Goal: Task Accomplishment & Management: Manage account settings

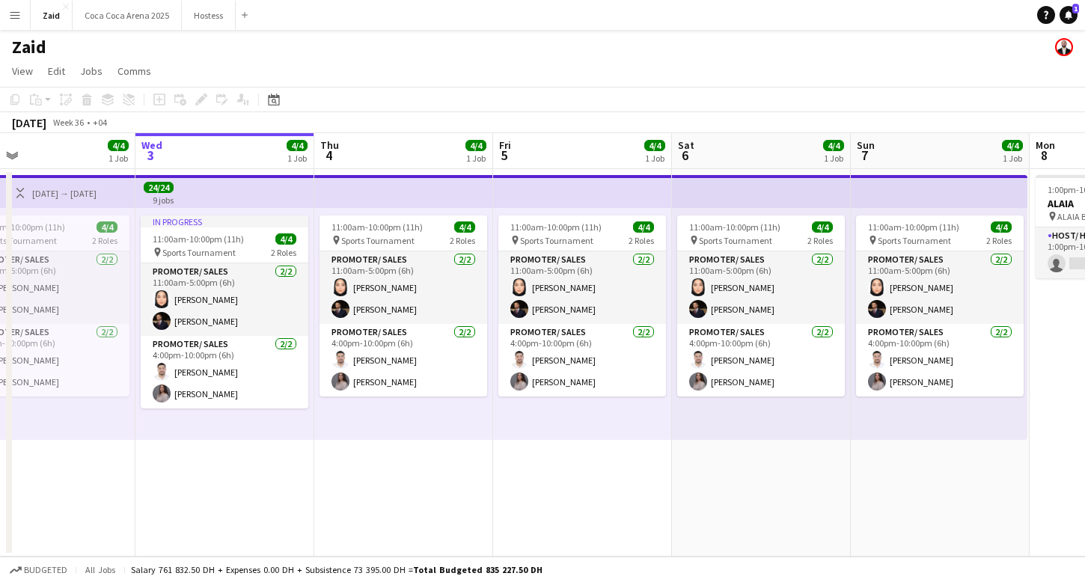
scroll to position [0, 394]
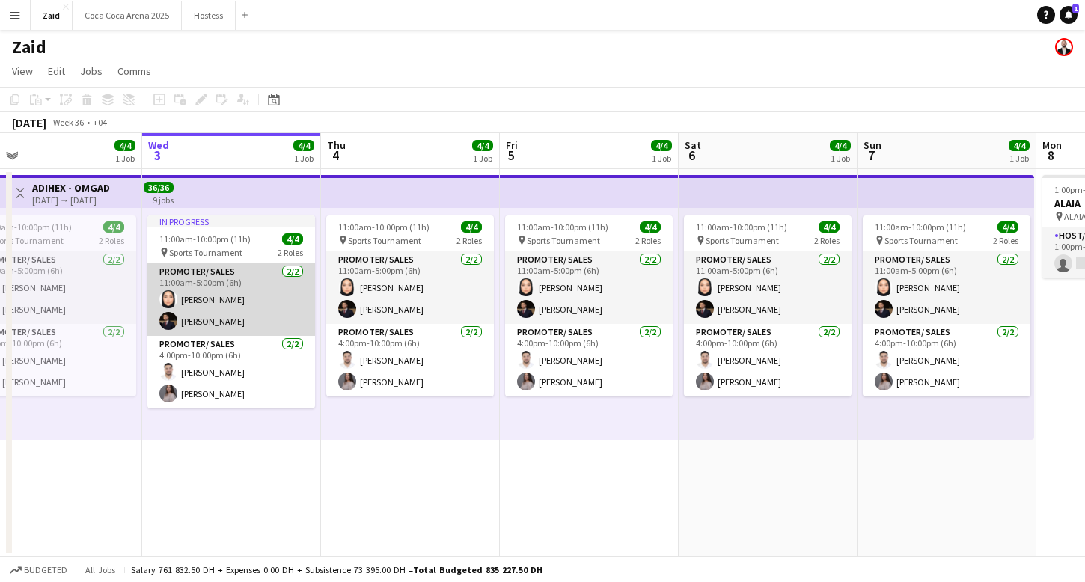
click at [240, 308] on app-card-role "Promoter/ Sales [DATE] 11:00am-5:00pm (6h) [PERSON_NAME] [PERSON_NAME]" at bounding box center [231, 299] width 168 height 73
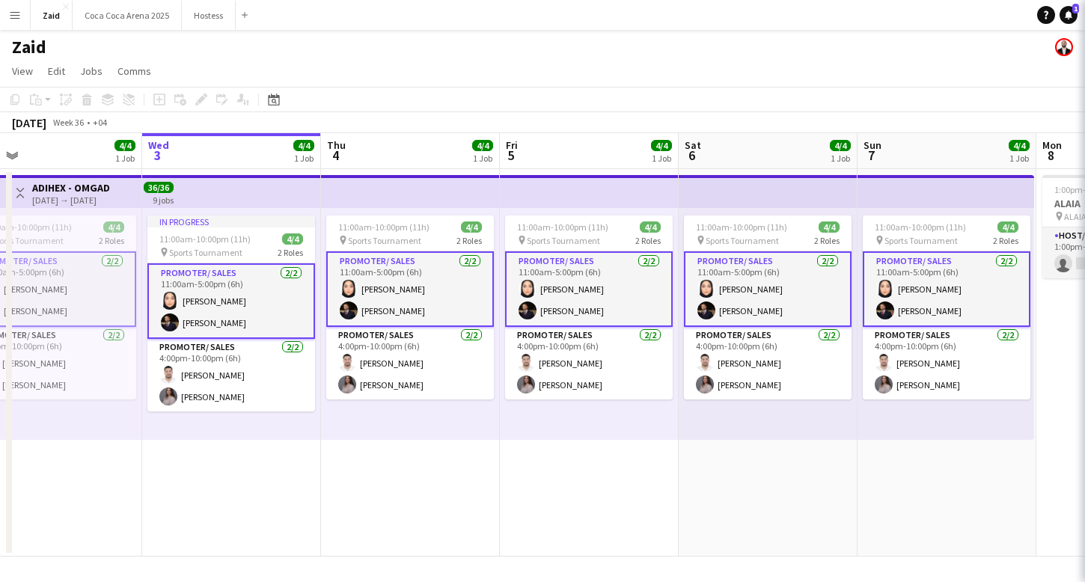
click at [240, 304] on app-card-role "Promoter/ Sales [DATE] 11:00am-5:00pm (6h) [PERSON_NAME] [PERSON_NAME]" at bounding box center [231, 301] width 168 height 76
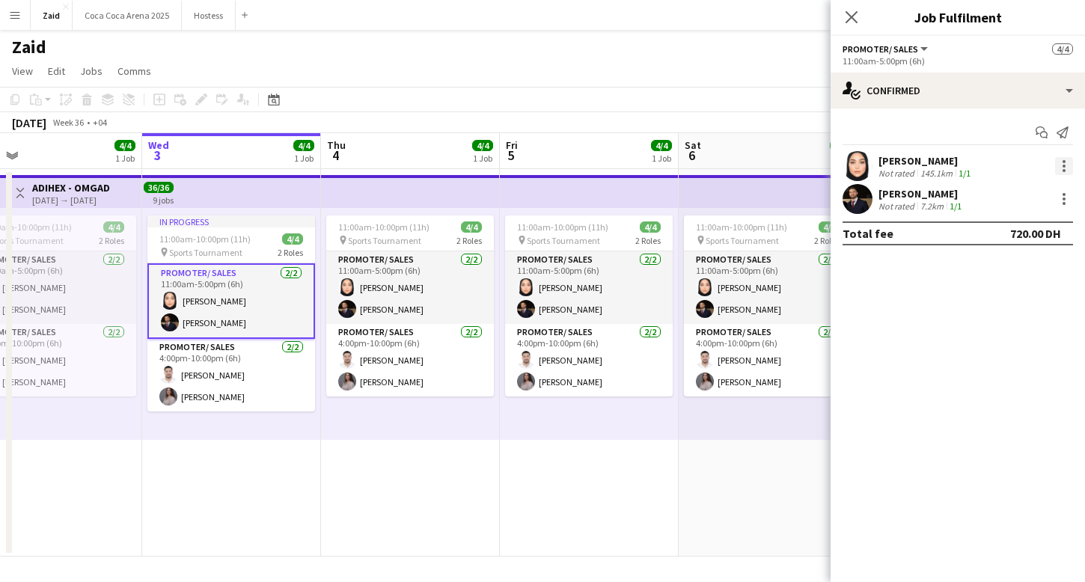
click at [1066, 161] on div at bounding box center [1064, 166] width 18 height 18
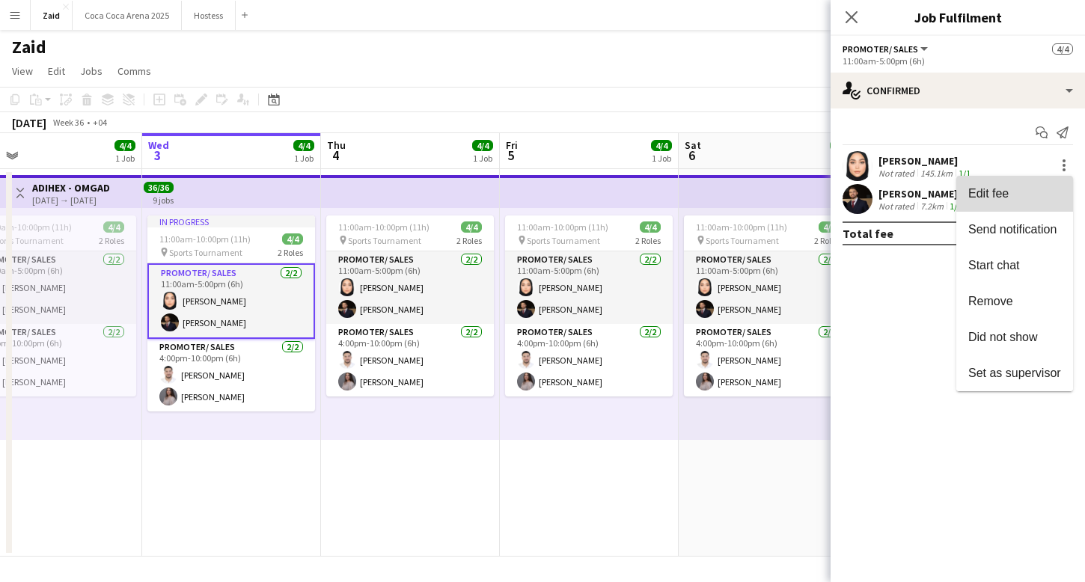
click at [1053, 194] on span "Edit fee" at bounding box center [1014, 193] width 93 height 13
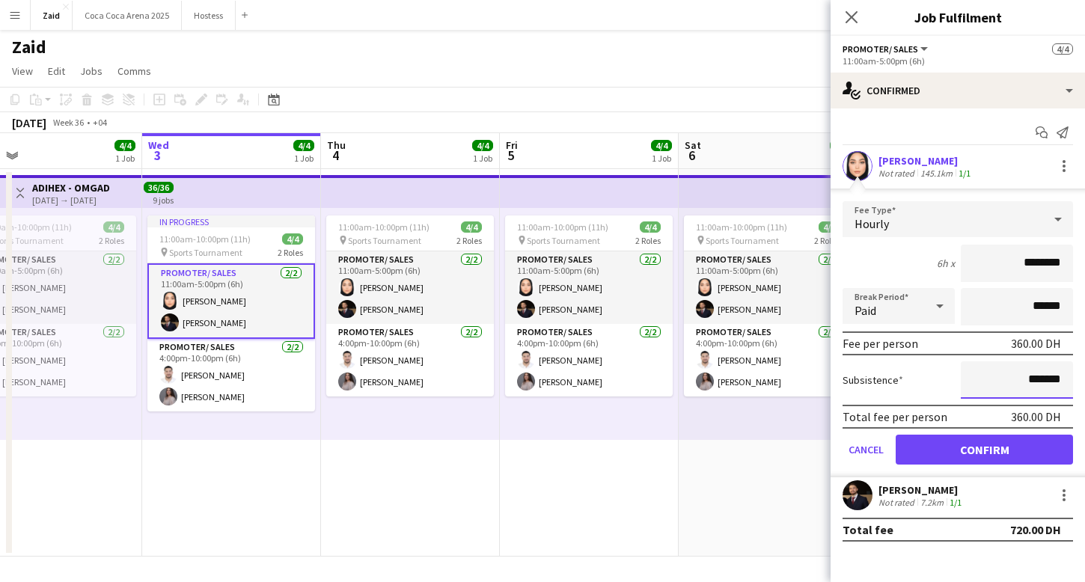
click at [1024, 377] on input "*******" at bounding box center [1017, 379] width 112 height 37
type input "*********"
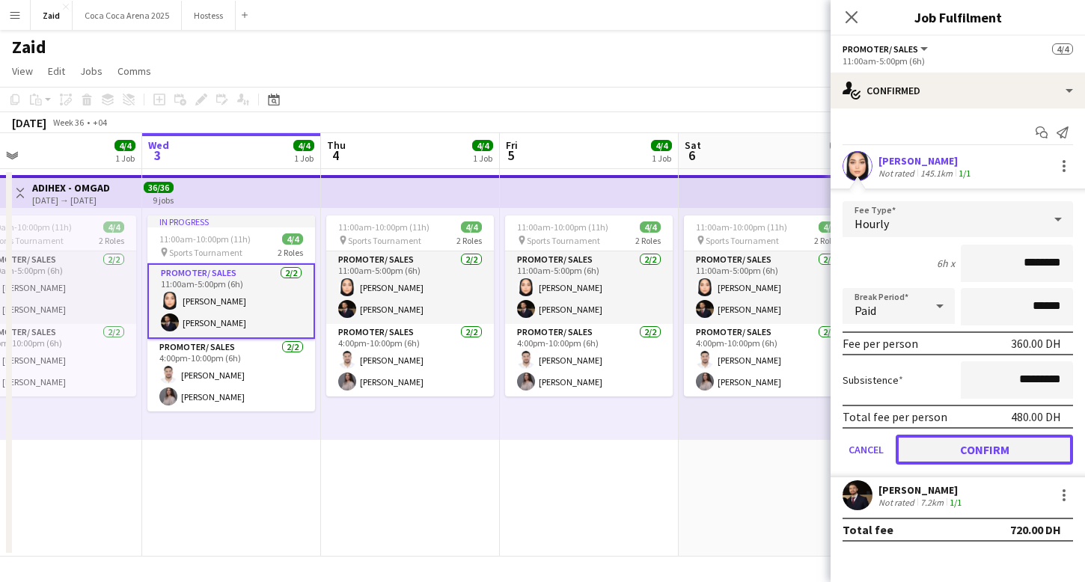
click at [1008, 459] on button "Confirm" at bounding box center [984, 450] width 177 height 30
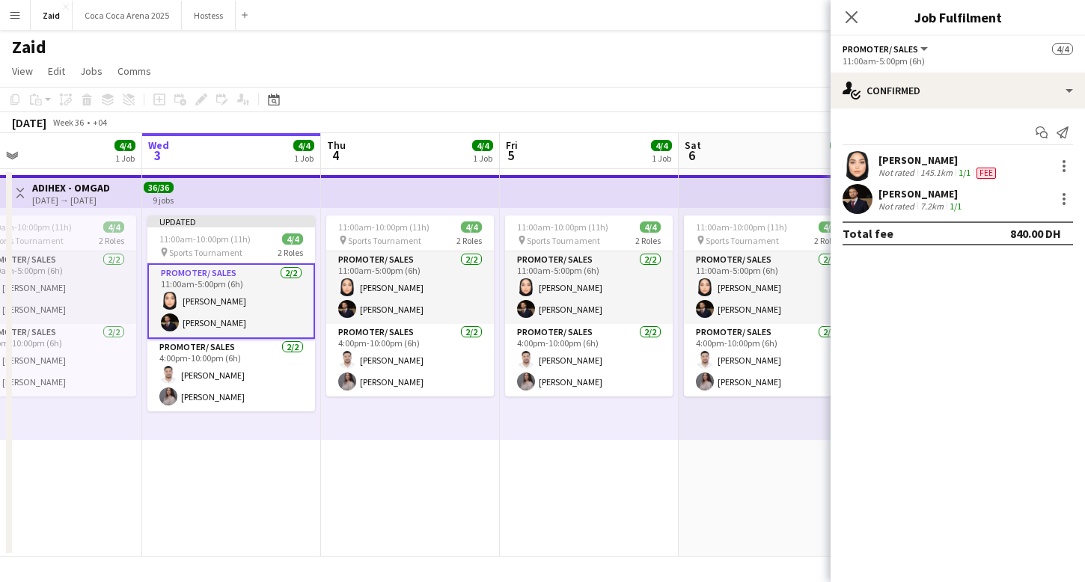
click at [612, 486] on app-date-cell "11:00am-10:00pm (11h) 4/4 pin Sports Tournament 2 Roles Promoter/ Sales 2/2 11:…" at bounding box center [589, 363] width 179 height 388
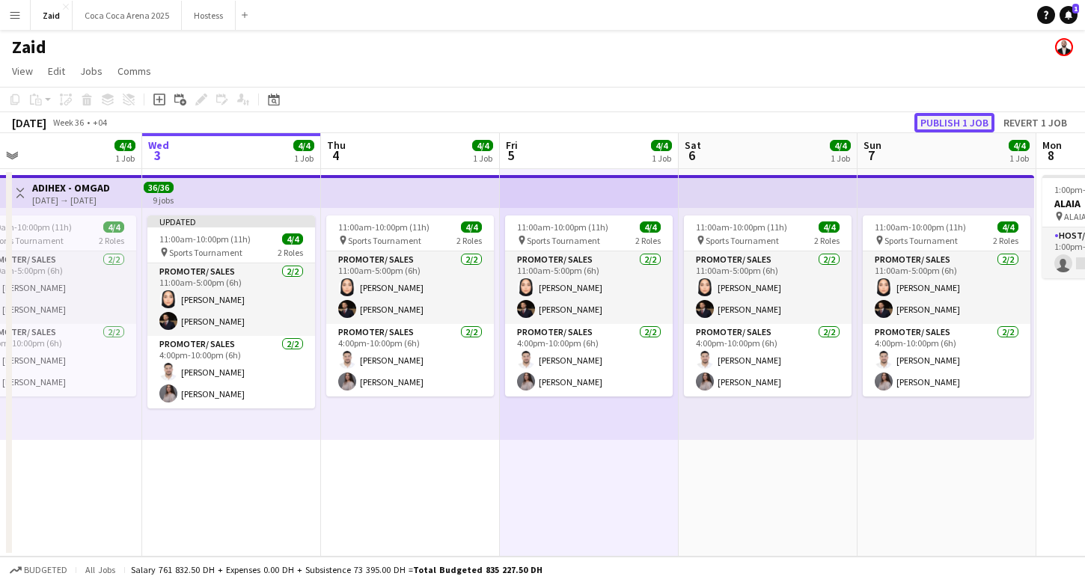
click at [982, 119] on button "Publish 1 job" at bounding box center [954, 122] width 80 height 19
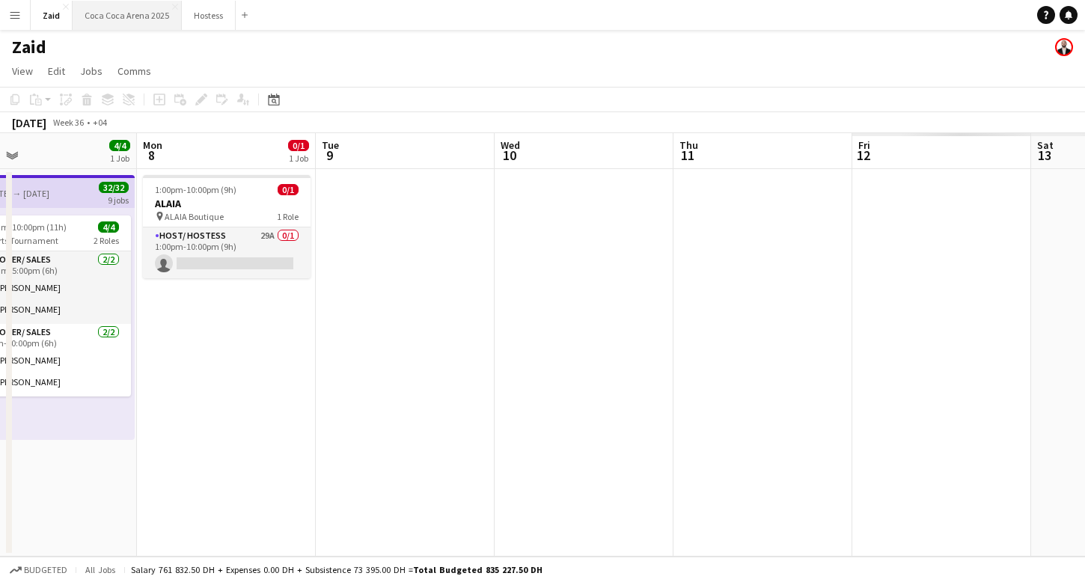
scroll to position [0, 388]
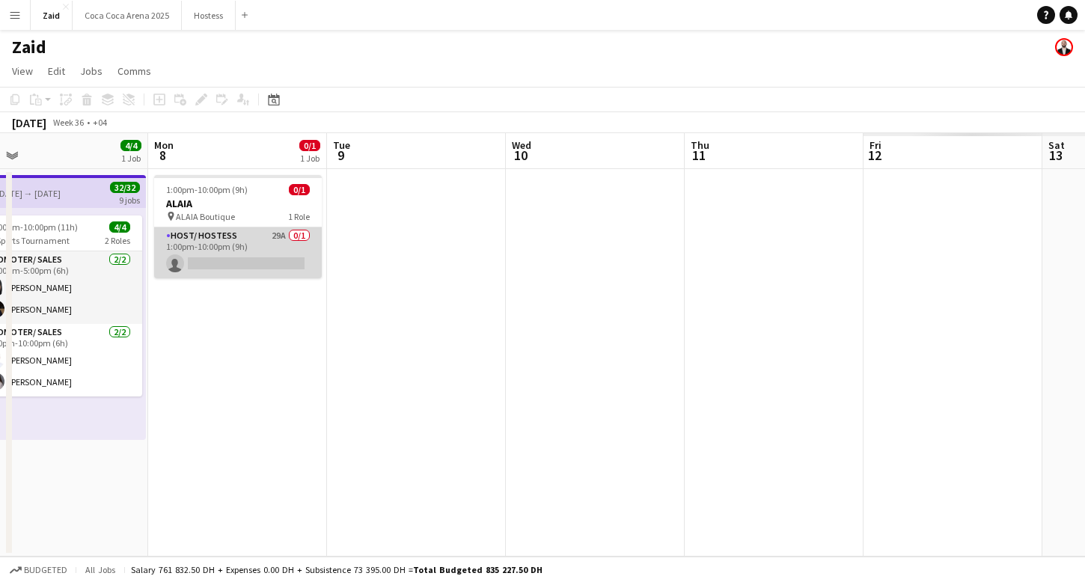
click at [291, 263] on app-card-role "Host/ Hostess 29A 0/1 1:00pm-10:00pm (9h) single-neutral-actions" at bounding box center [238, 252] width 168 height 51
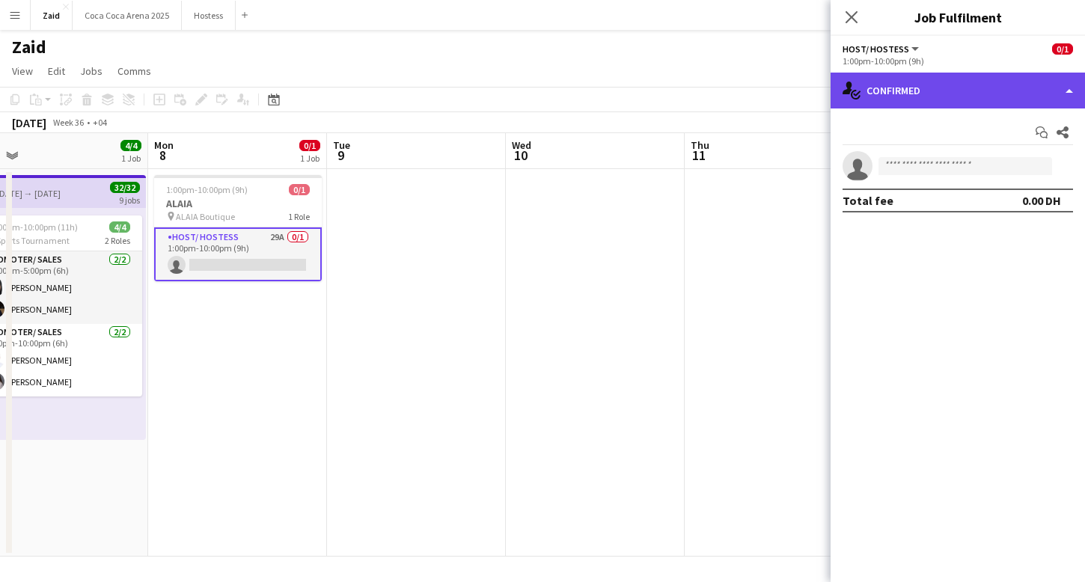
click at [1037, 95] on div "single-neutral-actions-check-2 Confirmed" at bounding box center [958, 91] width 254 height 36
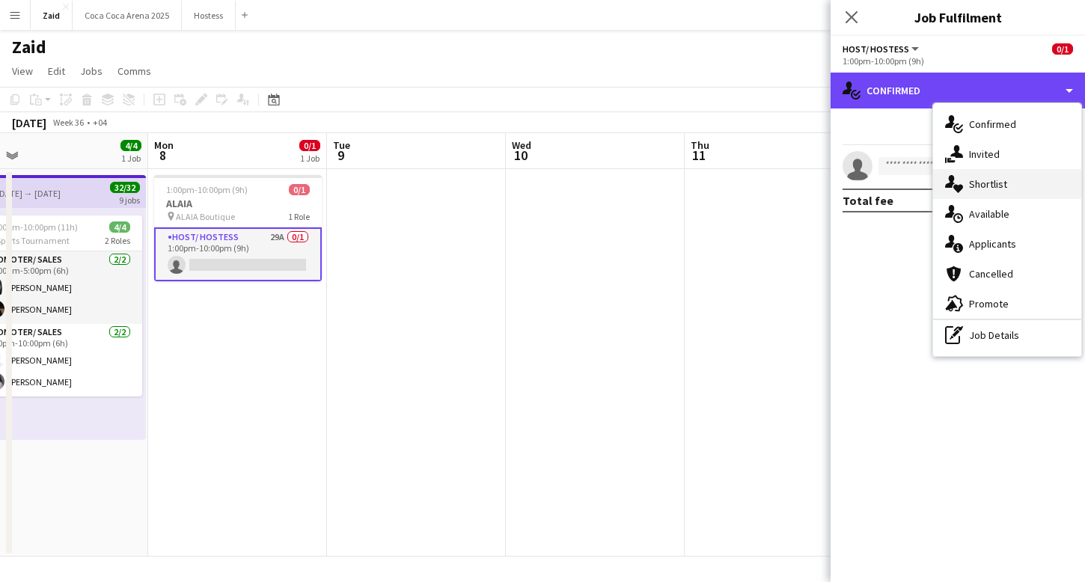
scroll to position [0, 0]
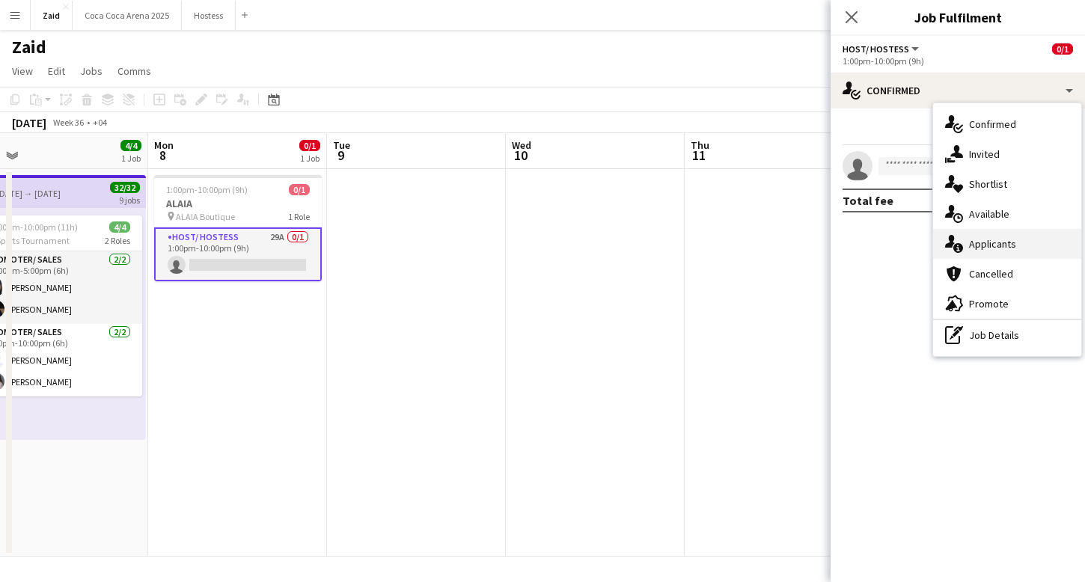
click at [1029, 238] on div "single-neutral-actions-information Applicants" at bounding box center [1007, 244] width 148 height 30
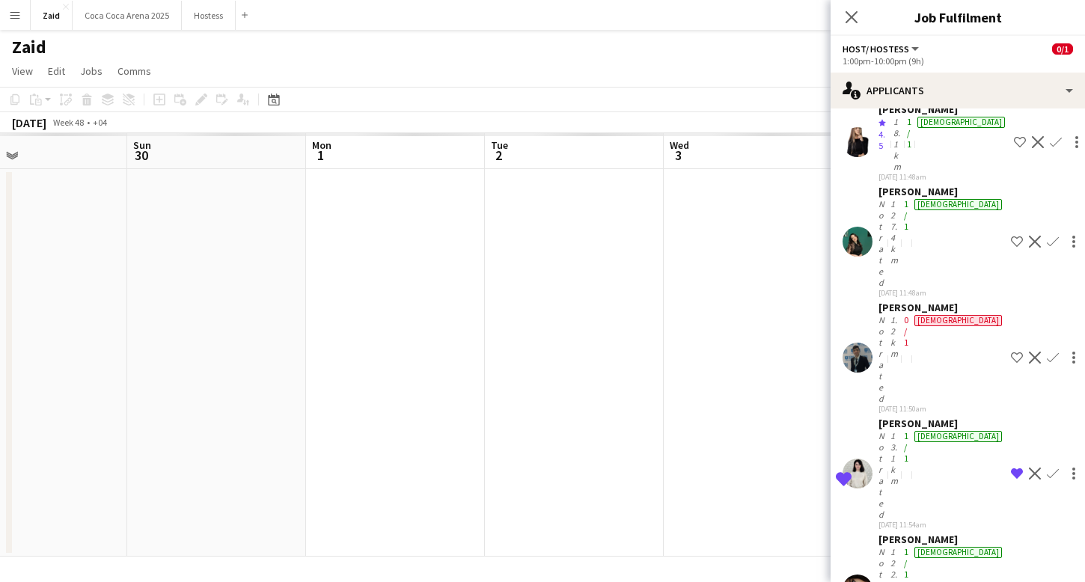
scroll to position [0, 330]
click at [847, 16] on icon "Close pop-in" at bounding box center [851, 17] width 14 height 14
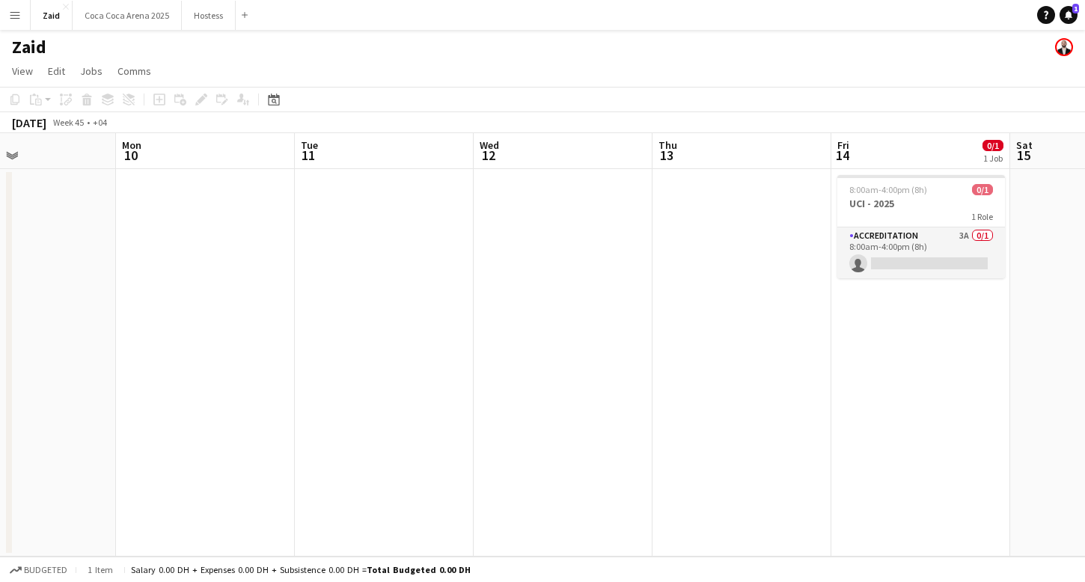
scroll to position [0, 532]
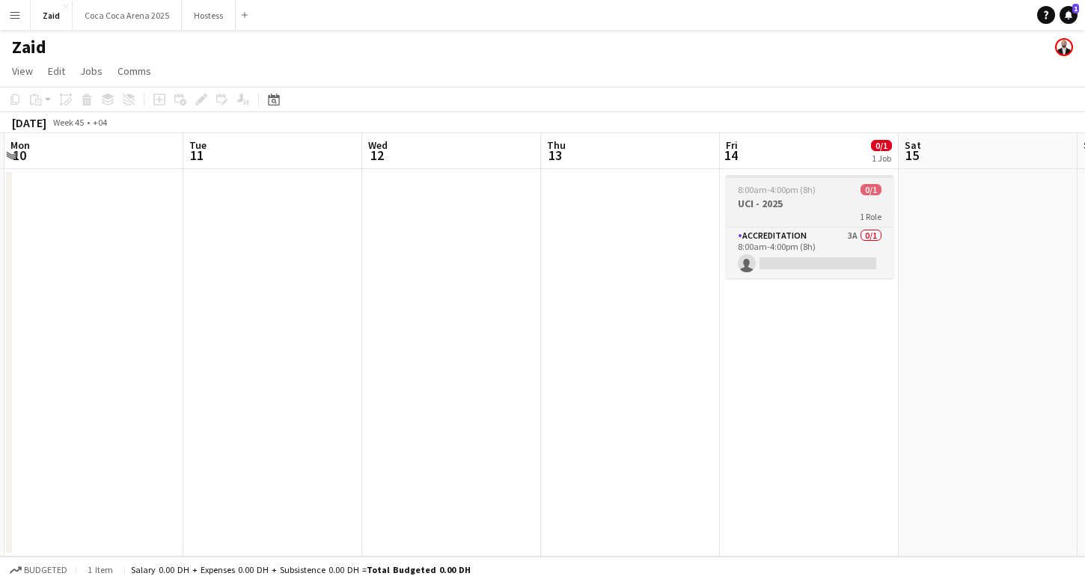
click at [735, 194] on div "8:00am-4:00pm (8h) 0/1" at bounding box center [810, 189] width 168 height 11
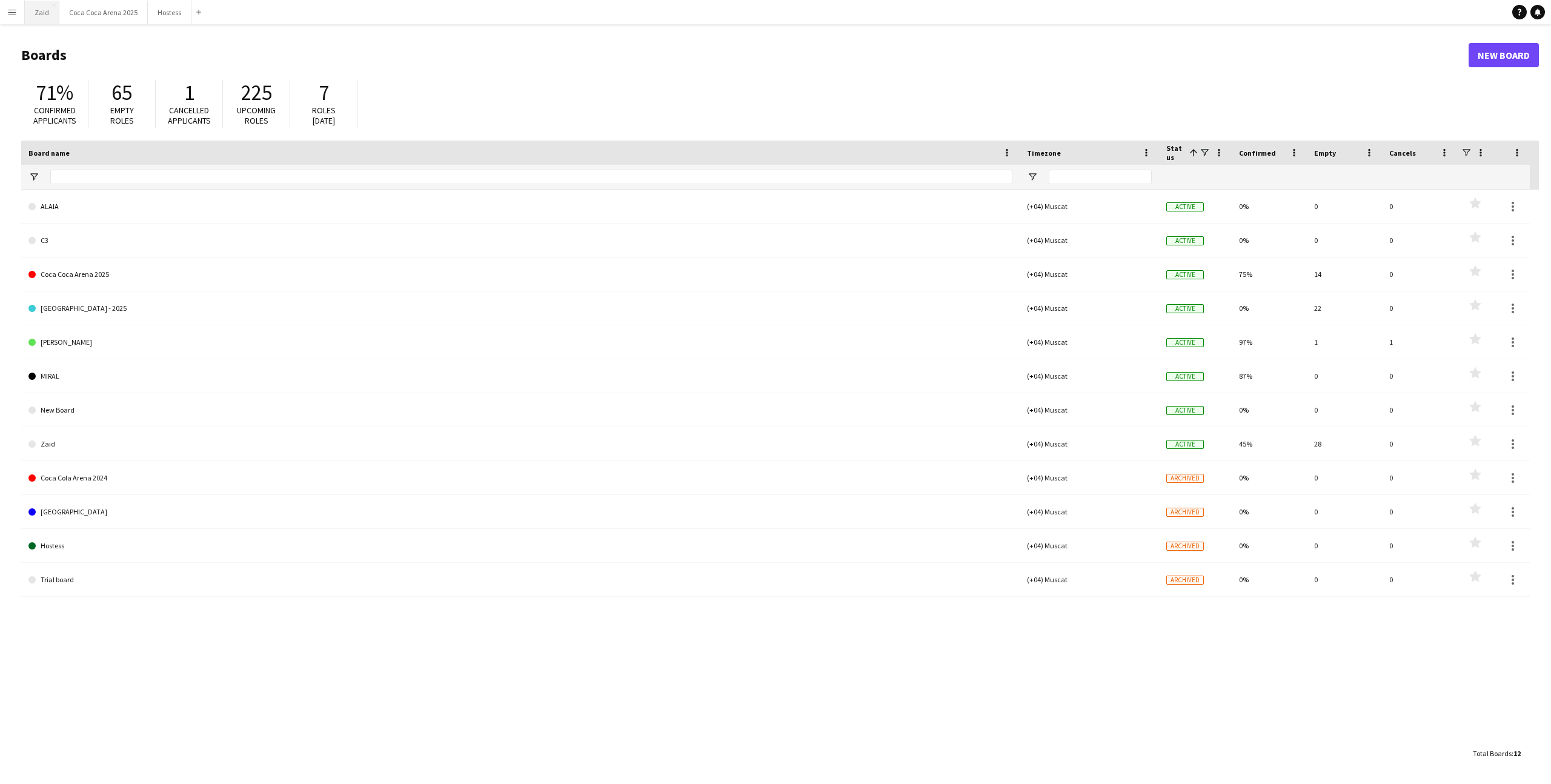
click at [45, 9] on button "Zaid Close" at bounding box center [42, 12] width 35 height 23
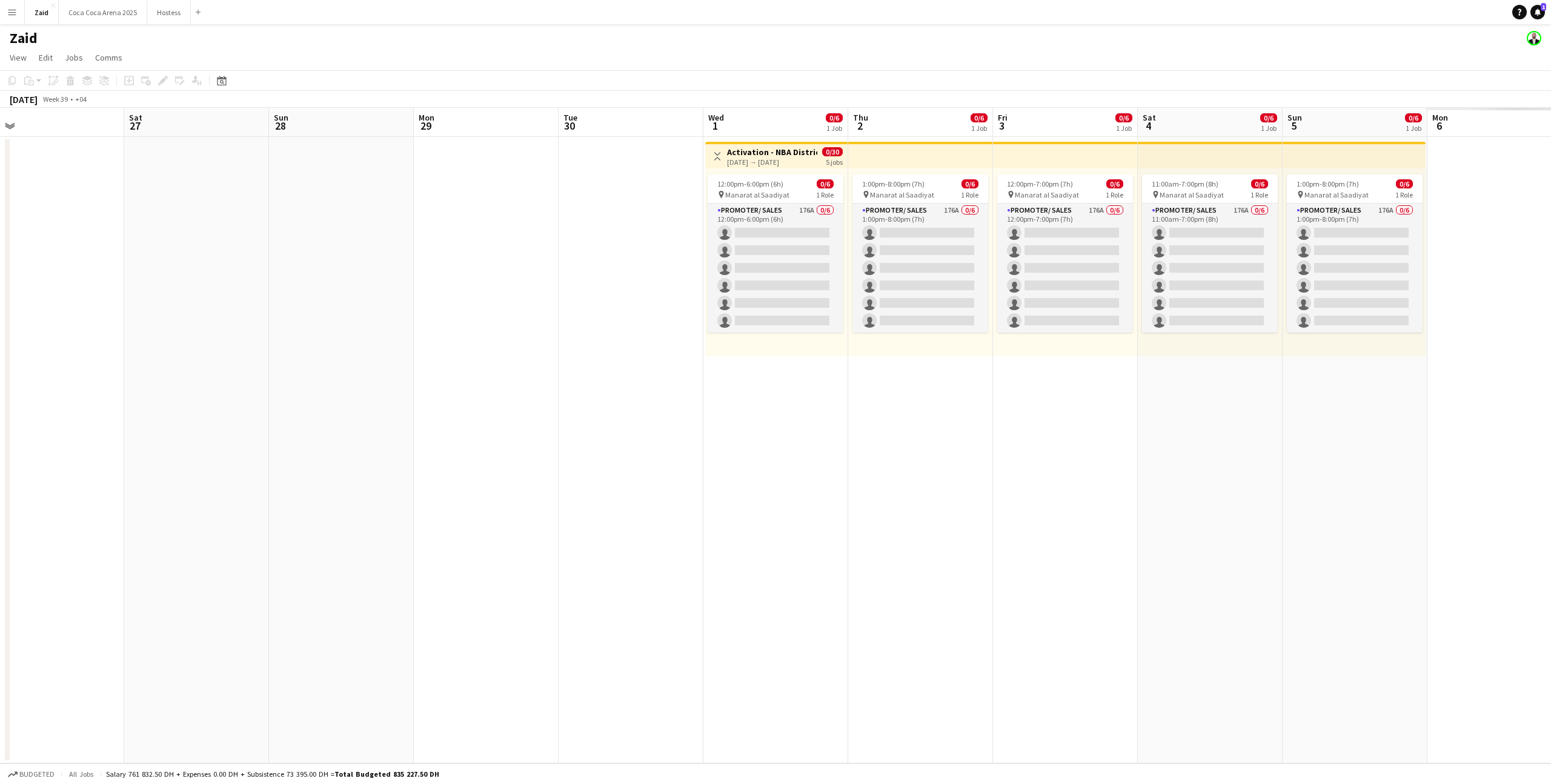
scroll to position [0, 456]
click at [789, 266] on app-card-role "Promoter/ Sales 176A 0/6 12:00pm-6:00pm (6h) single-neutral-actions single-neut…" at bounding box center [775, 267] width 136 height 129
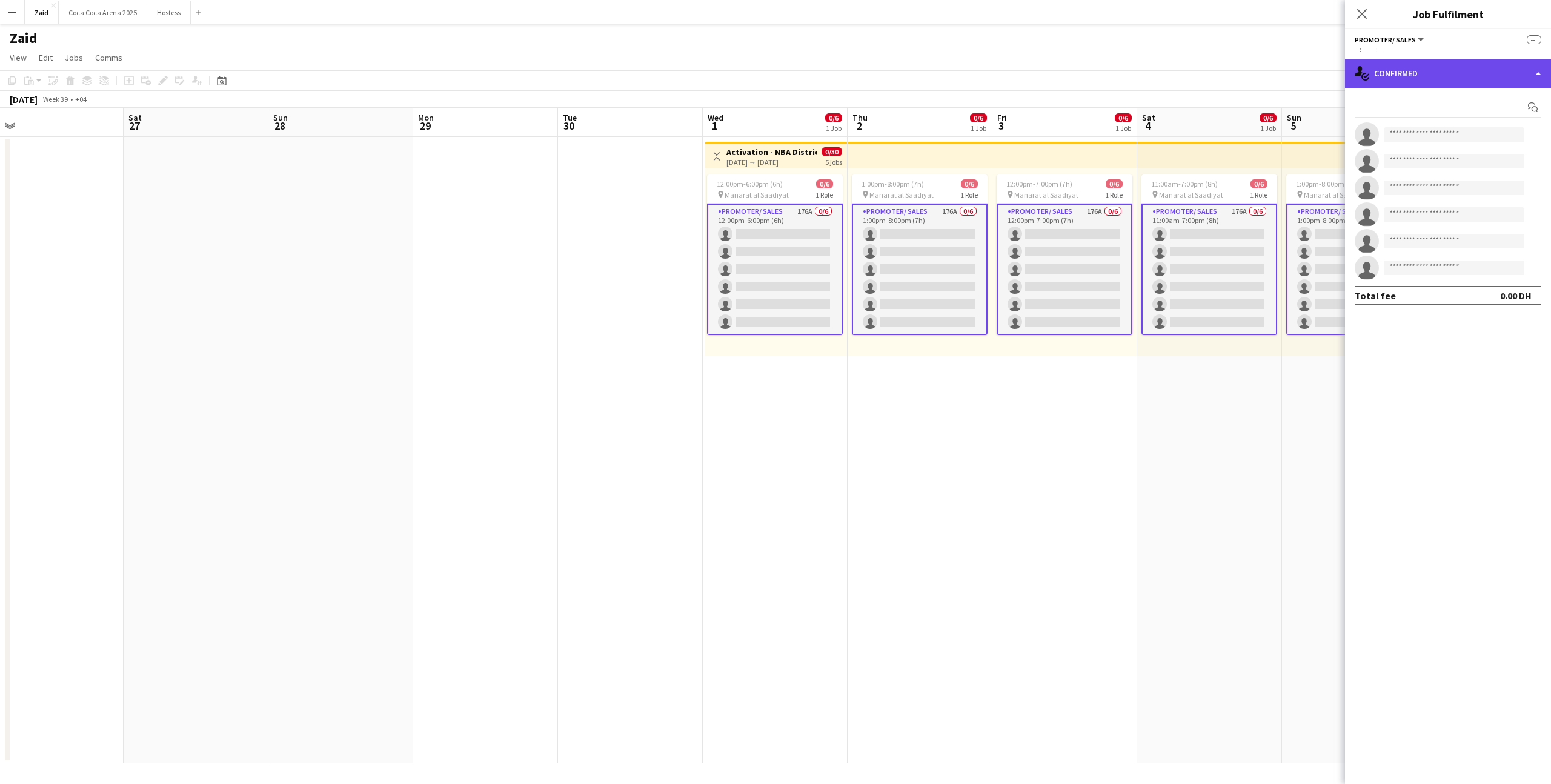
click at [1411, 71] on div "single-neutral-actions-check-2 Confirmed" at bounding box center [1448, 74] width 206 height 29
click at [1496, 205] on div "single-neutral-actions-information Applicants" at bounding box center [1489, 198] width 120 height 24
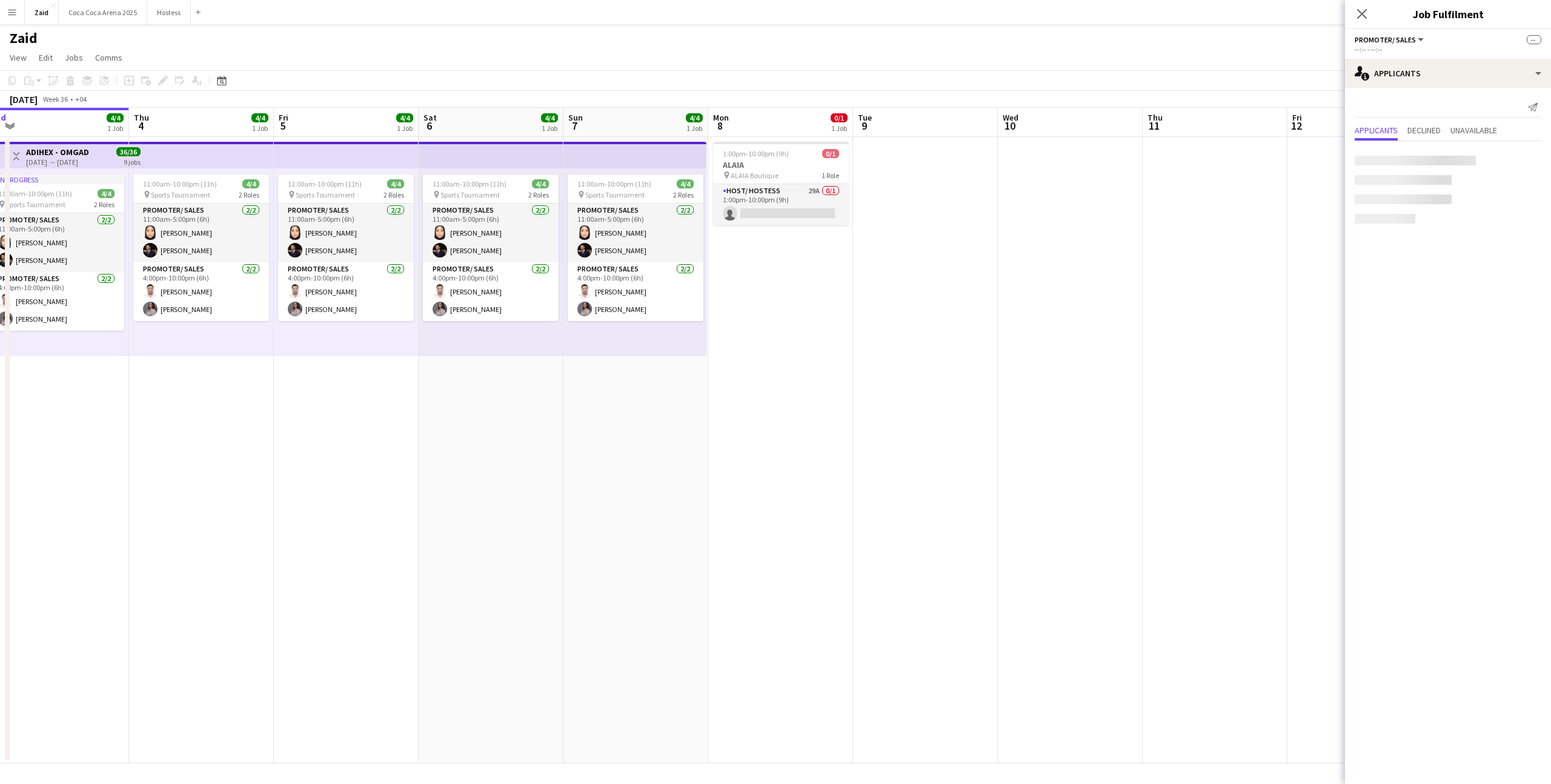
scroll to position [0, 305]
click at [514, 238] on app-card-role "Promoter/ Sales [DATE] 11:00am-5:00pm (6h) [PERSON_NAME] [PERSON_NAME]" at bounding box center [492, 232] width 136 height 59
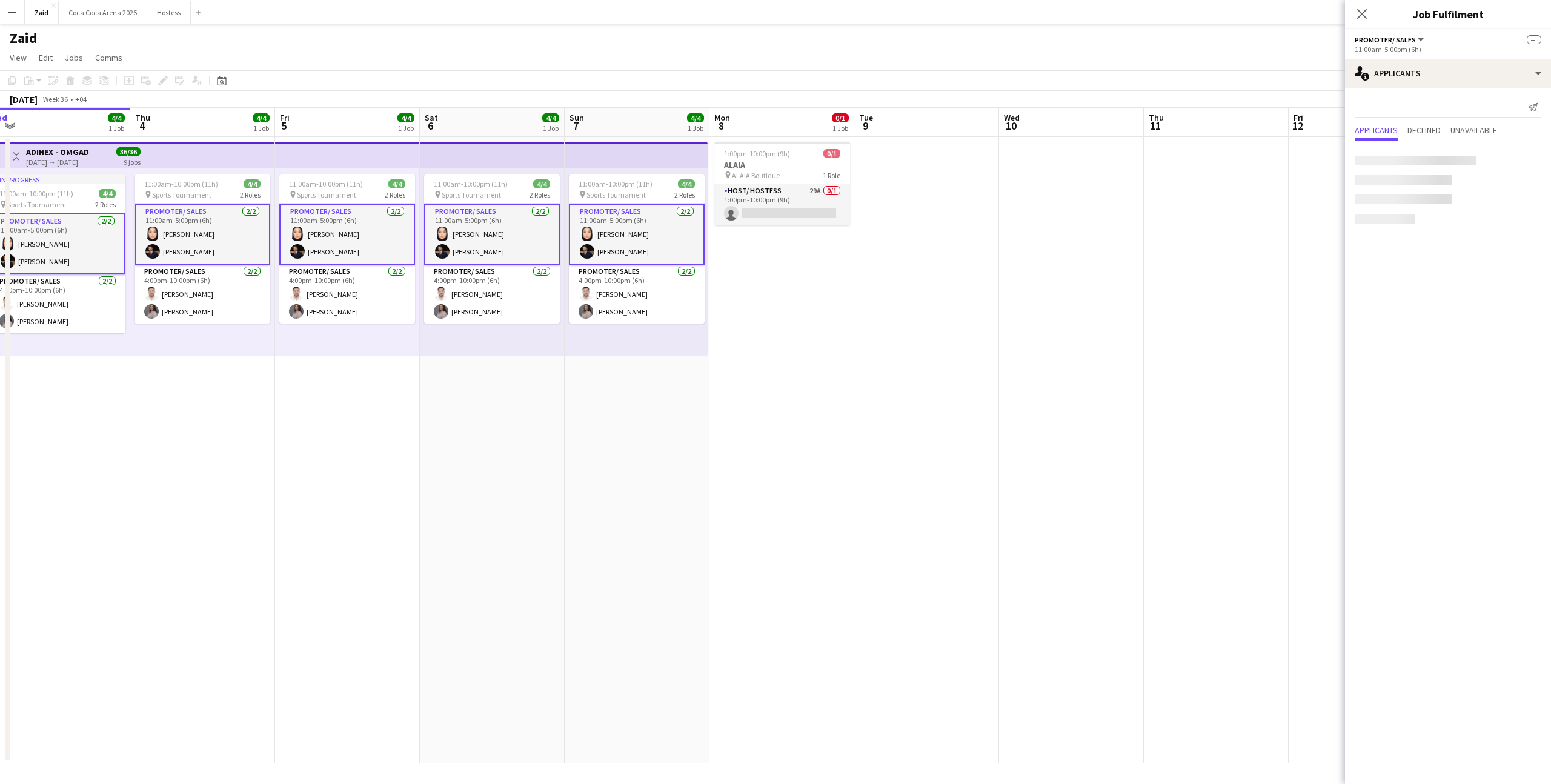
click at [518, 250] on app-card-role "Promoter/ Sales [DATE] 11:00am-5:00pm (6h) [PERSON_NAME] [PERSON_NAME]" at bounding box center [492, 234] width 136 height 62
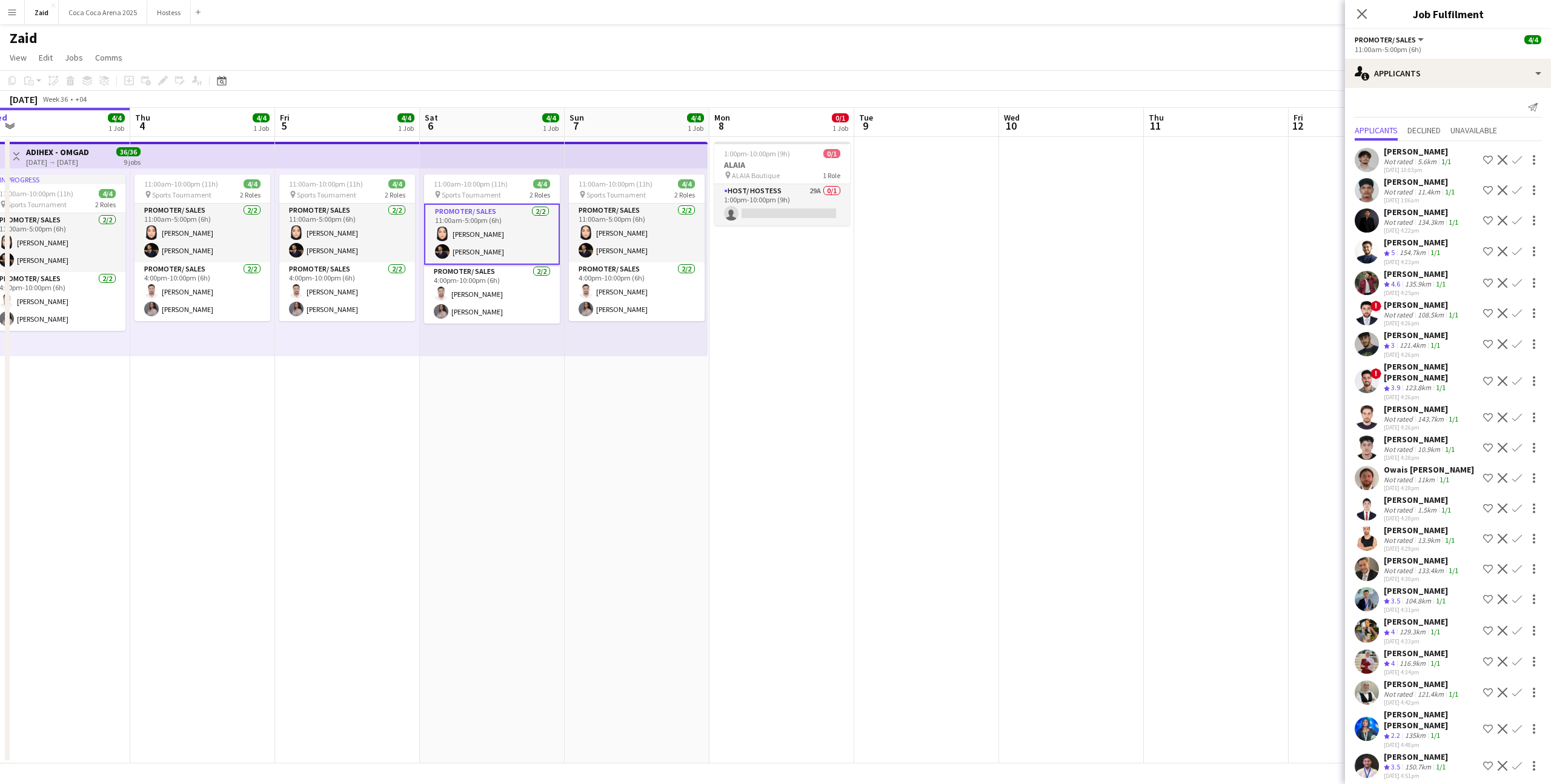
click at [743, 319] on app-date-cell "1:00pm-10:00pm (9h) 0/1 ALAIA pin ALAIA Boutique 1 Role Host/ Hostess 29A 0/1 1…" at bounding box center [782, 450] width 145 height 627
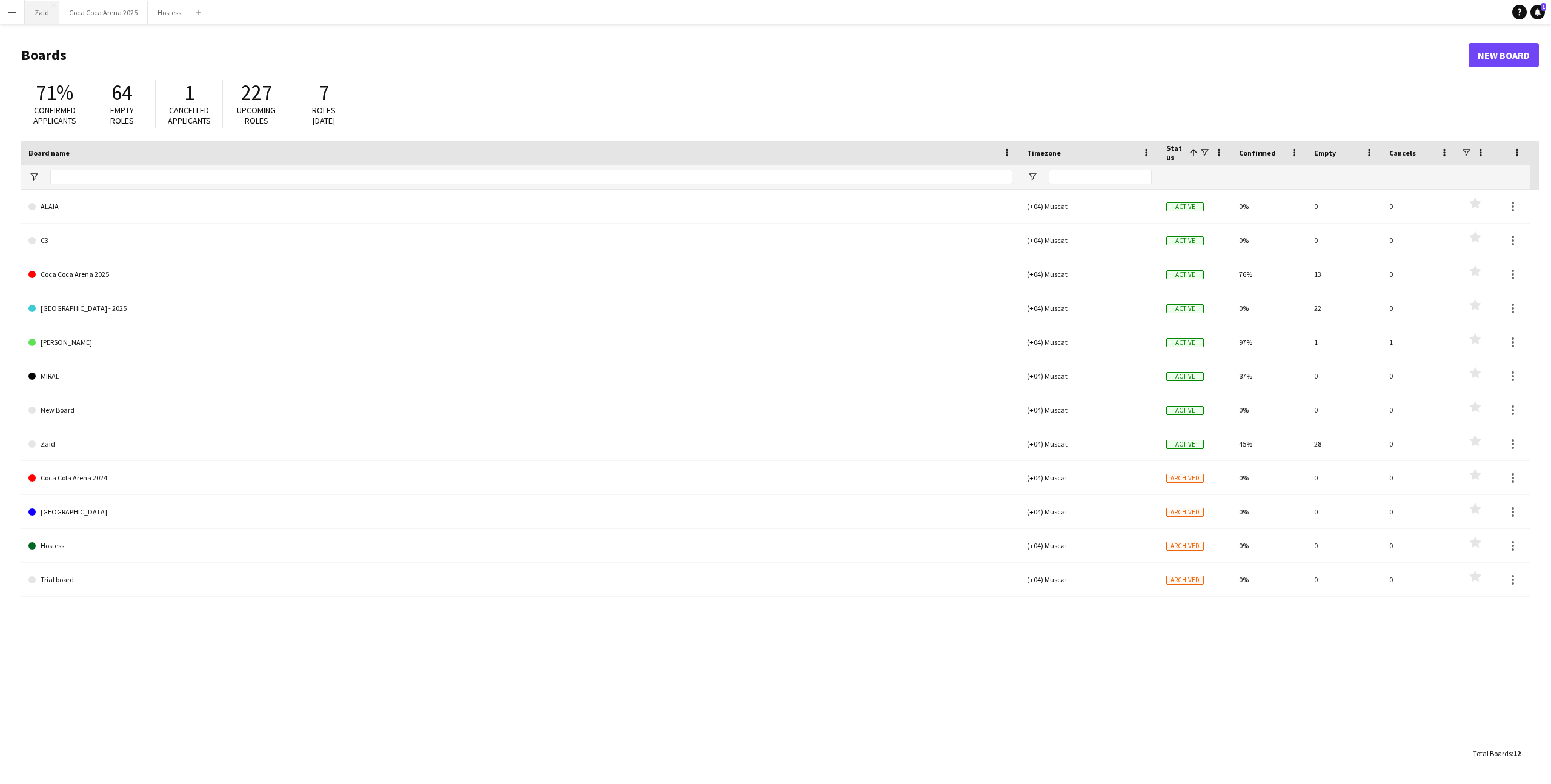
click at [32, 23] on button "Zaid Close" at bounding box center [42, 12] width 35 height 23
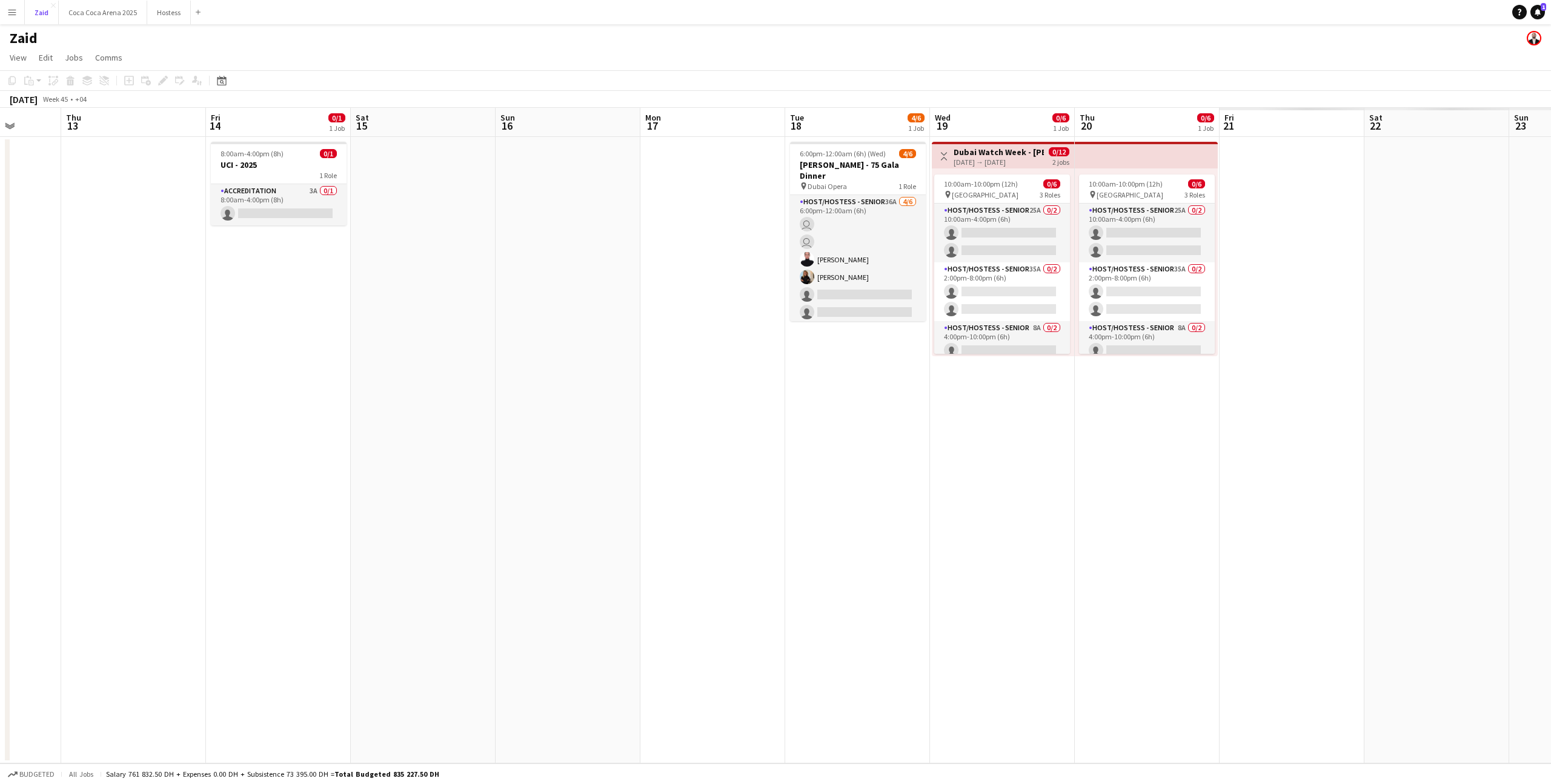
scroll to position [0, 371]
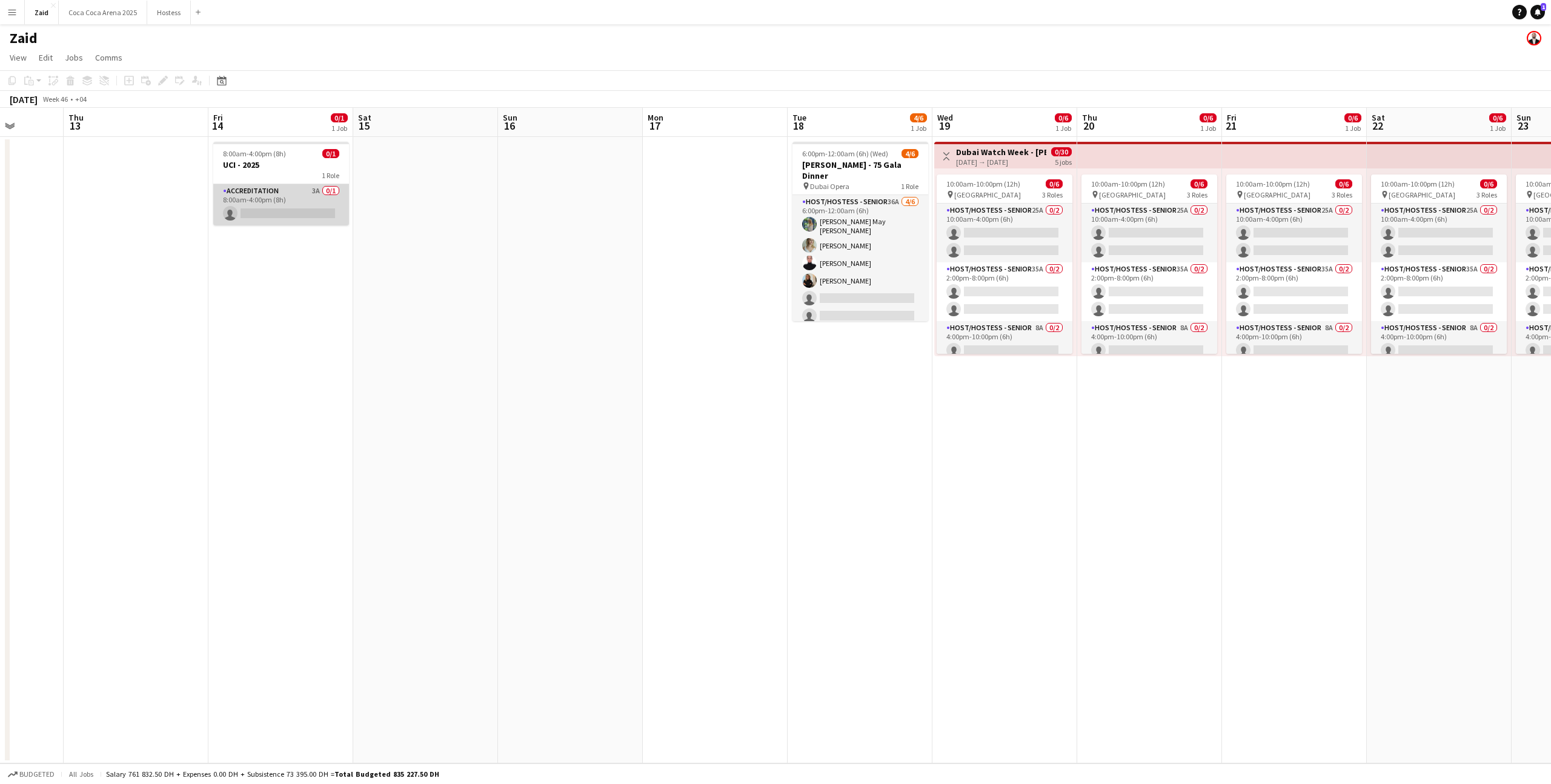
click at [287, 205] on app-card-role "Accreditation 3A 0/1 8:00am-4:00pm (8h) single-neutral-actions" at bounding box center [281, 204] width 136 height 41
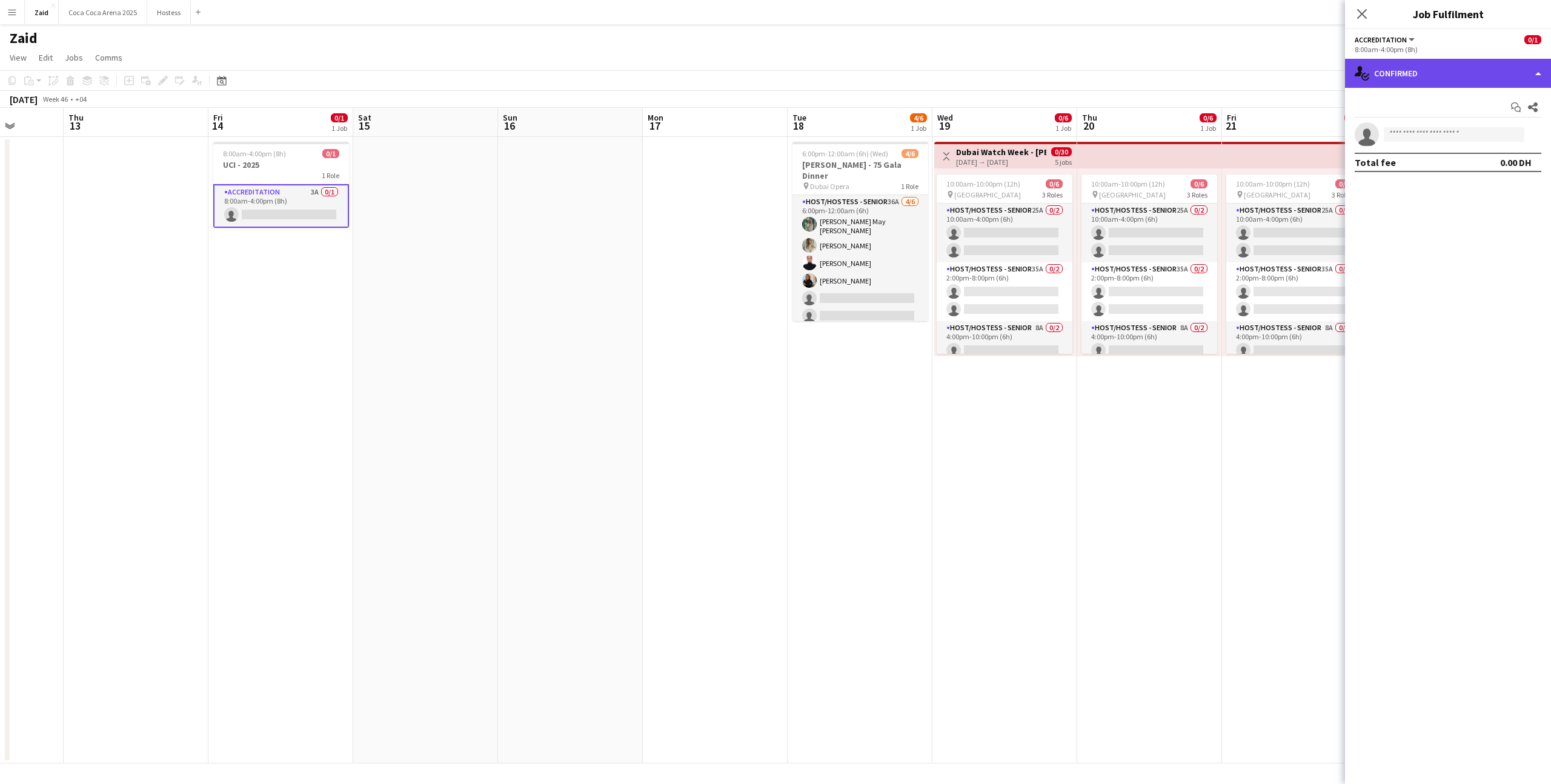
click at [1464, 72] on div "single-neutral-actions-check-2 Confirmed" at bounding box center [1448, 74] width 206 height 29
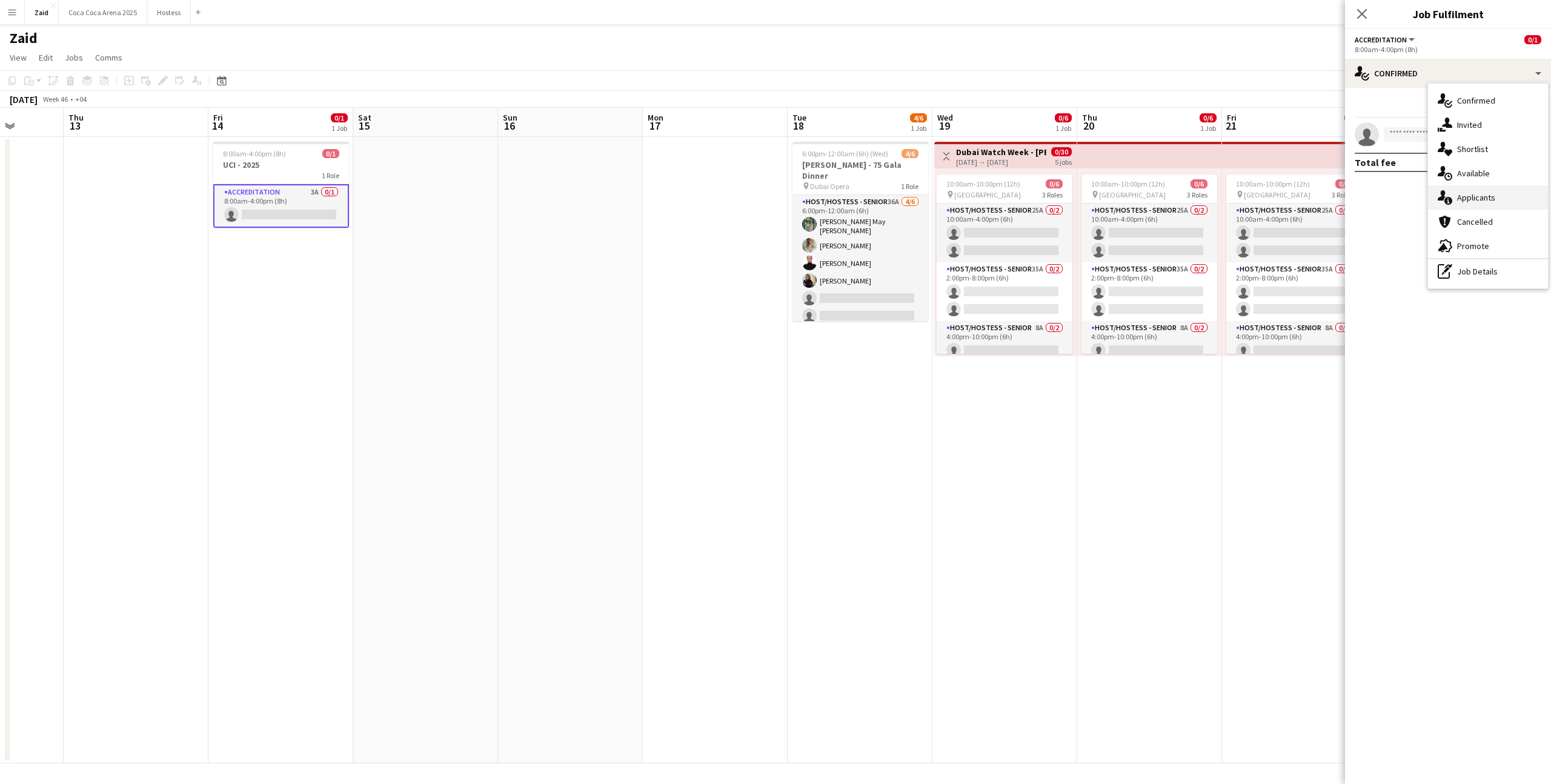
click at [1496, 198] on div "single-neutral-actions-information Applicants" at bounding box center [1489, 198] width 120 height 24
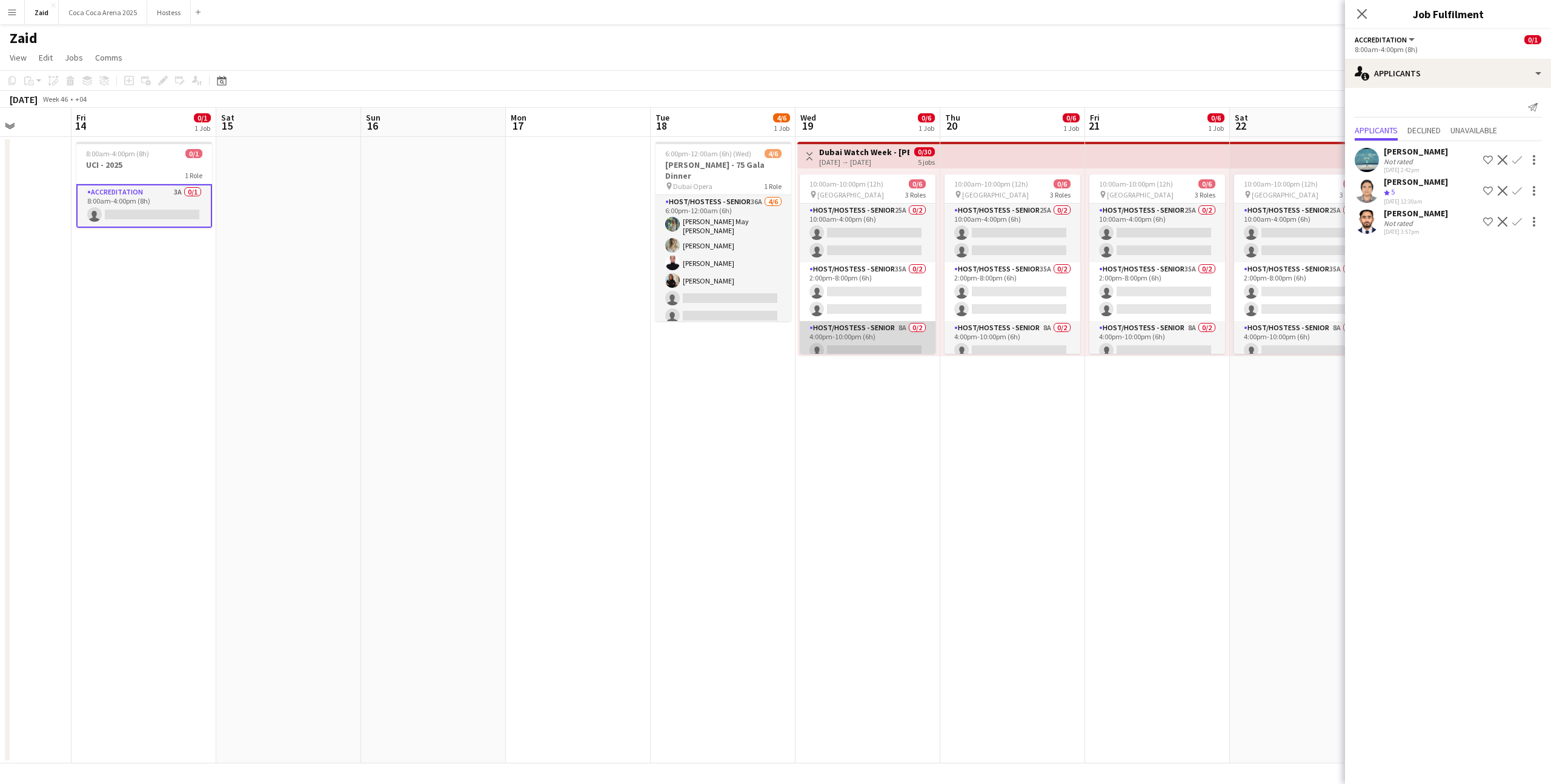
scroll to position [0, 509]
click at [820, 258] on app-card-role "Host/Hostess - Senior 25A 0/2 10:00am-4:00pm (6h) single-neutral-actions single…" at bounding box center [867, 232] width 136 height 59
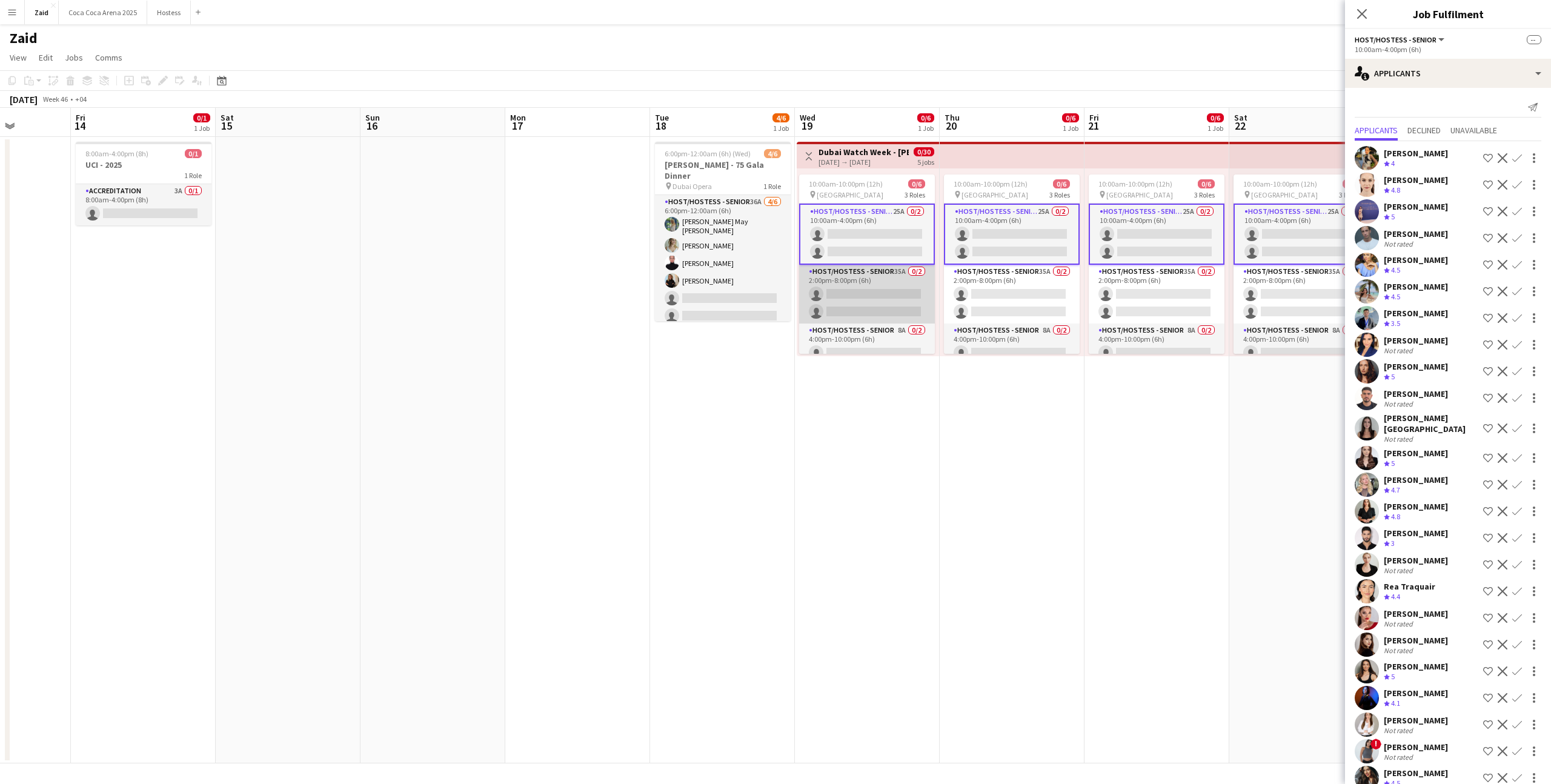
click at [884, 288] on app-card-role "Host/Hostess - Senior 35A 0/2 2:00pm-8:00pm (6h) single-neutral-actions single-…" at bounding box center [867, 294] width 136 height 59
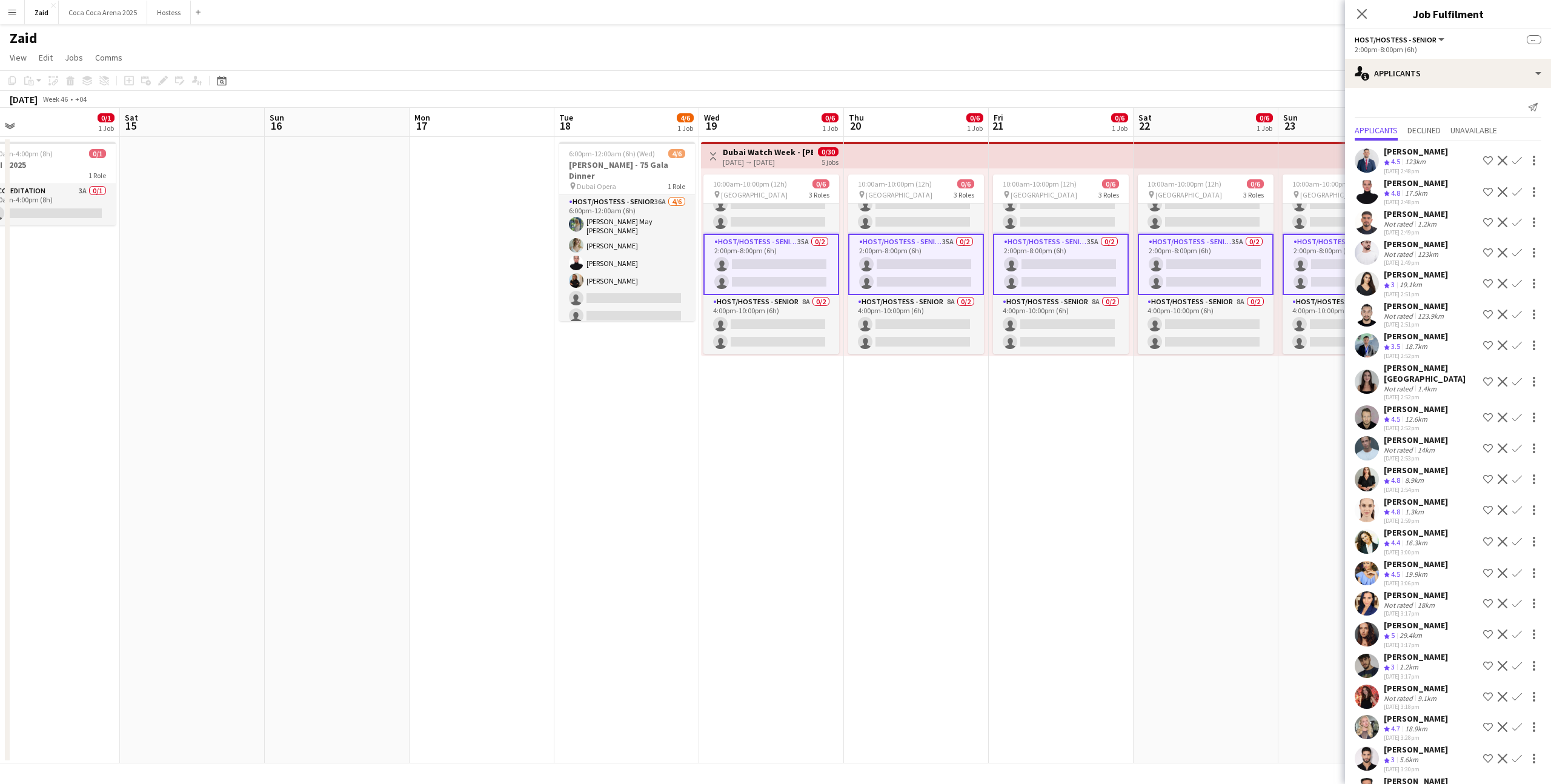
scroll to position [454, 0]
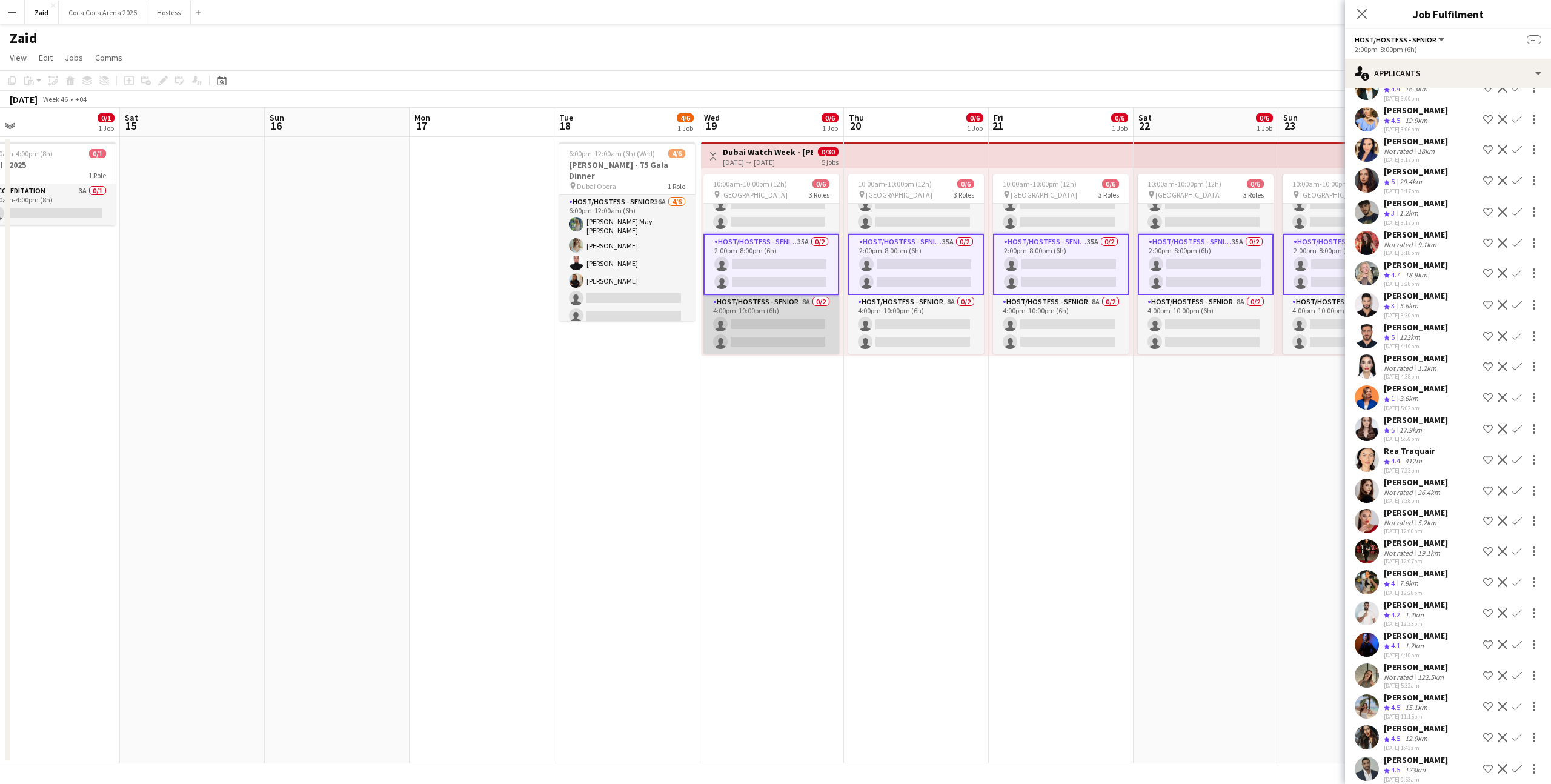
click at [776, 348] on app-card-role "Host/Hostess - Senior 8A 0/2 4:00pm-10:00pm (6h) single-neutral-actions single-…" at bounding box center [772, 324] width 136 height 59
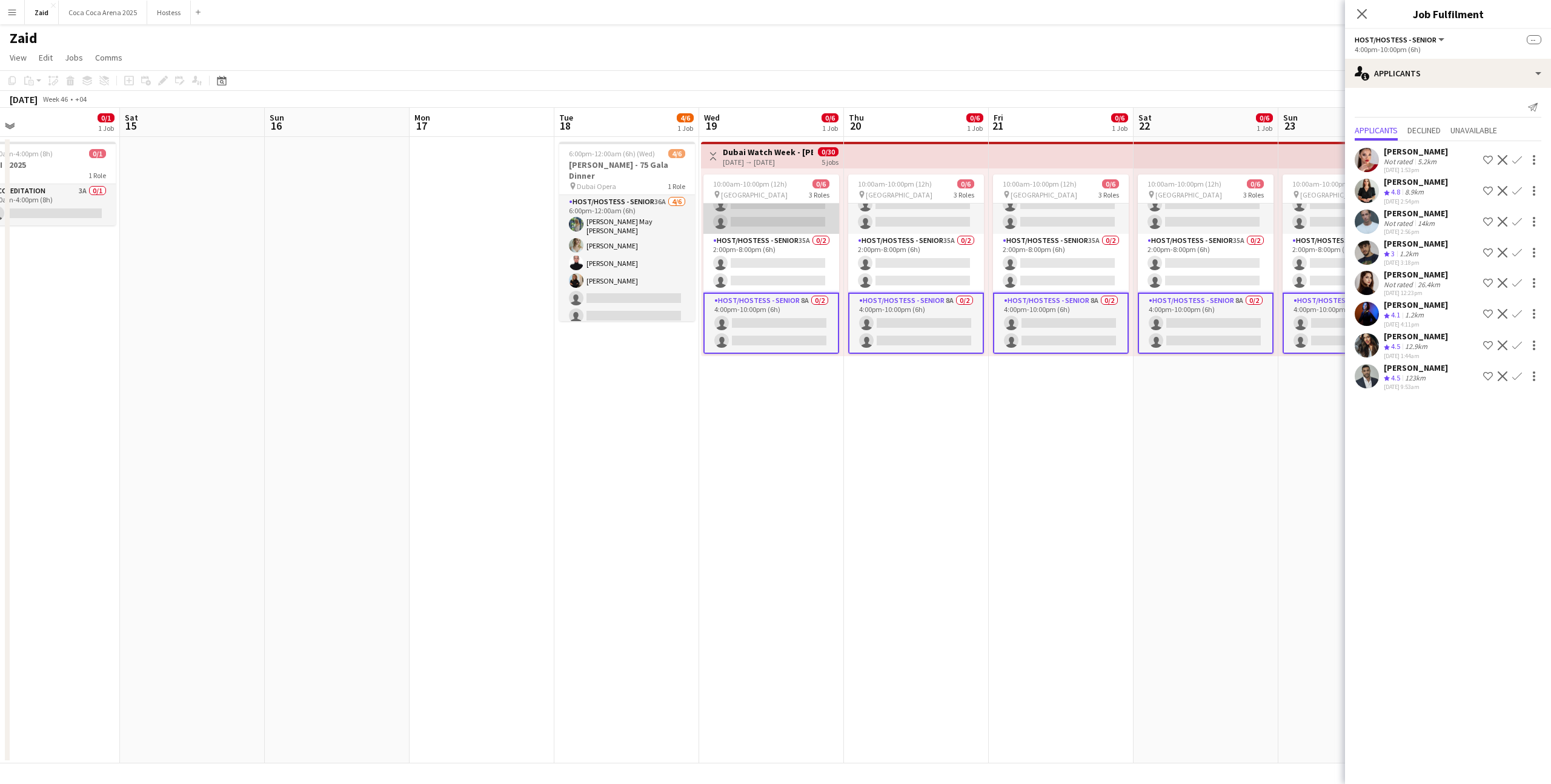
click at [798, 217] on app-card-role "Host/Hostess - Senior 25A 0/2 10:00am-4:00pm (6h) single-neutral-actions single…" at bounding box center [772, 204] width 136 height 59
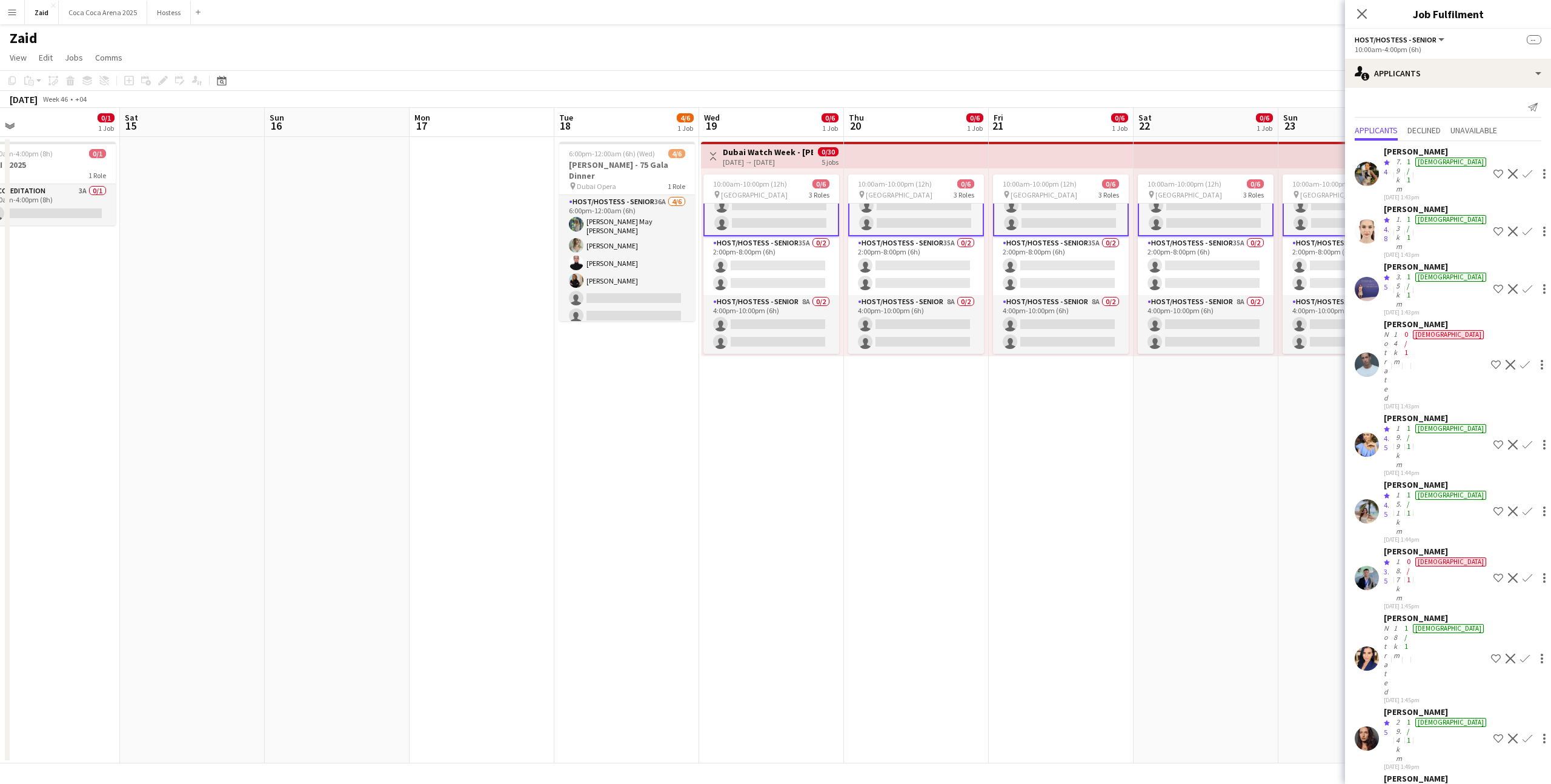
scroll to position [209, 0]
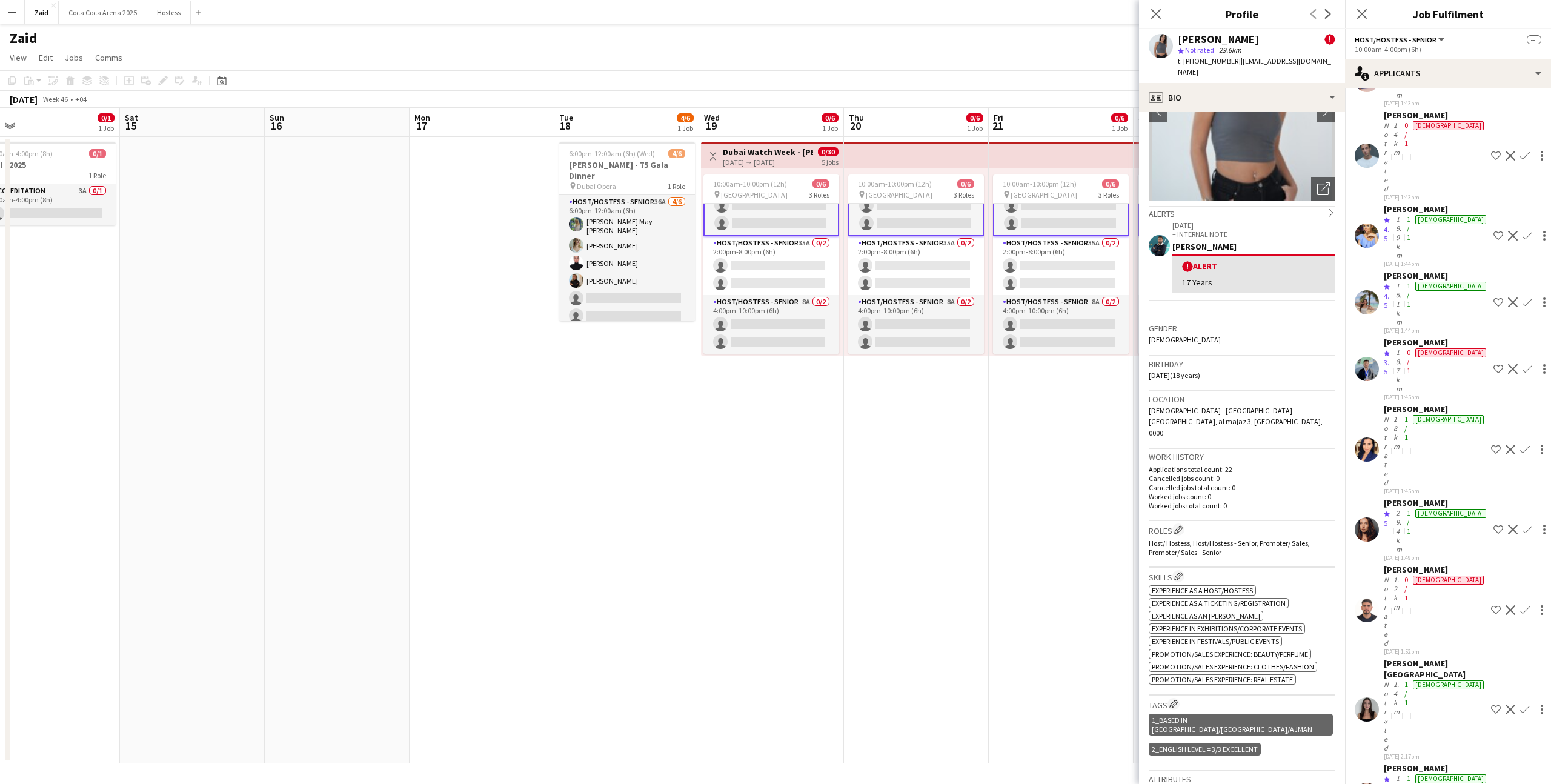
scroll to position [0, 0]
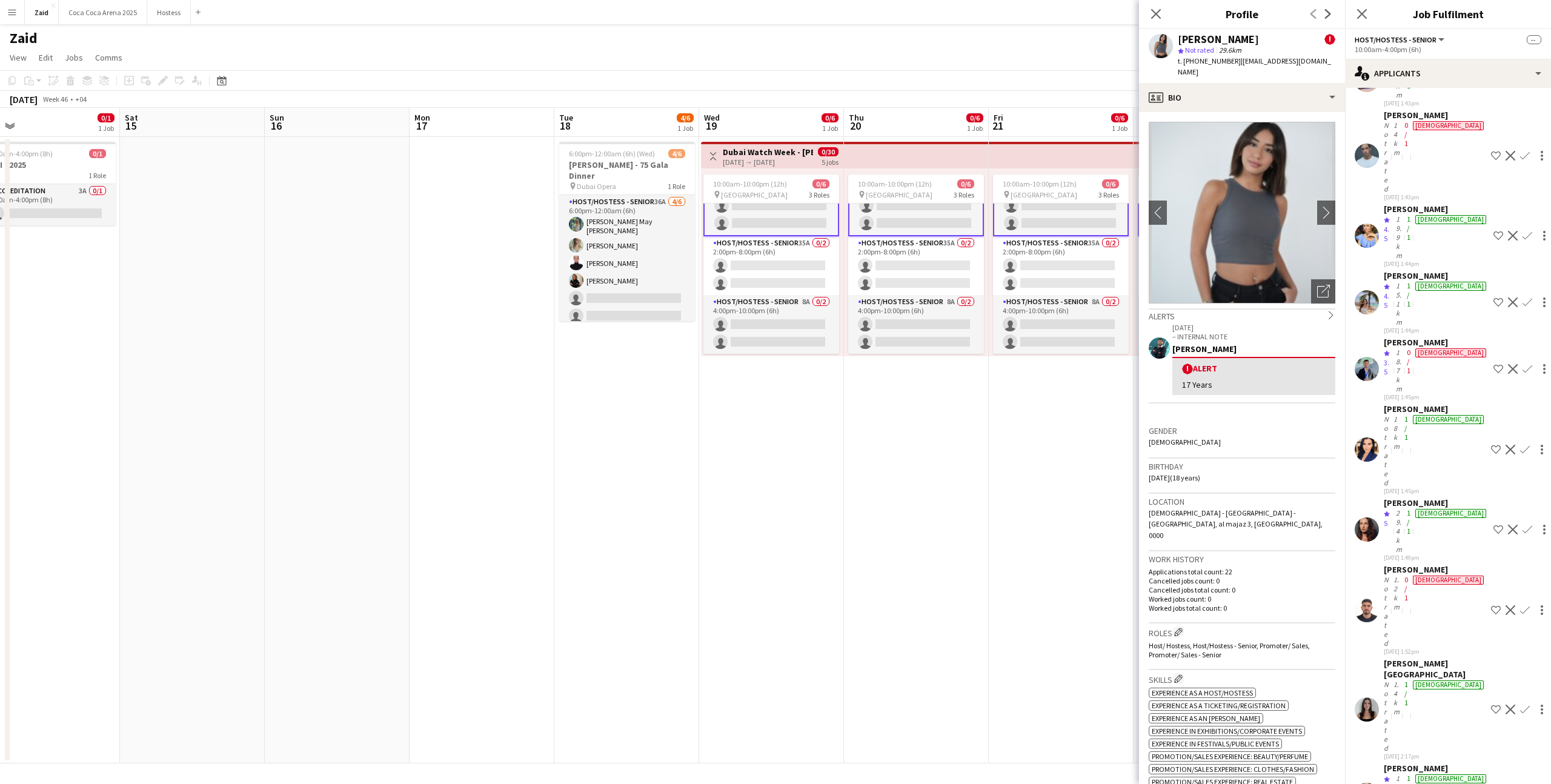
click at [1310, 279] on img at bounding box center [1242, 212] width 186 height 181
click at [1318, 285] on icon "Open photos pop-in" at bounding box center [1324, 292] width 13 height 13
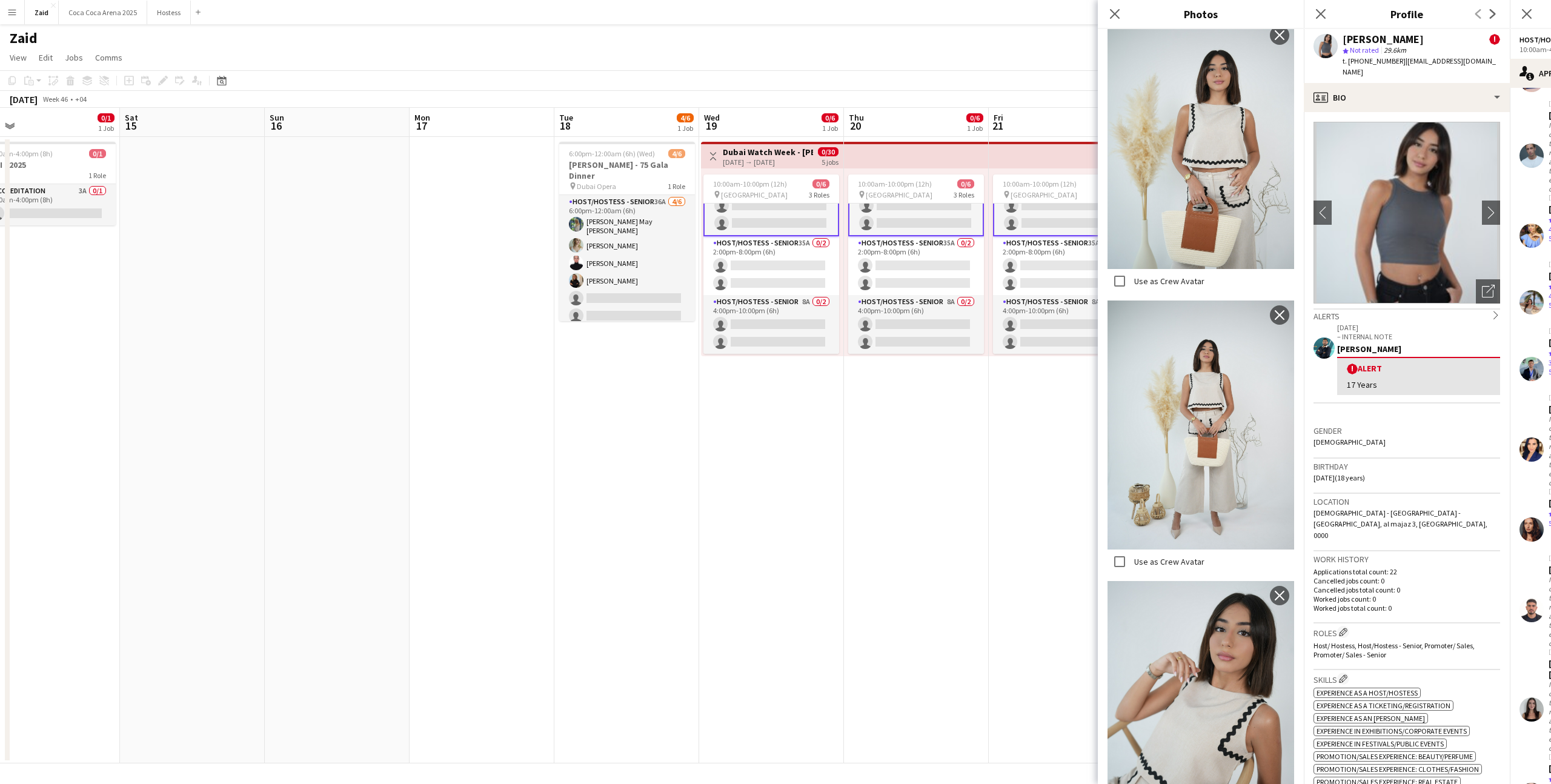
scroll to position [1913, 0]
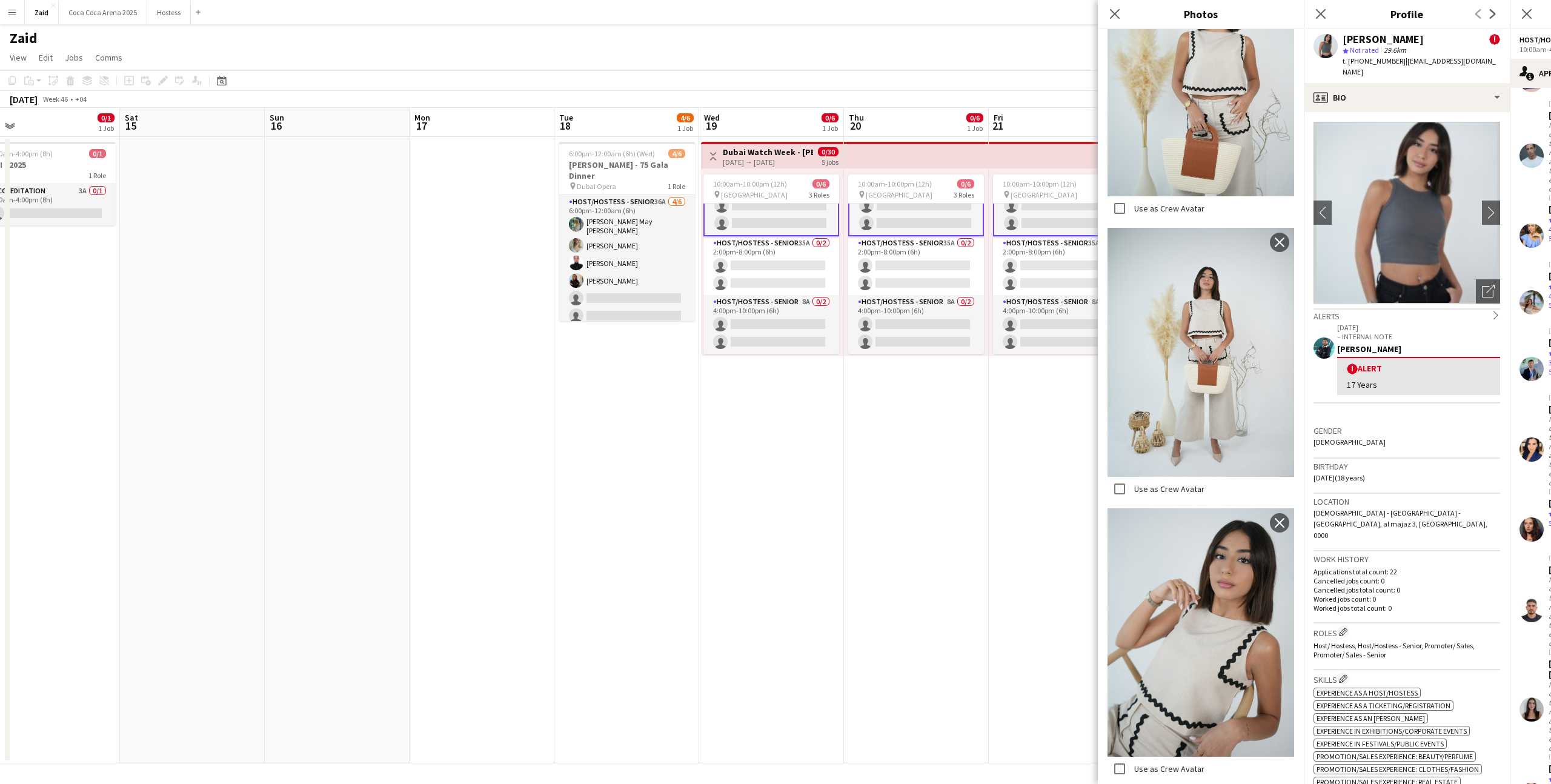
click at [1383, 554] on h3 "Work history" at bounding box center [1407, 559] width 186 height 11
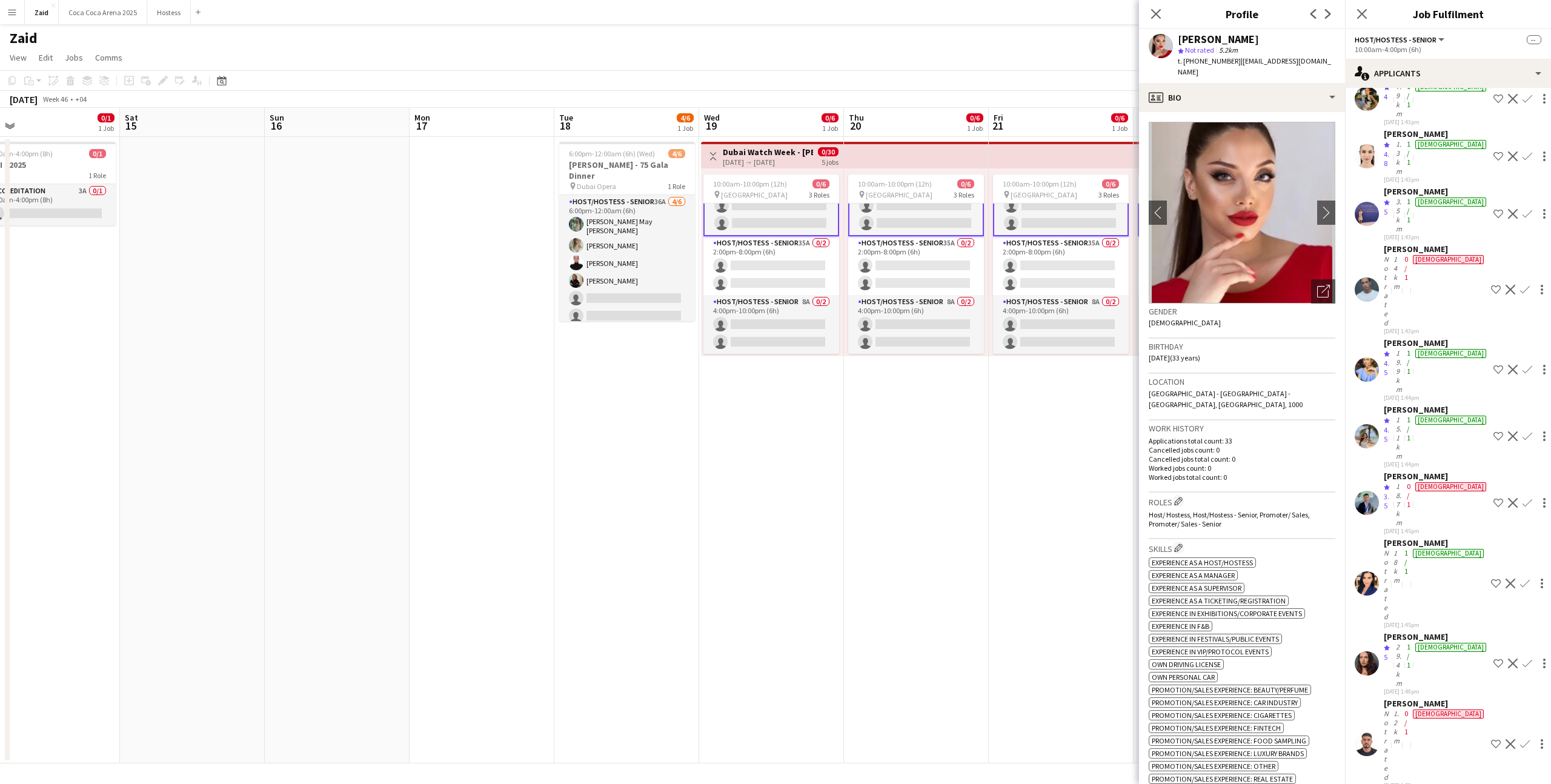
scroll to position [0, 0]
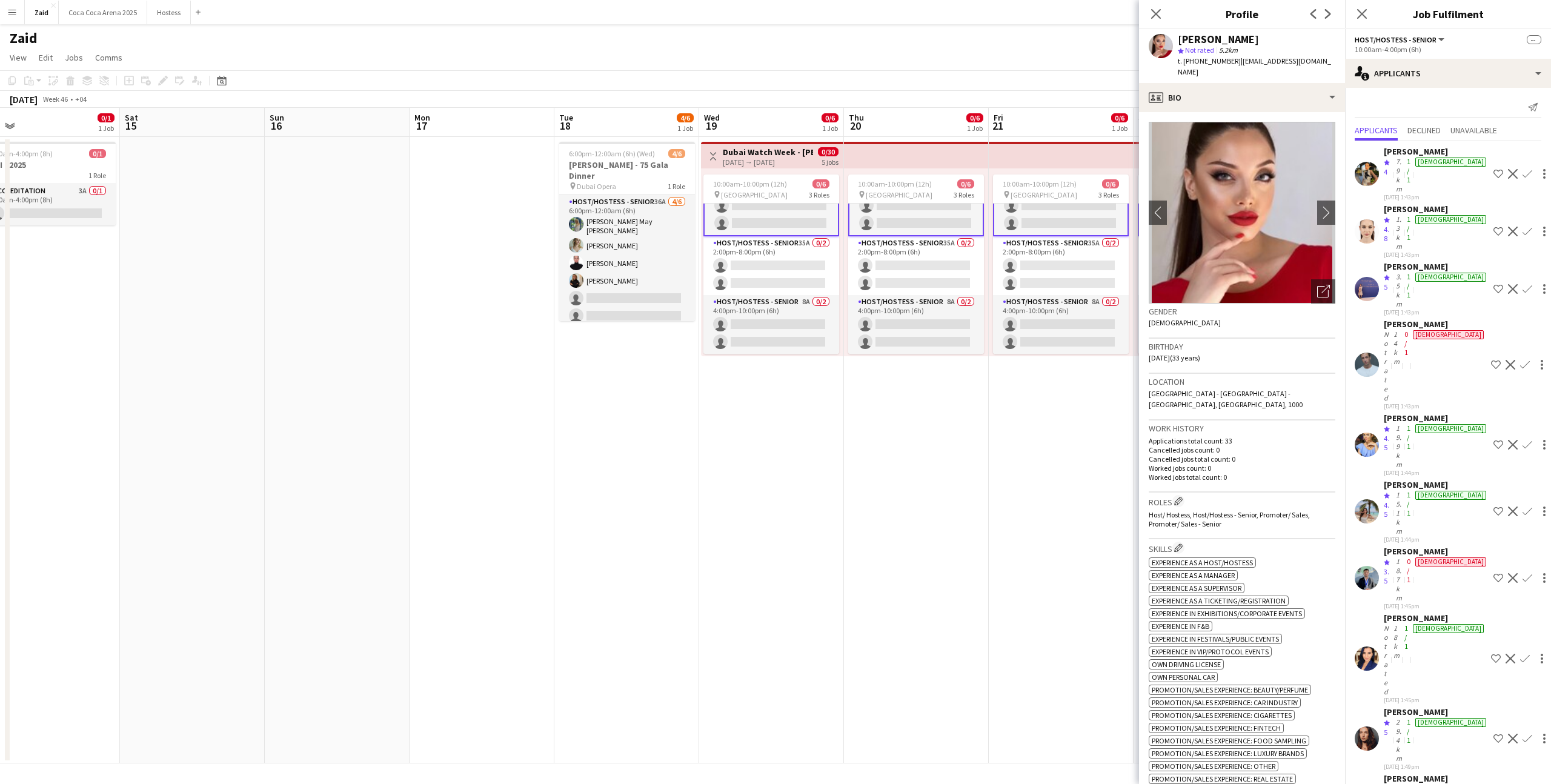
click at [1059, 394] on app-date-cell "10:00am-10:00pm (12h) 0/6 pin Dubai Mall 3 Roles Host/Hostess - Senior 25A 0/2 …" at bounding box center [1061, 450] width 145 height 627
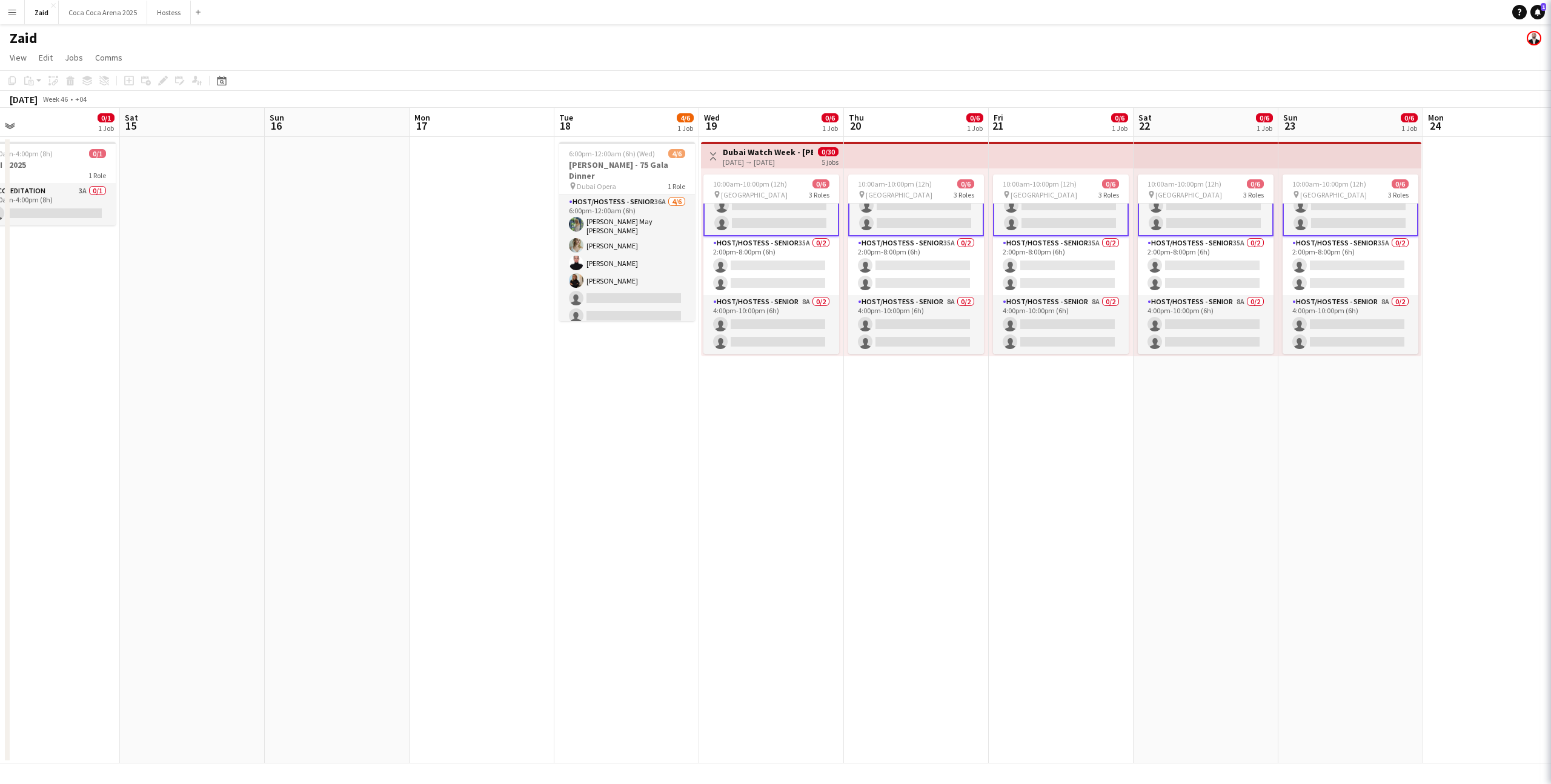
scroll to position [26, 0]
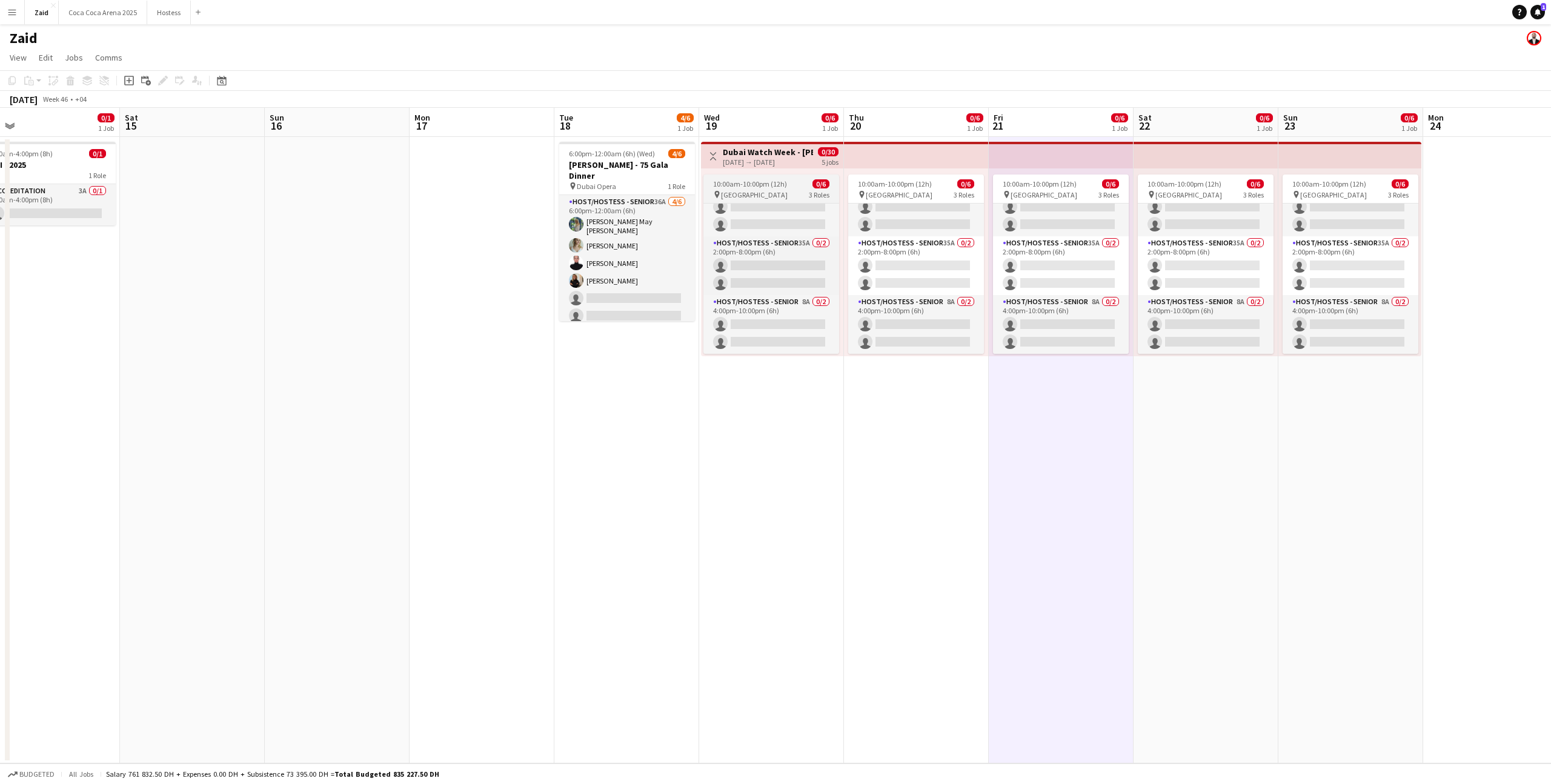
click at [781, 184] on span "10:00am-10:00pm (12h)" at bounding box center [750, 183] width 74 height 9
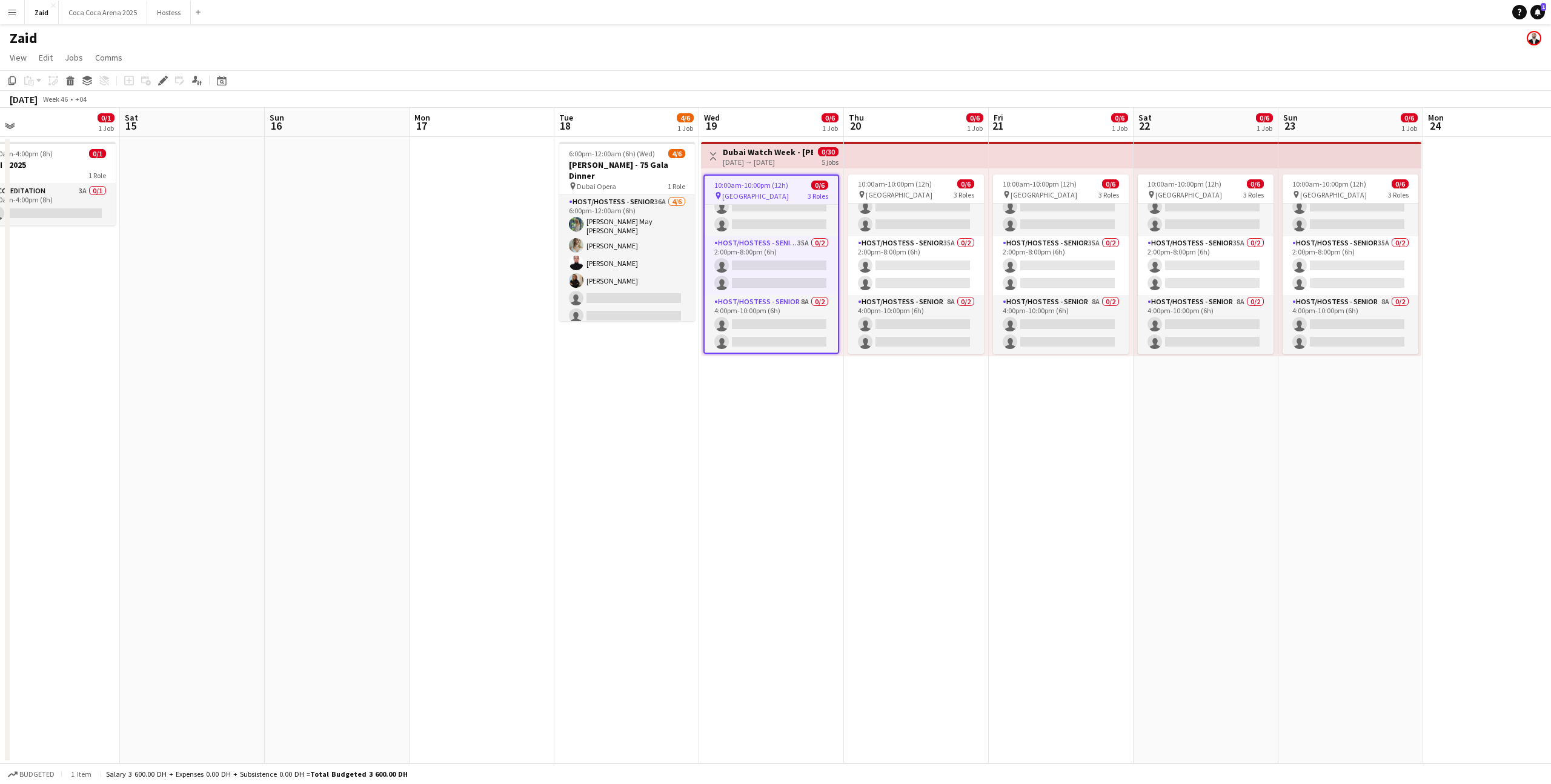
scroll to position [0, 495]
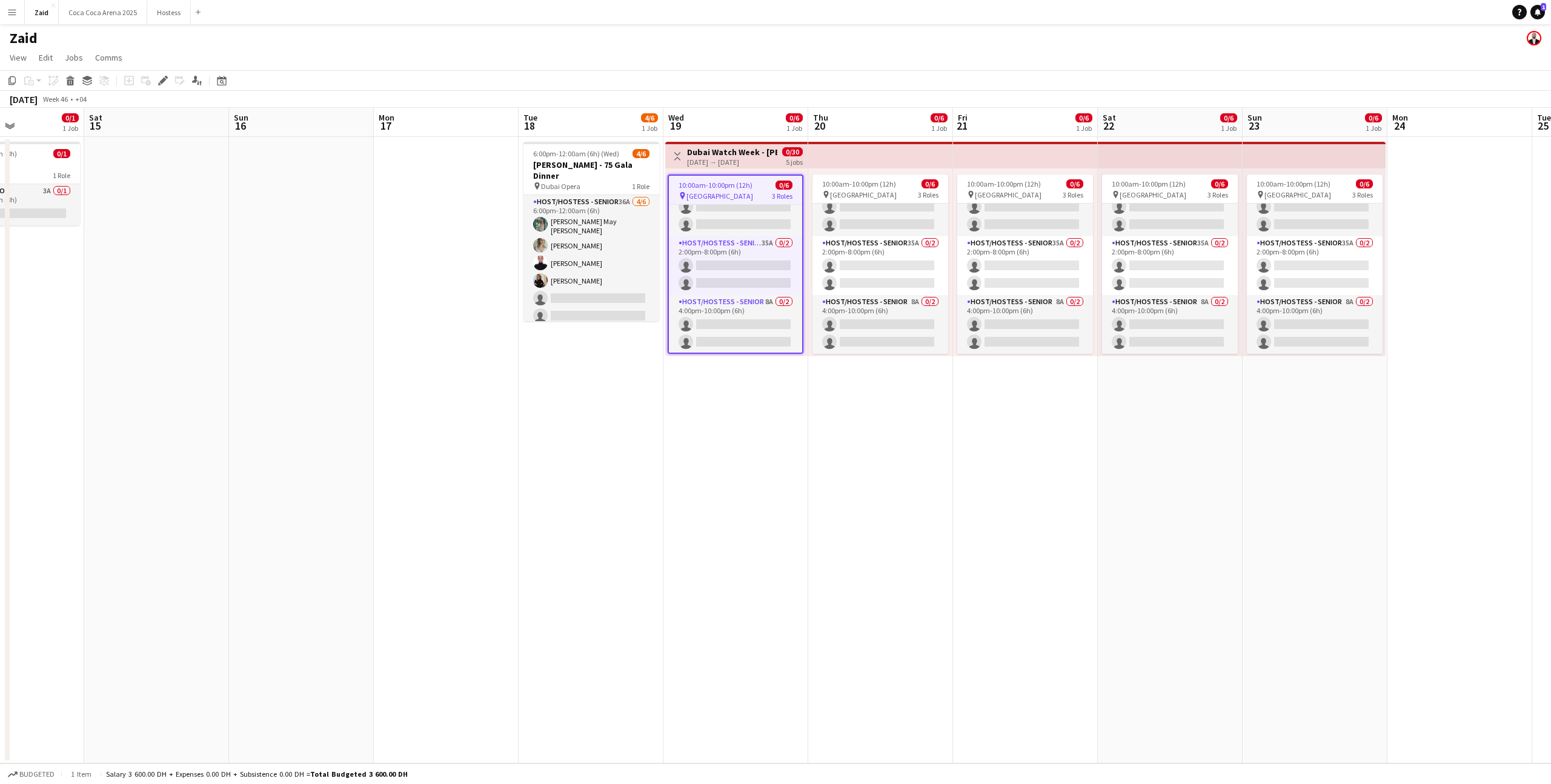
click at [757, 159] on div "[DATE] → [DATE]" at bounding box center [731, 162] width 90 height 9
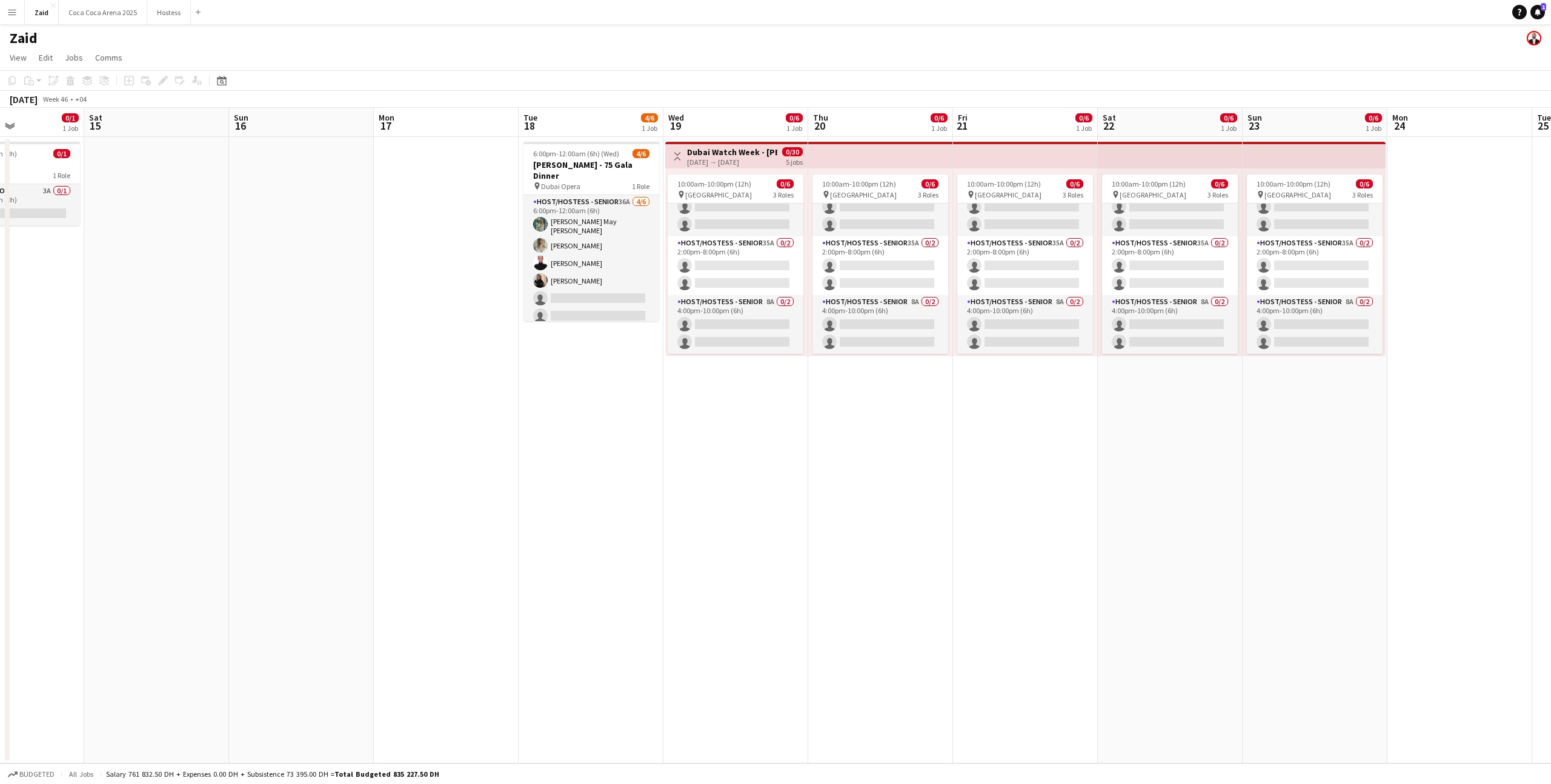
click at [752, 155] on h3 "Dubai Watch Week - [PERSON_NAME]" at bounding box center [731, 151] width 90 height 11
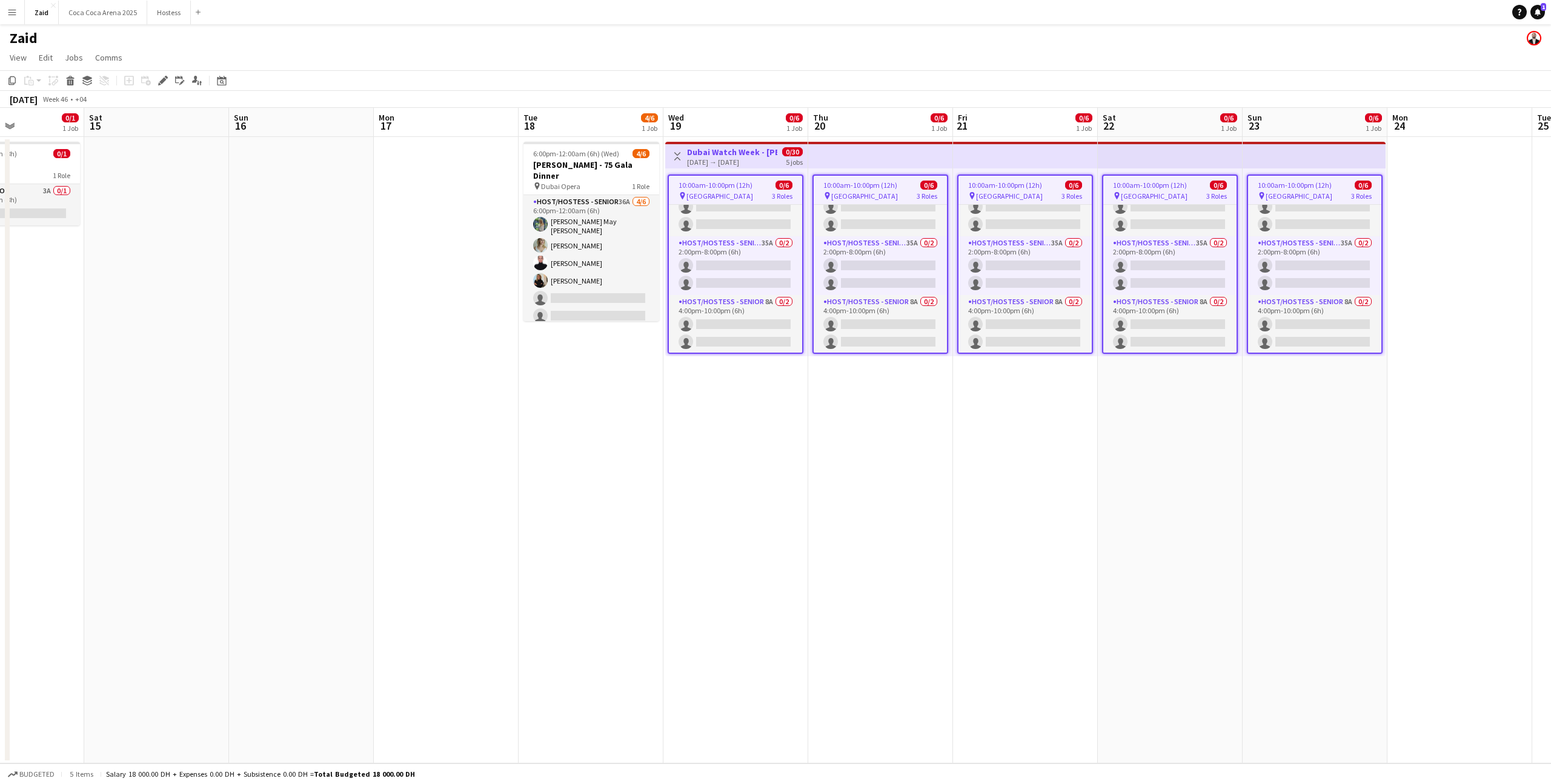
click at [769, 385] on app-date-cell "Toggle View Dubai Watch Week - Ahmed Seddiqi 19-11-2025 → 23-11-2025 0/30 5 job…" at bounding box center [735, 450] width 145 height 627
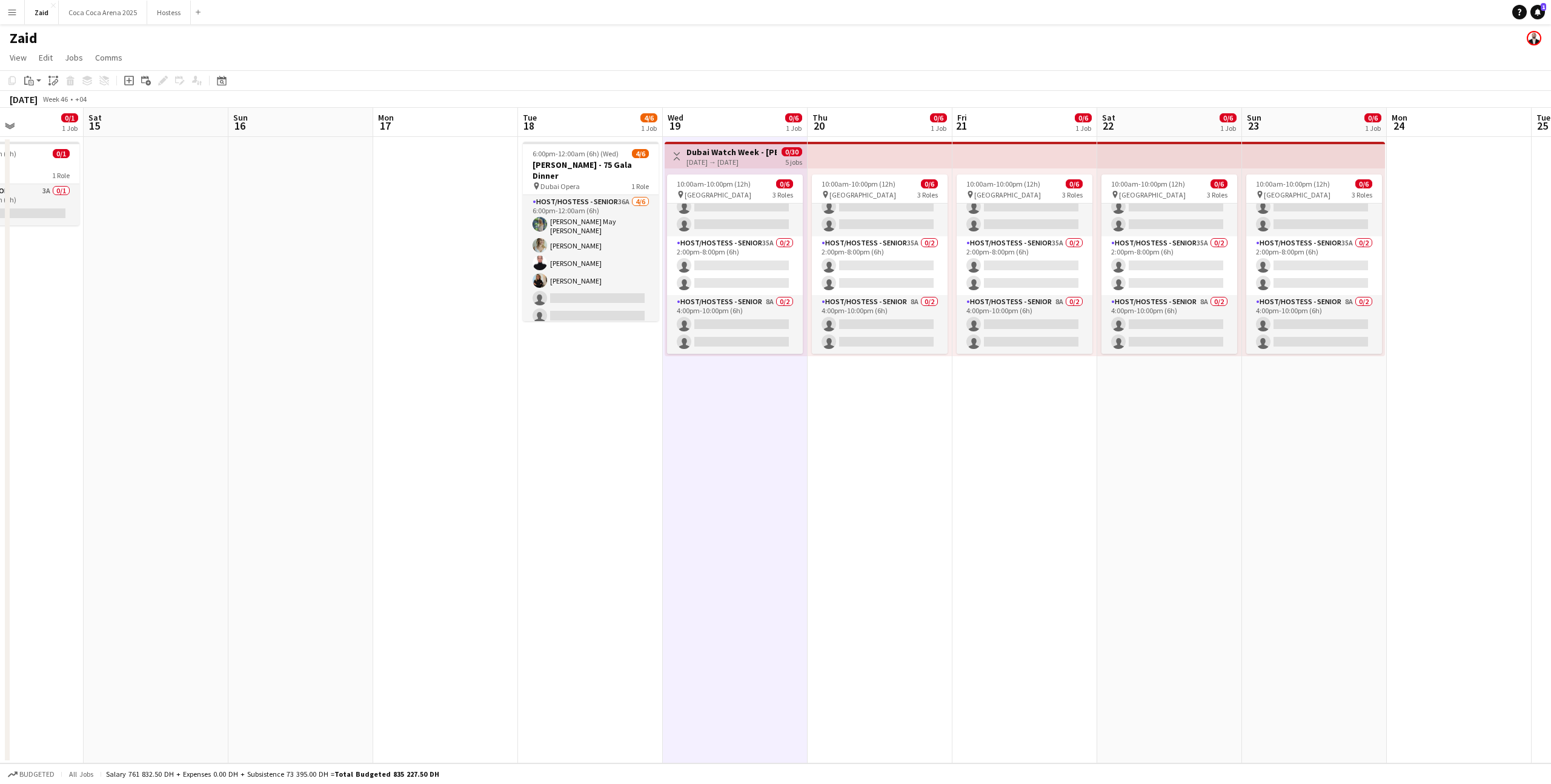
scroll to position [0, 0]
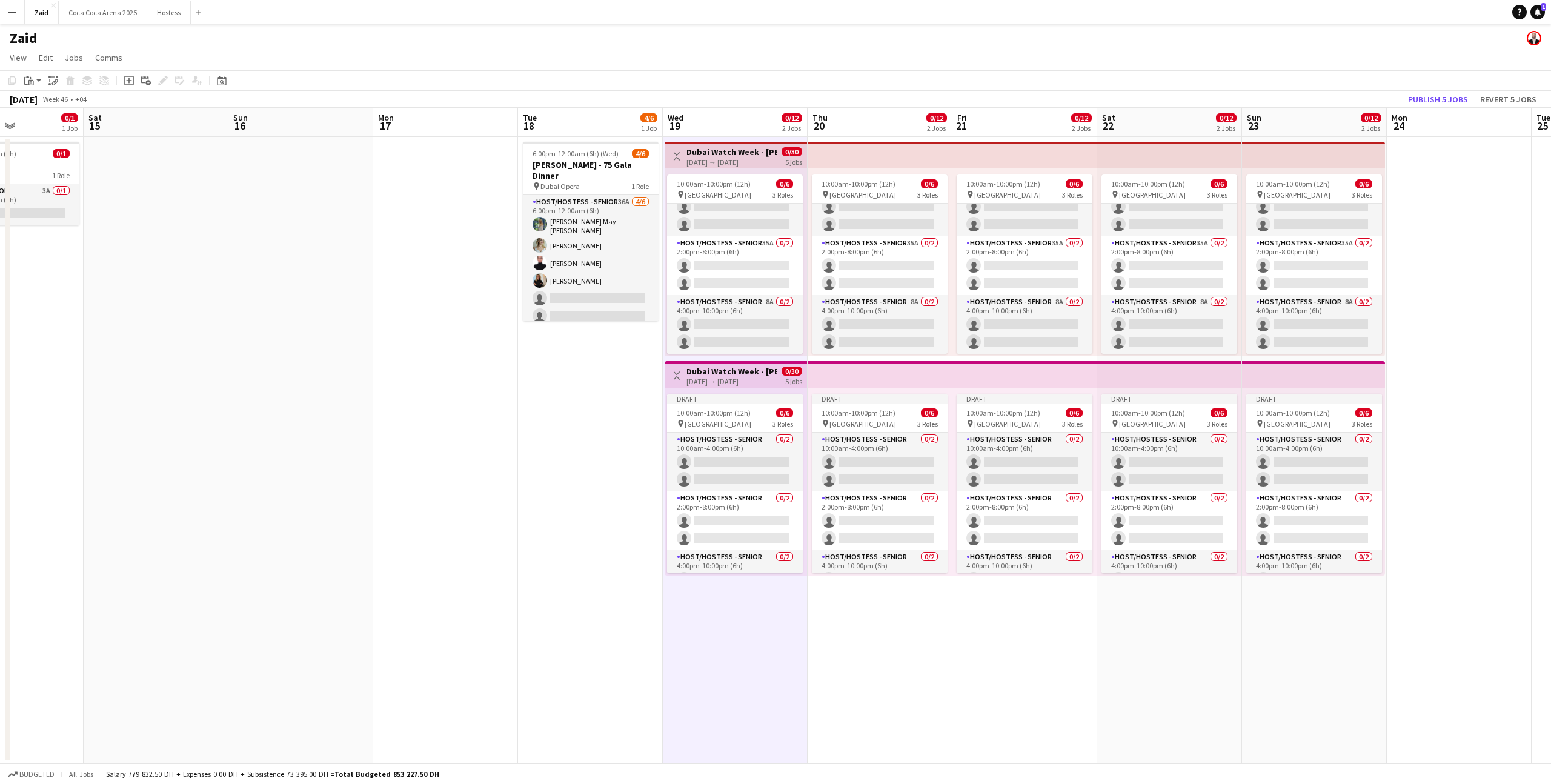
click at [756, 373] on h3 "Dubai Watch Week - [PERSON_NAME]" at bounding box center [731, 371] width 90 height 11
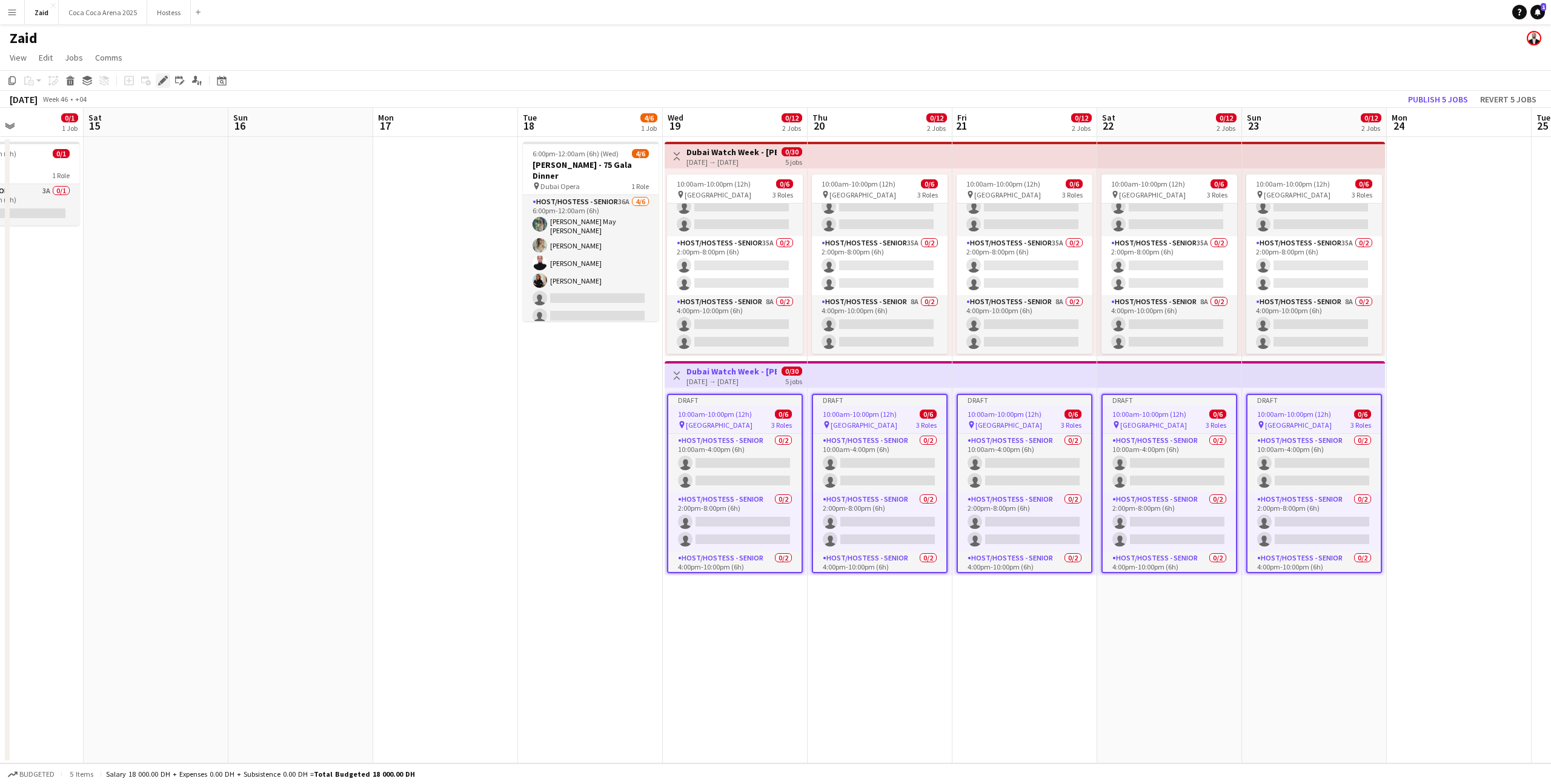
click at [160, 81] on icon at bounding box center [163, 81] width 6 height 6
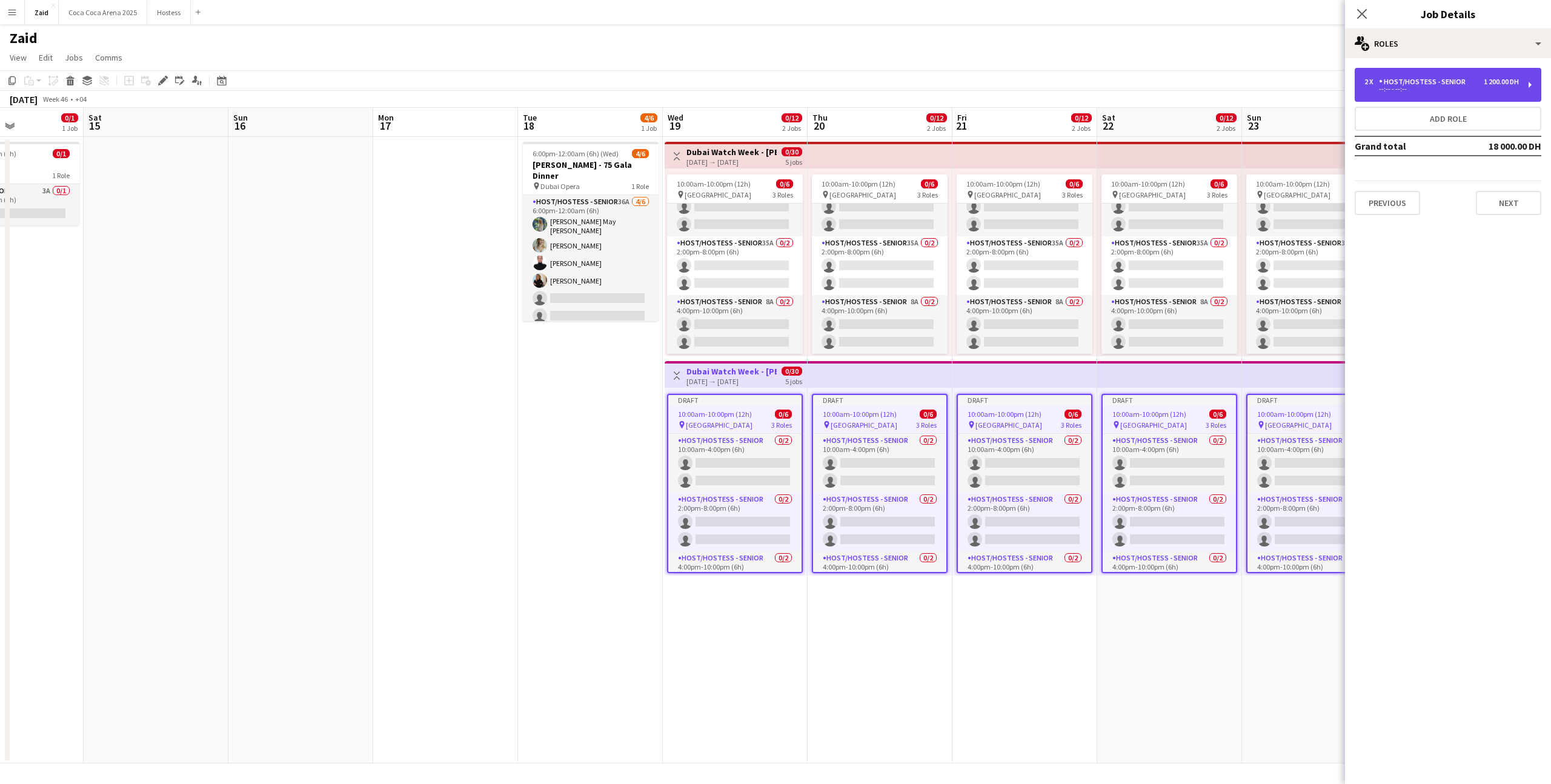
click at [1464, 89] on div "--:-- - --:--" at bounding box center [1442, 88] width 155 height 6
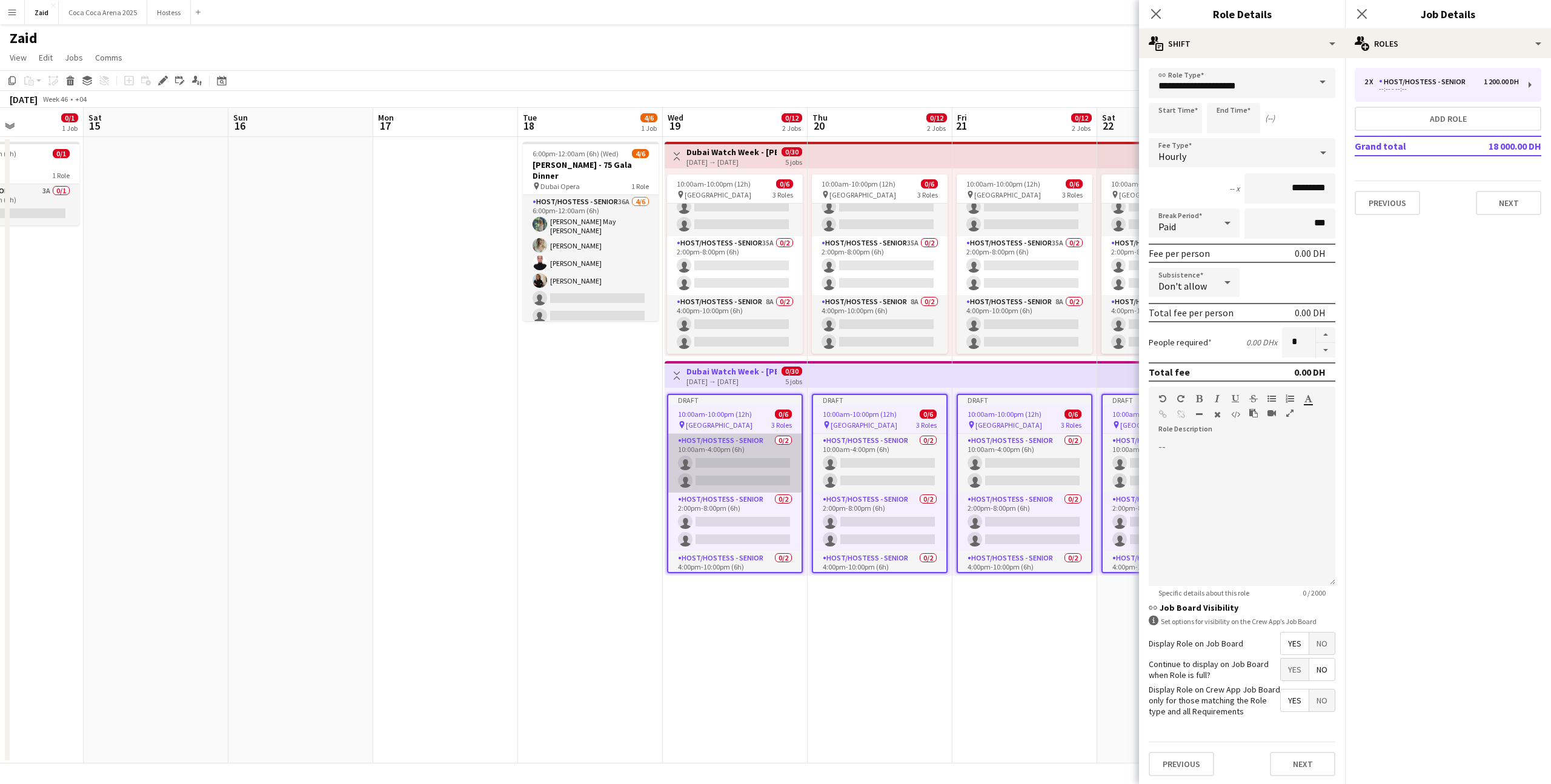
click at [726, 487] on app-card-role "Host/Hostess - Senior 0/2 10:00am-4:00pm (6h) single-neutral-actions single-neu…" at bounding box center [735, 463] width 134 height 59
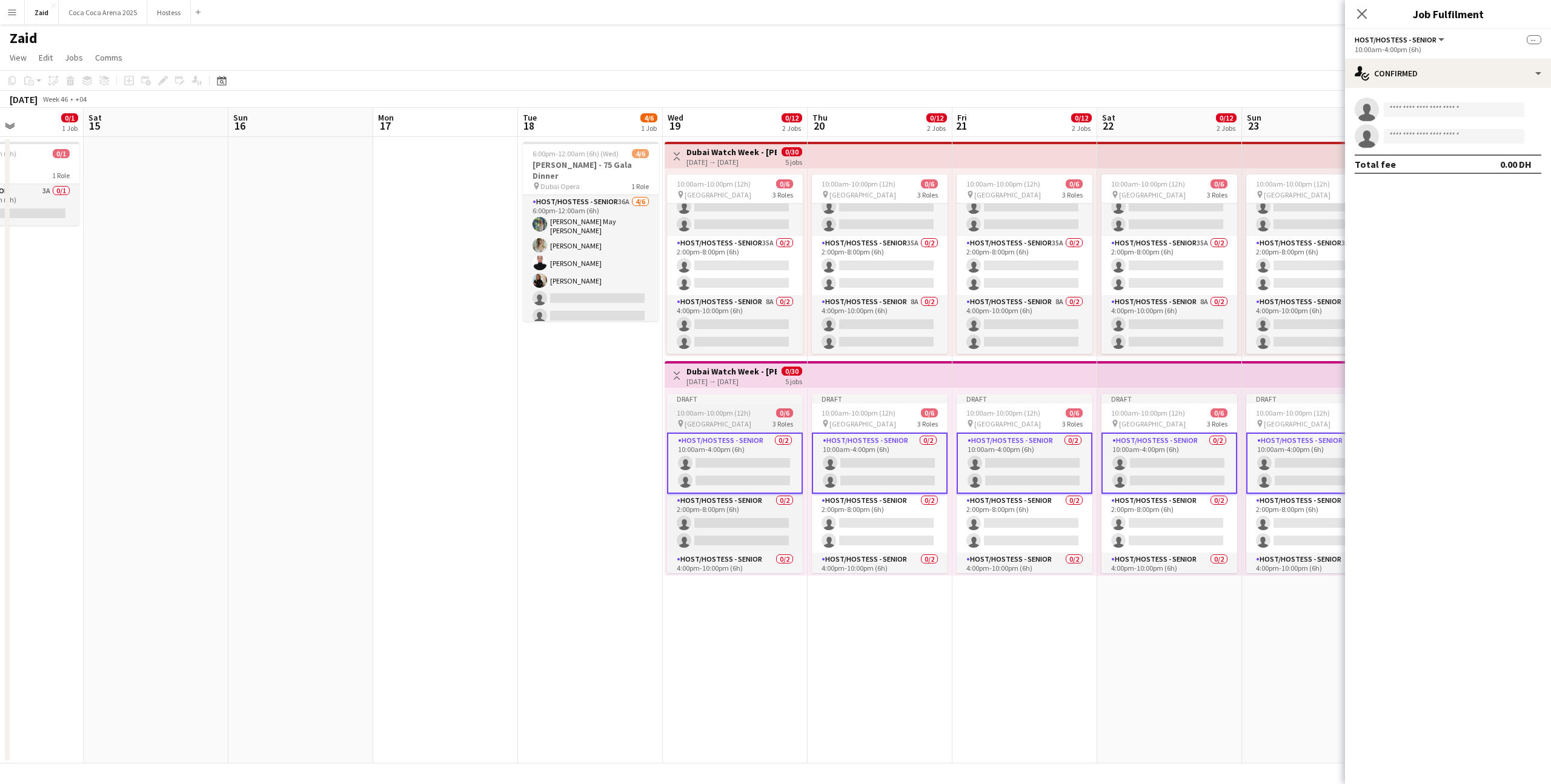
click at [789, 403] on div "Draft" at bounding box center [735, 398] width 136 height 10
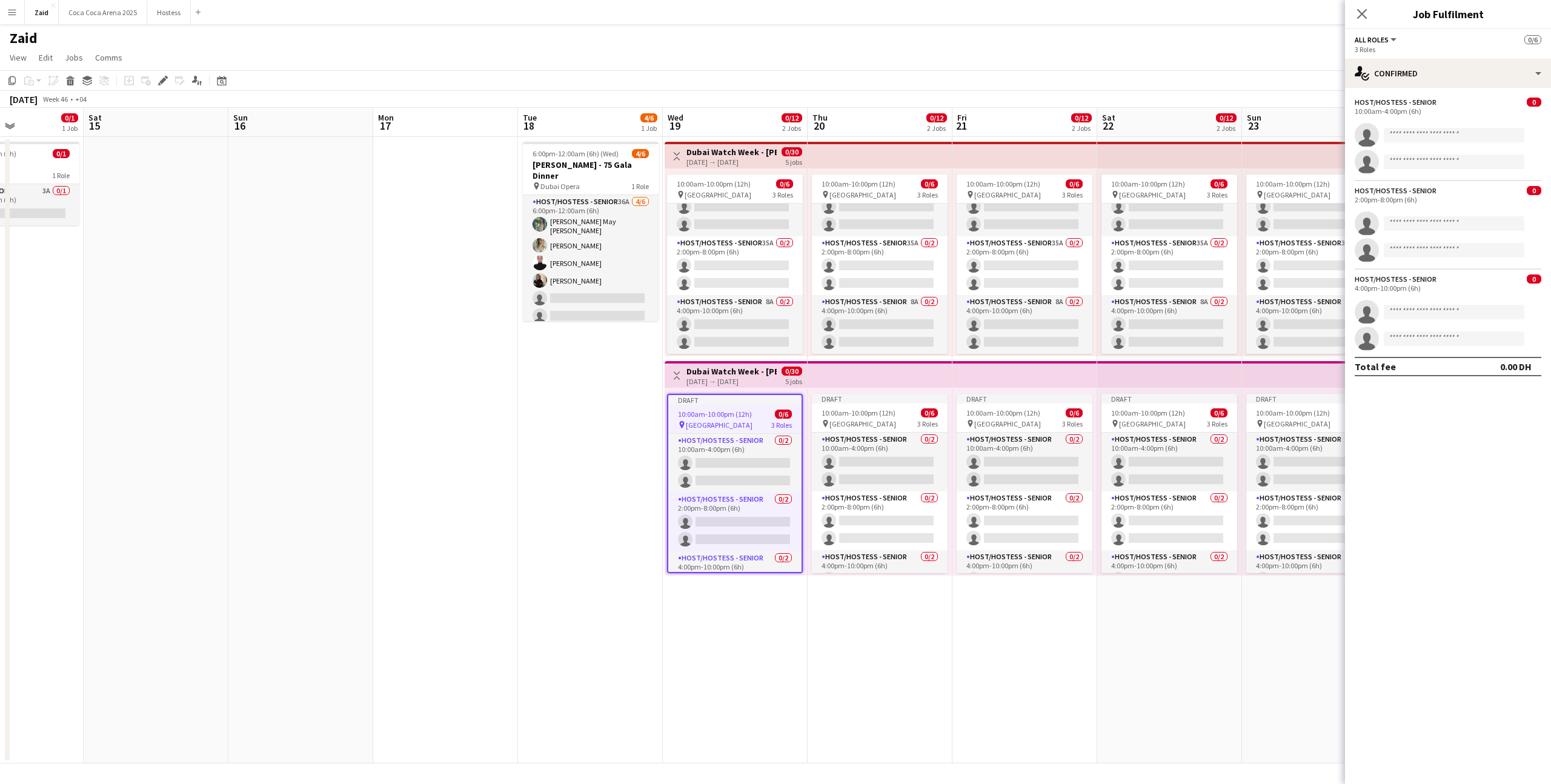
click at [787, 398] on div "Draft" at bounding box center [735, 400] width 134 height 10
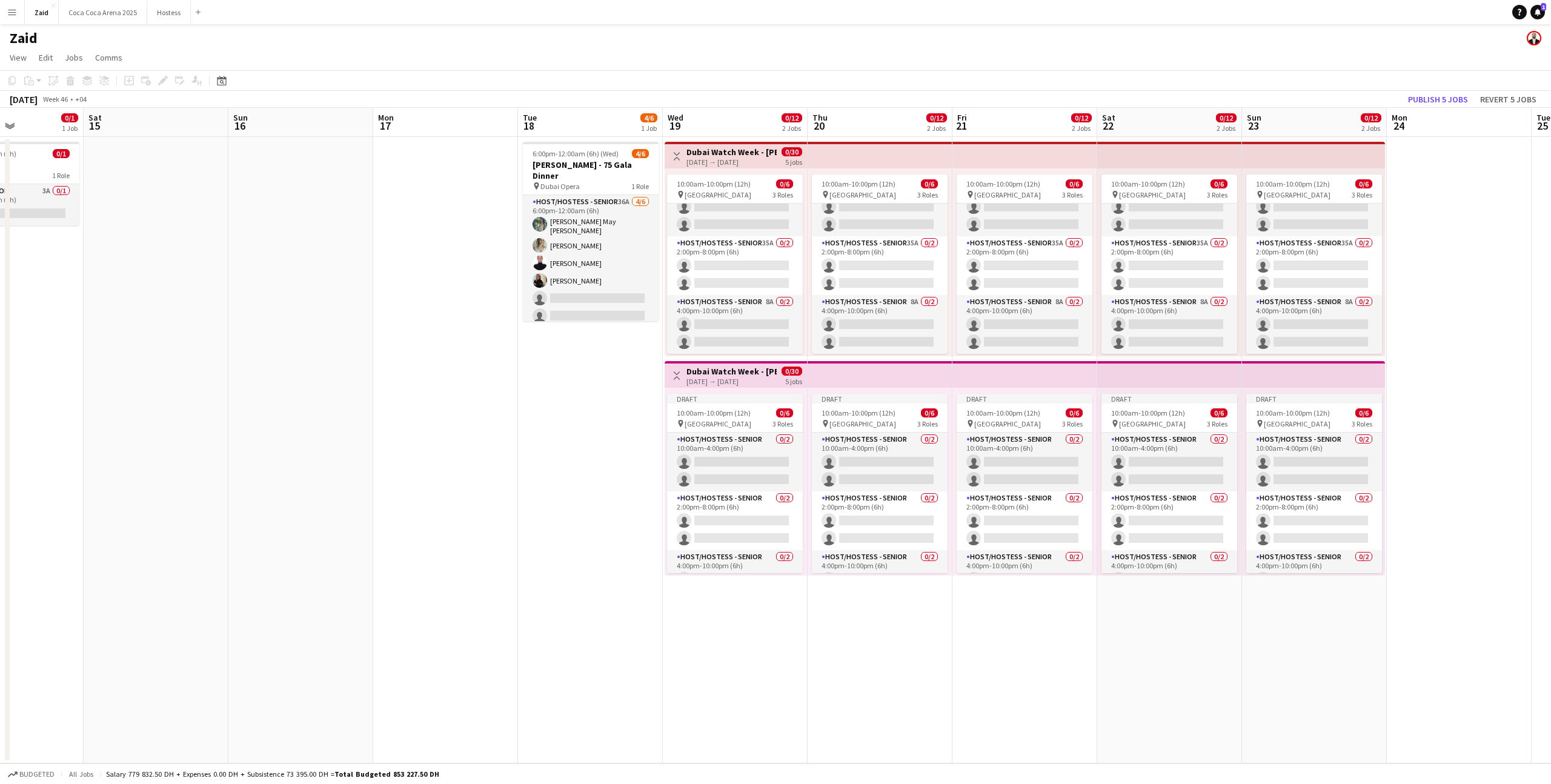
click at [784, 389] on div "Draft 10:00am-10:00pm (12h) 0/6 pin Dubai Mall 3 Roles Host/Hostess - Senior 0/…" at bounding box center [736, 482] width 143 height 188
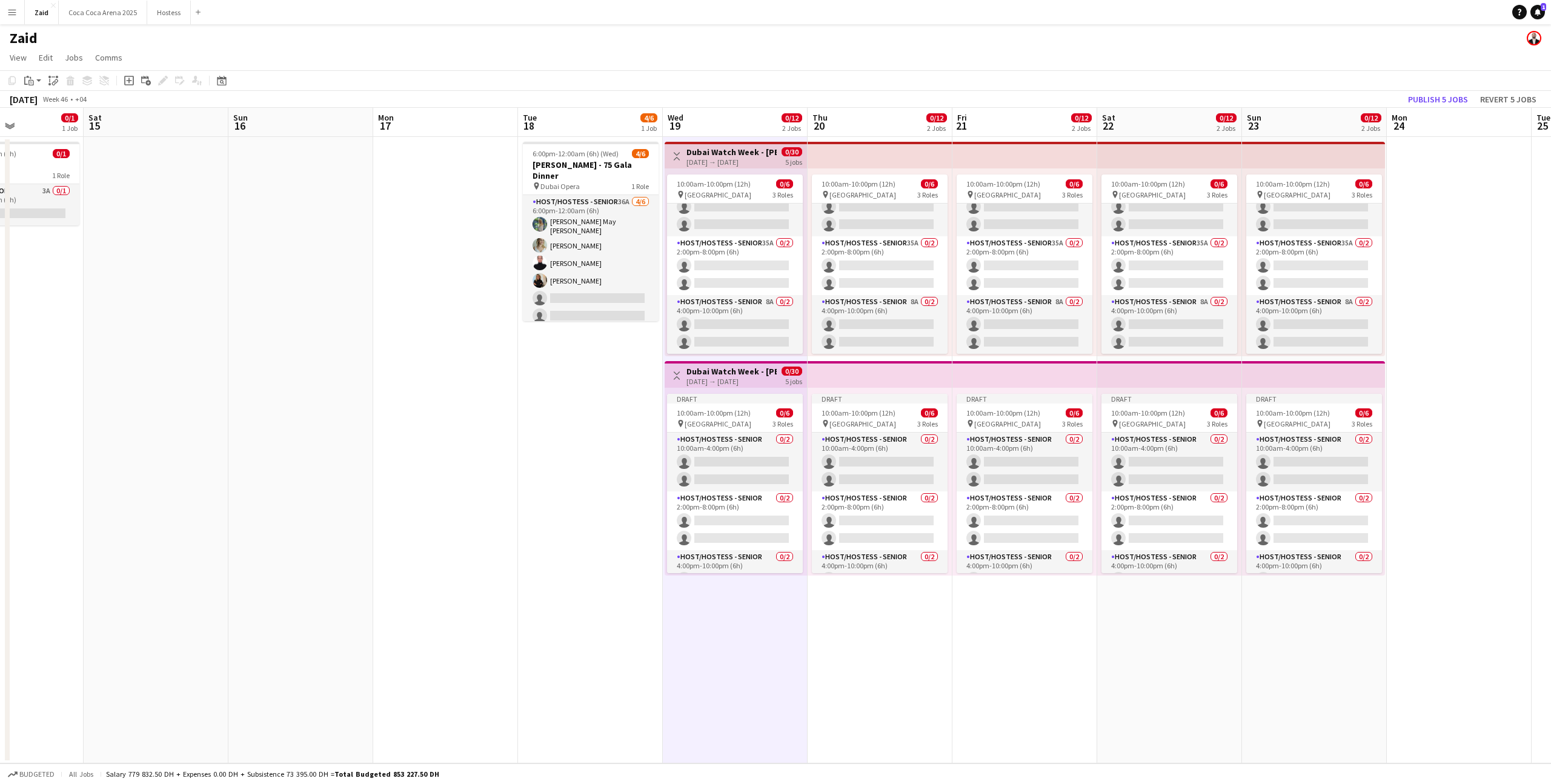
click at [782, 377] on div "0/30 5 jobs" at bounding box center [791, 377] width 20 height 19
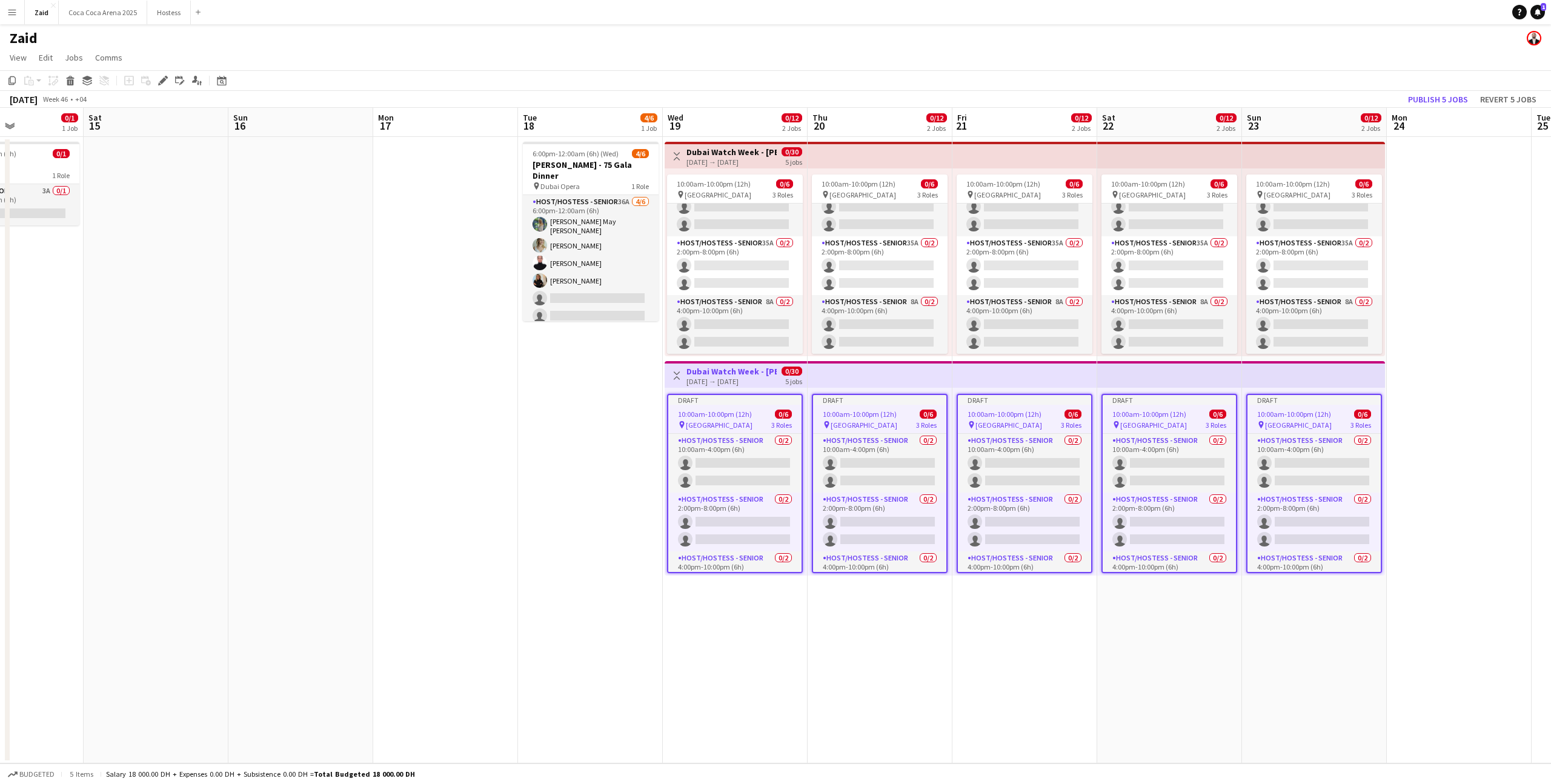
click at [782, 377] on div "0/30 5 jobs" at bounding box center [791, 377] width 20 height 19
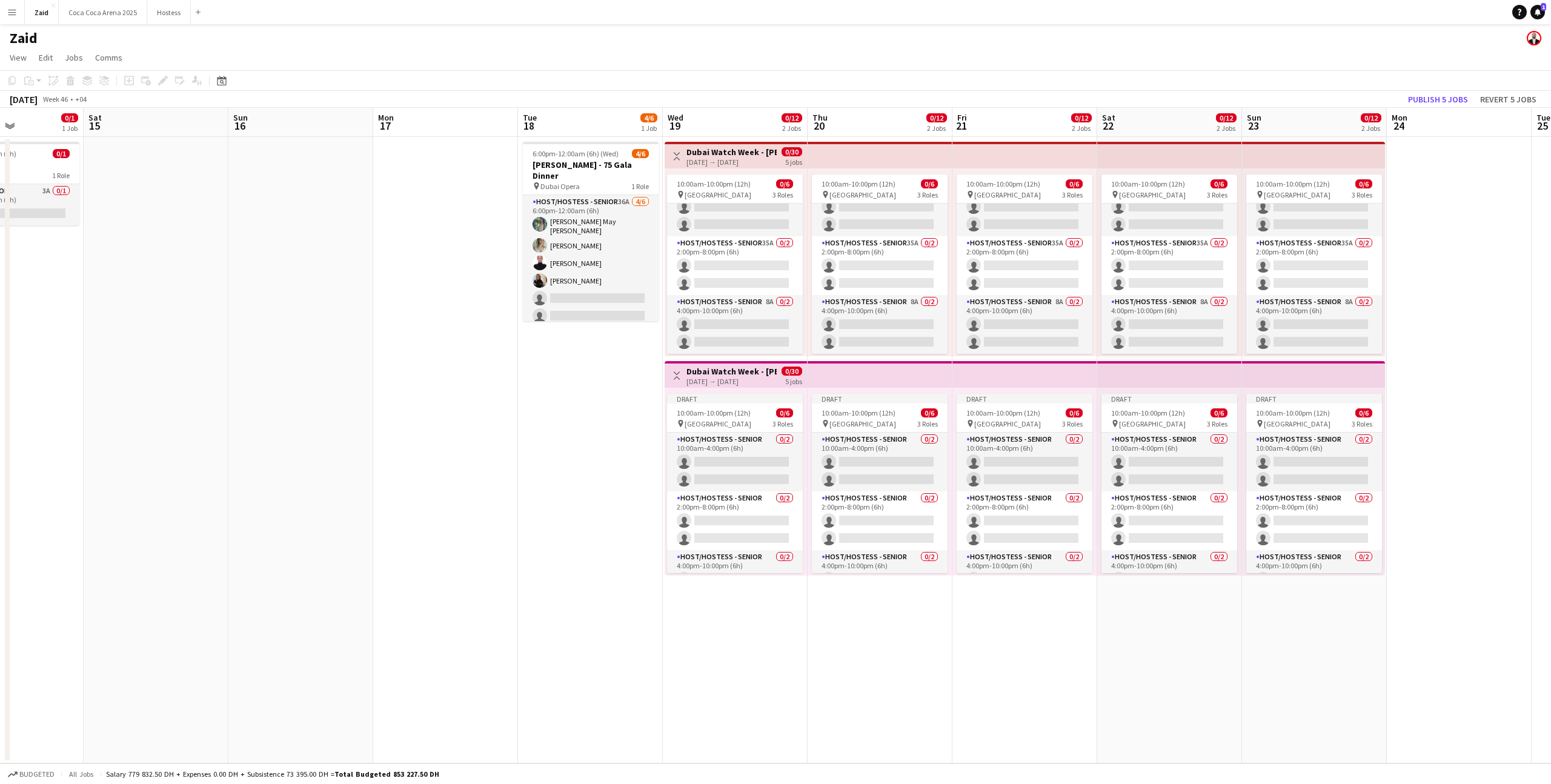
click at [769, 375] on h3 "Dubai Watch Week - [PERSON_NAME]" at bounding box center [731, 371] width 90 height 11
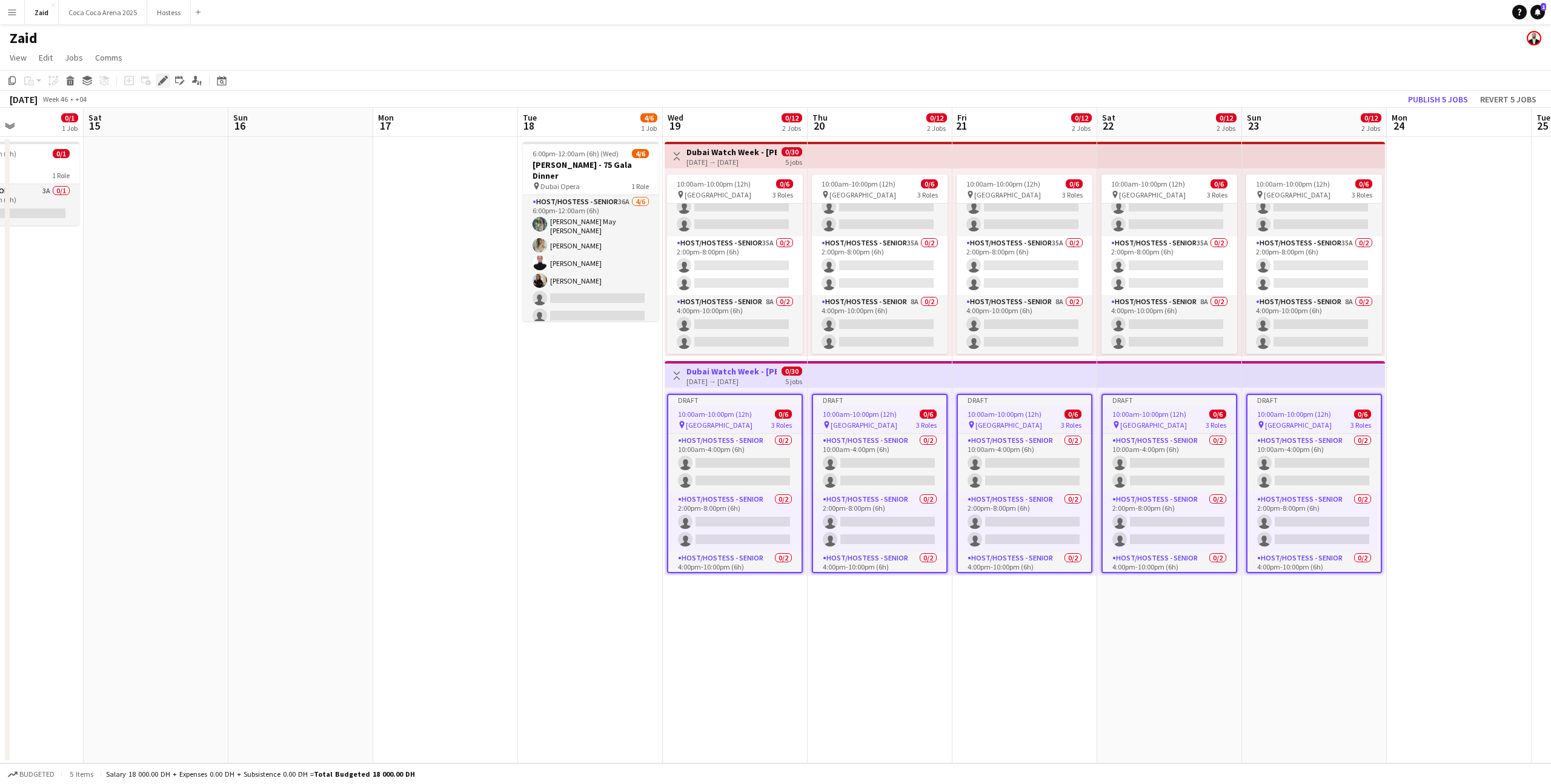
click at [165, 83] on icon "Edit" at bounding box center [163, 81] width 10 height 10
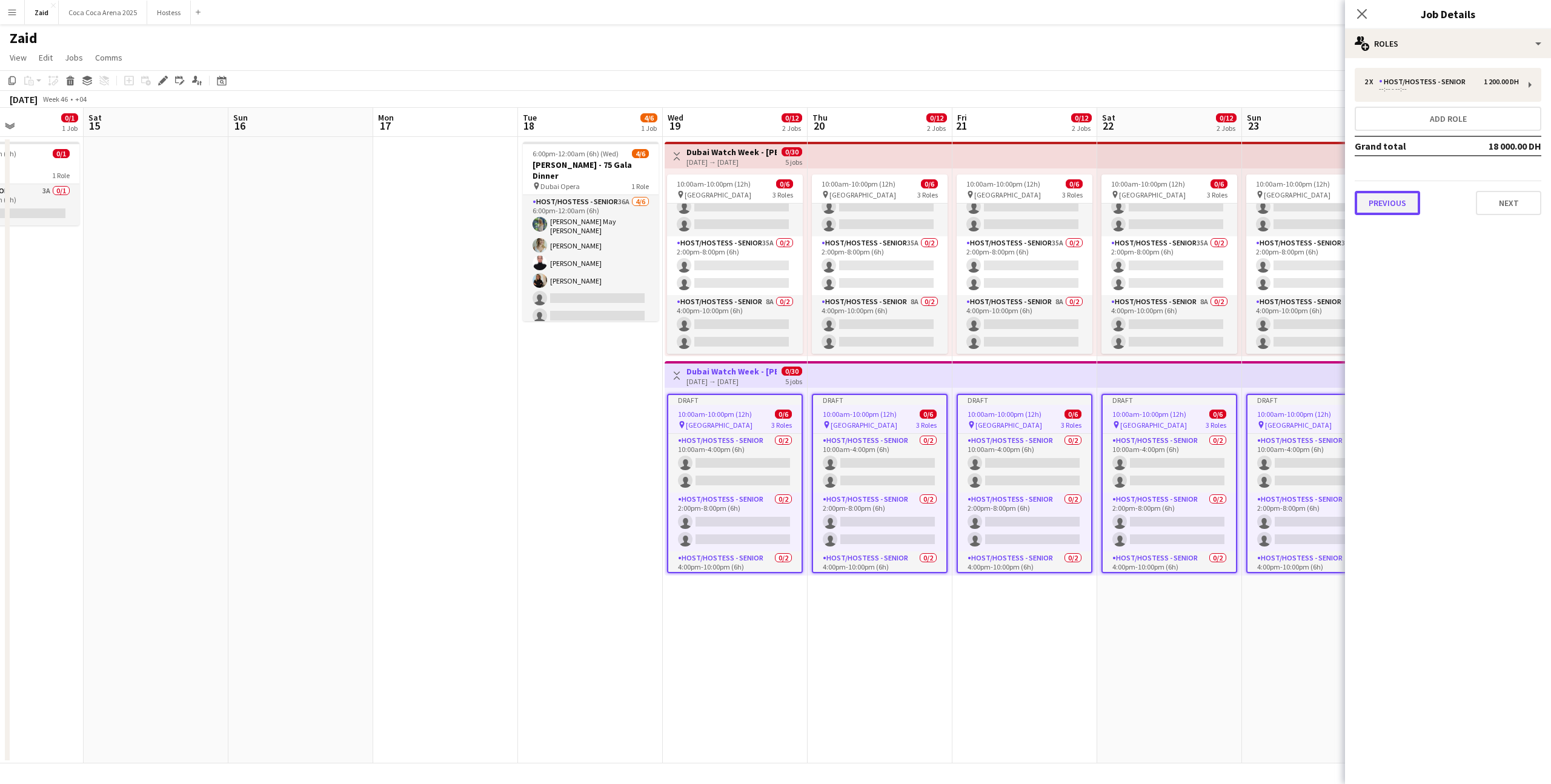
click at [1391, 197] on button "Previous" at bounding box center [1387, 203] width 66 height 24
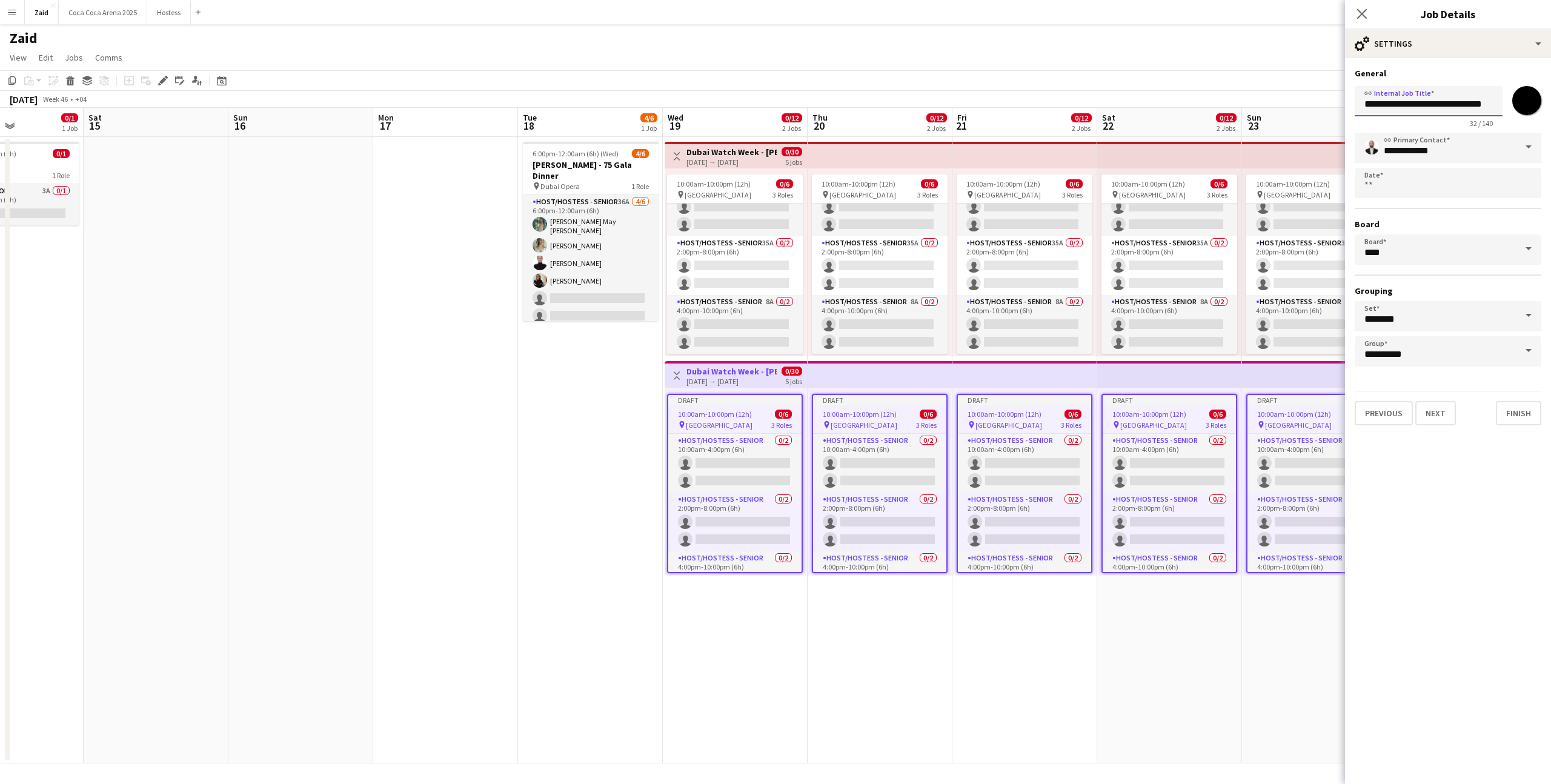
scroll to position [0, 15]
drag, startPoint x: 1441, startPoint y: 104, endPoint x: 1551, endPoint y: 108, distance: 110.1
click at [1551, 108] on form "**********" at bounding box center [1448, 246] width 206 height 357
type input "**********"
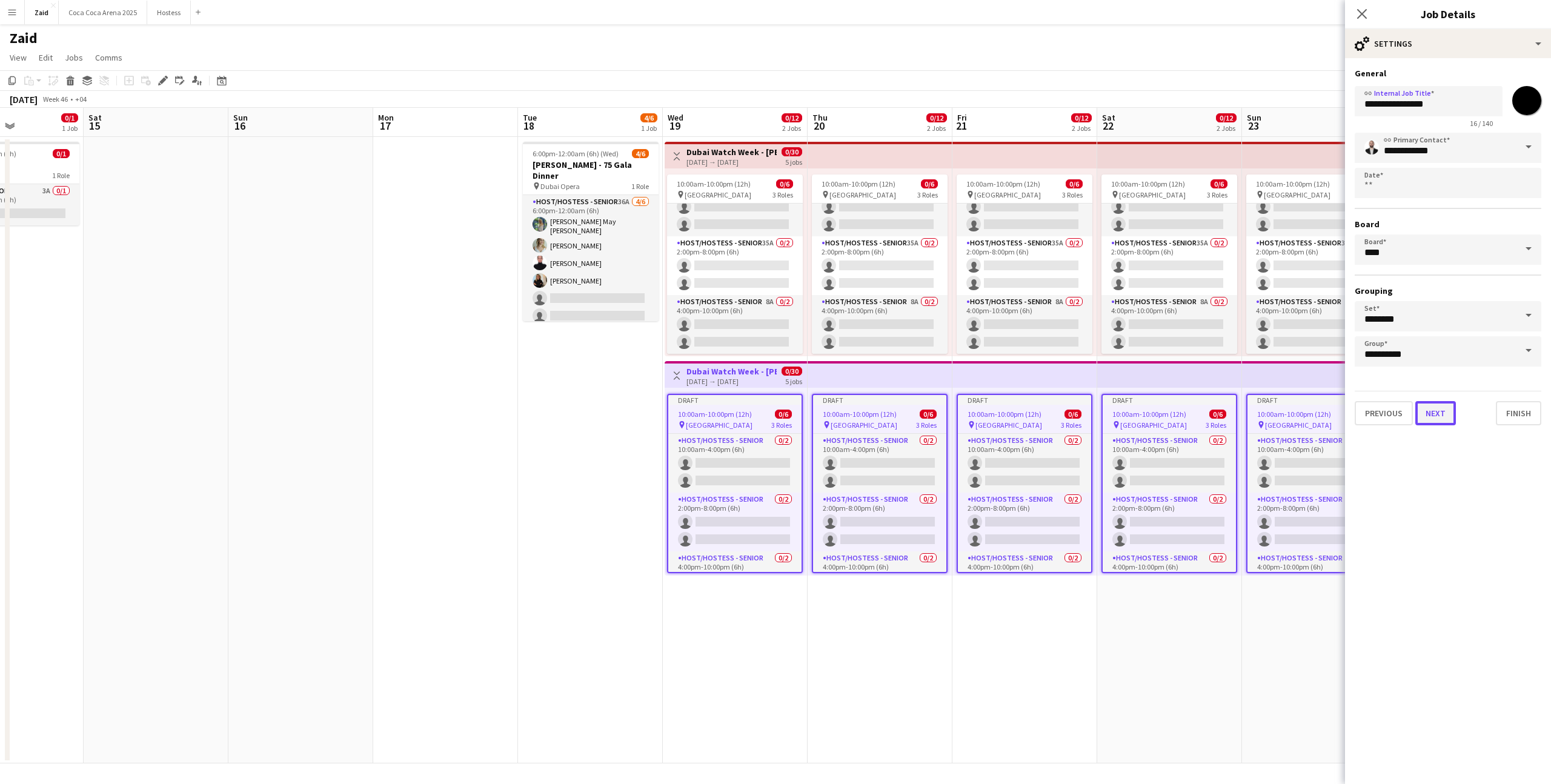
click at [1447, 408] on button "Next" at bounding box center [1436, 413] width 40 height 24
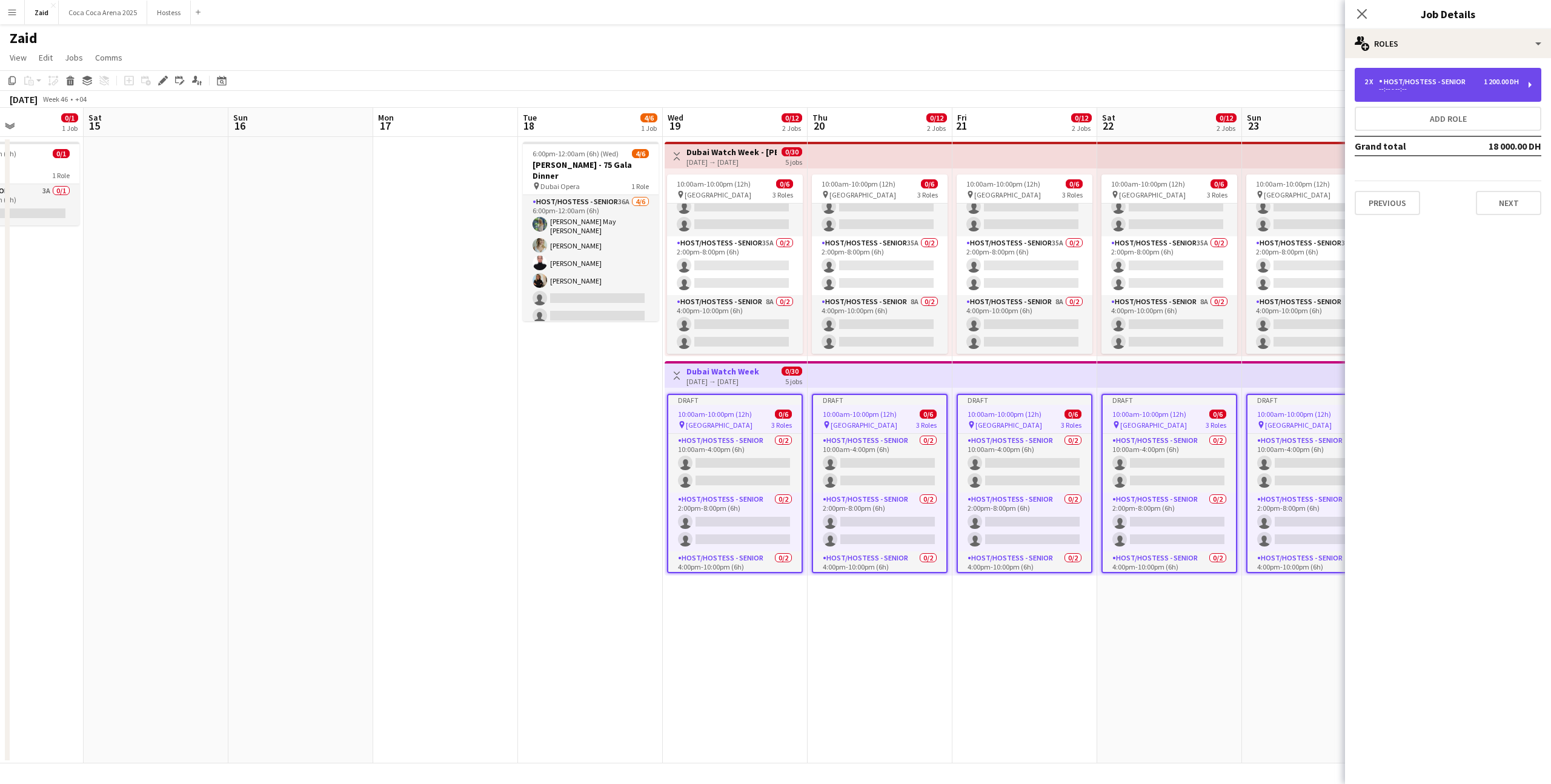
click at [1459, 92] on div "--:-- - --:--" at bounding box center [1442, 88] width 155 height 6
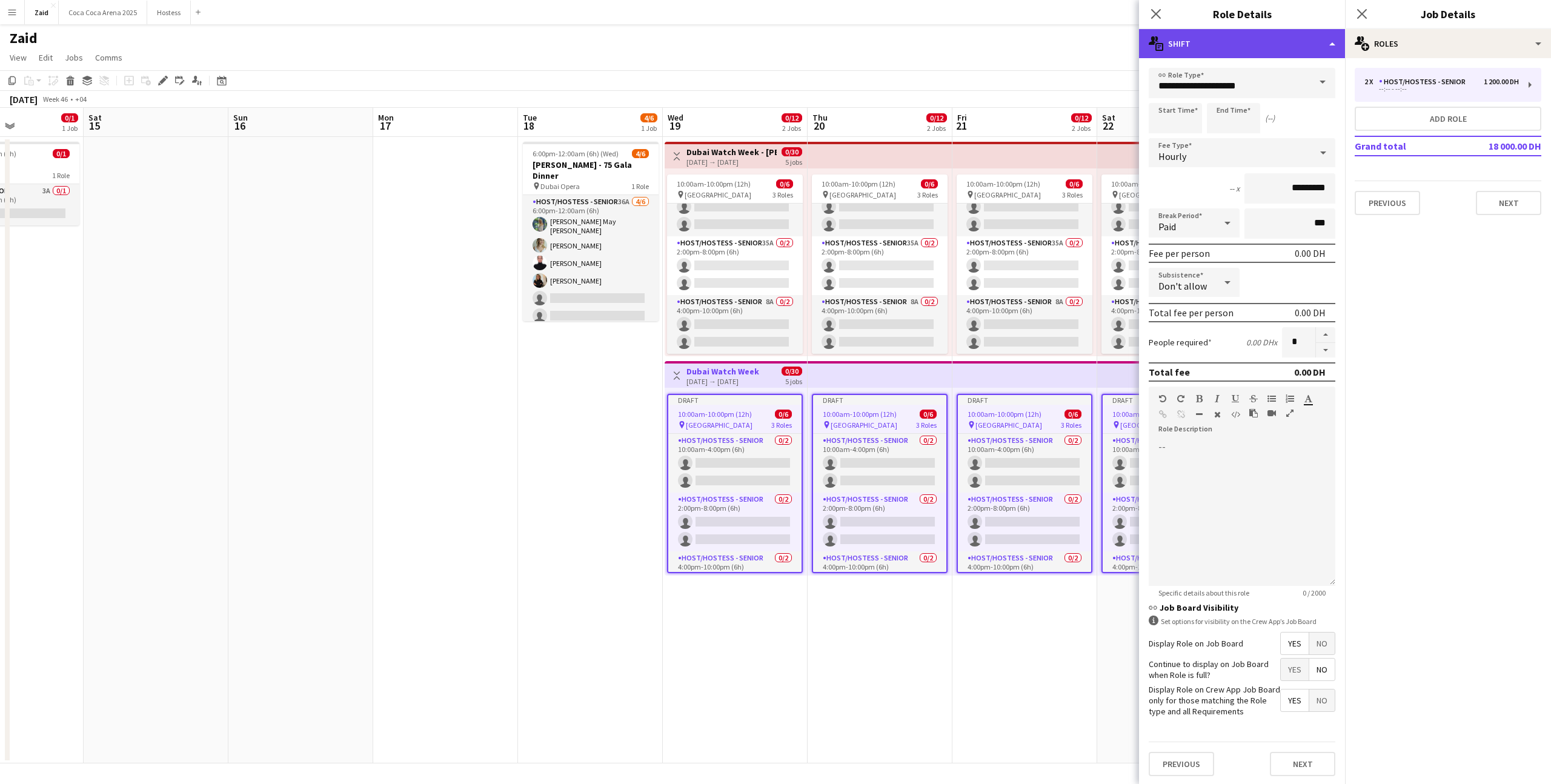
click at [1285, 45] on div "multiple-actions-text Shift" at bounding box center [1242, 44] width 206 height 29
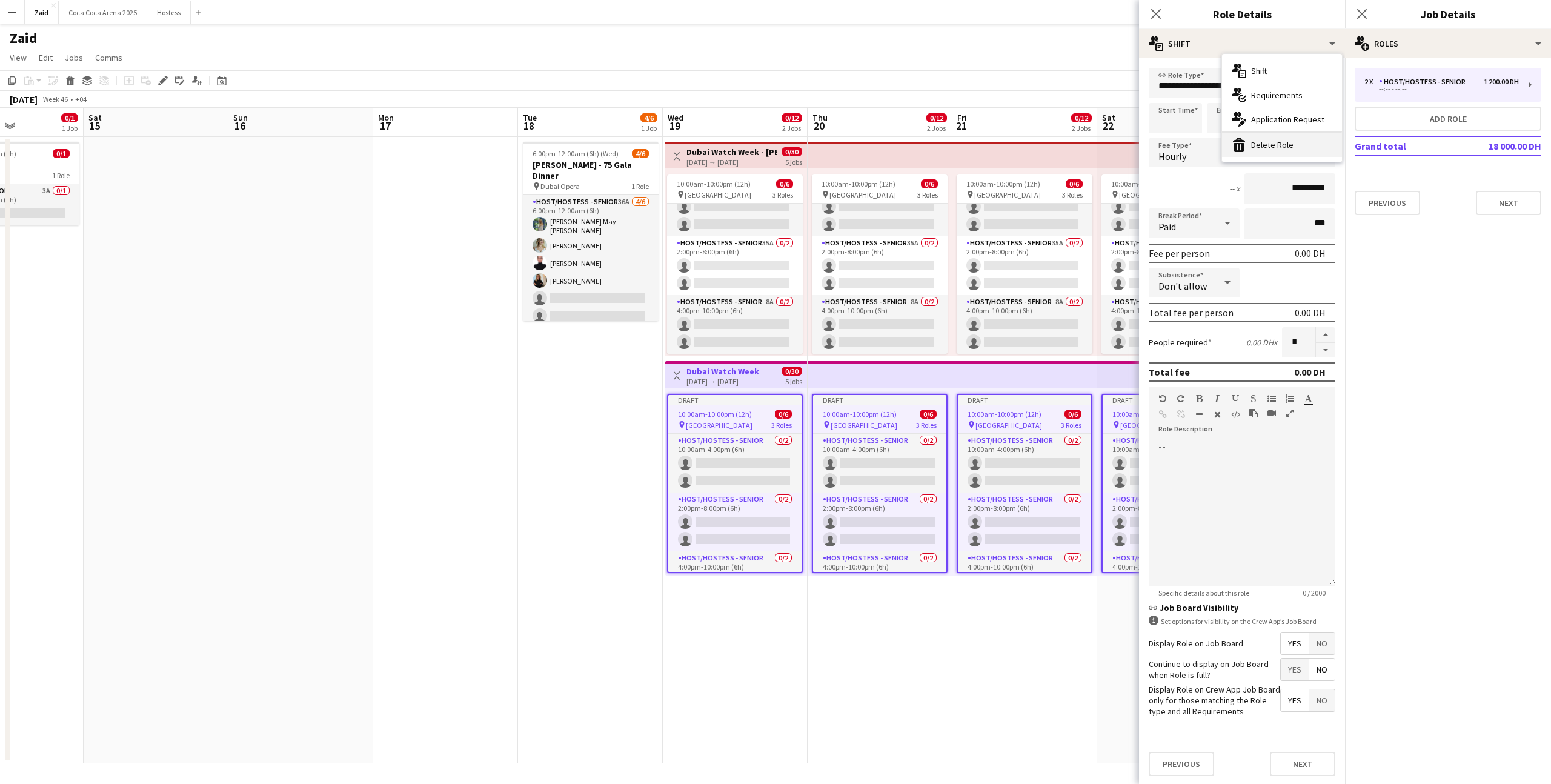
click at [1290, 143] on div "bin-2 Delete Role" at bounding box center [1282, 145] width 120 height 24
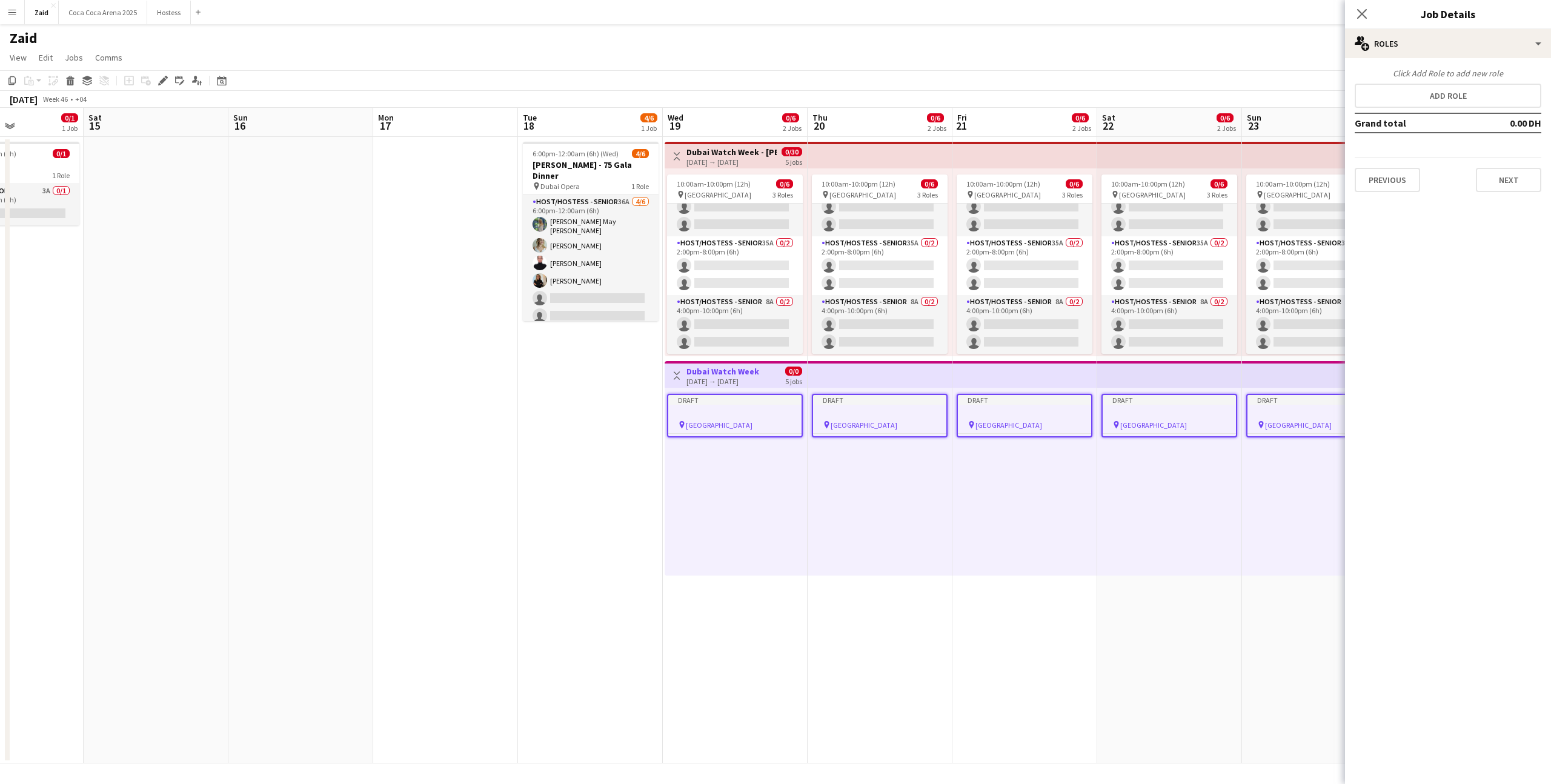
click at [1137, 508] on div "Draft pin Dubai Mall" at bounding box center [1170, 482] width 145 height 188
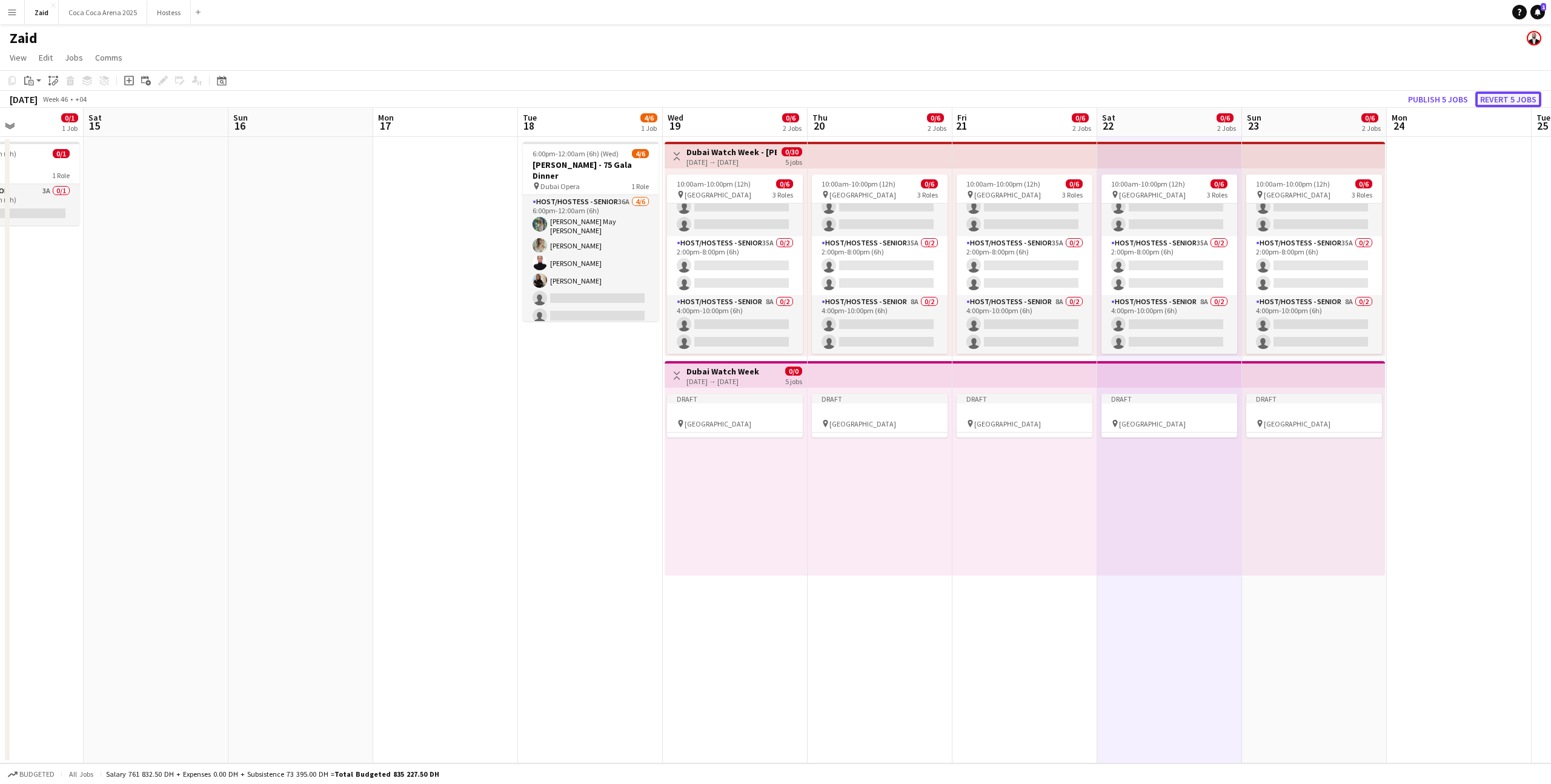
click at [1513, 101] on button "Revert 5 jobs" at bounding box center [1509, 99] width 66 height 15
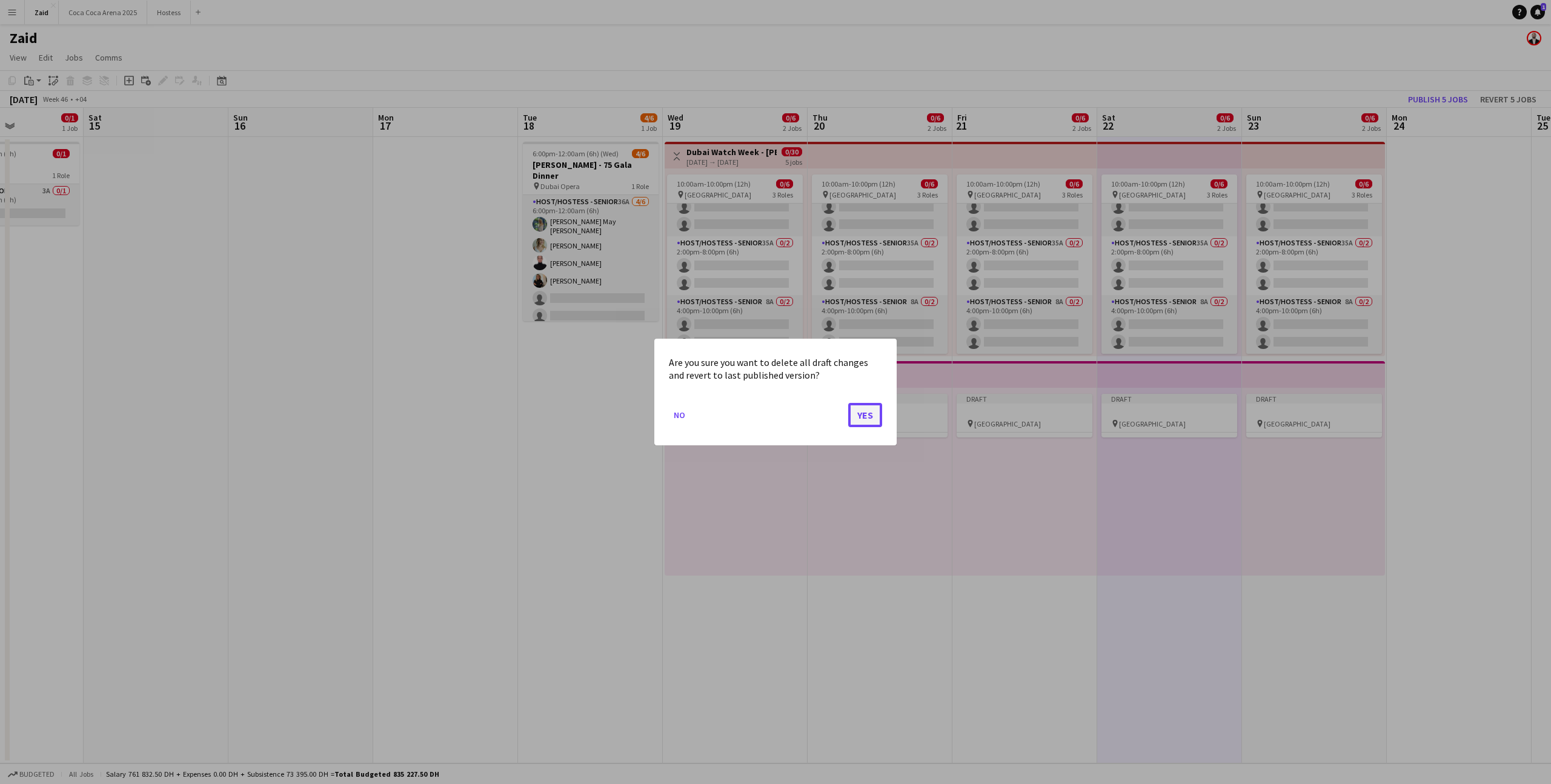
click at [877, 416] on button "Yes" at bounding box center [865, 415] width 34 height 24
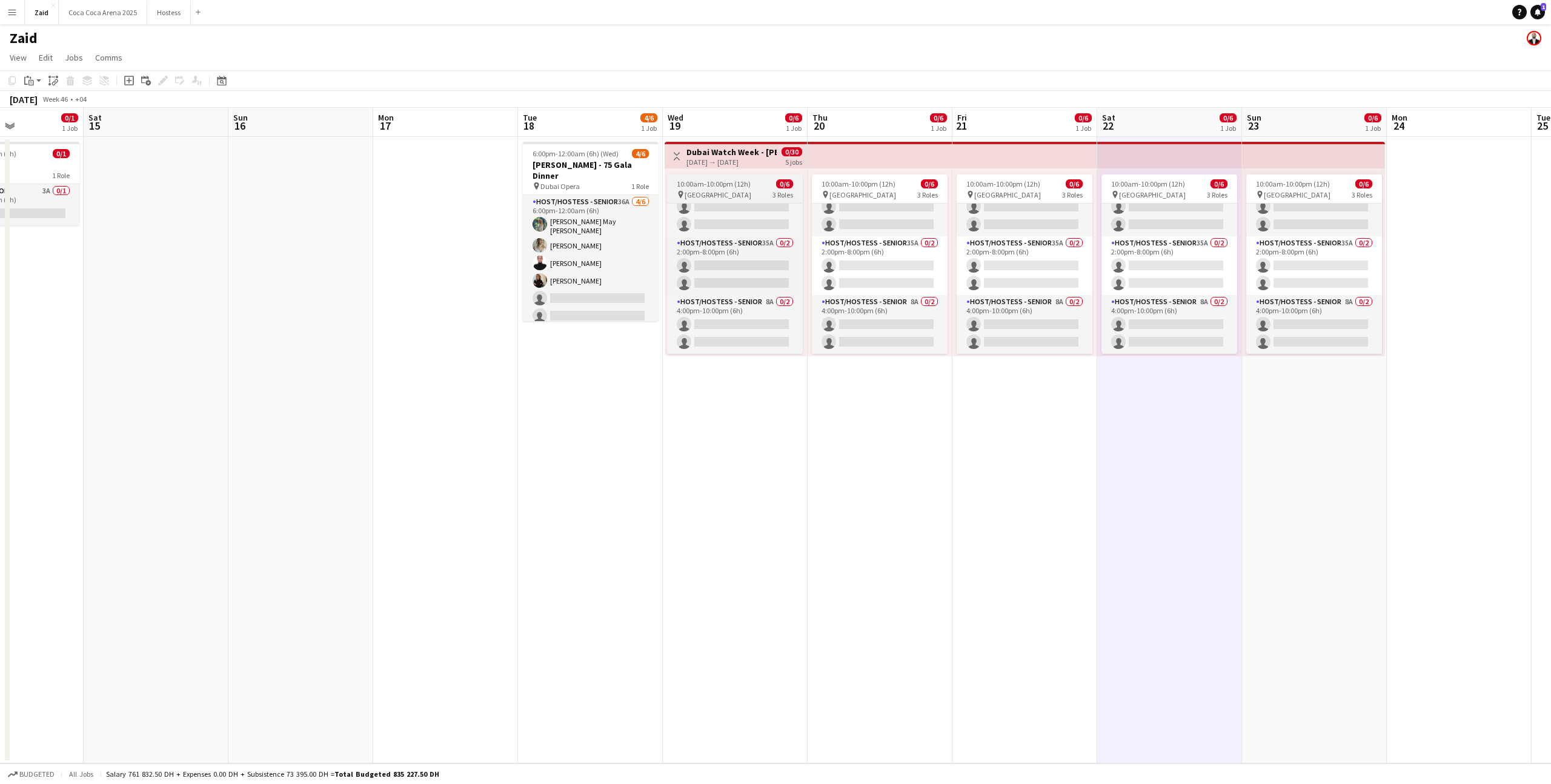
click at [755, 202] on app-job-card "10:00am-10:00pm (12h) 0/6 pin Dubai Mall 3 Roles Host/Hostess - Senior 25A 0/2 …" at bounding box center [735, 263] width 136 height 179
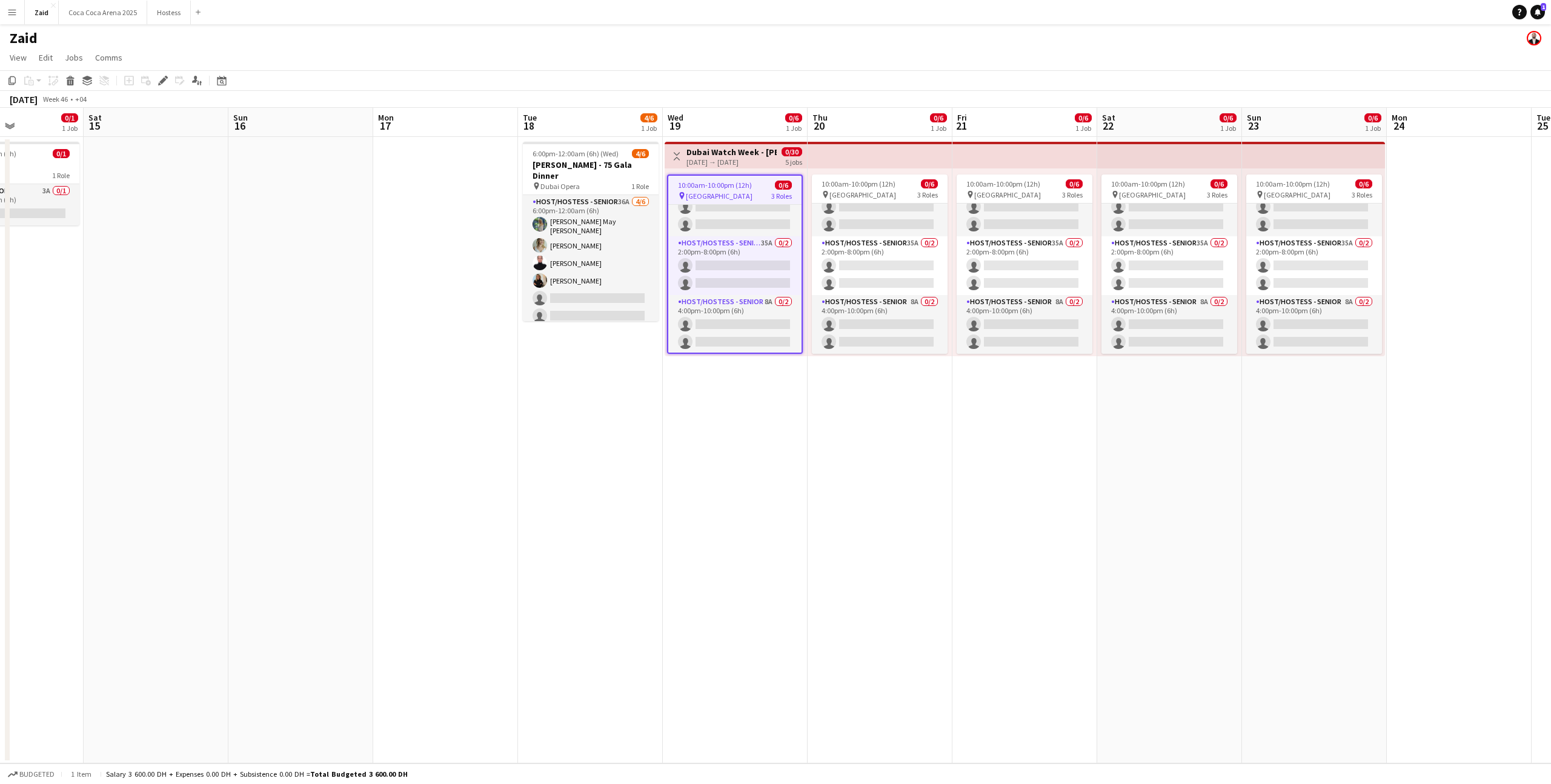
click at [748, 168] on div "10:00am-10:00pm (12h) 0/6 pin Dubai Mall 3 Roles Host/Hostess - Senior 25A 0/2 …" at bounding box center [736, 262] width 143 height 188
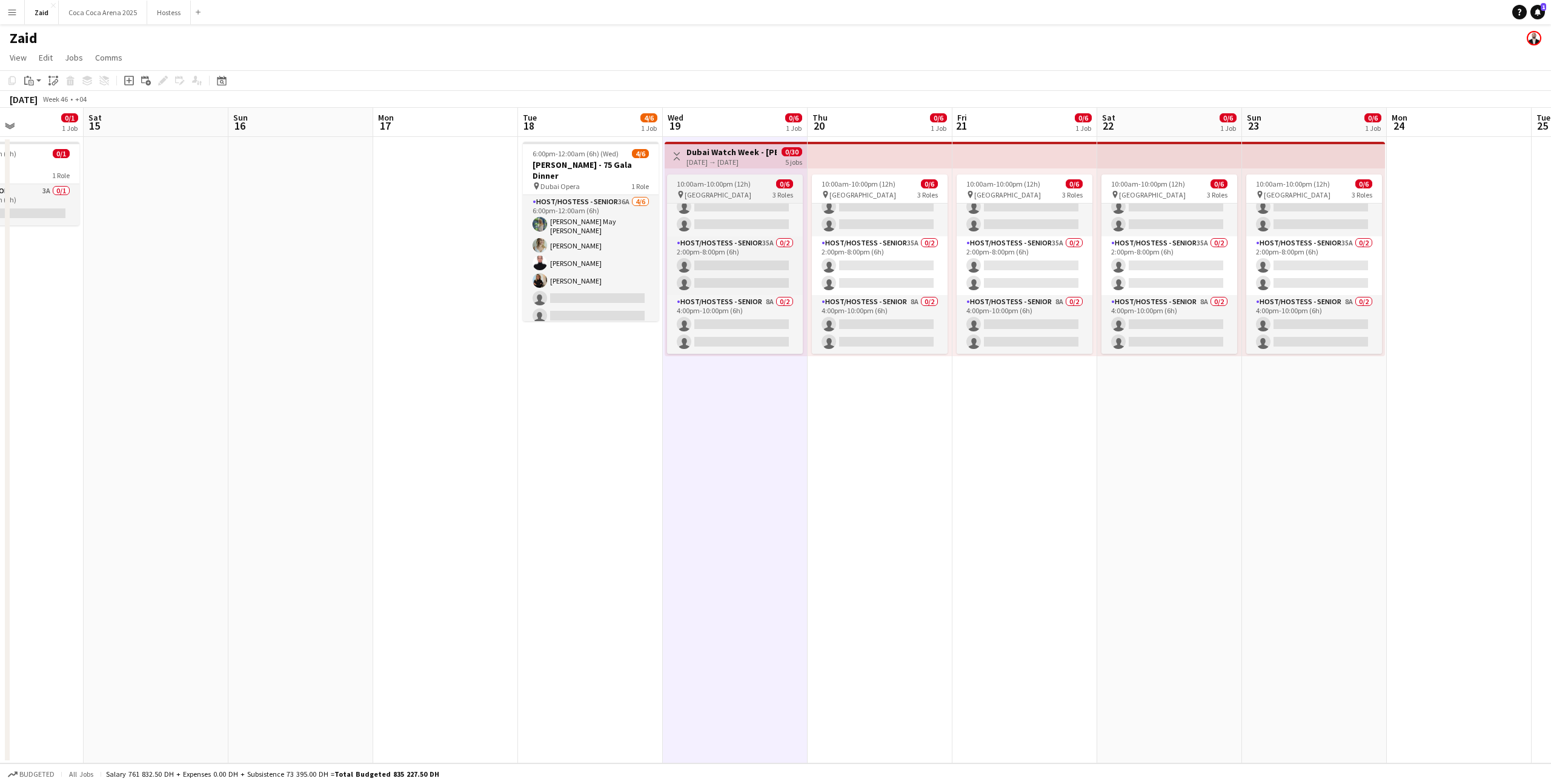
click at [756, 193] on div "pin Dubai Mall 3 Roles" at bounding box center [735, 194] width 136 height 10
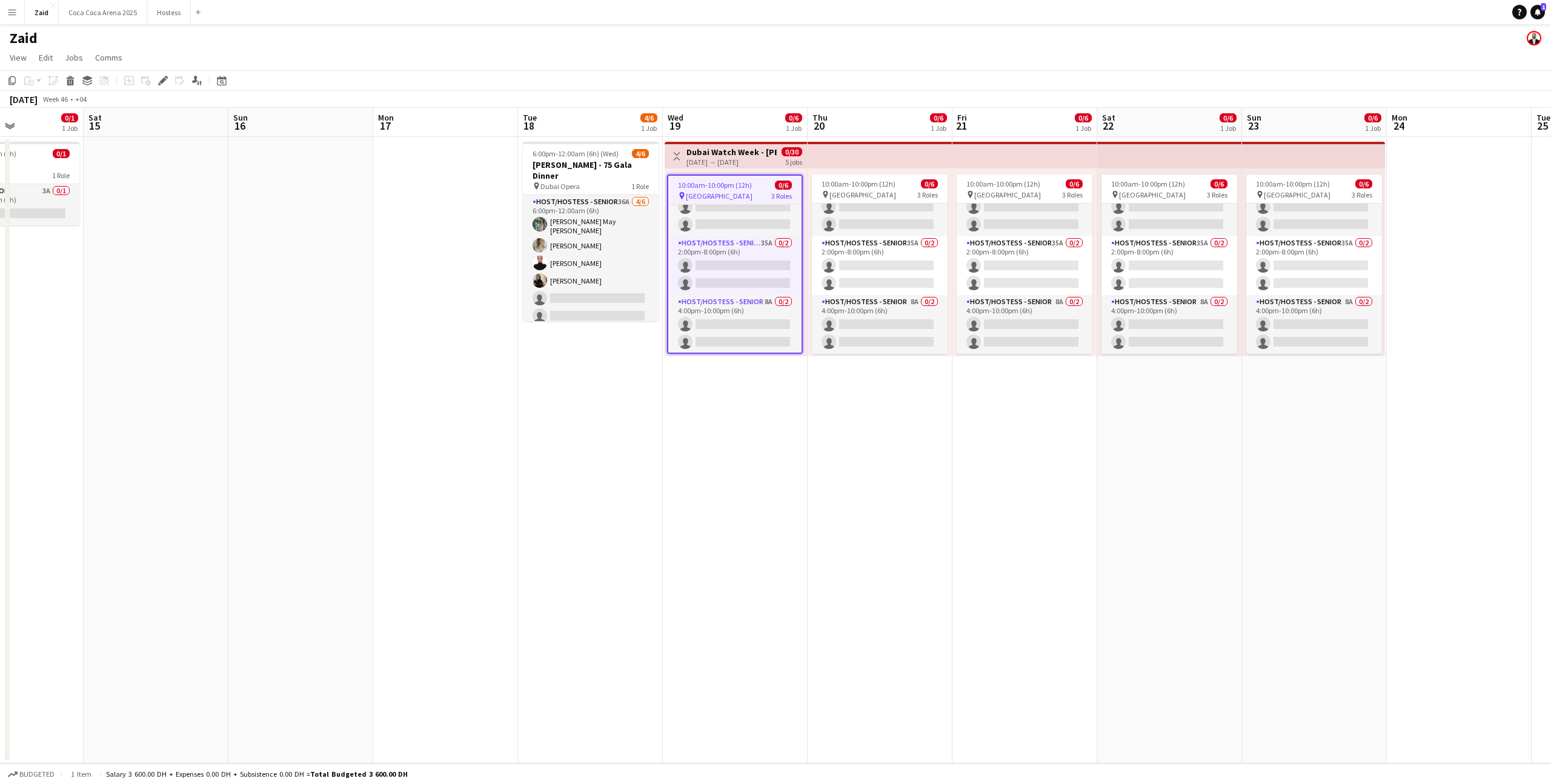
click at [743, 158] on div "[DATE] → [DATE]" at bounding box center [731, 162] width 90 height 9
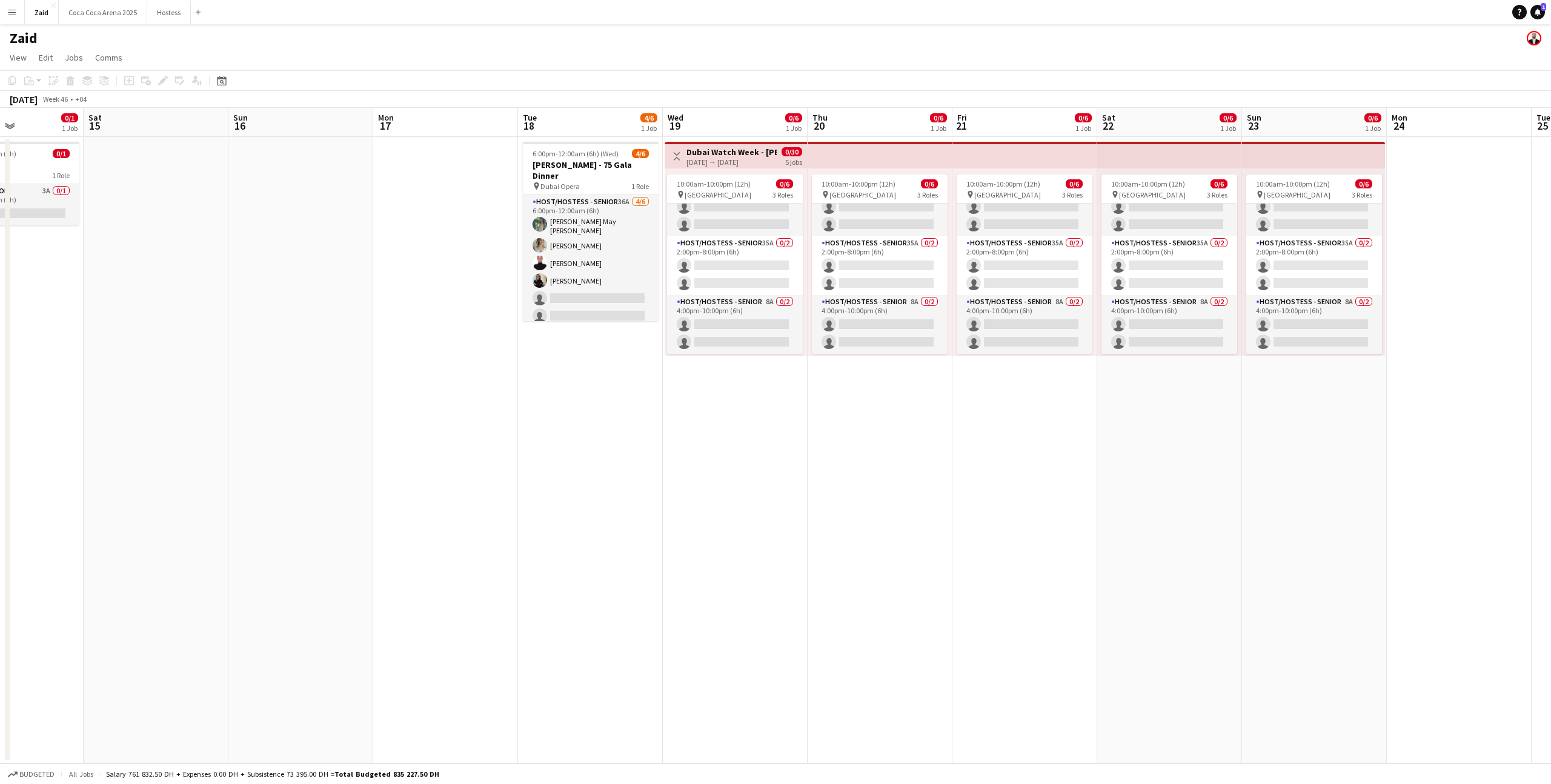
click at [743, 158] on div "[DATE] → [DATE]" at bounding box center [731, 162] width 90 height 9
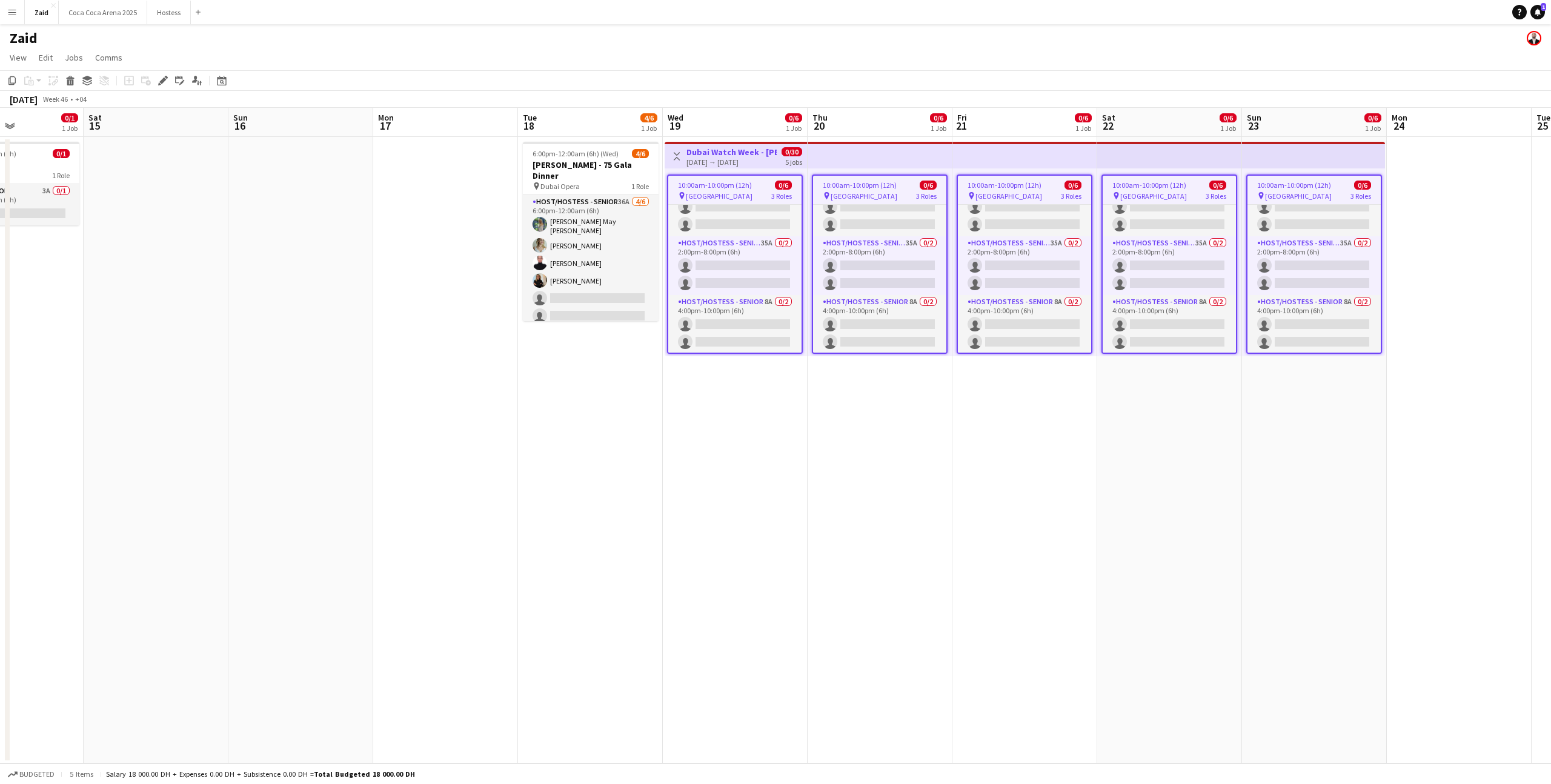
click at [782, 374] on app-date-cell "Toggle View Dubai Watch Week - Ahmed Seddiqi 19-11-2025 → 23-11-2025 0/30 5 job…" at bounding box center [735, 450] width 145 height 627
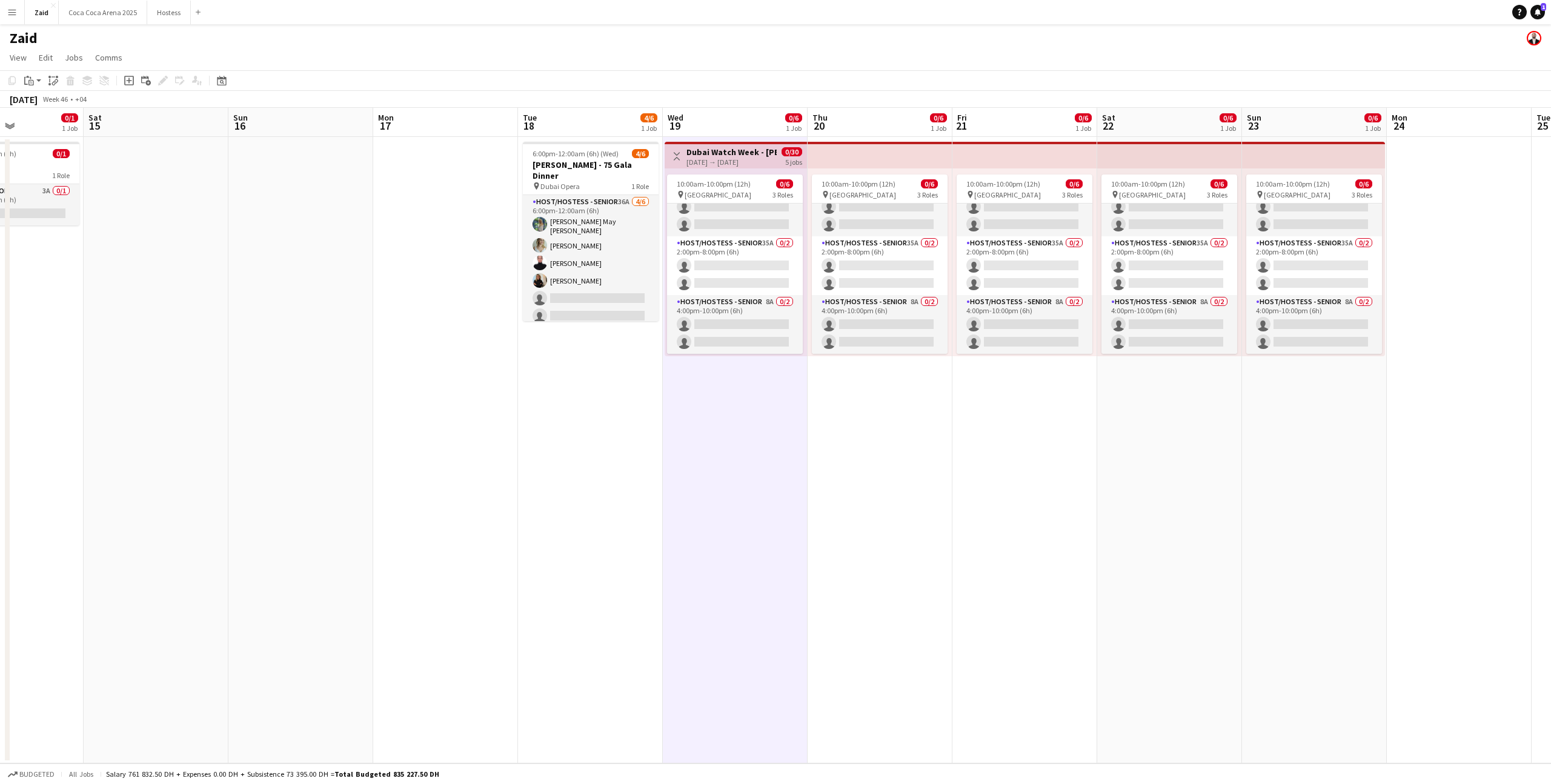
scroll to position [26, 0]
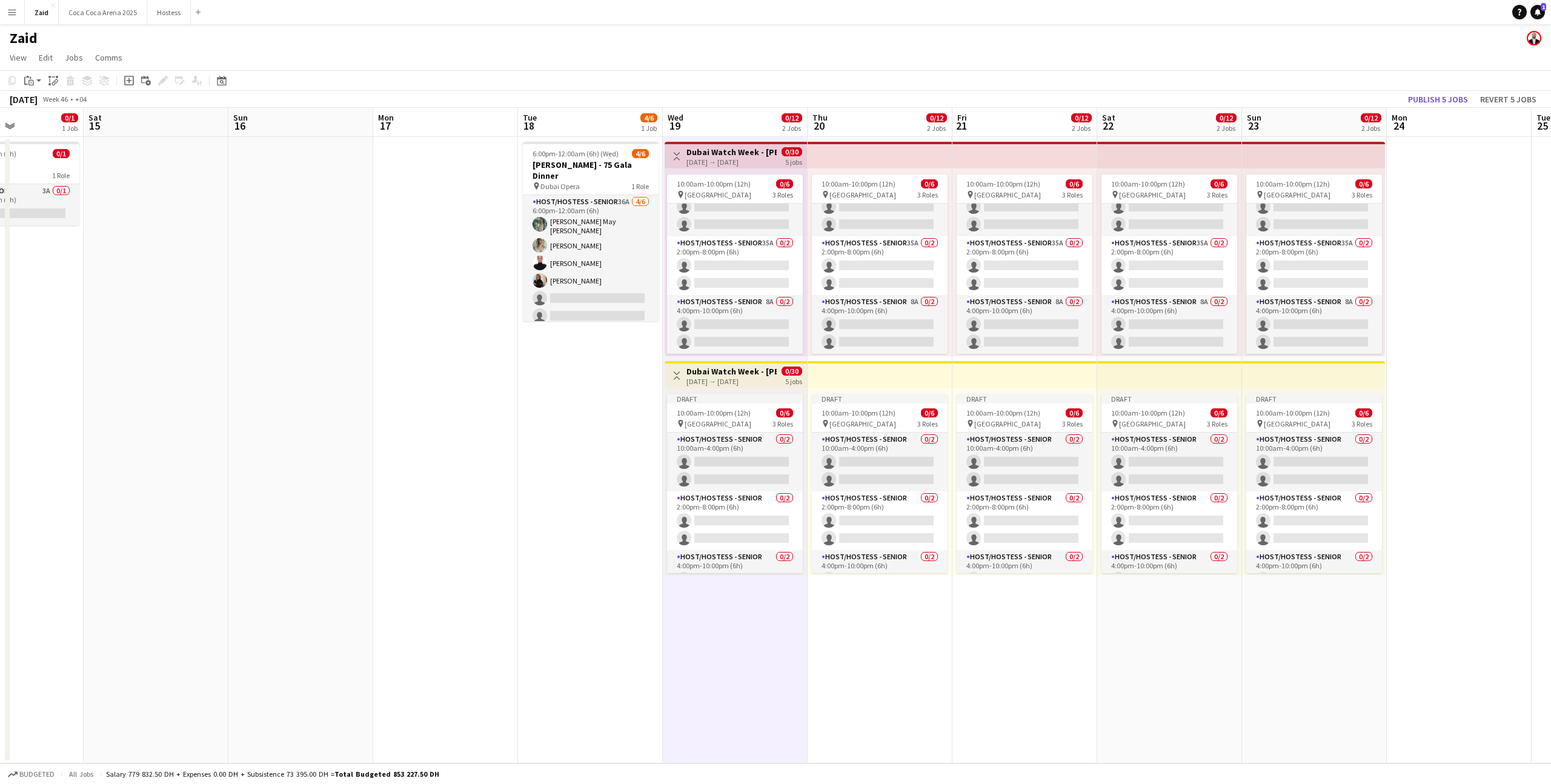
click at [688, 357] on app-date-cell "Toggle View Dubai Watch Week - Ahmed Seddiqi 19-11-2025 → 23-11-2025 0/30 5 job…" at bounding box center [735, 450] width 145 height 627
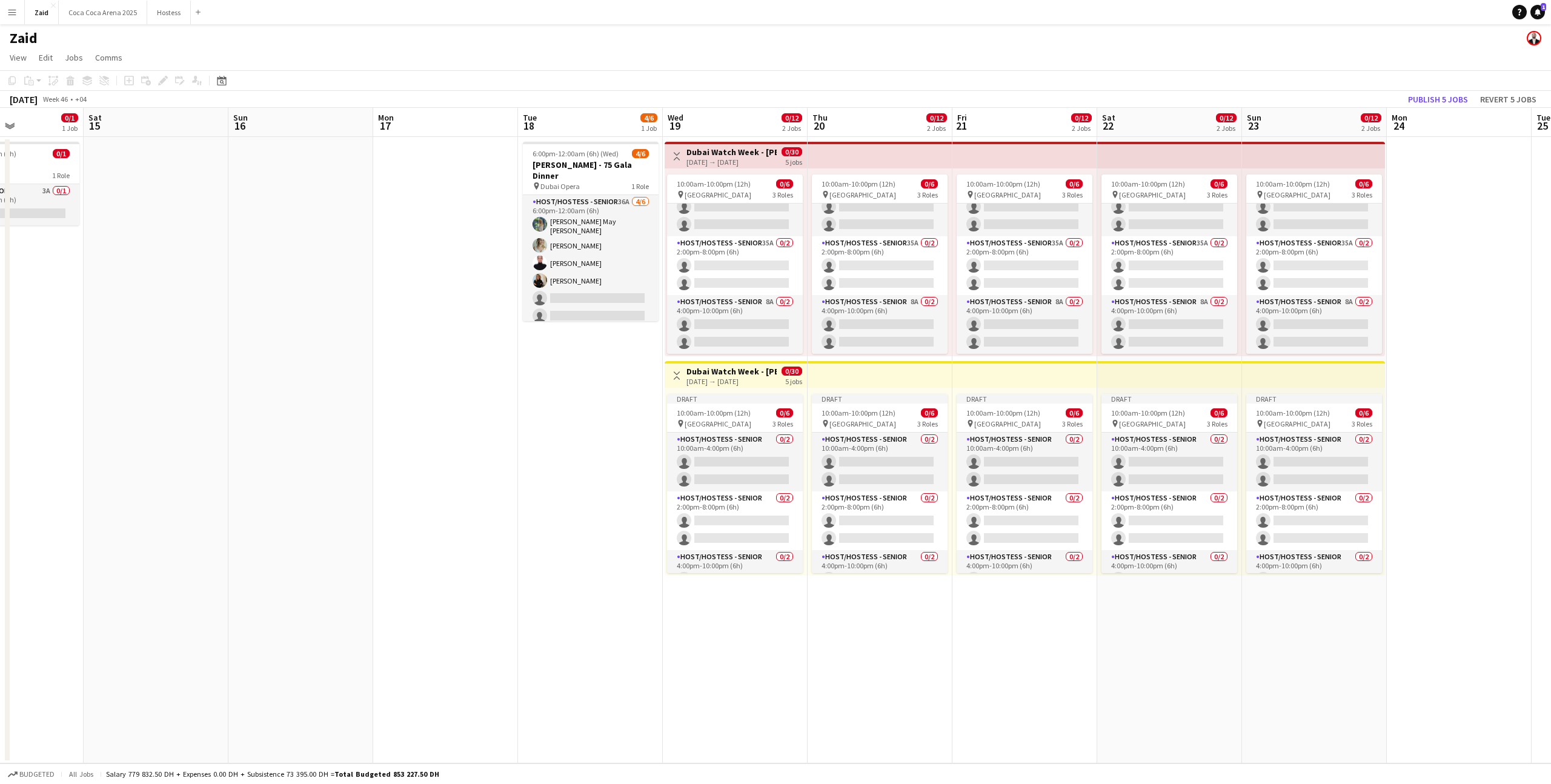
click at [688, 374] on h3 "Dubai Watch Week - [PERSON_NAME]" at bounding box center [731, 371] width 90 height 11
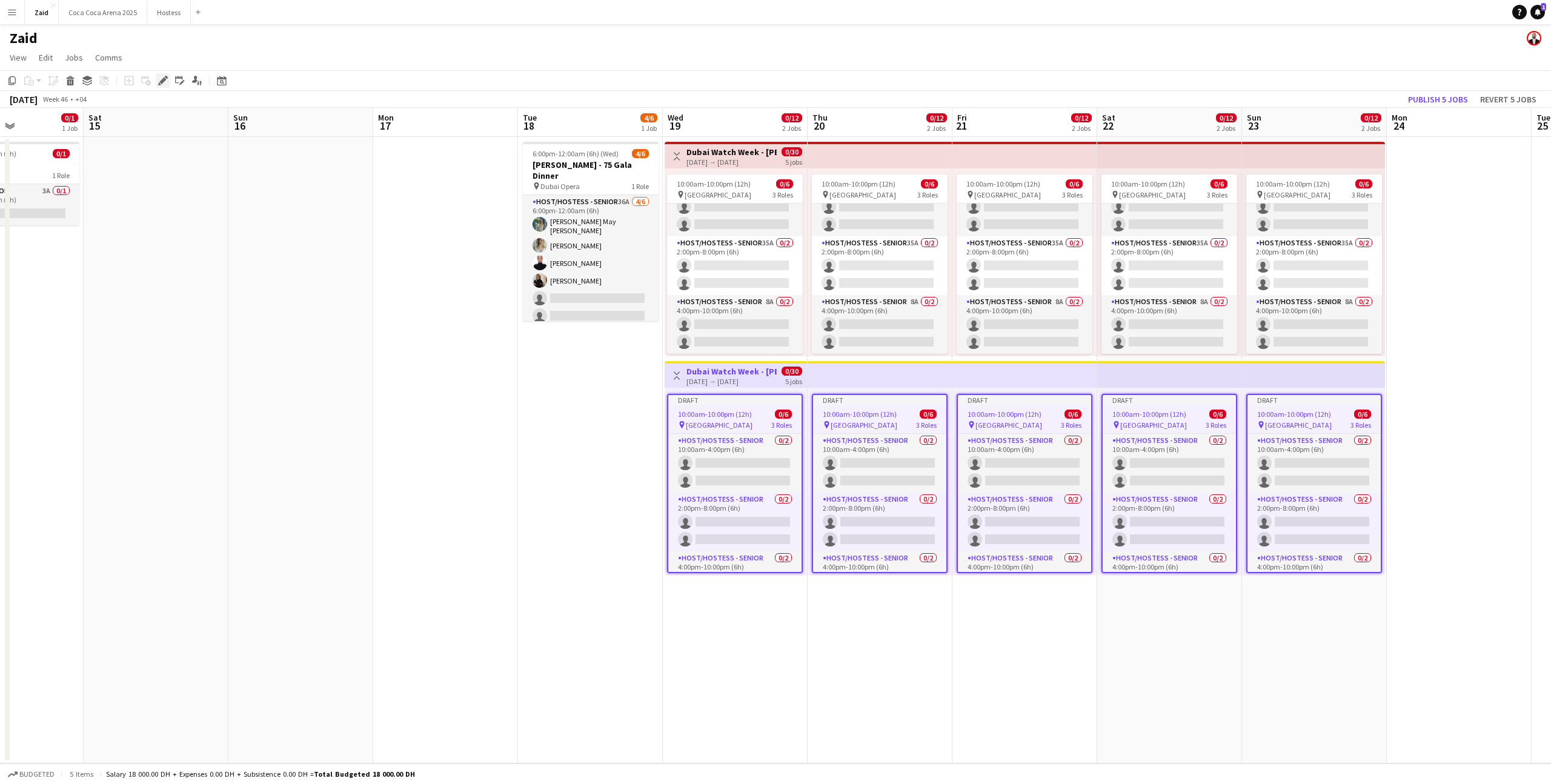
click at [160, 74] on div "Edit" at bounding box center [163, 81] width 15 height 15
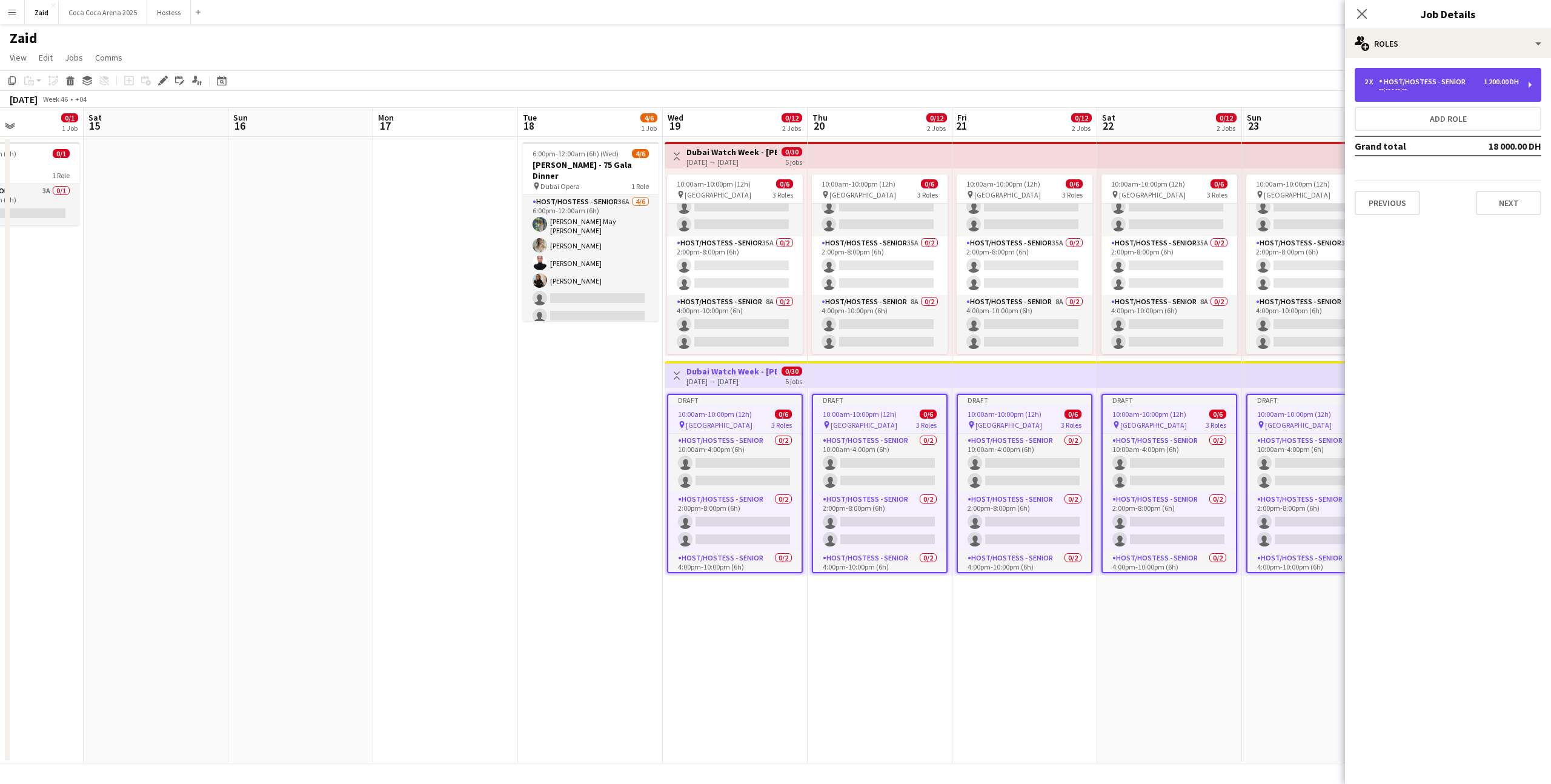
click at [1450, 87] on div "--:-- - --:--" at bounding box center [1442, 88] width 155 height 6
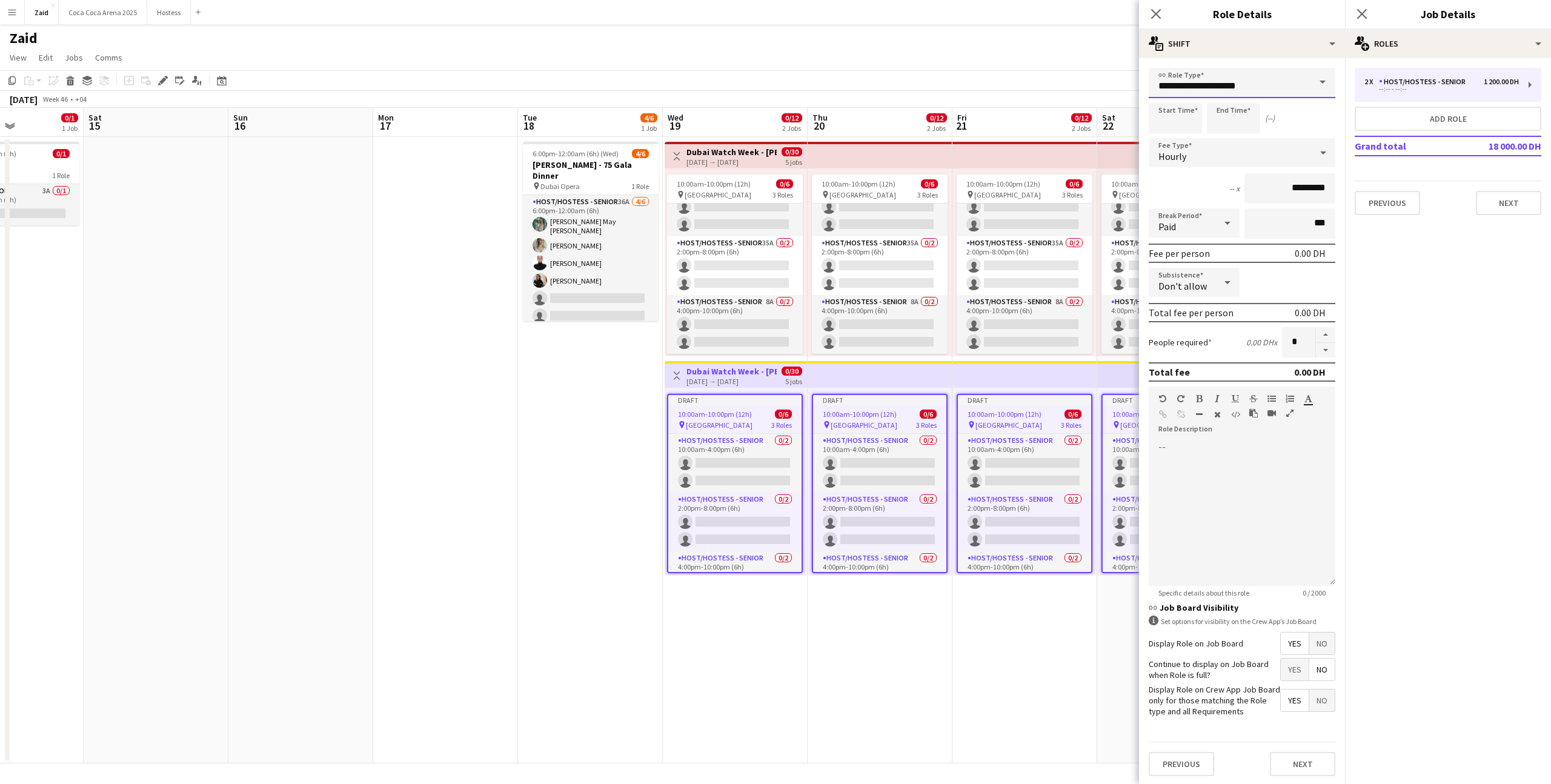
click at [1265, 81] on input "**********" at bounding box center [1242, 83] width 186 height 30
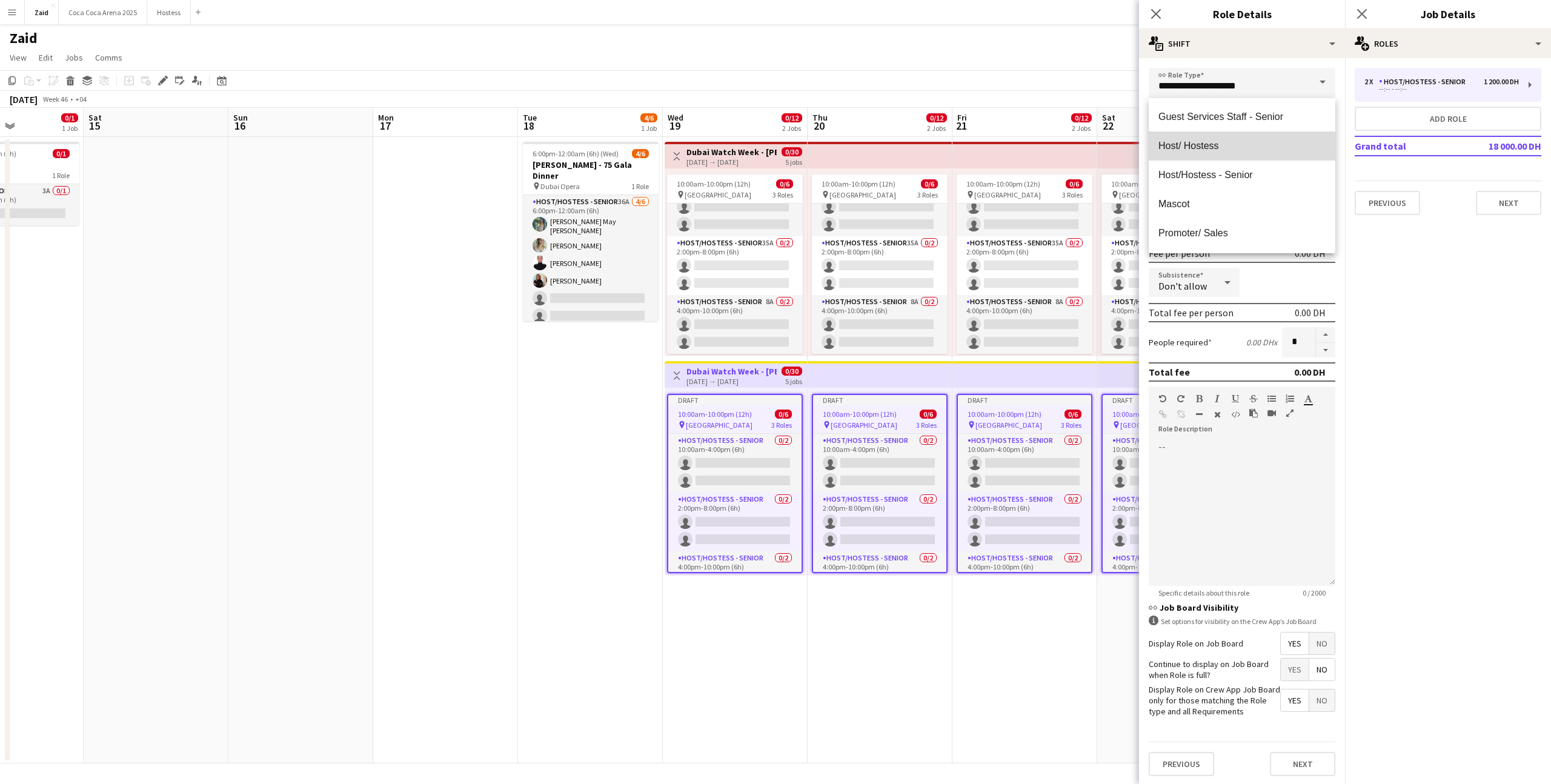
click at [1238, 148] on span "Host/ Hostess" at bounding box center [1242, 146] width 168 height 11
type input "**********"
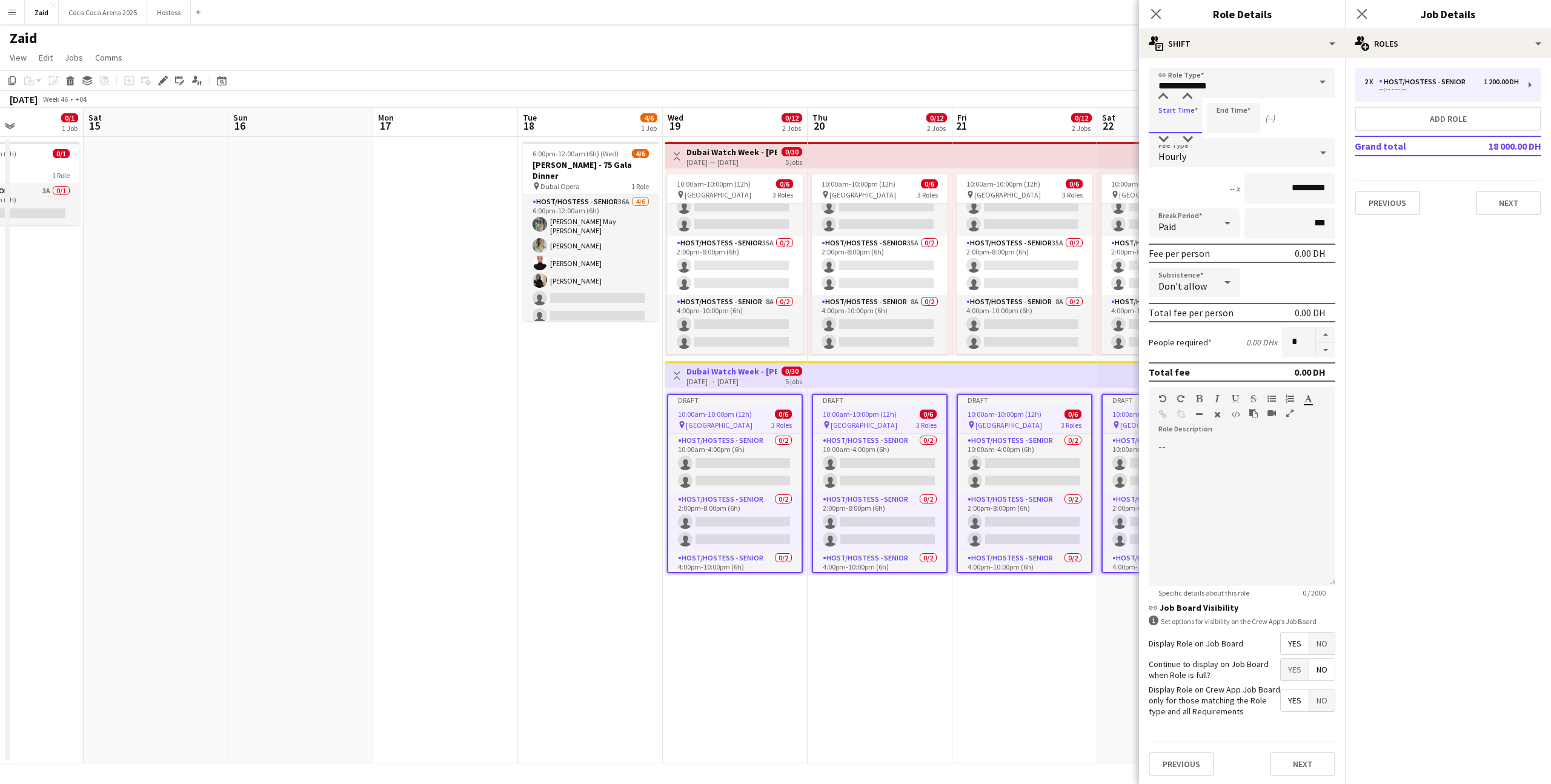
click at [1181, 110] on input at bounding box center [1176, 117] width 53 height 30
click at [1164, 96] on div at bounding box center [1164, 96] width 24 height 12
click at [1167, 134] on div at bounding box center [1164, 139] width 24 height 12
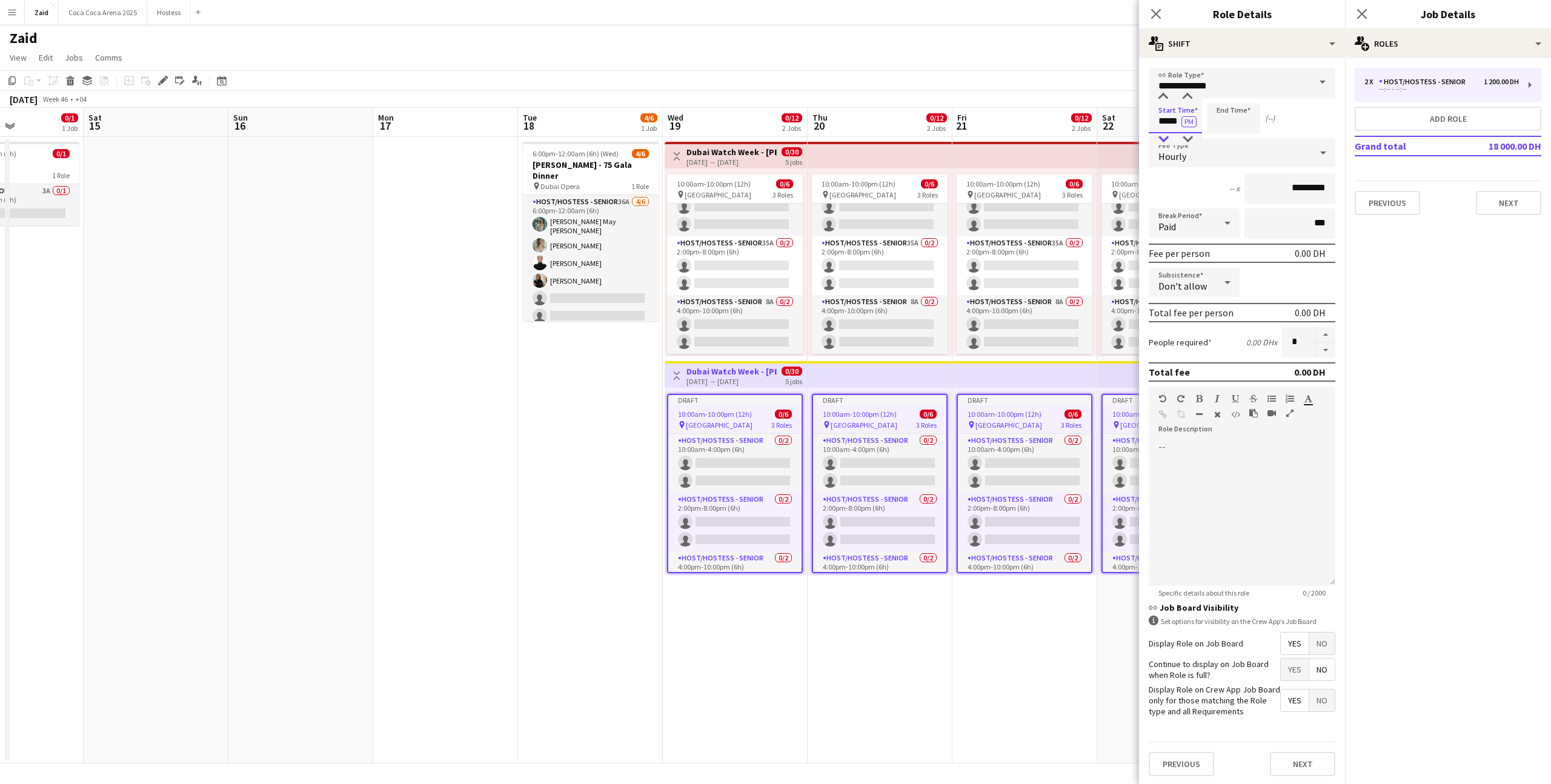
click at [1167, 134] on div at bounding box center [1164, 139] width 24 height 12
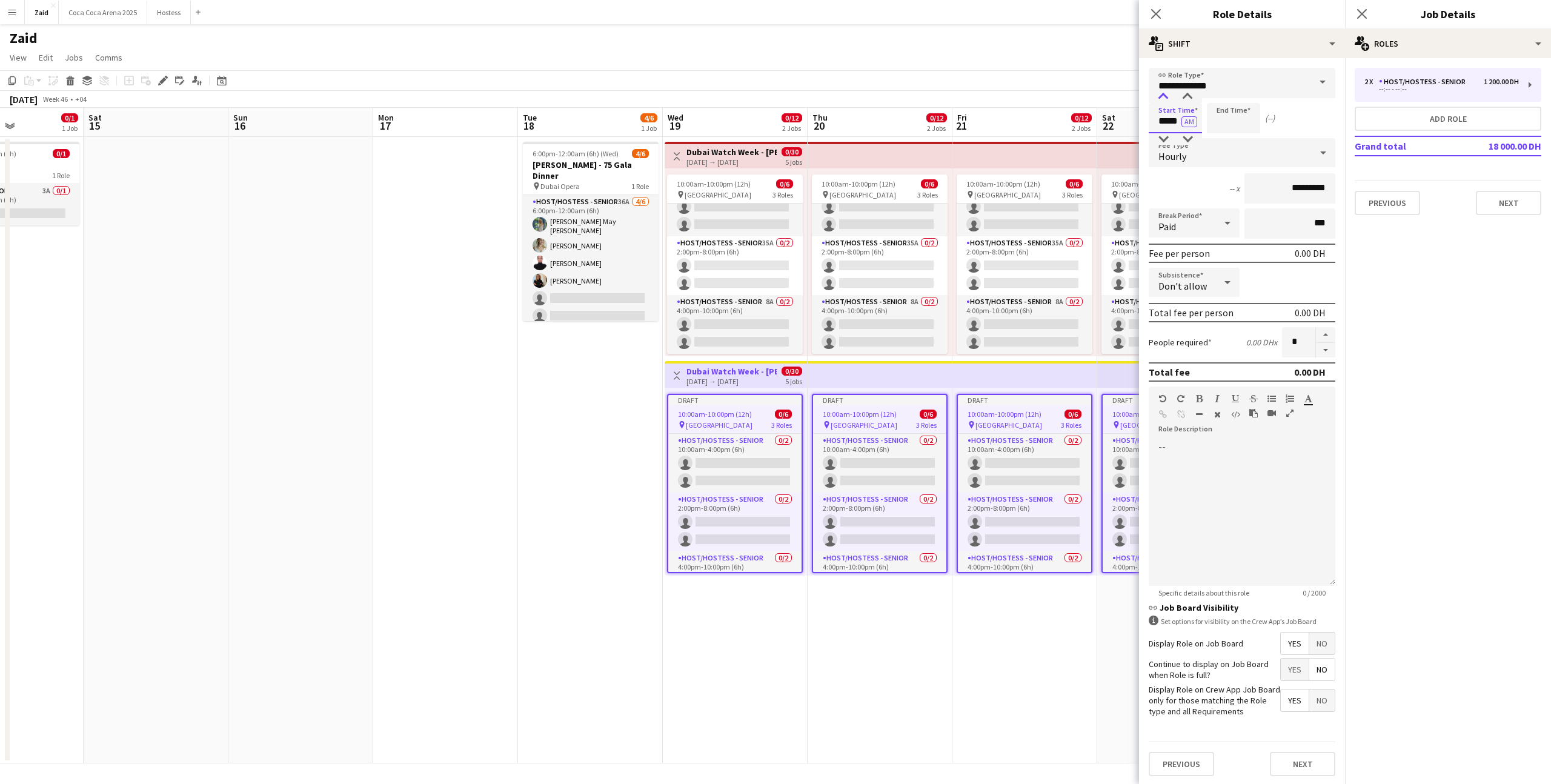
click at [1164, 96] on div at bounding box center [1164, 96] width 24 height 12
click at [1187, 97] on div at bounding box center [1188, 96] width 24 height 12
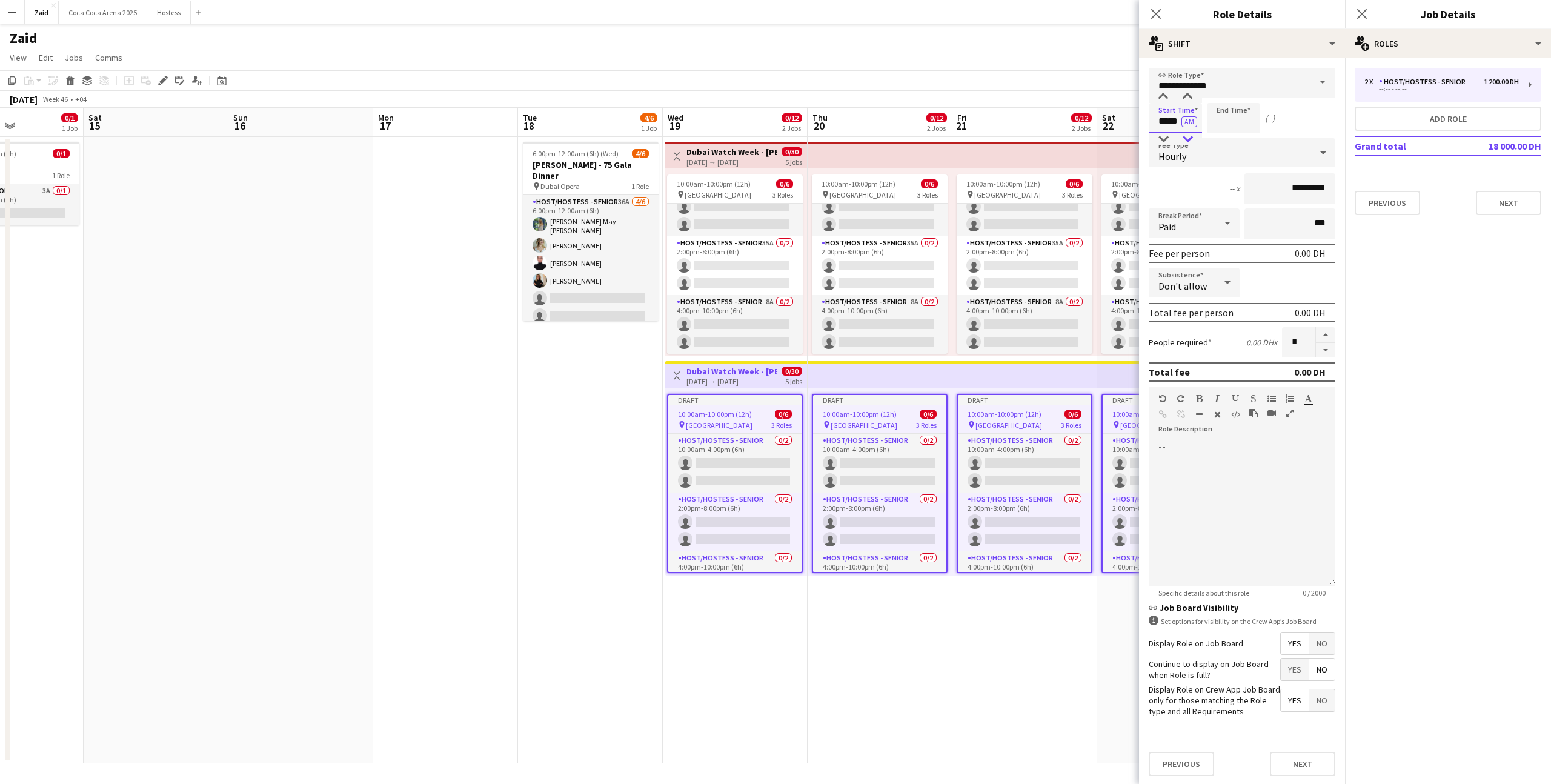
type input "*****"
click at [1187, 134] on div at bounding box center [1188, 139] width 24 height 12
click at [1219, 118] on input at bounding box center [1234, 117] width 53 height 30
click at [1219, 95] on div at bounding box center [1221, 96] width 24 height 12
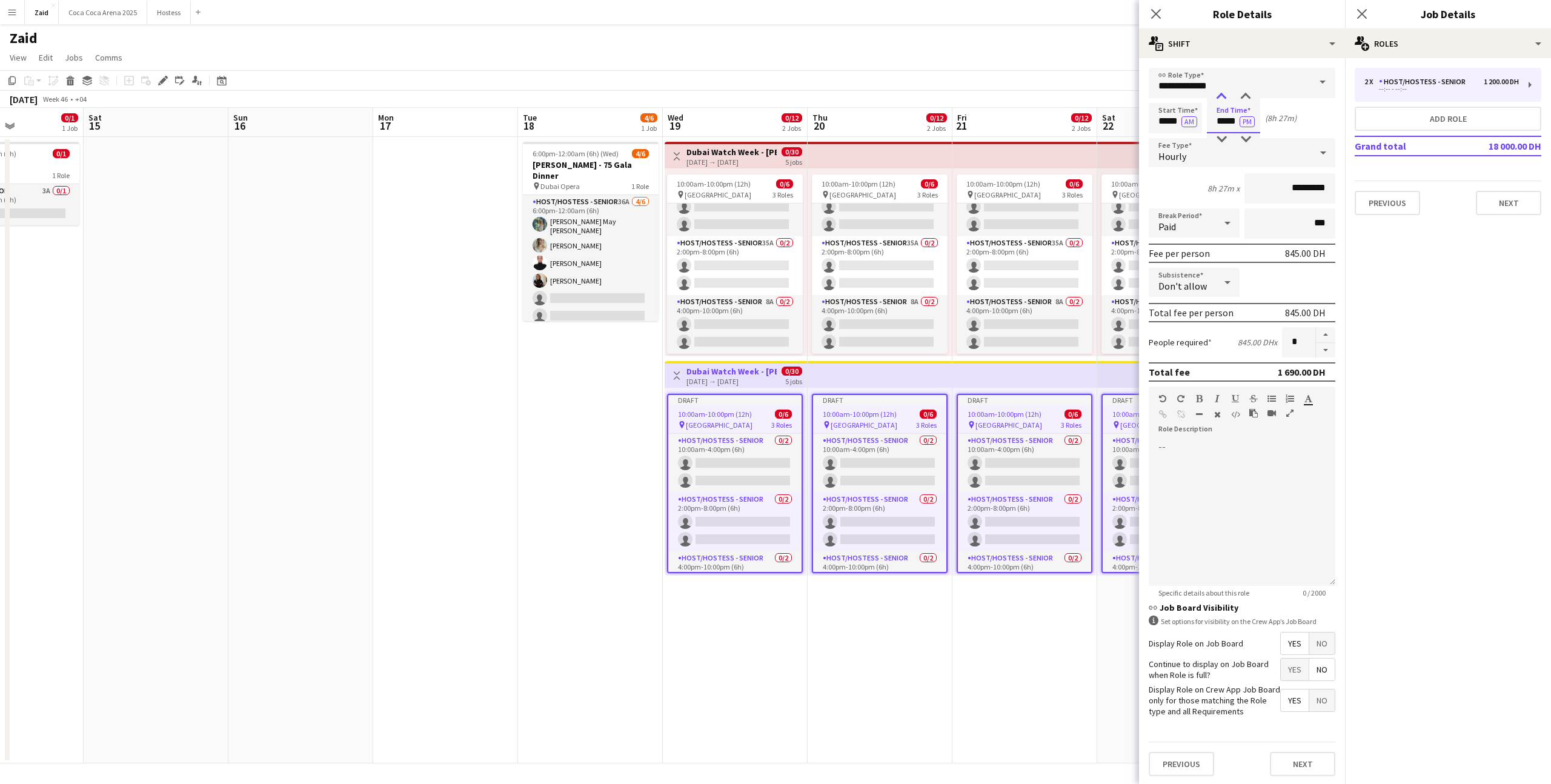
click at [1219, 95] on div at bounding box center [1221, 96] width 24 height 12
click at [1251, 97] on div at bounding box center [1246, 96] width 24 height 12
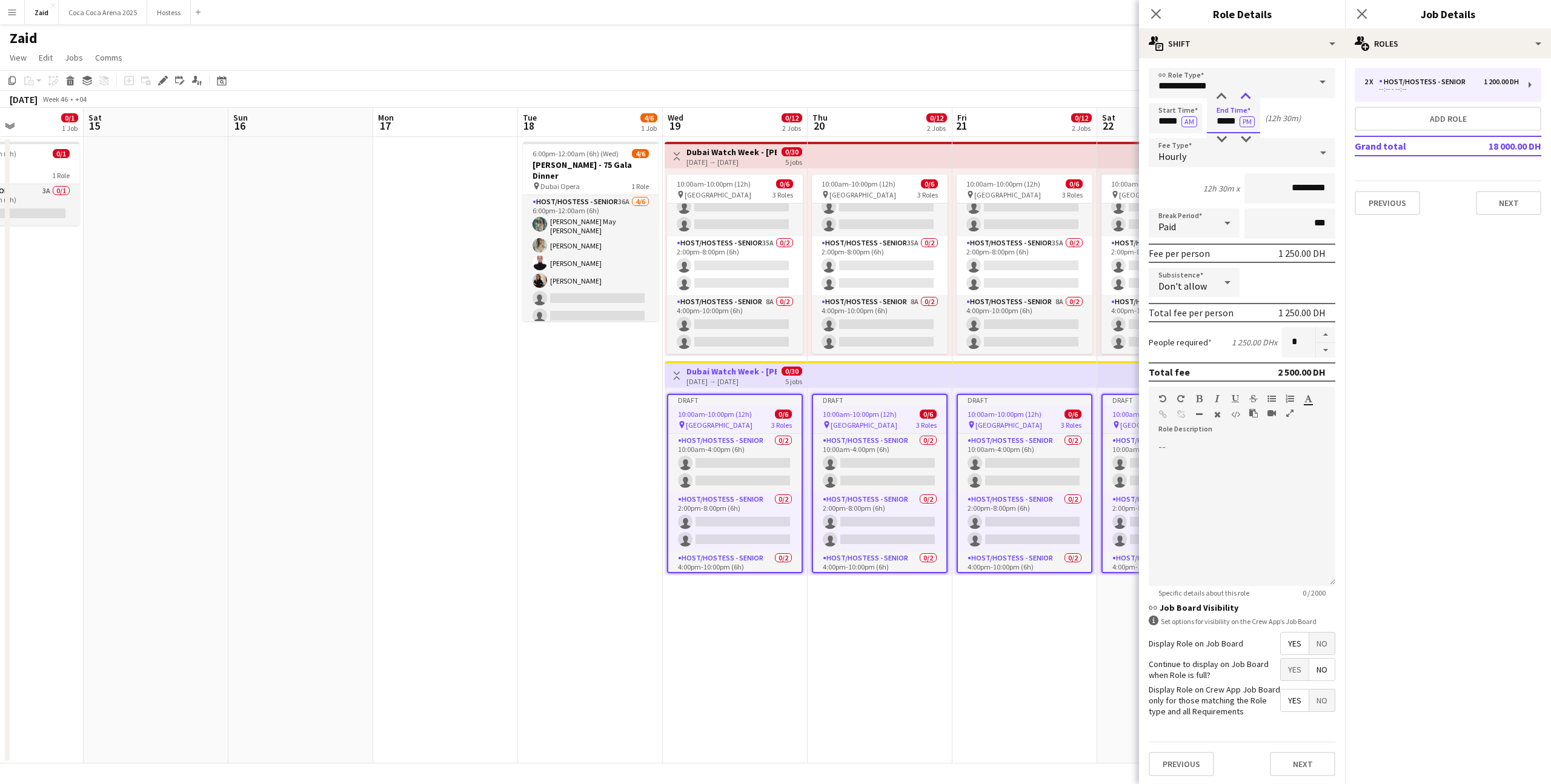
click at [1251, 97] on div at bounding box center [1246, 96] width 24 height 12
type input "*****"
click at [1251, 97] on div at bounding box center [1246, 96] width 24 height 12
click at [1306, 207] on form "**********" at bounding box center [1242, 427] width 206 height 718
click at [1288, 189] on input "*********" at bounding box center [1290, 188] width 91 height 30
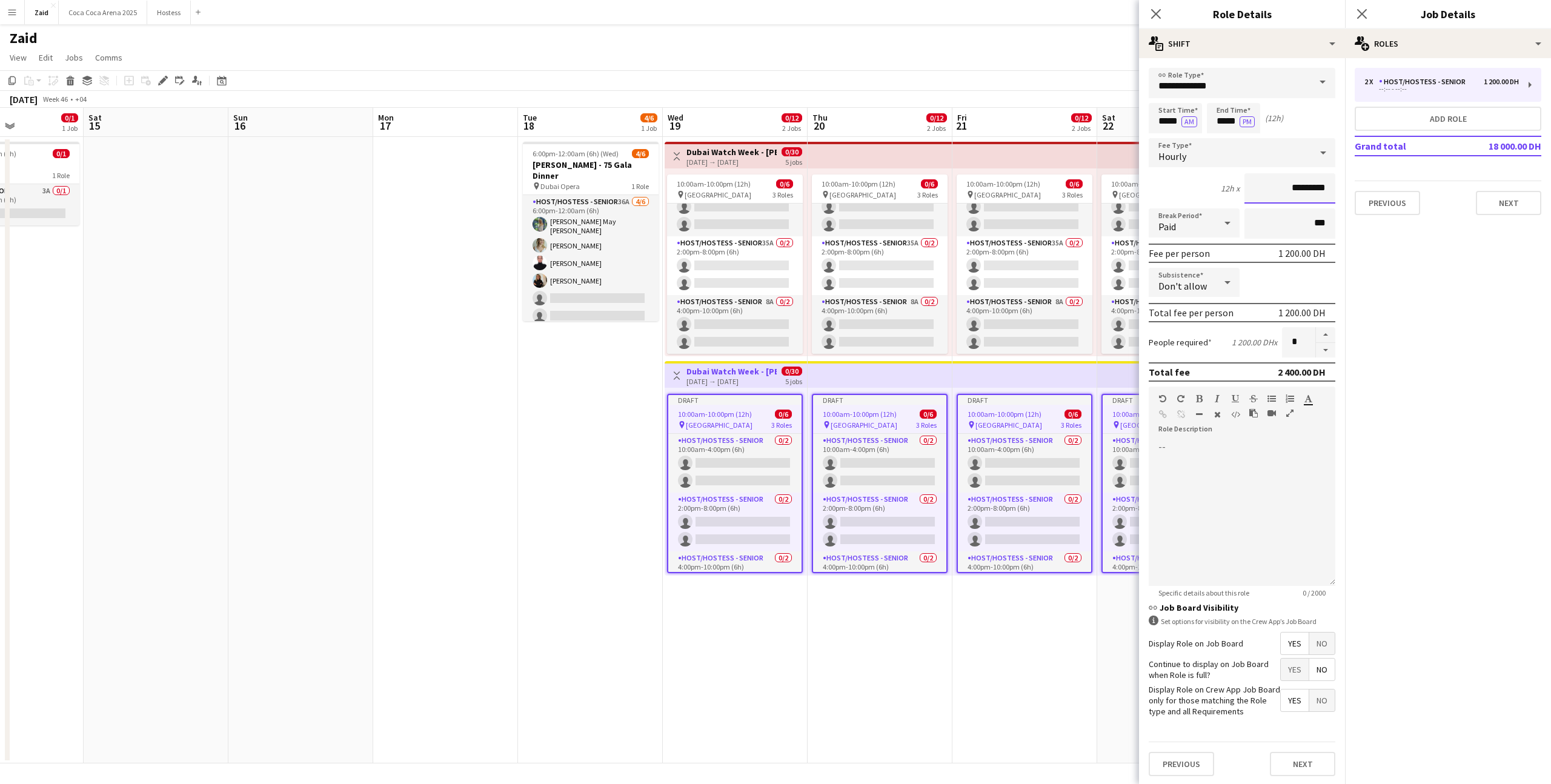
click at [1288, 189] on input "*********" at bounding box center [1290, 188] width 91 height 30
type input "*****"
click at [1251, 451] on div at bounding box center [1242, 513] width 186 height 146
click at [1246, 455] on div at bounding box center [1242, 513] width 186 height 146
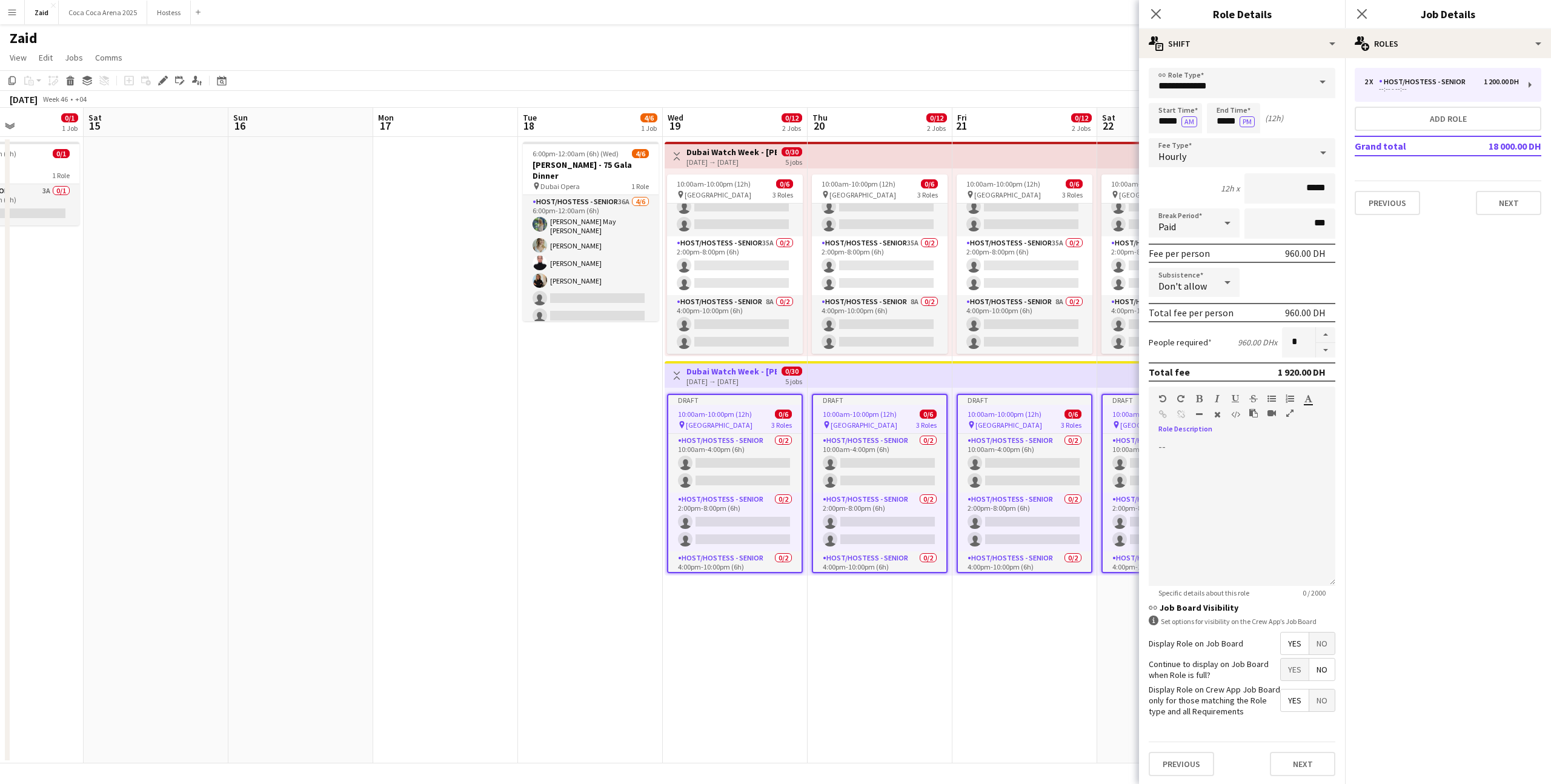
click at [1016, 594] on app-date-cell "10:00am-10:00pm (12h) 0/6 pin Dubai Mall 3 Roles Host/Hostess - Senior 25A 0/2 …" at bounding box center [1025, 450] width 145 height 627
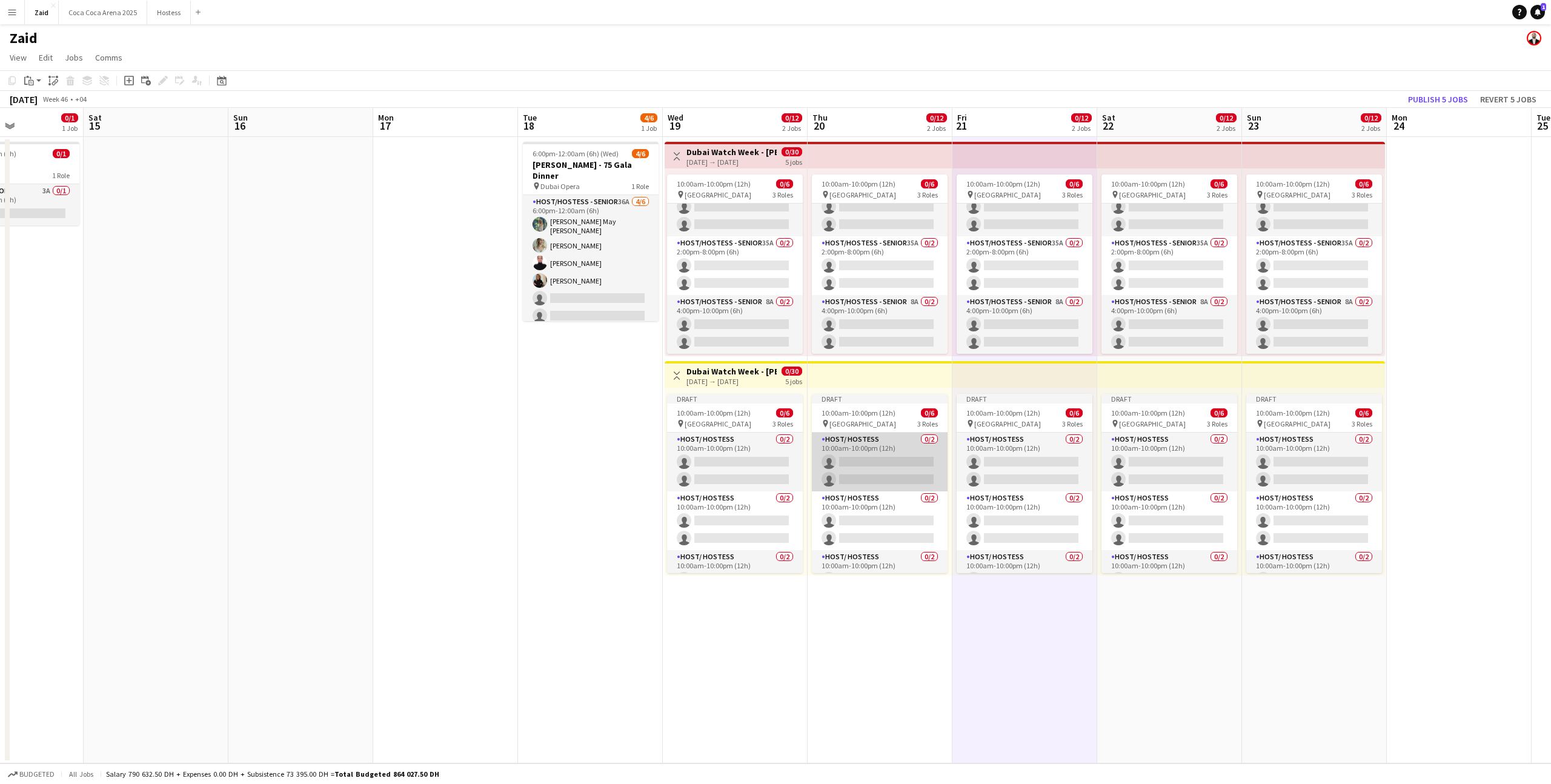
click at [901, 482] on app-card-role "Host/ Hostess 0/2 10:00am-10:00pm (12h) single-neutral-actions single-neutral-a…" at bounding box center [880, 462] width 136 height 59
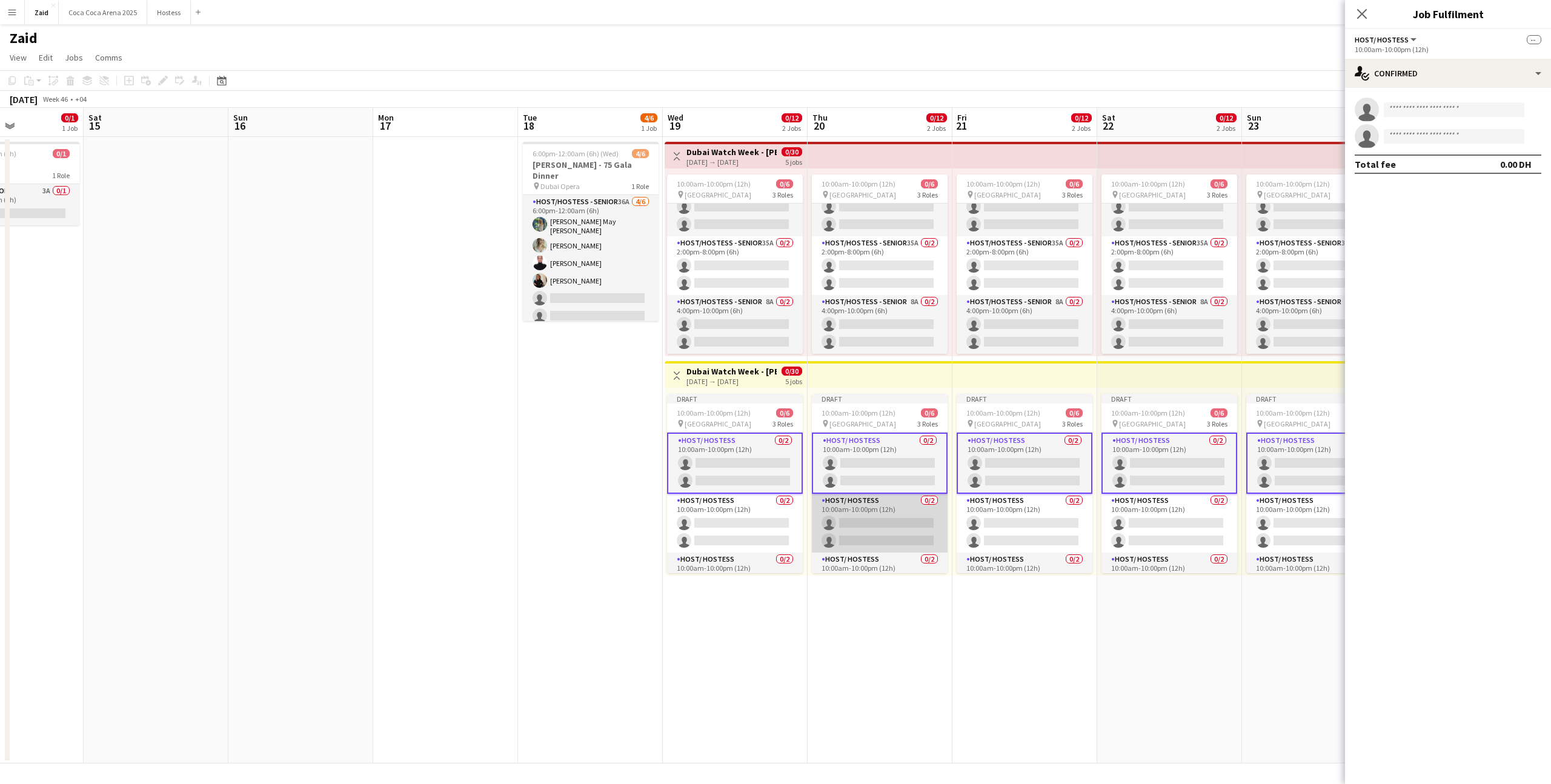
click at [837, 522] on app-card-role "Host/ Hostess 0/2 10:00am-10:00pm (12h) single-neutral-actions single-neutral-a…" at bounding box center [880, 523] width 136 height 59
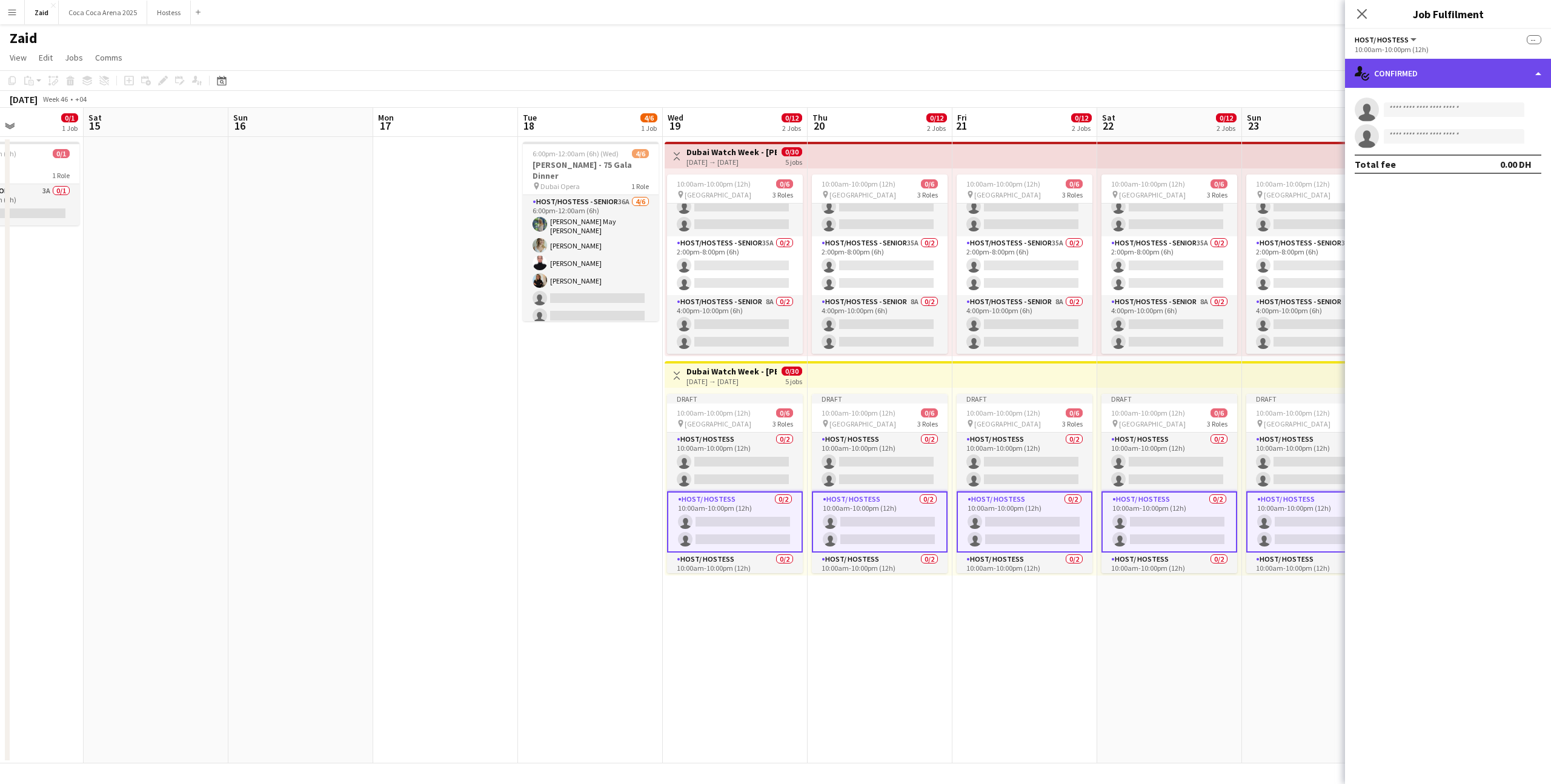
click at [1423, 73] on div "single-neutral-actions-check-2 Confirmed" at bounding box center [1448, 74] width 206 height 29
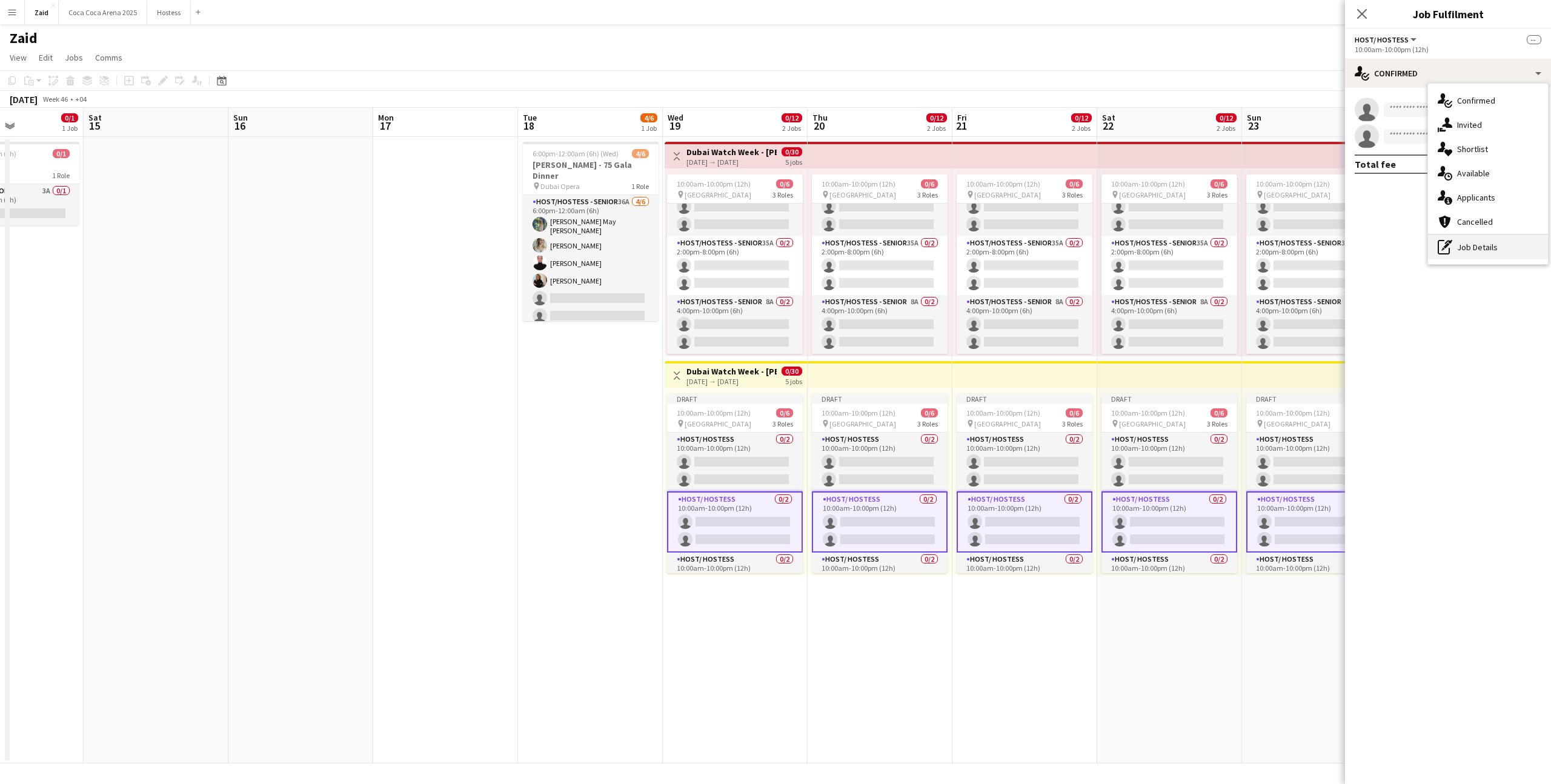
click at [1473, 236] on div "pen-write Job Details" at bounding box center [1489, 247] width 120 height 24
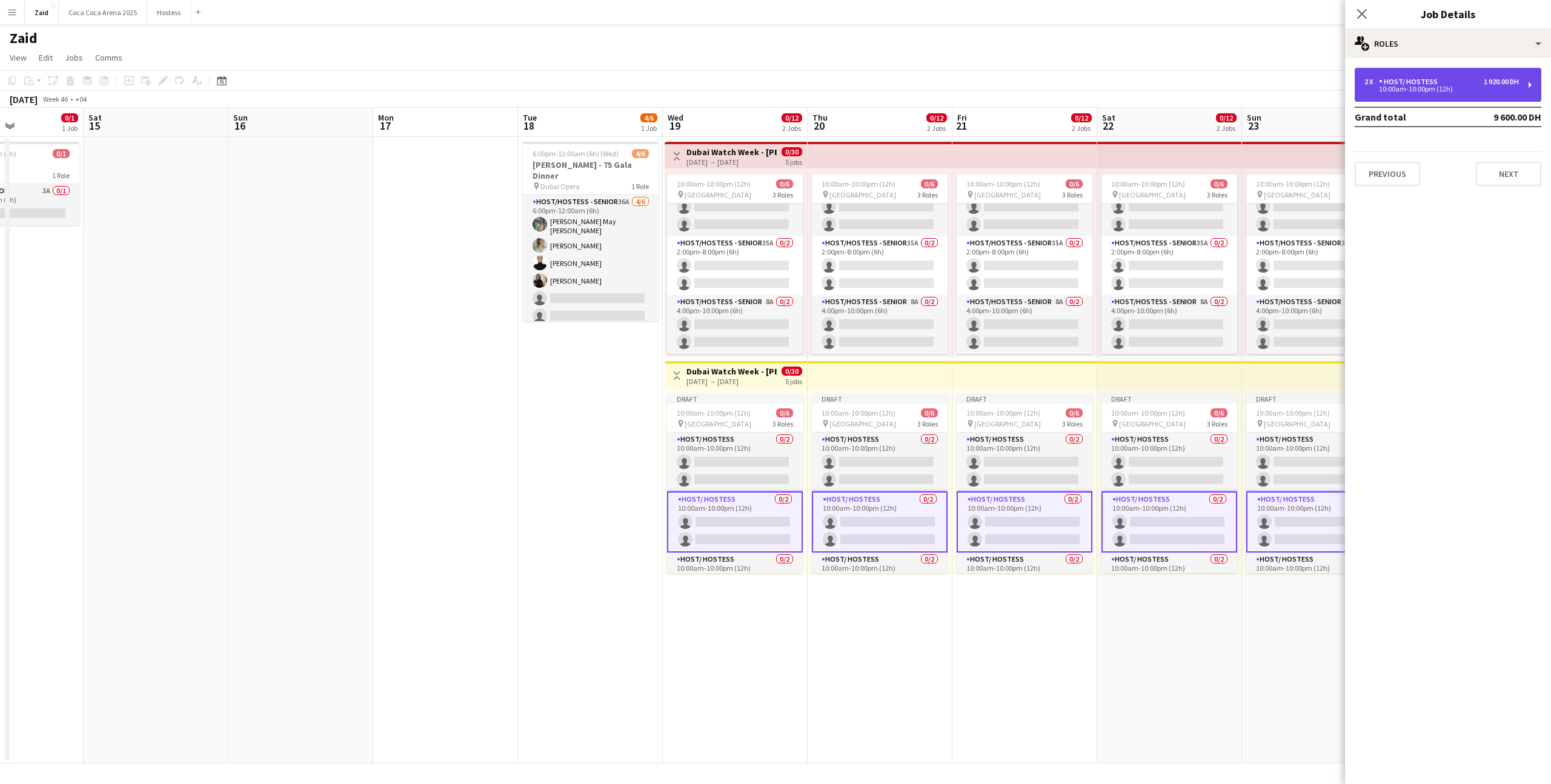
click at [1393, 73] on div "2 x Host/ Hostess 1 920.00 DH 10:00am-10:00pm (12h)" at bounding box center [1448, 85] width 186 height 34
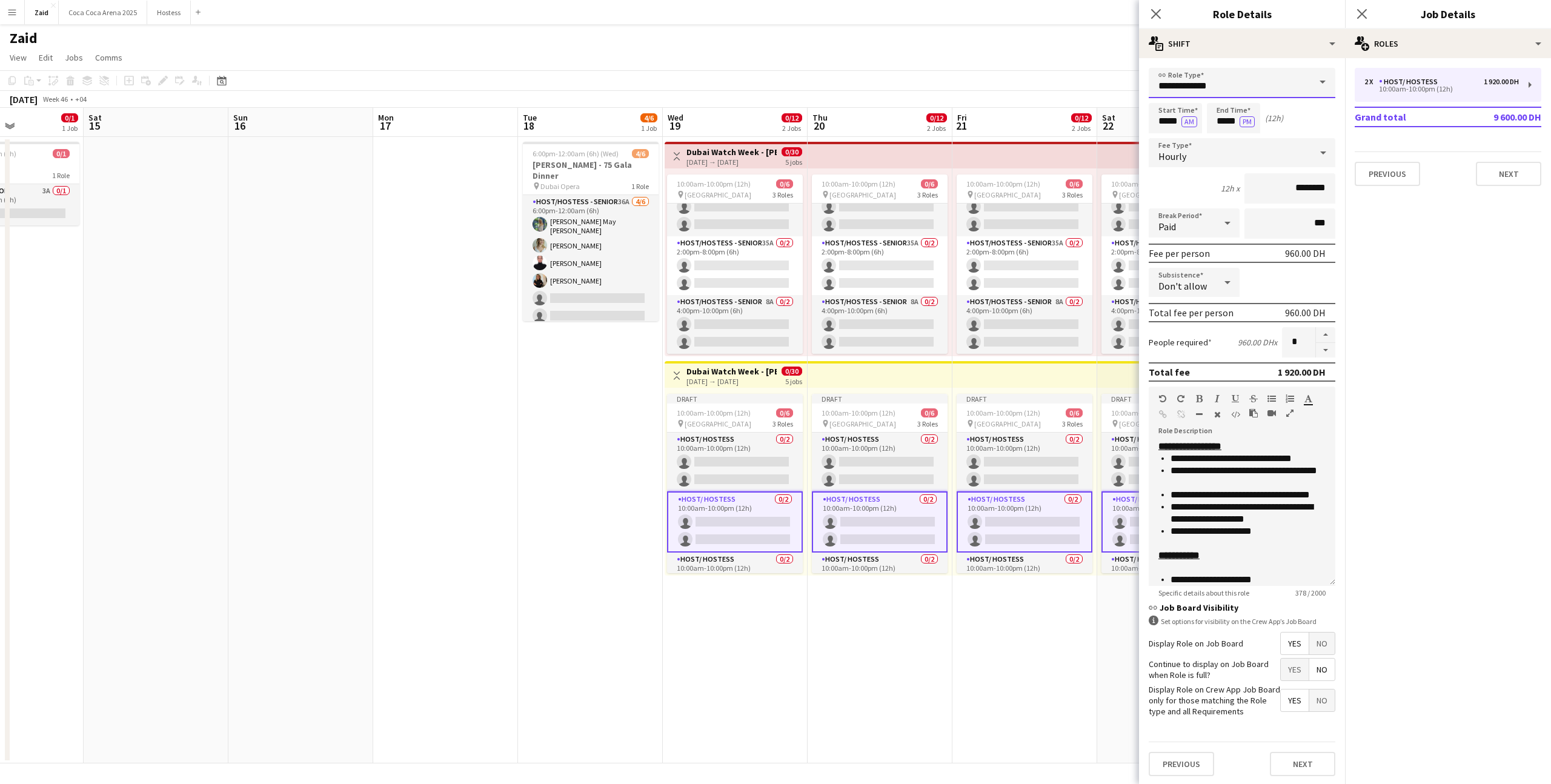
click at [1299, 69] on input "**********" at bounding box center [1242, 83] width 186 height 30
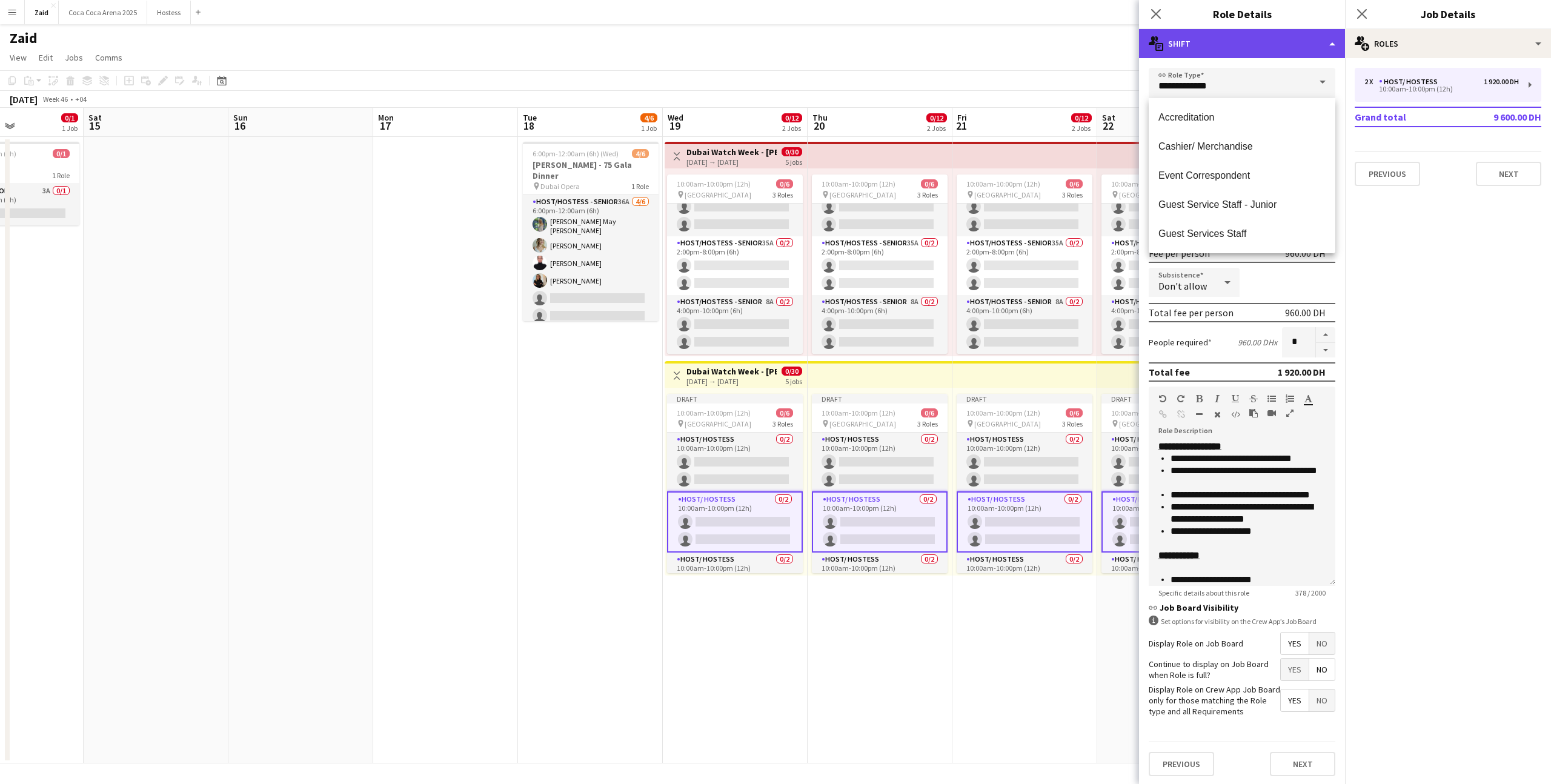
click at [1289, 47] on div "multiple-actions-text Shift" at bounding box center [1242, 44] width 206 height 29
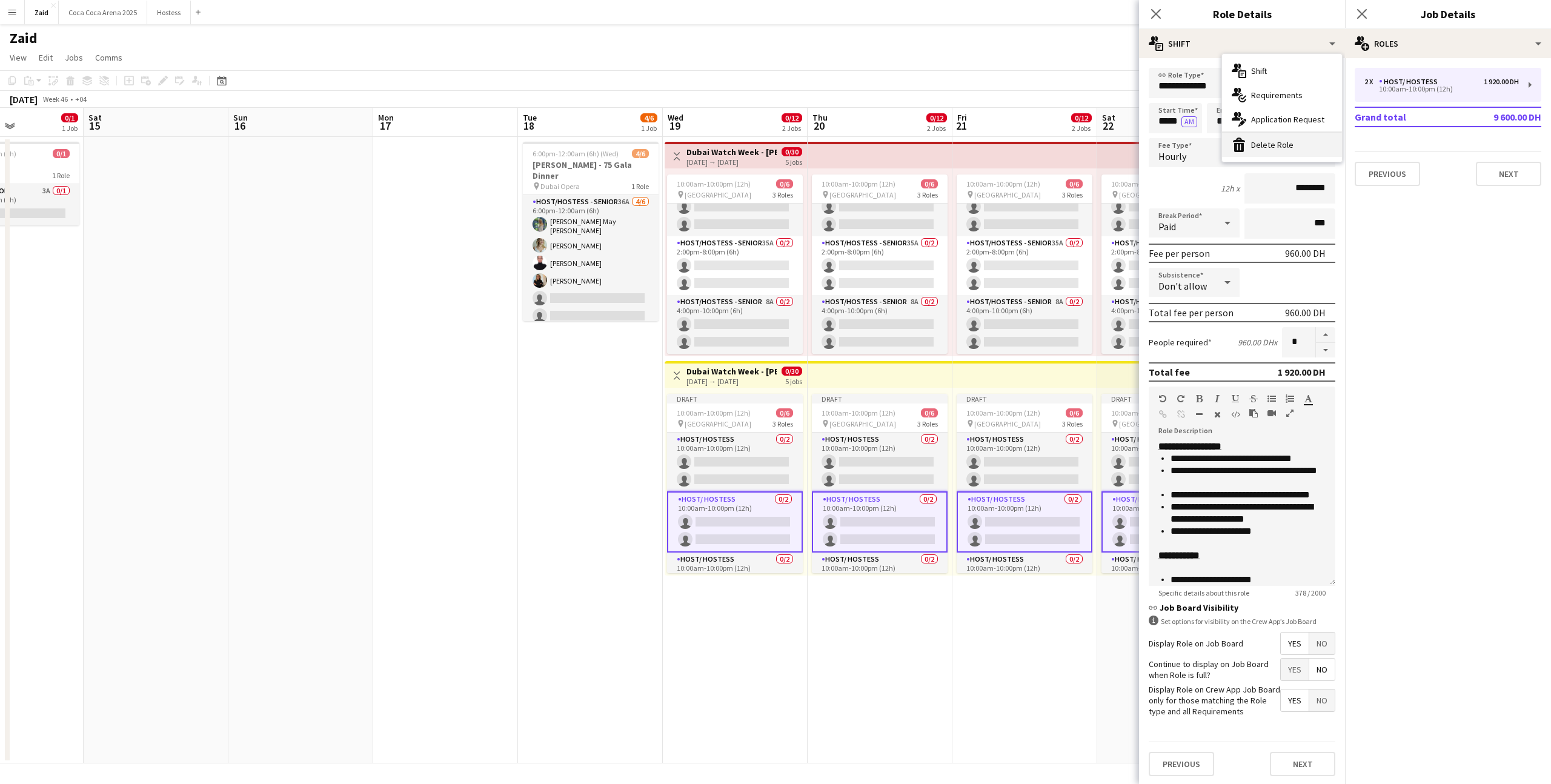
click at [1278, 148] on div "bin-2 Delete Role" at bounding box center [1282, 145] width 120 height 24
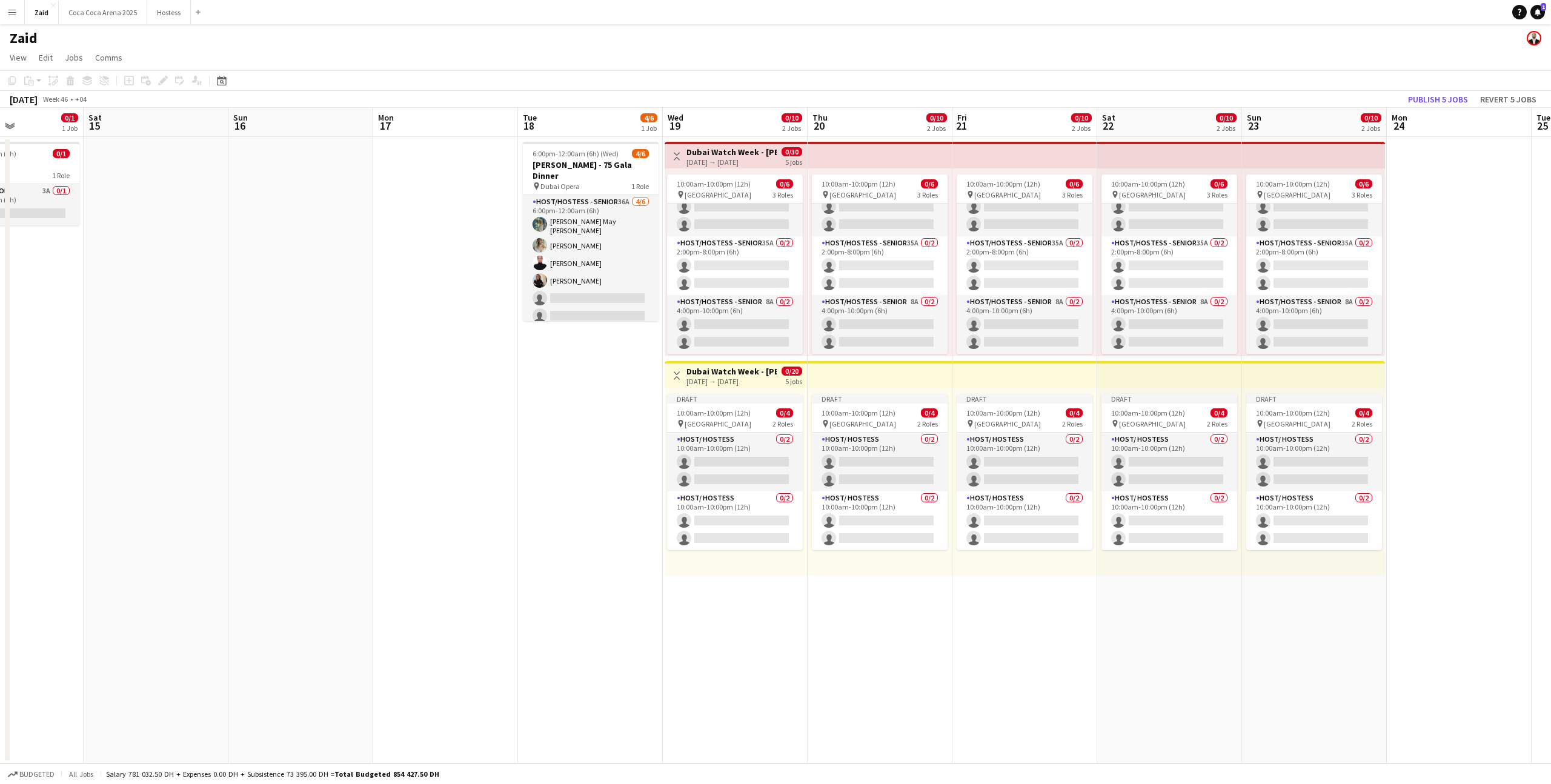
click at [803, 509] on div "Draft 10:00am-10:00pm (12h) 0/4 pin Dubai Mall 2 Roles Host/ Hostess 0/2 10:00a…" at bounding box center [736, 482] width 143 height 188
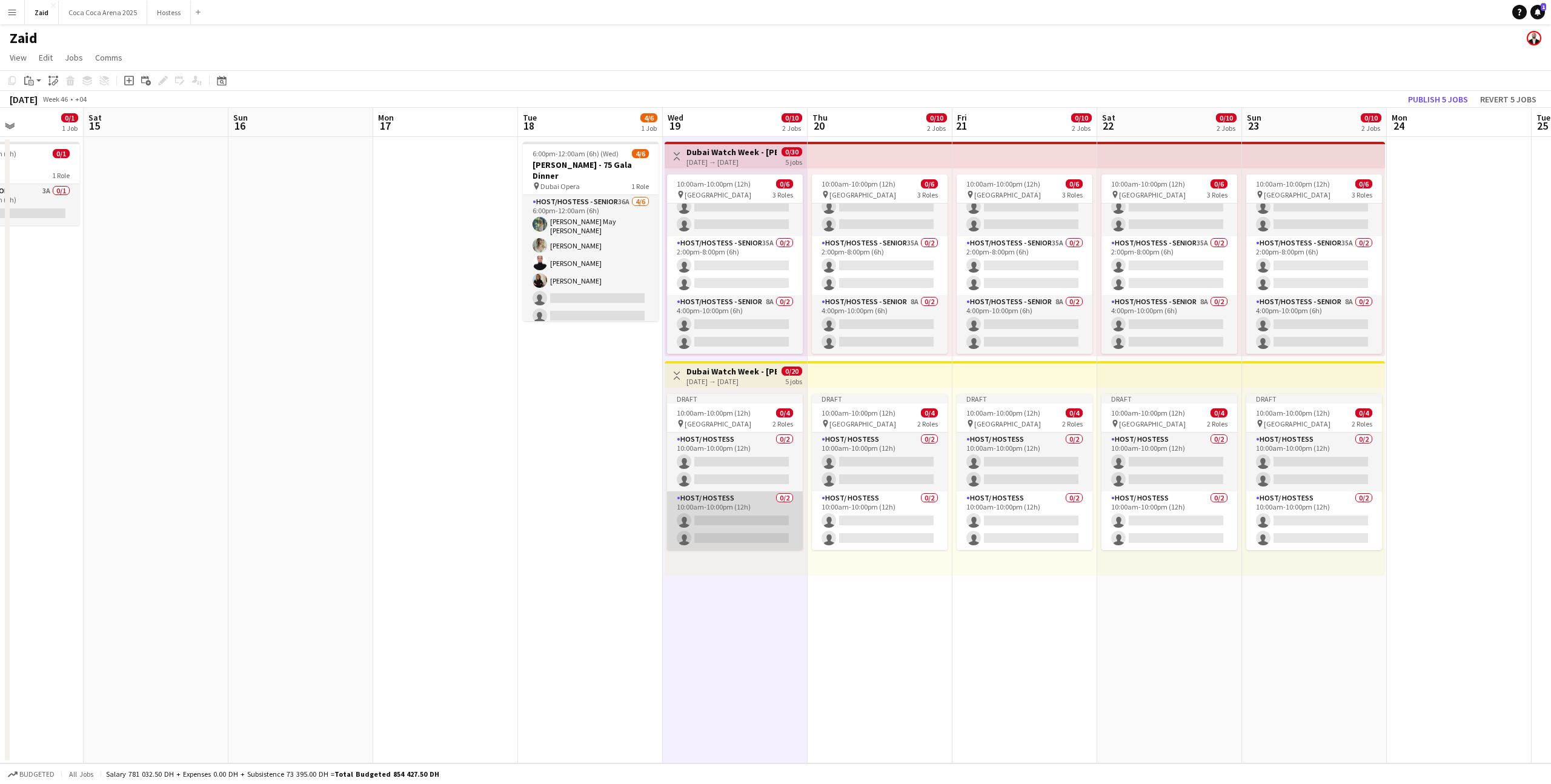
click at [779, 511] on app-card-role "Host/ Hostess 0/2 10:00am-10:00pm (12h) single-neutral-actions single-neutral-a…" at bounding box center [735, 521] width 136 height 59
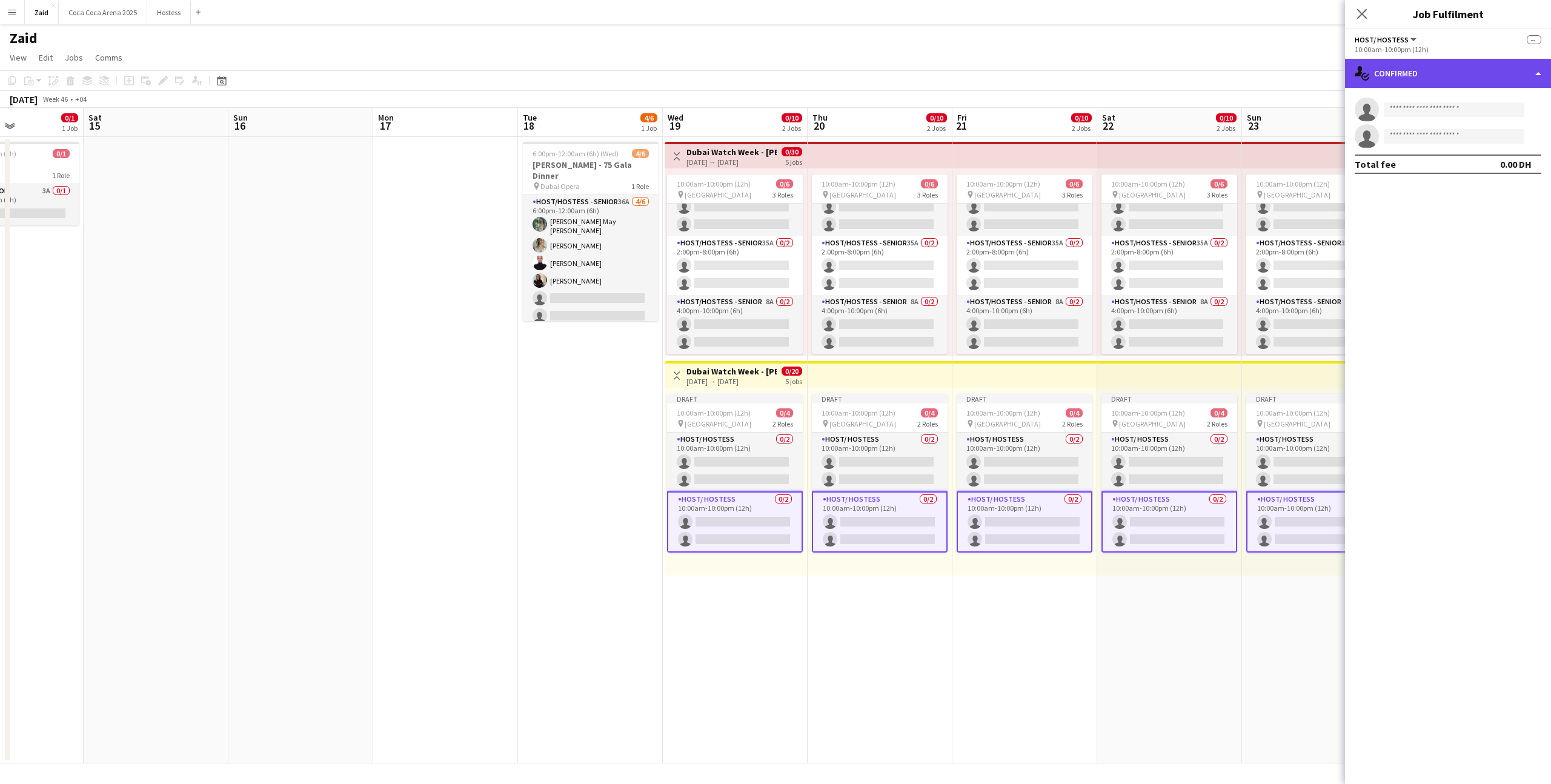
click at [1360, 79] on icon "single-neutral-actions-check-2" at bounding box center [1362, 74] width 15 height 15
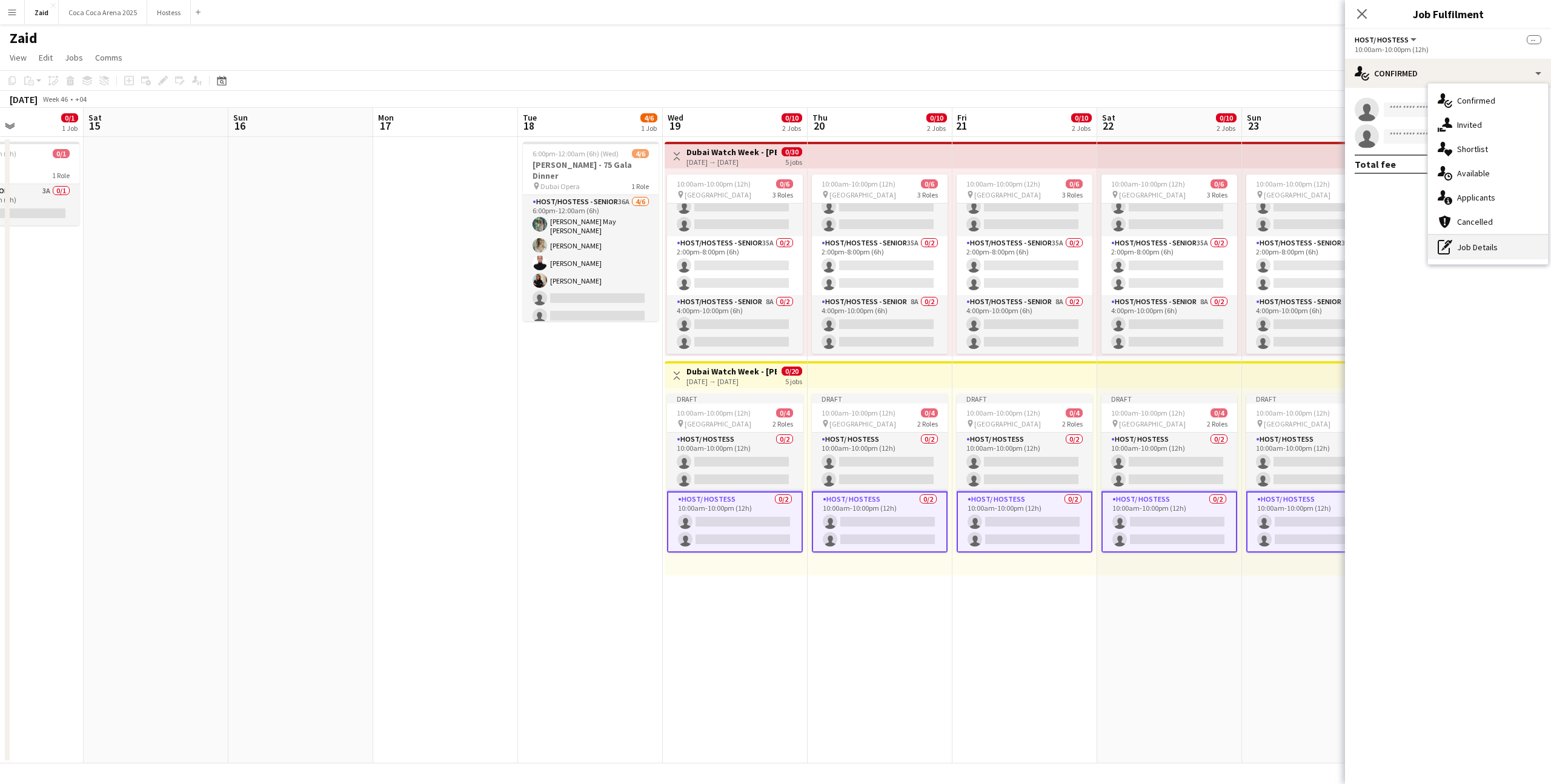
click at [1506, 244] on div "pen-write Job Details" at bounding box center [1489, 247] width 120 height 24
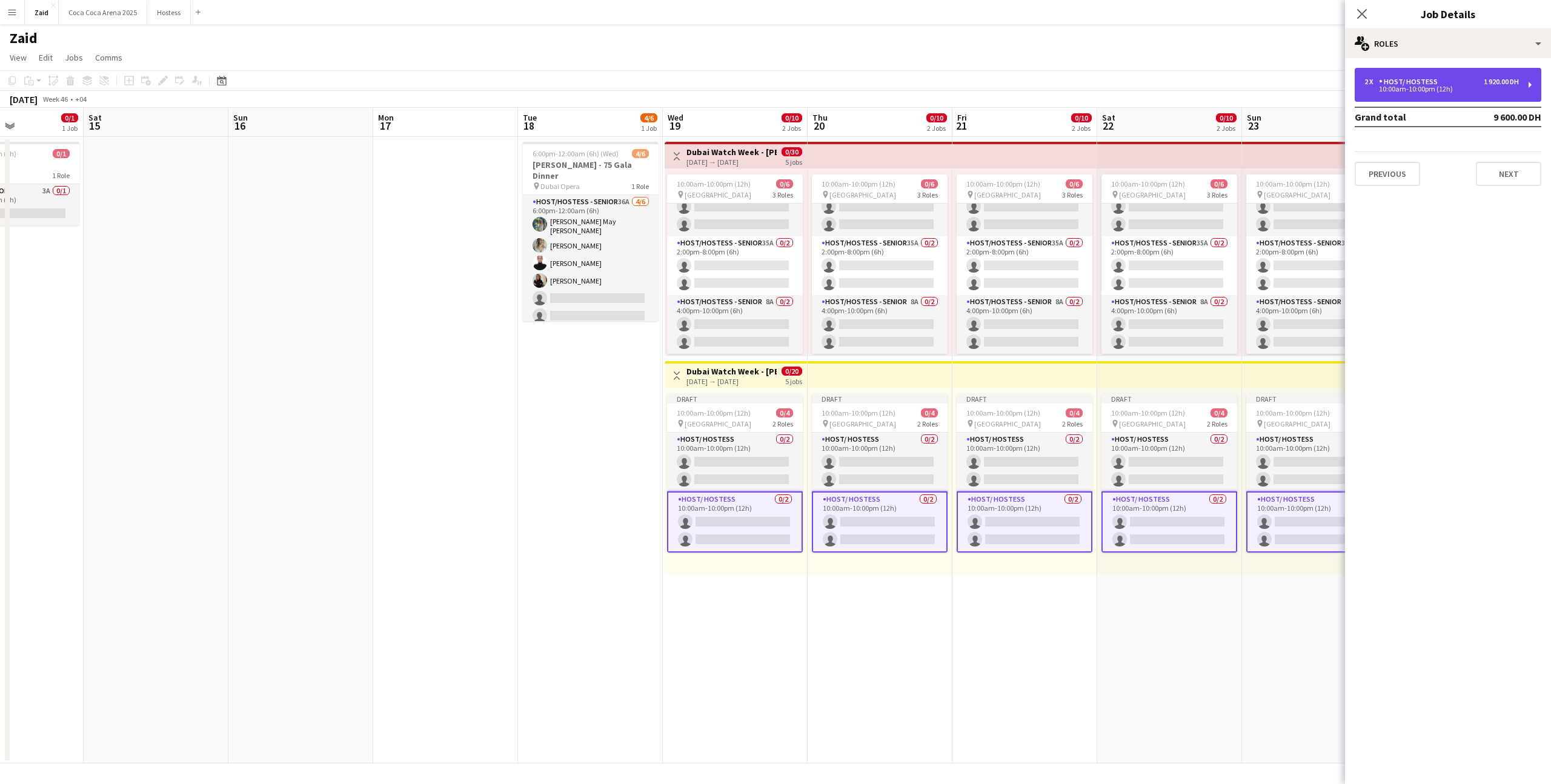
click at [1472, 81] on div "2 x Host/ Hostess 1 920.00 DH" at bounding box center [1442, 82] width 155 height 8
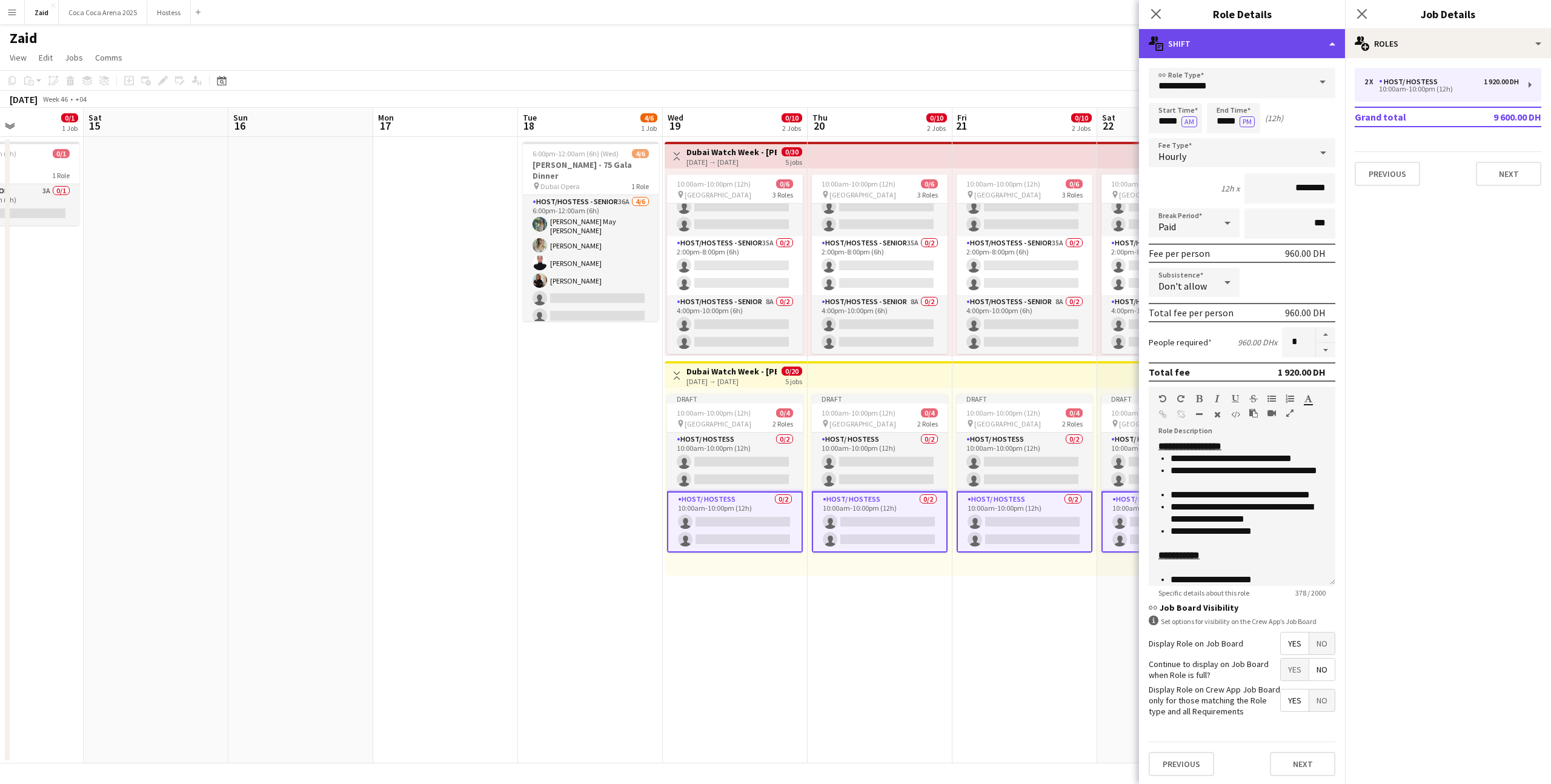
click at [1308, 45] on div "multiple-actions-text Shift" at bounding box center [1242, 44] width 206 height 29
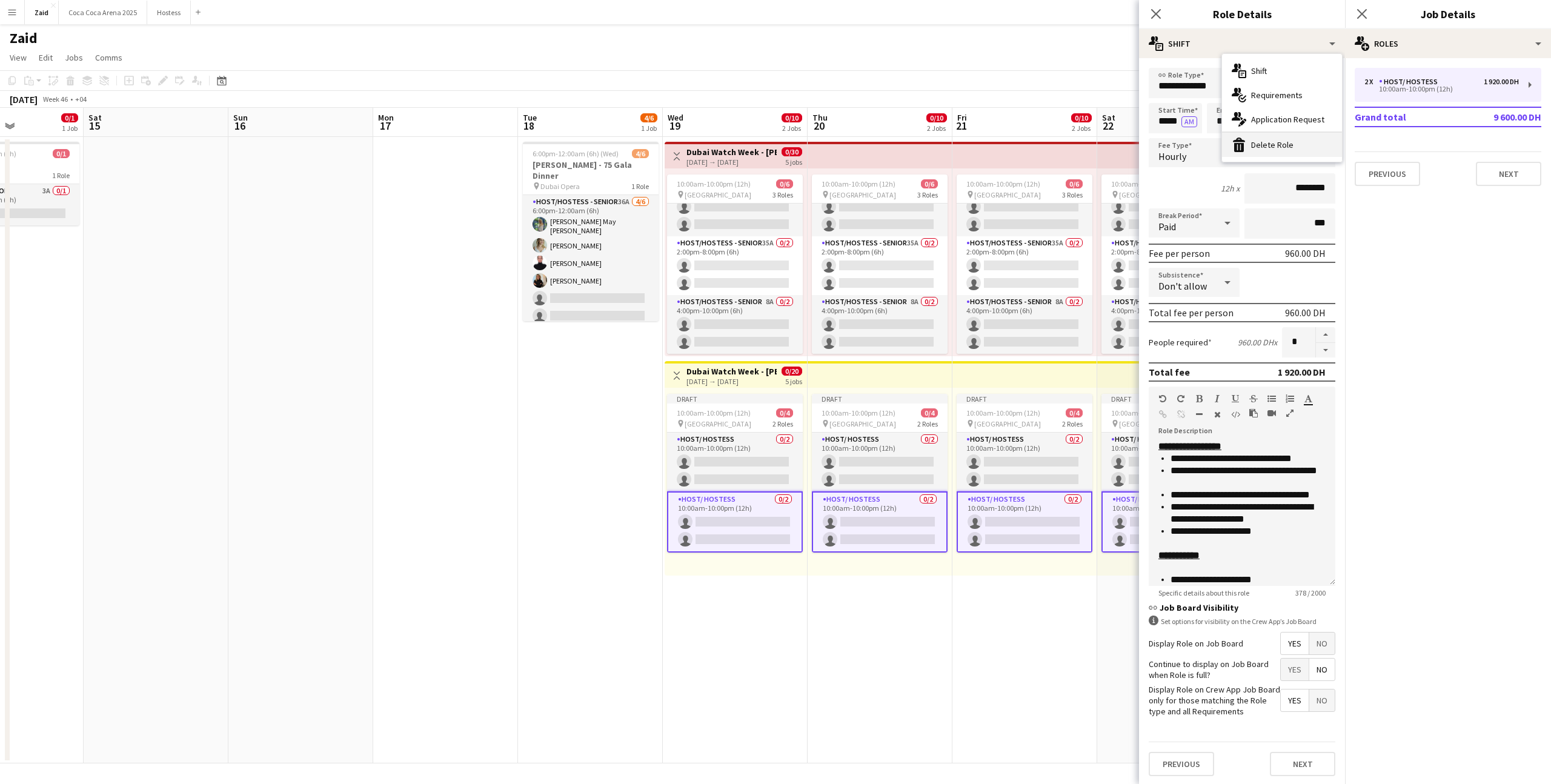
click at [1293, 146] on div "bin-2 Delete Role" at bounding box center [1282, 145] width 120 height 24
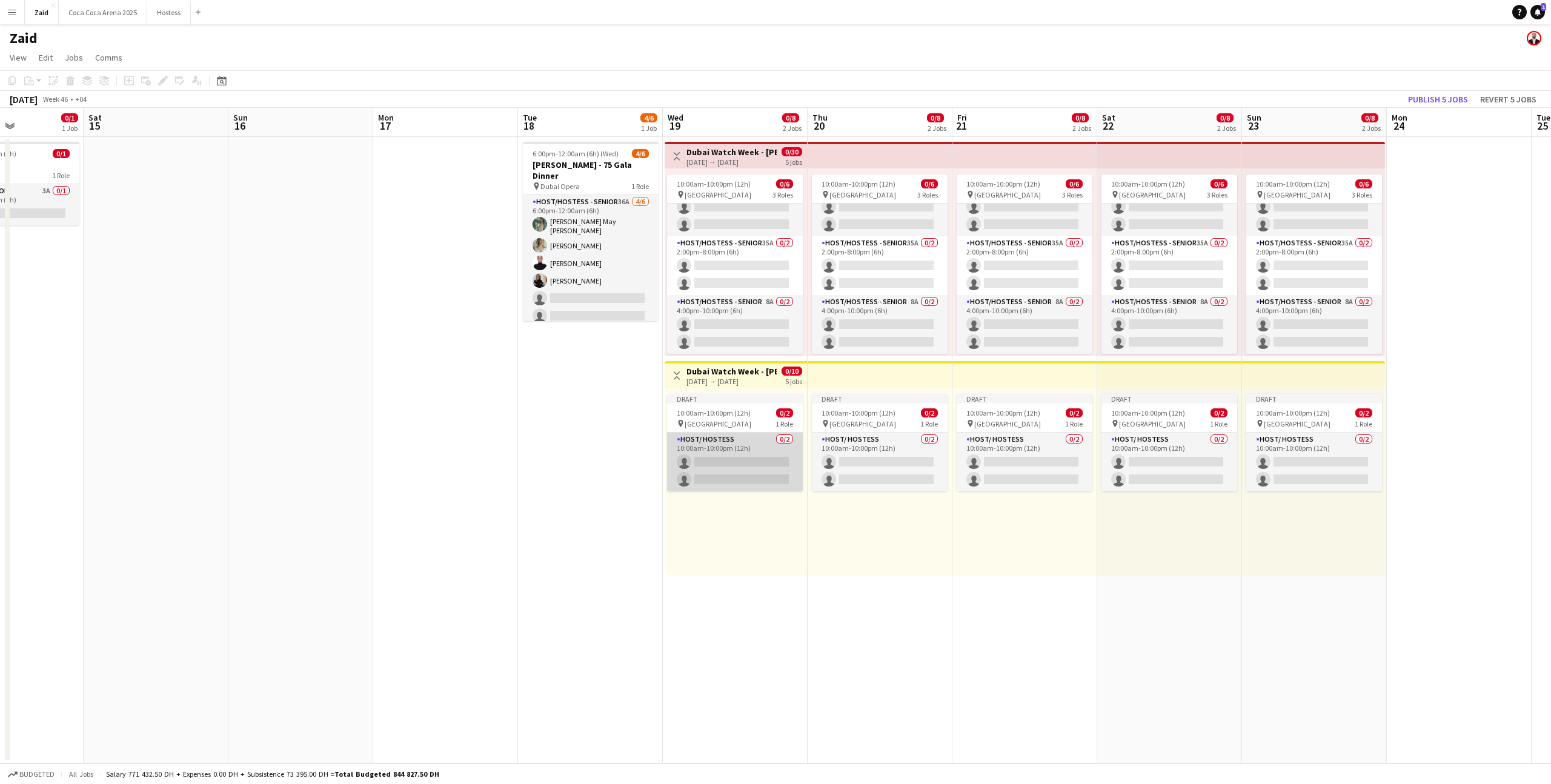
click at [774, 452] on app-card-role "Host/ Hostess 0/2 10:00am-10:00pm (12h) single-neutral-actions single-neutral-a…" at bounding box center [735, 462] width 136 height 59
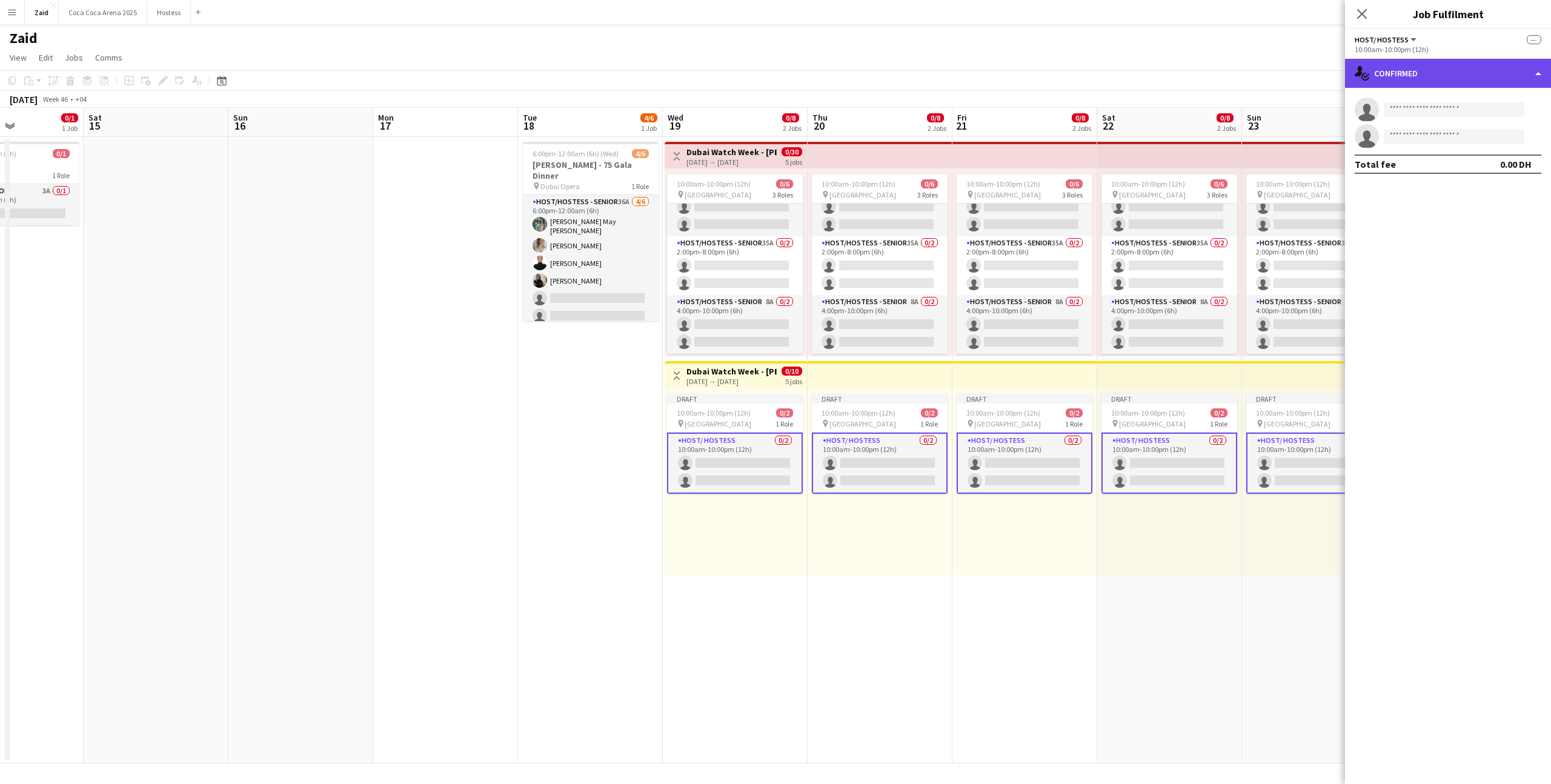
click at [1390, 72] on div "single-neutral-actions-check-2 Confirmed" at bounding box center [1448, 74] width 206 height 29
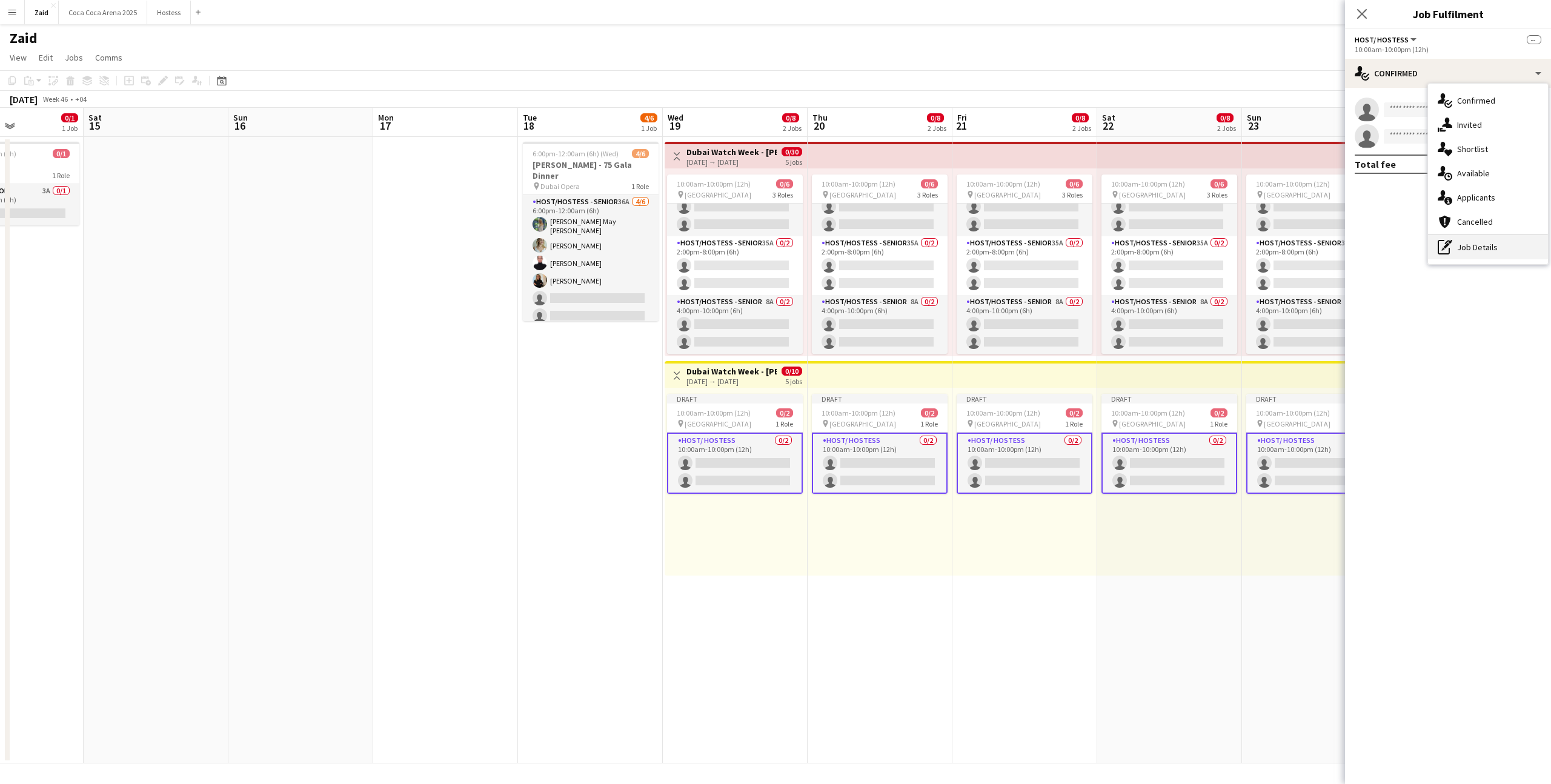
click at [1497, 248] on div "pen-write Job Details" at bounding box center [1489, 247] width 120 height 24
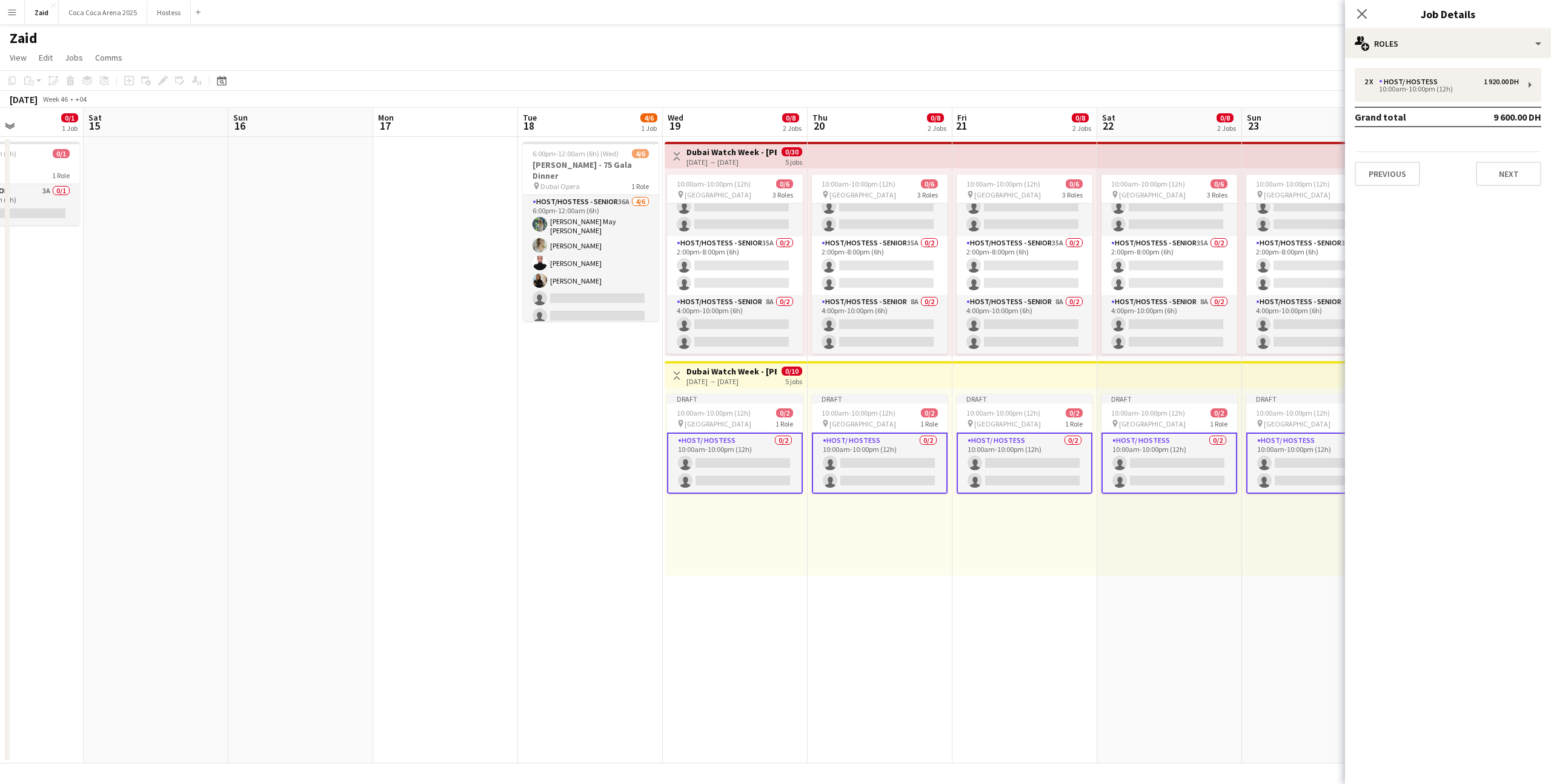
click at [786, 463] on app-card-role "Host/ Hostess 0/2 10:00am-10:00pm (12h) single-neutral-actions single-neutral-a…" at bounding box center [735, 463] width 136 height 62
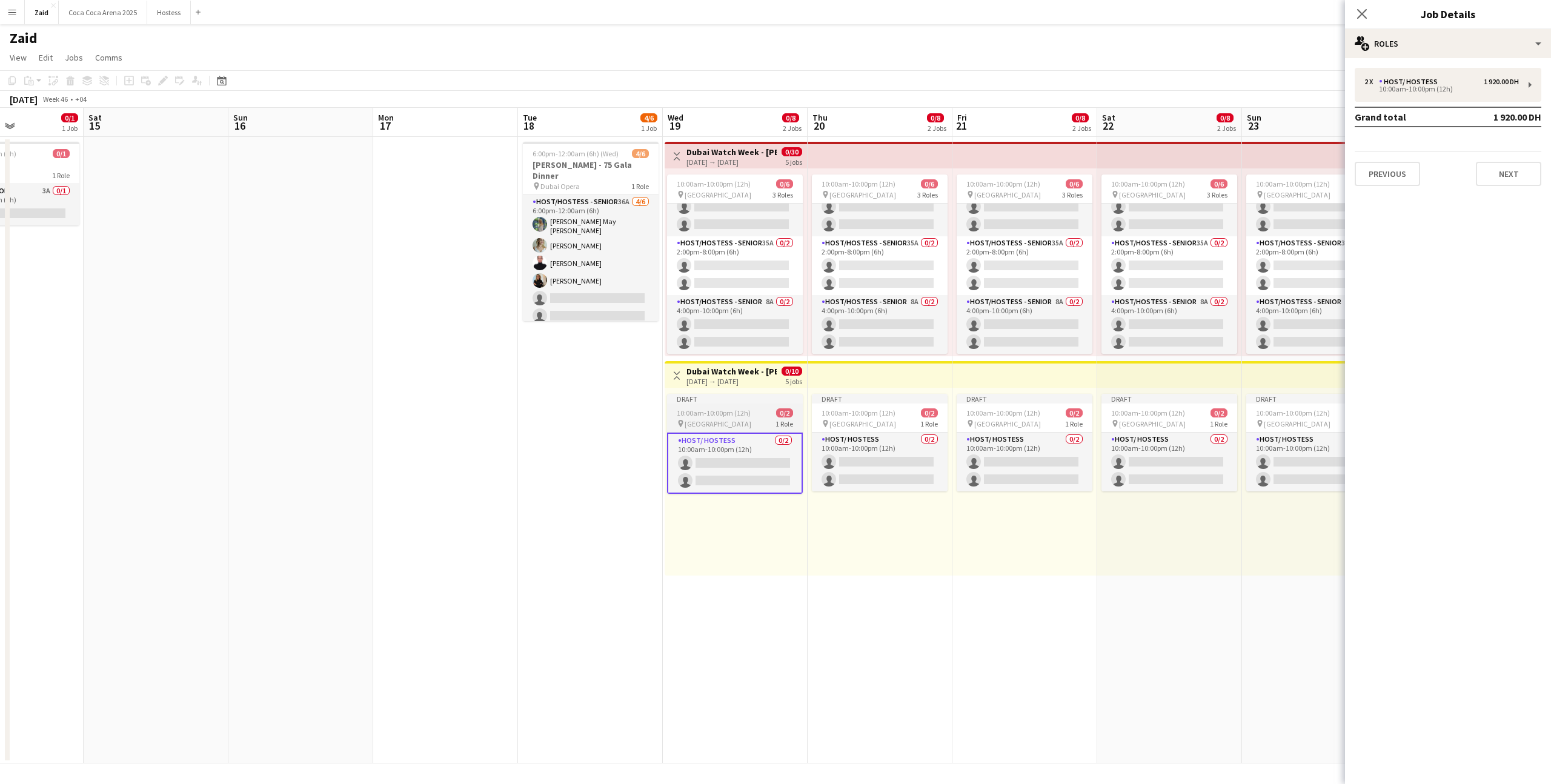
click at [778, 416] on span "0/2" at bounding box center [784, 412] width 17 height 9
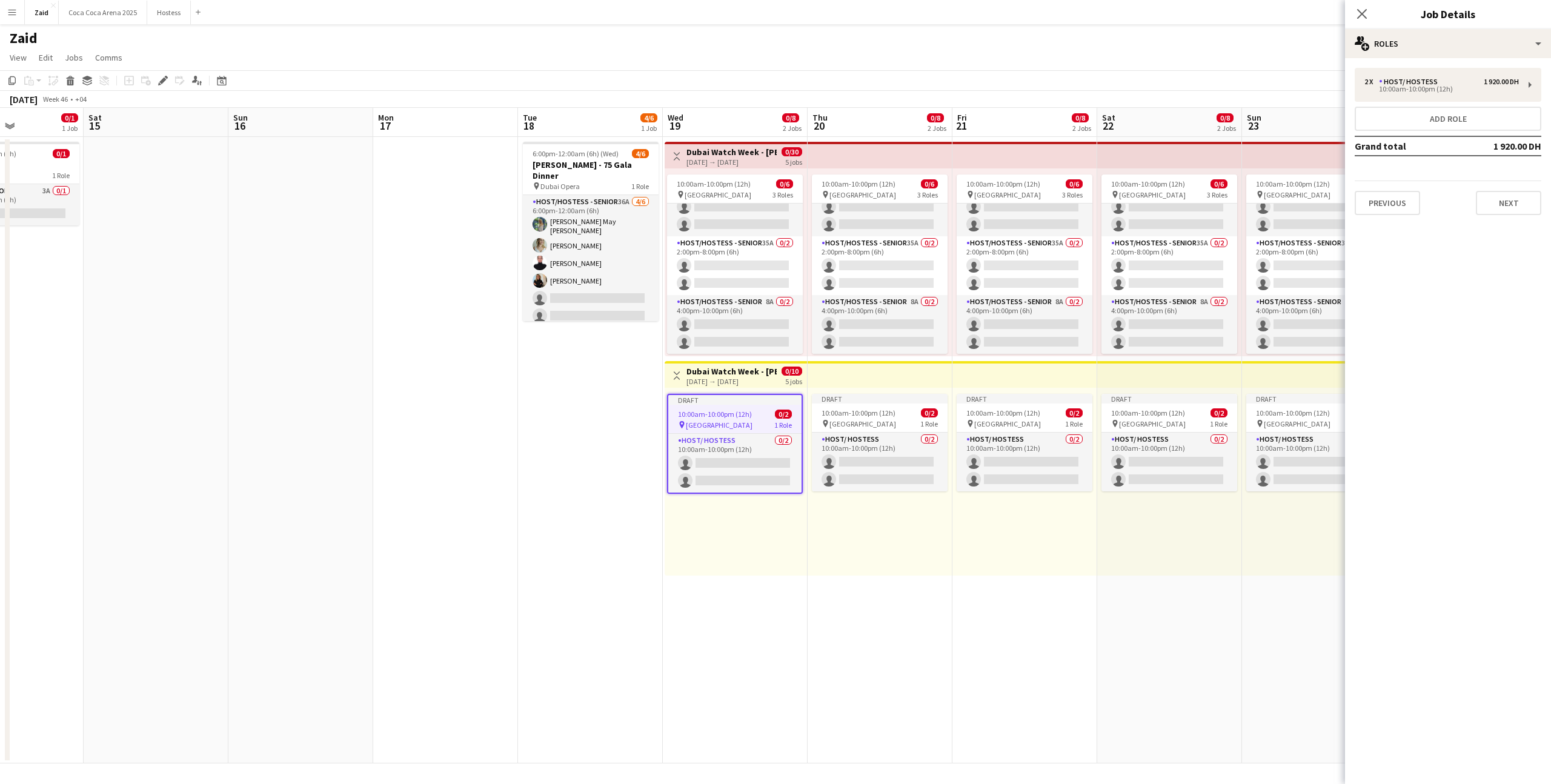
click at [765, 386] on div "[DATE] → [DATE]" at bounding box center [731, 381] width 90 height 9
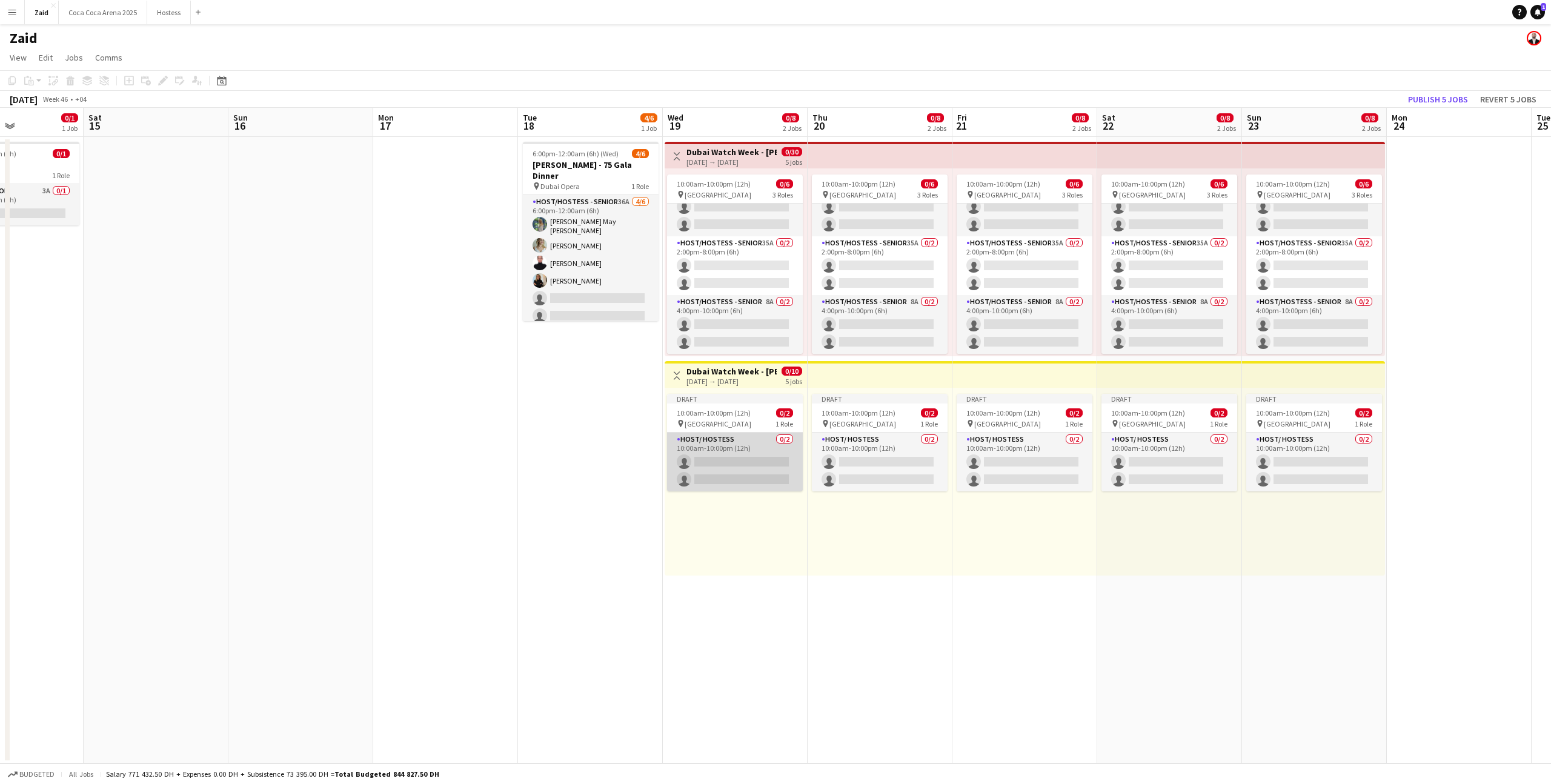
click at [770, 468] on app-card-role "Host/ Hostess 0/2 10:00am-10:00pm (12h) single-neutral-actions single-neutral-a…" at bounding box center [735, 462] width 136 height 59
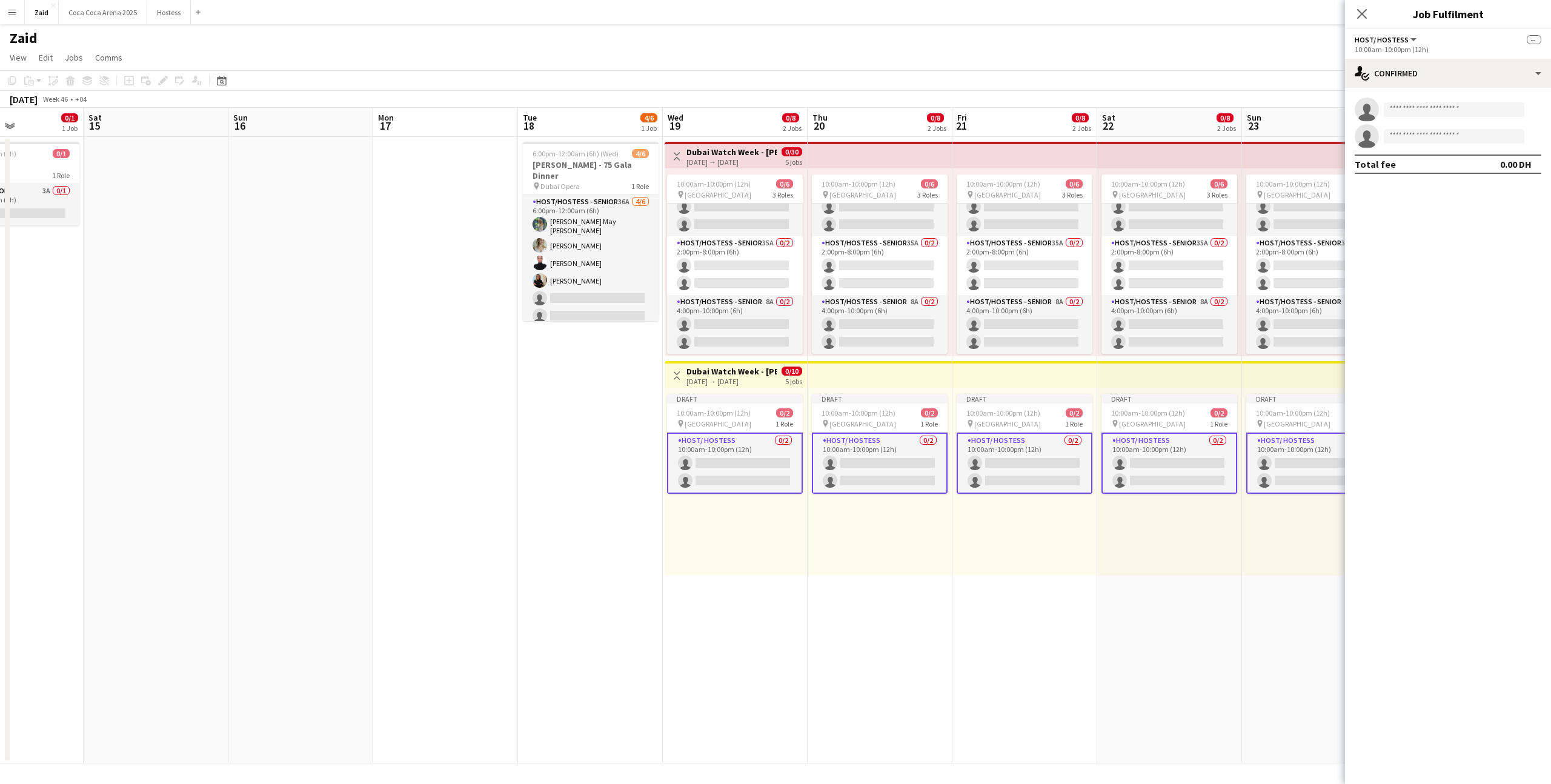
click at [773, 386] on app-top-bar "Toggle View Dubai Watch Week - Ahmed Seddiqi 19-11-2025 → 23-11-2025 0/10 5 jobs" at bounding box center [736, 374] width 143 height 27
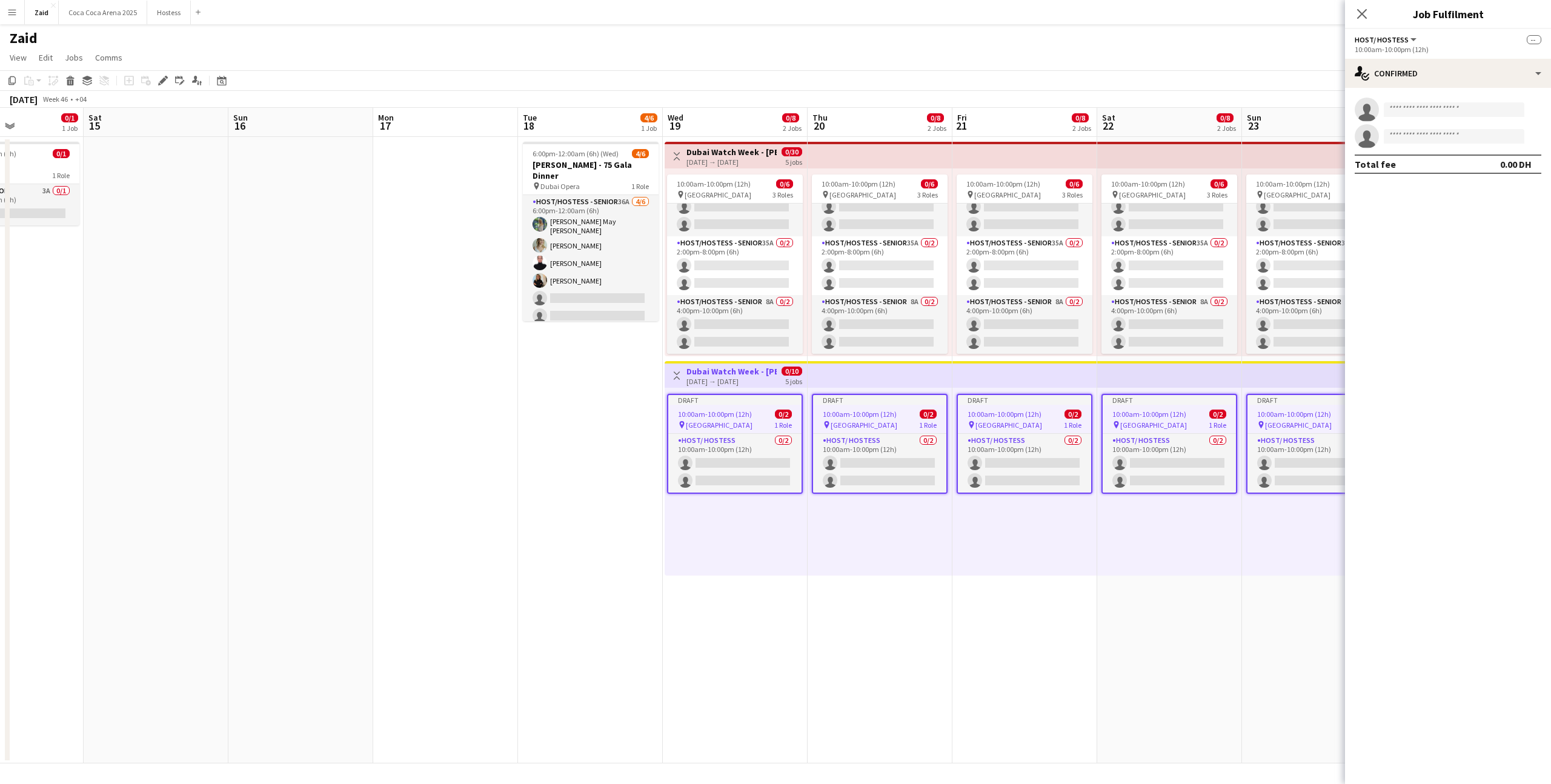
click at [763, 410] on div "10:00am-10:00pm (12h) 0/2" at bounding box center [735, 414] width 134 height 9
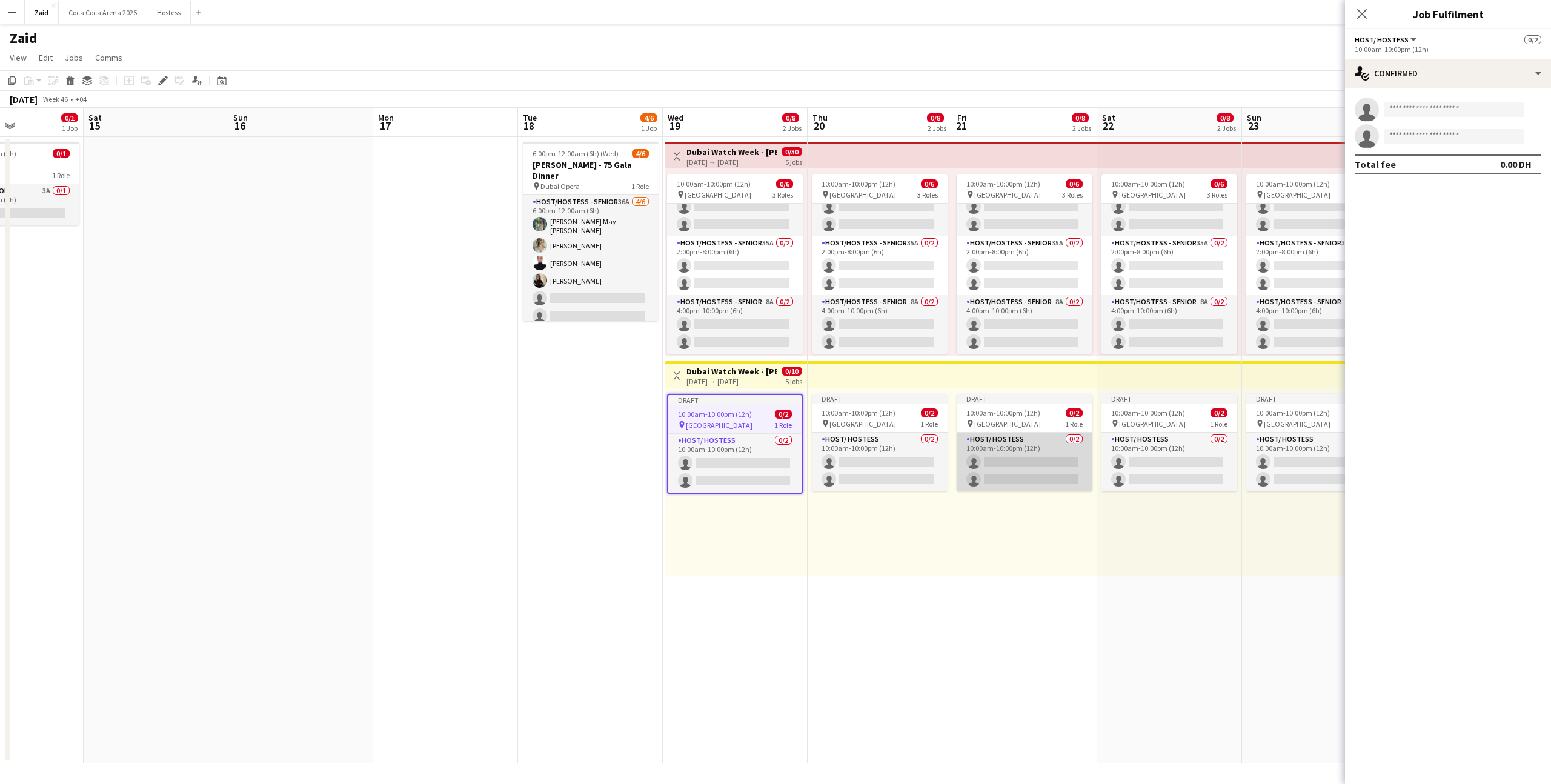
click at [1016, 456] on app-card-role "Host/ Hostess 0/2 10:00am-10:00pm (12h) single-neutral-actions single-neutral-a…" at bounding box center [1025, 462] width 136 height 59
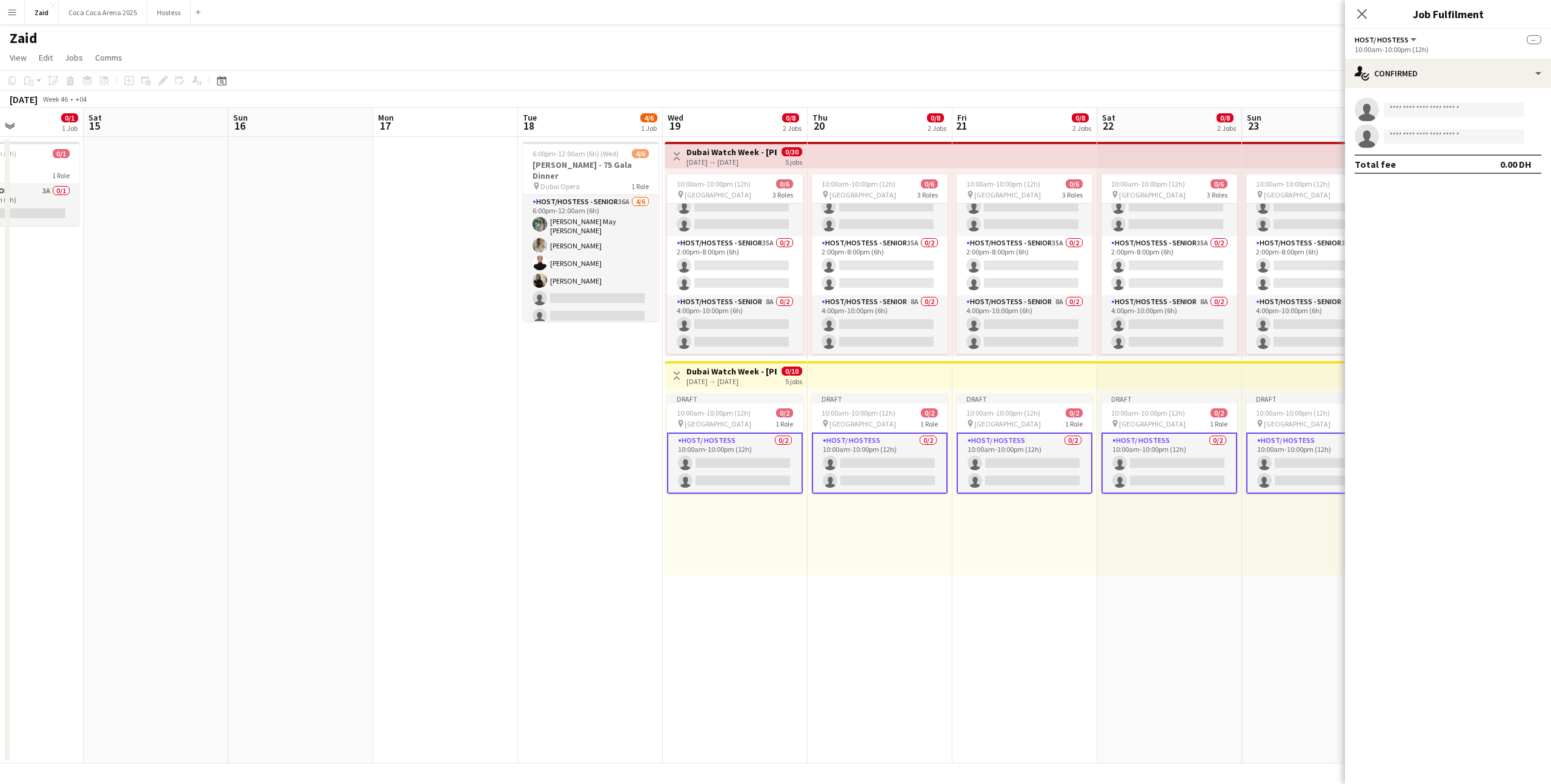
click at [792, 381] on div "5 jobs" at bounding box center [794, 381] width 17 height 11
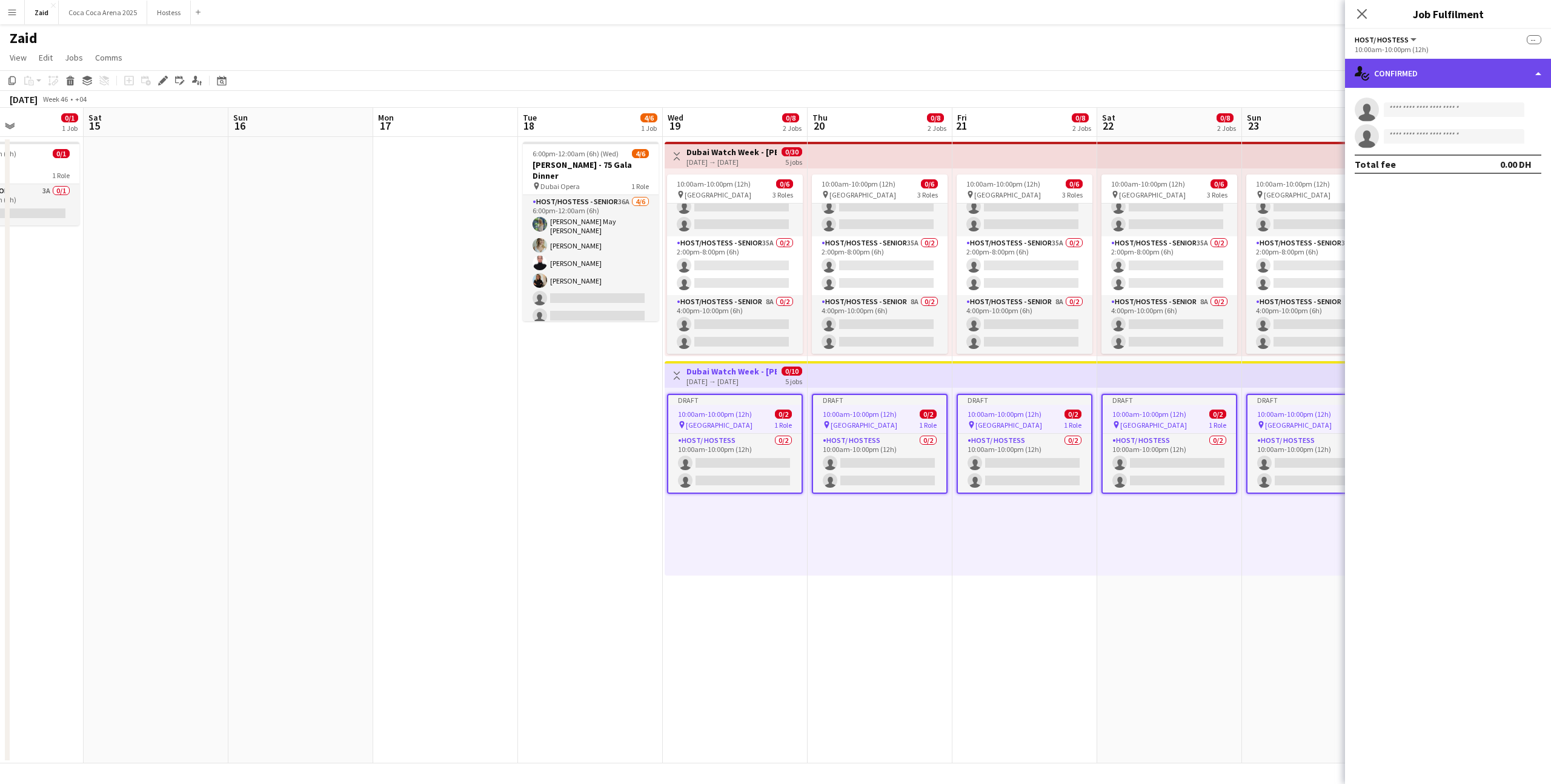
click at [1495, 75] on div "single-neutral-actions-check-2 Confirmed" at bounding box center [1448, 74] width 206 height 29
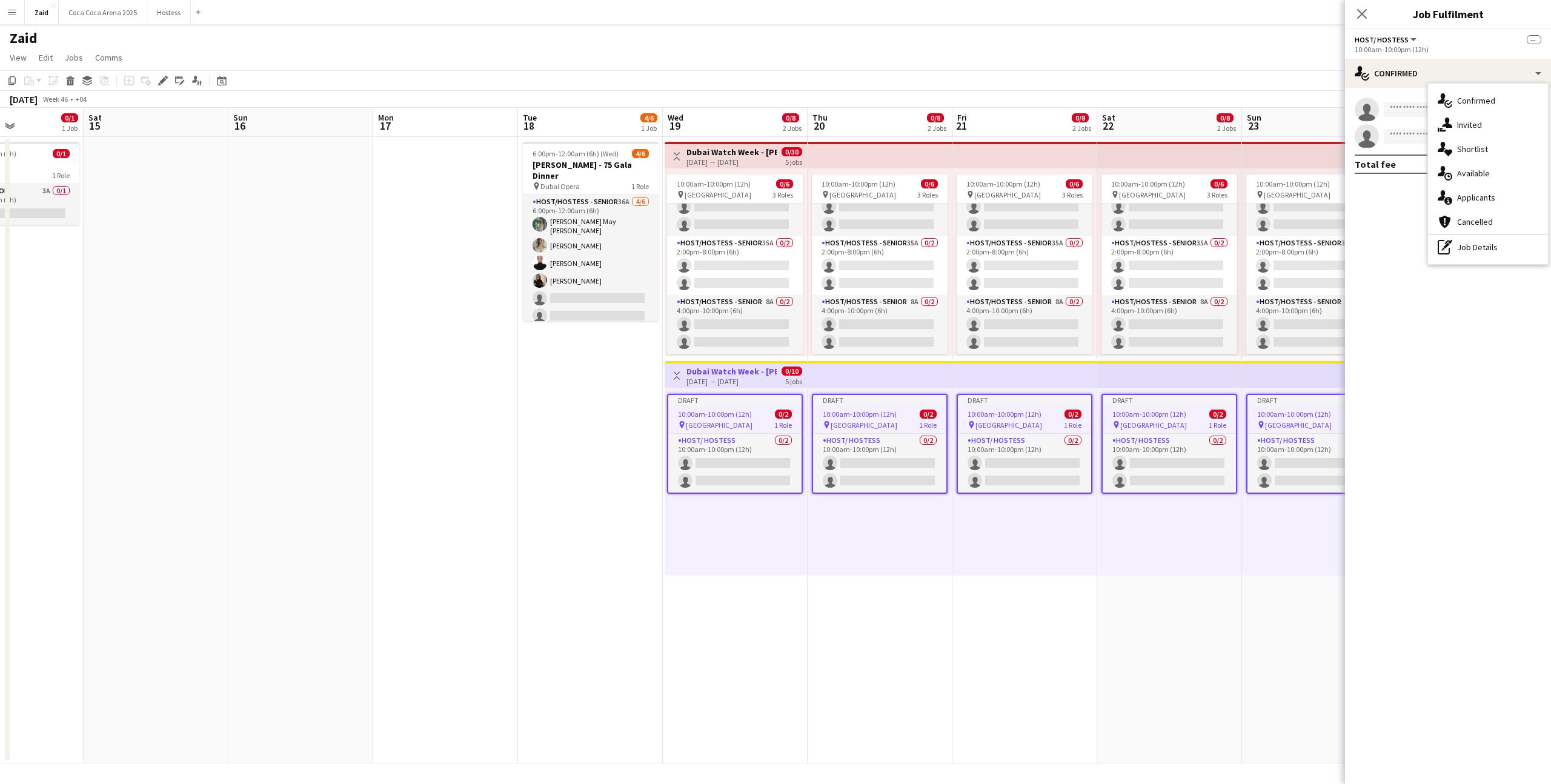
click at [1507, 263] on div "single-neutral-actions-check-2 Confirmed single-neutral-actions-share-1 Invited…" at bounding box center [1489, 173] width 120 height 181
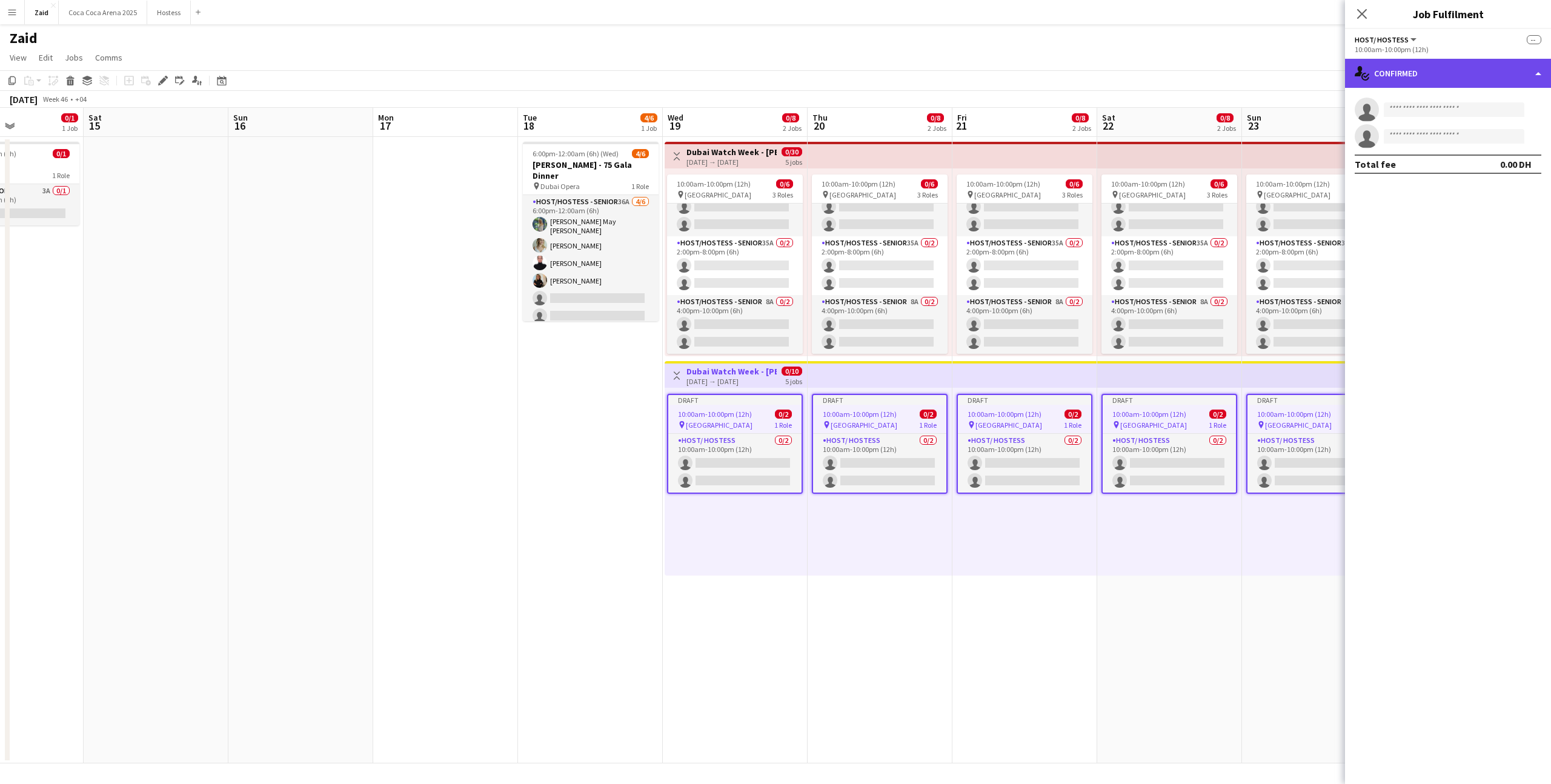
click at [1452, 86] on div "single-neutral-actions-check-2 Confirmed" at bounding box center [1448, 74] width 206 height 29
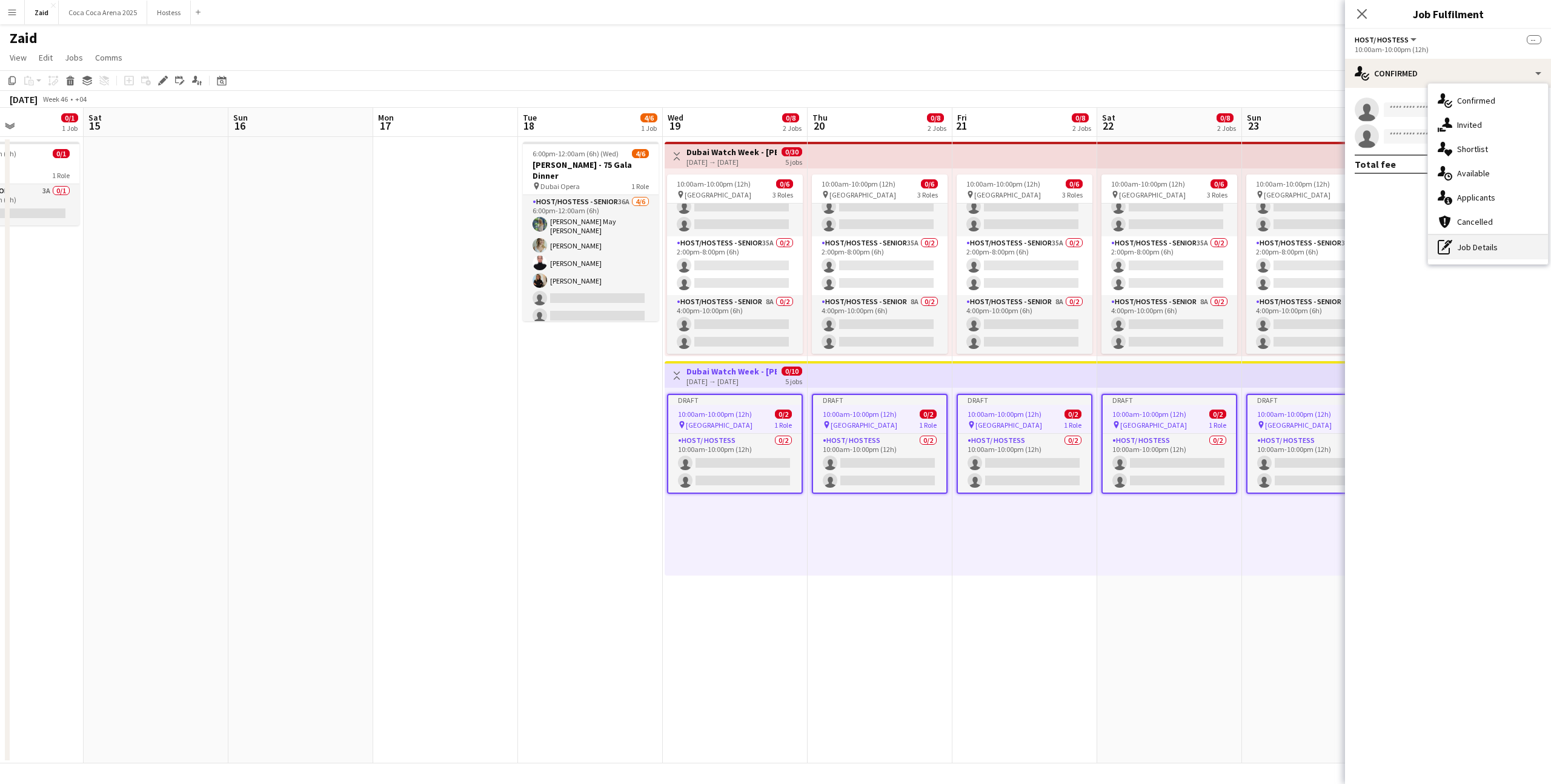
click at [1485, 242] on div "pen-write Job Details" at bounding box center [1489, 247] width 120 height 24
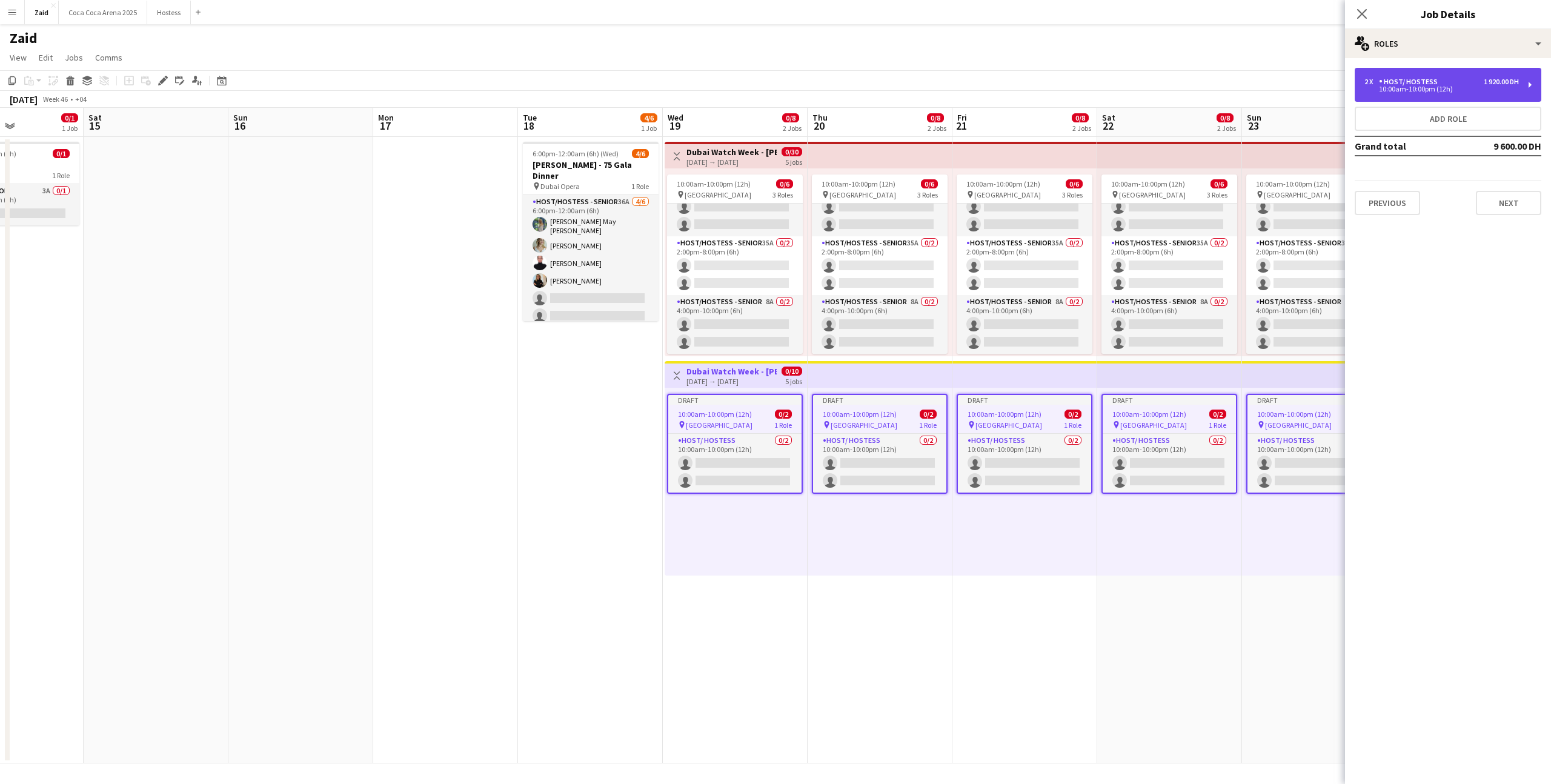
click at [1469, 84] on div "2 x Host/ Hostess 1 920.00 DH" at bounding box center [1442, 82] width 155 height 8
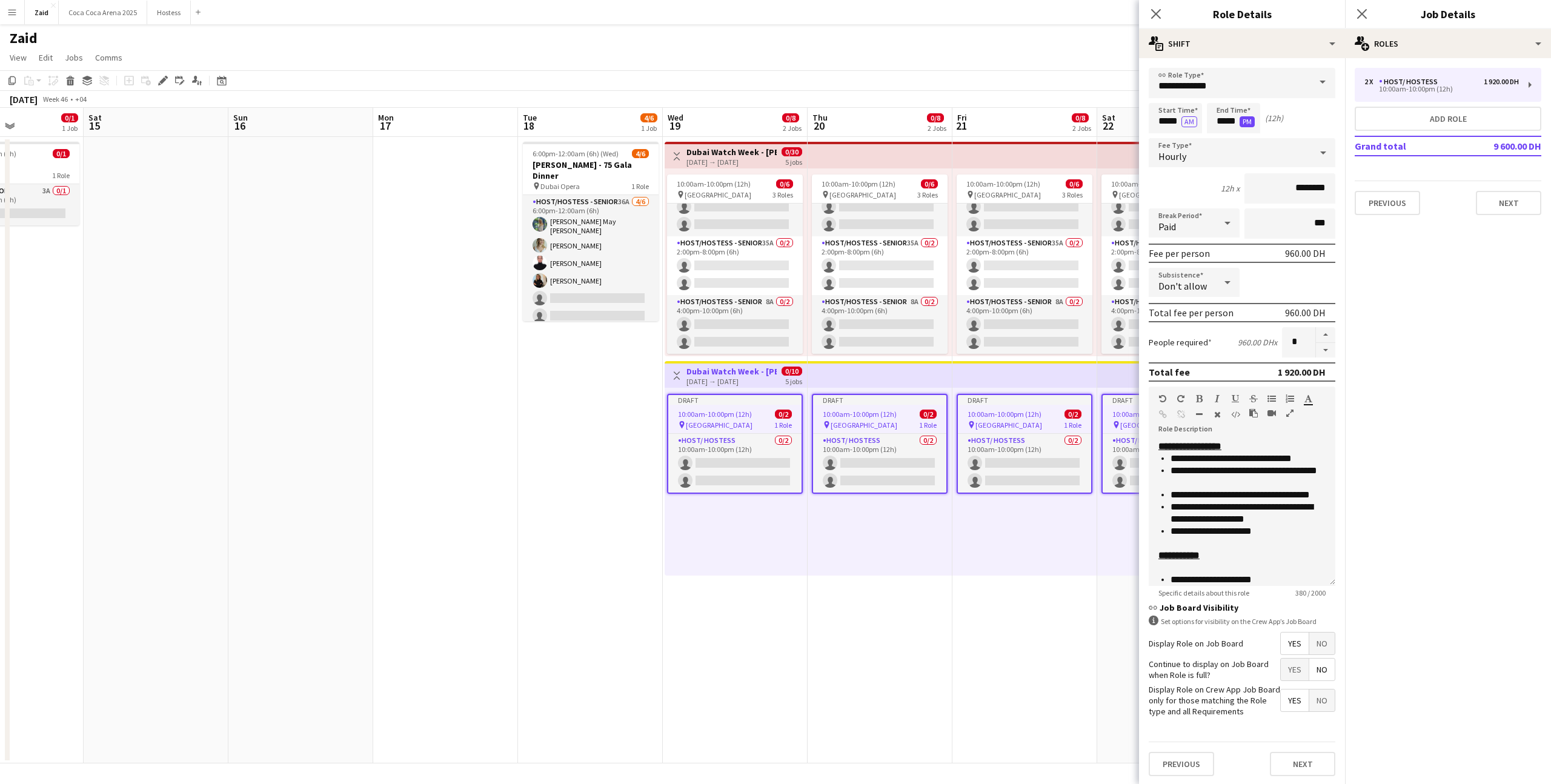
click at [1243, 122] on button "PM" at bounding box center [1247, 121] width 15 height 11
click at [1247, 126] on button "AM" at bounding box center [1247, 121] width 15 height 11
click at [1226, 126] on input "*****" at bounding box center [1234, 117] width 53 height 30
click at [1225, 138] on div at bounding box center [1221, 139] width 24 height 12
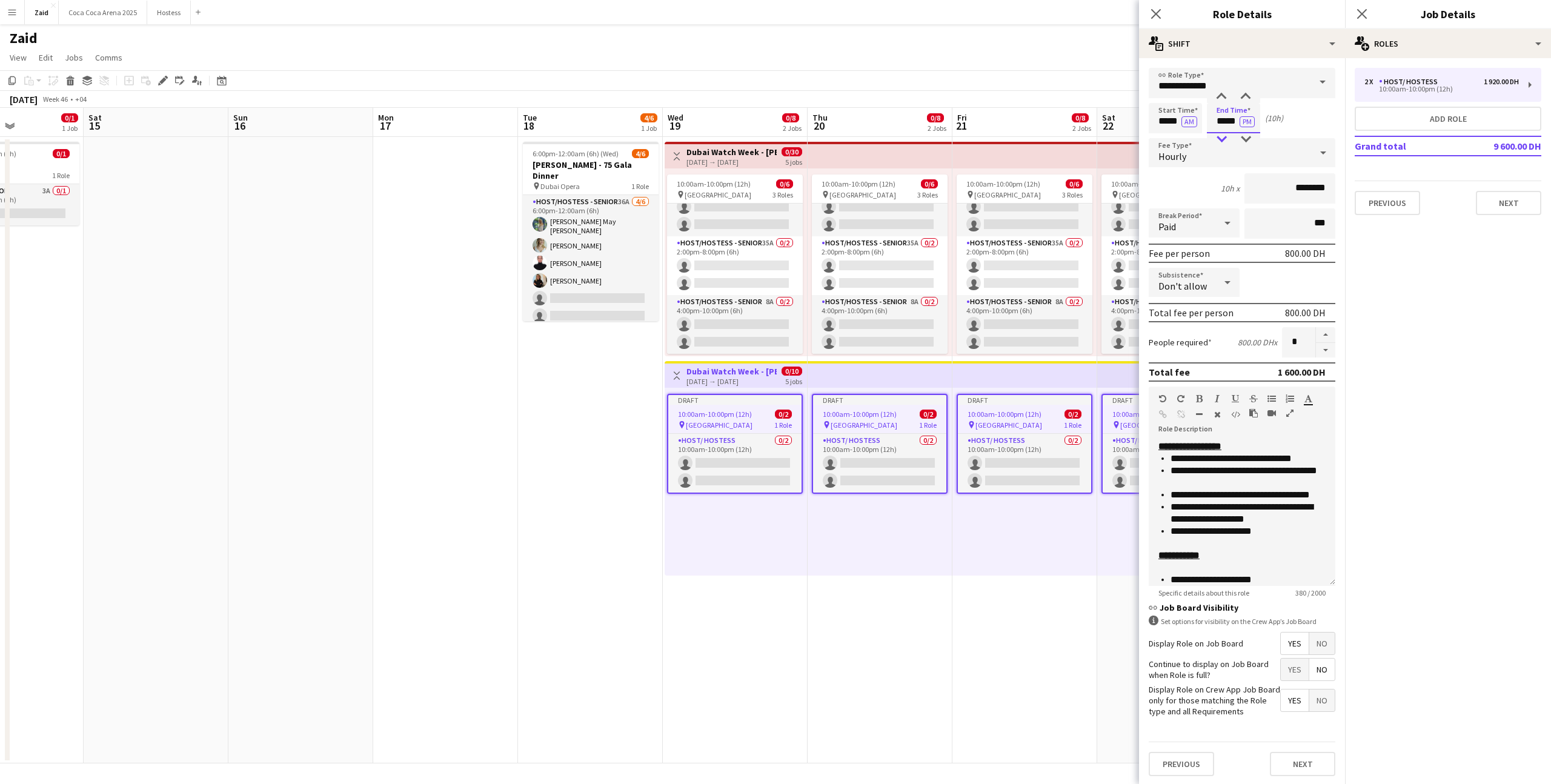
click at [1225, 138] on div at bounding box center [1221, 139] width 24 height 12
type input "*****"
click at [1225, 138] on div at bounding box center [1221, 139] width 24 height 12
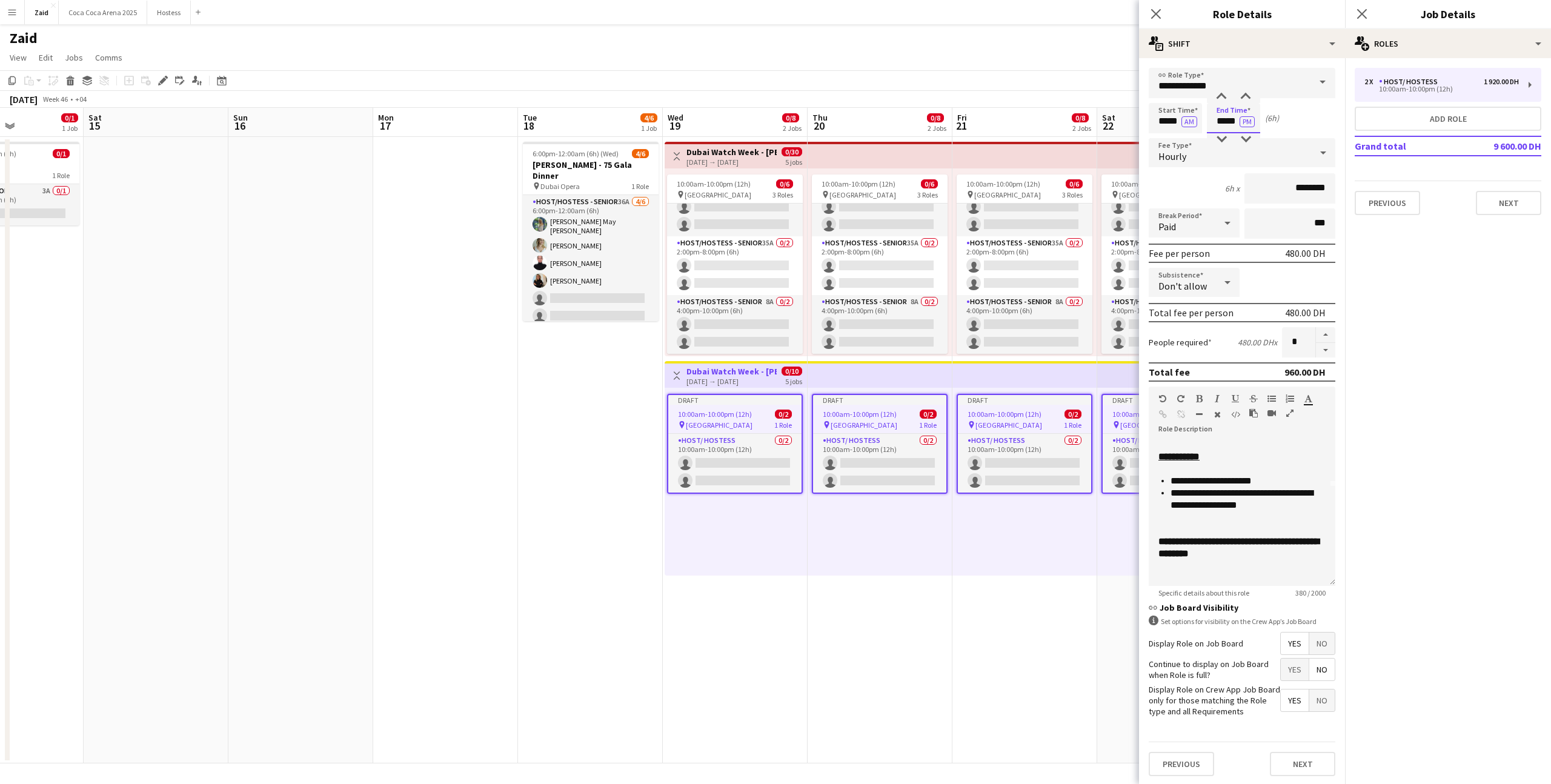
scroll to position [107, 0]
drag, startPoint x: 1286, startPoint y: 551, endPoint x: 1157, endPoint y: 531, distance: 130.5
click at [1157, 531] on div "**********" at bounding box center [1242, 513] width 186 height 146
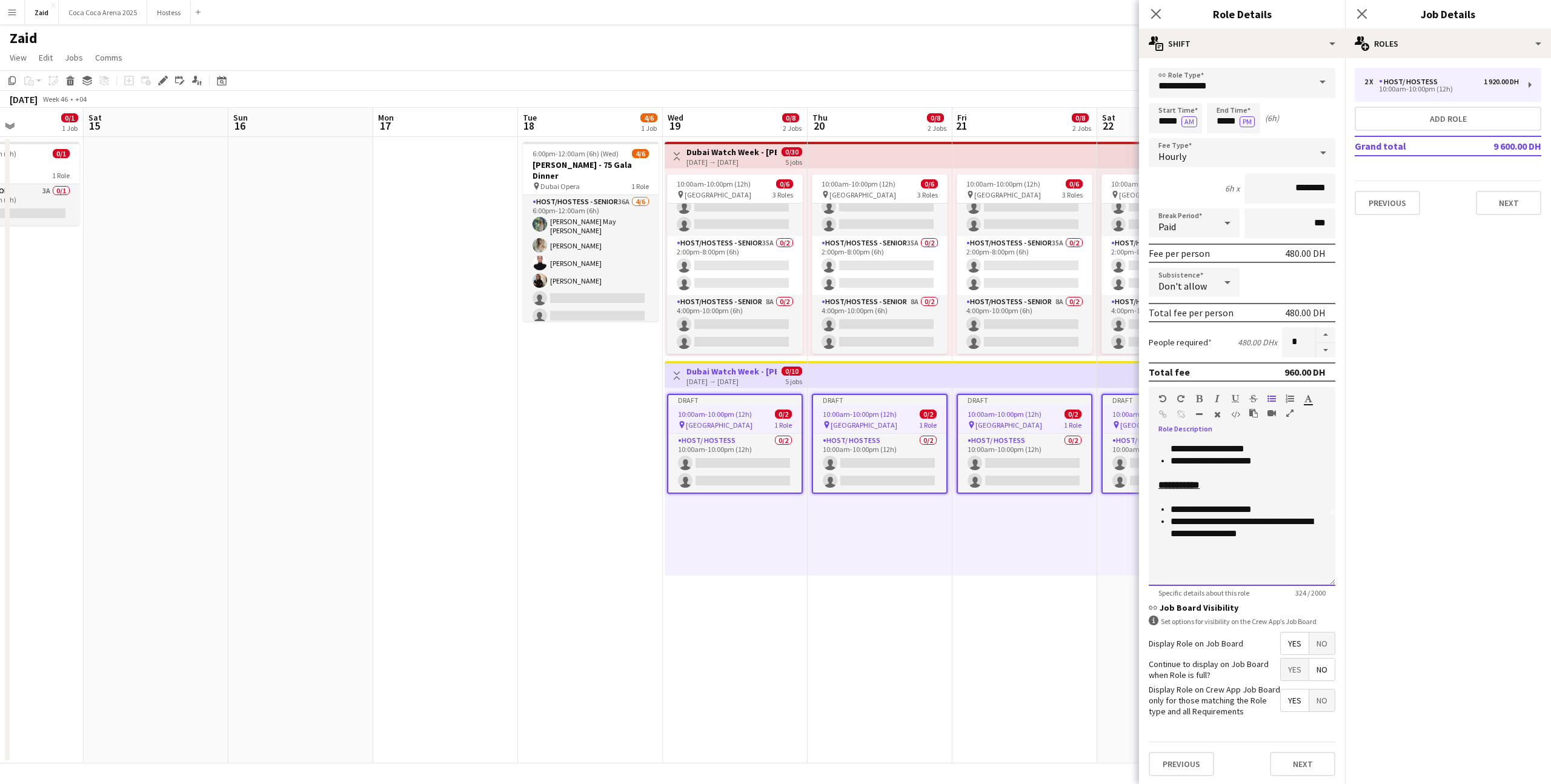
scroll to position [95, 0]
click at [1268, 394] on div at bounding box center [1285, 401] width 36 height 15
click at [1269, 397] on icon "button" at bounding box center [1272, 398] width 8 height 8
click at [1157, 509] on div "**********" at bounding box center [1242, 513] width 186 height 146
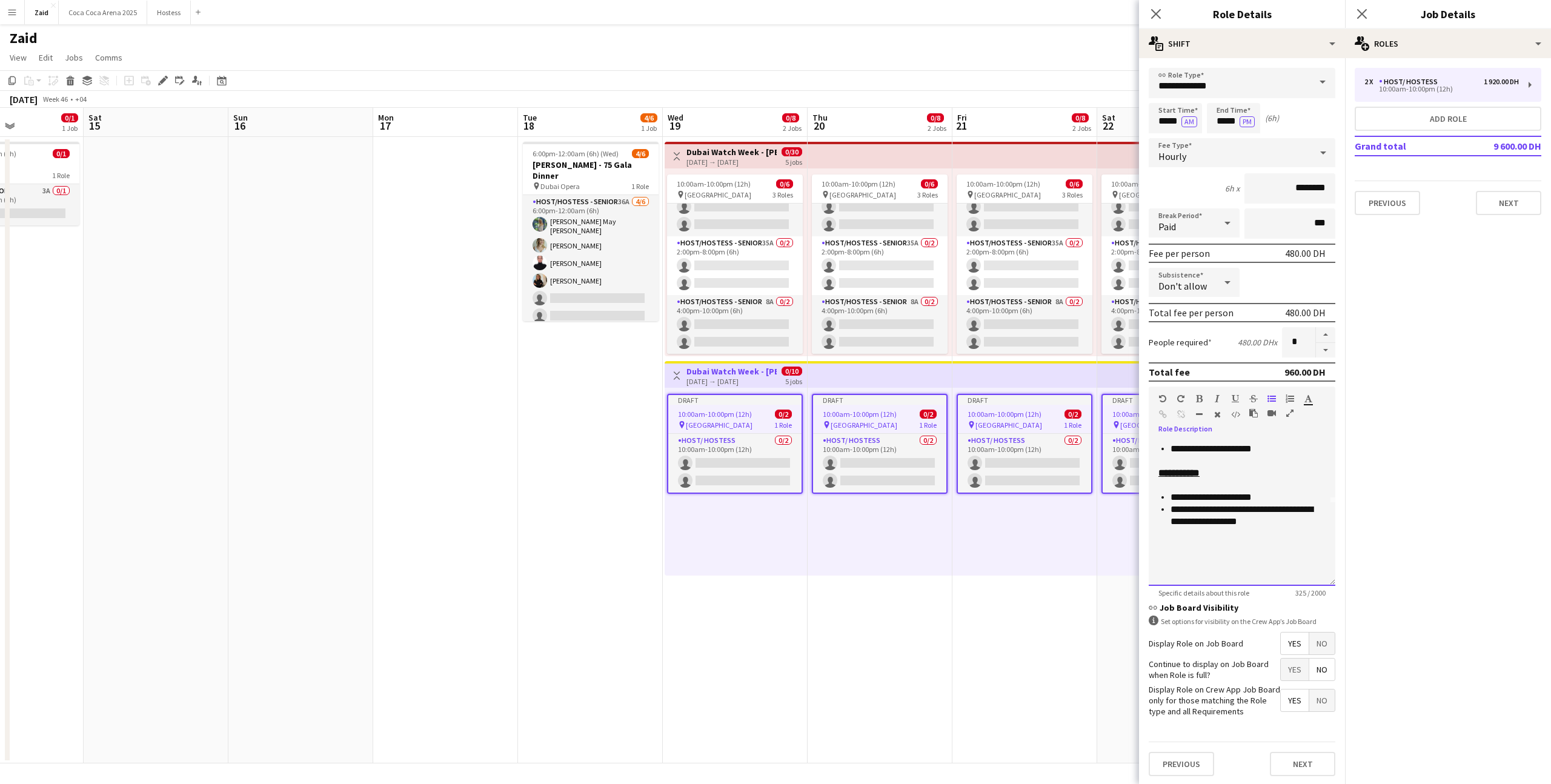
click at [1280, 533] on div "**********" at bounding box center [1242, 522] width 168 height 61
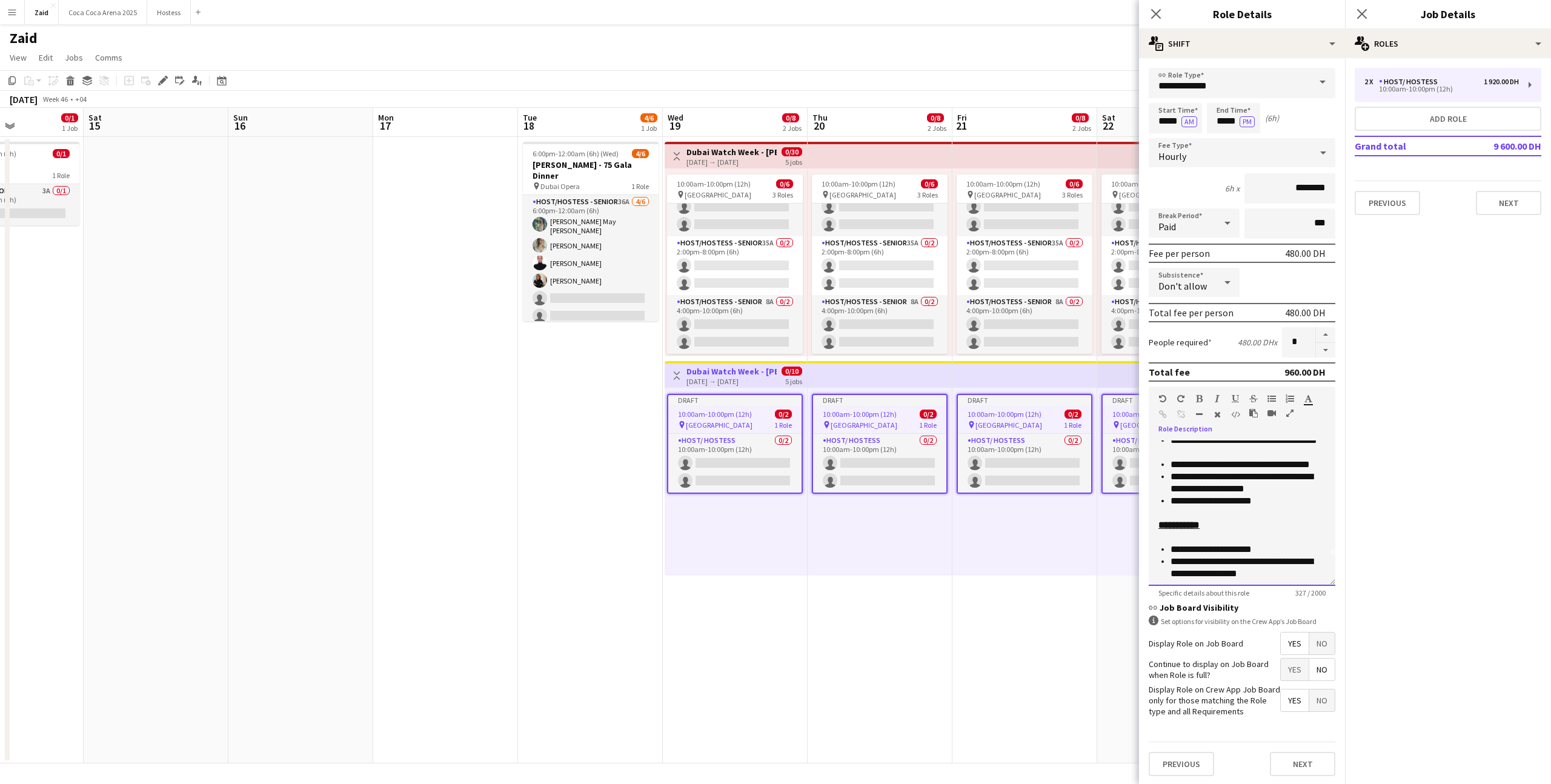
scroll to position [0, 0]
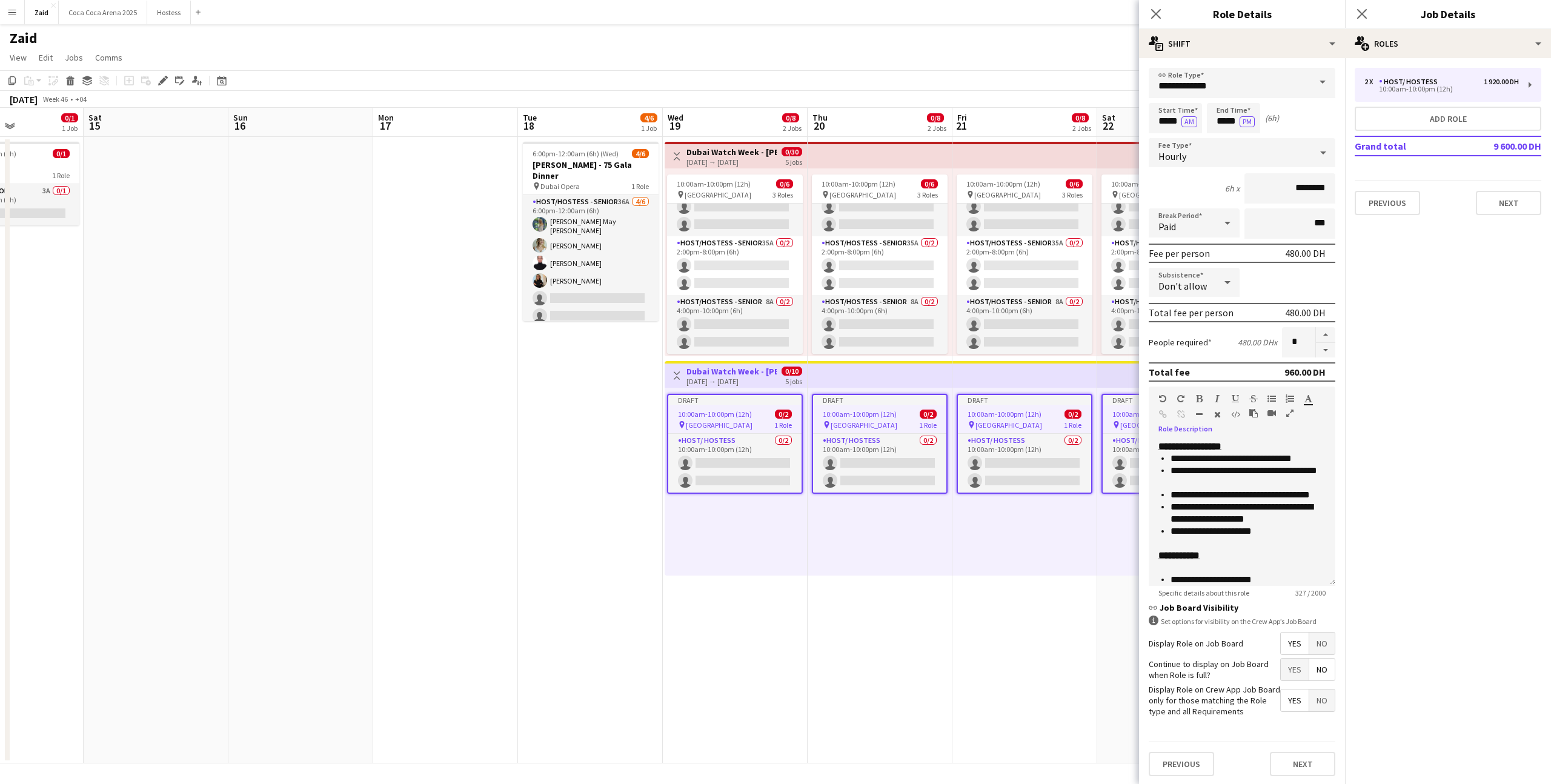
click at [1225, 289] on icon at bounding box center [1228, 283] width 15 height 24
click at [1212, 316] on span "Allow" at bounding box center [1195, 317] width 71 height 11
click at [1214, 286] on div "Allow" at bounding box center [1182, 283] width 66 height 29
click at [1217, 342] on span "Don't allow" at bounding box center [1195, 347] width 71 height 11
click at [1279, 151] on div "Hourly" at bounding box center [1230, 153] width 163 height 29
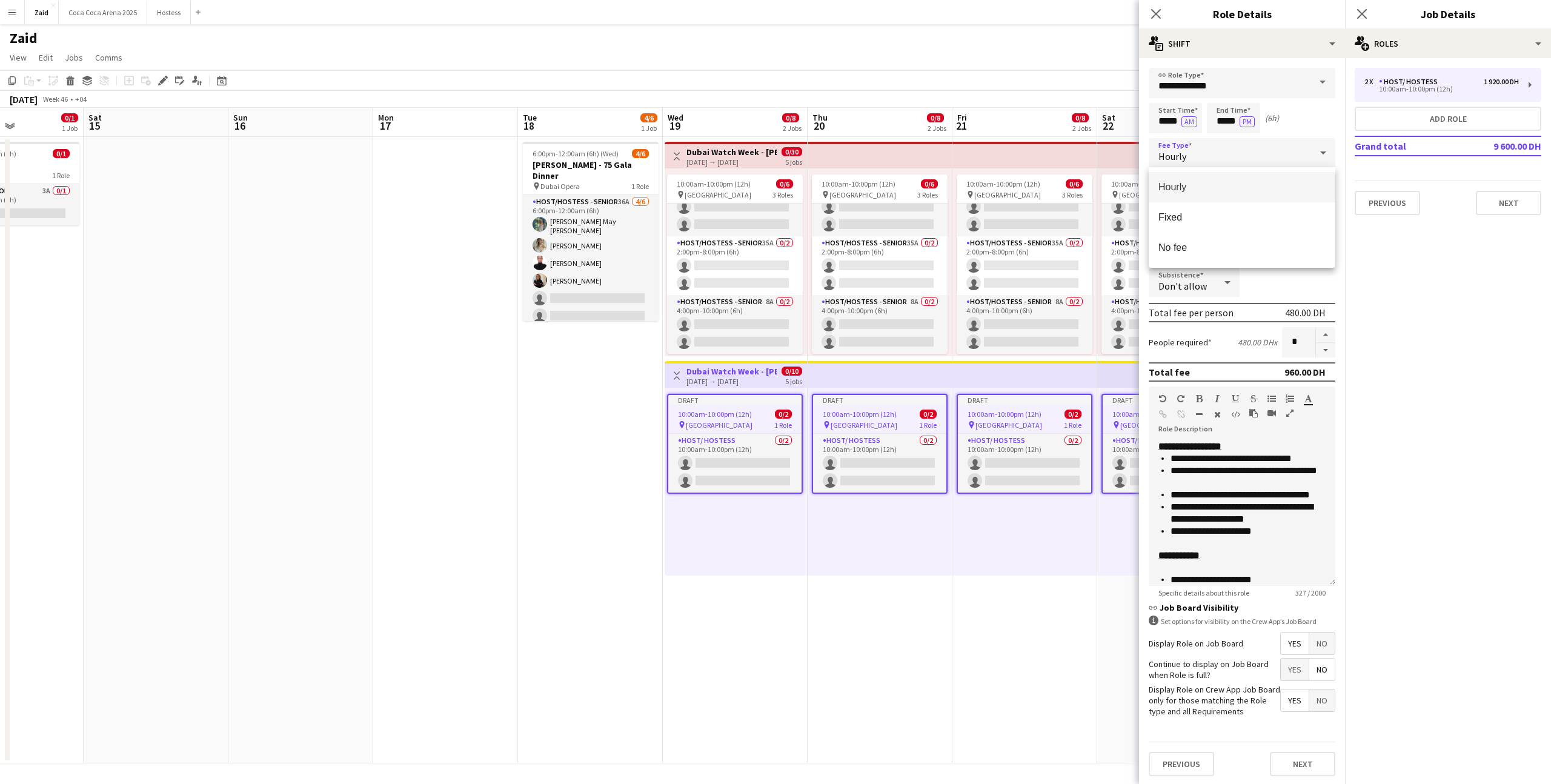
click at [1281, 151] on div at bounding box center [775, 392] width 1551 height 784
click at [1213, 116] on input "*****" at bounding box center [1234, 117] width 53 height 30
click at [1214, 98] on div at bounding box center [1221, 96] width 24 height 12
type input "*****"
click at [1214, 98] on div at bounding box center [1221, 96] width 24 height 12
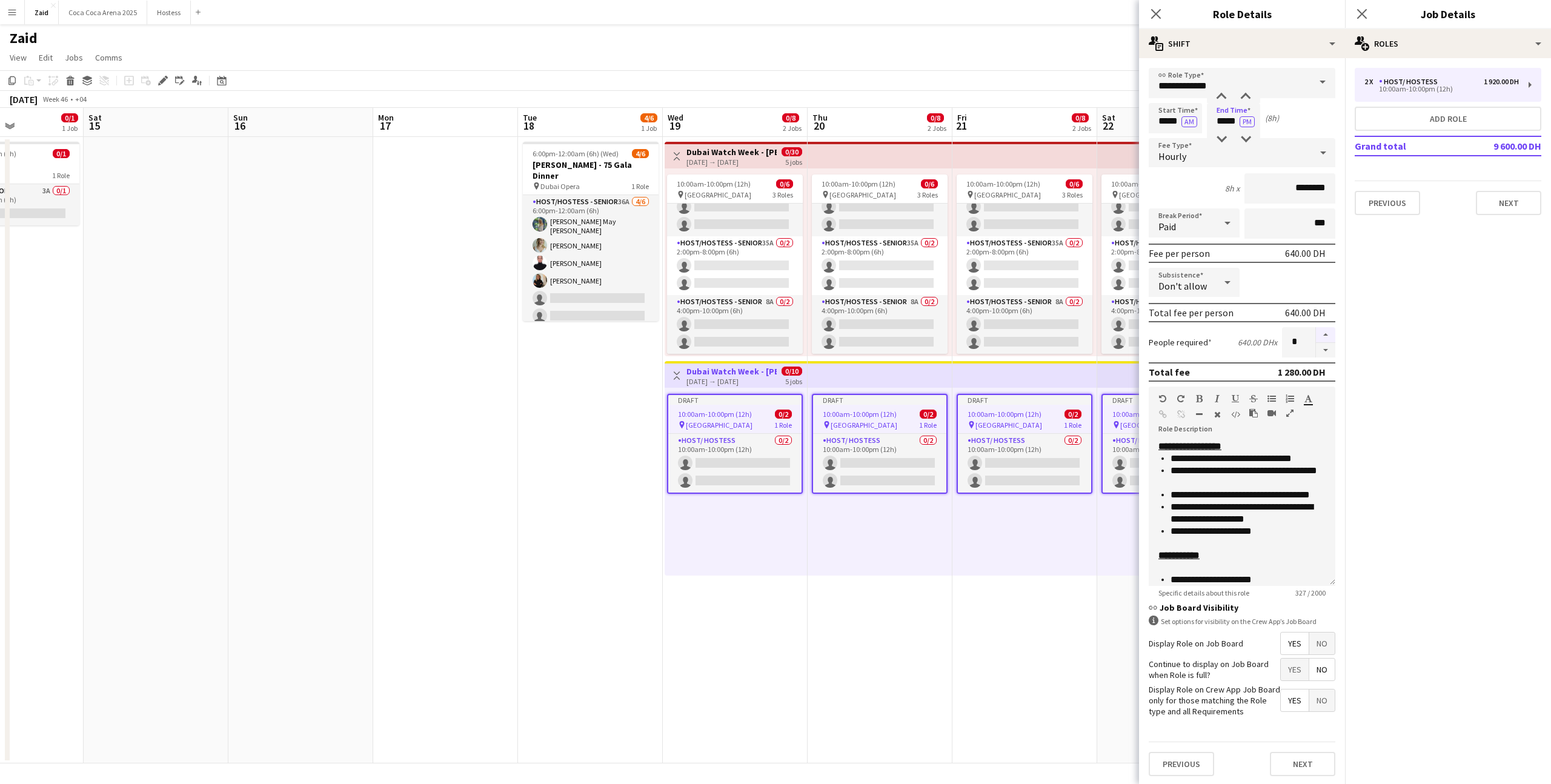
click at [1323, 335] on button "button" at bounding box center [1326, 334] width 19 height 15
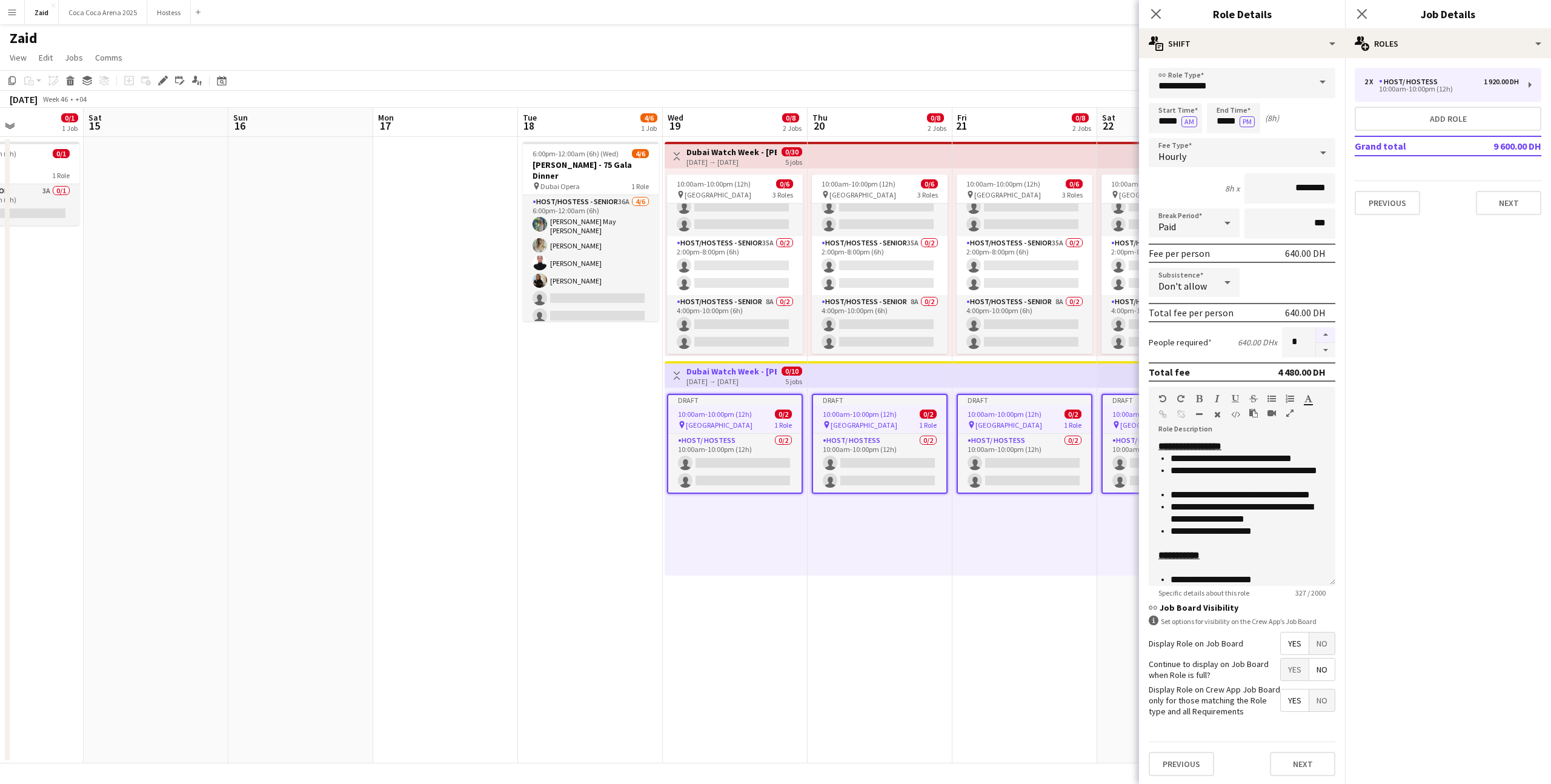
click at [1323, 335] on button "button" at bounding box center [1326, 334] width 19 height 15
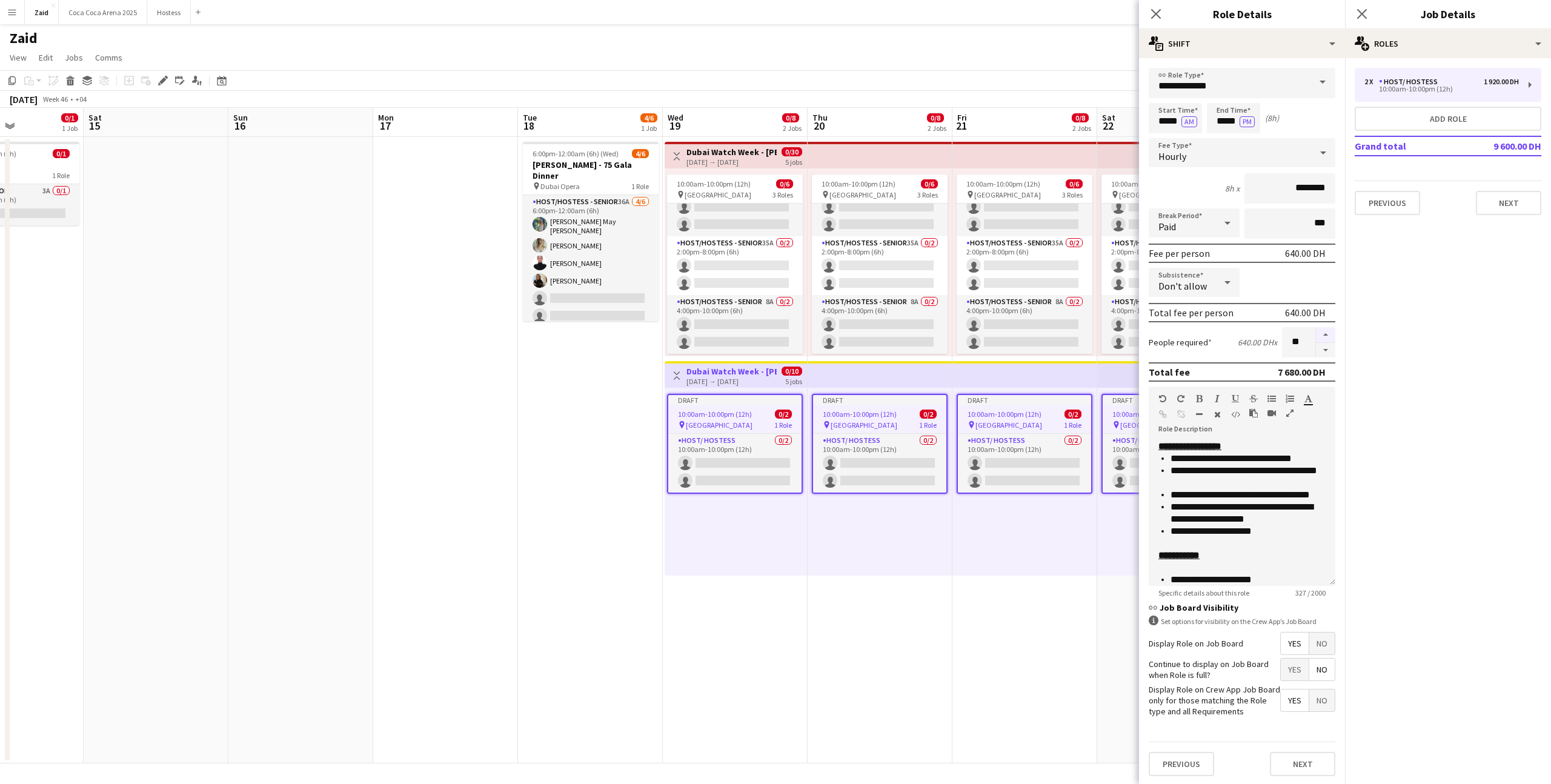
click at [1323, 335] on button "button" at bounding box center [1326, 334] width 19 height 15
type input "**"
click at [1404, 122] on button "Add role" at bounding box center [1448, 119] width 186 height 24
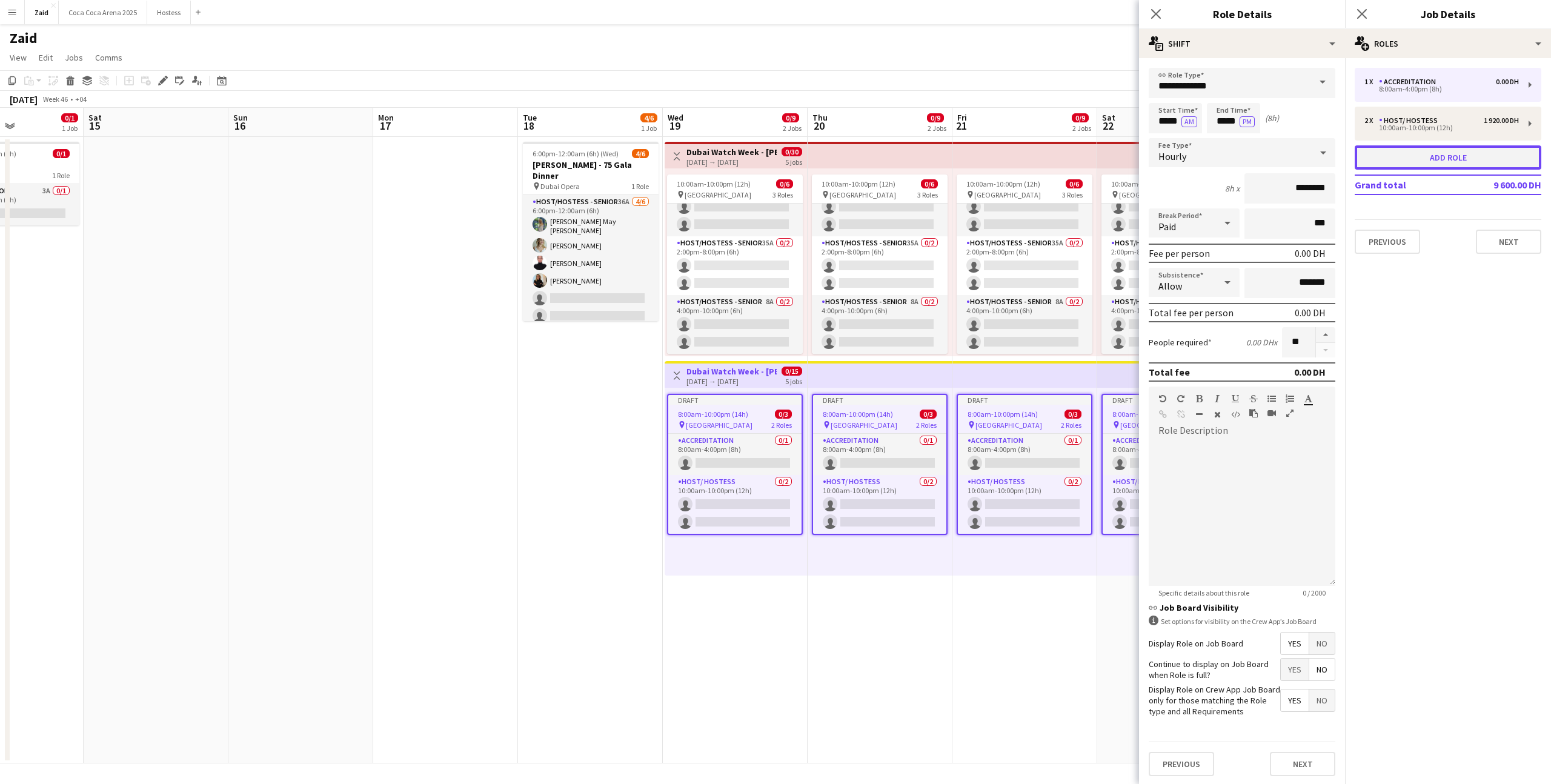
type input "**********"
type input "*****"
type input "*******"
type input "*"
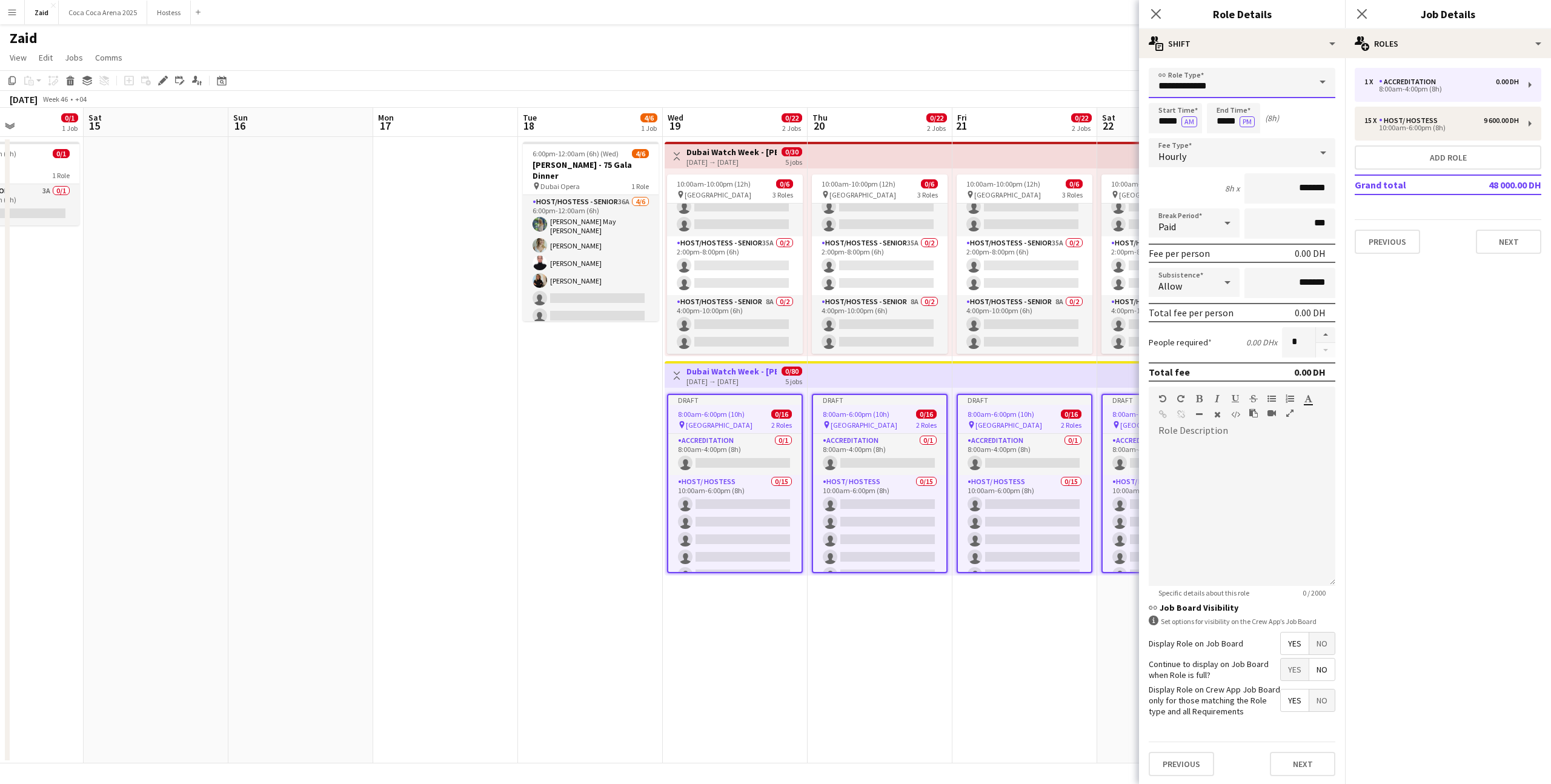
click at [1263, 86] on input "**********" at bounding box center [1242, 83] width 186 height 30
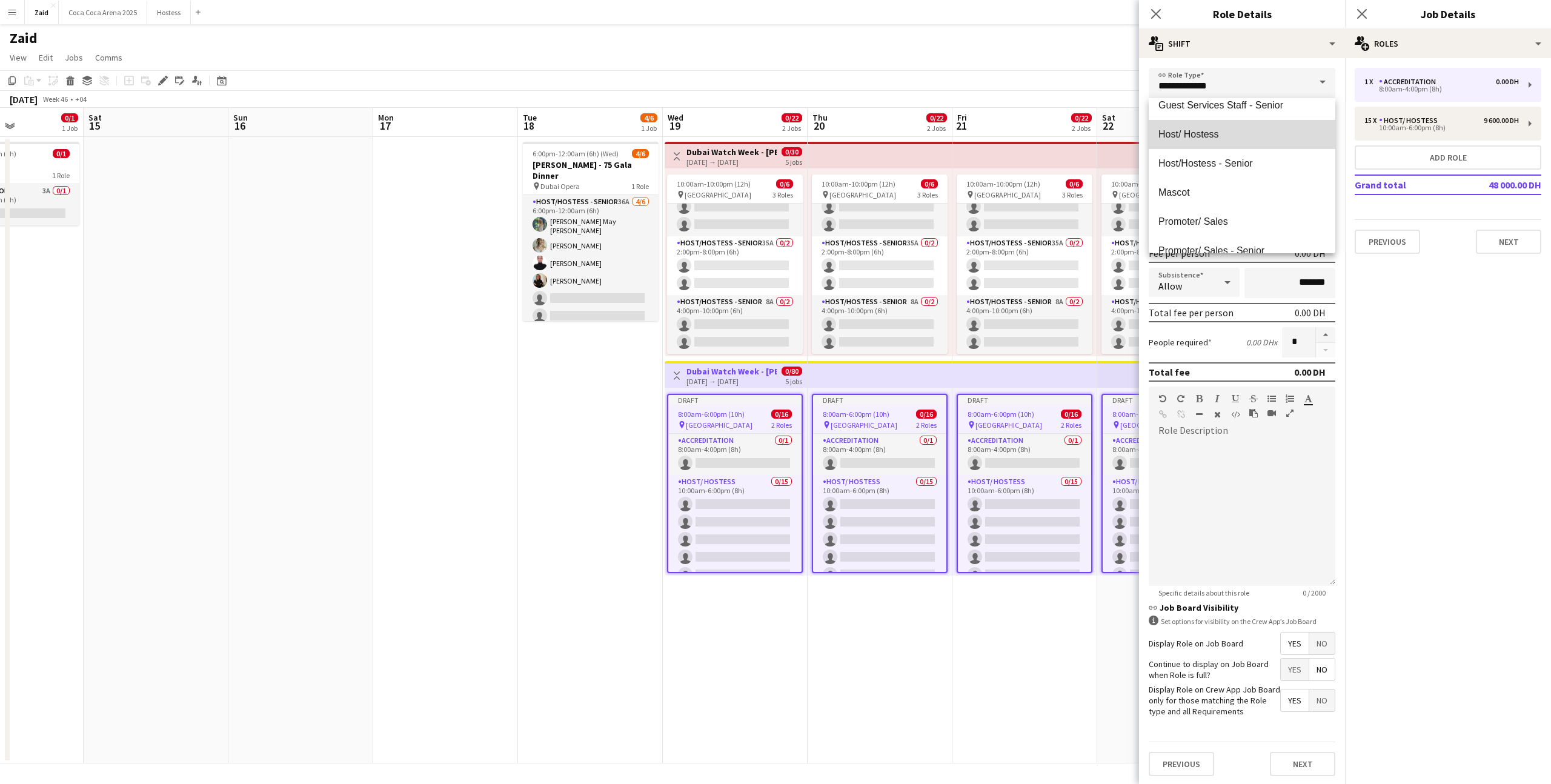
click at [1265, 141] on mat-option "Host/ Hostess" at bounding box center [1242, 134] width 186 height 29
type input "**********"
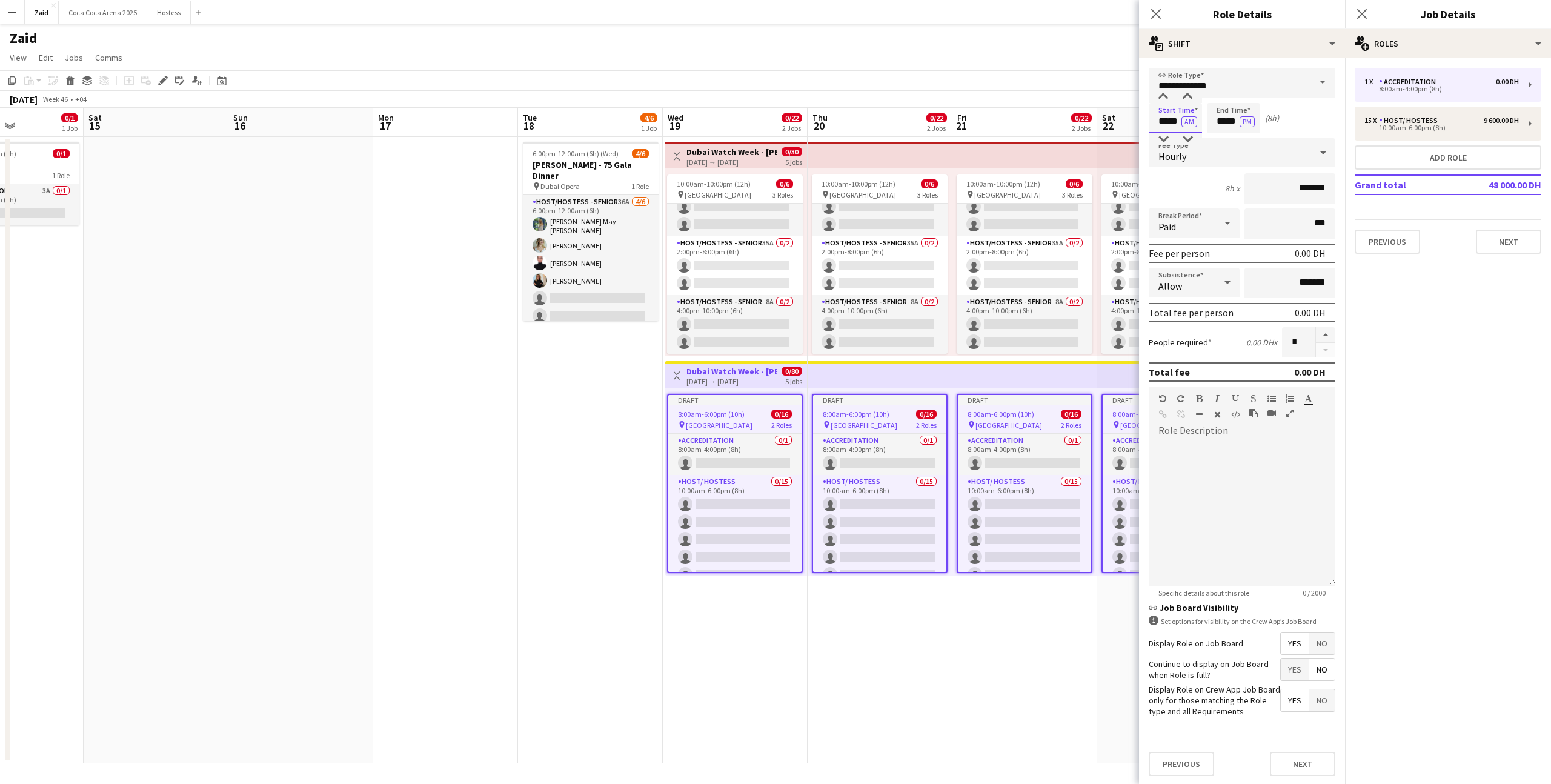
click at [1165, 124] on input "*****" at bounding box center [1176, 117] width 53 height 30
click at [1161, 99] on div at bounding box center [1164, 96] width 24 height 12
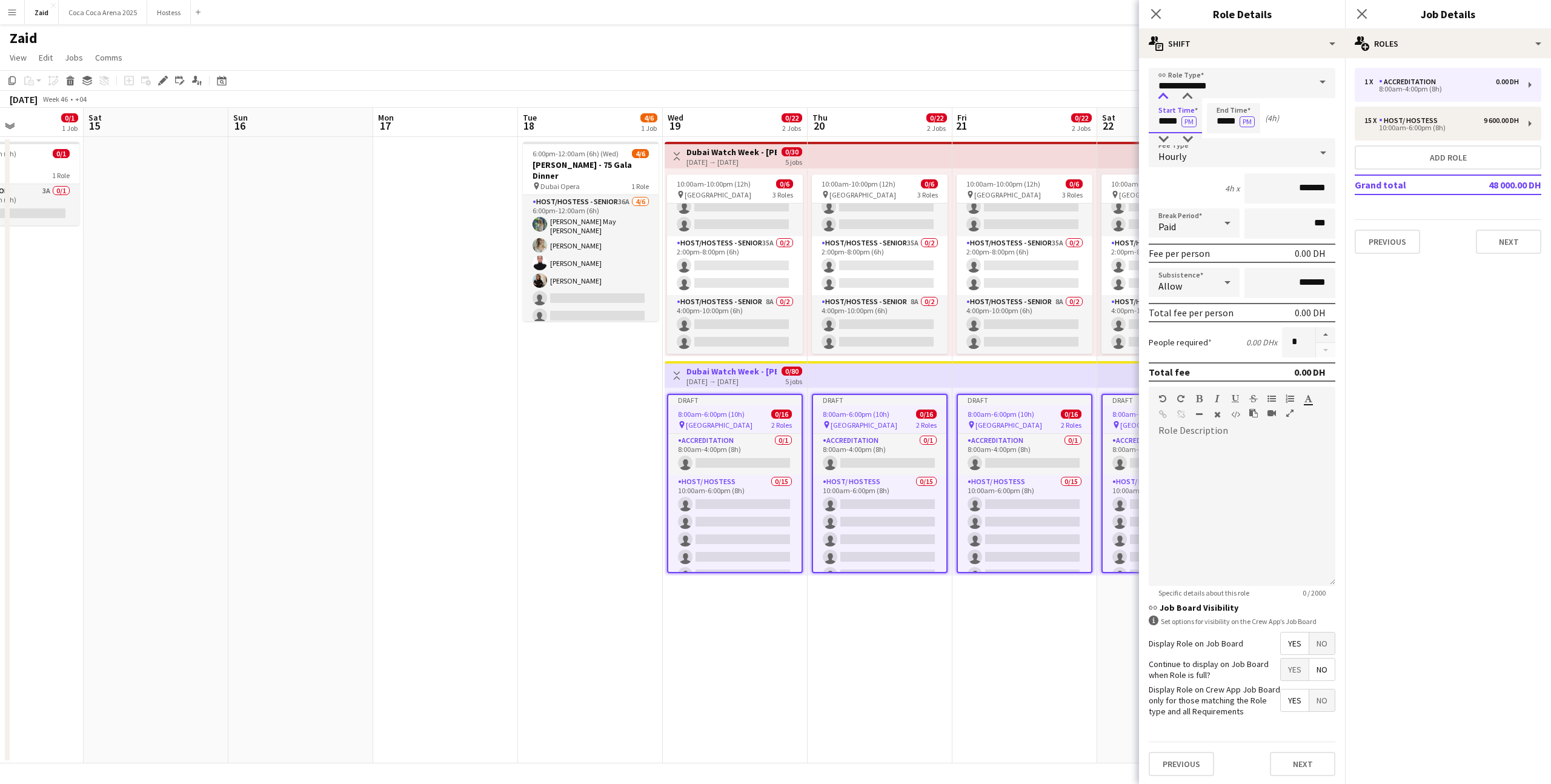
click at [1161, 99] on div at bounding box center [1164, 96] width 24 height 12
click at [1161, 101] on div at bounding box center [1164, 96] width 24 height 12
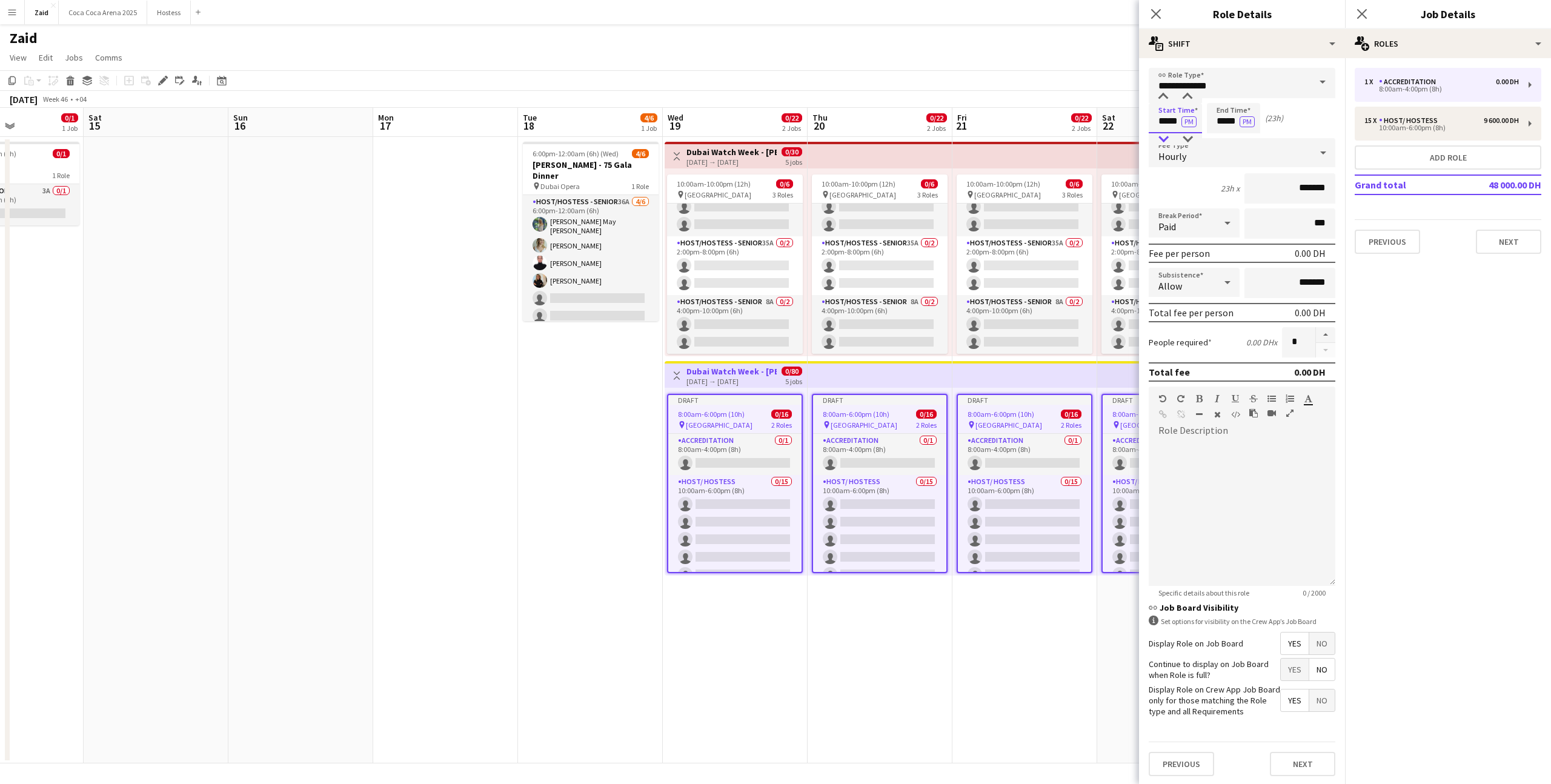
type input "*****"
click at [1164, 143] on div at bounding box center [1164, 139] width 24 height 12
click at [1229, 121] on input "*****" at bounding box center [1234, 117] width 53 height 30
click at [1225, 96] on div at bounding box center [1221, 96] width 24 height 12
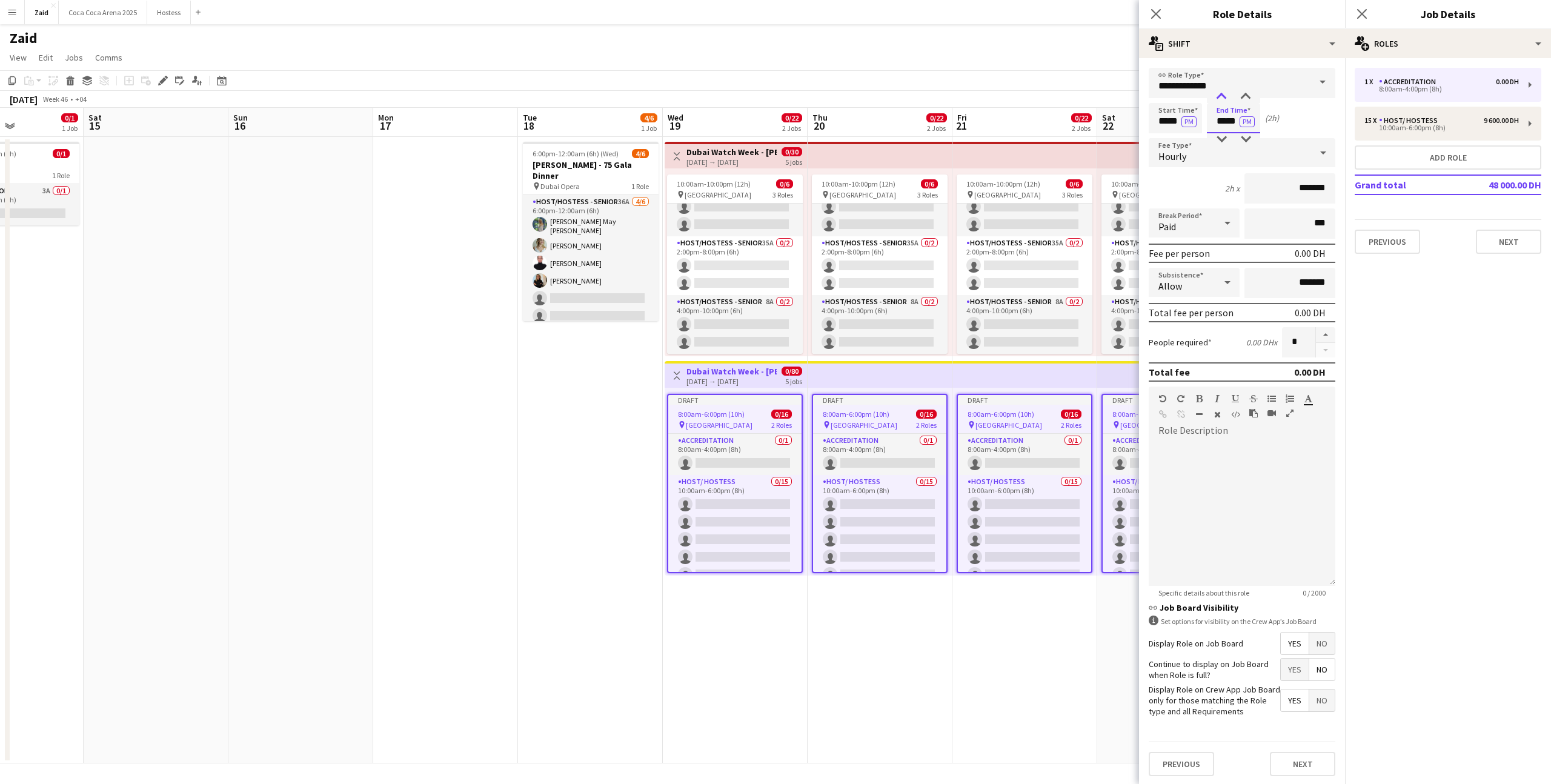
click at [1225, 96] on div at bounding box center [1221, 96] width 24 height 12
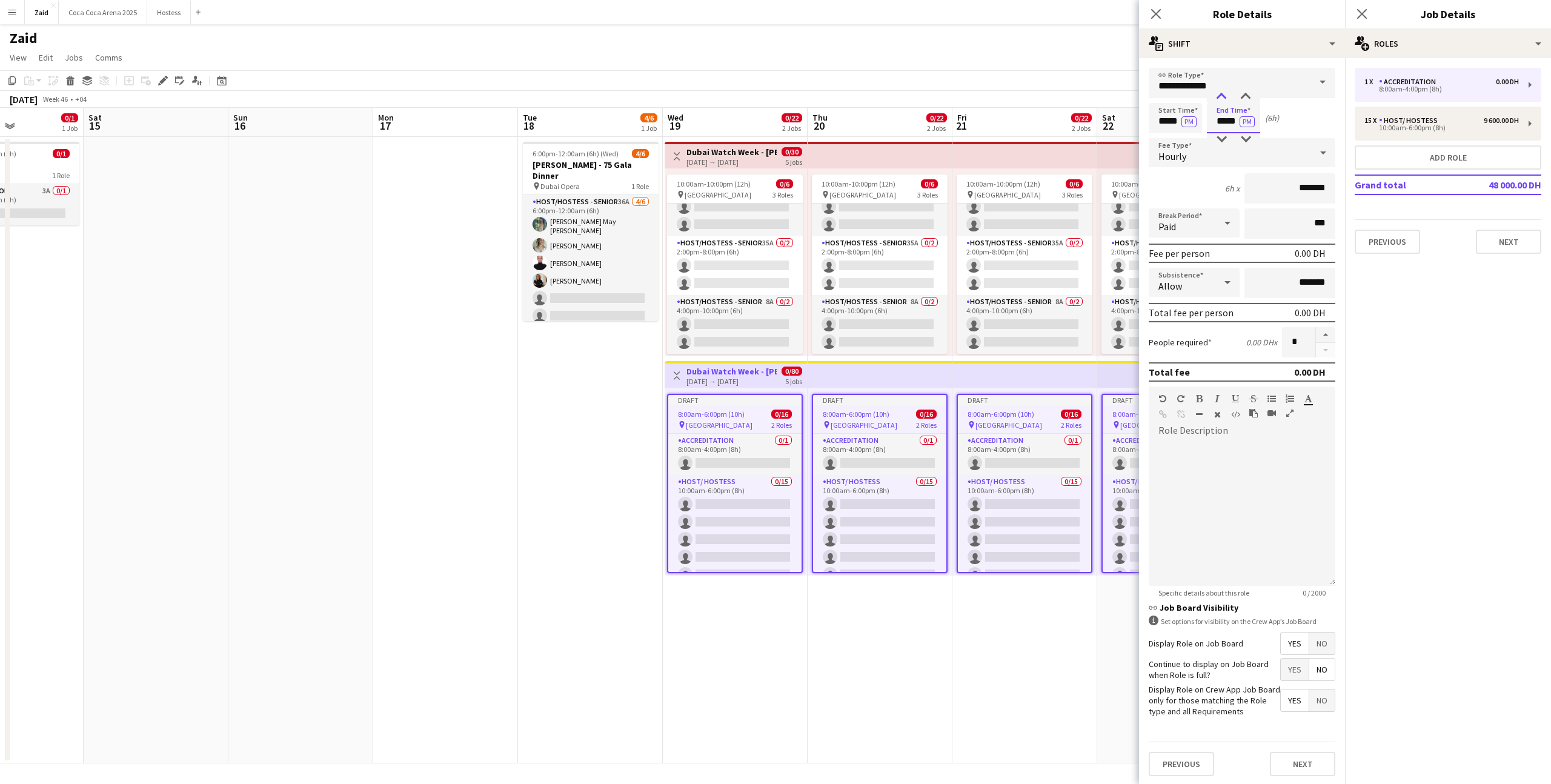
type input "*****"
click at [1225, 96] on div at bounding box center [1221, 96] width 24 height 12
click at [1276, 201] on input "*******" at bounding box center [1290, 188] width 91 height 30
click at [1278, 191] on input "*******" at bounding box center [1290, 188] width 91 height 30
type input "********"
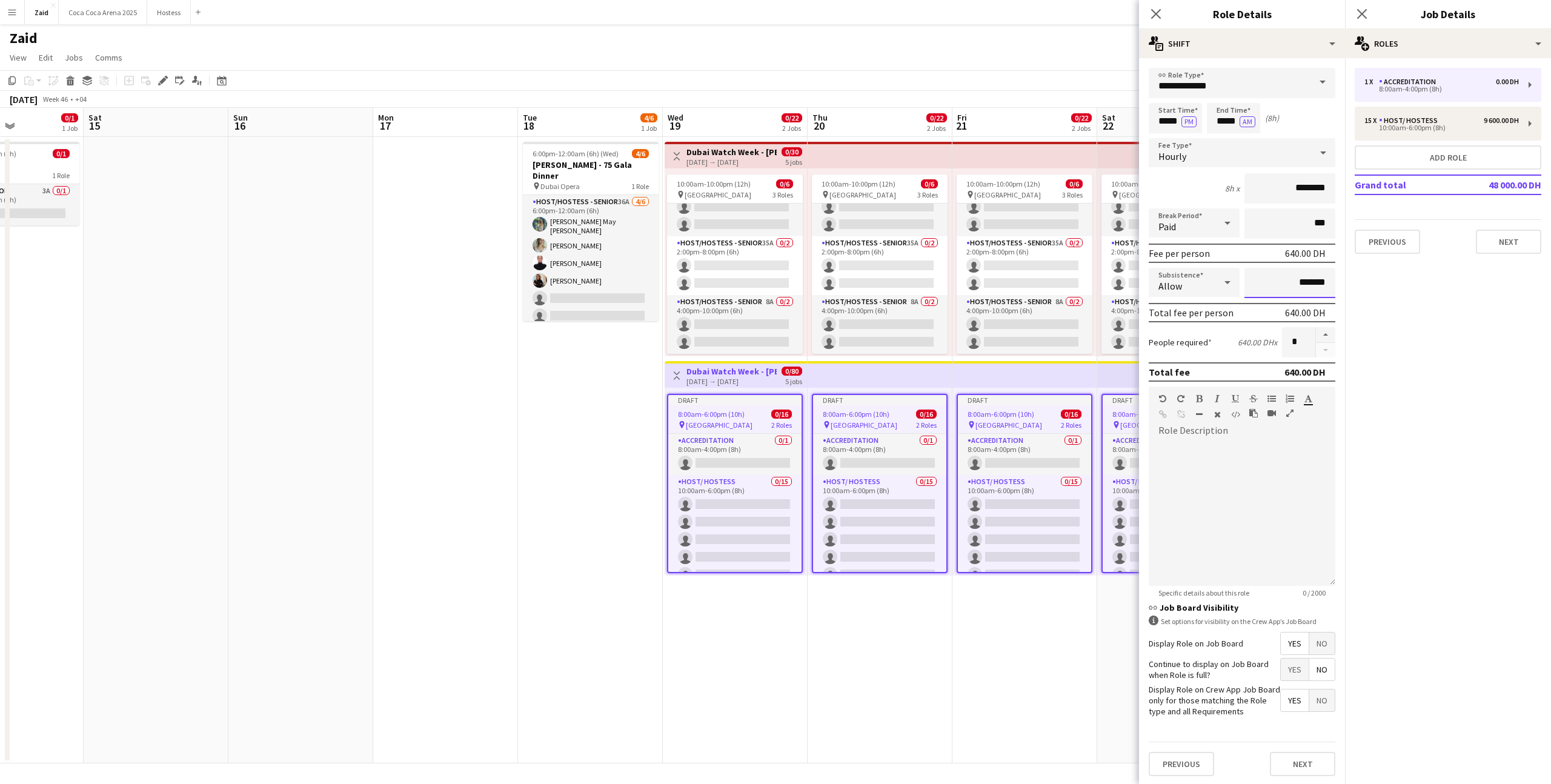
click at [1285, 285] on input "*******" at bounding box center [1290, 283] width 91 height 30
click at [1258, 460] on div at bounding box center [1242, 513] width 186 height 146
click at [1380, 121] on div "Host/ Hostess" at bounding box center [1411, 121] width 64 height 8
type input "*****"
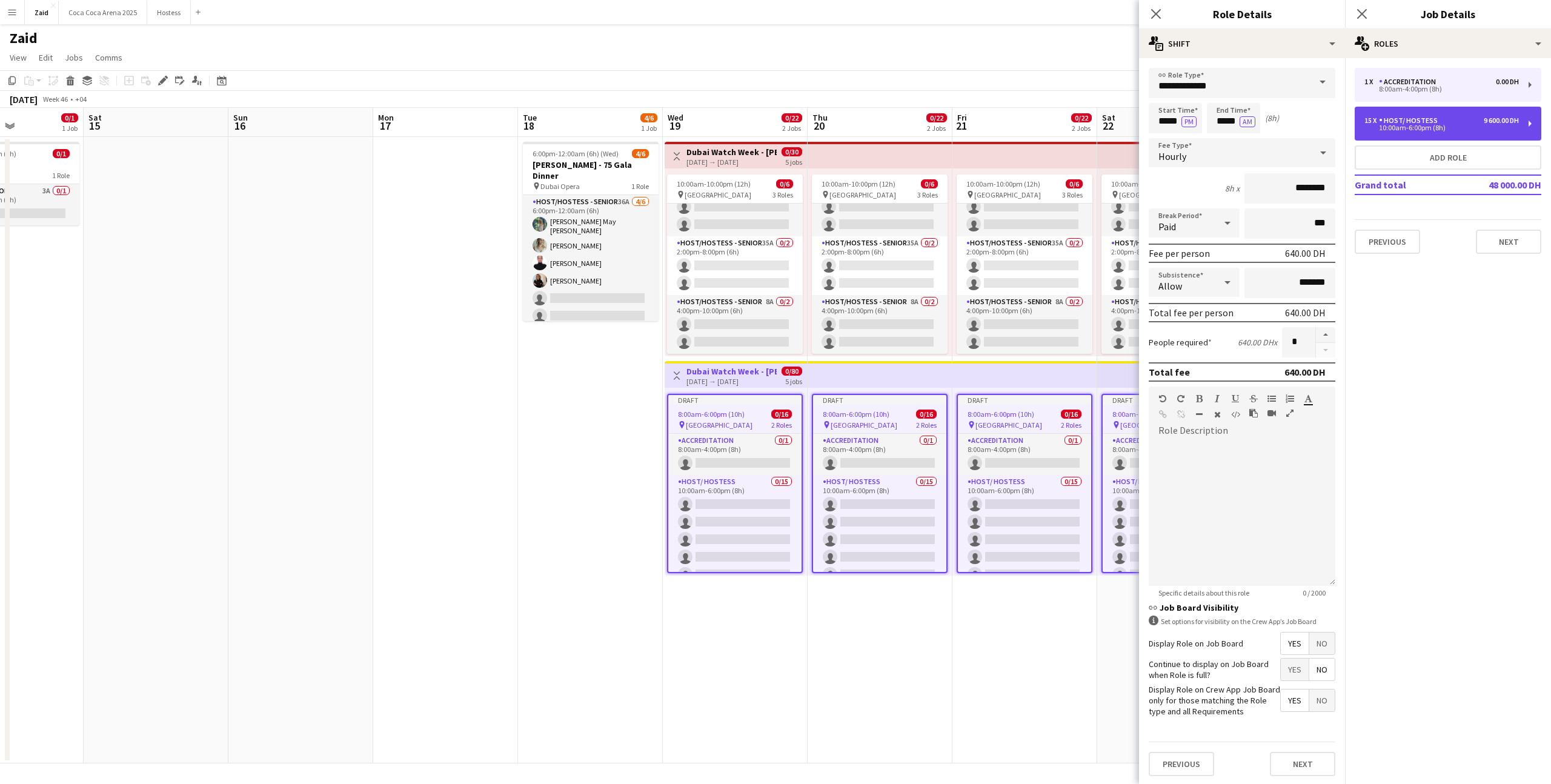
type input "**"
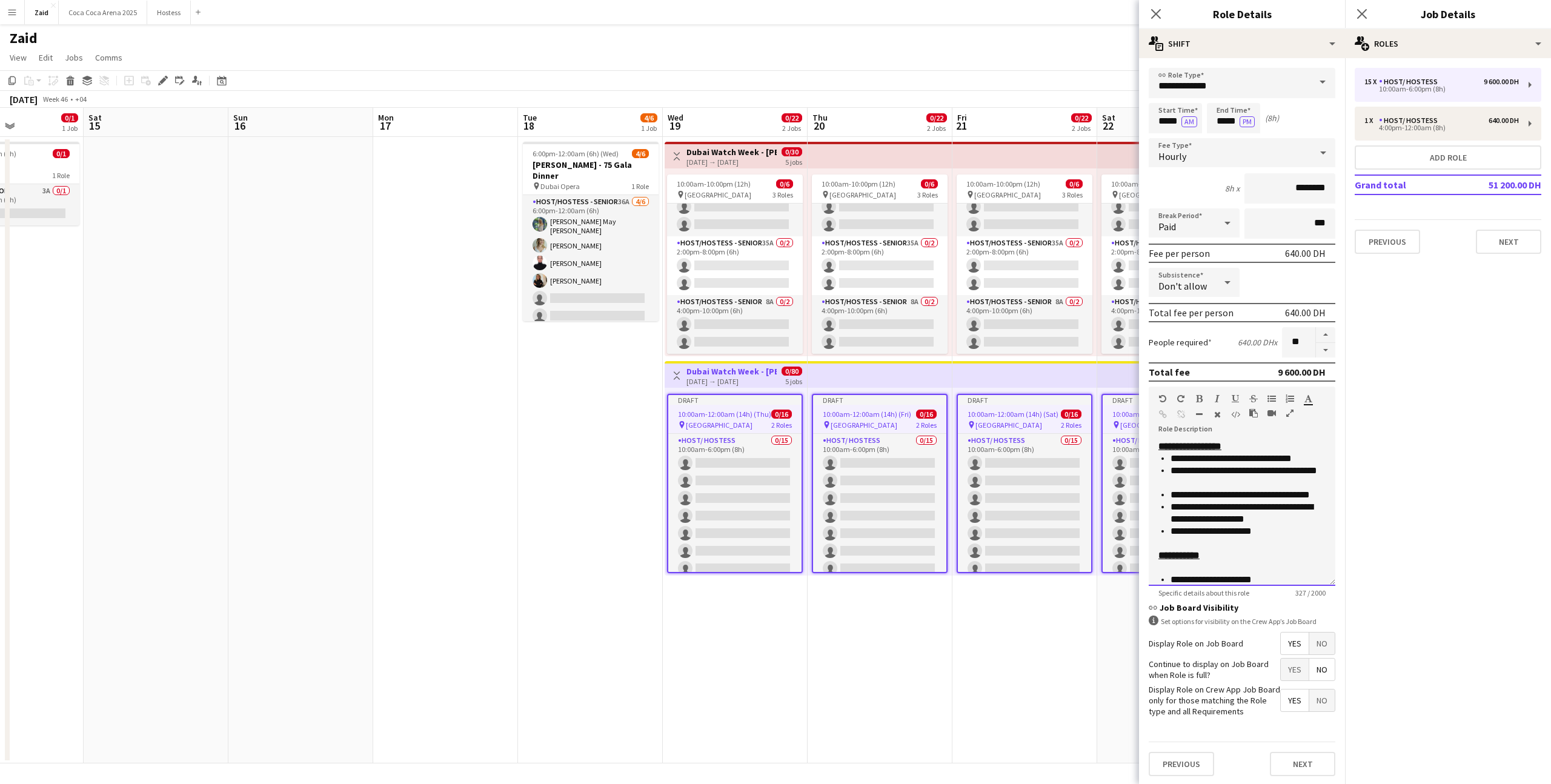
click at [1287, 498] on li "**********" at bounding box center [1249, 495] width 156 height 12
copy div "**********"
click at [1378, 83] on div "15 x" at bounding box center [1372, 82] width 15 height 8
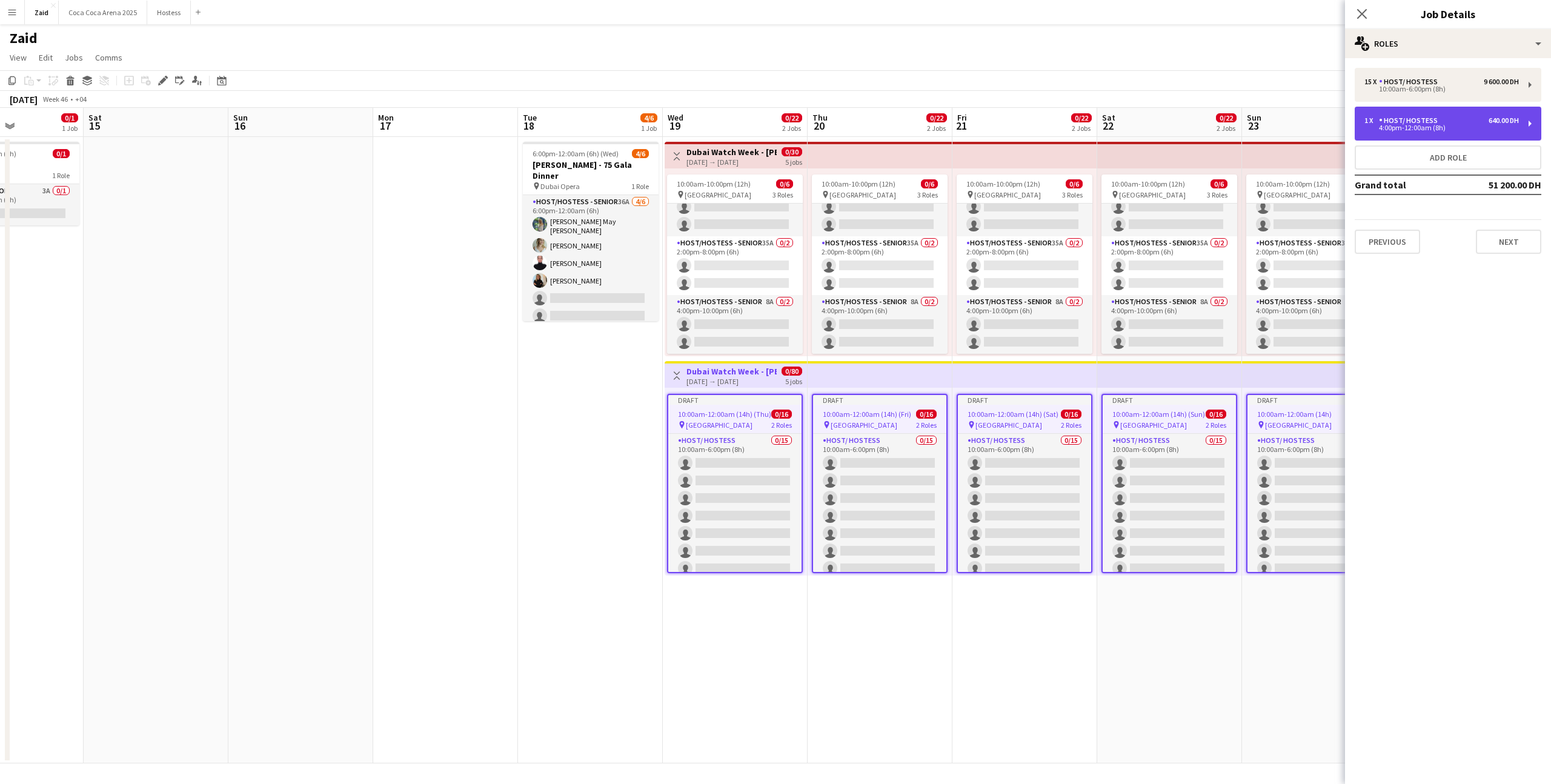
click at [1387, 114] on div "1 x Host/ Hostess 640.00 DH 4:00pm-12:00am (8h)" at bounding box center [1448, 124] width 186 height 34
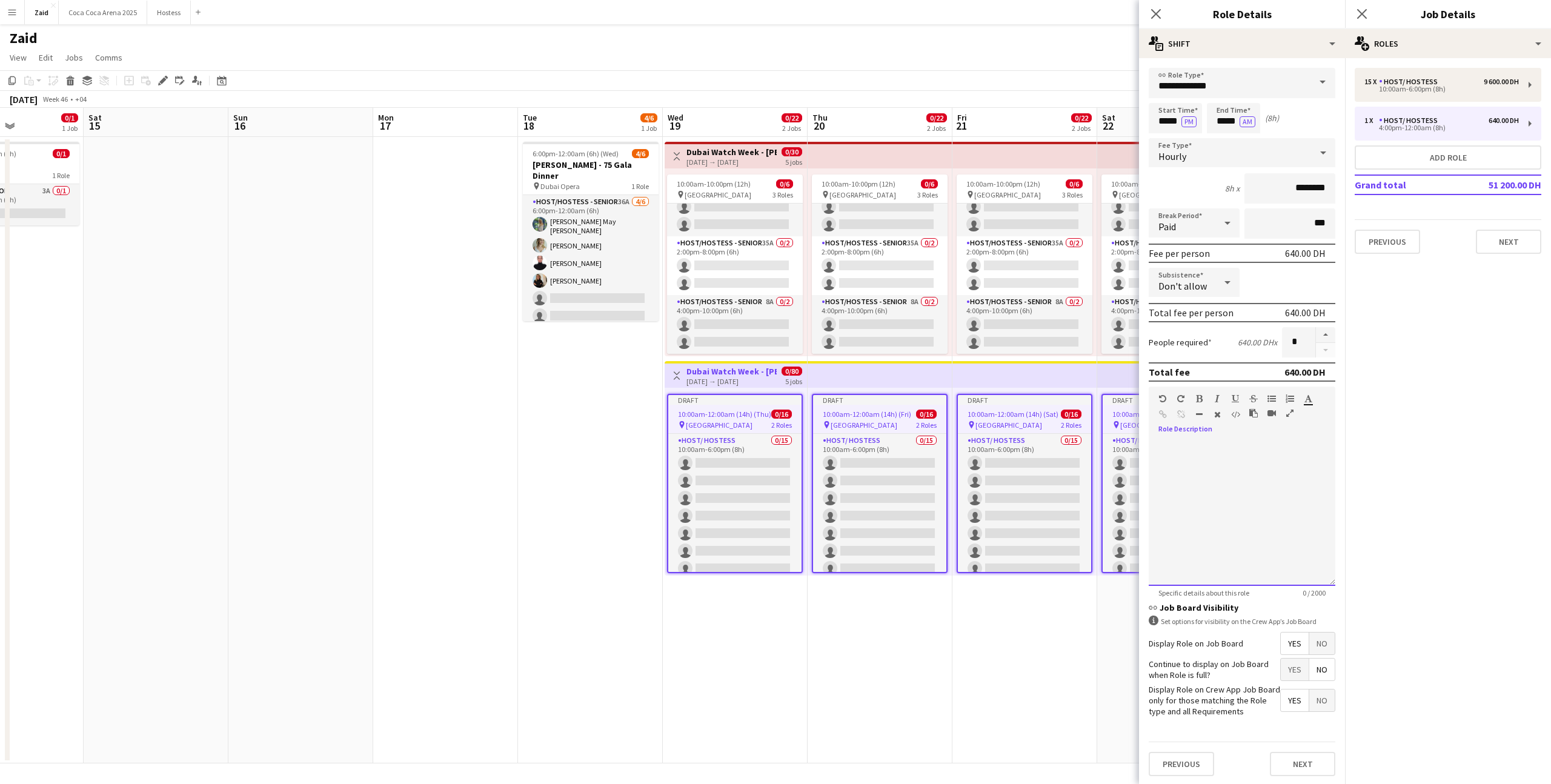
click at [1264, 497] on div at bounding box center [1242, 513] width 186 height 146
paste div
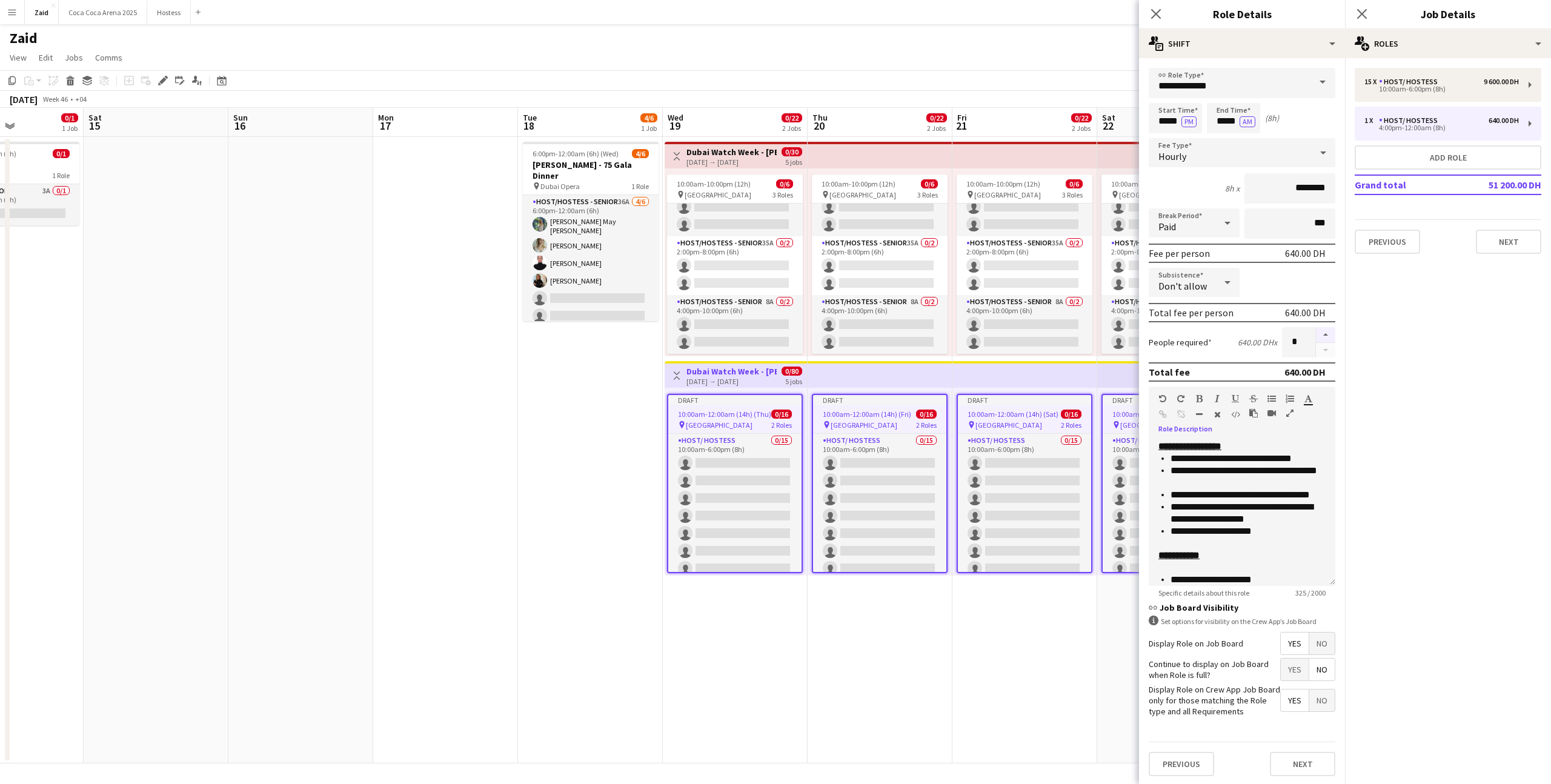
click at [1323, 327] on button "button" at bounding box center [1326, 334] width 19 height 15
click at [1327, 334] on button "button" at bounding box center [1326, 334] width 19 height 15
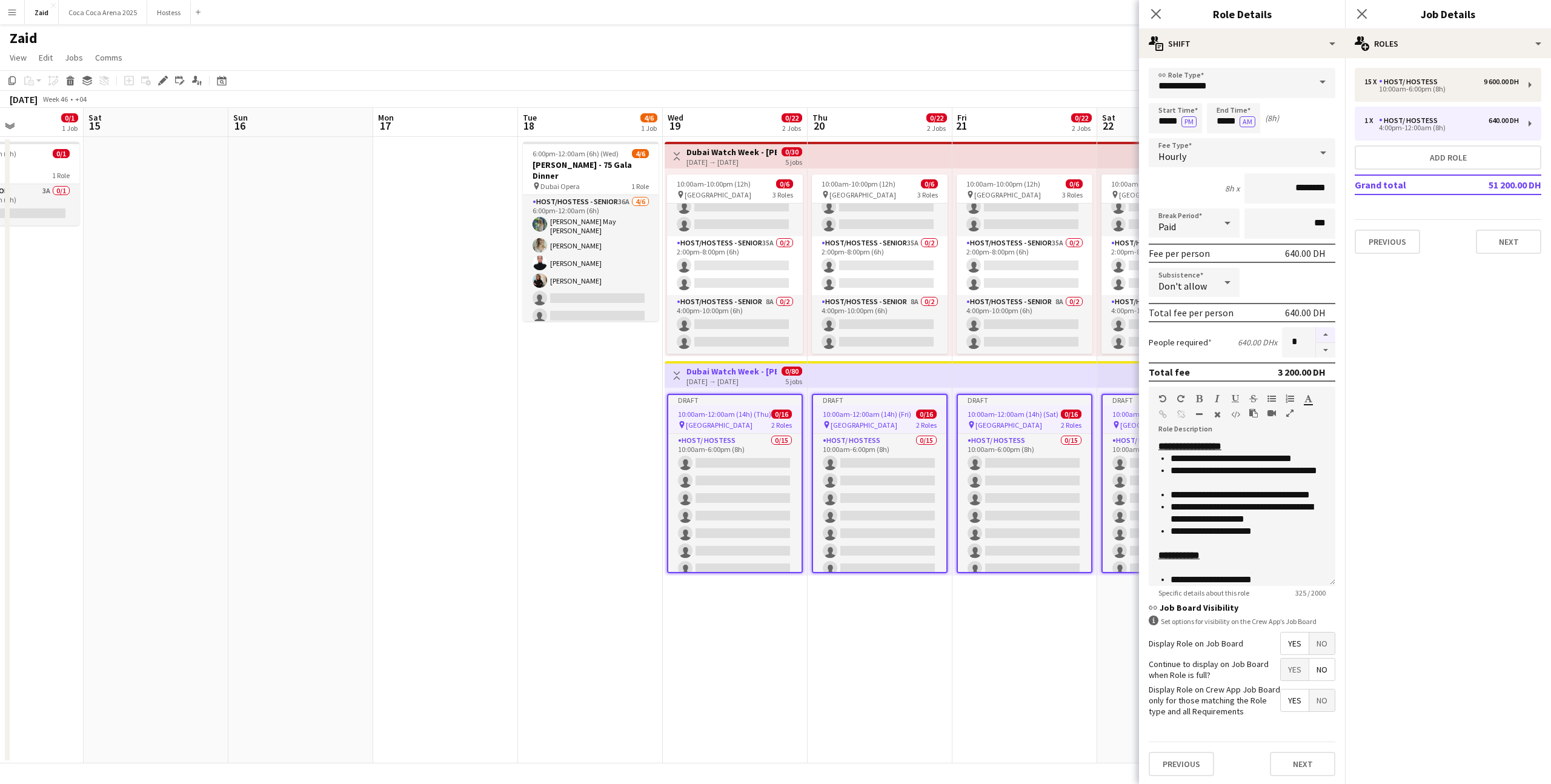
click at [1327, 334] on button "button" at bounding box center [1326, 334] width 19 height 15
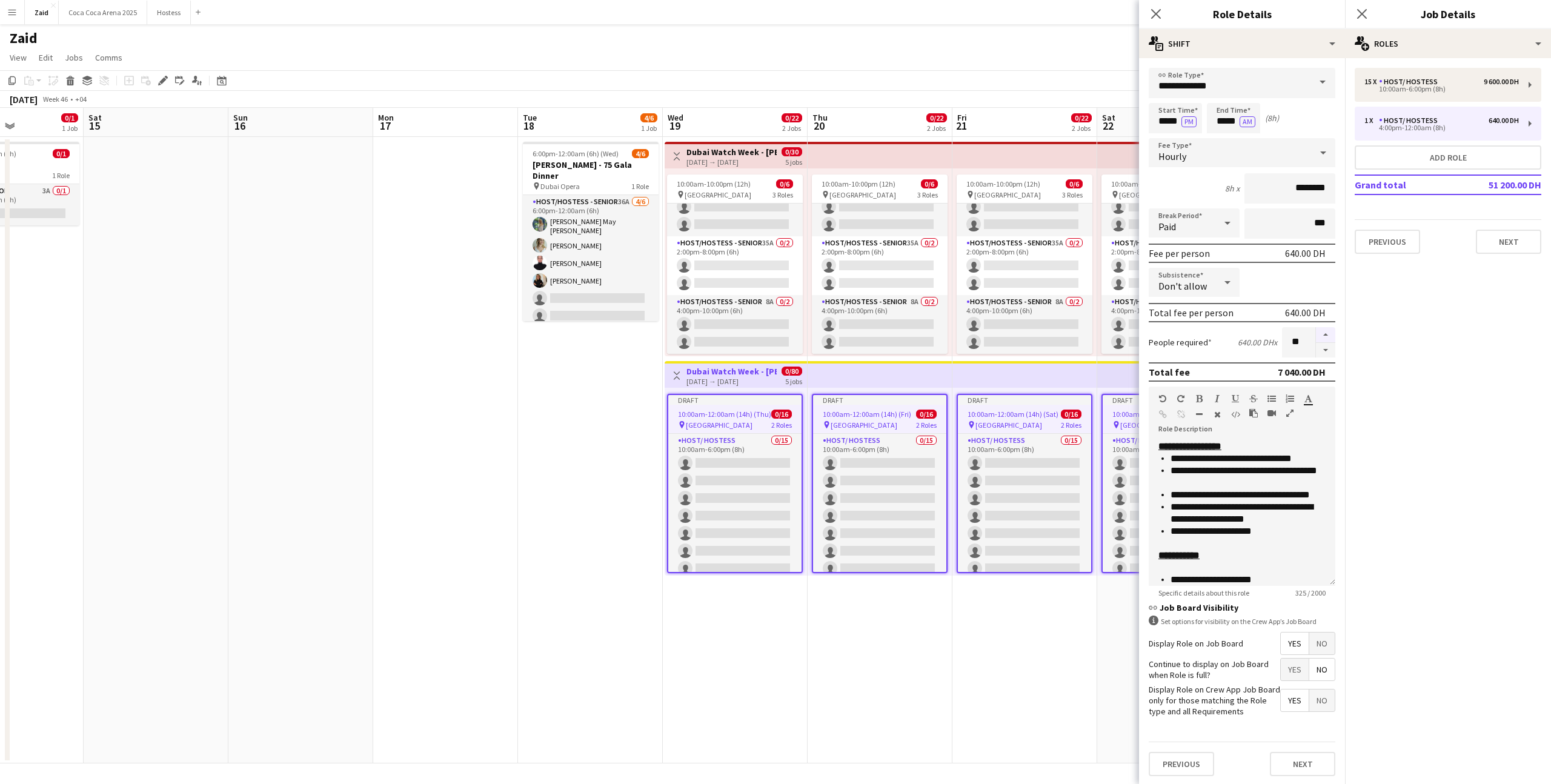
click at [1327, 334] on button "button" at bounding box center [1326, 334] width 19 height 15
type input "**"
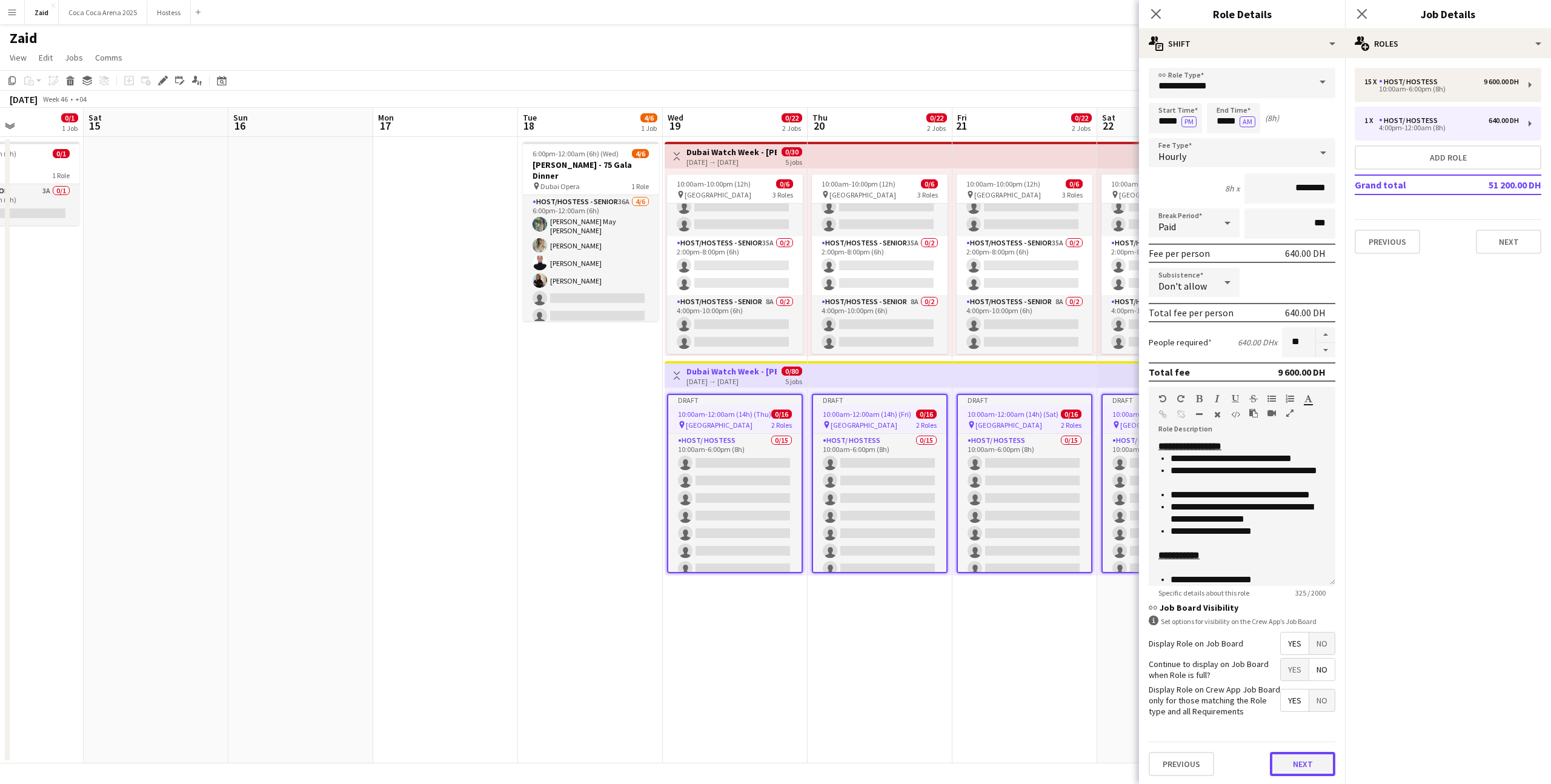
click at [1316, 758] on button "Next" at bounding box center [1302, 765] width 66 height 24
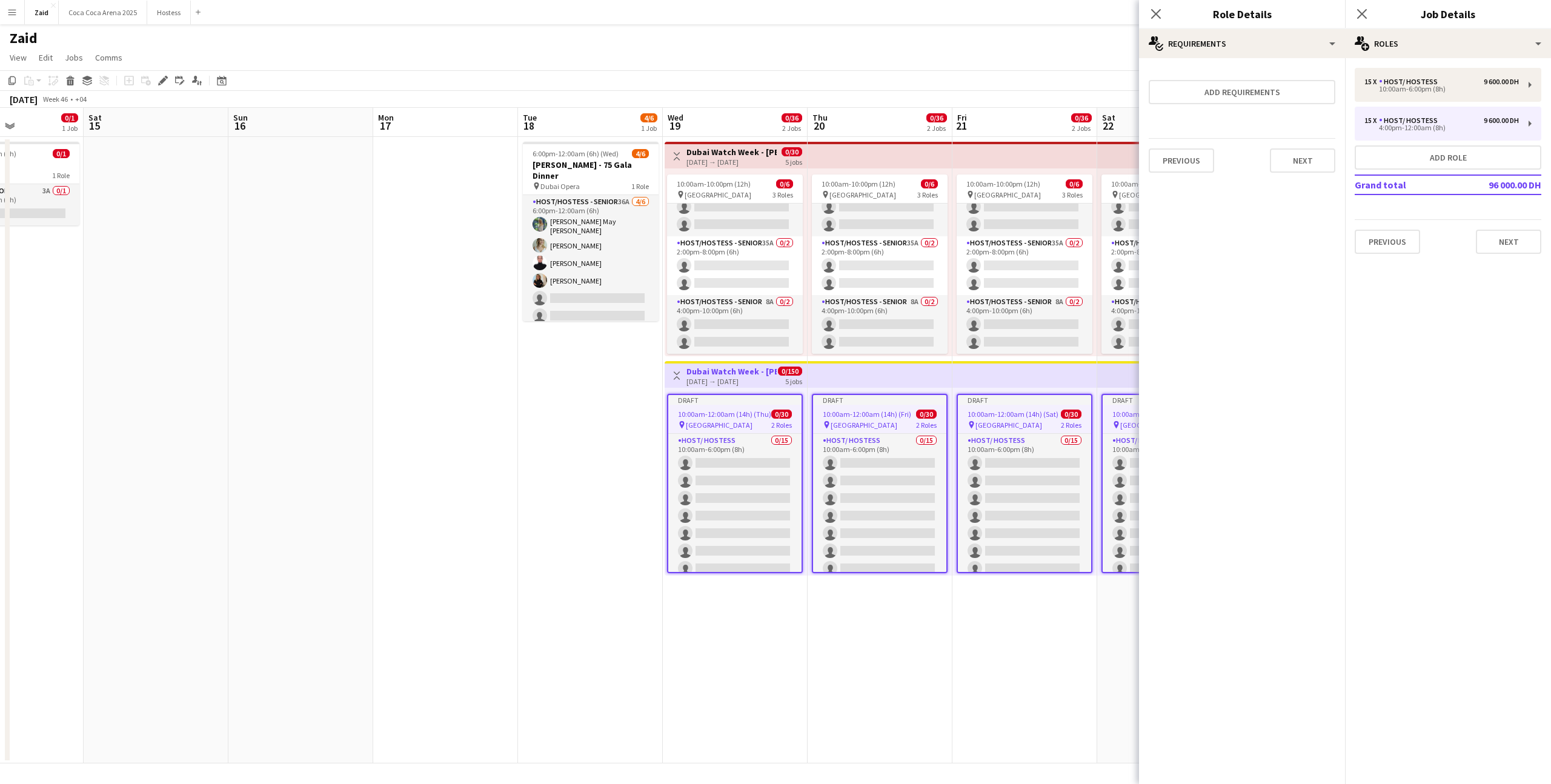
click at [1048, 641] on app-date-cell "10:00am-10:00pm (12h) 0/6 pin Dubai Mall 3 Roles Host/Hostess - Senior 25A 0/2 …" at bounding box center [1025, 450] width 145 height 627
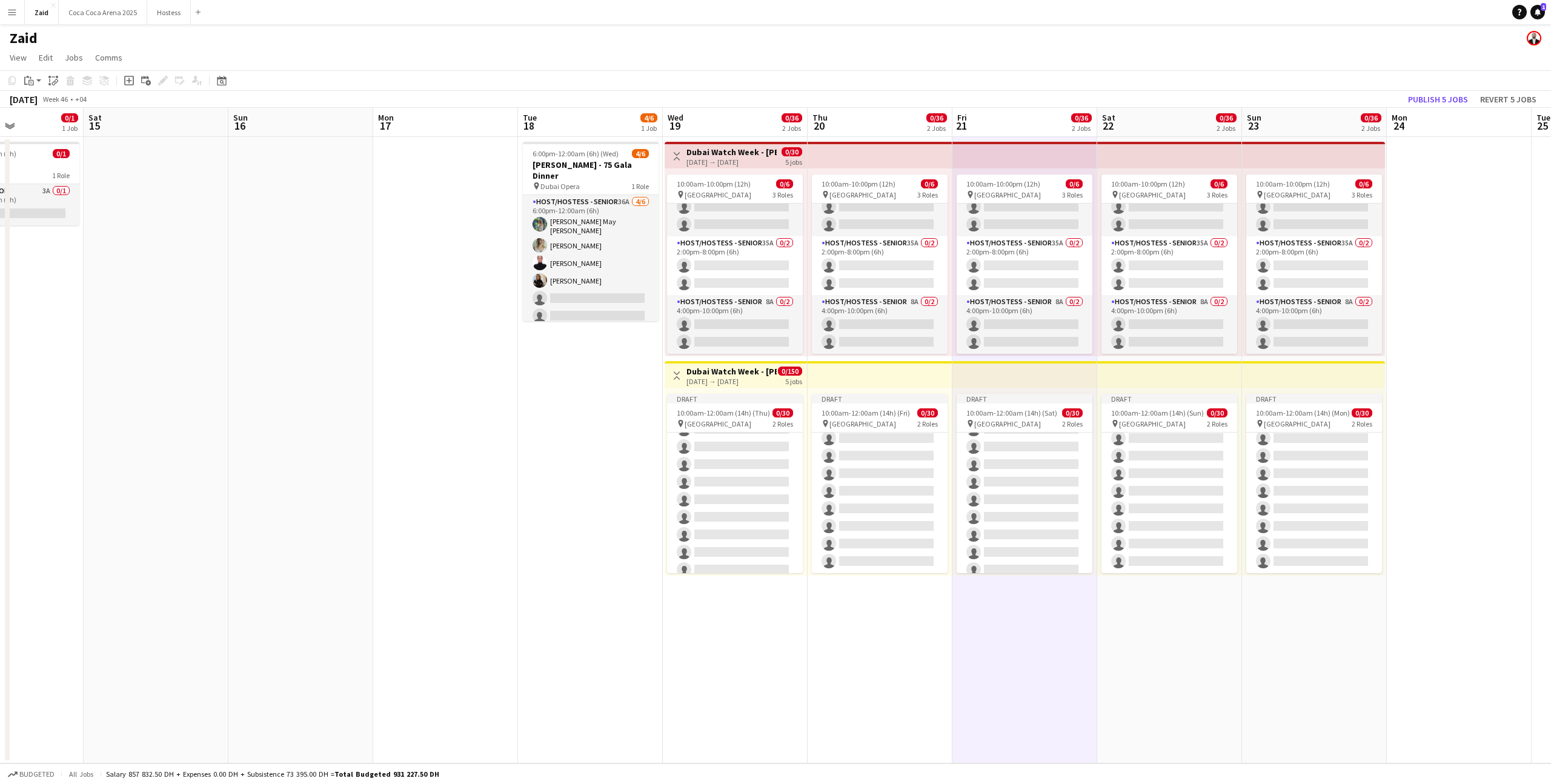
scroll to position [28, 0]
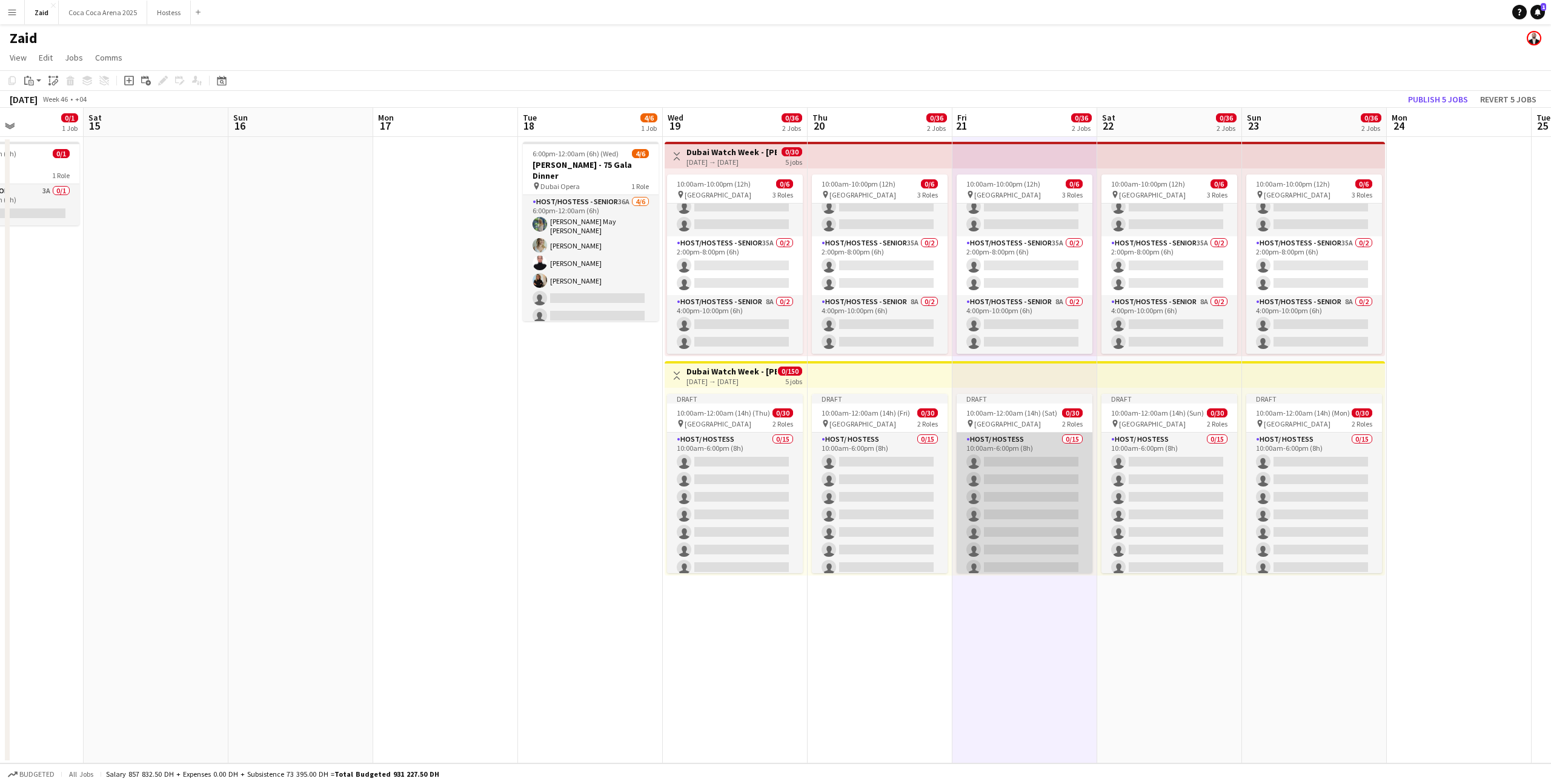
click at [1058, 498] on app-card-role "Host/ Hostess 0/15 10:00am-6:00pm (8h) single-neutral-actions single-neutral-ac…" at bounding box center [1025, 576] width 136 height 288
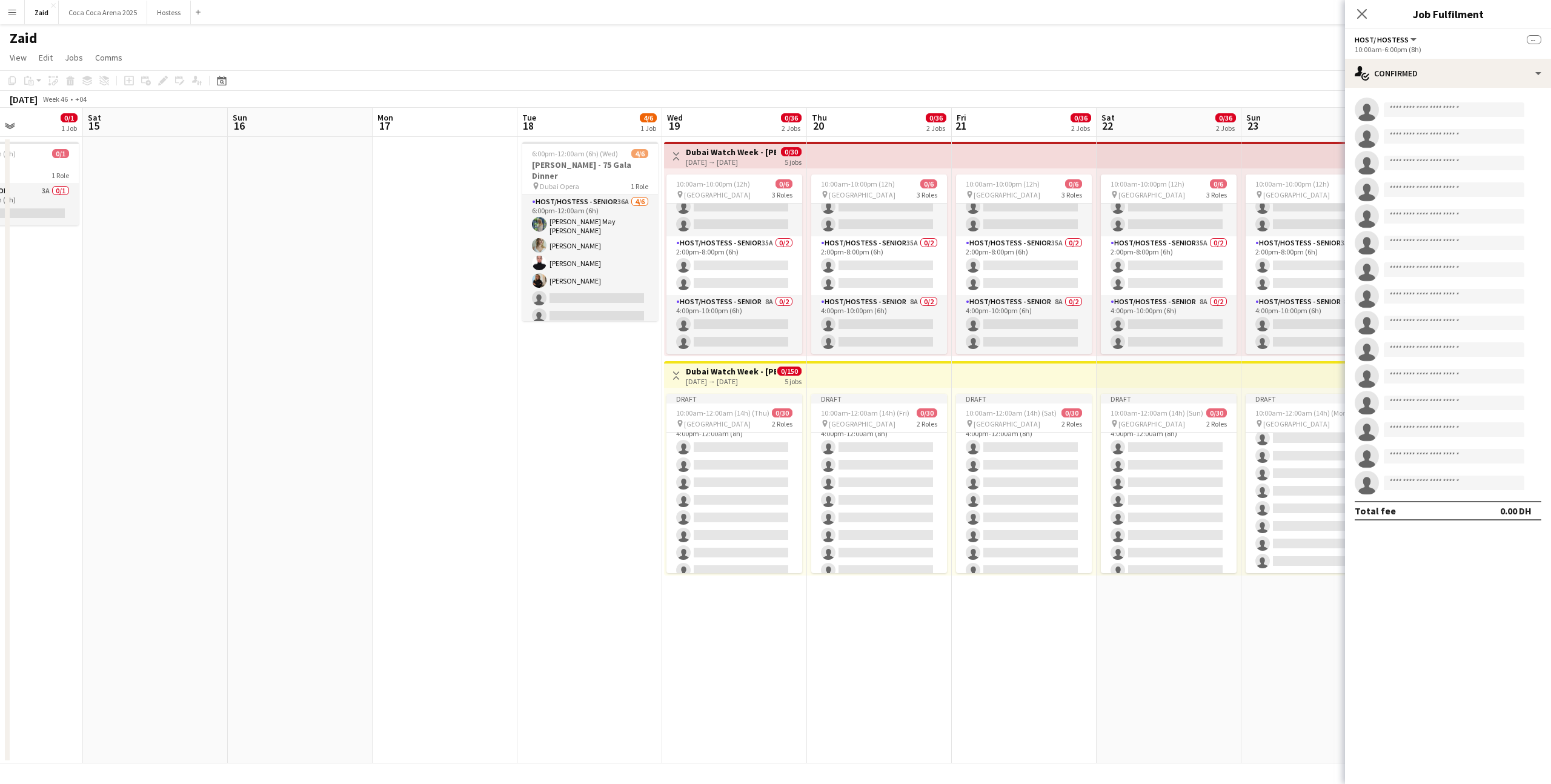
scroll to position [305, 0]
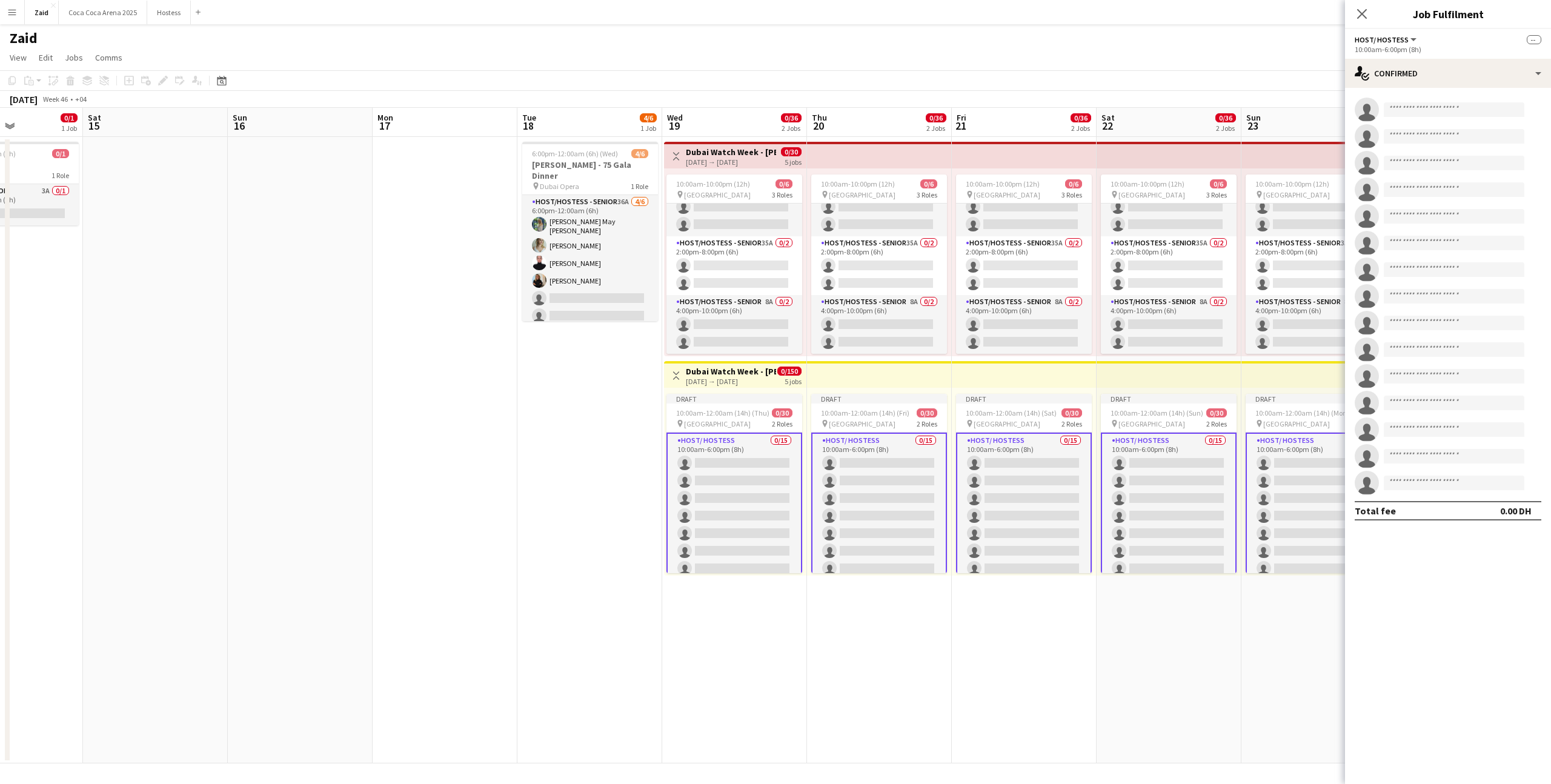
click at [771, 471] on app-card-role "Host/ Hostess 0/15 10:00am-6:00pm (8h) single-neutral-actions single-neutral-ac…" at bounding box center [735, 577] width 136 height 290
click at [766, 386] on app-top-bar "Toggle View Dubai Watch Week - Ahmed Seddiqi 19-11-2025 → 23-11-2025 0/150 5 jo…" at bounding box center [735, 374] width 143 height 27
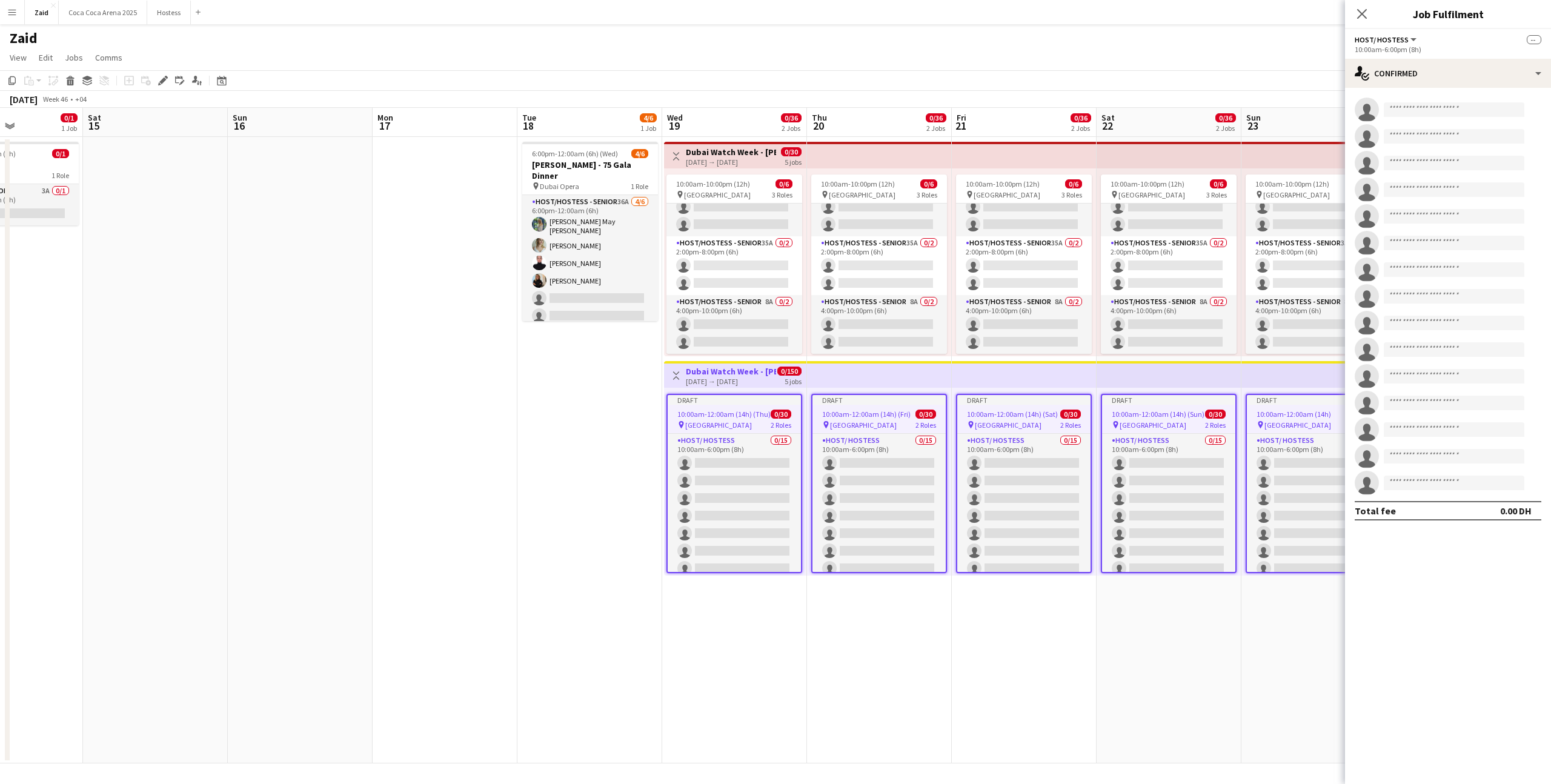
click at [1050, 591] on app-date-cell "10:00am-10:00pm (12h) 0/6 pin Dubai Mall 3 Roles Host/Hostess - Senior 25A 0/2 …" at bounding box center [1024, 450] width 145 height 627
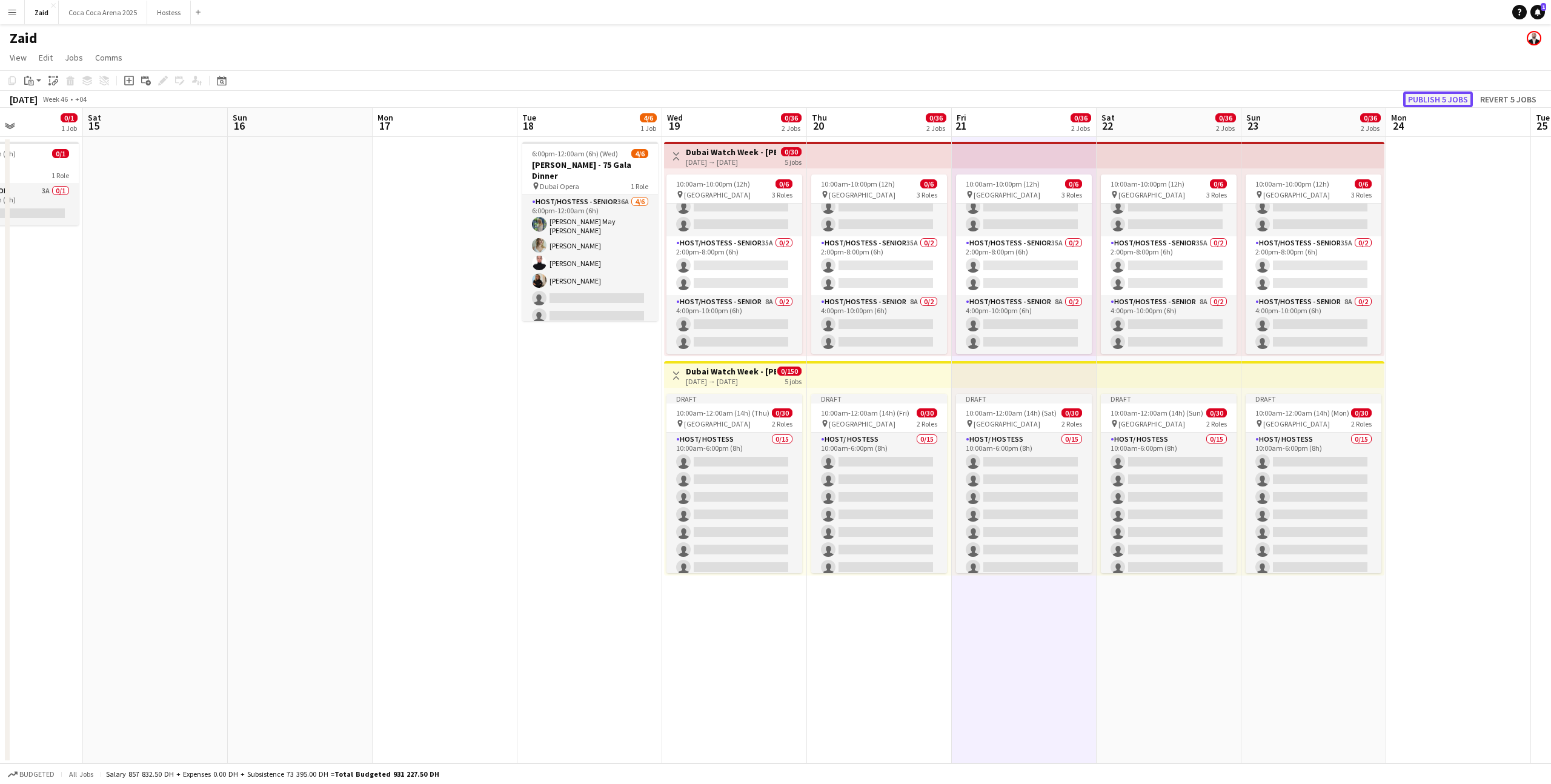
click at [1456, 96] on button "Publish 5 jobs" at bounding box center [1438, 99] width 70 height 15
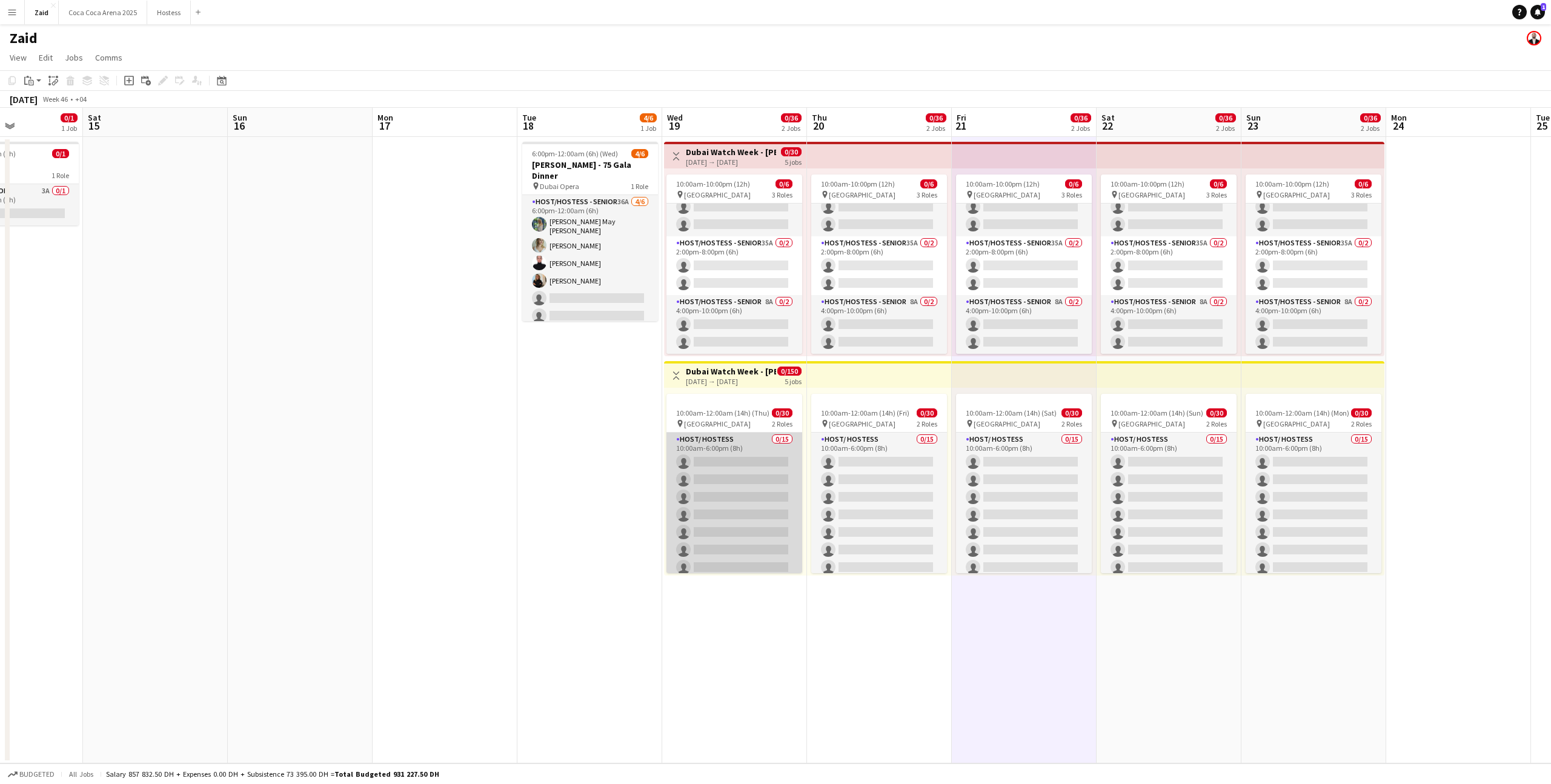
click at [778, 471] on app-card-role "Host/ Hostess 0/15 10:00am-6:00pm (8h) single-neutral-actions single-neutral-ac…" at bounding box center [735, 576] width 136 height 288
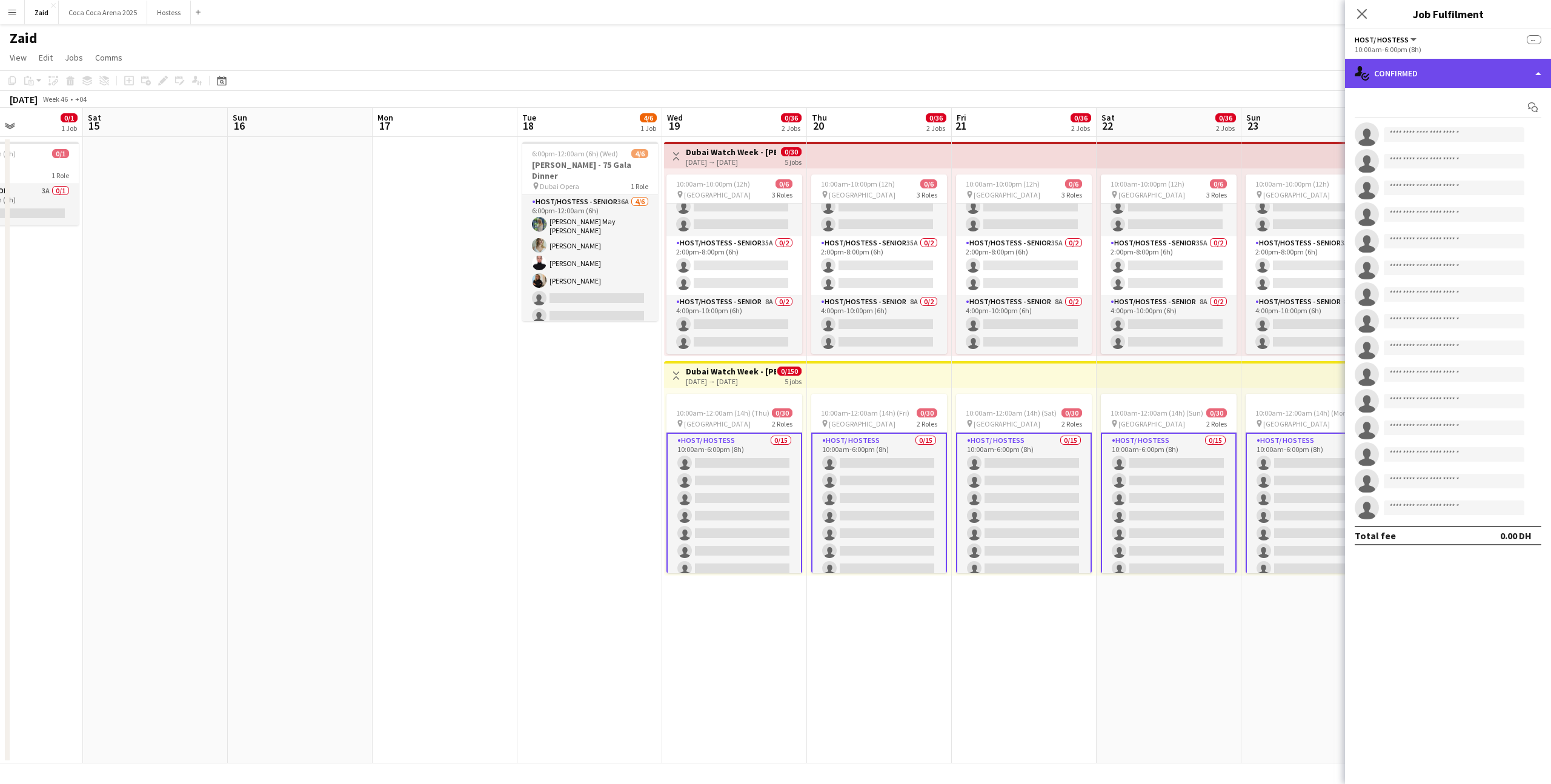
click at [1438, 76] on div "single-neutral-actions-check-2 Confirmed" at bounding box center [1448, 74] width 206 height 29
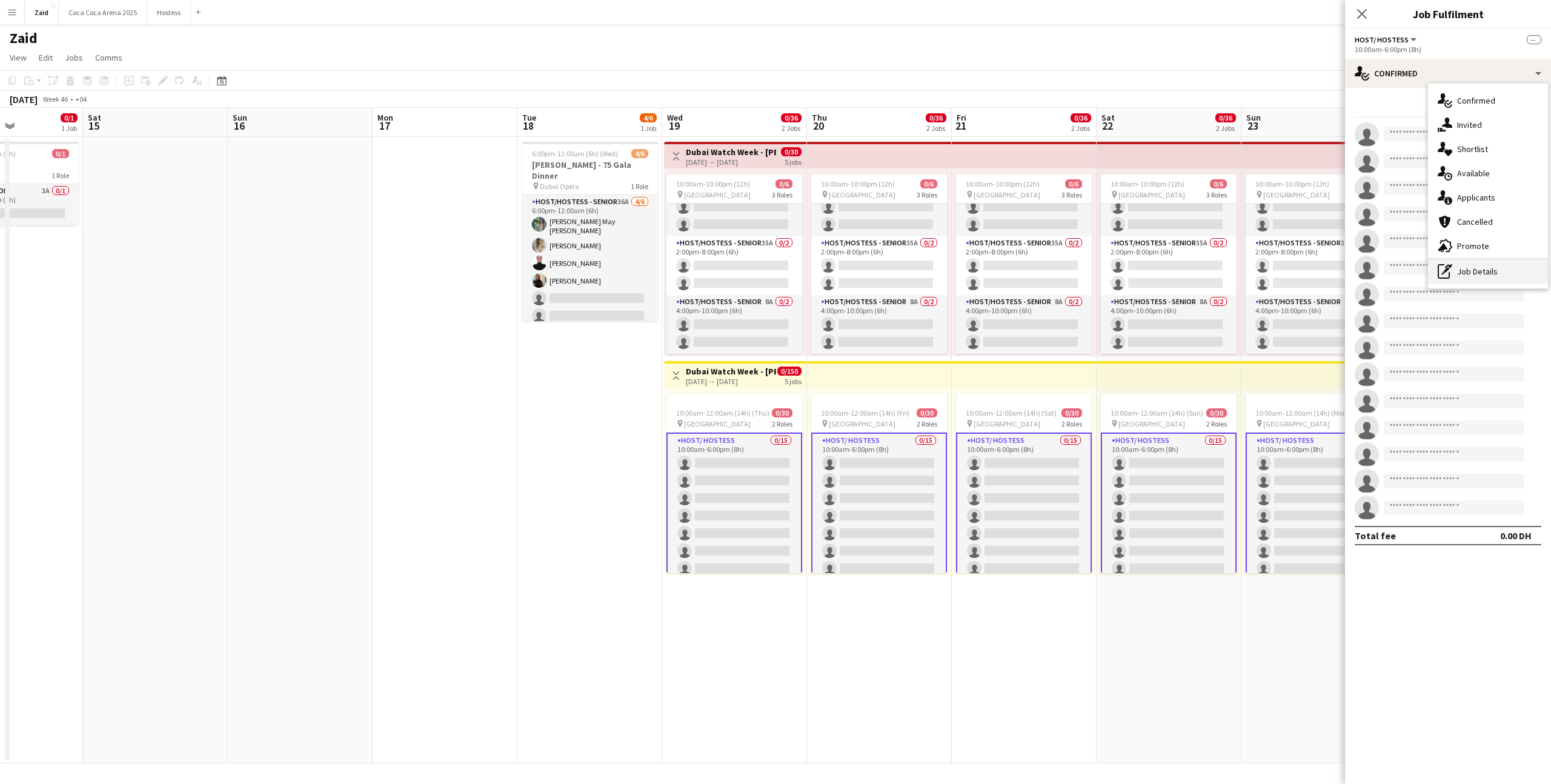
click at [1474, 266] on div "pen-write Job Details" at bounding box center [1489, 271] width 120 height 24
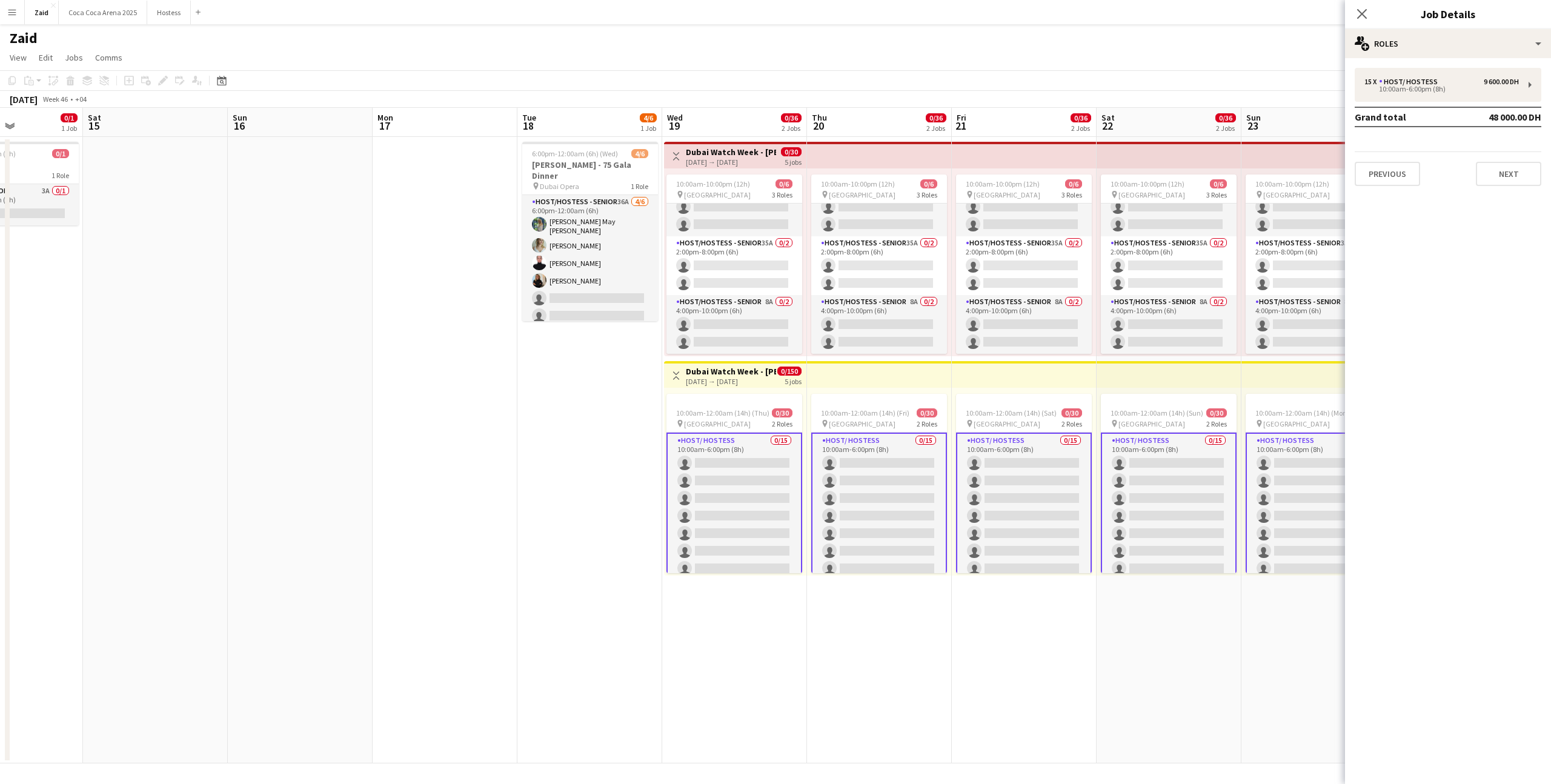
click at [1404, 194] on div "15 x Host/ Hostess 9 600.00 DH 10:00am-6:00pm (8h) Grand total 48 000.00 DH Pre…" at bounding box center [1448, 127] width 206 height 138
click at [1400, 181] on button "Previous" at bounding box center [1387, 174] width 66 height 24
click at [952, 379] on app-top-bar at bounding box center [1024, 374] width 145 height 27
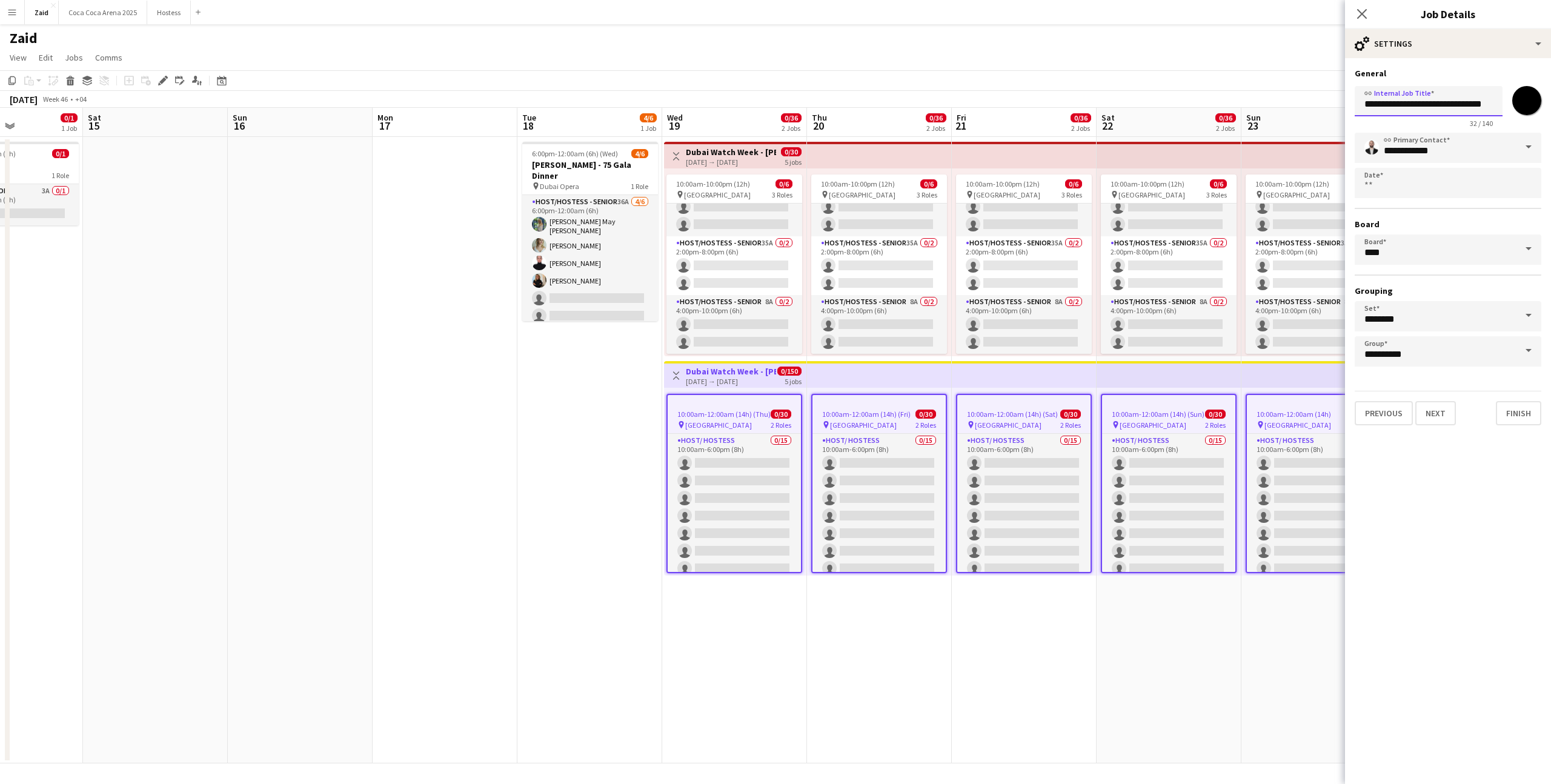
drag, startPoint x: 1442, startPoint y: 107, endPoint x: 1551, endPoint y: 106, distance: 109.0
click at [1551, 107] on form "**********" at bounding box center [1448, 246] width 206 height 357
type input "**********"
click at [1445, 418] on button "Next" at bounding box center [1436, 413] width 40 height 24
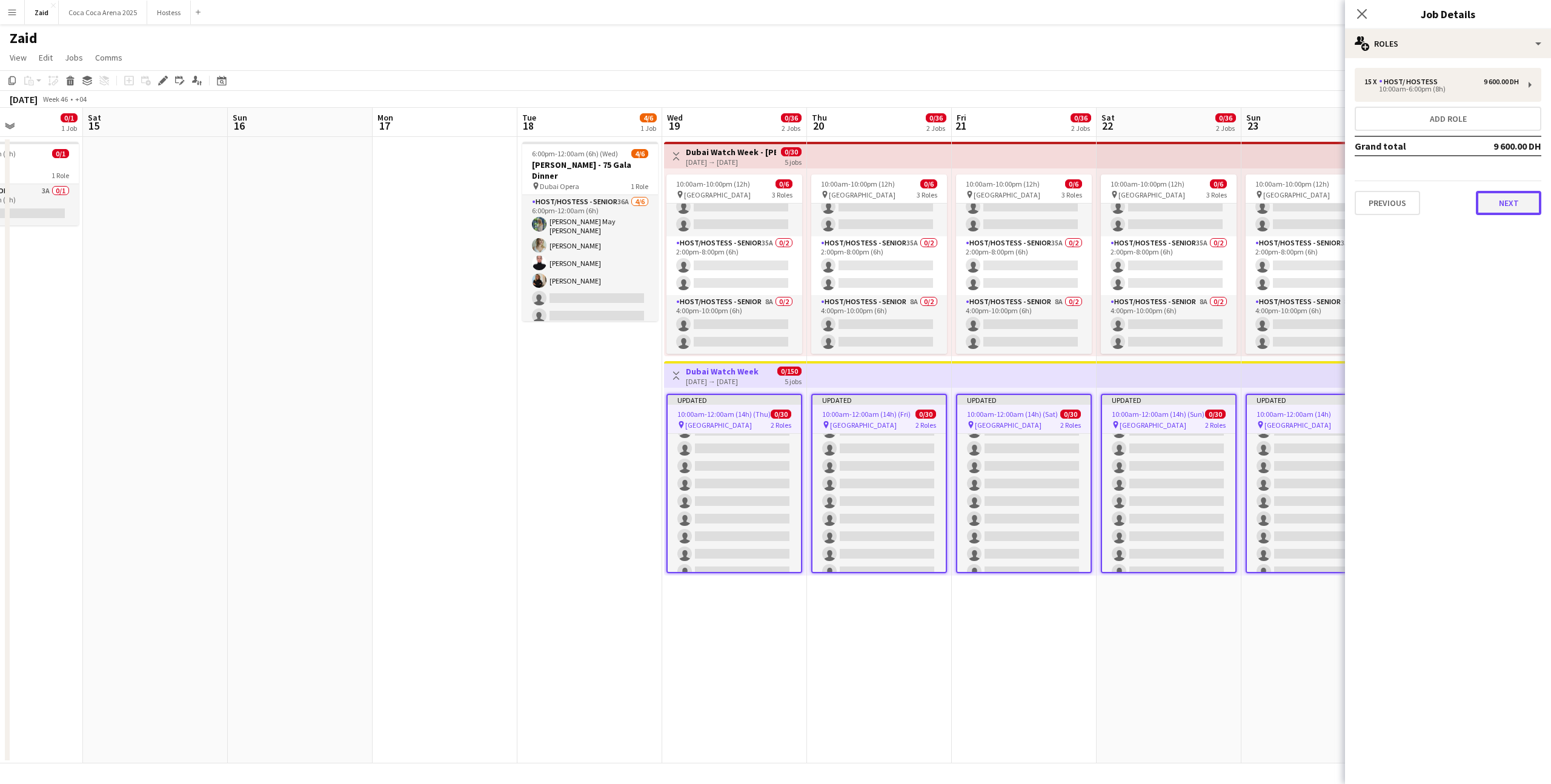
click at [1506, 198] on button "Next" at bounding box center [1509, 203] width 66 height 24
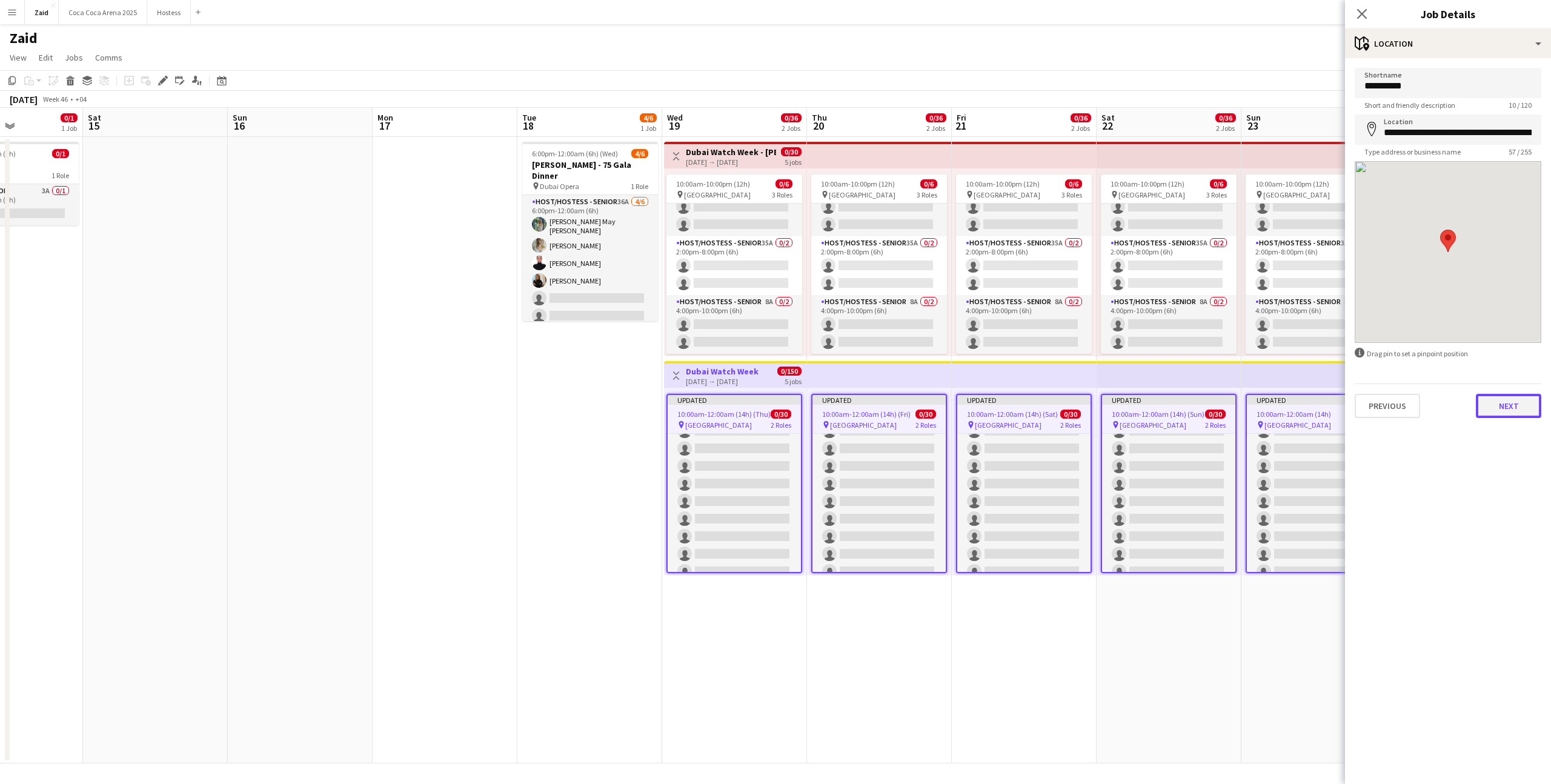
click at [1506, 397] on button "Next" at bounding box center [1509, 406] width 66 height 24
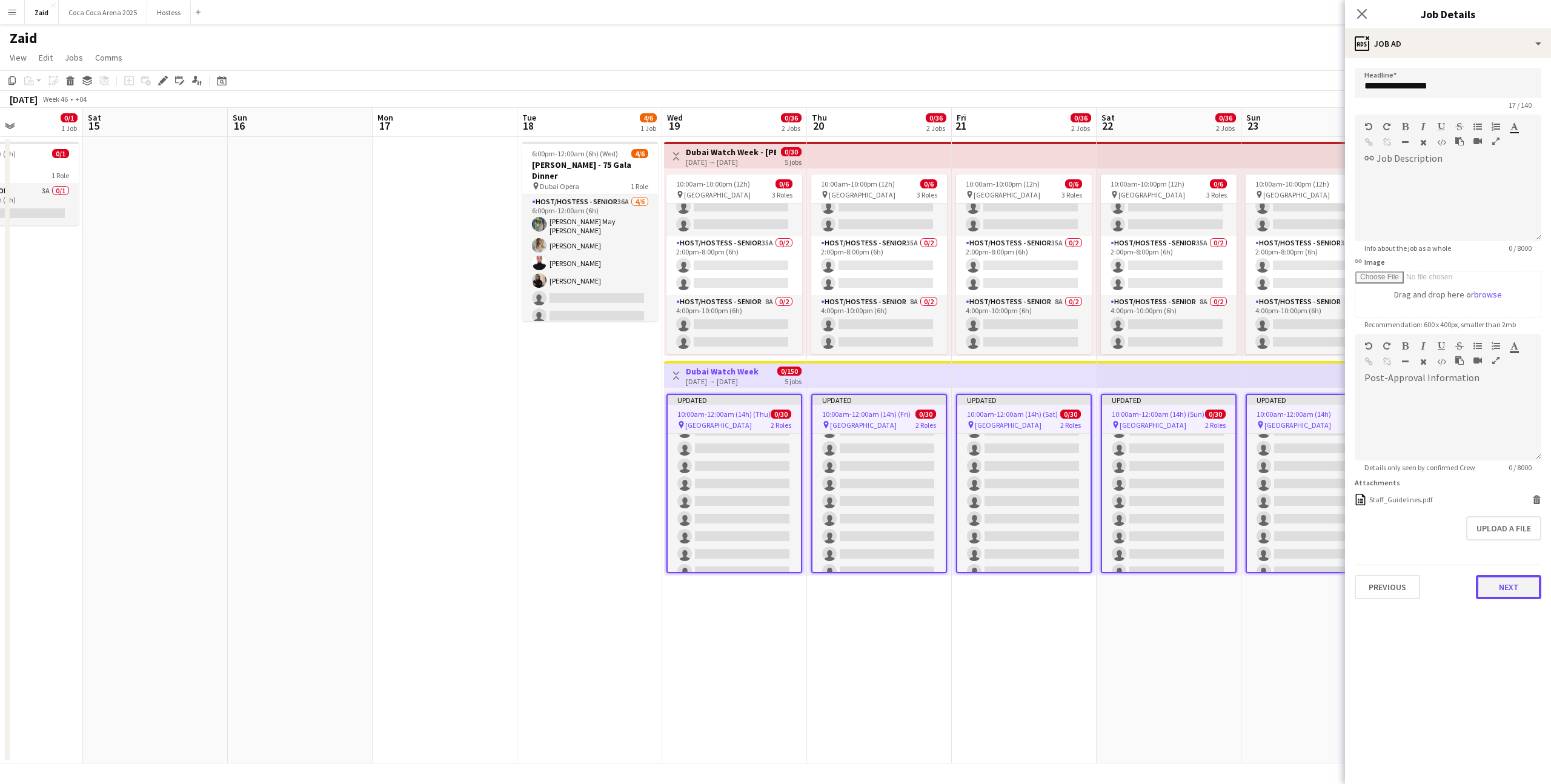
click at [1504, 584] on button "Next" at bounding box center [1509, 587] width 66 height 24
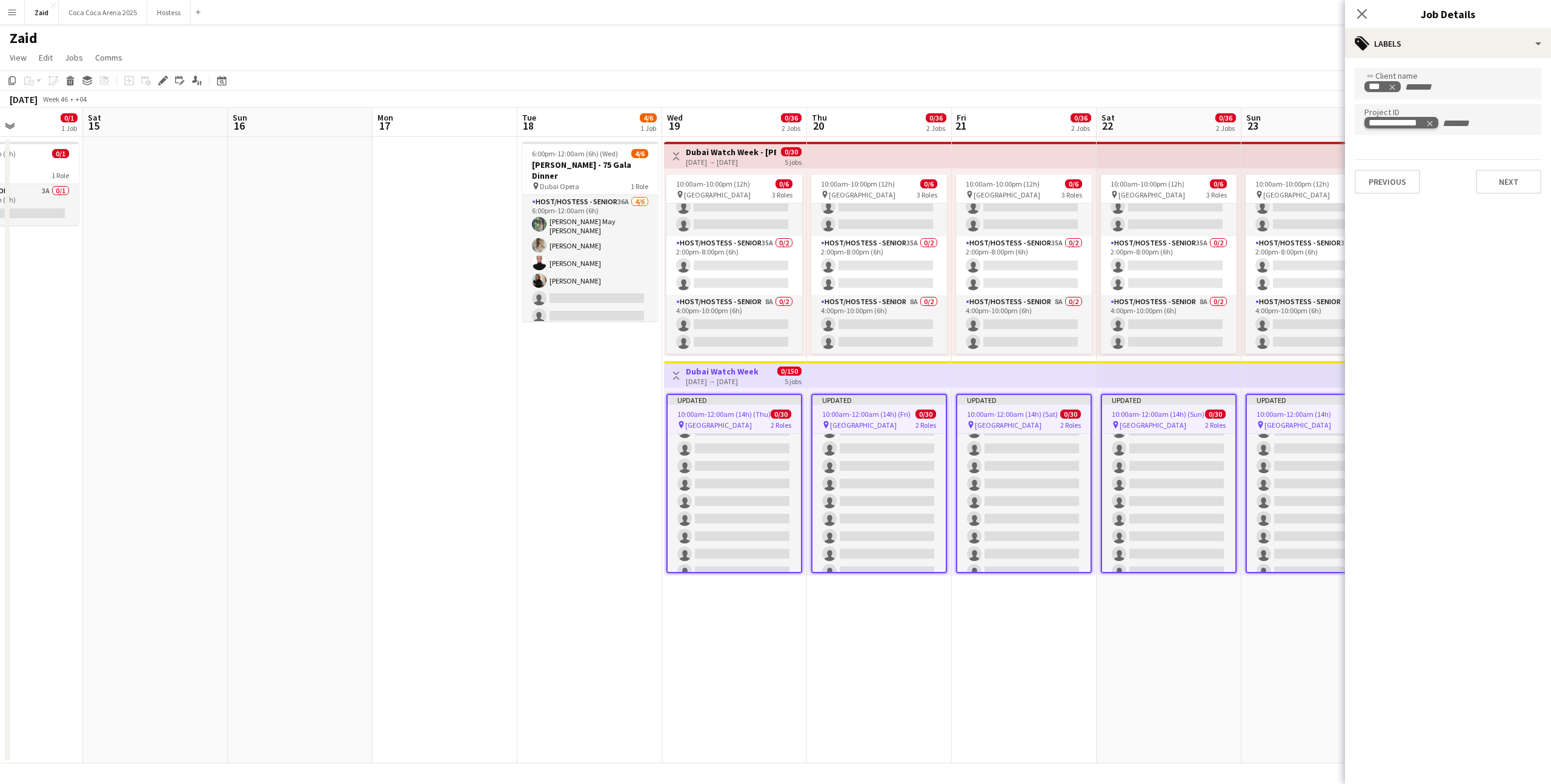
click at [1428, 124] on icon "Remove tag" at bounding box center [1430, 123] width 8 height 8
click at [1396, 87] on icon "Remove tag" at bounding box center [1392, 87] width 8 height 8
click at [1517, 192] on button "Next" at bounding box center [1509, 181] width 66 height 24
click at [1205, 675] on app-date-cell "10:00am-10:00pm (12h) 0/6 pin Dubai Mall 3 Roles Host/Hostess - Senior 25A 0/2 …" at bounding box center [1169, 450] width 145 height 627
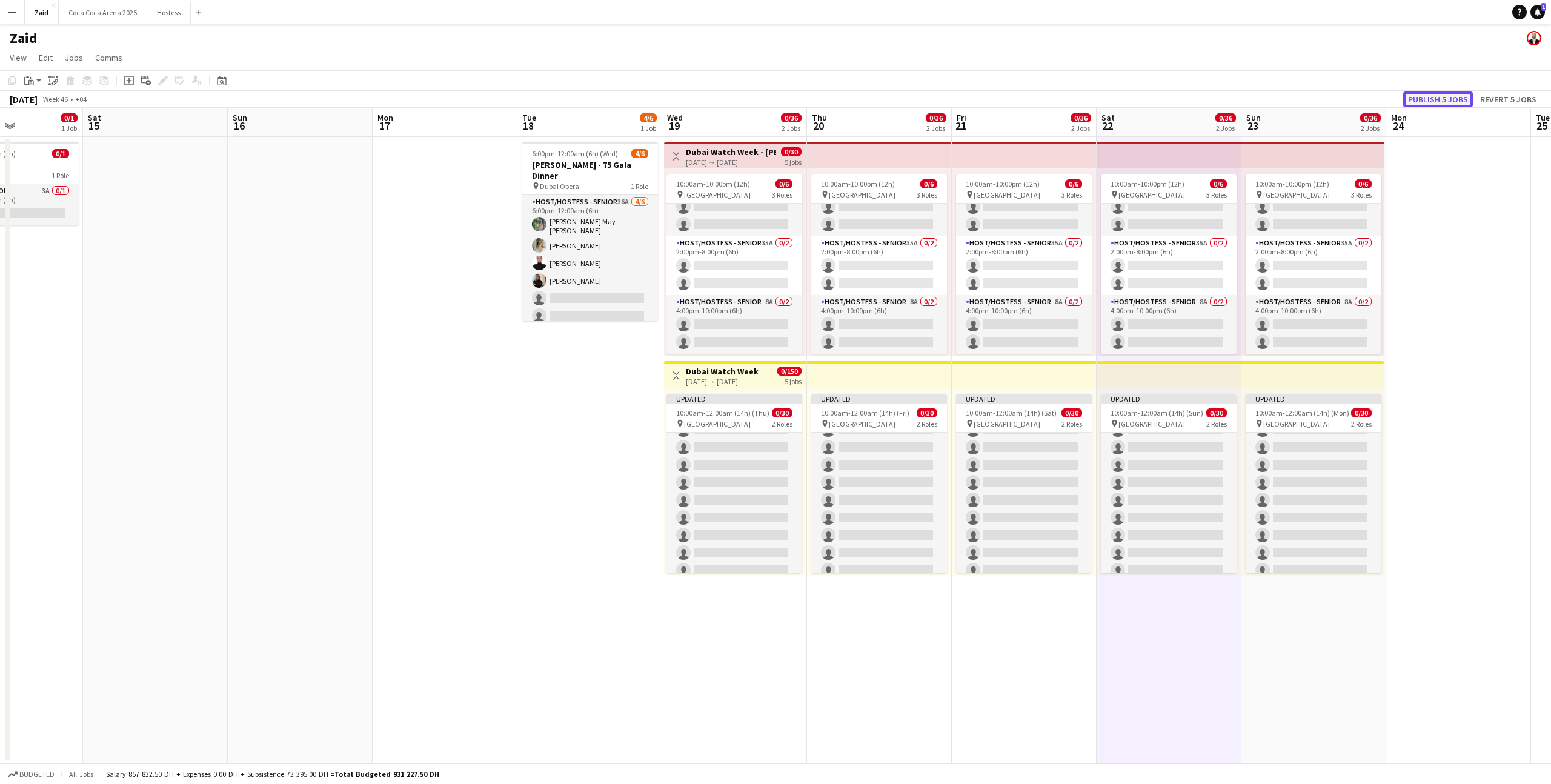
click at [1432, 101] on button "Publish 5 jobs" at bounding box center [1438, 99] width 70 height 15
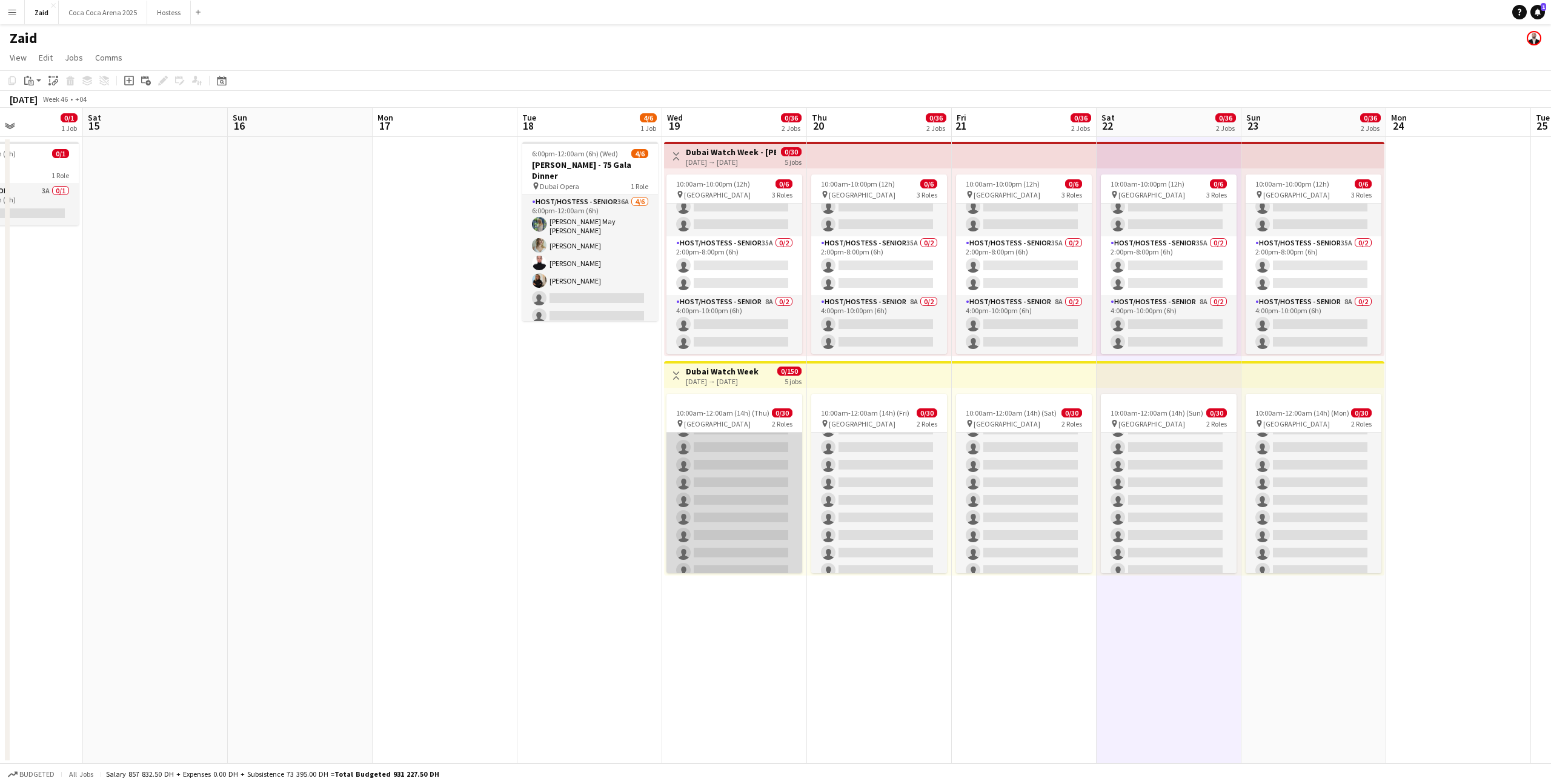
scroll to position [0, 0]
click at [776, 488] on app-card-role "Host/ Hostess 0/15 10:00am-6:00pm (8h) single-neutral-actions single-neutral-ac…" at bounding box center [735, 576] width 136 height 288
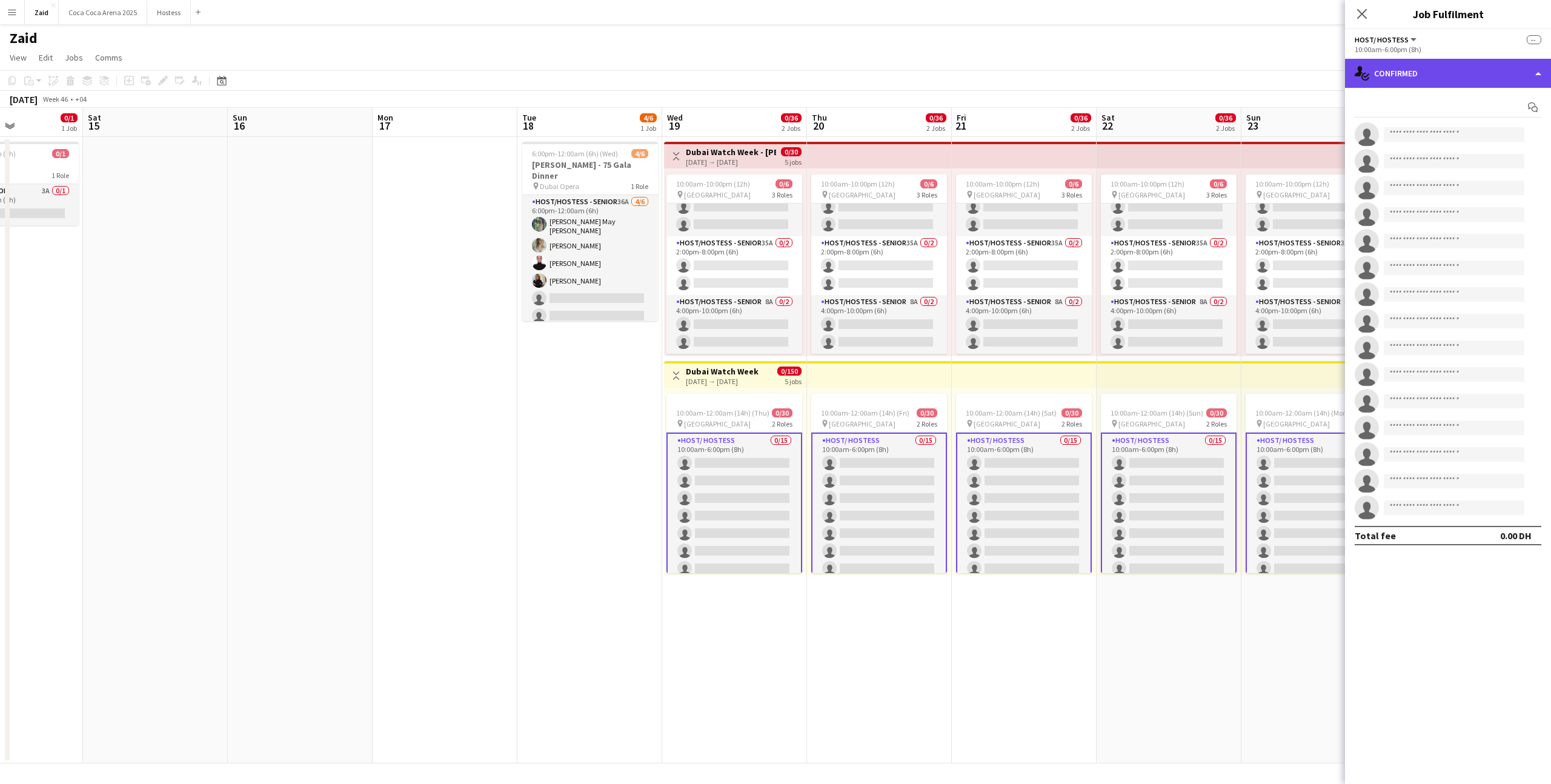
click at [1449, 84] on div "single-neutral-actions-check-2 Confirmed" at bounding box center [1448, 74] width 206 height 29
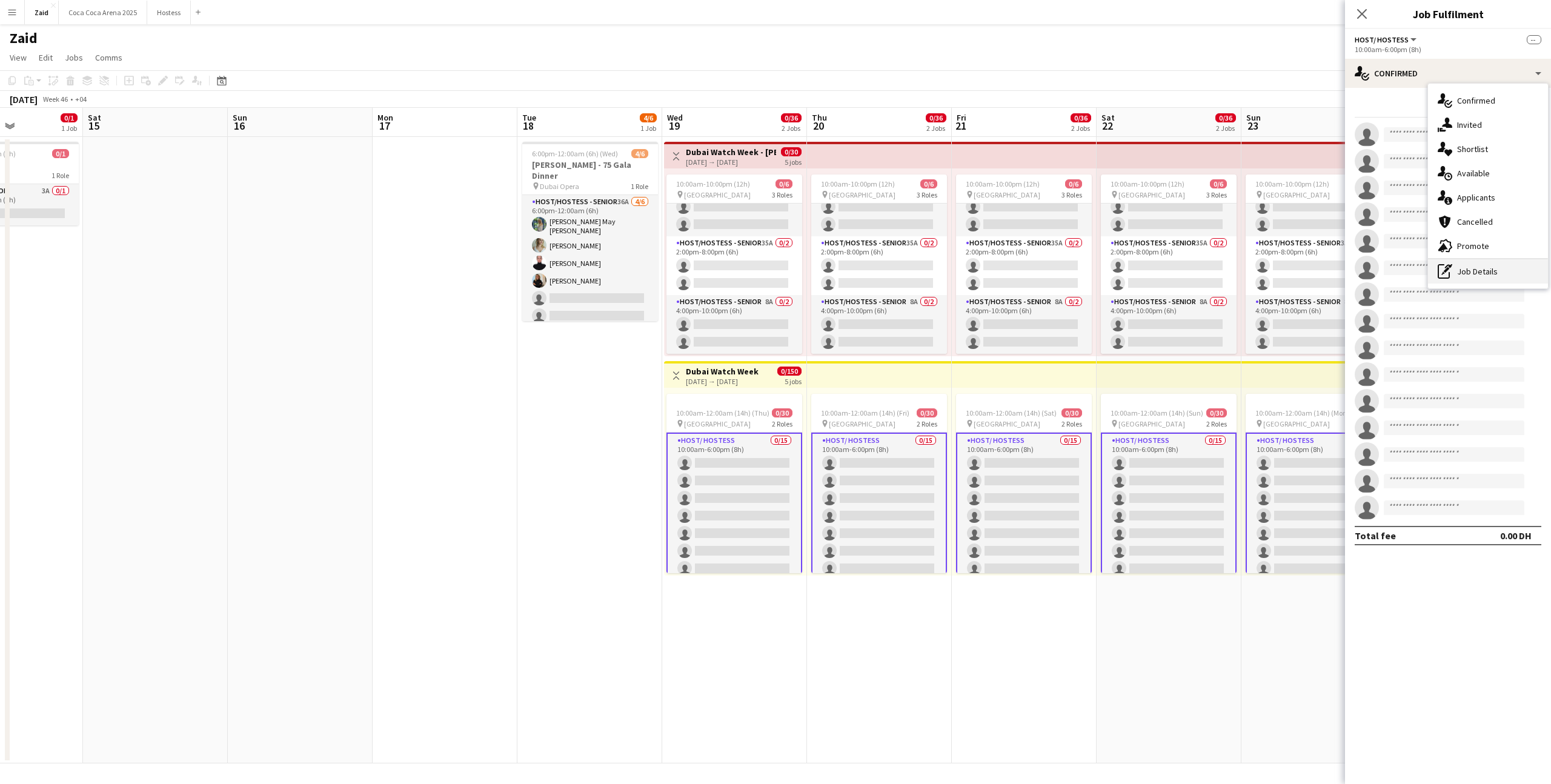
click at [1488, 275] on div "pen-write Job Details" at bounding box center [1489, 271] width 120 height 24
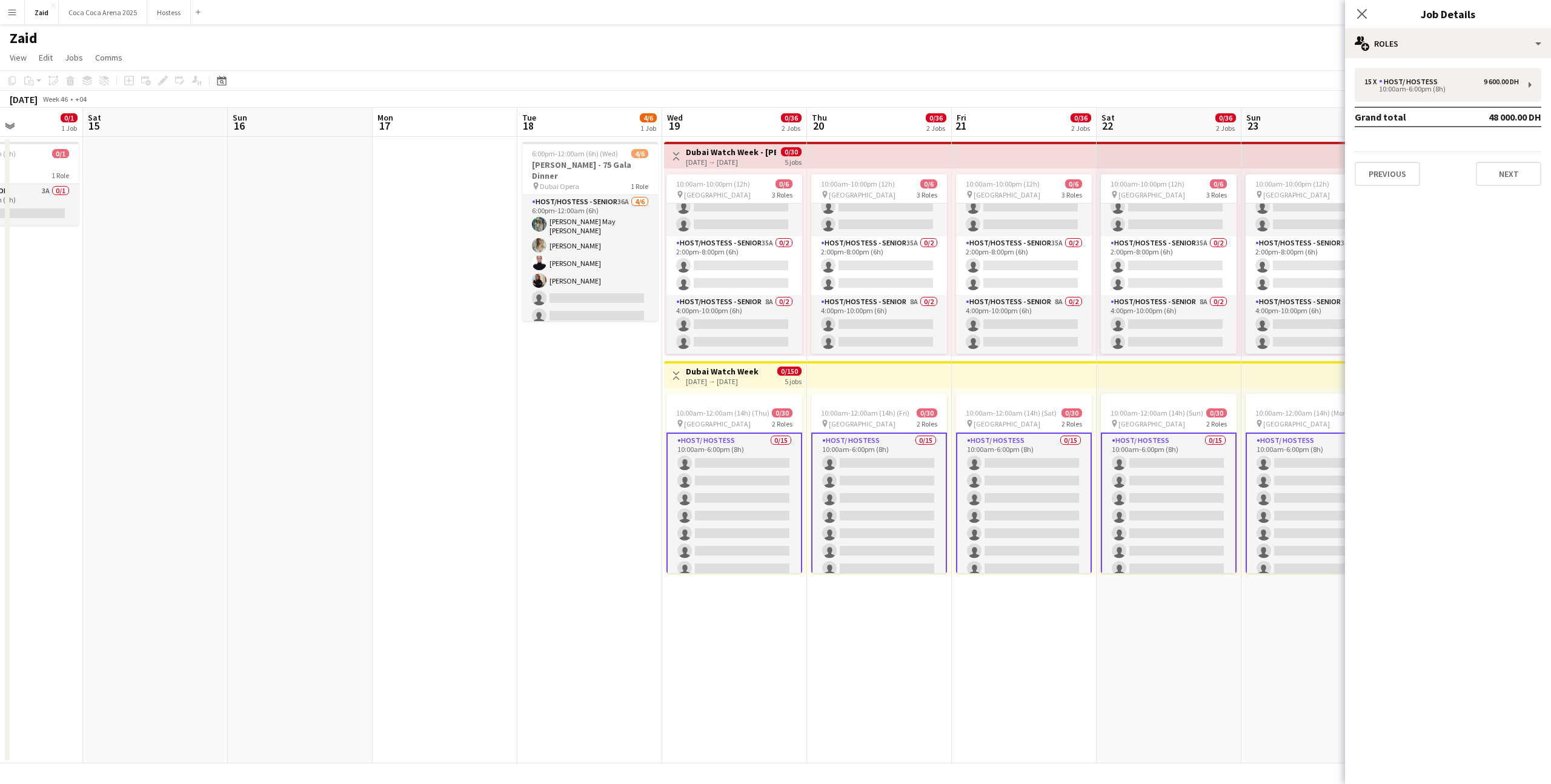
click at [1442, 104] on div "15 x Host/ Hostess 9 600.00 DH 10:00am-6:00pm (8h) Grand total 48 000.00 DH Pre…" at bounding box center [1448, 127] width 206 height 118
click at [1442, 89] on div "10:00am-6:00pm (8h)" at bounding box center [1442, 88] width 155 height 6
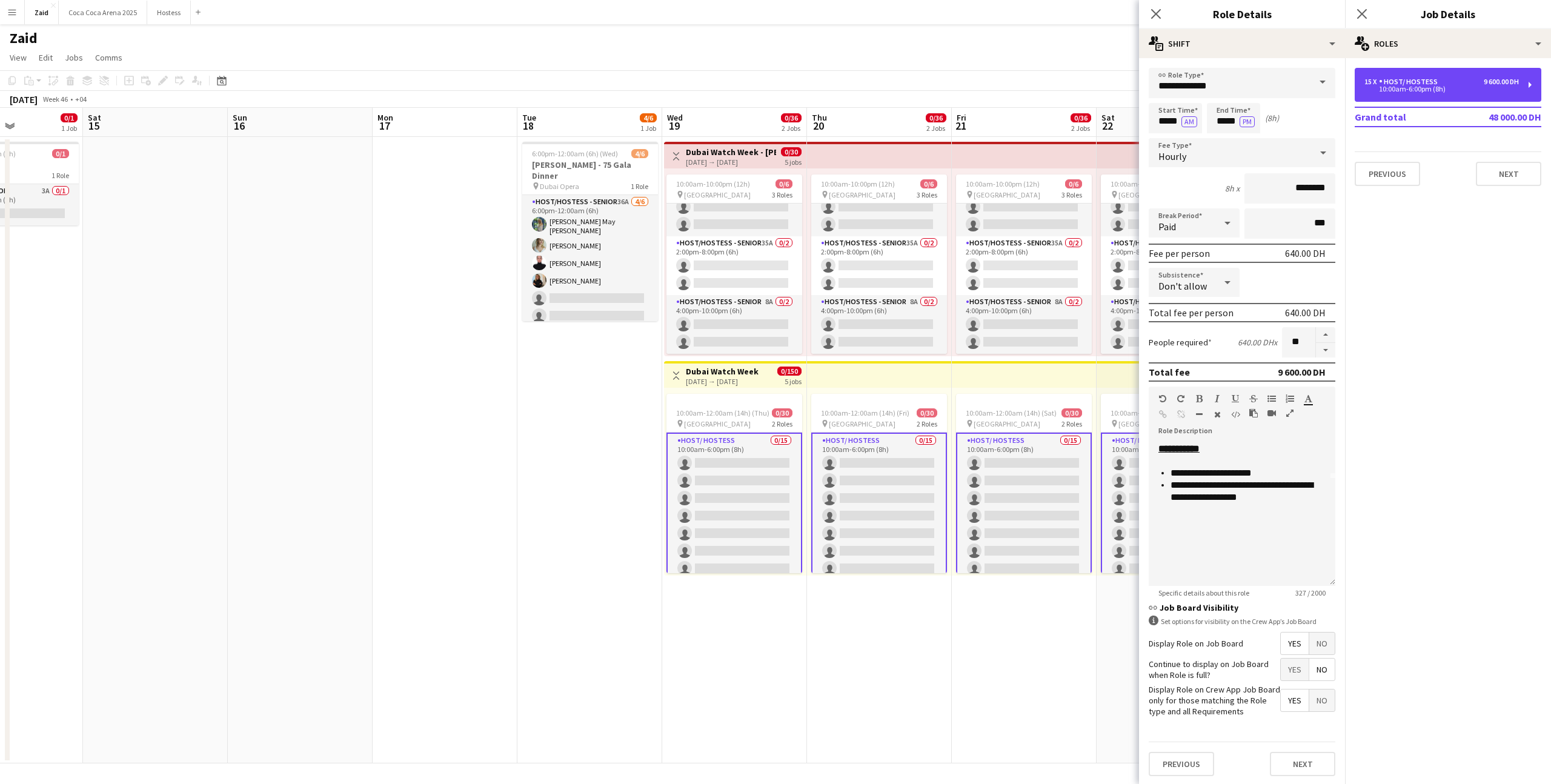
scroll to position [2, 0]
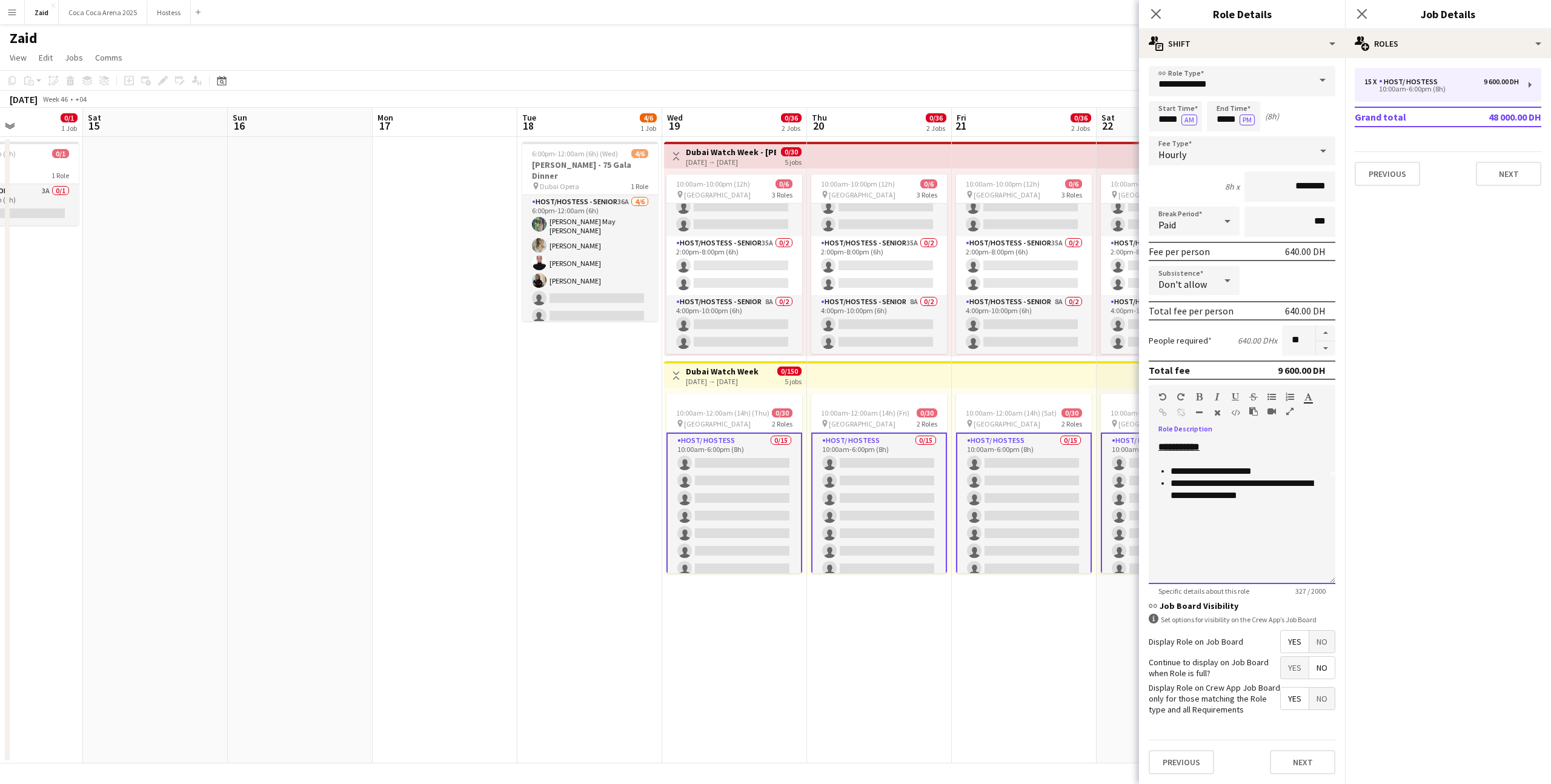
drag, startPoint x: 1254, startPoint y: 492, endPoint x: 1172, endPoint y: 480, distance: 82.9
click at [1172, 480] on li "**********" at bounding box center [1249, 490] width 156 height 24
click at [1226, 579] on div "**********" at bounding box center [1242, 512] width 186 height 146
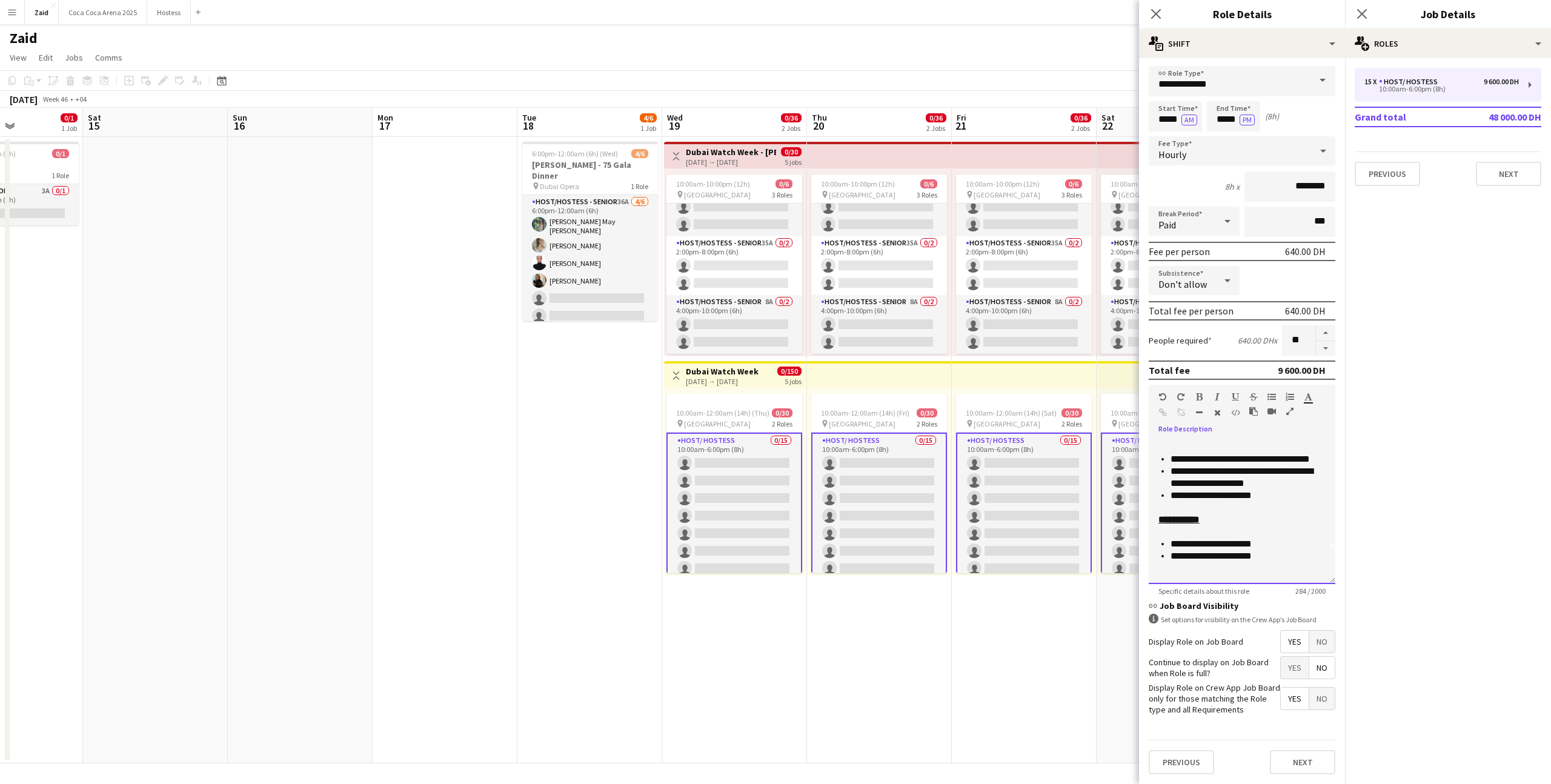
click at [1202, 531] on div at bounding box center [1242, 531] width 168 height 12
click at [1289, 571] on div "**********" at bounding box center [1242, 558] width 168 height 36
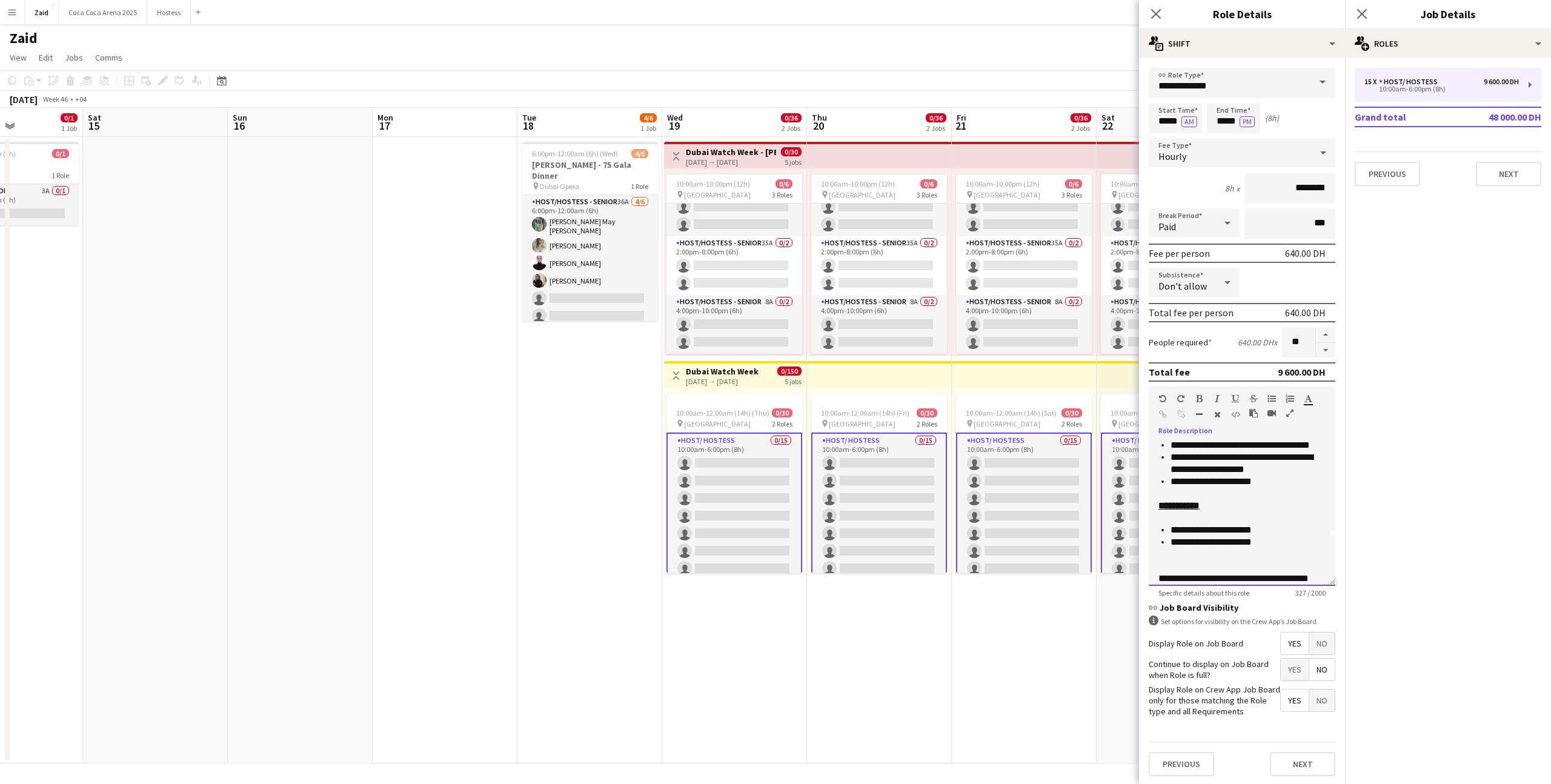
scroll to position [62, 0]
click at [1306, 563] on div "**********" at bounding box center [1242, 548] width 168 height 73
click at [1082, 621] on app-date-cell "10:00am-10:00pm (12h) 0/6 pin Dubai Mall 3 Roles Host/Hostess - Senior 25A 0/2 …" at bounding box center [1024, 450] width 145 height 627
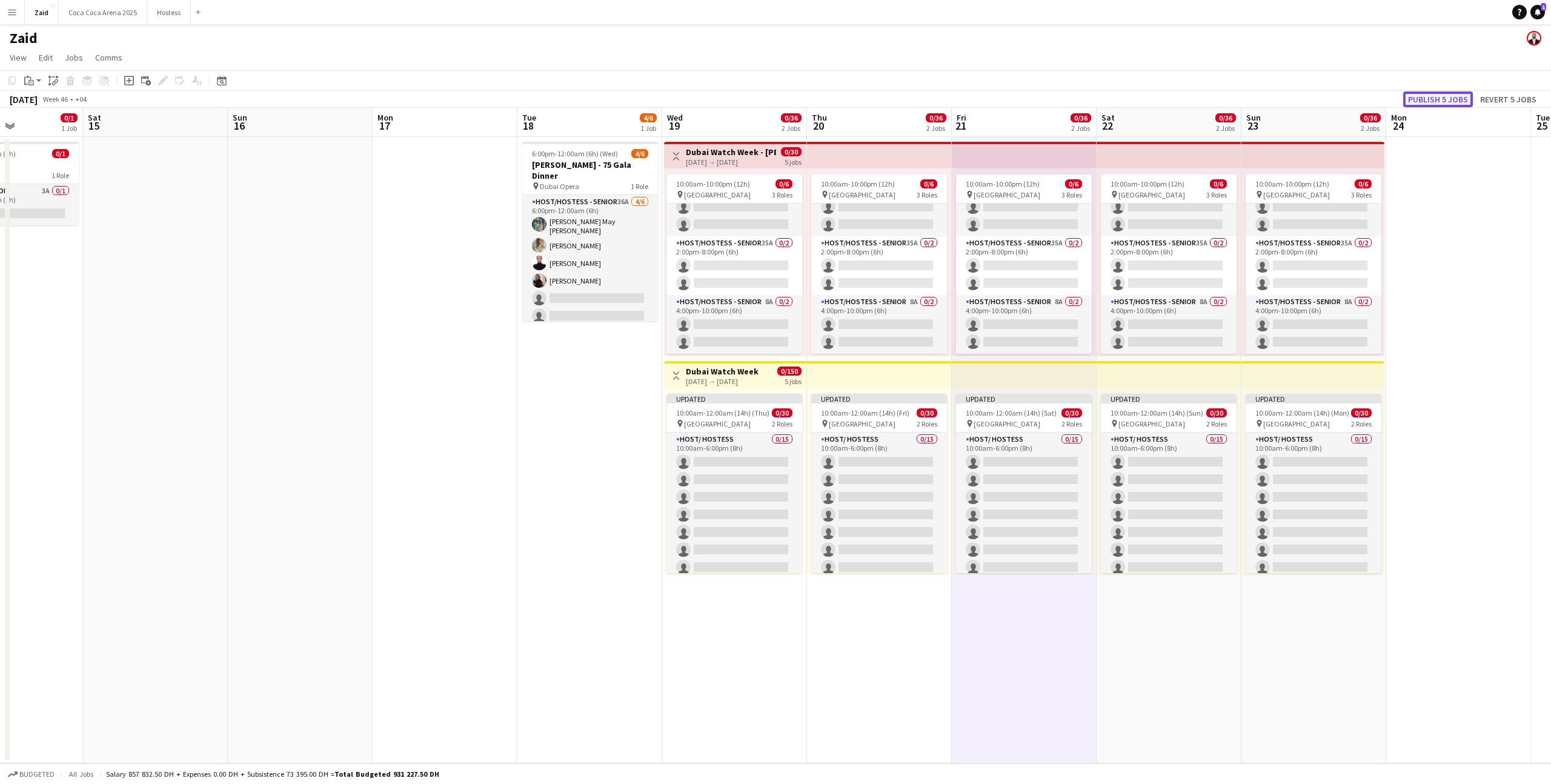
click at [1455, 98] on button "Publish 5 jobs" at bounding box center [1438, 99] width 70 height 15
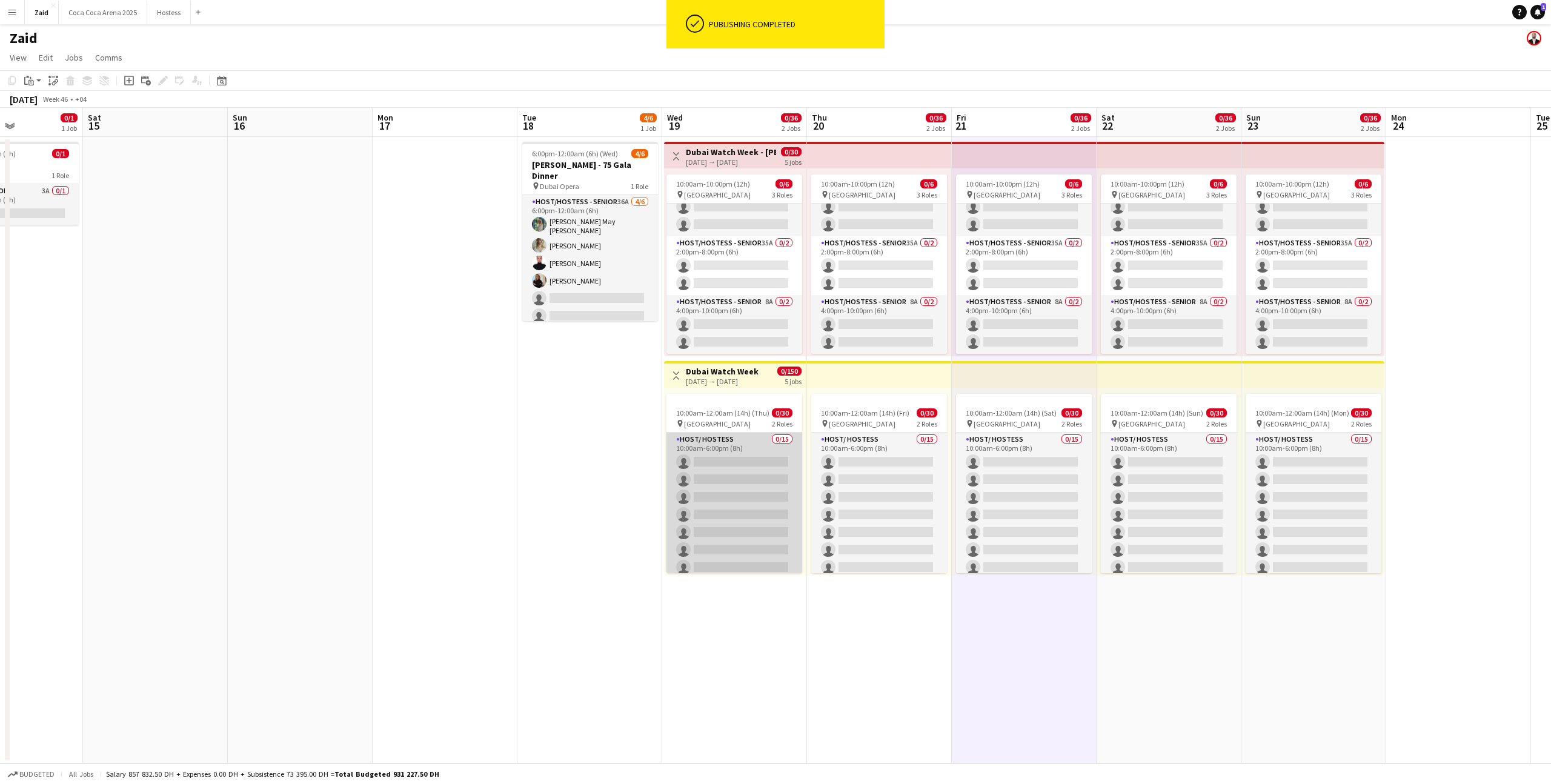
click at [782, 483] on app-card-role "Host/ Hostess 0/15 10:00am-6:00pm (8h) single-neutral-actions single-neutral-ac…" at bounding box center [735, 576] width 136 height 288
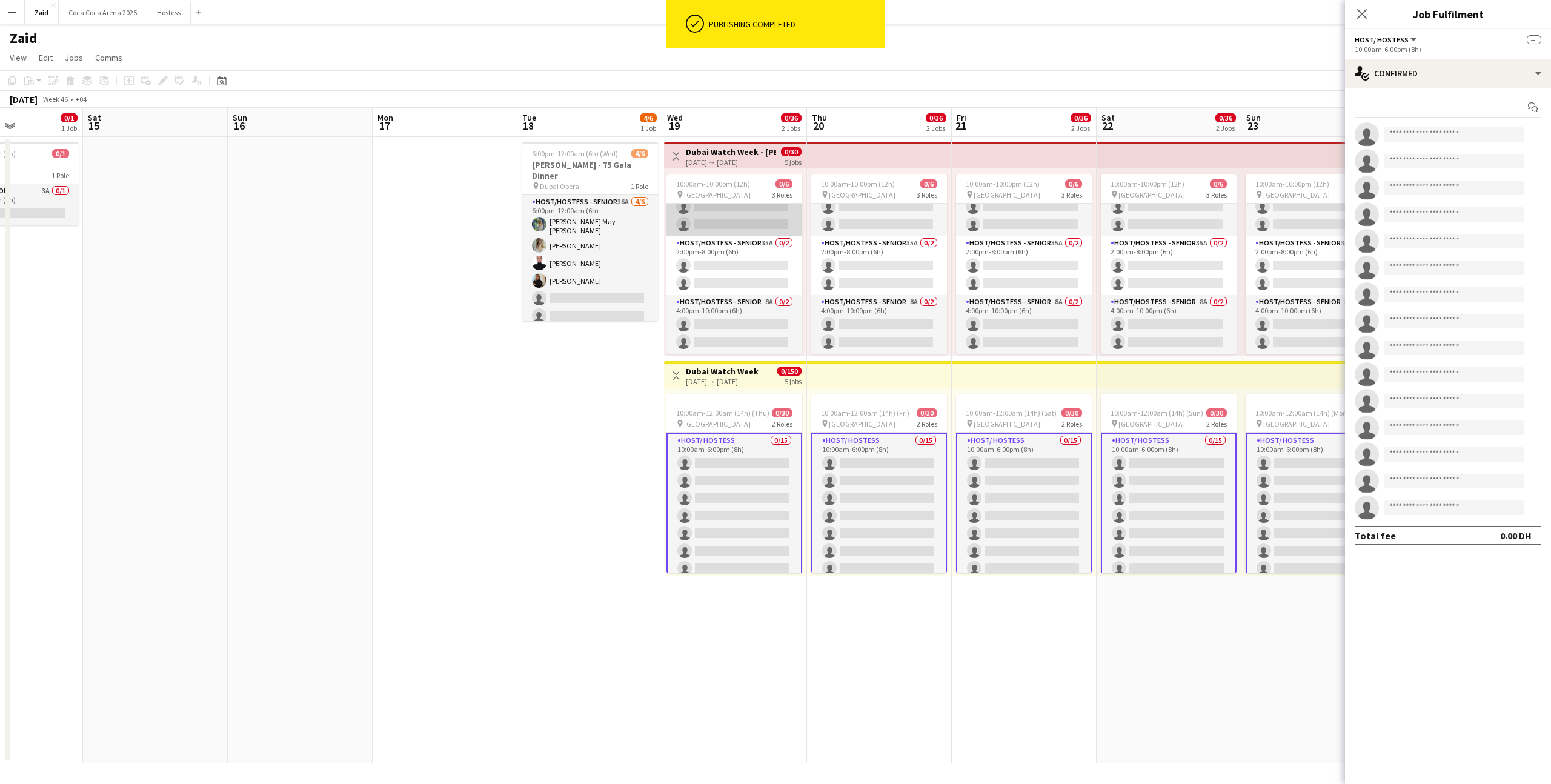
click at [766, 219] on app-card-role "Host/Hostess - Senior 25A 0/2 10:00am-4:00pm (6h) single-neutral-actions single…" at bounding box center [735, 207] width 136 height 59
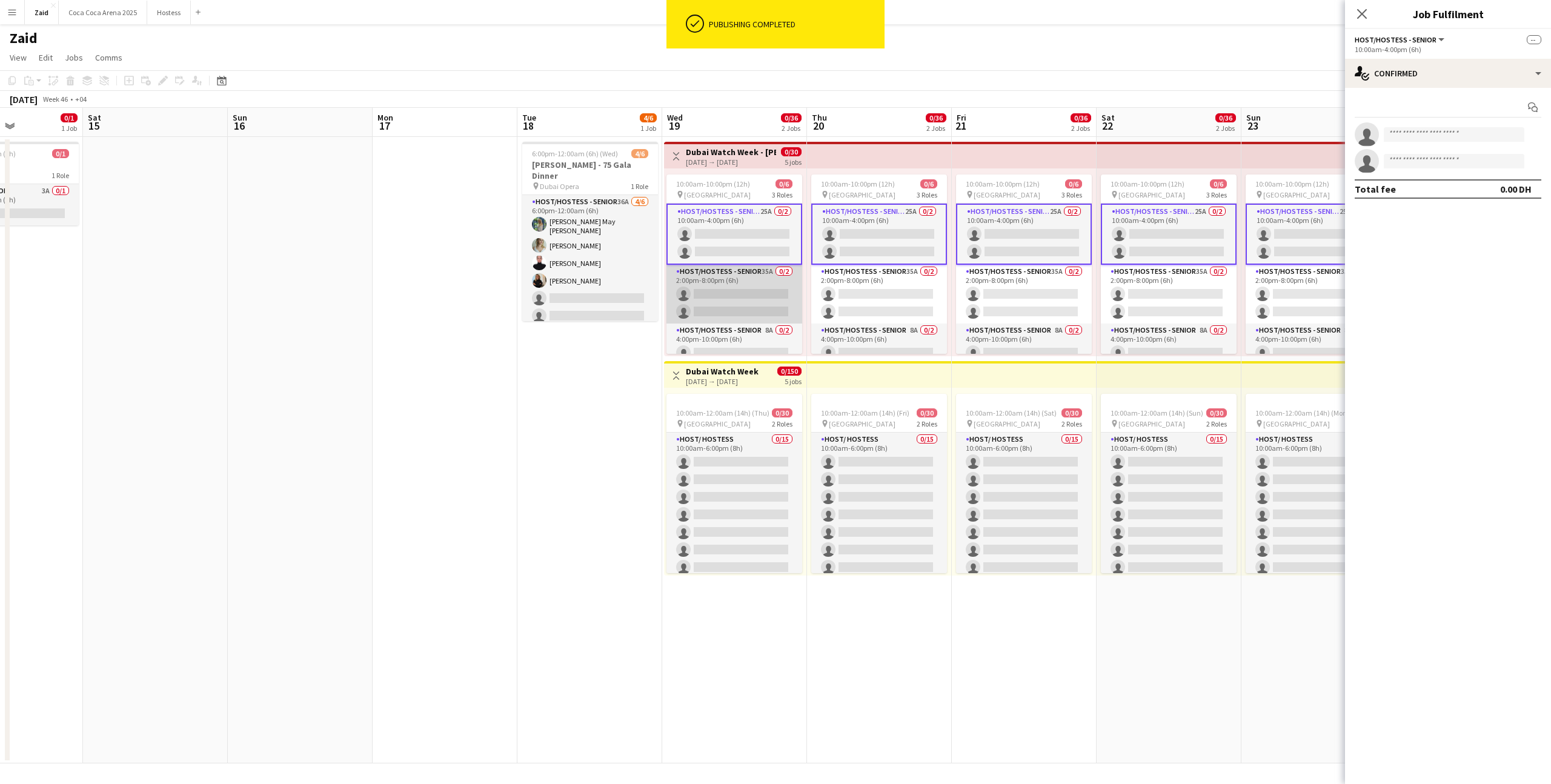
scroll to position [28, 0]
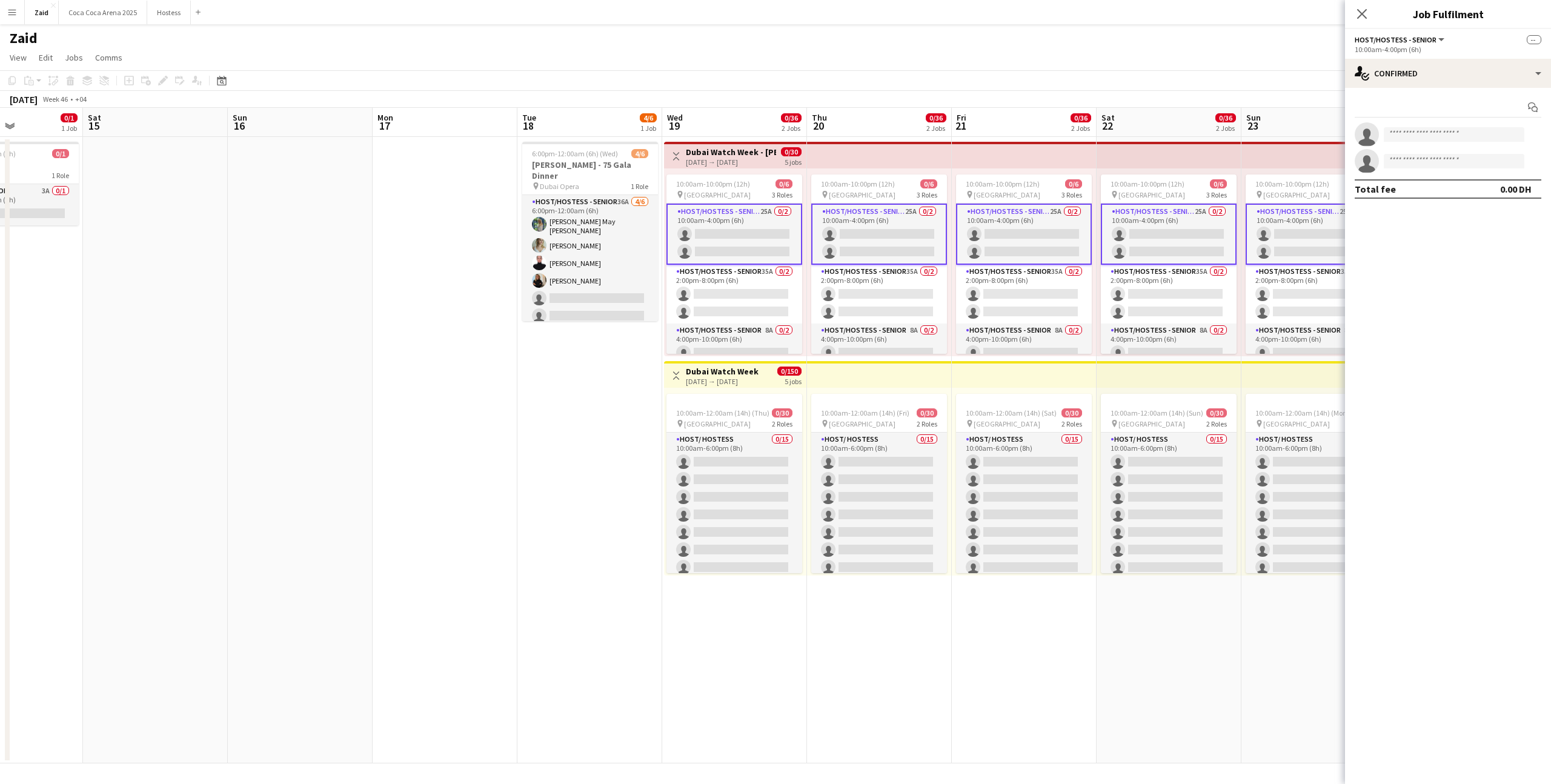
click at [740, 248] on app-card-role "Host/Hostess - Senior 25A 0/2 10:00am-4:00pm (6h) single-neutral-actions single…" at bounding box center [735, 234] width 136 height 62
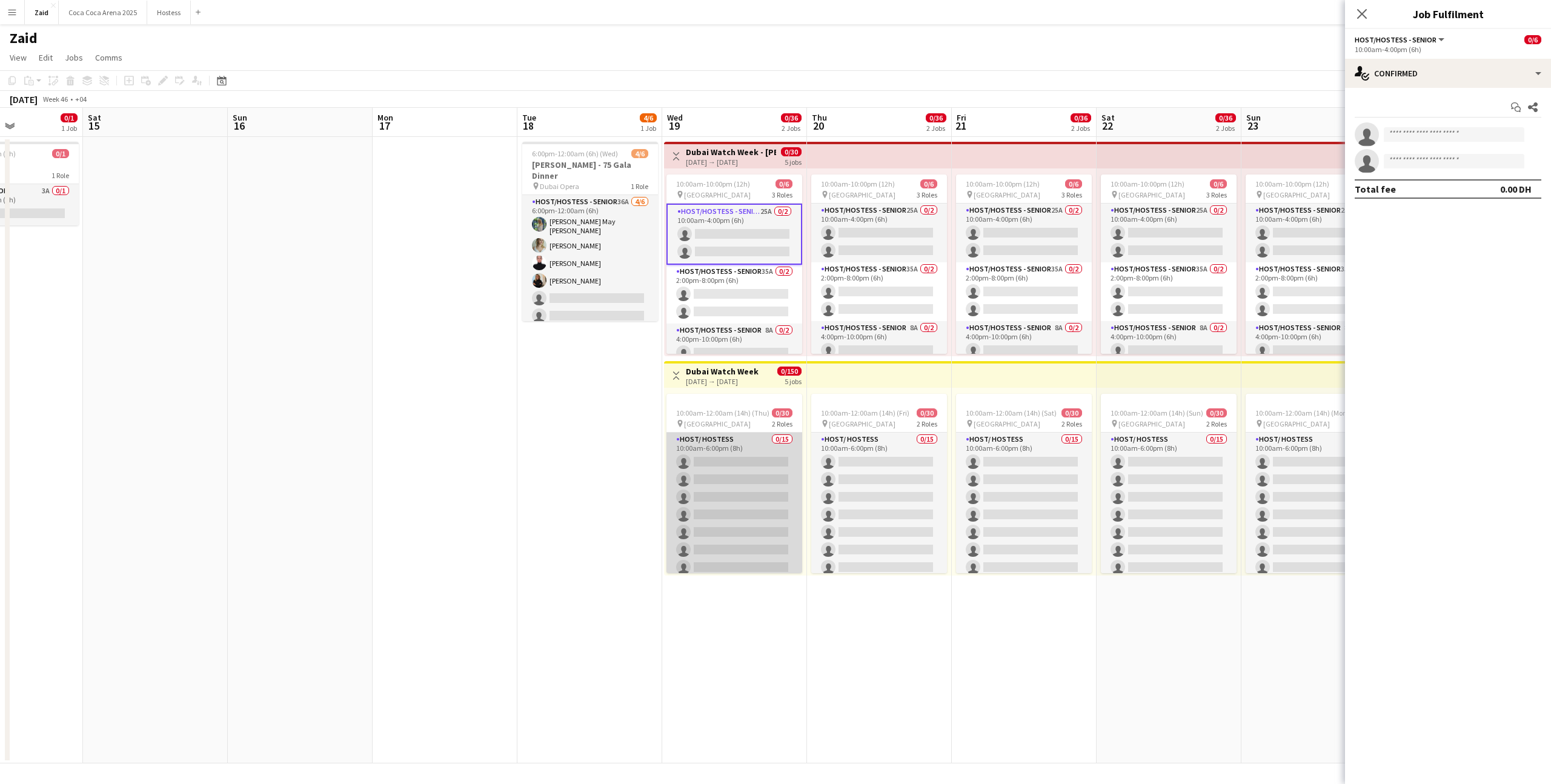
click at [757, 493] on app-card-role "Host/ Hostess 0/15 10:00am-6:00pm (8h) single-neutral-actions single-neutral-ac…" at bounding box center [735, 576] width 136 height 288
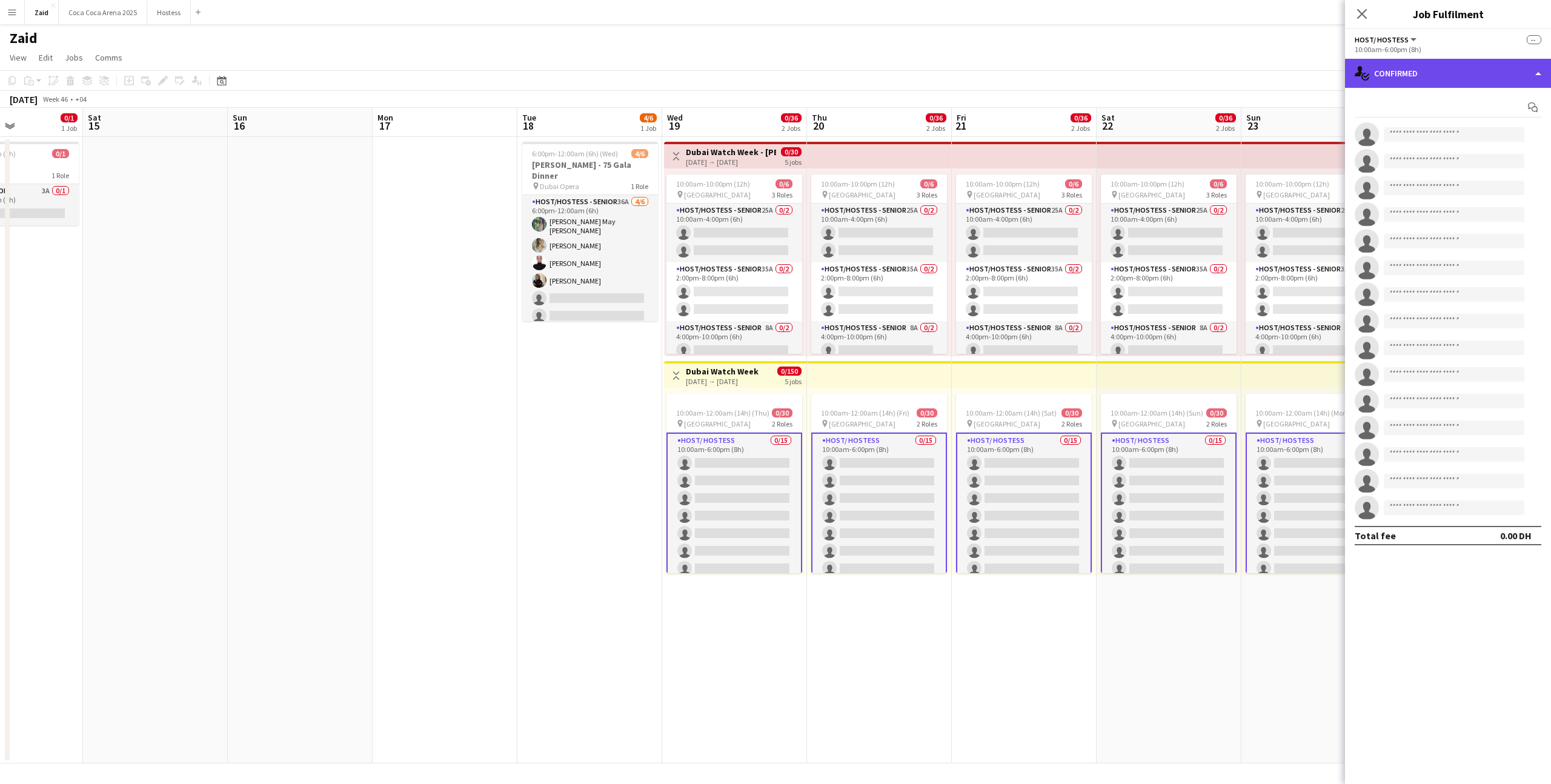
click at [1467, 75] on div "single-neutral-actions-check-2 Confirmed" at bounding box center [1448, 74] width 206 height 29
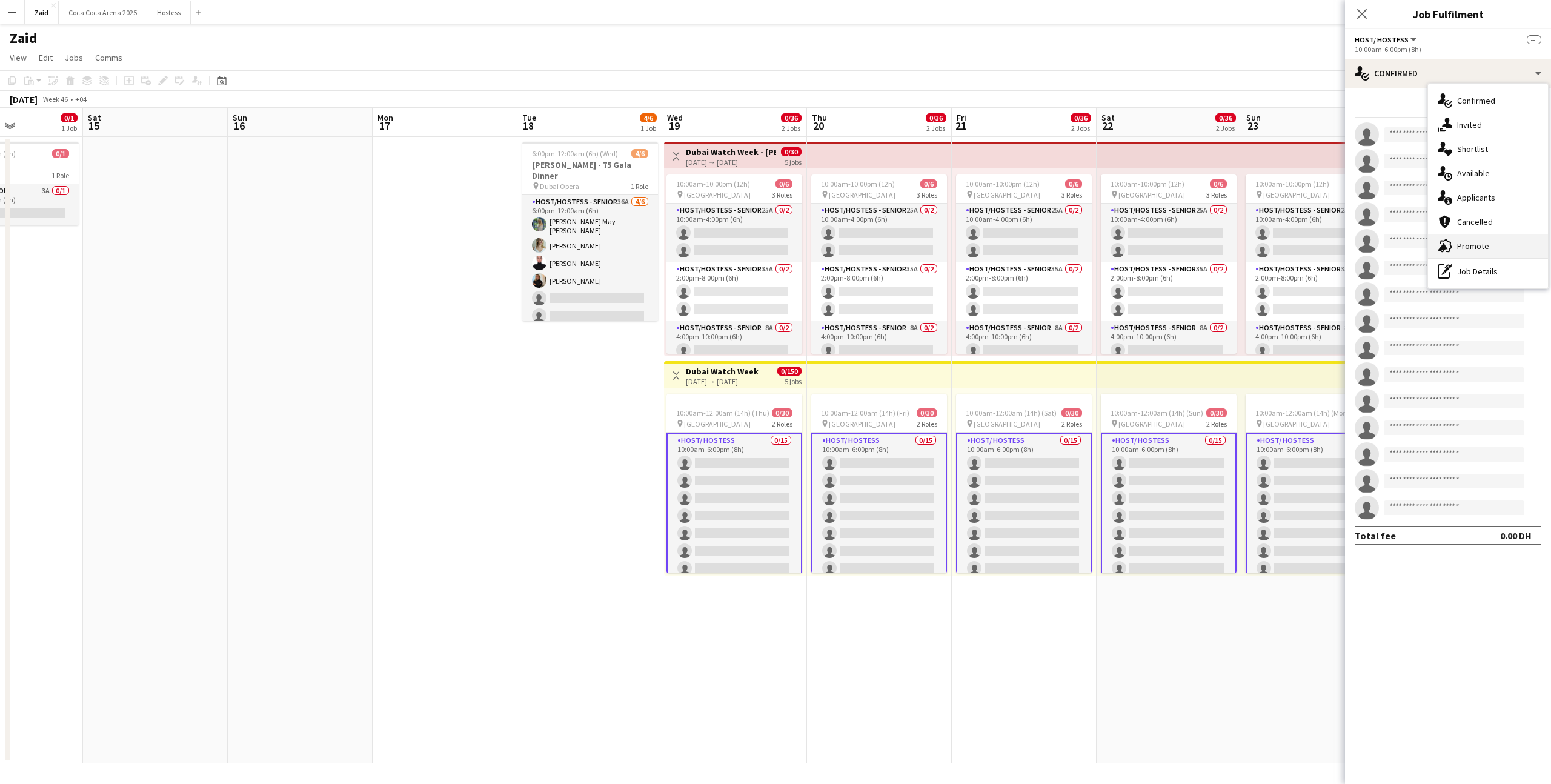
click at [1499, 237] on div "advertising-megaphone Promote" at bounding box center [1489, 246] width 120 height 24
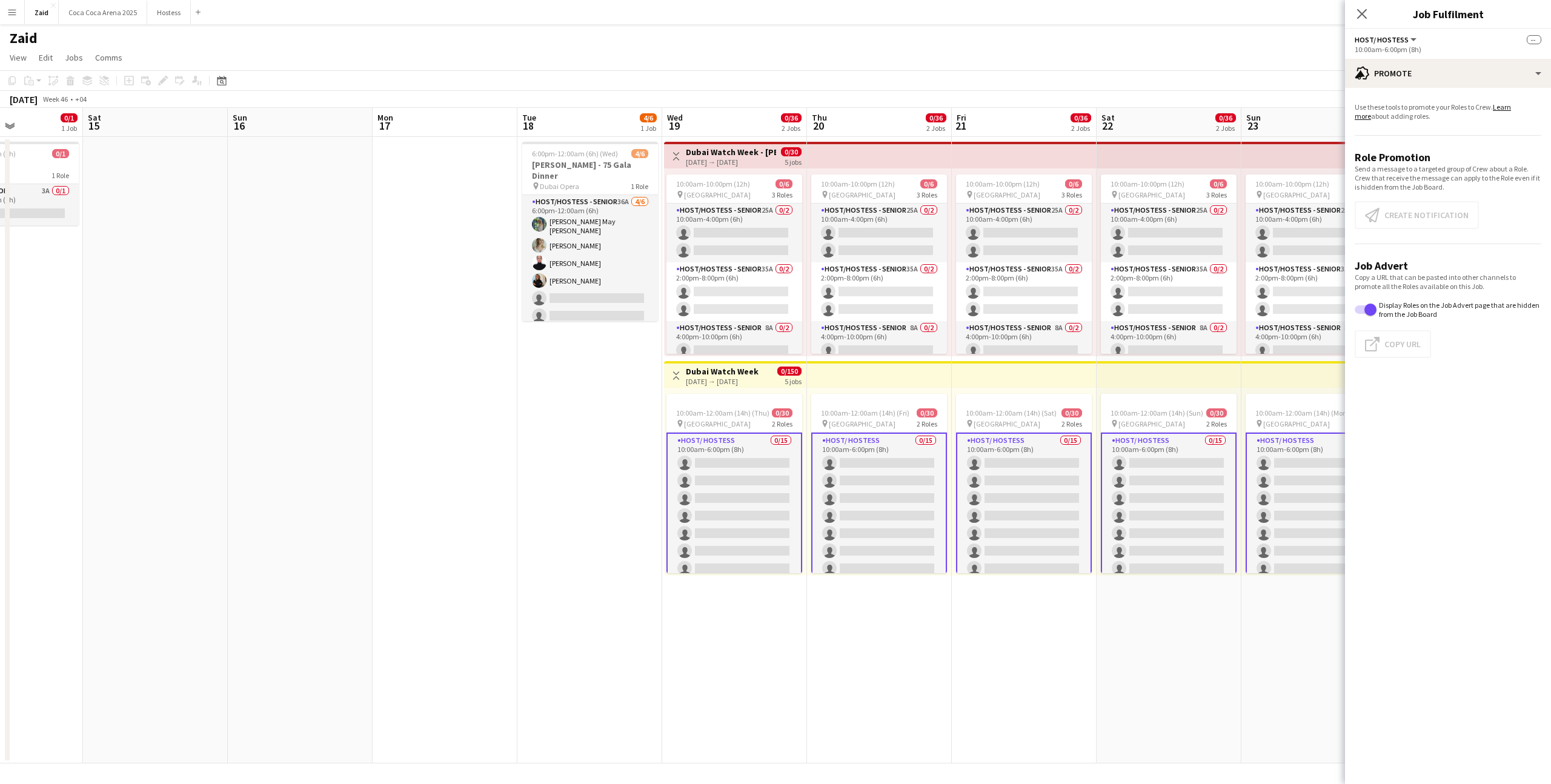
click at [735, 502] on app-card-role "Host/ Hostess 0/15 10:00am-6:00pm (8h) single-neutral-actions single-neutral-ac…" at bounding box center [735, 577] width 136 height 290
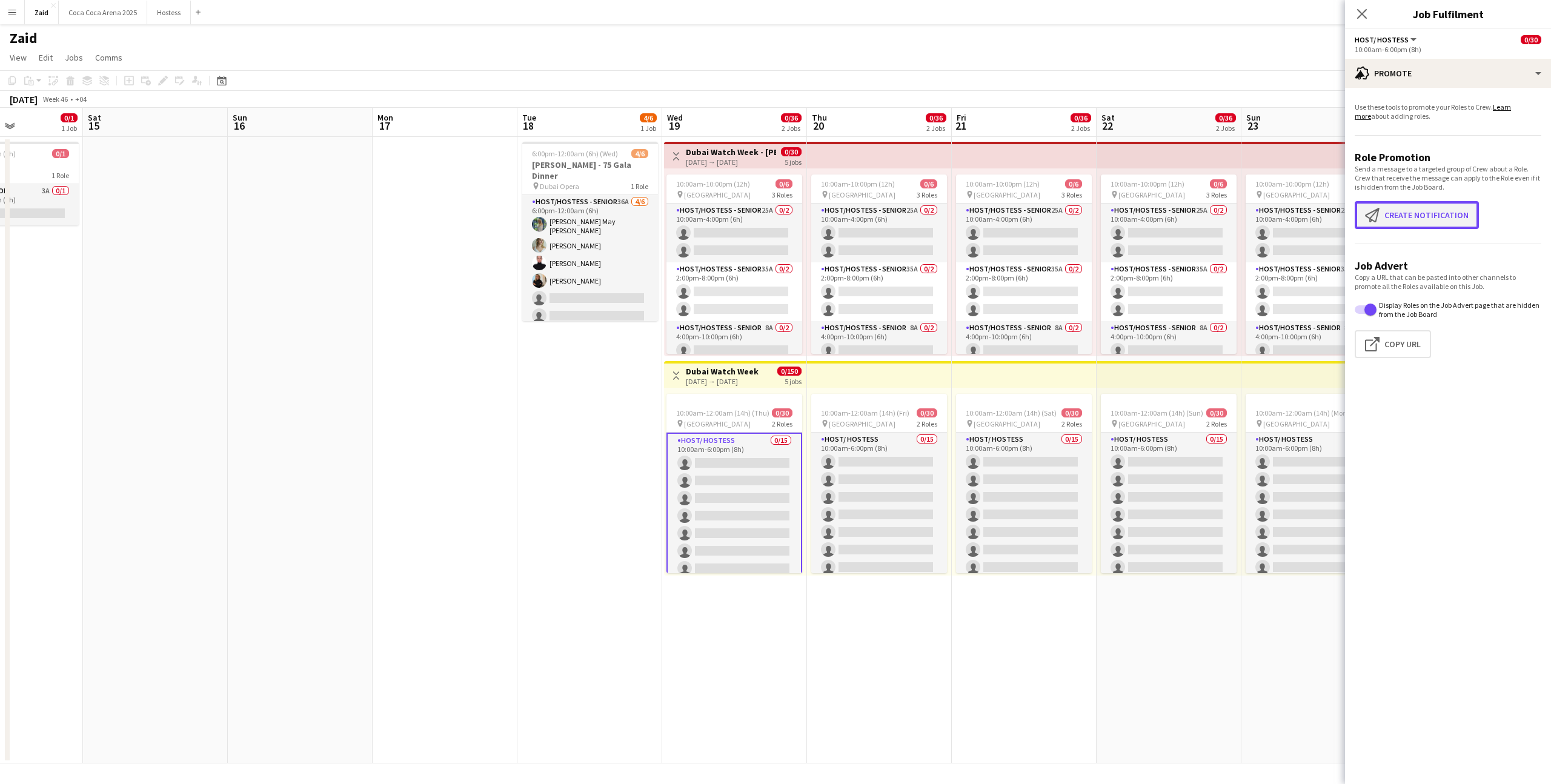
click at [1415, 217] on button "Create notification Create notification" at bounding box center [1417, 215] width 124 height 28
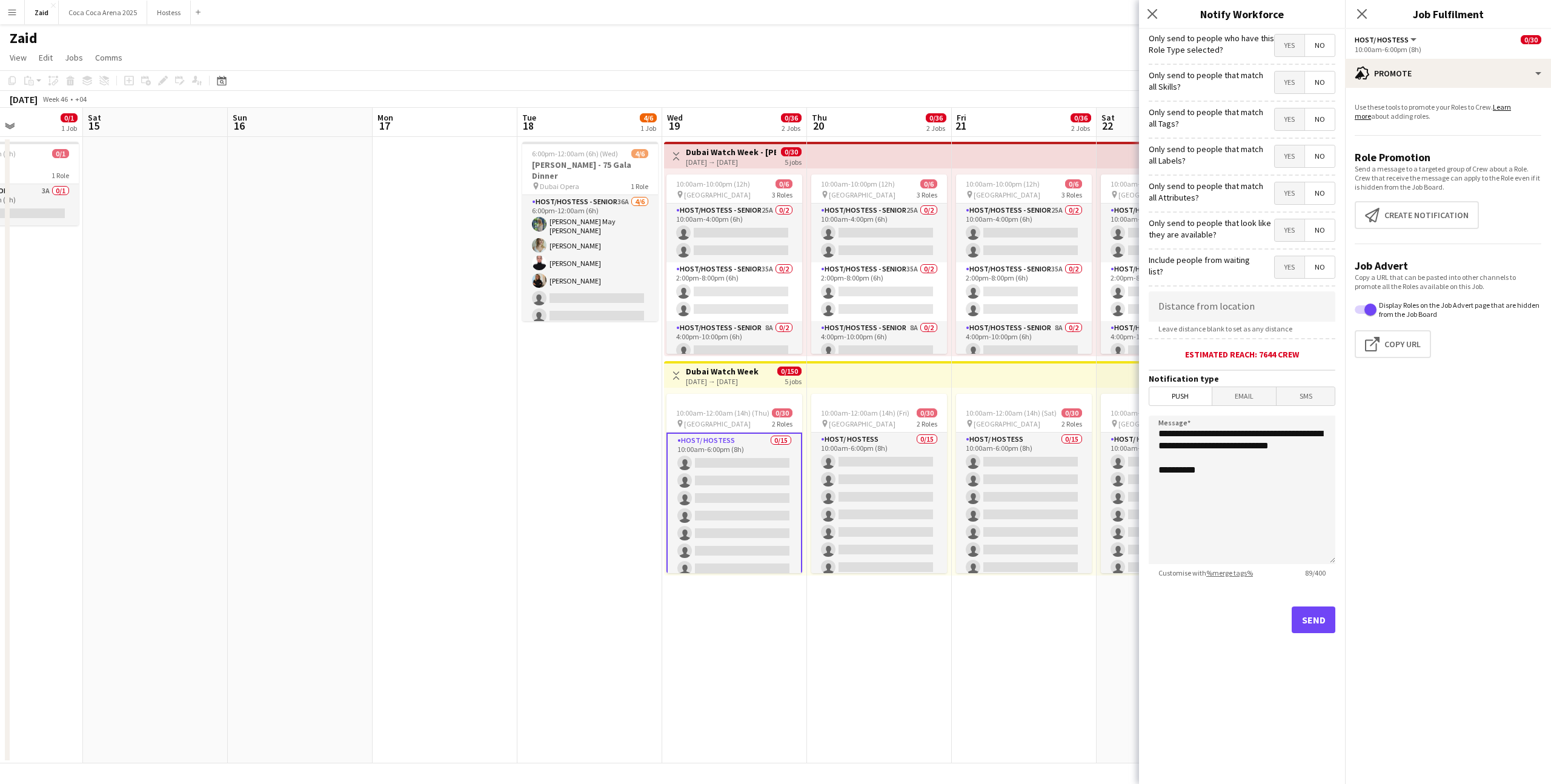
click at [1293, 236] on span "Yes" at bounding box center [1289, 230] width 30 height 22
click at [1291, 179] on div "Only send to people that match all Attributes? Yes No" at bounding box center [1242, 191] width 186 height 30
click at [1291, 186] on span "Yes" at bounding box center [1289, 193] width 30 height 22
click at [1291, 167] on mat-button-toggle-group "Yes No" at bounding box center [1305, 156] width 62 height 23
click at [1293, 147] on span "Yes" at bounding box center [1289, 156] width 30 height 22
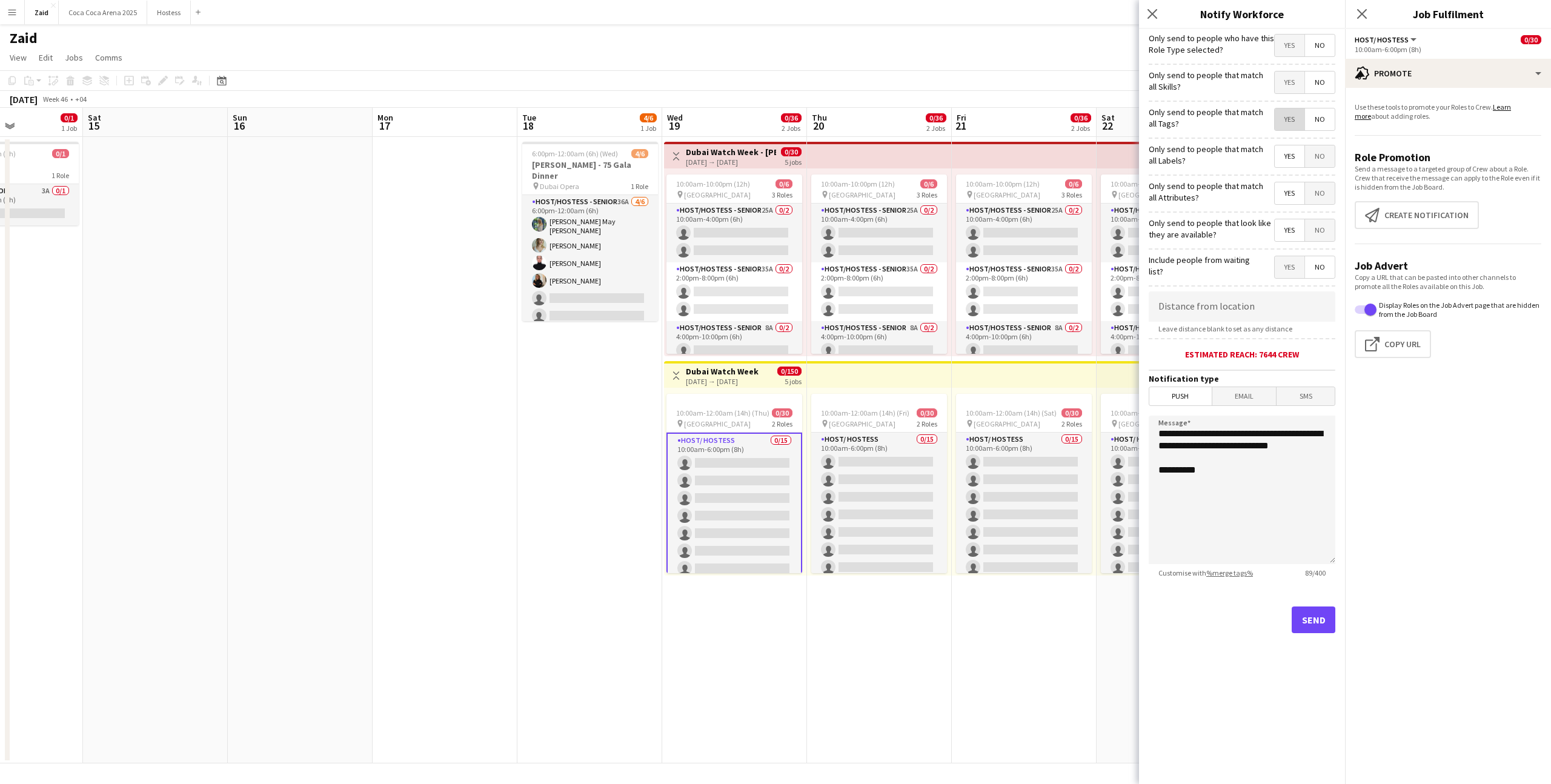
click at [1293, 124] on span "Yes" at bounding box center [1289, 119] width 30 height 22
click at [1293, 99] on form "**********" at bounding box center [1242, 348] width 206 height 638
click at [1293, 90] on span "Yes" at bounding box center [1289, 82] width 30 height 22
click at [1294, 61] on form "**********" at bounding box center [1242, 348] width 206 height 638
click at [1294, 54] on span "Yes" at bounding box center [1289, 45] width 30 height 22
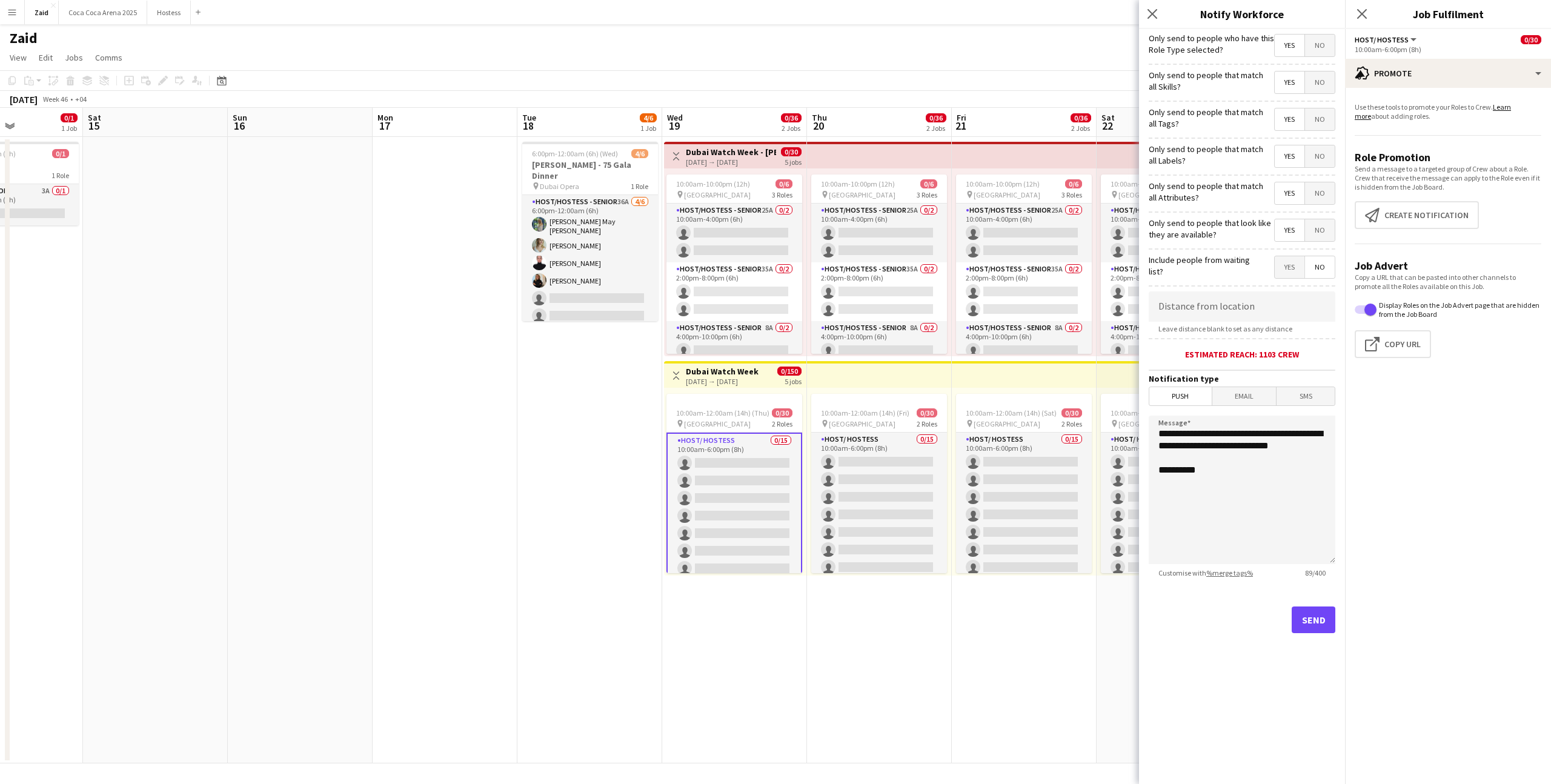
click at [1315, 635] on div "Send" at bounding box center [1242, 624] width 186 height 85
click at [1310, 617] on button "Send" at bounding box center [1314, 620] width 44 height 27
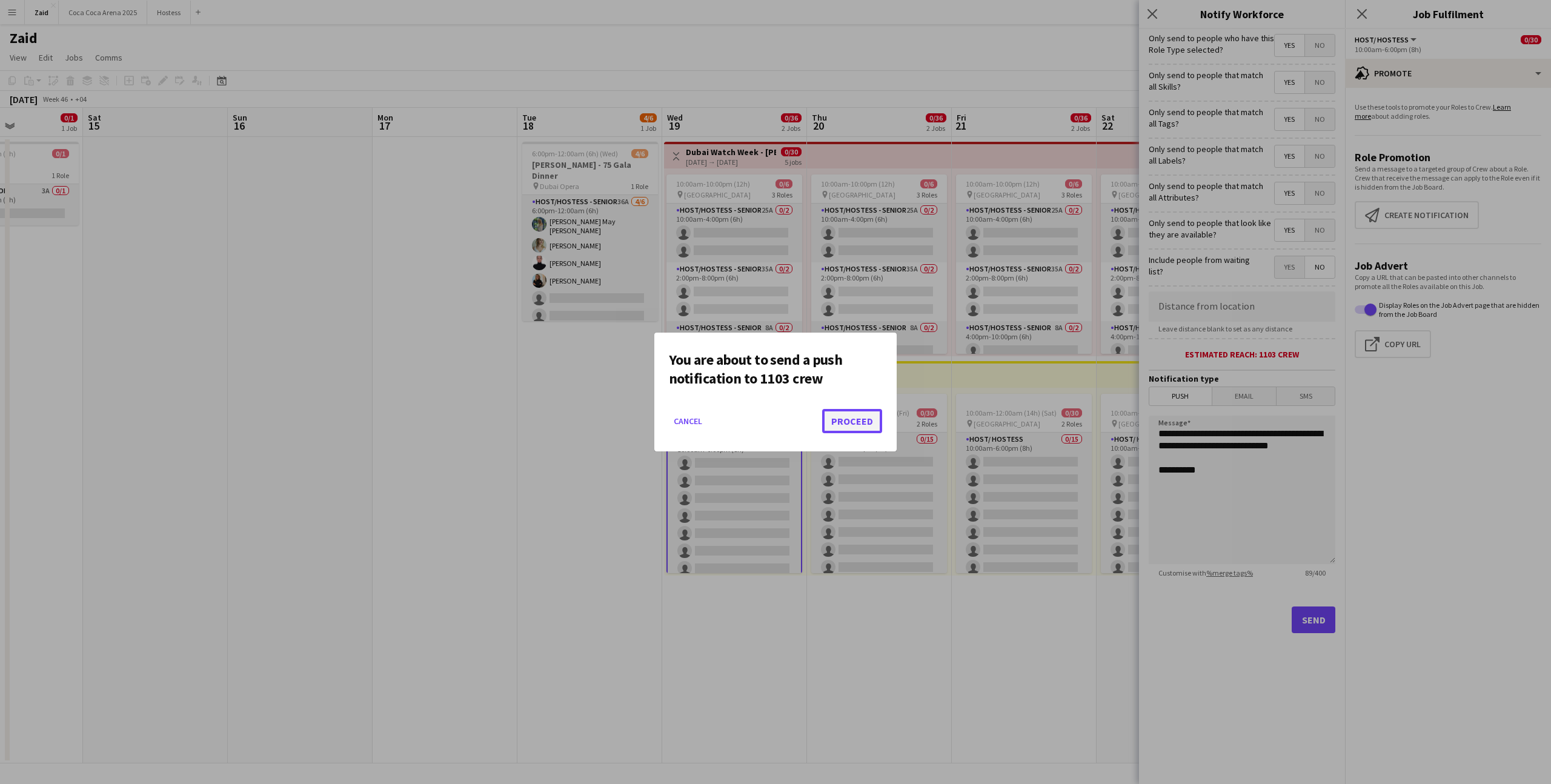
click at [827, 427] on button "Proceed" at bounding box center [852, 421] width 60 height 24
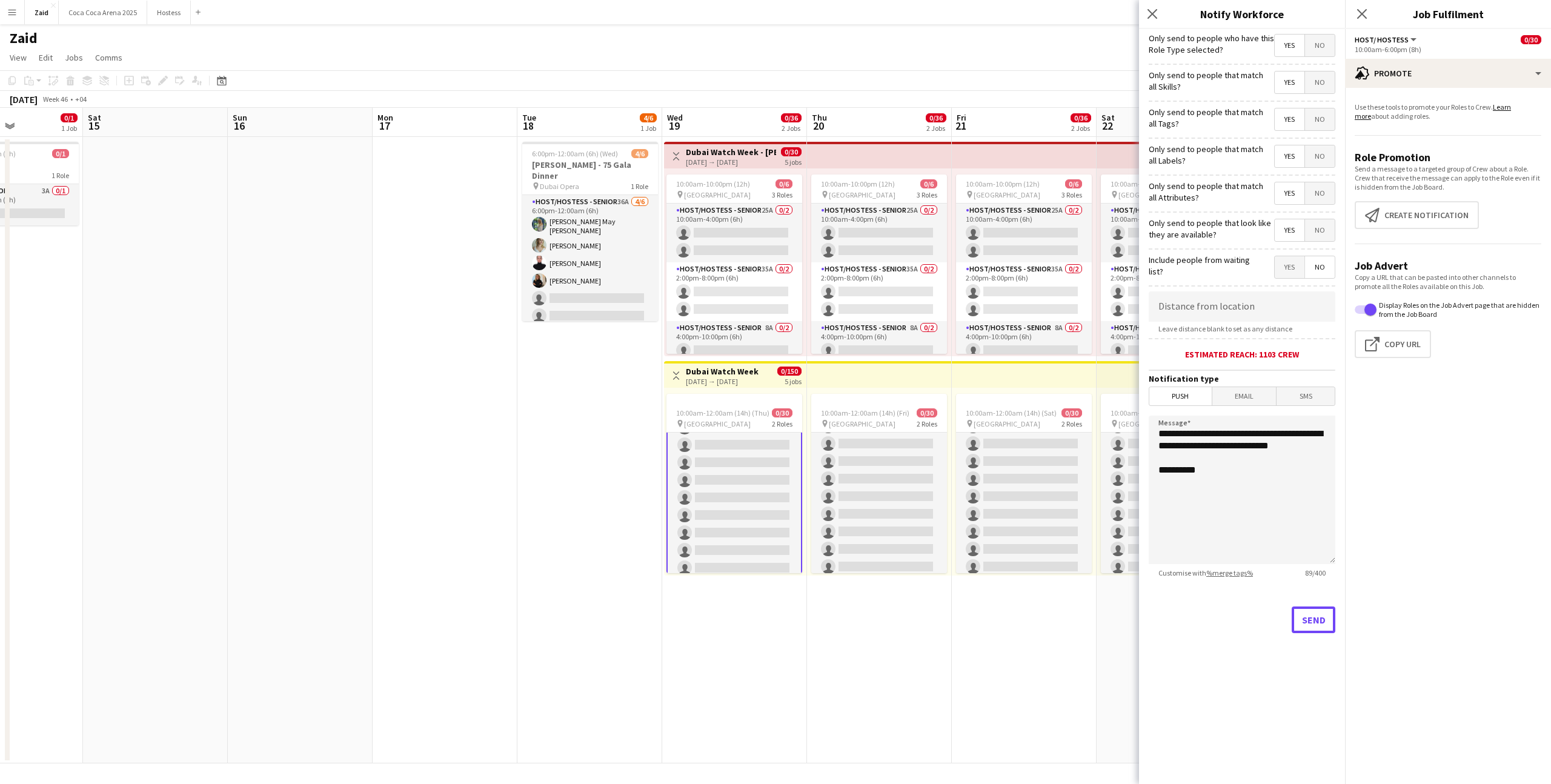
scroll to position [318, 0]
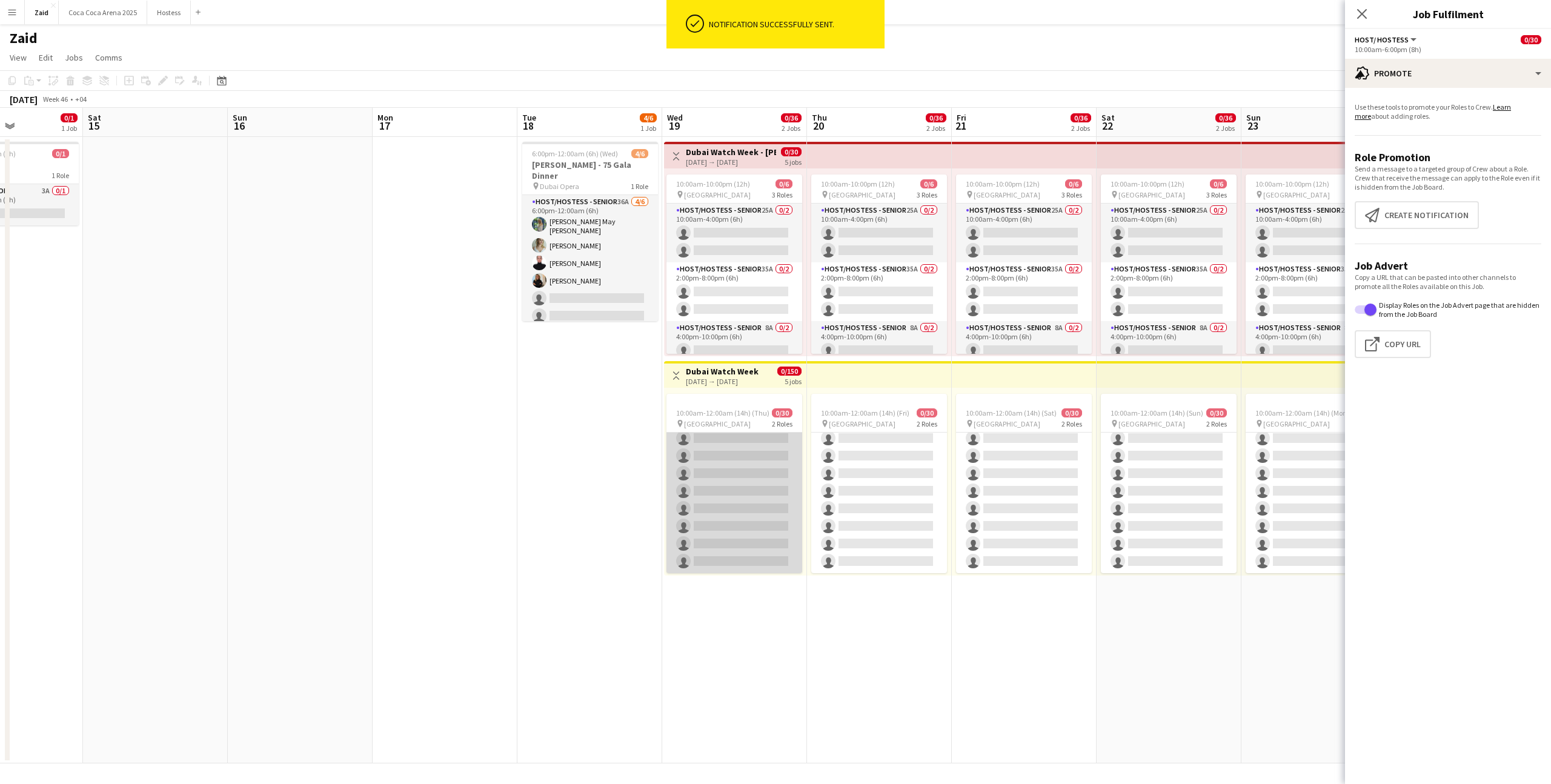
click at [763, 526] on app-card-role "Host/ Hostess 0/15 4:00pm-12:00am (8h) single-neutral-actions single-neutral-ac…" at bounding box center [735, 429] width 136 height 288
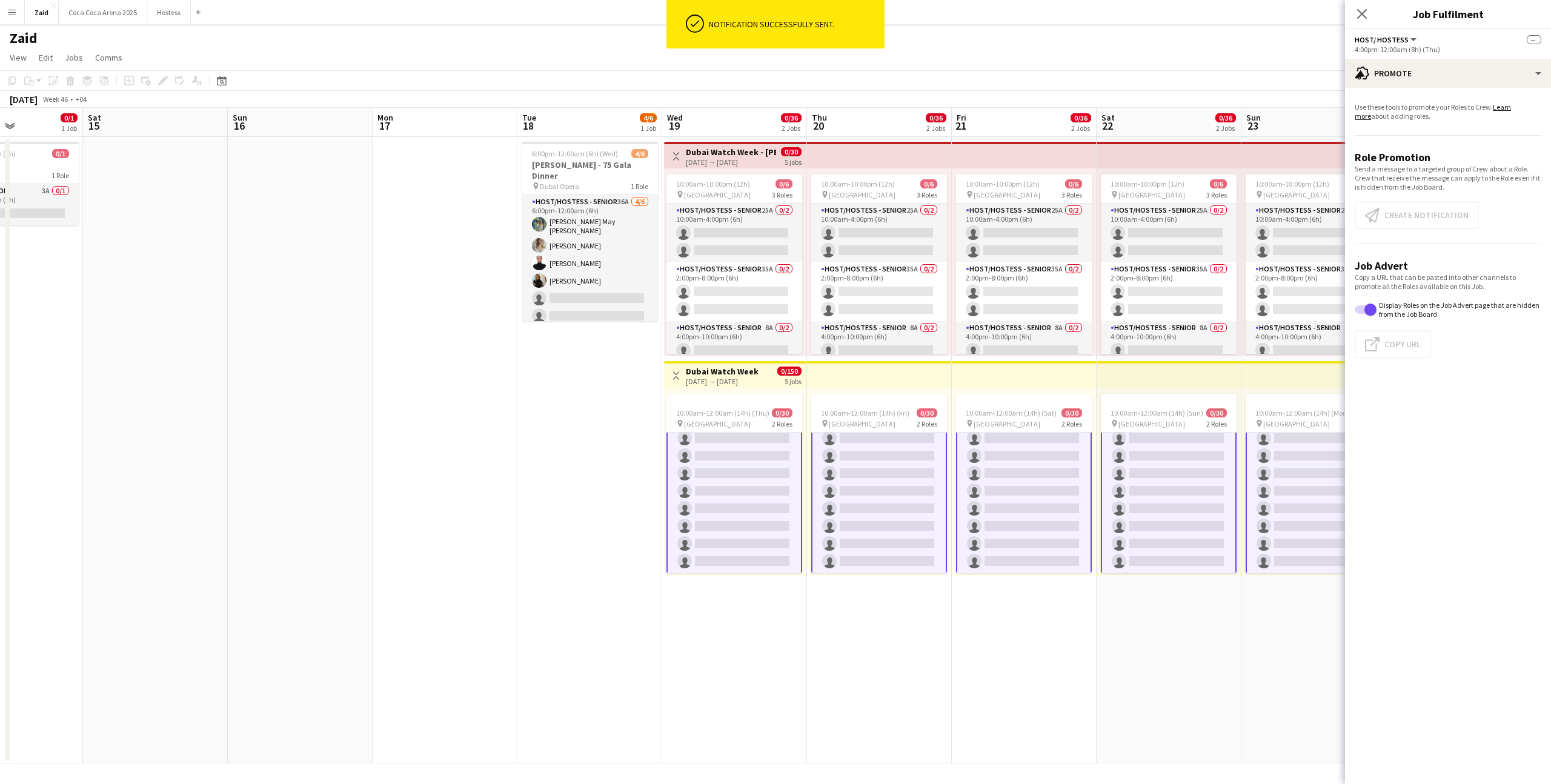
click at [759, 502] on app-card-role "Host/ Hostess 0/15 4:00pm-12:00am (8h) single-neutral-actions single-neutral-ac…" at bounding box center [735, 430] width 136 height 290
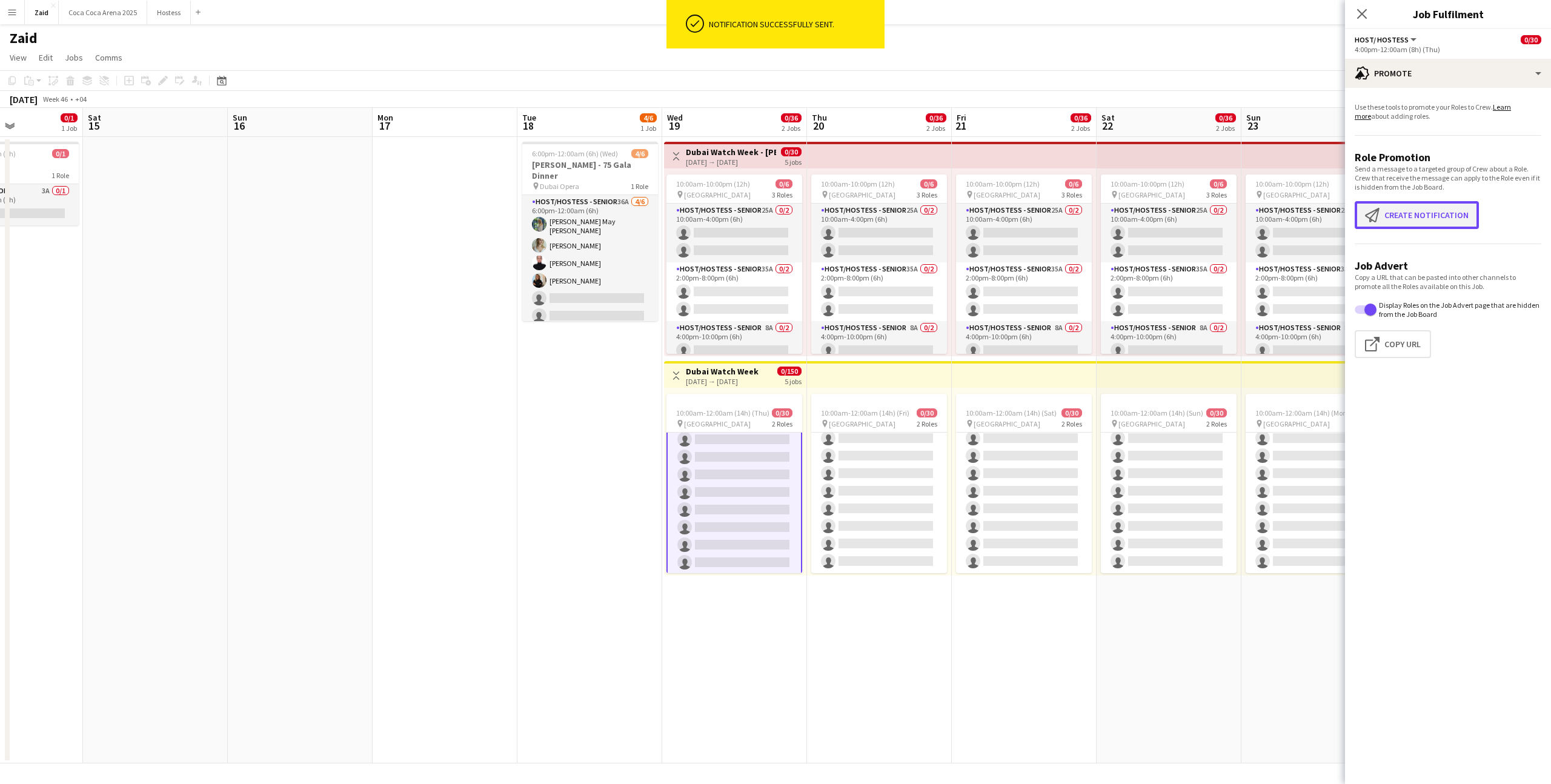
click at [1413, 204] on button "Create notification Create notification" at bounding box center [1417, 215] width 124 height 28
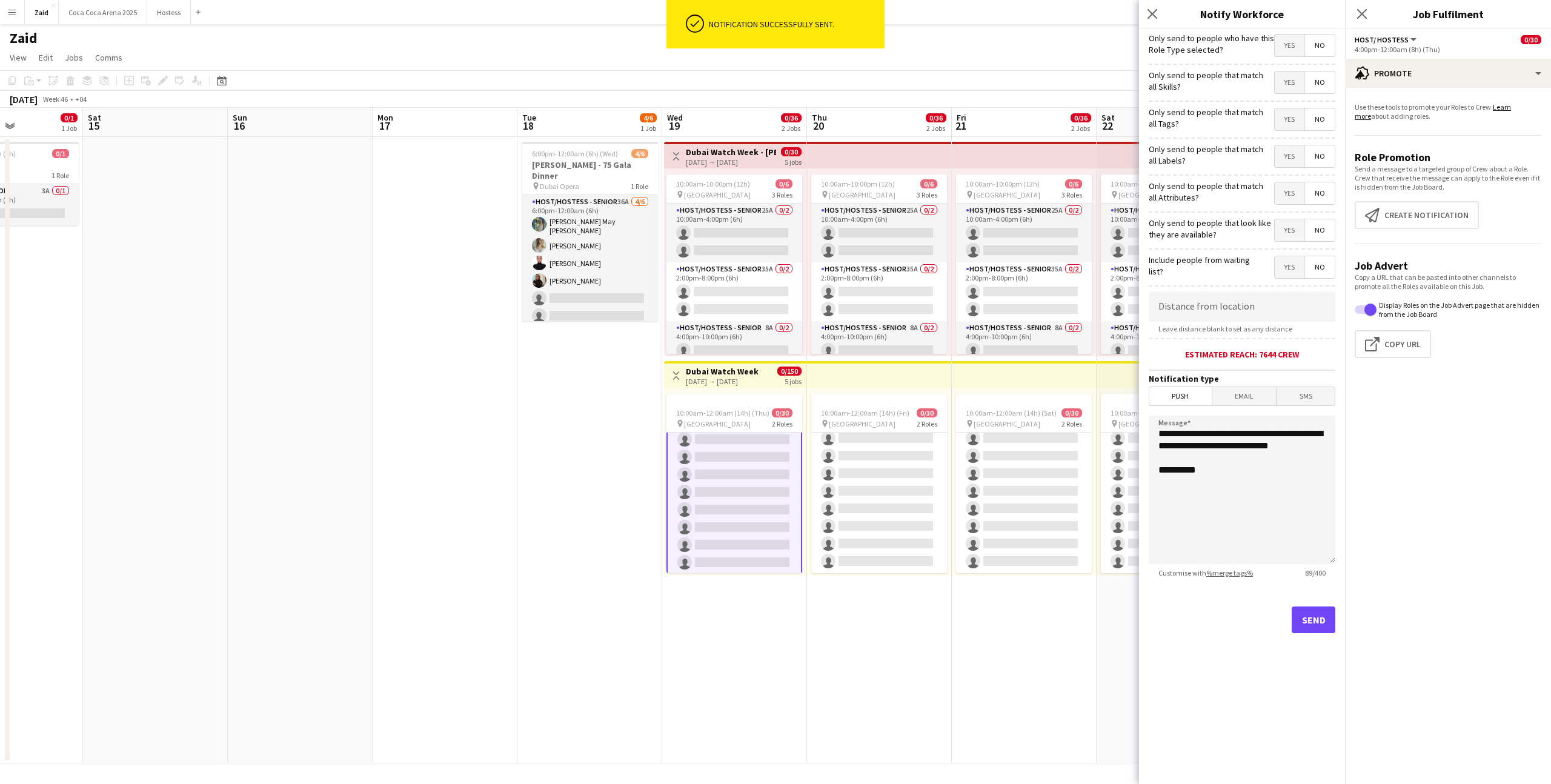
click at [1289, 240] on span "Yes" at bounding box center [1289, 230] width 30 height 22
click at [1296, 165] on span "Yes" at bounding box center [1289, 156] width 30 height 22
click at [1296, 195] on span "Yes" at bounding box center [1289, 193] width 30 height 22
click at [1296, 111] on span "Yes" at bounding box center [1289, 119] width 30 height 22
click at [1292, 85] on span "Yes" at bounding box center [1289, 82] width 30 height 22
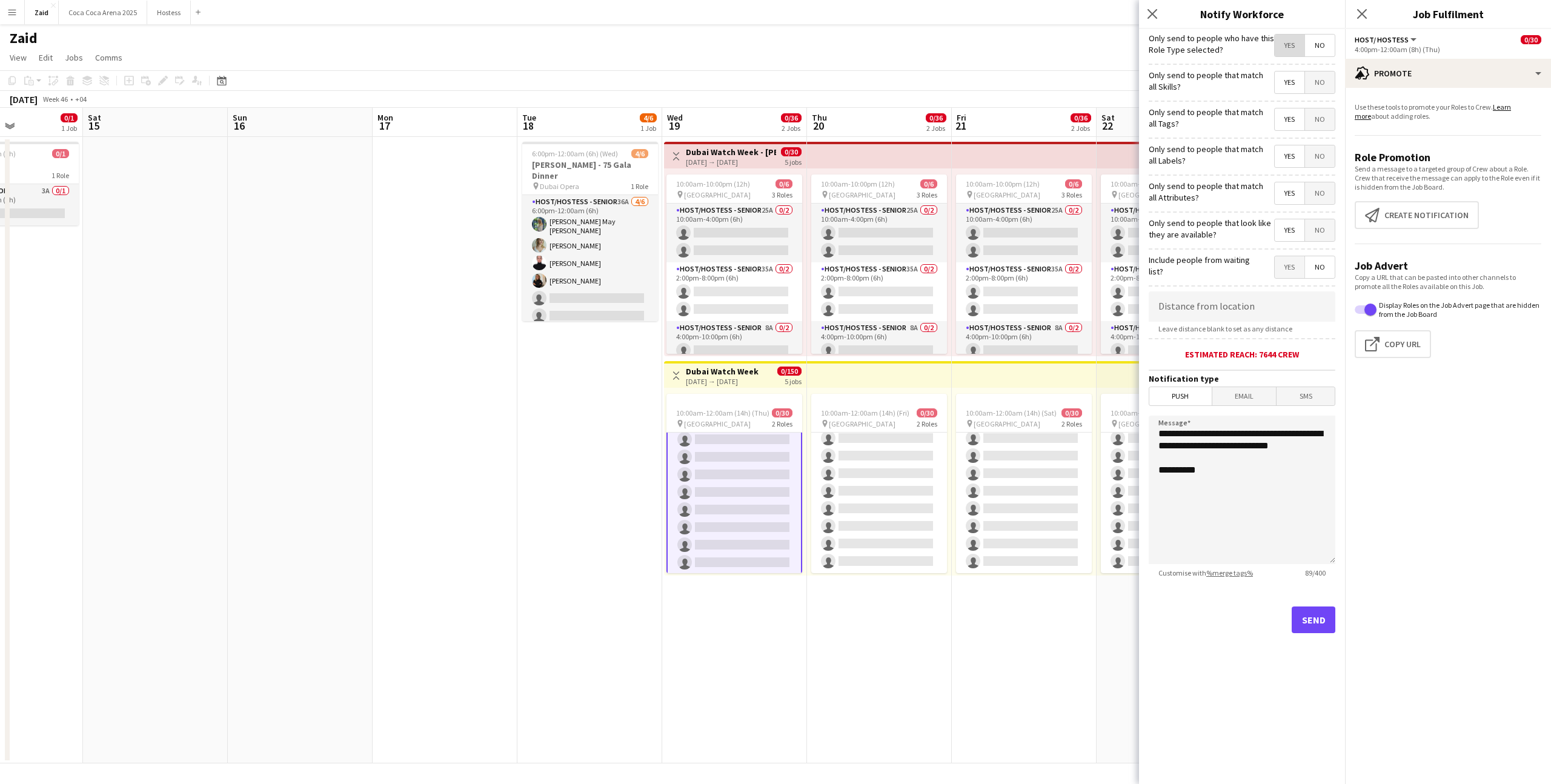
click at [1287, 49] on span "Yes" at bounding box center [1289, 45] width 30 height 22
click at [1306, 624] on button "Send" at bounding box center [1314, 620] width 44 height 27
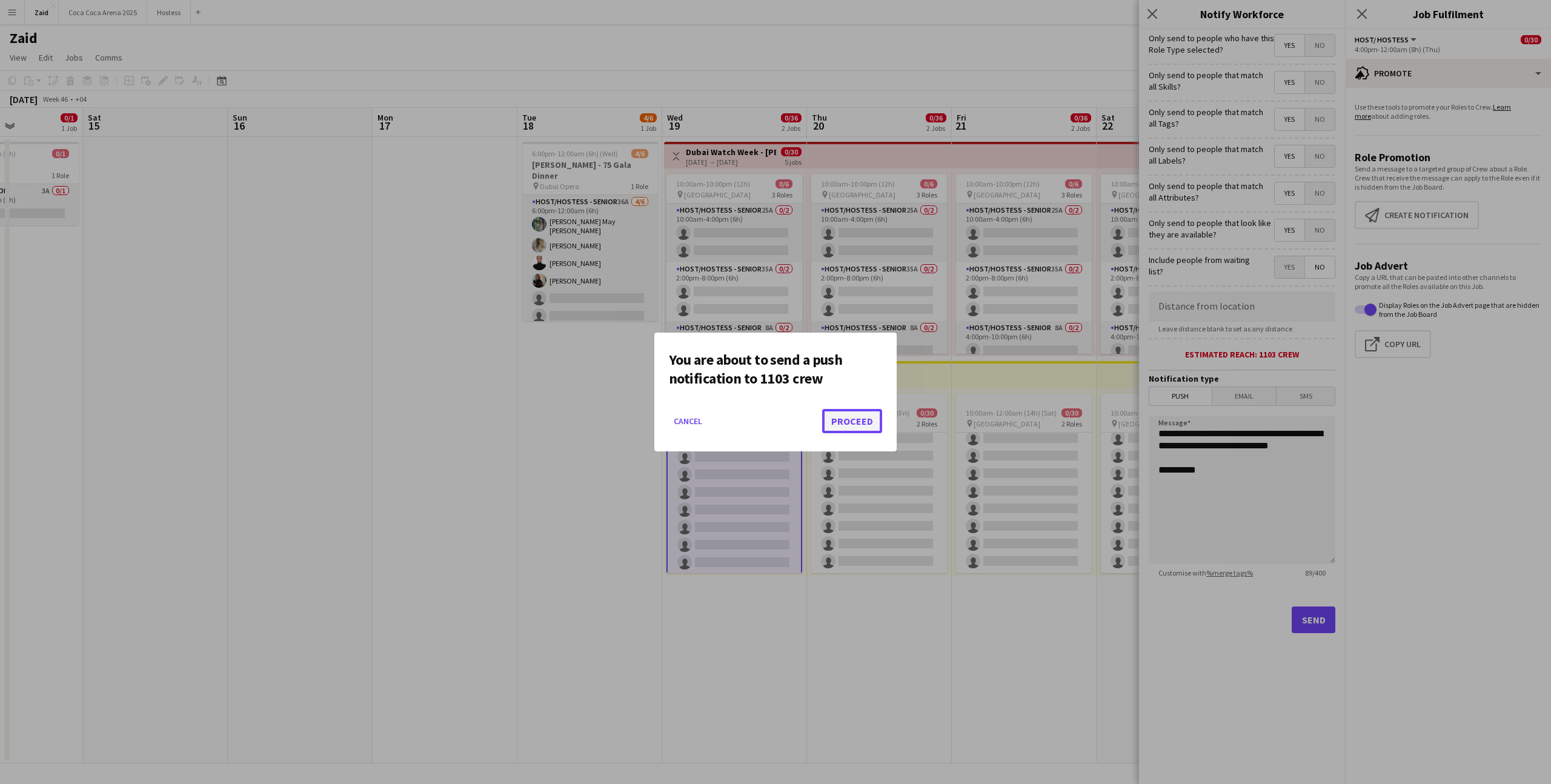
click at [868, 428] on button "Proceed" at bounding box center [852, 421] width 60 height 24
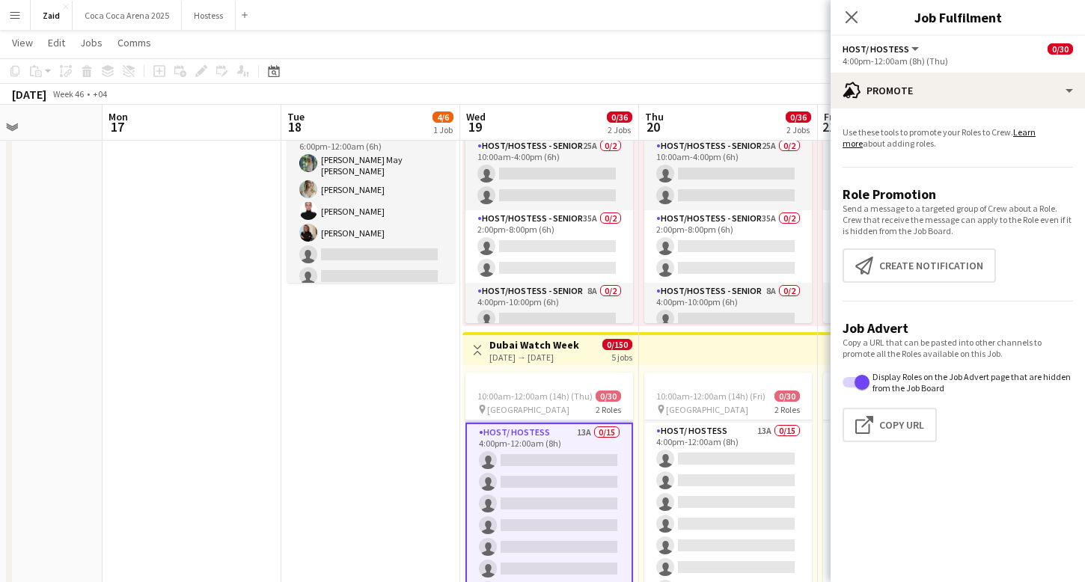
scroll to position [7, 0]
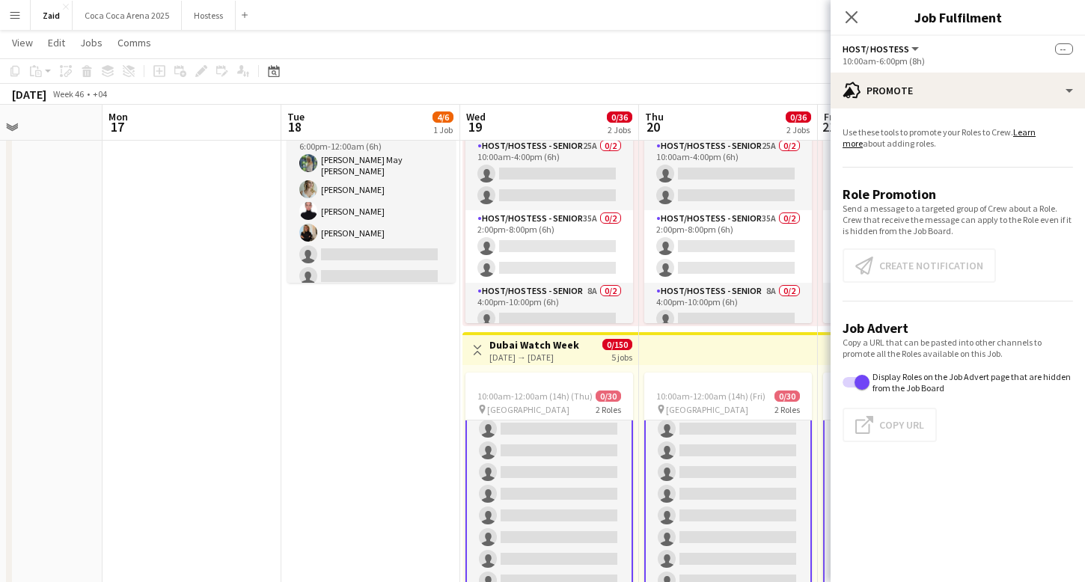
scroll to position [0, 0]
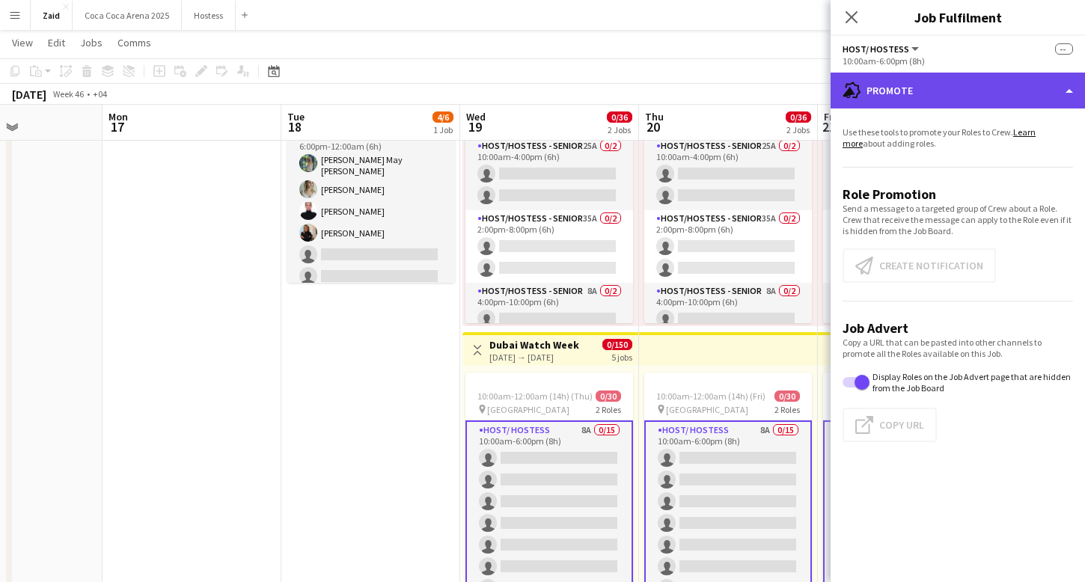
click at [938, 101] on div "advertising-megaphone Promote" at bounding box center [958, 91] width 254 height 36
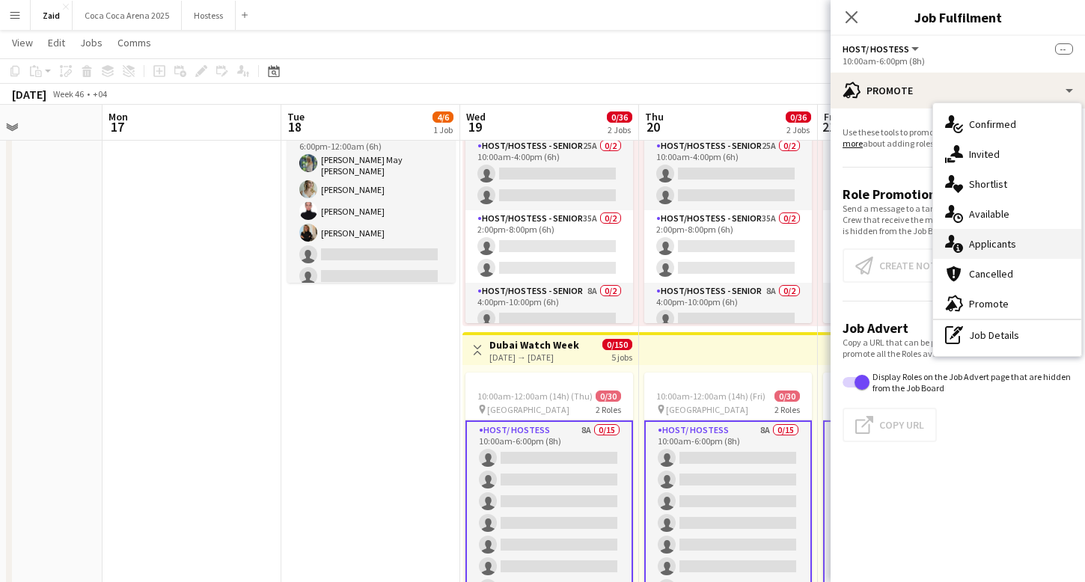
click at [1014, 236] on div "single-neutral-actions-information Applicants" at bounding box center [1007, 244] width 148 height 30
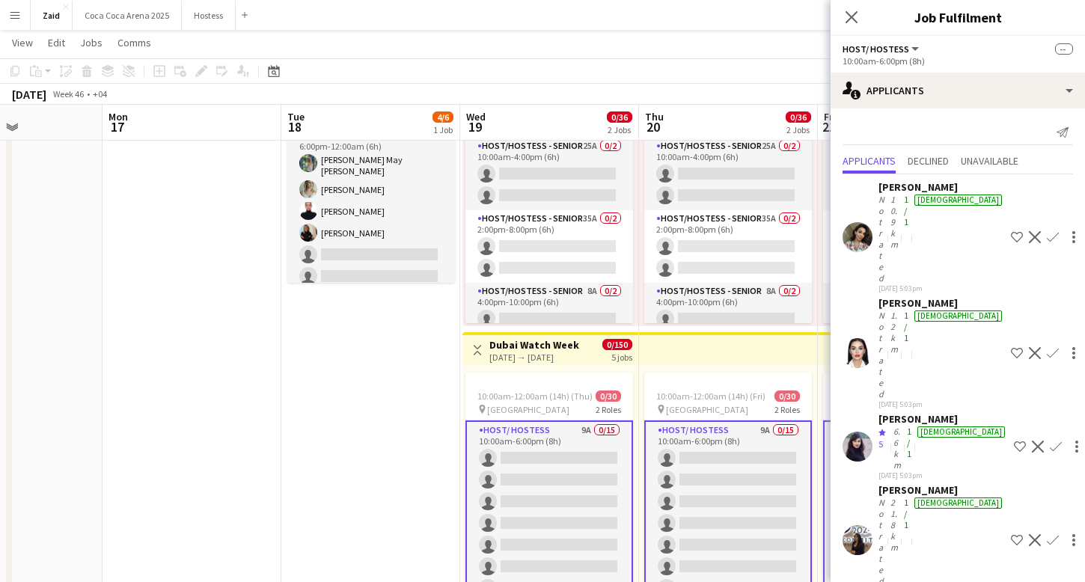
scroll to position [215, 0]
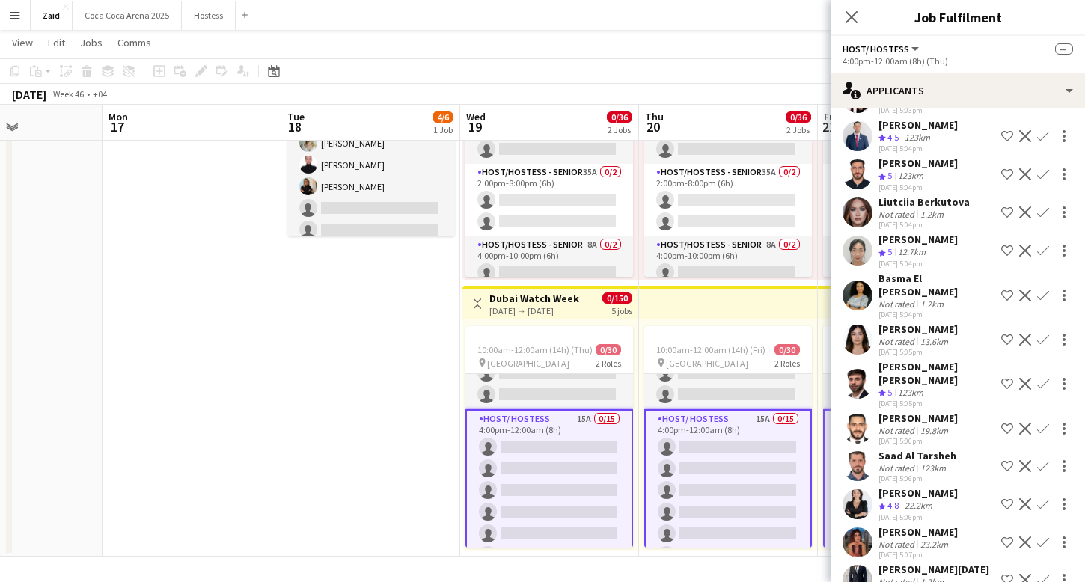
click at [917, 539] on div "23.2km" at bounding box center [934, 544] width 34 height 11
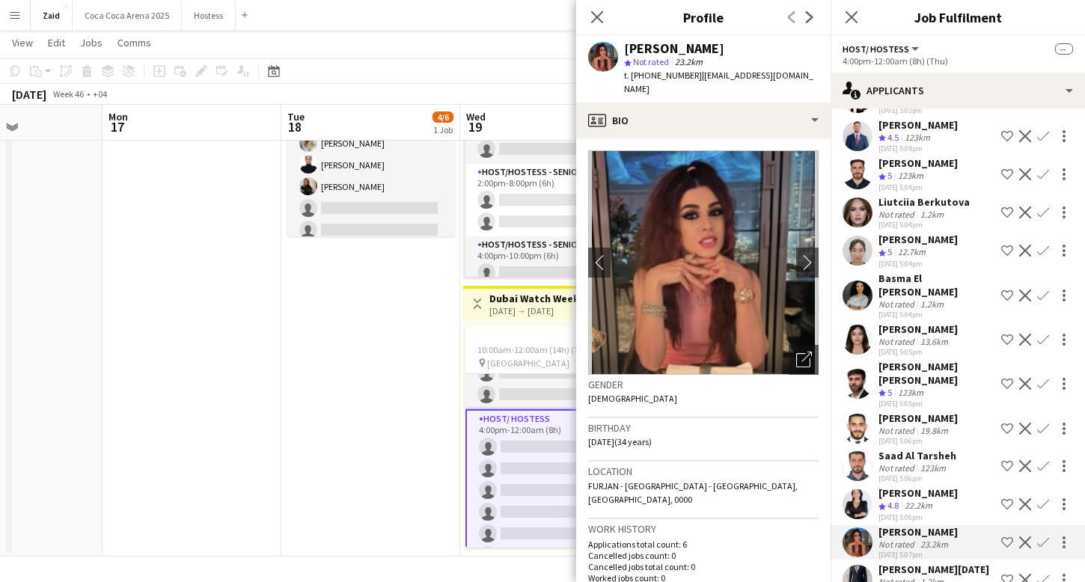
click at [948, 486] on div "Anastasia Nepeina" at bounding box center [917, 492] width 79 height 13
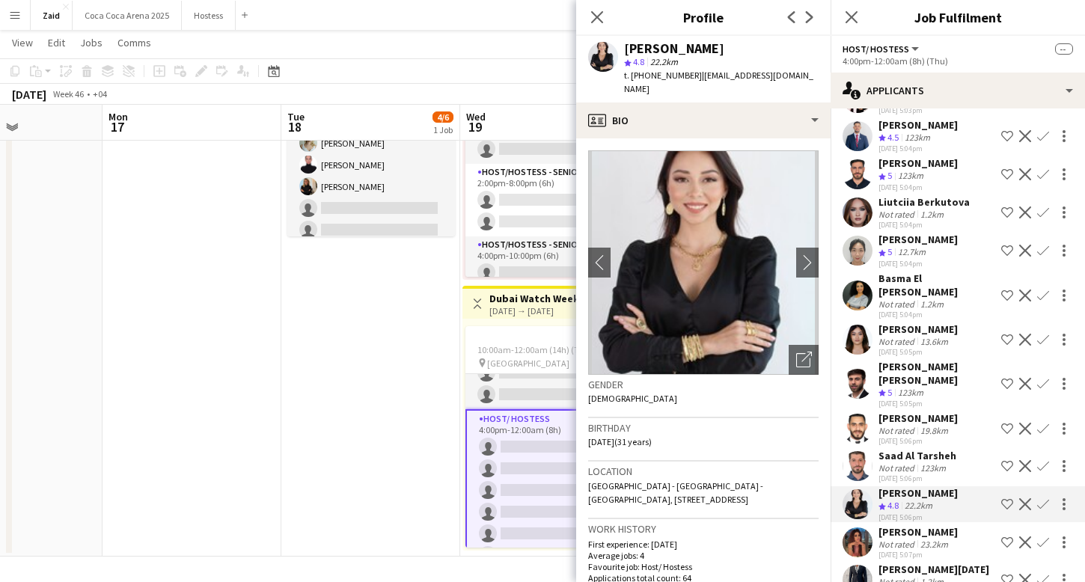
click at [942, 462] on div "123km" at bounding box center [932, 467] width 31 height 11
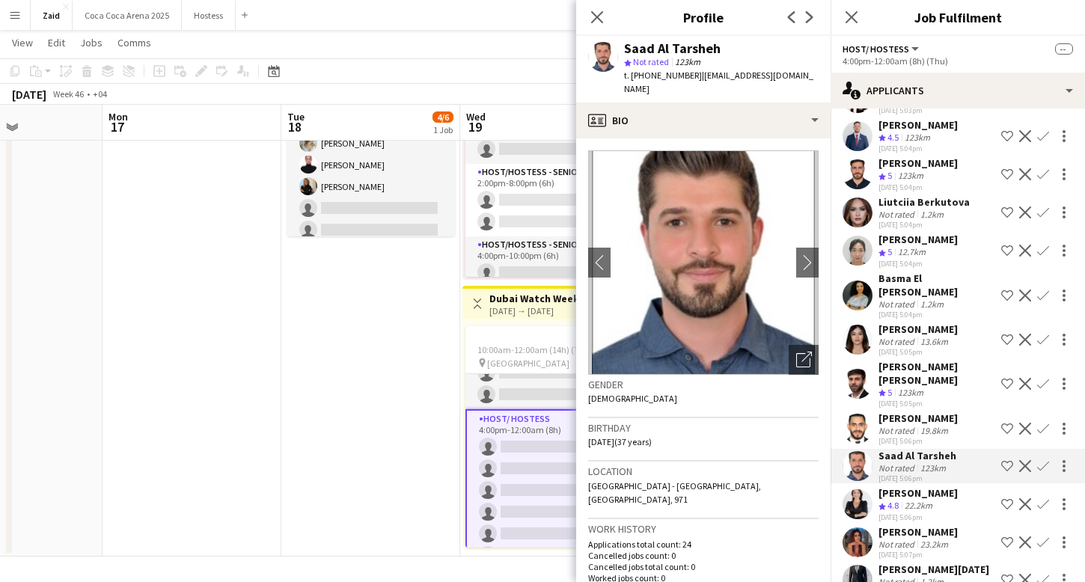
click at [937, 425] on div "19.8km" at bounding box center [934, 430] width 34 height 11
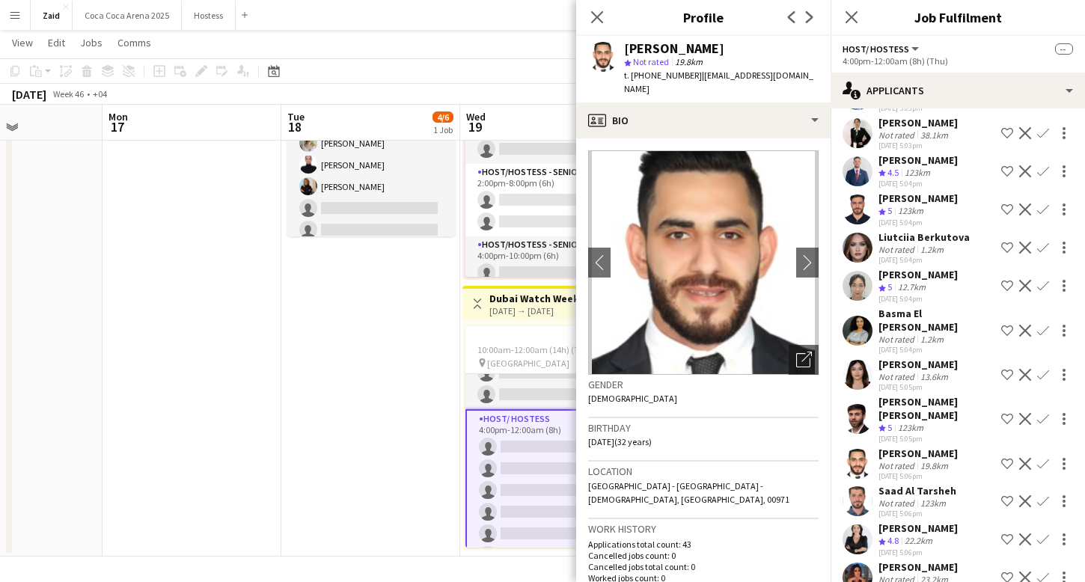
click at [937, 422] on div "Crew rating 5 123km" at bounding box center [936, 428] width 117 height 13
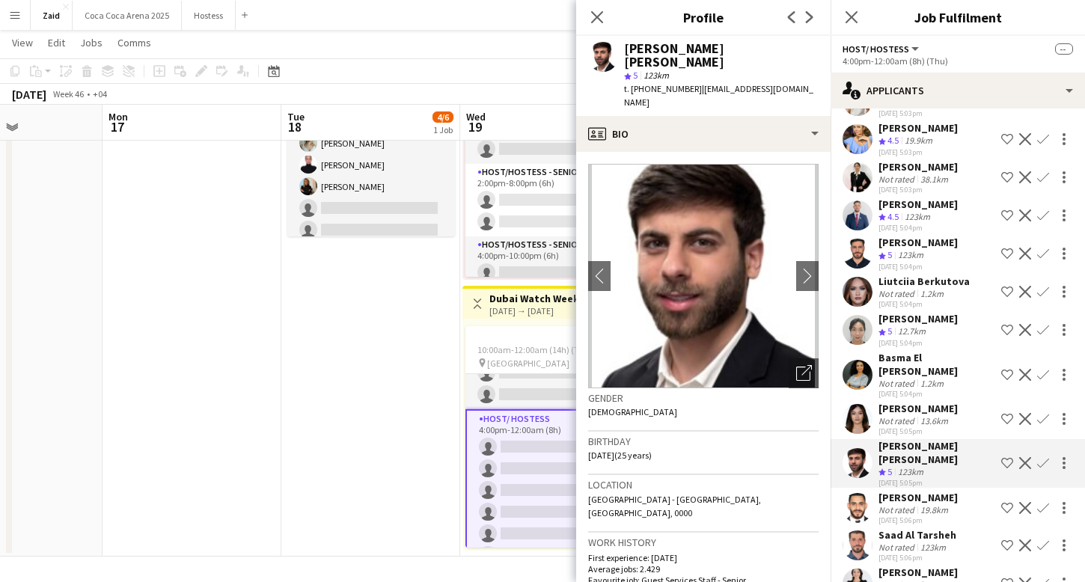
click at [937, 402] on div "Christina Ann Jero" at bounding box center [917, 408] width 79 height 13
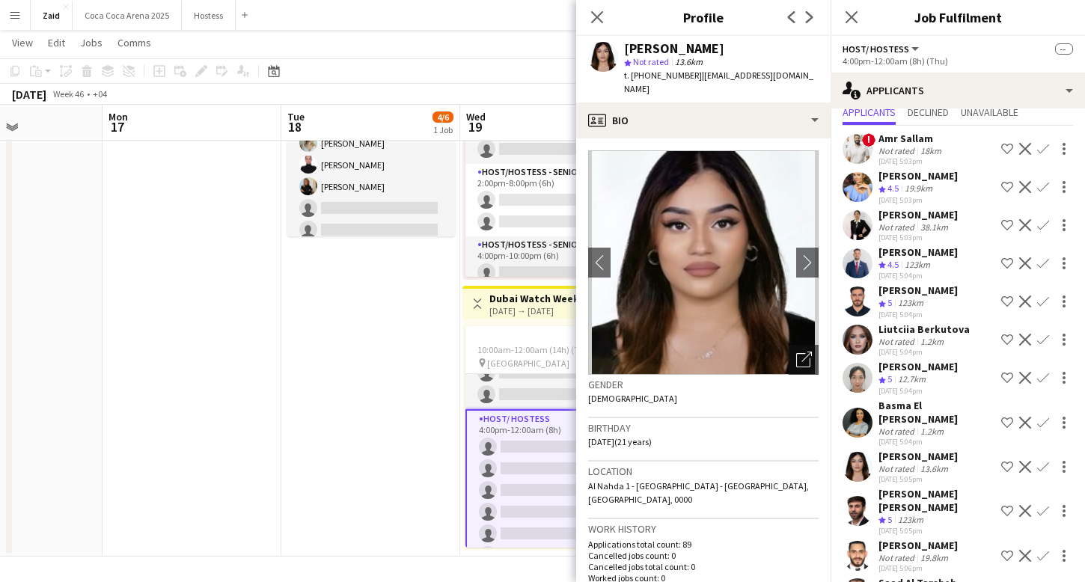
click at [937, 399] on div "Basma El Habashy" at bounding box center [936, 412] width 117 height 27
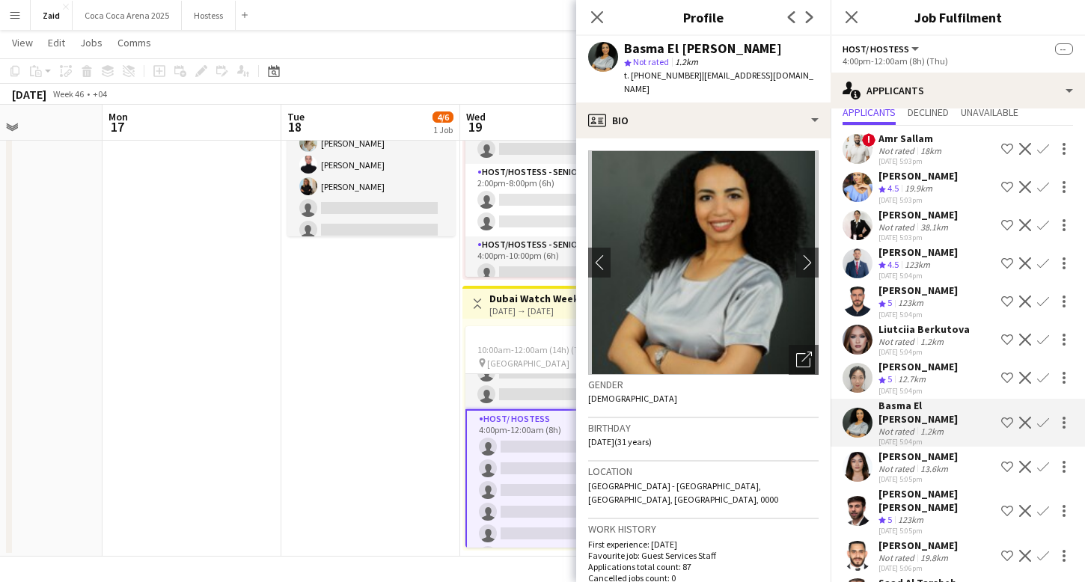
click at [937, 386] on div "03-09-2025 5:04pm" at bounding box center [917, 391] width 79 height 10
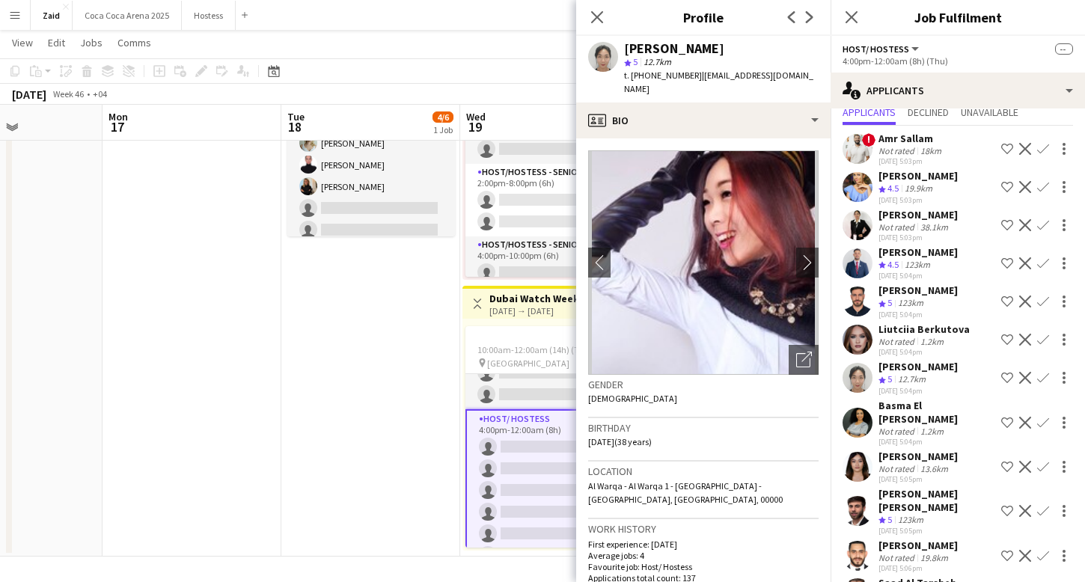
click at [1003, 372] on app-icon "Shortlist crew" at bounding box center [1007, 378] width 12 height 12
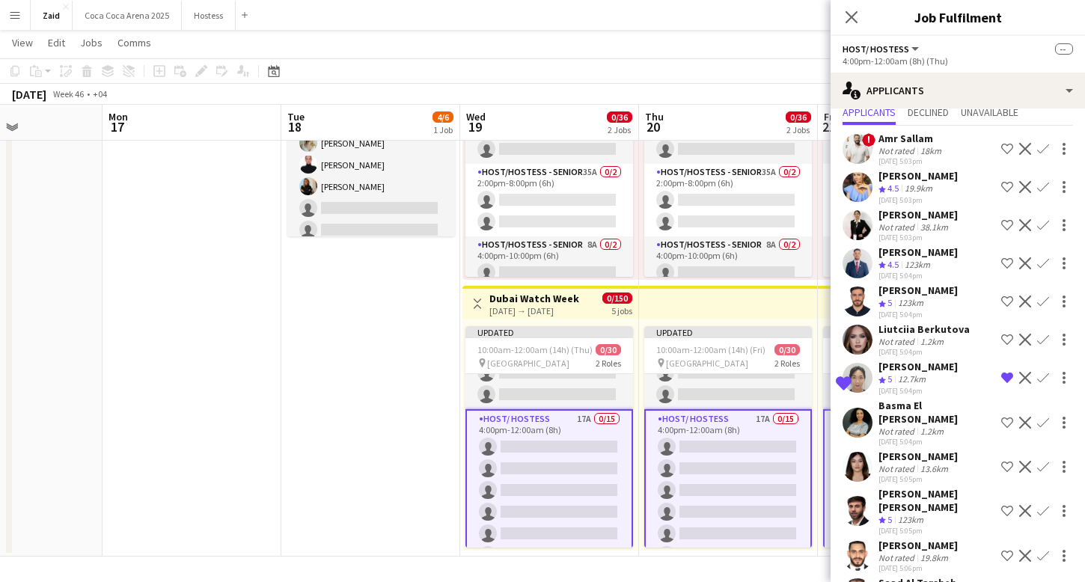
click at [952, 292] on div "Ibrahim El Banna" at bounding box center [917, 290] width 79 height 13
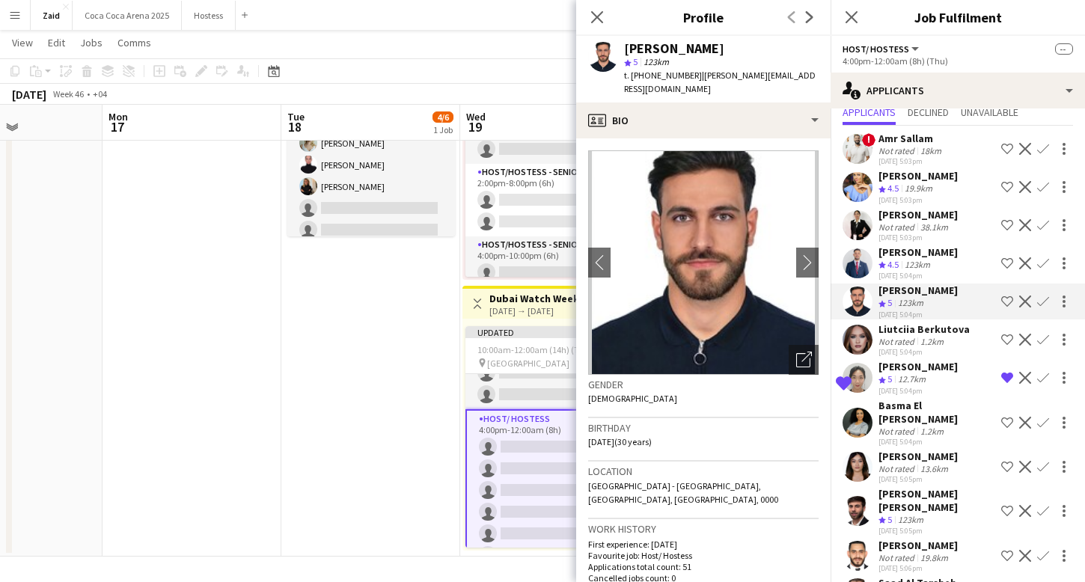
click at [1010, 304] on app-icon "Shortlist crew" at bounding box center [1007, 302] width 12 height 12
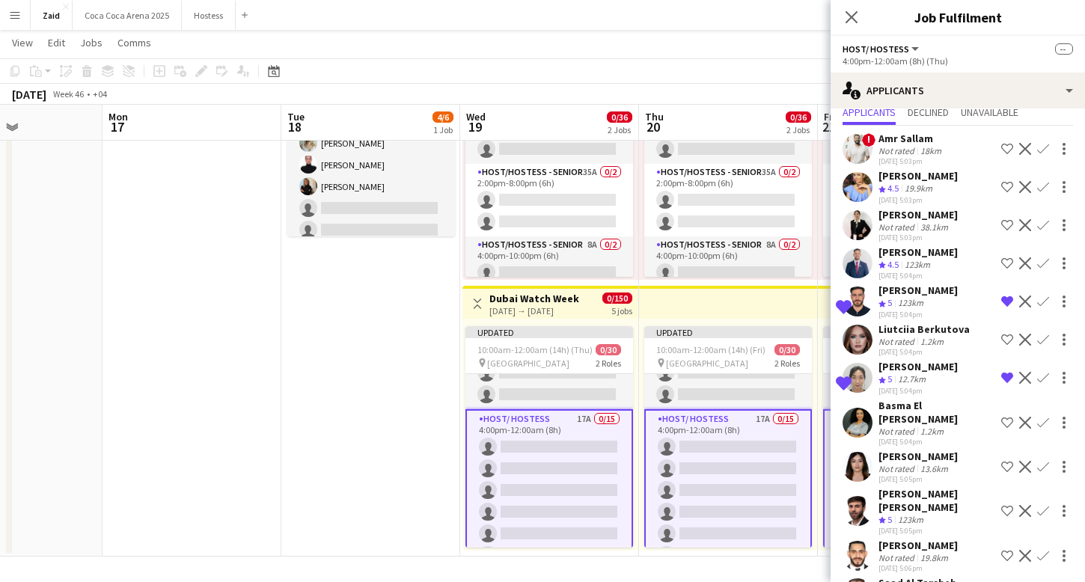
click at [1011, 261] on app-icon "Shortlist crew" at bounding box center [1007, 263] width 12 height 12
click at [949, 215] on div "Andrea Caicedo" at bounding box center [917, 214] width 79 height 13
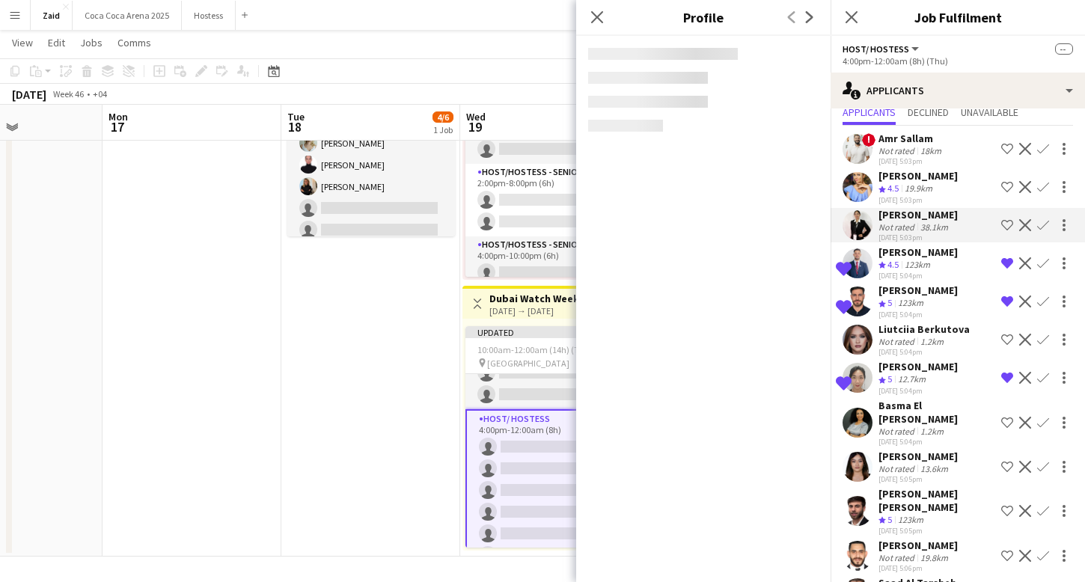
click at [946, 195] on div "Yana Lazareva Crew rating 4.5 19.9km 03-09-2025 5:03pm Shortlist crew Decline C…" at bounding box center [958, 187] width 254 height 36
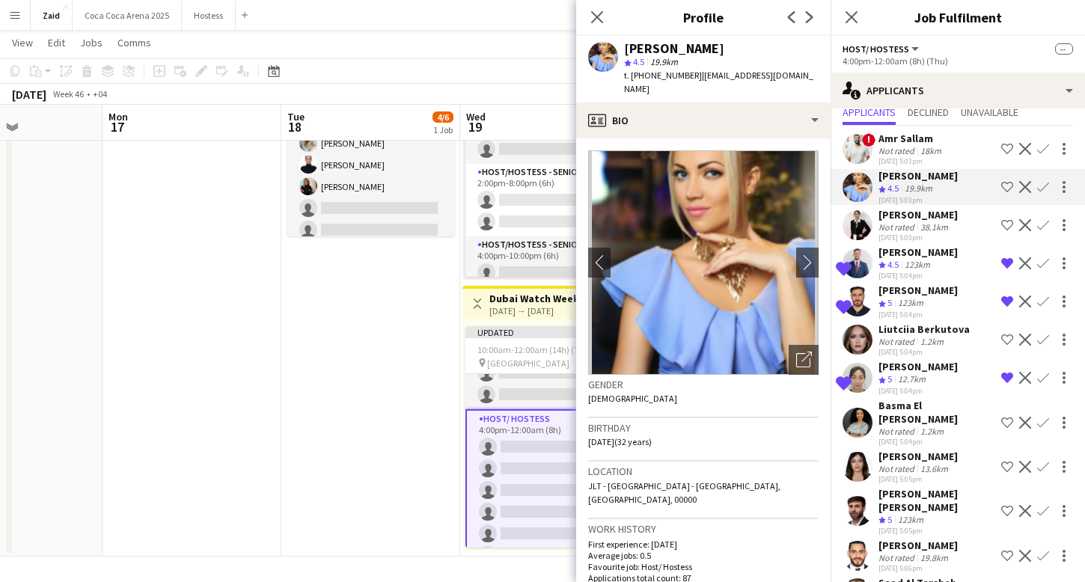
click at [1008, 196] on div "Yana Lazareva Crew rating 4.5 19.9km 03-09-2025 5:03pm Shortlist crew Decline C…" at bounding box center [958, 187] width 254 height 36
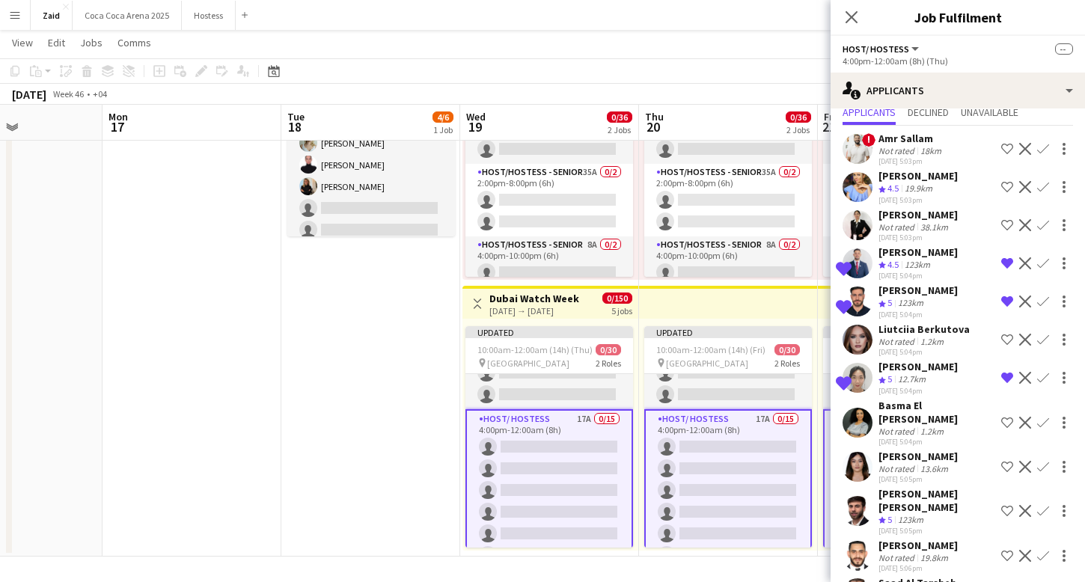
click at [1012, 191] on app-icon "Shortlist crew" at bounding box center [1007, 187] width 12 height 12
click at [376, 347] on app-date-cell "6:00pm-12:00am (6h) (Wed) 4/6 Ahmed Seddiqi - 75 Gala Dinner pin Dubai Opera 1 …" at bounding box center [370, 283] width 179 height 548
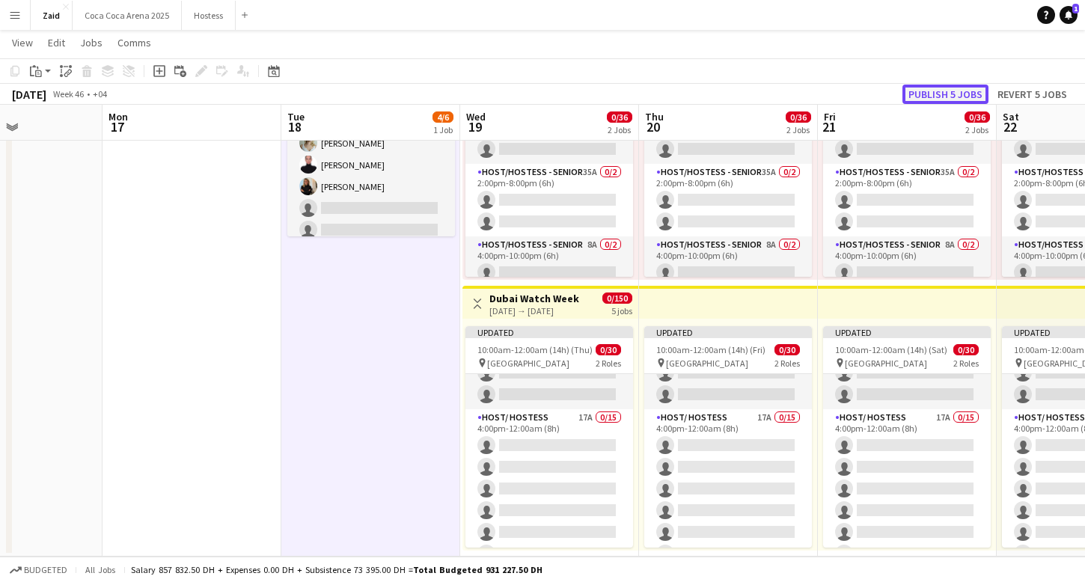
click at [936, 98] on button "Publish 5 jobs" at bounding box center [945, 94] width 86 height 19
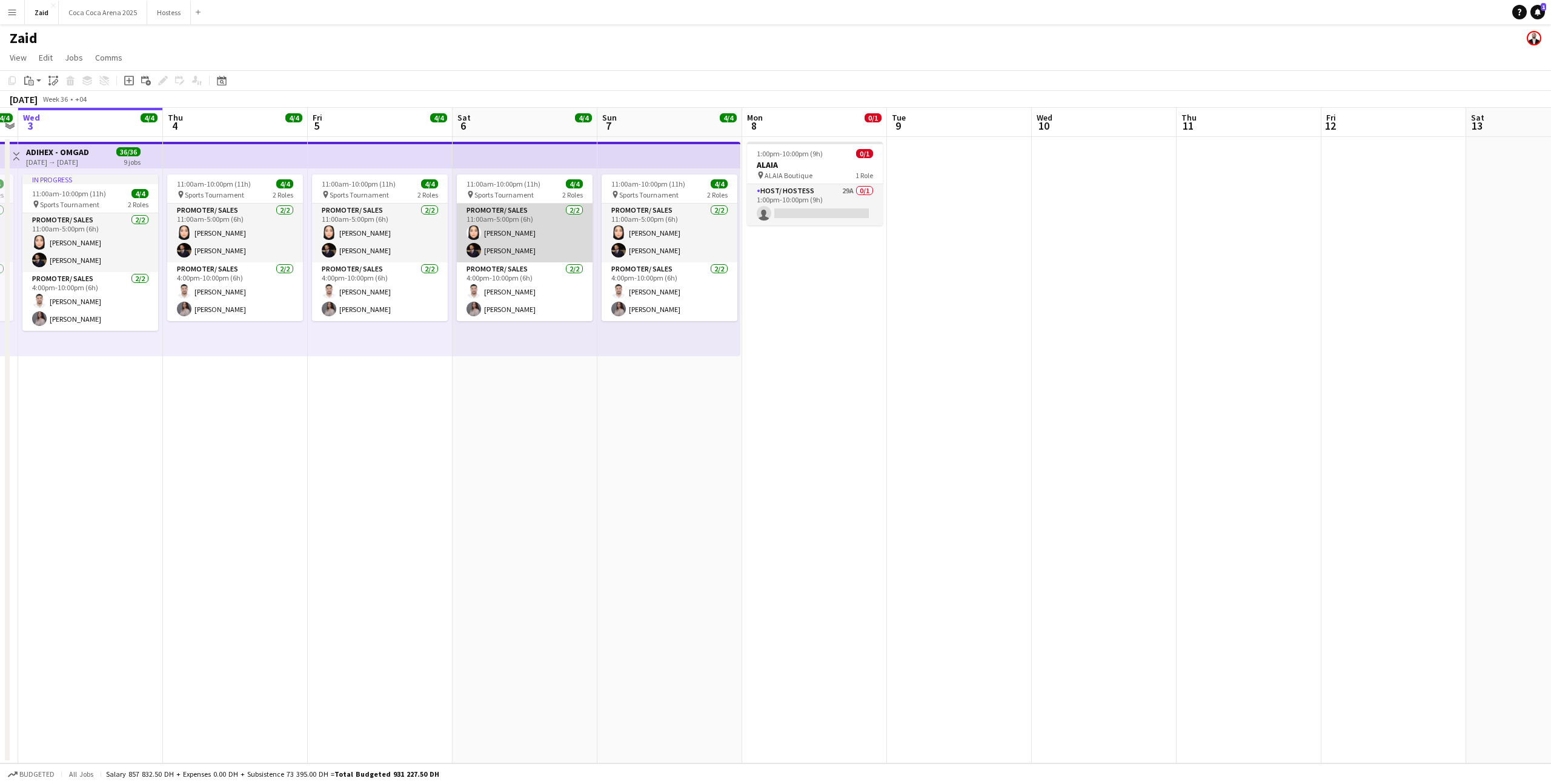
click at [526, 256] on app-card-role "Promoter/ Sales 2/2 11:00am-5:00pm (6h) Leen Salim Osama Nour" at bounding box center [525, 232] width 136 height 59
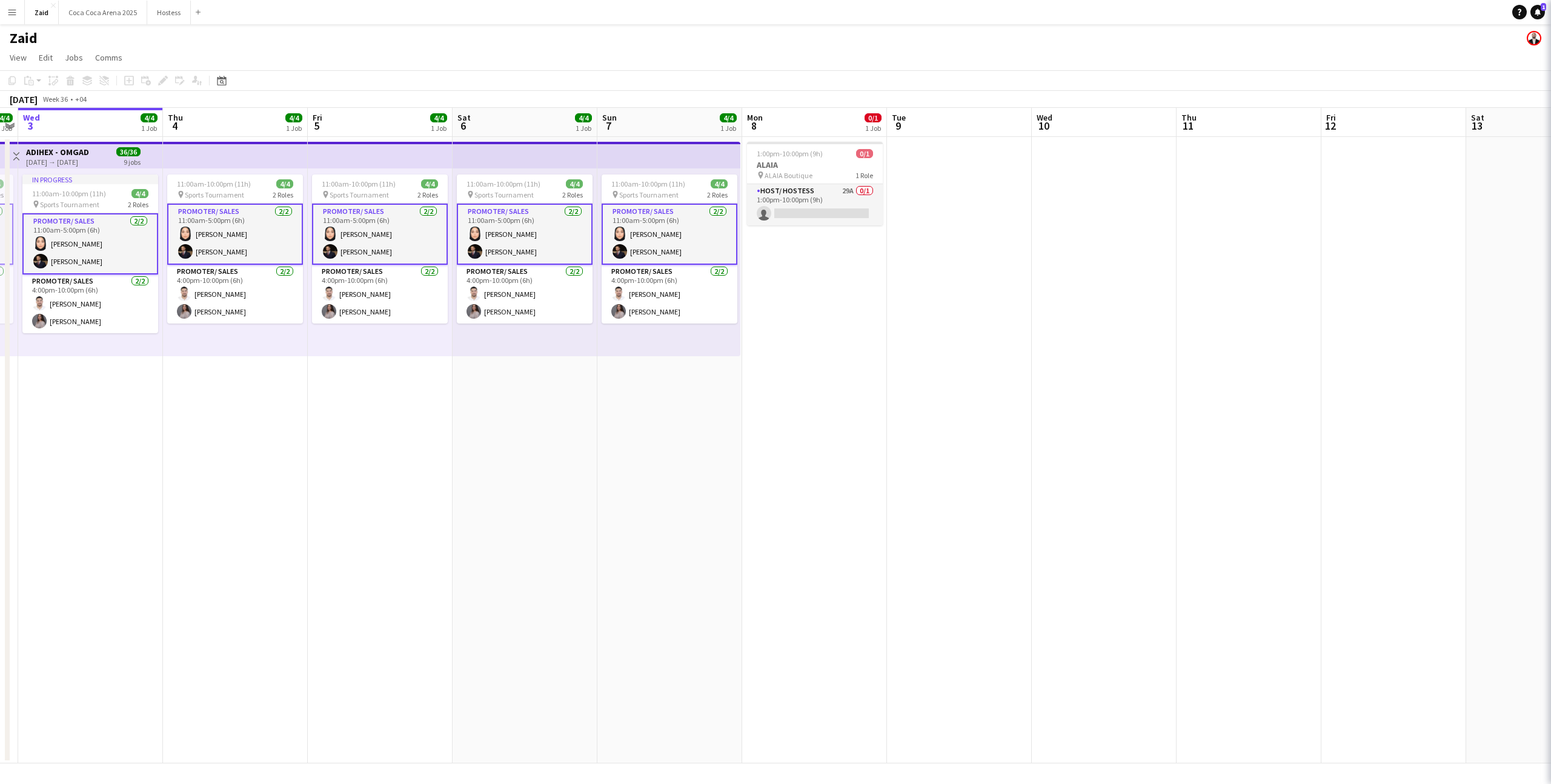
click at [524, 247] on app-card-role "Promoter/ Sales 2/2 11:00am-5:00pm (6h) Leen Salim Osama Nour" at bounding box center [525, 234] width 136 height 62
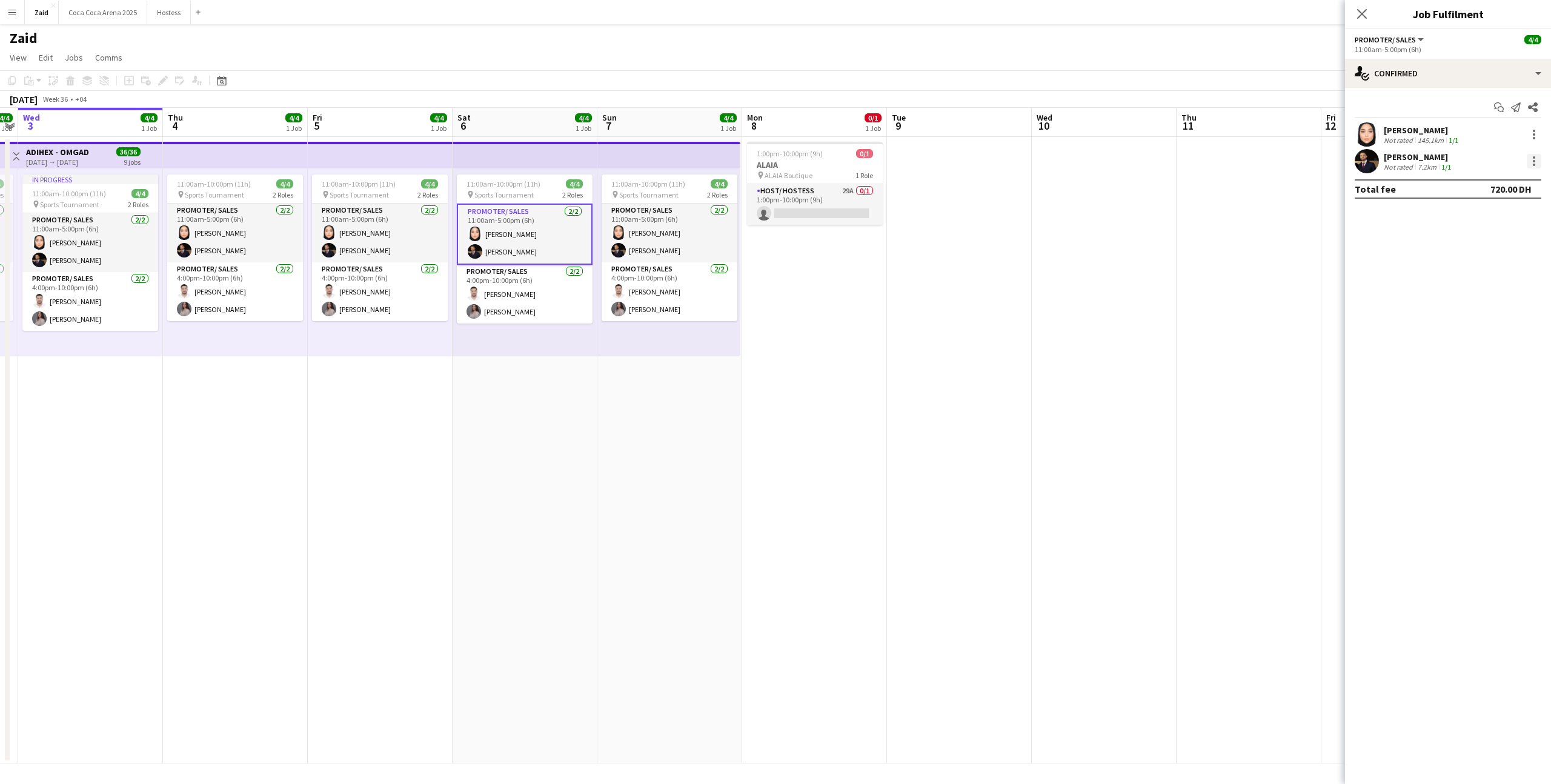
click at [1535, 158] on div at bounding box center [1534, 157] width 2 height 2
click at [1503, 266] on span "Remove" at bounding box center [1494, 271] width 75 height 11
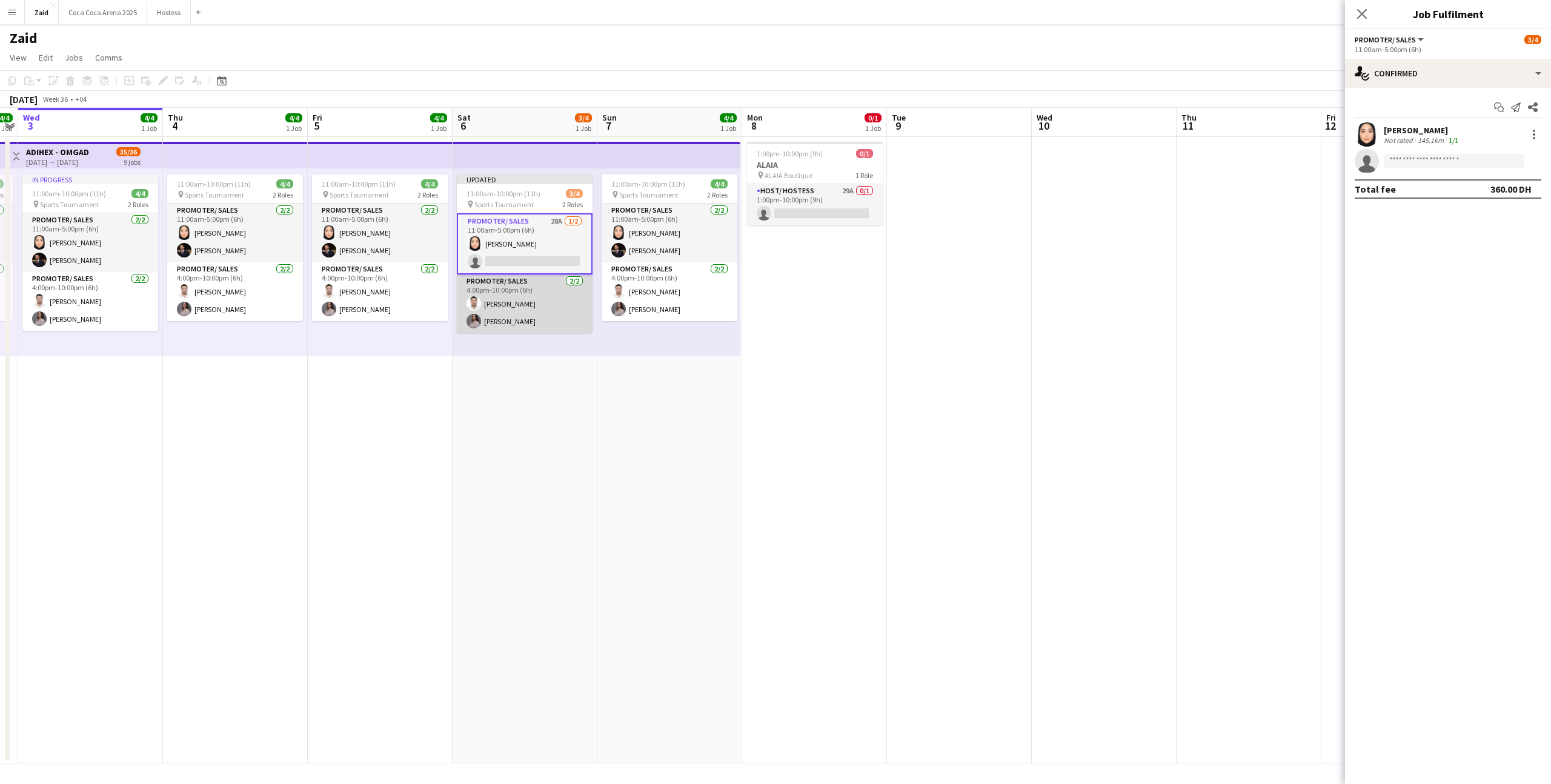
click at [557, 288] on app-card-role "Promoter/ Sales 2/2 4:00pm-10:00pm (6h) Mohanad Abumousa Aline Sowan" at bounding box center [525, 304] width 136 height 59
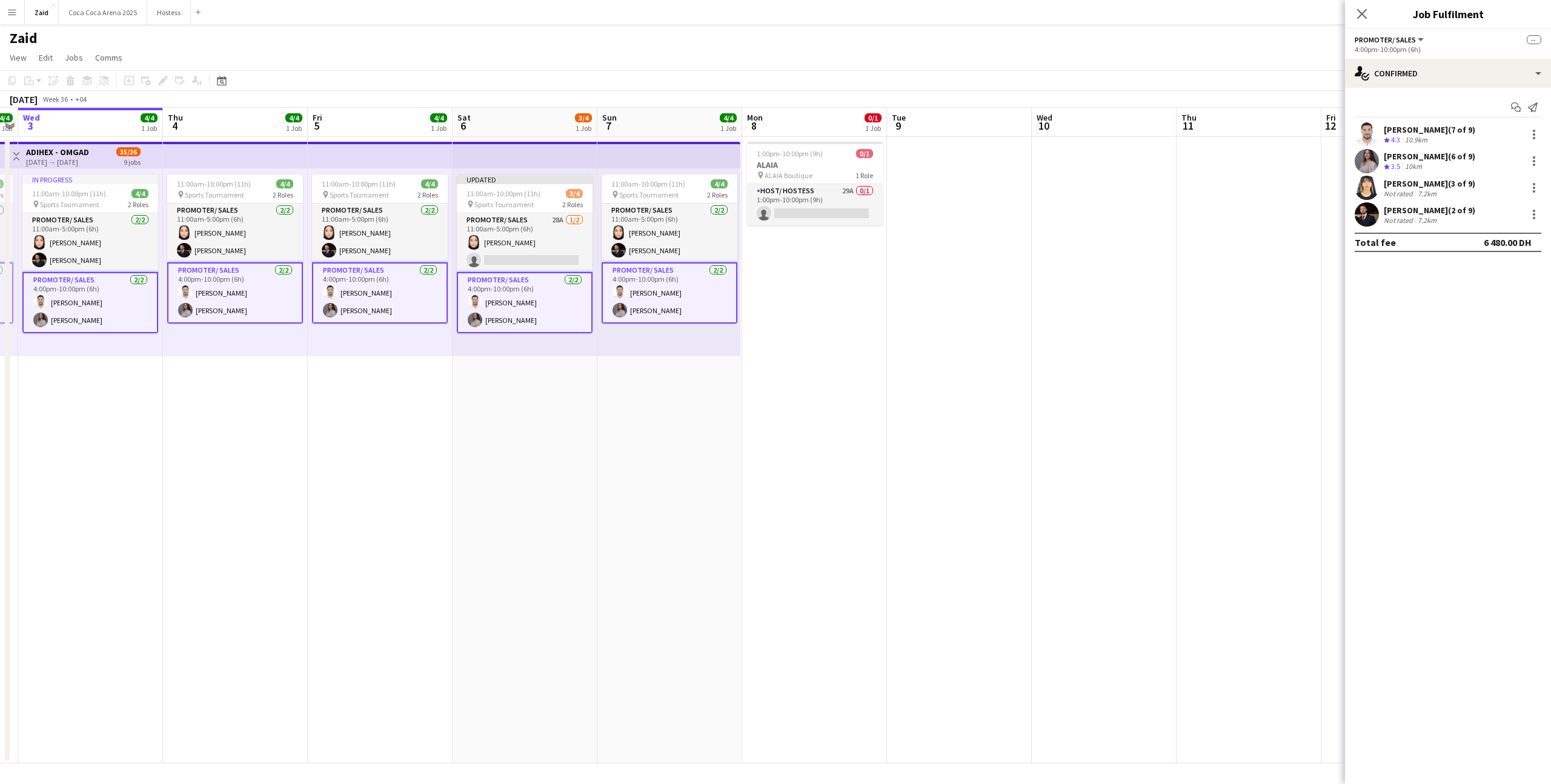
click at [555, 296] on app-card-role "Promoter/ Sales 2/2 4:00pm-10:00pm (6h) Mohanad Abumousa Aline Sowan" at bounding box center [525, 303] width 136 height 62
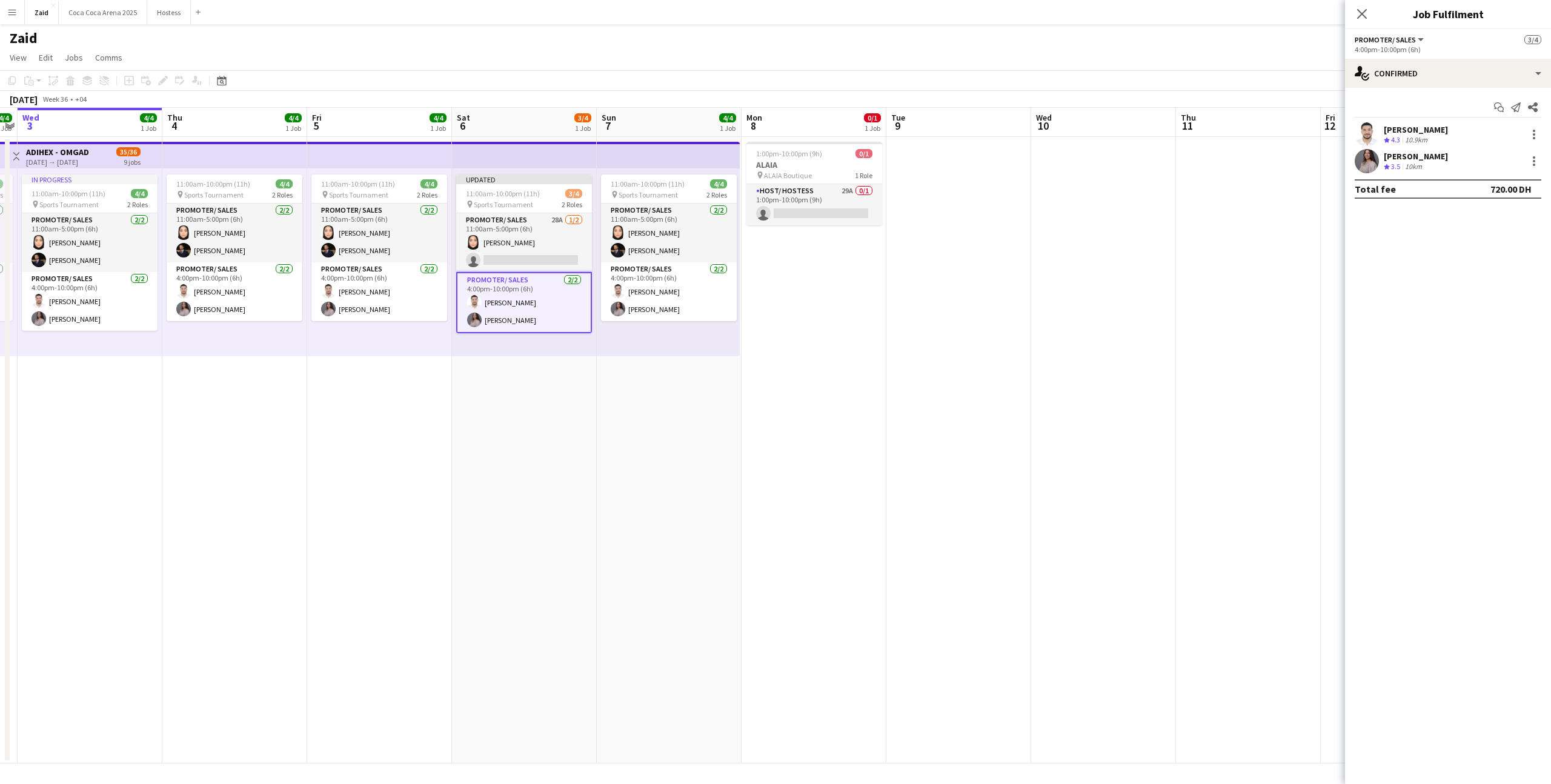
click at [1545, 131] on div "Mohanad Abumousa Crew rating 4.3 10.9km" at bounding box center [1448, 134] width 206 height 24
click at [1540, 131] on div at bounding box center [1534, 134] width 15 height 15
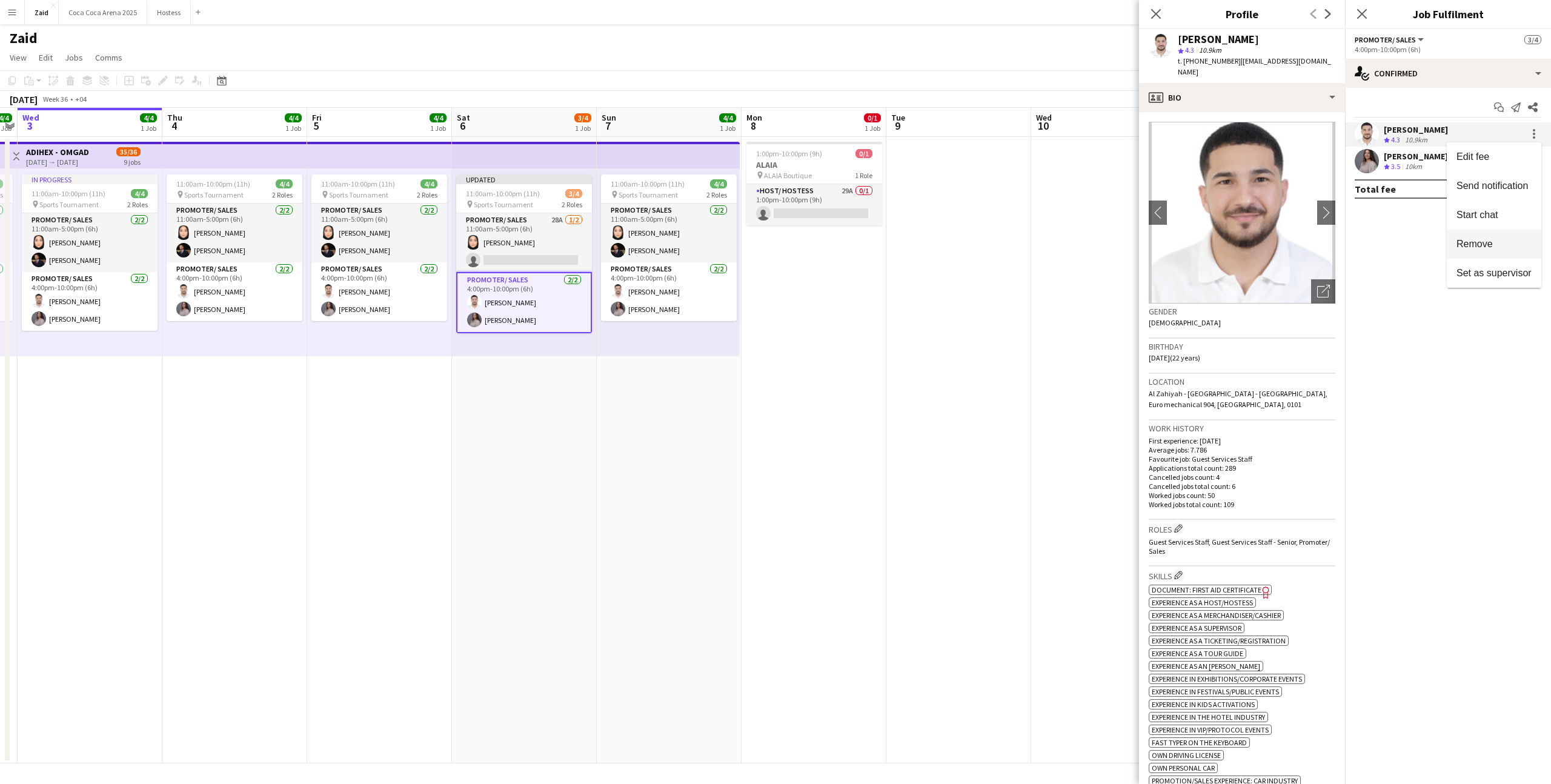
click at [1515, 237] on button "Remove" at bounding box center [1494, 245] width 95 height 29
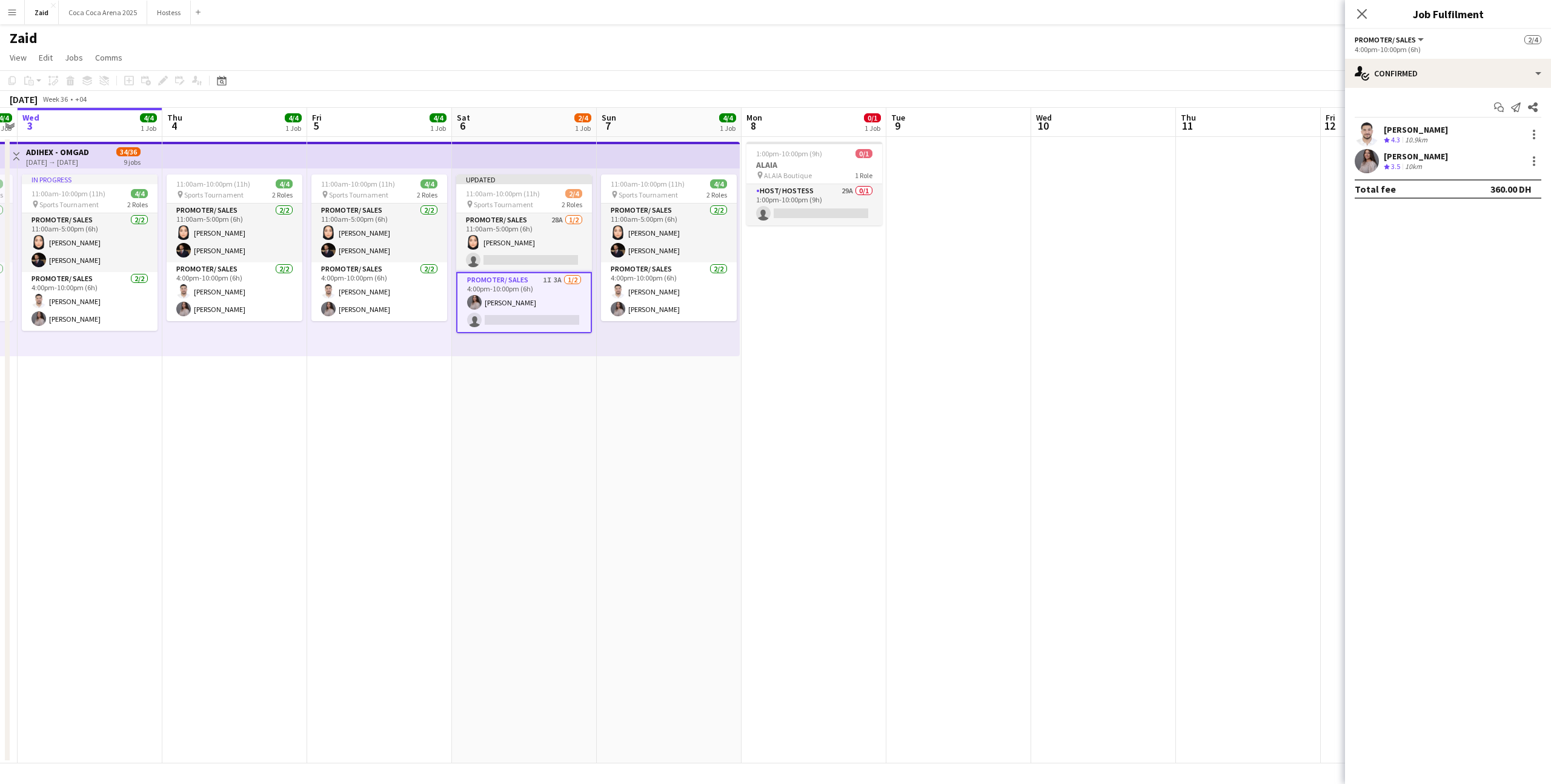
click at [1166, 307] on app-date-cell at bounding box center [1103, 450] width 145 height 627
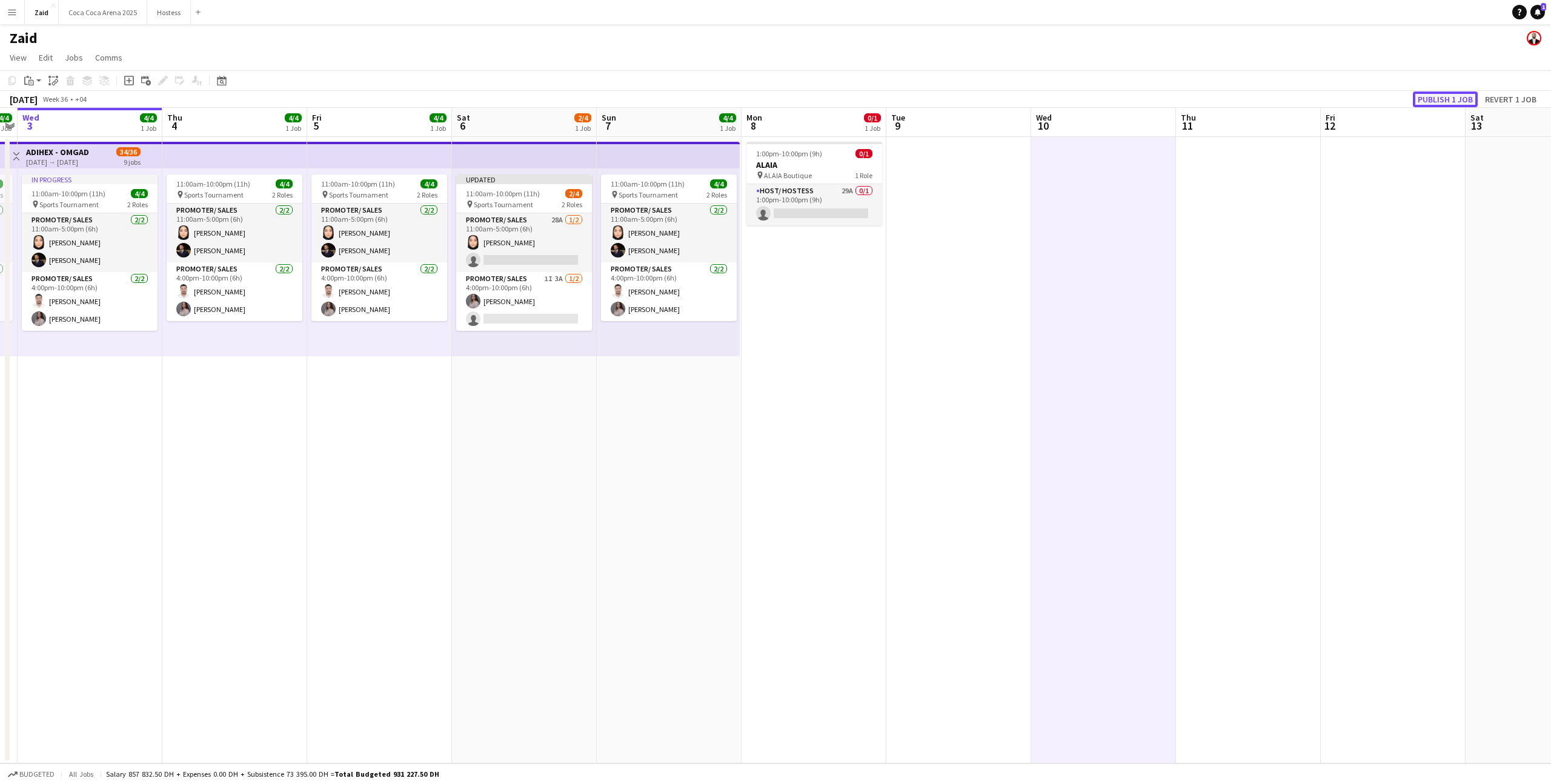
click at [1433, 104] on button "Publish 1 job" at bounding box center [1446, 99] width 65 height 15
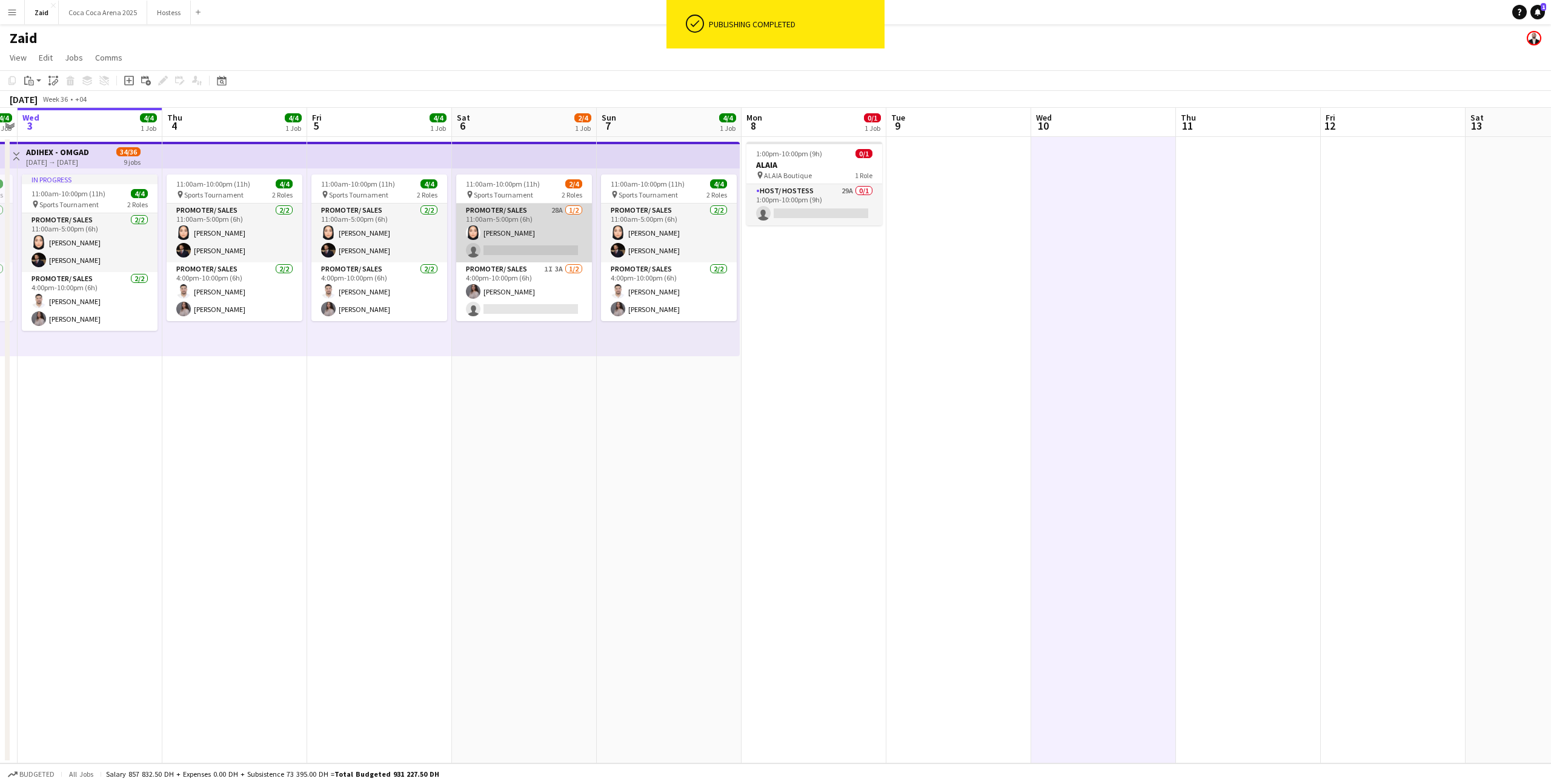
click at [540, 240] on app-card-role "Promoter/ Sales 28A 1/2 11:00am-5:00pm (6h) Leen Salim single-neutral-actions" at bounding box center [524, 232] width 136 height 59
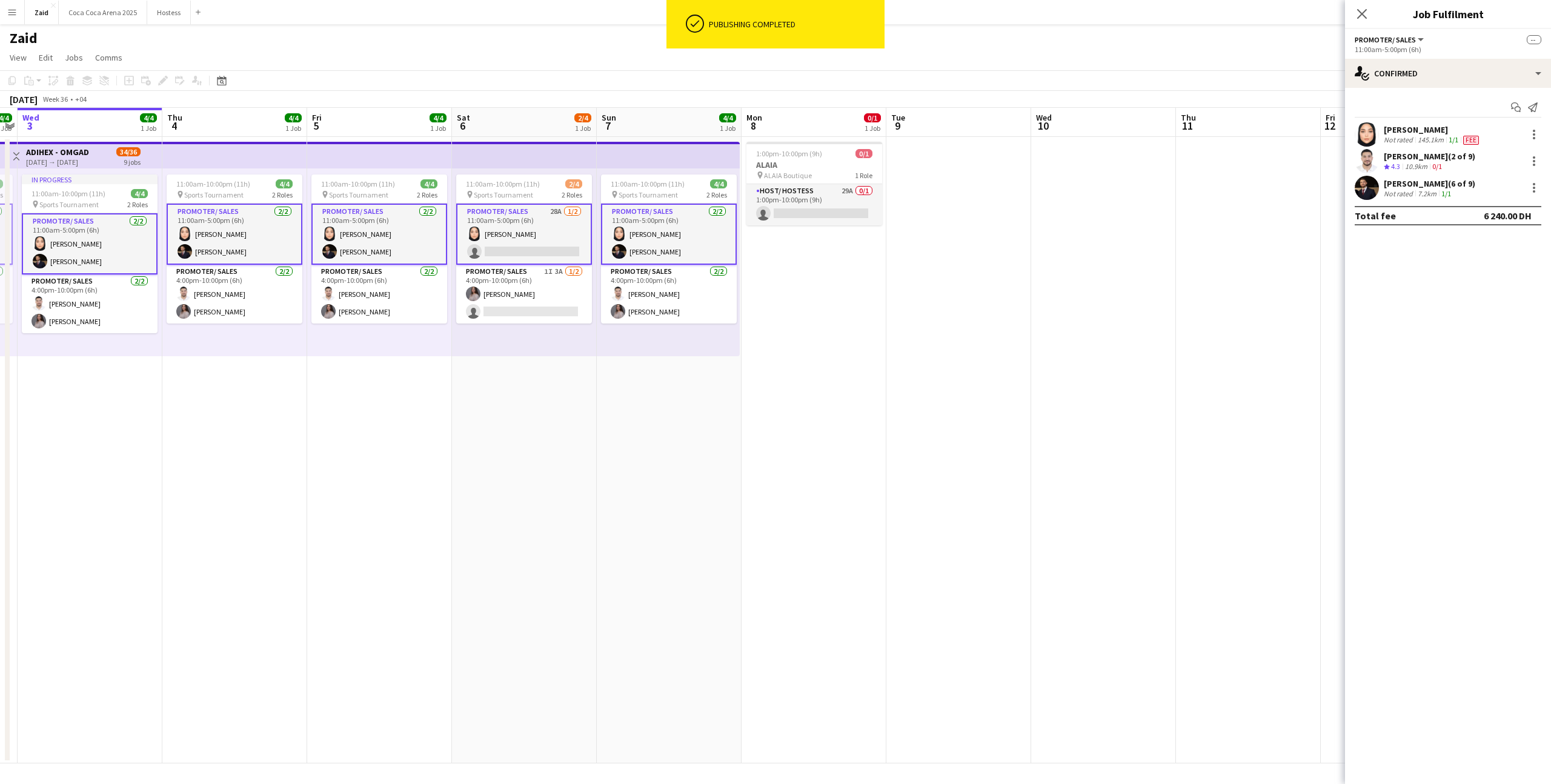
click at [501, 237] on app-card-role "Promoter/ Sales 28A 1/2 11:00am-5:00pm (6h) Leen Salim single-neutral-actions" at bounding box center [524, 234] width 136 height 62
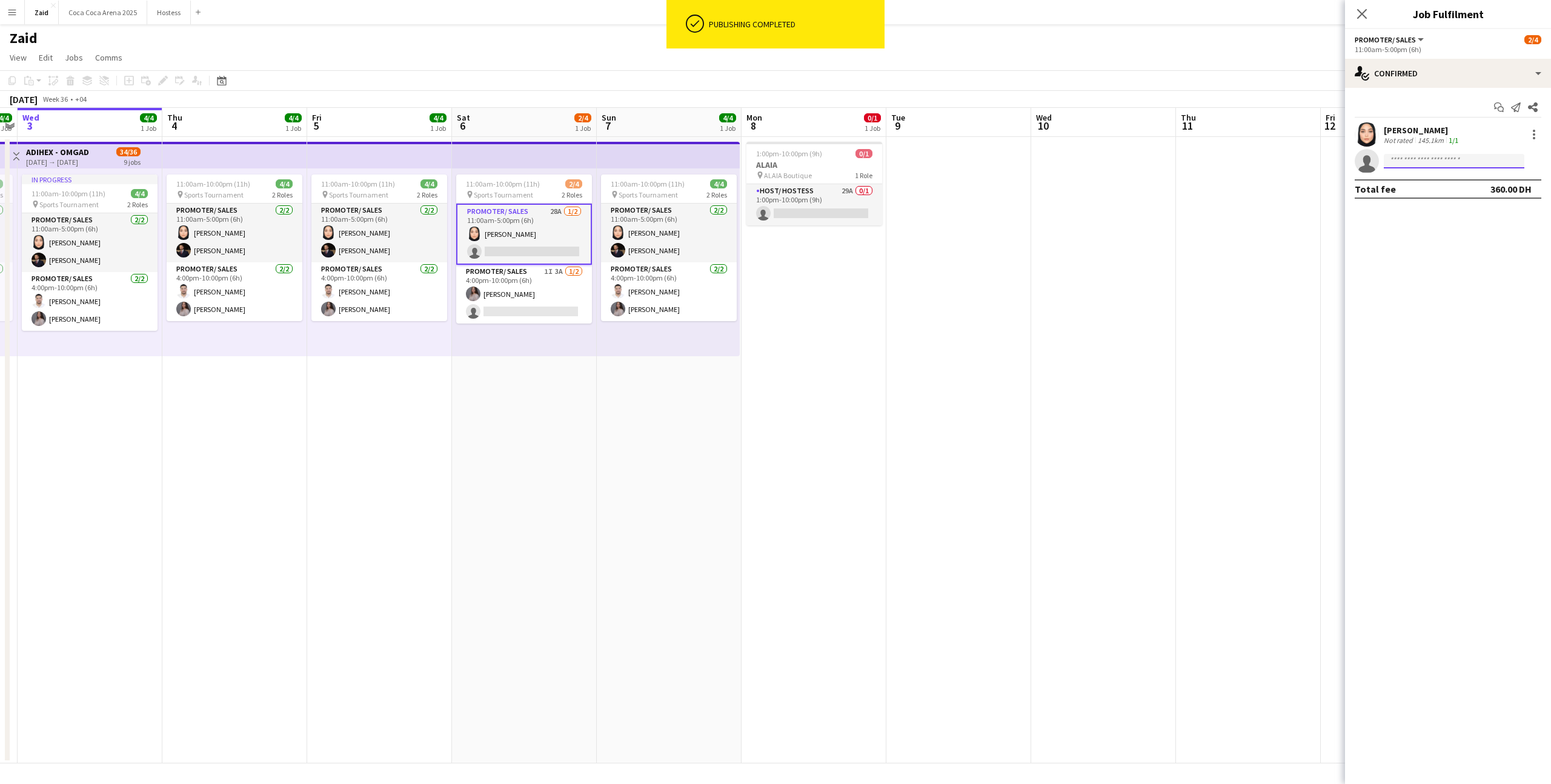
click at [1411, 156] on input at bounding box center [1455, 161] width 141 height 15
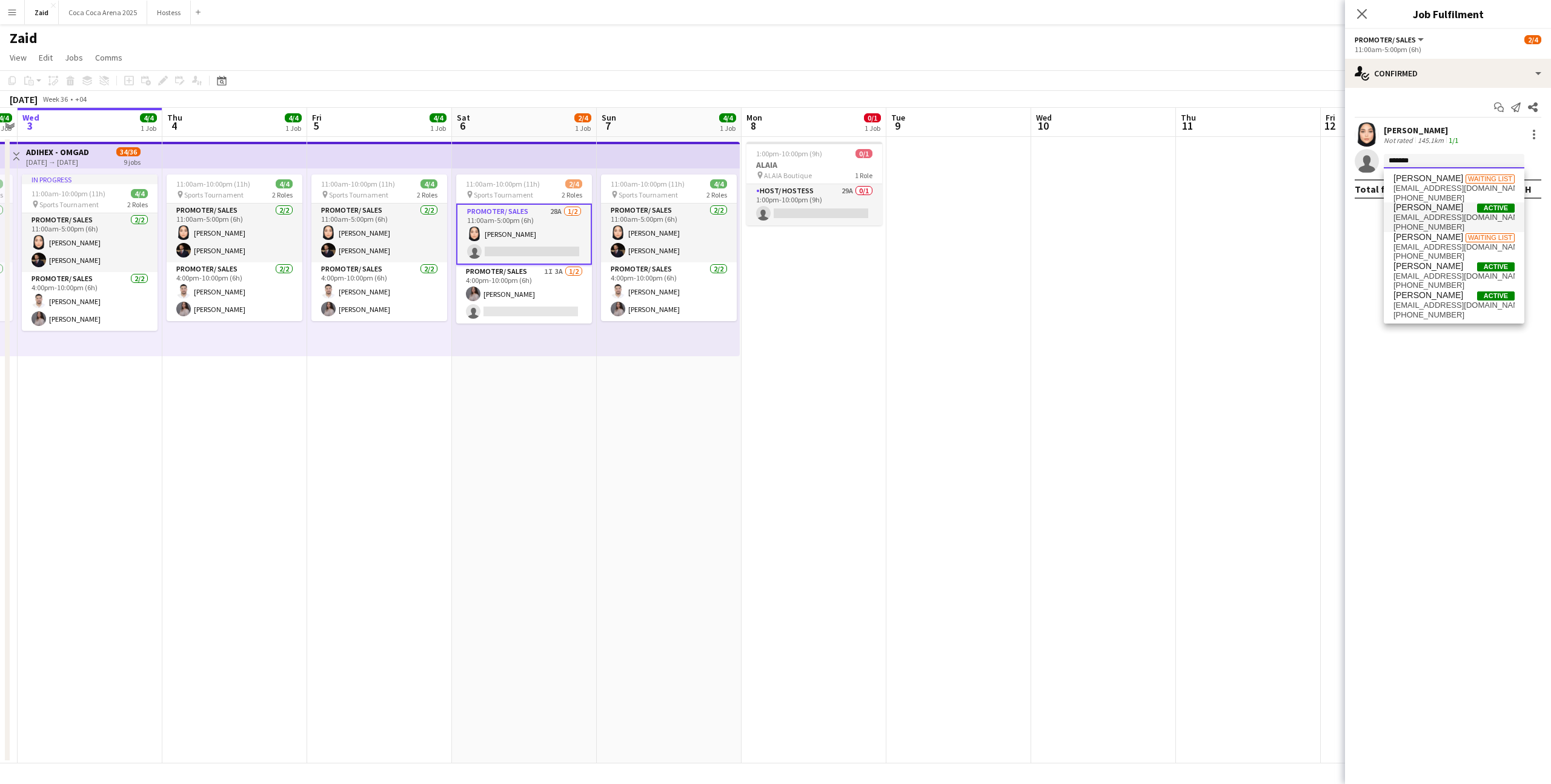
type input "*******"
click at [1464, 209] on span "Mohanad Abumousa" at bounding box center [1429, 207] width 70 height 11
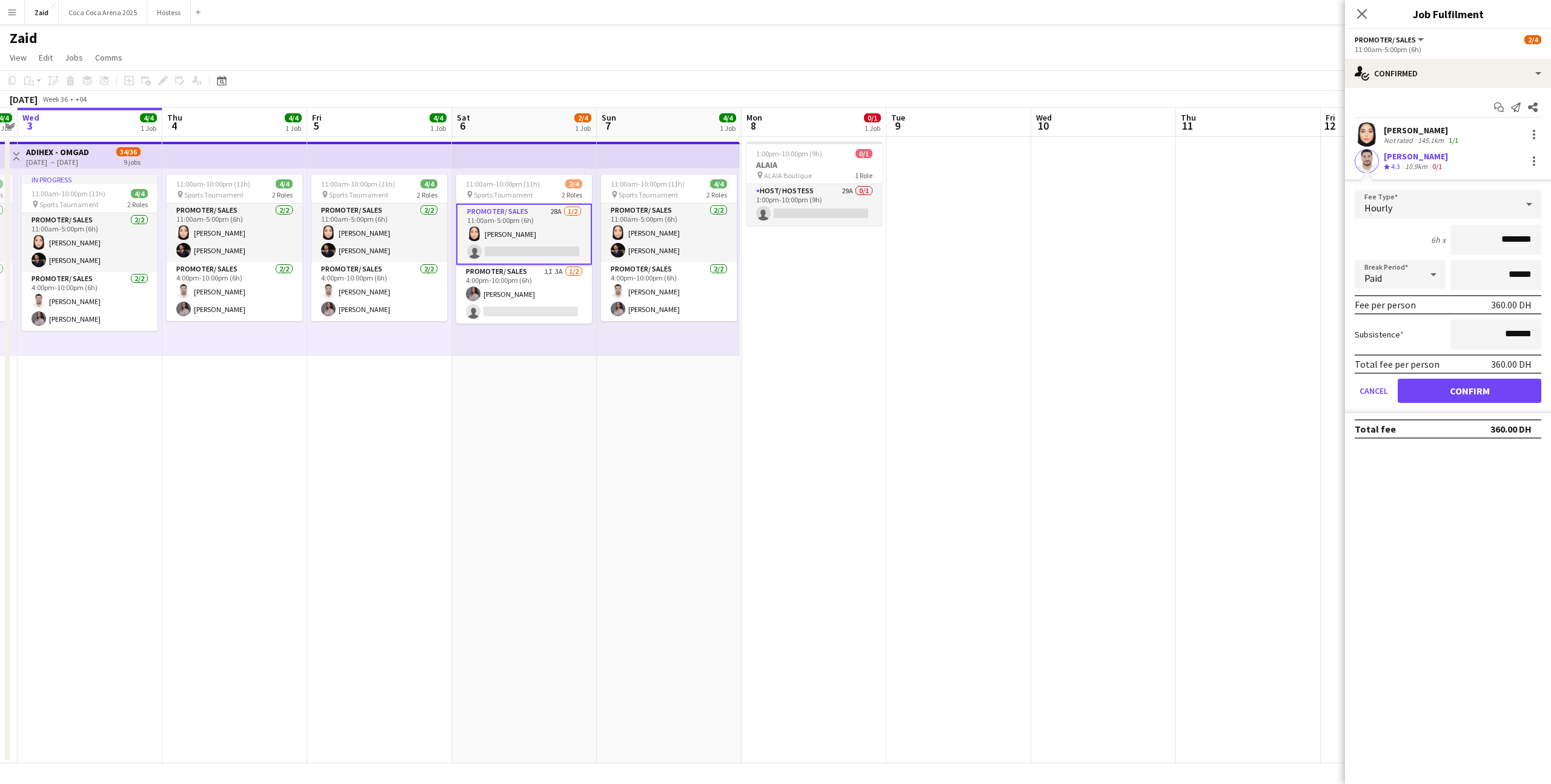
click at [1477, 377] on form "Fee Type Hourly 6h x ******** Break Period Paid ****** Fee per person 360.00 DH…" at bounding box center [1448, 301] width 206 height 224
click at [1476, 386] on button "Confirm" at bounding box center [1469, 391] width 143 height 24
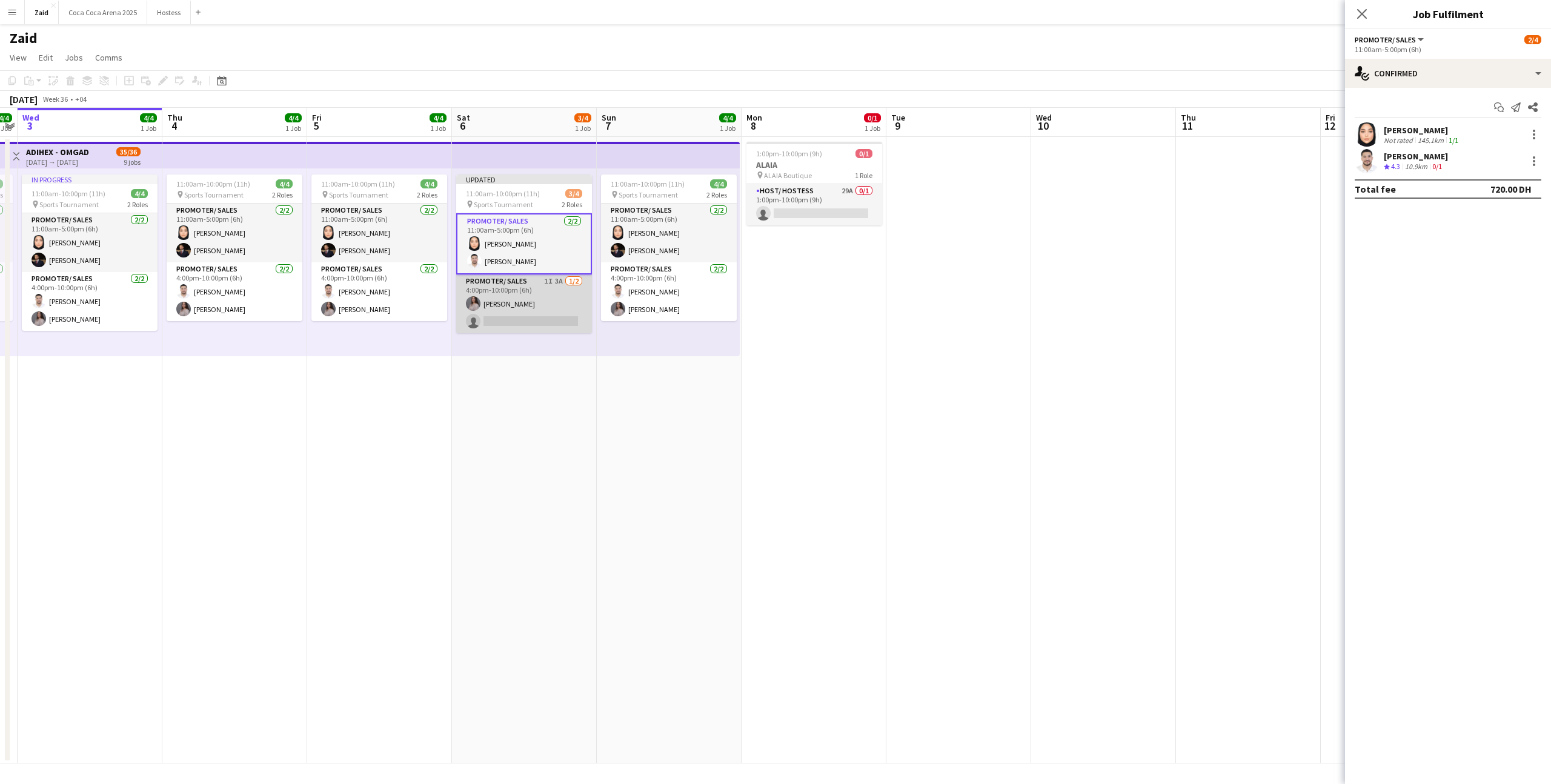
click at [587, 297] on app-card-role "Promoter/ Sales 1I 3A 1/2 4:00pm-10:00pm (6h) Aline Sowan single-neutral-actions" at bounding box center [524, 304] width 136 height 59
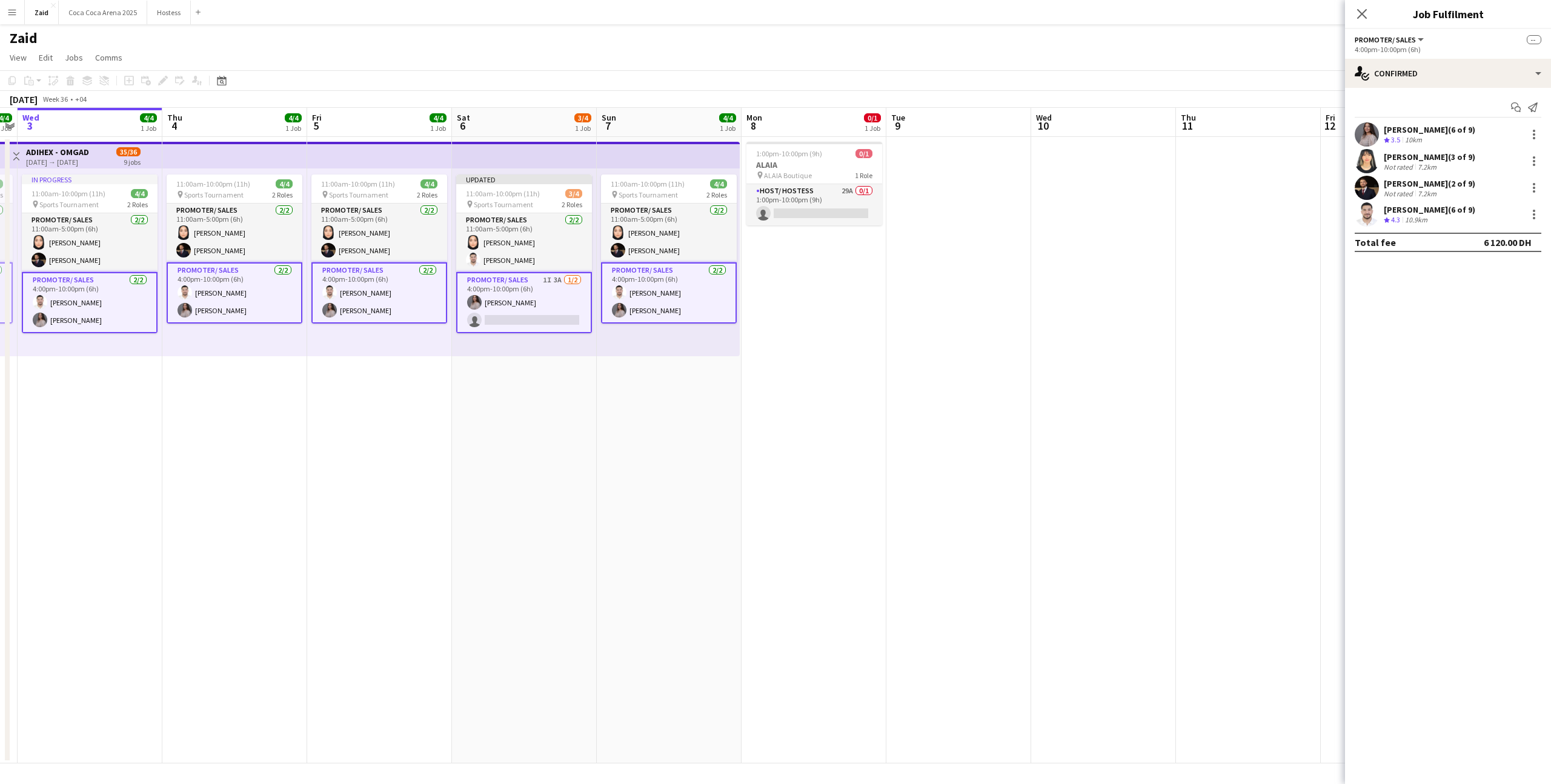
click at [555, 297] on app-card-role "Promoter/ Sales 1I 3A 1/2 4:00pm-10:00pm (6h) Aline Sowan single-neutral-actions" at bounding box center [524, 303] width 136 height 62
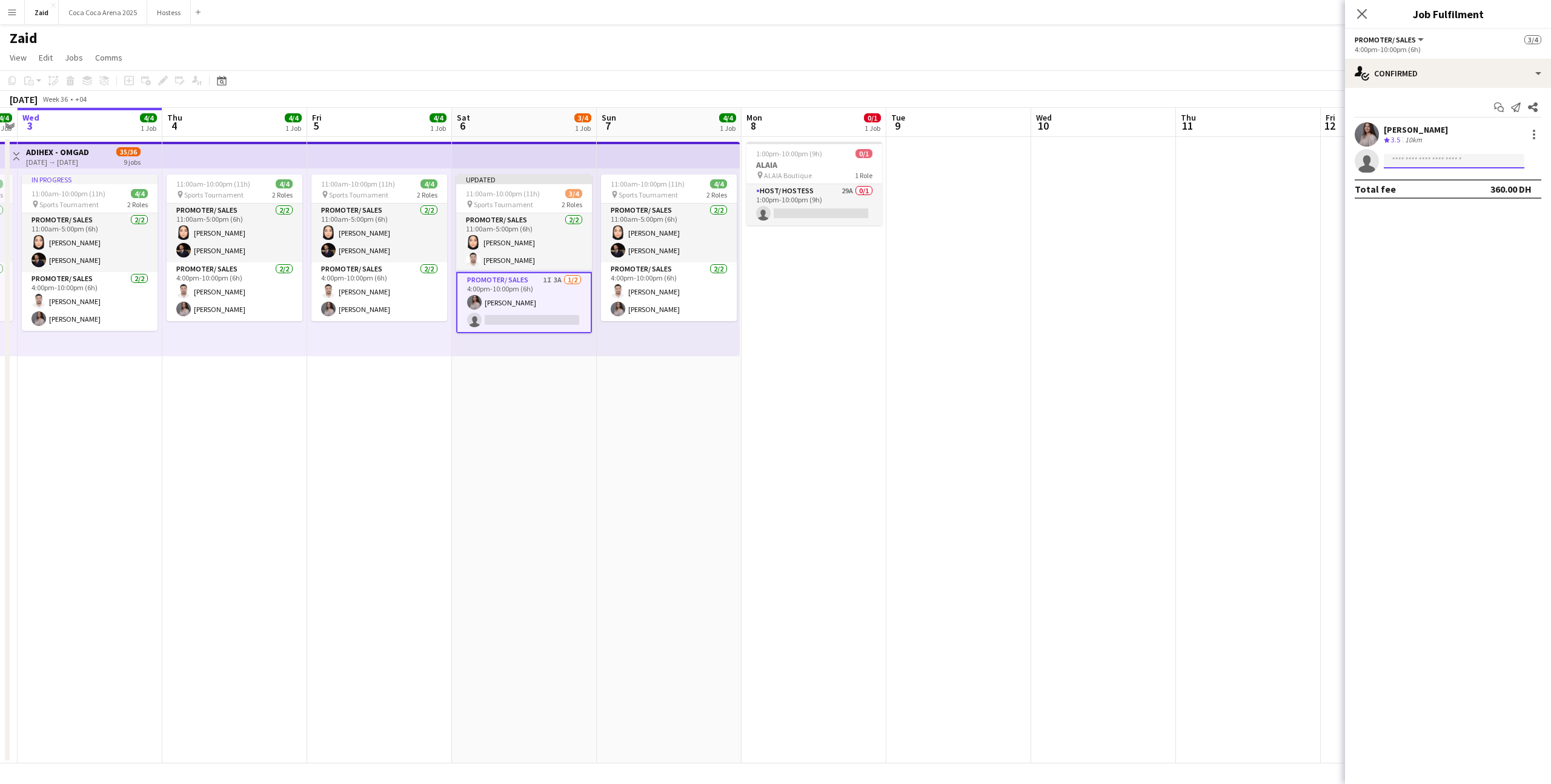
click at [1396, 156] on input at bounding box center [1455, 161] width 141 height 15
type input "**********"
click at [1498, 185] on span "osamanour441@gmail.com" at bounding box center [1455, 189] width 121 height 10
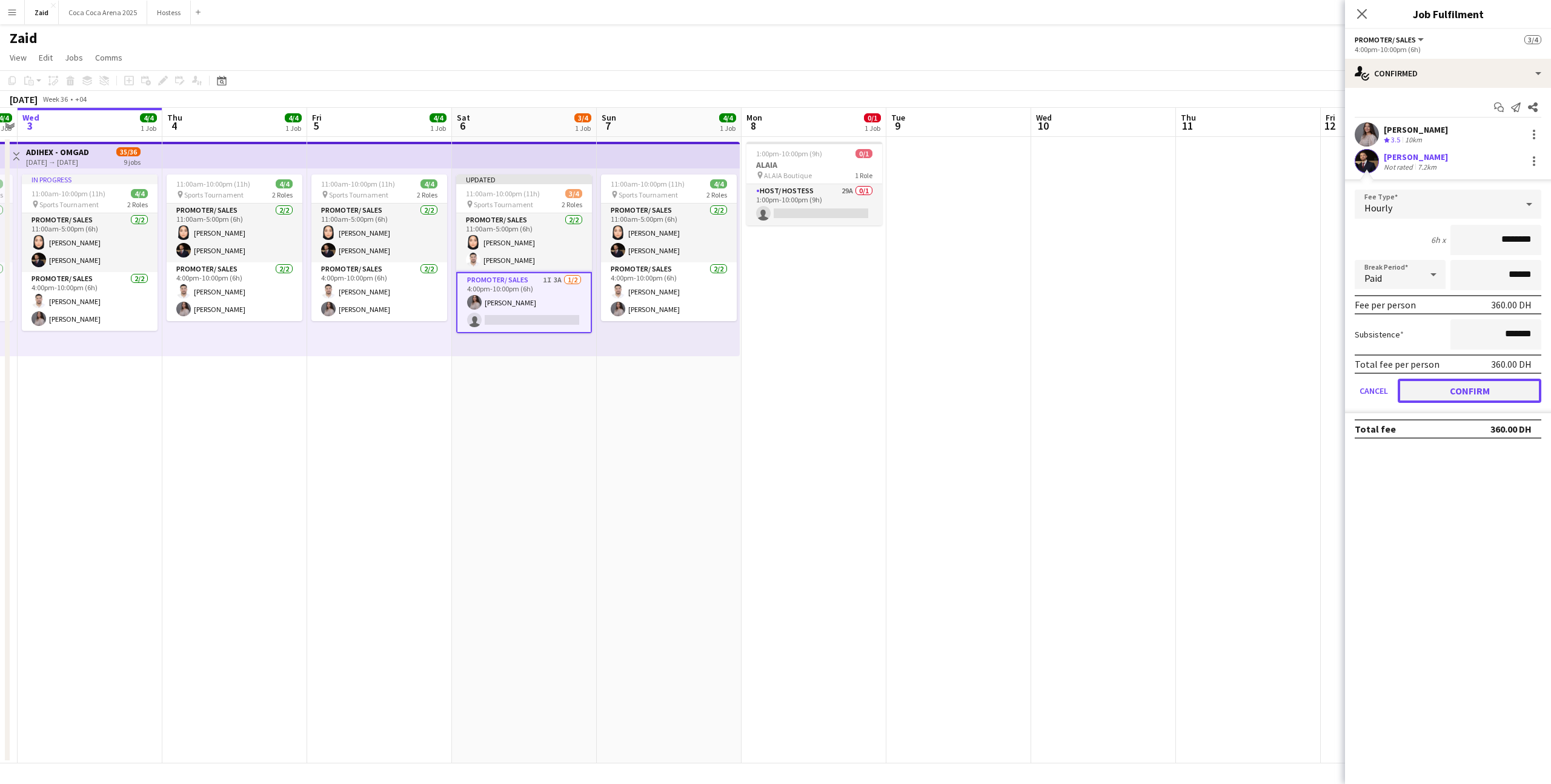
click at [1450, 385] on button "Confirm" at bounding box center [1469, 391] width 143 height 24
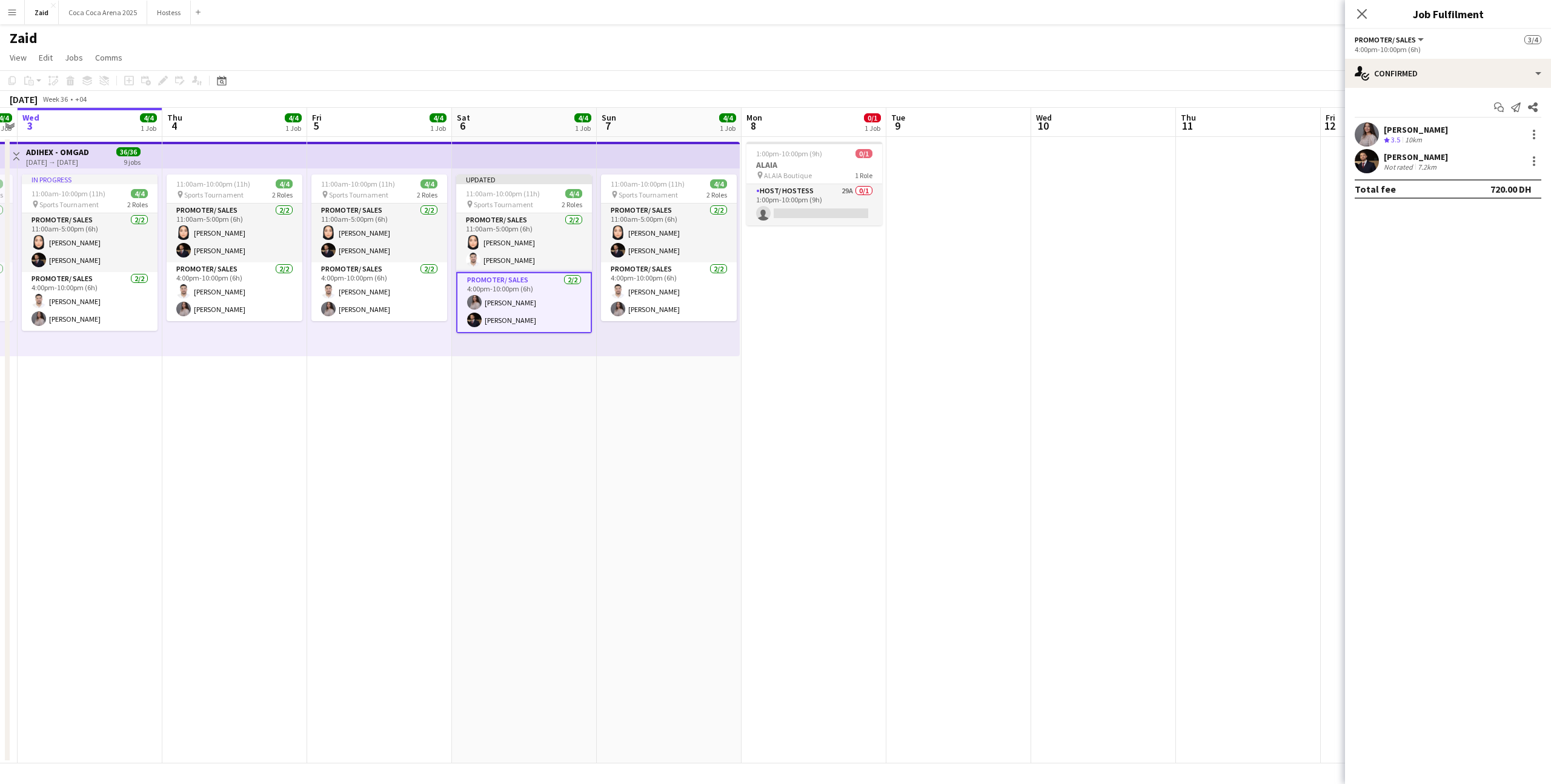
click at [1242, 374] on app-date-cell at bounding box center [1248, 450] width 145 height 627
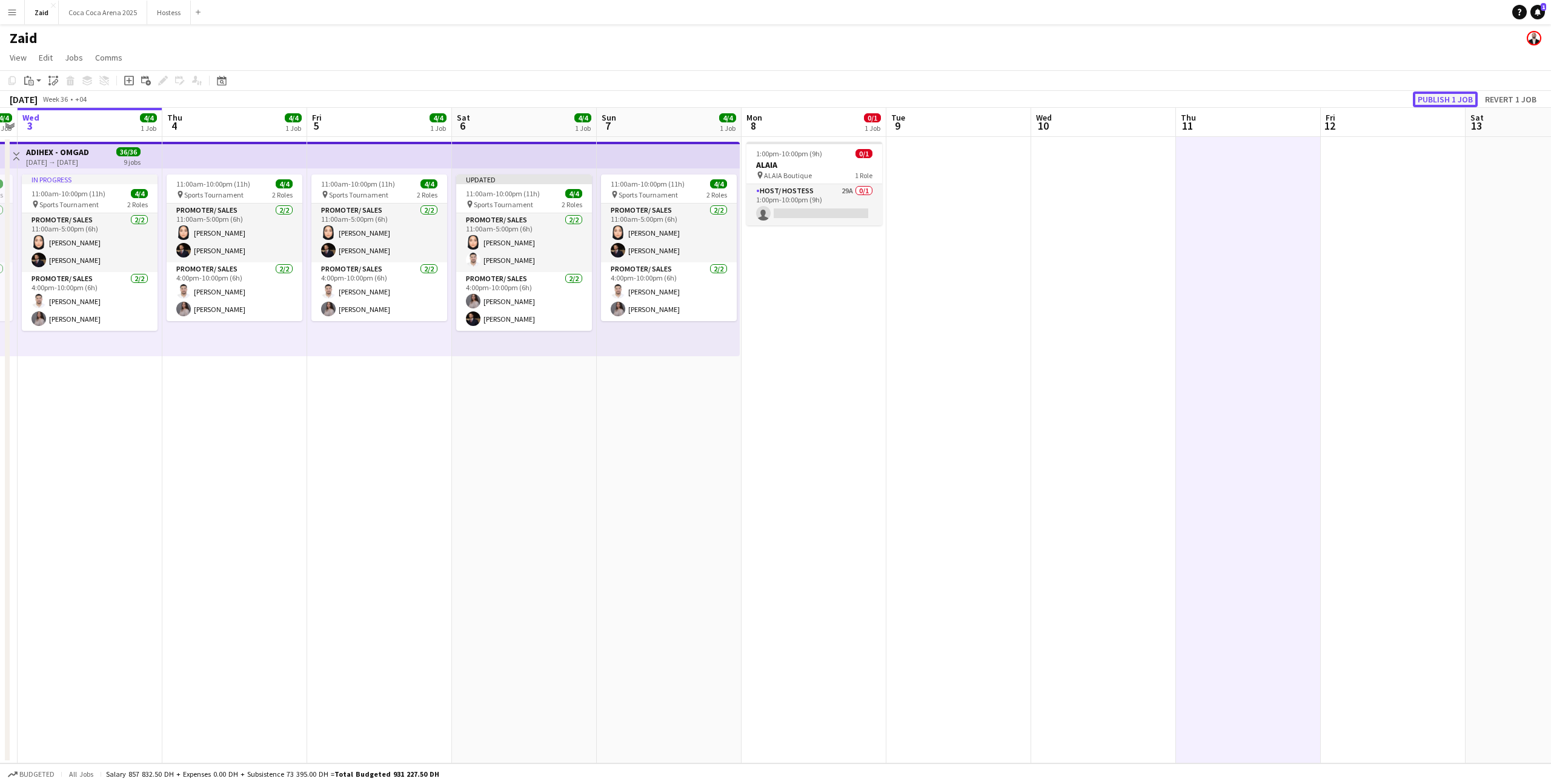
click at [1455, 102] on button "Publish 1 job" at bounding box center [1446, 99] width 65 height 15
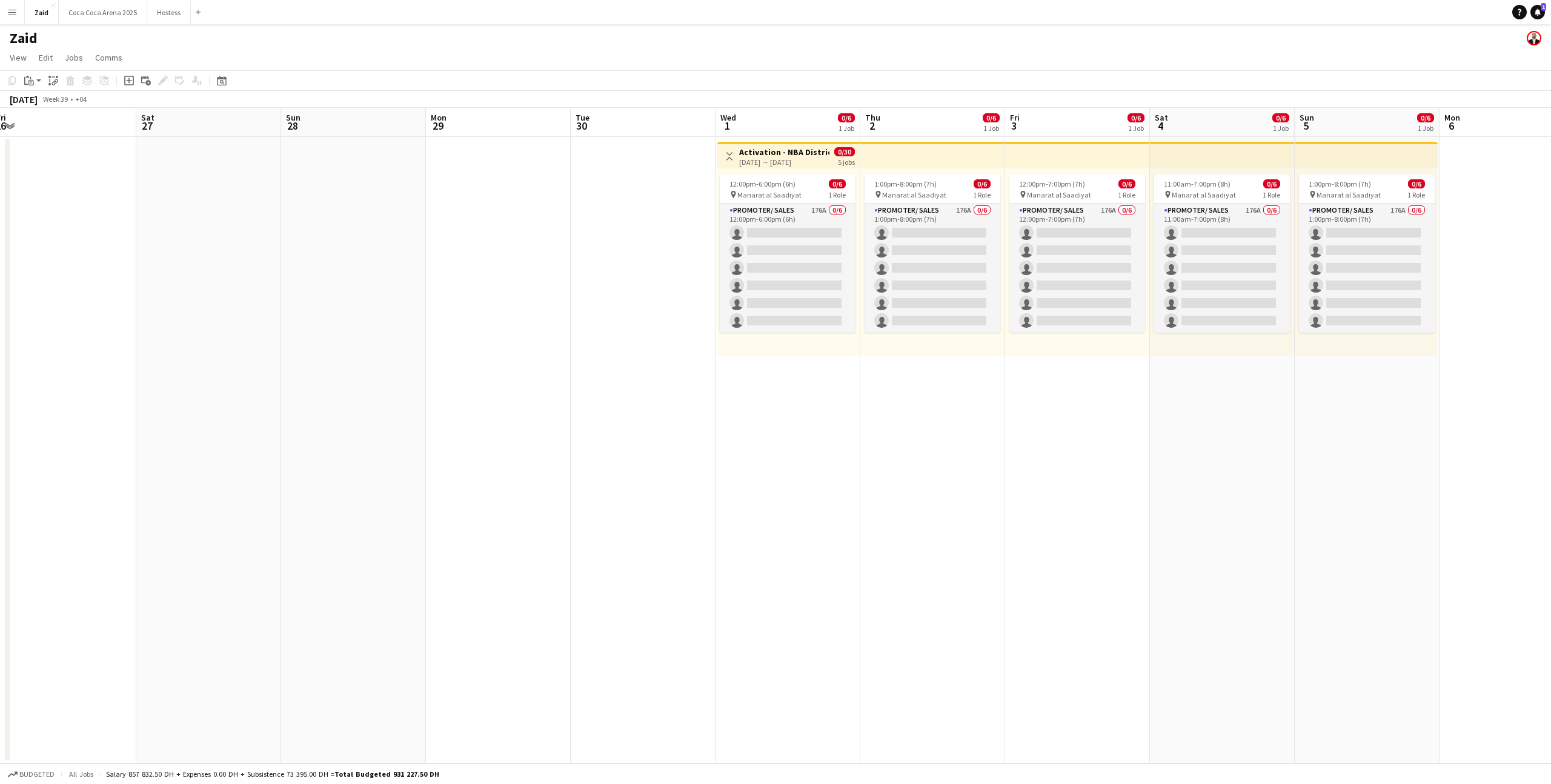
scroll to position [0, 471]
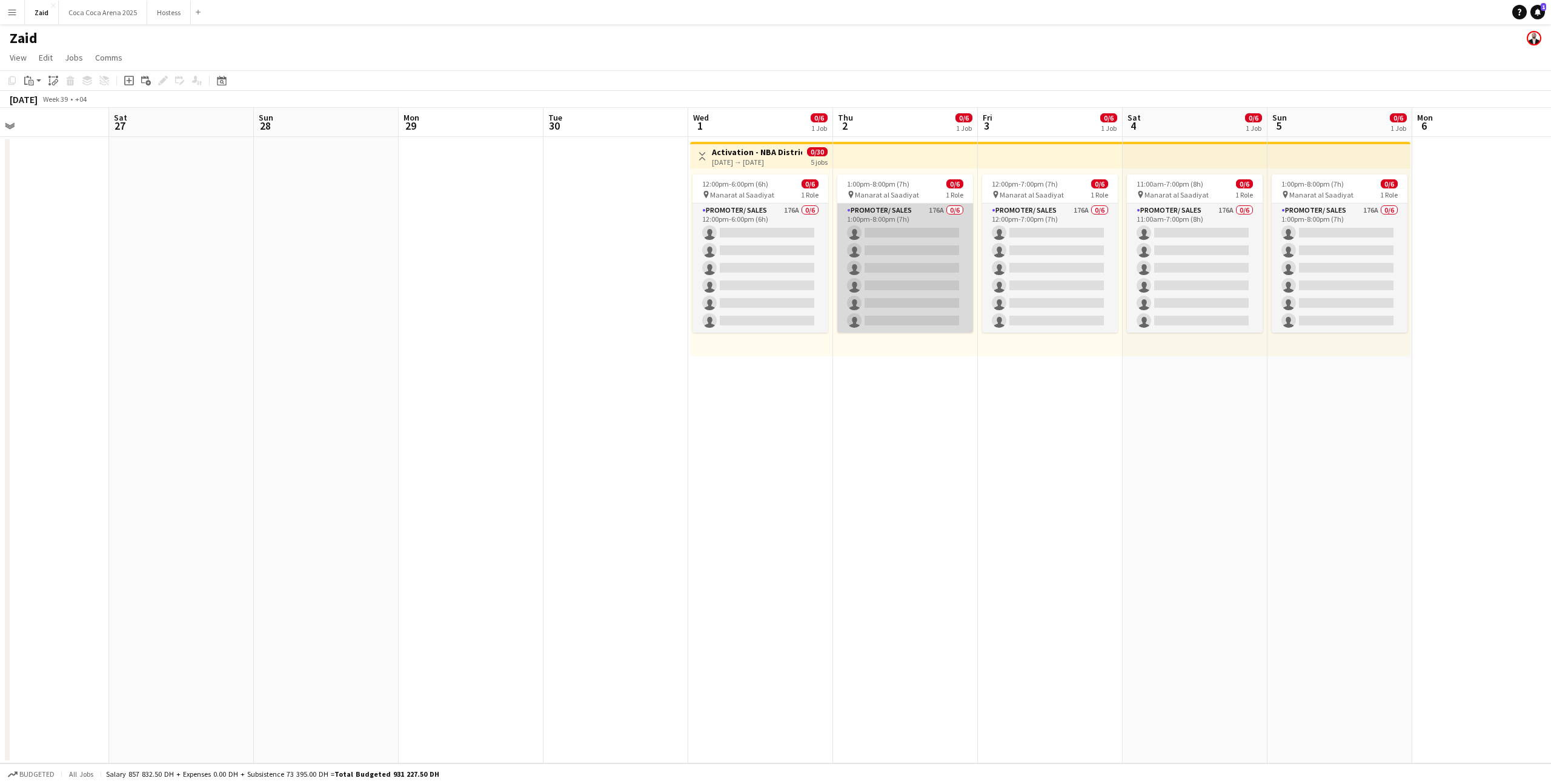
click at [859, 256] on app-card-role "Promoter/ Sales 176A 0/6 1:00pm-8:00pm (7h) single-neutral-actions single-neutr…" at bounding box center [905, 267] width 136 height 129
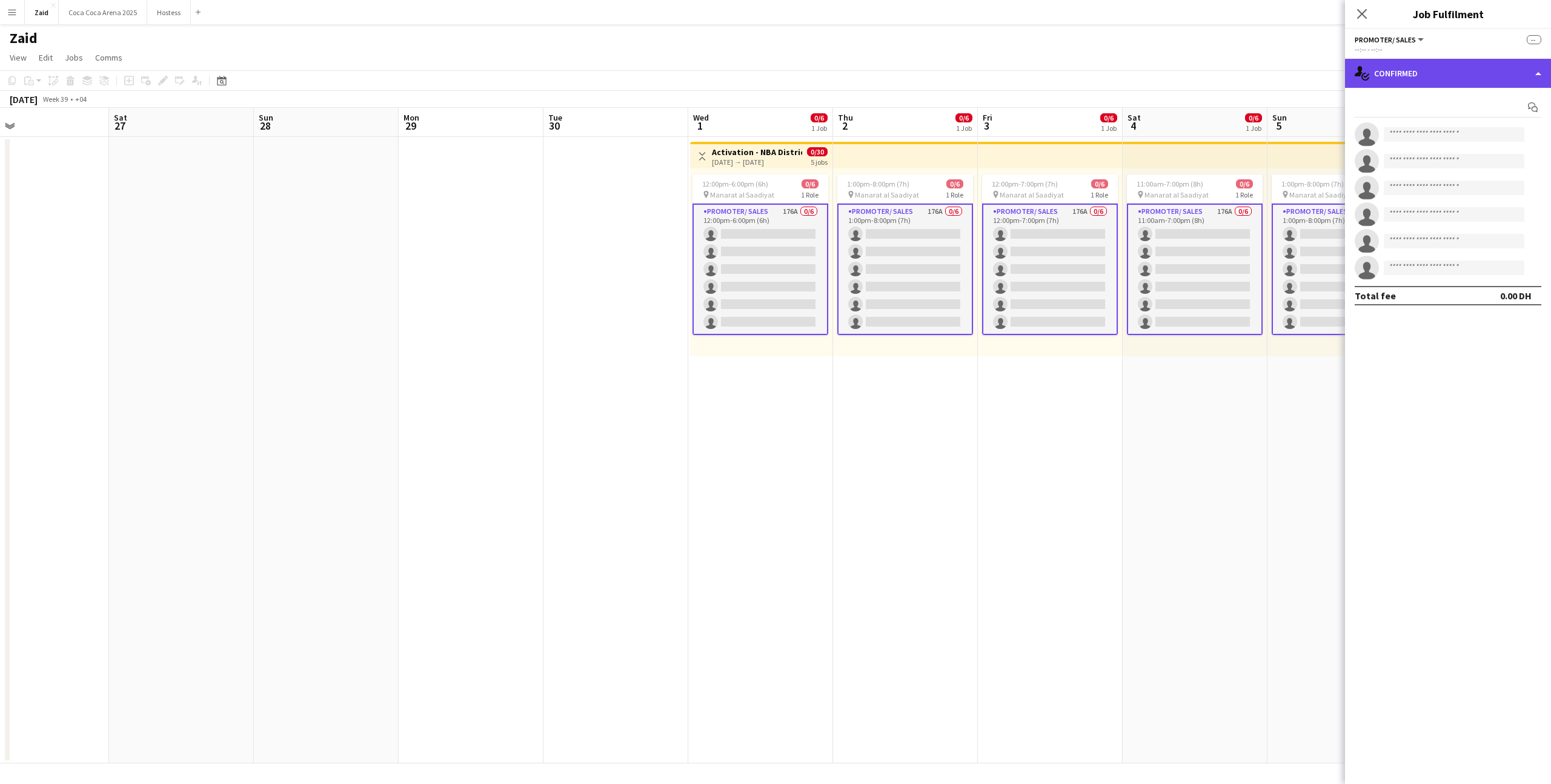
click at [1431, 81] on div "single-neutral-actions-check-2 Confirmed" at bounding box center [1448, 74] width 206 height 29
click at [1484, 190] on div "single-neutral-actions-information Applicants" at bounding box center [1489, 198] width 120 height 24
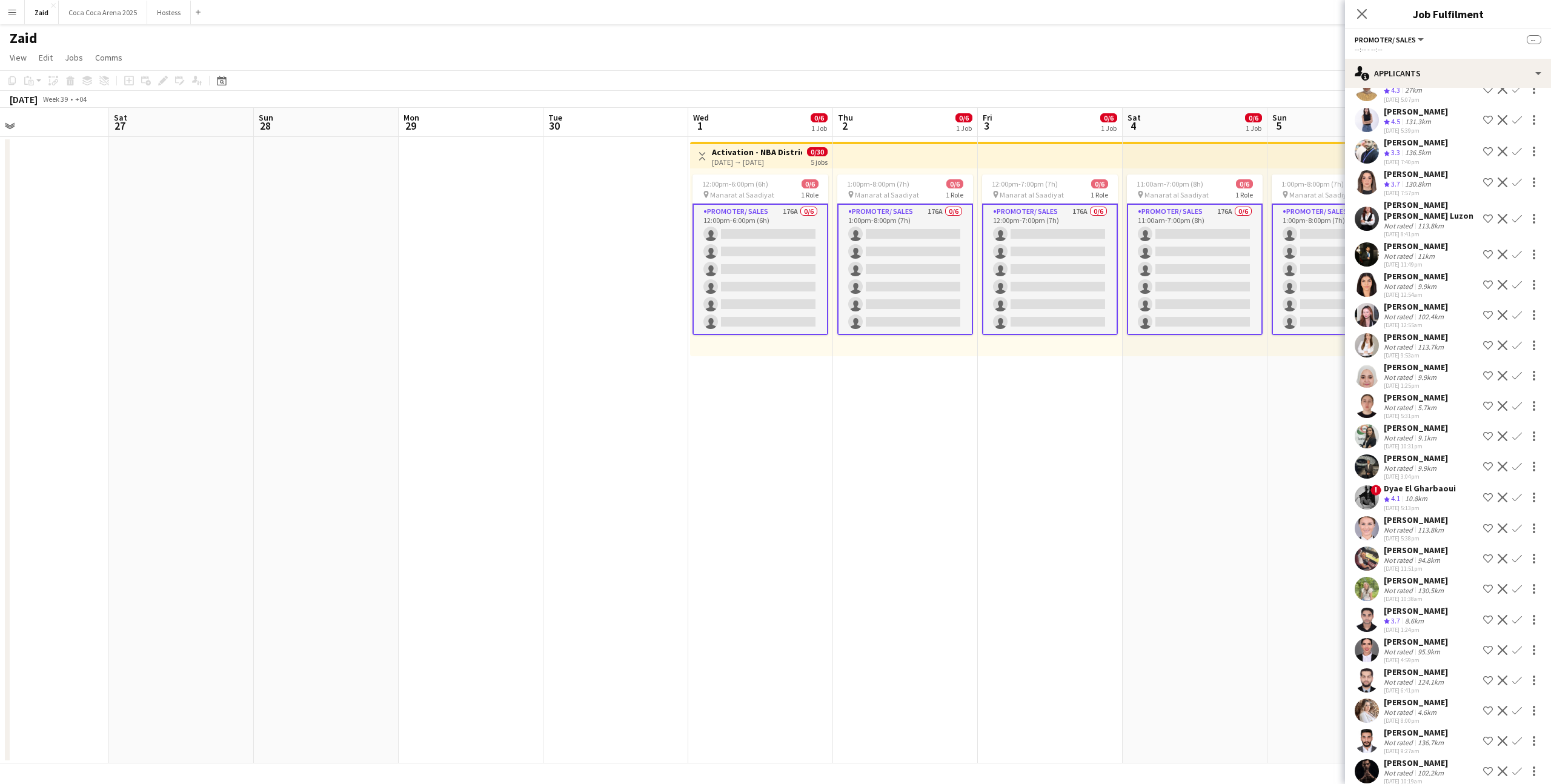
scroll to position [4844, 0]
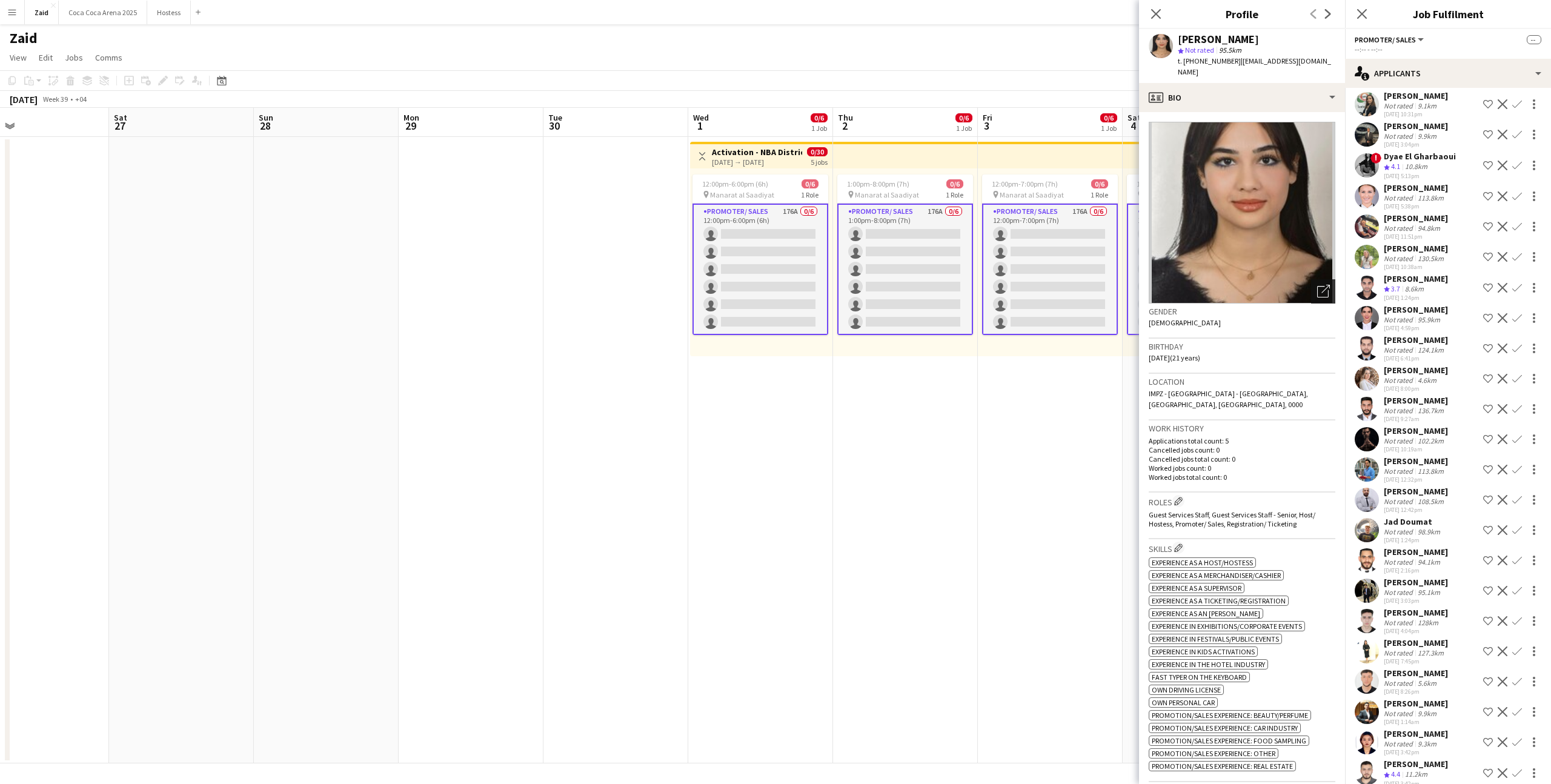
click at [1324, 287] on div "Open photos pop-in" at bounding box center [1323, 292] width 24 height 24
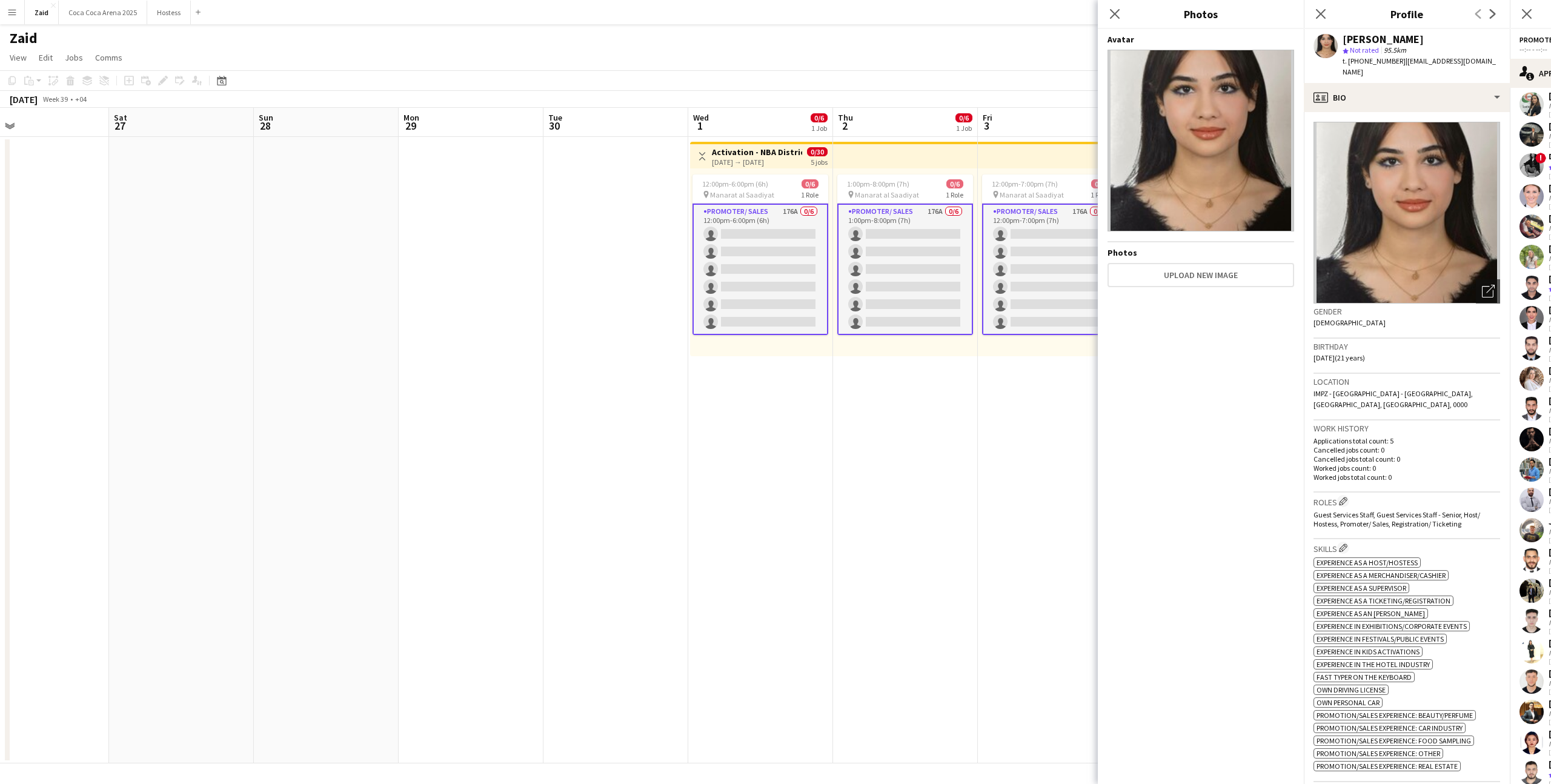
click at [1372, 445] on p "Cancelled jobs count: 0" at bounding box center [1407, 450] width 186 height 9
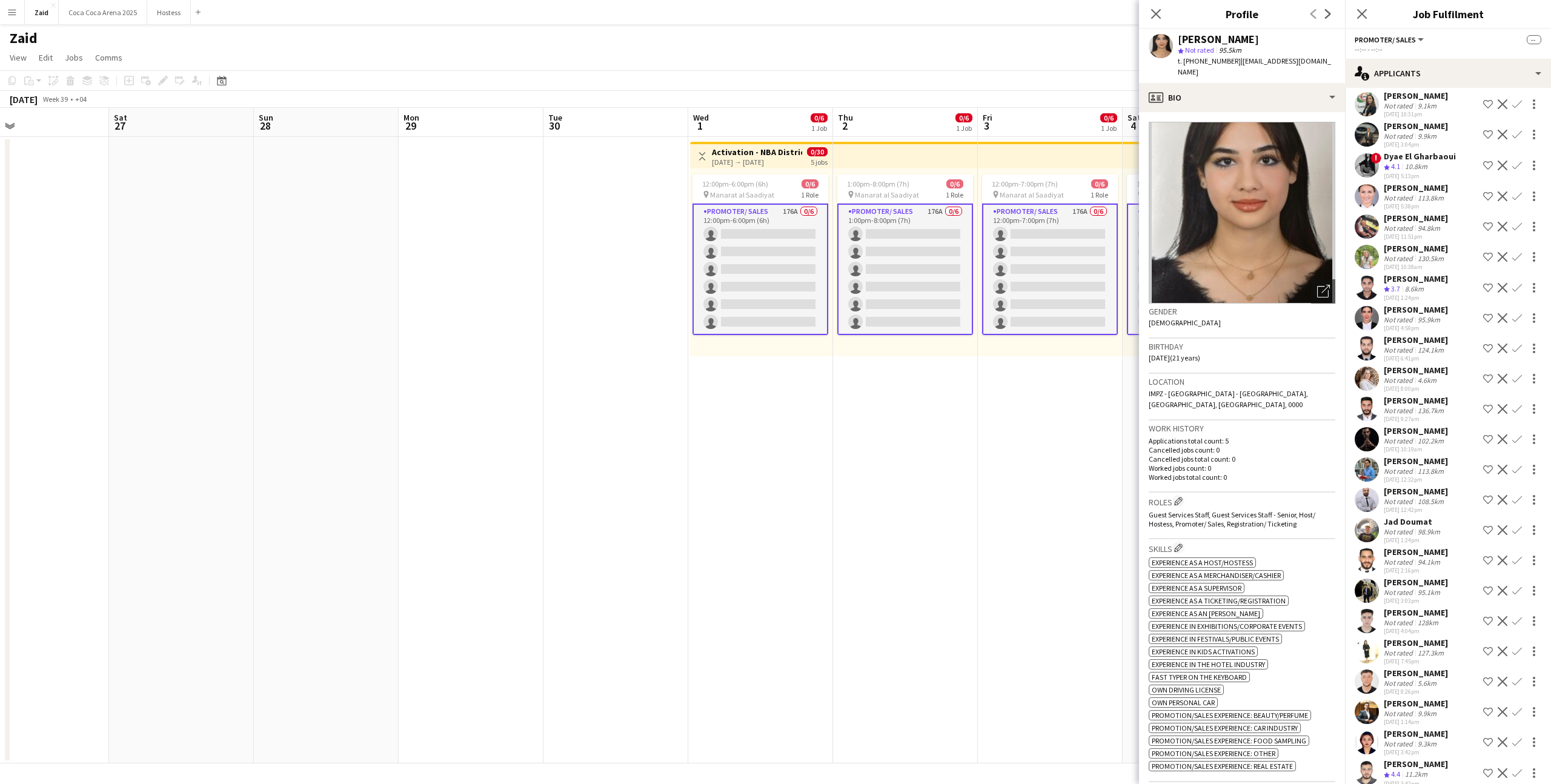
click at [1419, 728] on div "Phoebe Bon" at bounding box center [1416, 733] width 64 height 11
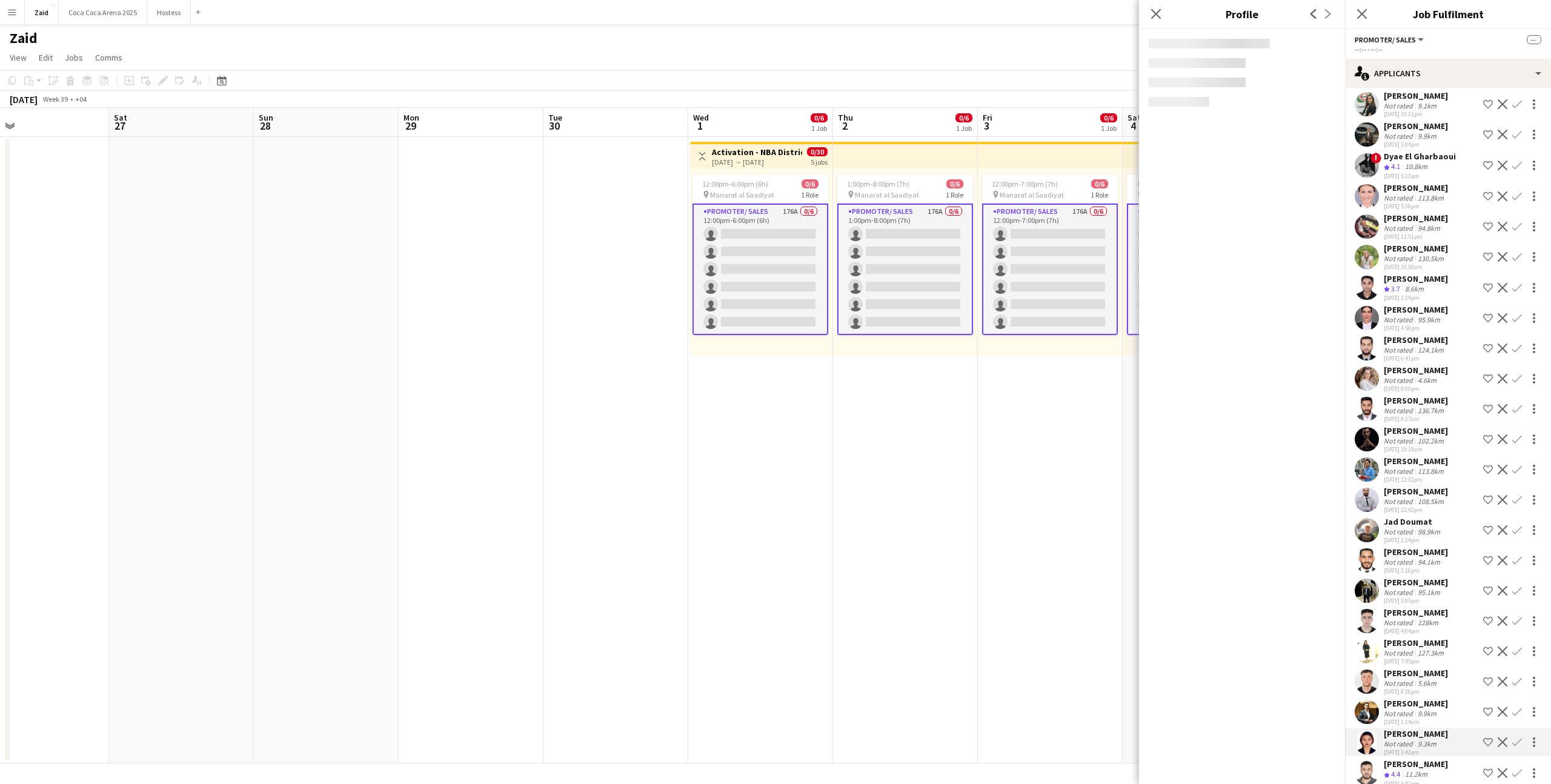
click at [1421, 698] on div "Sofiane Maaouach" at bounding box center [1416, 703] width 64 height 11
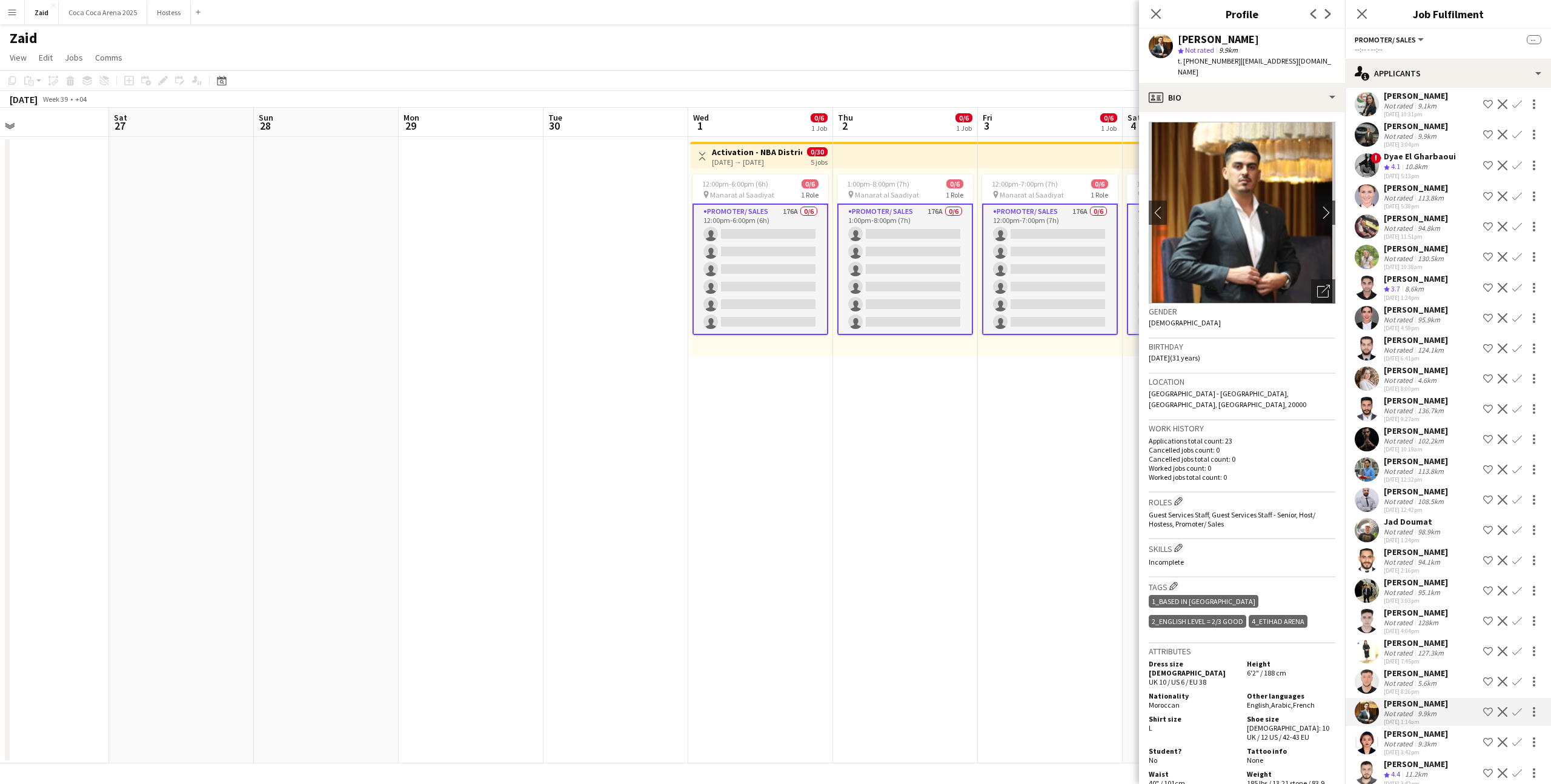
click at [1426, 649] on div "127.3km" at bounding box center [1431, 653] width 31 height 9
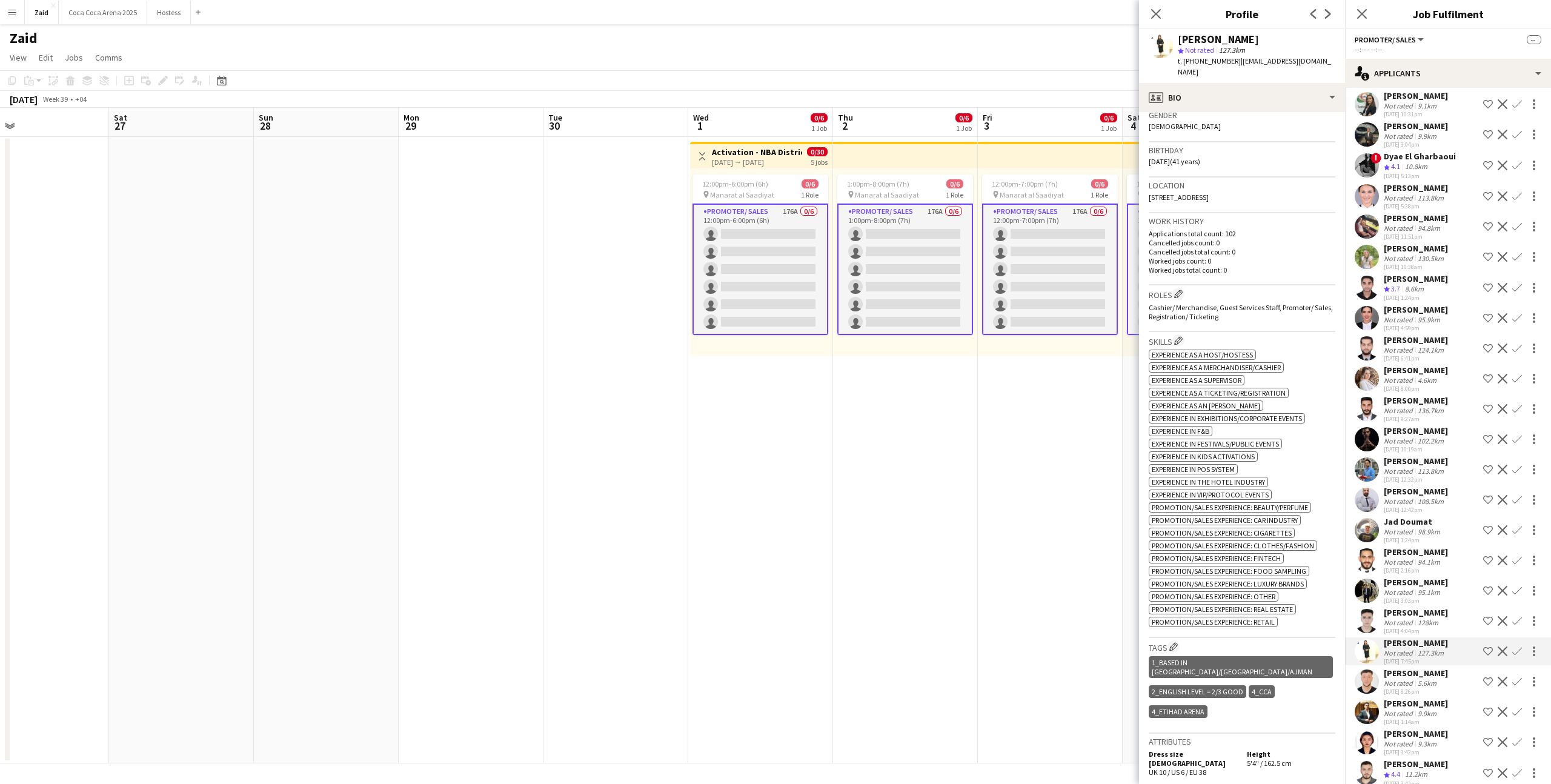
scroll to position [198, 0]
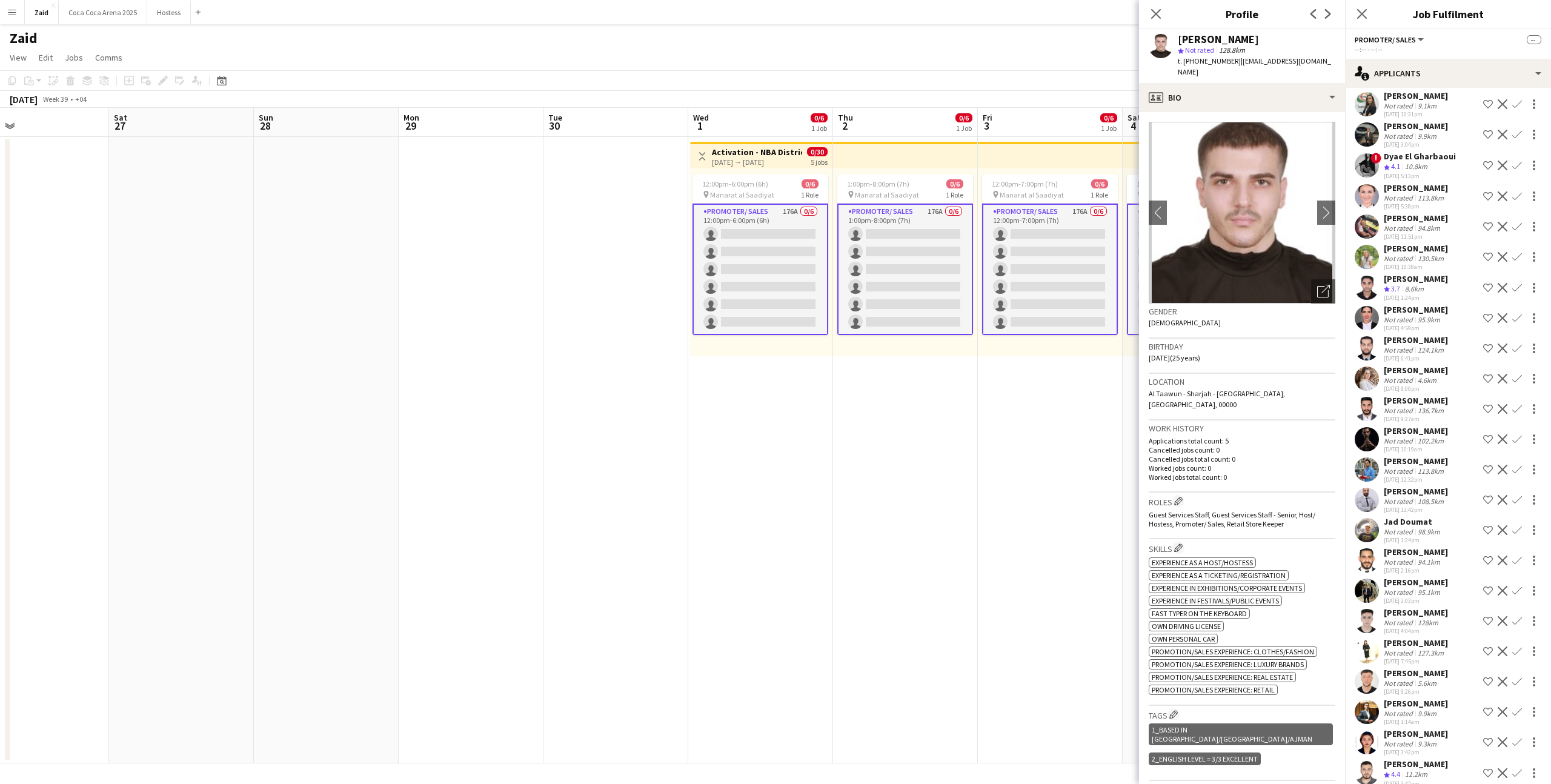
click at [1402, 769] on div "Crew rating 4.4" at bounding box center [1393, 774] width 19 height 11
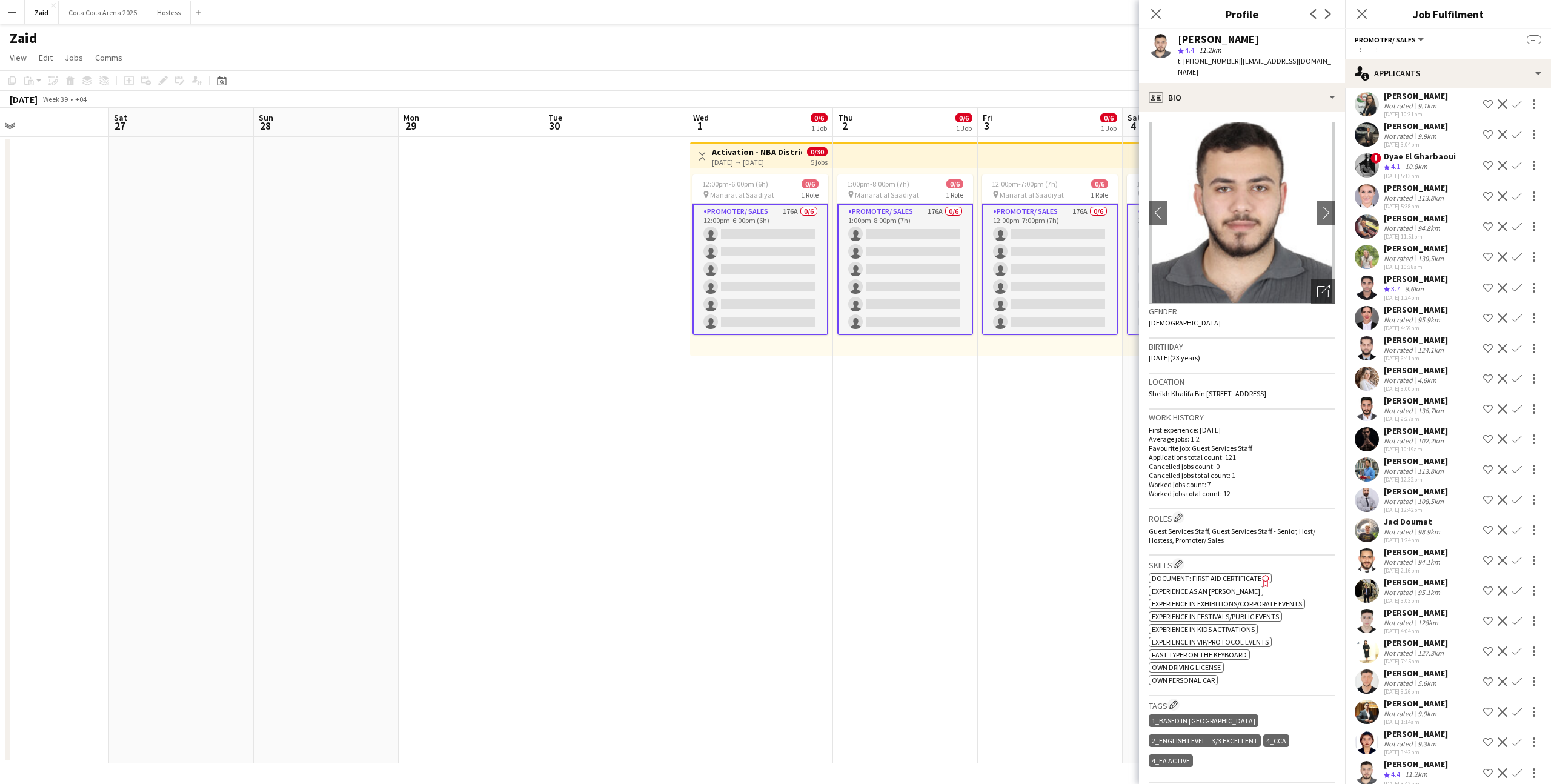
click at [1412, 748] on div "03-09-2025 3:42pm" at bounding box center [1416, 752] width 64 height 8
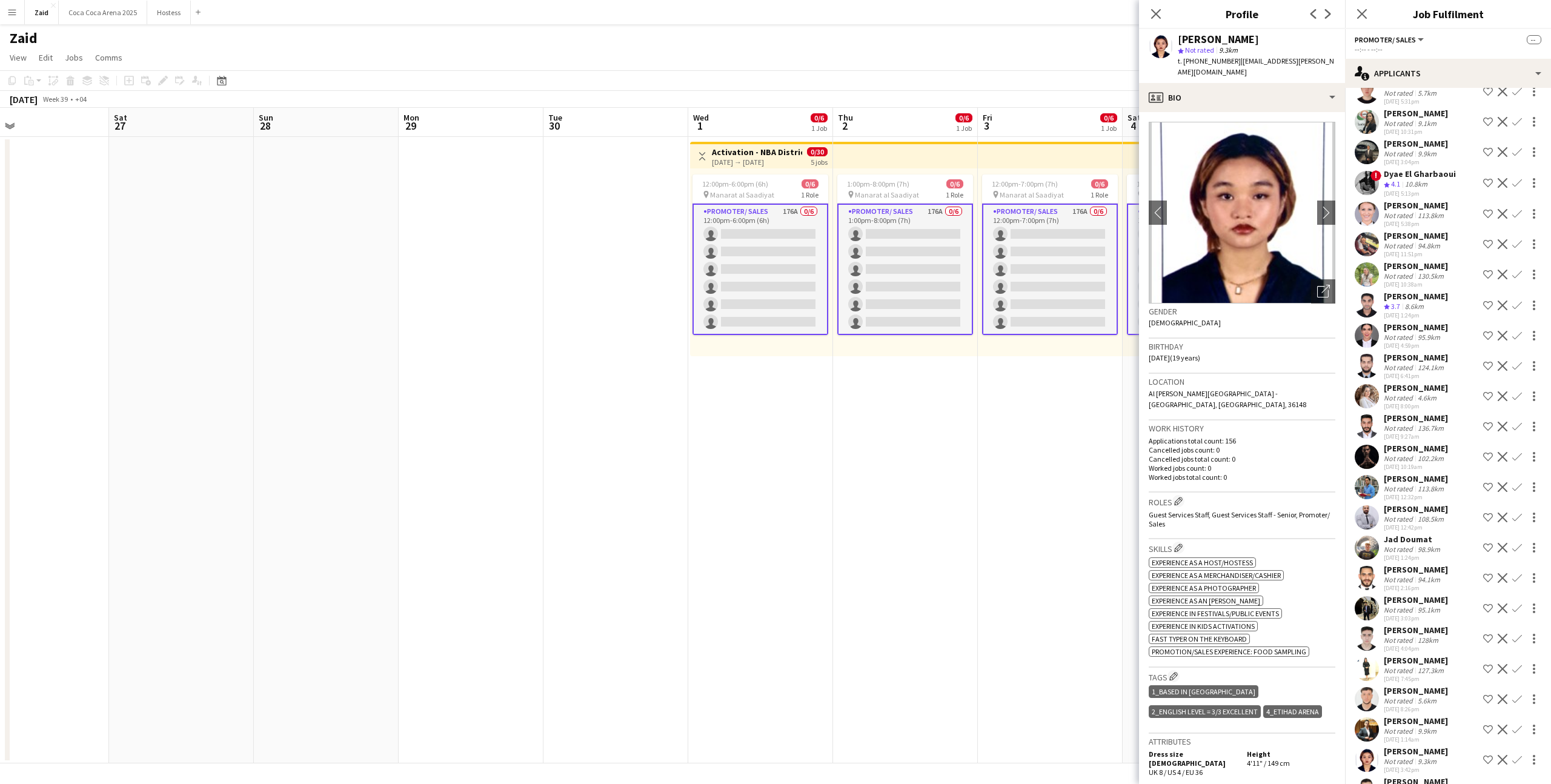
click at [1416, 726] on div "9.9km" at bounding box center [1427, 731] width 23 height 9
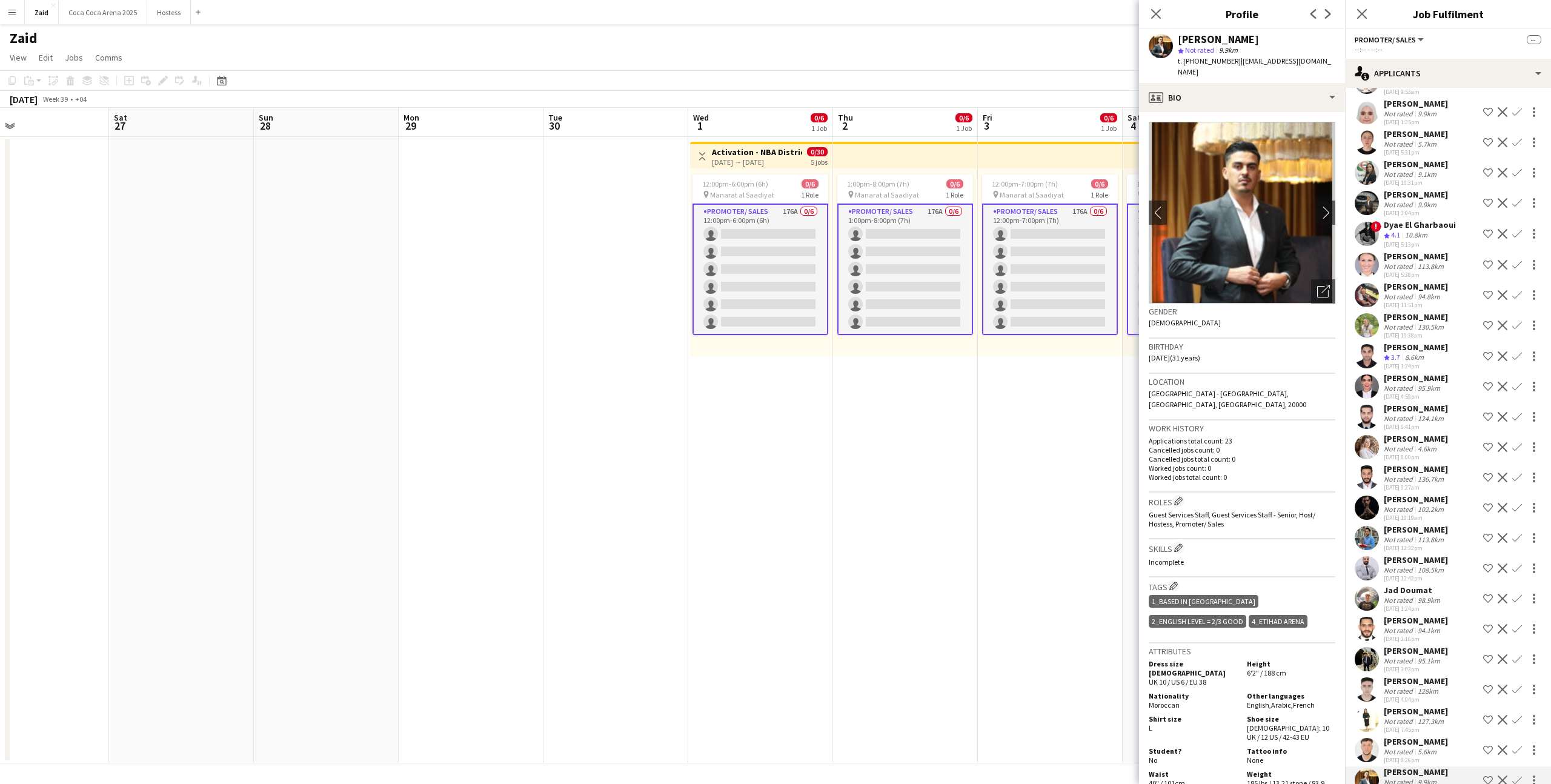
scroll to position [4774, 0]
click at [1415, 728] on div "02-09-2025 7:45pm" at bounding box center [1416, 732] width 64 height 8
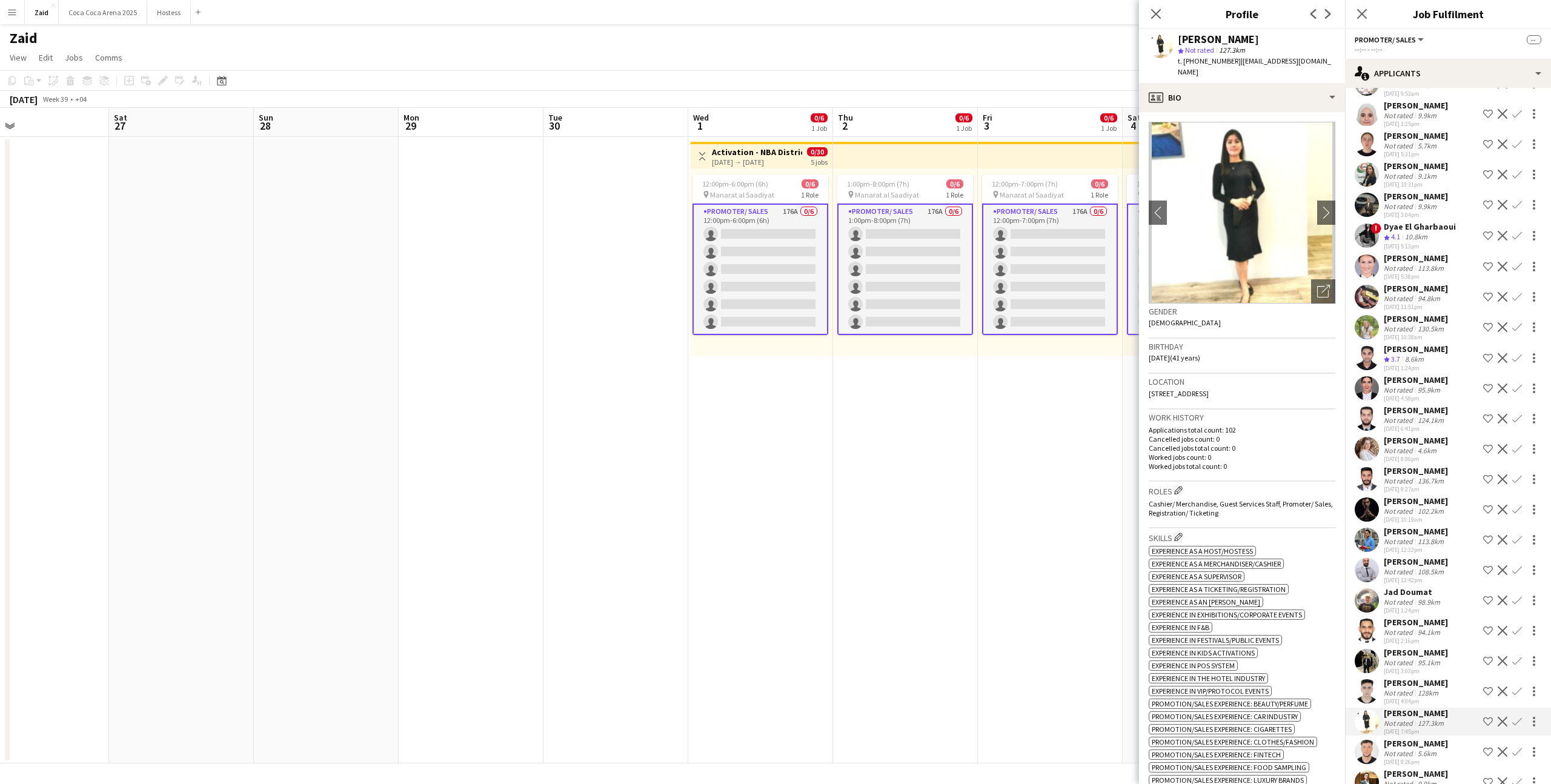
click at [1424, 688] on div "128km" at bounding box center [1428, 692] width 25 height 9
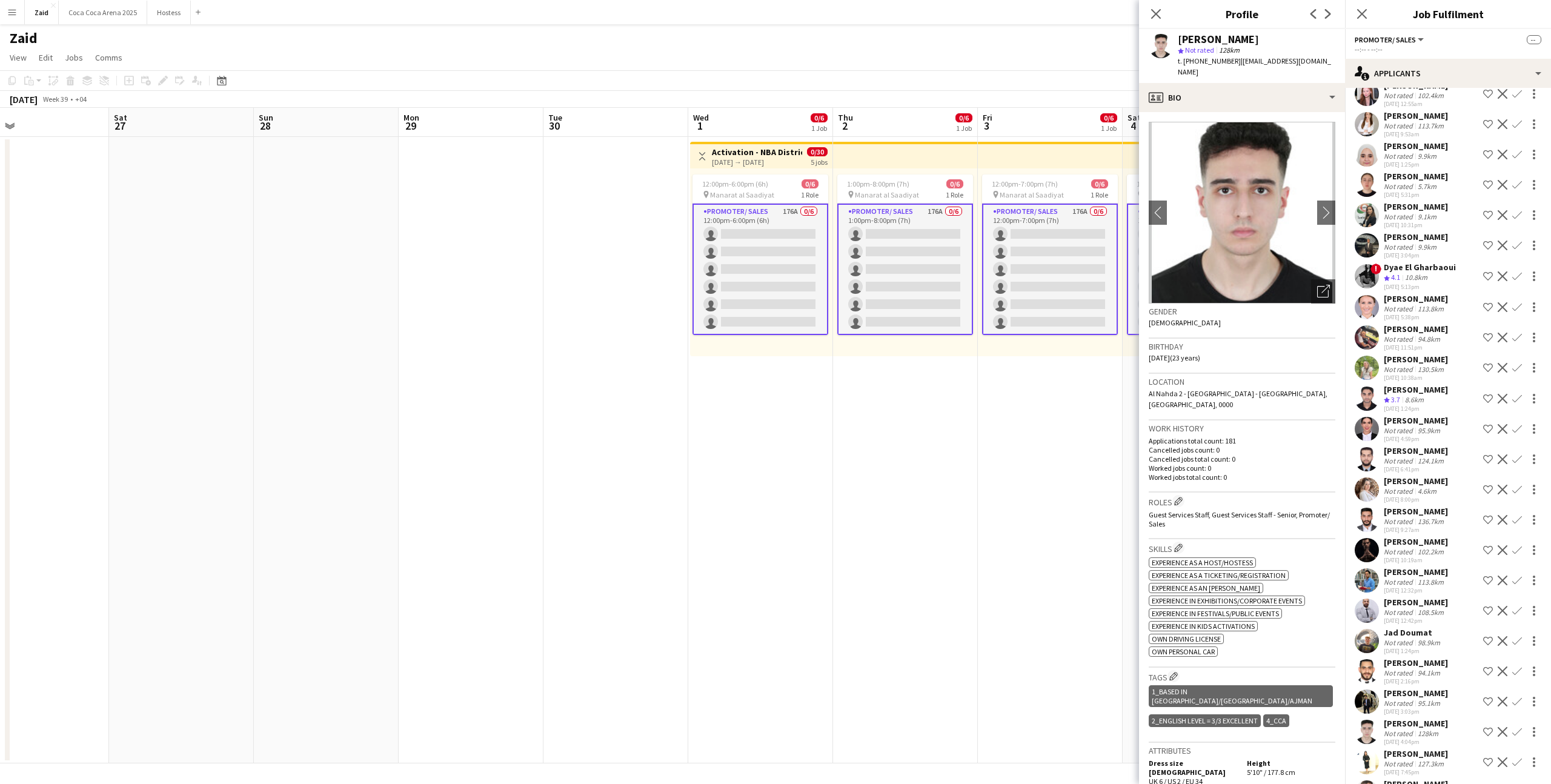
click at [1424, 688] on div "Khaled Naser" at bounding box center [1416, 692] width 64 height 11
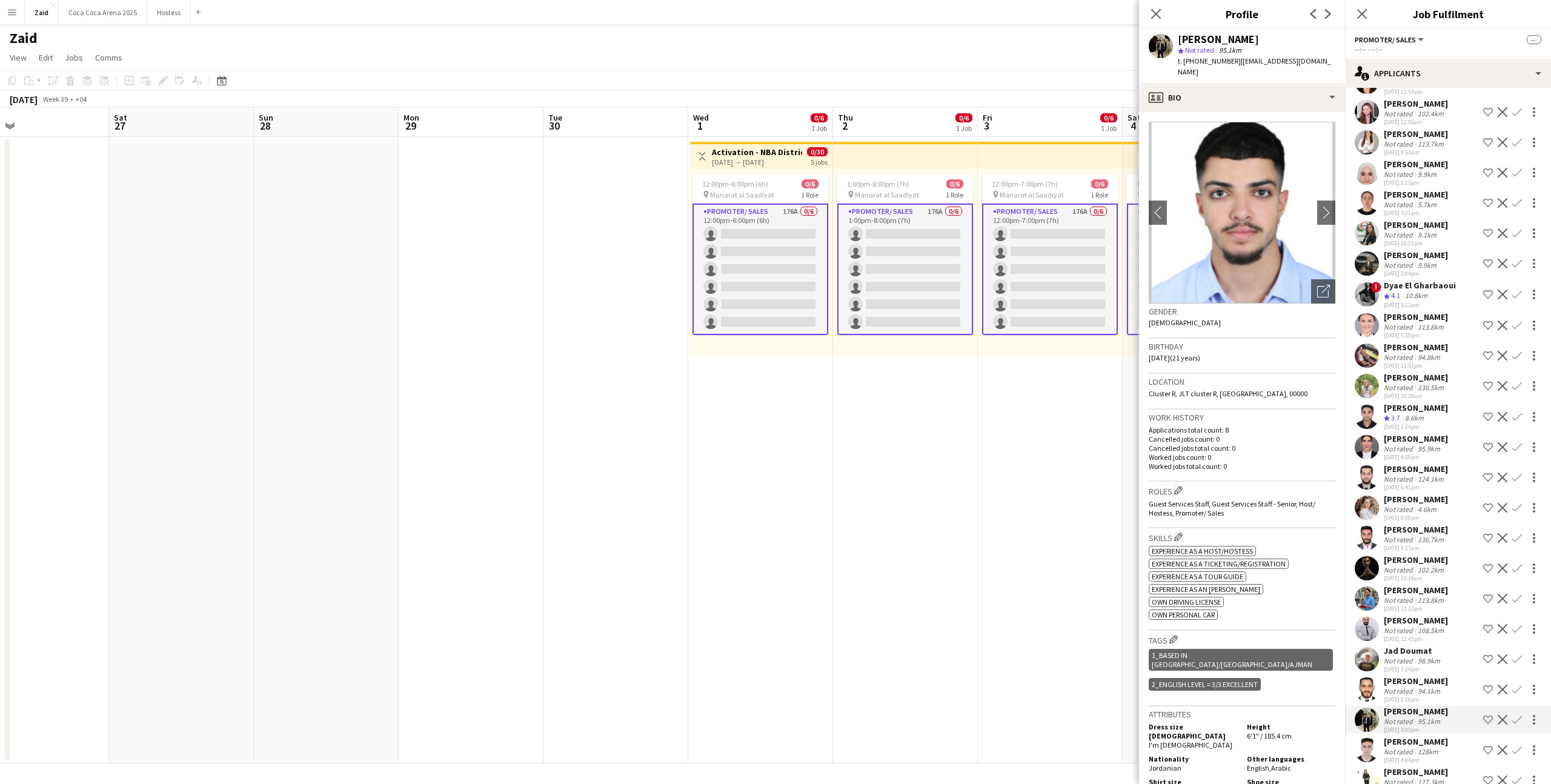
click at [1424, 687] on div "94.1km" at bounding box center [1430, 691] width 28 height 9
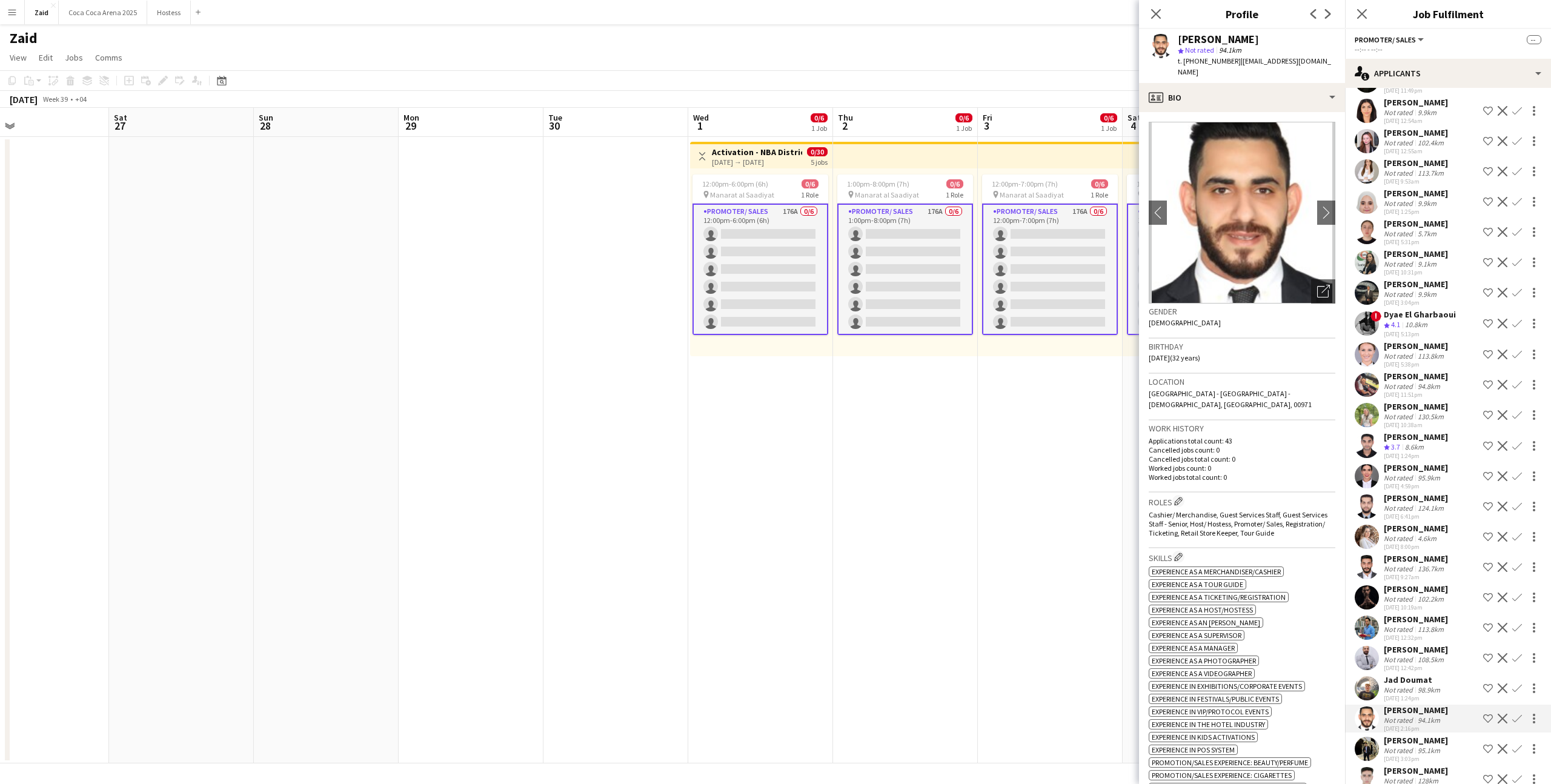
click at [1424, 685] on div "98.9km" at bounding box center [1430, 689] width 28 height 9
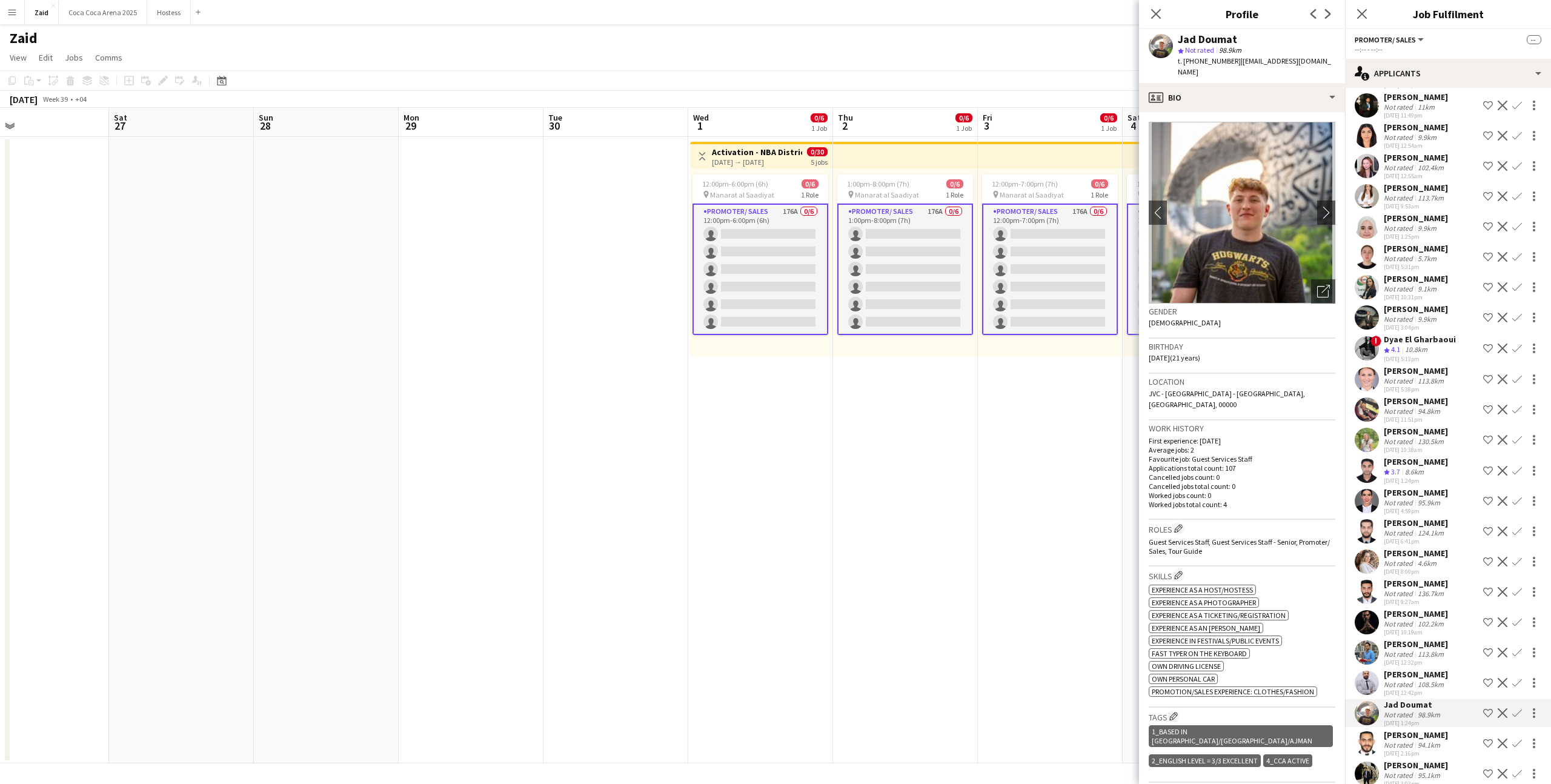
scroll to position [4651, 0]
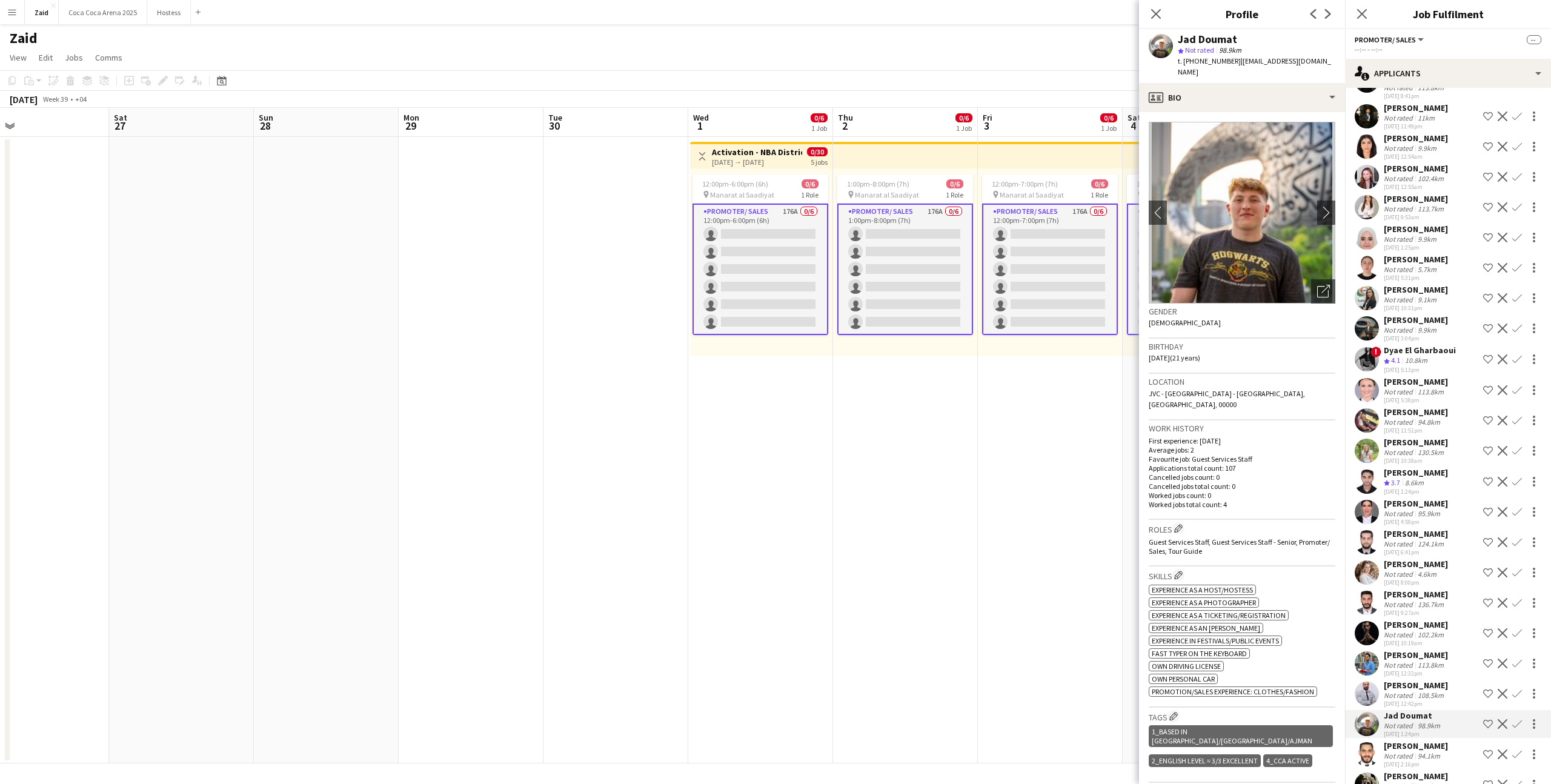
click at [1424, 691] on div "108.5km" at bounding box center [1431, 695] width 31 height 9
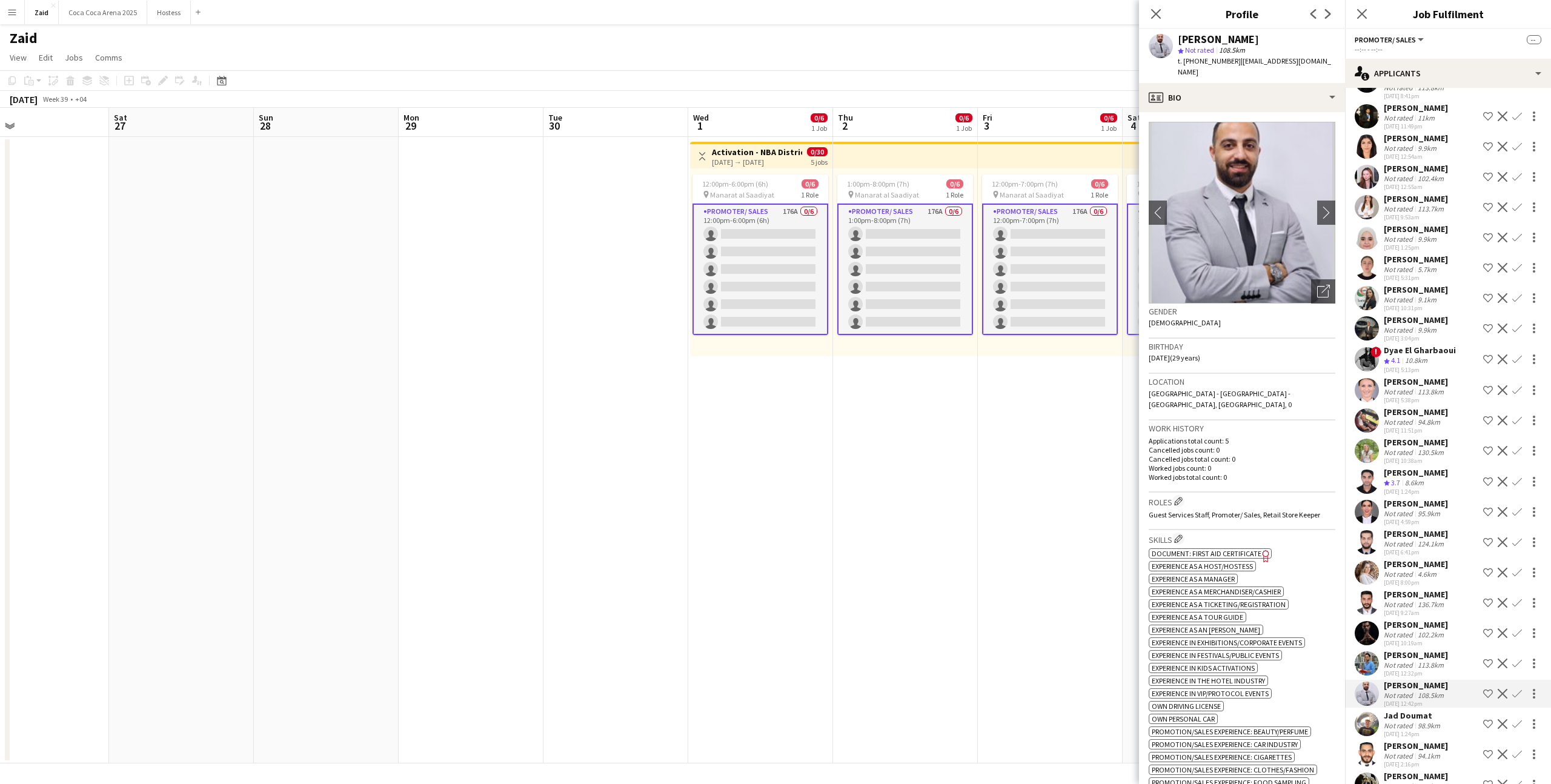
click at [1424, 670] on div "02-09-2025 12:32pm" at bounding box center [1416, 674] width 64 height 8
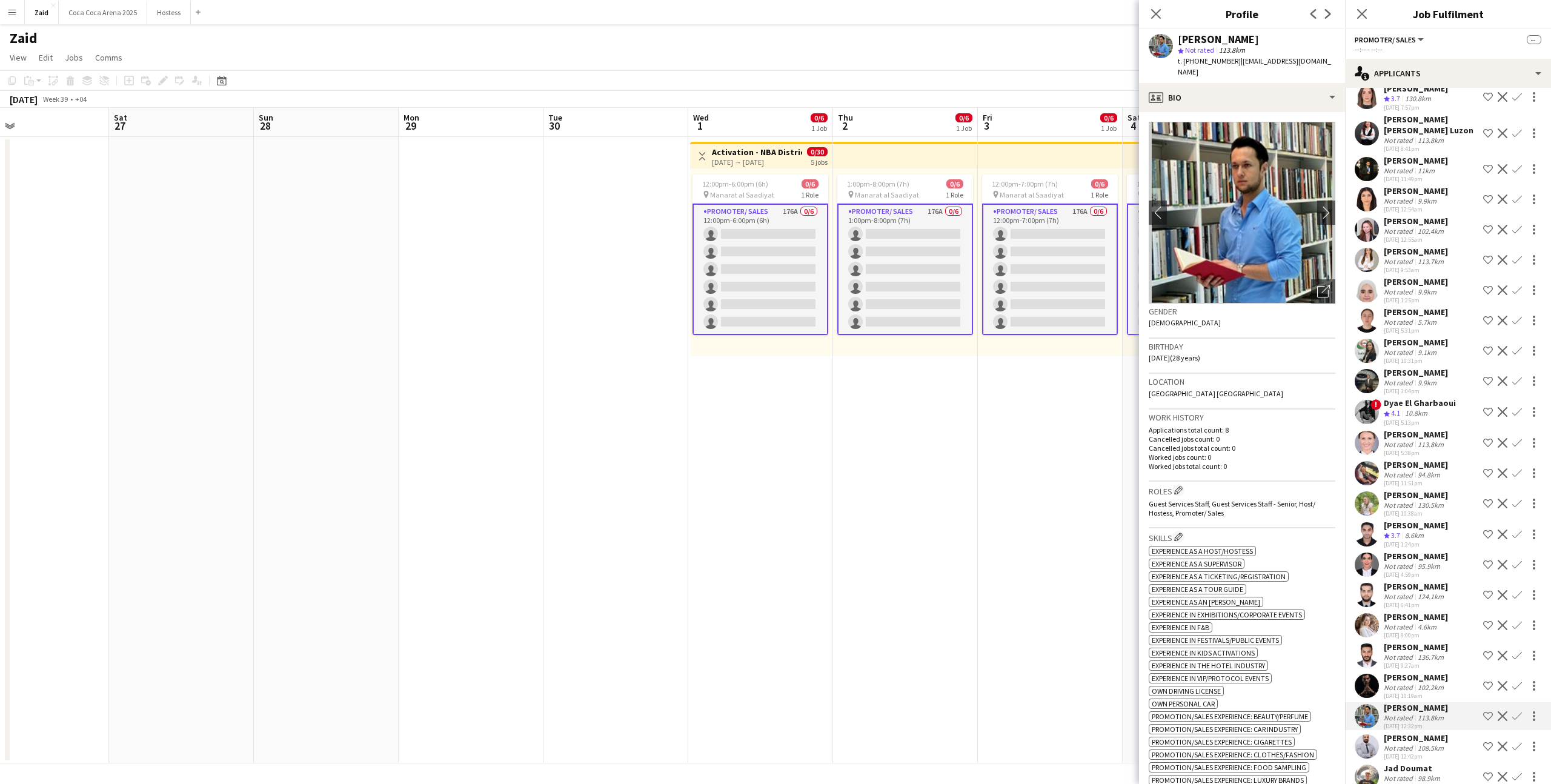
scroll to position [4591, 0]
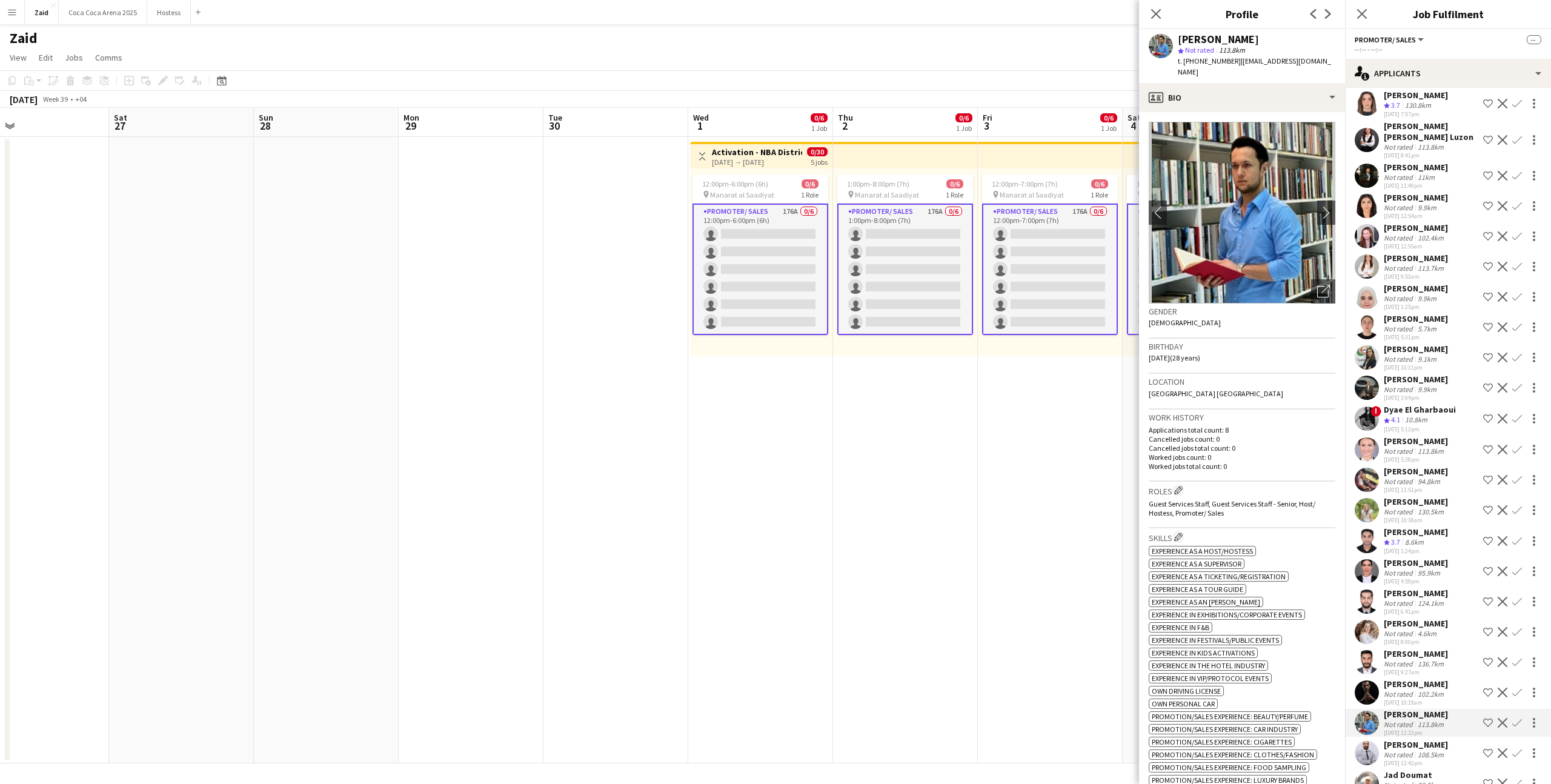
click at [1426, 516] on div "01-09-2025 10:38am" at bounding box center [1416, 520] width 64 height 8
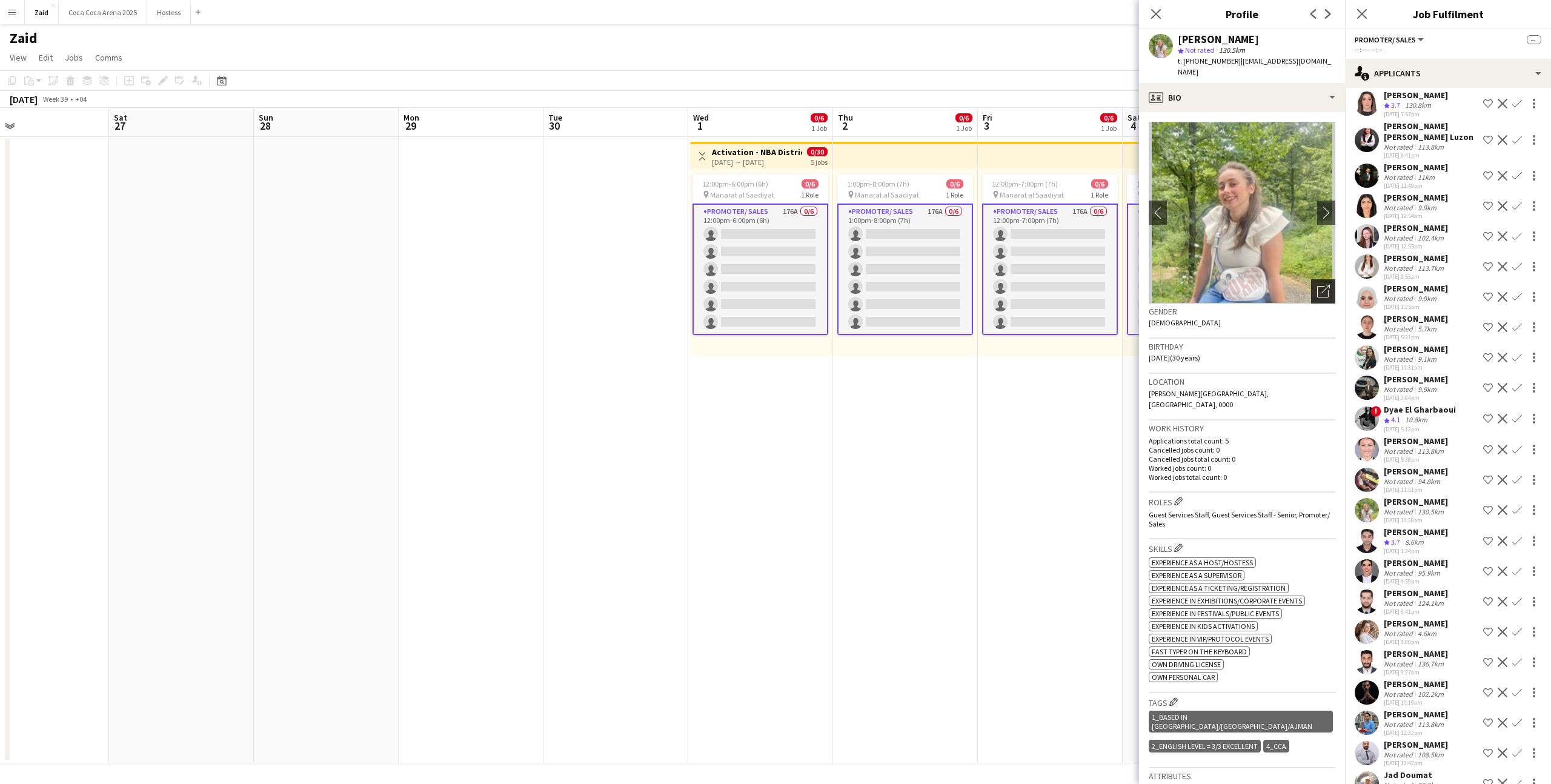
click at [1327, 285] on icon "Open photos pop-in" at bounding box center [1324, 292] width 13 height 13
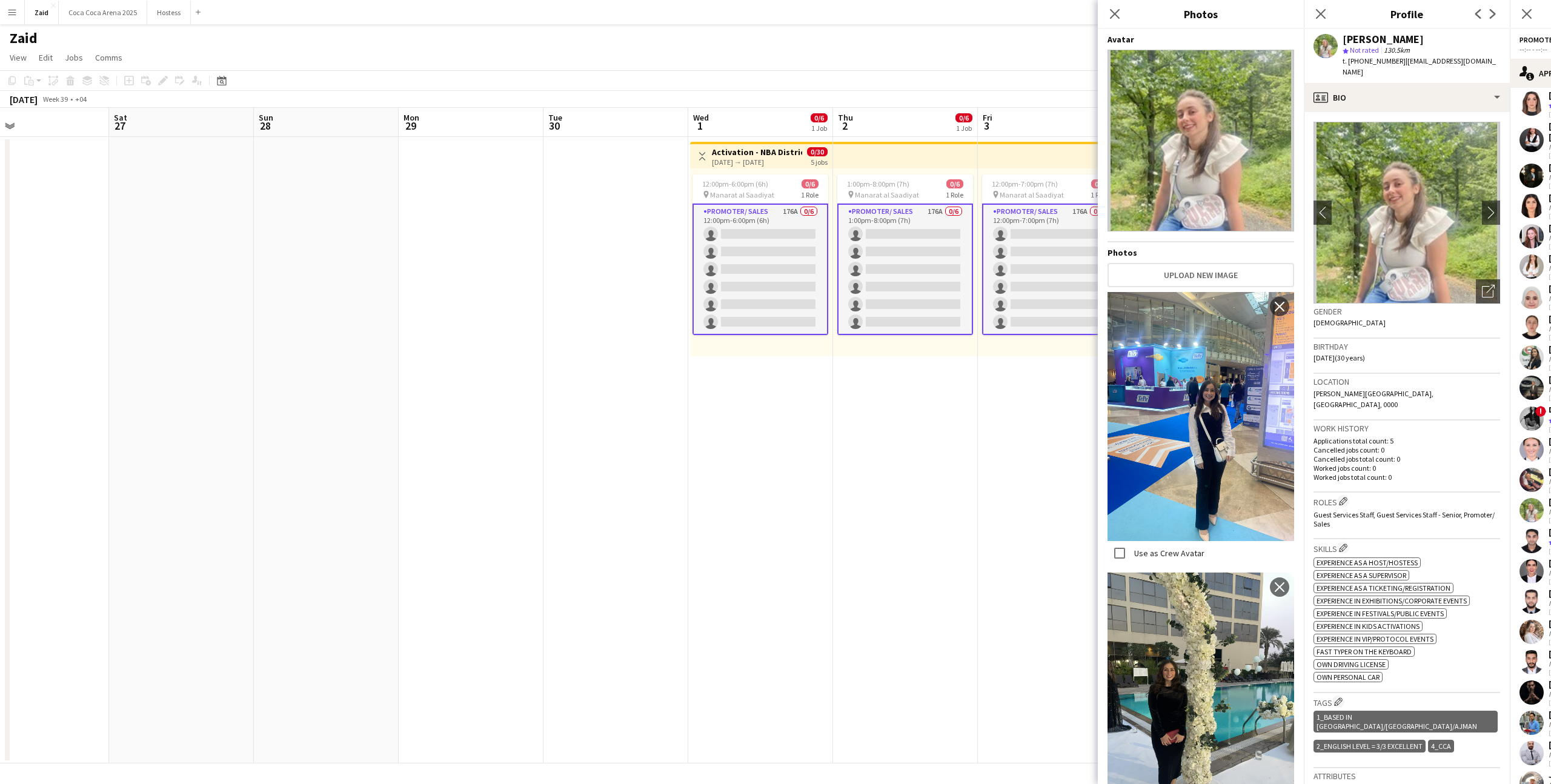
click at [1361, 558] on span "Experience as a Host/Hostess" at bounding box center [1367, 562] width 101 height 9
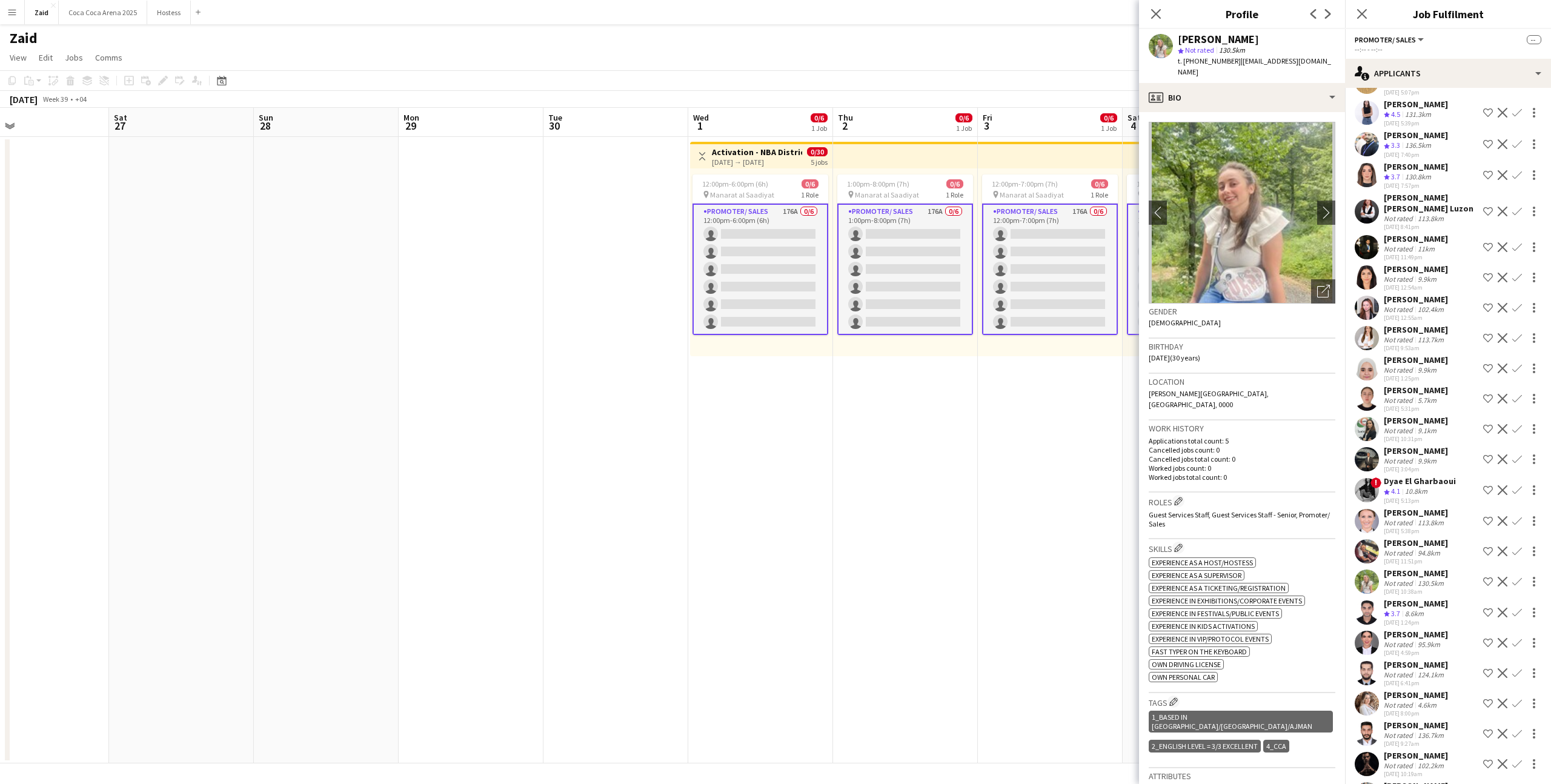
scroll to position [4519, 0]
click at [1418, 518] on div "113.8km" at bounding box center [1431, 522] width 31 height 9
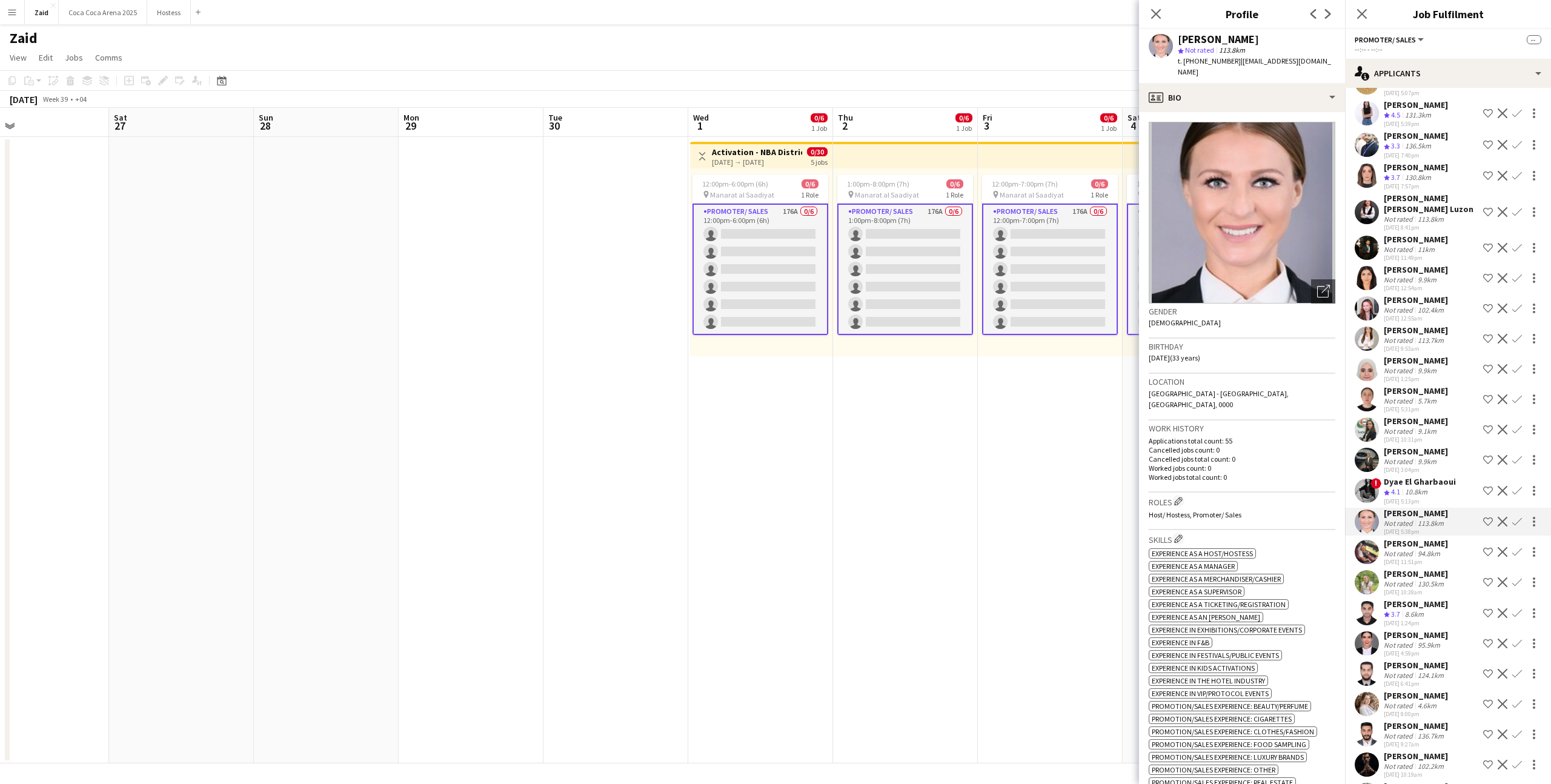
click at [1417, 476] on div "Dyae El Gharbaoui" at bounding box center [1420, 481] width 72 height 11
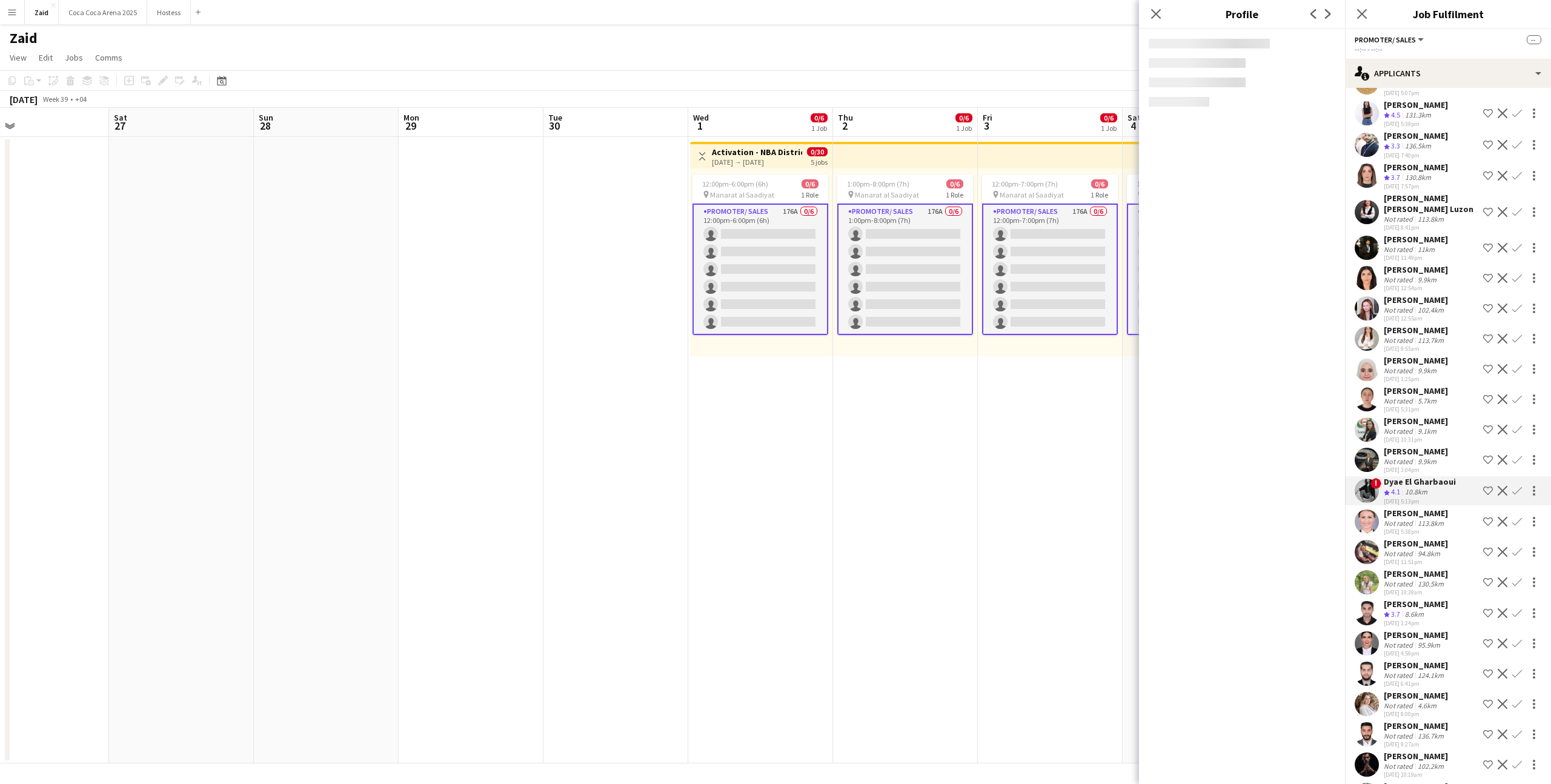
scroll to position [4493, 0]
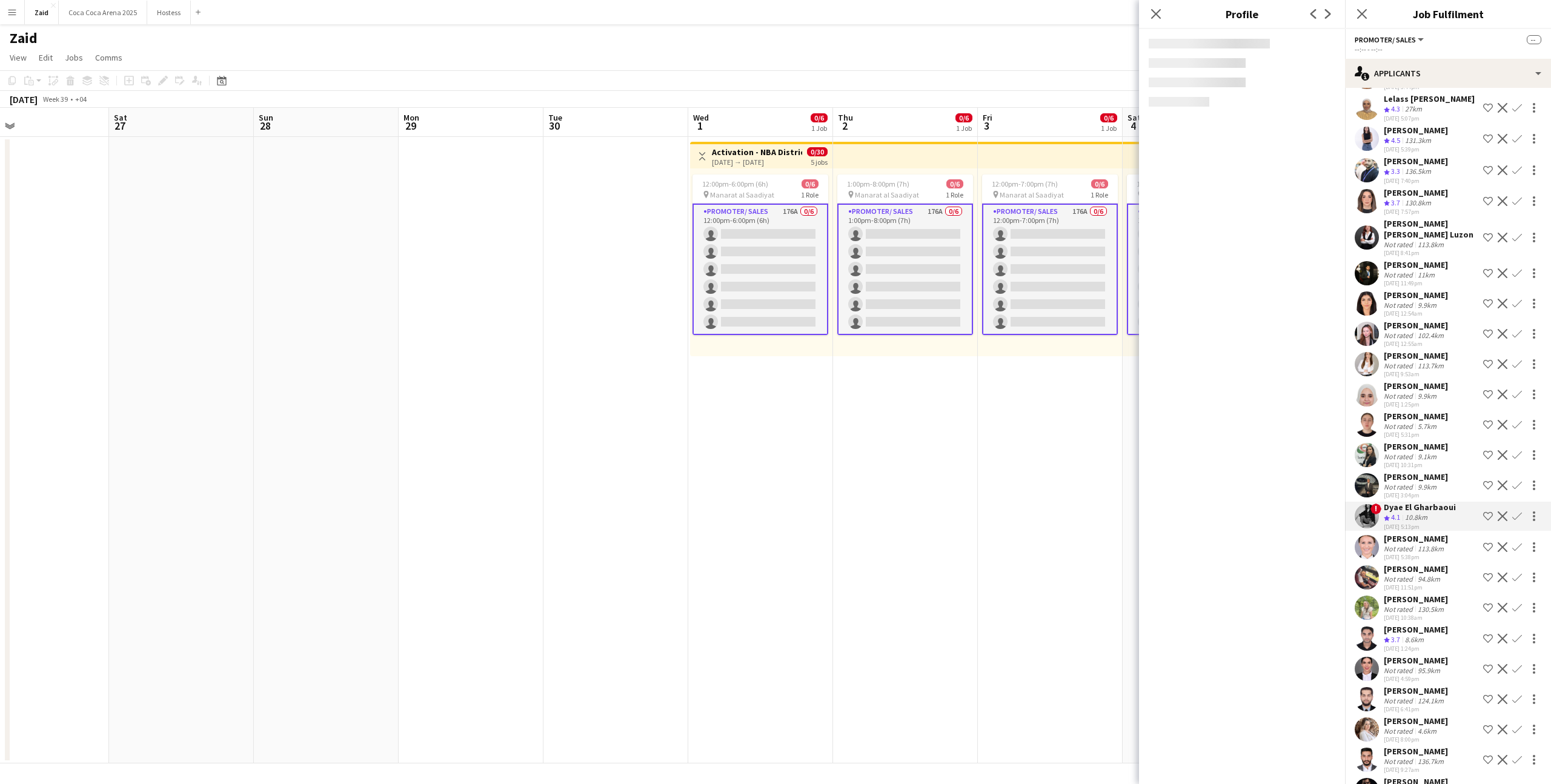
click at [1417, 471] on div "Abdulla Issawi" at bounding box center [1416, 476] width 64 height 11
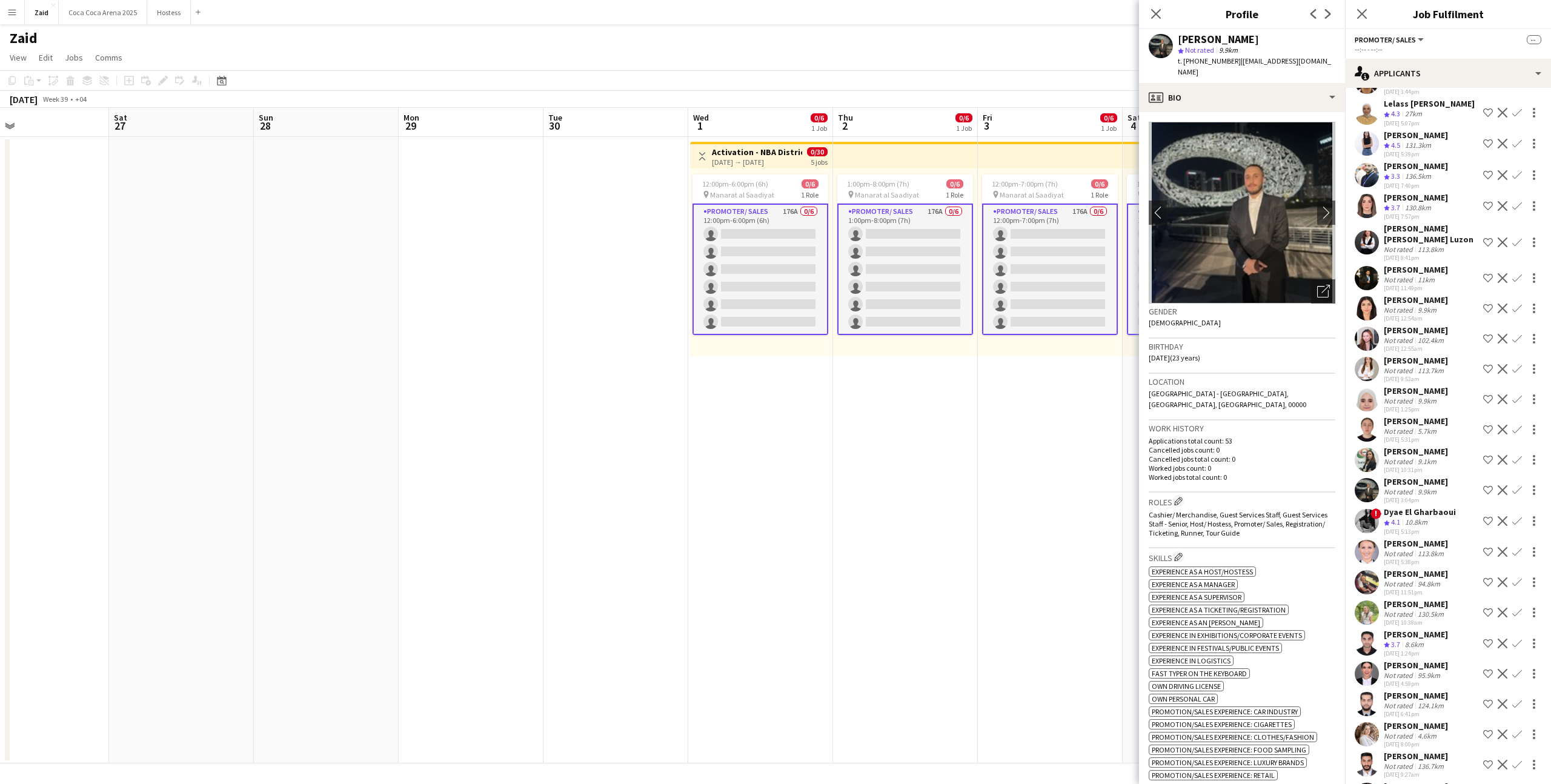
click at [1485, 485] on app-icon "Shortlist crew" at bounding box center [1489, 490] width 10 height 10
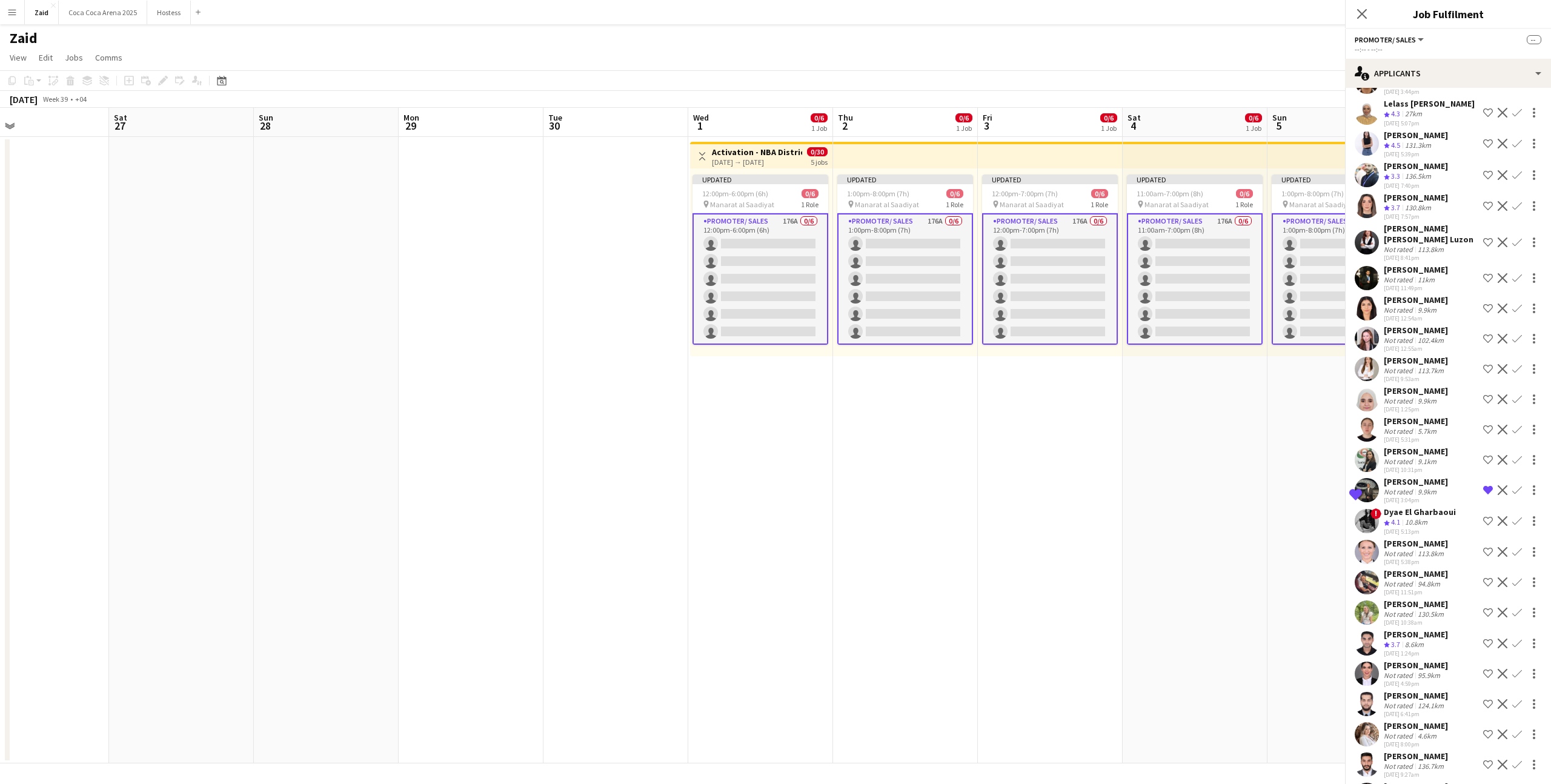
click at [1459, 446] on div "Sarah Sami Not rated 9.1km 30-08-2025 10:31pm Shortlist crew Decline Confirm" at bounding box center [1448, 460] width 206 height 28
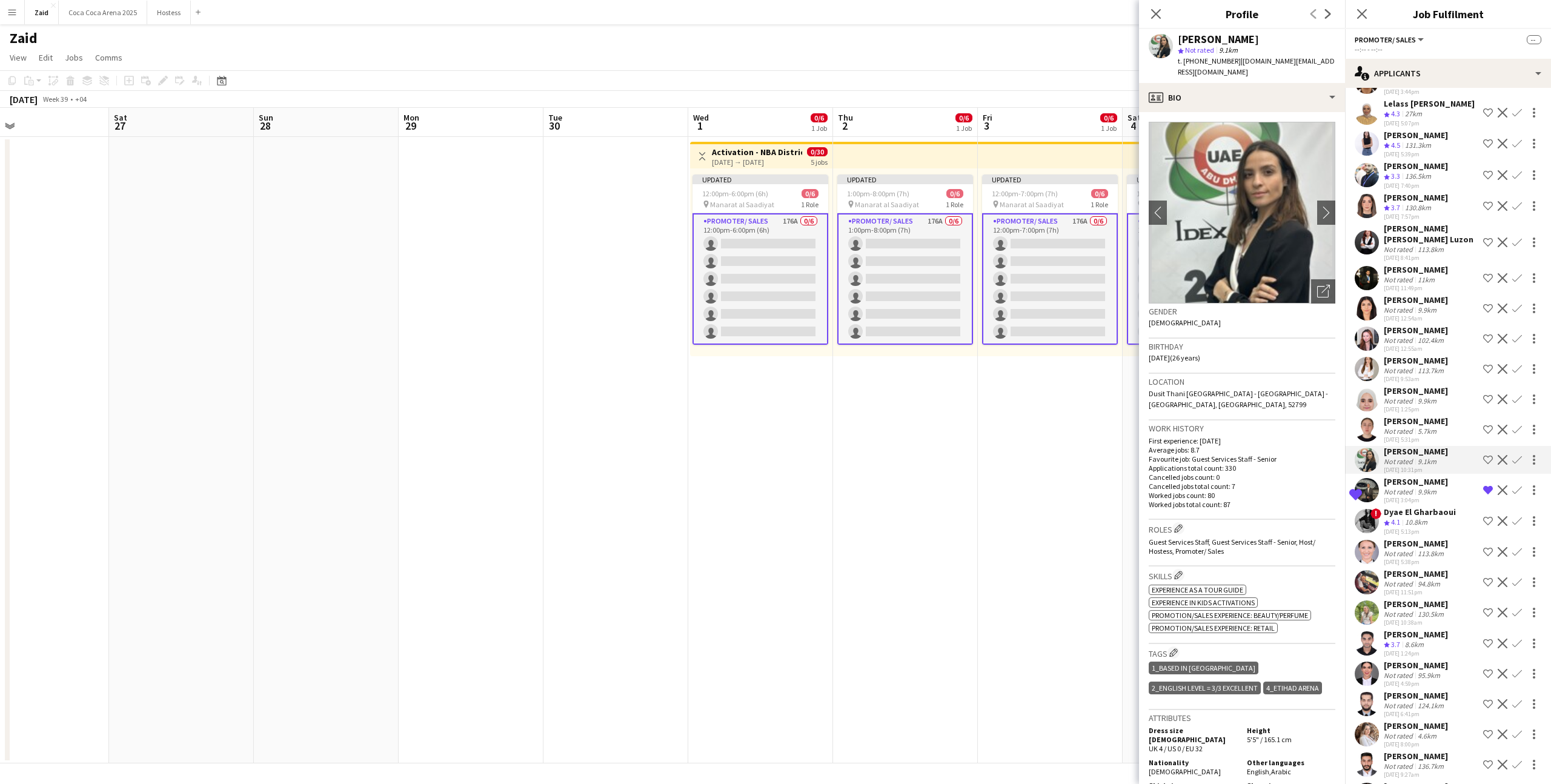
click at [1482, 453] on button "Shortlist crew" at bounding box center [1489, 460] width 15 height 15
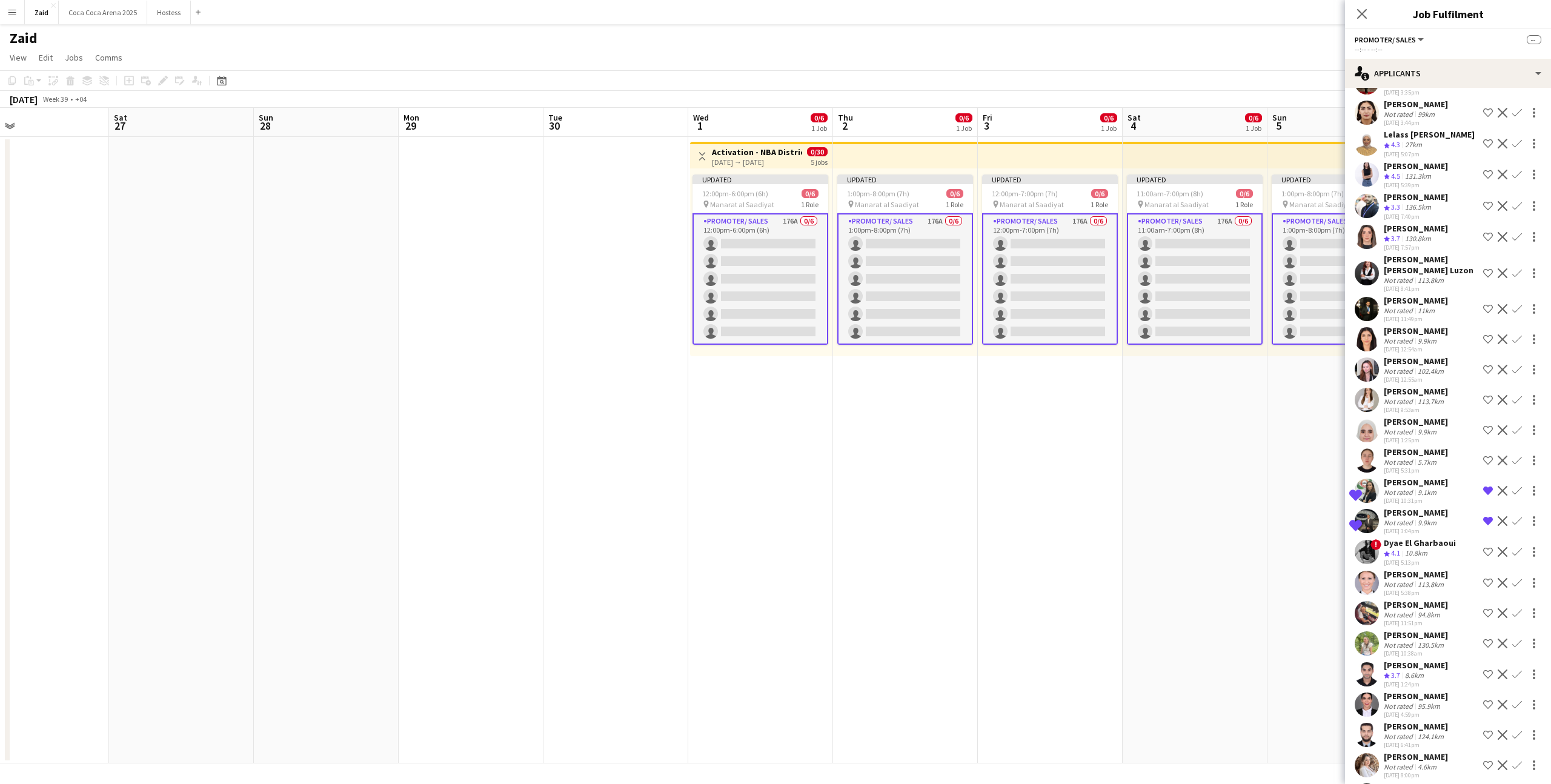
scroll to position [4428, 0]
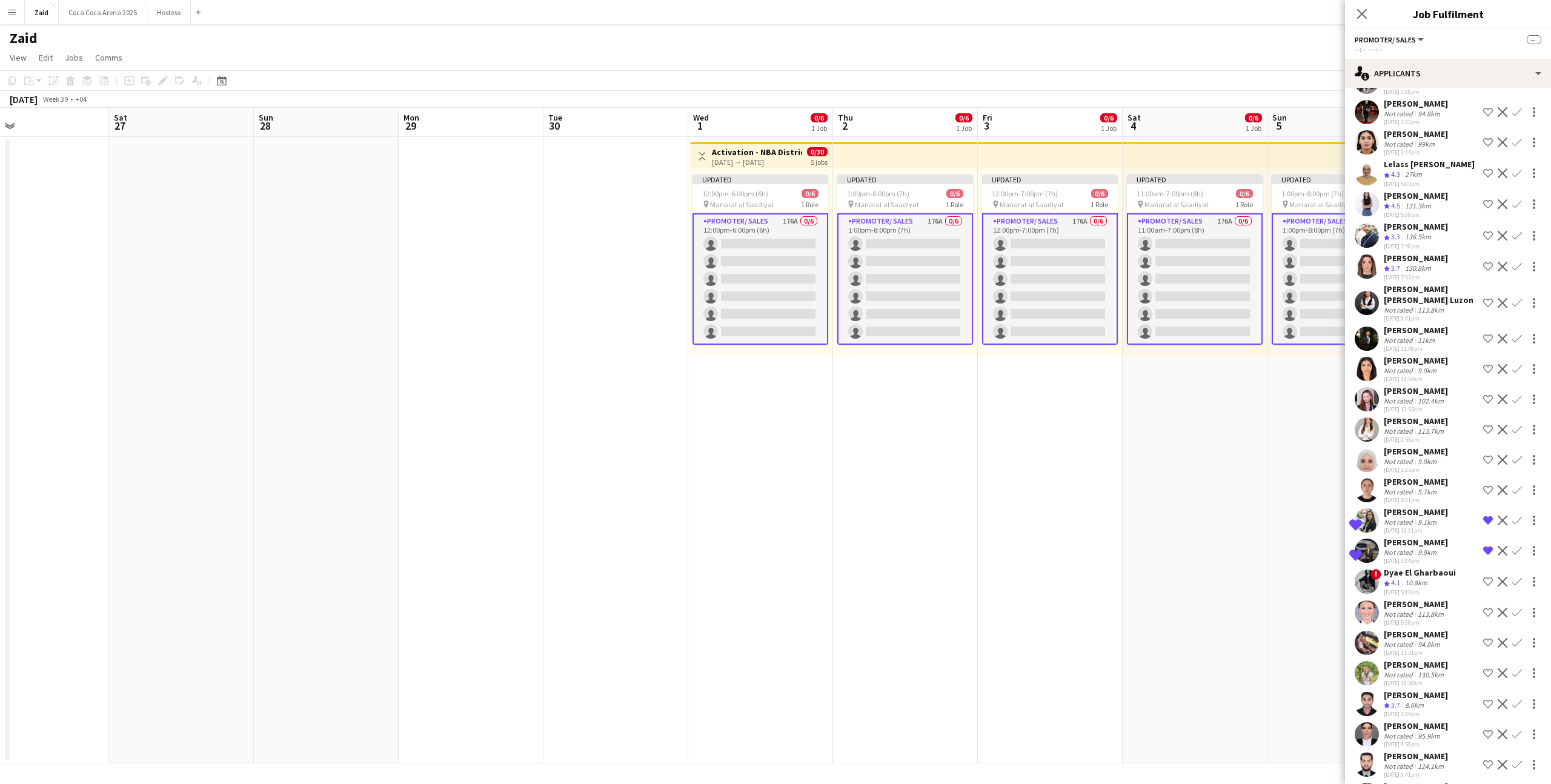
click at [1458, 415] on div "Monika Lenc Not rated 113.7km 30-08-2025 9:53am Shortlist crew Decline Confirm" at bounding box center [1448, 429] width 206 height 28
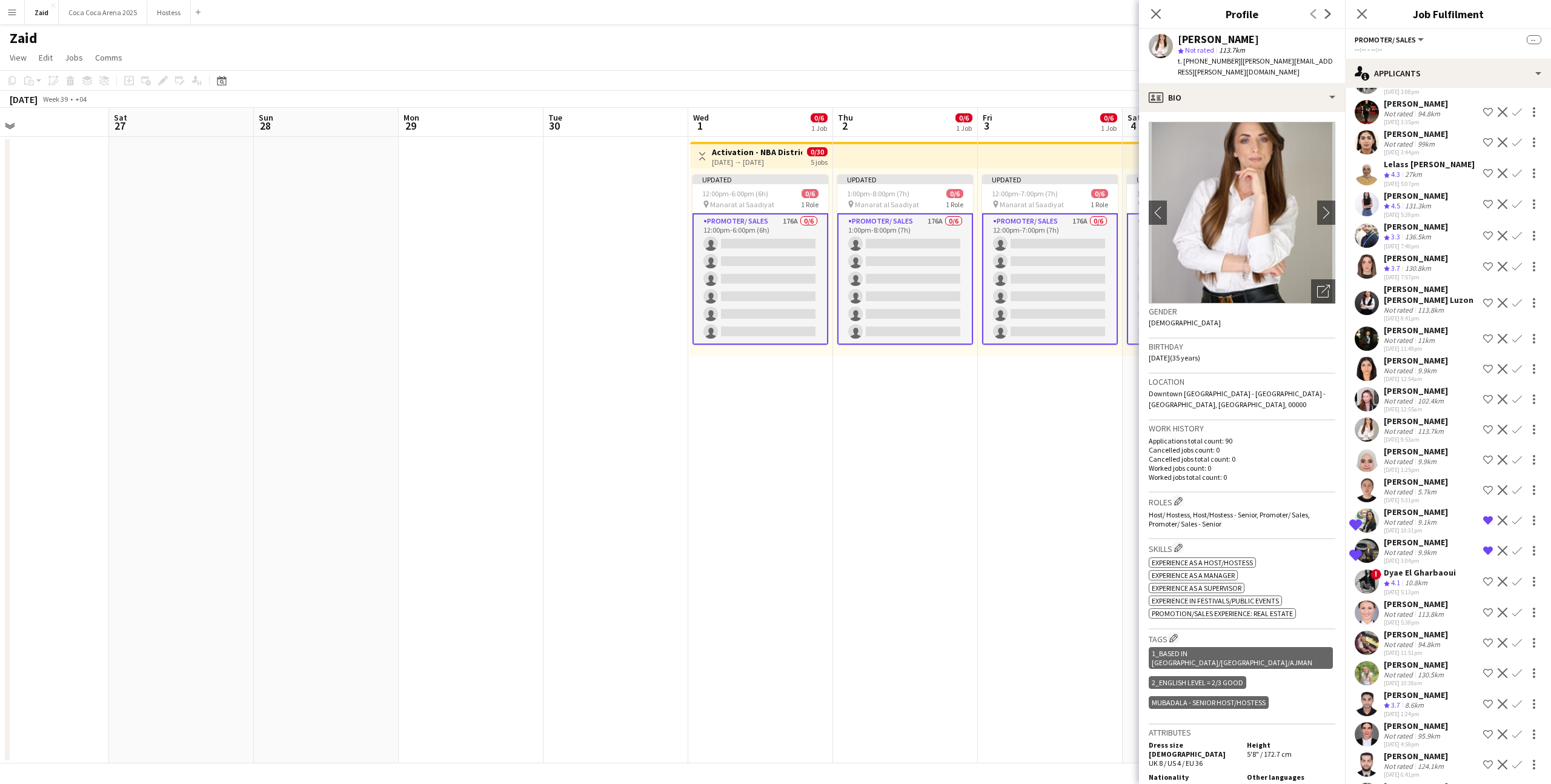
click at [1490, 424] on app-icon "Shortlist crew" at bounding box center [1489, 429] width 10 height 10
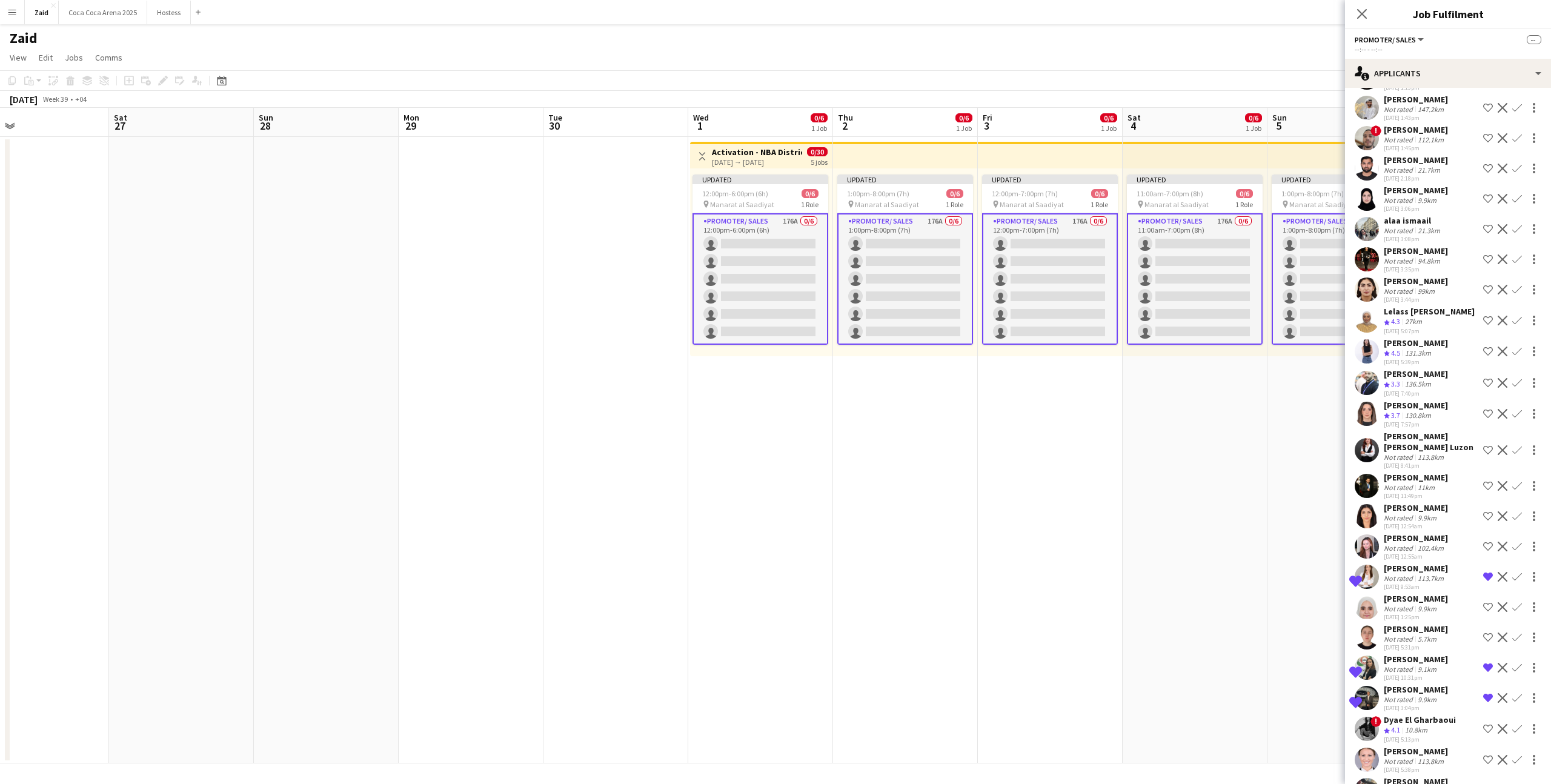
scroll to position [4279, 0]
click at [1450, 370] on div "Abdullah Abbara Crew rating 3.3 136.5km 29-08-2025 7:40pm Shortlist crew Declin…" at bounding box center [1448, 385] width 206 height 29
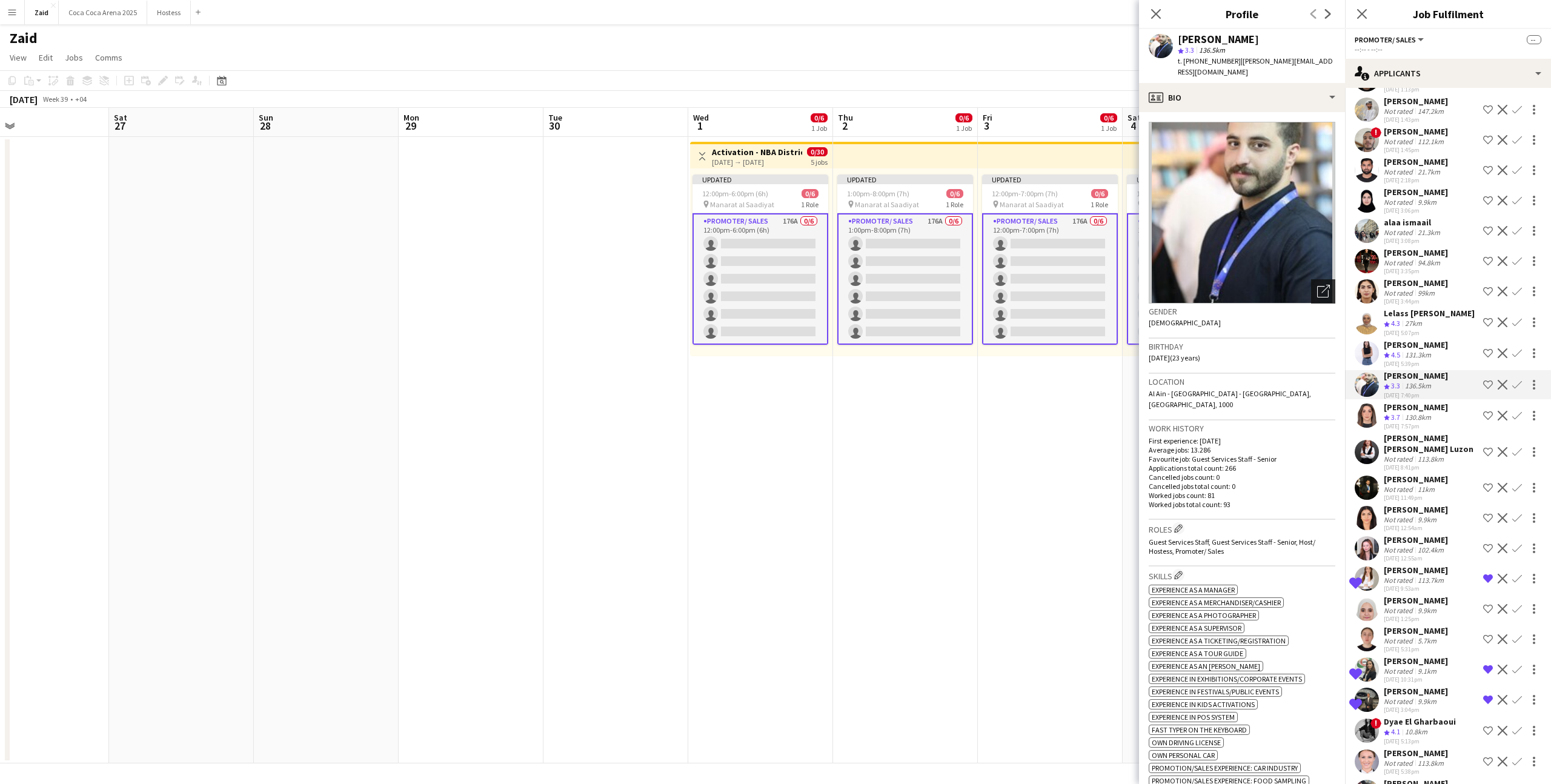
click at [1323, 286] on icon at bounding box center [1323, 292] width 11 height 11
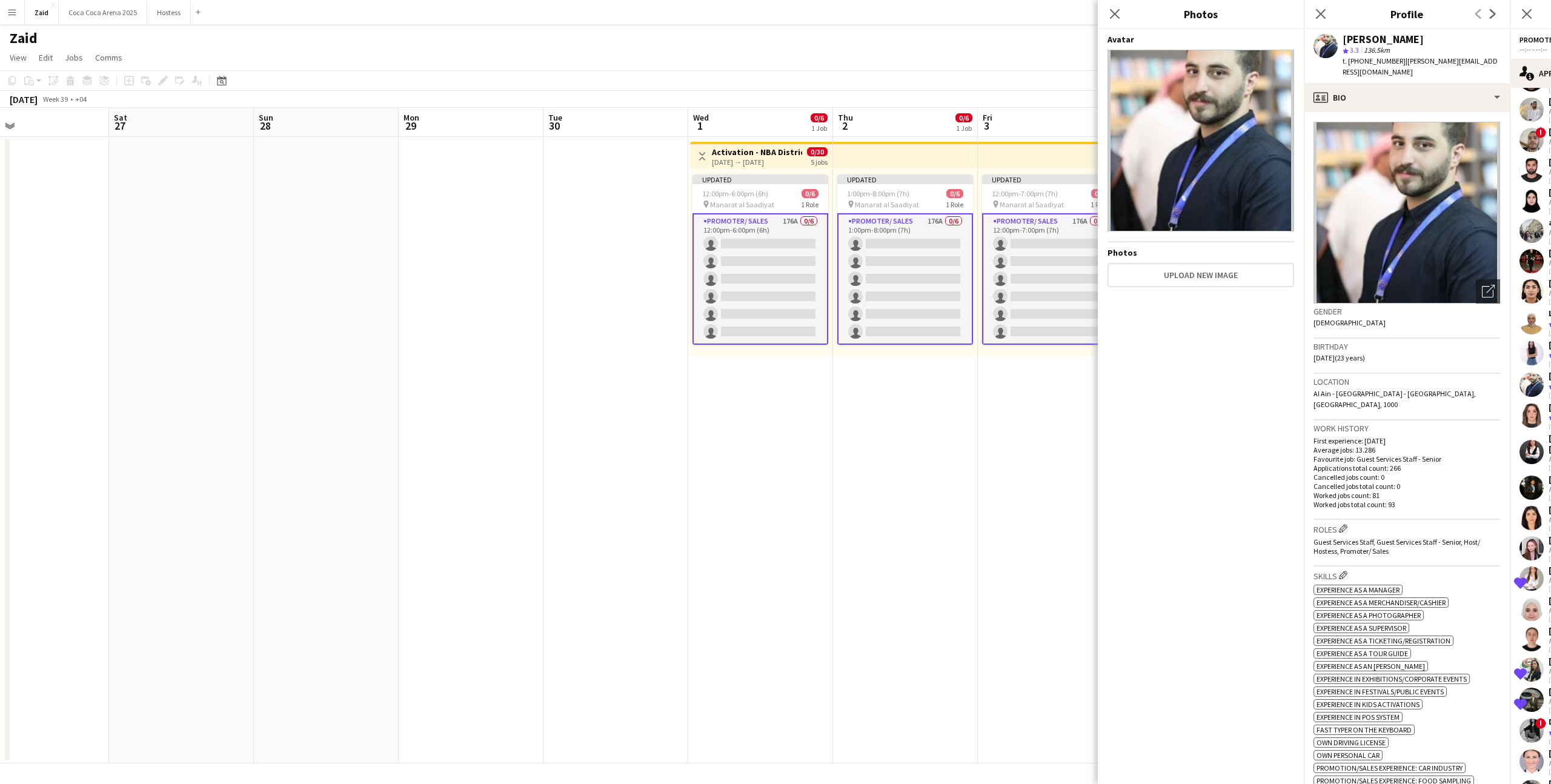
click at [1379, 343] on div "Birthday 30-08-2002 (23 years)" at bounding box center [1407, 356] width 186 height 35
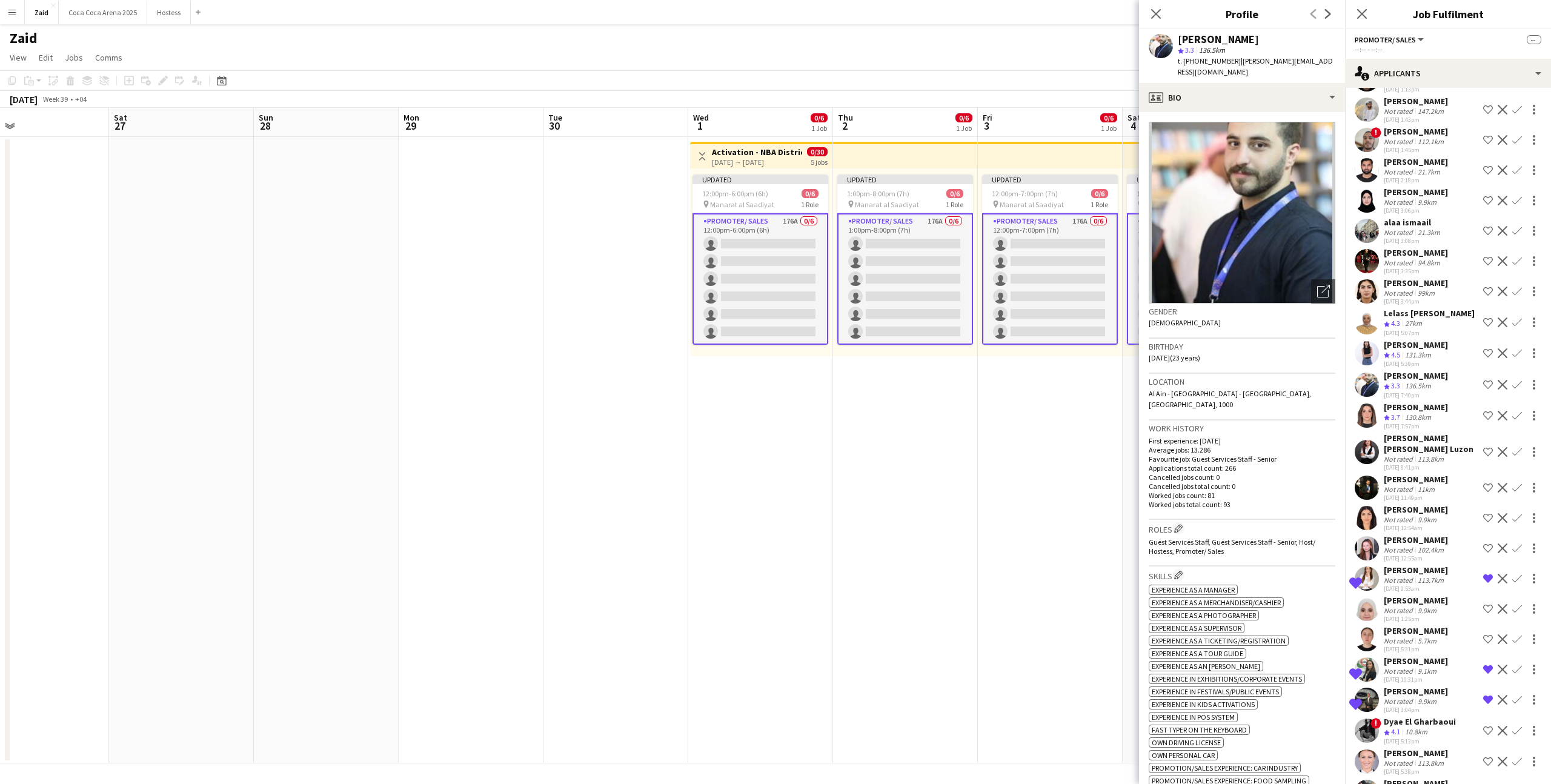
click at [1442, 339] on div "Suhaila Al Turky" at bounding box center [1416, 344] width 64 height 11
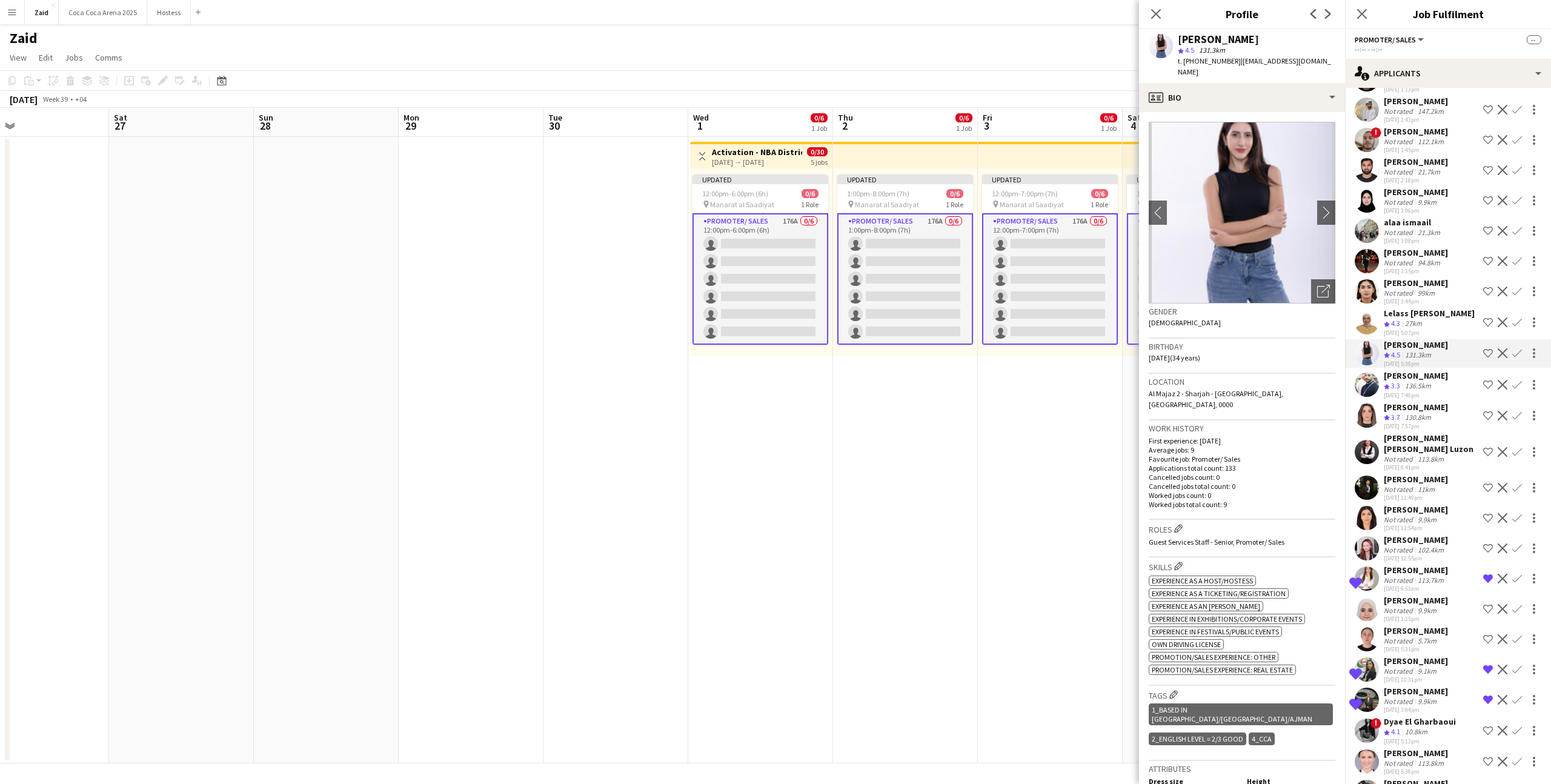
click at [1431, 308] on div "Lelass Issmail" at bounding box center [1430, 313] width 91 height 11
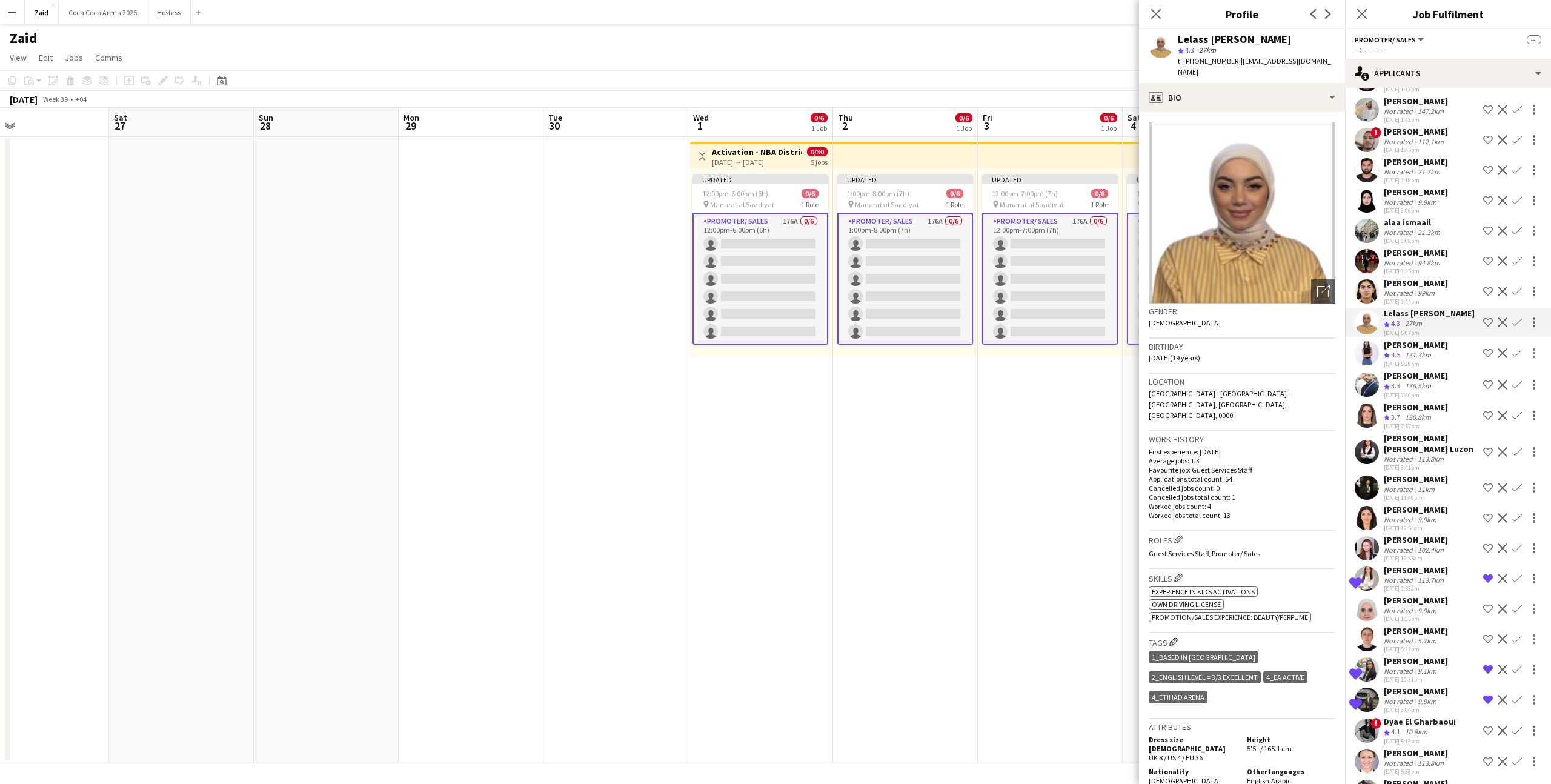
click at [1440, 278] on div "Rawana Fayad Not rated 99km 29-08-2025 3:44pm Shortlist crew Decline Confirm" at bounding box center [1448, 292] width 206 height 28
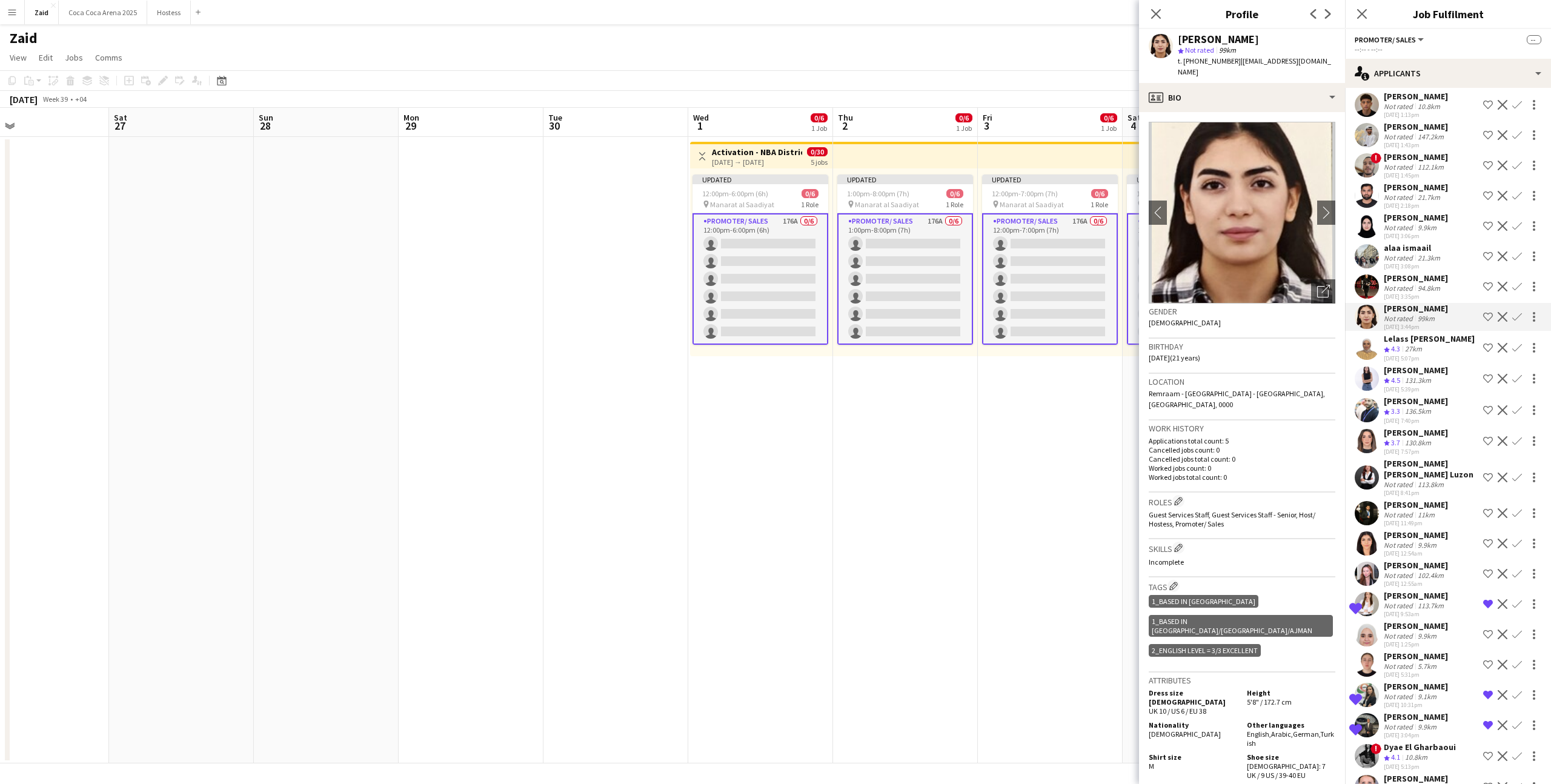
scroll to position [4237, 0]
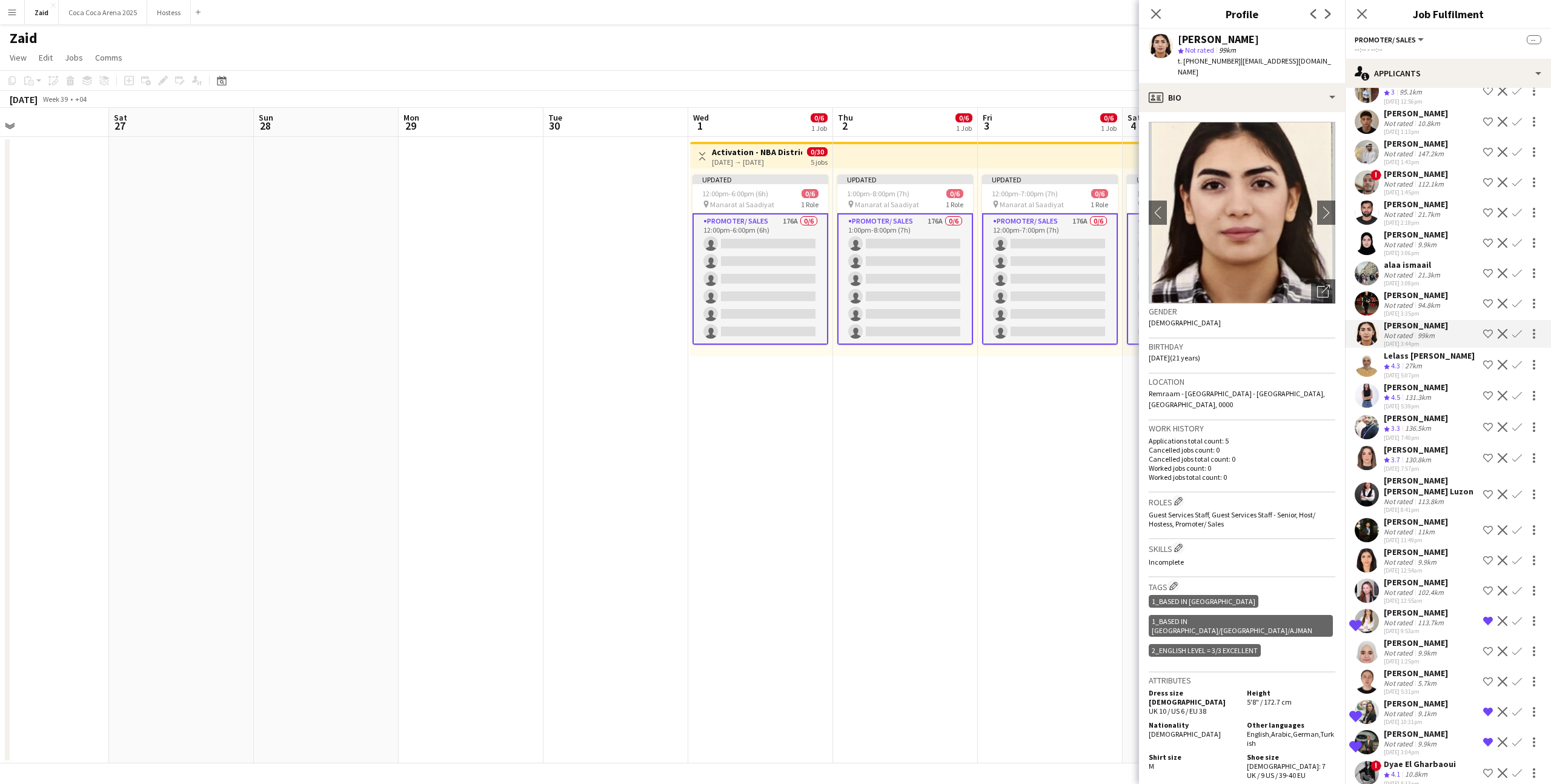
click at [1466, 259] on div "alaa ismaail Not rated 21.3km 29-08-2025 3:08pm Shortlist crew Decline Confirm" at bounding box center [1448, 273] width 206 height 28
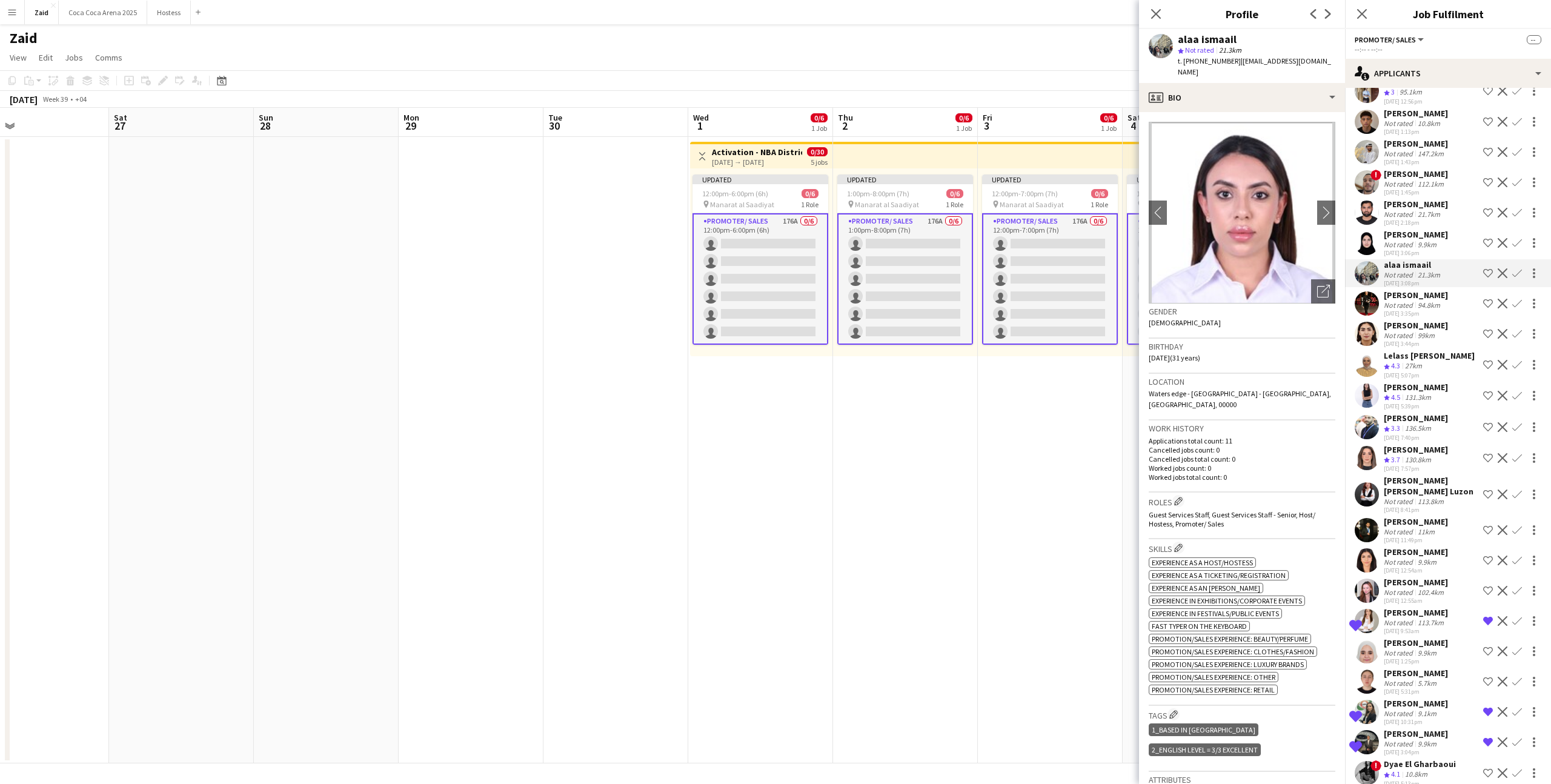
click at [1460, 290] on div "Marina Iakovleva Not rated 94.8km 29-08-2025 3:35pm Shortlist crew Decline Conf…" at bounding box center [1448, 304] width 206 height 28
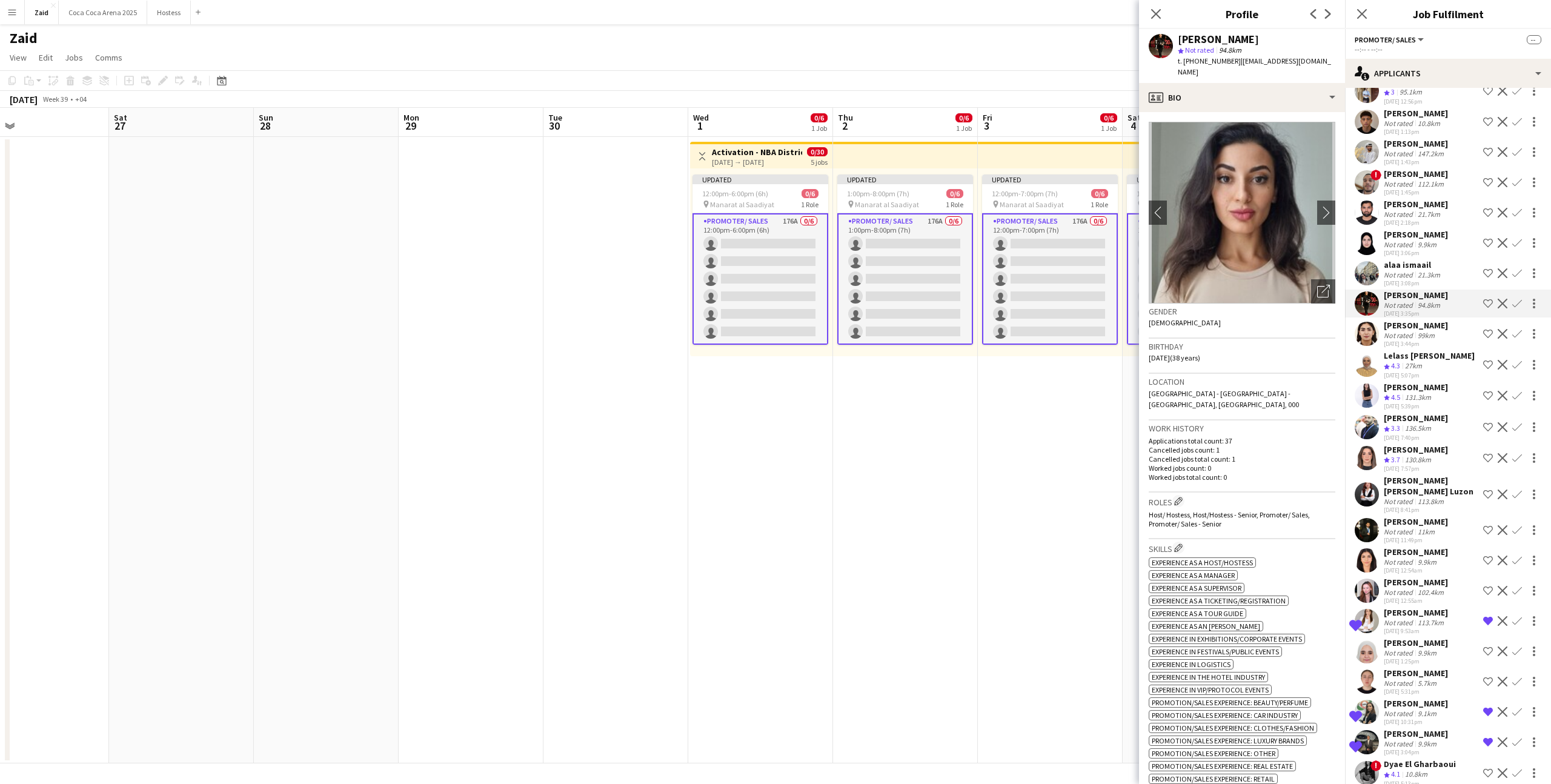
click at [1485, 299] on app-icon "Shortlist crew" at bounding box center [1489, 304] width 10 height 10
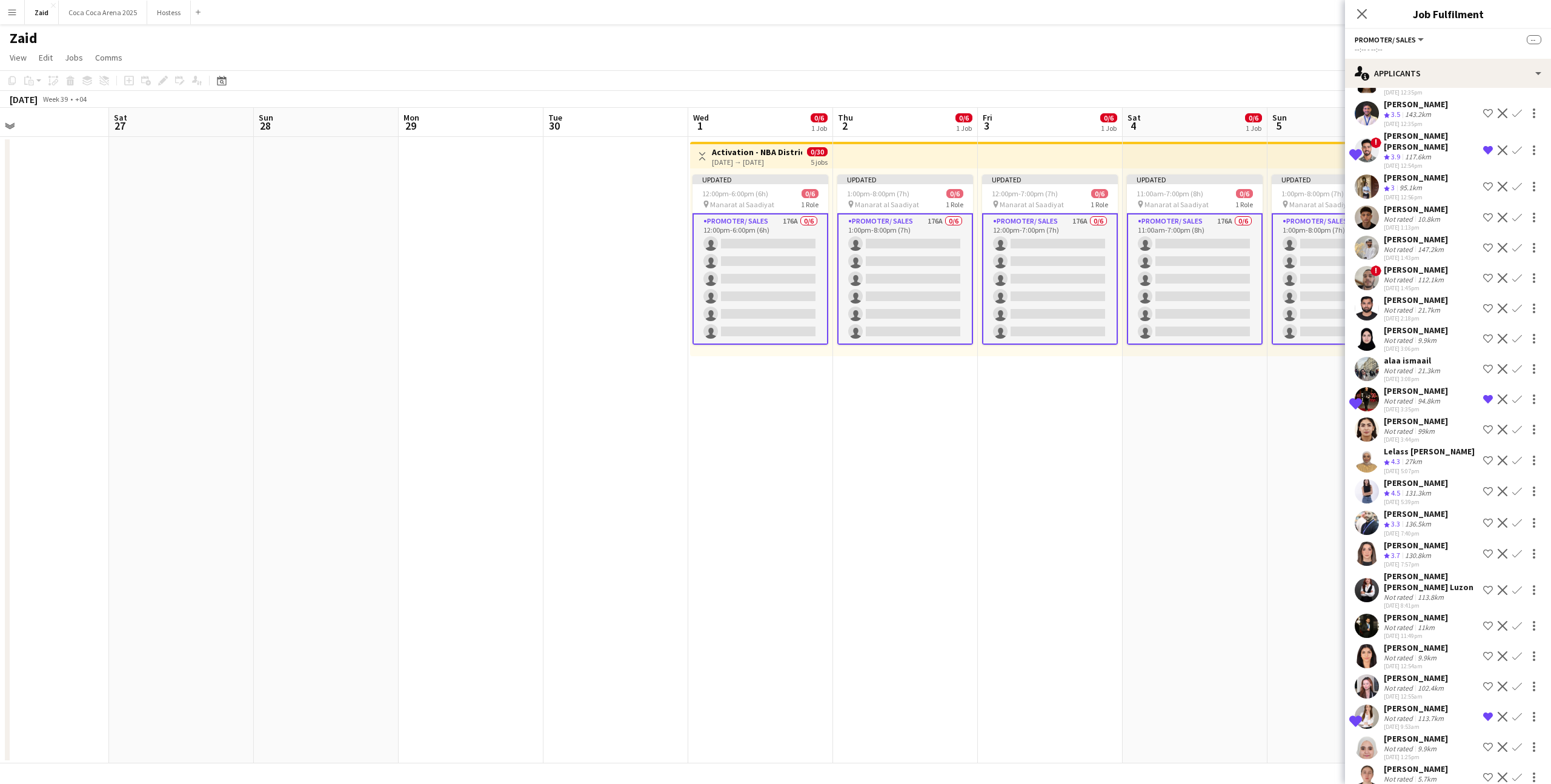
click at [1448, 305] on div "Not rated 21.7km" at bounding box center [1416, 309] width 64 height 9
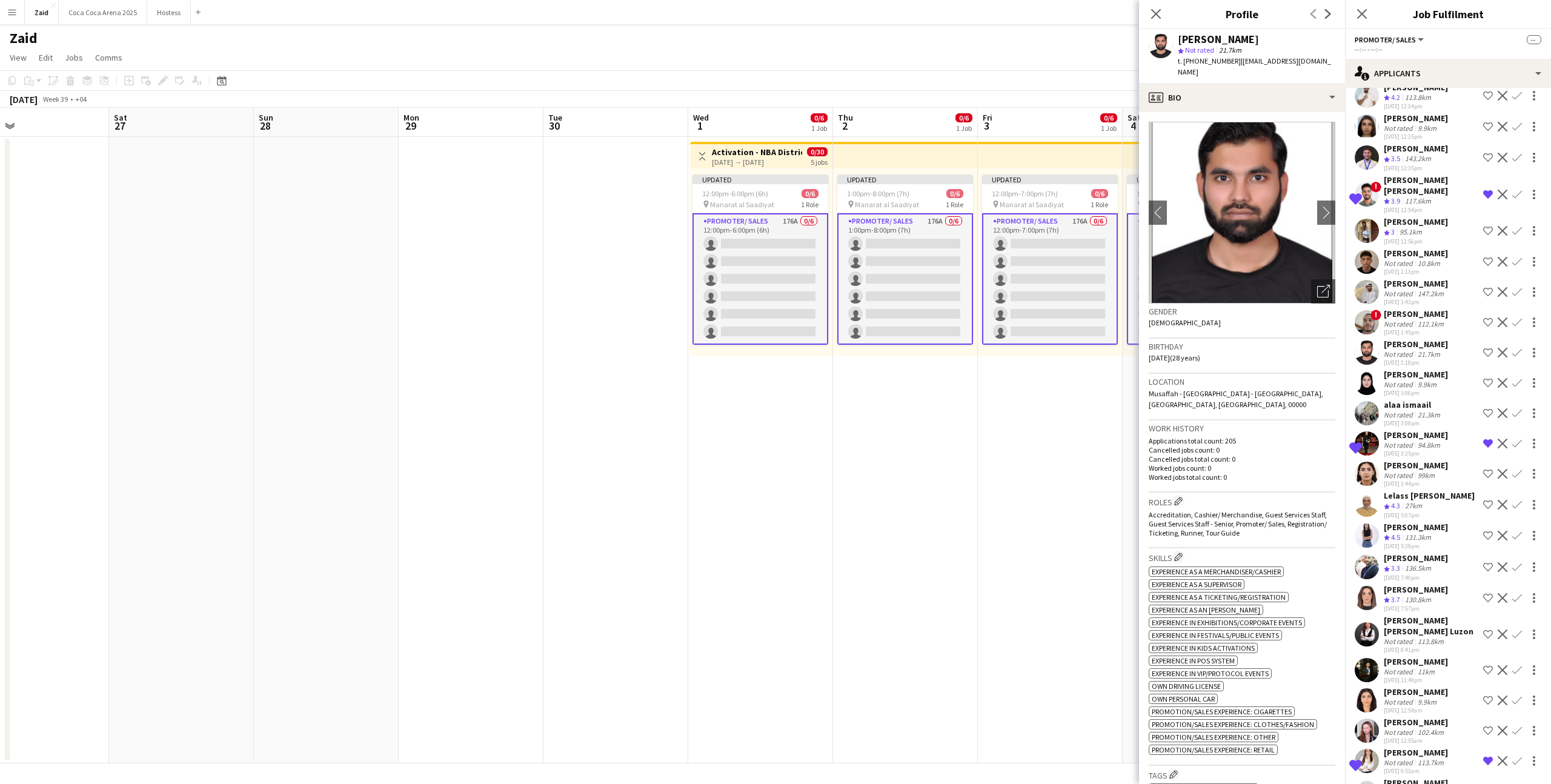
click at [1459, 309] on div "! Aymen Hennia Not rated 112.1km 29-08-2025 1:45pm Shortlist crew Decline Confi…" at bounding box center [1448, 322] width 206 height 28
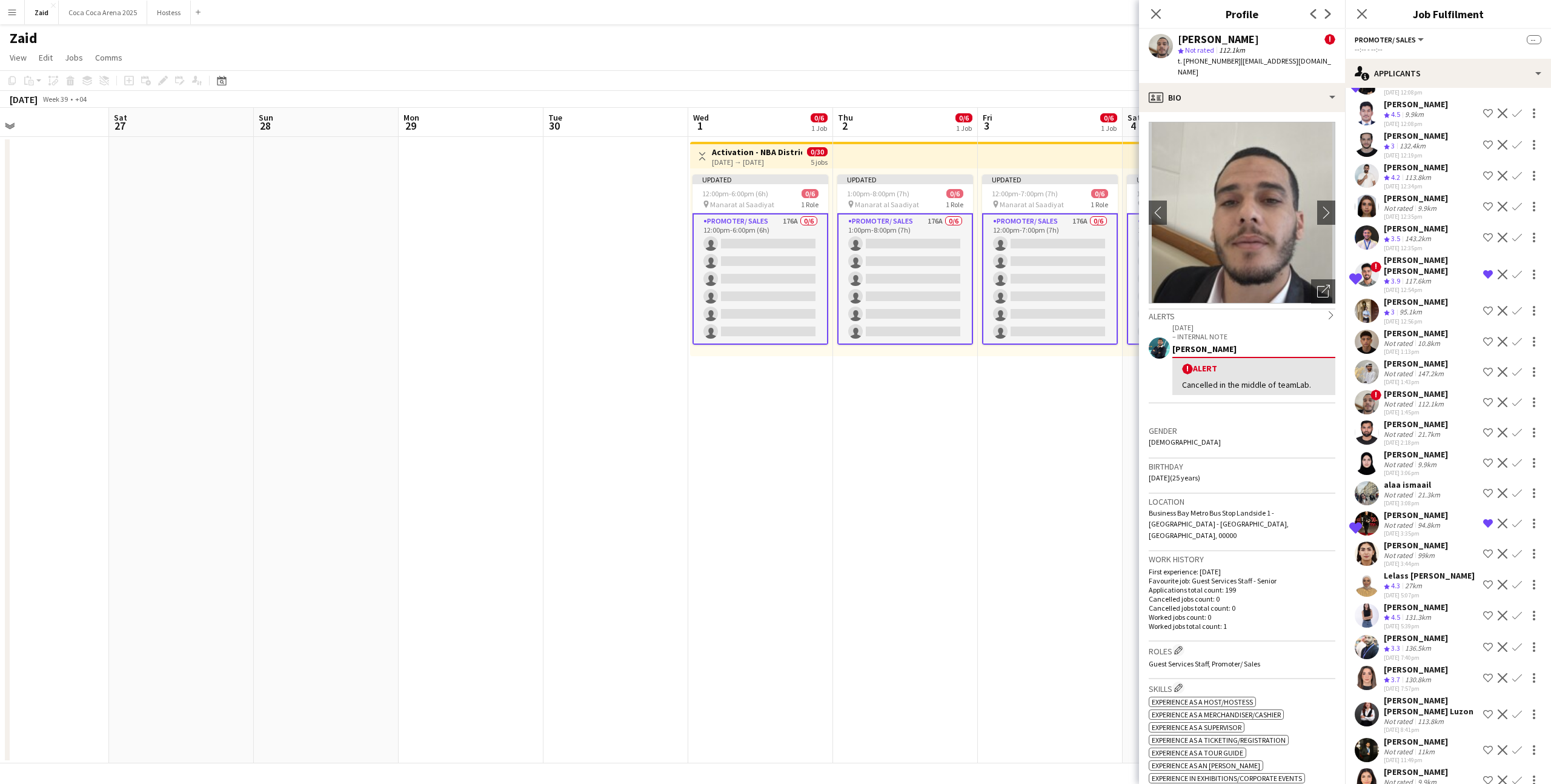
scroll to position [4018, 0]
click at [1448, 326] on div "Mohammad Kram Aljairoudi" at bounding box center [1416, 331] width 64 height 11
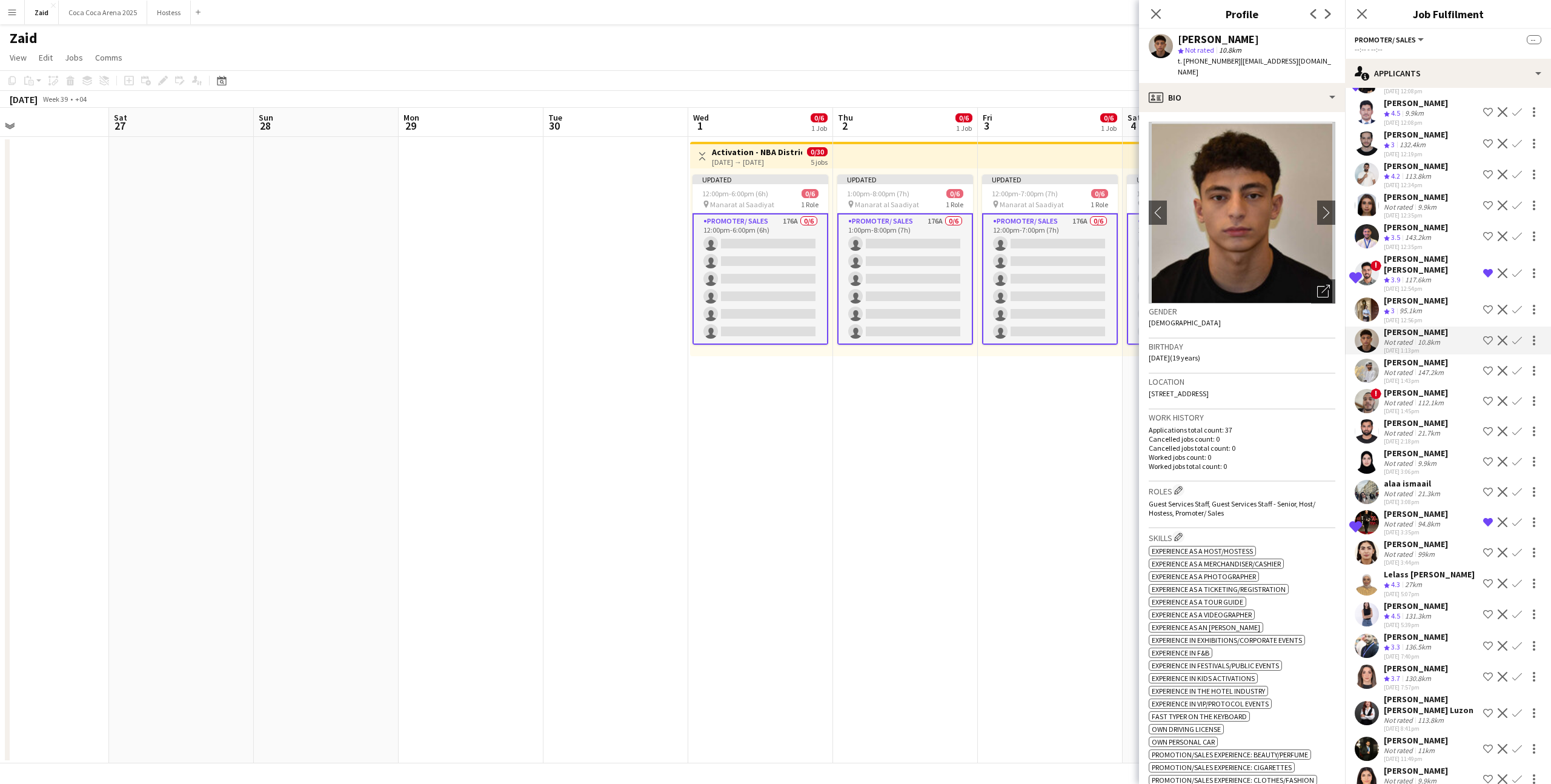
click at [1444, 295] on div "Omar Naser Crew rating 3 95.1km 29-08-2025 12:56pm Shortlist crew Decline Confi…" at bounding box center [1448, 309] width 206 height 29
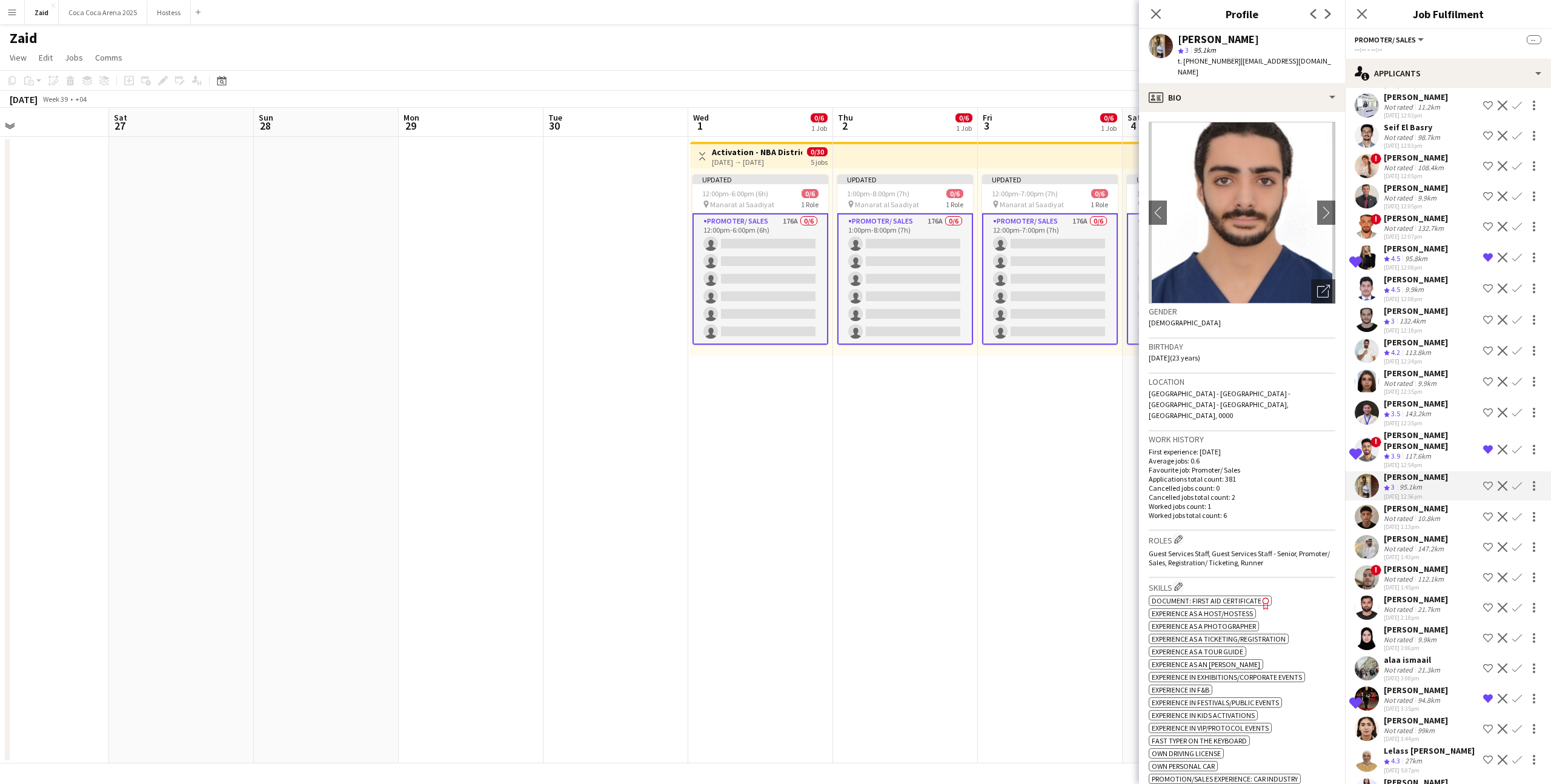
scroll to position [3828, 0]
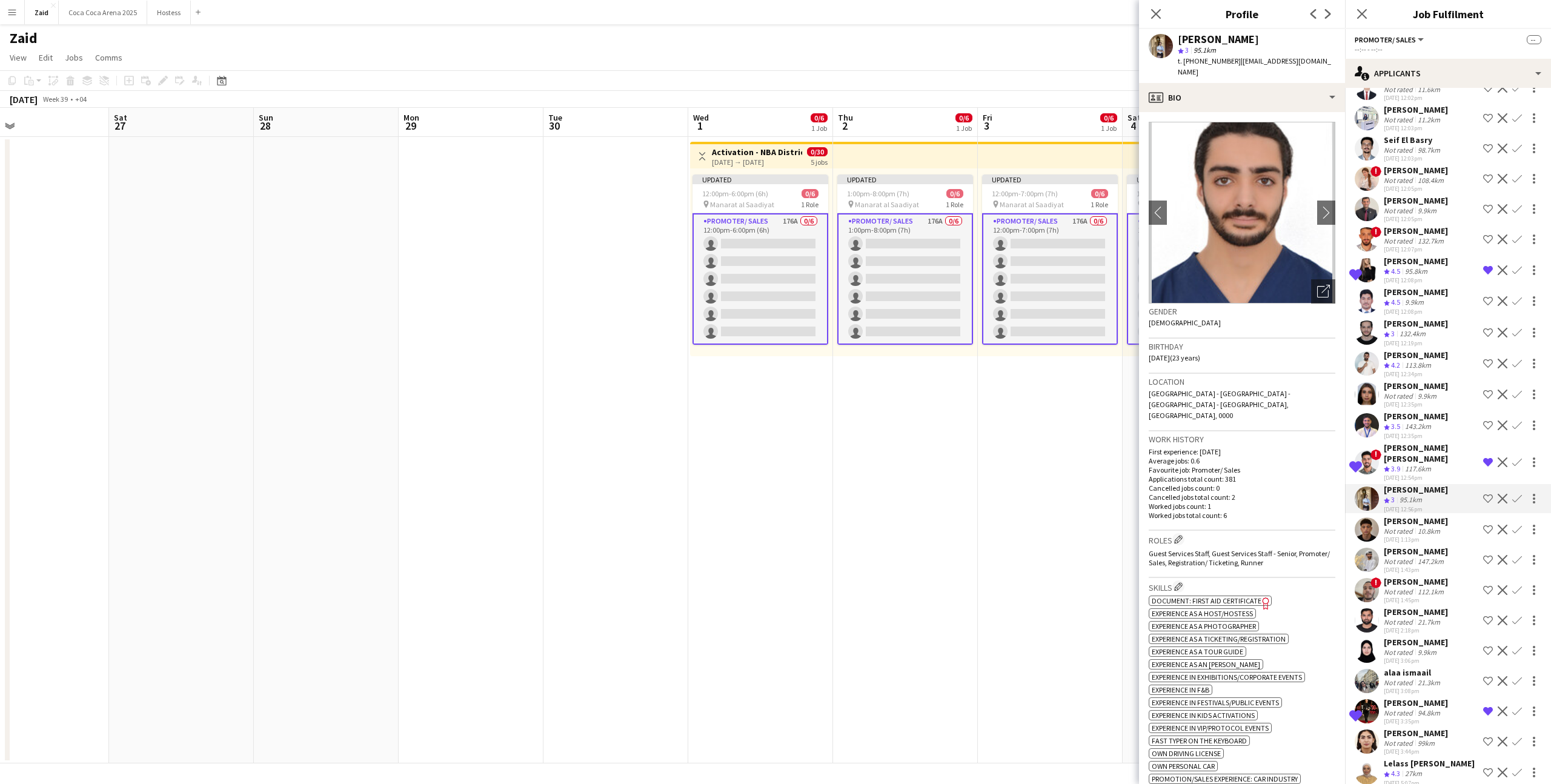
click at [1486, 359] on app-icon "Shortlist crew" at bounding box center [1489, 364] width 10 height 10
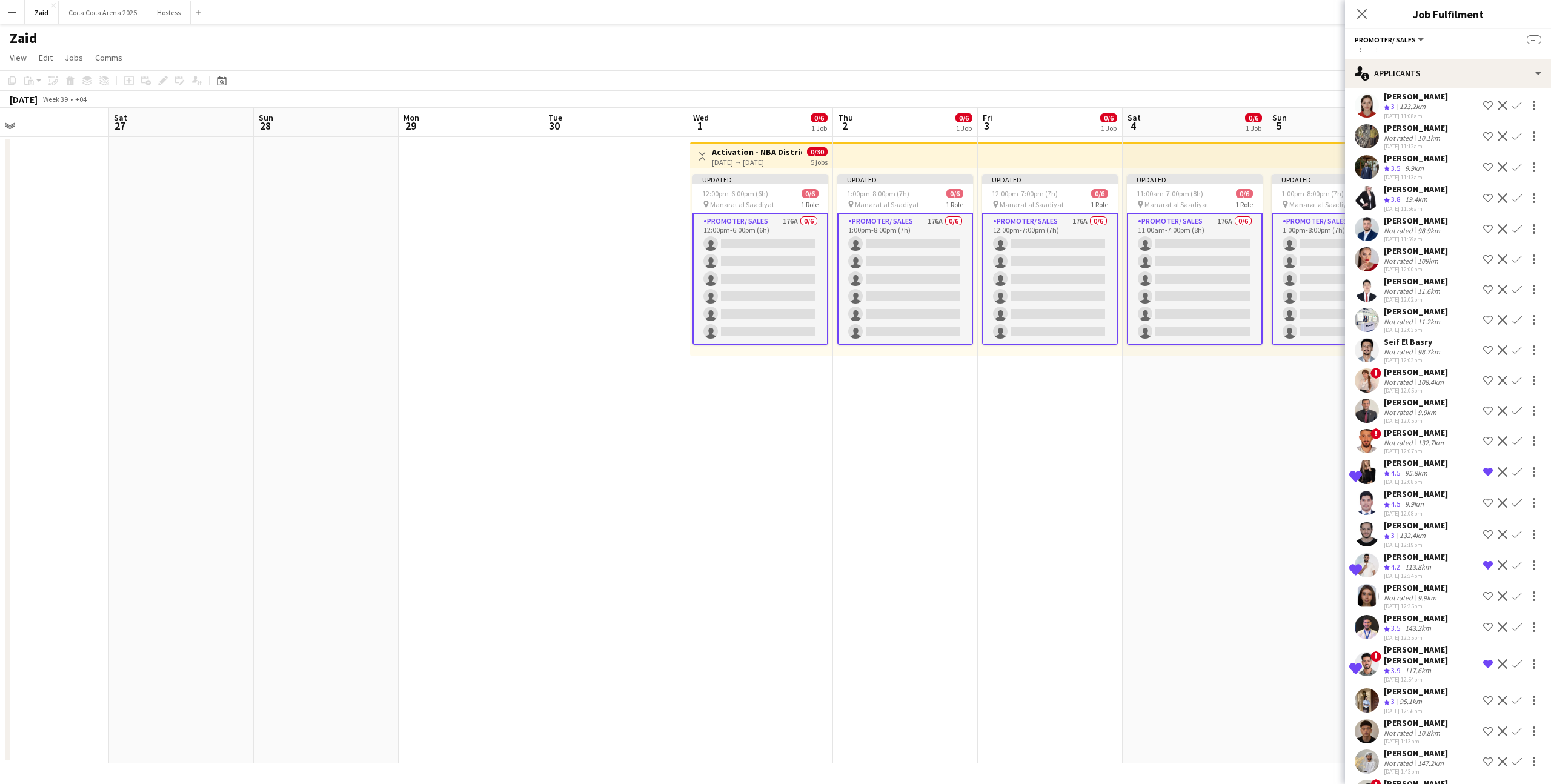
scroll to position [3622, 0]
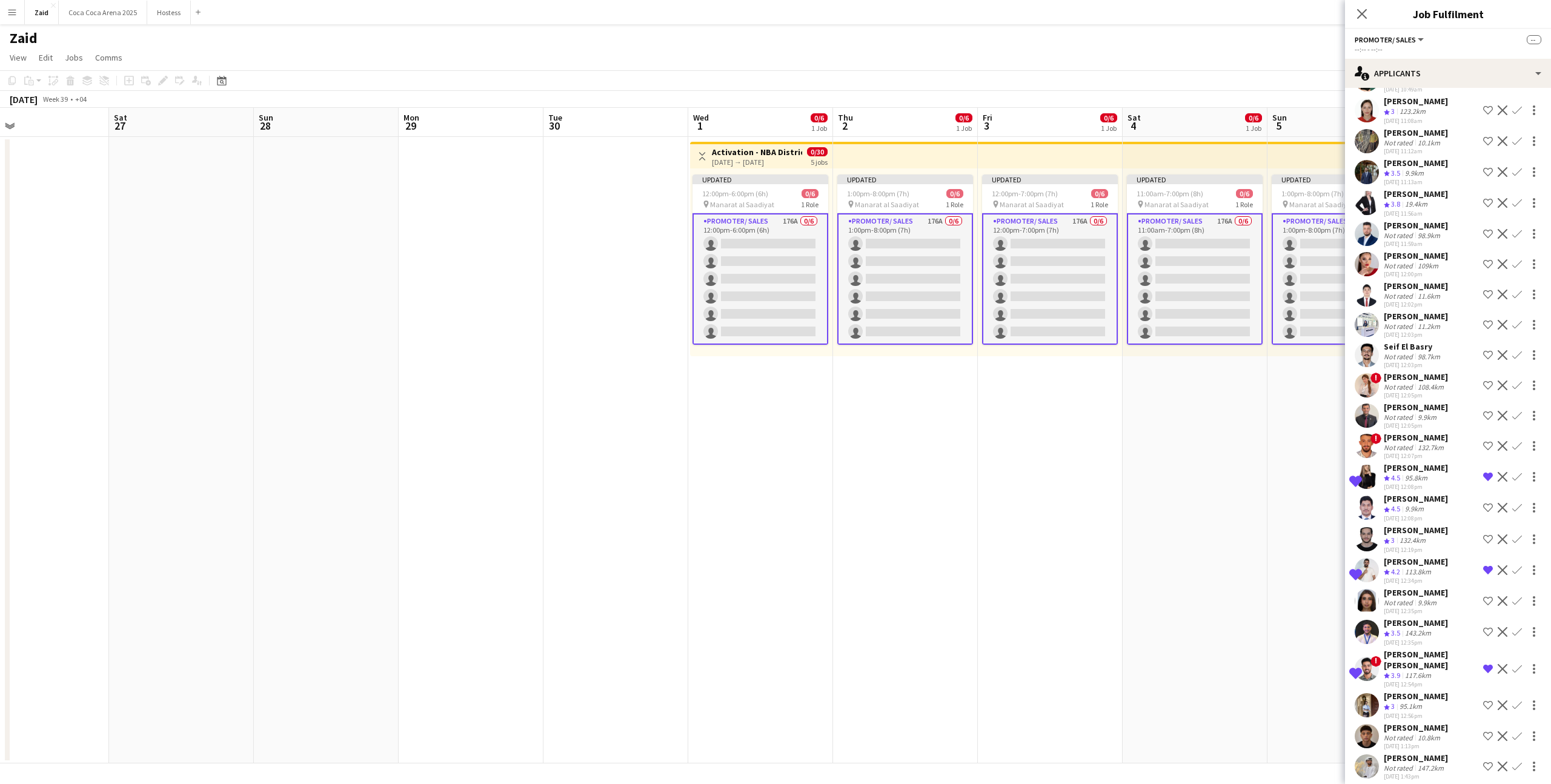
click at [1447, 372] on div "! Mahta Yousefi Not rated 108.4km 29-08-2025 12:05pm Shortlist crew Decline Con…" at bounding box center [1448, 386] width 206 height 28
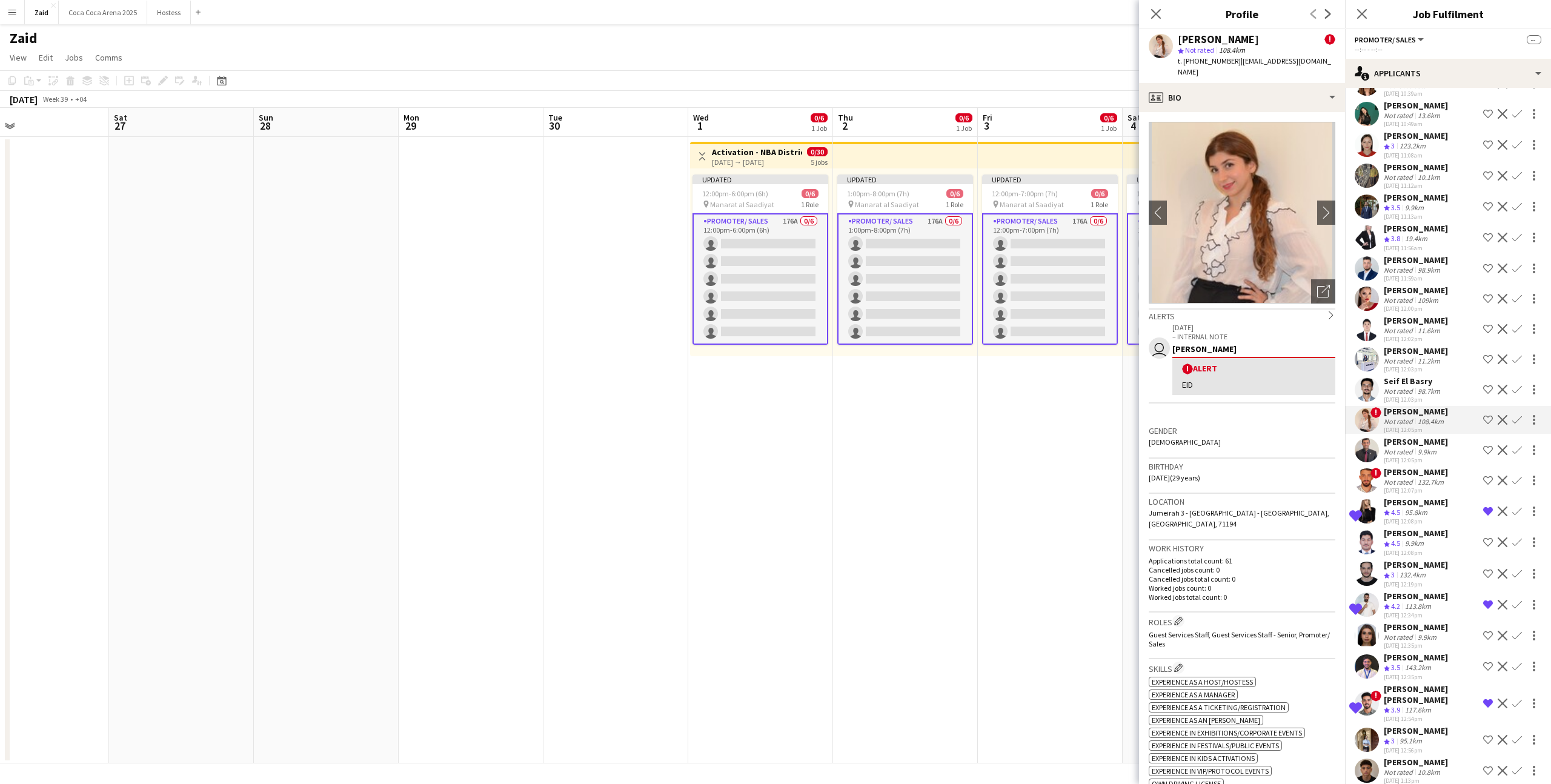
click at [1438, 335] on div "[DATE] 12:02pm" at bounding box center [1416, 339] width 64 height 8
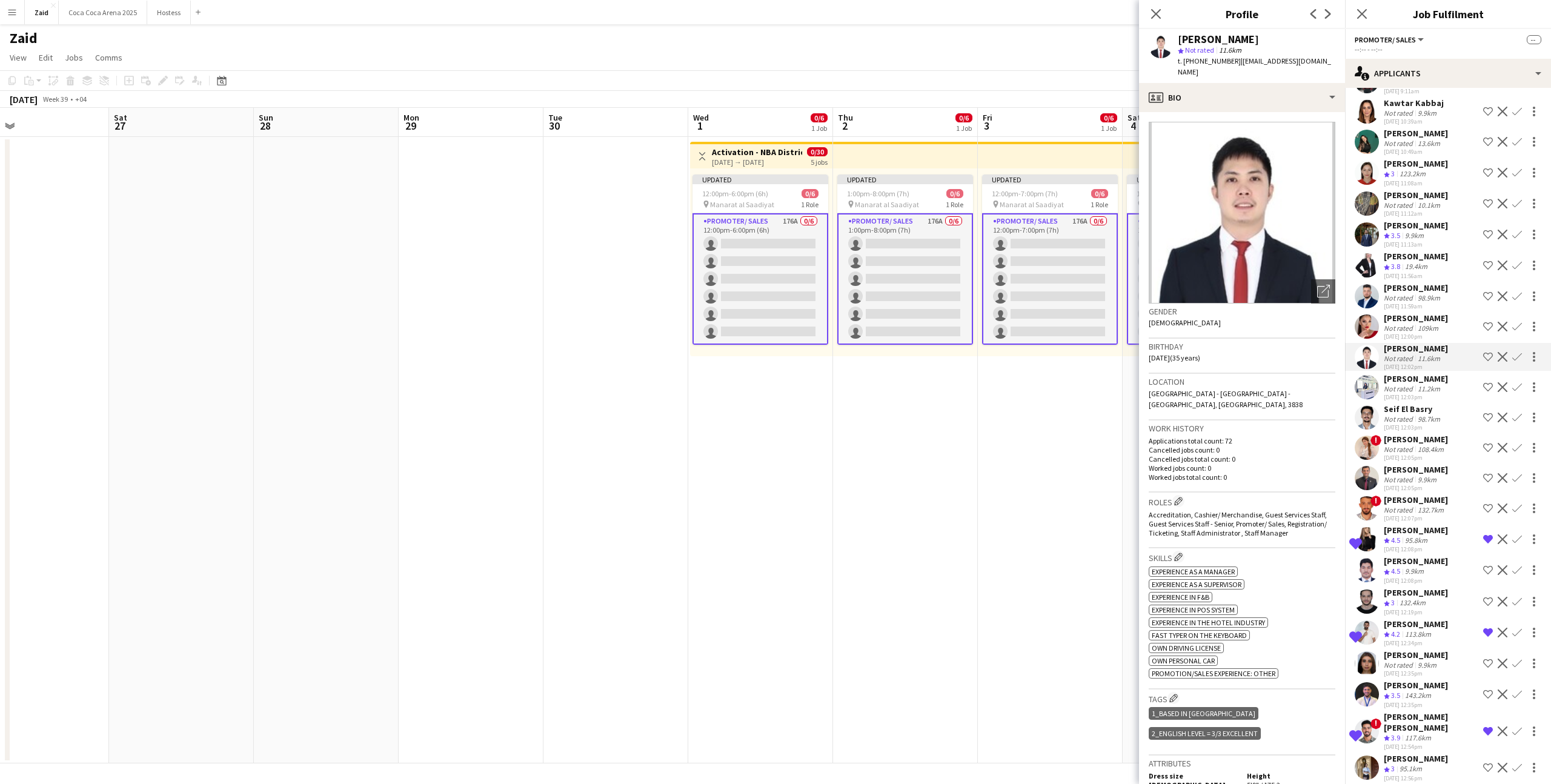
scroll to position [3556, 0]
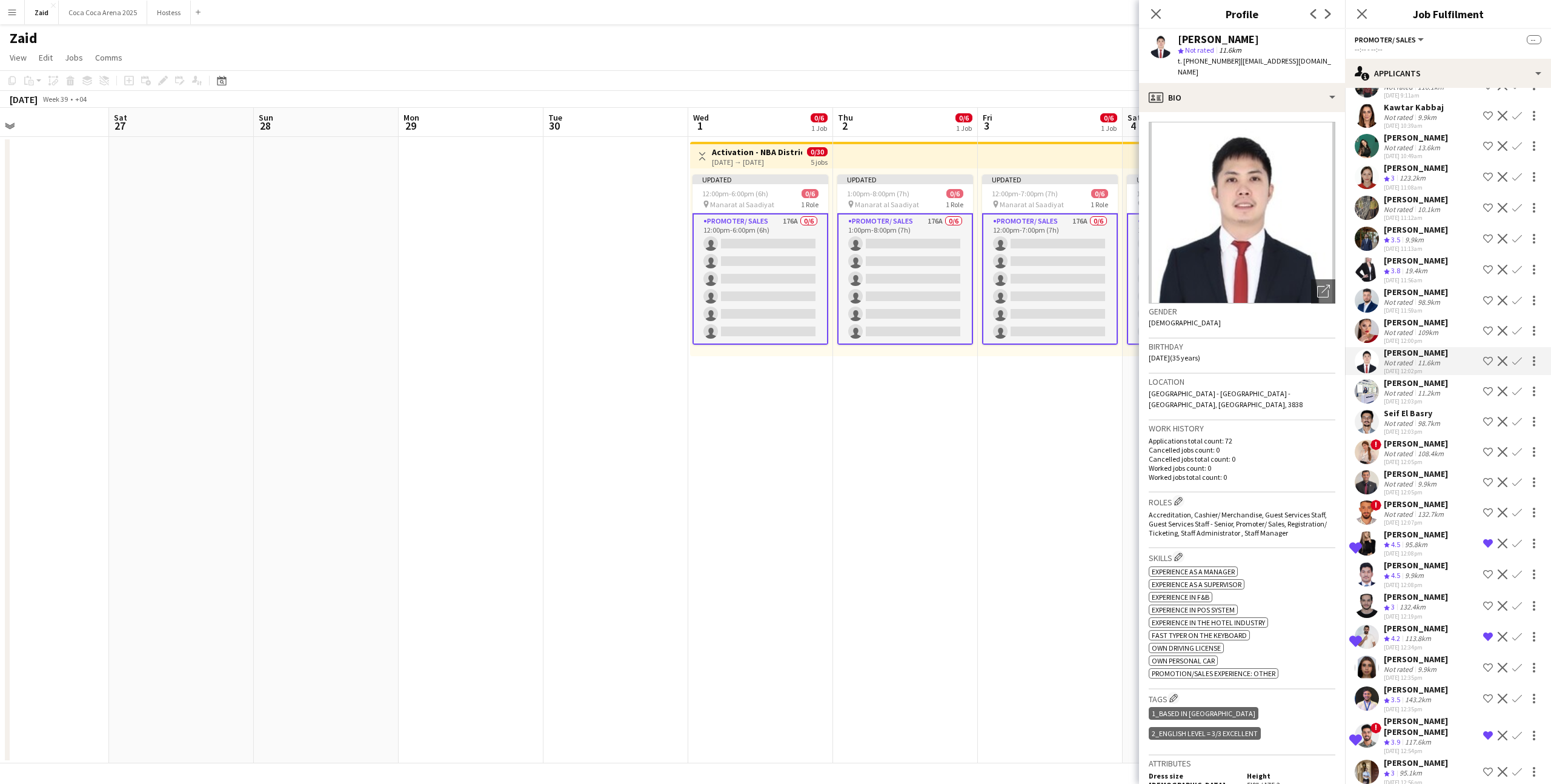
click at [1438, 337] on div "[DATE] 12:00pm" at bounding box center [1416, 341] width 64 height 8
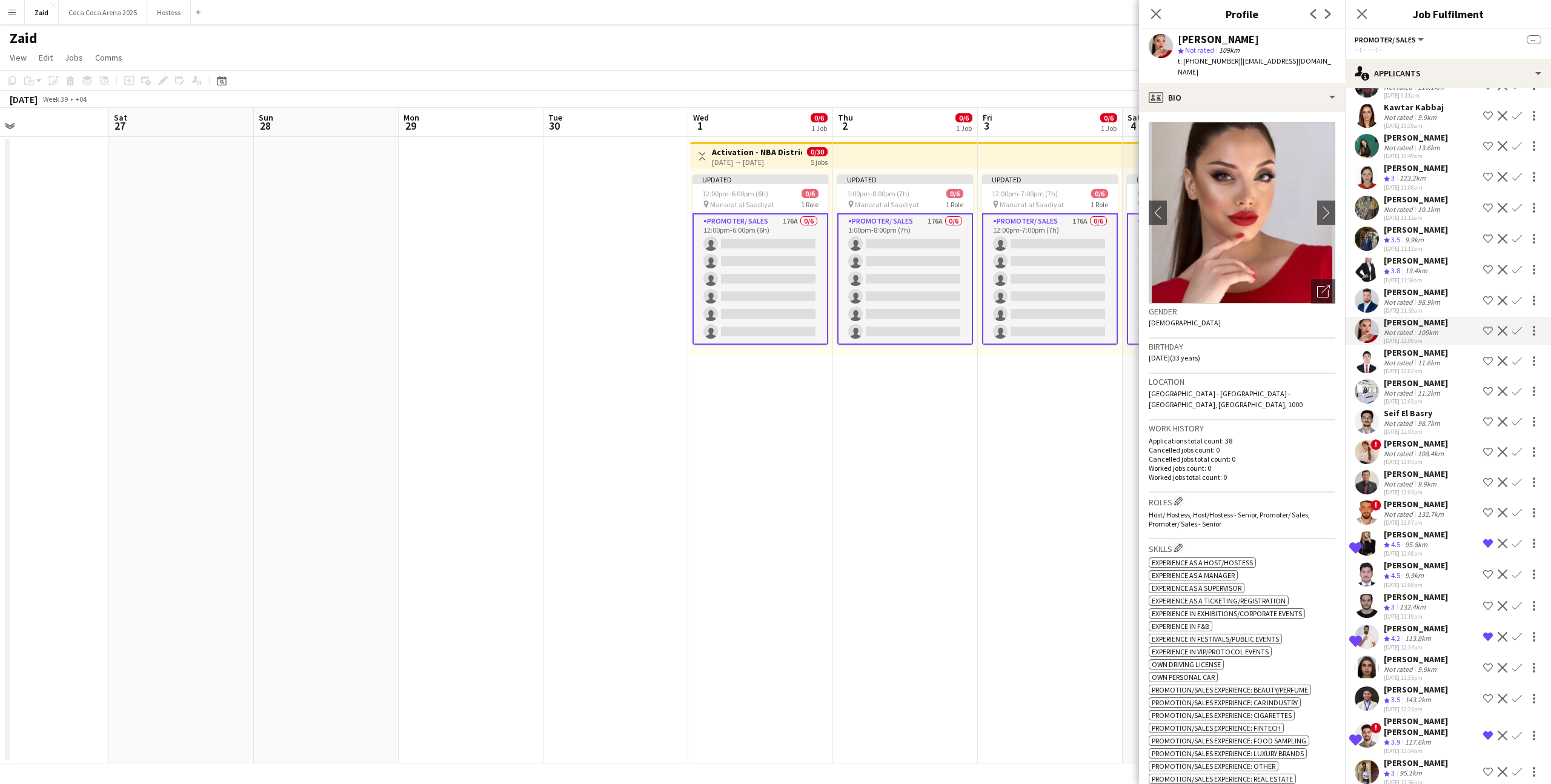
click at [1489, 326] on app-icon "Shortlist crew" at bounding box center [1489, 331] width 10 height 10
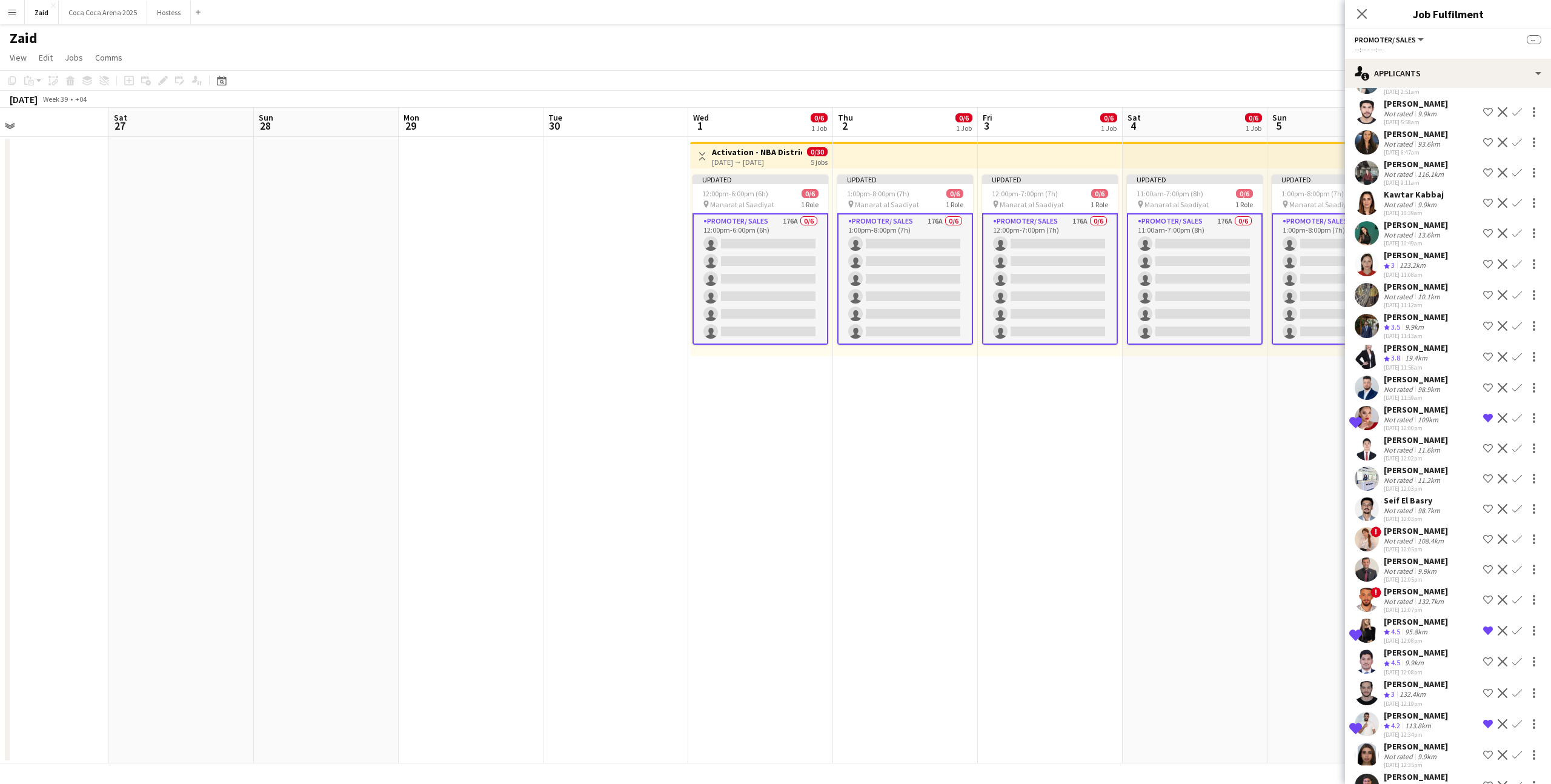
click at [1457, 312] on div "Abdullah Al Nouri Crew rating 3.5 9.9km 29-08-2025 11:13am Shortlist crew Decli…" at bounding box center [1448, 326] width 206 height 29
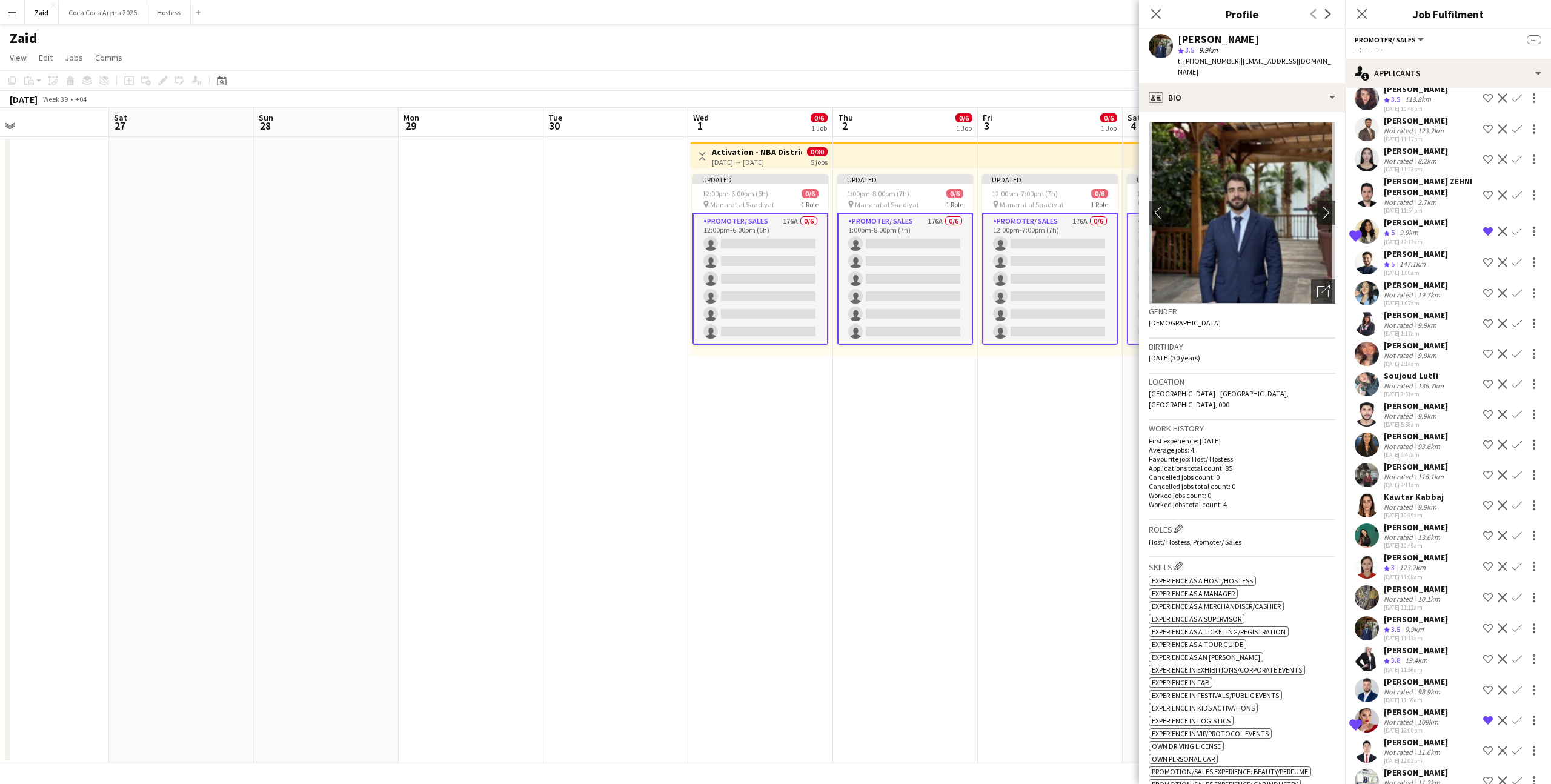
scroll to position [3164, 0]
click at [1454, 280] on div "Reva Albaradie Not rated 19.7km 29-08-2025 1:07am Shortlist crew Decline Confirm" at bounding box center [1448, 294] width 206 height 28
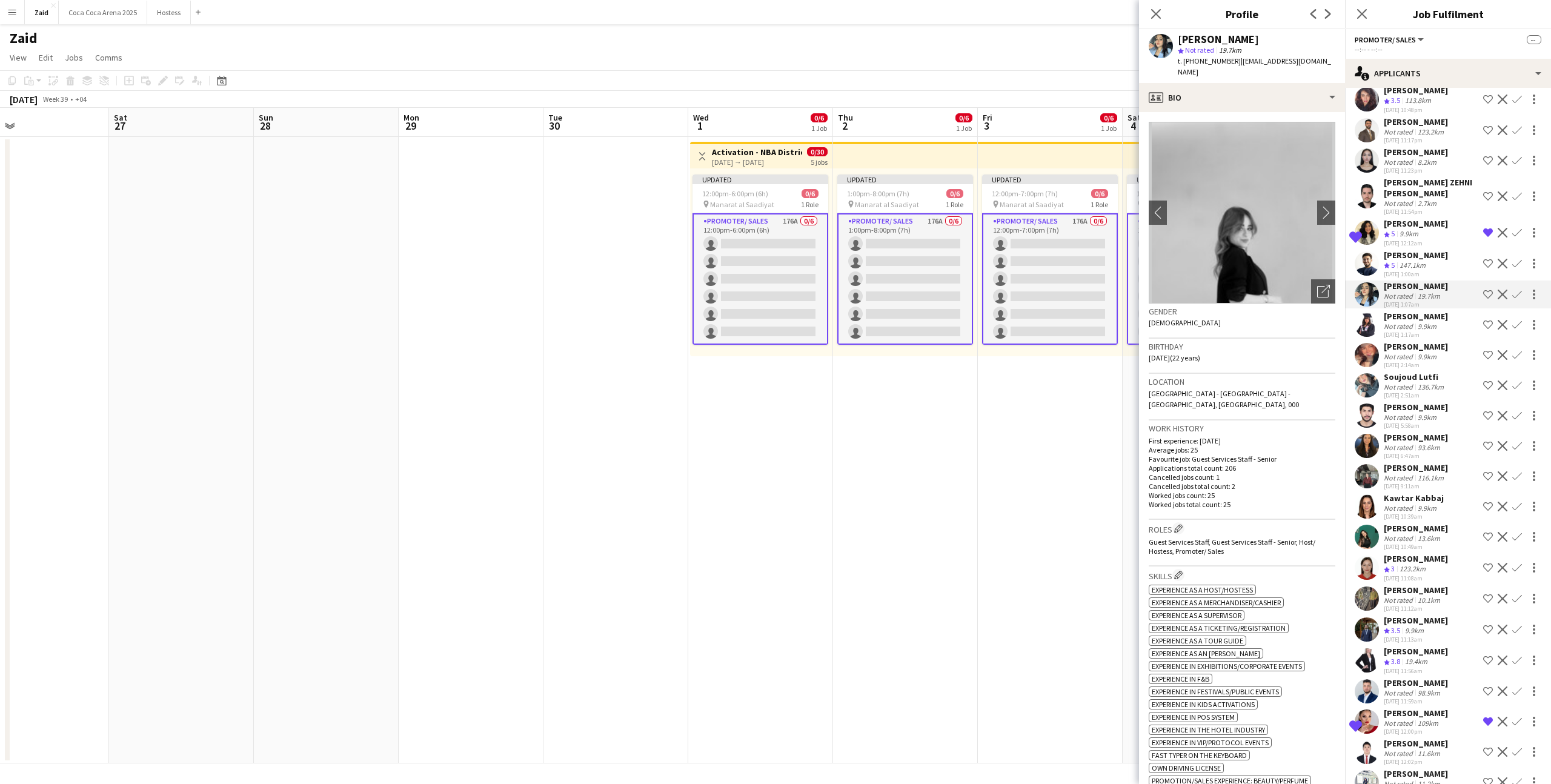
click at [1443, 311] on div "Nancy Ahmad Not rated 9.9km 29-08-2025 1:17am Shortlist crew Decline Confirm" at bounding box center [1448, 325] width 206 height 28
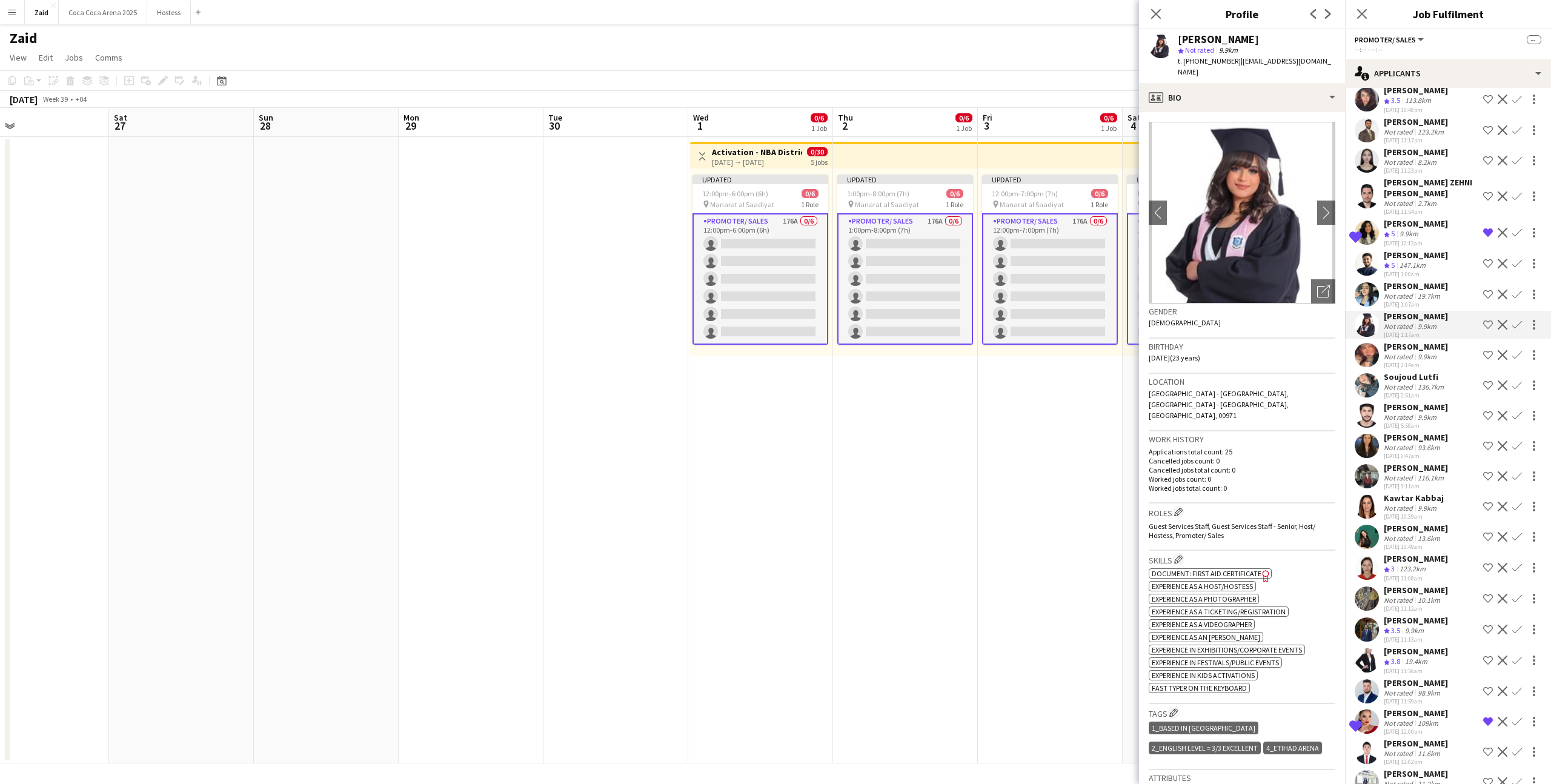
click at [1439, 361] on div "[DATE] 2:14am" at bounding box center [1416, 365] width 64 height 8
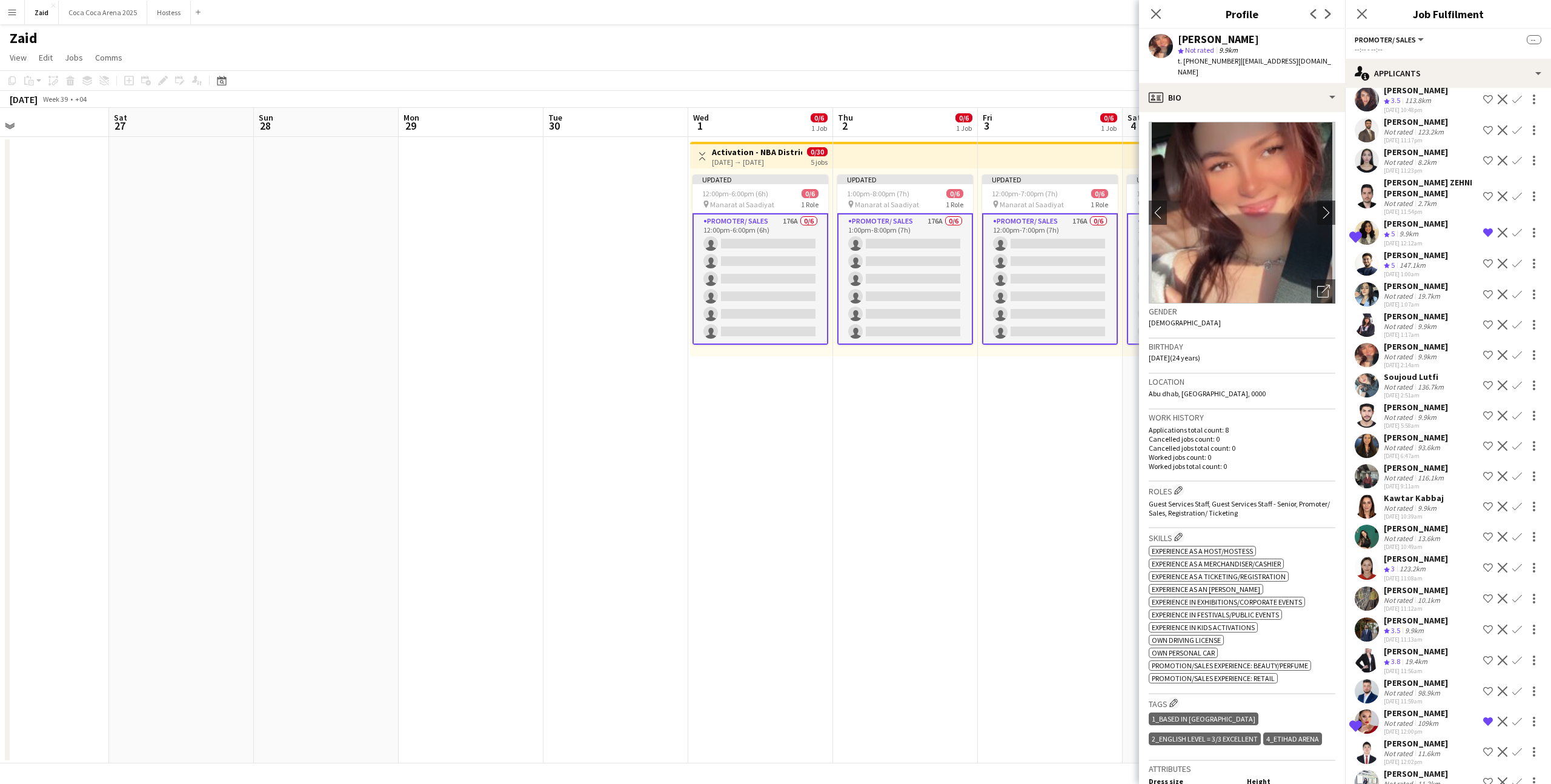
click at [1435, 382] on div "136.7km" at bounding box center [1431, 386] width 31 height 9
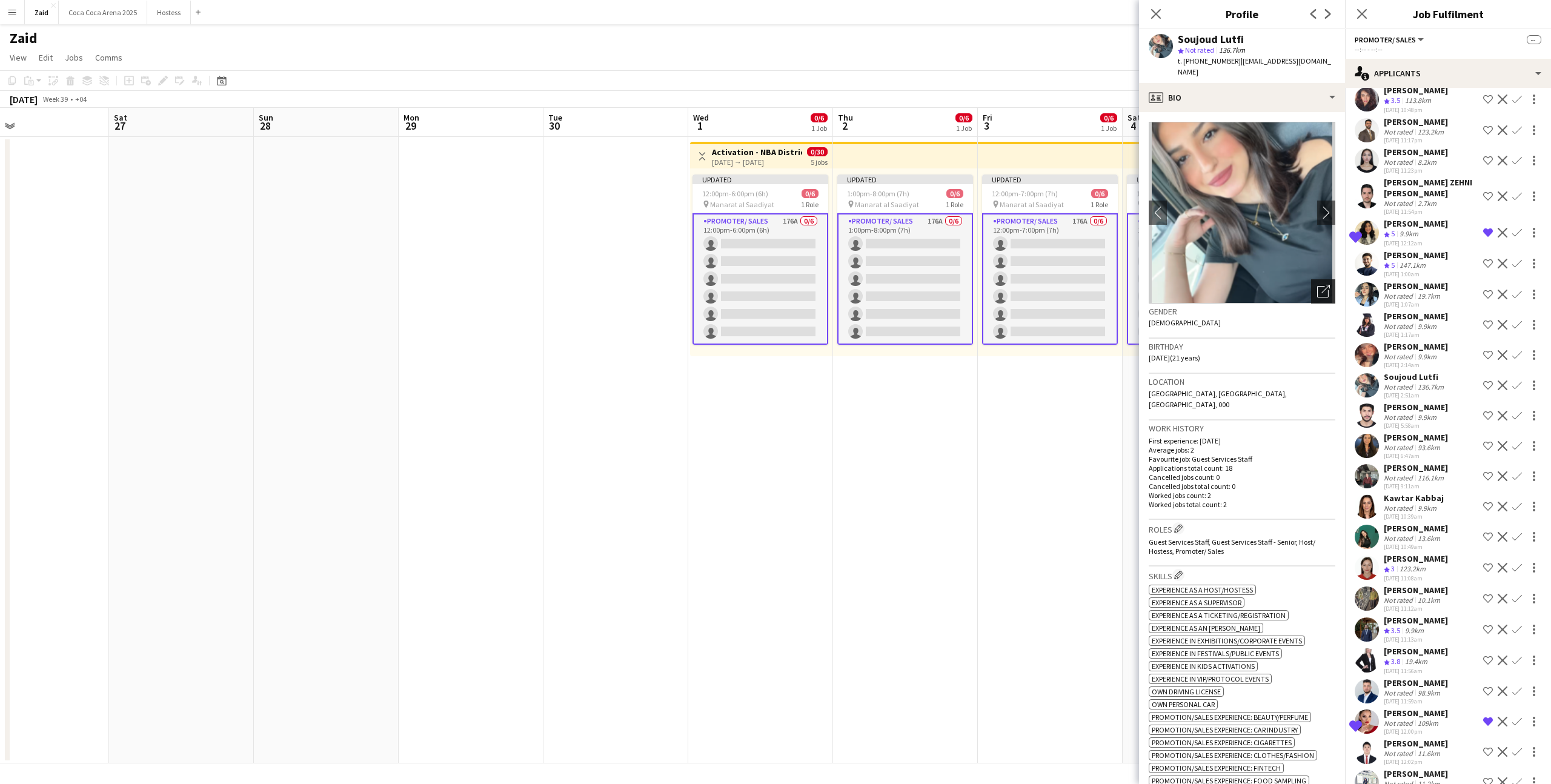
click at [1329, 285] on icon "Open photos pop-in" at bounding box center [1324, 292] width 13 height 13
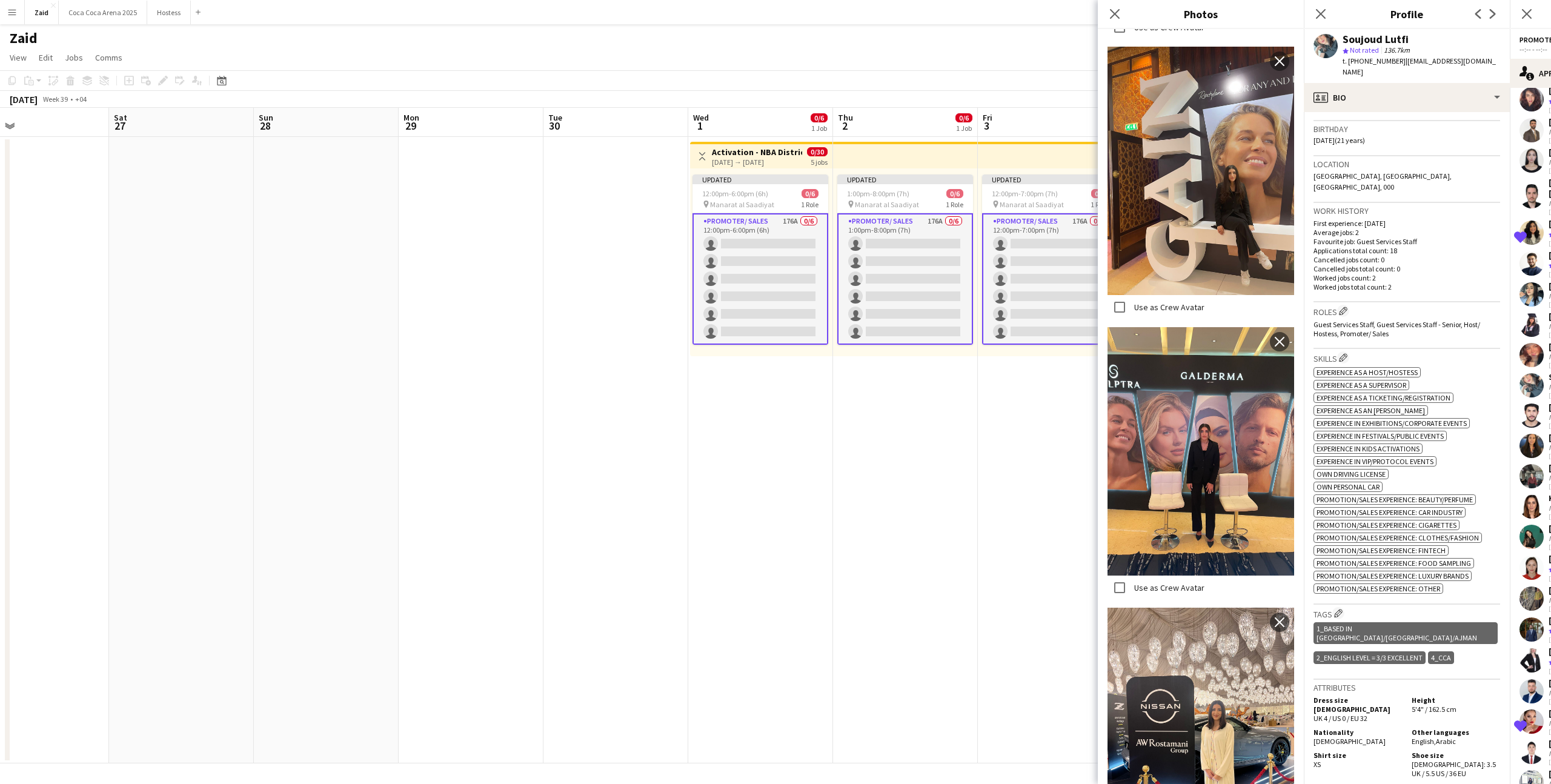
scroll to position [819, 0]
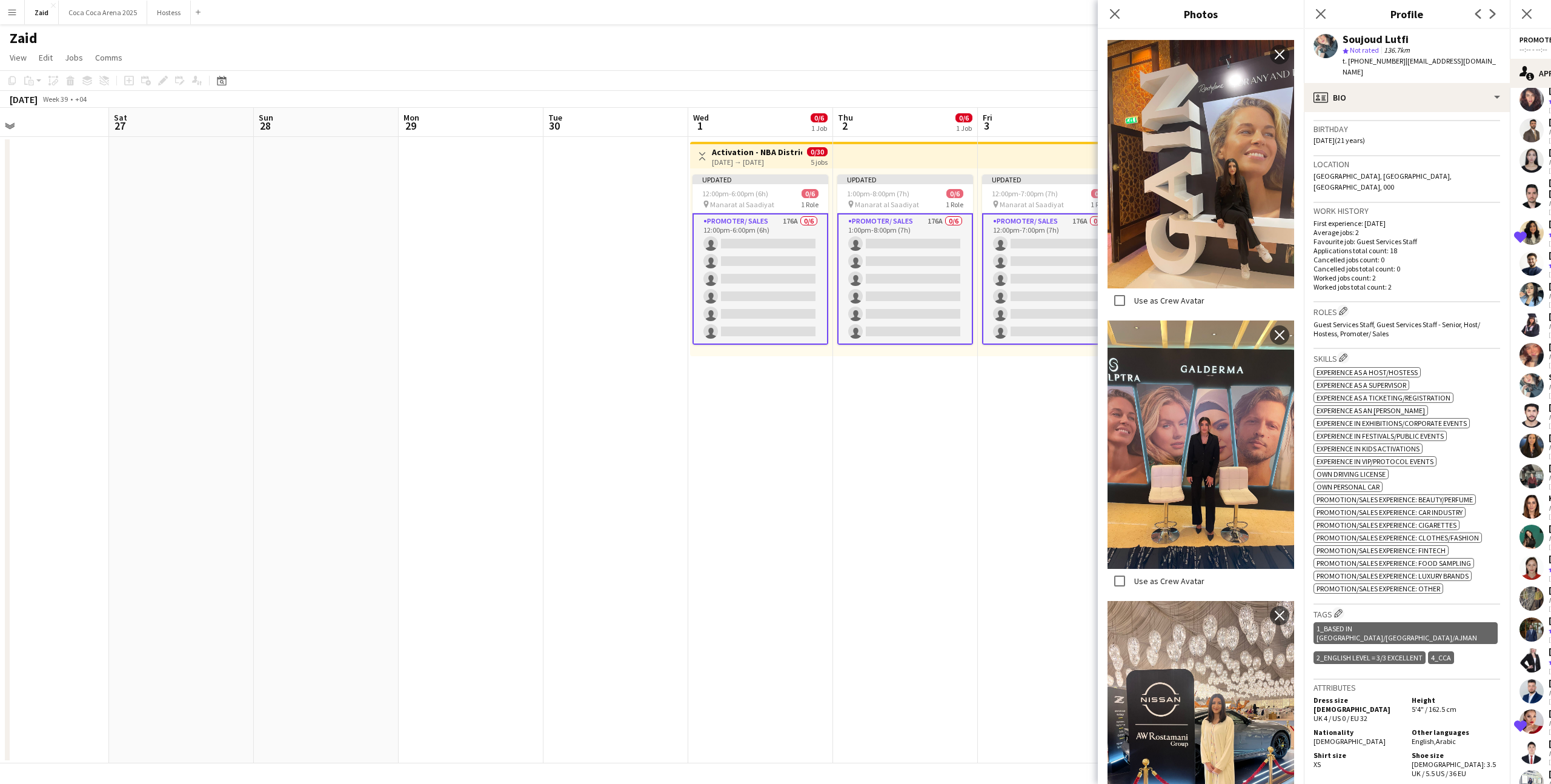
click at [1467, 572] on span "Promotion/Sales Experience: Luxury Brands" at bounding box center [1393, 576] width 152 height 9
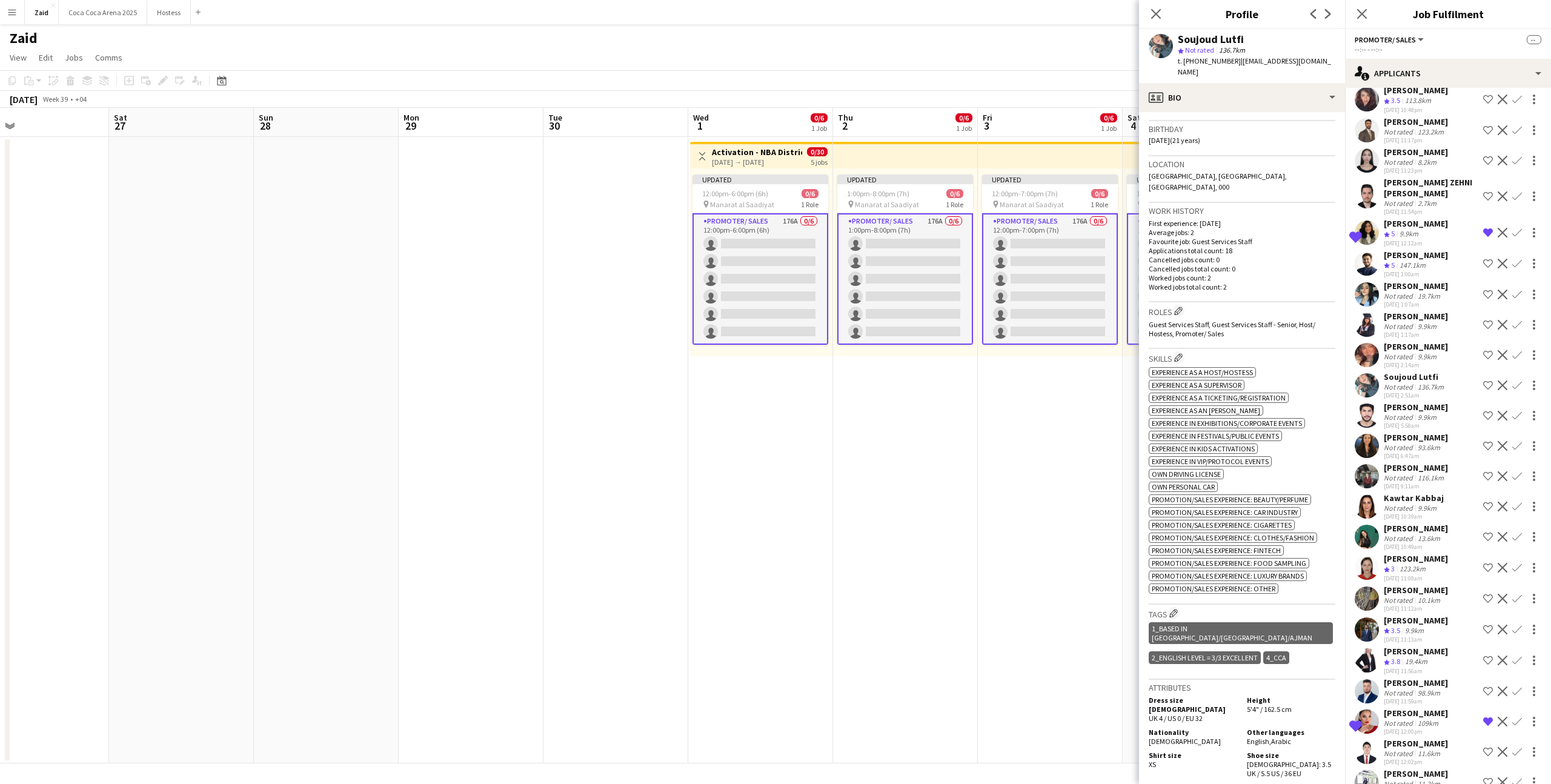
scroll to position [3125, 0]
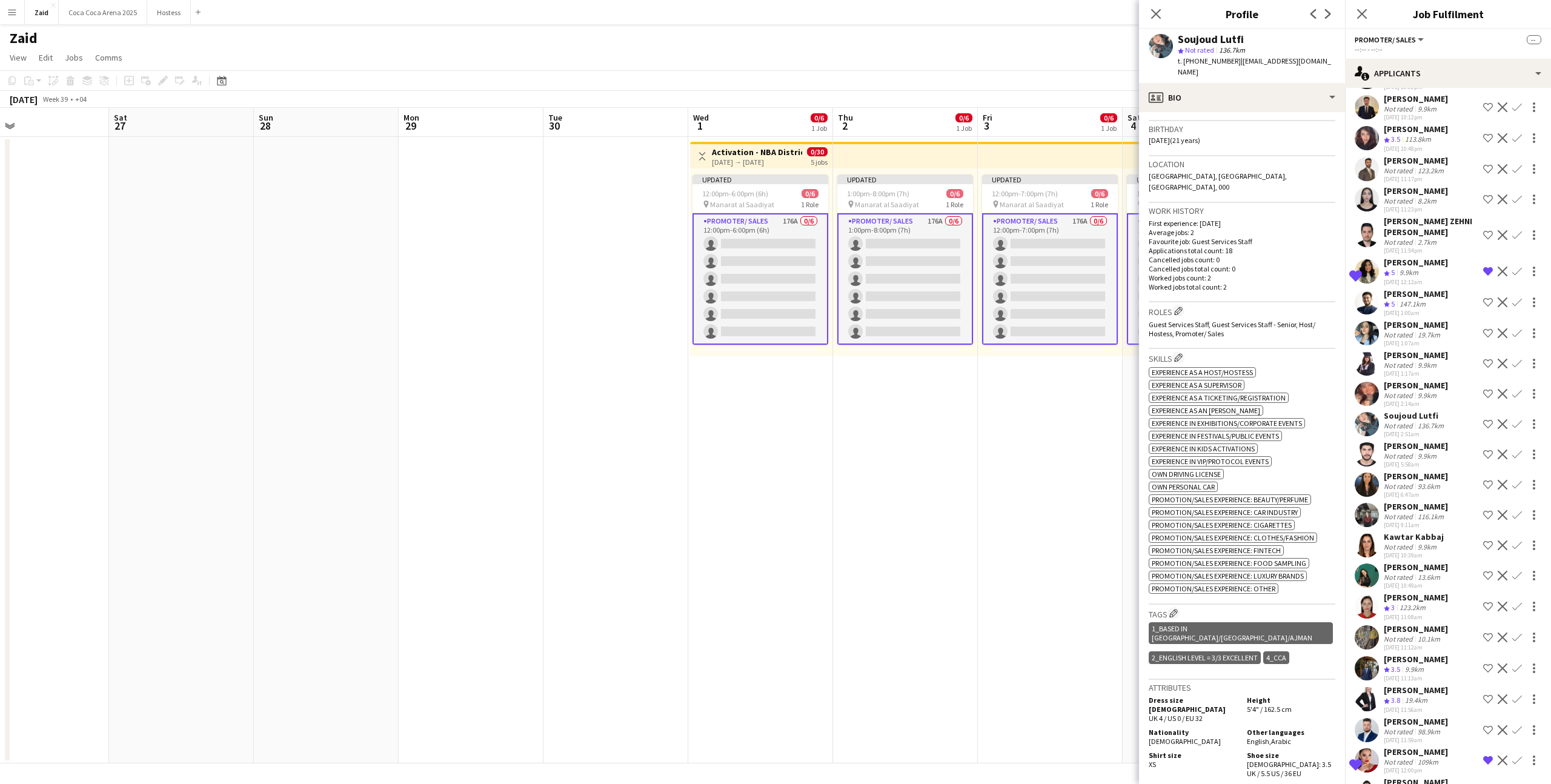
click at [1448, 624] on div "Emran Ahmad Not rated 10.1km 29-08-2025 11:12am Shortlist crew Decline Confirm" at bounding box center [1448, 637] width 206 height 28
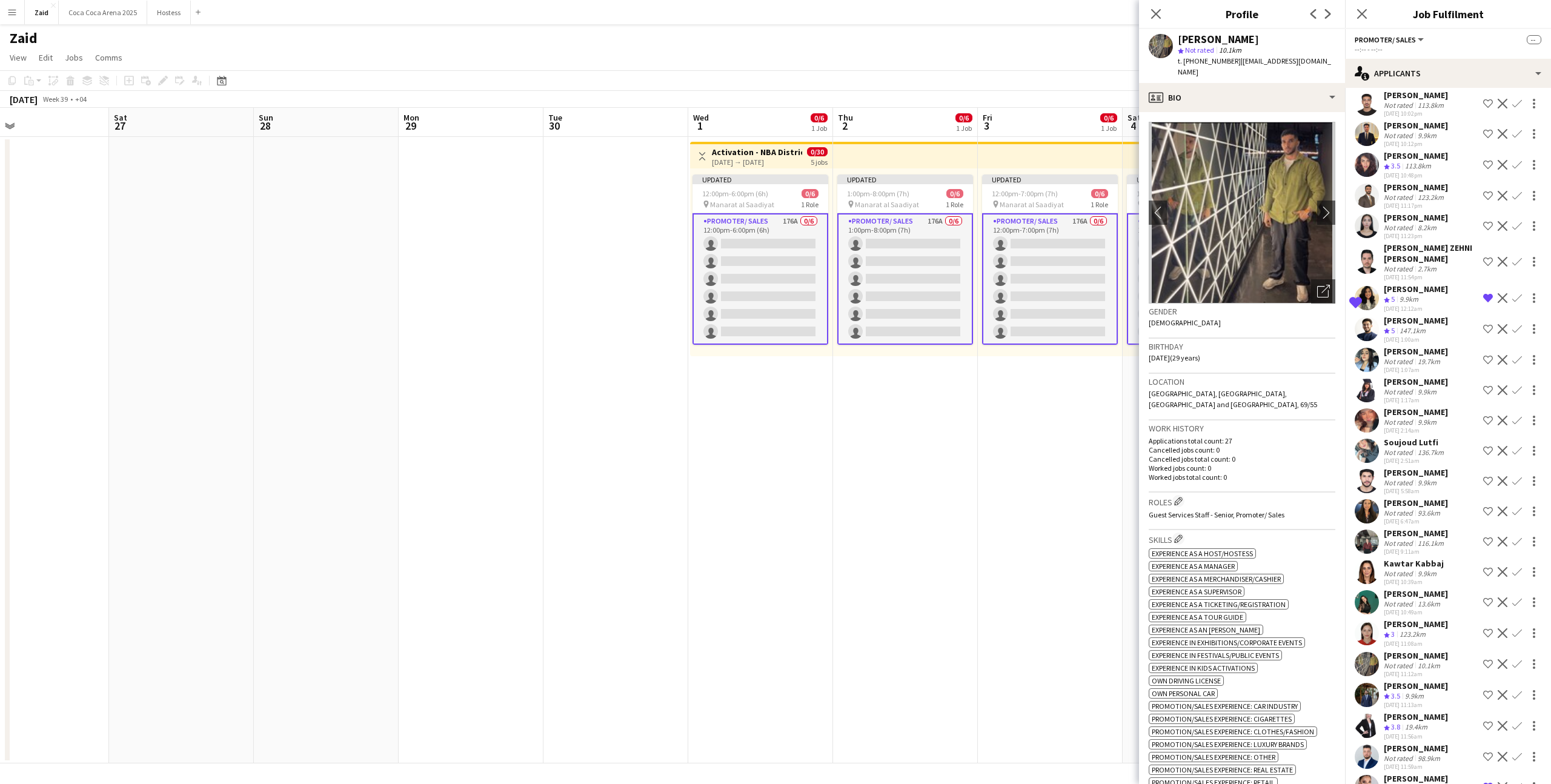
scroll to position [3086, 0]
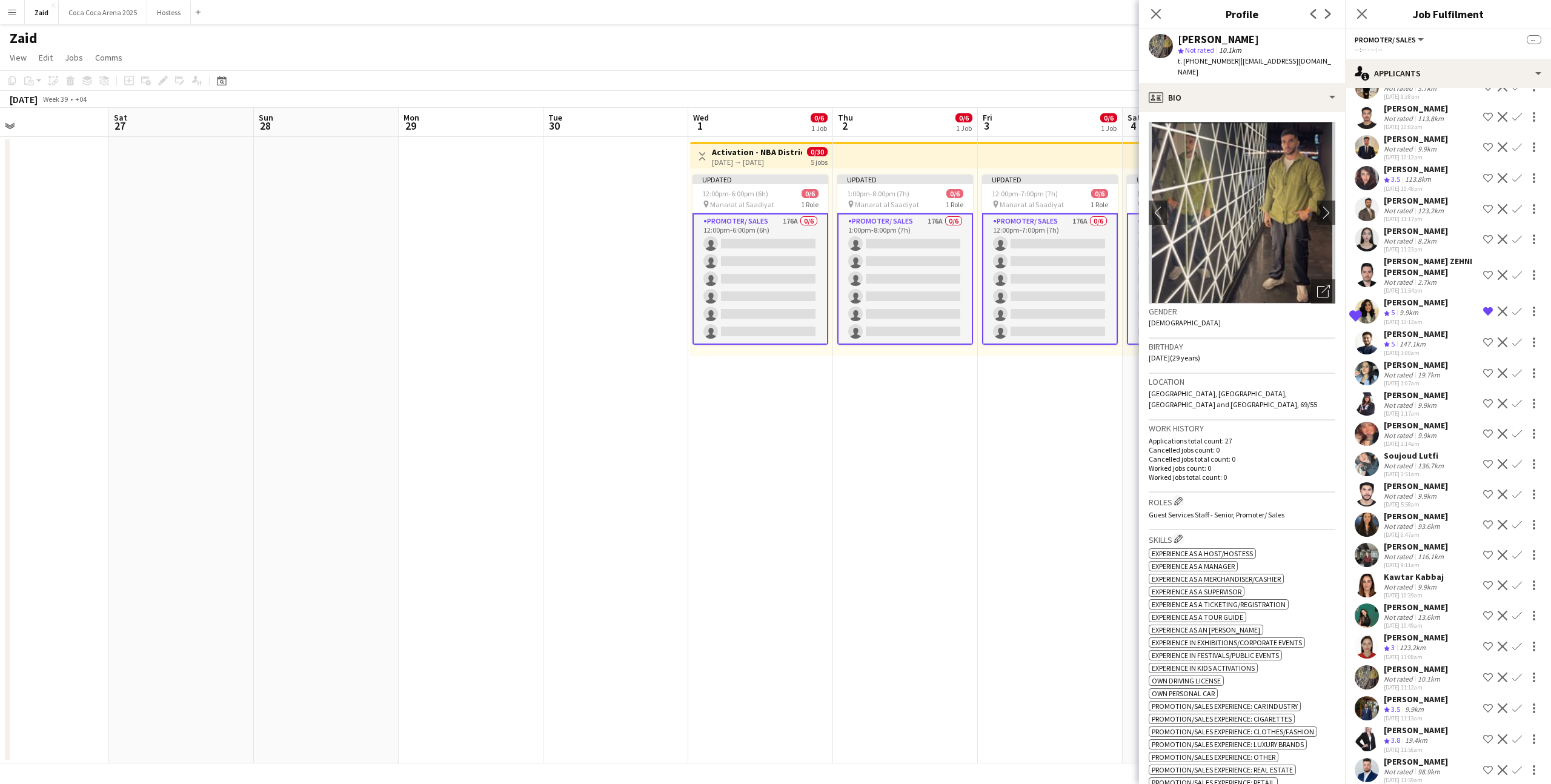
click at [1447, 612] on div "Not rated 13.6km" at bounding box center [1416, 616] width 64 height 9
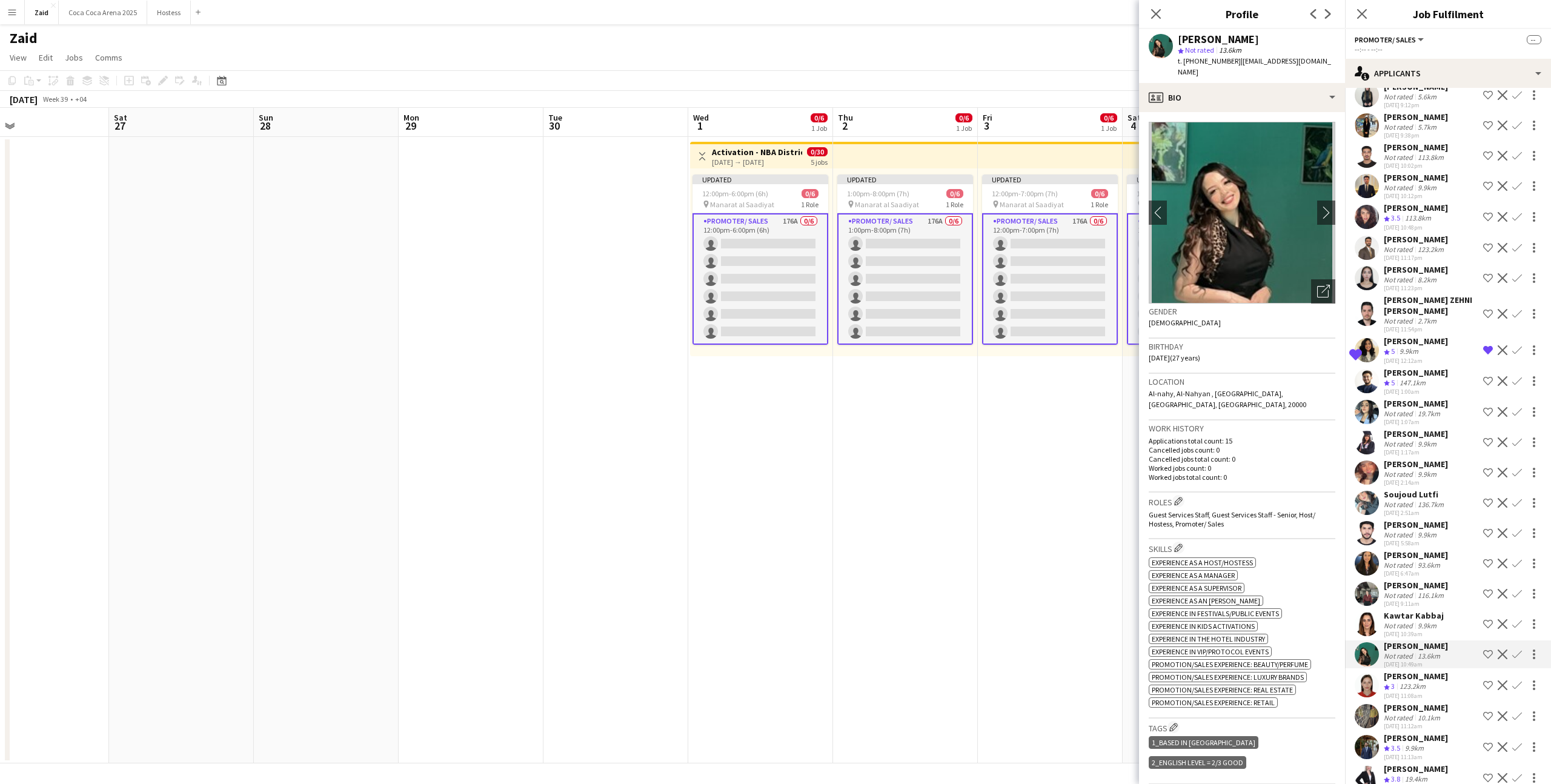
click at [1452, 550] on div "Sheila Arado Not rated 93.6km 29-08-2025 6:47am Shortlist crew Decline Confirm" at bounding box center [1448, 564] width 206 height 28
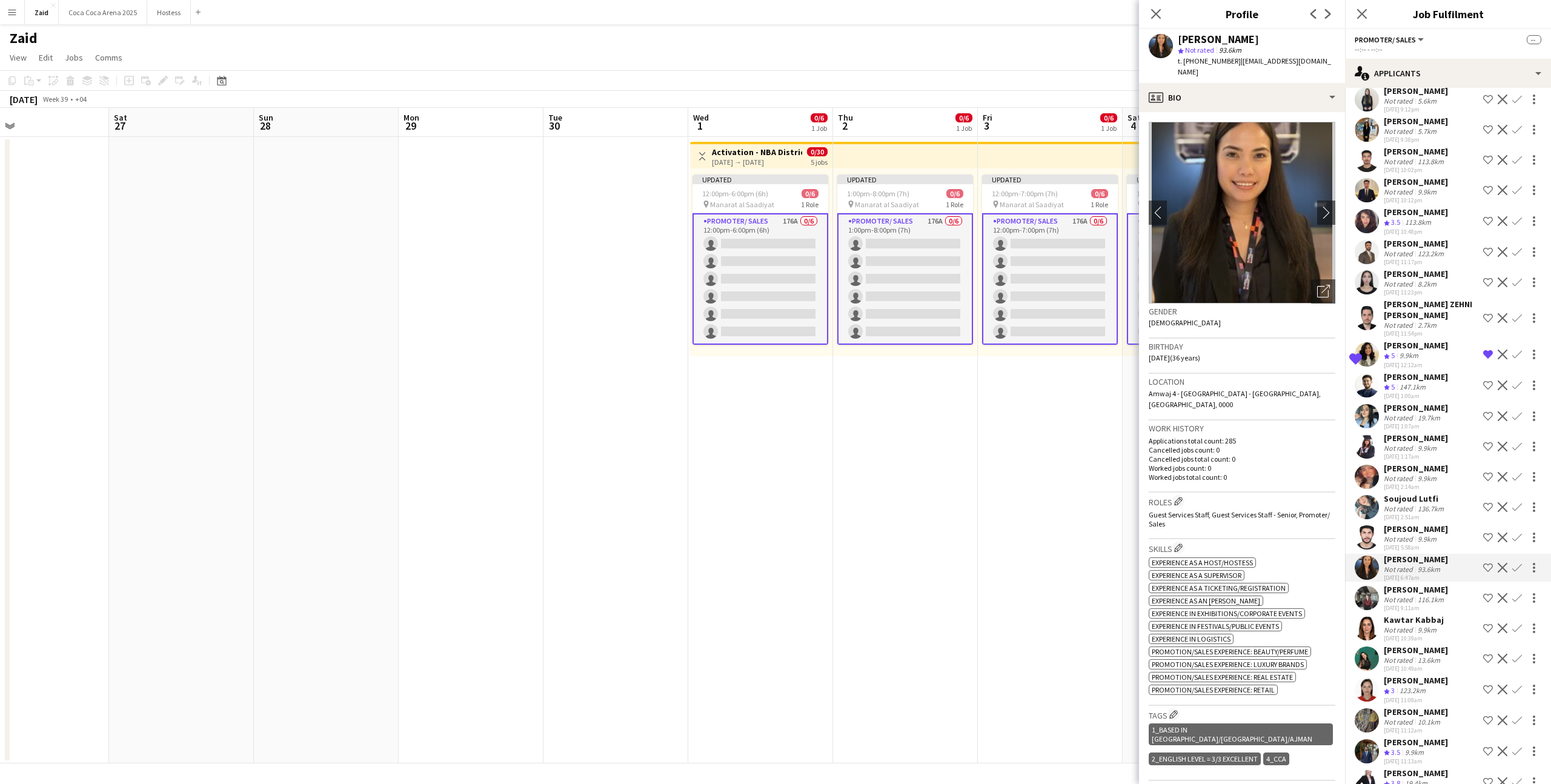
scroll to position [3048, 0]
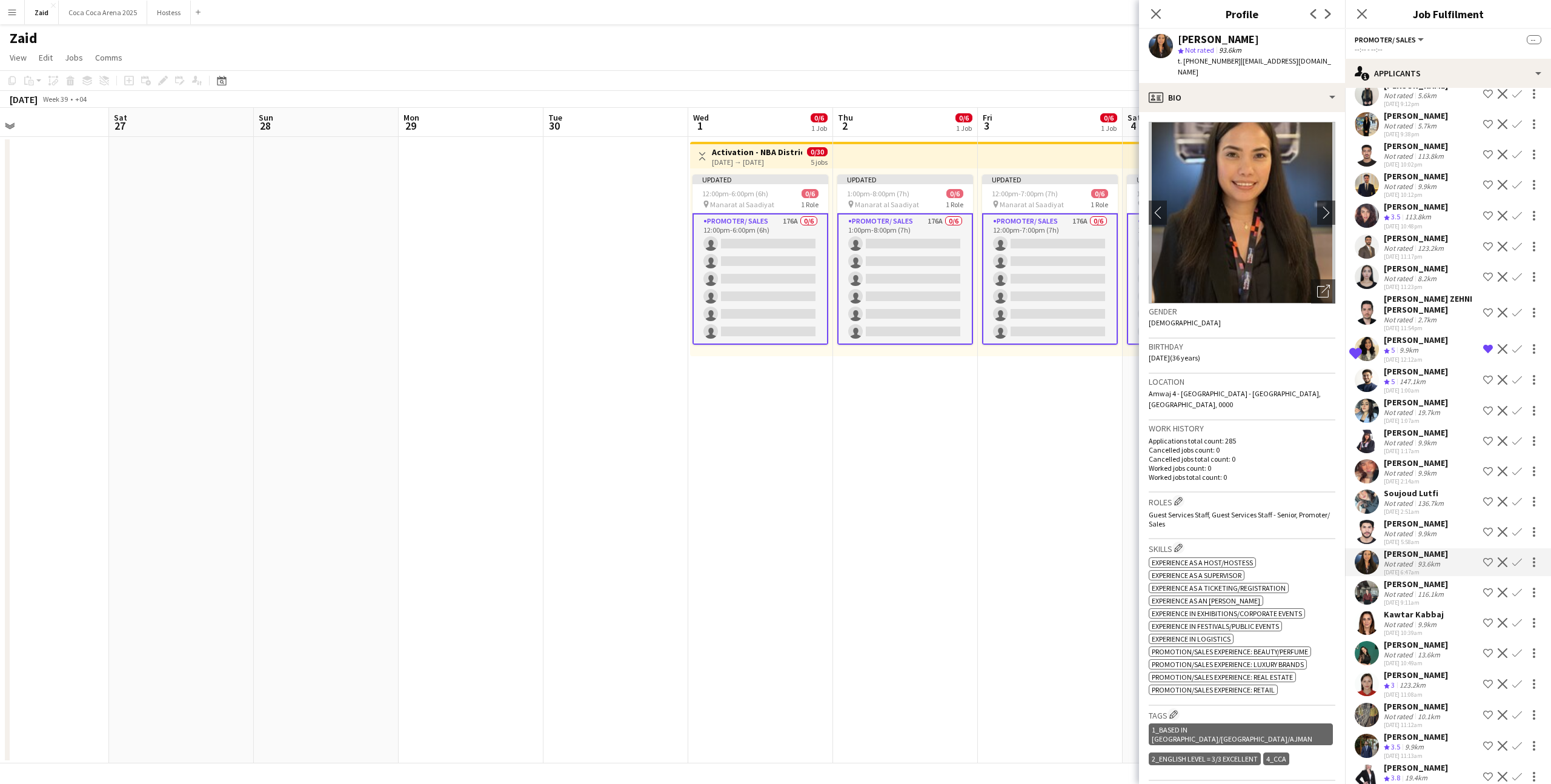
click at [1443, 590] on div "116.1km" at bounding box center [1431, 594] width 31 height 9
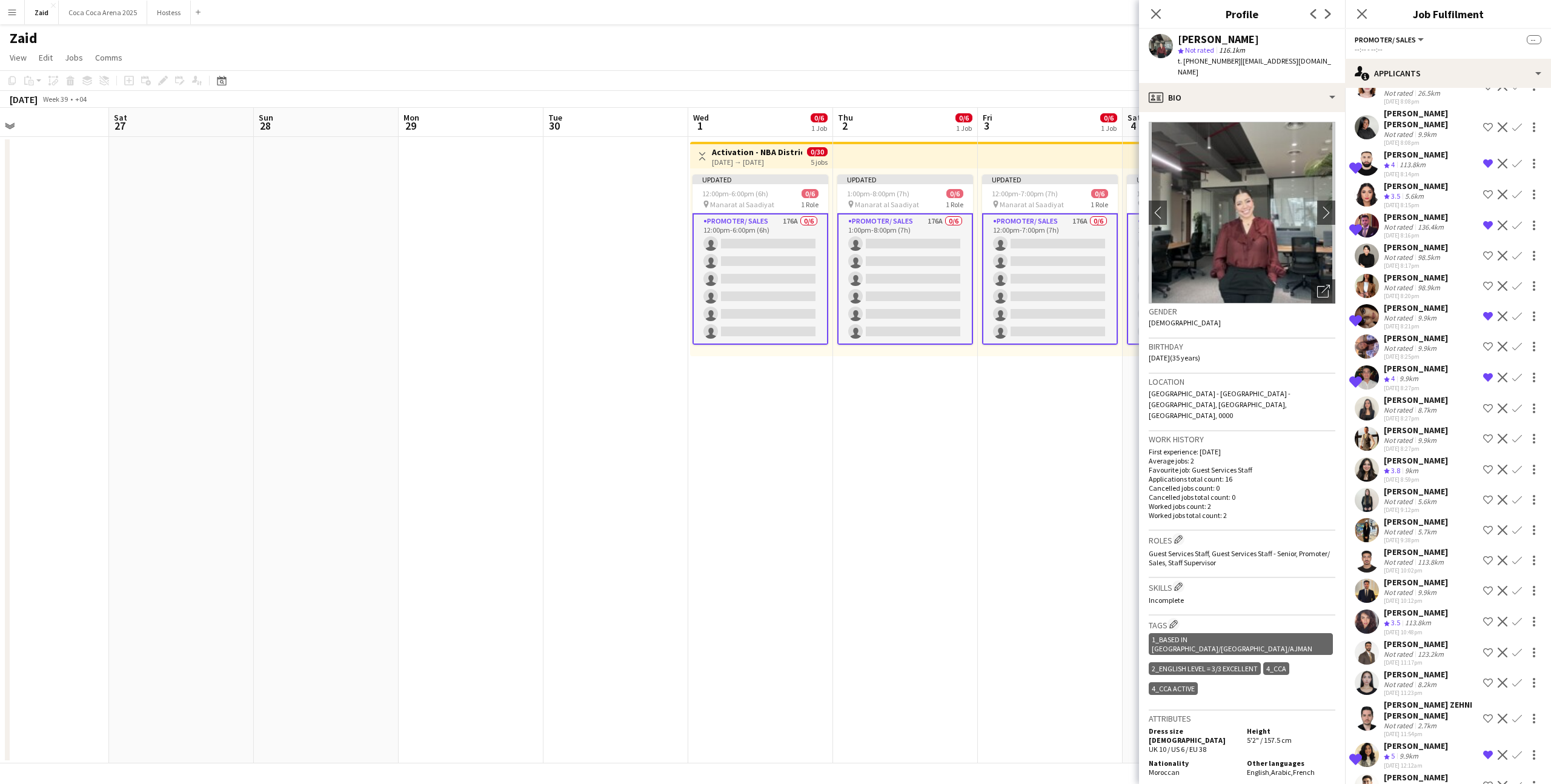
scroll to position [2604, 0]
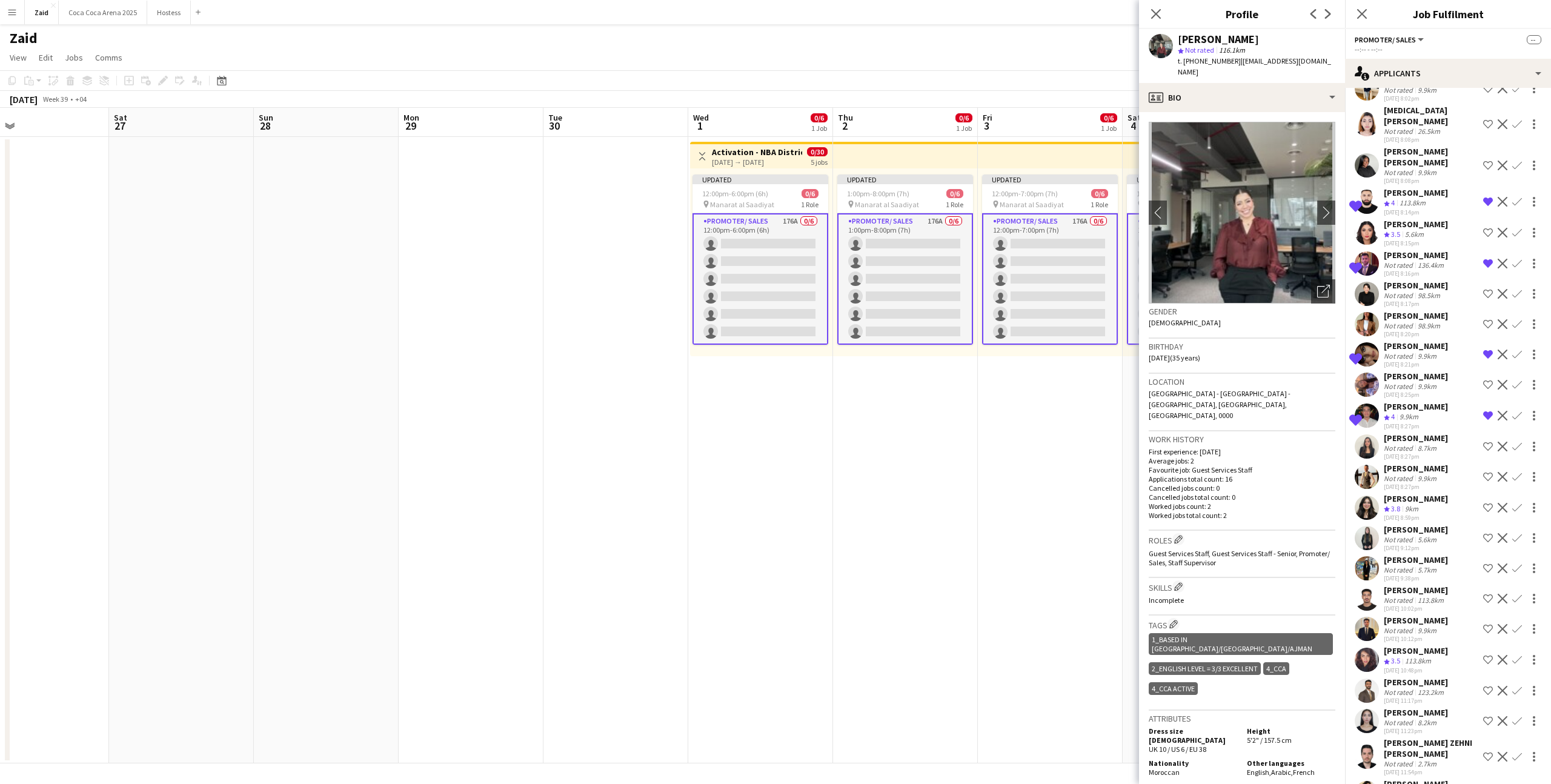
click at [1451, 493] on div "Dima Ziyad Crew rating 3.8 9km 28-08-2025 8:59pm Shortlist crew Decline Confirm" at bounding box center [1448, 508] width 206 height 29
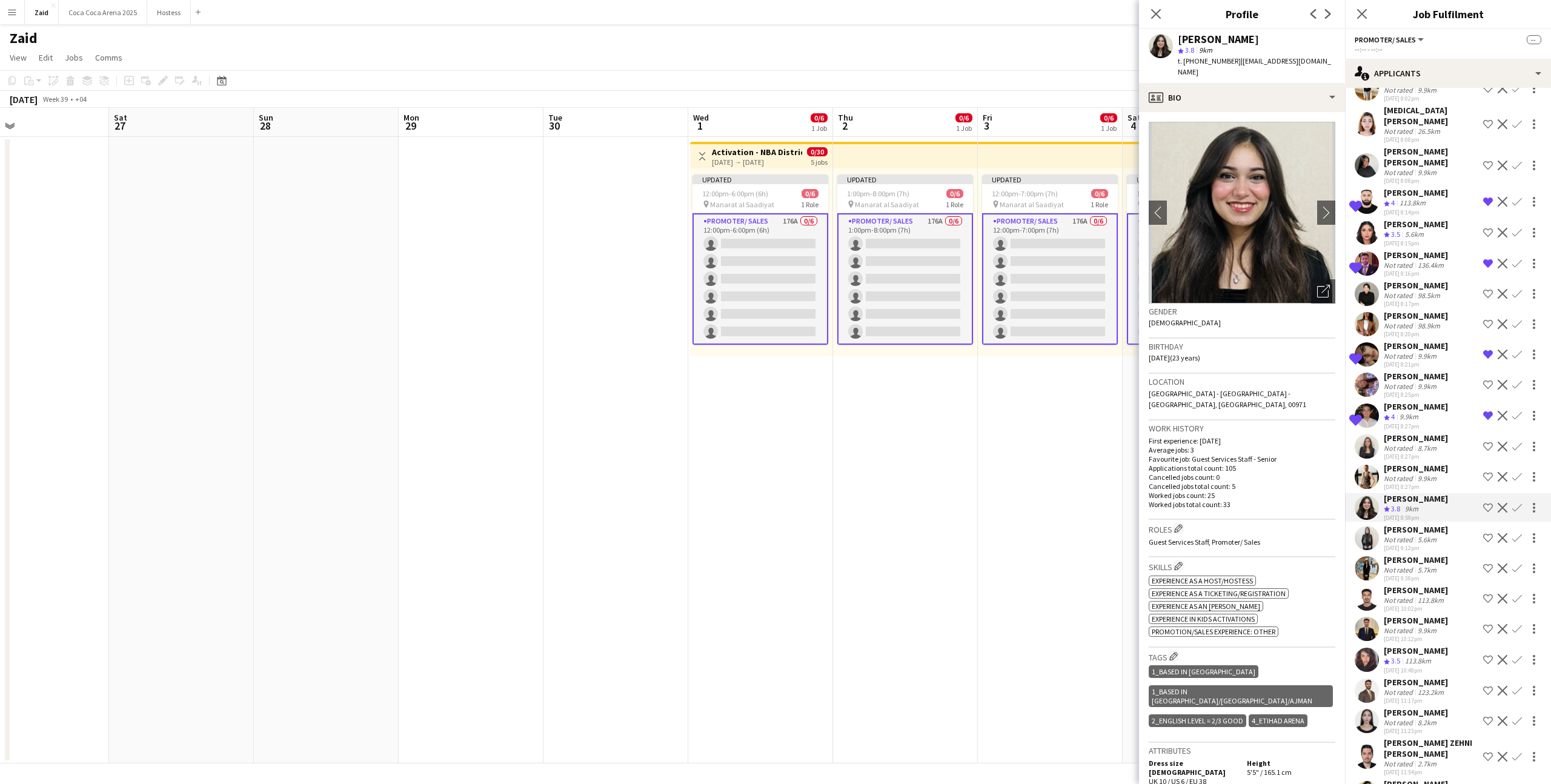
scroll to position [2558, 0]
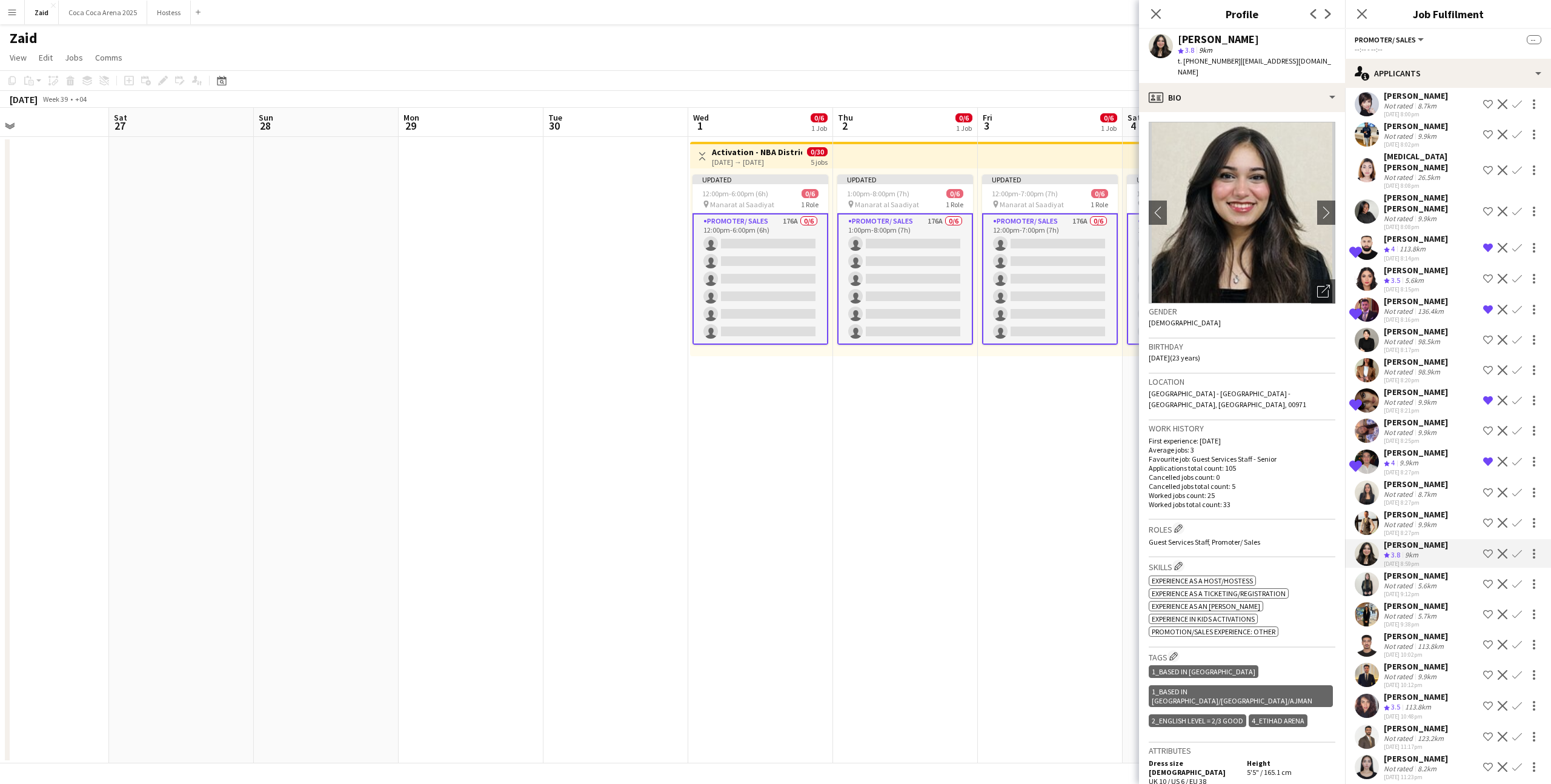
click at [1448, 479] on div "Jawil Masho Not rated 8.7km 28-08-2025 8:27pm Shortlist crew Decline Confirm" at bounding box center [1448, 492] width 206 height 28
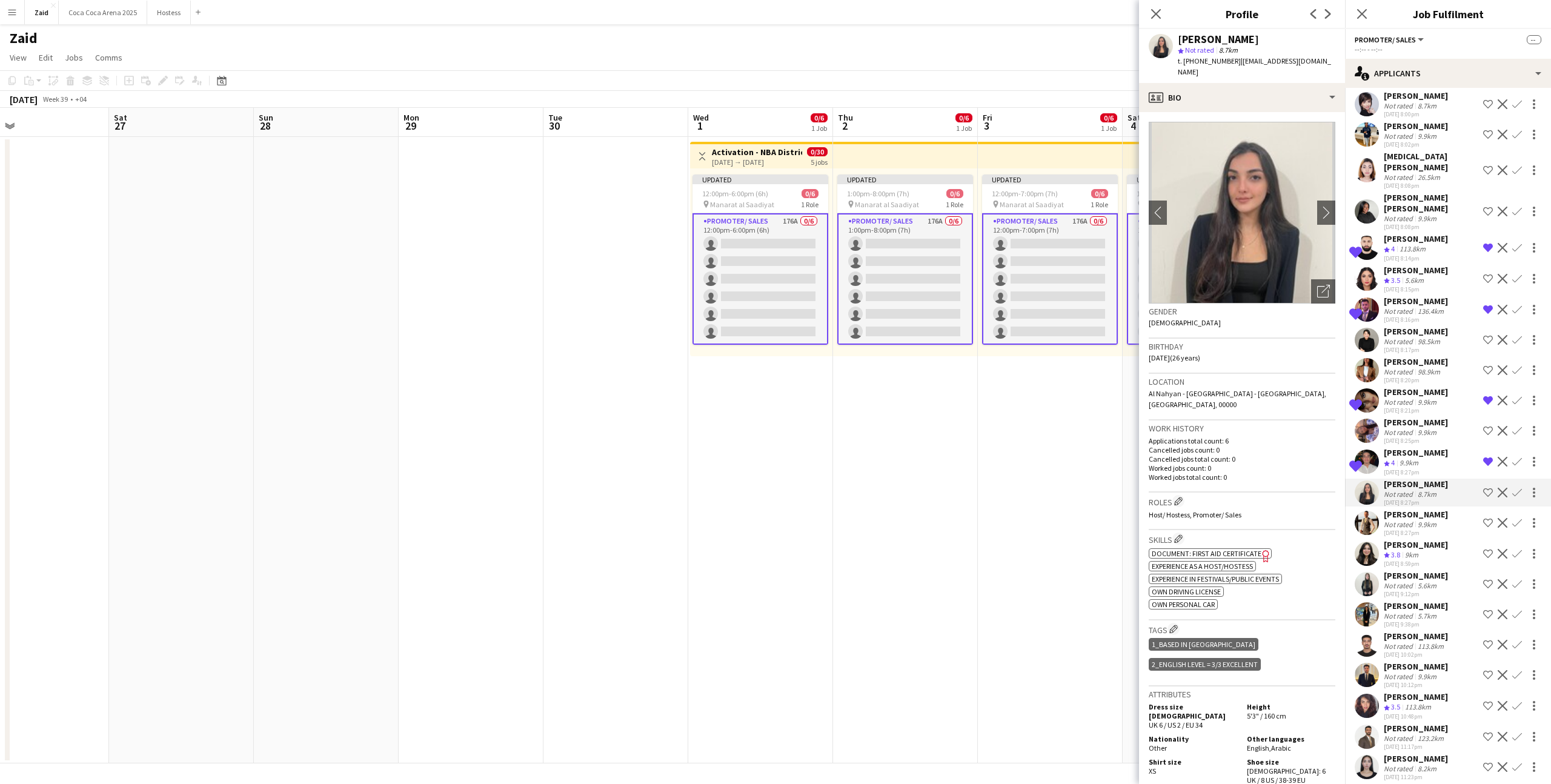
click at [1452, 417] on div "Sunayana Singh Not rated 9.9km 28-08-2025 8:25pm Shortlist crew Decline Confirm" at bounding box center [1448, 431] width 206 height 28
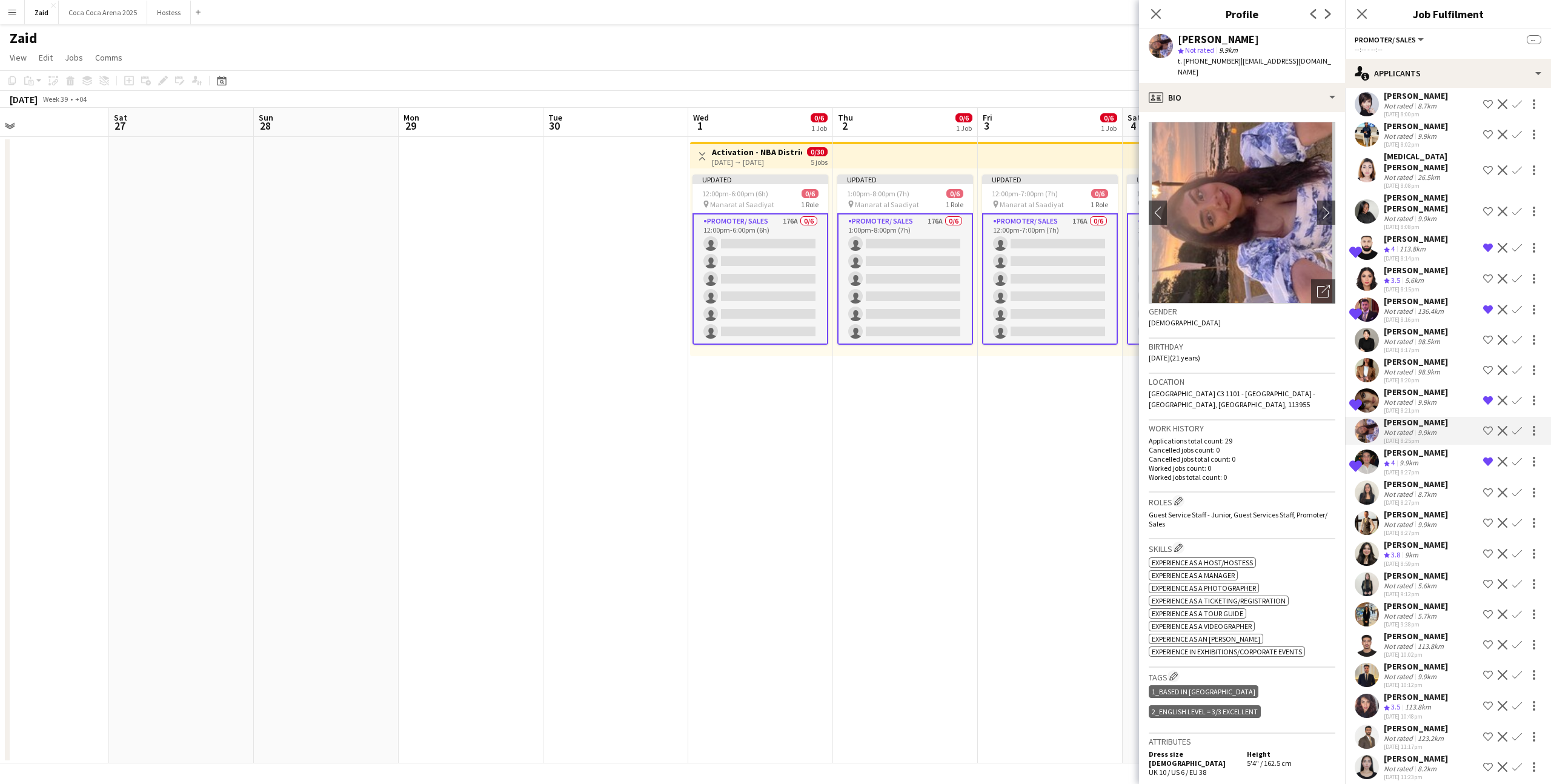
click at [1459, 326] on div "Krizel Elaine H Not rated 98.5km 28-08-2025 8:17pm Shortlist crew Decline Confi…" at bounding box center [1448, 340] width 206 height 28
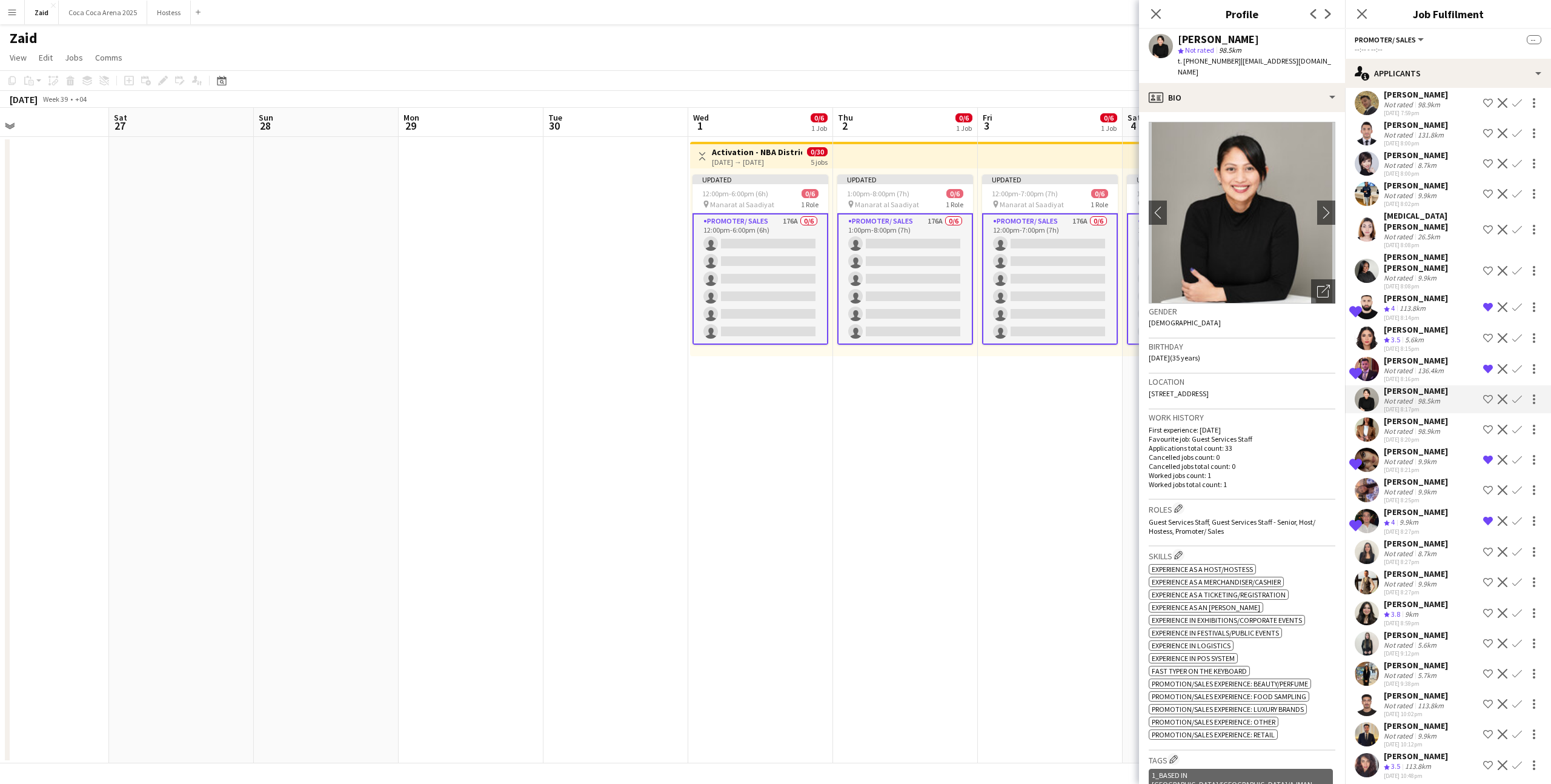
scroll to position [2461, 0]
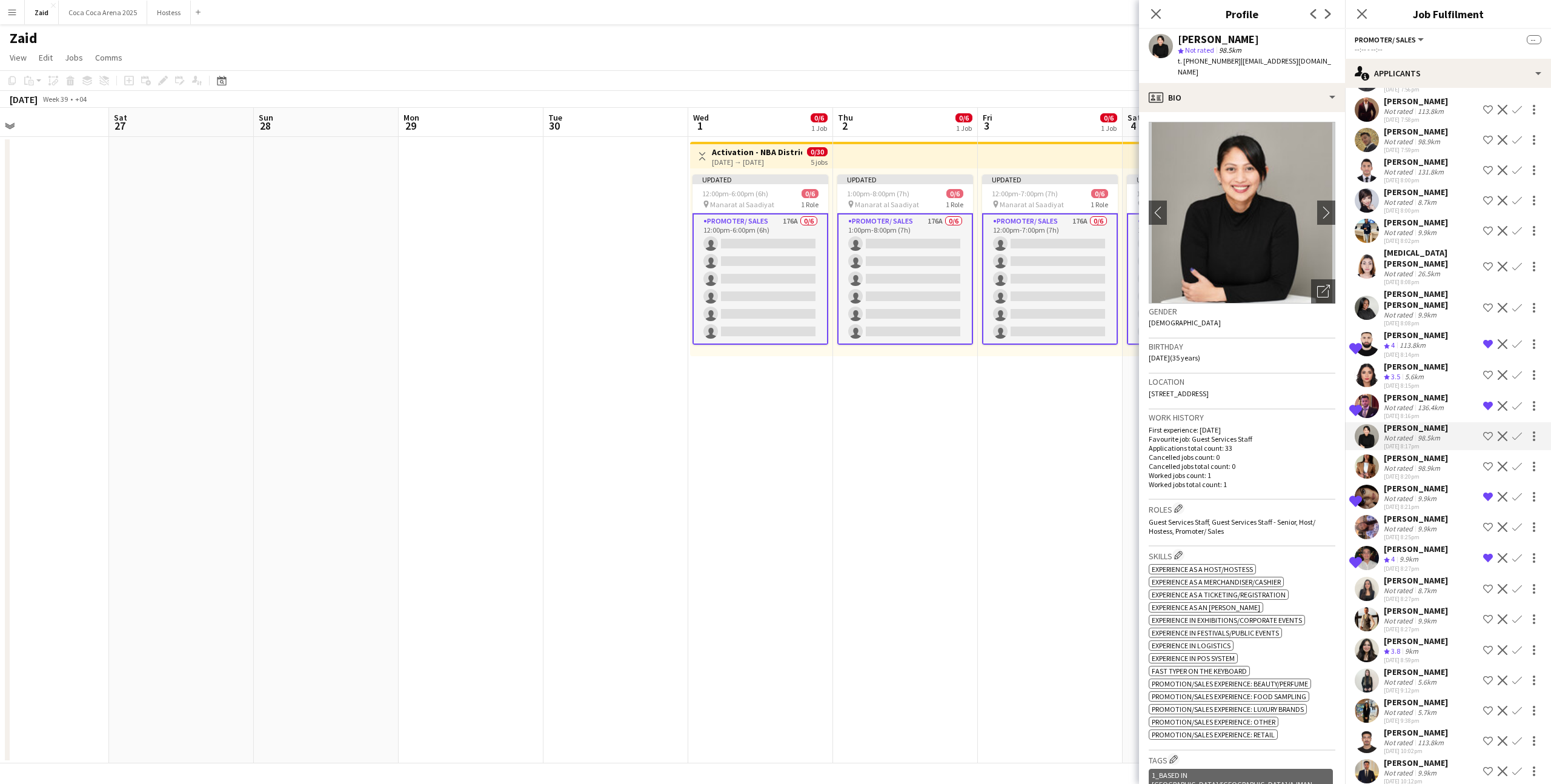
click at [1459, 319] on div "[DATE] 8:08pm" at bounding box center [1431, 323] width 95 height 8
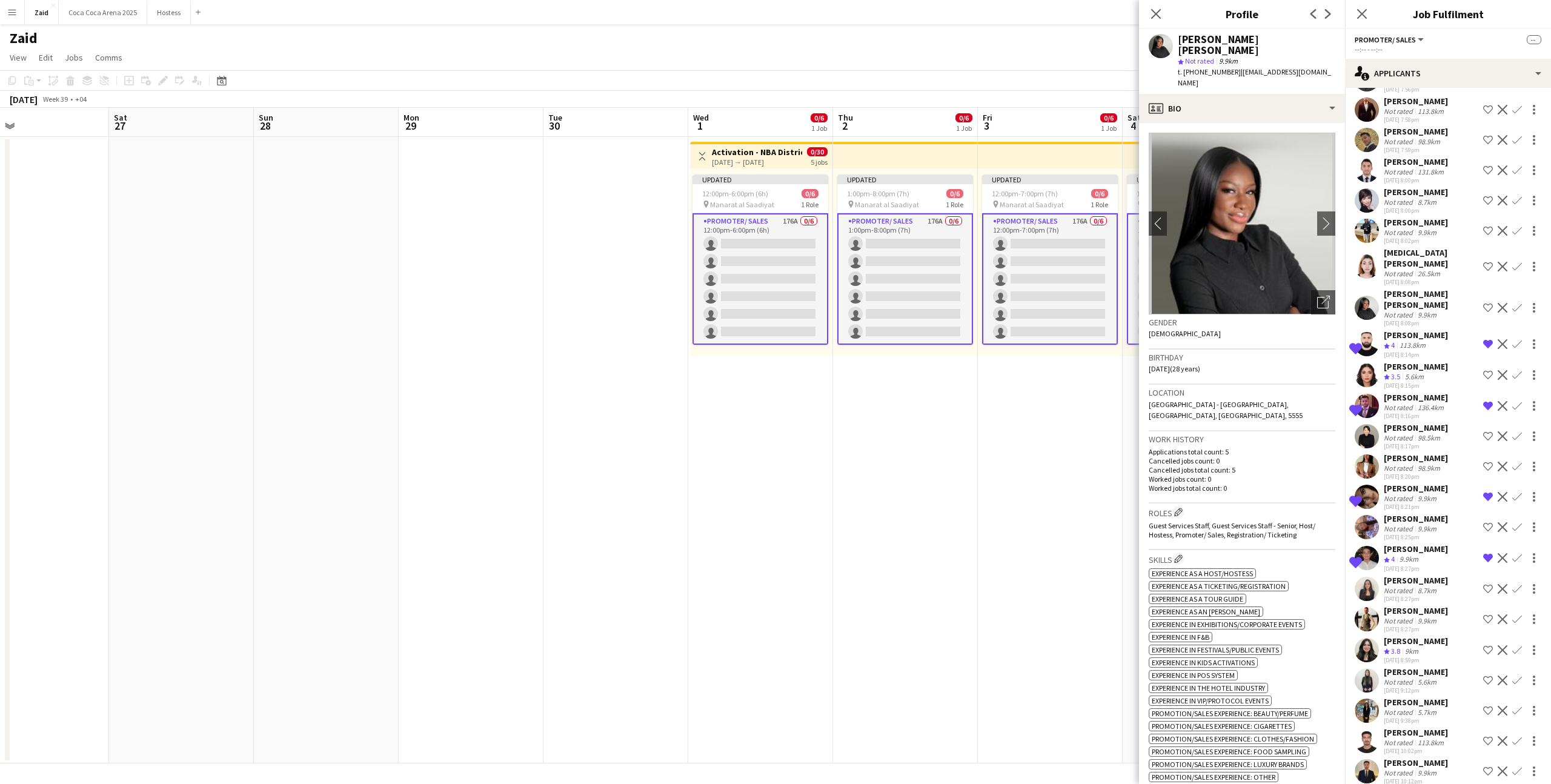
click at [1448, 351] on div "[DATE] 8:14pm" at bounding box center [1416, 355] width 64 height 8
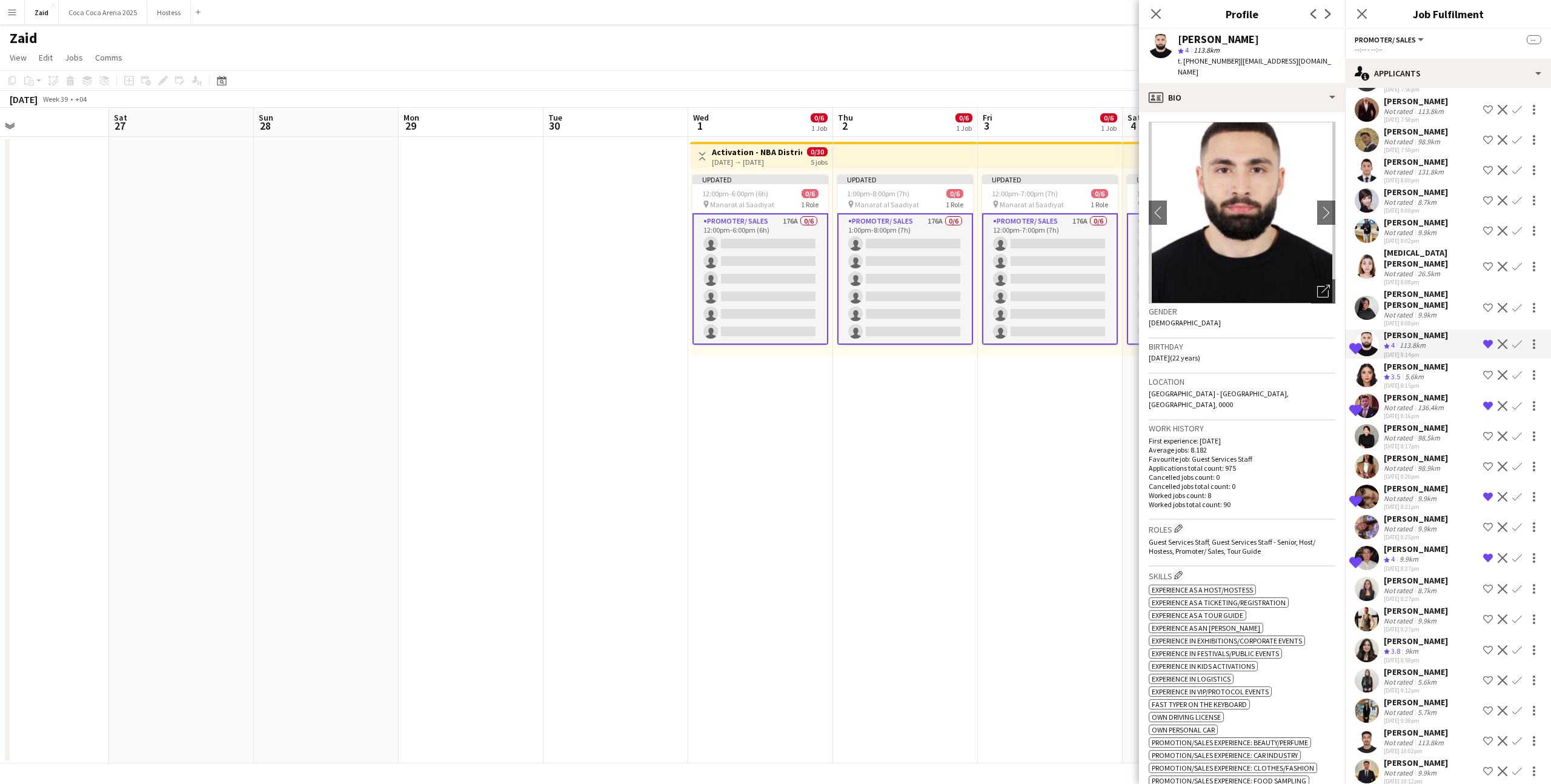
click at [1451, 361] on div "Aseel Hassan Crew rating 3.5 5.6km 28-08-2025 8:15pm Shortlist crew Decline Con…" at bounding box center [1448, 376] width 206 height 29
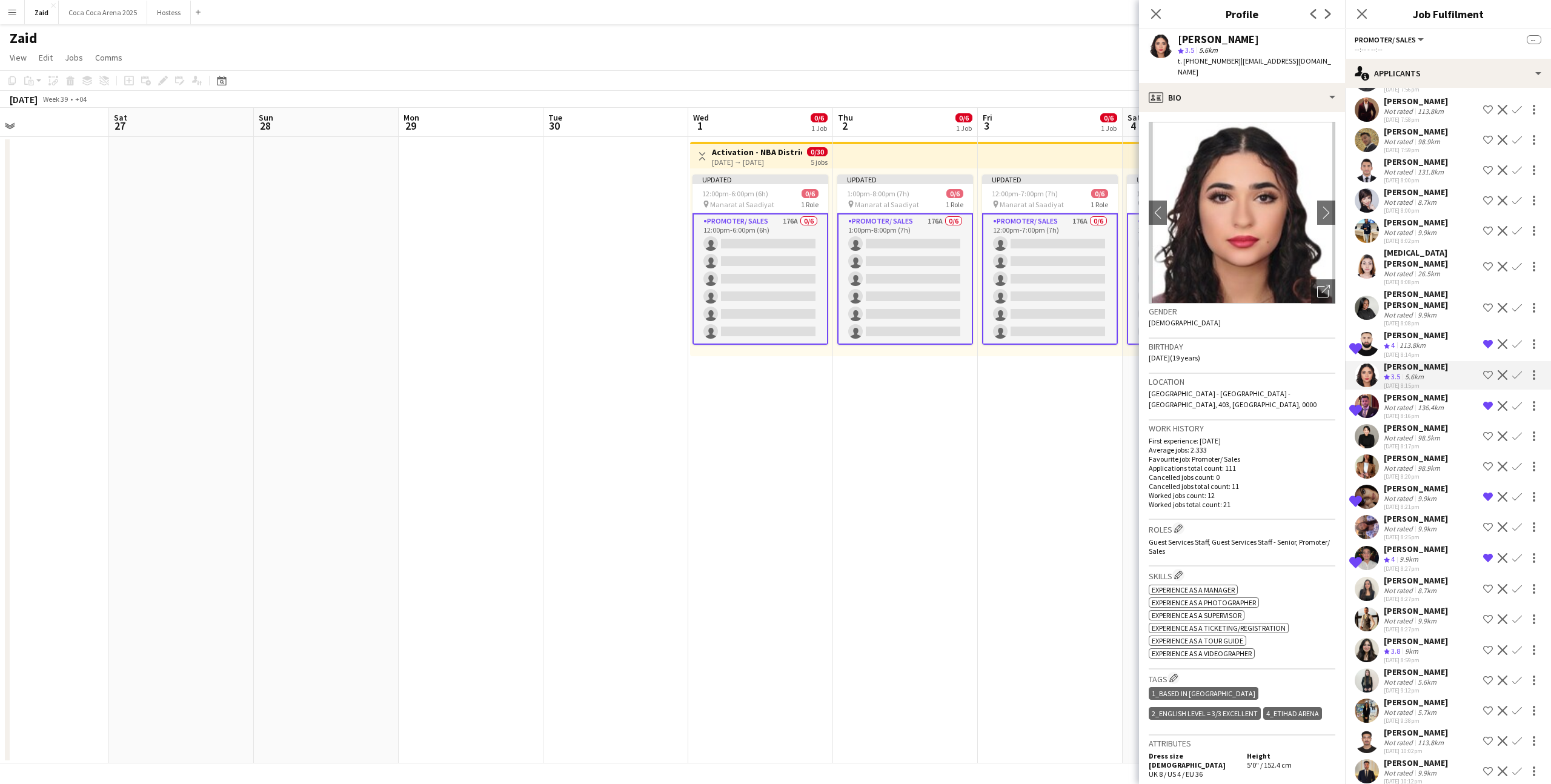
click at [1344, 274] on app-crew-profile-bio "chevron-left chevron-right Open photos pop-in Gender Female Birthday 30-11-2005…" at bounding box center [1242, 448] width 206 height 672
click at [1331, 279] on div "Open photos pop-in" at bounding box center [1323, 292] width 24 height 24
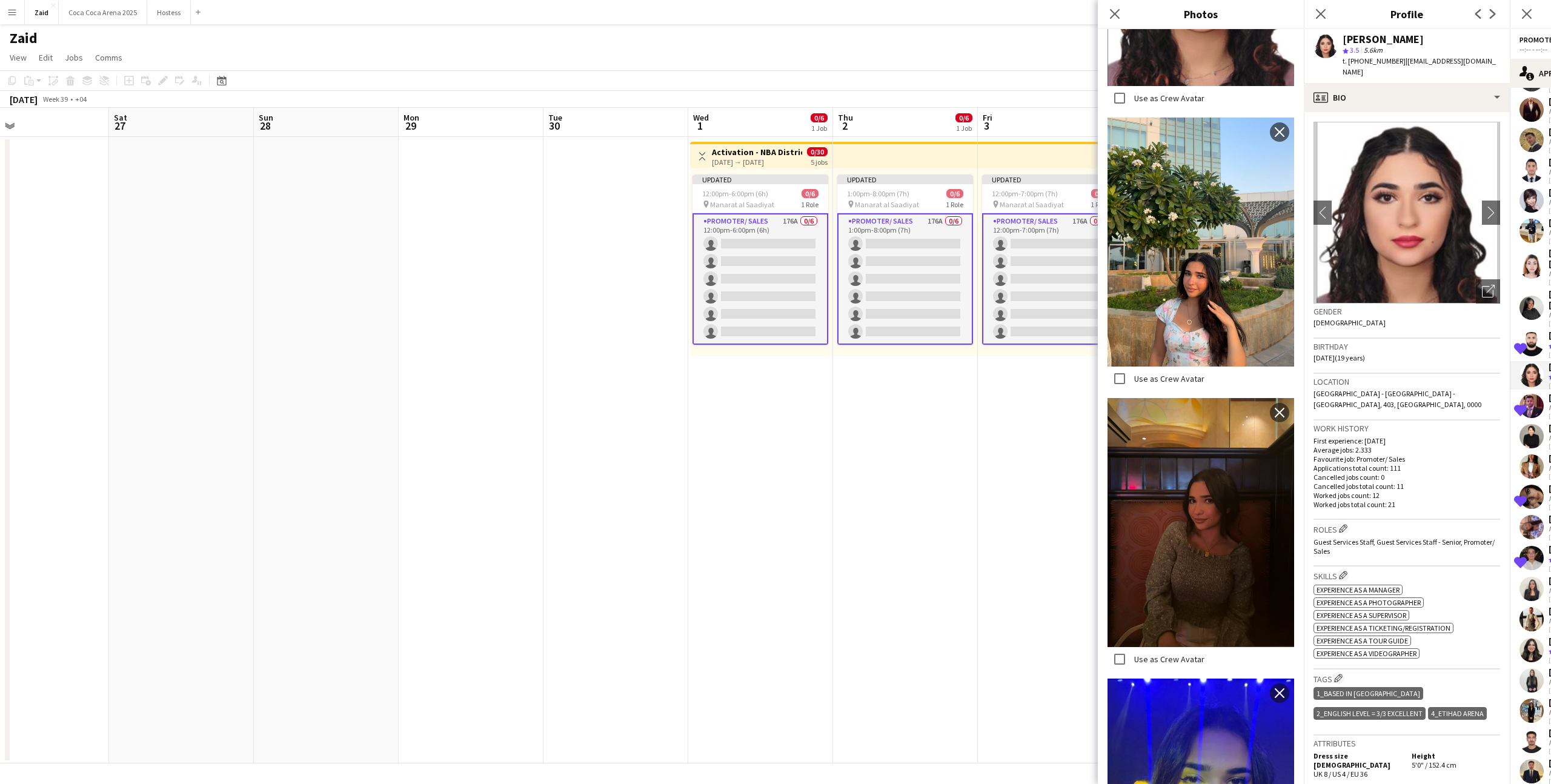
scroll to position [431, 0]
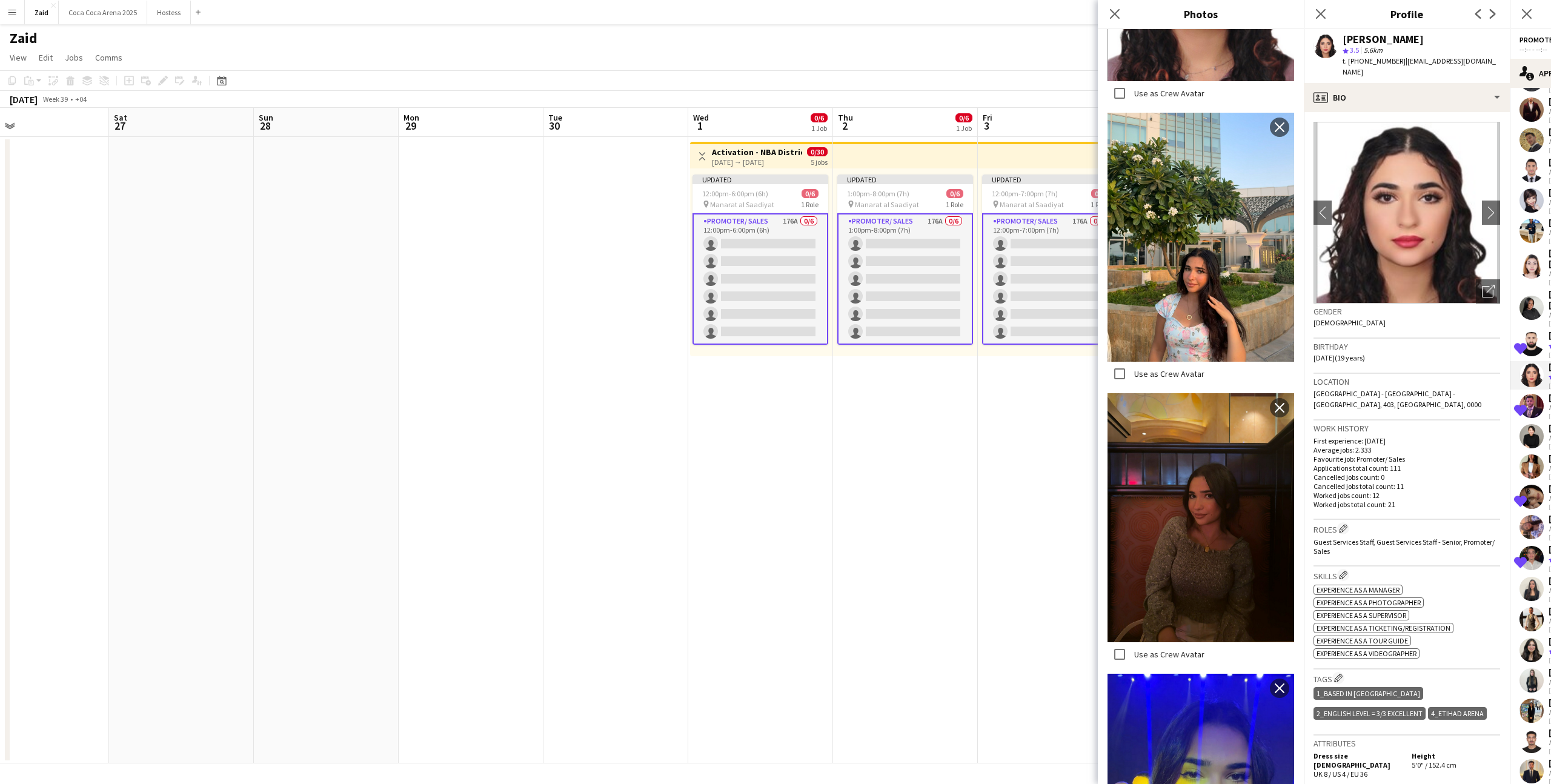
click at [1431, 482] on p "Cancelled jobs total count: 11" at bounding box center [1407, 486] width 186 height 9
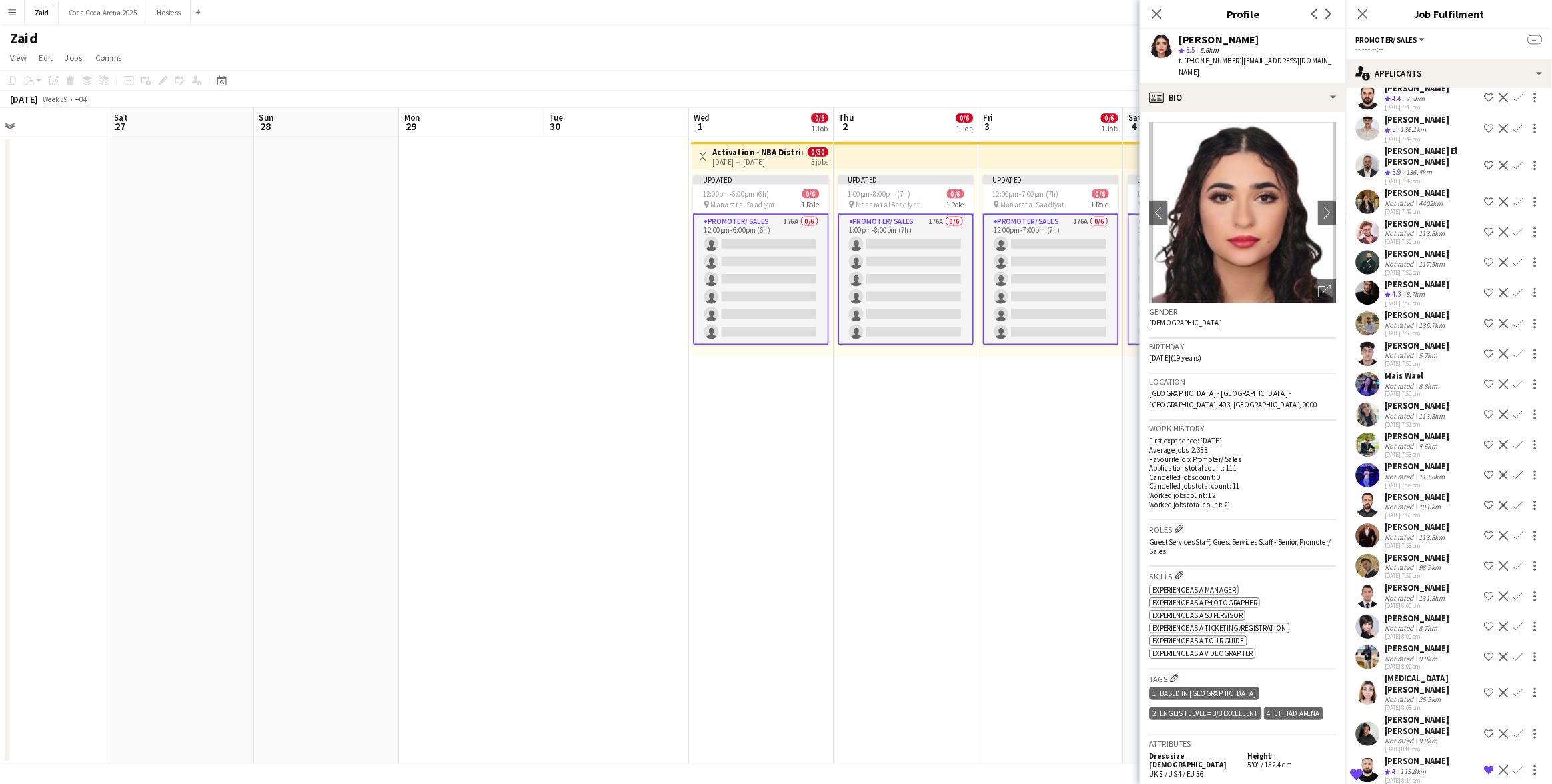
scroll to position [2226, 0]
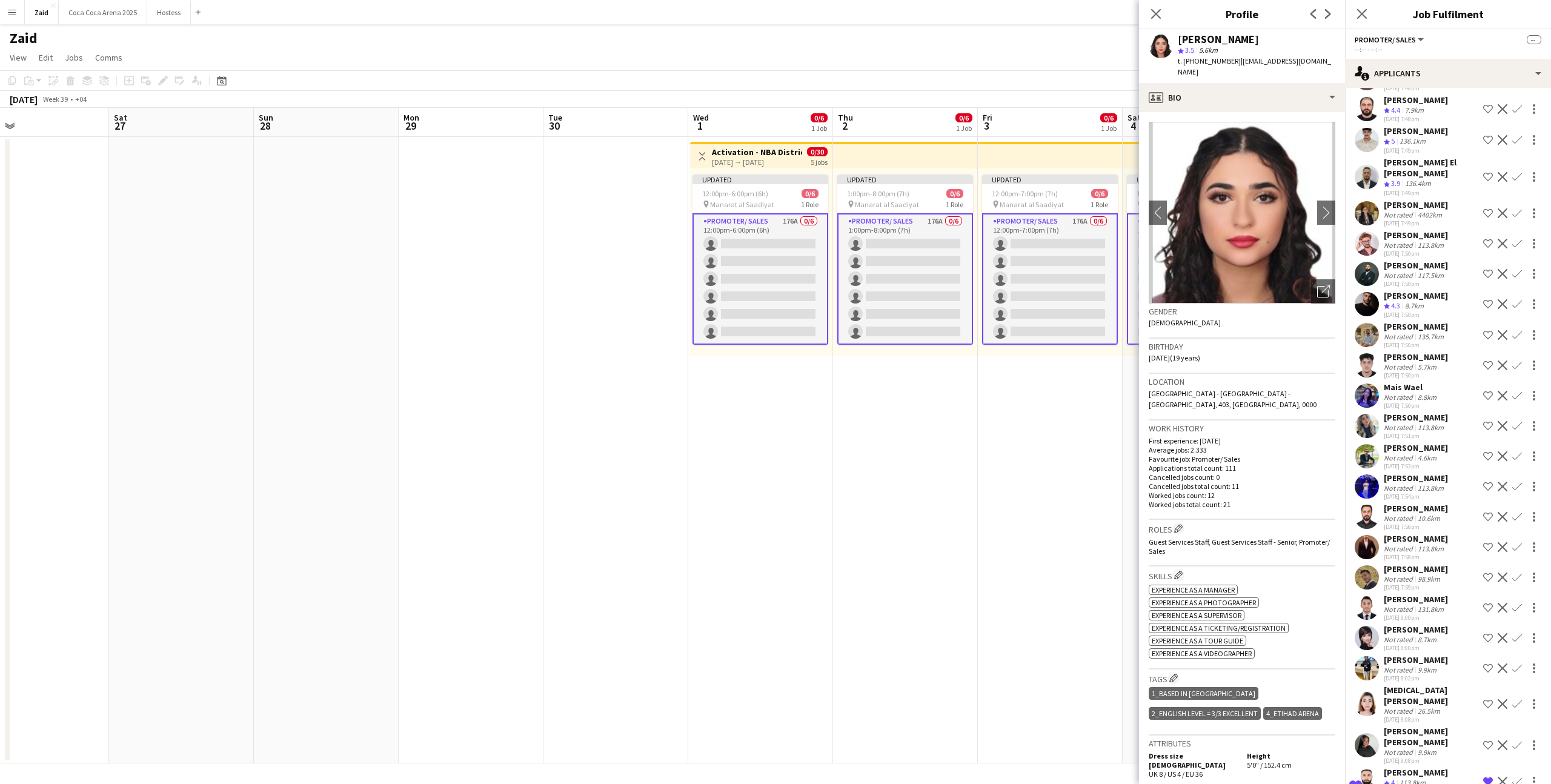
click at [1454, 412] on div "Samar Sari Not rated 113.8km 28-08-2025 7:51pm Shortlist crew Decline Confirm" at bounding box center [1448, 426] width 206 height 28
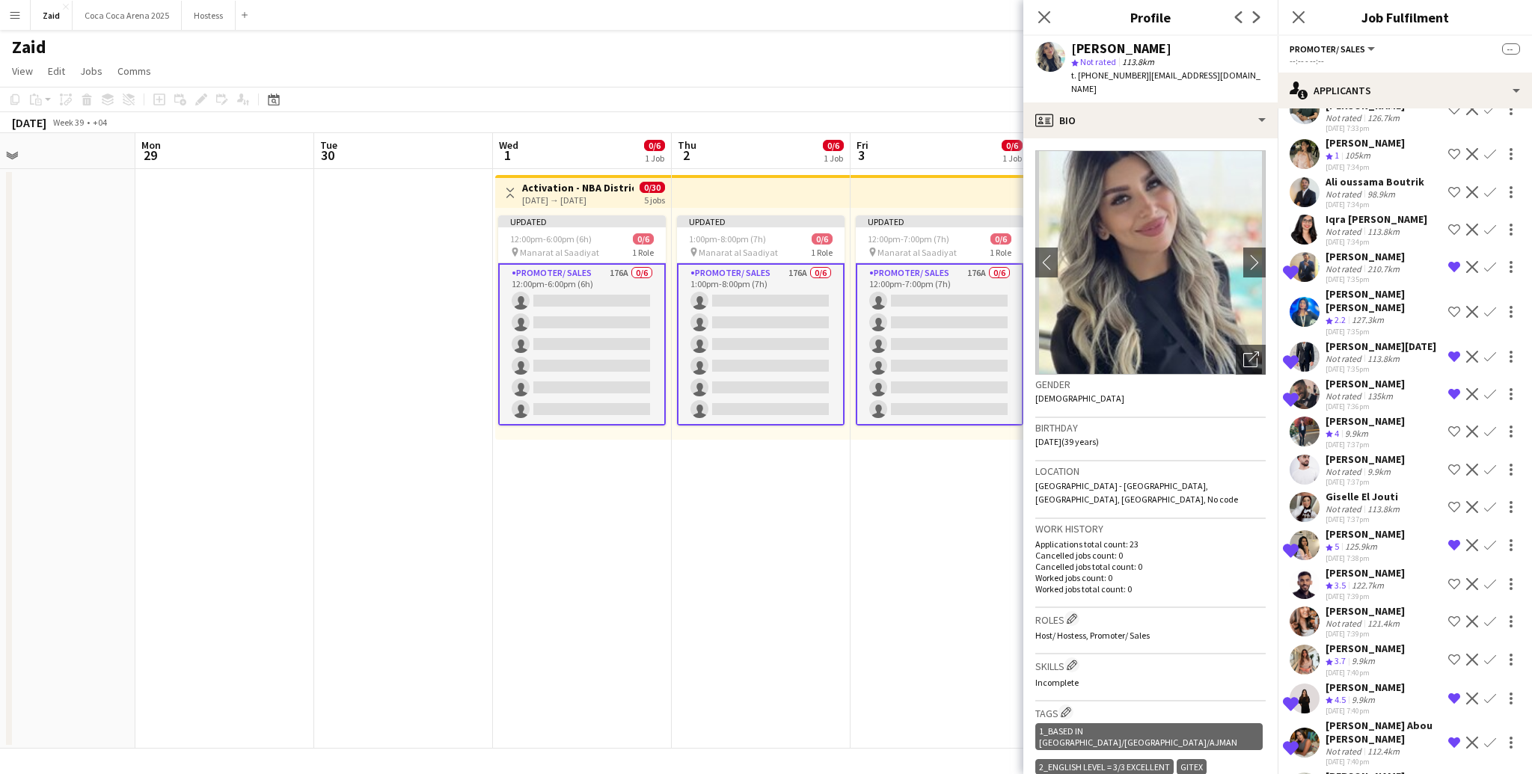
scroll to position [0, 0]
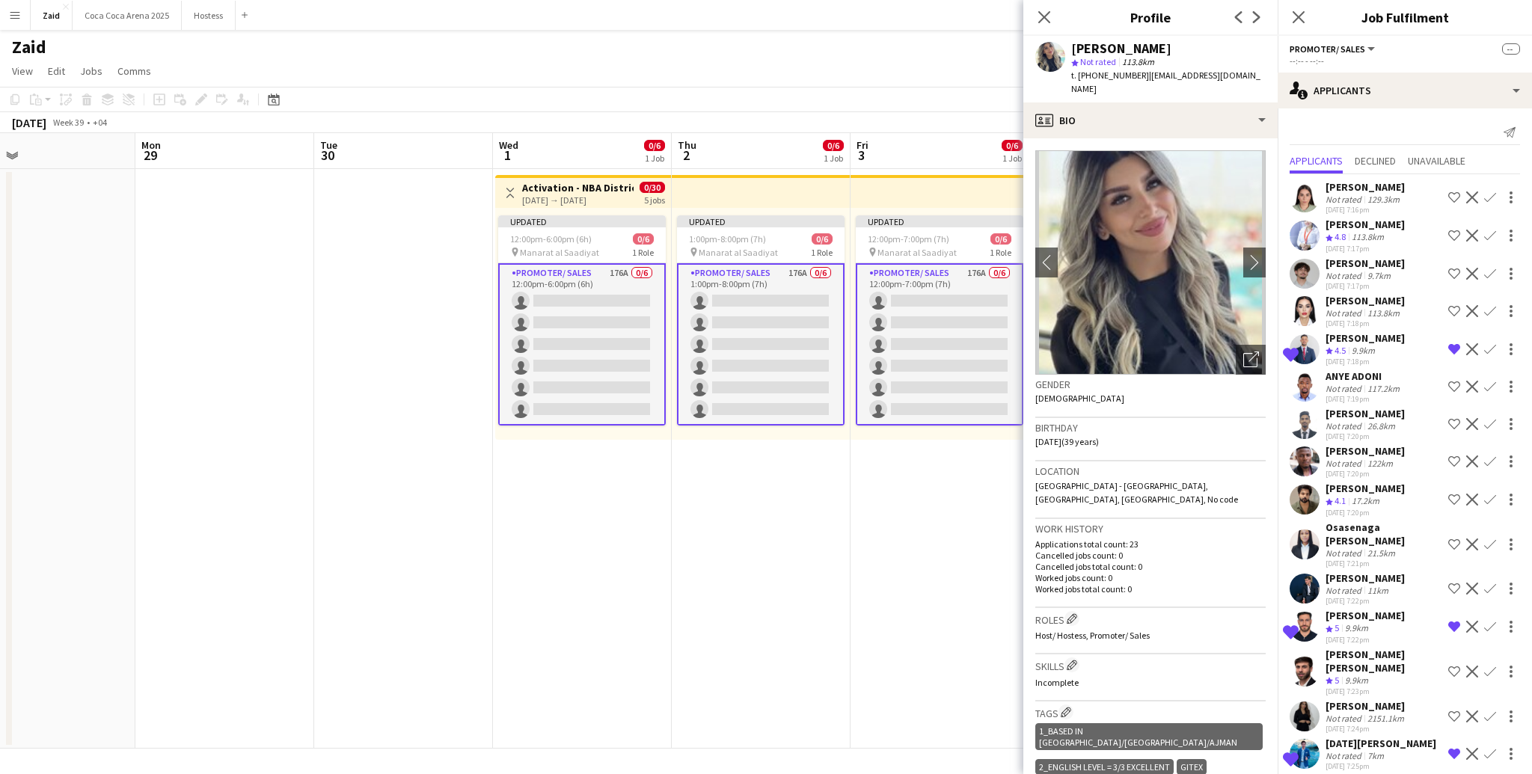
click at [1398, 269] on div "Sultan fowzi Not rated 9.7km 28-08-2025 7:17pm Shortlist crew Decline Confirm" at bounding box center [1405, 274] width 254 height 34
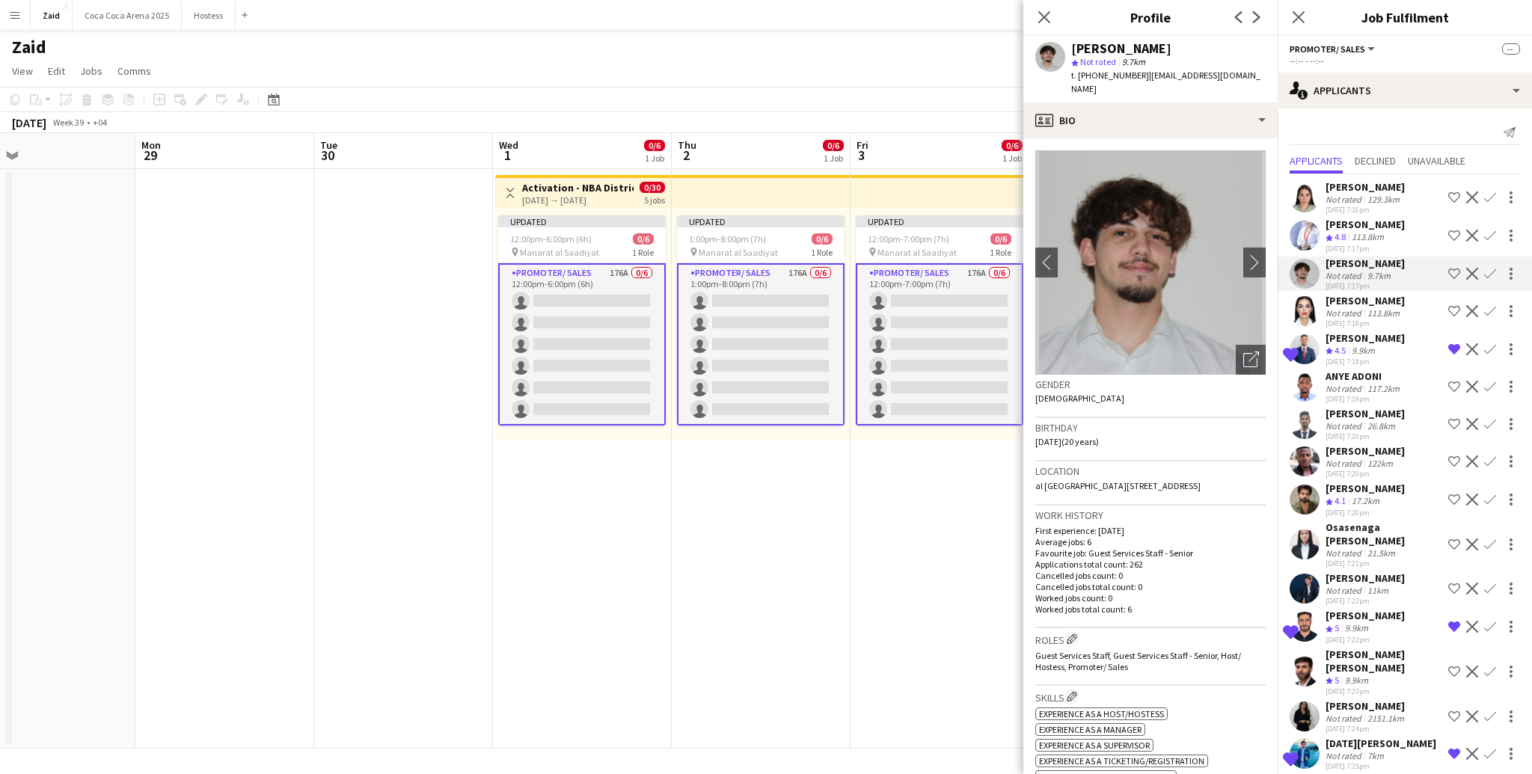
click at [1398, 400] on div "[DATE] 7:19pm" at bounding box center [1364, 399] width 77 height 10
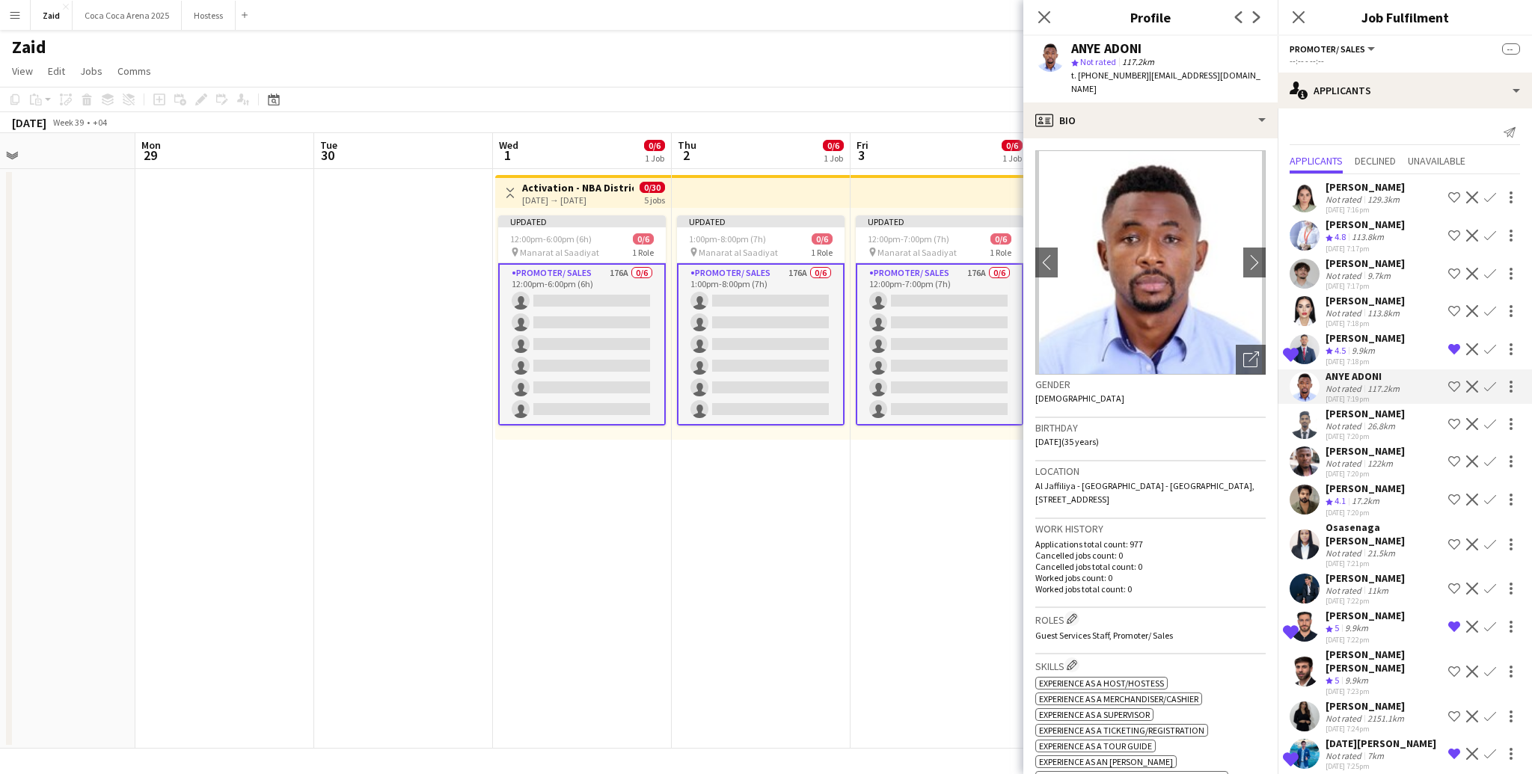
click at [1359, 422] on div "Not rated" at bounding box center [1345, 425] width 39 height 11
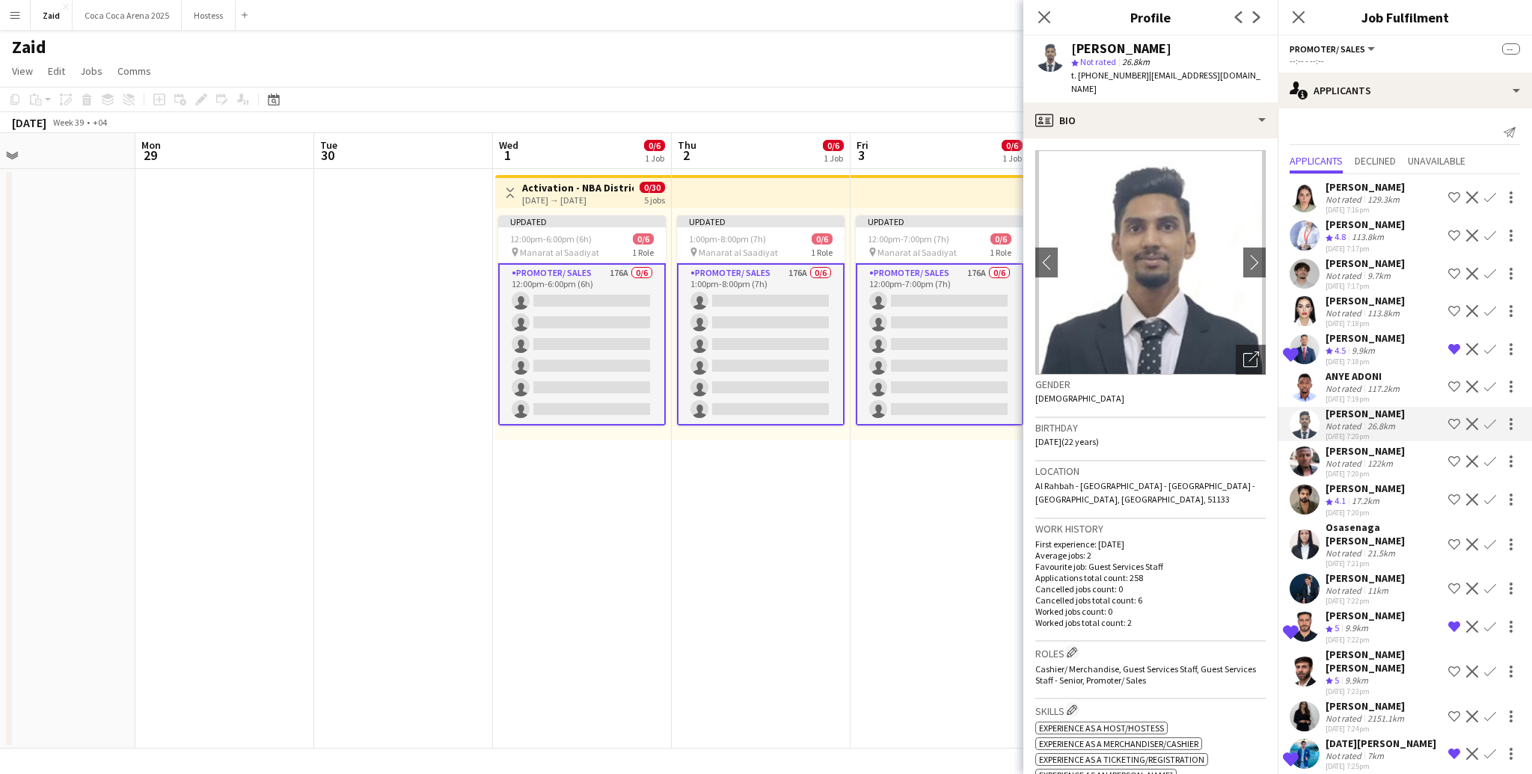
click at [1367, 274] on div "9.7km" at bounding box center [1379, 275] width 29 height 11
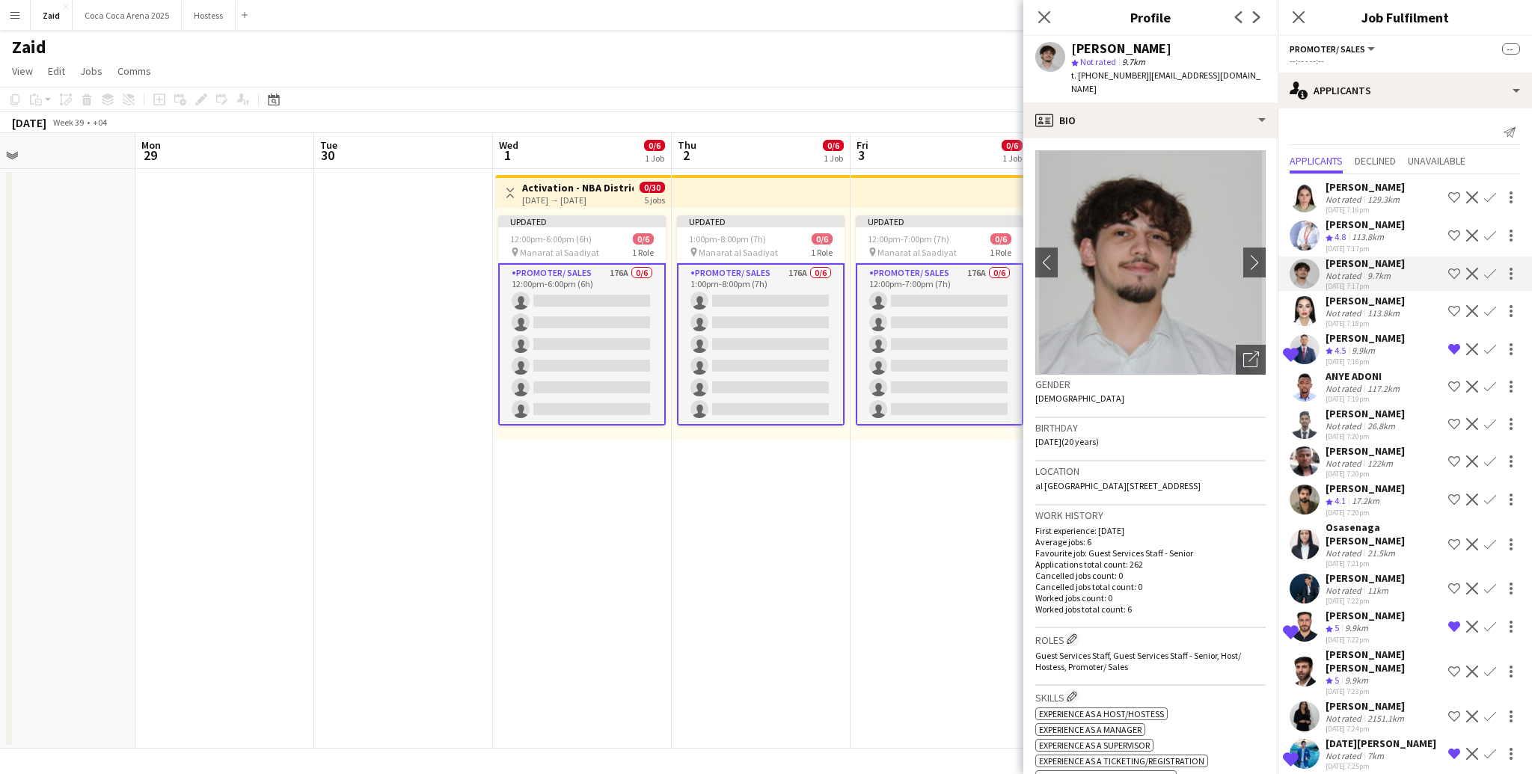
click at [1366, 235] on div "113.8km" at bounding box center [1368, 237] width 38 height 13
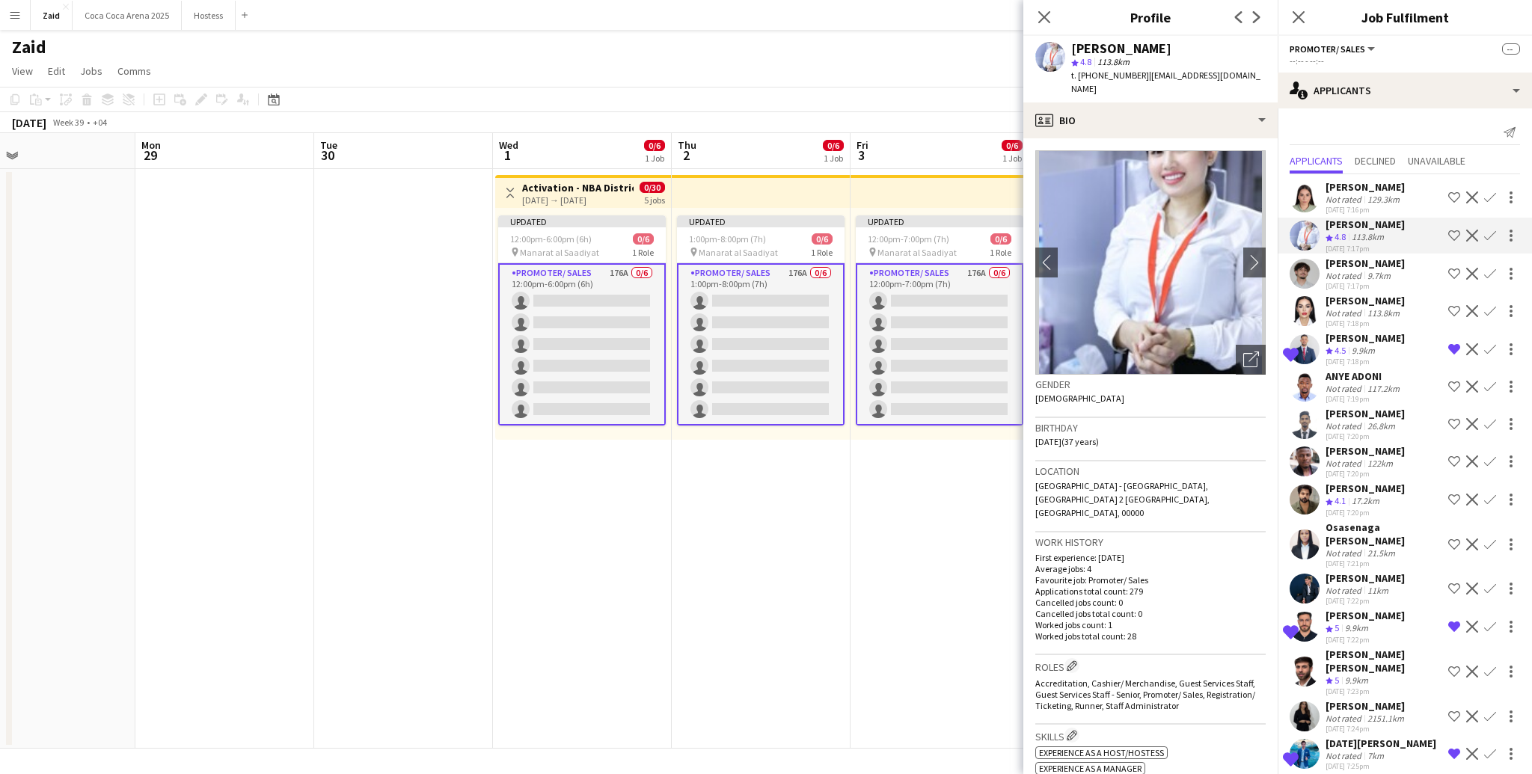
click at [1367, 195] on div "129.3km" at bounding box center [1384, 199] width 38 height 11
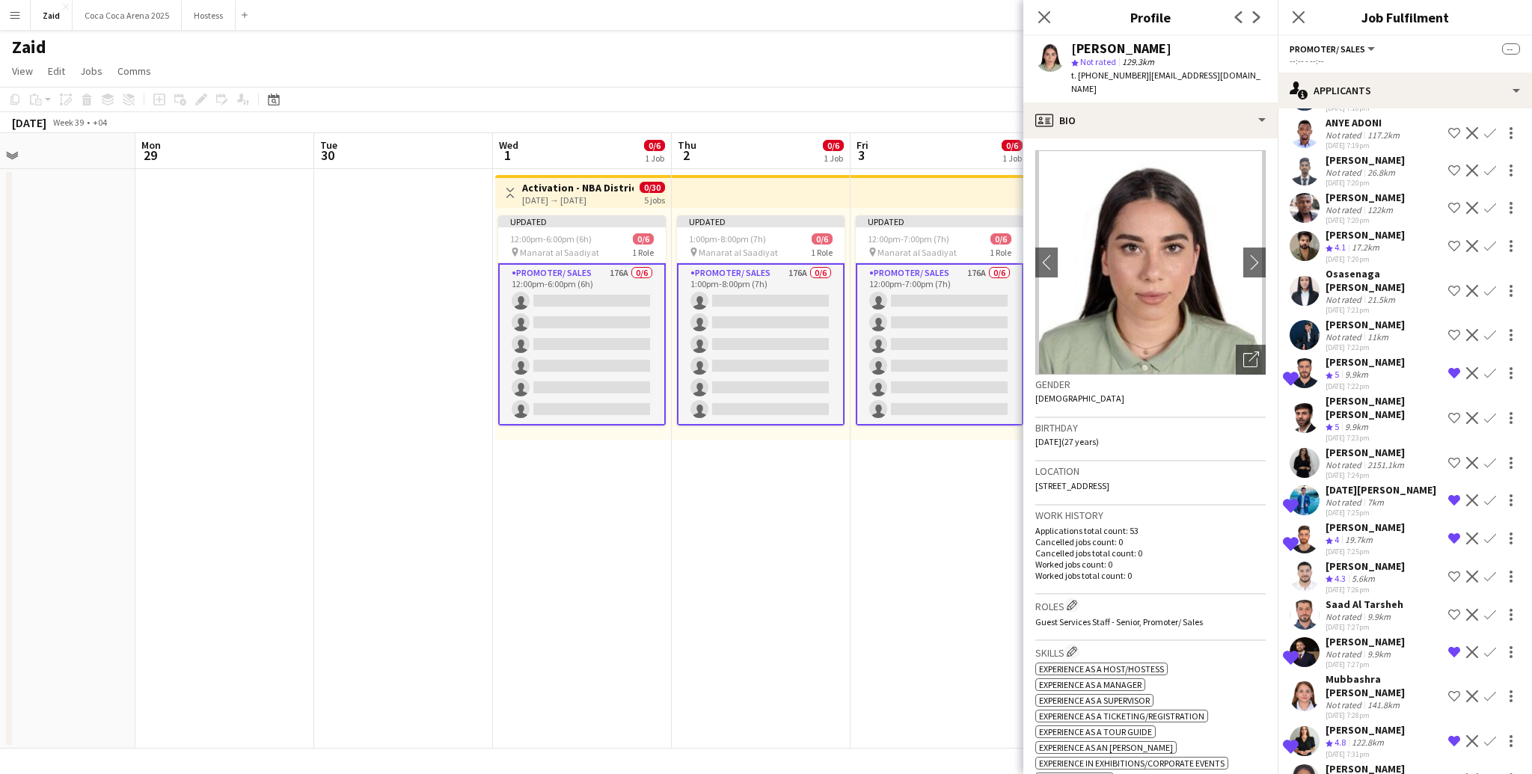
scroll to position [275, 0]
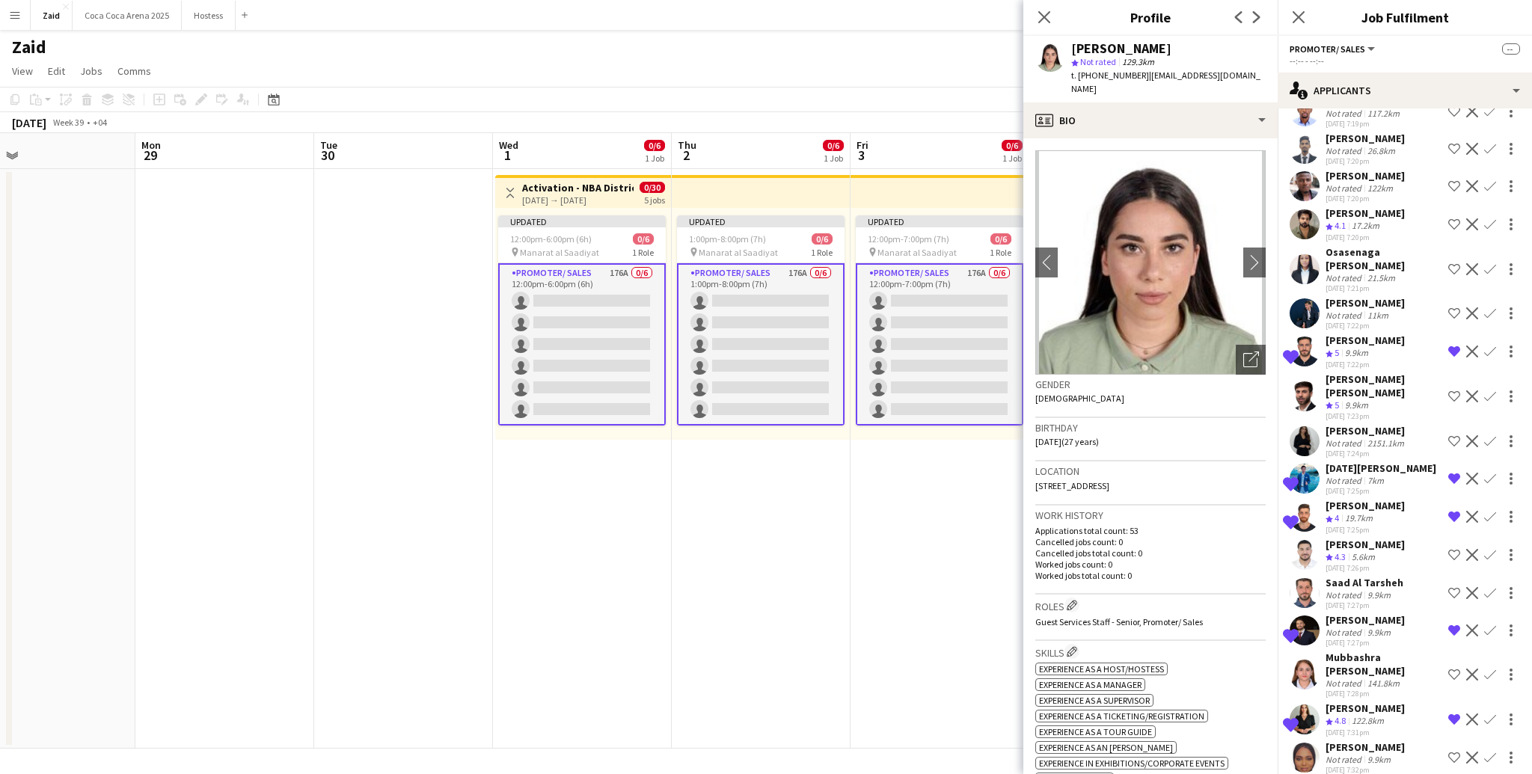
click at [1379, 296] on div "[PERSON_NAME]" at bounding box center [1365, 302] width 79 height 13
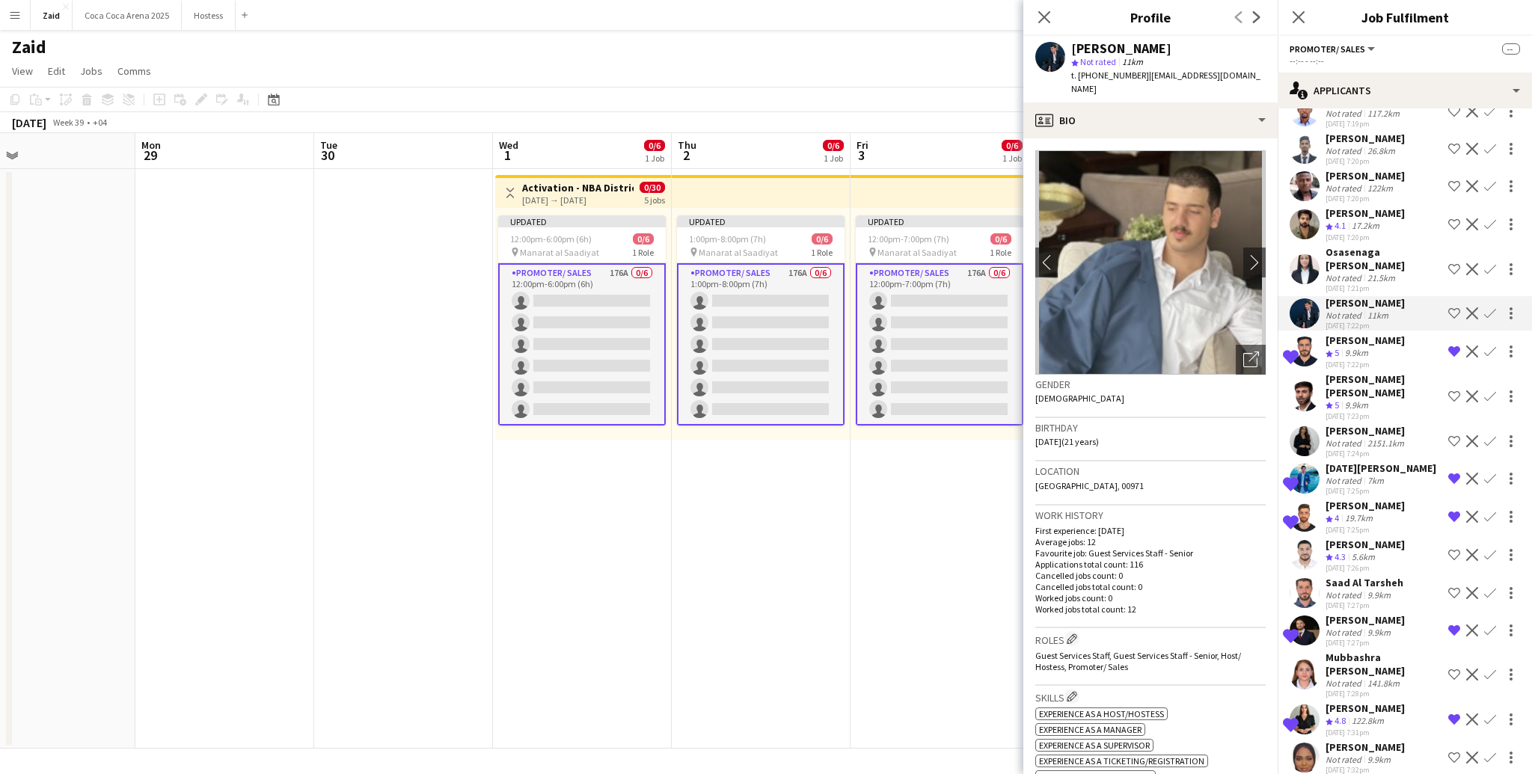
click at [1383, 382] on div "[PERSON_NAME] [PERSON_NAME]" at bounding box center [1384, 386] width 117 height 27
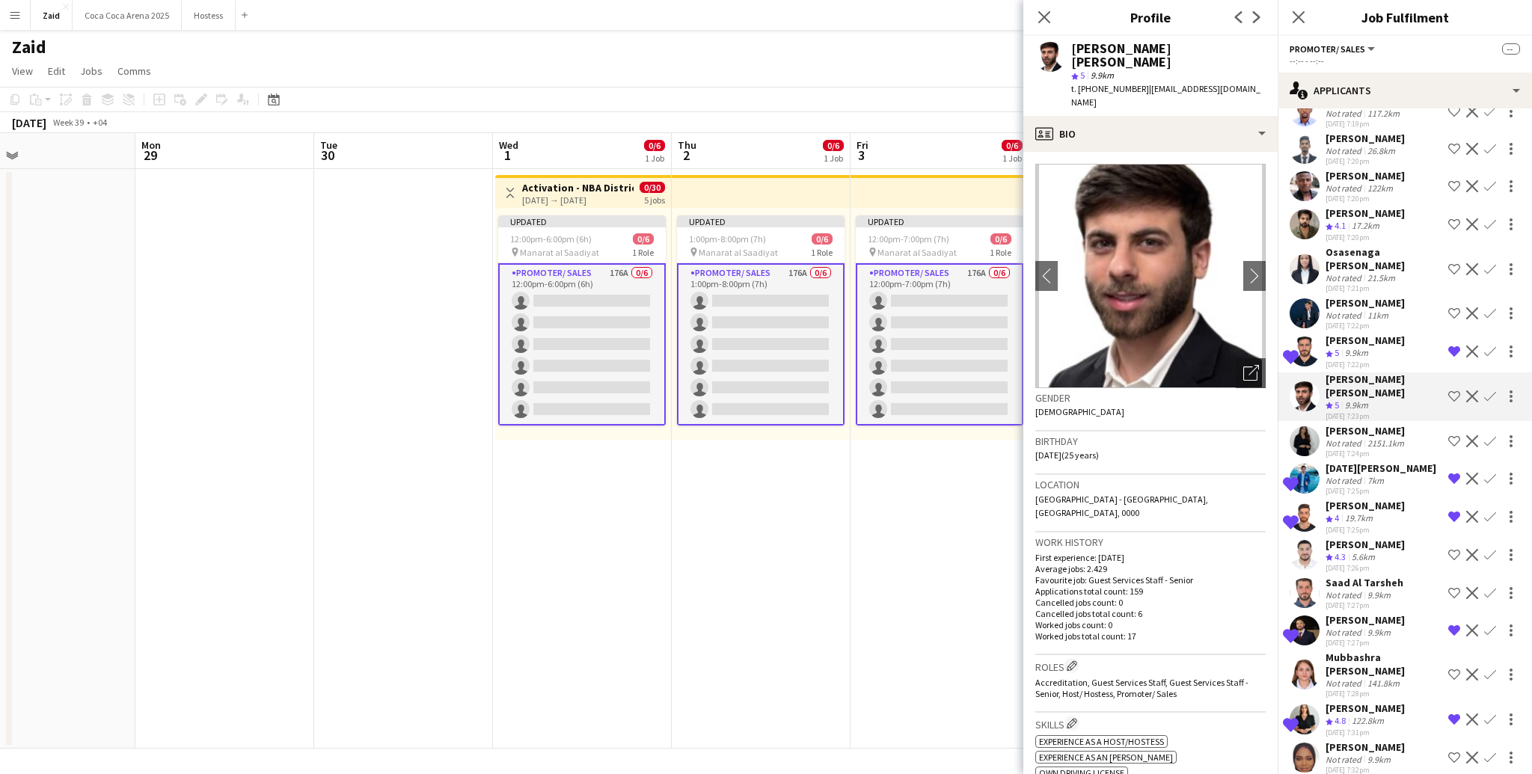
click at [1383, 424] on div "[PERSON_NAME]" at bounding box center [1367, 430] width 82 height 13
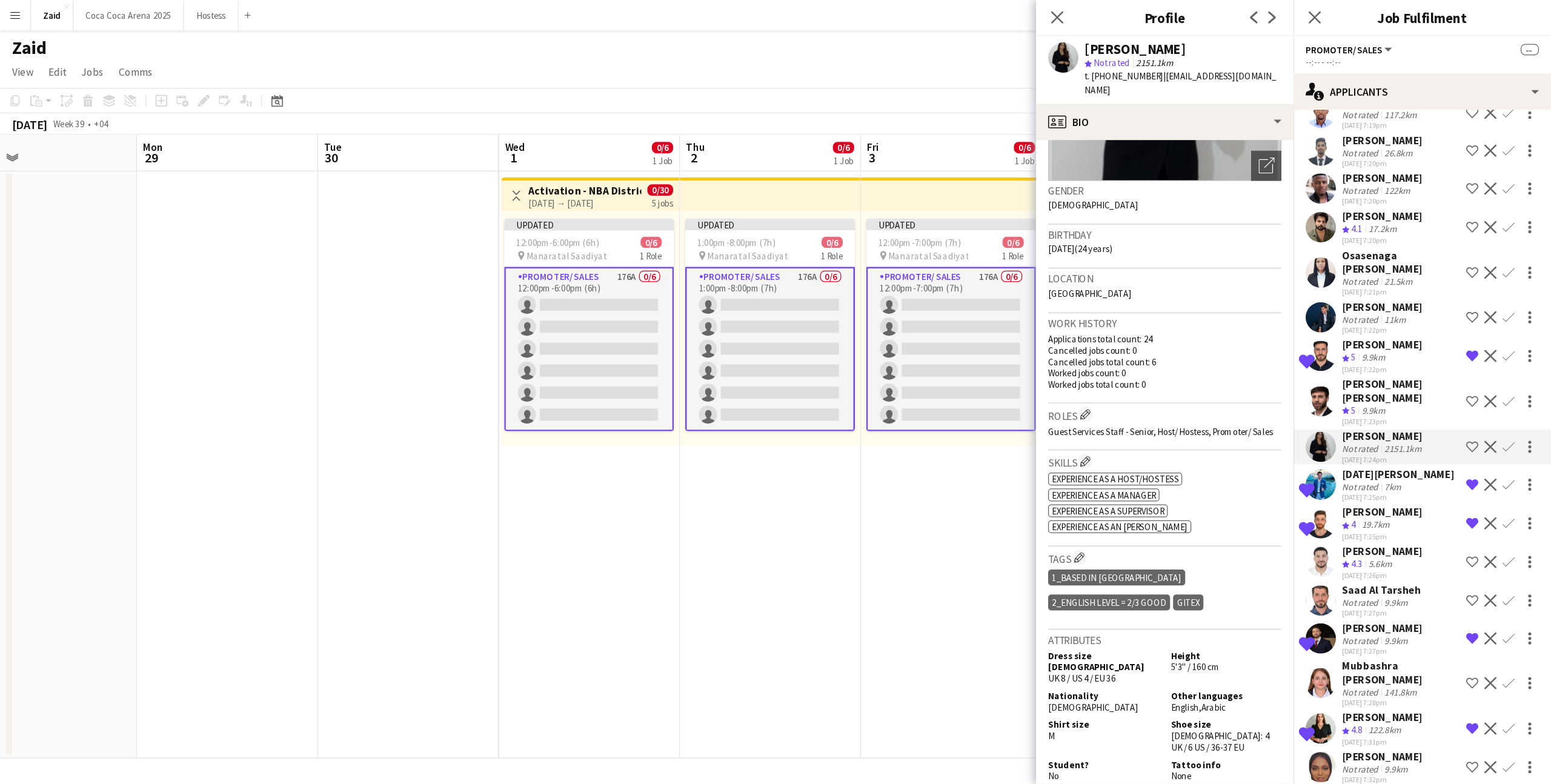
scroll to position [0, 0]
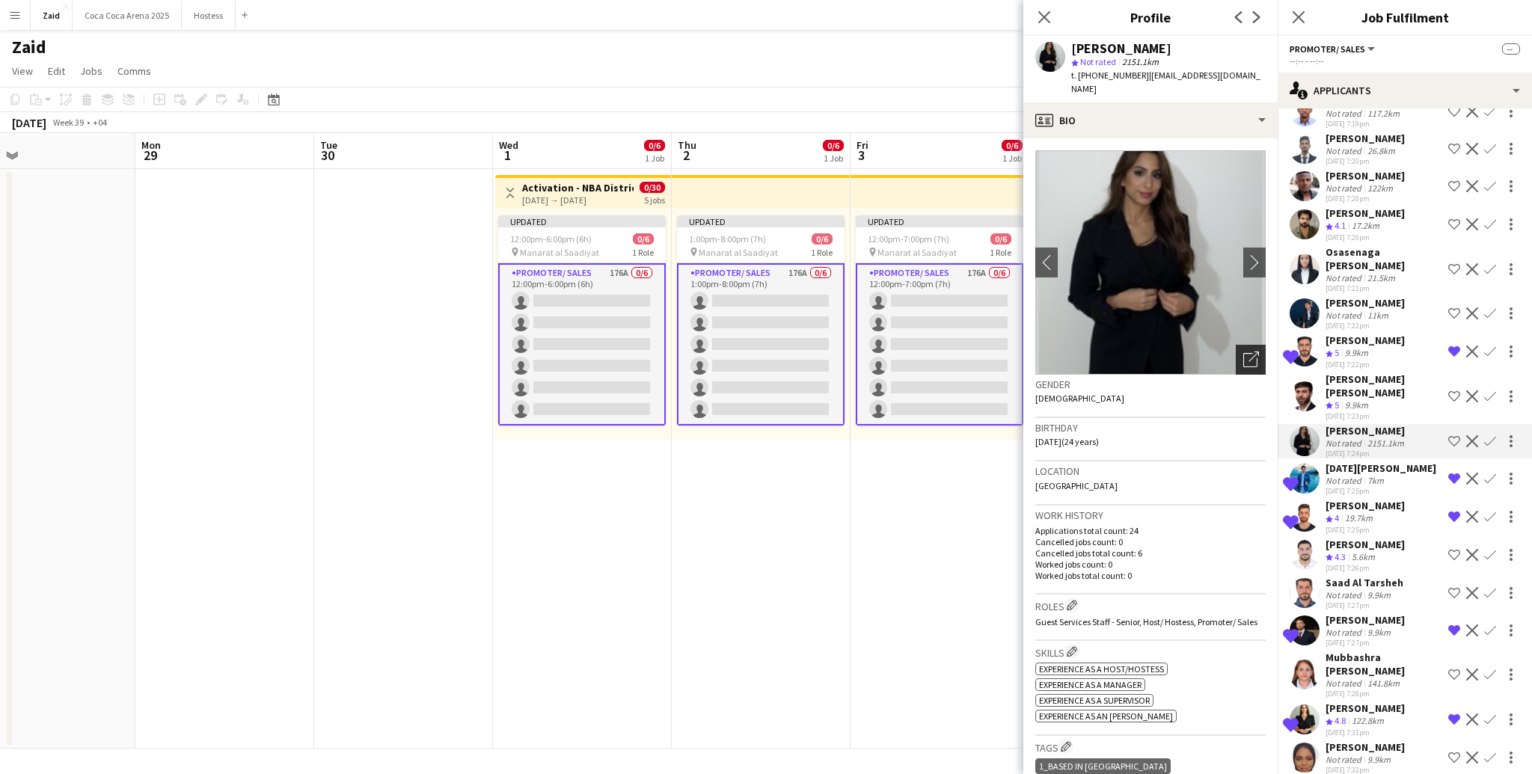
click at [1255, 352] on icon "Open photos pop-in" at bounding box center [1252, 360] width 16 height 16
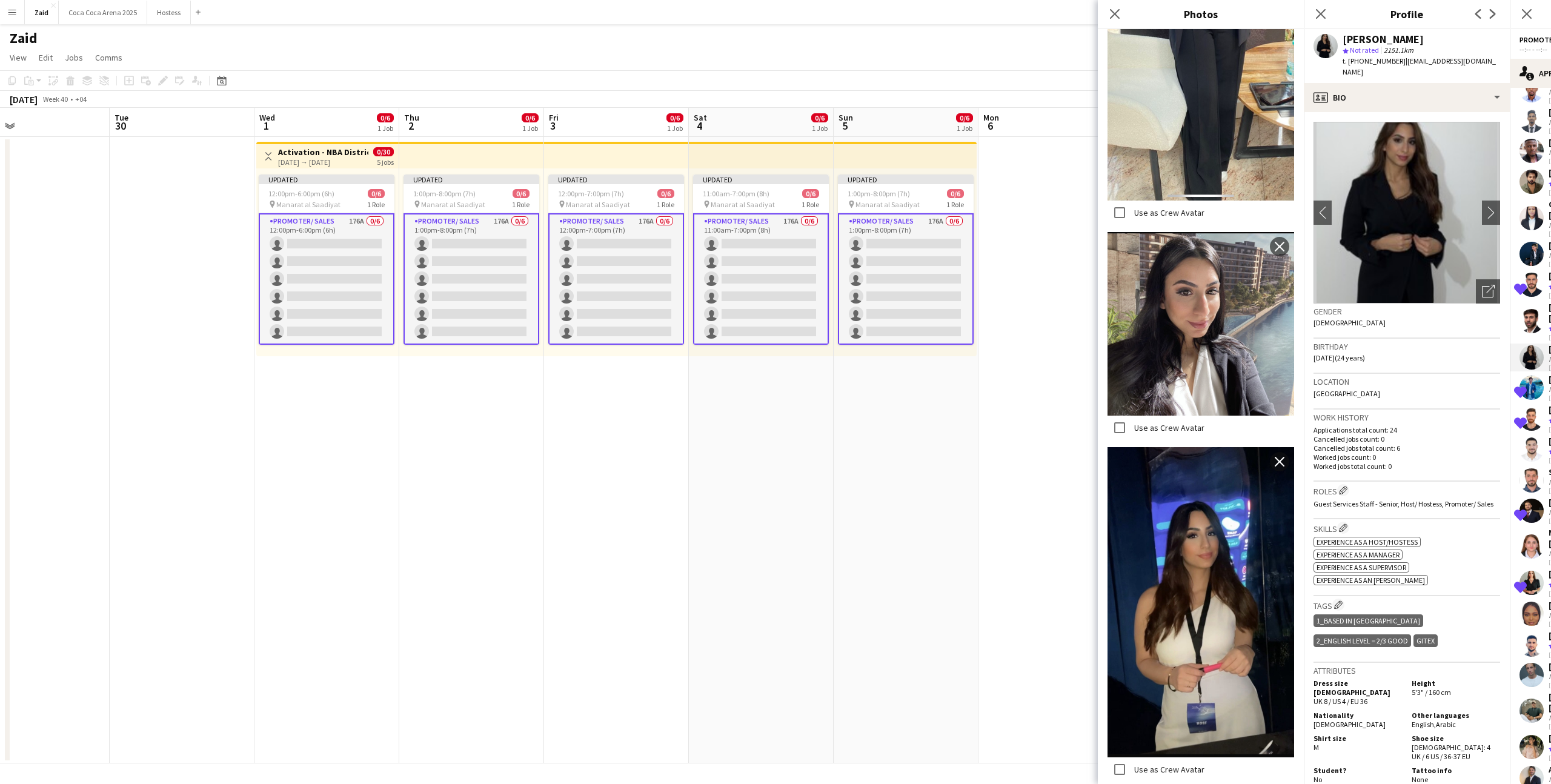
scroll to position [495, 0]
click at [1418, 538] on span "Experience as a Host/Hostess" at bounding box center [1367, 542] width 101 height 9
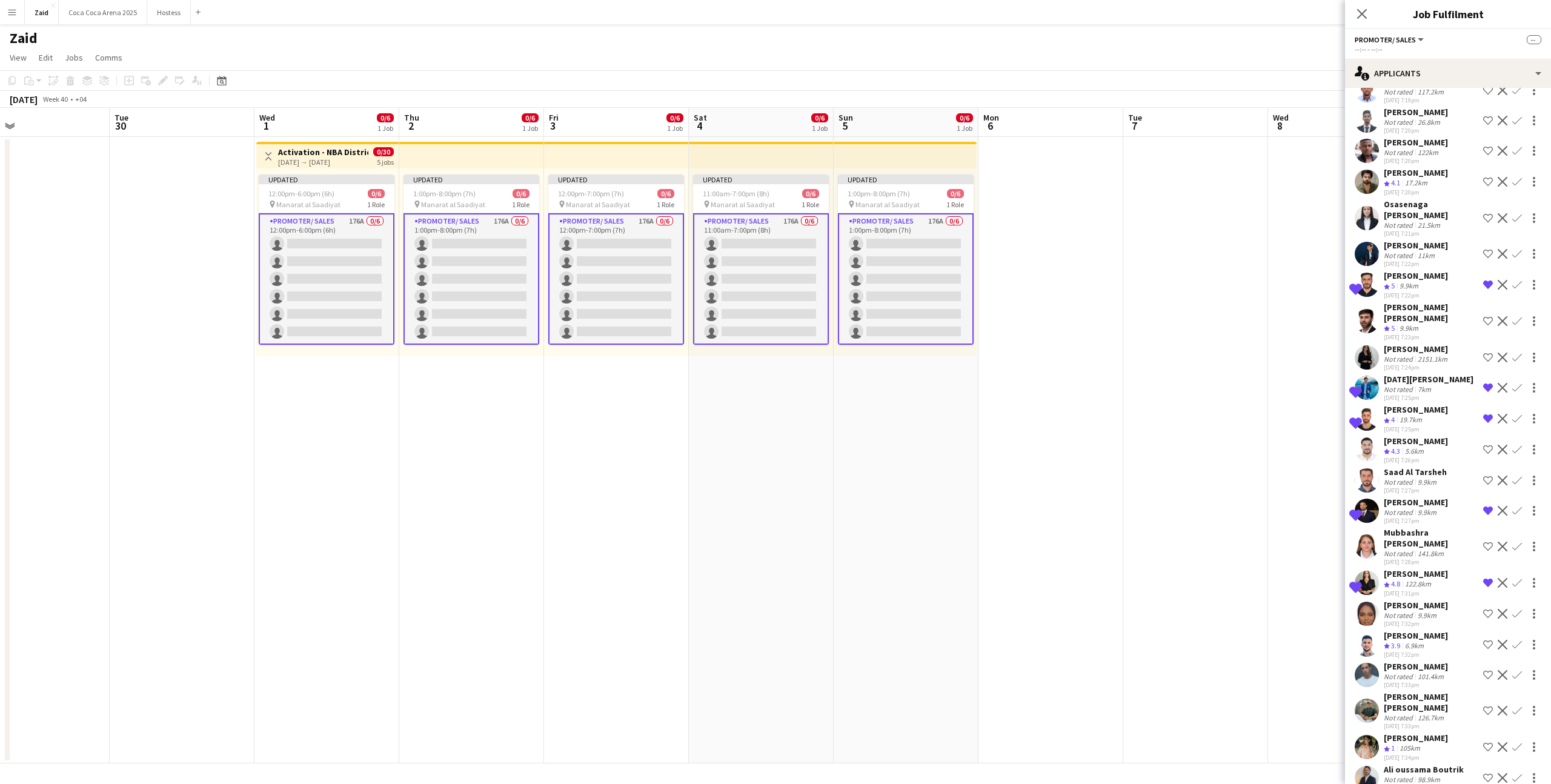
click at [1397, 600] on div "[PERSON_NAME]" at bounding box center [1416, 605] width 64 height 11
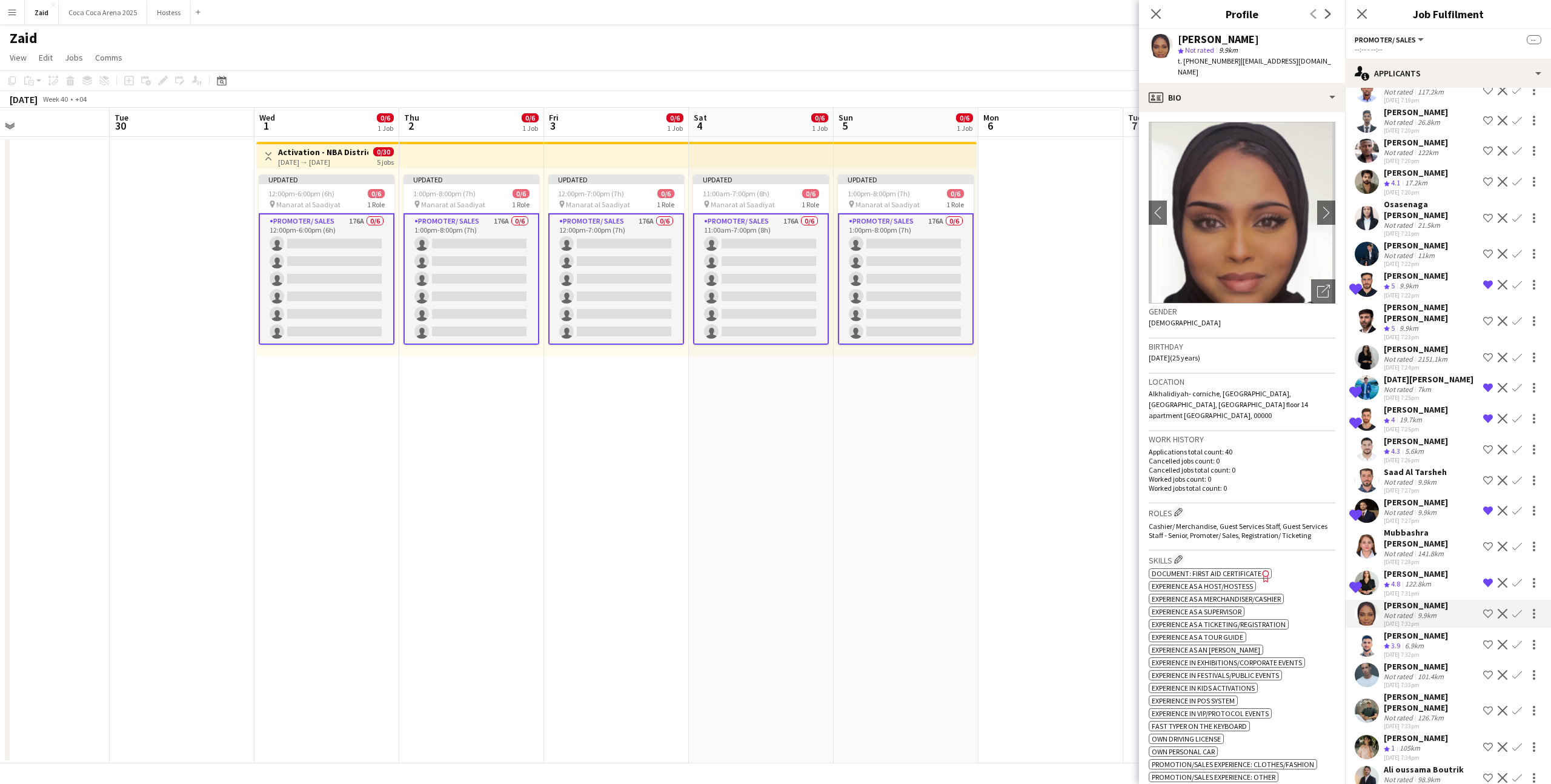
click at [1408, 630] on div "[PERSON_NAME]" at bounding box center [1416, 635] width 64 height 11
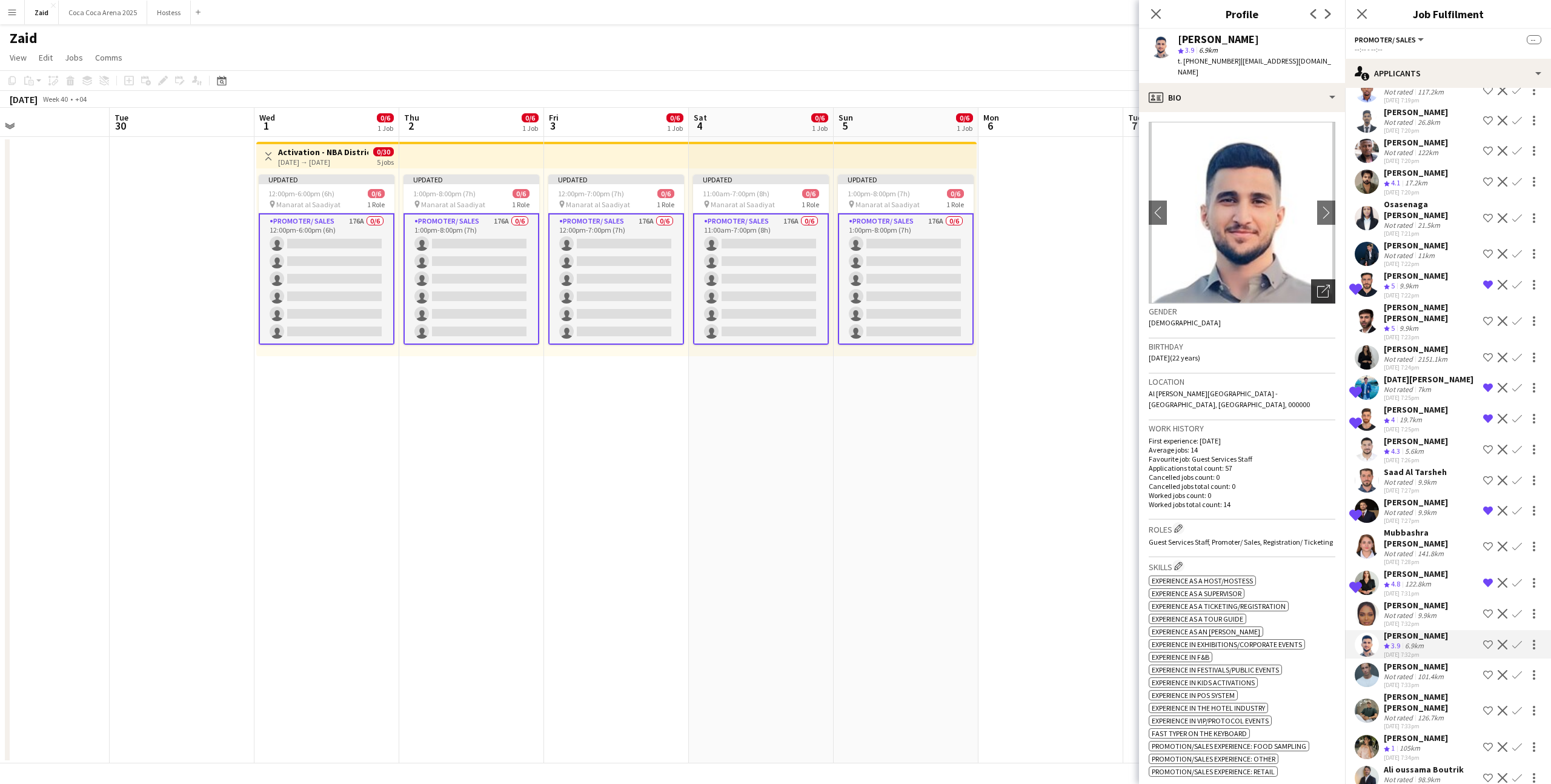
click at [1323, 288] on div "Open photos pop-in" at bounding box center [1323, 292] width 24 height 24
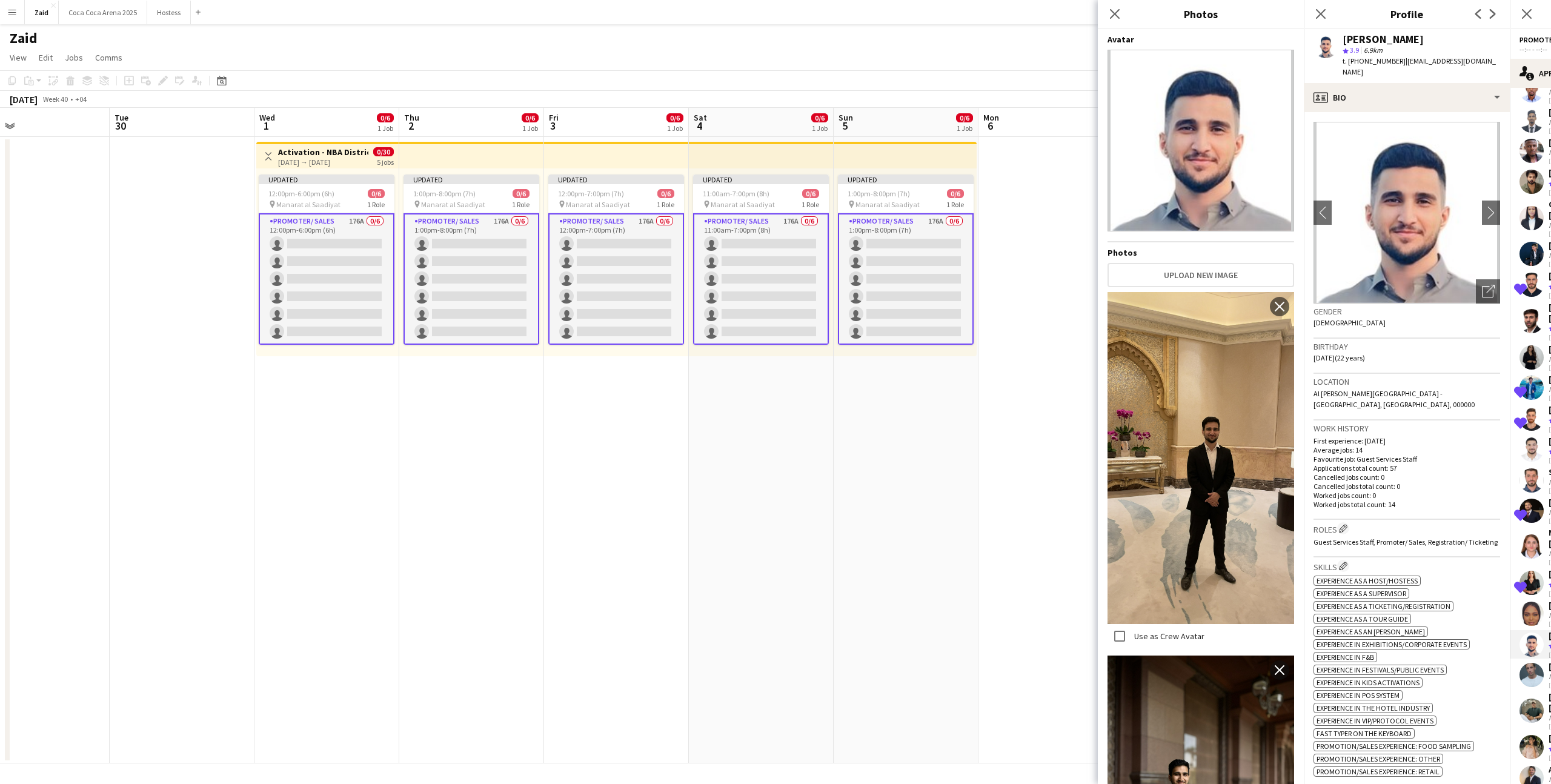
click at [1364, 473] on p "Cancelled jobs count: 0" at bounding box center [1407, 477] width 186 height 9
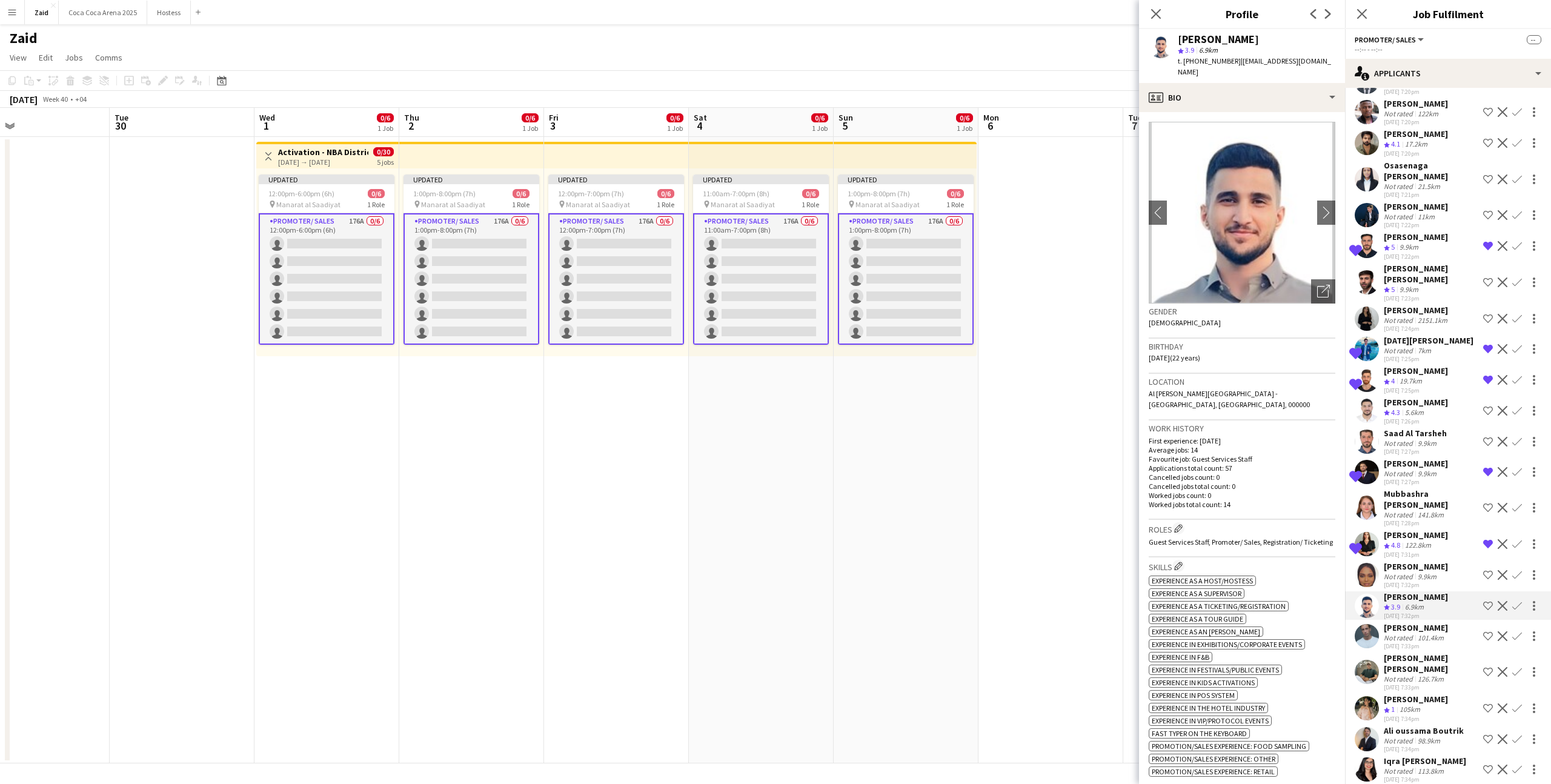
scroll to position [268, 0]
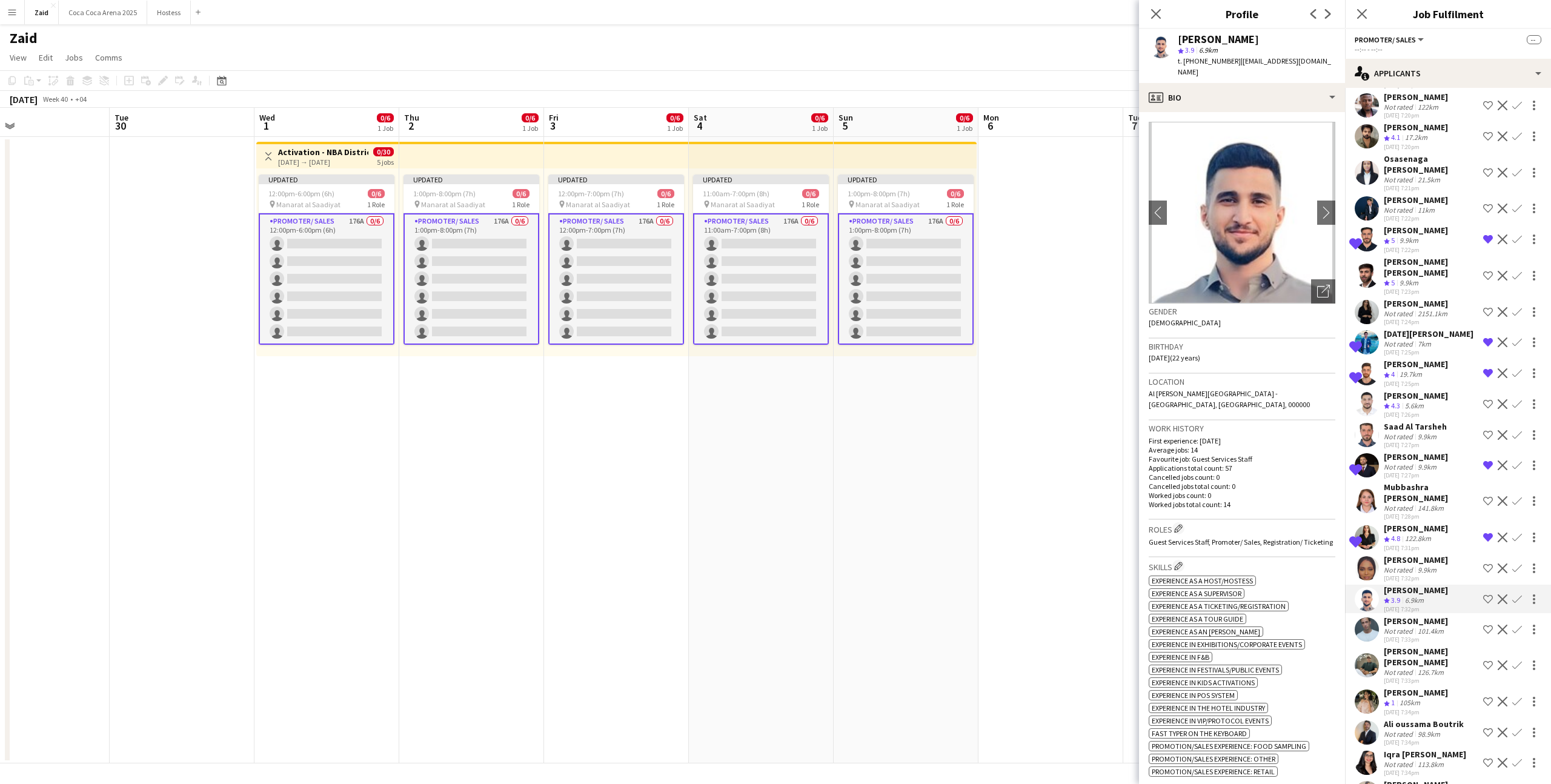
click at [1402, 627] on div "Not rated" at bounding box center [1400, 631] width 32 height 9
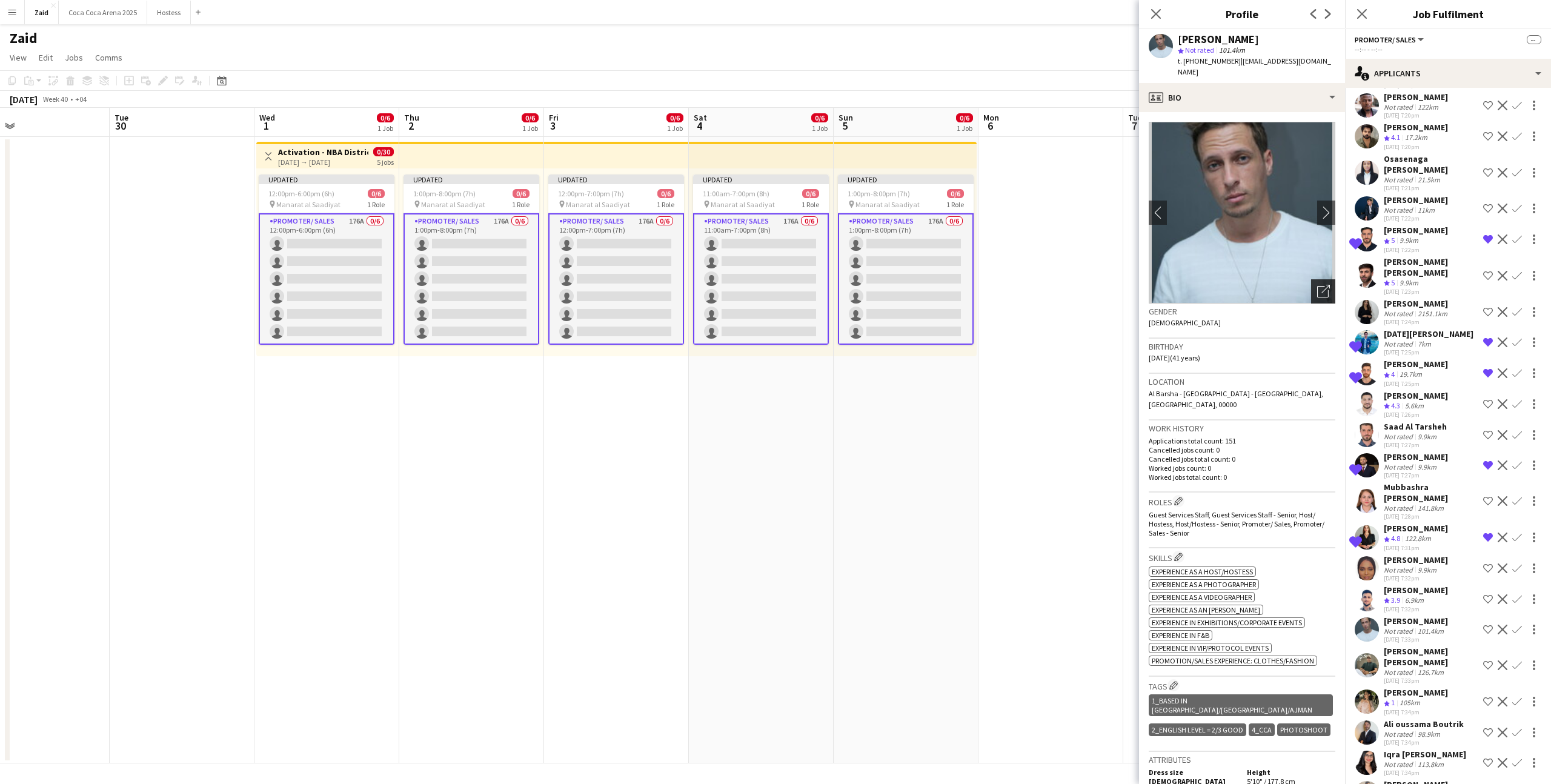
click at [1320, 285] on icon "Open photos pop-in" at bounding box center [1324, 292] width 13 height 13
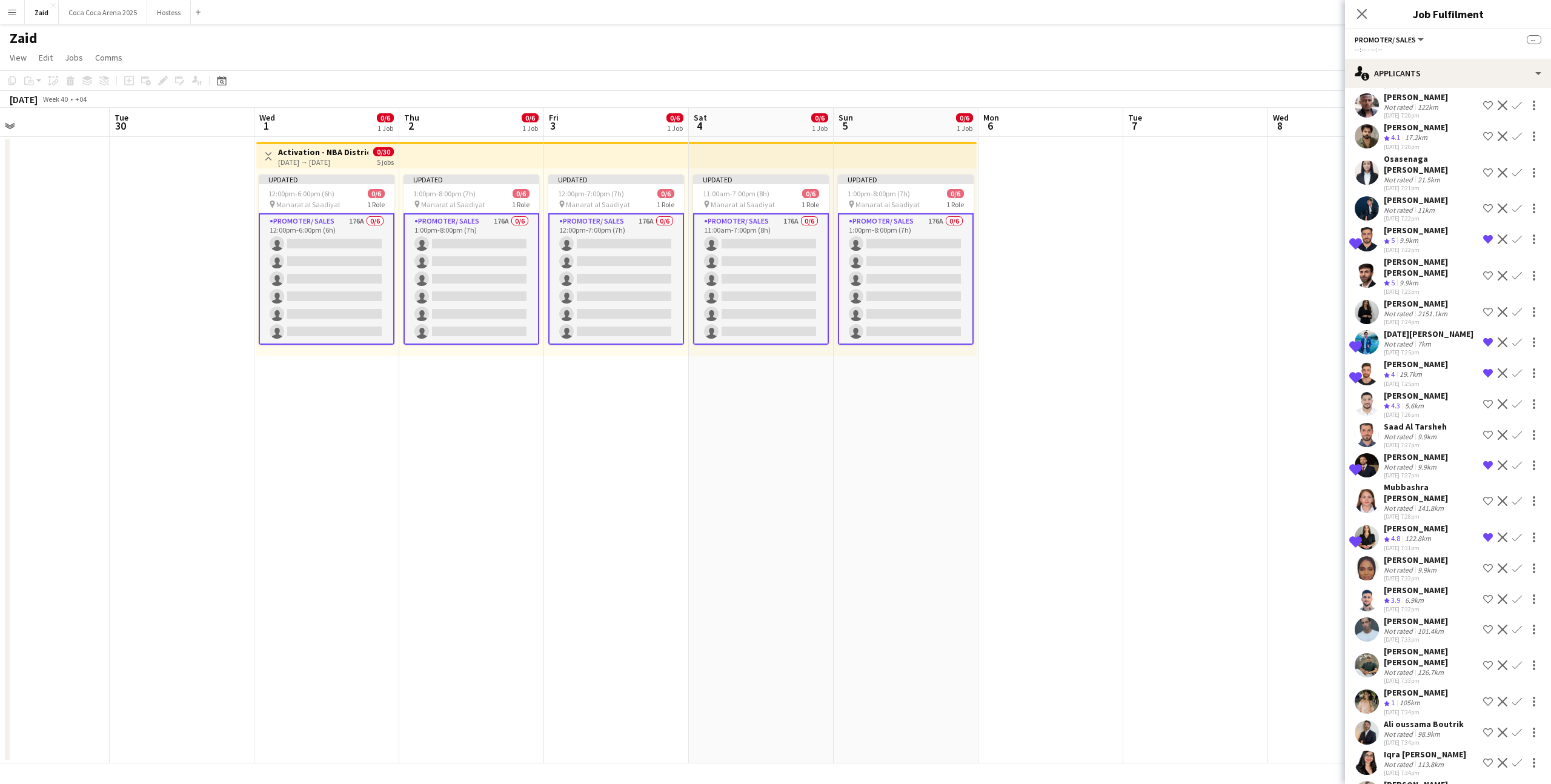
click at [1422, 451] on div "[PERSON_NAME]" at bounding box center [1416, 456] width 64 height 11
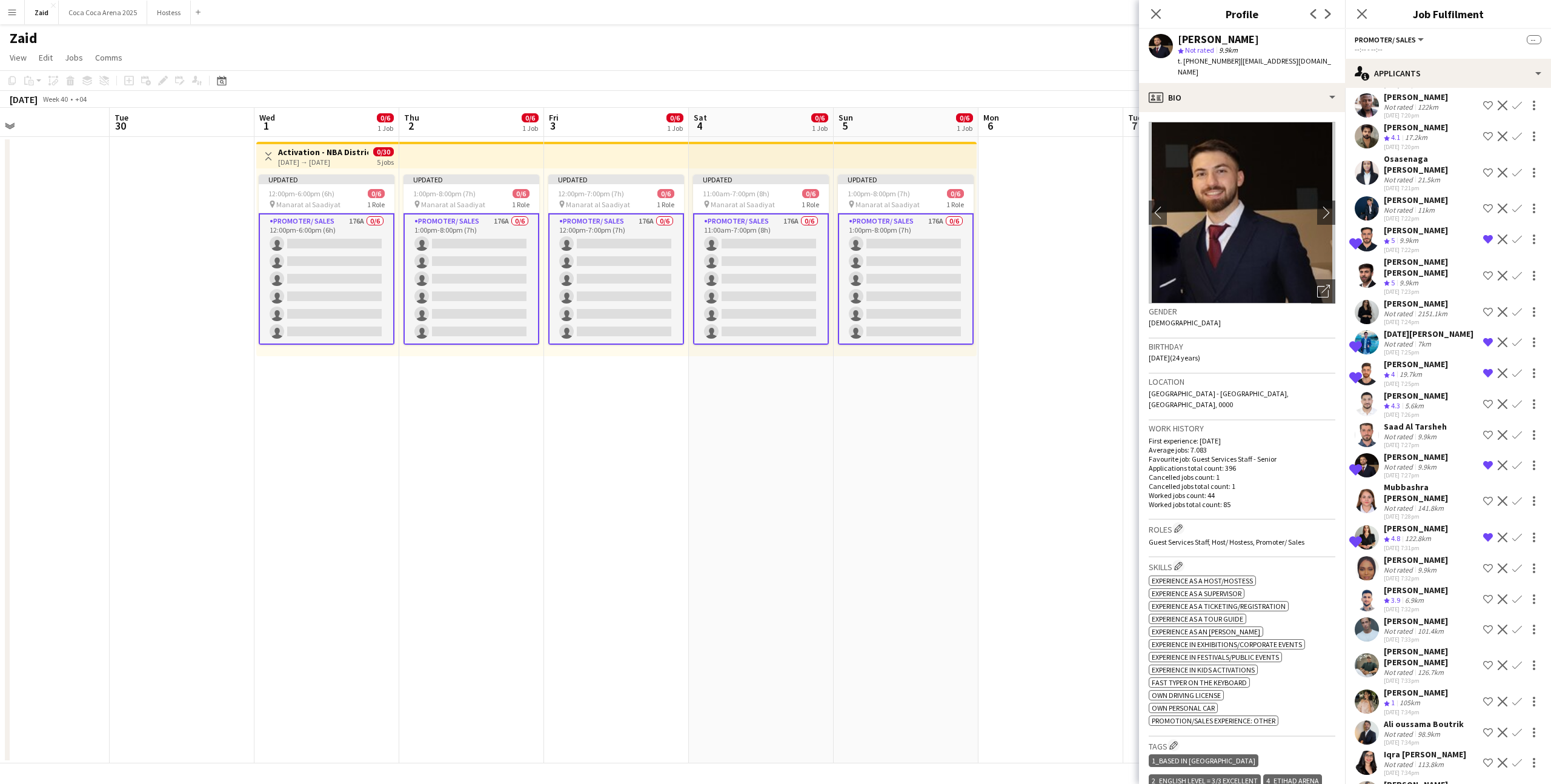
click at [1424, 411] on div "[DATE] 7:26pm" at bounding box center [1416, 415] width 64 height 8
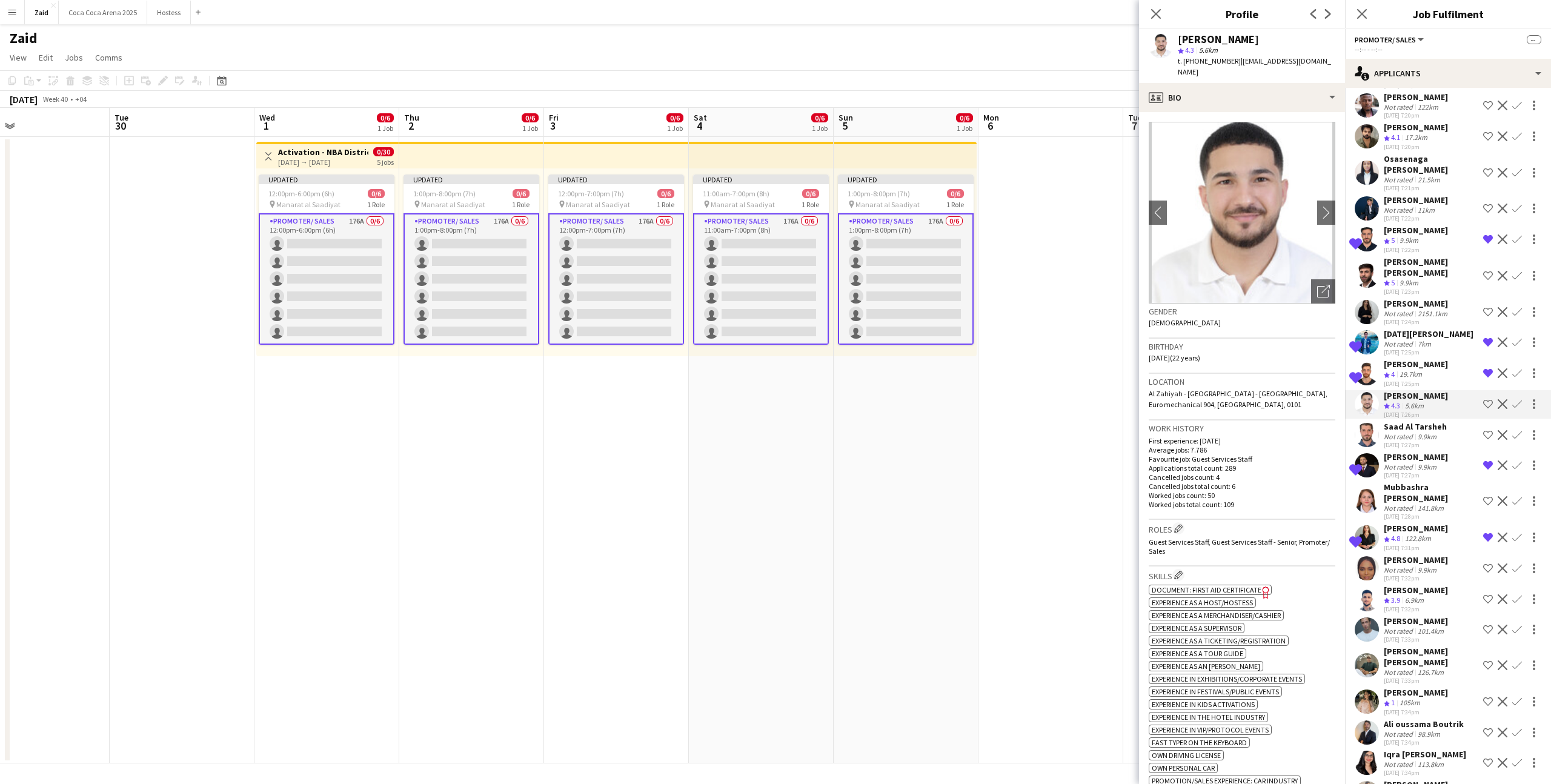
click at [1429, 605] on div "[DATE] 7:32pm" at bounding box center [1416, 609] width 64 height 8
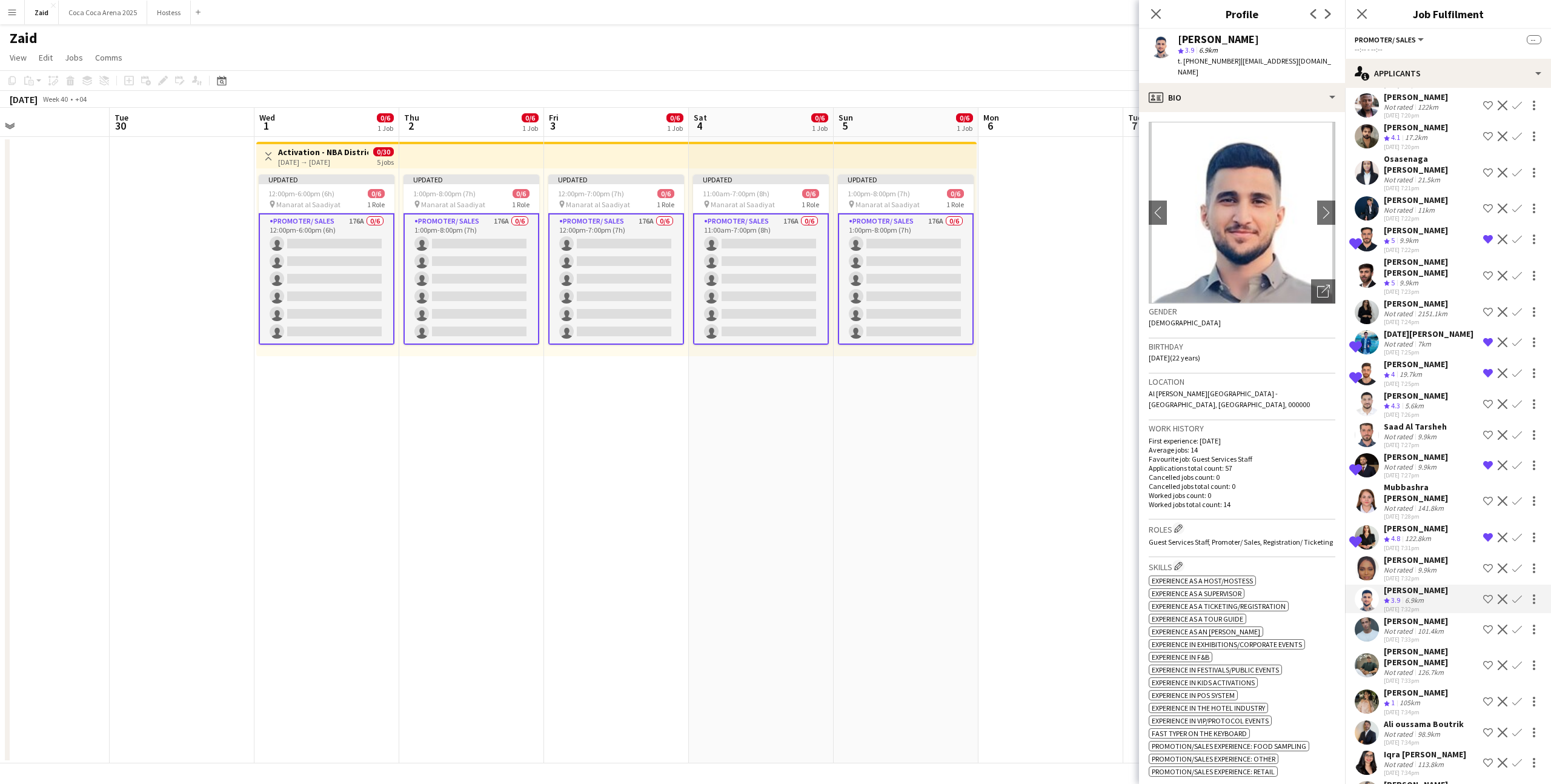
click at [1448, 616] on div "Yacine Bala Not rated 101.4km 28-08-2025 7:33pm Shortlist crew Decline Confirm" at bounding box center [1448, 629] width 206 height 28
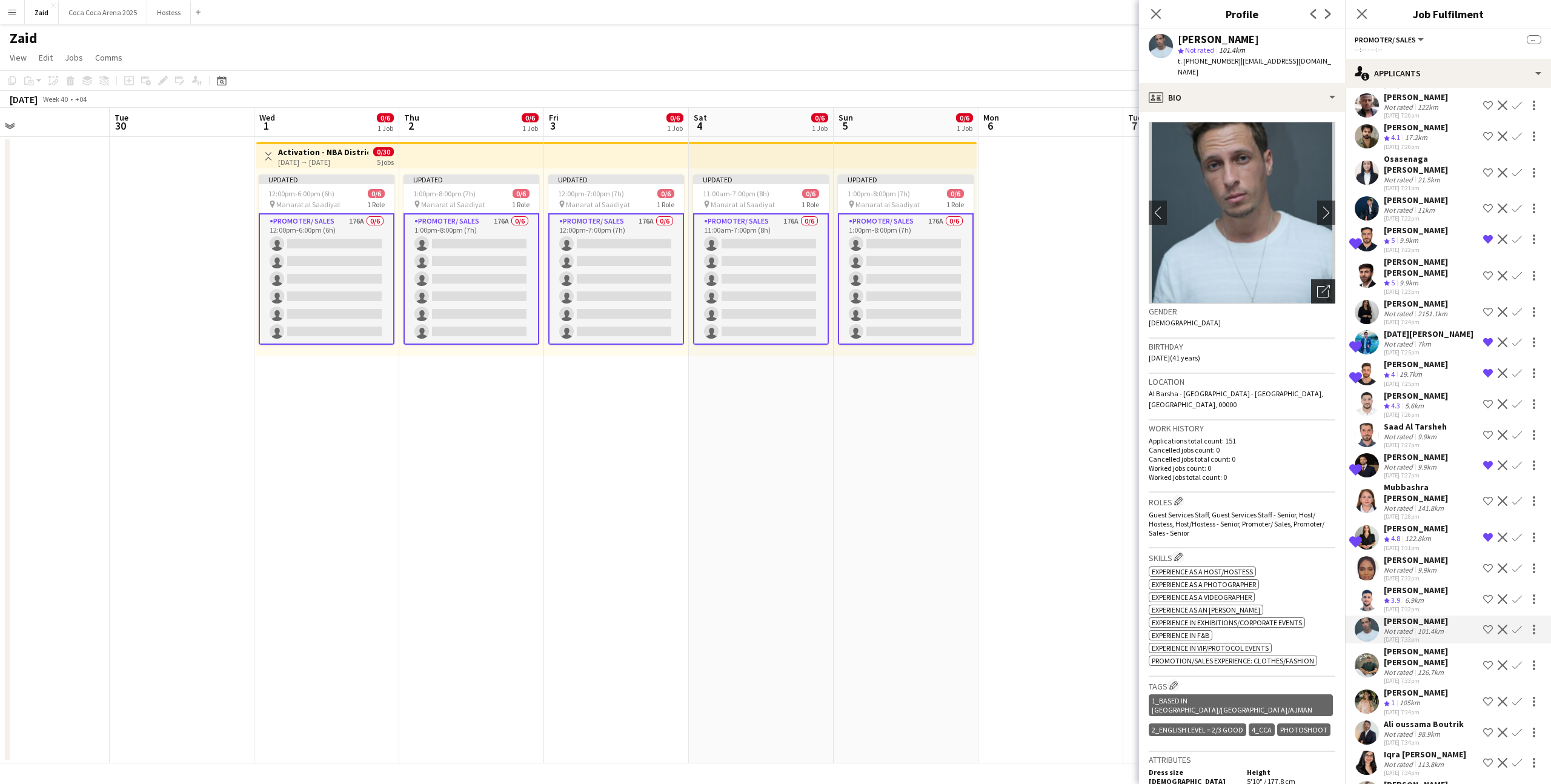
click at [1325, 285] on icon "Open photos pop-in" at bounding box center [1324, 292] width 13 height 13
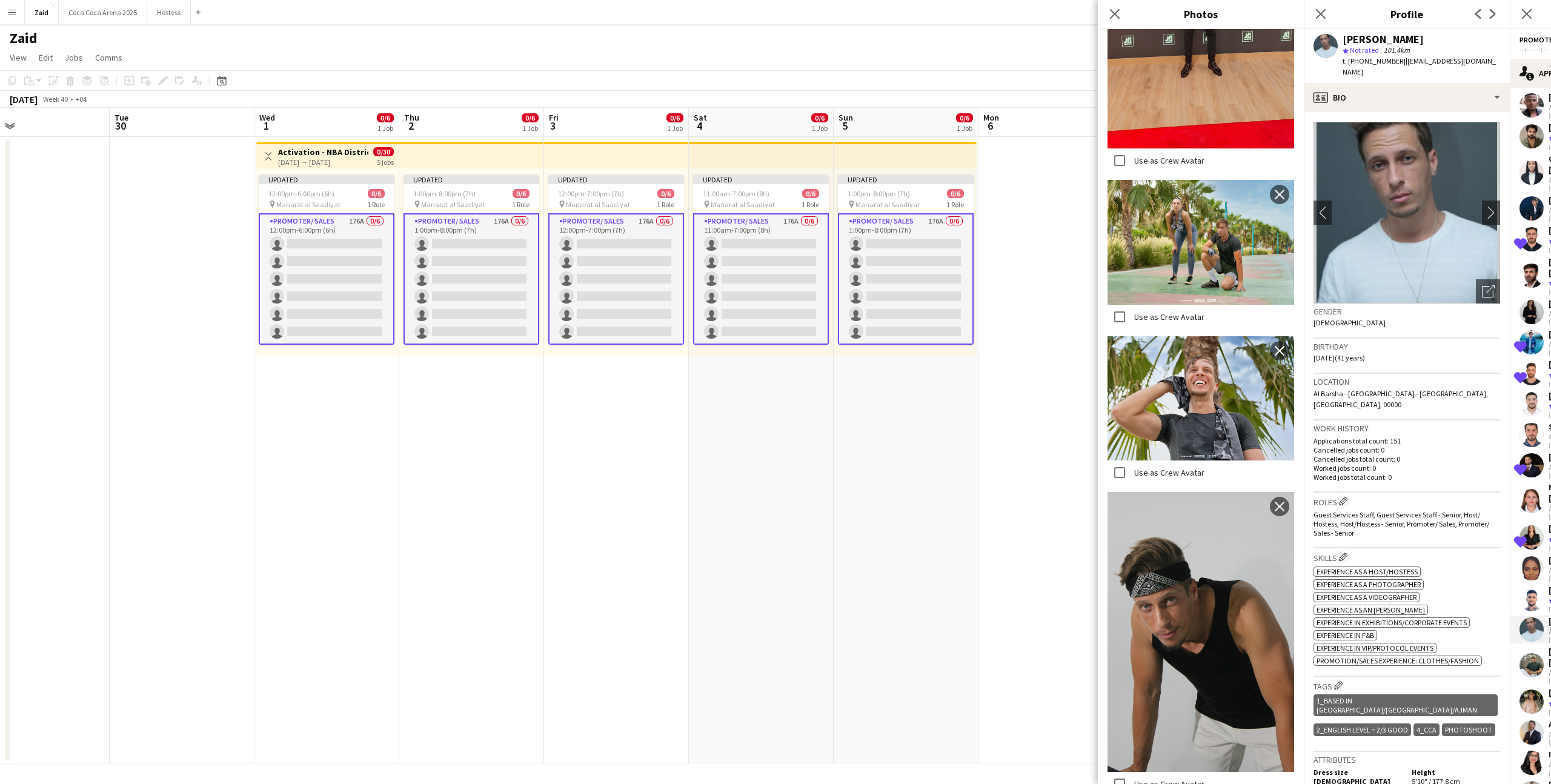
scroll to position [476, 0]
click at [1413, 510] on span "Guest Services Staff, Guest Services Staff - Senior, Host/ Hostess, Host/Hostes…" at bounding box center [1401, 524] width 176 height 28
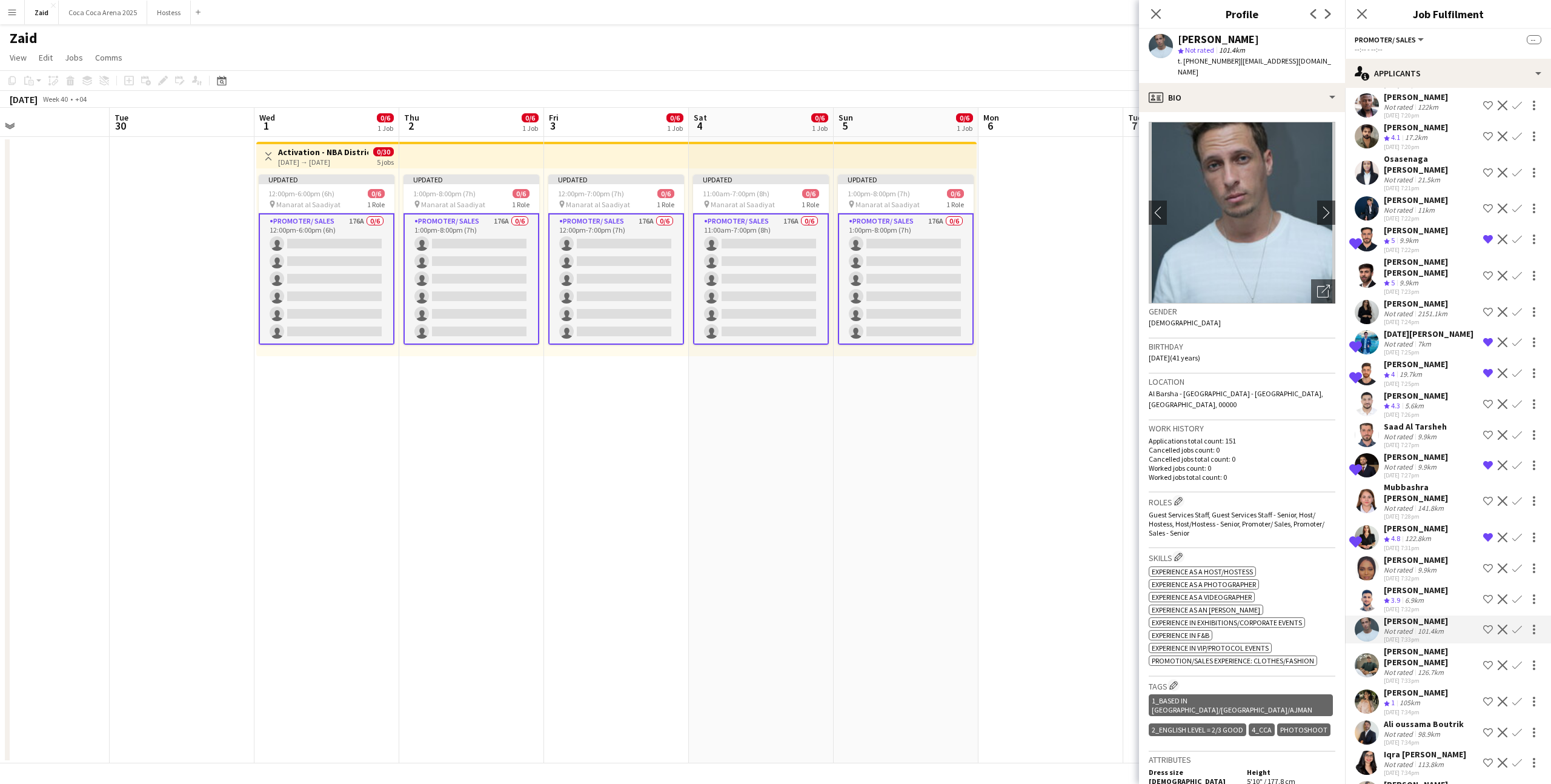
click at [1428, 677] on div "[DATE] 7:33pm" at bounding box center [1431, 681] width 95 height 8
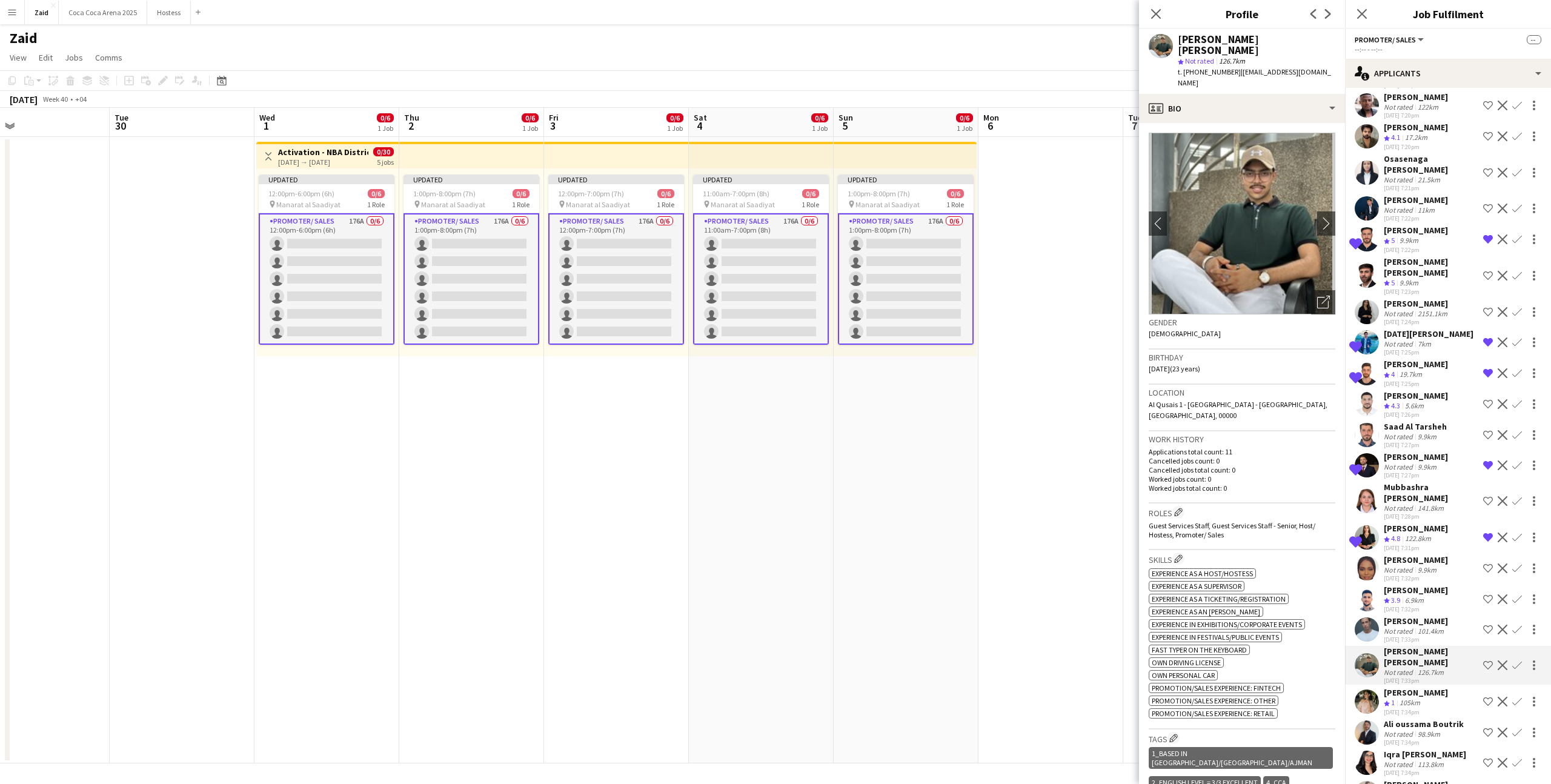
click at [1406, 739] on div "[DATE] 7:34pm" at bounding box center [1424, 743] width 80 height 8
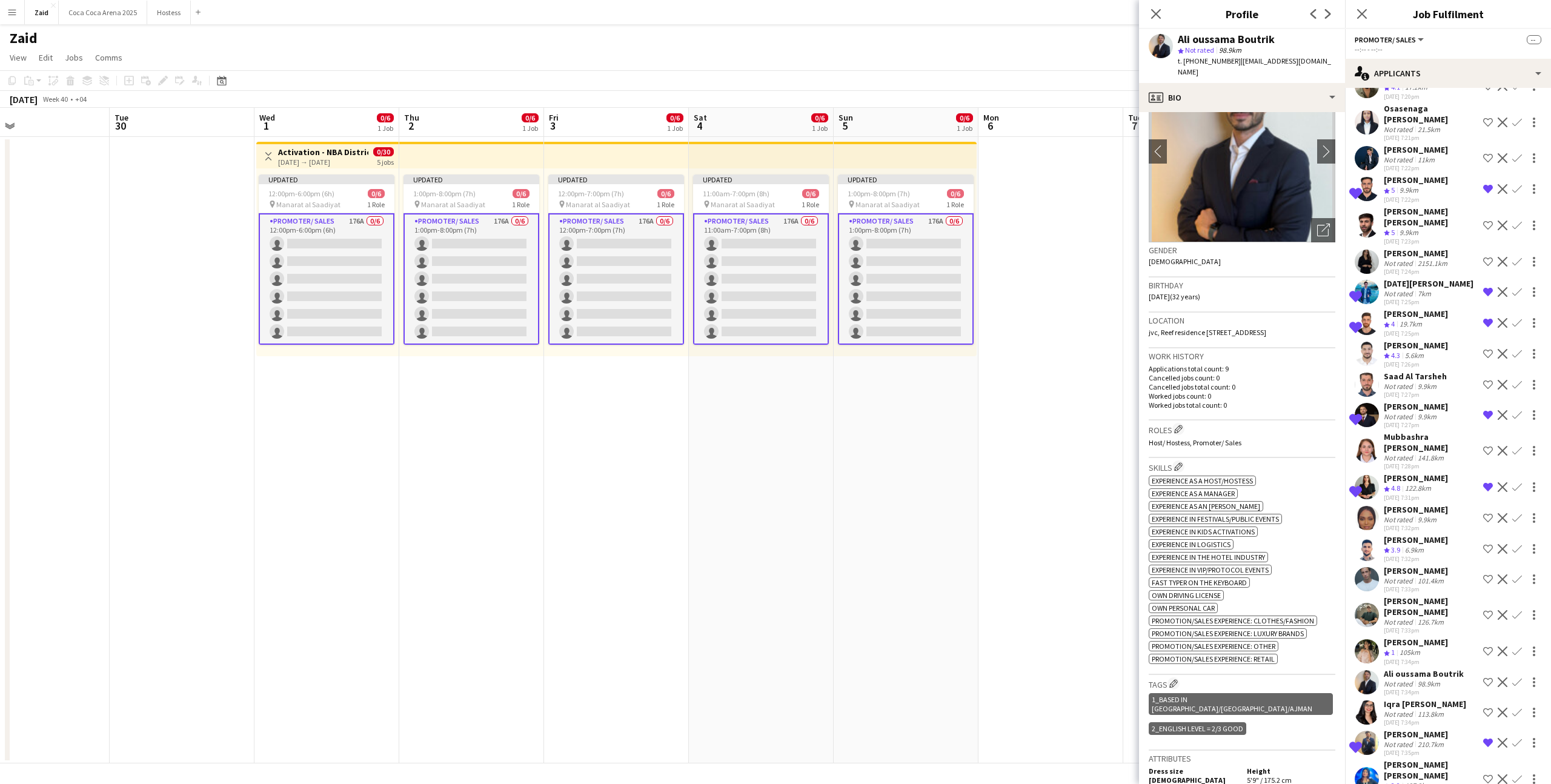
scroll to position [102, 0]
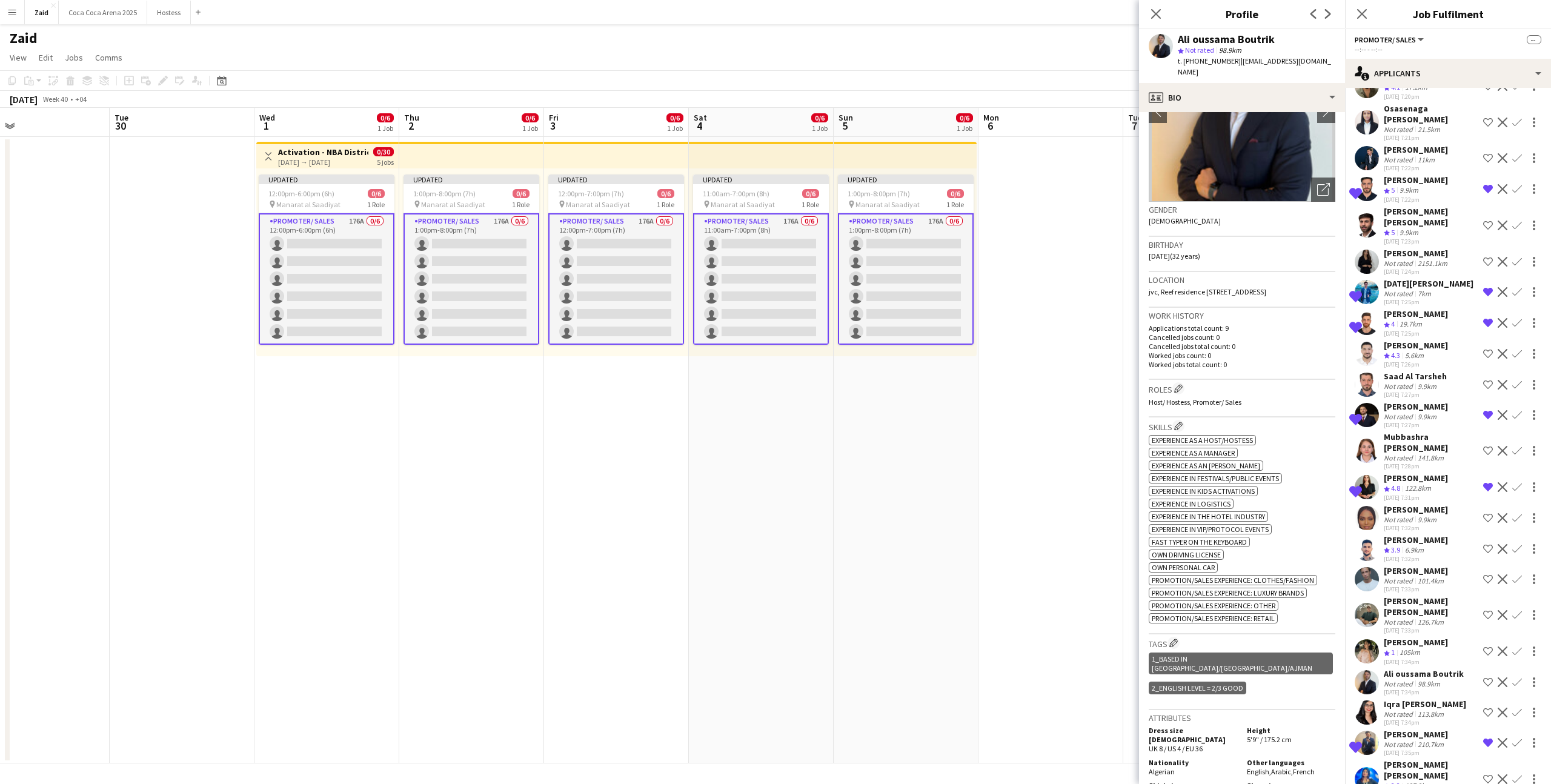
click at [1422, 709] on div "113.8km" at bounding box center [1431, 714] width 31 height 9
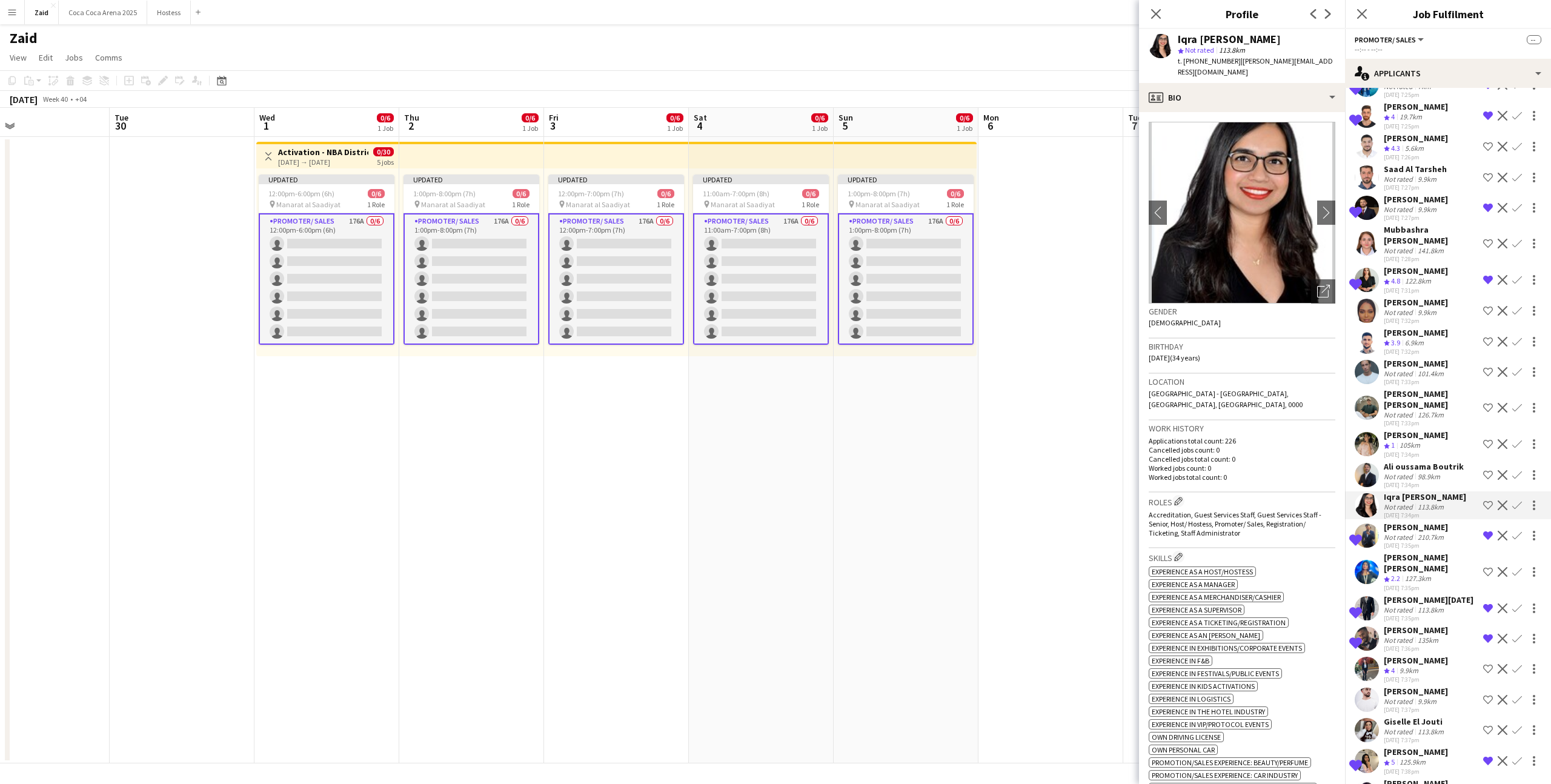
scroll to position [527, 0]
click at [1422, 684] on div "[PERSON_NAME]" at bounding box center [1416, 689] width 64 height 11
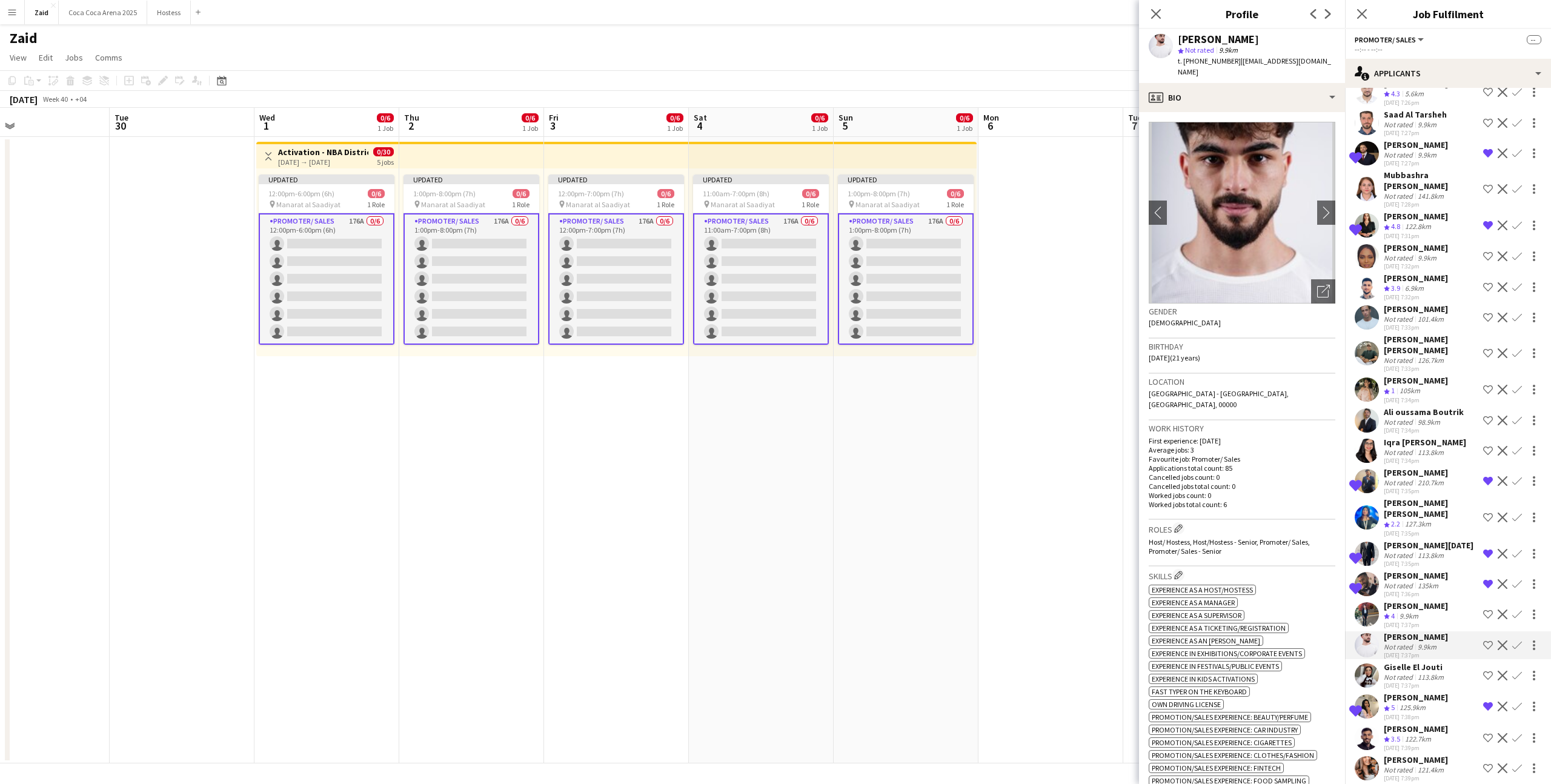
scroll to position [582, 0]
click at [1485, 639] on app-icon "Shortlist crew" at bounding box center [1489, 644] width 10 height 10
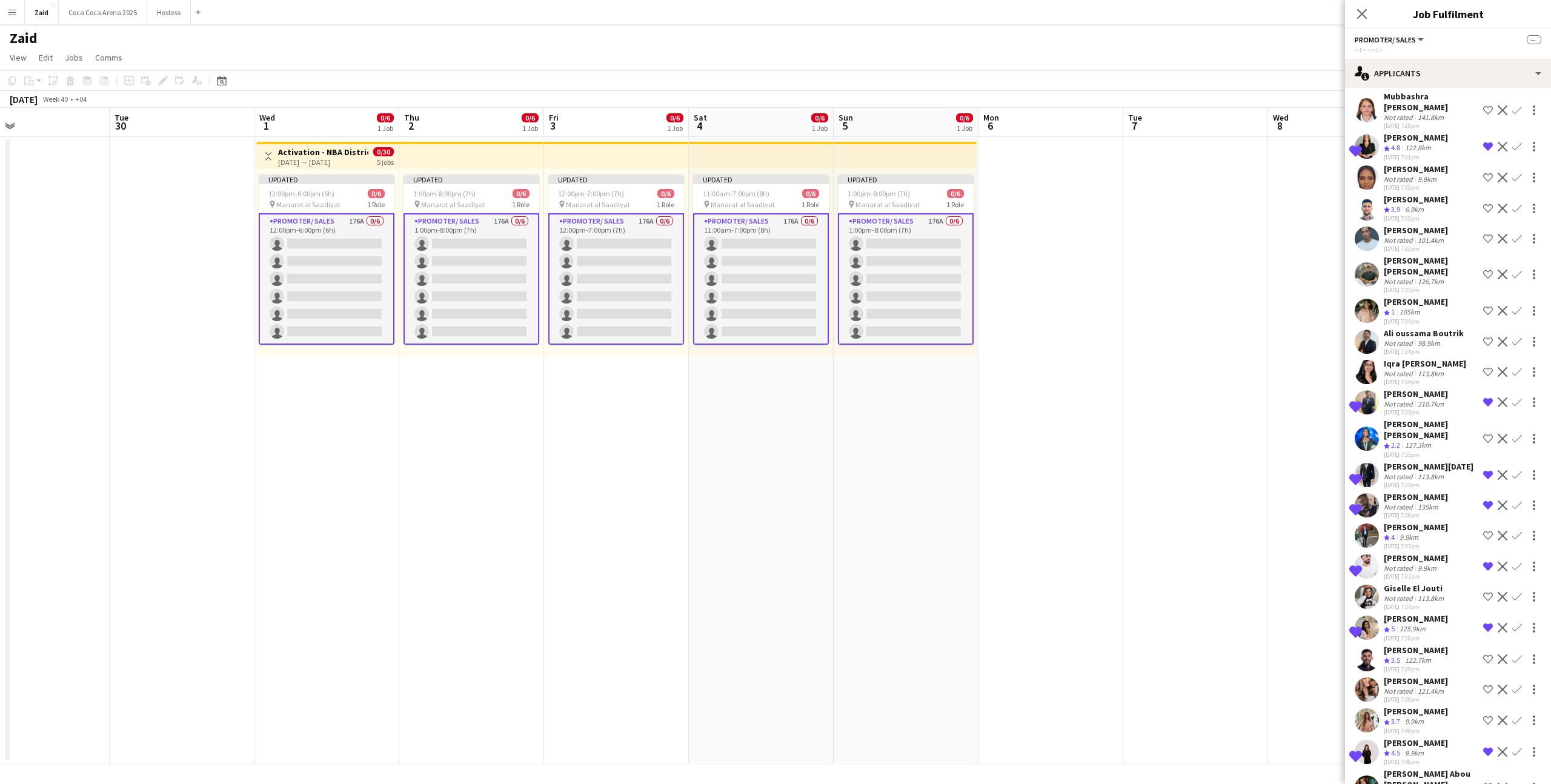
click at [1420, 675] on div "[PERSON_NAME]" at bounding box center [1416, 680] width 64 height 11
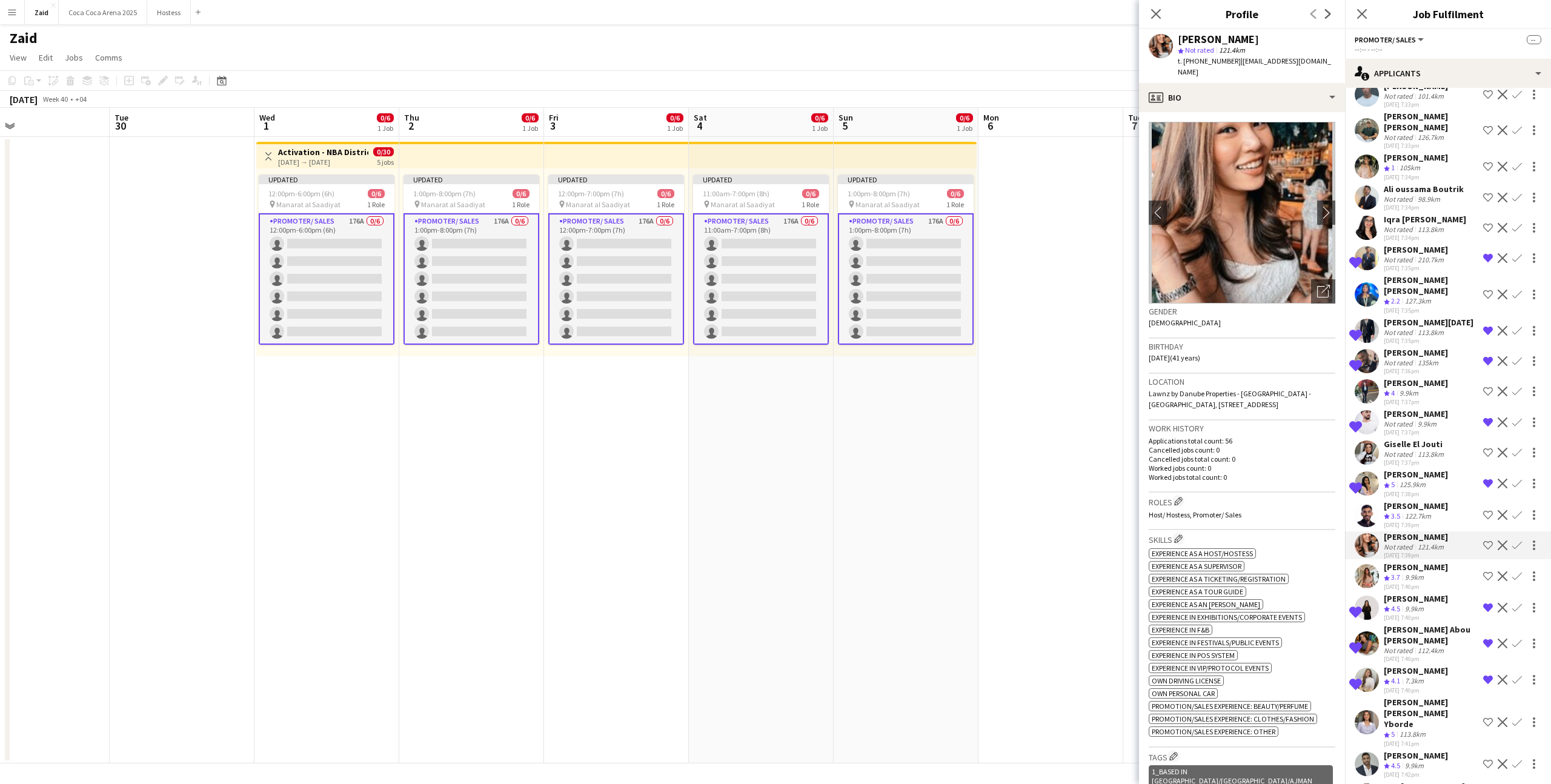
scroll to position [821, 0]
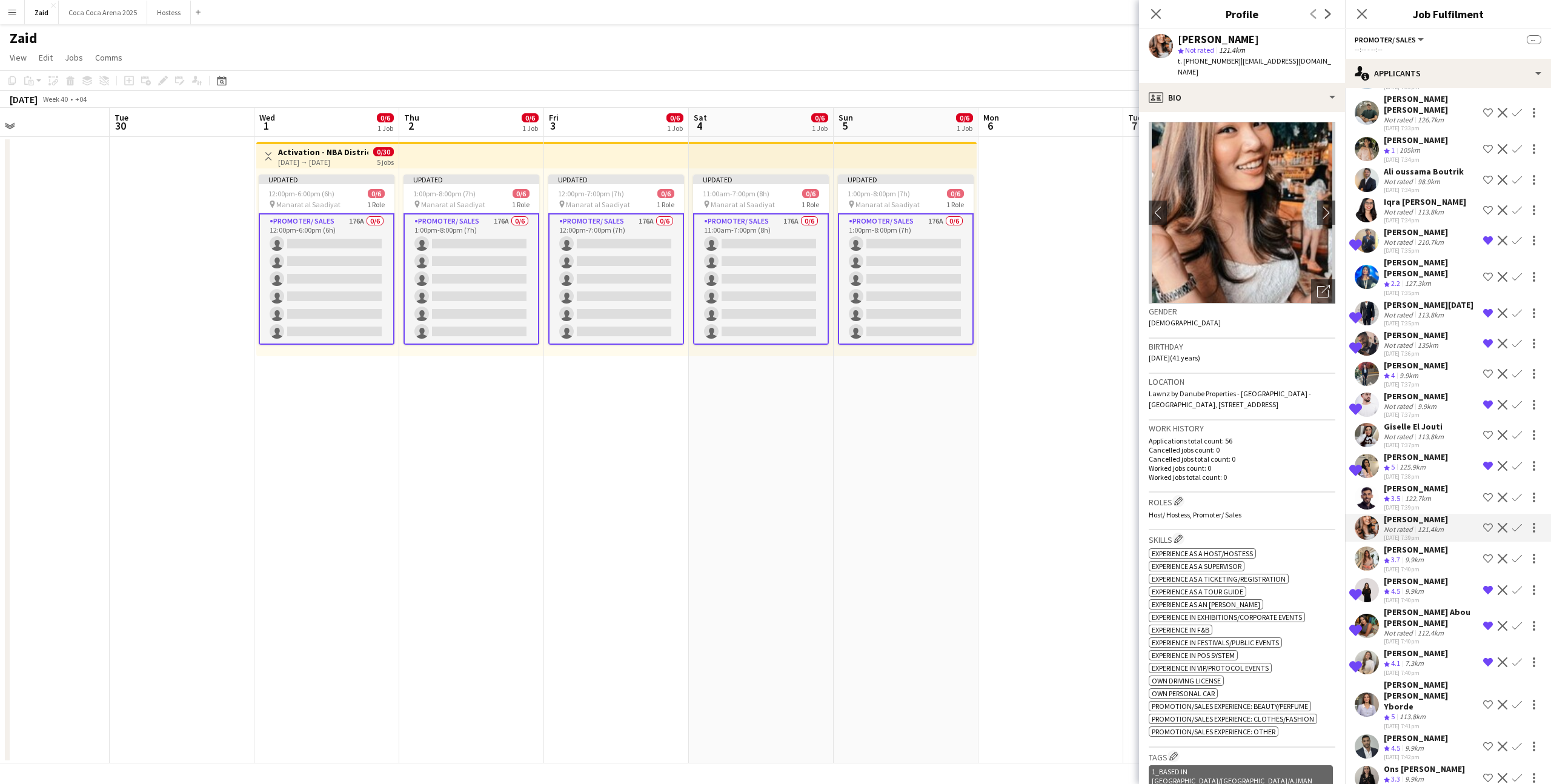
click at [1420, 712] on div "113.8km" at bounding box center [1413, 717] width 31 height 11
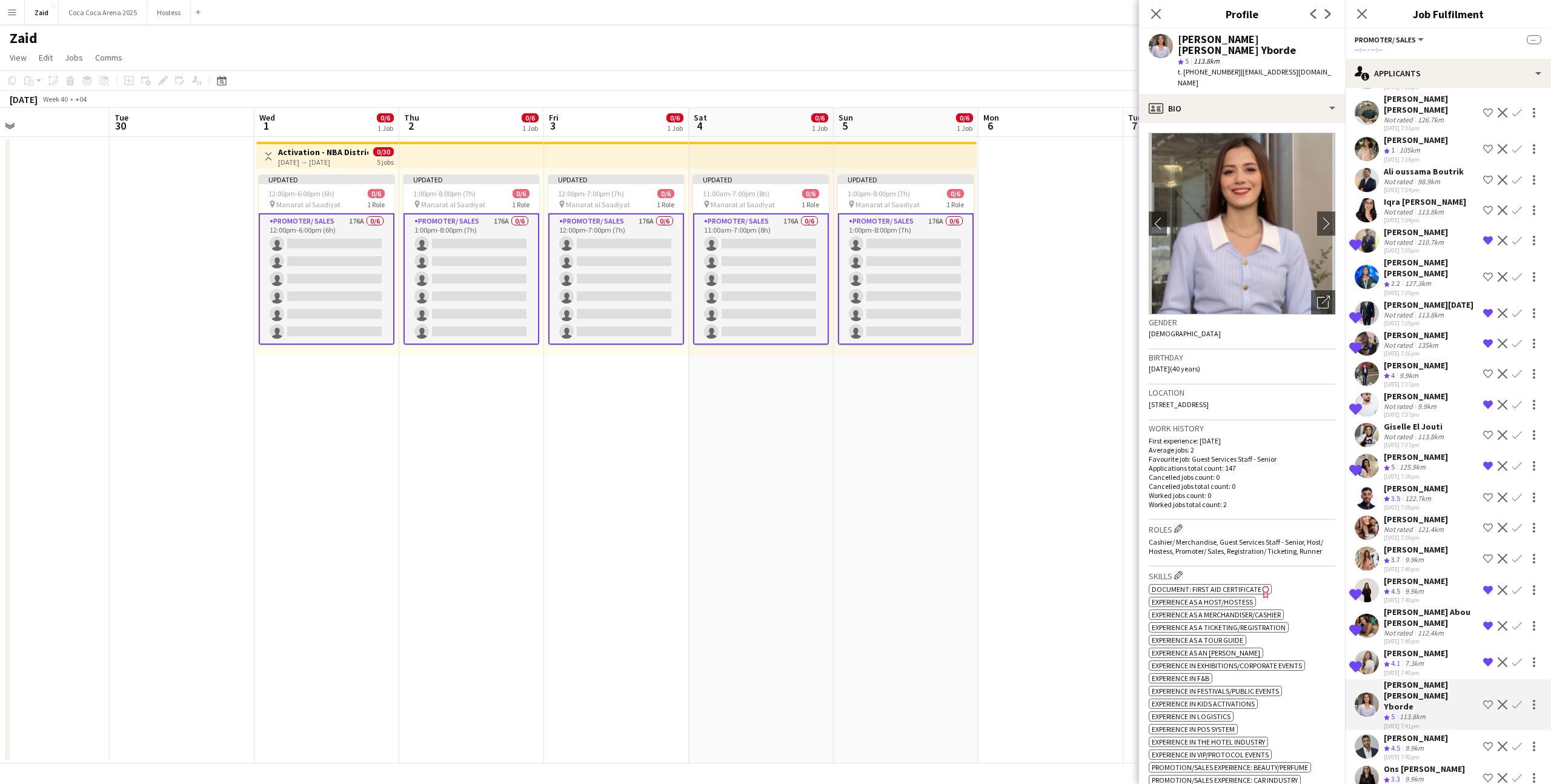
click at [1445, 753] on div "[DATE] 7:42pm" at bounding box center [1416, 757] width 64 height 8
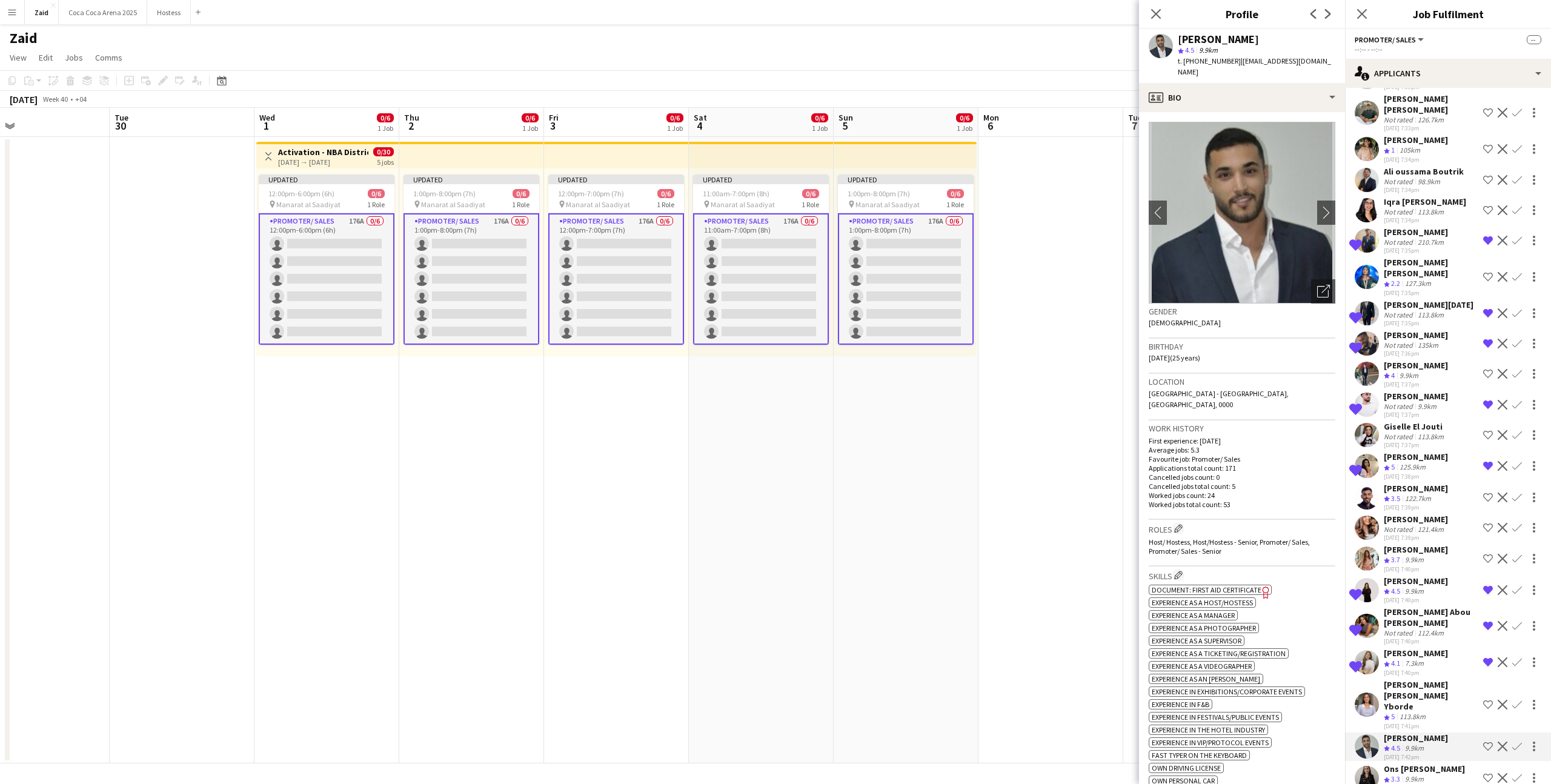
click at [1488, 742] on app-icon "Shortlist crew" at bounding box center [1489, 747] width 10 height 10
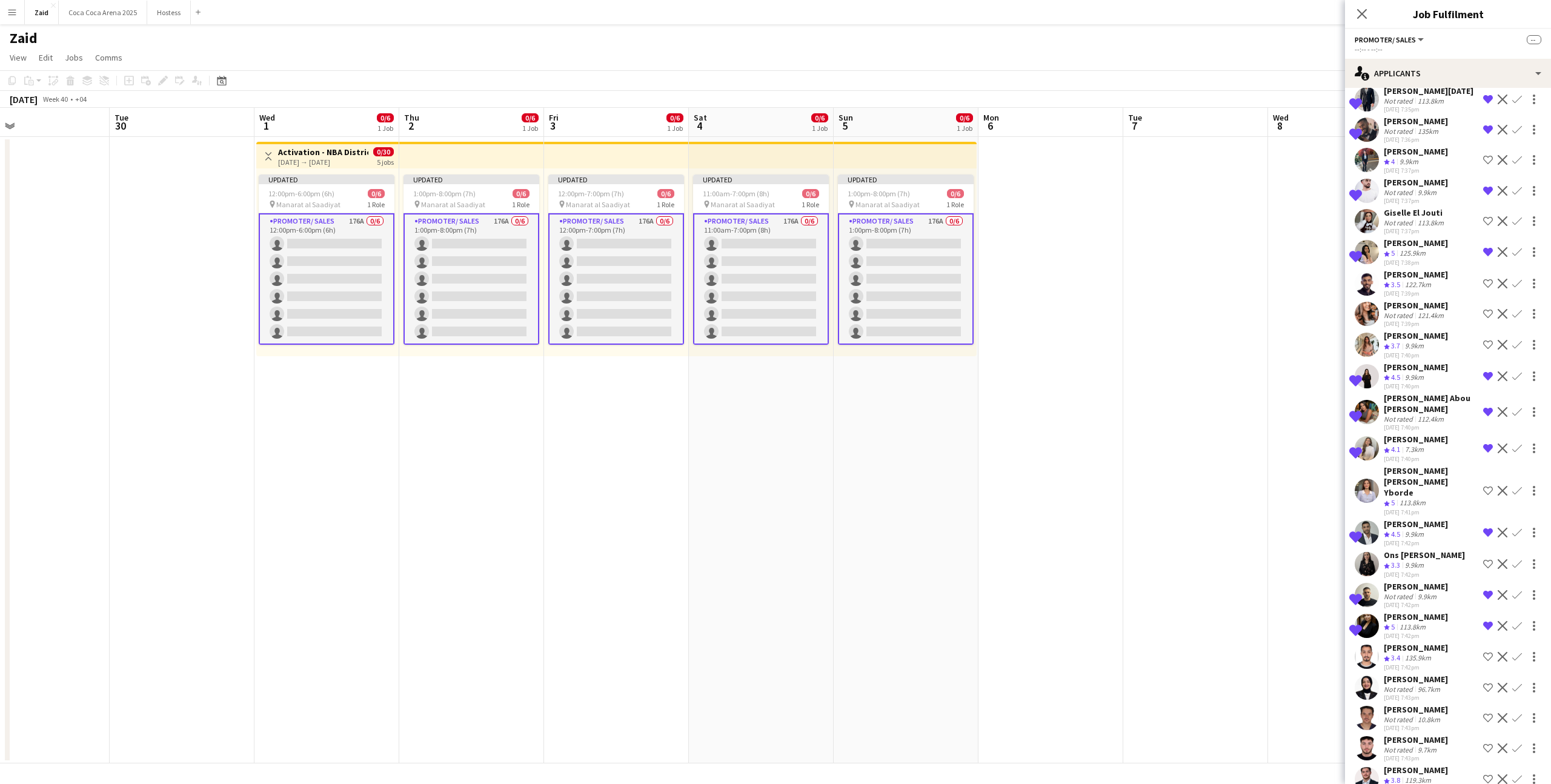
scroll to position [1036, 0]
click at [1447, 622] on div "Crew rating 5 113.8km" at bounding box center [1416, 627] width 64 height 11
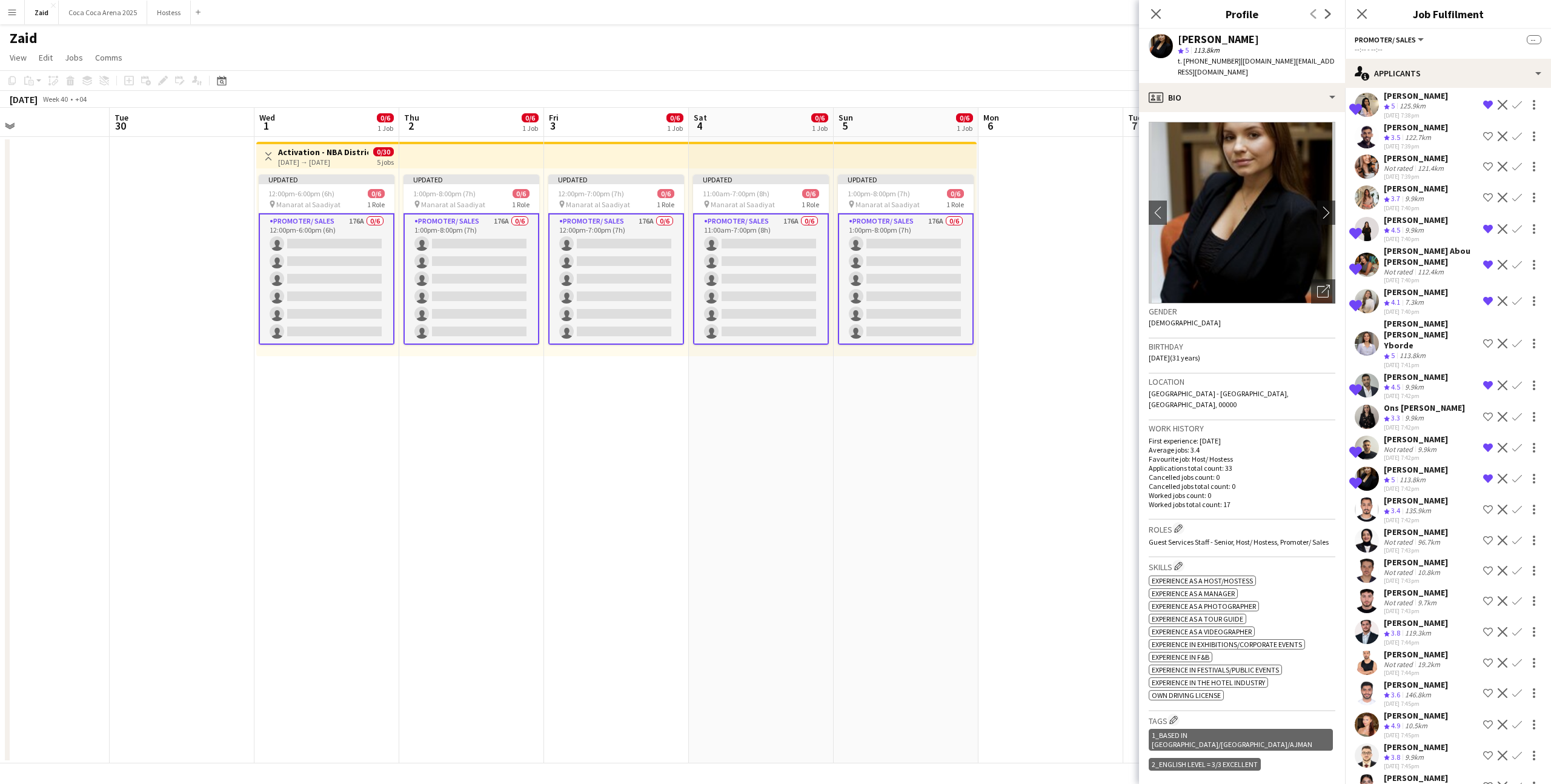
scroll to position [1182, 0]
click at [1447, 618] on div "Yasin Alshawish Crew rating 3.8 119.3km 28-08-2025 7:44pm Shortlist crew Declin…" at bounding box center [1448, 633] width 206 height 29
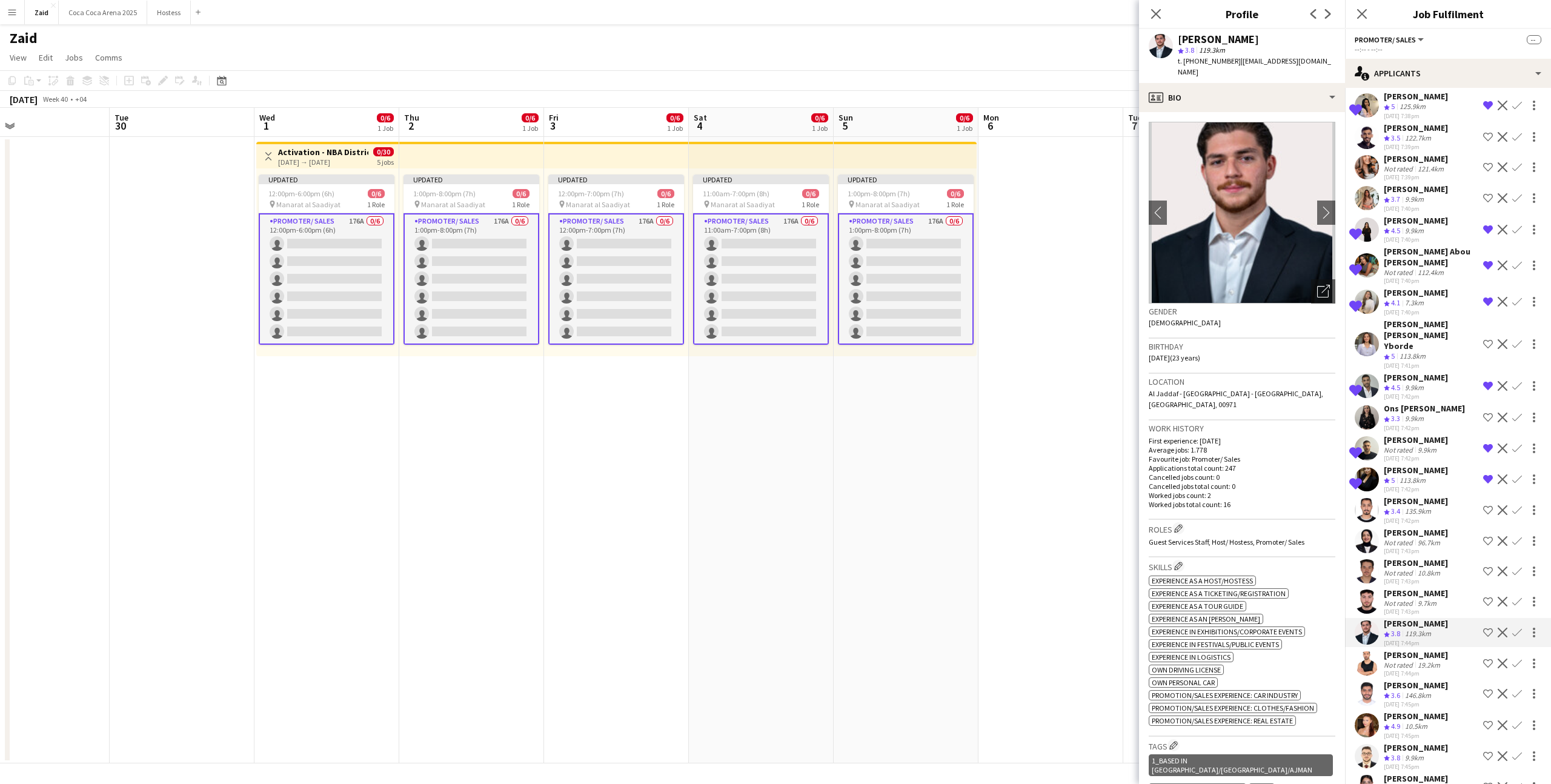
click at [1489, 628] on app-icon "Shortlist crew" at bounding box center [1489, 633] width 10 height 10
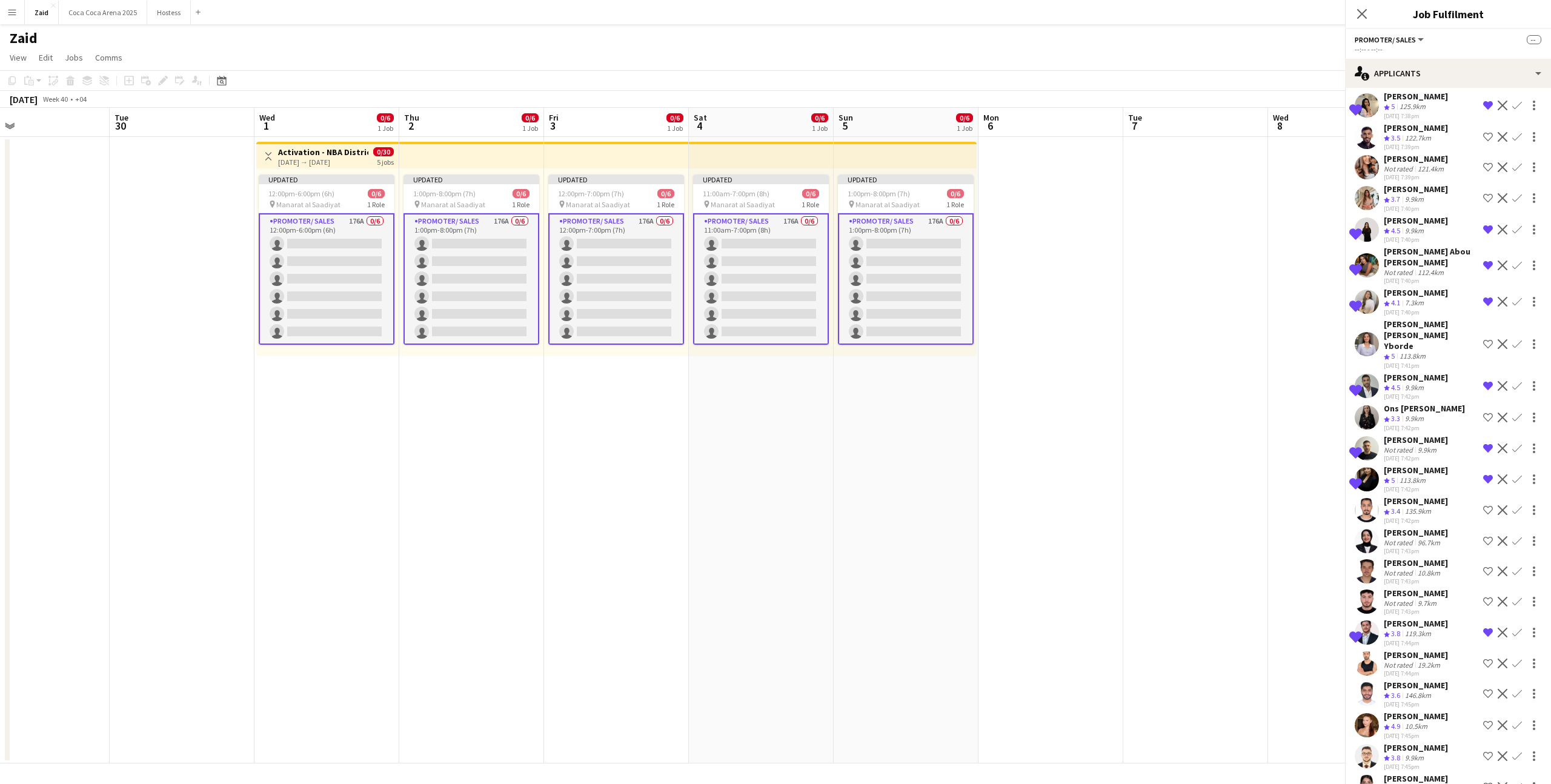
click at [1453, 650] on div "Mustafa Kamal Not rated 19.2km 28-08-2025 7:44pm Shortlist crew Decline Confirm" at bounding box center [1448, 663] width 206 height 28
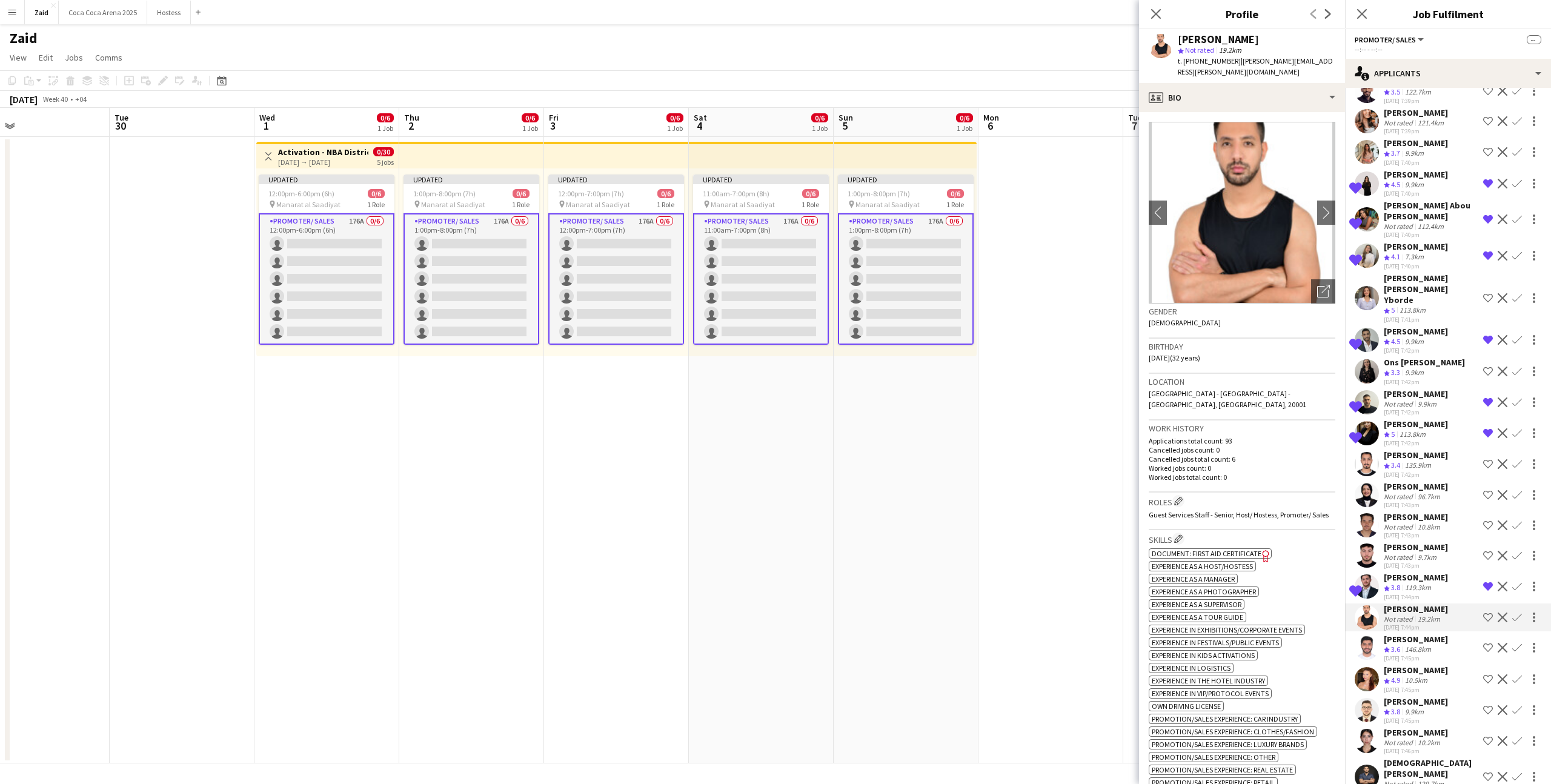
scroll to position [1227, 0]
click at [1448, 655] on div "[DATE] 7:45pm" at bounding box center [1416, 659] width 64 height 8
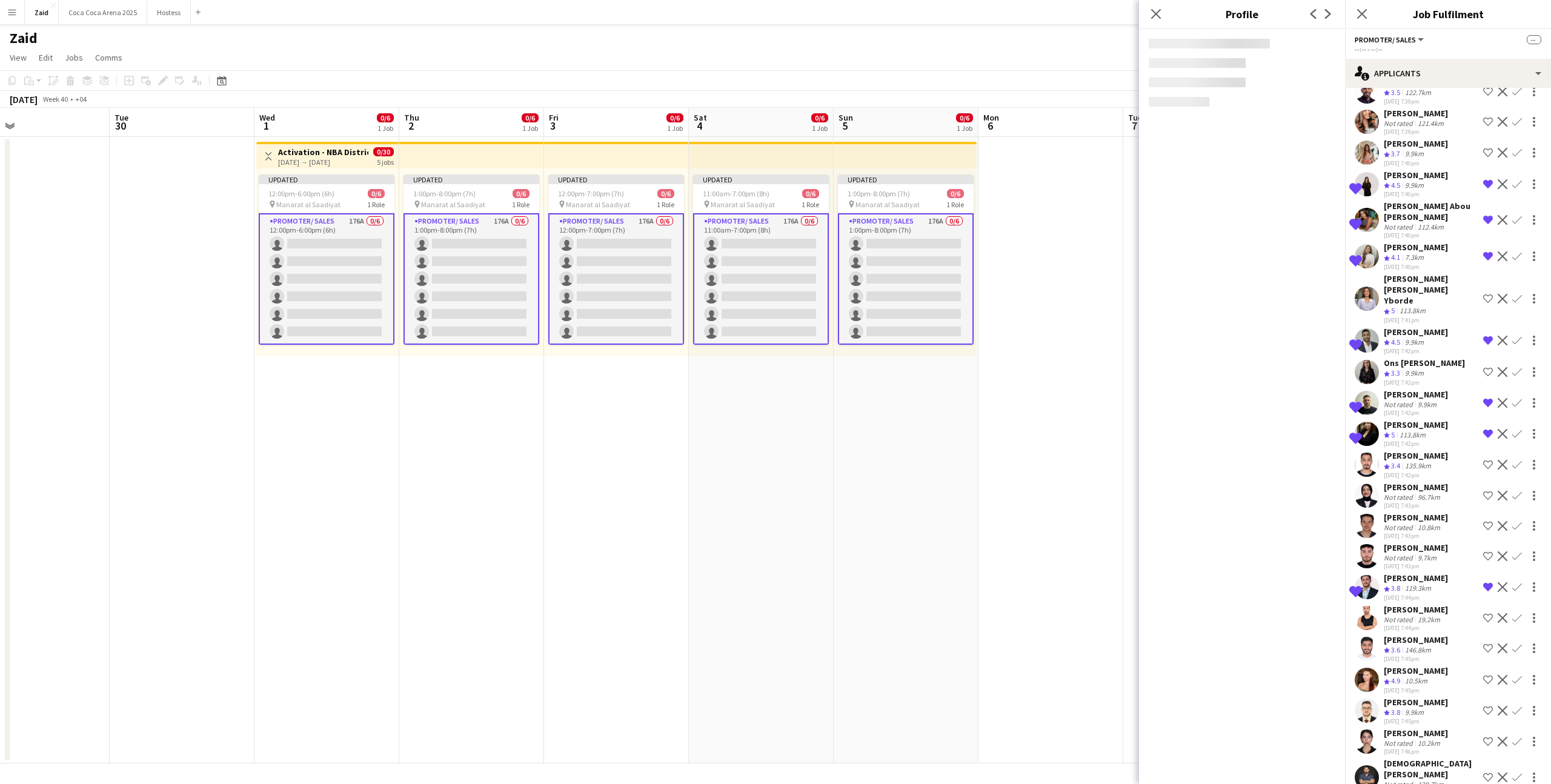
click at [1448, 666] on div "Myriam Chotard Crew rating 4.9 10.5km 28-08-2025 7:45pm Shortlist crew Decline …" at bounding box center [1448, 680] width 206 height 29
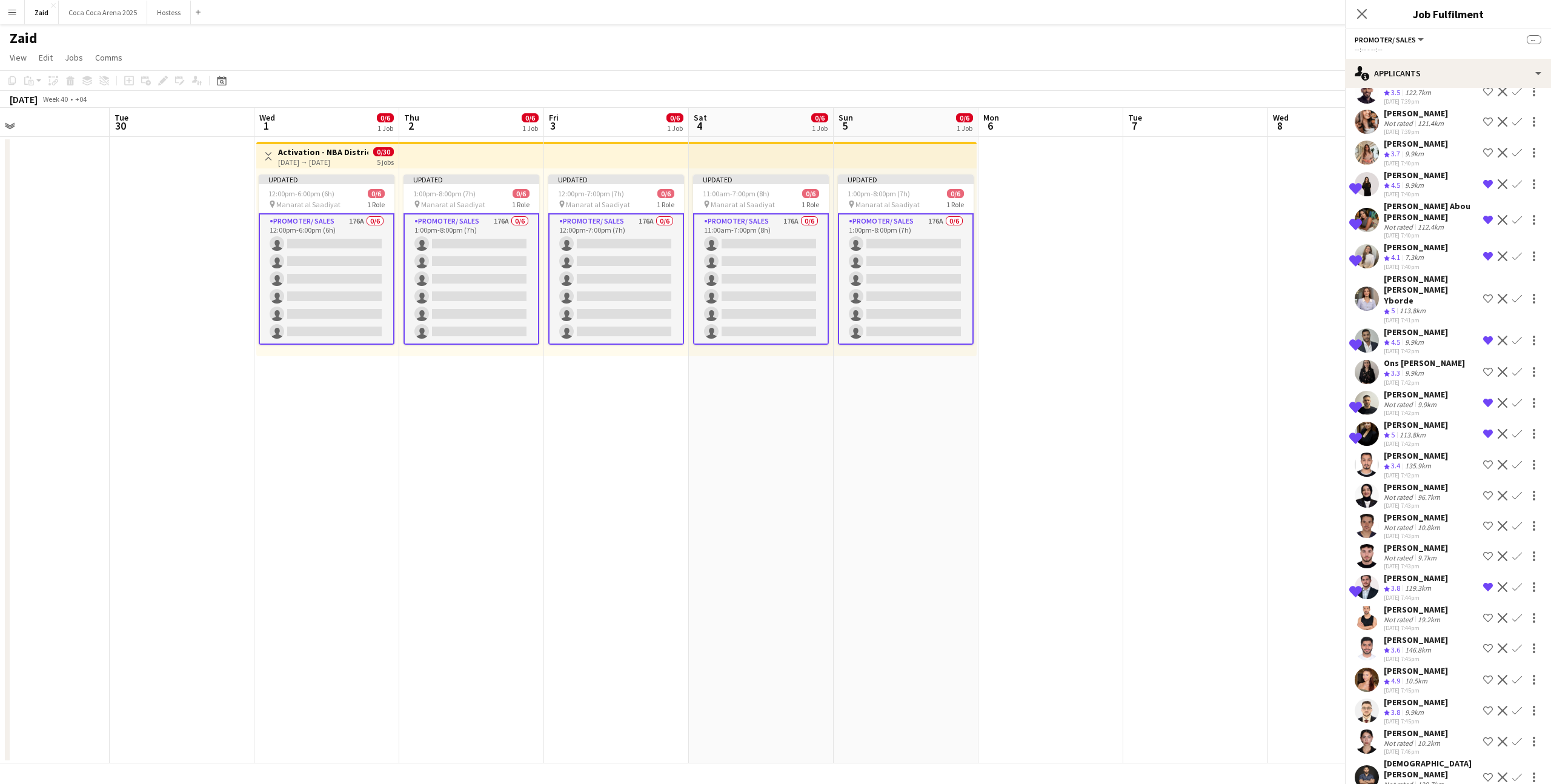
click at [1485, 675] on app-icon "Shortlist crew" at bounding box center [1489, 680] width 10 height 10
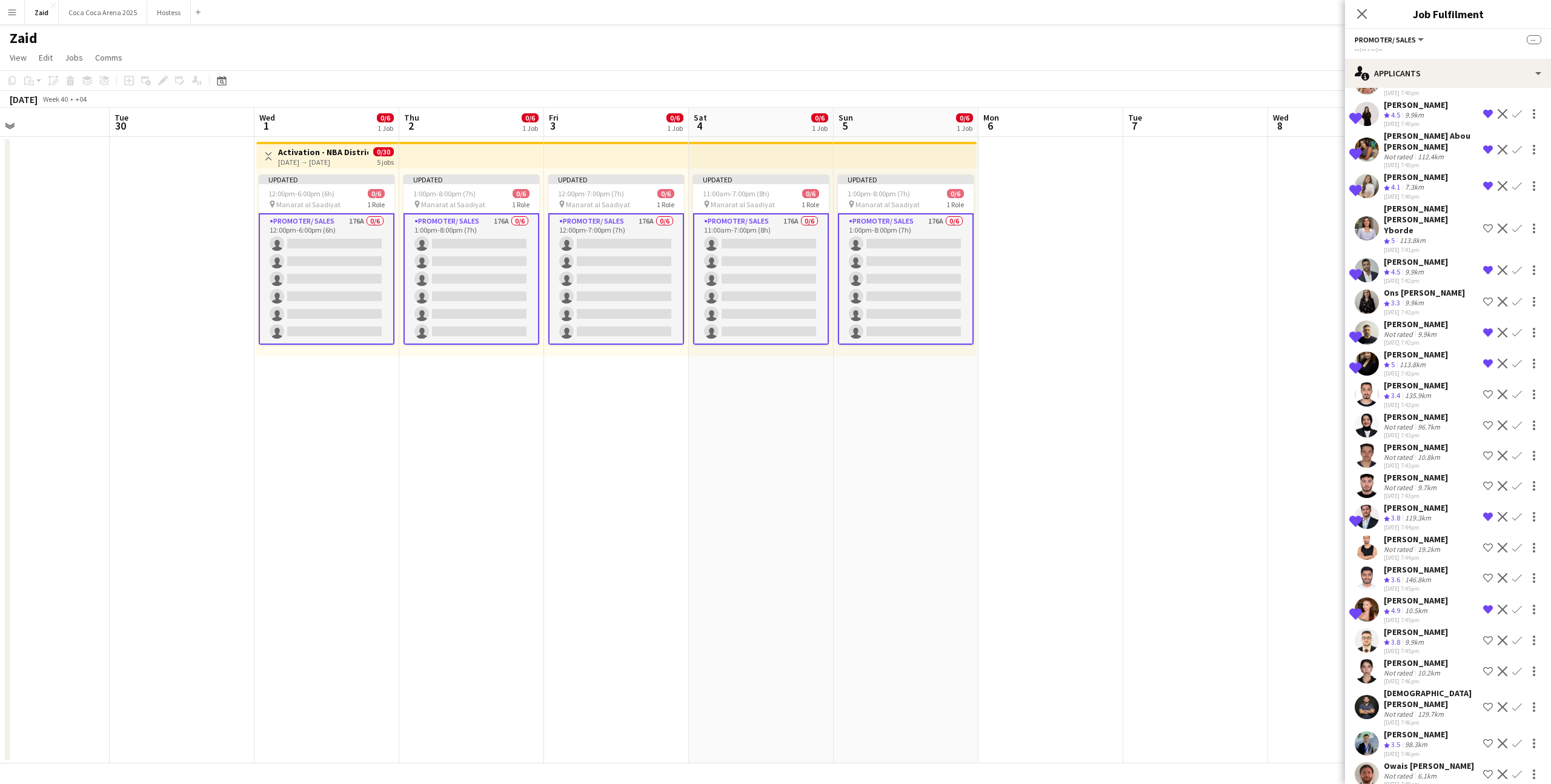
click at [1447, 688] on div "[DEMOGRAPHIC_DATA][PERSON_NAME]" at bounding box center [1431, 698] width 95 height 22
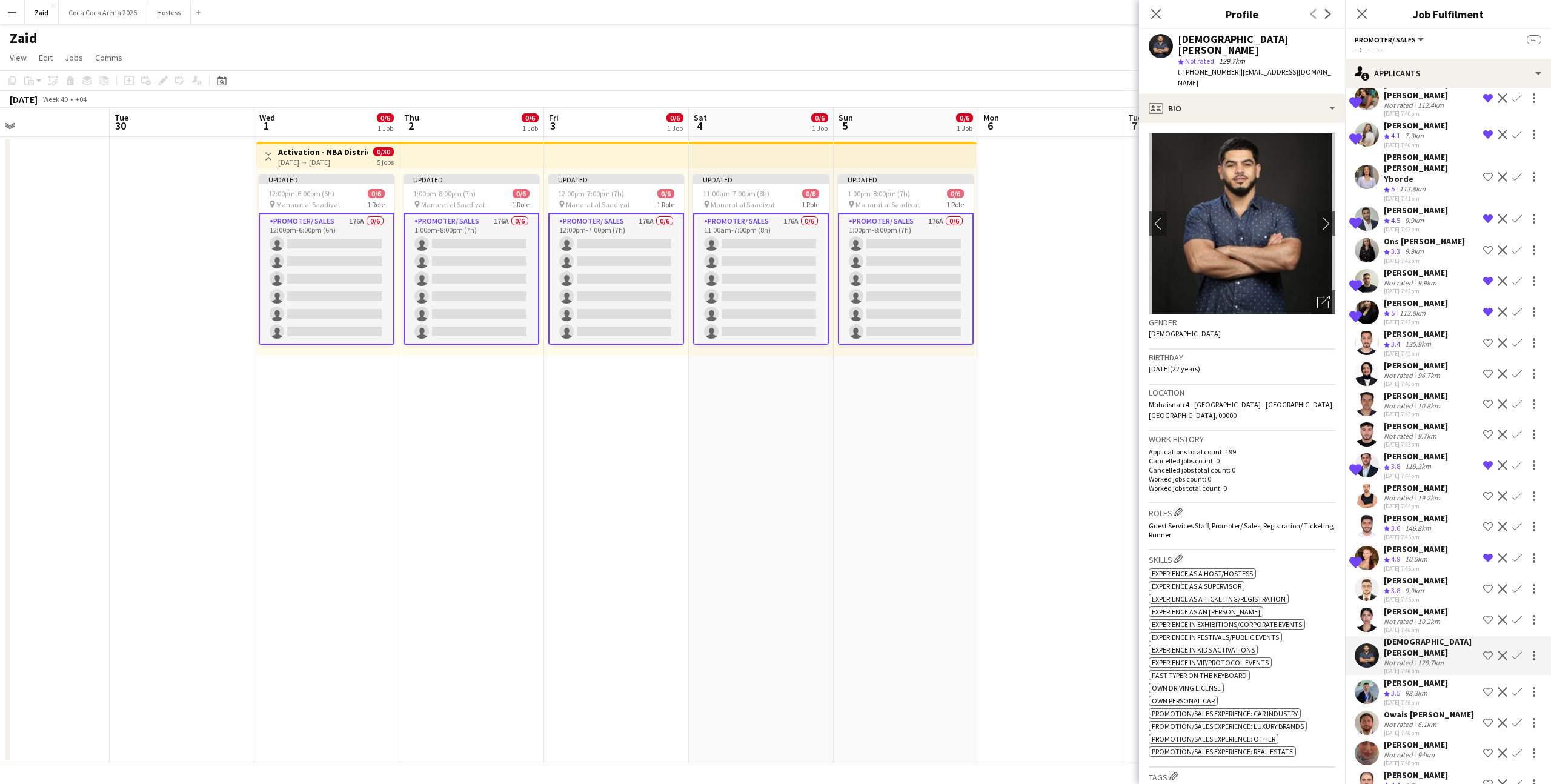
scroll to position [1351, 0]
click at [1447, 707] on div "Owais Sandeed Not rated 6.1km 28-08-2025 7:48pm Shortlist crew Decline Confirm" at bounding box center [1448, 721] width 206 height 28
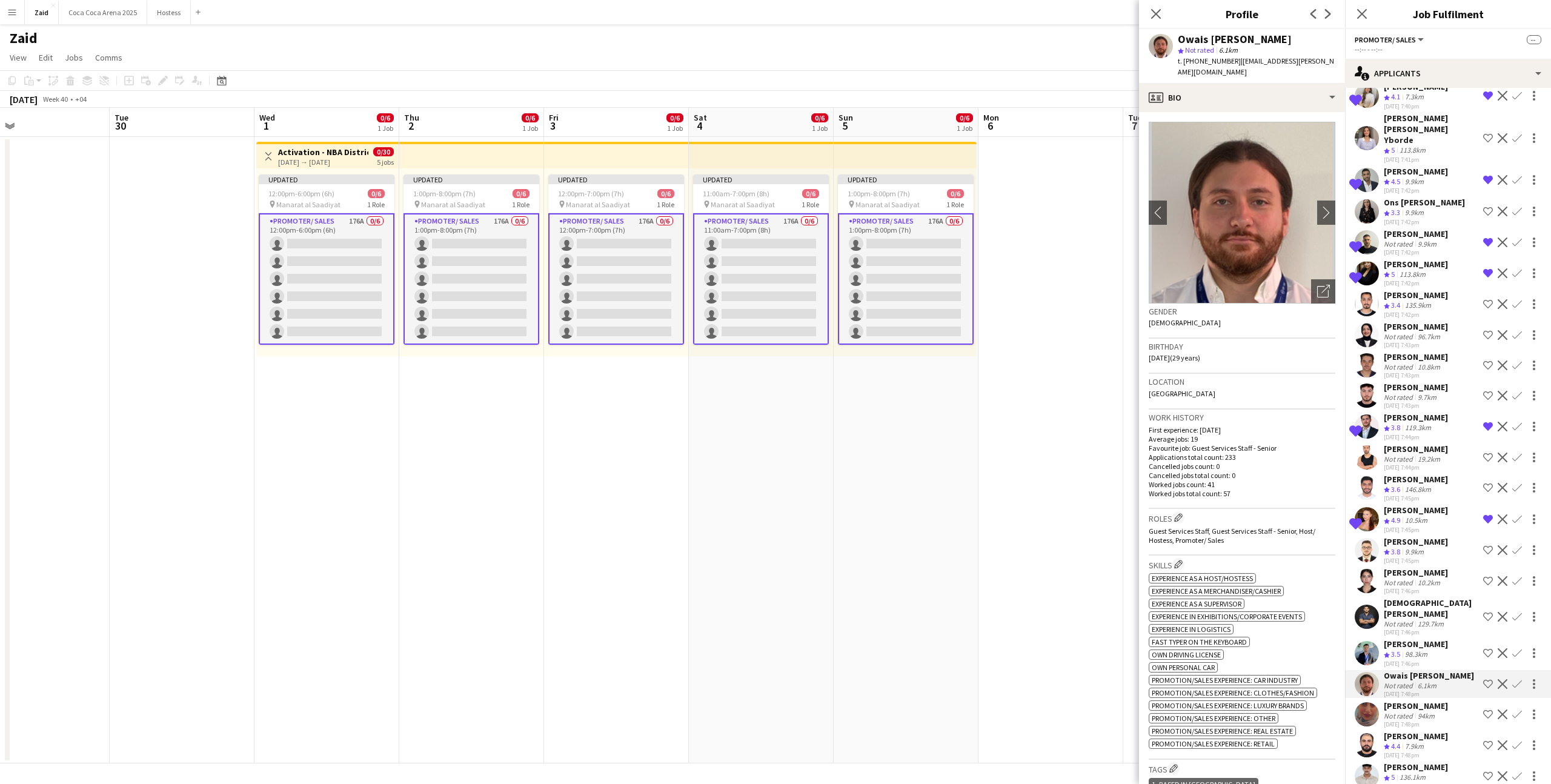
scroll to position [1389, 0]
click at [1445, 699] on div "Bisan Gouda Not rated 94km 28-08-2025 7:48pm Shortlist crew Decline Confirm" at bounding box center [1448, 713] width 206 height 28
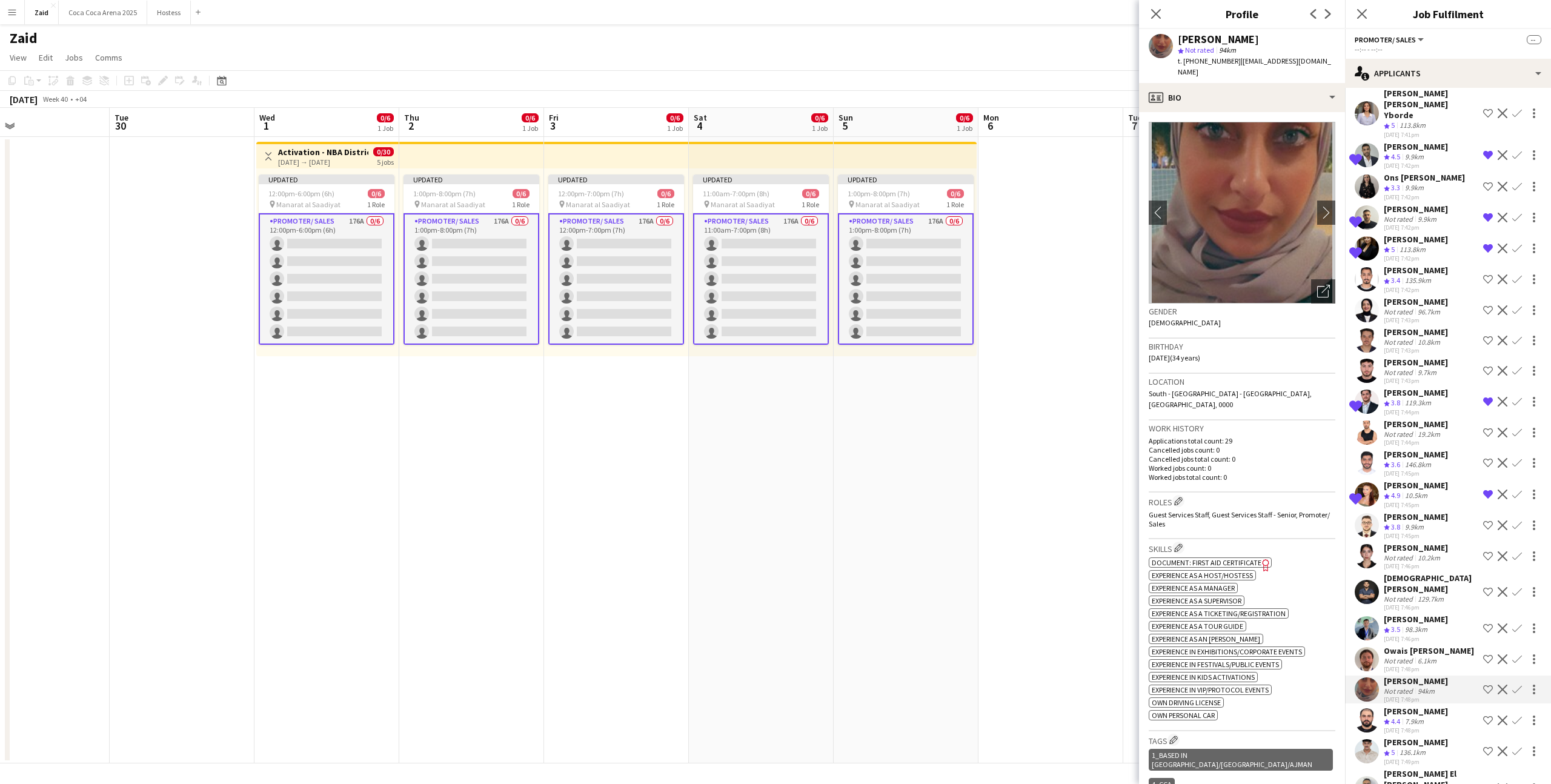
click at [1445, 706] on div "Saif Al Azameh Crew rating 4.4 7.9km 28-08-2025 7:48pm Shortlist crew Decline C…" at bounding box center [1448, 721] width 206 height 29
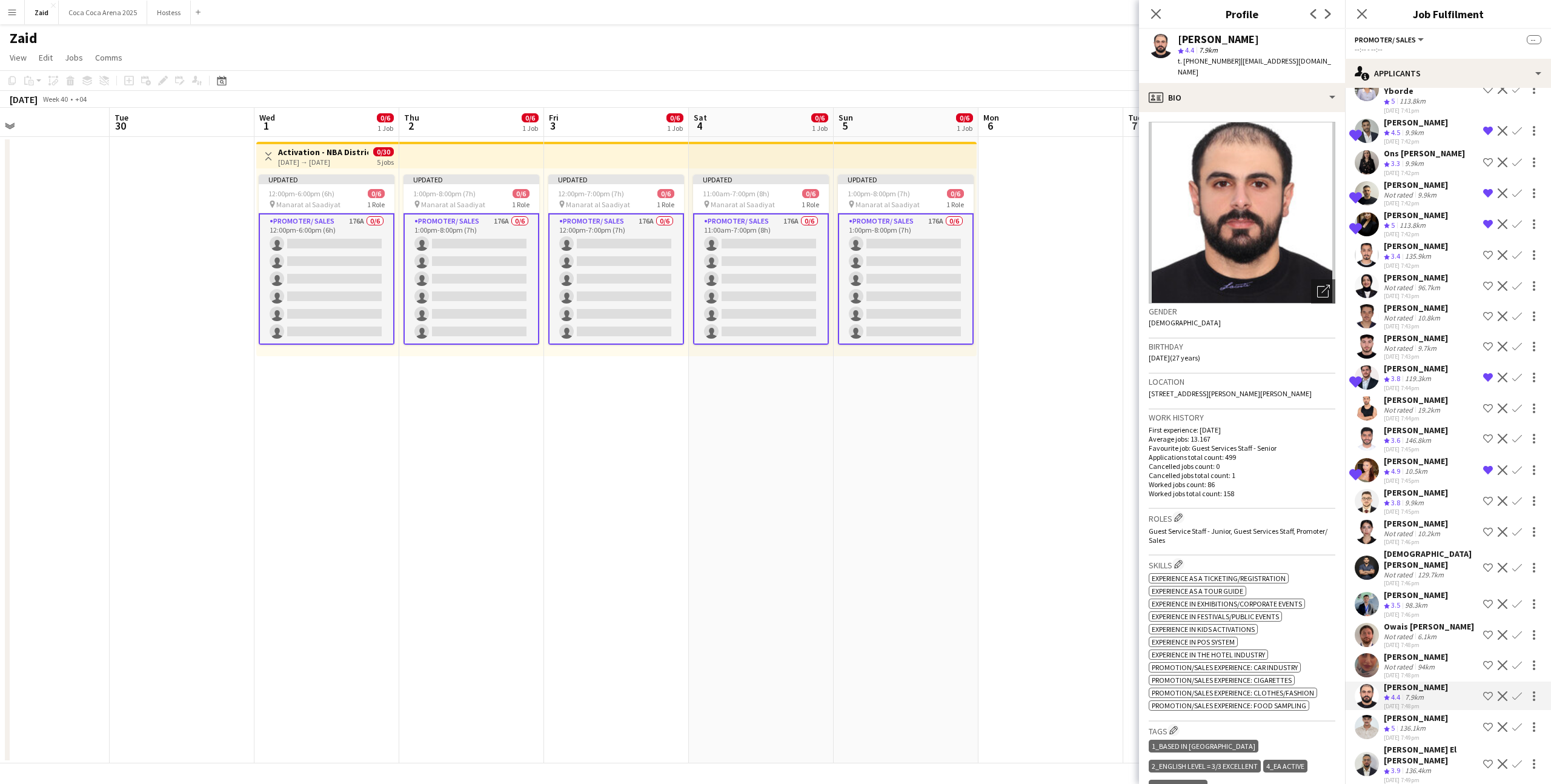
click at [1445, 713] on div "Hadi Khalid Crew rating 5 136.1km 28-08-2025 7:49pm Shortlist crew Decline Conf…" at bounding box center [1448, 727] width 206 height 29
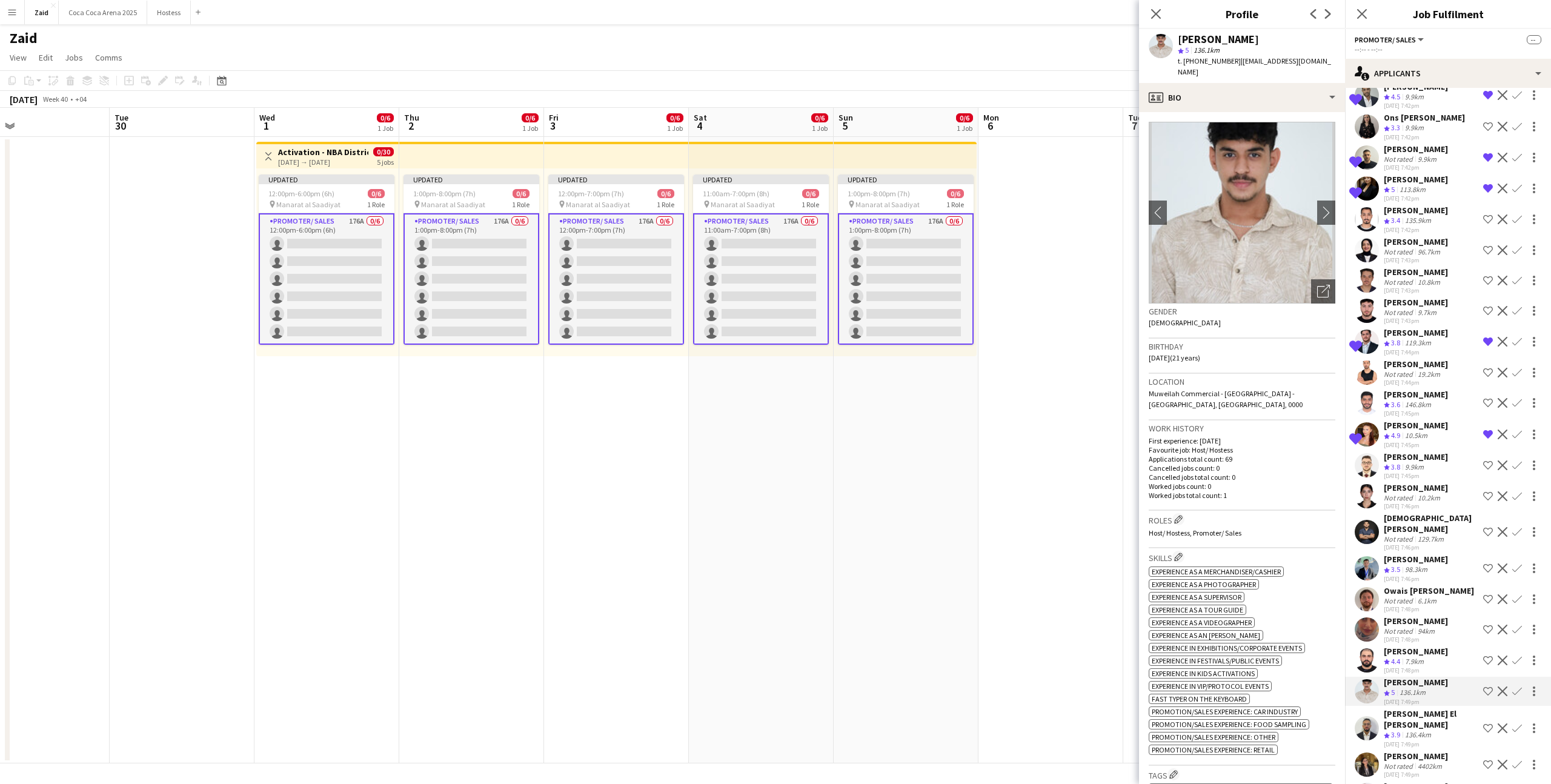
click at [1445, 709] on div "Khalid El Mallah Crew rating 3.9 136.4km 28-08-2025 7:49pm Shortlist crew Decli…" at bounding box center [1448, 728] width 206 height 40
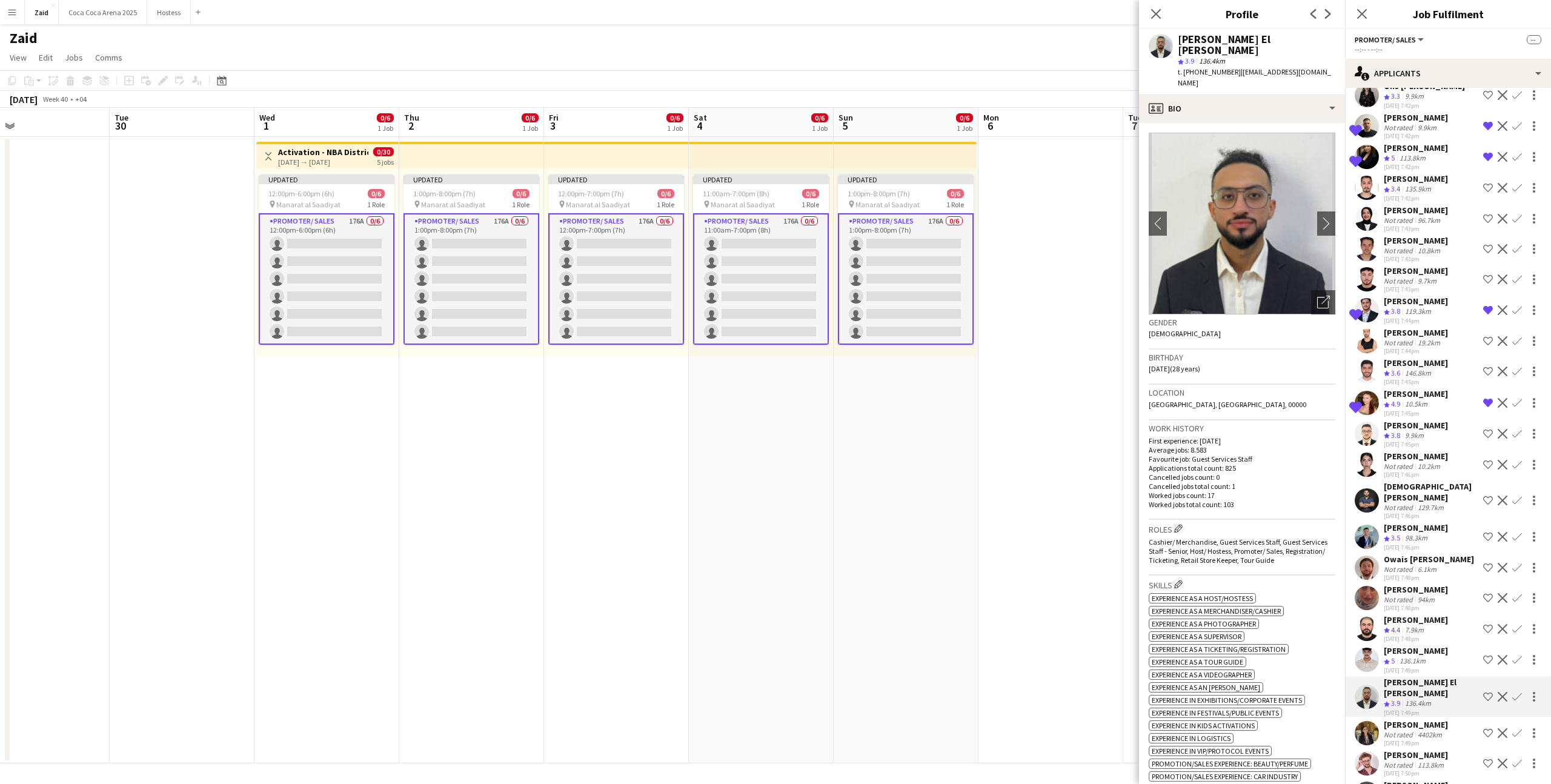
scroll to position [1506, 0]
click at [1485, 691] on app-icon "Shortlist crew" at bounding box center [1489, 696] width 10 height 10
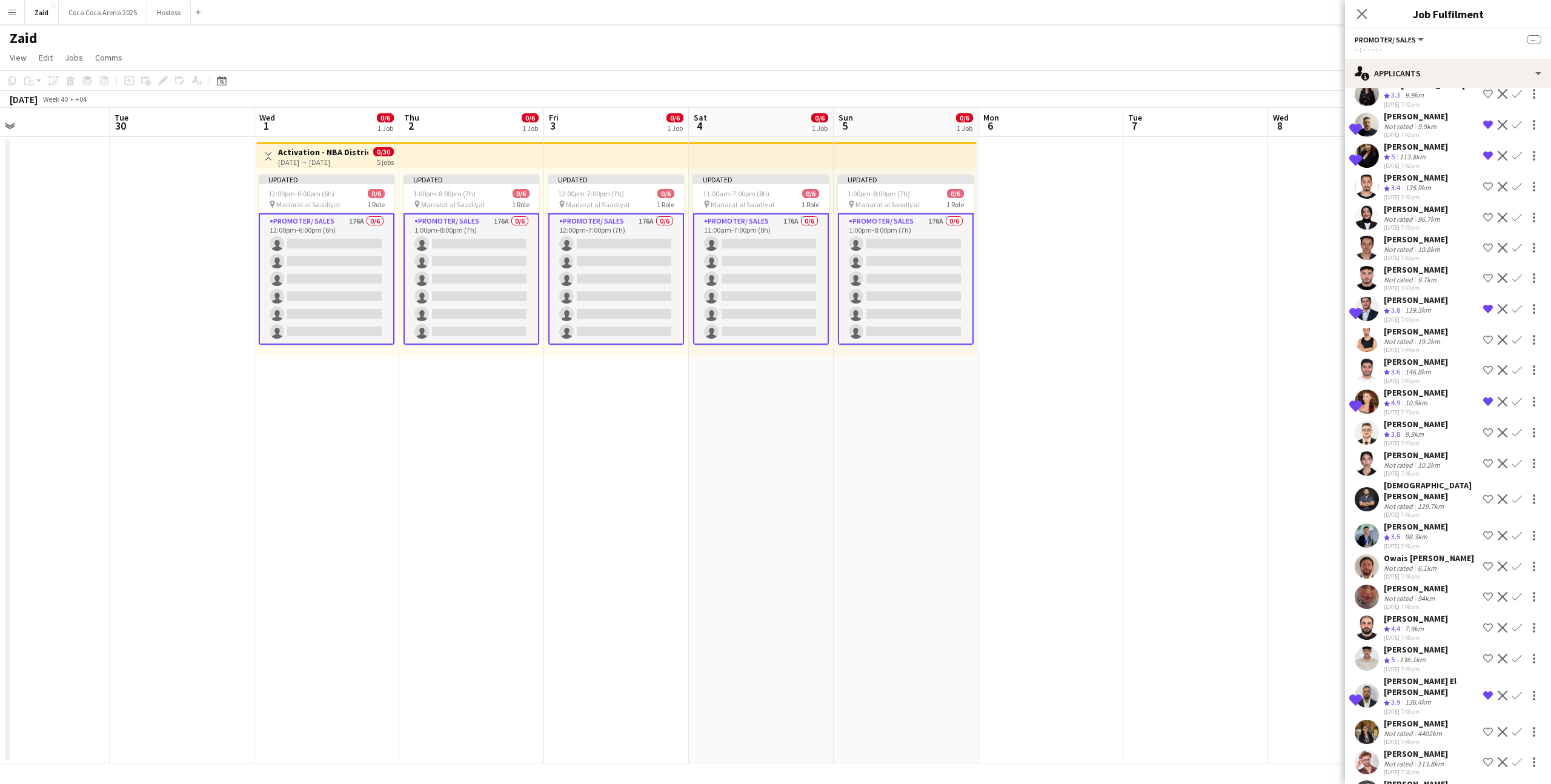
click at [1448, 718] on div "[PERSON_NAME]" at bounding box center [1416, 723] width 64 height 11
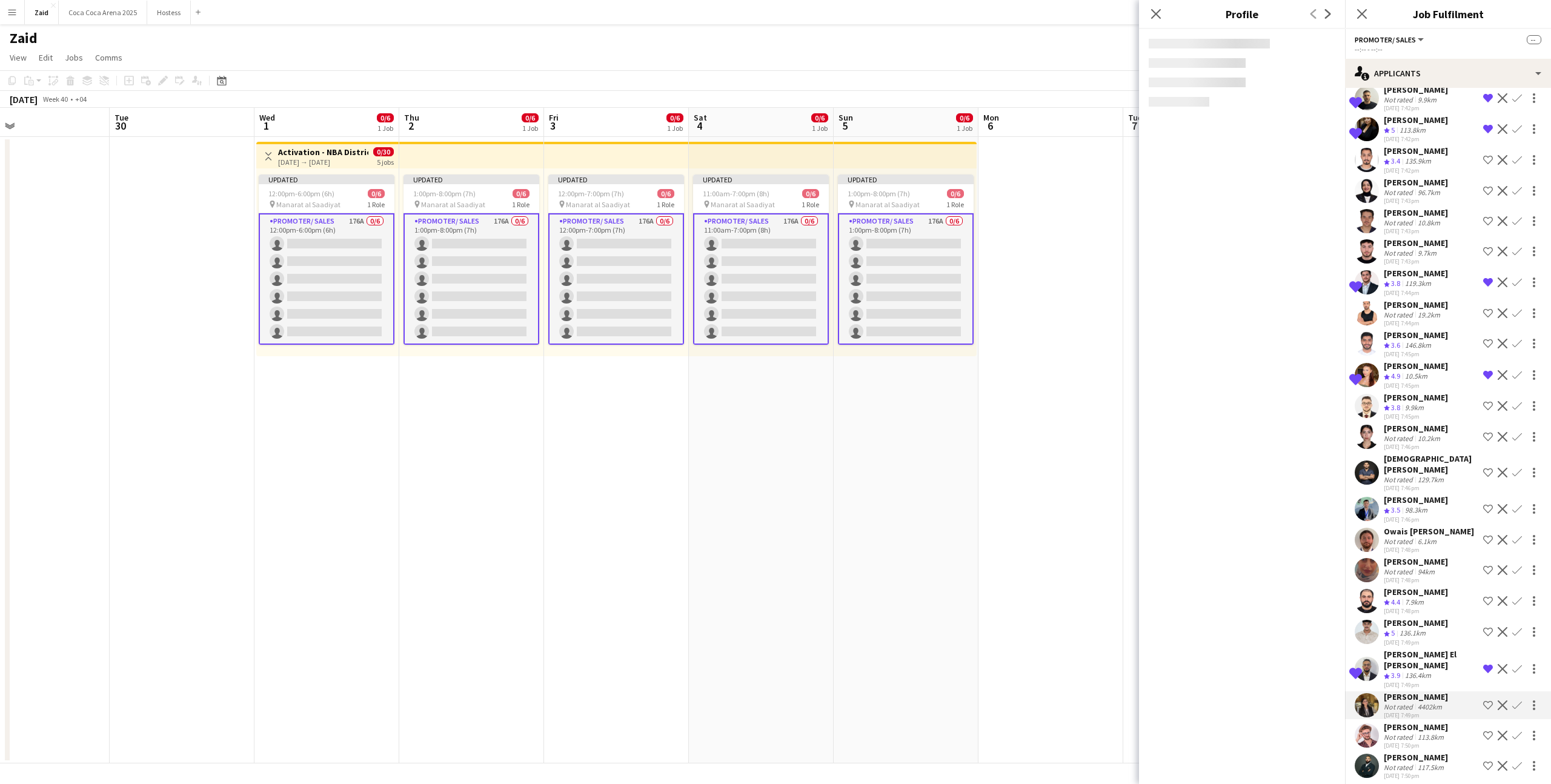
scroll to position [1535, 0]
click at [1493, 695] on button "Shortlist crew" at bounding box center [1489, 702] width 15 height 15
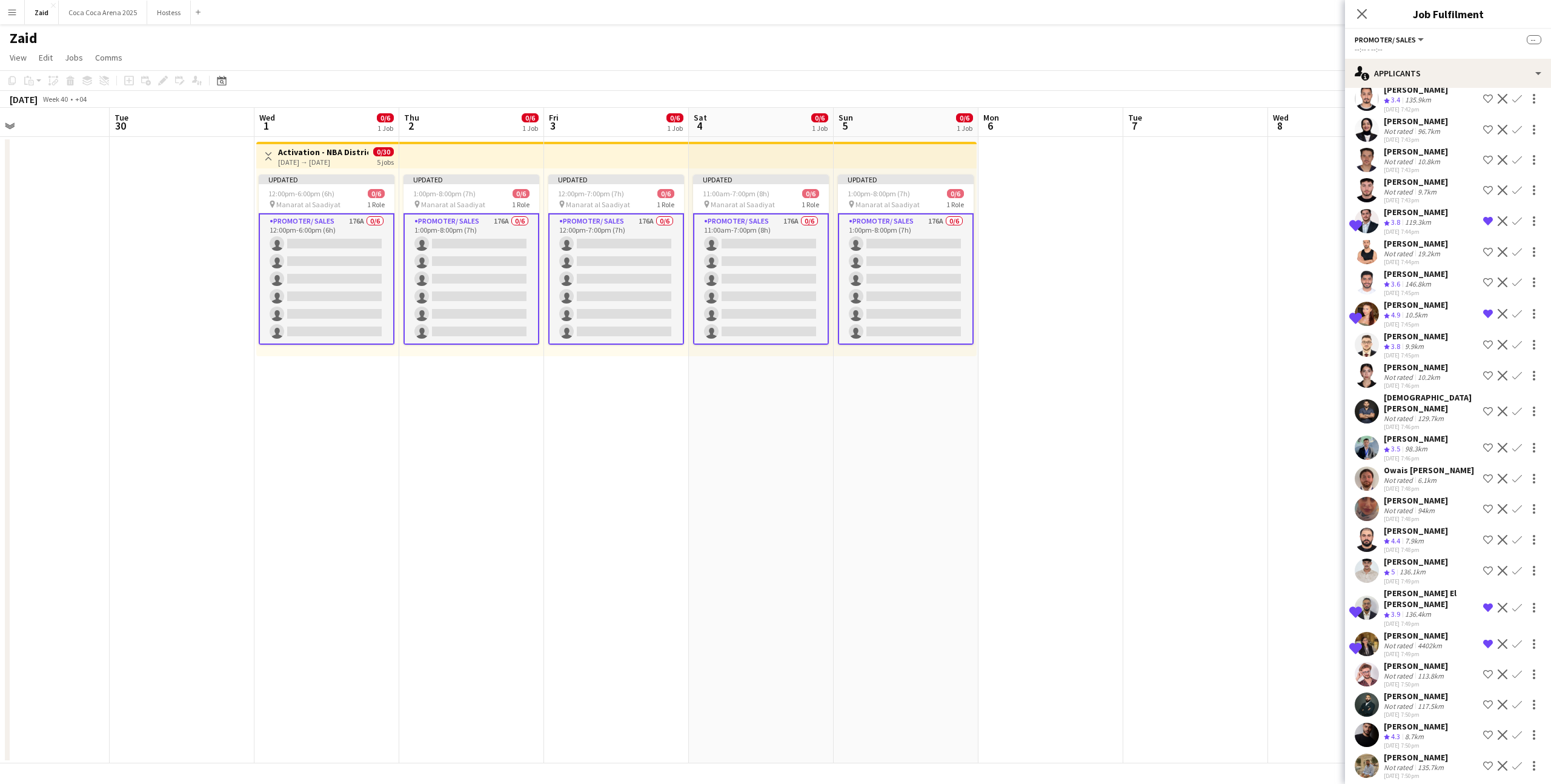
scroll to position [1593, 0]
click at [1488, 731] on app-icon "Shortlist crew" at bounding box center [1489, 735] width 10 height 10
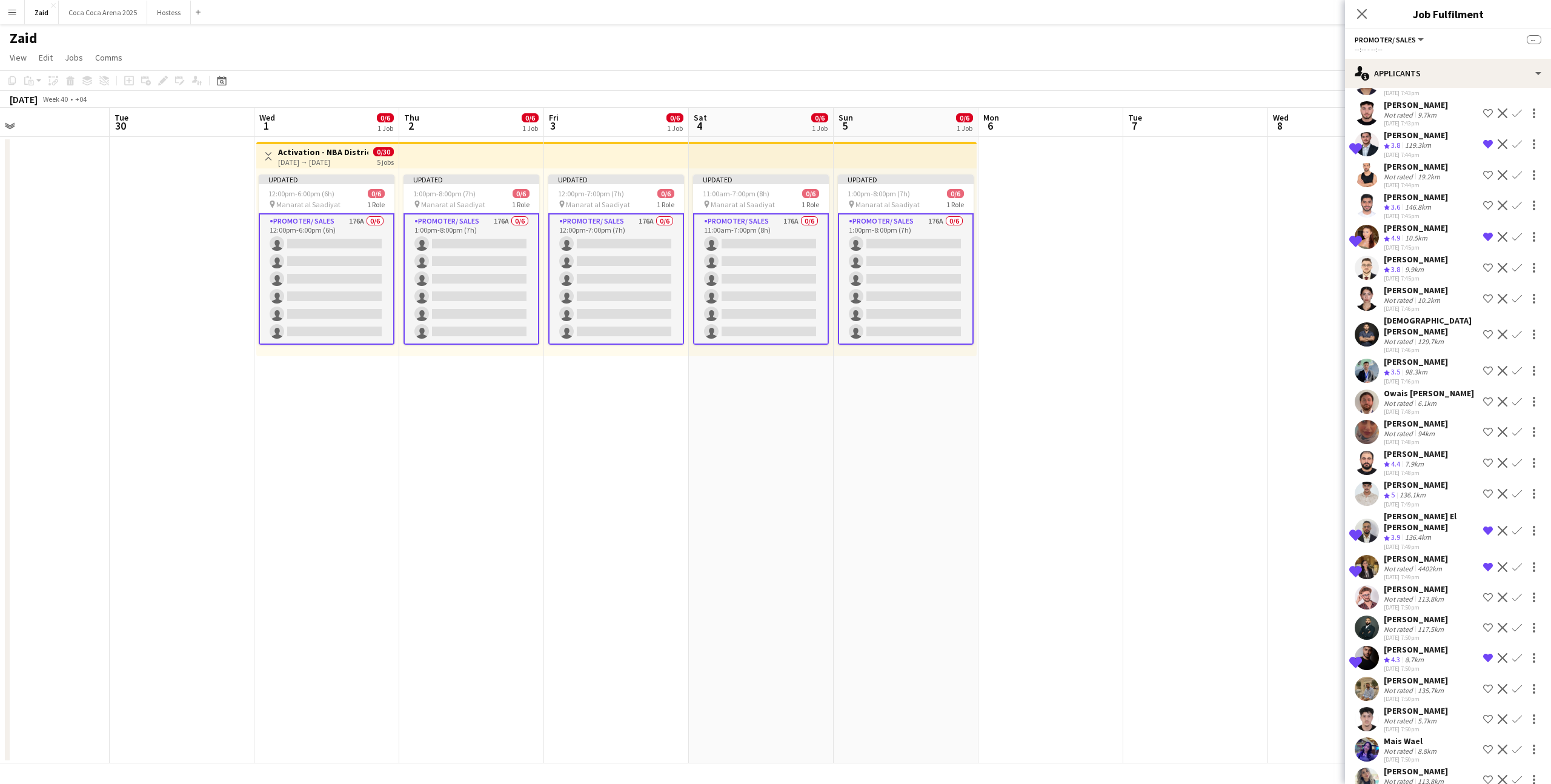
scroll to position [1672, 0]
click at [1470, 673] on div "Hussain Almeshal Not rated 135.7km 28-08-2025 7:50pm Shortlist crew Decline Con…" at bounding box center [1448, 687] width 206 height 28
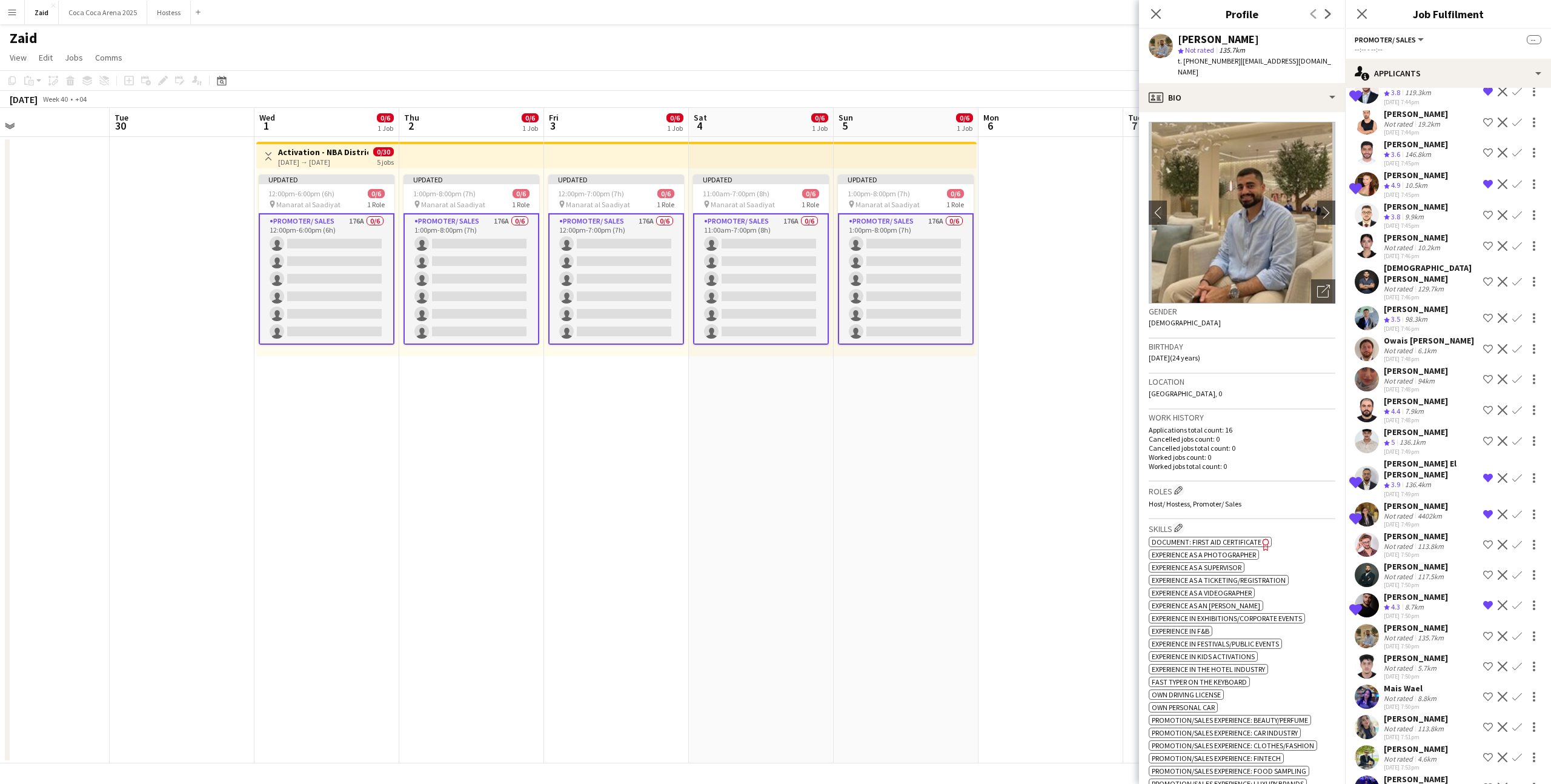
scroll to position [1726, 0]
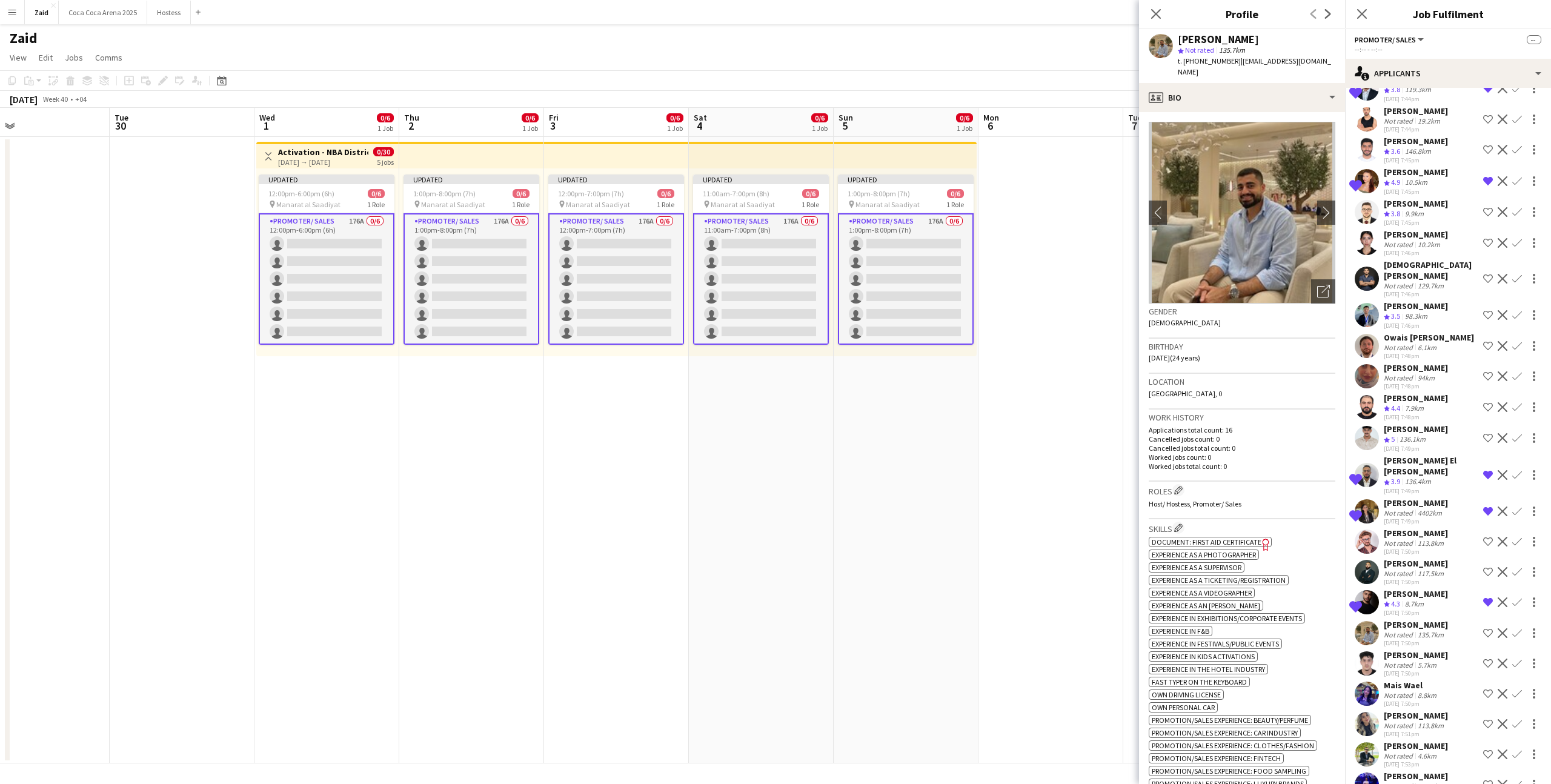
drag, startPoint x: 1485, startPoint y: 637, endPoint x: 1469, endPoint y: 615, distance: 27.2
click at [1485, 719] on app-icon "Shortlist crew" at bounding box center [1489, 724] width 10 height 10
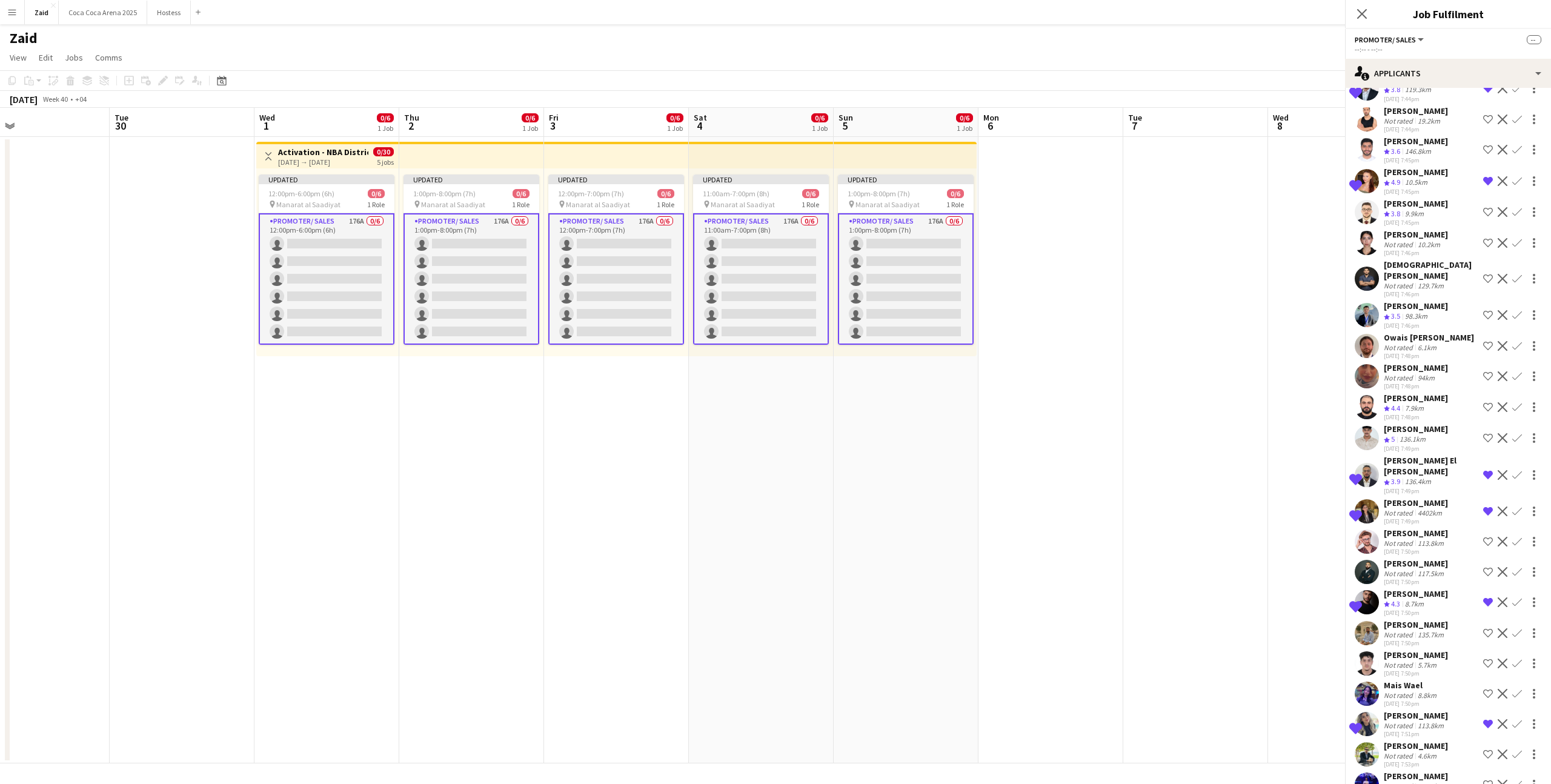
click at [1468, 680] on div "Mais Wael Not rated 8.8km 28-08-2025 7:50pm Shortlist crew Decline Confirm" at bounding box center [1448, 693] width 206 height 28
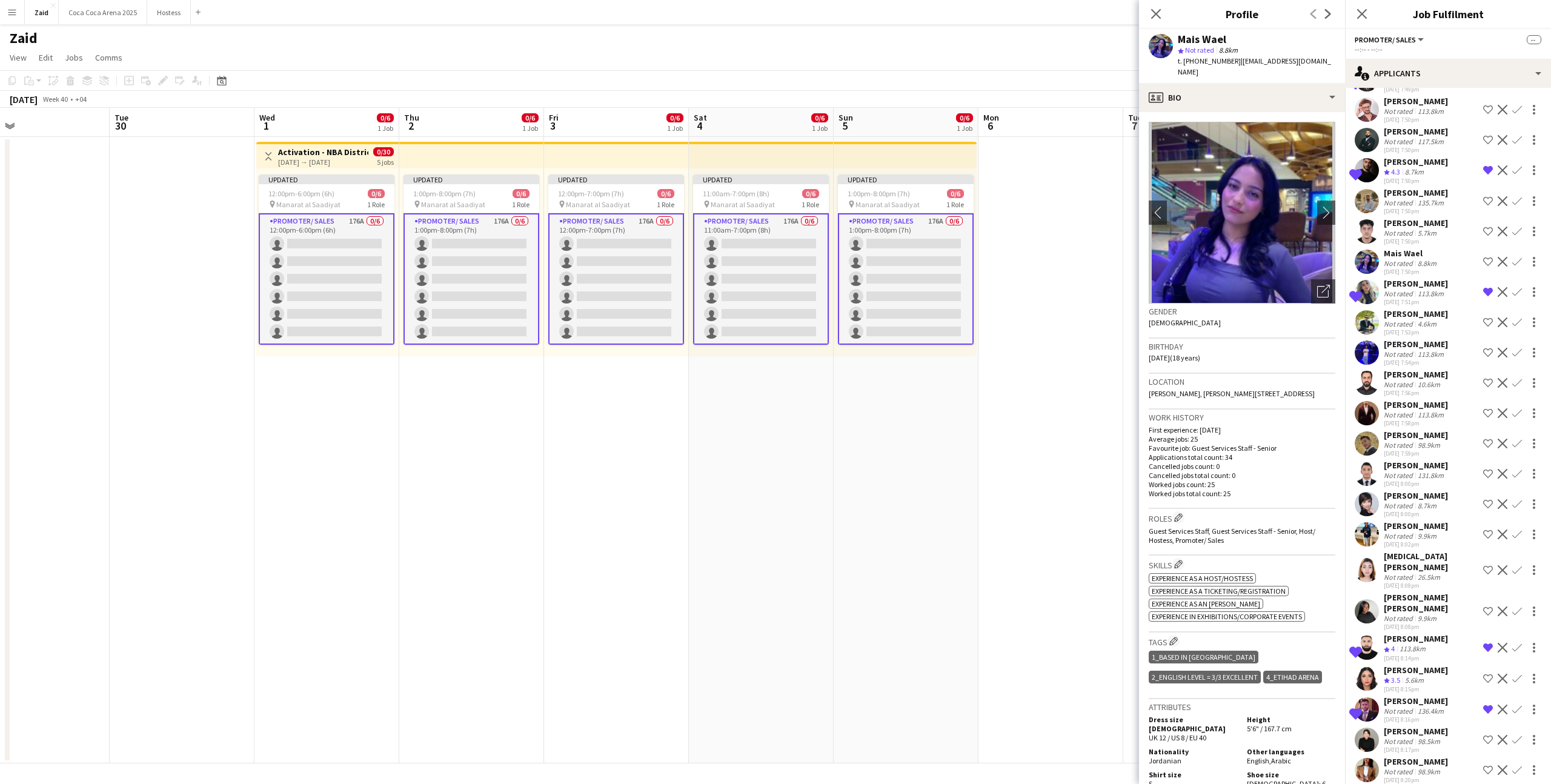
scroll to position [2157, 0]
click at [1440, 574] on div "26.5km" at bounding box center [1430, 578] width 28 height 9
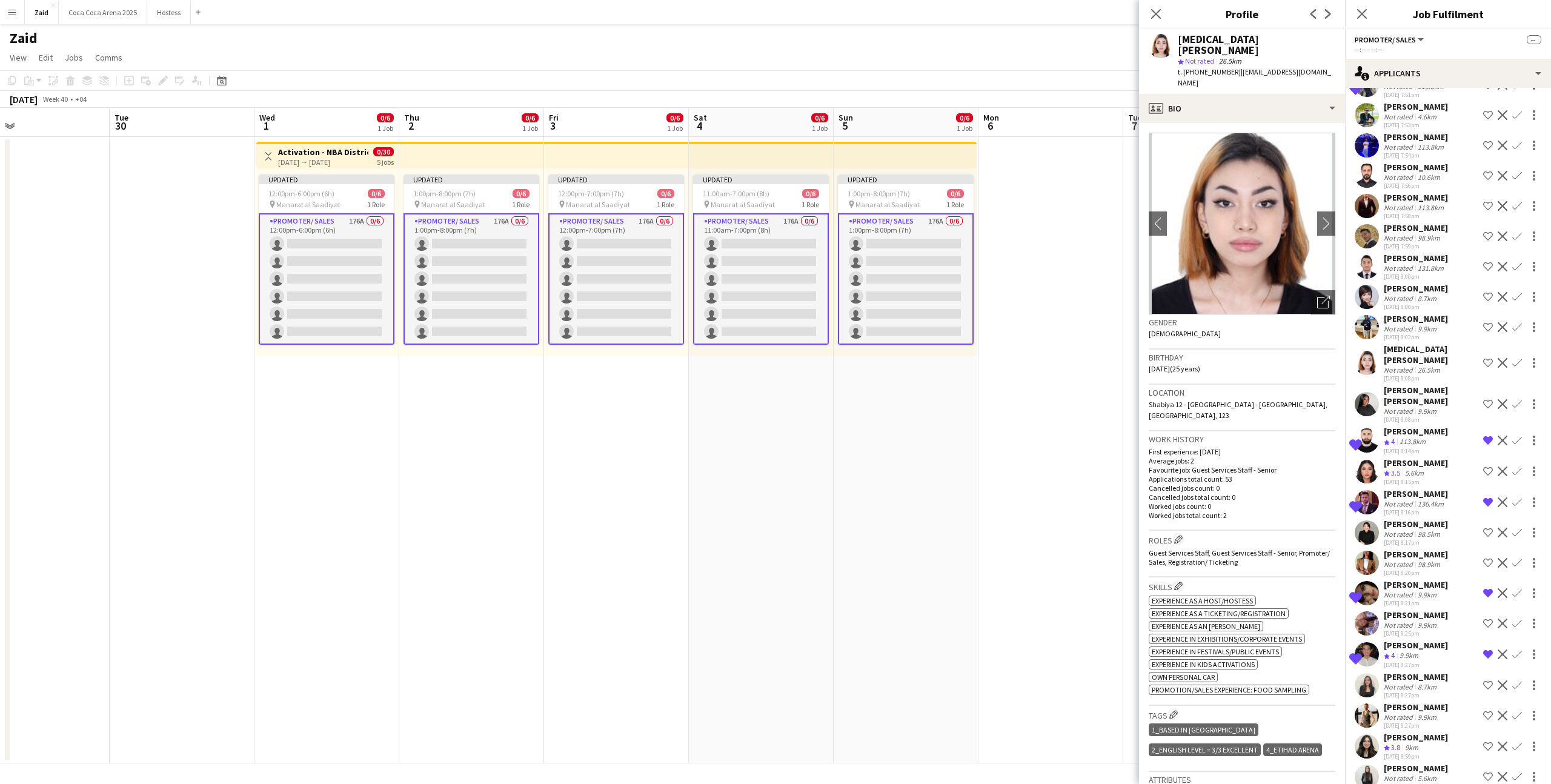
scroll to position [2373, 0]
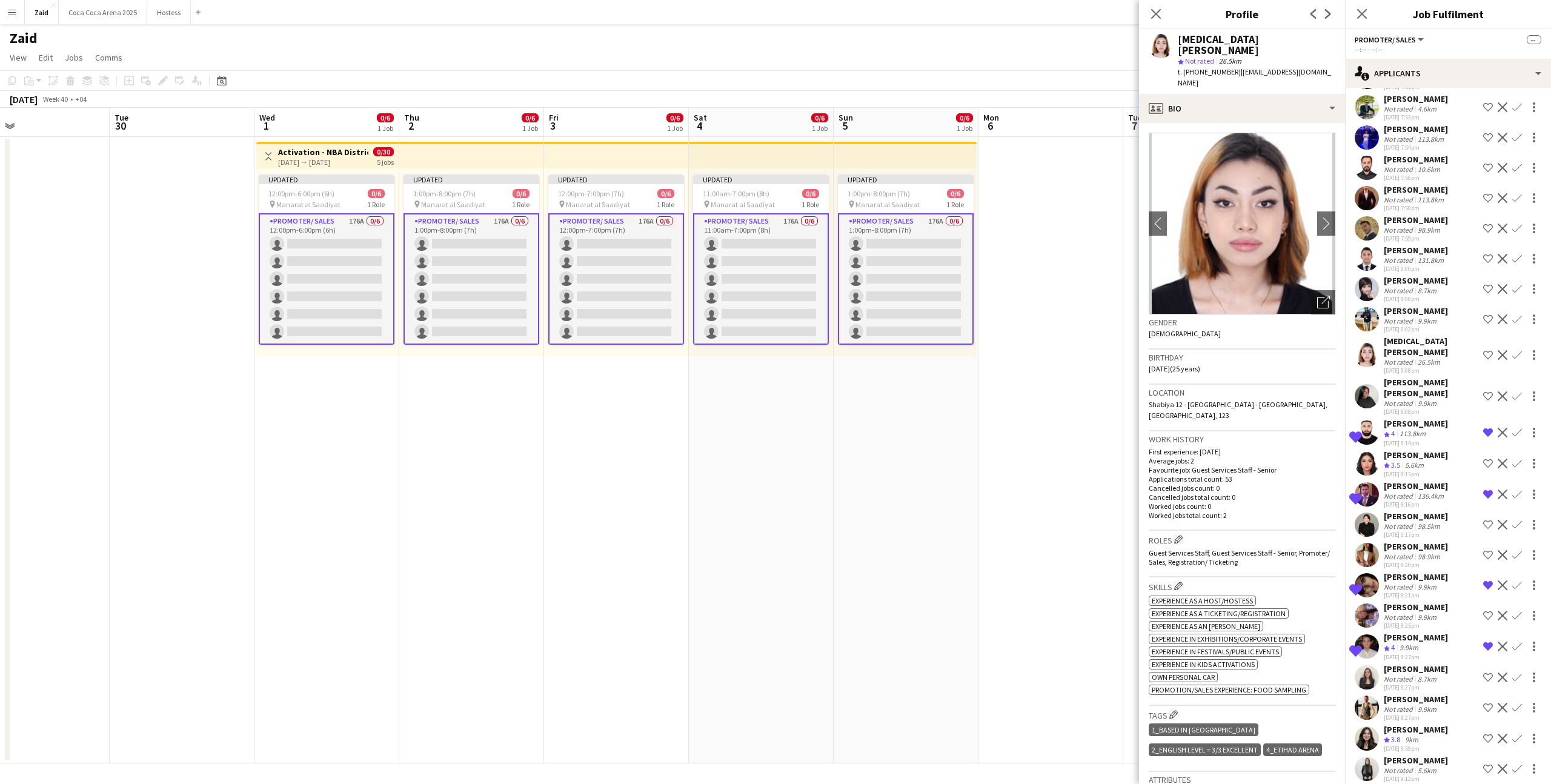
click at [1486, 673] on app-icon "Shortlist crew" at bounding box center [1489, 678] width 10 height 10
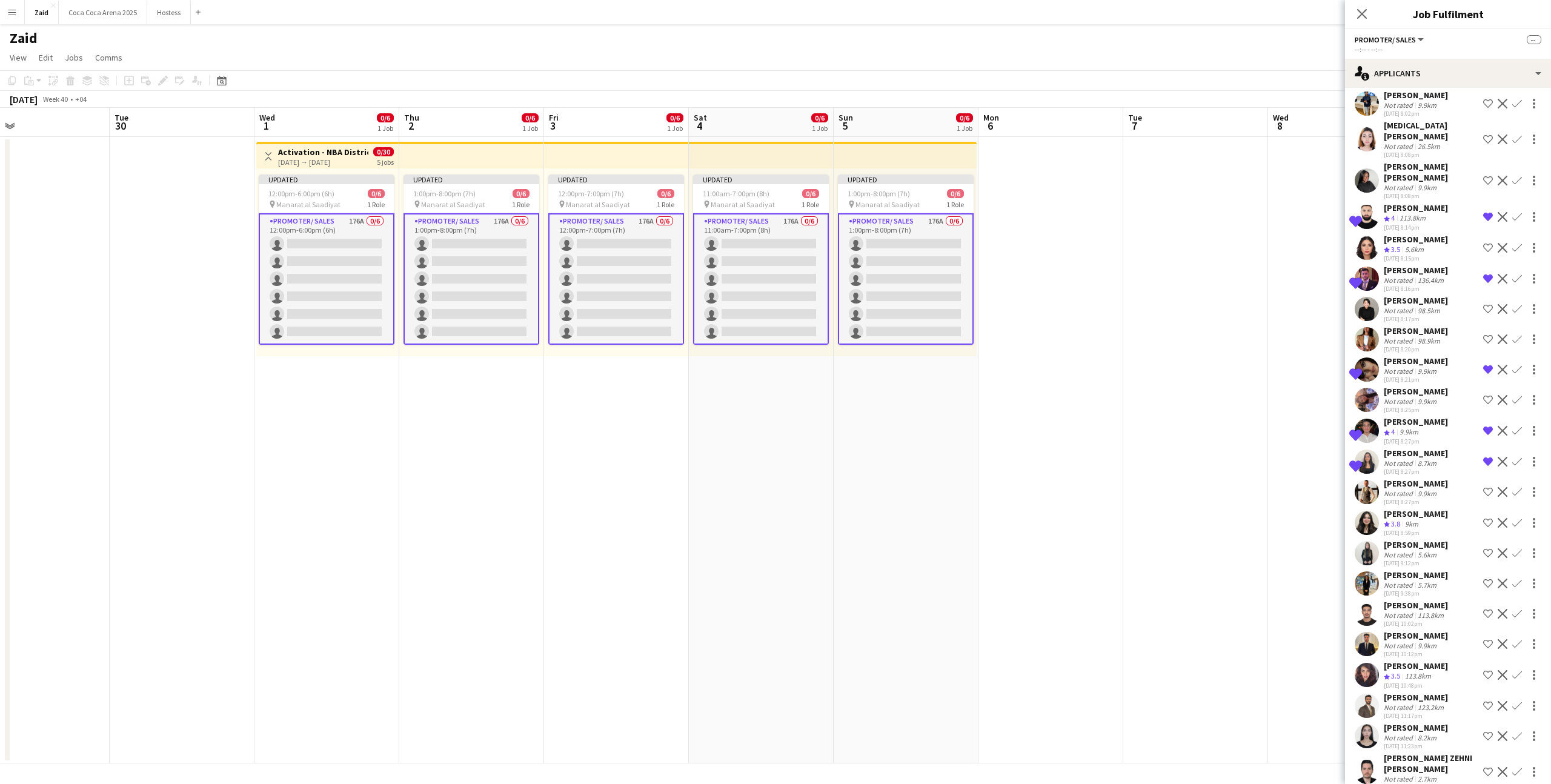
scroll to position [2588, 0]
click at [1450, 692] on div "Nabil Baloushi Not rated 123.2km 28-08-2025 11:17pm Shortlist crew Decline Conf…" at bounding box center [1448, 706] width 206 height 28
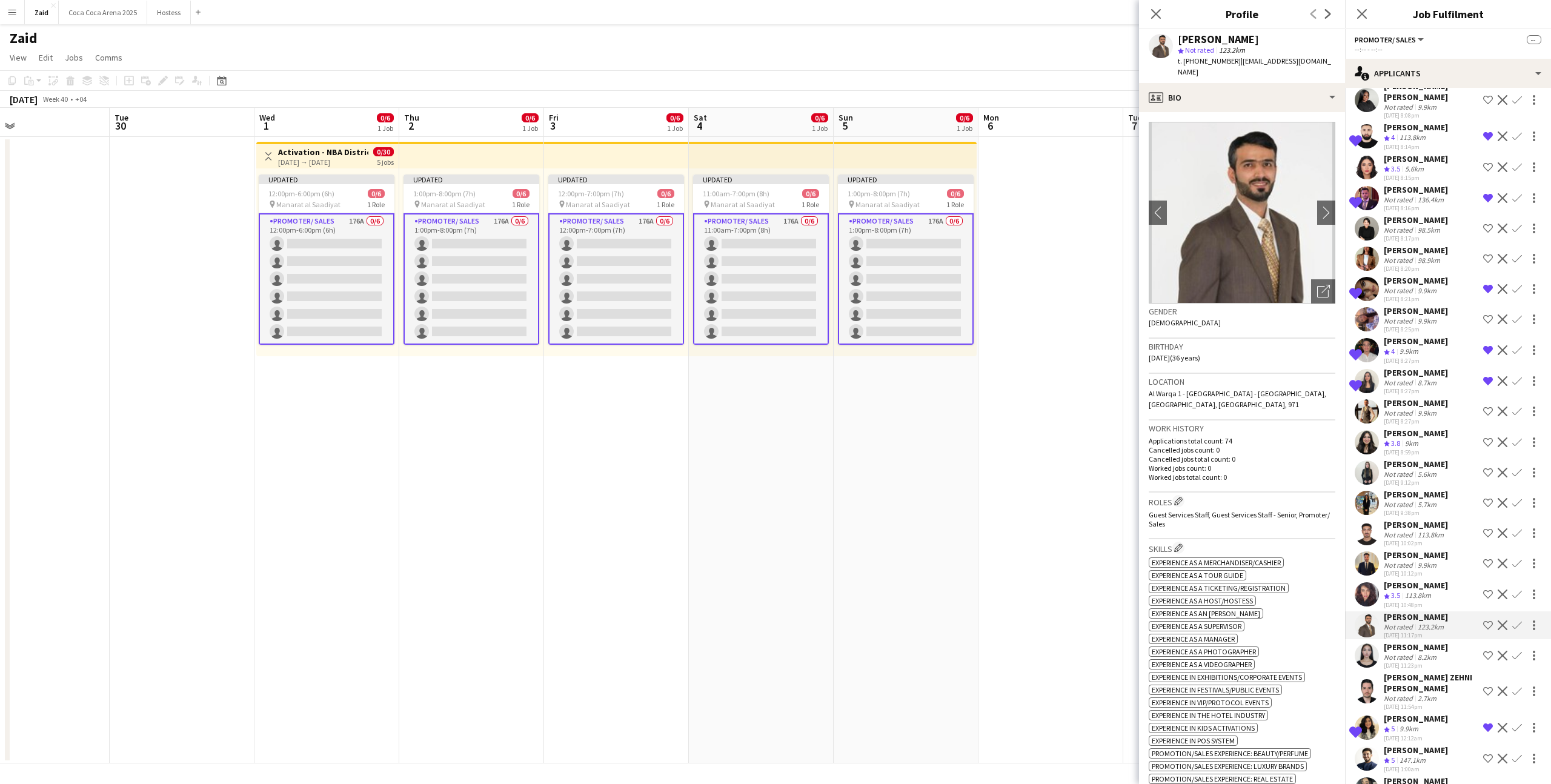
scroll to position [2677, 0]
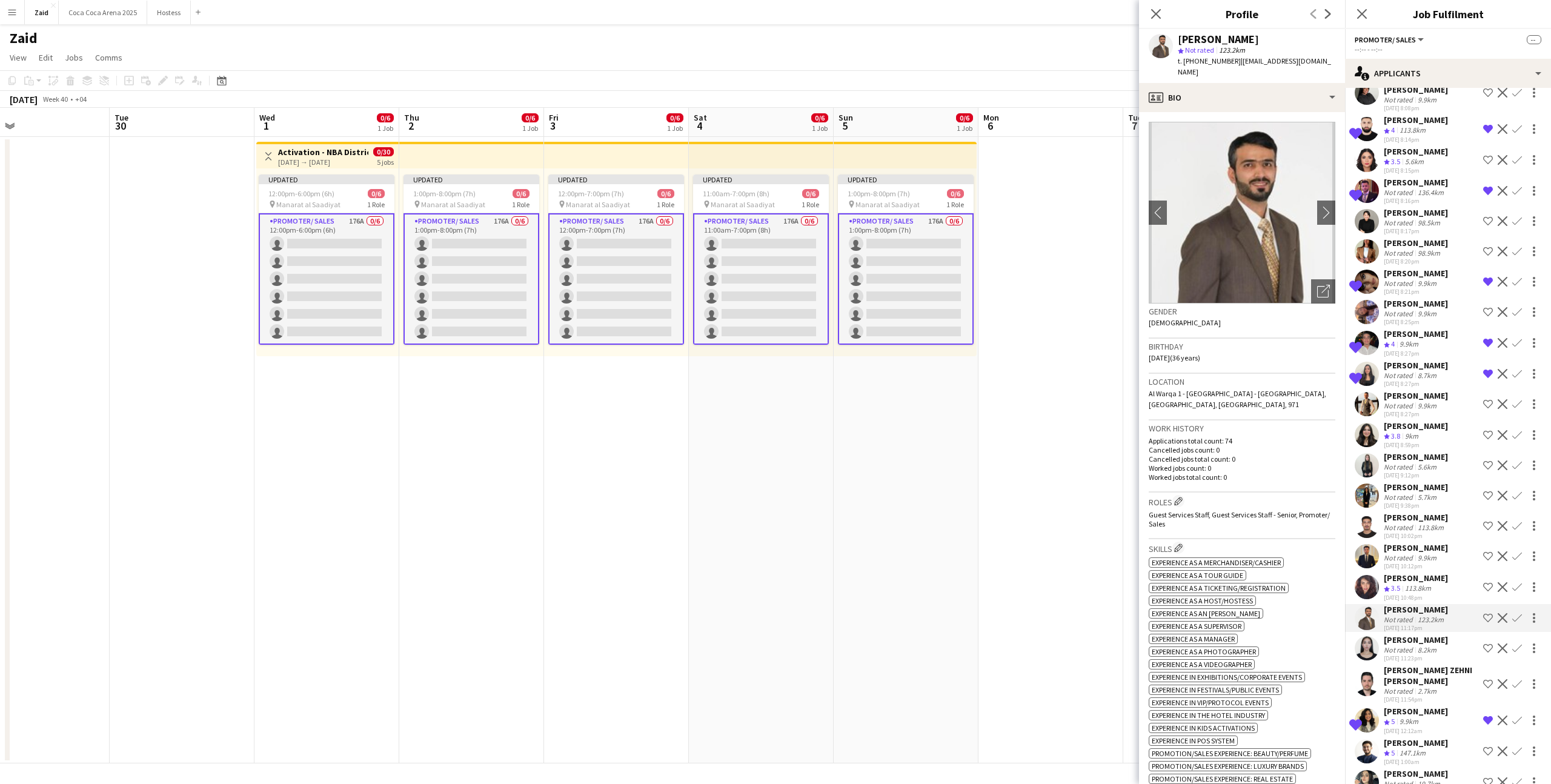
click at [1467, 665] on div "[PERSON_NAME] ZEHNI [PERSON_NAME]" at bounding box center [1431, 675] width 95 height 22
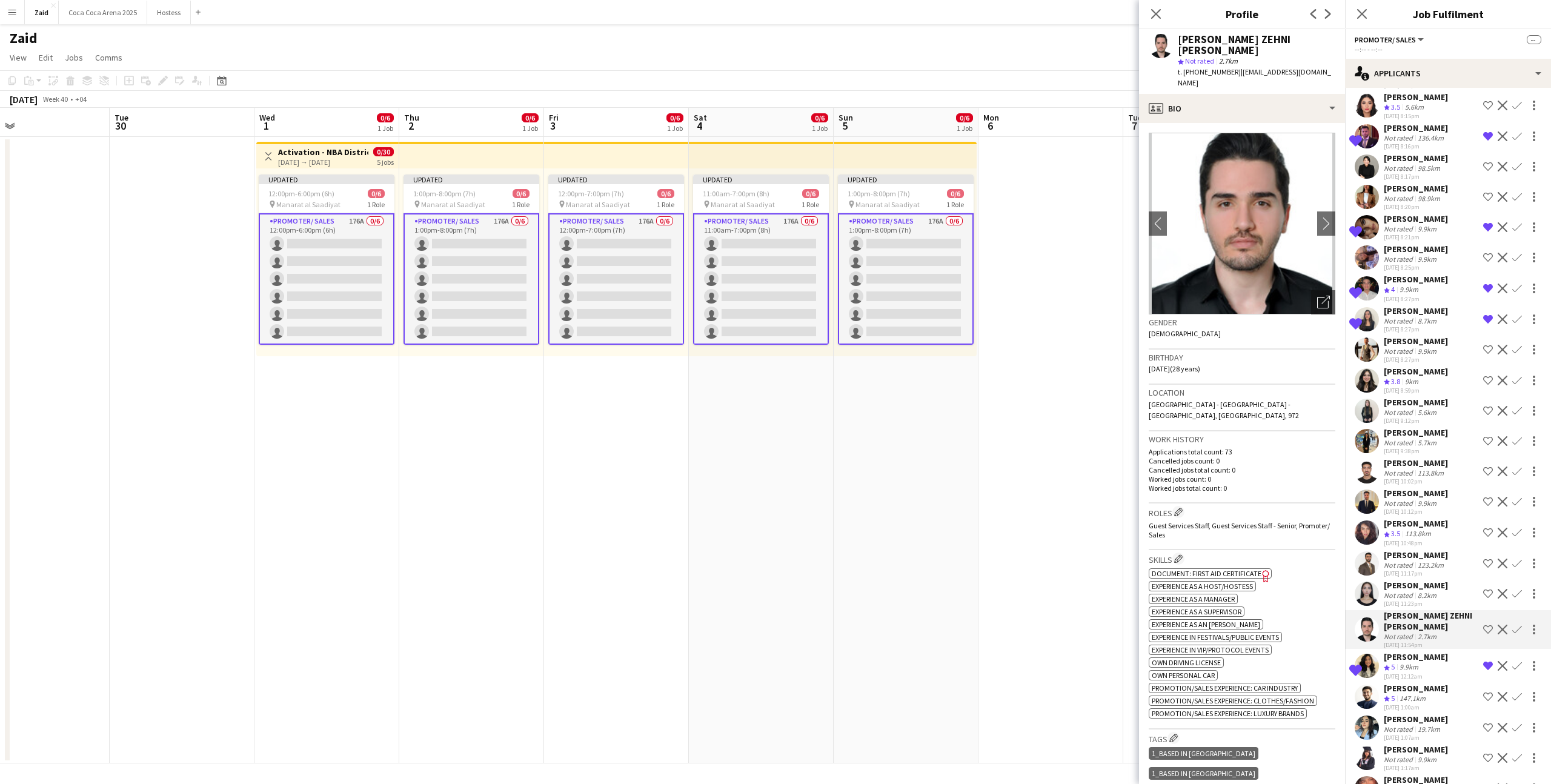
scroll to position [2730, 0]
click at [1467, 594] on div "Fatemeh Ghayem Not rated 129.3km 28-08-2025 7:16pm Shortlist crew Decline Confi…" at bounding box center [1448, 188] width 206 height 5554
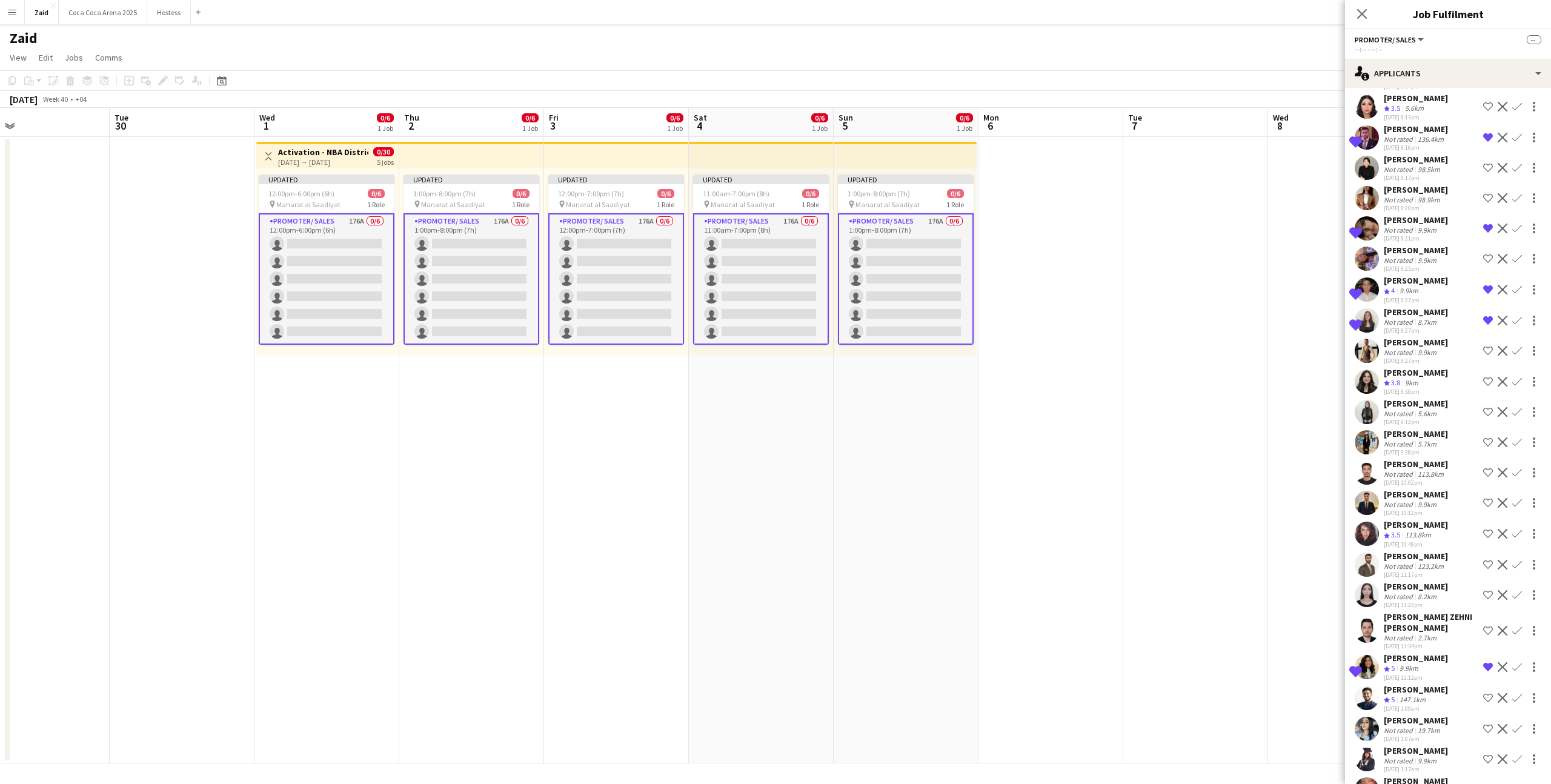
click at [1467, 684] on div "Wissam Shehabaldin Crew rating 5 147.1km 29-08-2025 1:00am Shortlist crew Decli…" at bounding box center [1448, 699] width 206 height 29
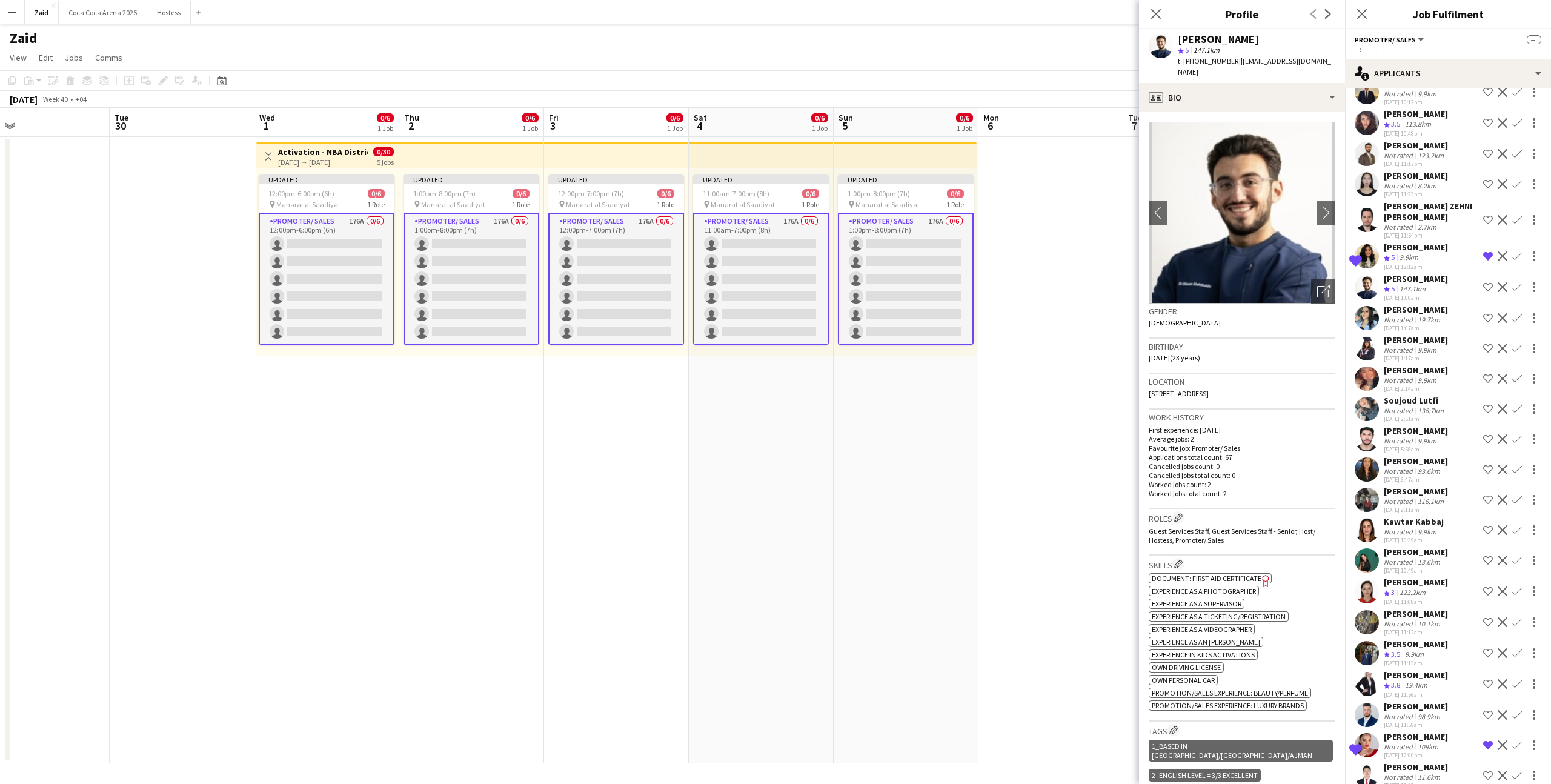
scroll to position [3160, 0]
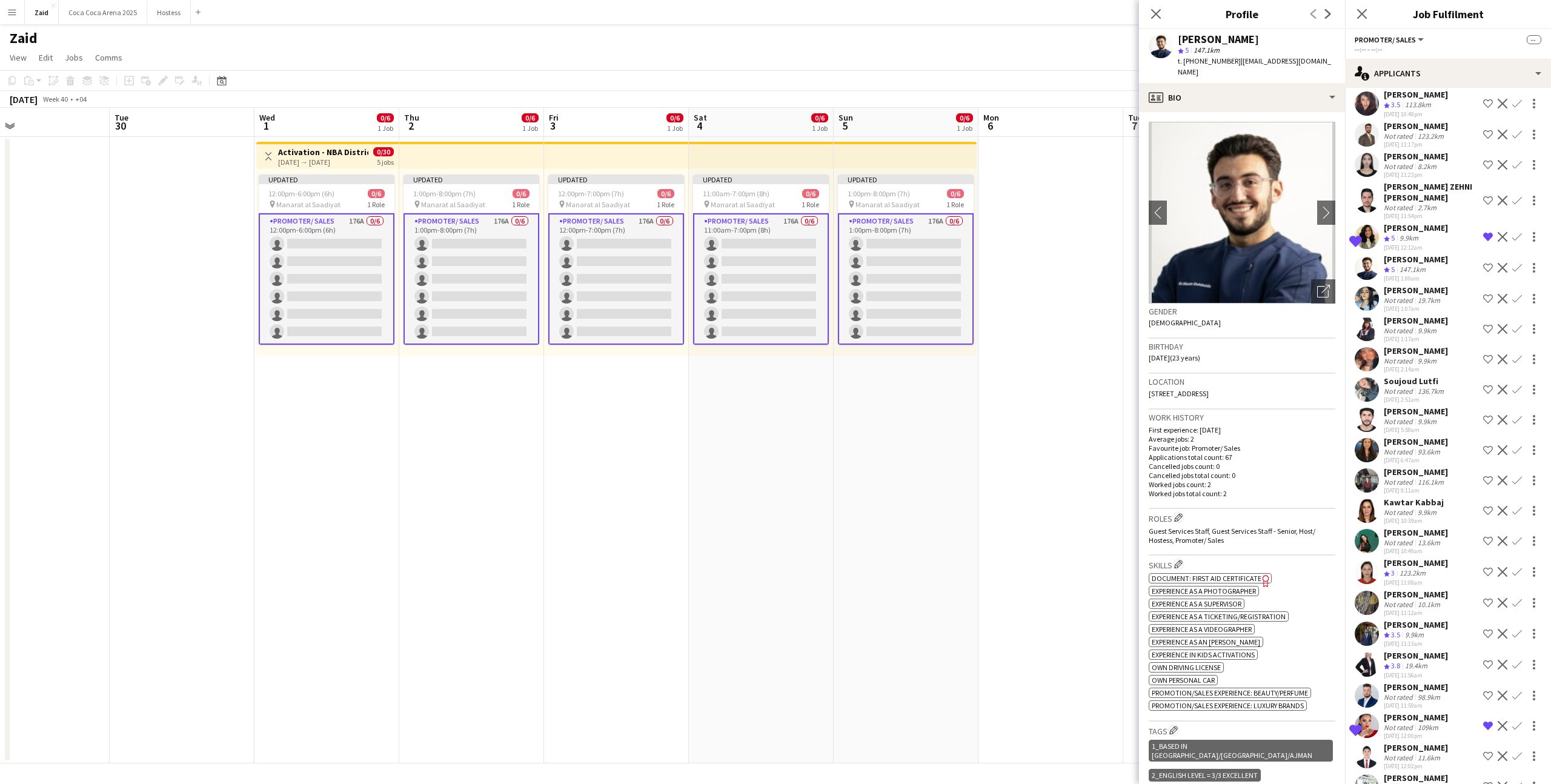
click at [1424, 630] on div "9.9km" at bounding box center [1414, 635] width 23 height 11
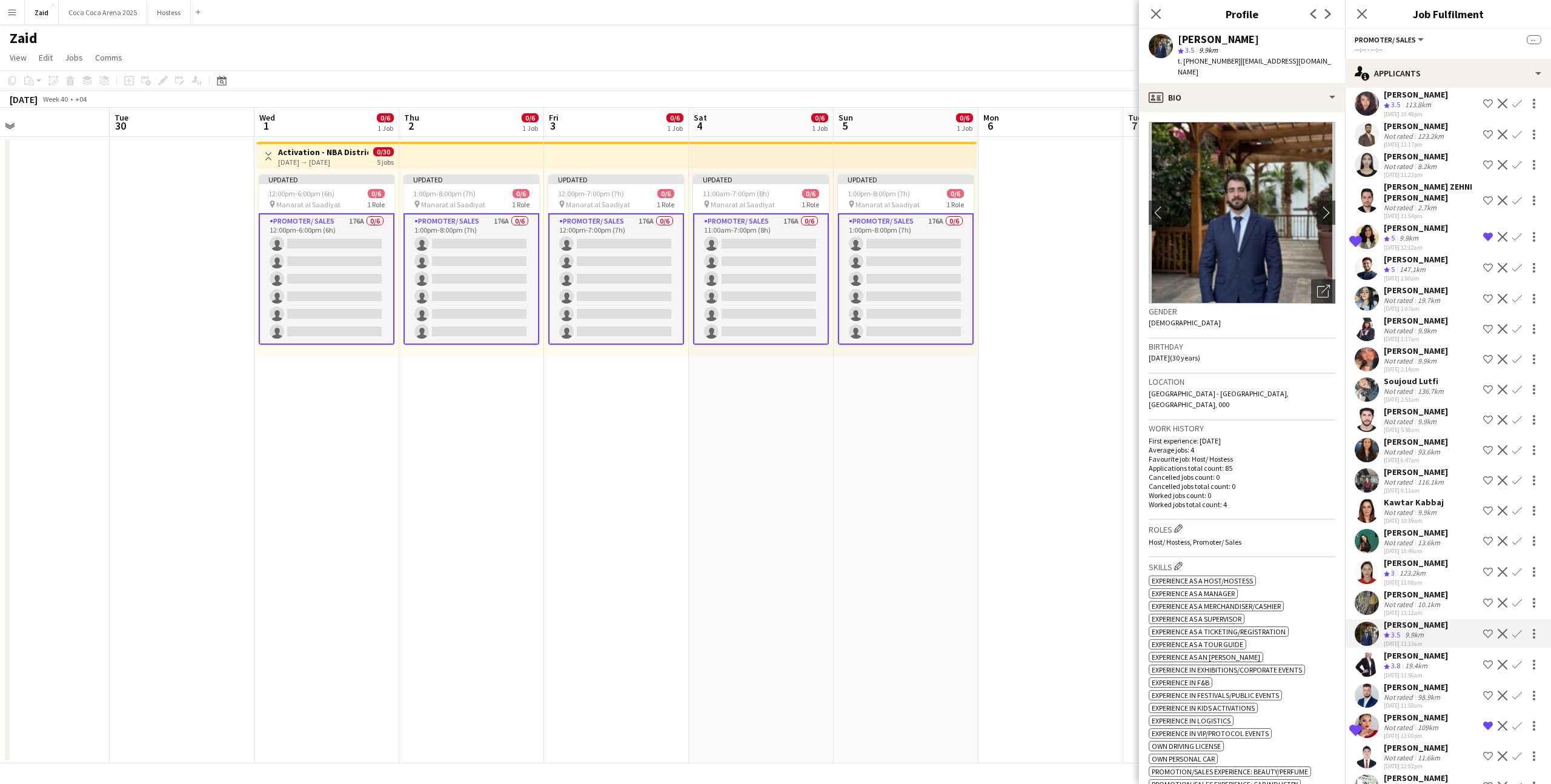
click at [1429, 589] on div "Emran Ahmad" at bounding box center [1416, 594] width 64 height 11
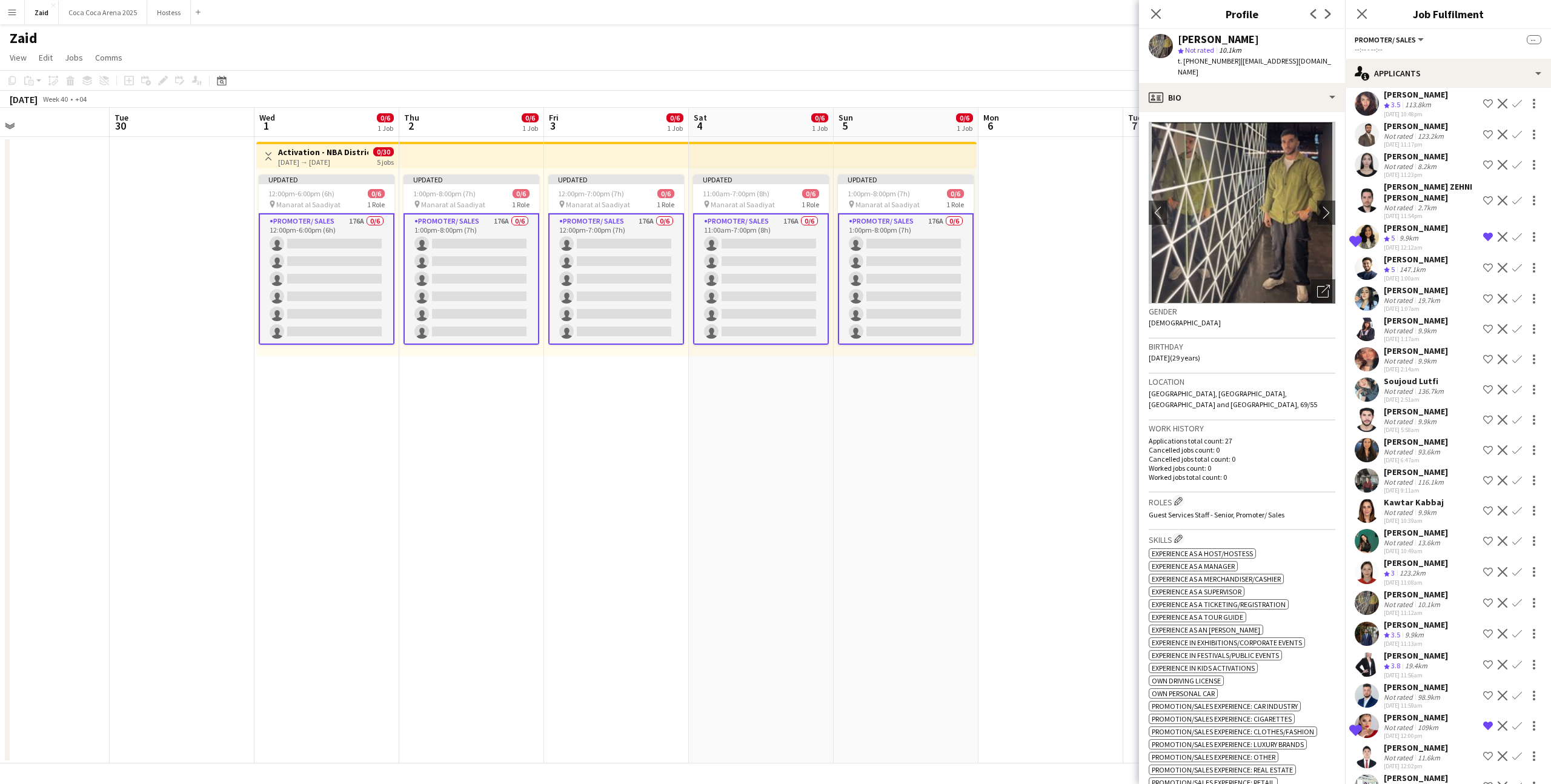
click at [1426, 661] on div "19.4km" at bounding box center [1417, 666] width 28 height 11
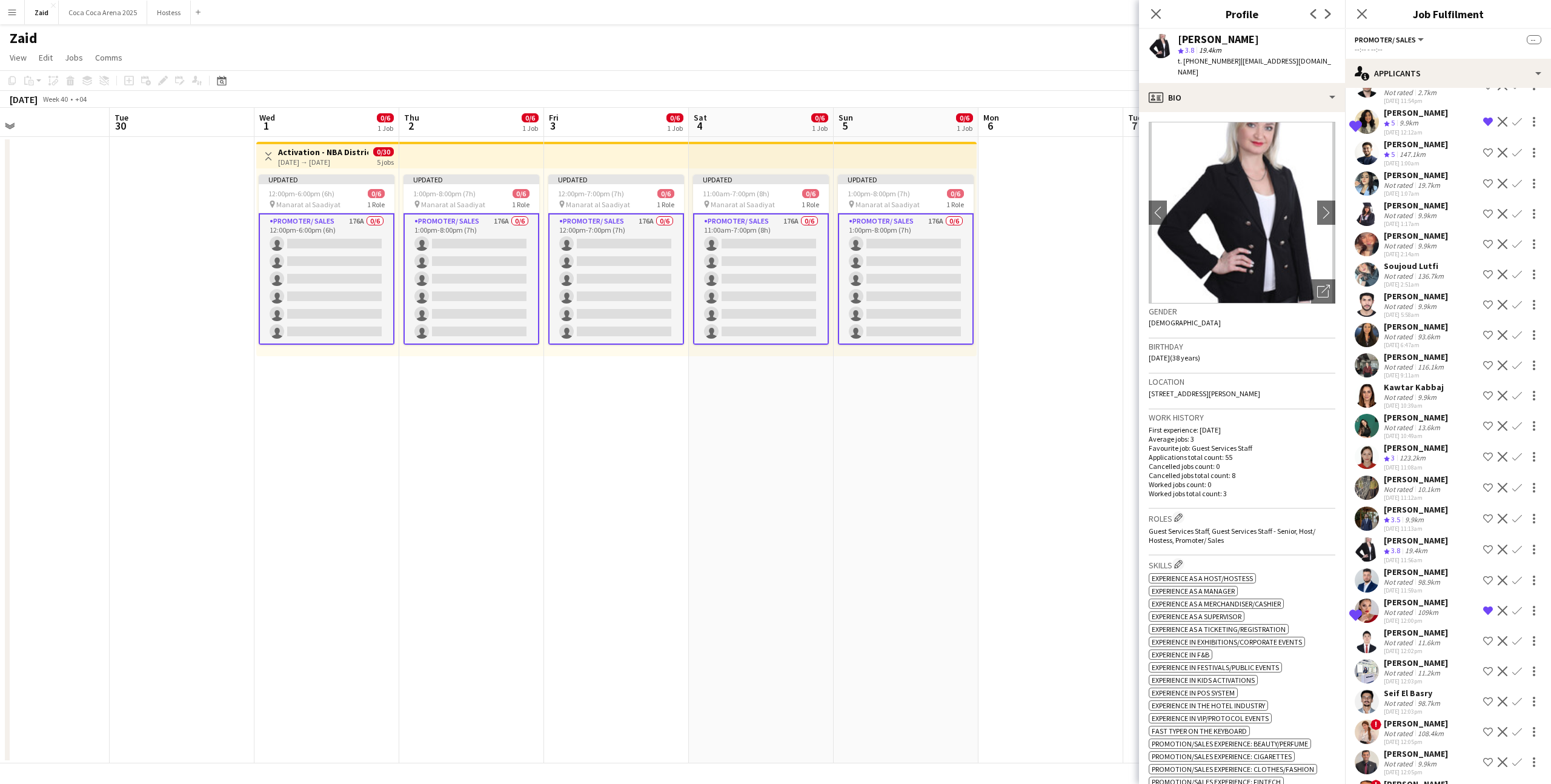
scroll to position [3282, 0]
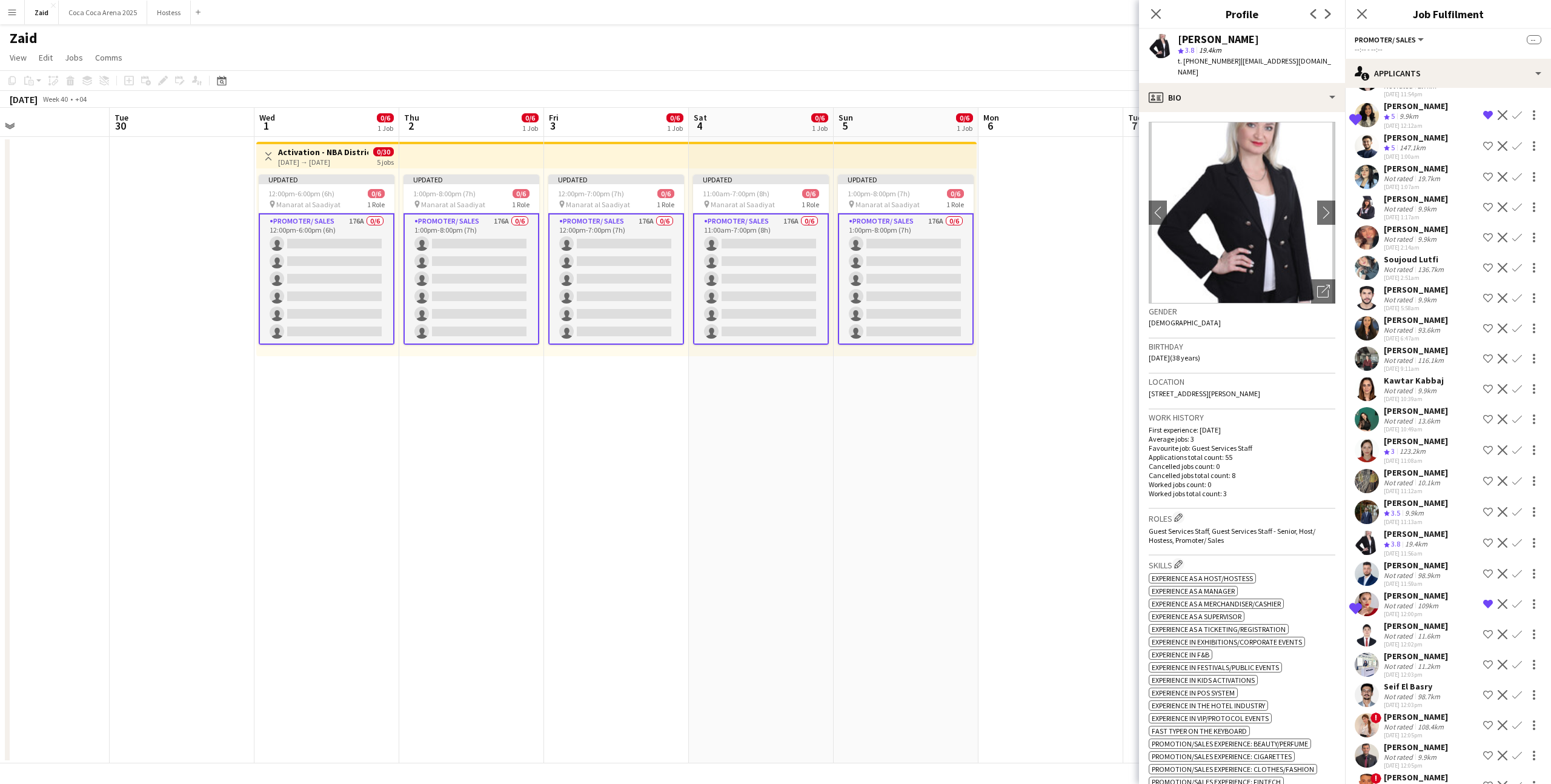
click at [1435, 681] on div "Seif El Basry" at bounding box center [1413, 686] width 59 height 11
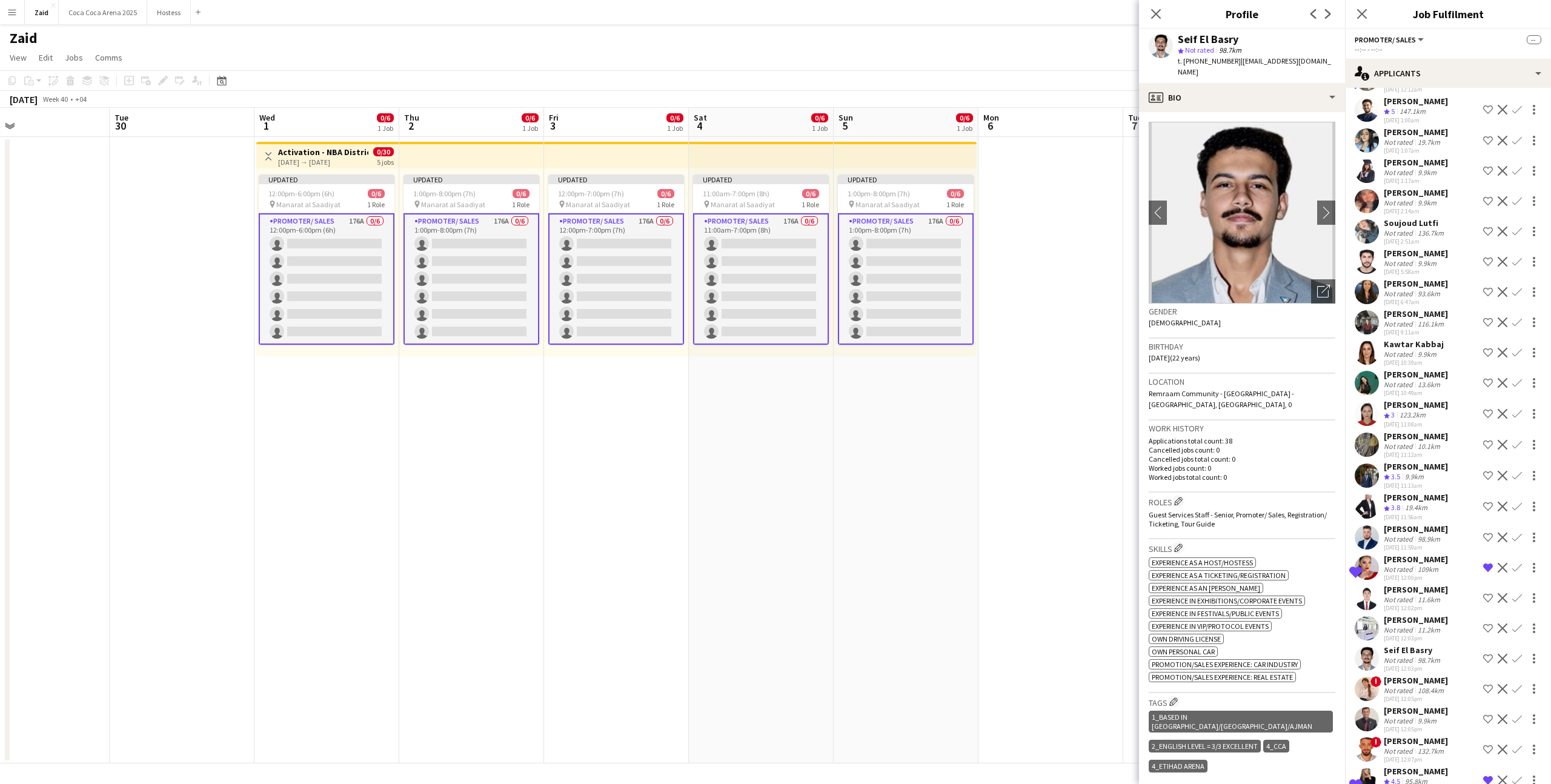
click at [1434, 686] on div "108.4km" at bounding box center [1431, 690] width 31 height 9
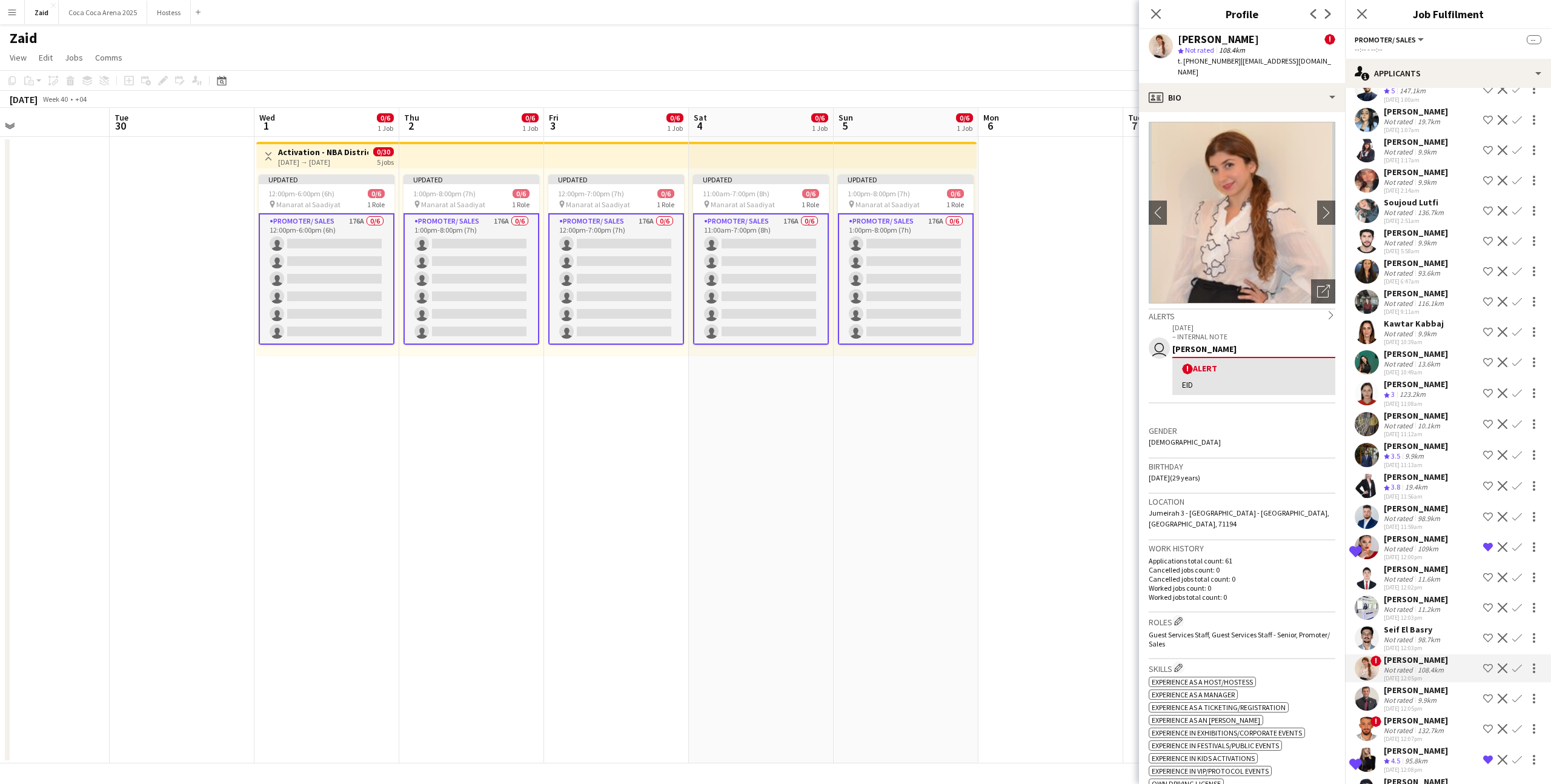
scroll to position [3349, 0]
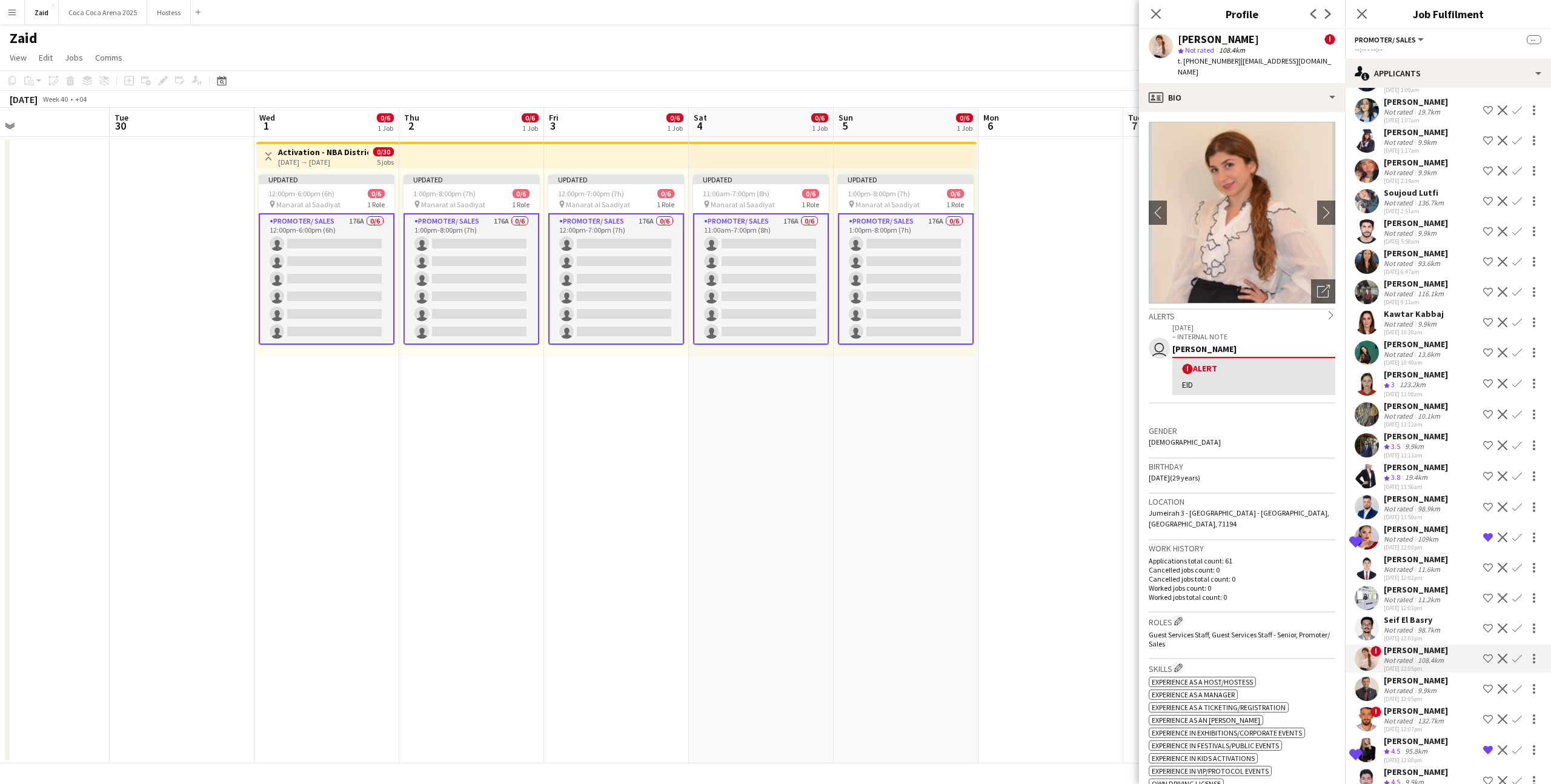
click at [1434, 686] on div "9.9km" at bounding box center [1427, 690] width 23 height 9
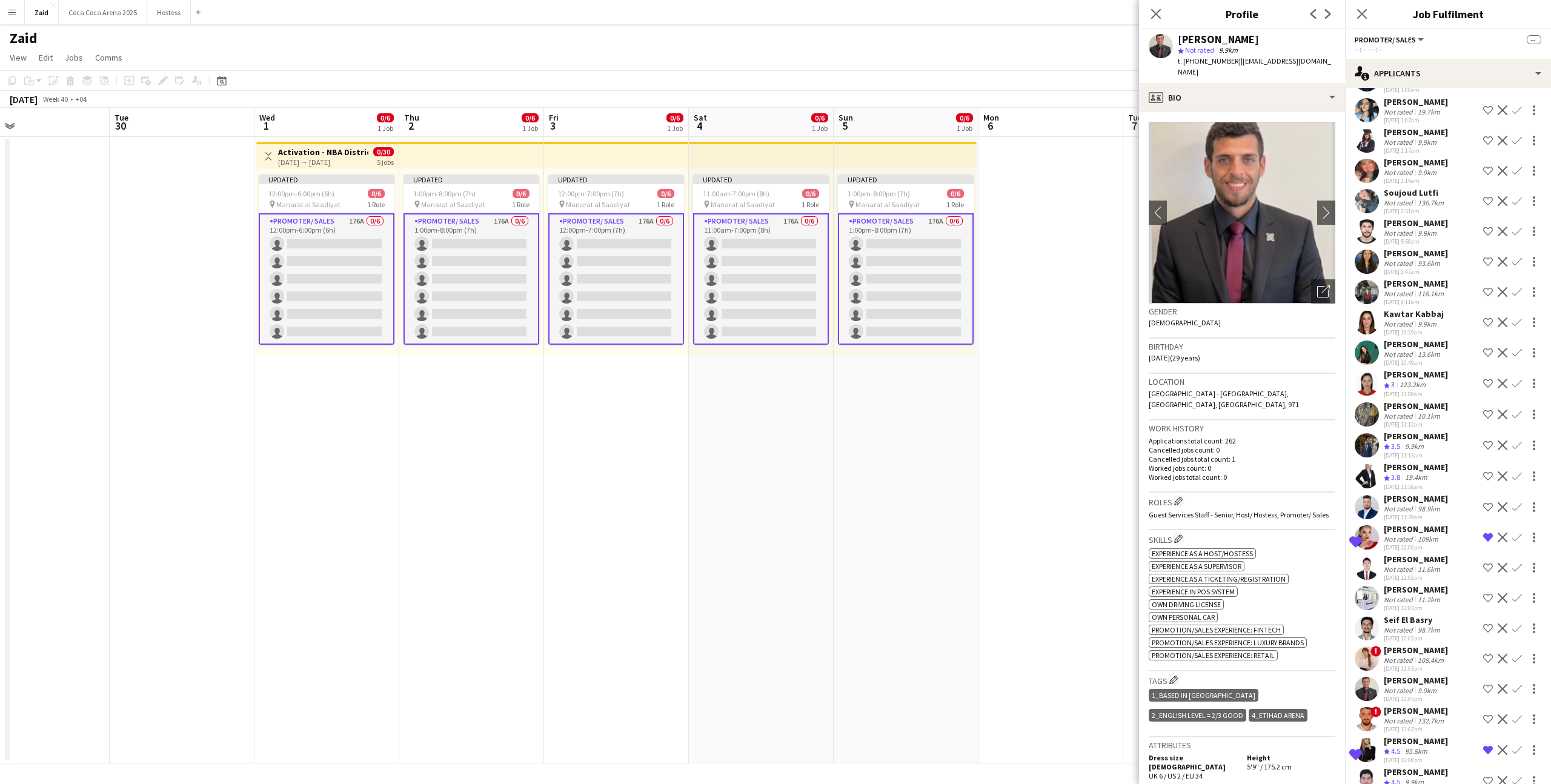
click at [1431, 705] on div "Mohamad Ghaith" at bounding box center [1416, 710] width 64 height 11
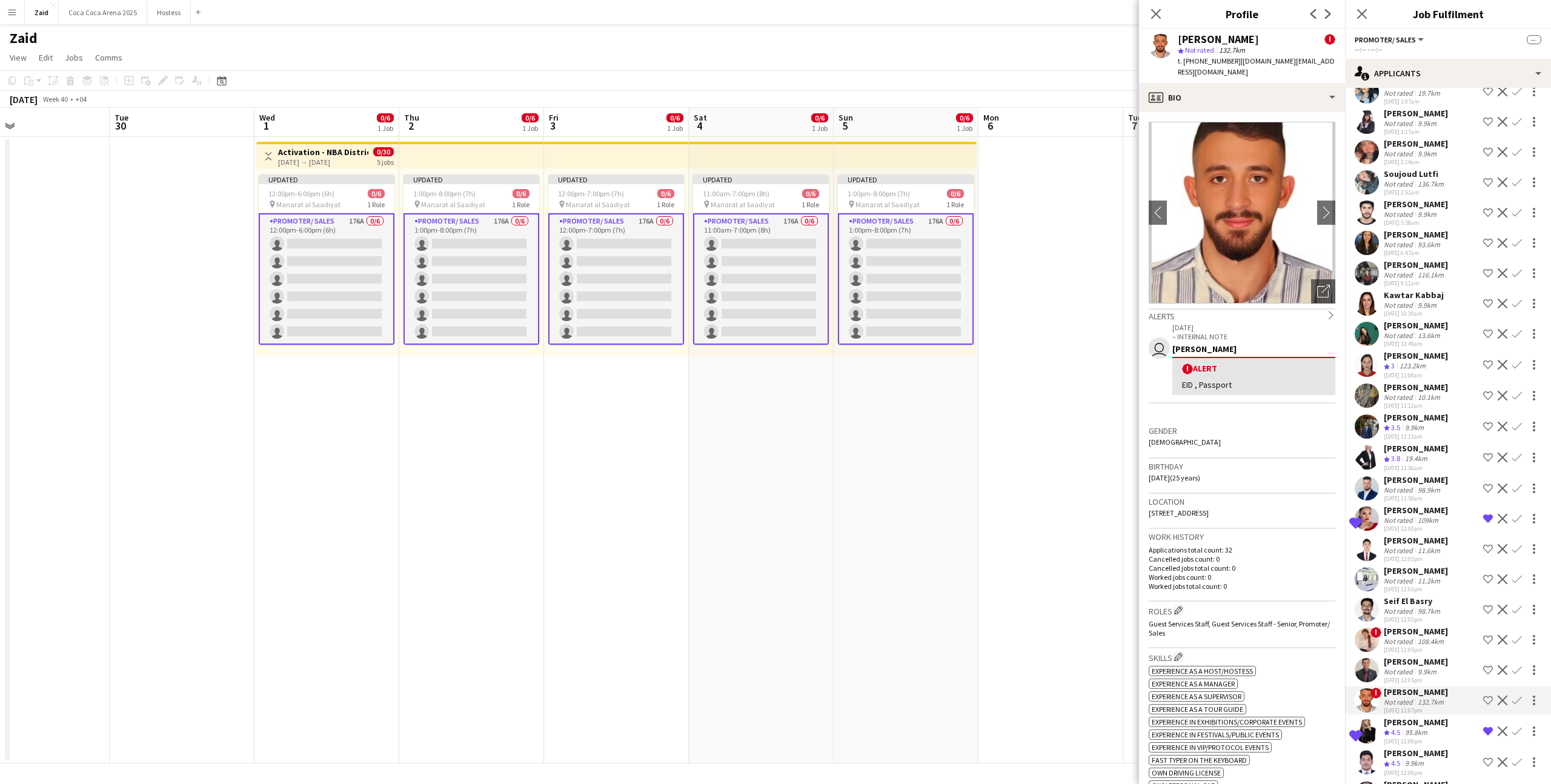
scroll to position [3372, 0]
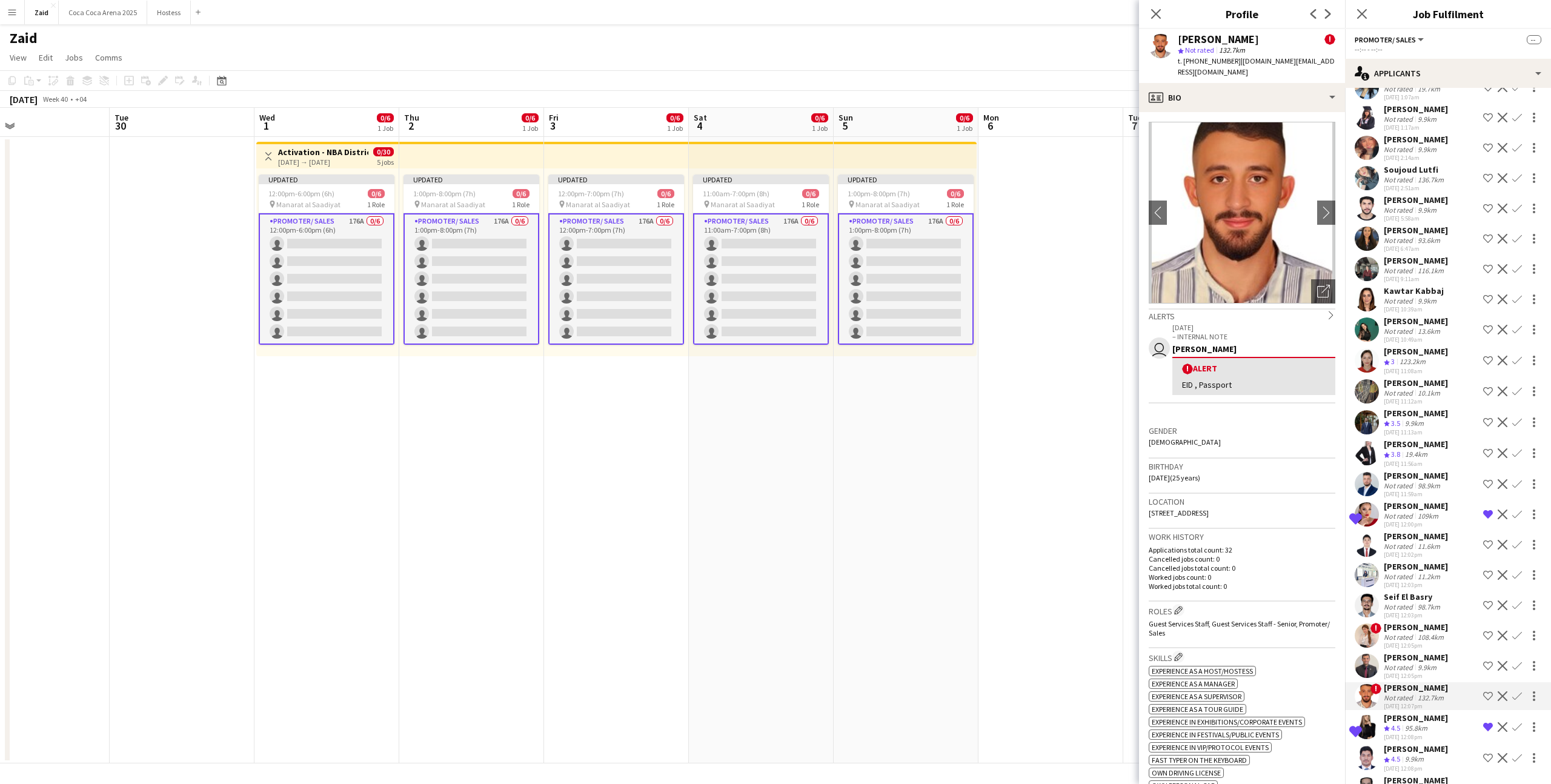
click at [1431, 702] on div "29-08-2025 12:07pm" at bounding box center [1416, 706] width 64 height 8
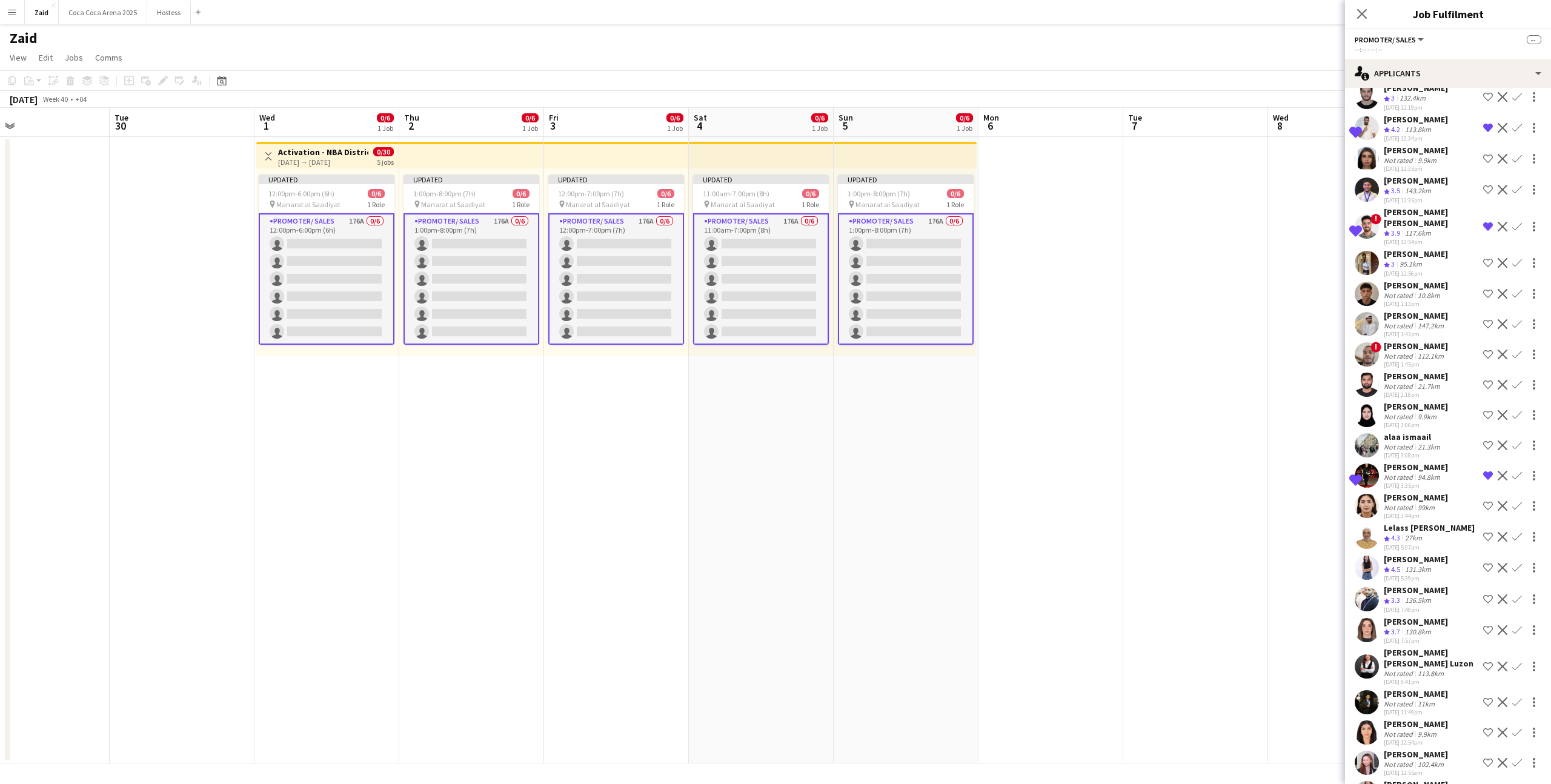
scroll to position [4054, 0]
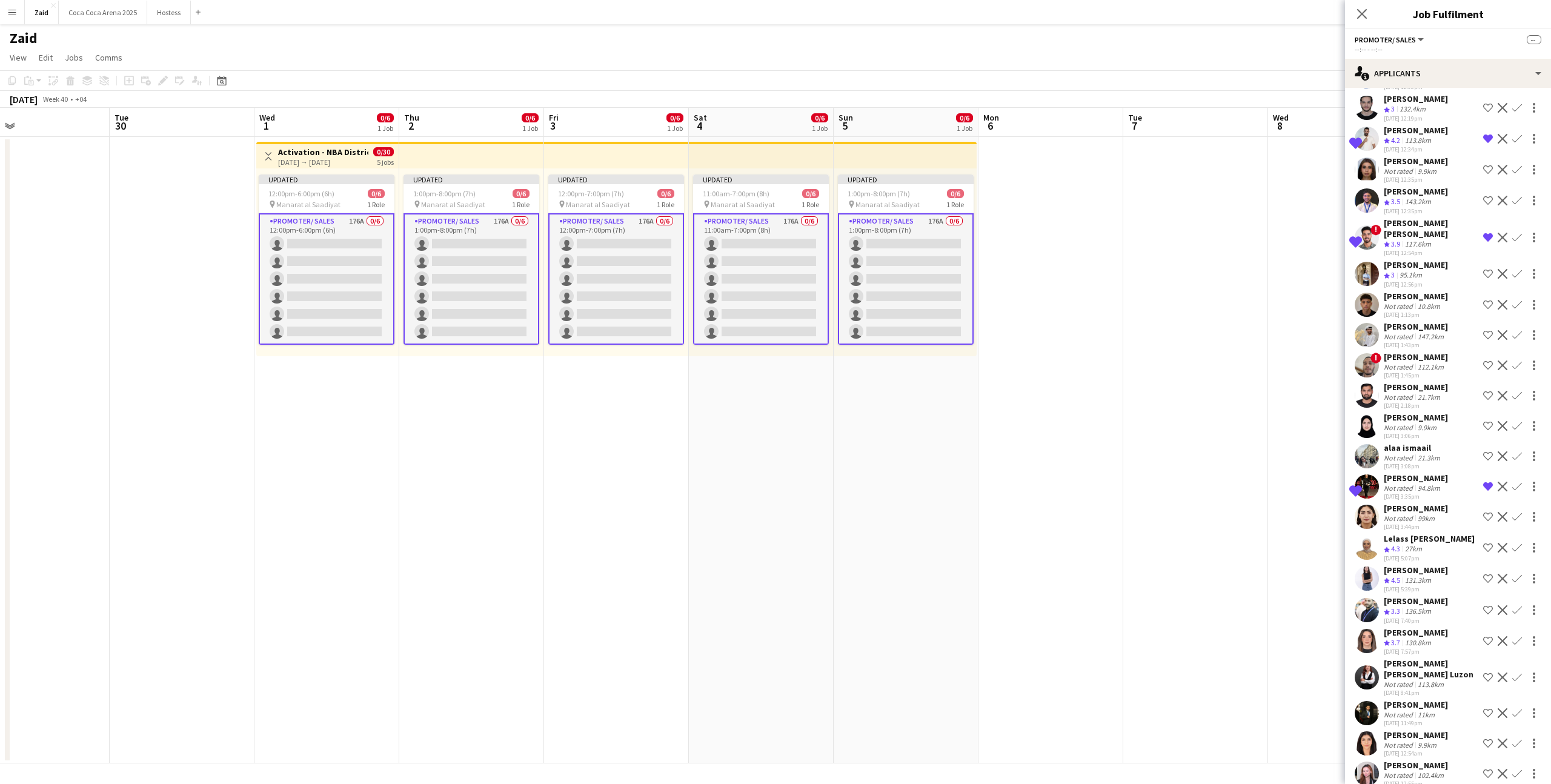
click at [1423, 586] on div "29-08-2025 5:39pm" at bounding box center [1416, 590] width 64 height 8
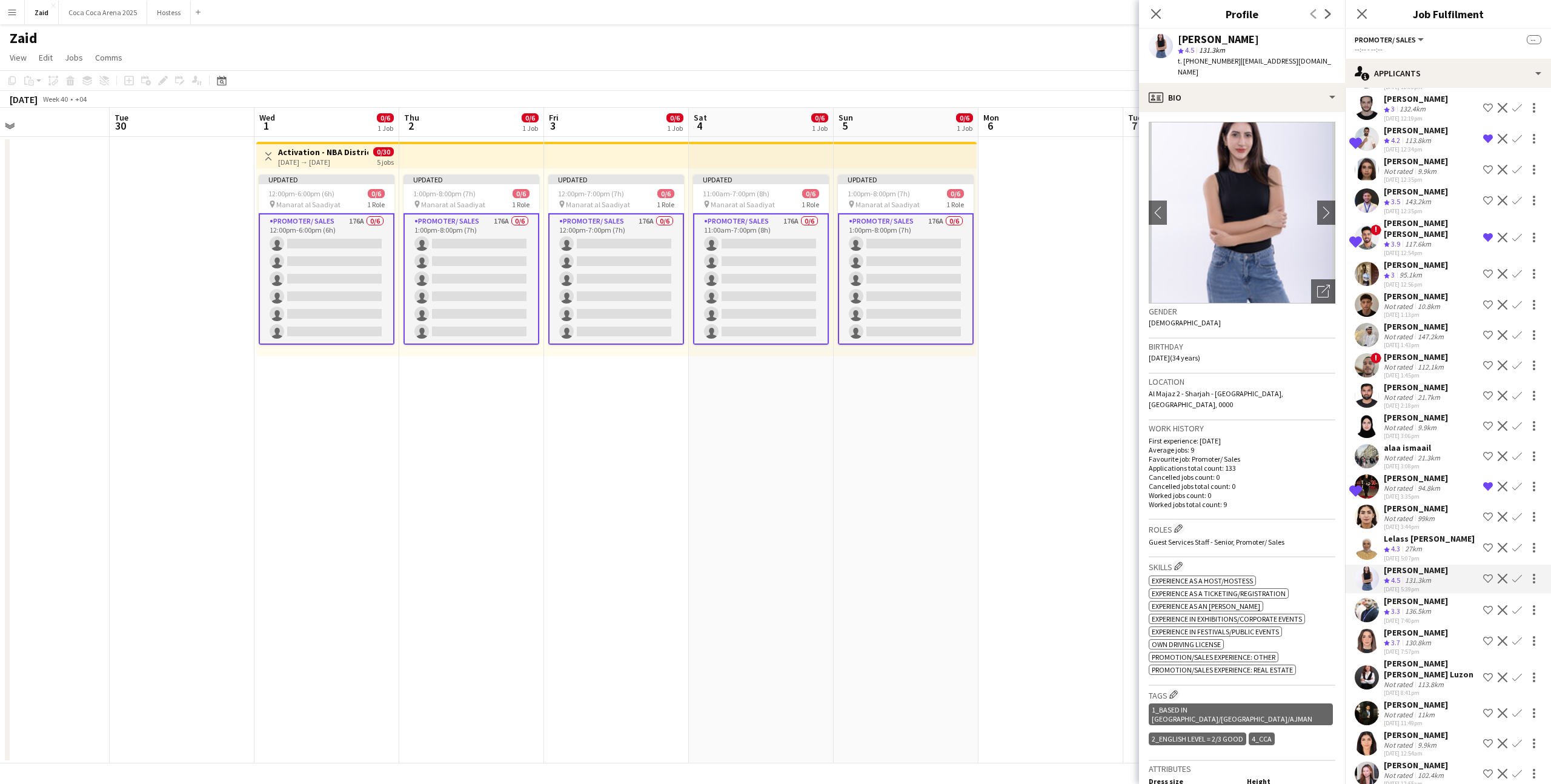
click at [1416, 523] on div "29-08-2025 3:44pm" at bounding box center [1416, 527] width 64 height 8
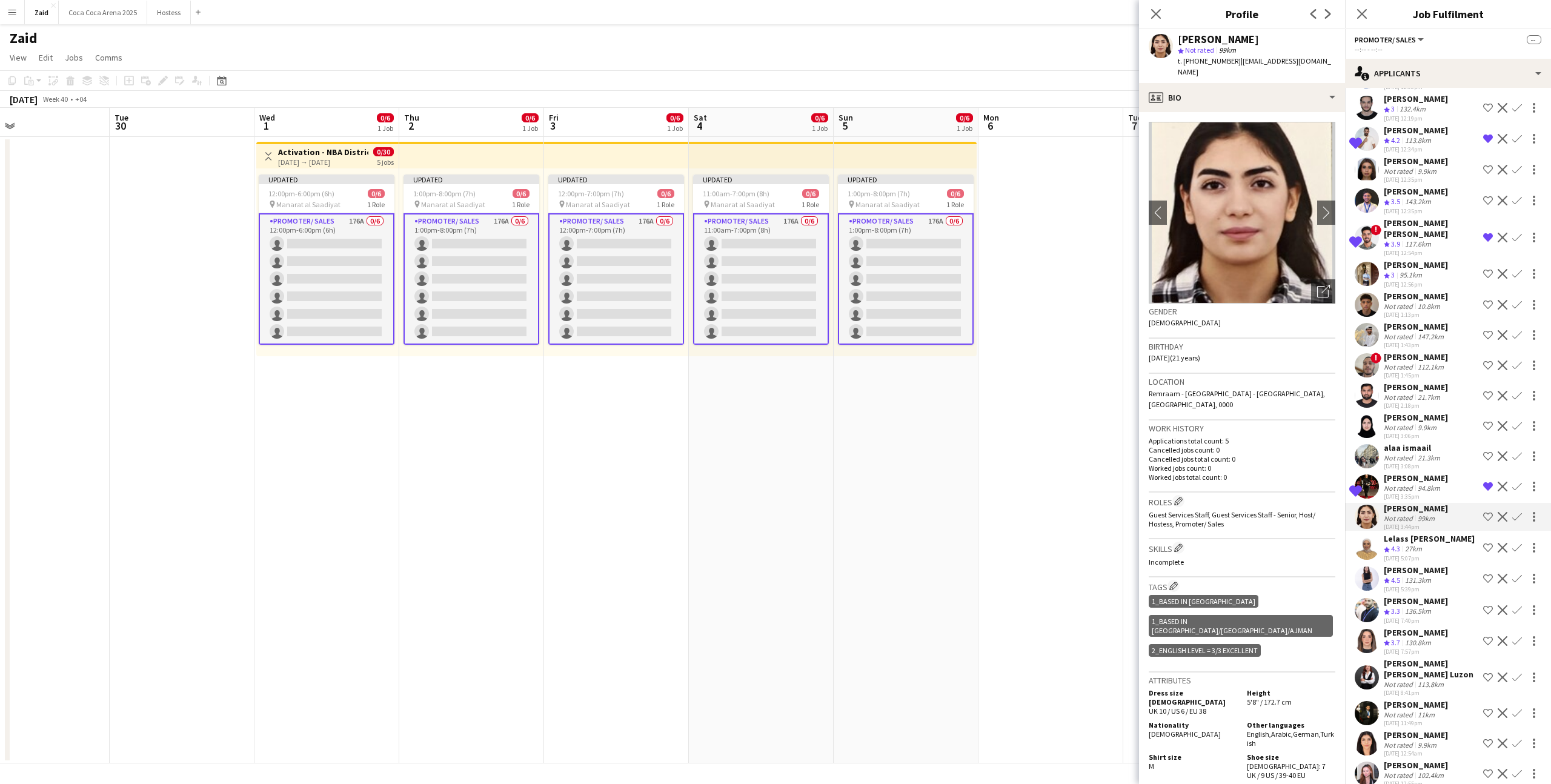
click at [1445, 595] on div "Abdullah Abbara" at bounding box center [1416, 600] width 64 height 11
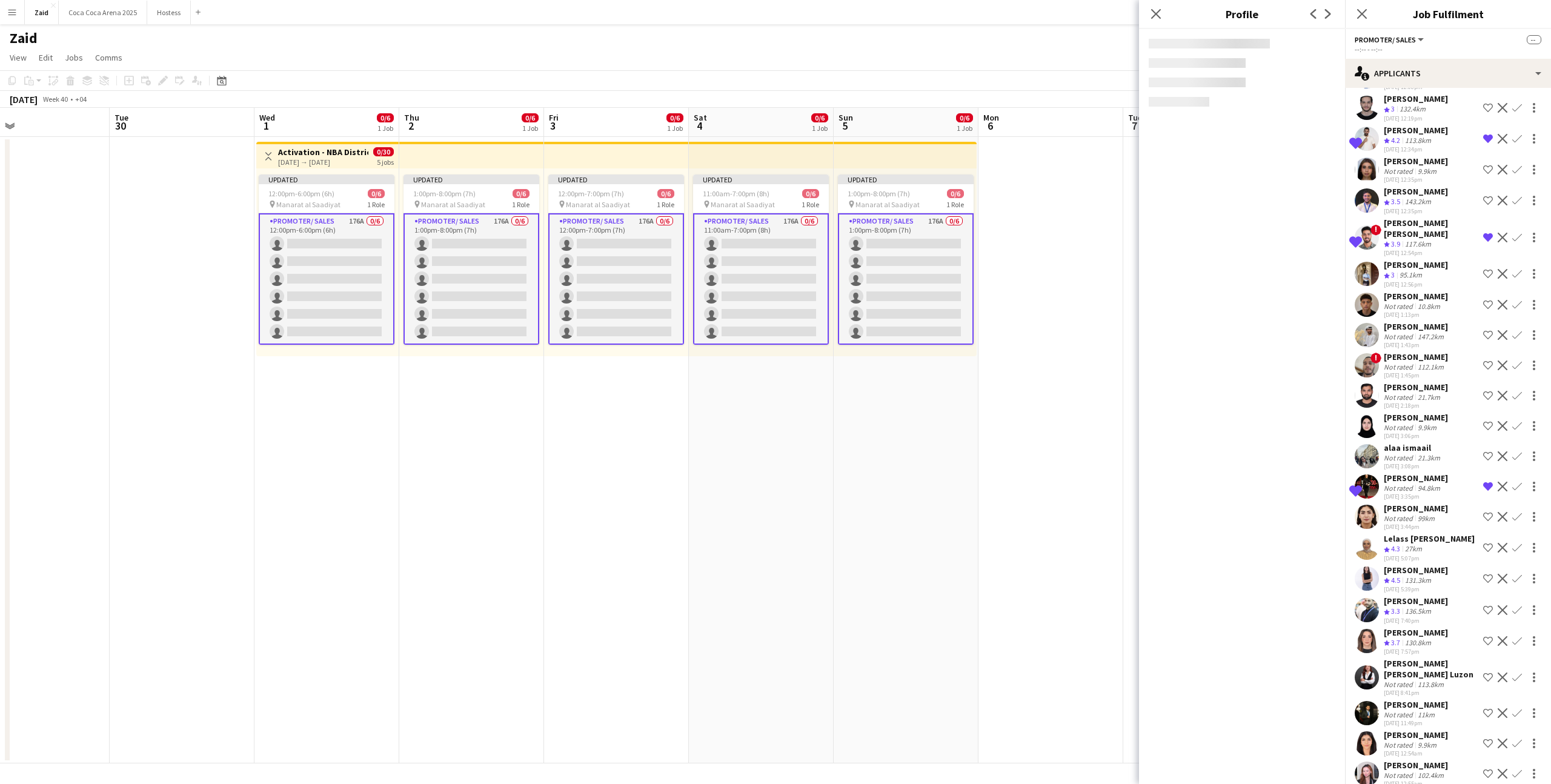
click at [1441, 576] on div "Crew rating 4.5 131.3km" at bounding box center [1416, 581] width 64 height 11
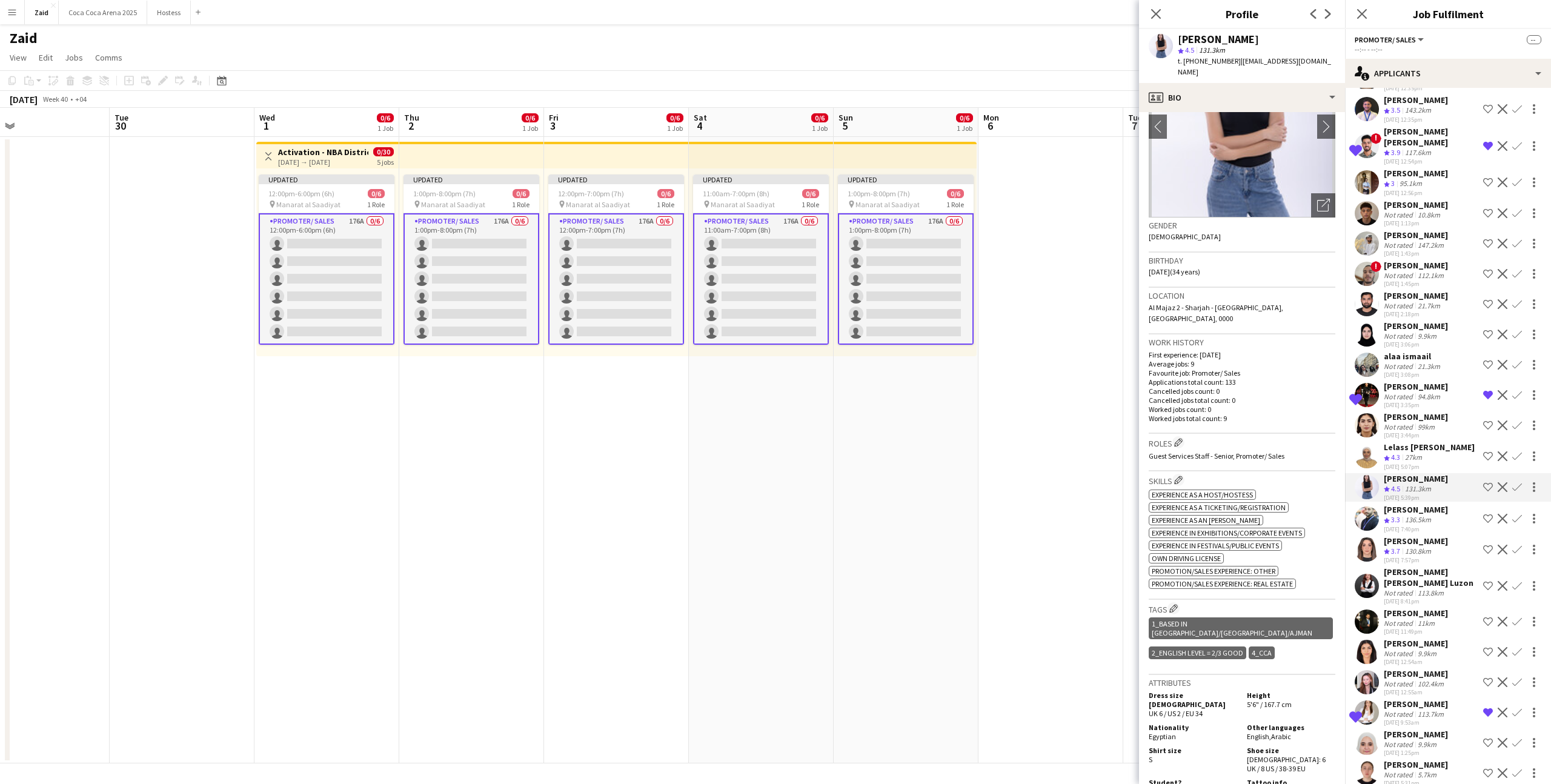
scroll to position [4144, 0]
click at [1412, 689] on div "30-08-2025 12:55am" at bounding box center [1416, 693] width 64 height 8
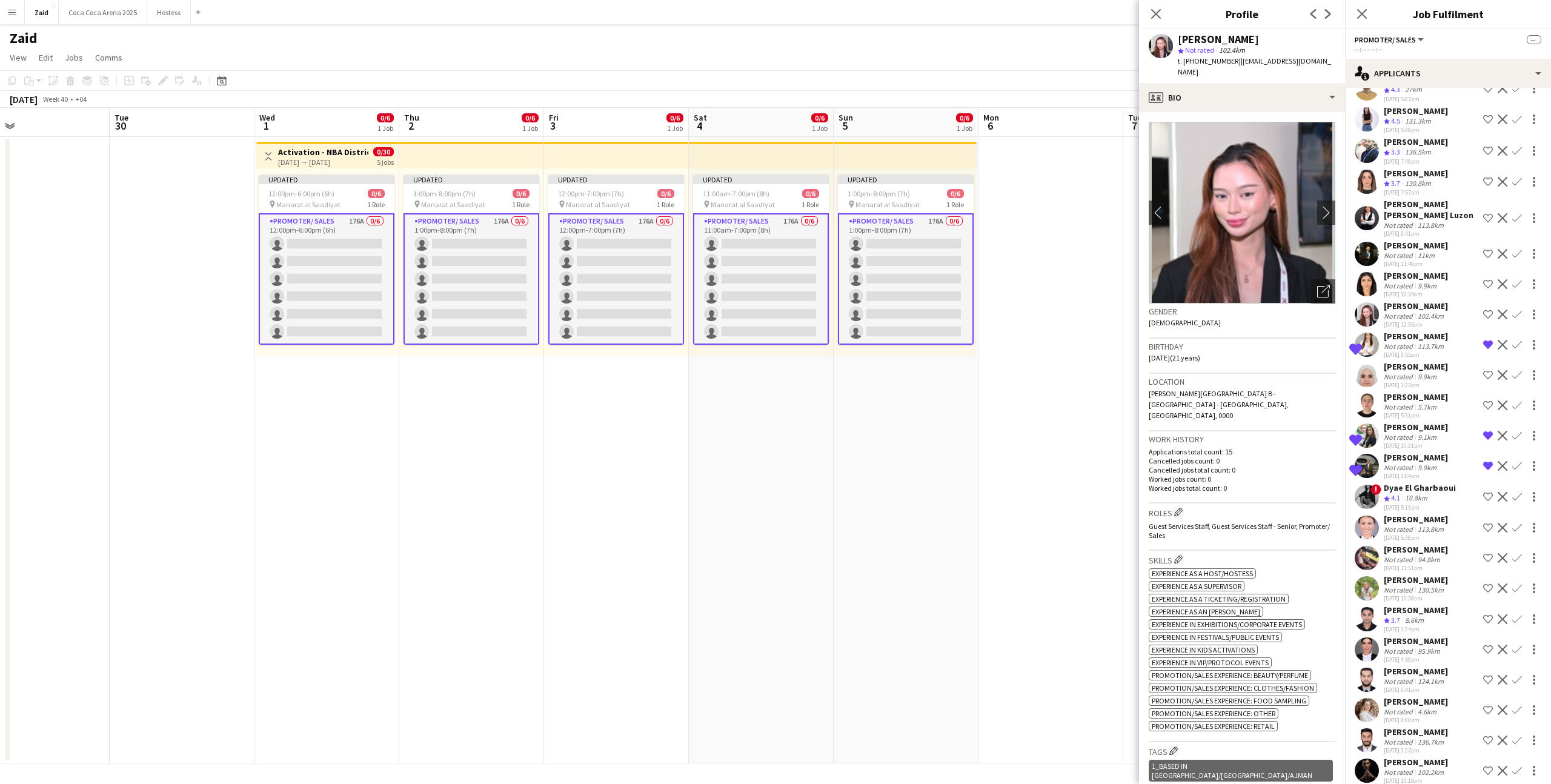
scroll to position [4524, 0]
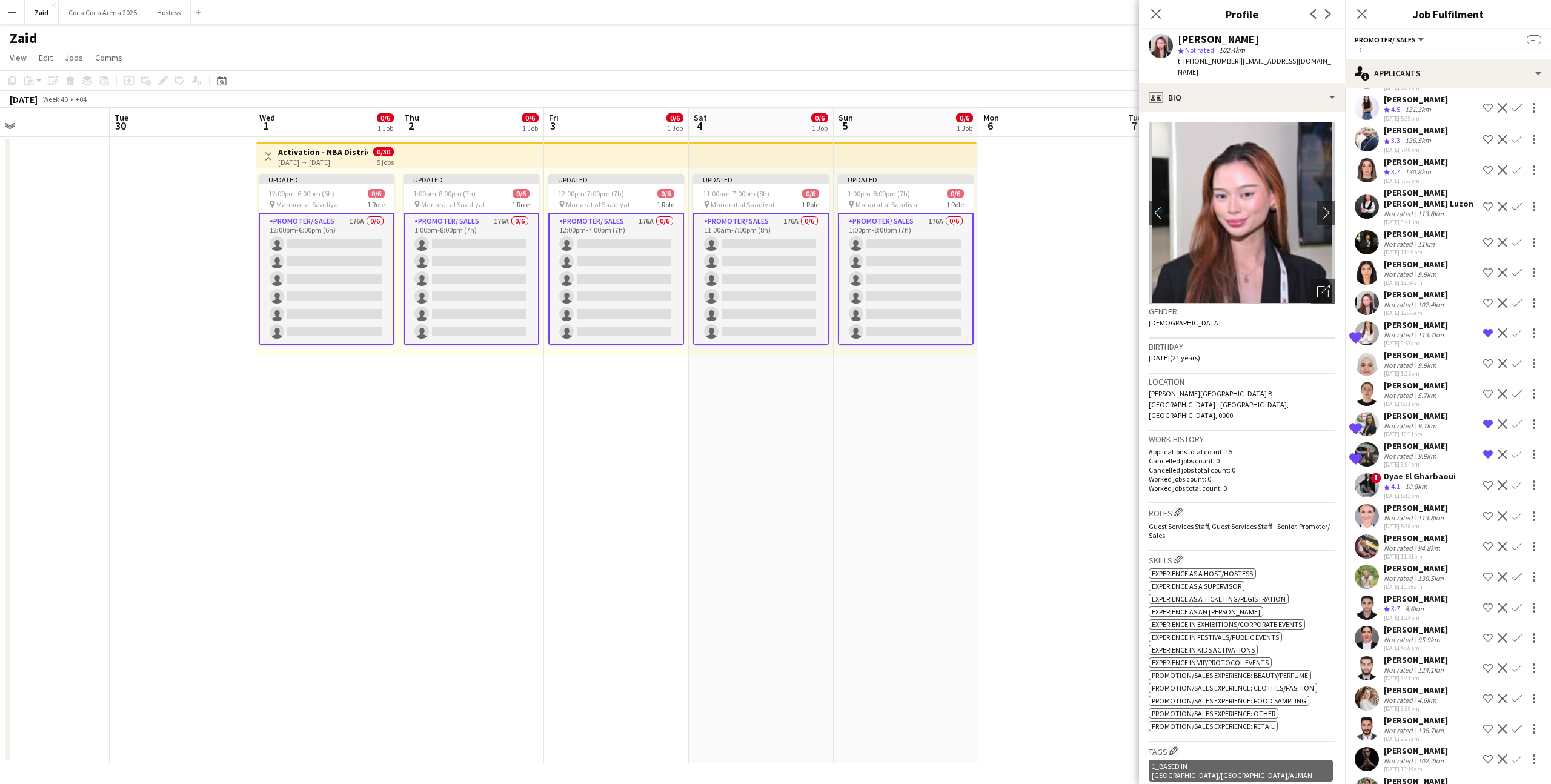
click at [1430, 624] on div "Sherin Maragliano" at bounding box center [1416, 629] width 64 height 11
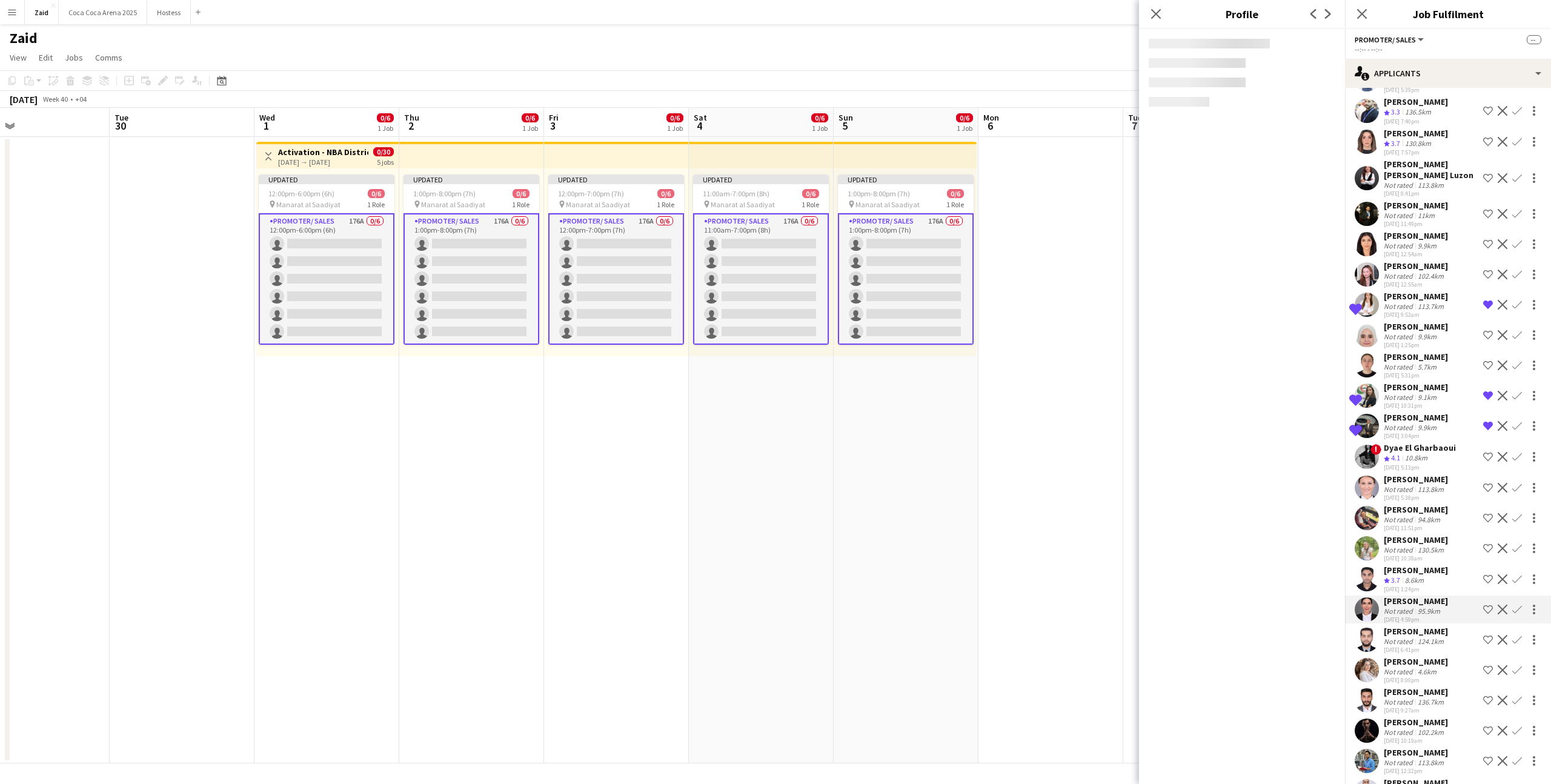
click at [1430, 626] on div "Dawood Shah" at bounding box center [1416, 631] width 64 height 11
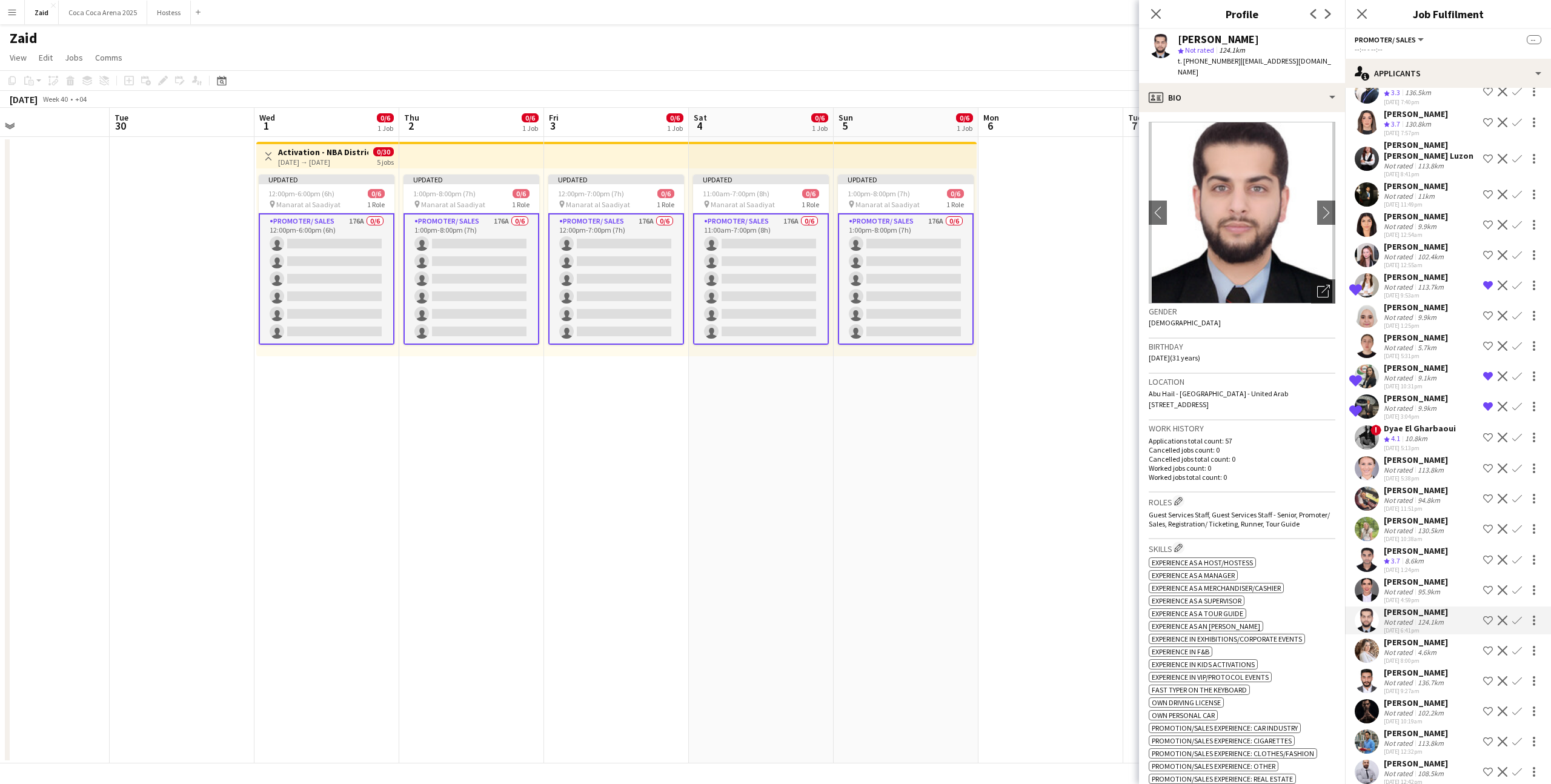
scroll to position [4578, 0]
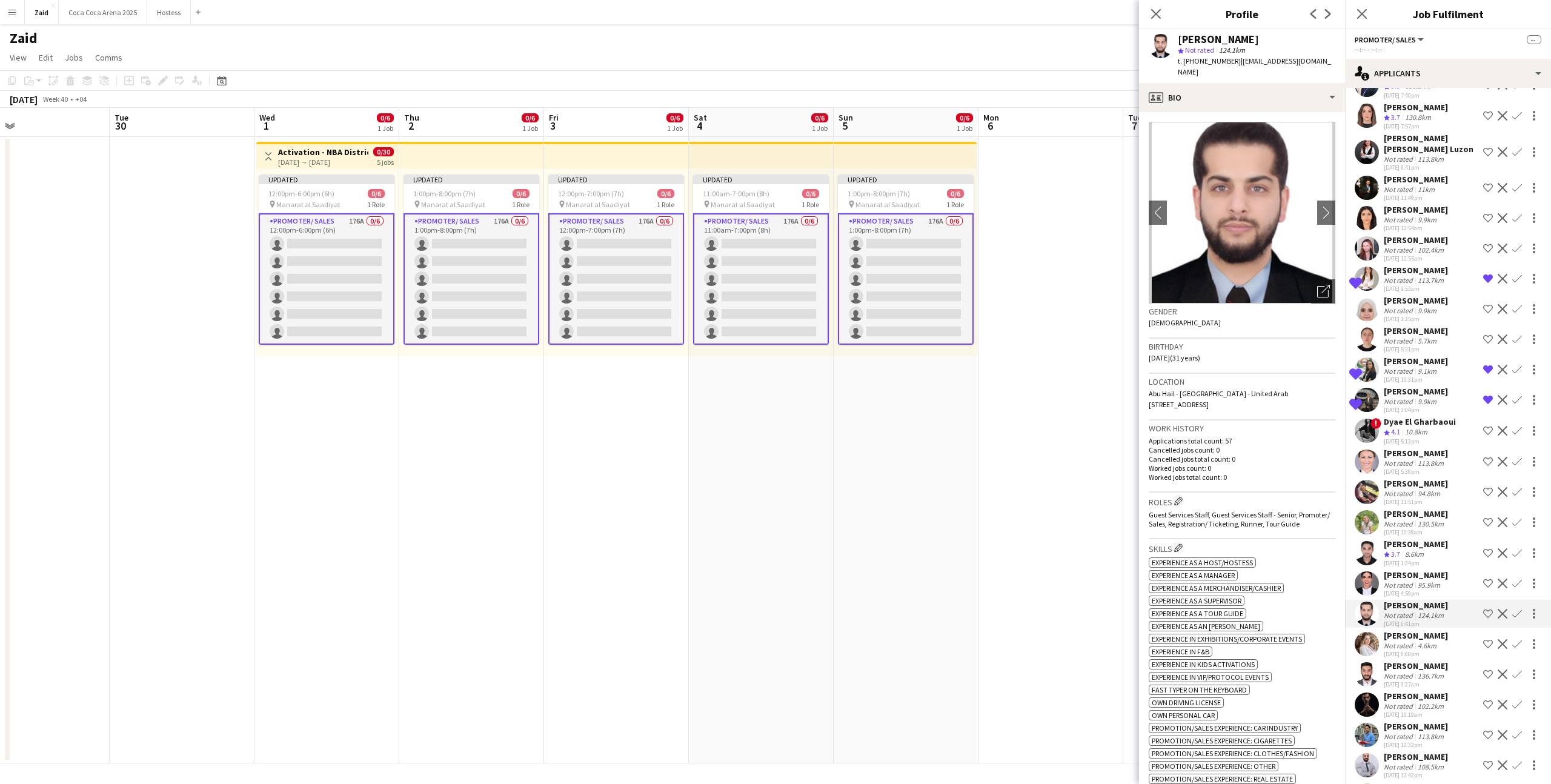
click at [1430, 630] on div "Emna Chaatani" at bounding box center [1416, 635] width 64 height 11
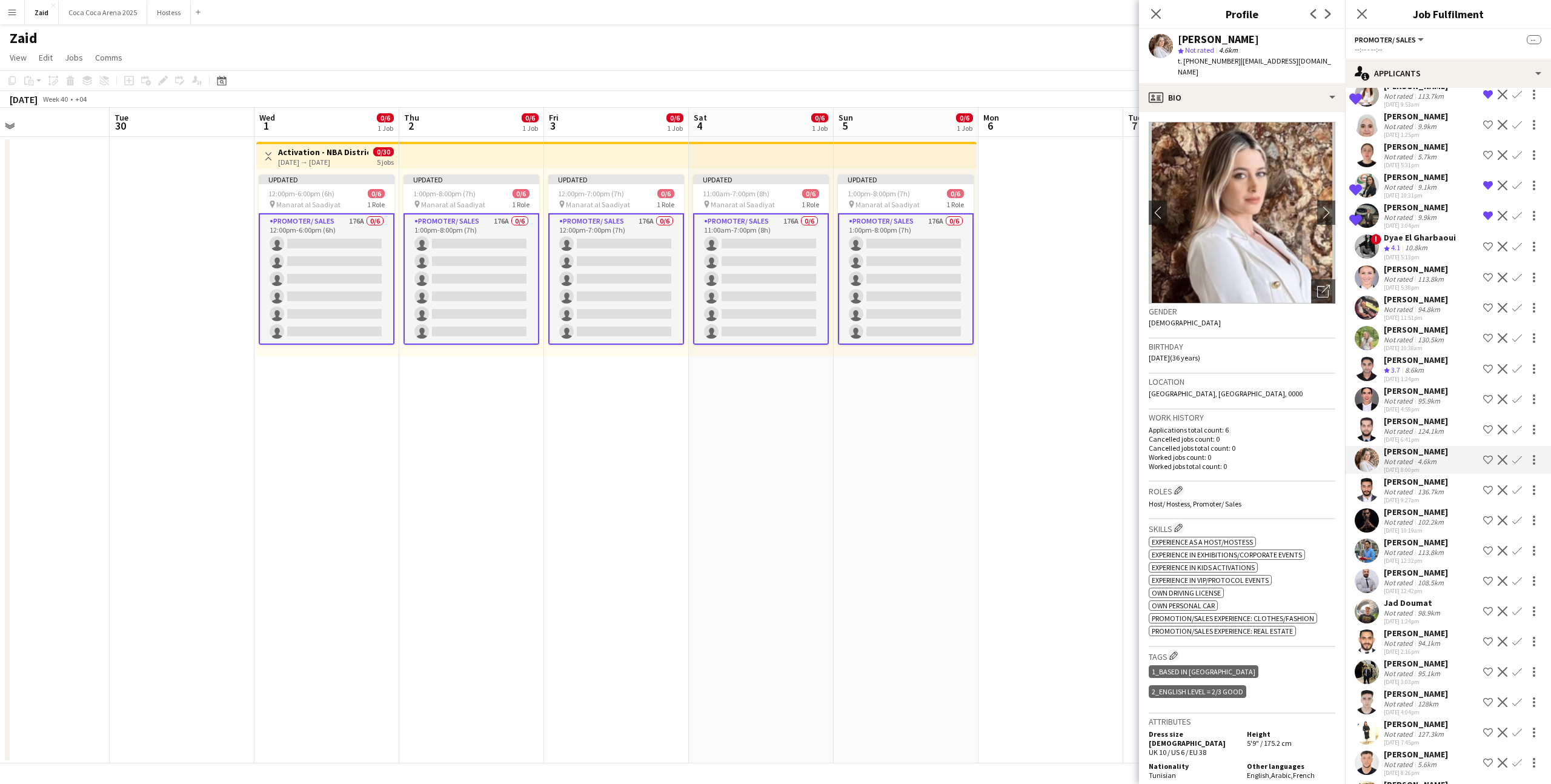
scroll to position [4844, 0]
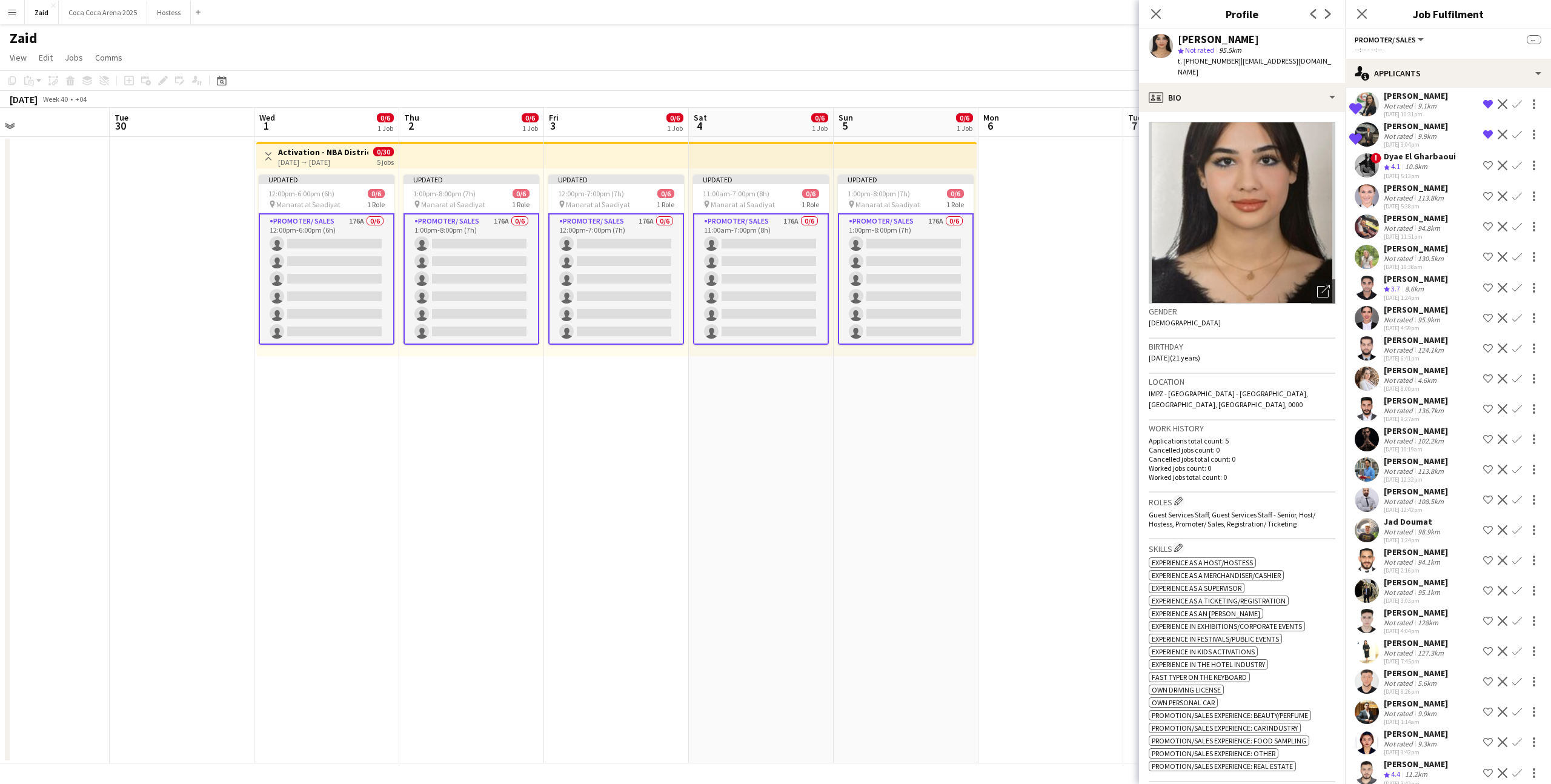
click at [1063, 513] on app-date-cell at bounding box center [1050, 450] width 145 height 627
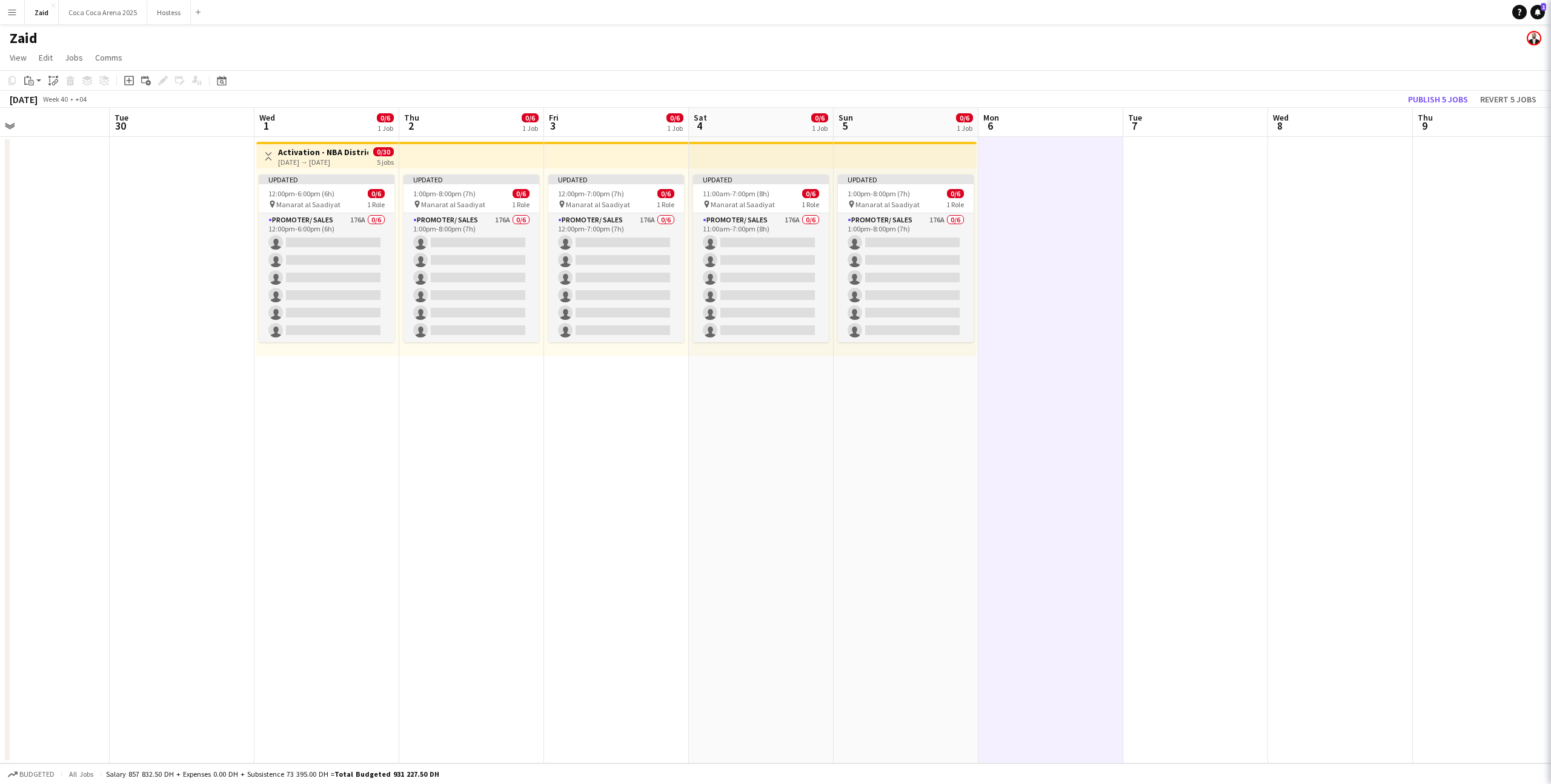
scroll to position [0, 0]
click at [1445, 100] on button "Publish 5 jobs" at bounding box center [1438, 99] width 70 height 15
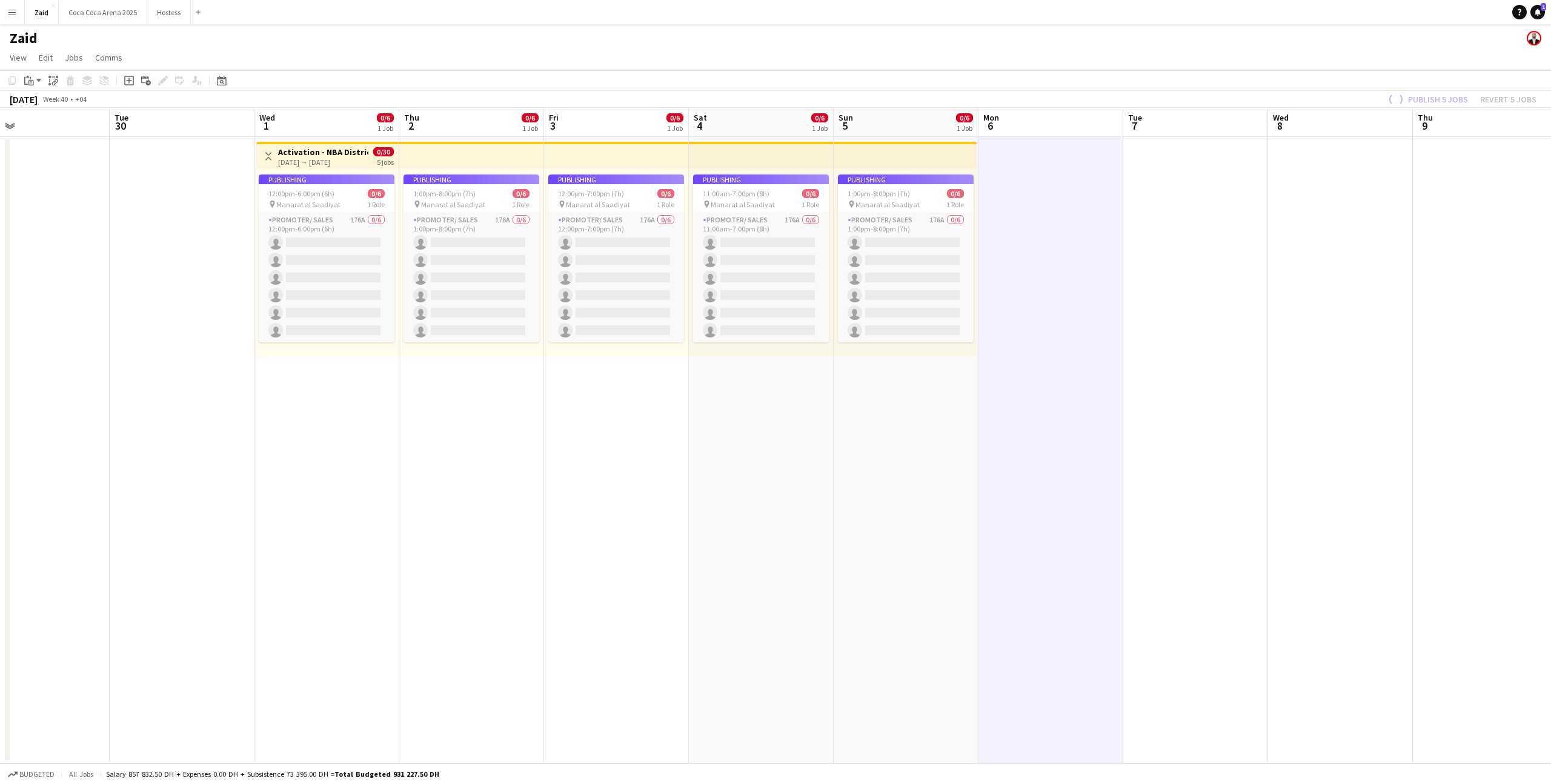
click at [894, 239] on app-job-card "Publishing 1:00pm-8:00pm (7h) 0/6 pin Manarat al Saadiyat 1 Role Promoter/ Sale…" at bounding box center [906, 258] width 136 height 168
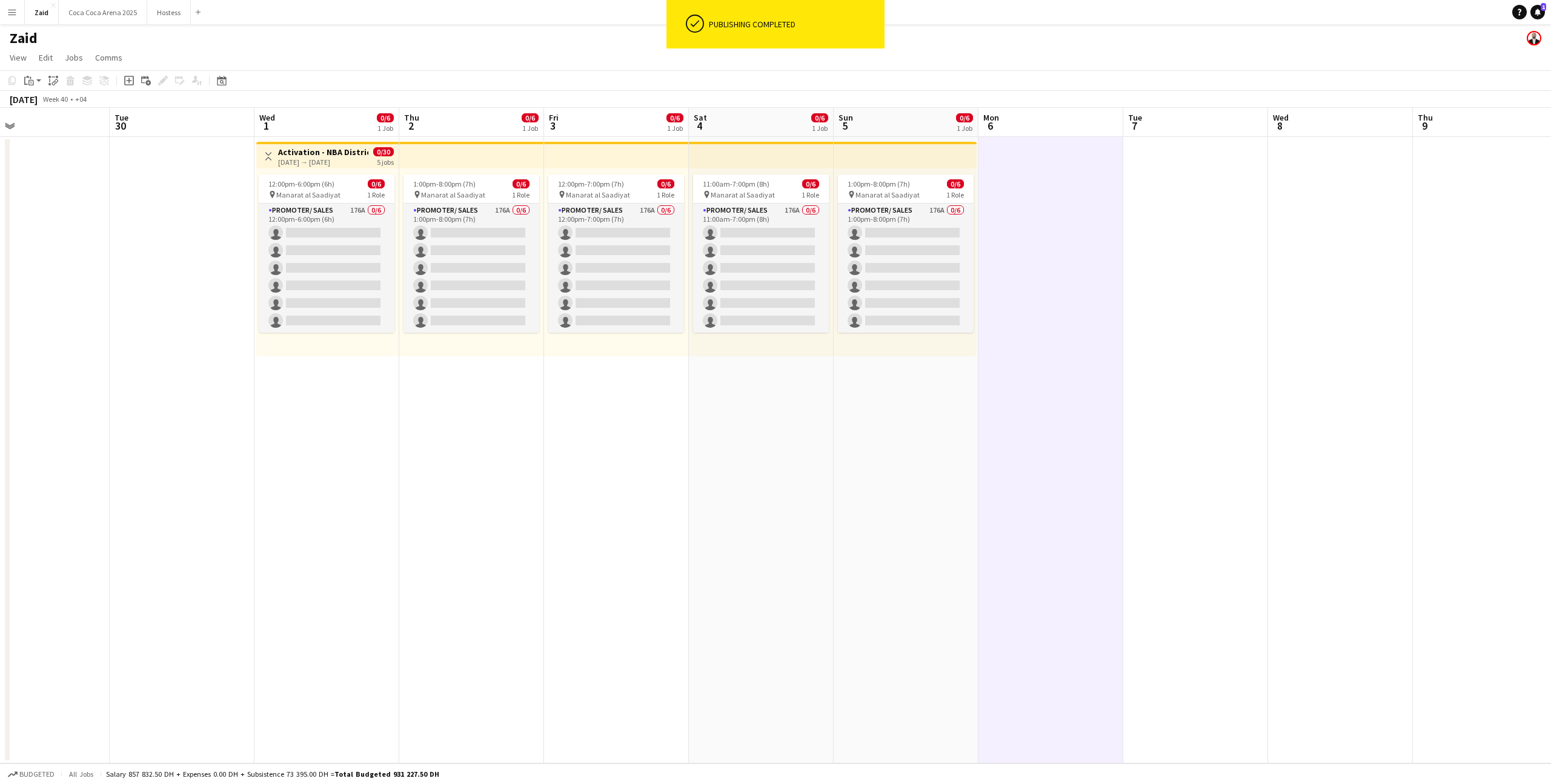
click at [901, 258] on app-card-role "Promoter/ Sales 176A 0/6 1:00pm-8:00pm (7h) single-neutral-actions single-neutr…" at bounding box center [906, 267] width 136 height 129
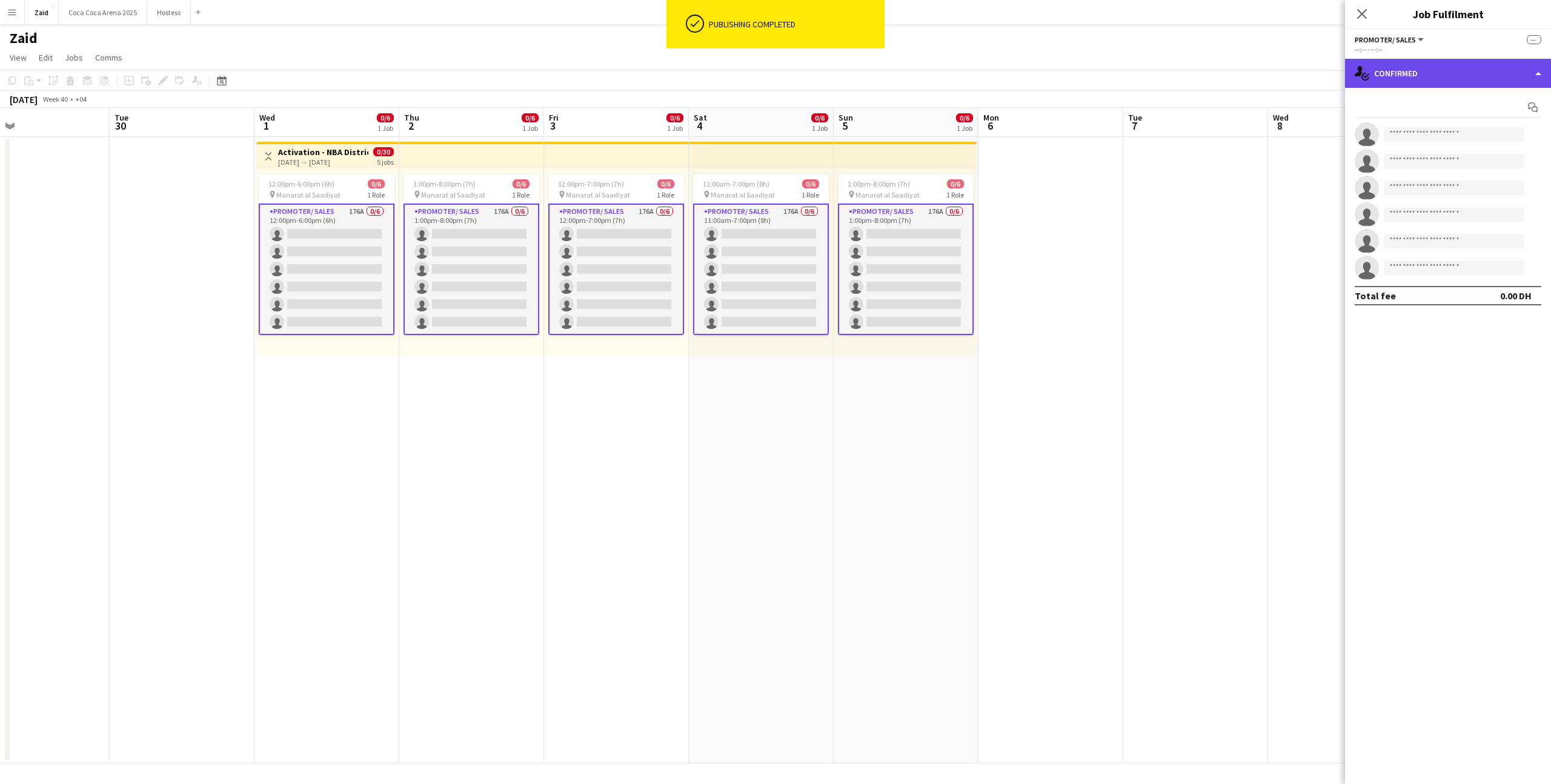
click at [1408, 68] on div "single-neutral-actions-check-2 Confirmed" at bounding box center [1448, 74] width 206 height 29
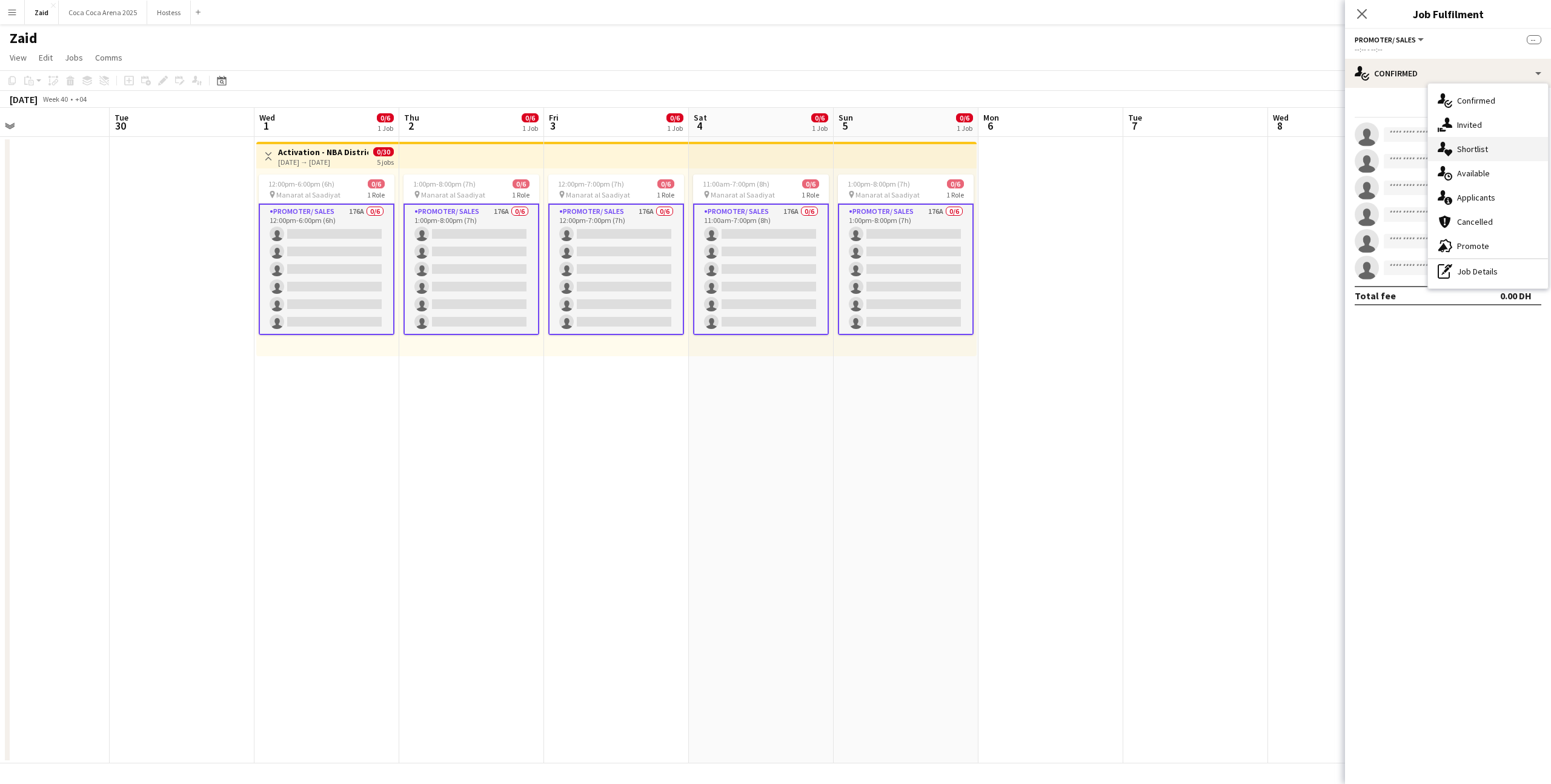
click at [1469, 148] on span "Shortlist" at bounding box center [1472, 148] width 31 height 11
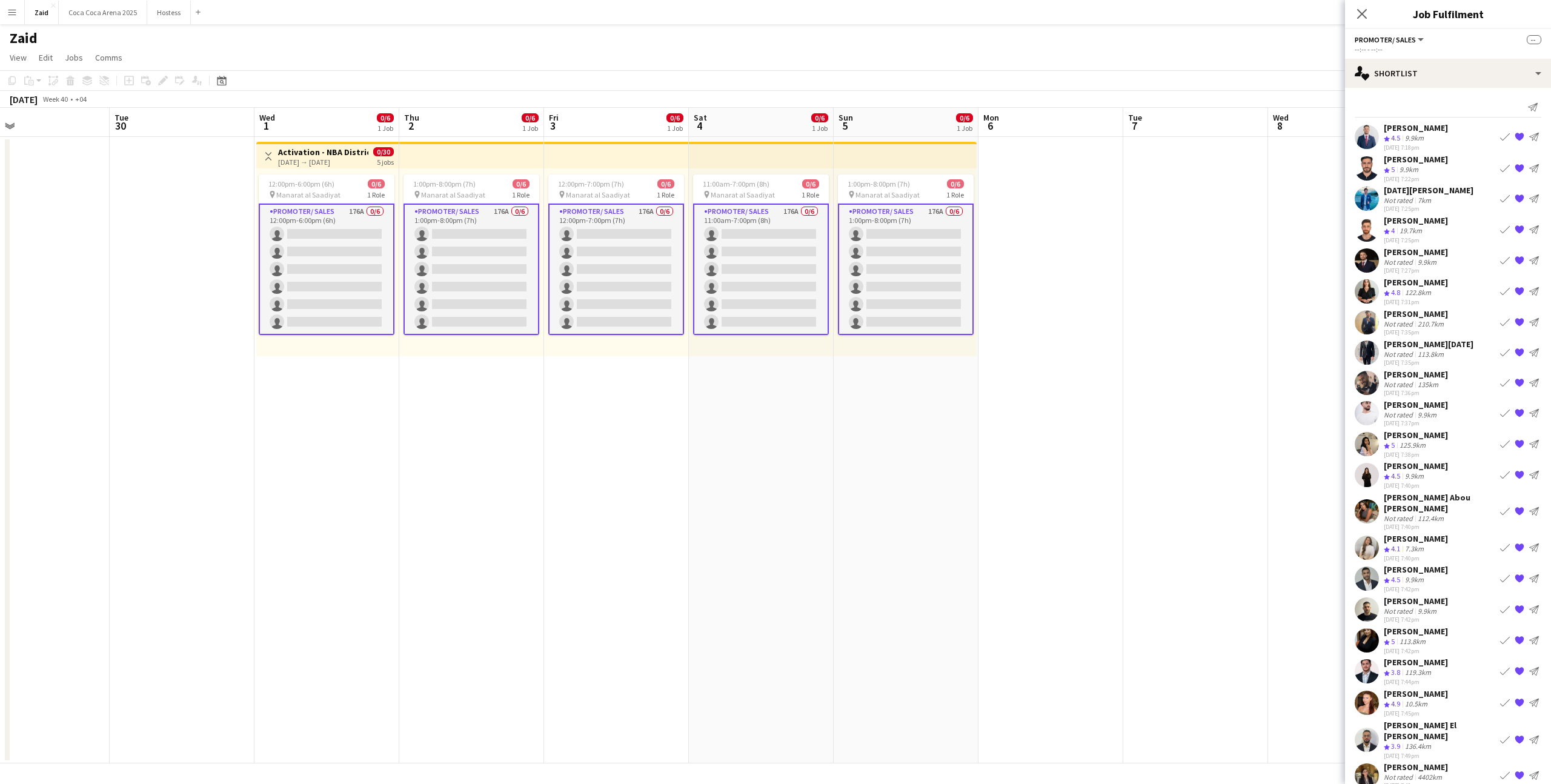
click at [343, 234] on app-card-role "Promoter/ Sales 176A 0/6 12:00pm-6:00pm (6h) single-neutral-actions single-neut…" at bounding box center [326, 269] width 136 height 131
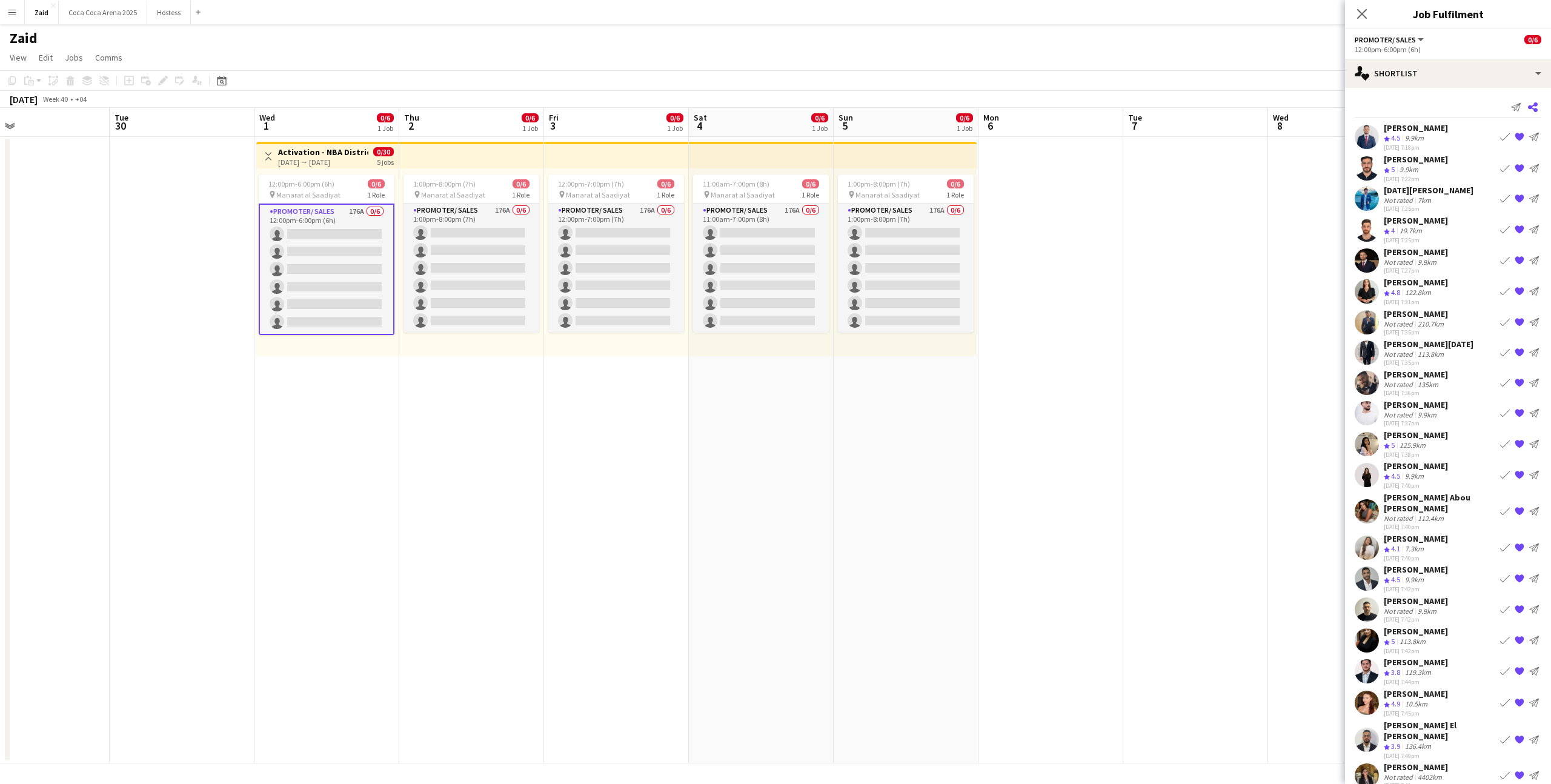
click at [1531, 112] on app-icon "Share" at bounding box center [1532, 107] width 17 height 17
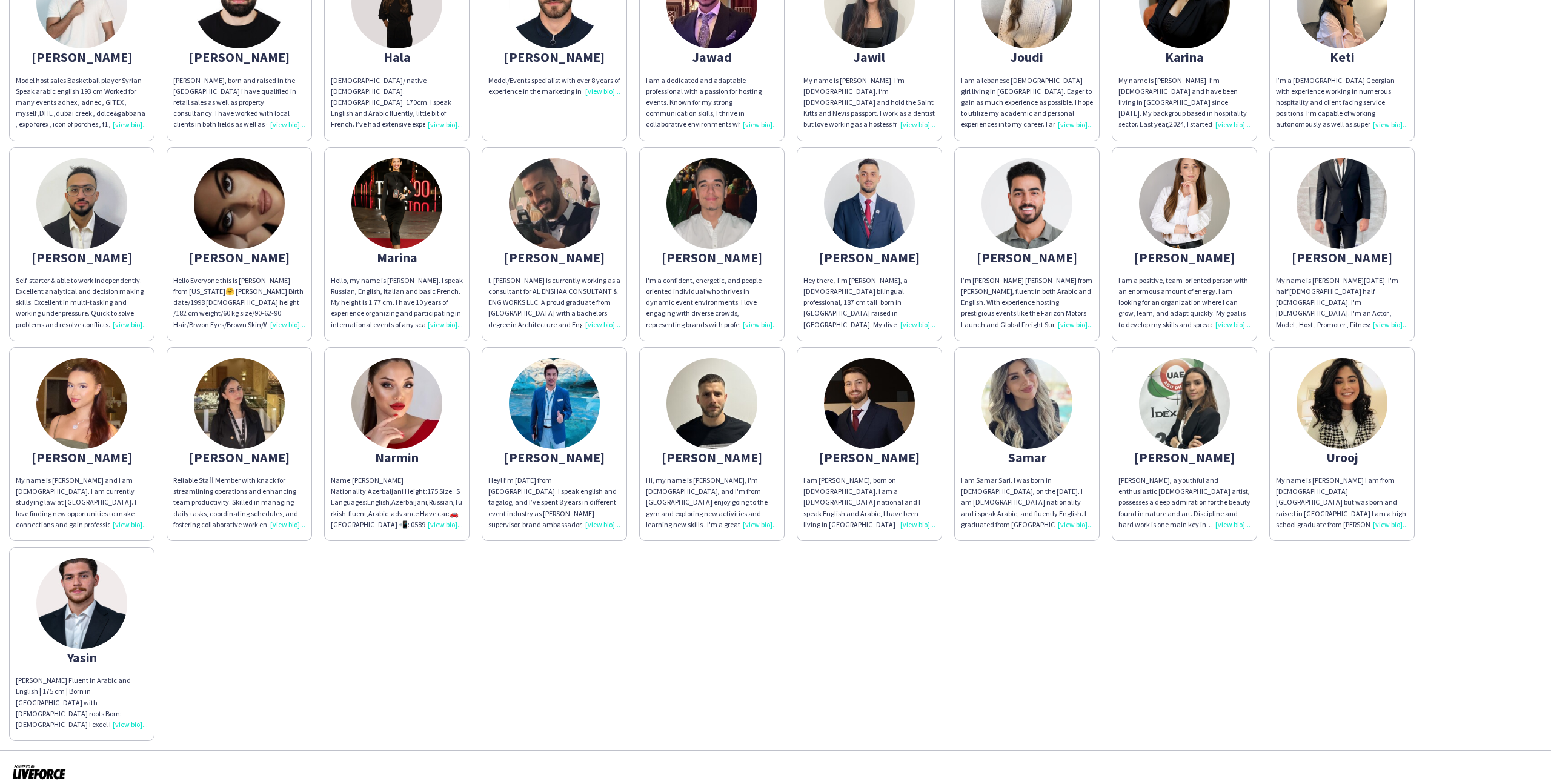
scroll to position [393, 0]
click at [763, 430] on app-share-pages-crew-card "Omar Hi, my name is Omar, I'm 23 years old, and I'm from Palestine enjoy going …" at bounding box center [712, 444] width 146 height 194
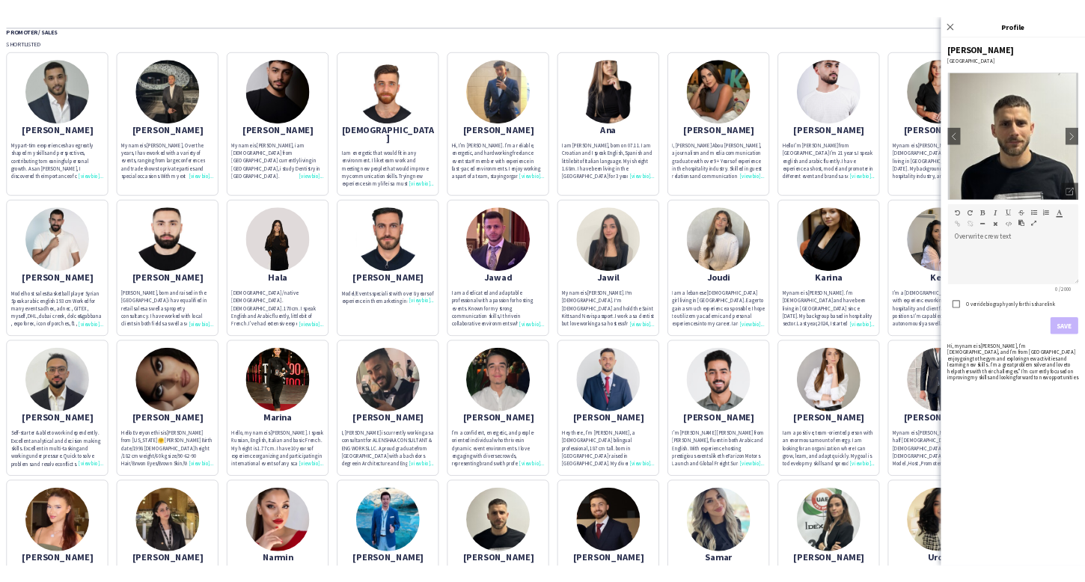
scroll to position [0, 0]
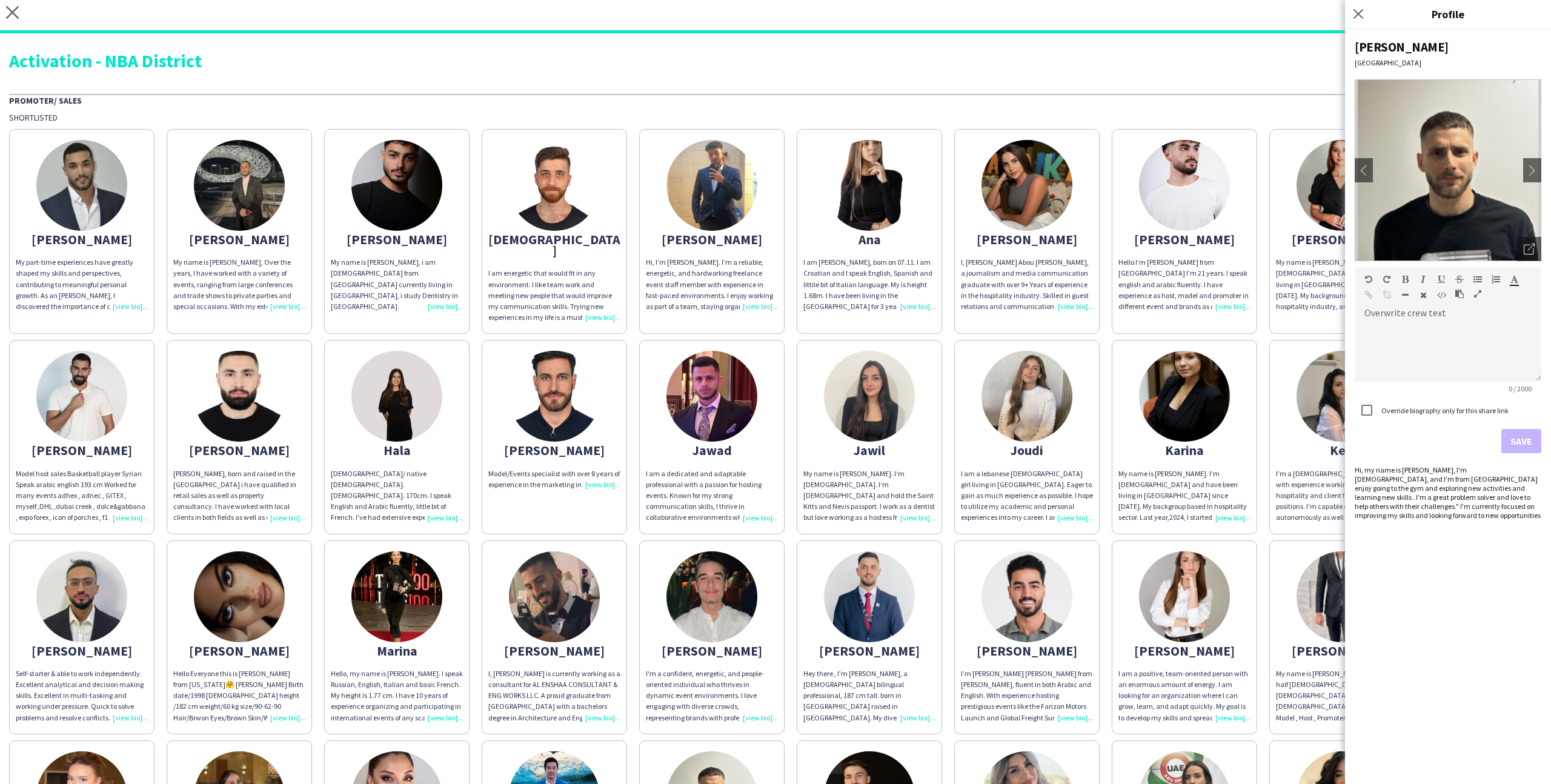
click at [1070, 454] on app-share-pages-crew-card "Joudi I am a lebanese 20 year old girl living in Abu Dhabi. Eager to gain as mu…" at bounding box center [1027, 437] width 146 height 194
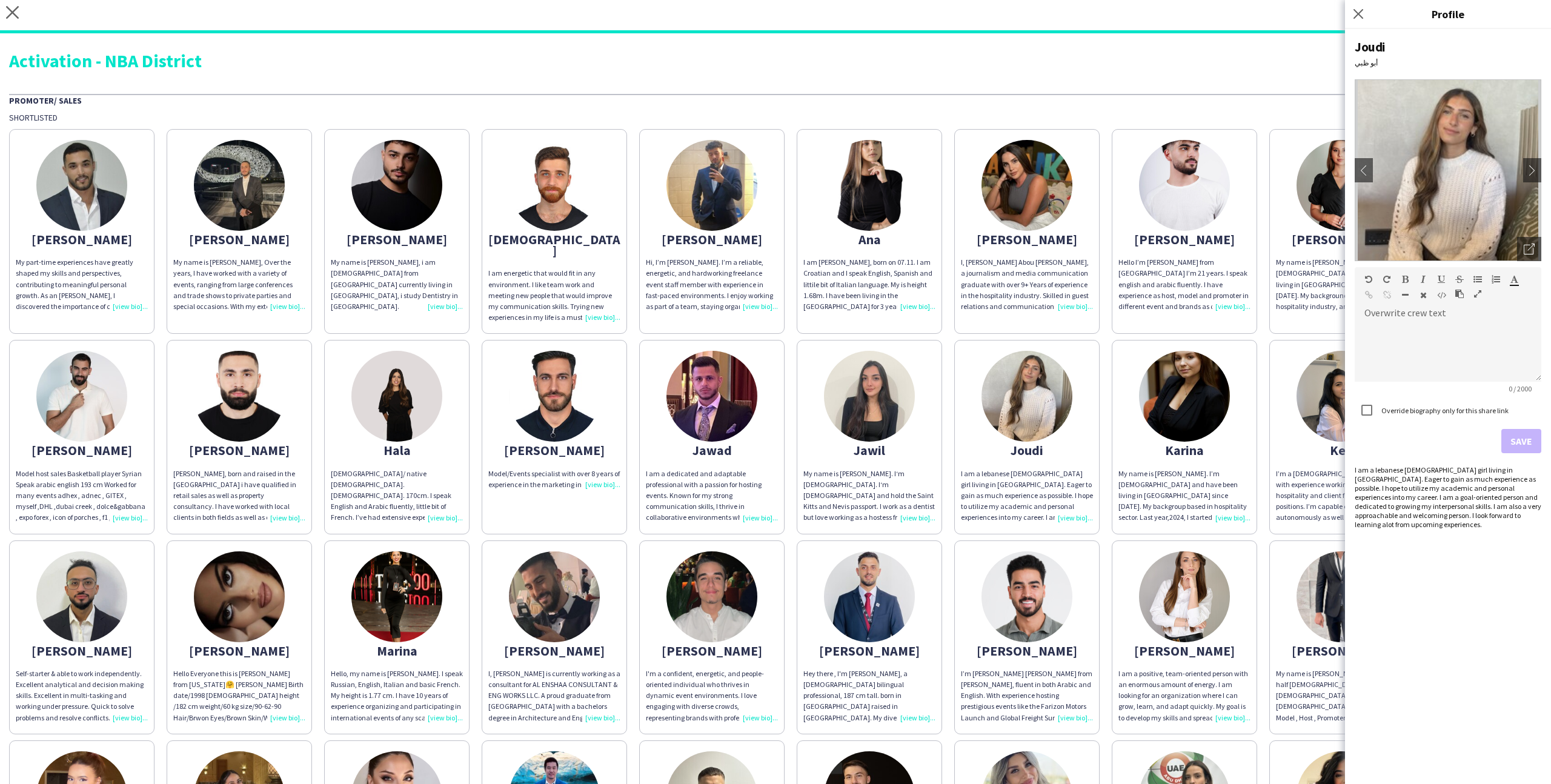
click at [1140, 518] on app-share-pages-crew-card "Karina My name is Karina. I’m Ukrainian and have been living in Dubai since 202…" at bounding box center [1185, 437] width 146 height 194
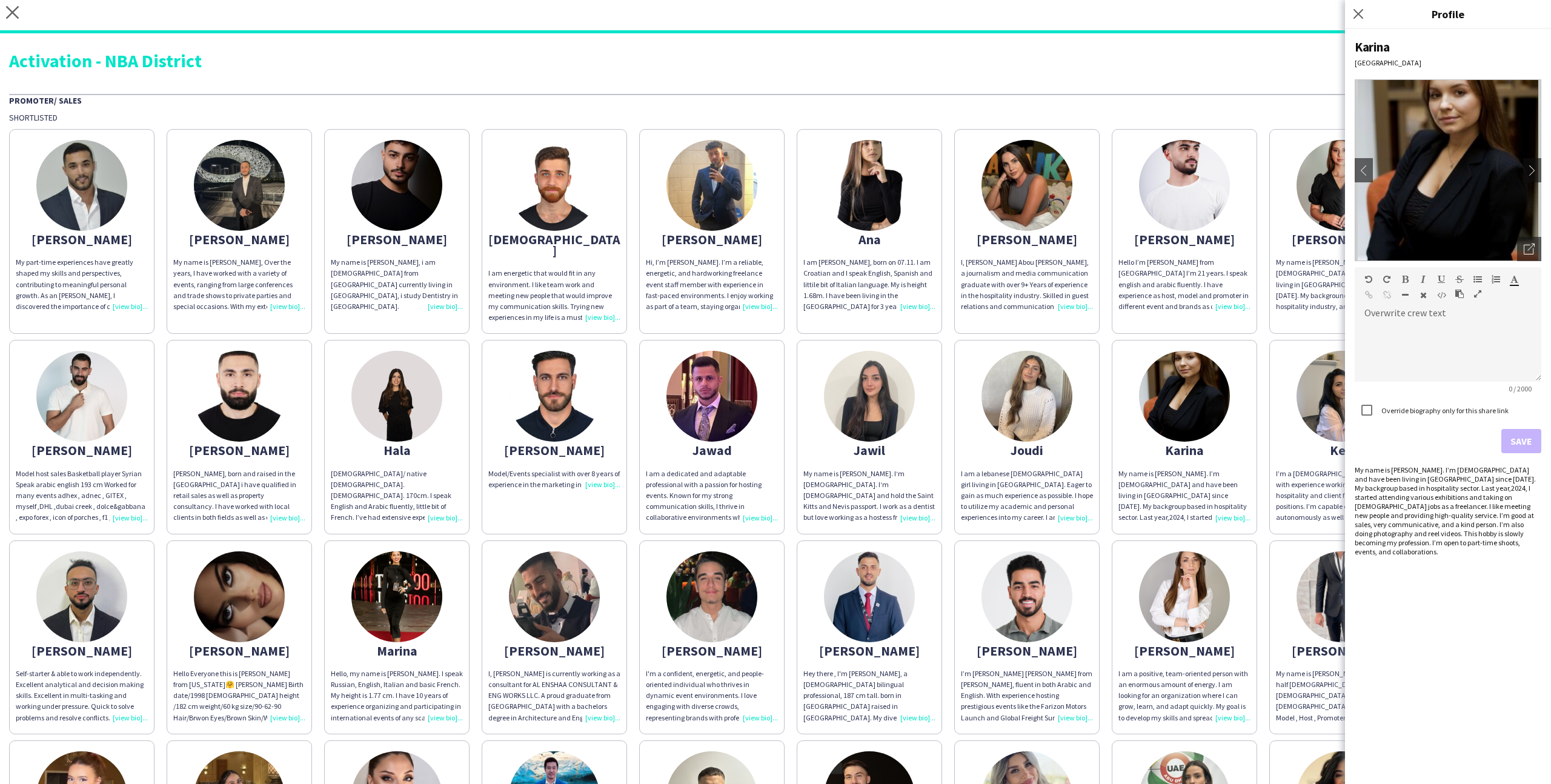
click at [1098, 542] on app-share-pages-crew-card "Mohammad I’m Mohammad Abu Othman from Jordan, fluent in both Arabic and English…" at bounding box center [1027, 637] width 146 height 194
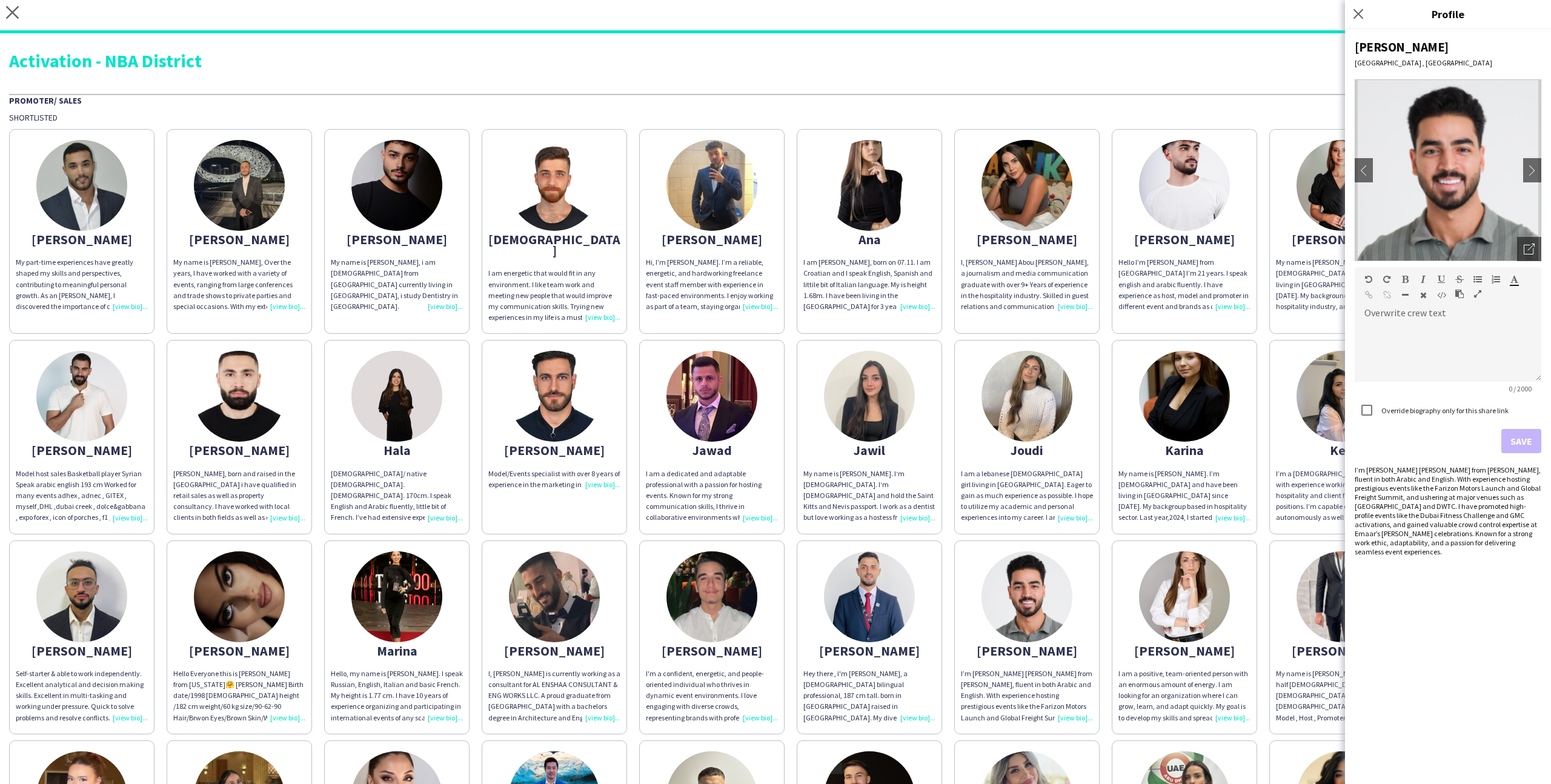
click at [1112, 540] on app-share-pages-crew-card "Monika I am a positive, team-oriented person with an enormous amount of energy.…" at bounding box center [1185, 637] width 146 height 194
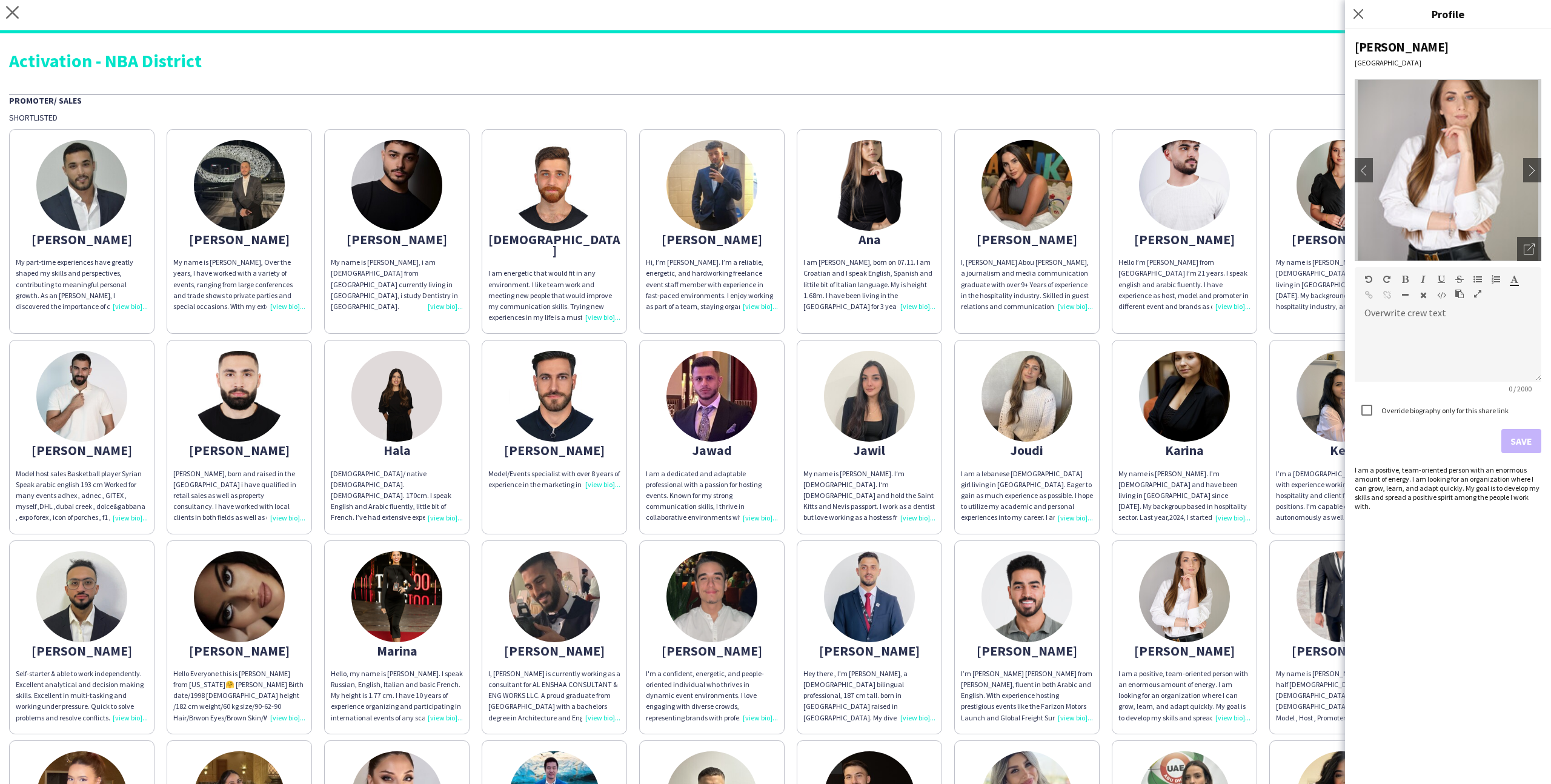
click at [1110, 520] on div "Abdulkader My part-time experiences have greatly shaped my skills and perspecti…" at bounding box center [775, 628] width 1533 height 1012
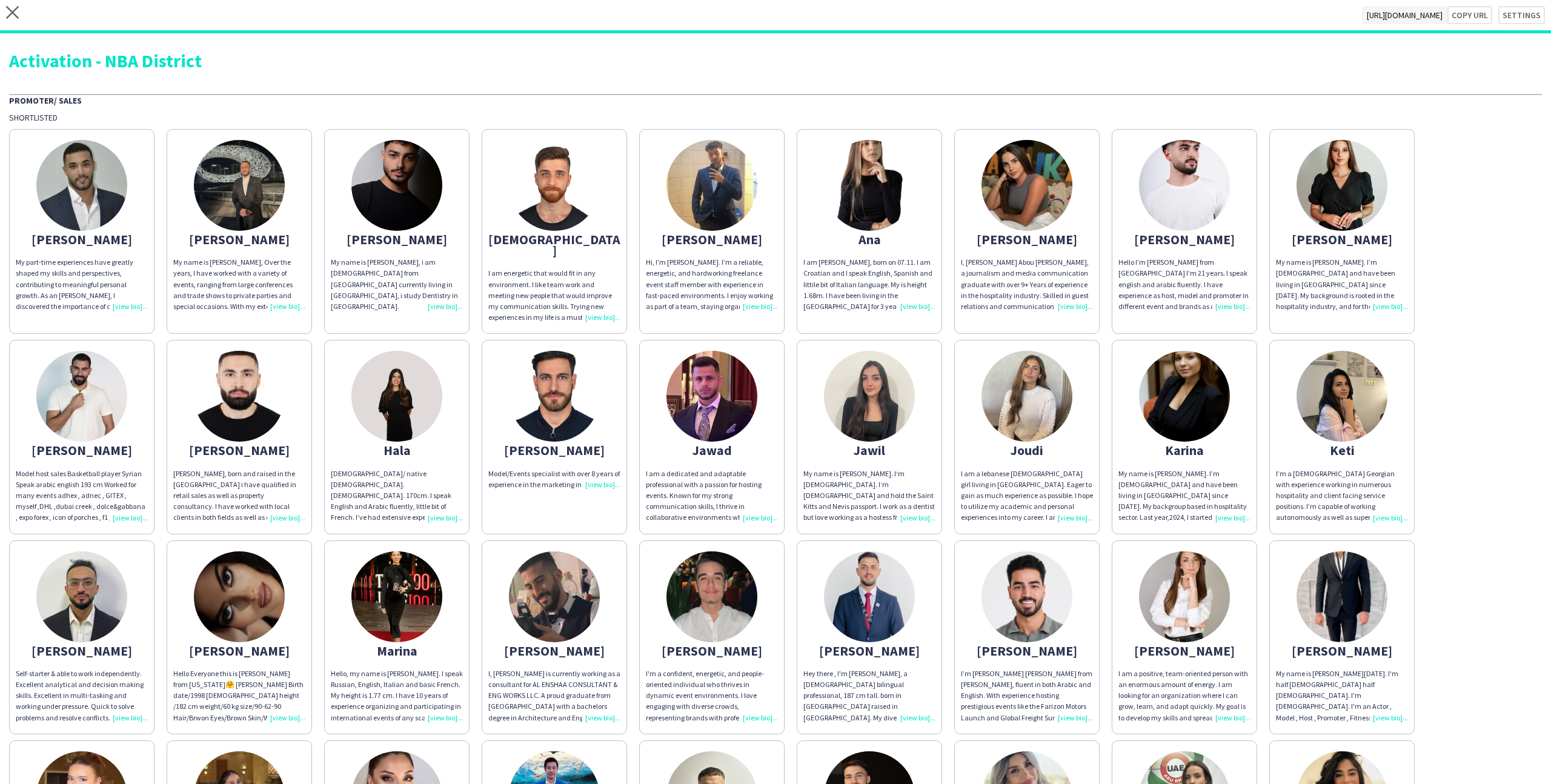
click at [1464, 552] on div "Abdulkader My part-time experiences have greatly shaped my skills and perspecti…" at bounding box center [775, 628] width 1533 height 1012
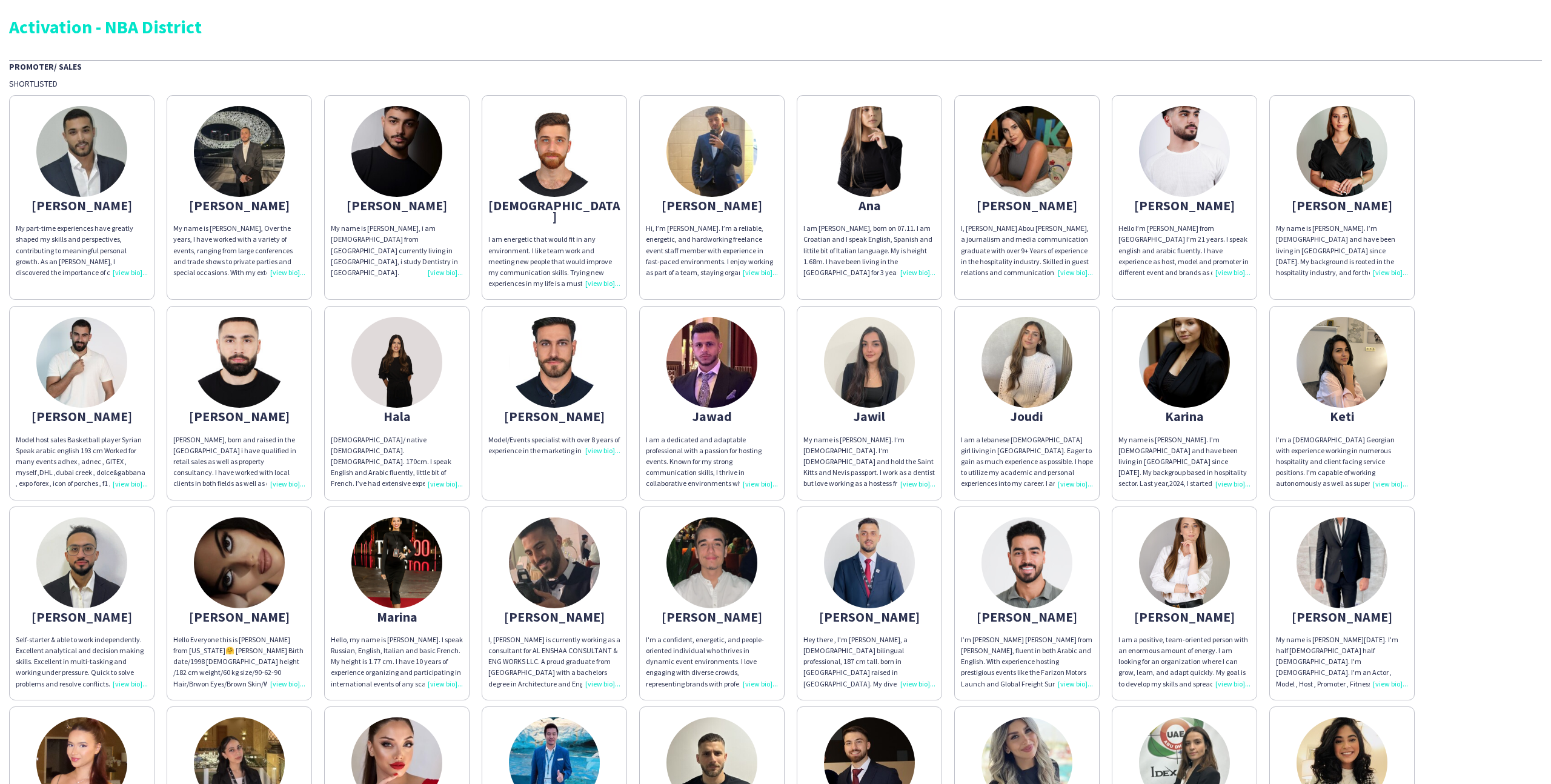
click at [723, 168] on img at bounding box center [712, 151] width 91 height 91
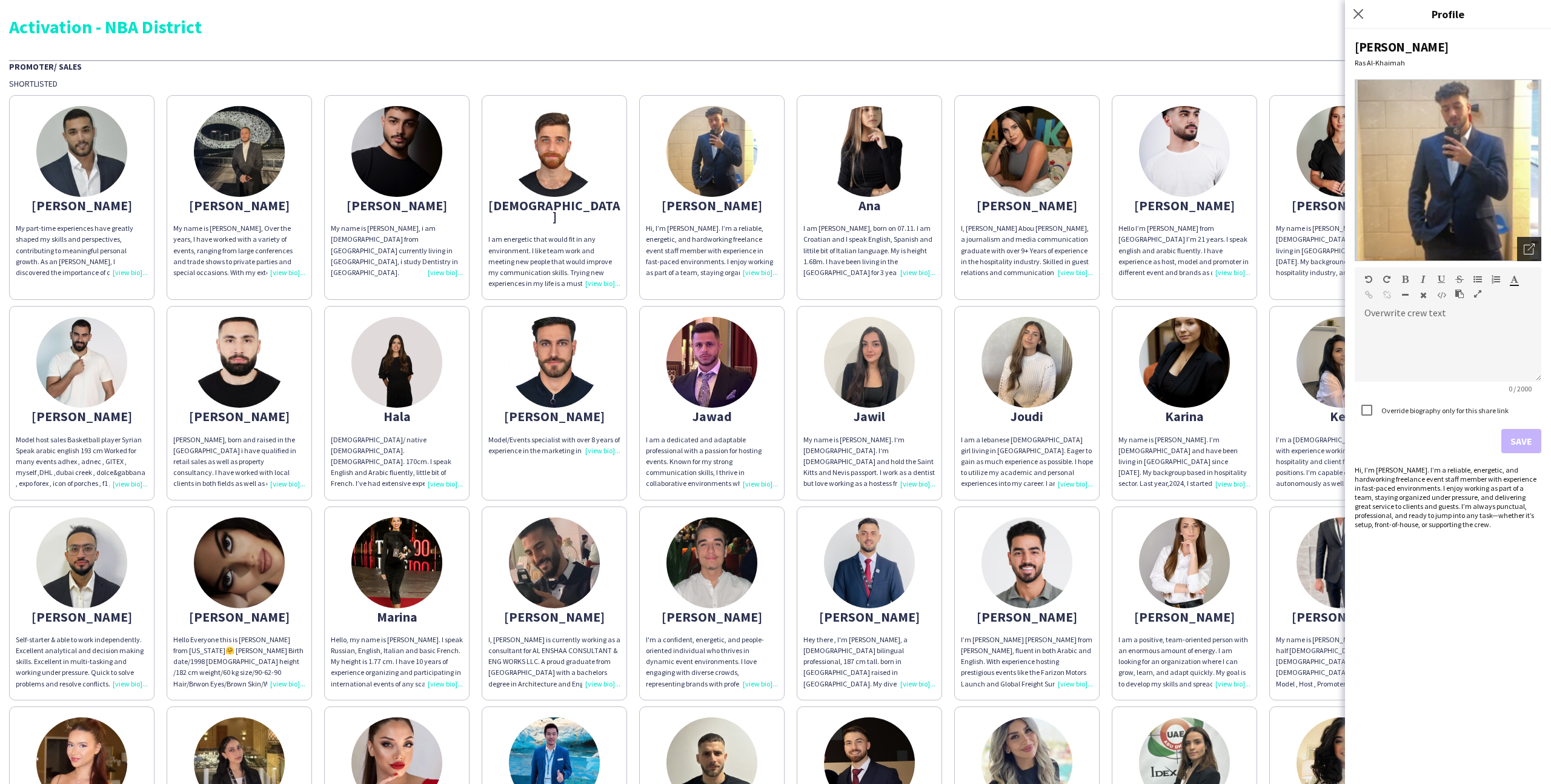
click at [1524, 240] on div "Open photos pop-in" at bounding box center [1529, 249] width 24 height 24
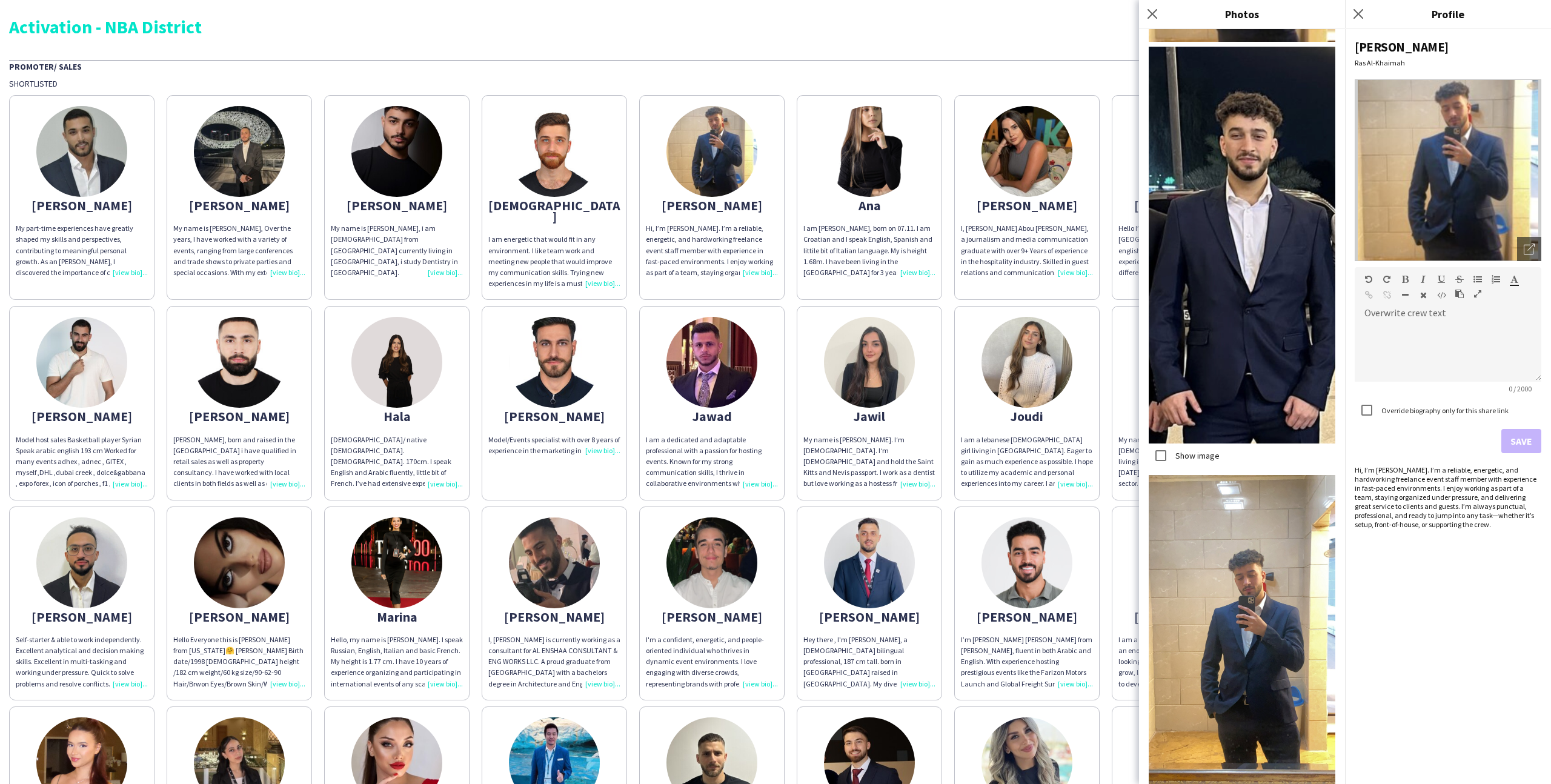
scroll to position [180, 0]
click at [1009, 434] on div "I am a lebanese [DEMOGRAPHIC_DATA] girl living in [GEOGRAPHIC_DATA]. Eager to g…" at bounding box center [1027, 462] width 132 height 55
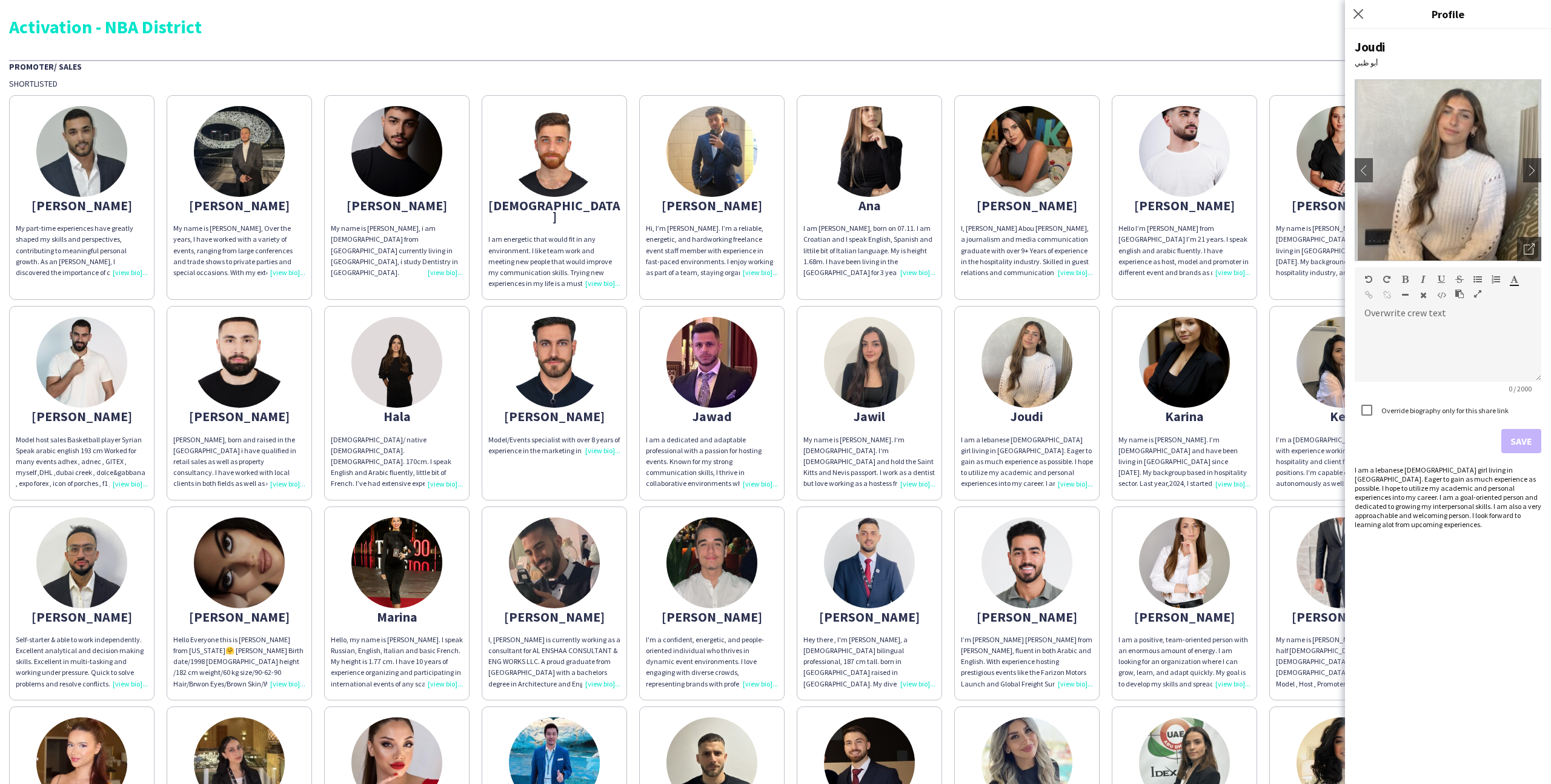
click at [923, 437] on div "My name is [PERSON_NAME]. I‘m [DEMOGRAPHIC_DATA]. I‘m [DEMOGRAPHIC_DATA] and ho…" at bounding box center [869, 462] width 132 height 55
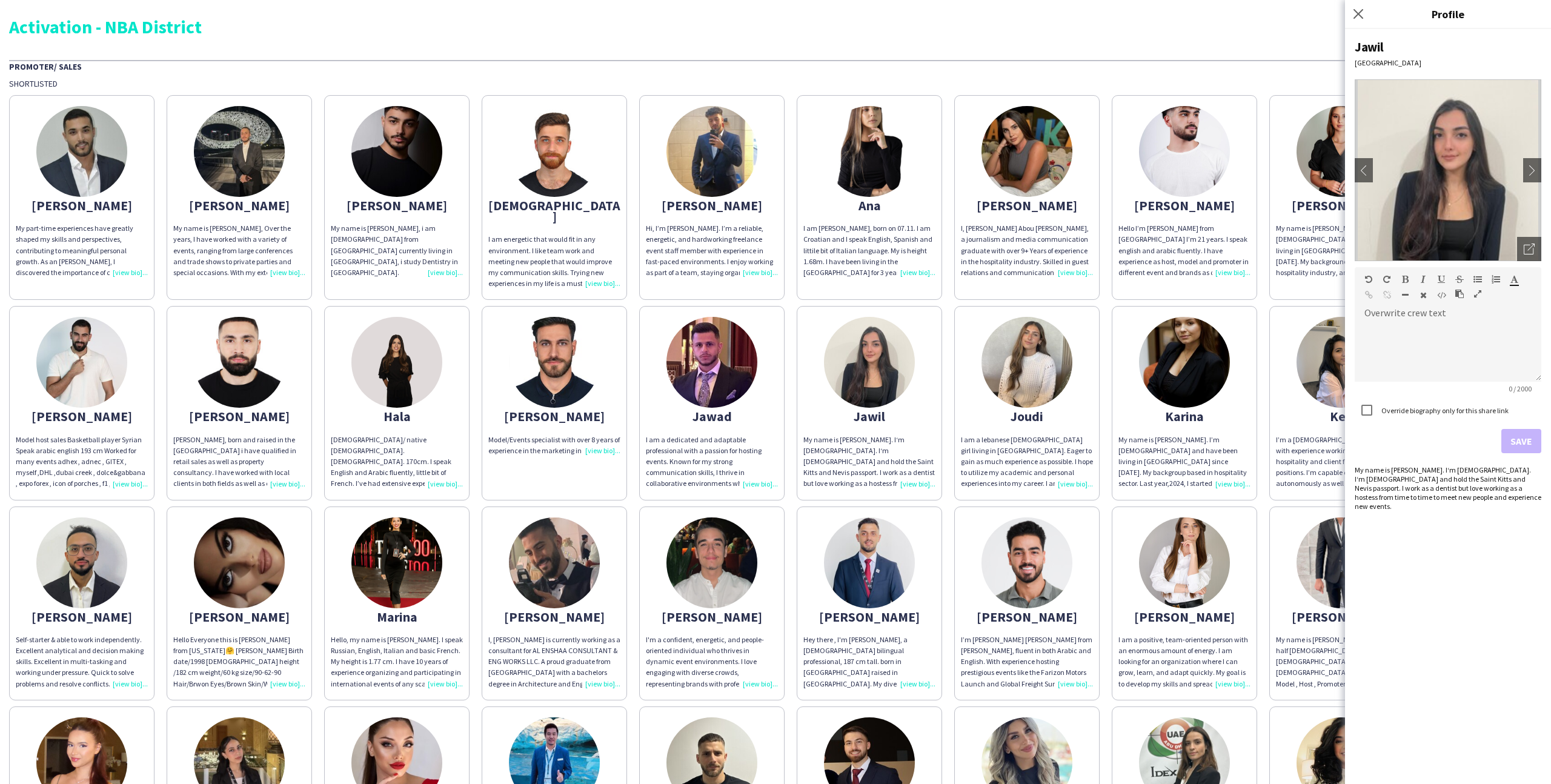
click at [947, 498] on div "Abdulkader My part-time experiences have greatly shaped my skills and perspecti…" at bounding box center [775, 594] width 1533 height 1012
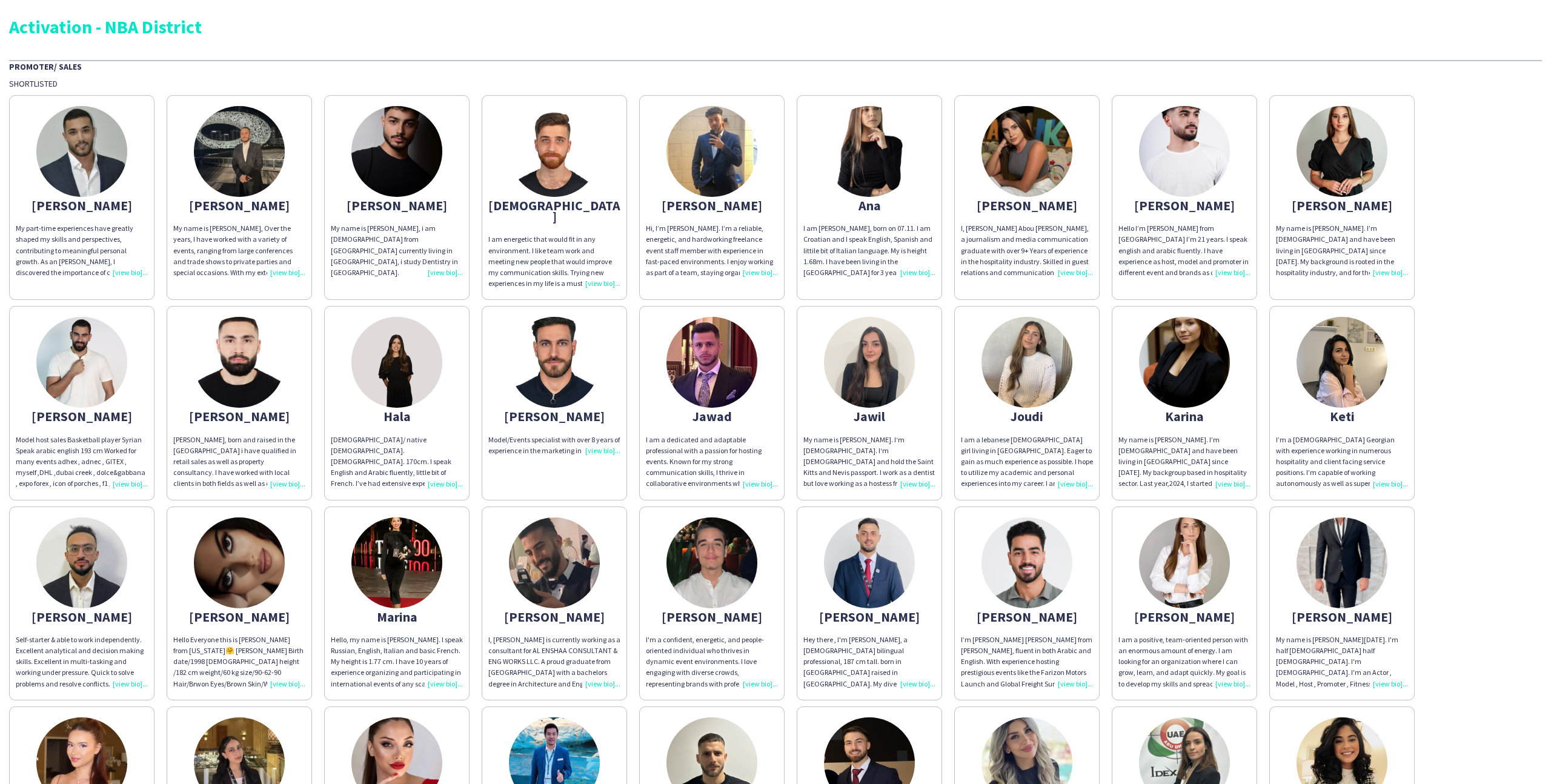
click at [759, 411] on div "Jawad" at bounding box center [712, 415] width 132 height 11
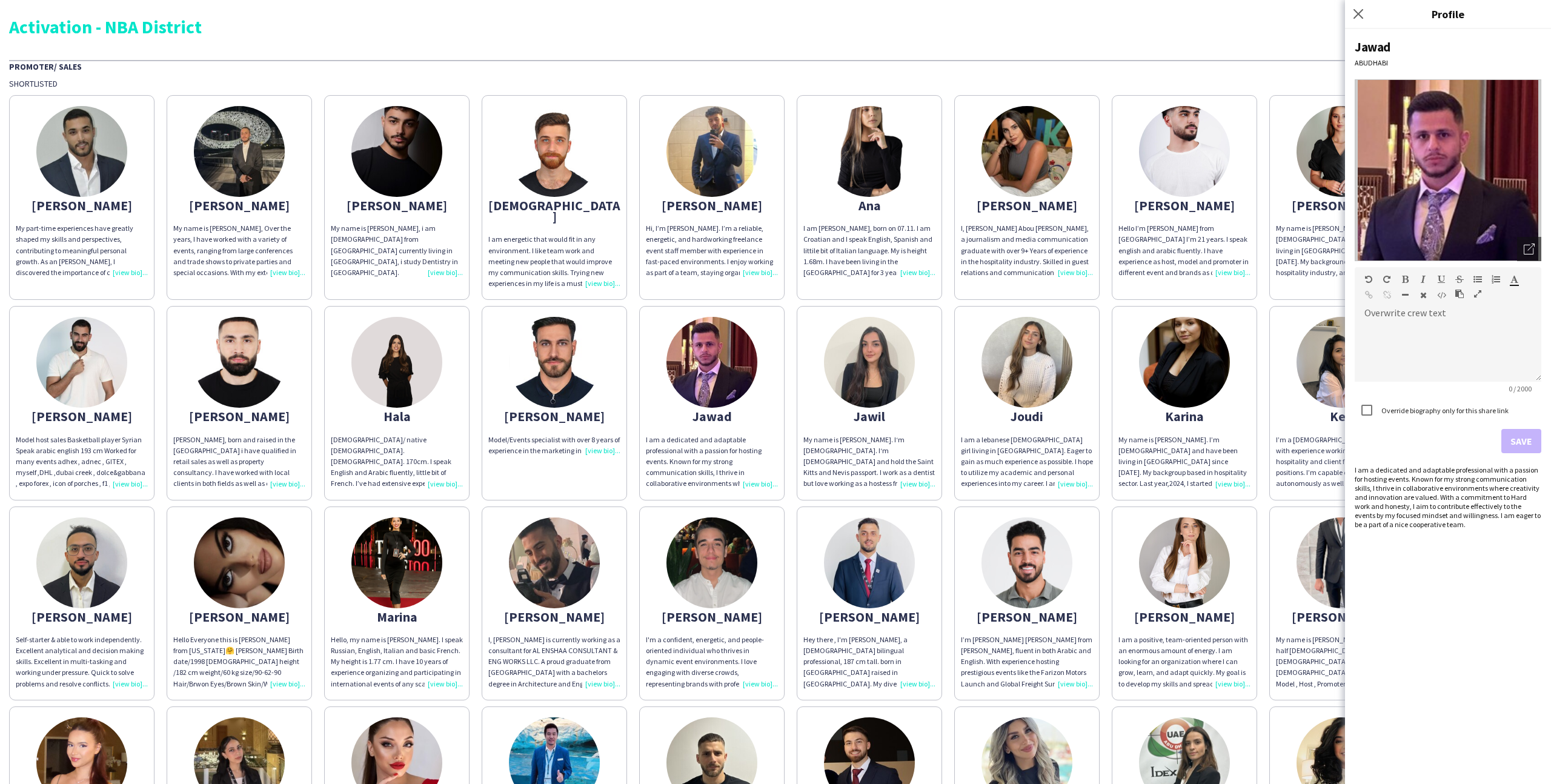
click at [1544, 246] on div "Jawad ABUDHABI Open photos pop-in Overwrite crew text default Heading 1 Heading…" at bounding box center [1448, 407] width 206 height 755
click at [1539, 246] on div "Open photos pop-in" at bounding box center [1529, 249] width 24 height 24
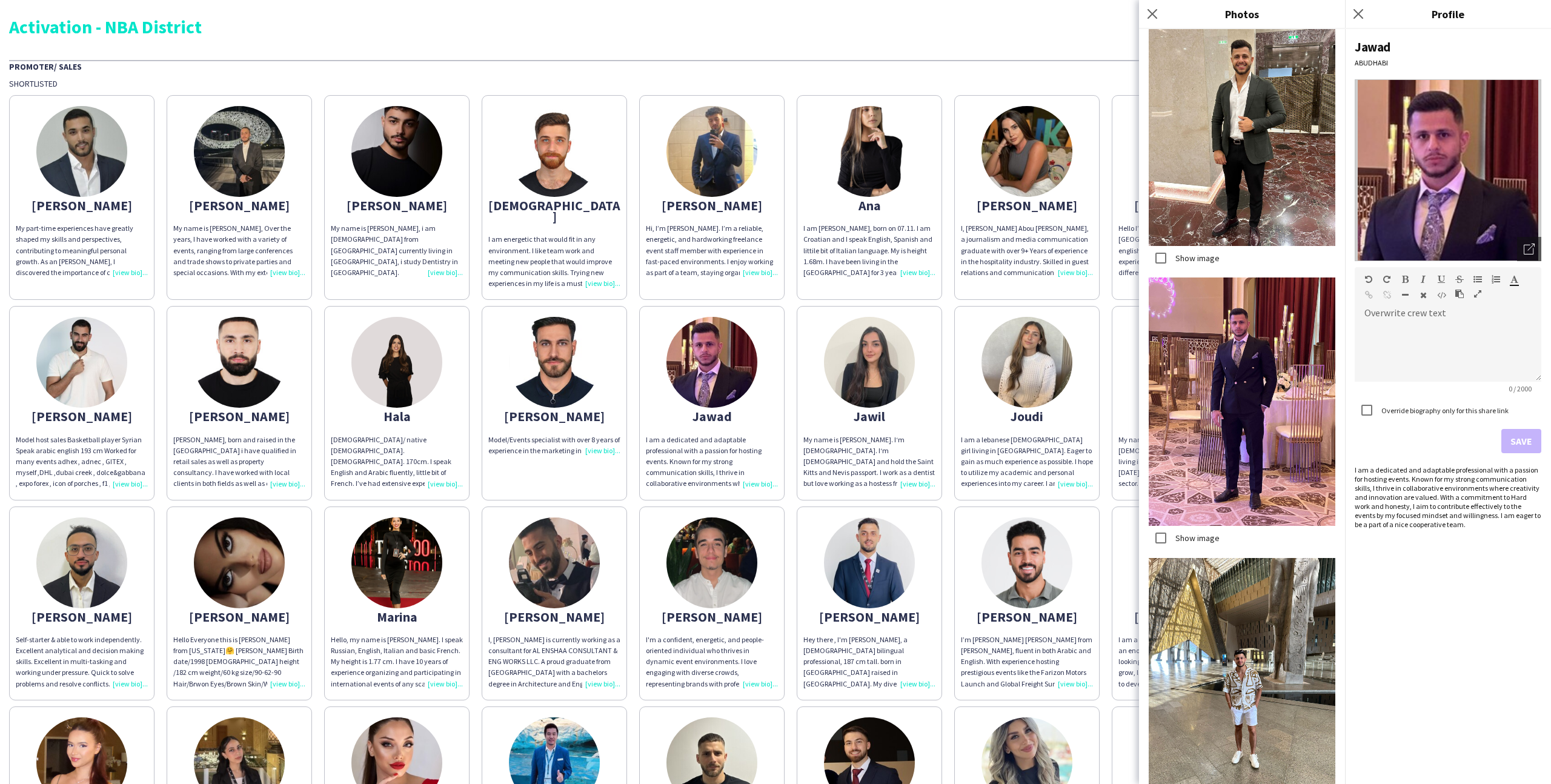
scroll to position [863, 0]
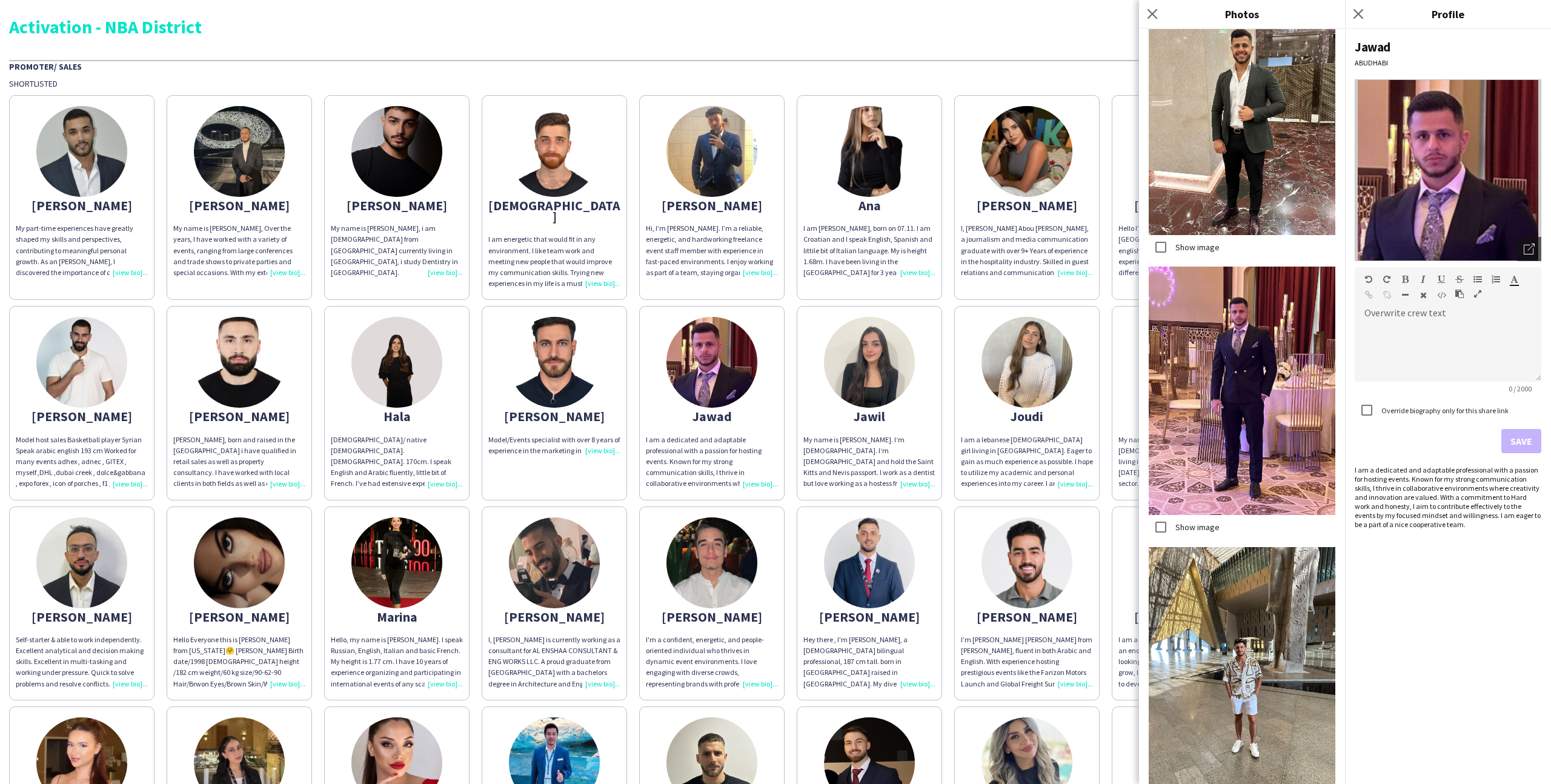
click at [954, 482] on app-share-pages-crew-card "Joudi I am a lebanese 20 year old girl living in Abu Dhabi. Eager to gain as mu…" at bounding box center [1027, 403] width 146 height 194
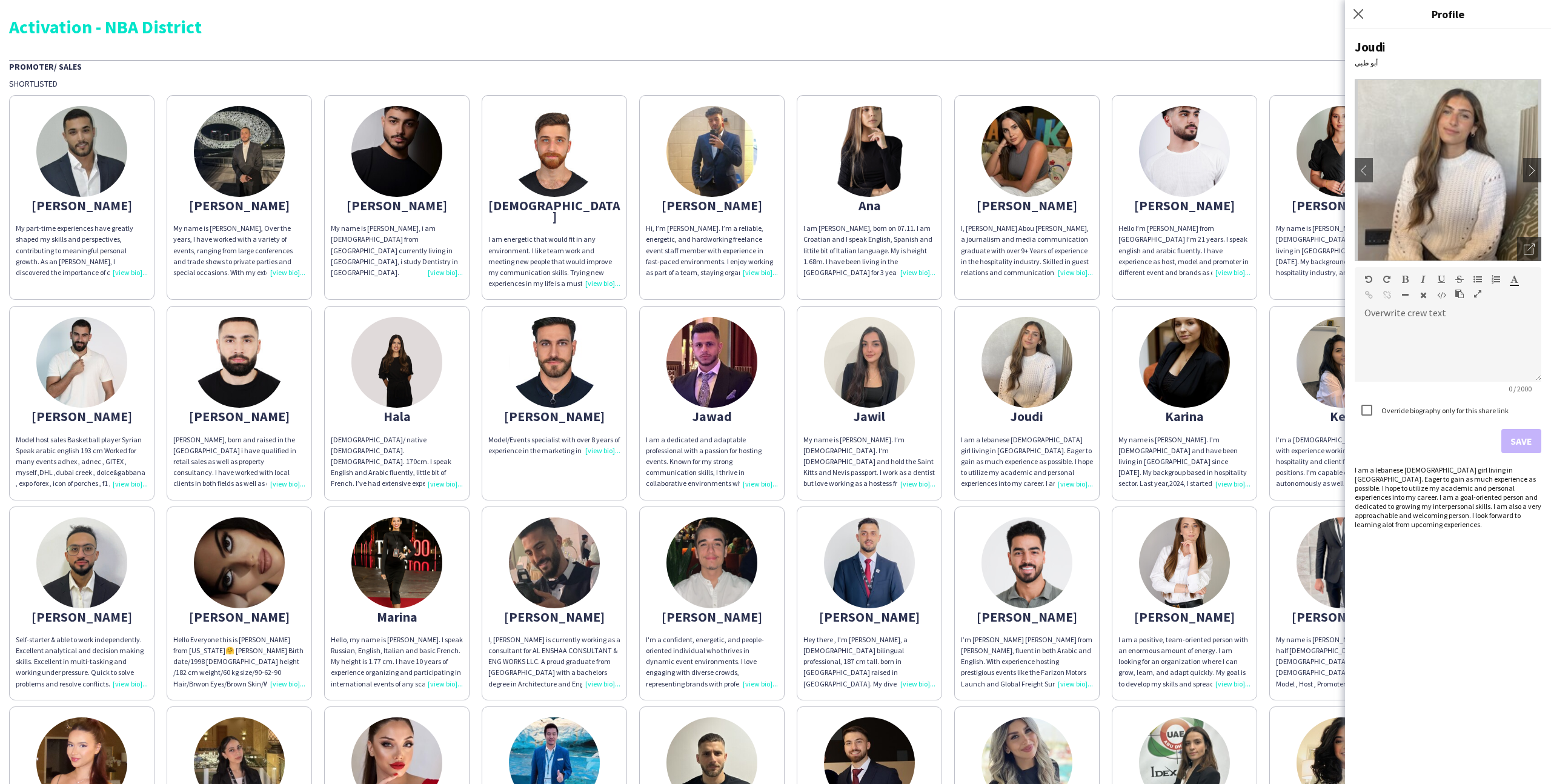
click at [941, 485] on app-share-pages-crew-card "Jawil My name is Joel. I‘m 25 years old. I‘m Syrian and hold the Saint Kitts an…" at bounding box center [870, 403] width 146 height 194
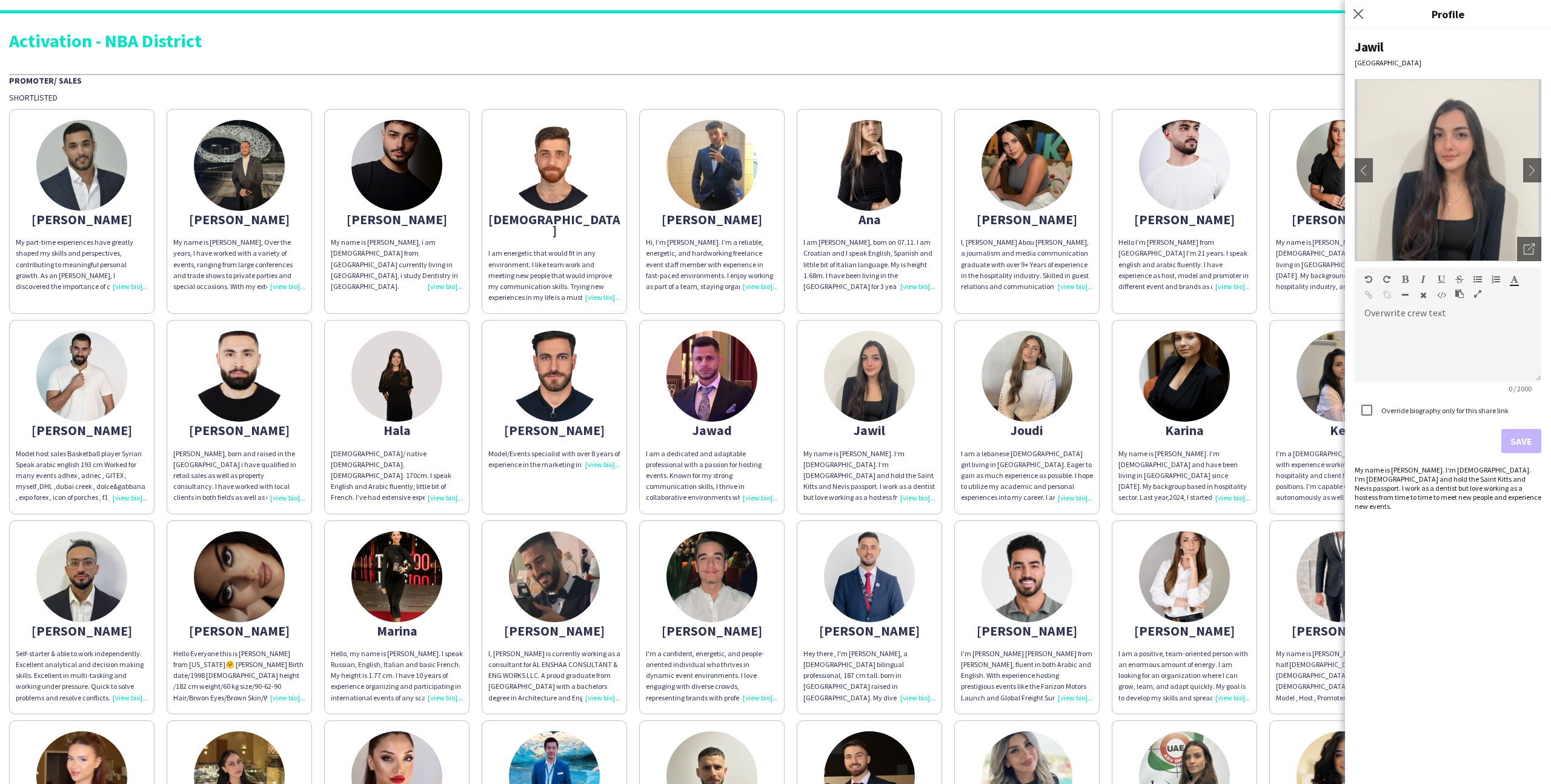
scroll to position [12, 0]
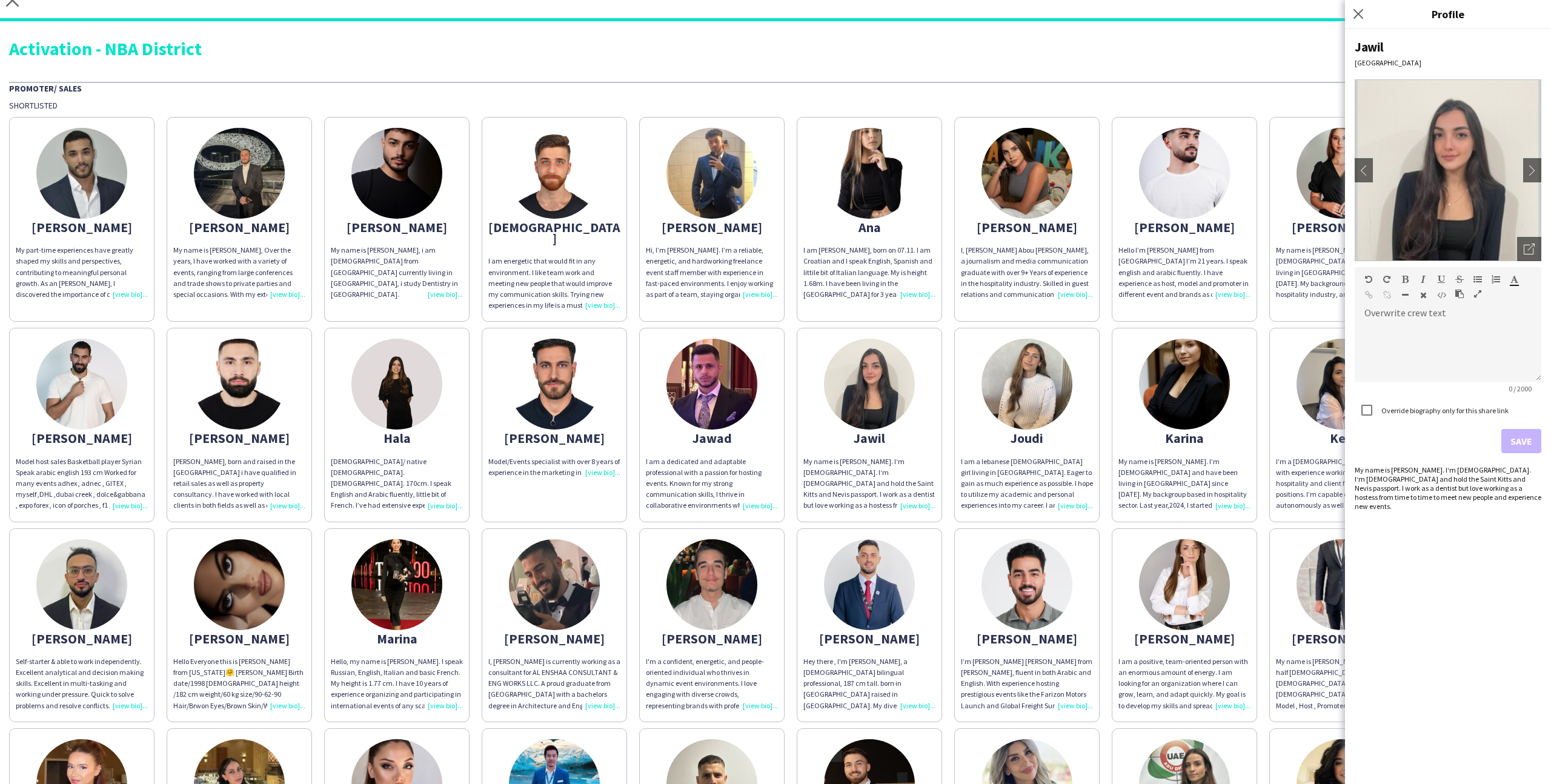
click at [944, 517] on div "Abdulkader My part-time experiences have greatly shaped my skills and perspecti…" at bounding box center [775, 616] width 1533 height 1012
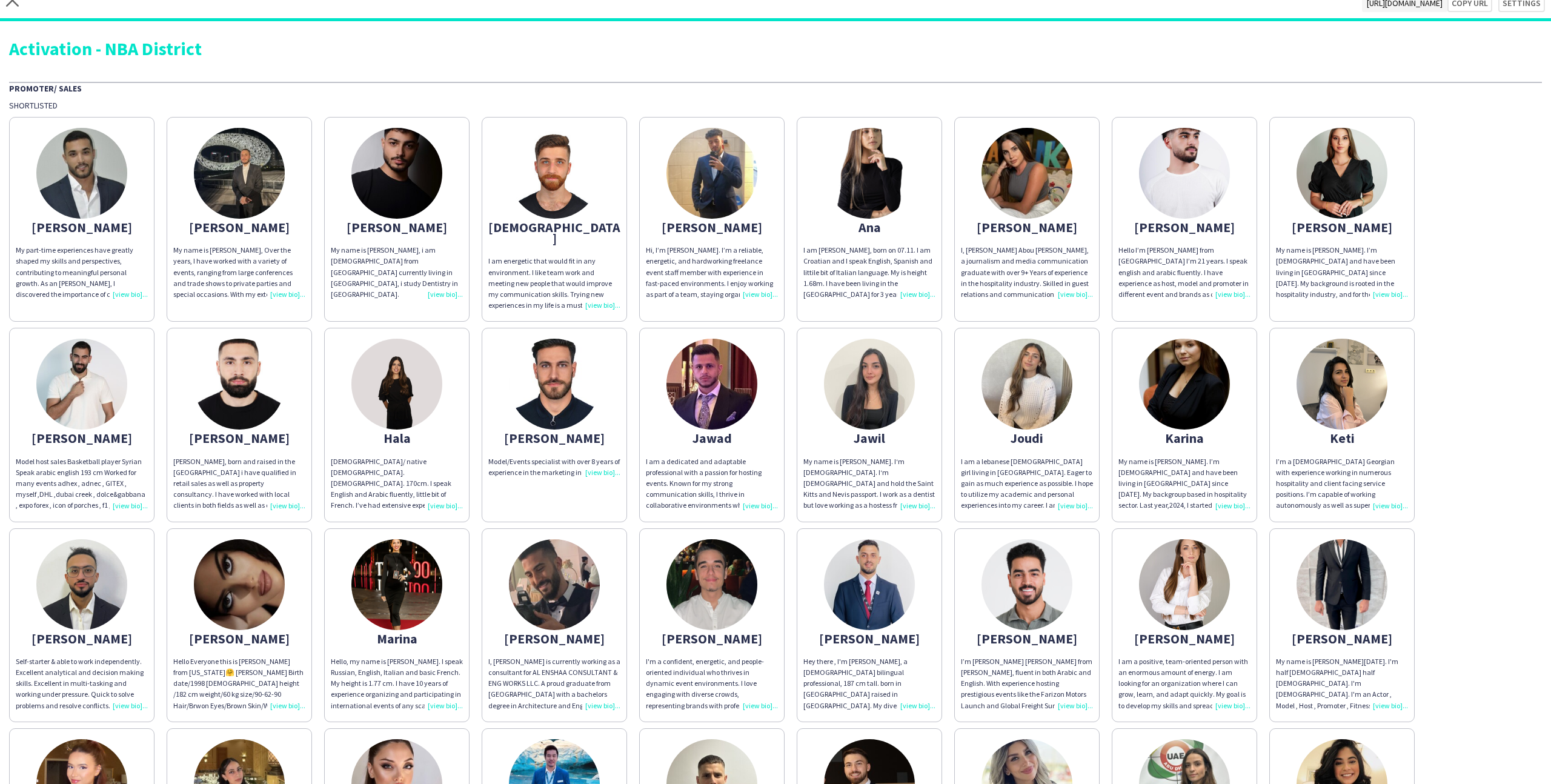
click at [748, 598] on img at bounding box center [712, 585] width 91 height 91
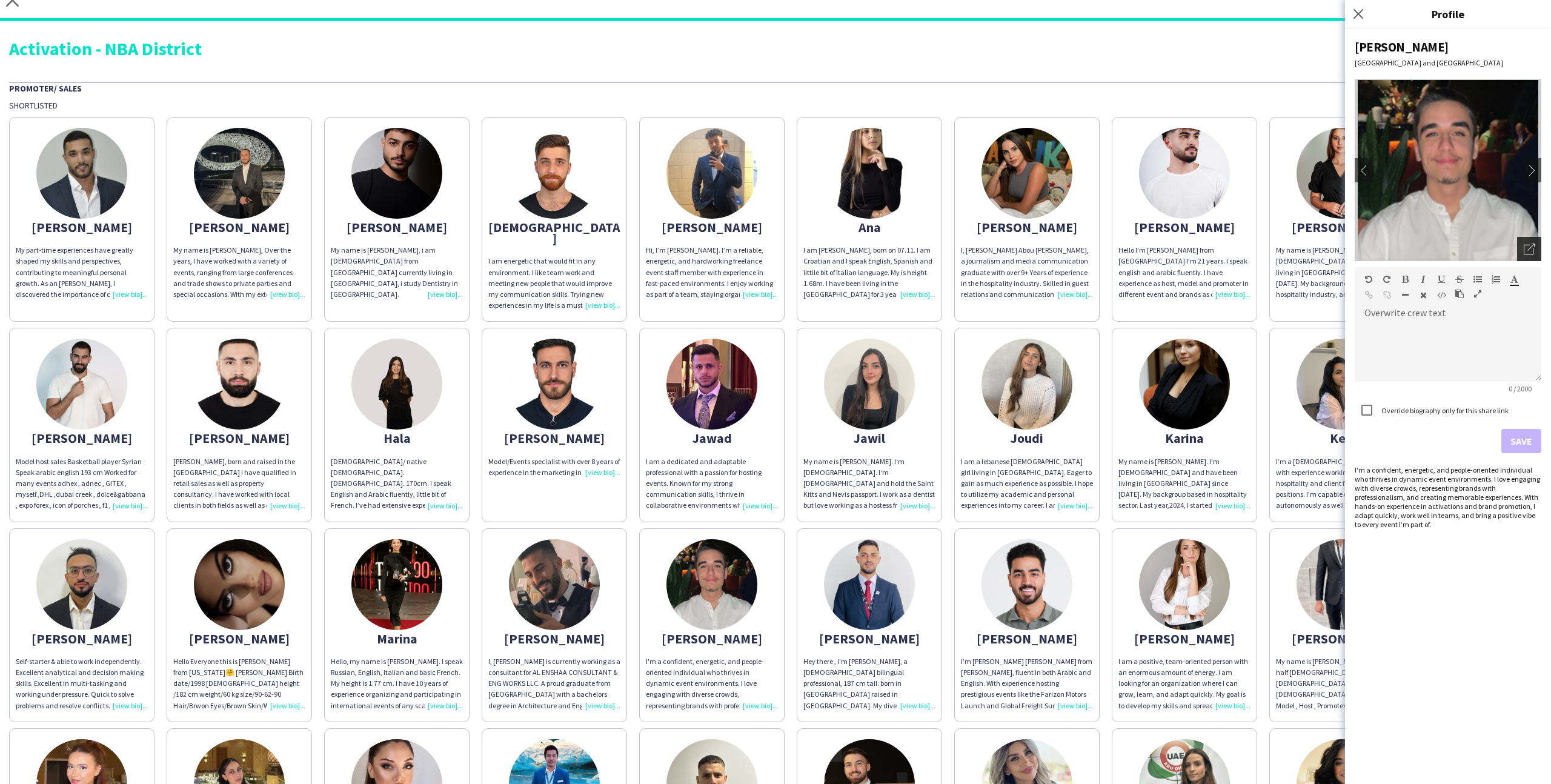
click at [1524, 252] on icon "Open photos pop-in" at bounding box center [1529, 249] width 11 height 11
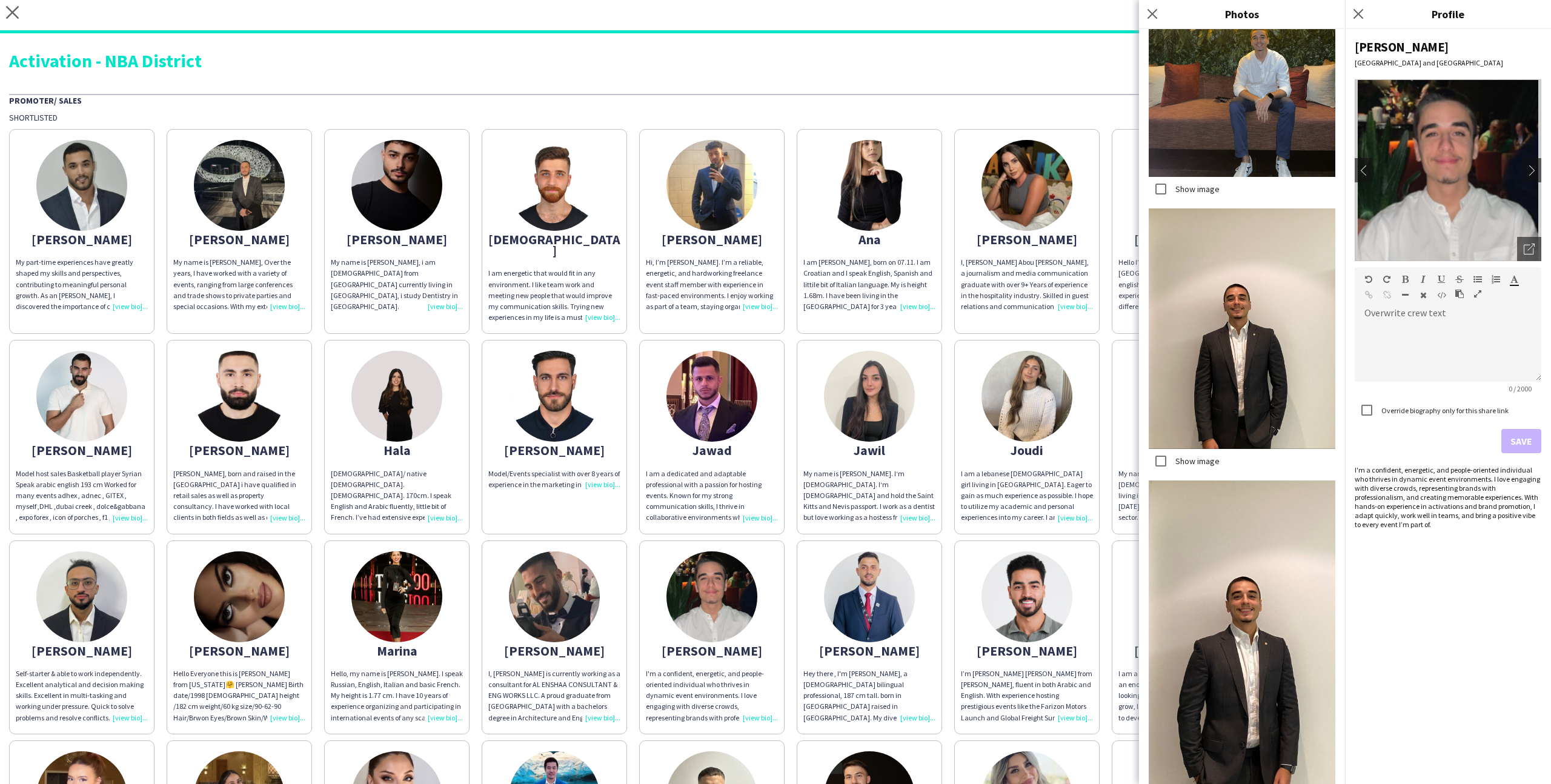
scroll to position [386, 0]
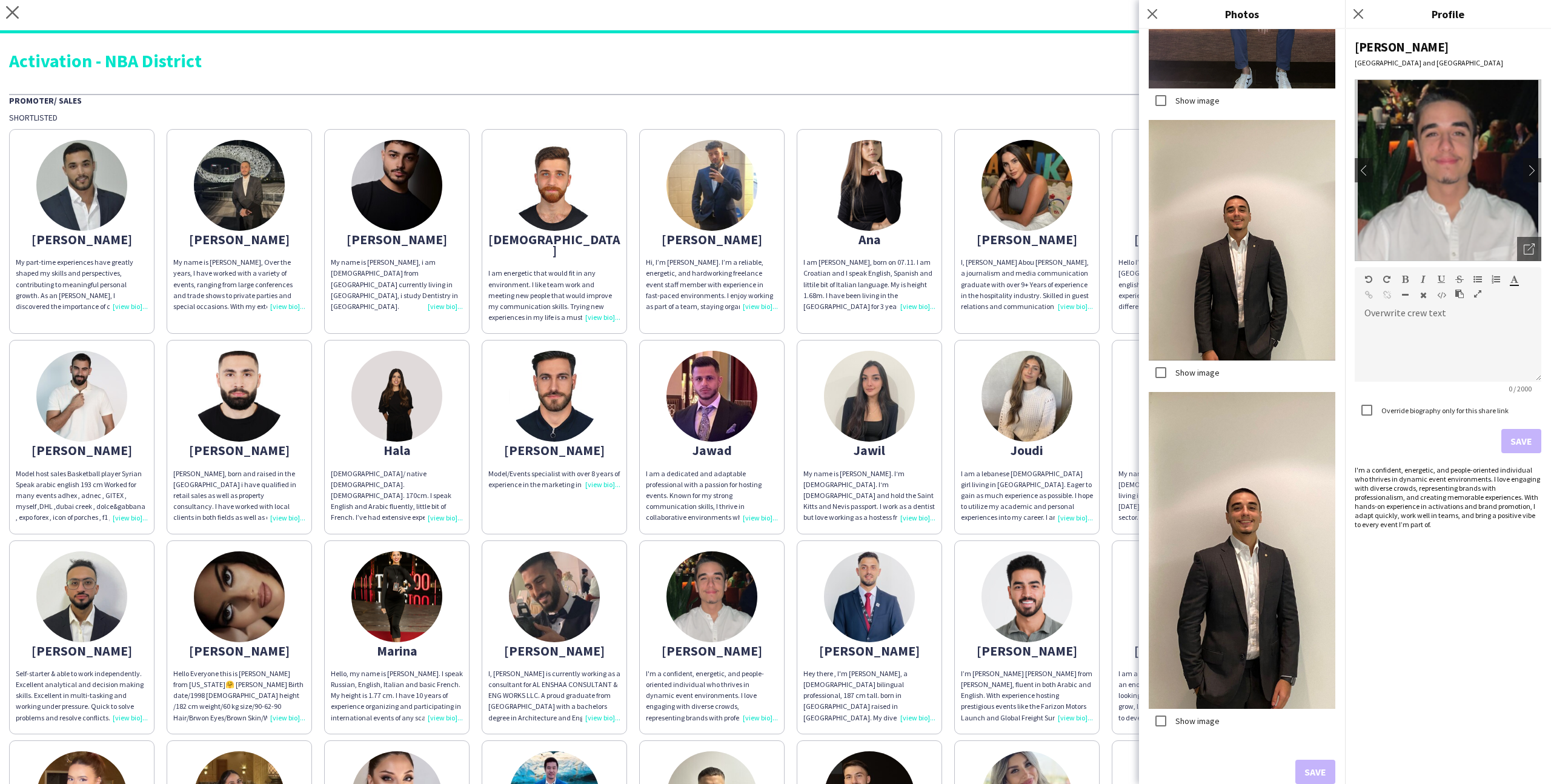
click at [947, 522] on div "Abdulkader My part-time experiences have greatly shaped my skills and perspecti…" at bounding box center [775, 628] width 1533 height 1012
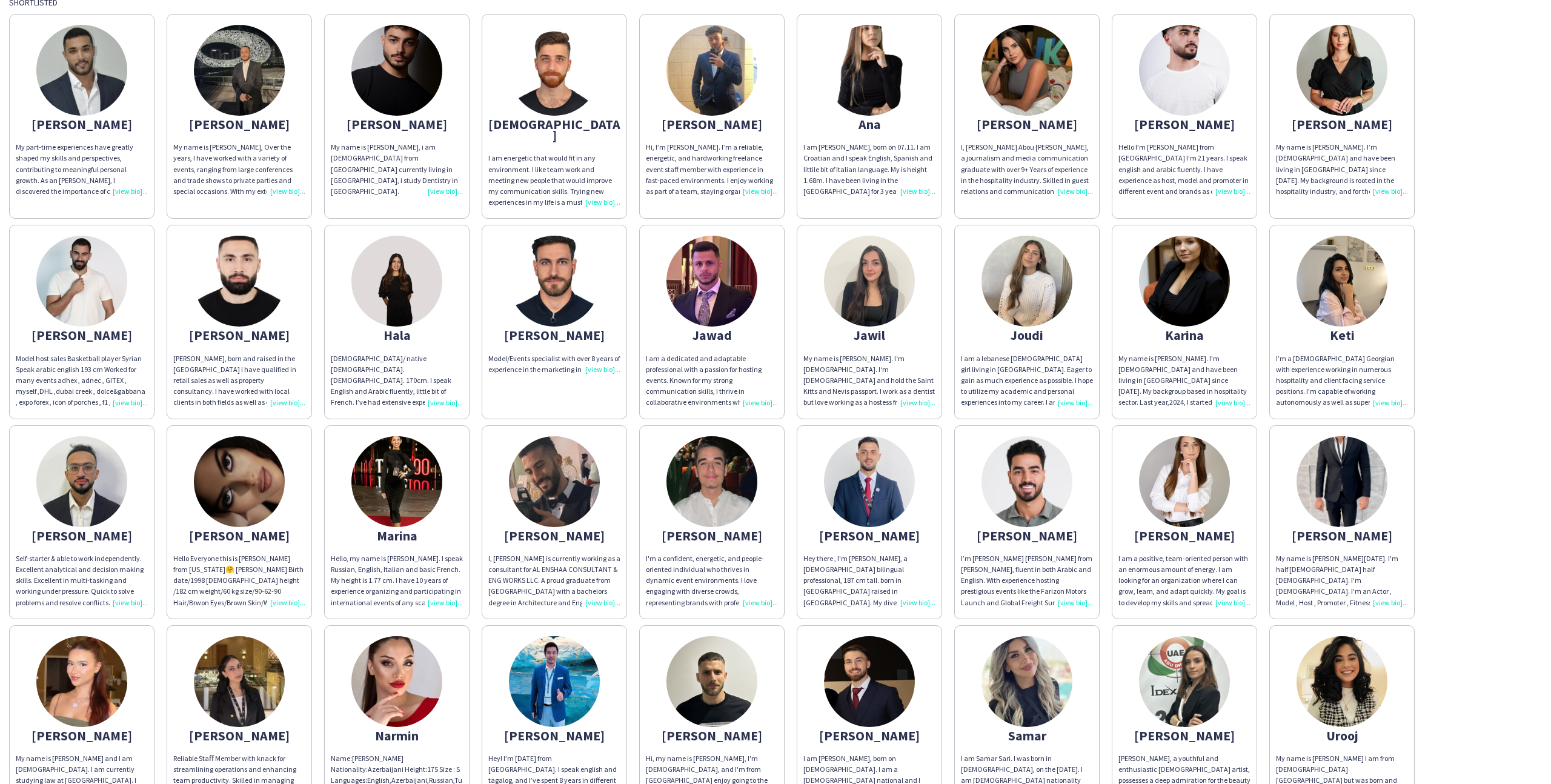
scroll to position [117, 0]
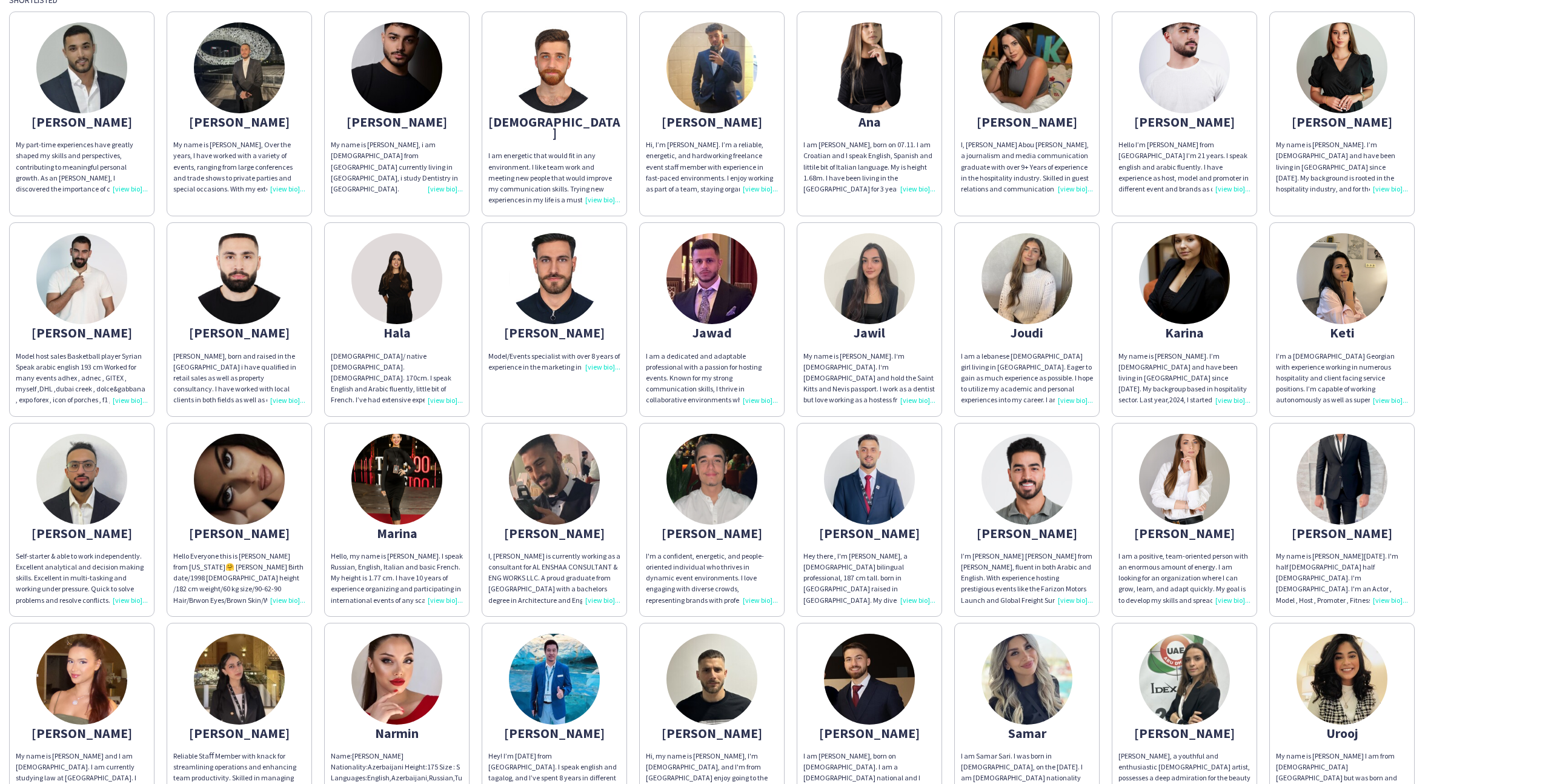
click at [1229, 505] on app-share-pages-crew-card "Monika I am a positive, team-oriented person with an enormous amount of energy.…" at bounding box center [1185, 519] width 146 height 194
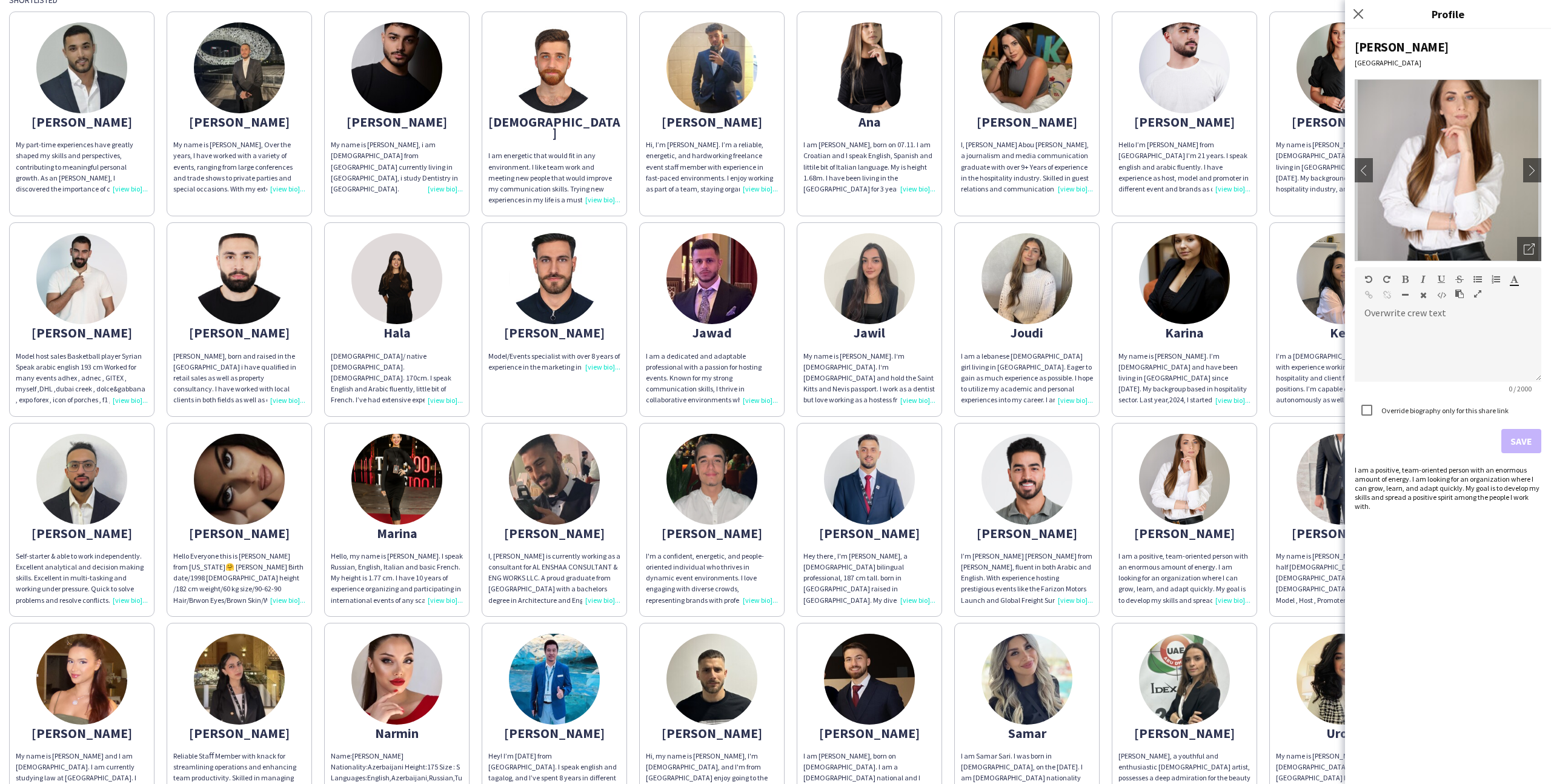
click at [1106, 394] on div "Abdulkader My part-time experiences have greatly shaped my skills and perspecti…" at bounding box center [775, 511] width 1533 height 1012
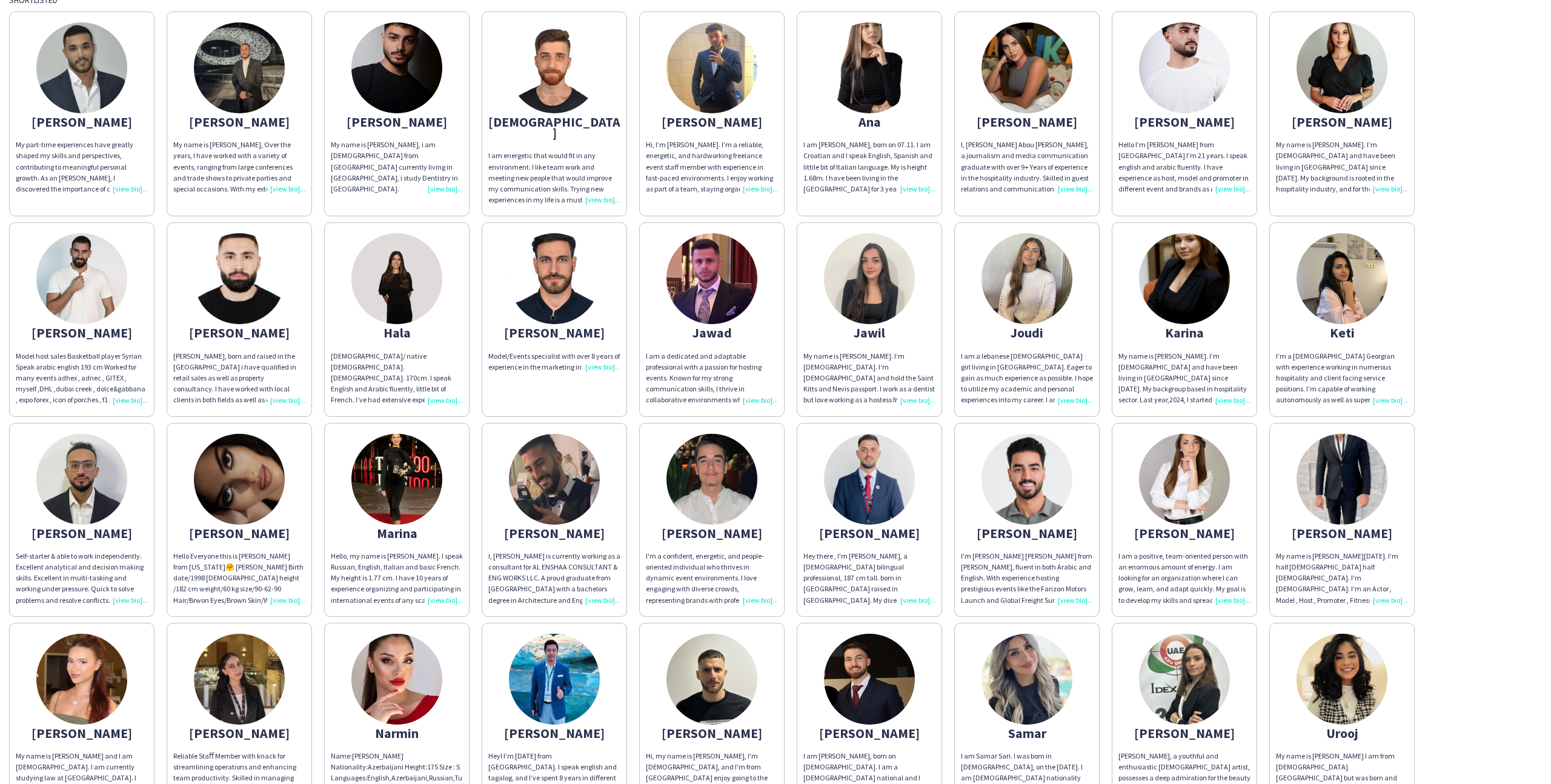
click at [1332, 489] on img at bounding box center [1342, 479] width 91 height 91
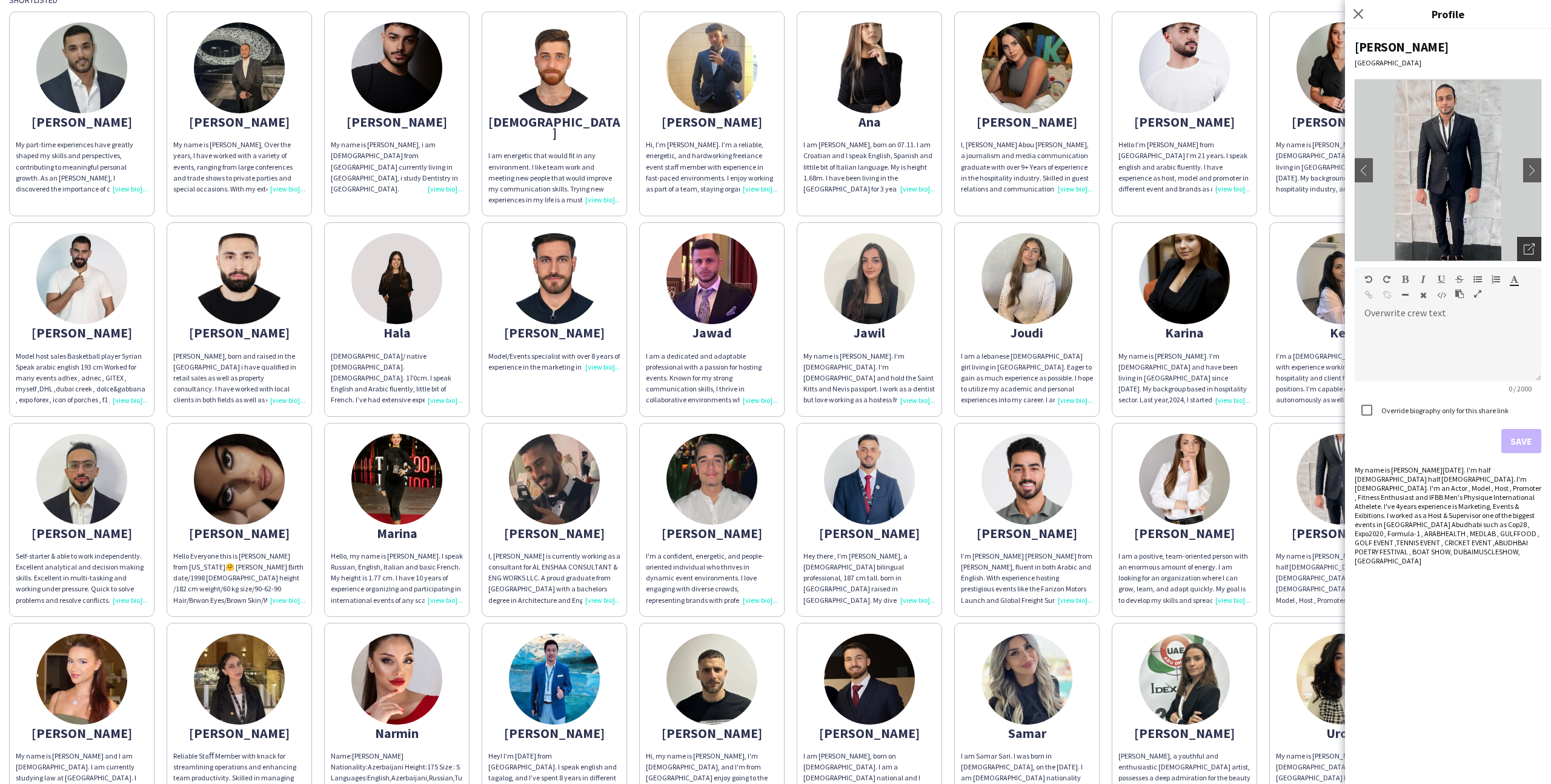
click at [1524, 247] on icon at bounding box center [1529, 249] width 10 height 10
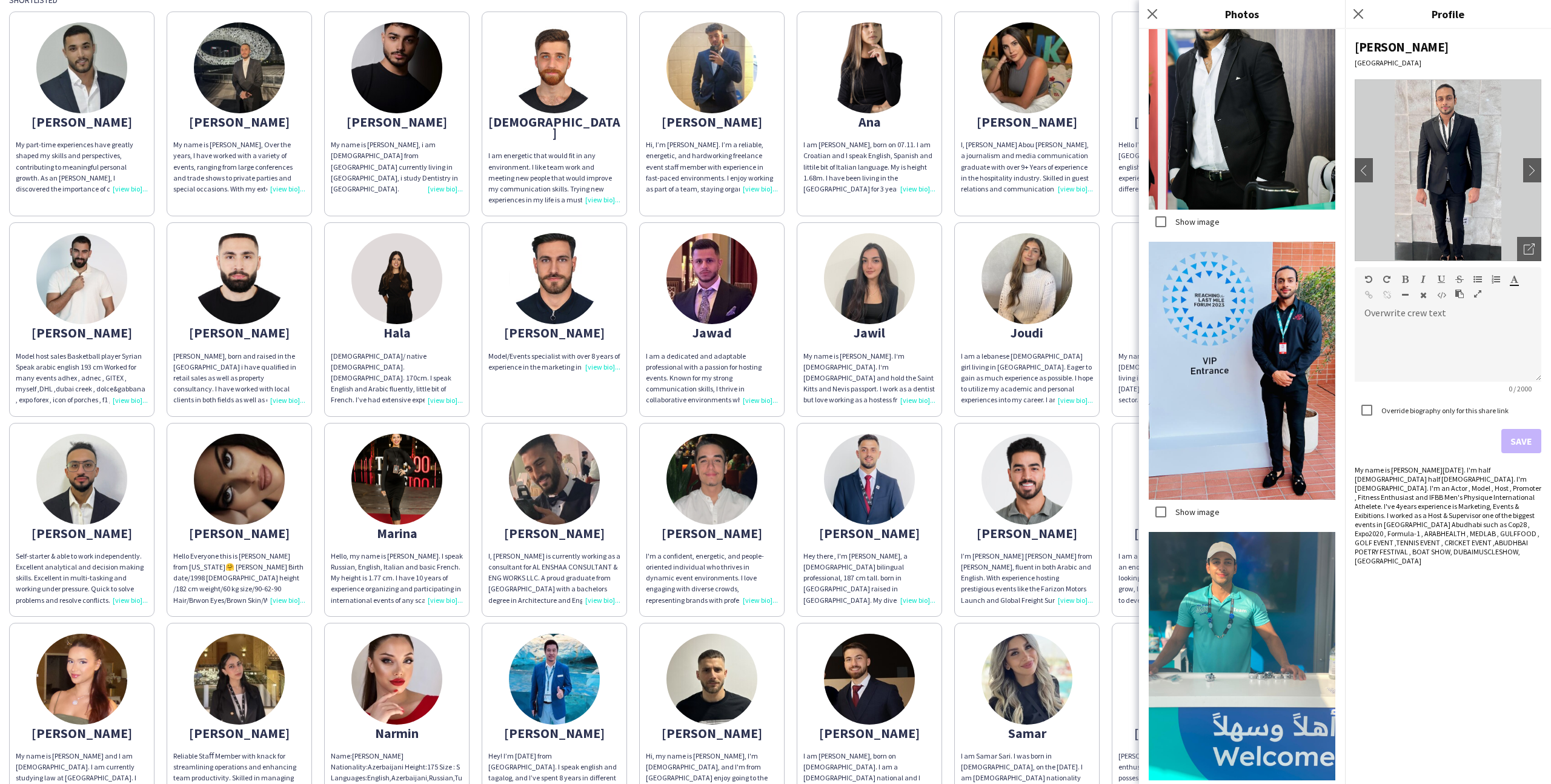
scroll to position [1642, 0]
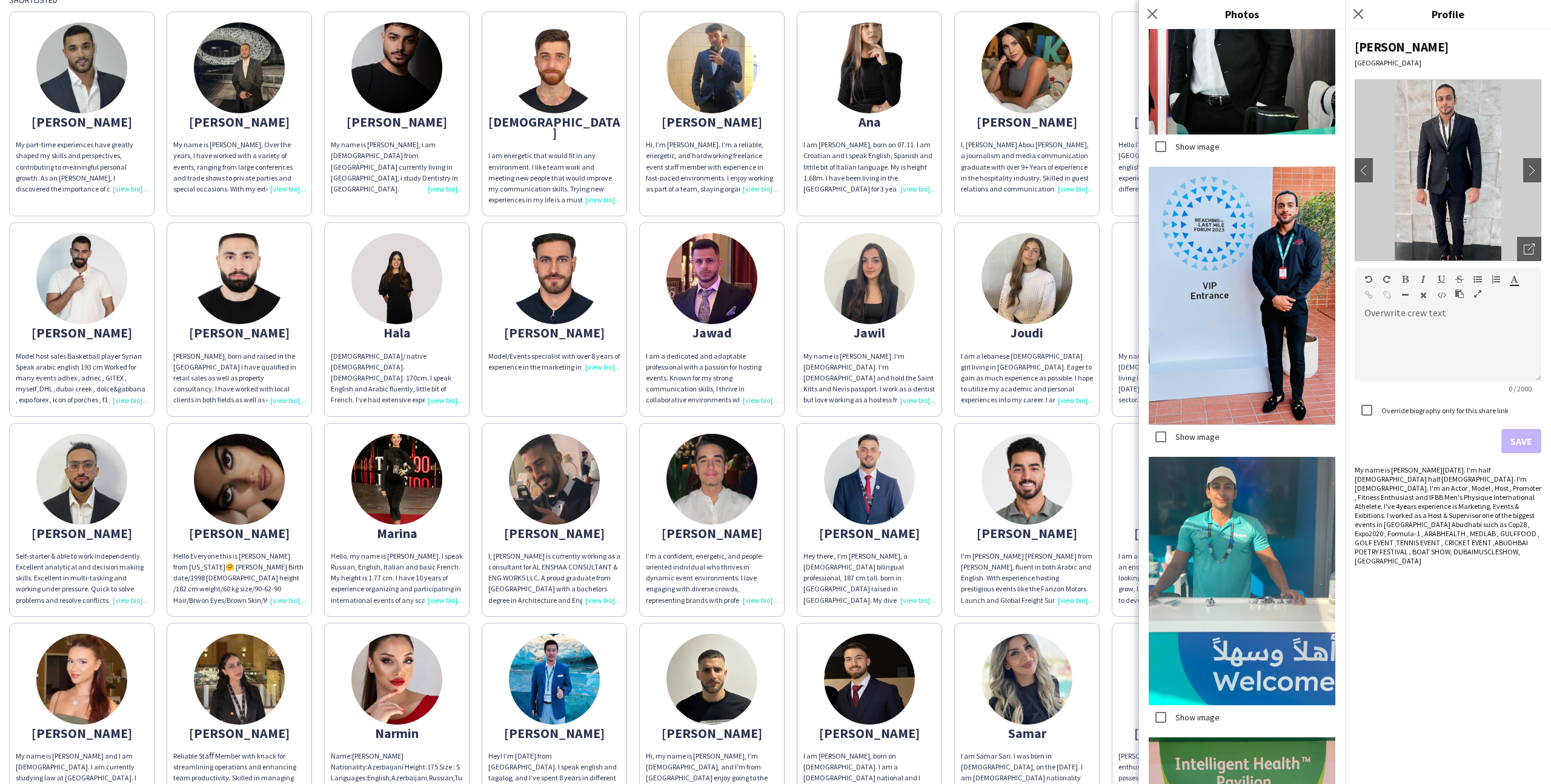
click at [955, 623] on app-share-pages-crew-card "Samar I am Samar Sari. I was born in syria, on the 12th September, 1986. I am S…" at bounding box center [1027, 719] width 146 height 194
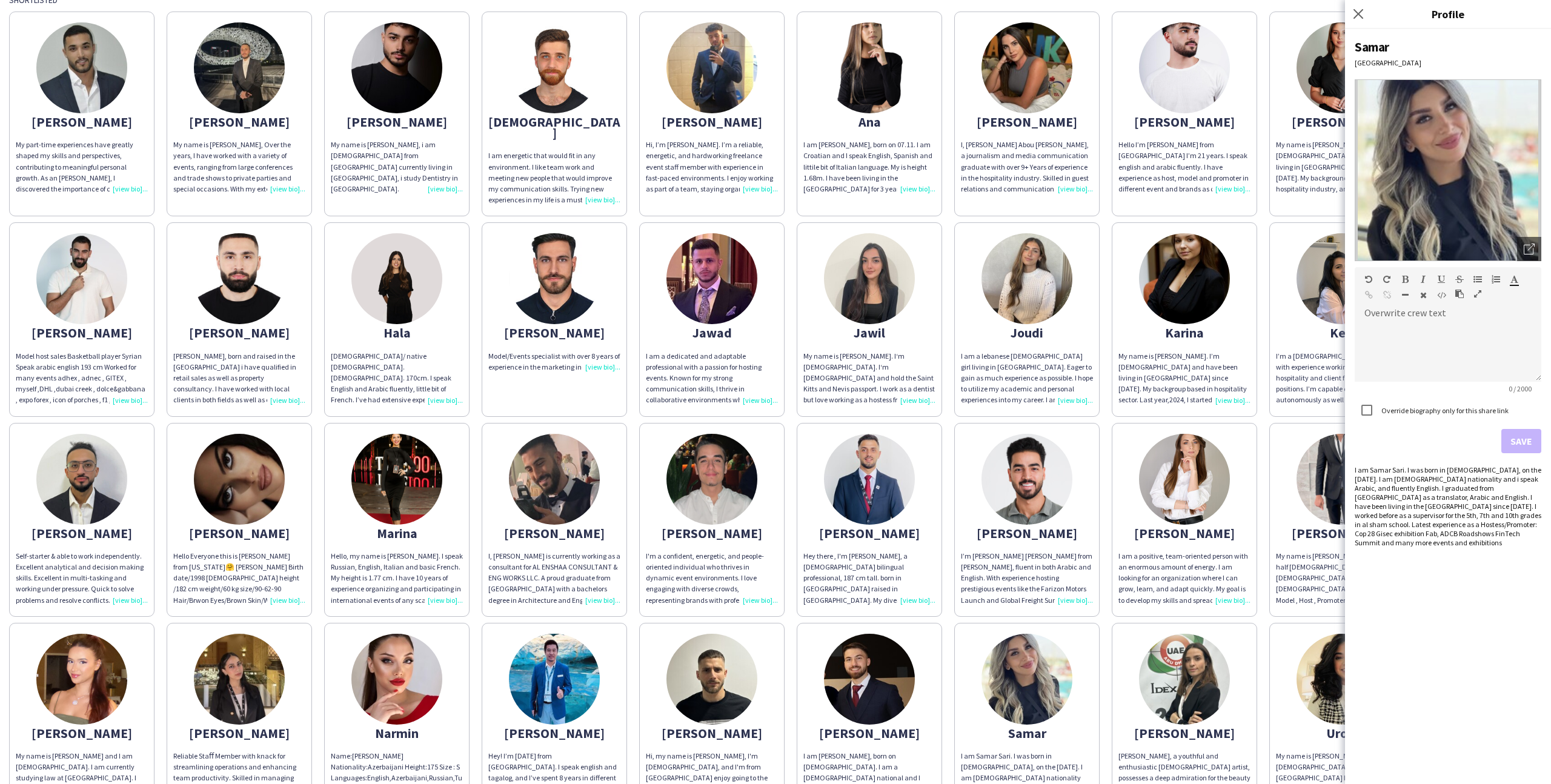
click at [1093, 599] on app-share-pages-crew-card "Mohammad I’m Mohammad Abu Othman from Jordan, fluent in both Arabic and English…" at bounding box center [1027, 519] width 146 height 194
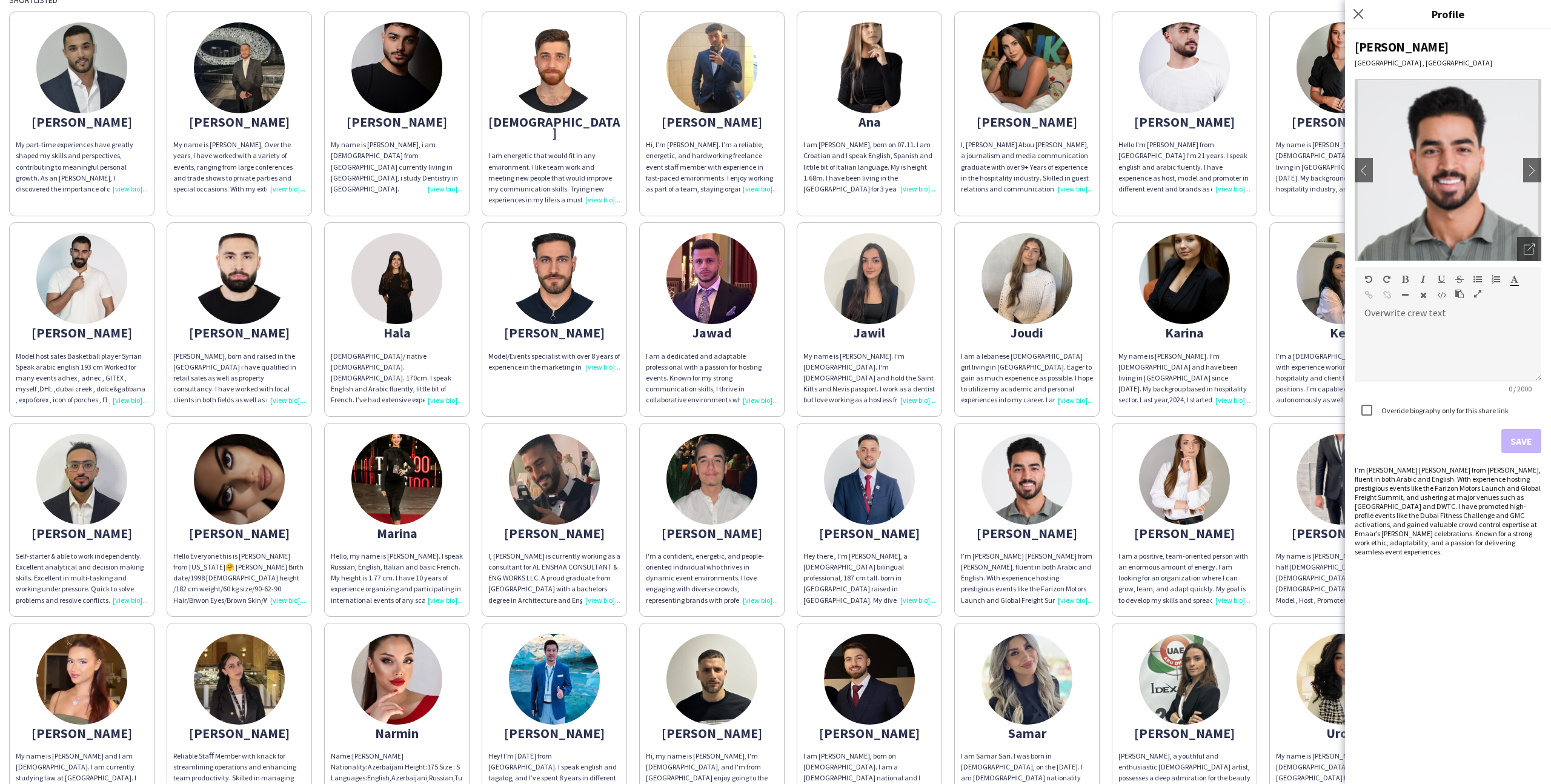
click at [1108, 607] on div "Abdulkader My part-time experiences have greatly shaped my skills and perspecti…" at bounding box center [775, 511] width 1533 height 1012
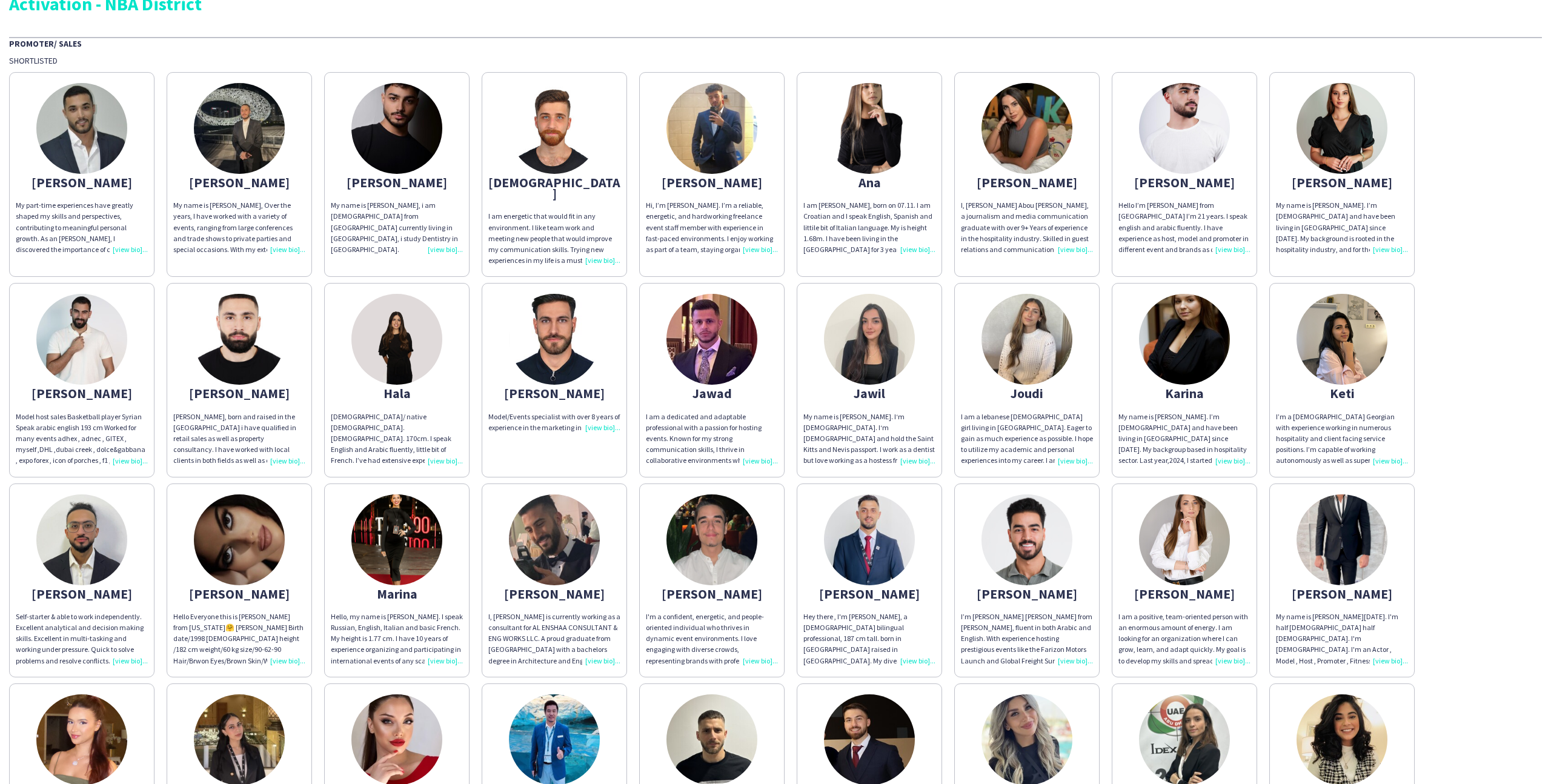
scroll to position [0, 0]
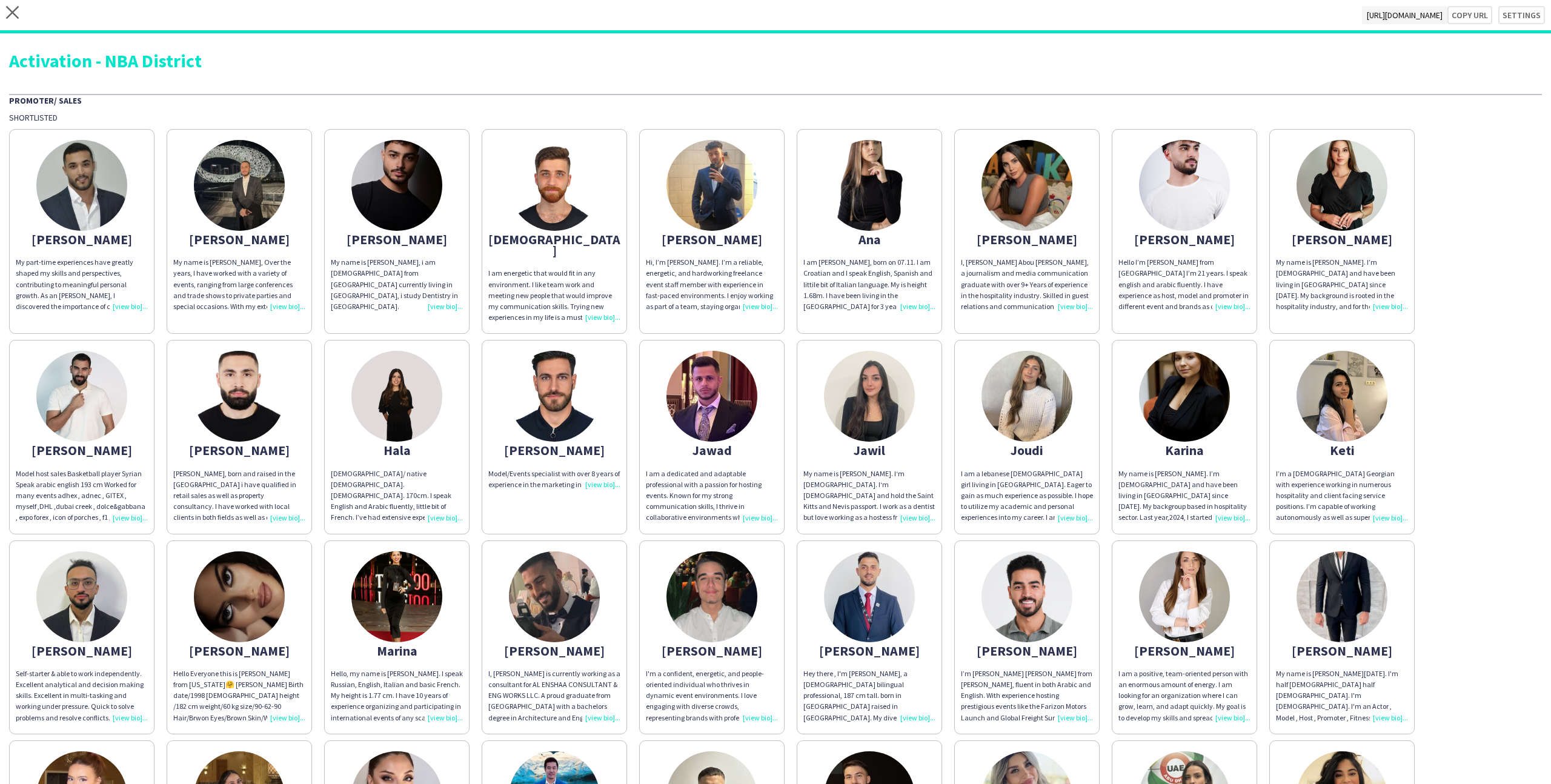
click at [360, 216] on app-share-pages-crew-card "Abdullah My name is Abdullah Hamad, i am 21 years old from Palestine currently …" at bounding box center [397, 231] width 146 height 205
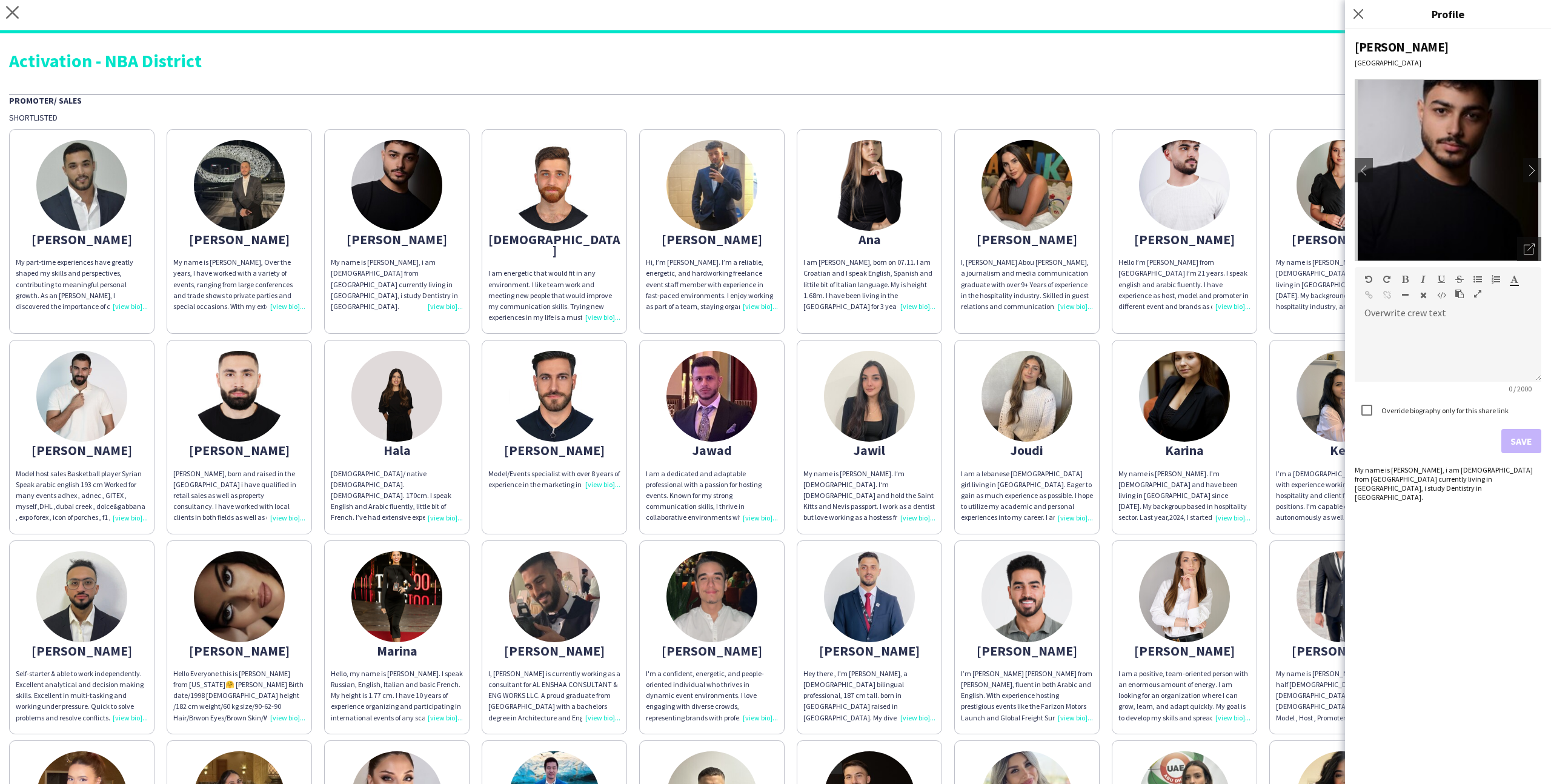
click at [285, 216] on app-share-pages-crew-card "Abdulla My name is Abdullah, Over the years, I have worked with a variety of ev…" at bounding box center [240, 231] width 146 height 205
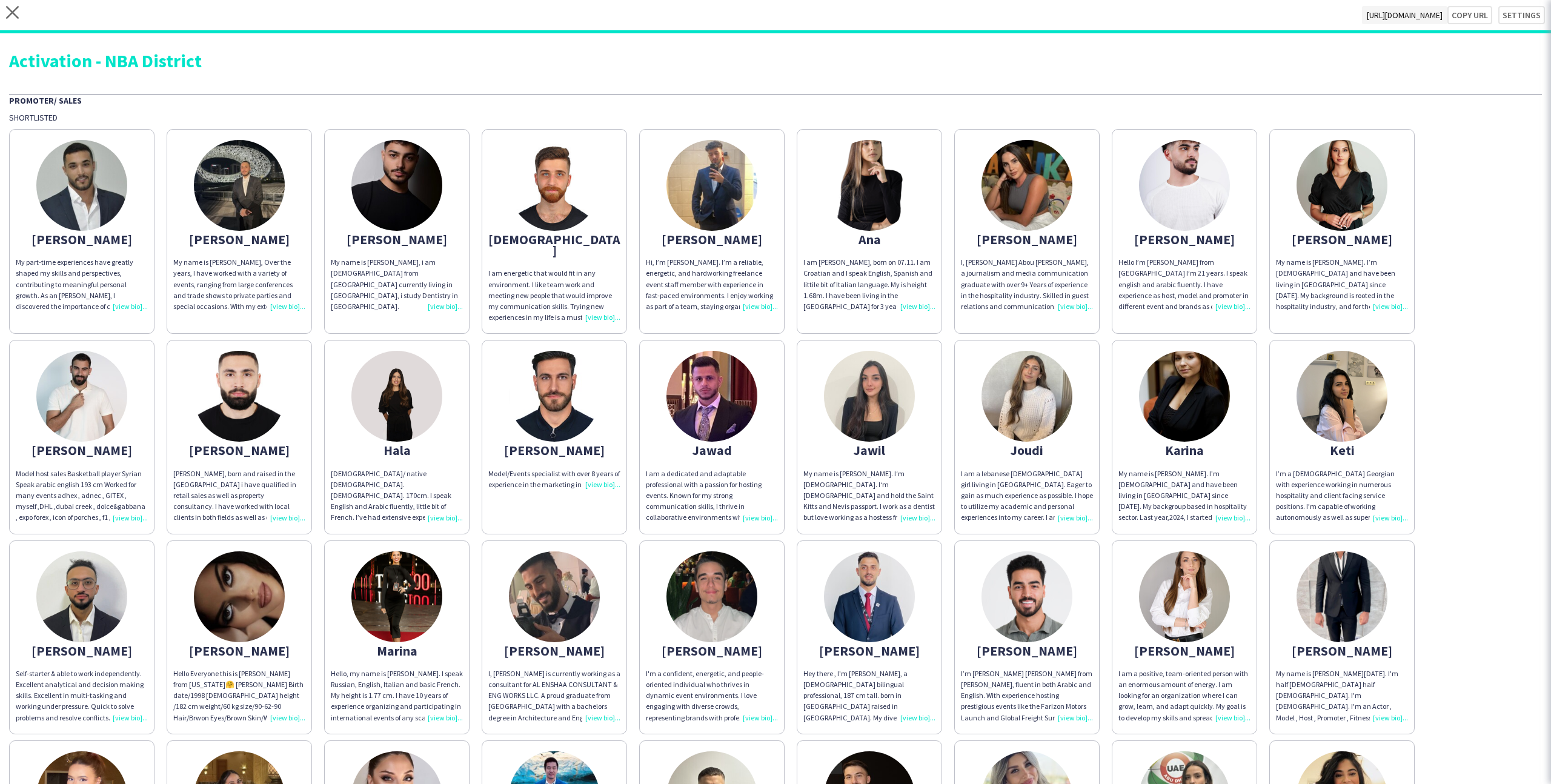
click at [116, 190] on img at bounding box center [82, 185] width 91 height 91
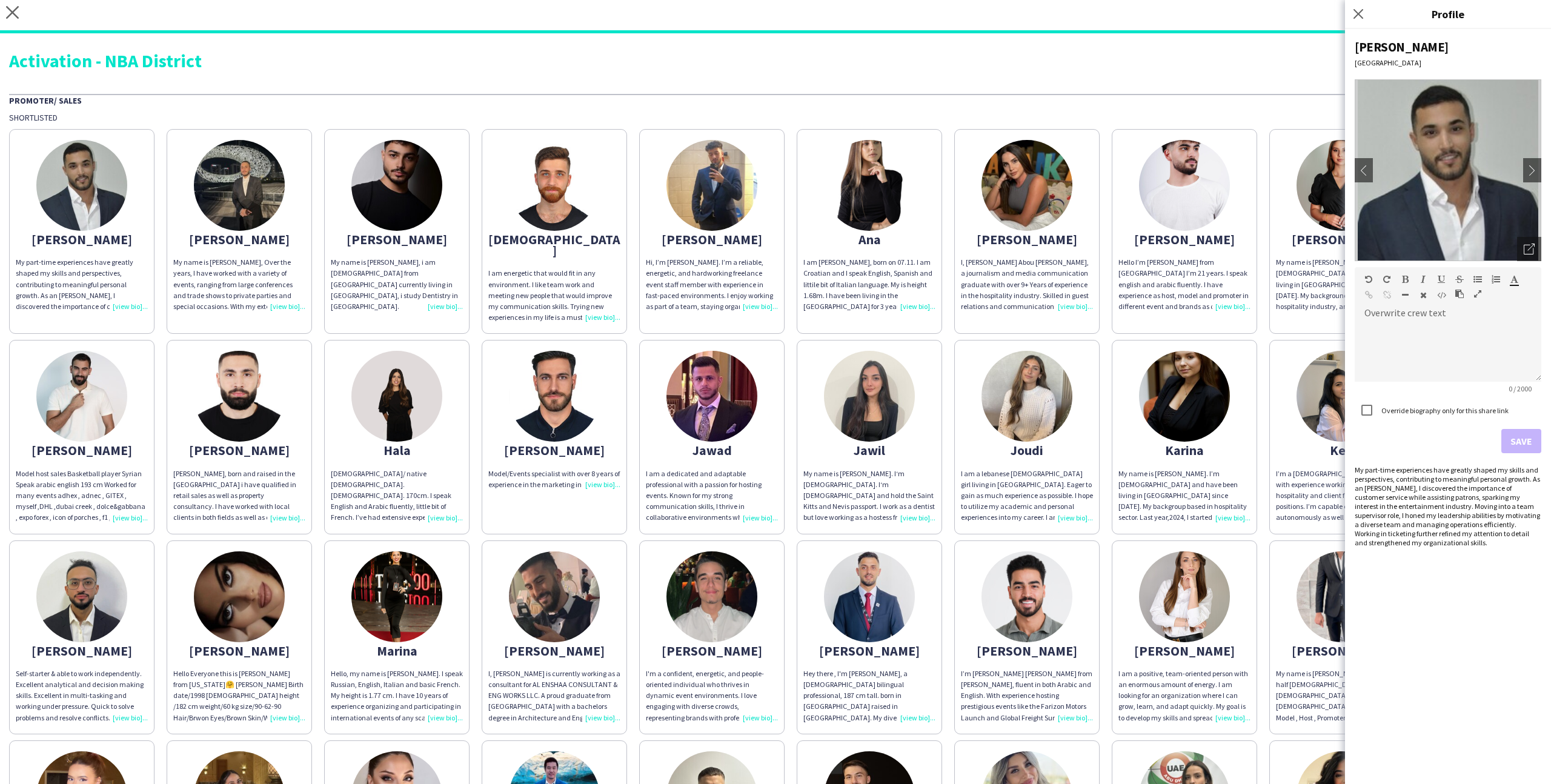
click at [101, 411] on img at bounding box center [82, 396] width 91 height 91
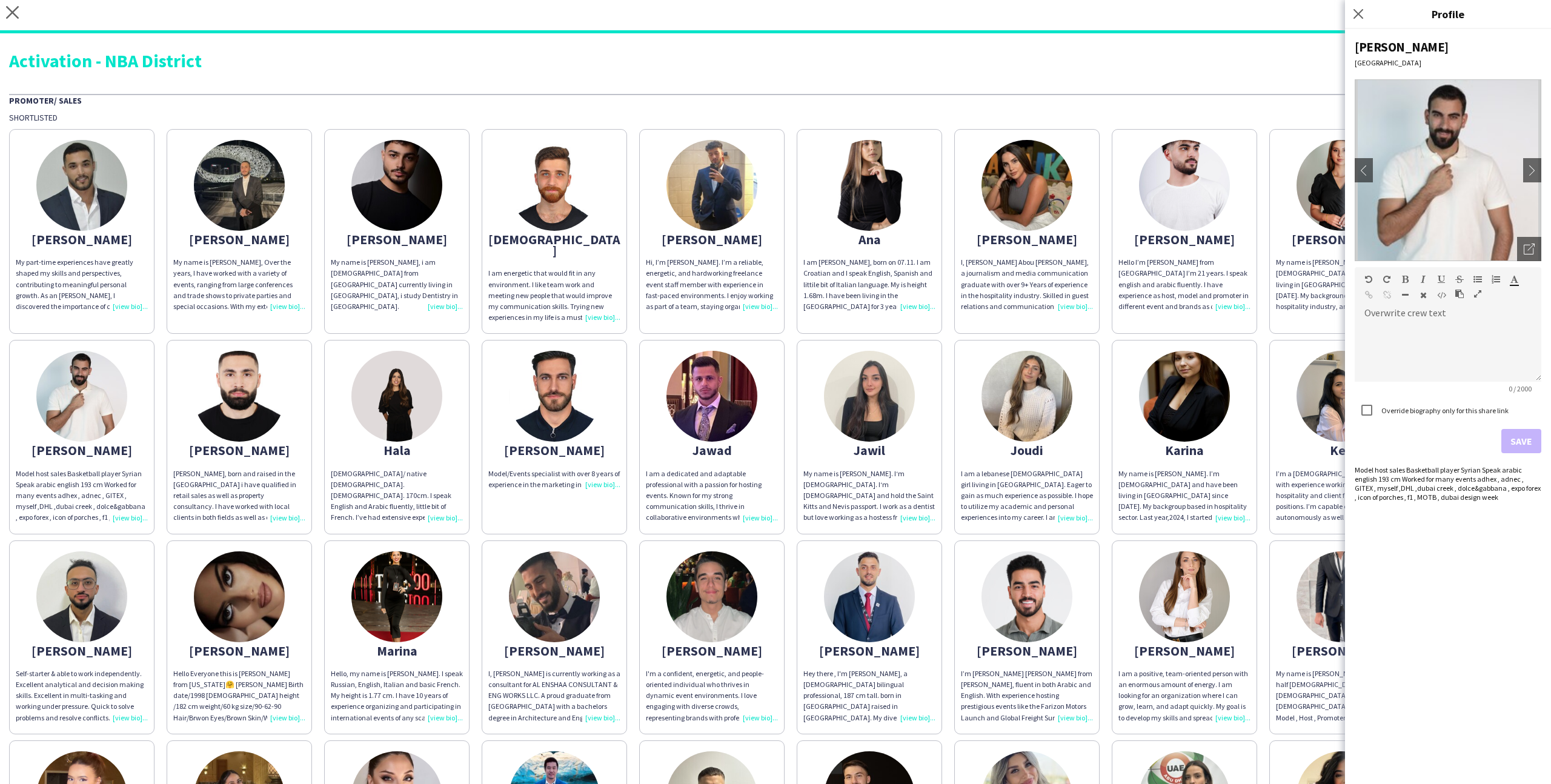
click at [256, 403] on img at bounding box center [239, 396] width 91 height 91
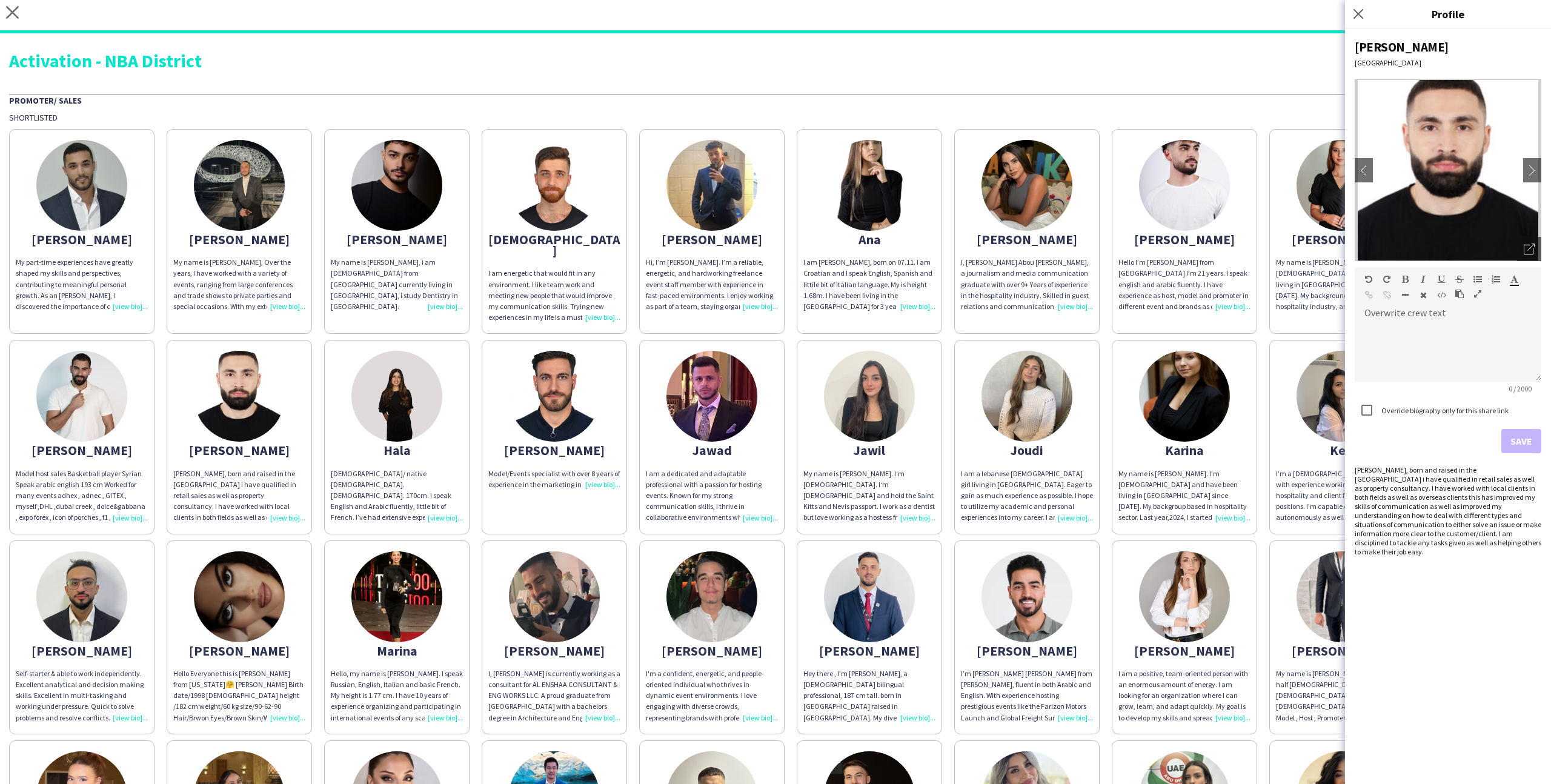
click at [507, 95] on div "Promoter/ Sales" at bounding box center [775, 100] width 1533 height 12
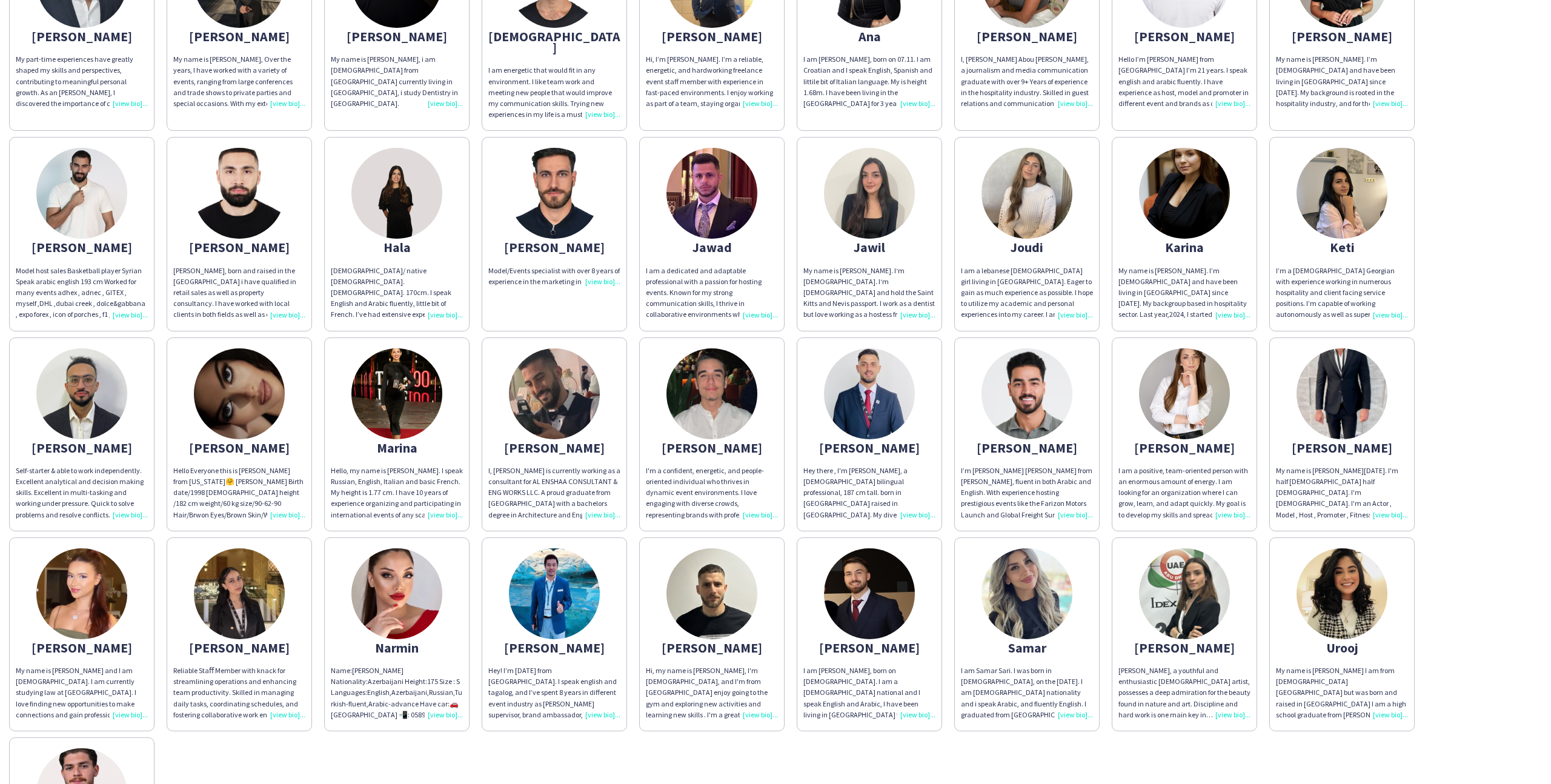
scroll to position [394, 0]
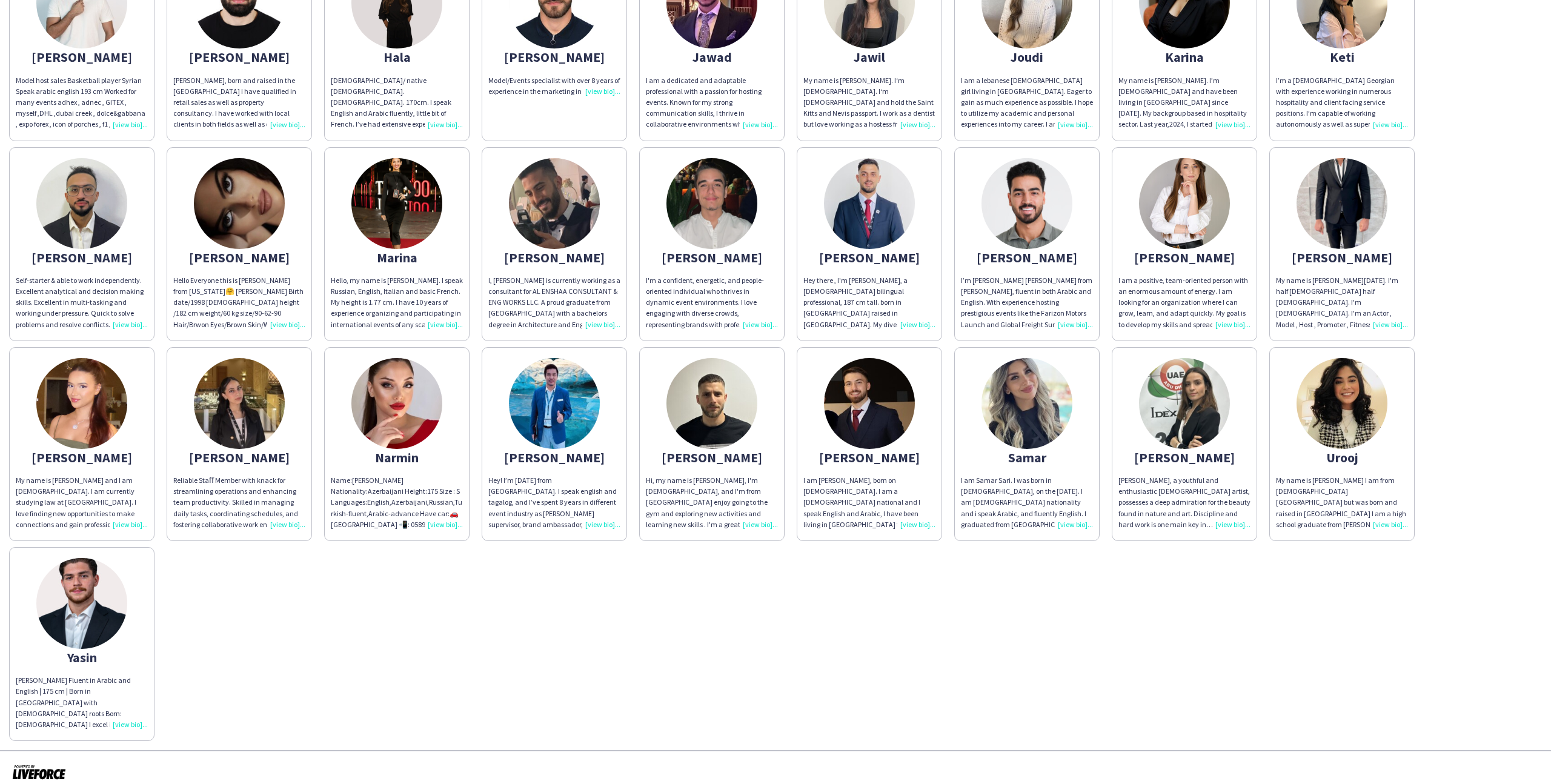
click at [582, 403] on img at bounding box center [554, 403] width 91 height 91
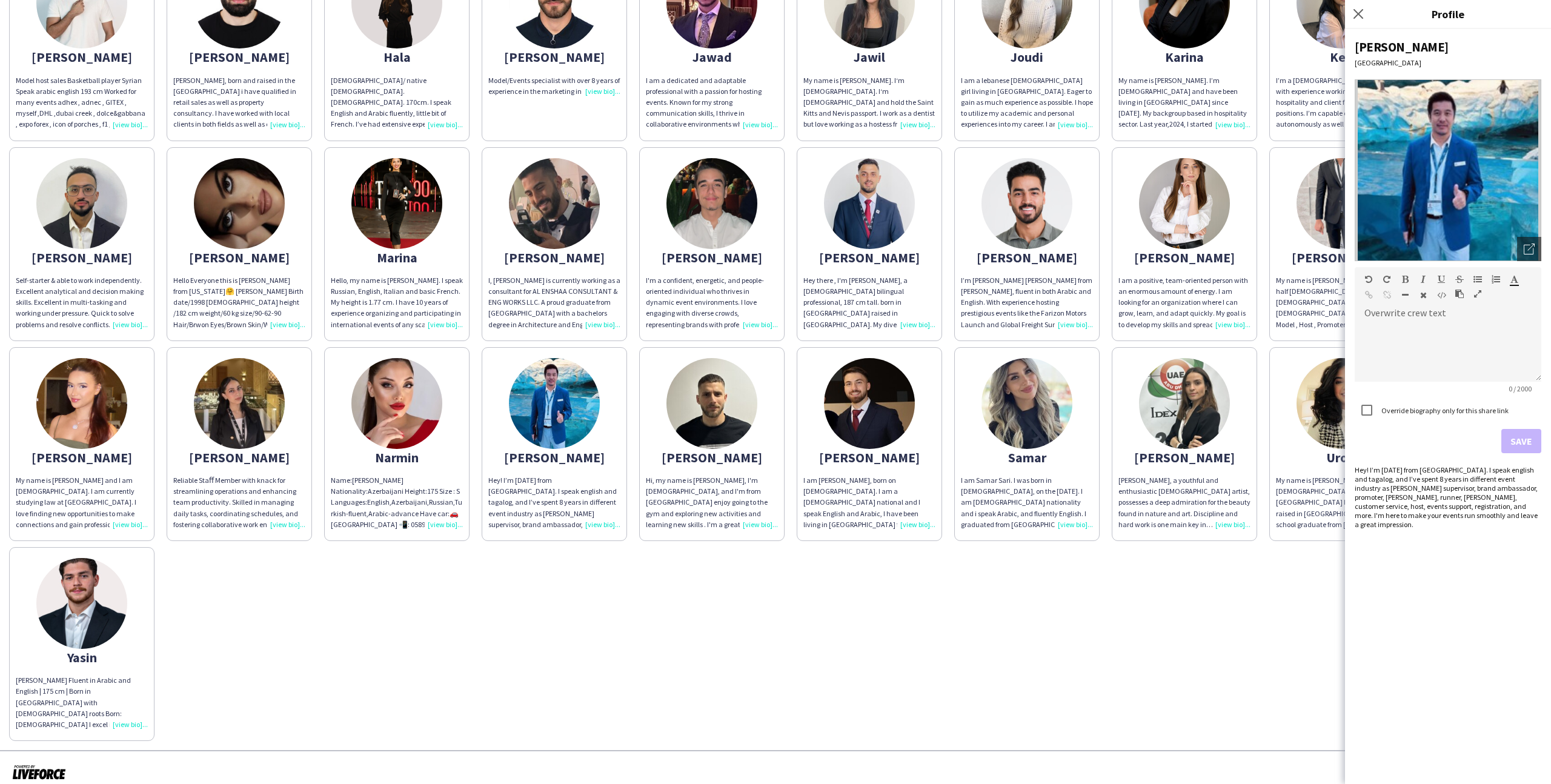
click at [1004, 626] on div "Abdulkader My part-time experiences have greatly shaped my skills and perspecti…" at bounding box center [775, 235] width 1533 height 1012
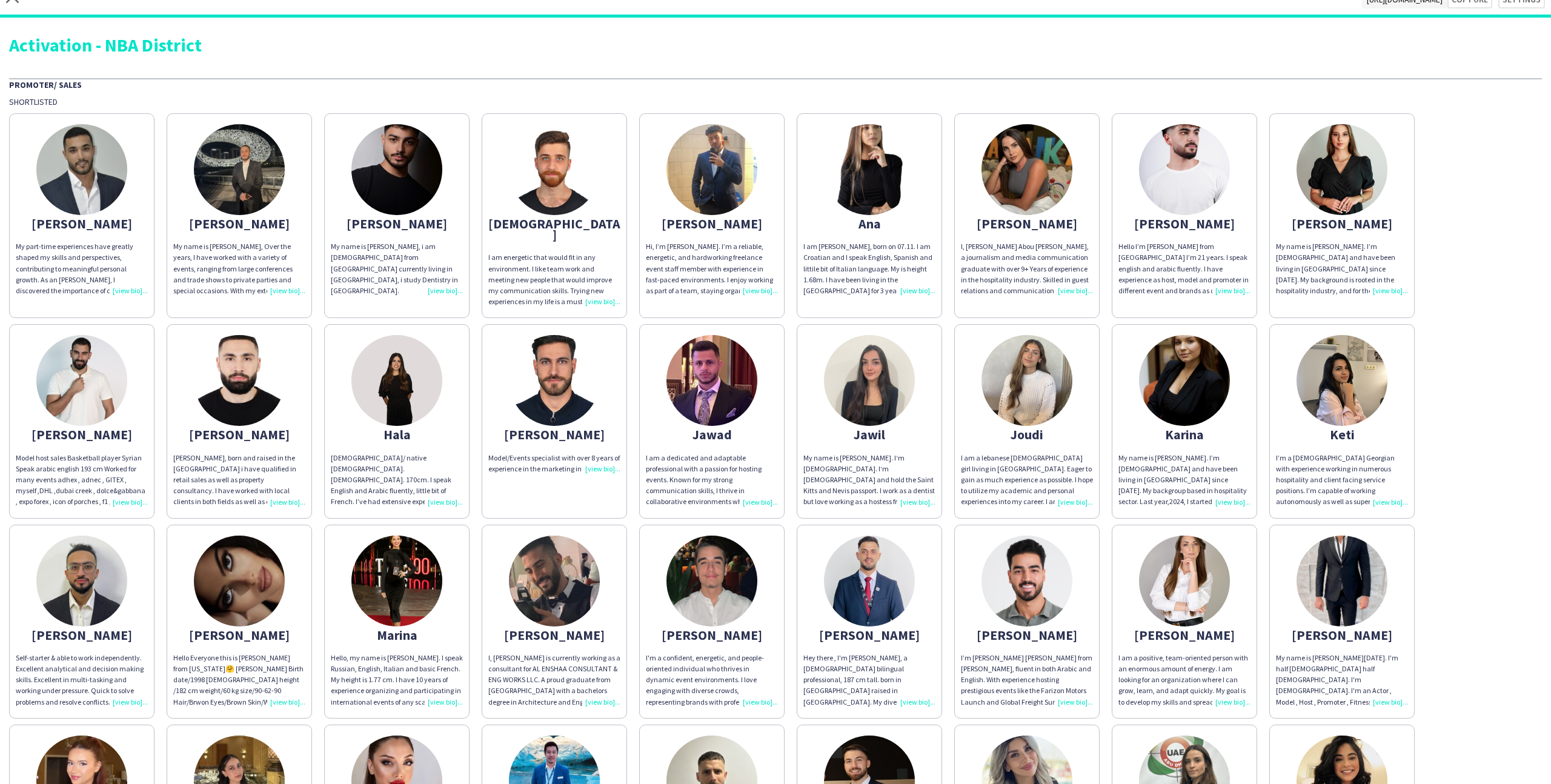
scroll to position [15, 0]
click at [1511, 2] on button "Settings" at bounding box center [1515, 0] width 59 height 18
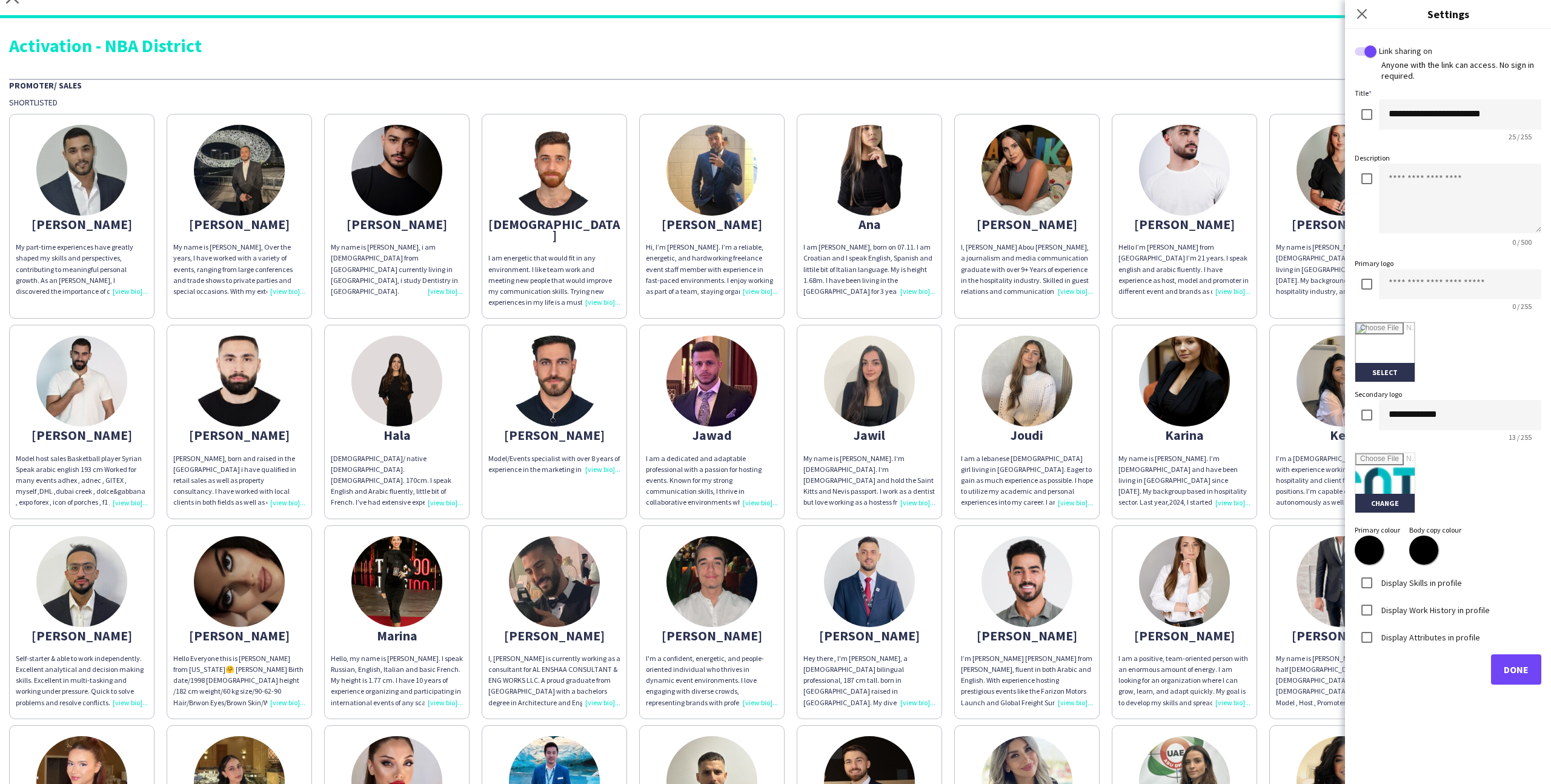
click at [1404, 578] on label "Display Skills in profile" at bounding box center [1421, 582] width 83 height 11
click at [1407, 606] on label "Display Work History in profile" at bounding box center [1434, 609] width 111 height 11
click at [1411, 625] on div "Display Attributes in profile" at bounding box center [1417, 637] width 126 height 24
click at [1411, 633] on label "Display Attributes in profile" at bounding box center [1430, 637] width 101 height 11
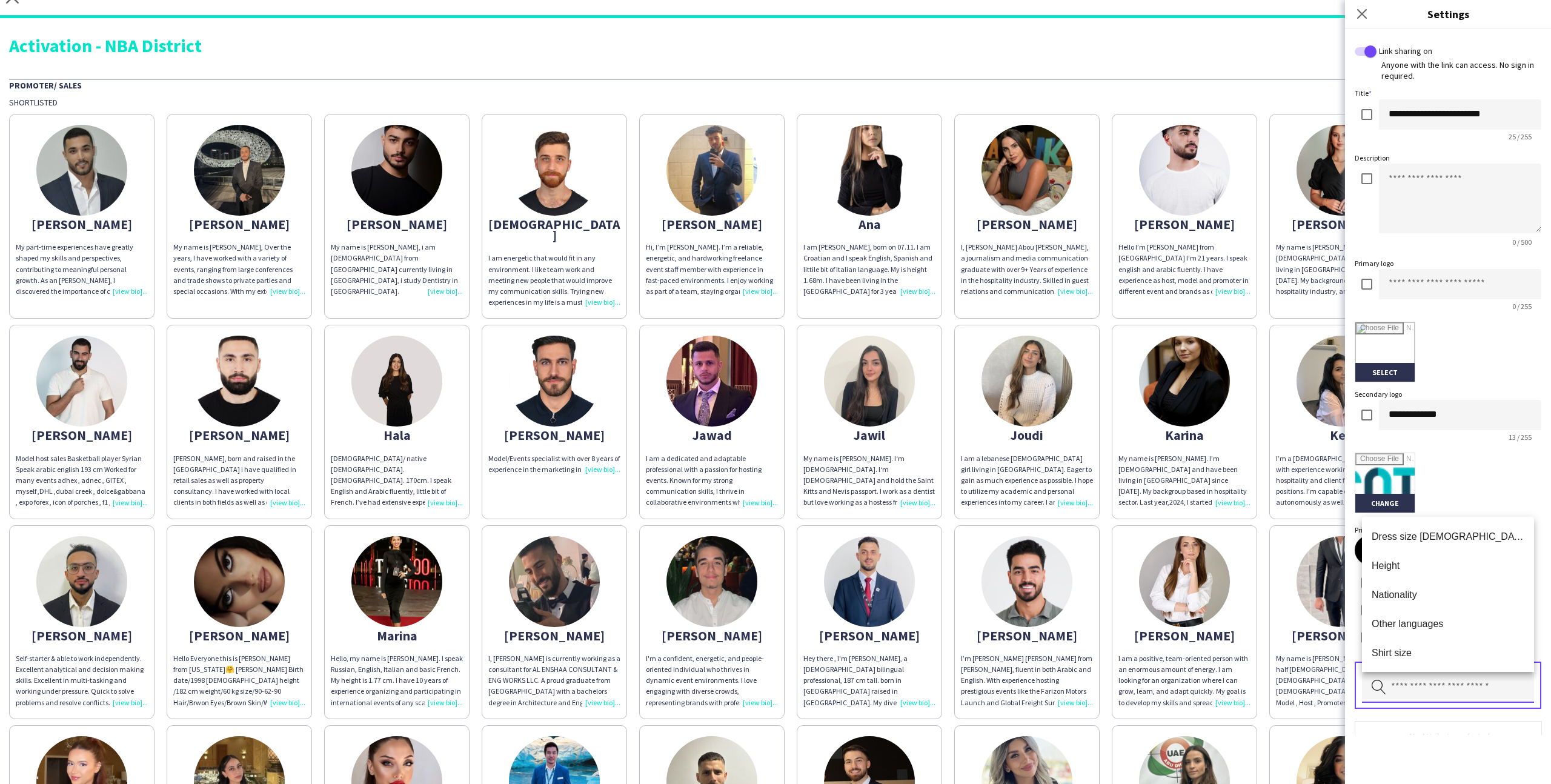
click at [1404, 680] on input "text" at bounding box center [1448, 688] width 172 height 30
type input "*"
click at [1416, 641] on mat-option "Weight" at bounding box center [1448, 653] width 172 height 29
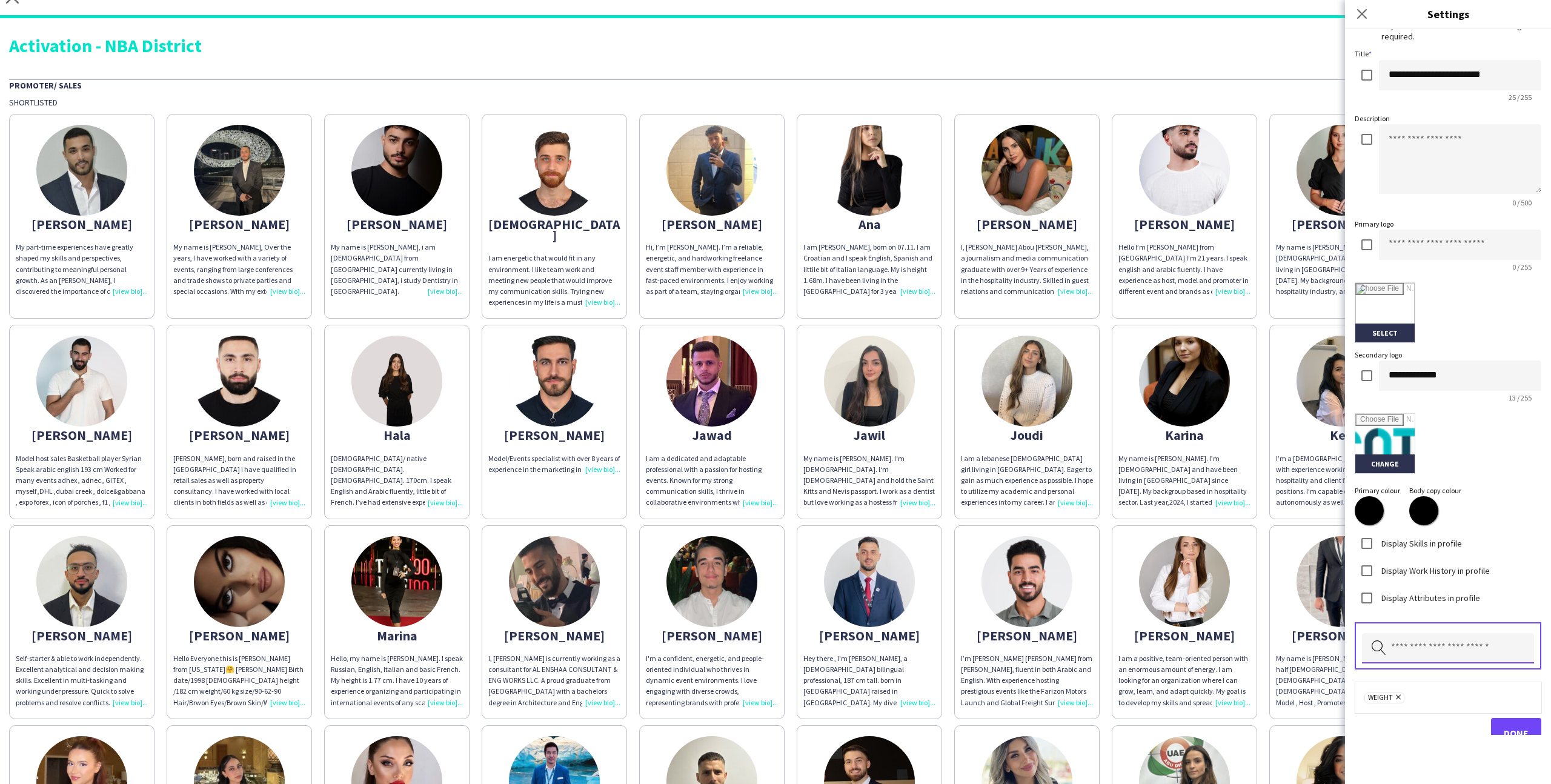
scroll to position [45, 0]
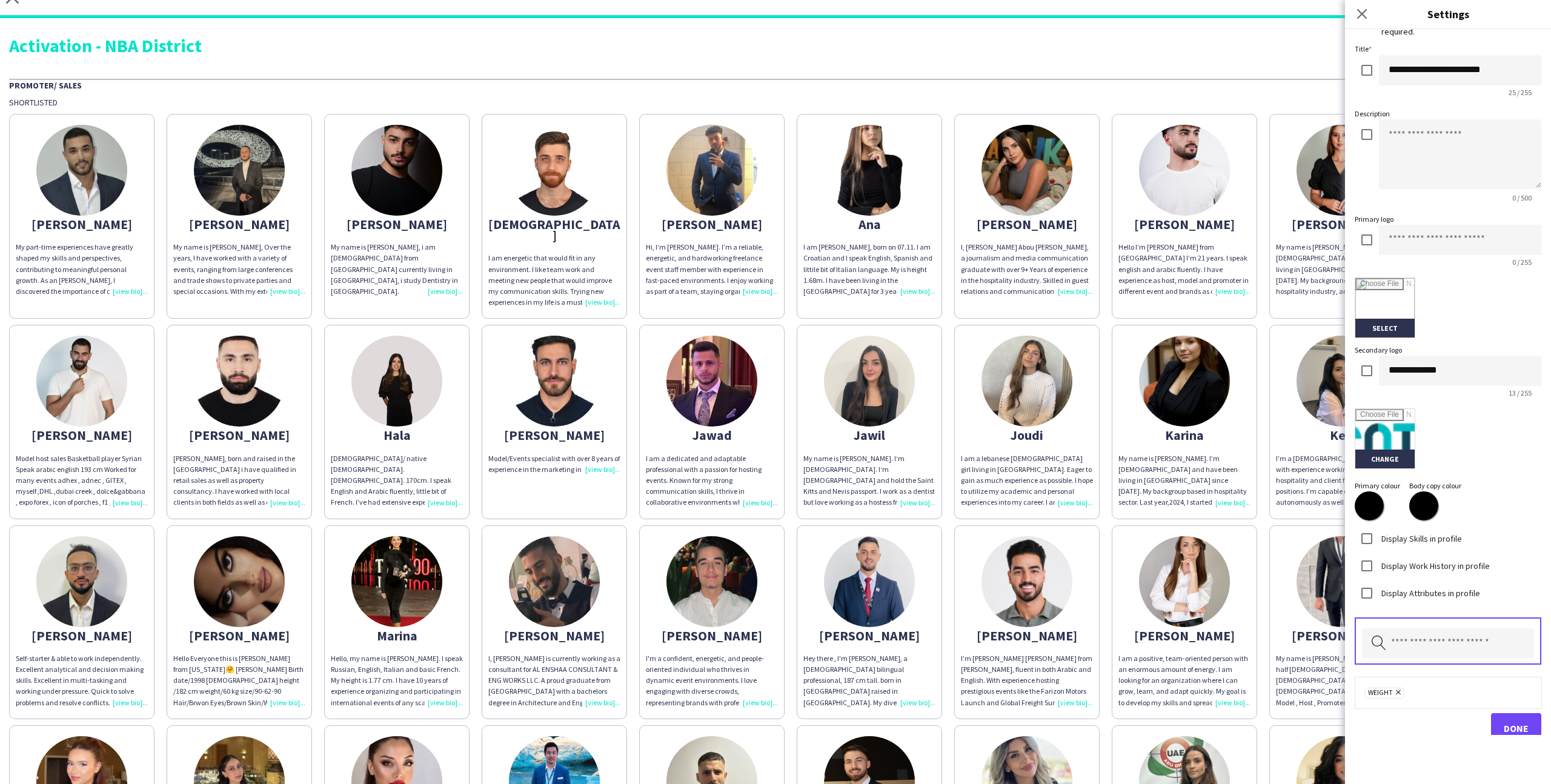
click at [1404, 693] on div "Weight Remove" at bounding box center [1448, 692] width 168 height 12
click at [1396, 693] on icon "Remove" at bounding box center [1397, 692] width 8 height 8
click at [1404, 651] on input "text" at bounding box center [1448, 643] width 172 height 30
click at [1409, 548] on span "Nationality" at bounding box center [1448, 551] width 153 height 11
click at [1424, 636] on input "text" at bounding box center [1448, 643] width 172 height 30
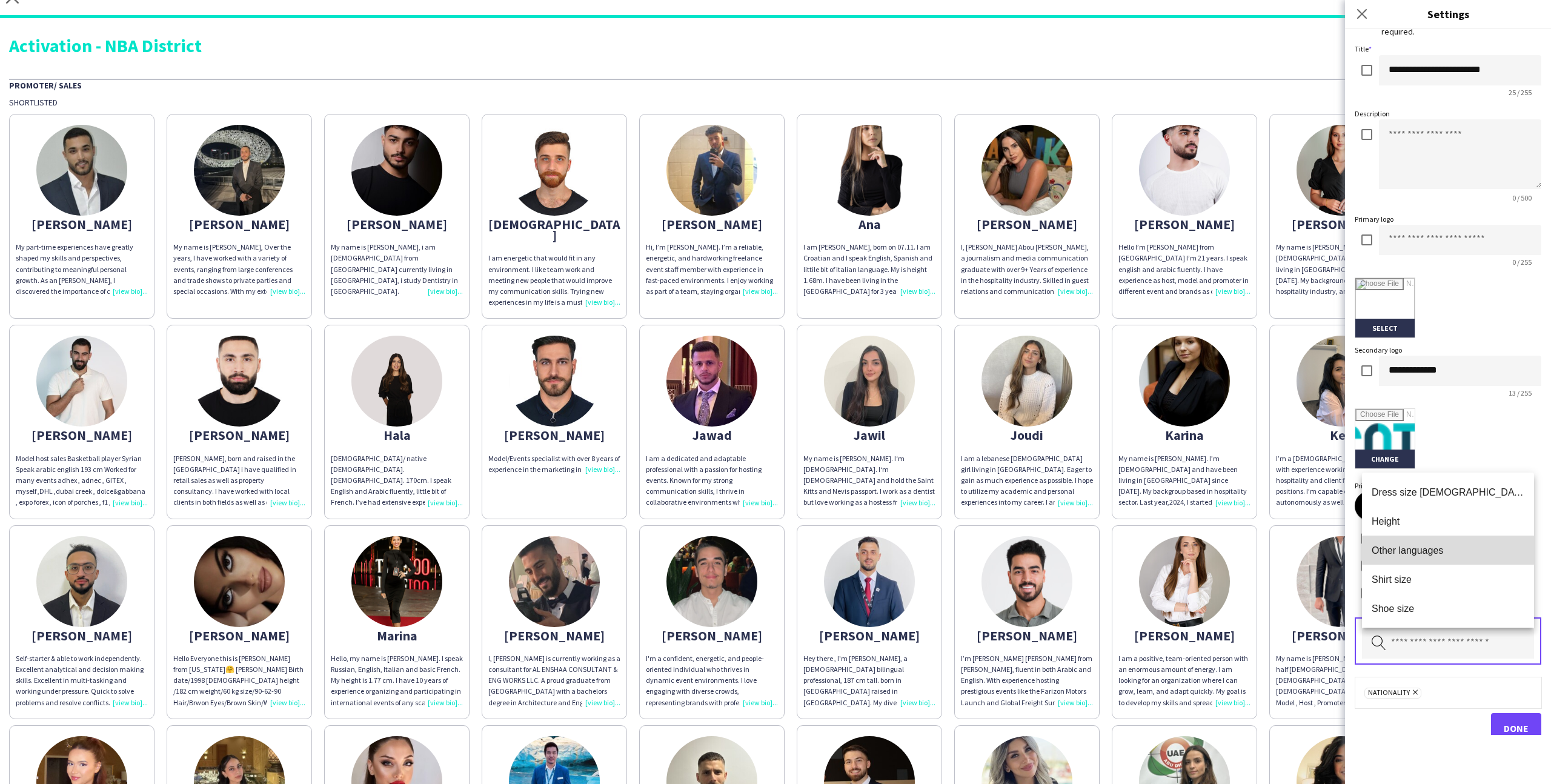
click at [1424, 537] on mat-option "Other languages" at bounding box center [1448, 550] width 172 height 29
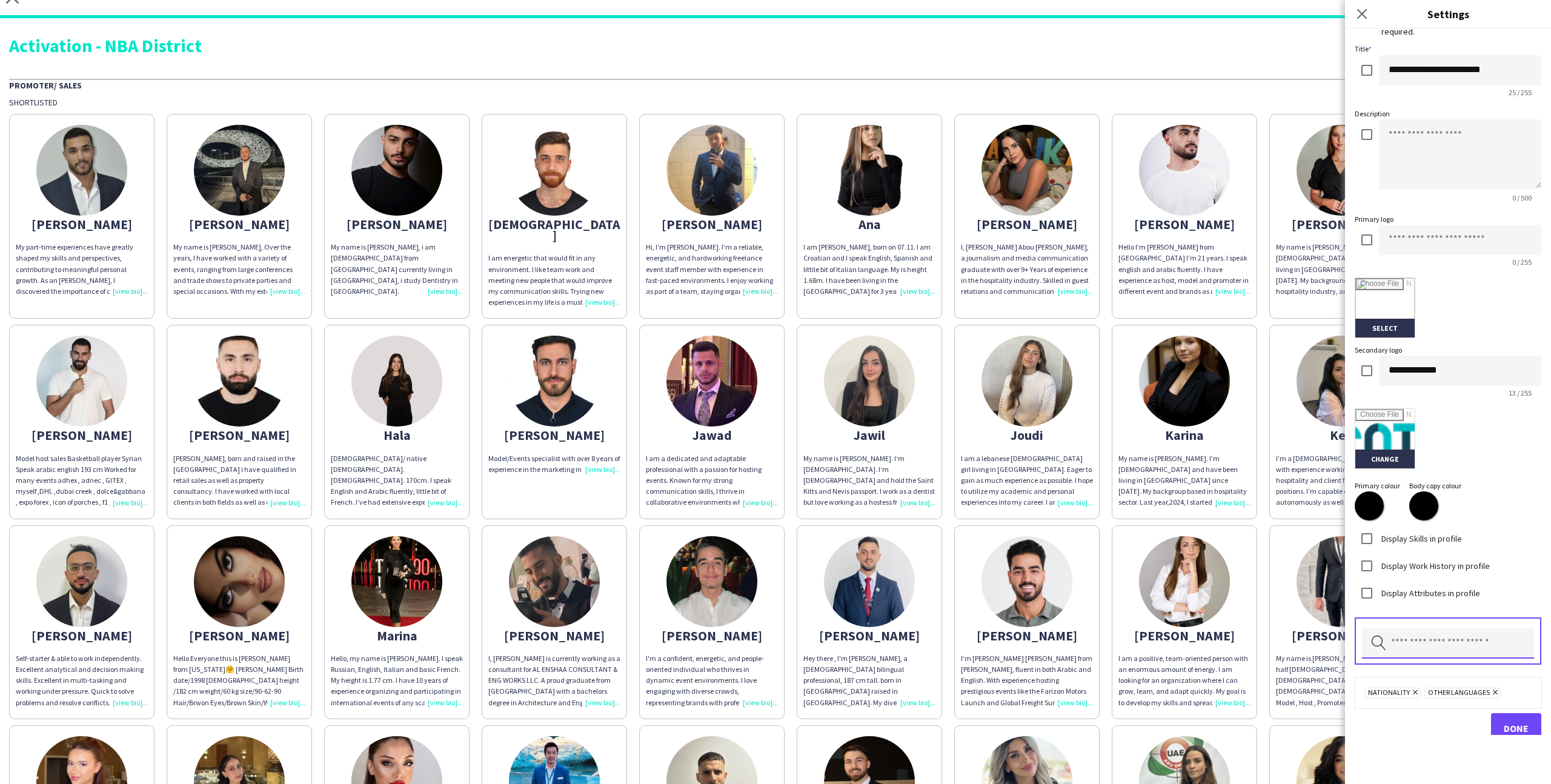
click at [1431, 646] on input "text" at bounding box center [1448, 643] width 172 height 30
click at [1431, 518] on span "Height" at bounding box center [1448, 522] width 153 height 11
click at [1506, 726] on button "Done" at bounding box center [1516, 740] width 50 height 30
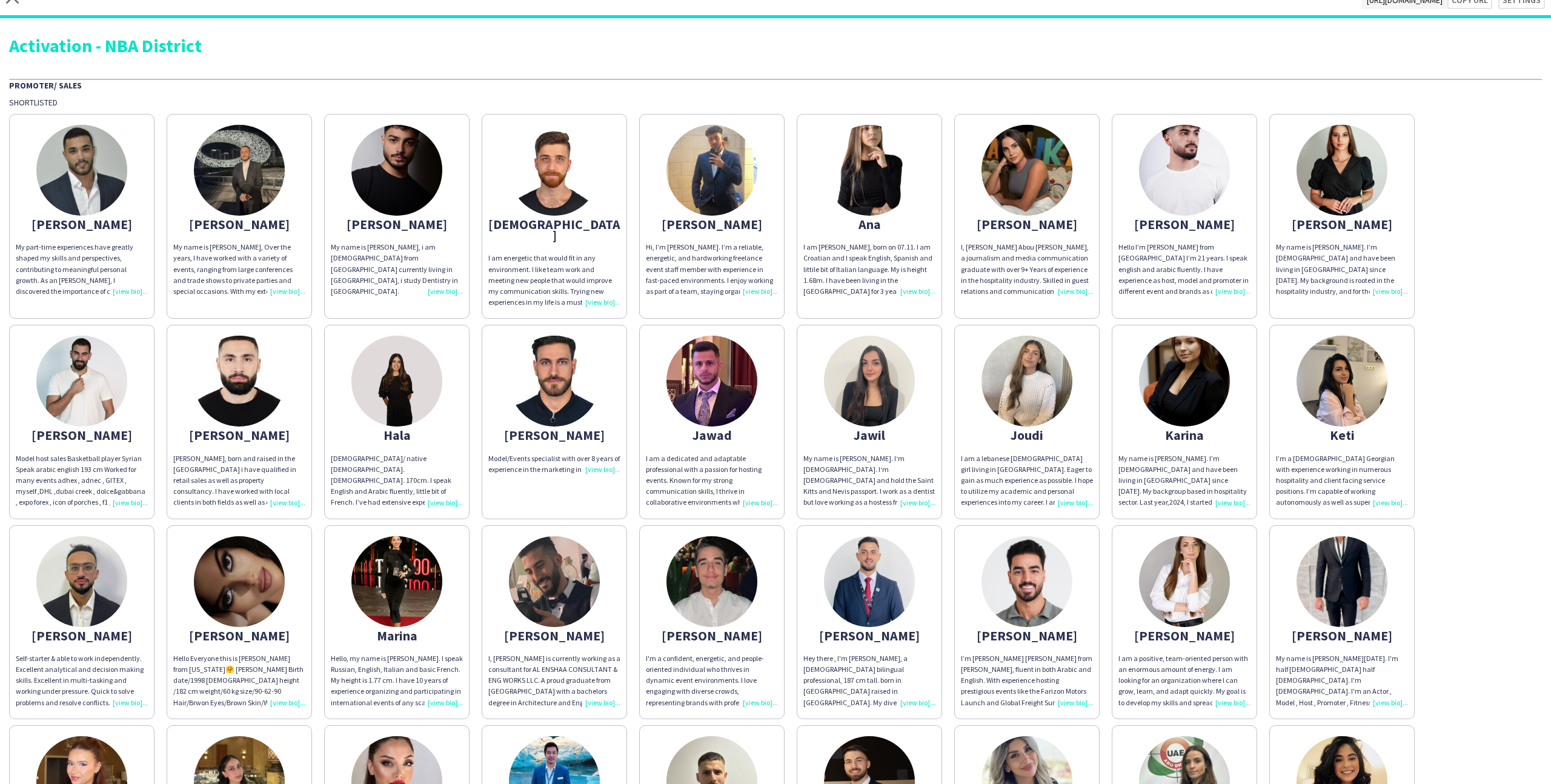
click at [1489, 354] on div "Abdulkader My part-time experiences have greatly shaped my skills and perspecti…" at bounding box center [775, 613] width 1533 height 1012
click at [1347, 245] on div "My name is [PERSON_NAME]. I’m [DEMOGRAPHIC_DATA] and have been living in [GEOGR…" at bounding box center [1342, 270] width 132 height 55
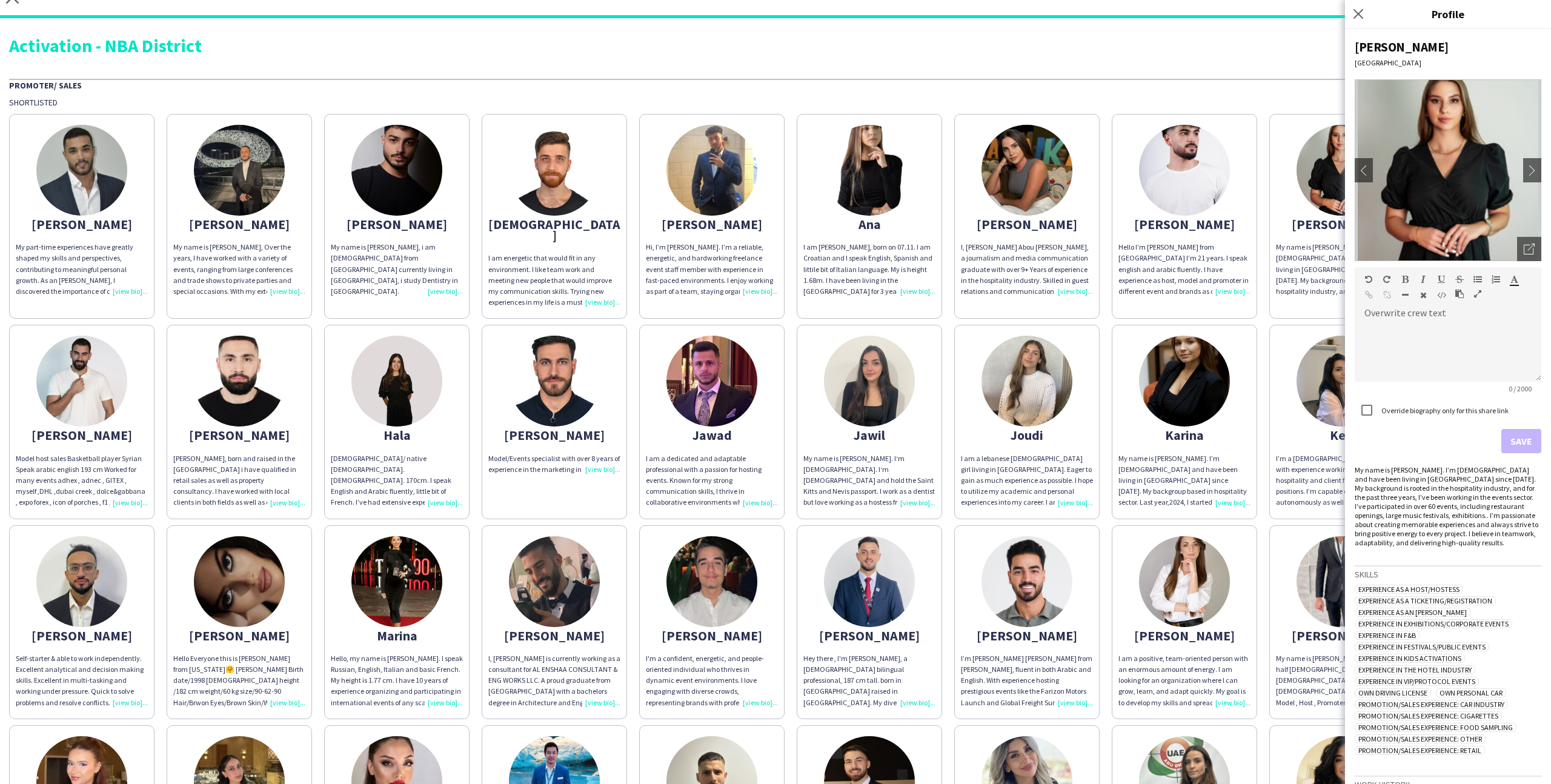
scroll to position [143, 0]
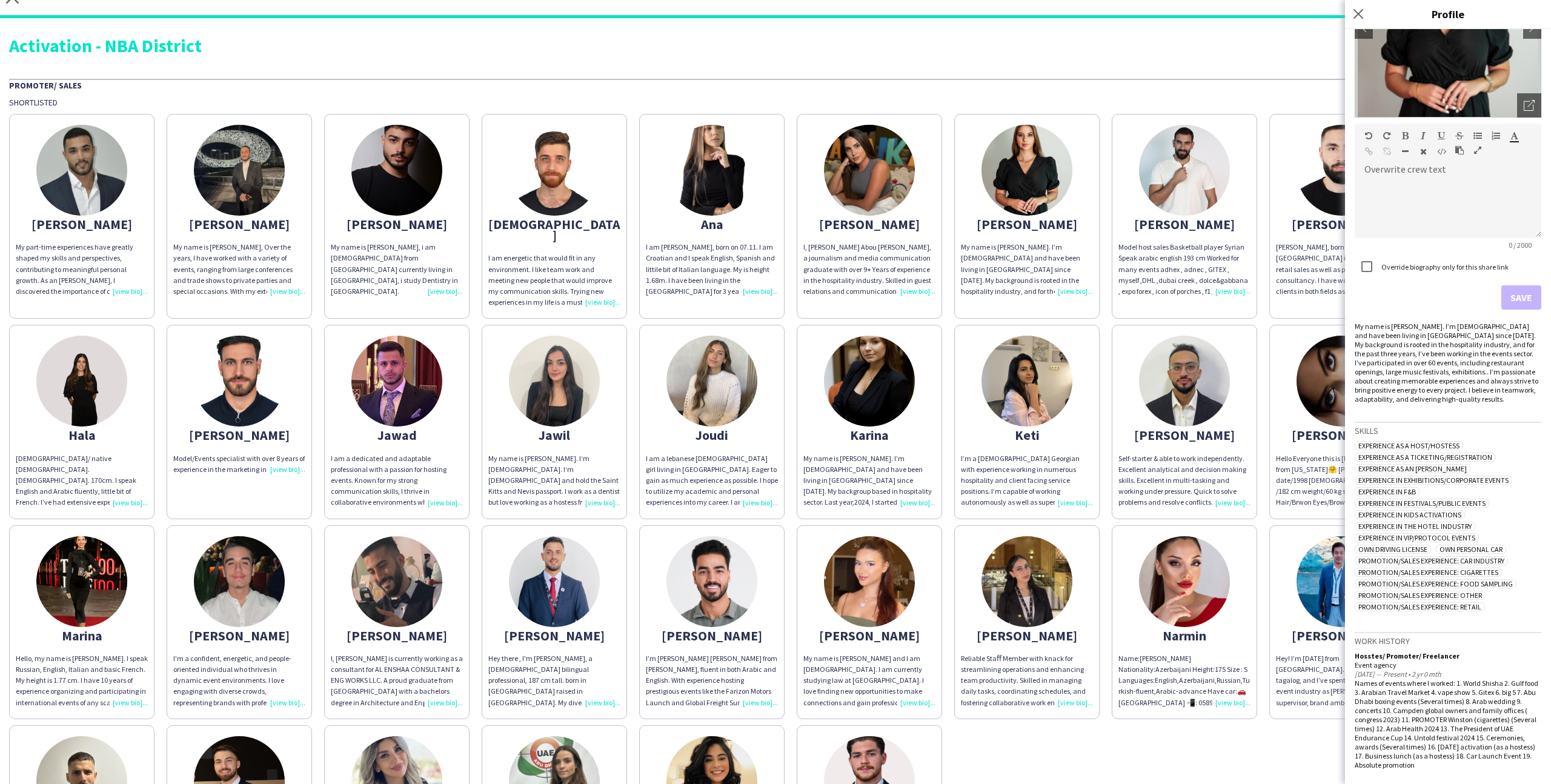
click at [1292, 282] on div "[PERSON_NAME], born and raised in the [GEOGRAPHIC_DATA] i have qualified in ret…" at bounding box center [1342, 270] width 132 height 55
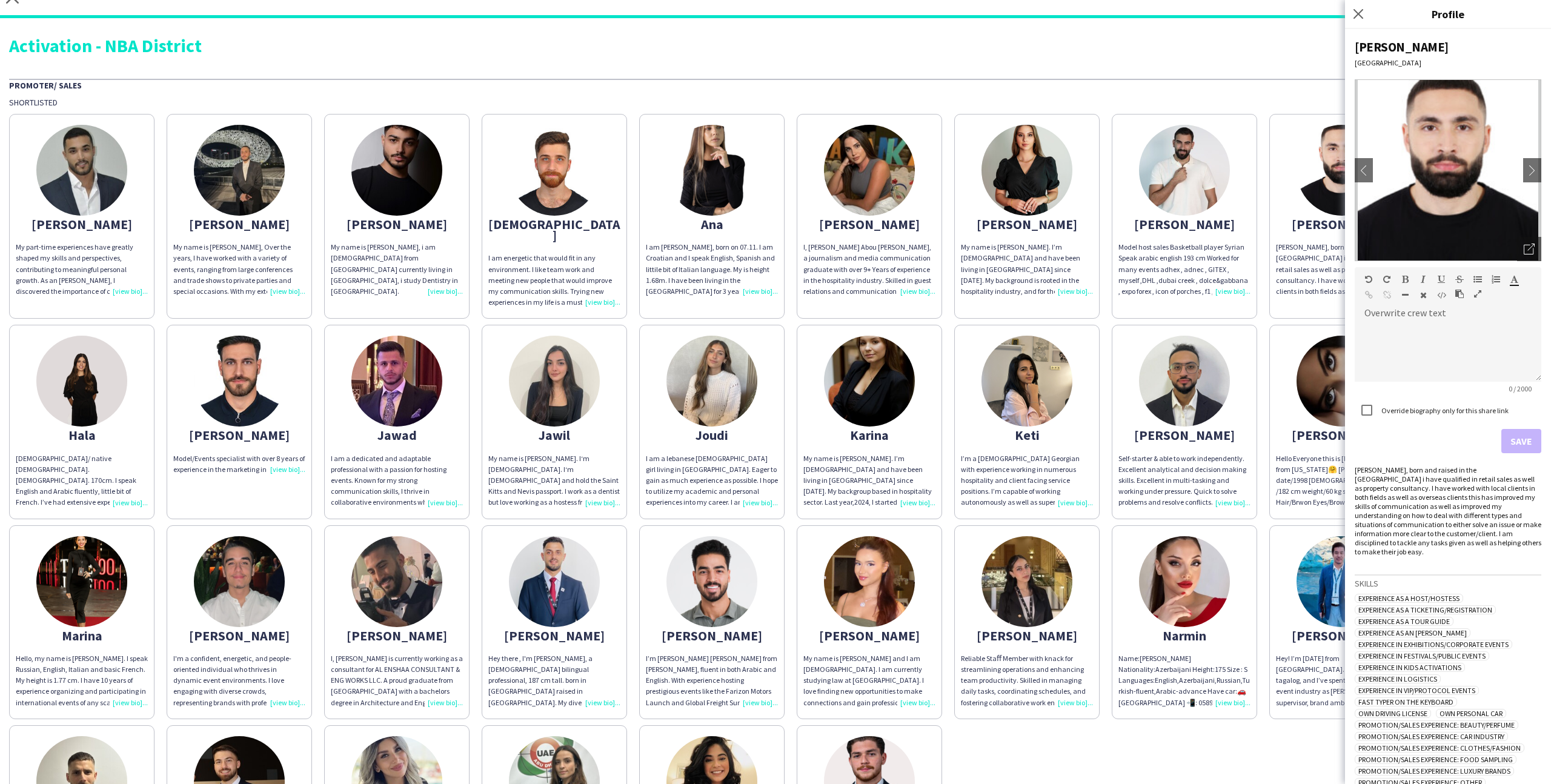
click at [81, 224] on div "[PERSON_NAME]" at bounding box center [81, 224] width 132 height 11
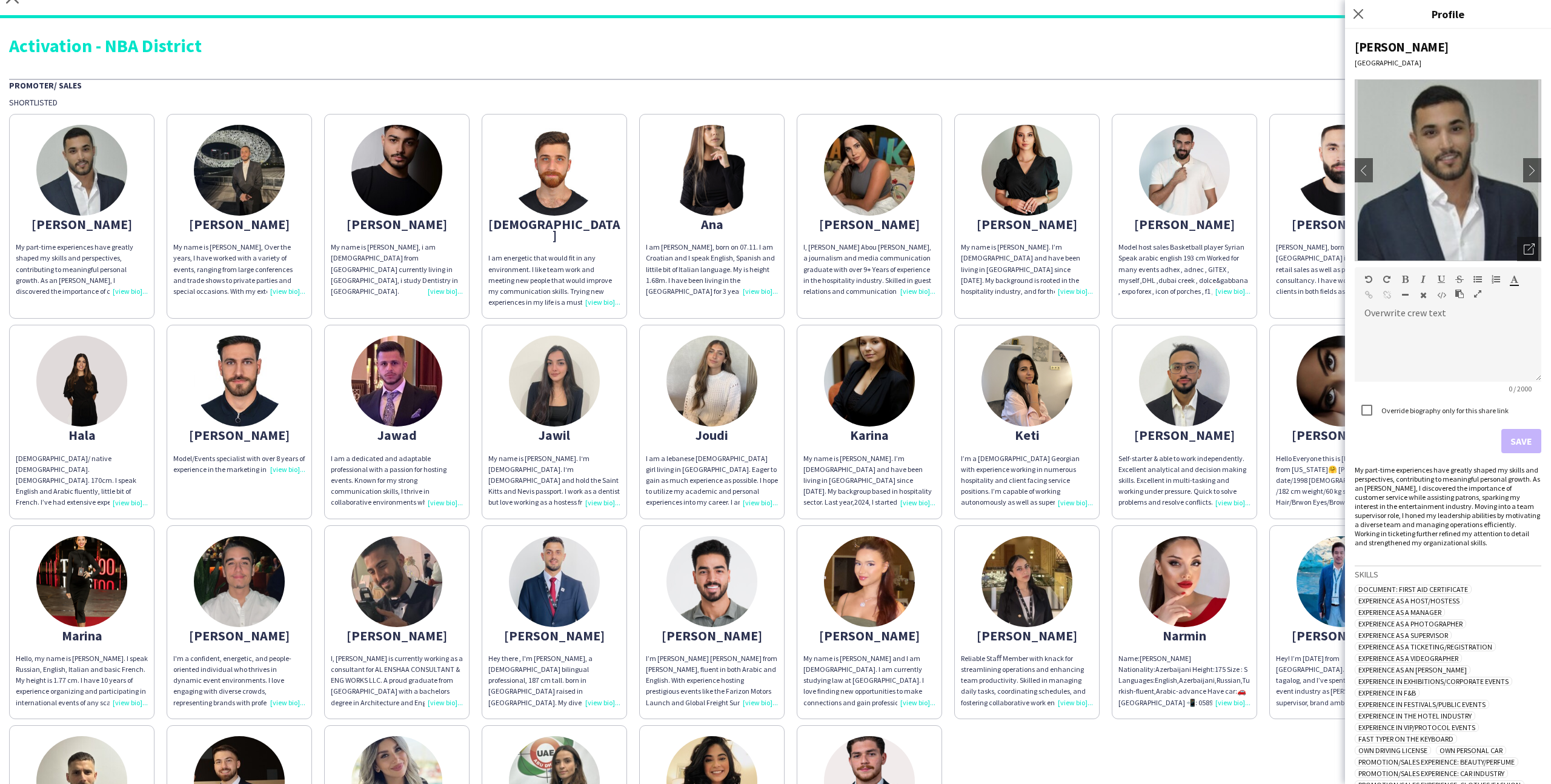
scroll to position [121, 0]
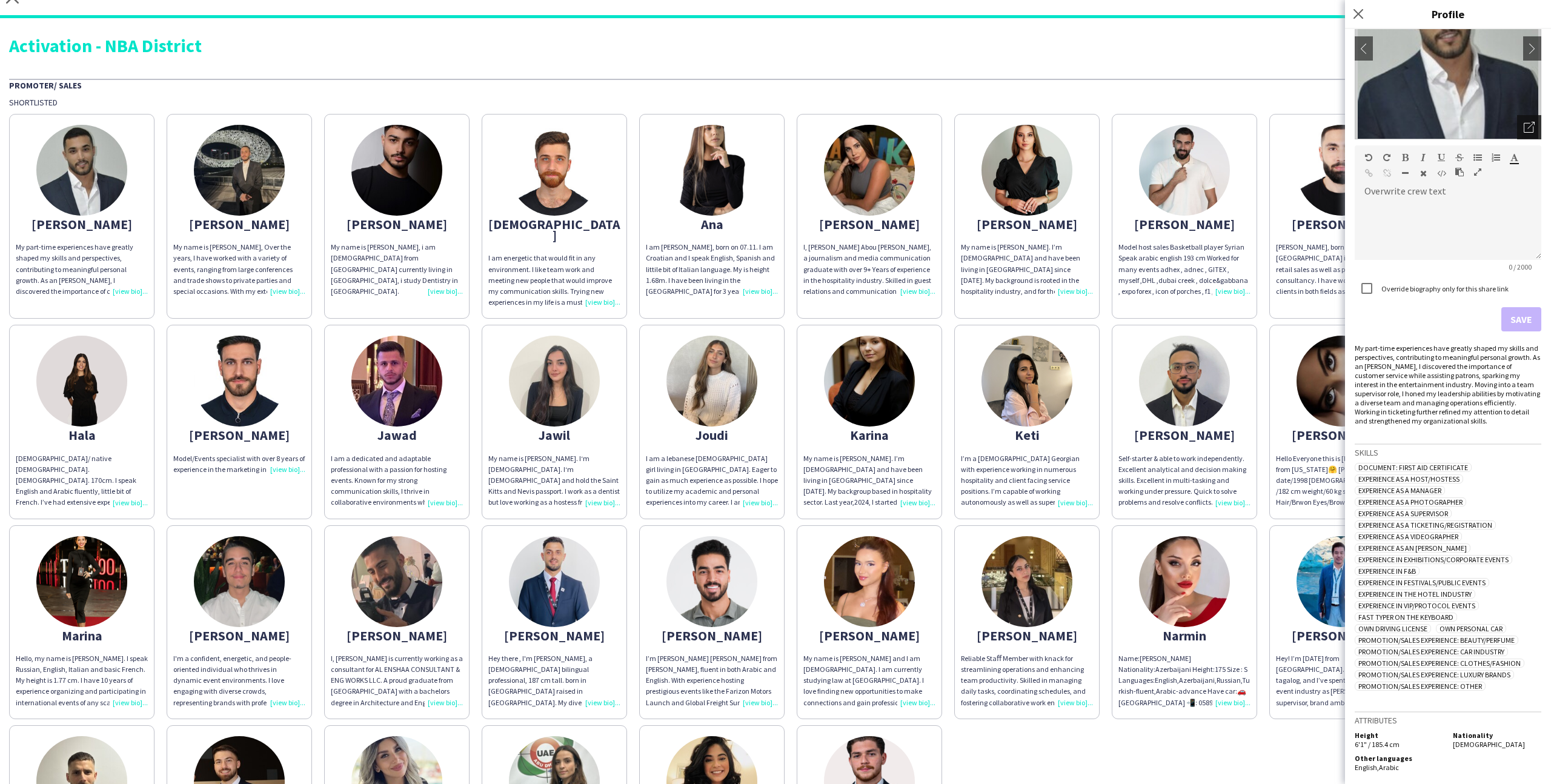
click at [1532, 124] on icon at bounding box center [1531, 125] width 7 height 7
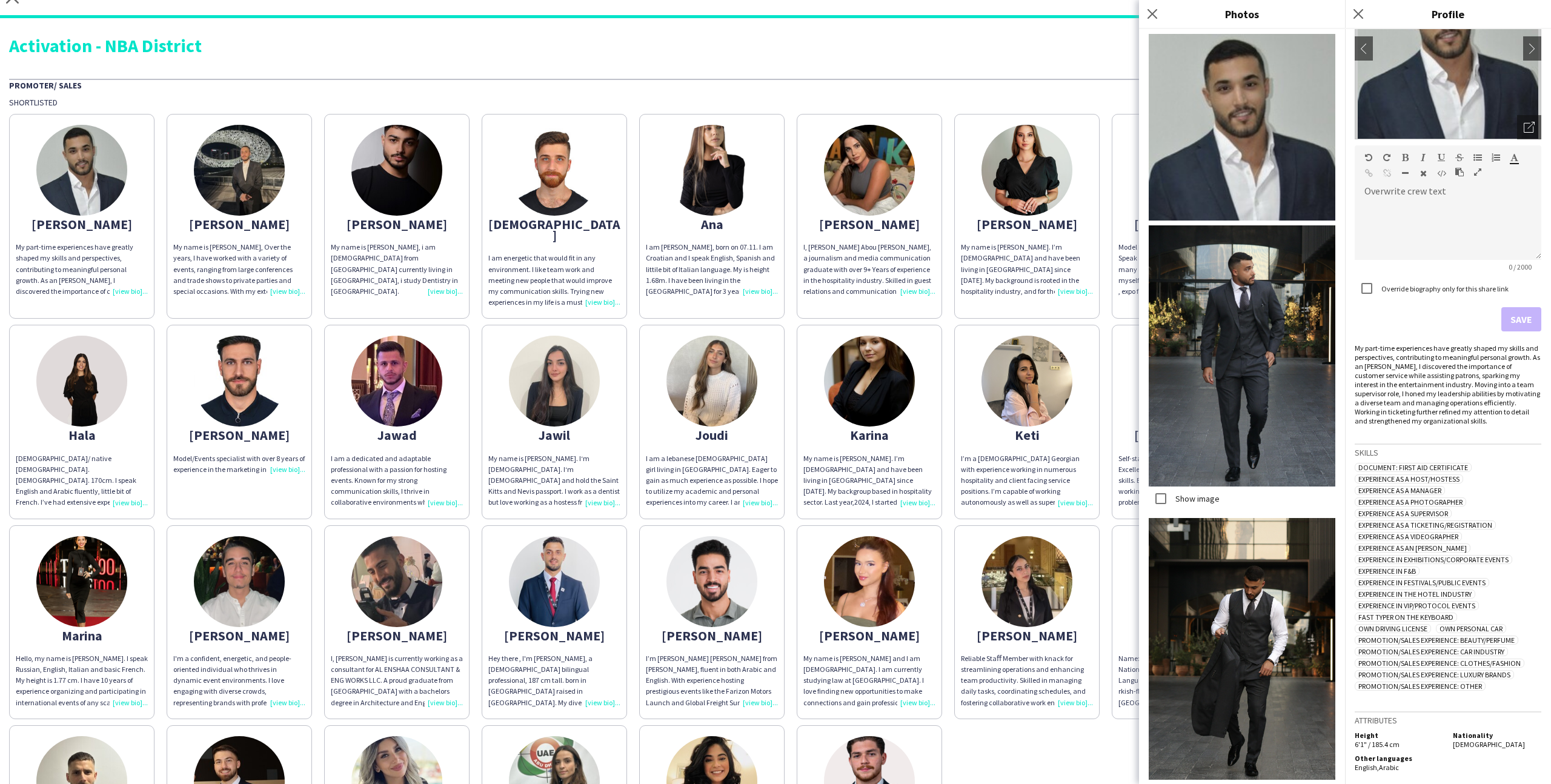
click at [961, 87] on div "Promoter/ Sales" at bounding box center [775, 84] width 1533 height 12
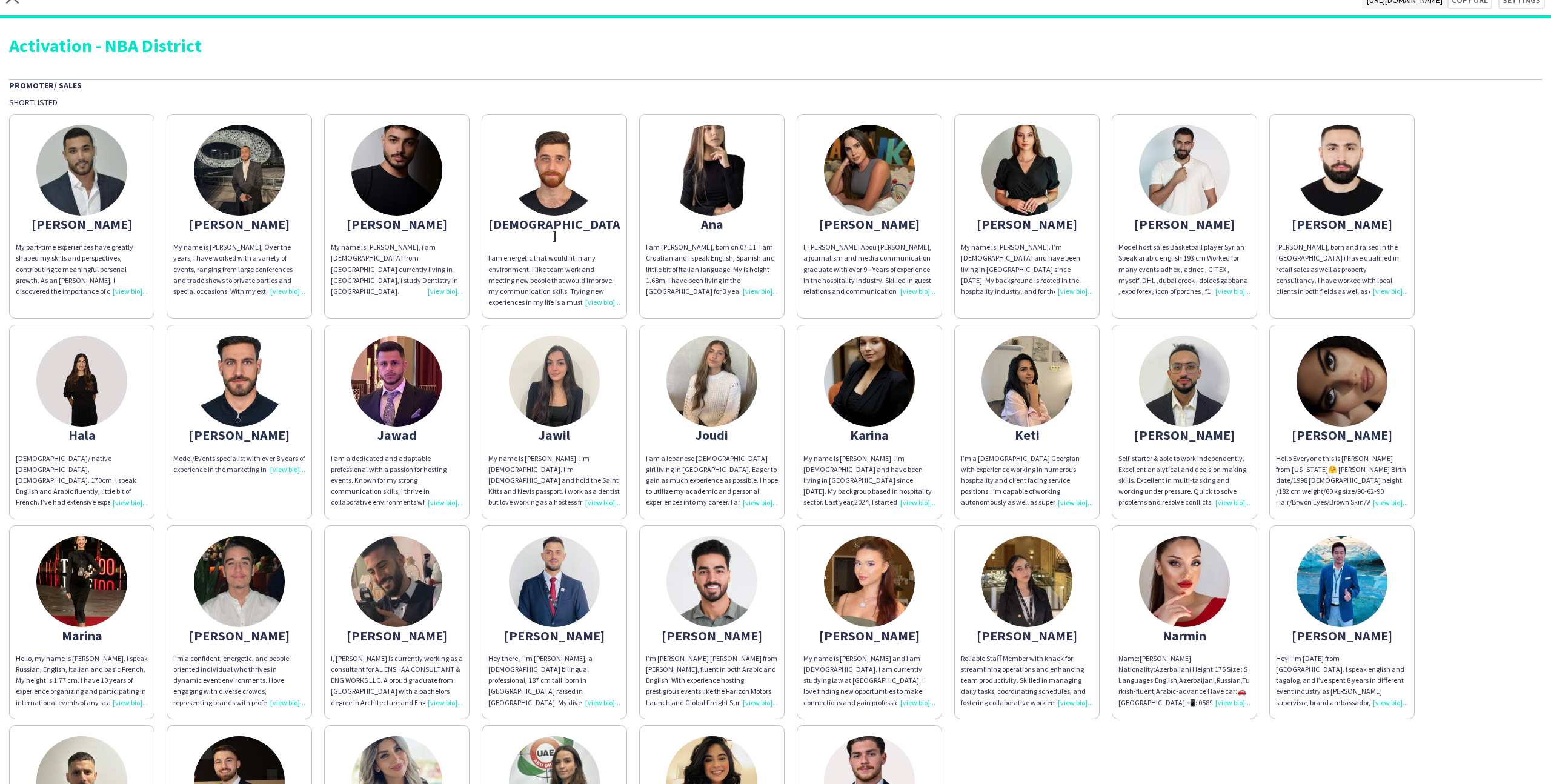
click at [284, 195] on app-share-pages-crew-card "Abdulla My name is Abdullah, Over the years, I have worked with a variety of ev…" at bounding box center [240, 216] width 146 height 205
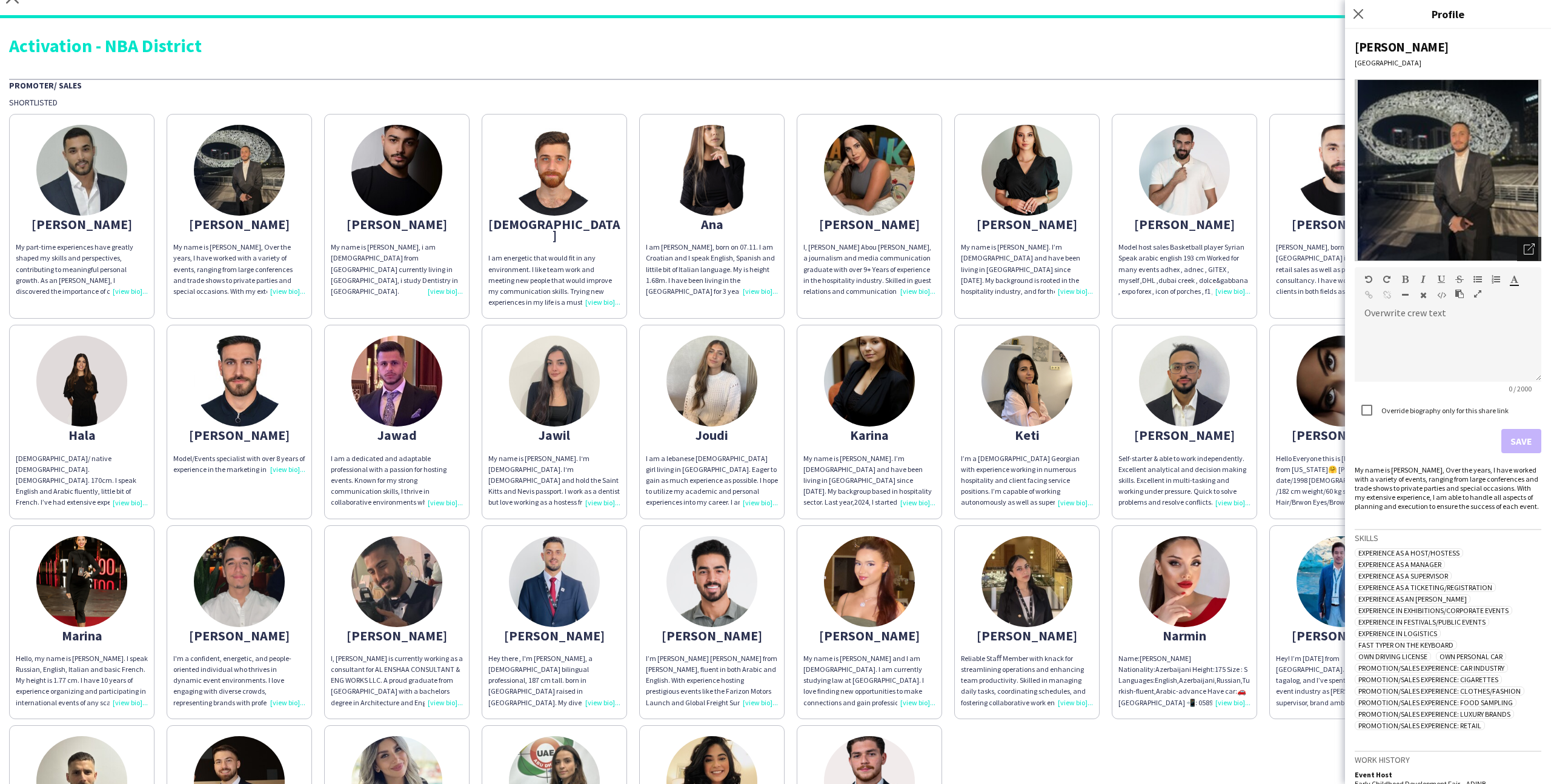
click at [1530, 256] on div "Open photos pop-in" at bounding box center [1529, 249] width 24 height 24
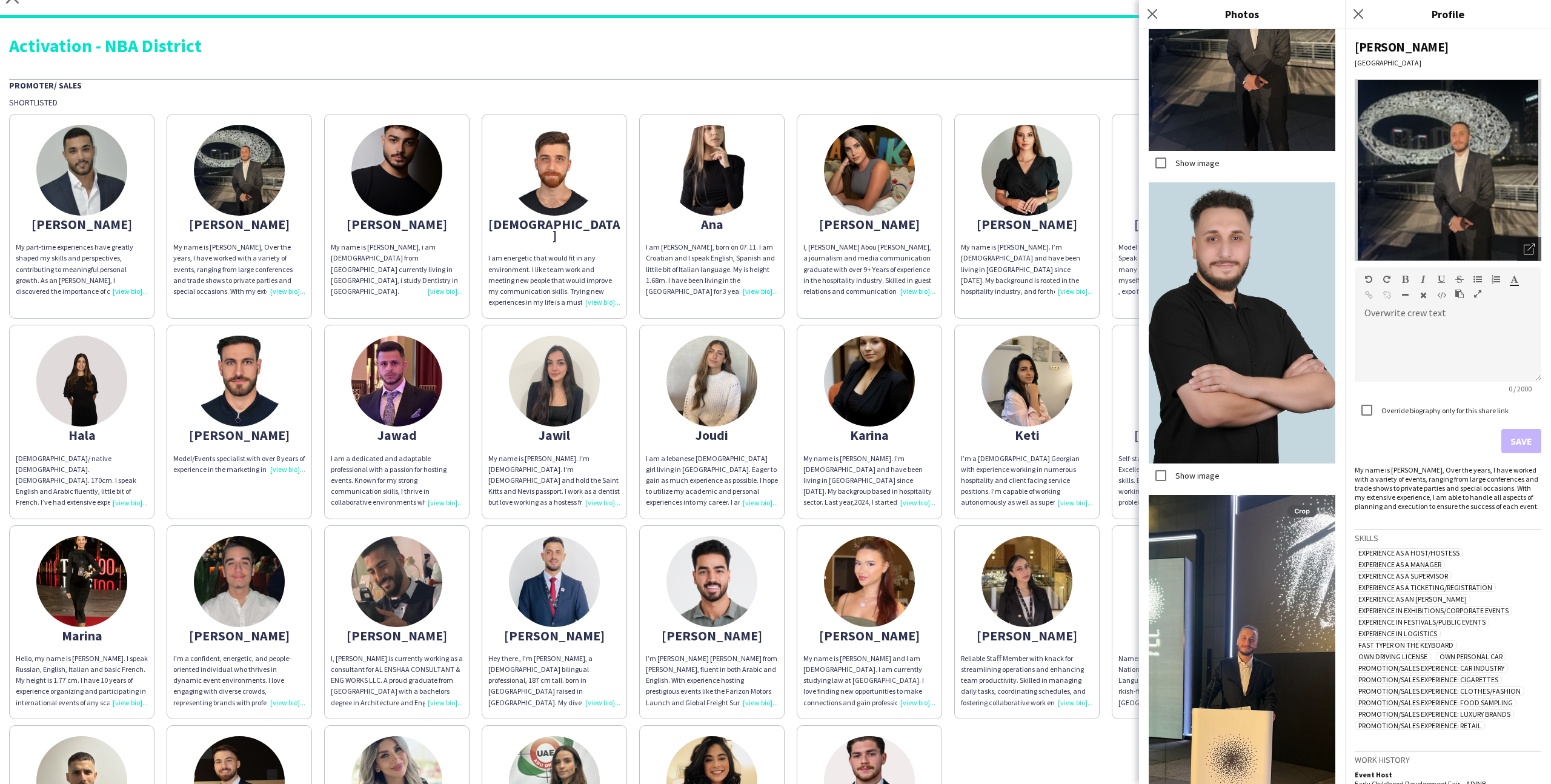
scroll to position [326, 0]
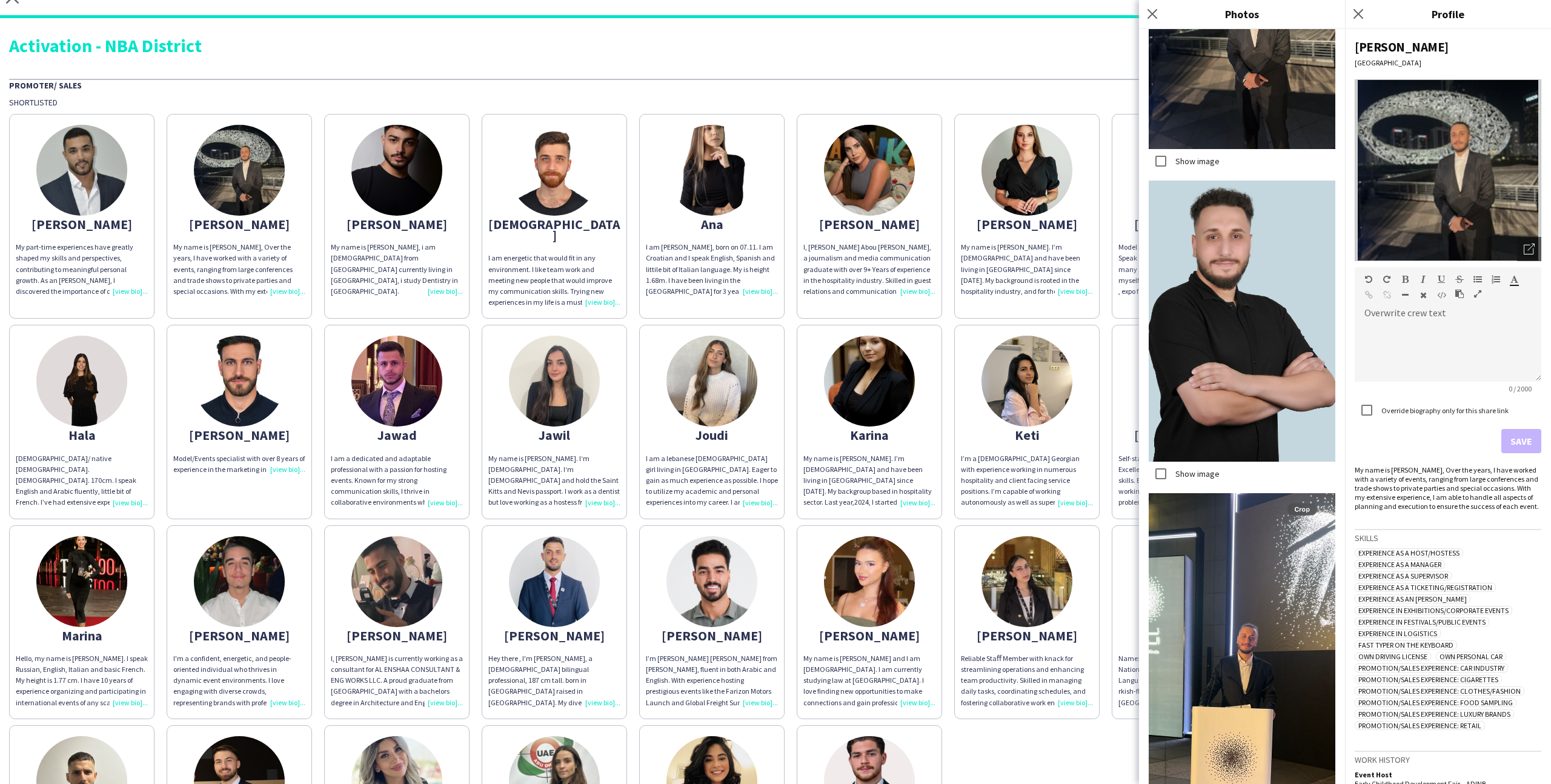
click at [463, 216] on app-share-pages-crew-card "Abdullah My name is Abdullah Hamad, i am 21 years old from Palestine currently …" at bounding box center [397, 216] width 146 height 205
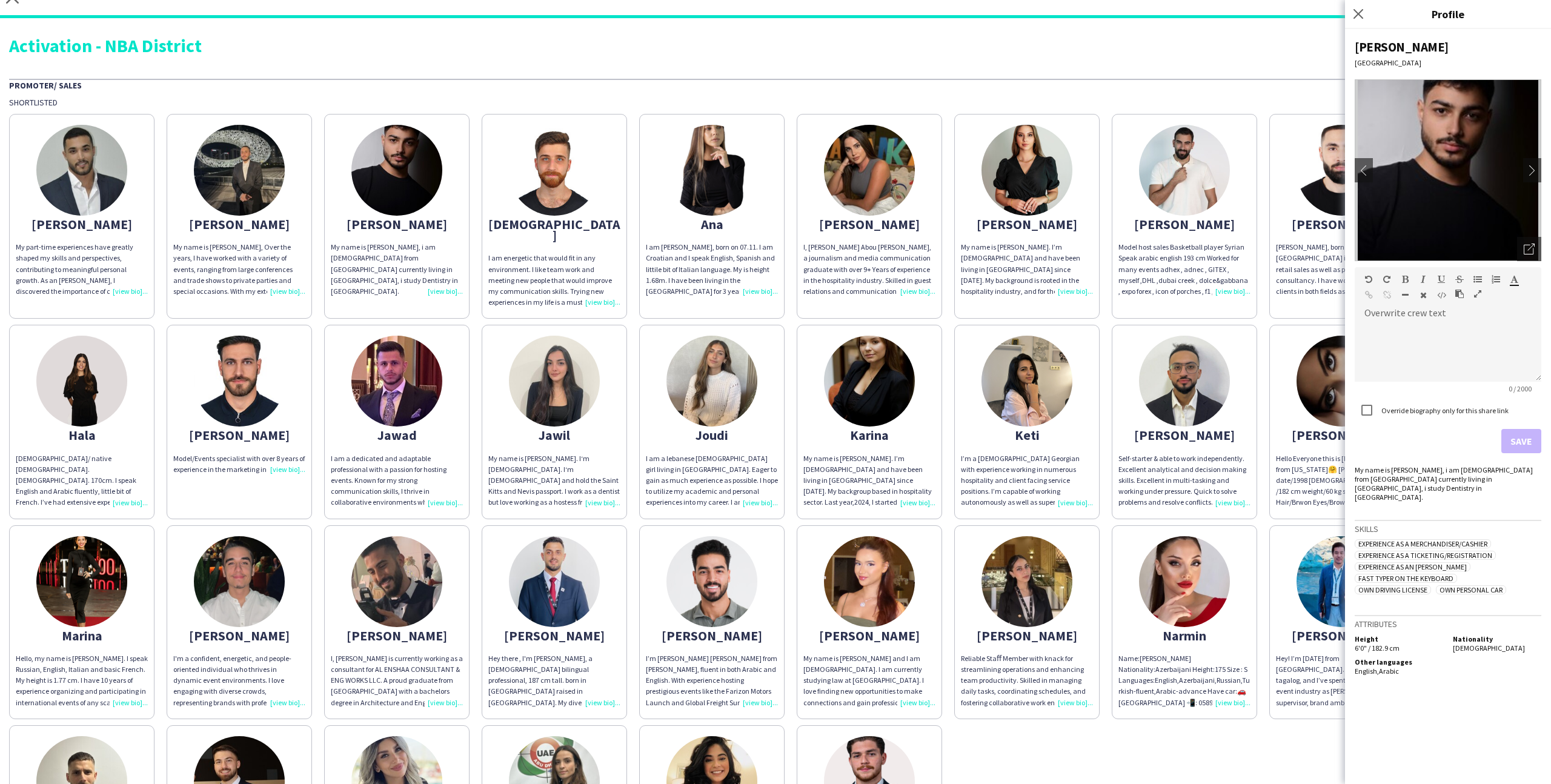
click at [589, 253] on div "I am energetic that would fit in any environment. I like team work and meeting …" at bounding box center [554, 280] width 132 height 55
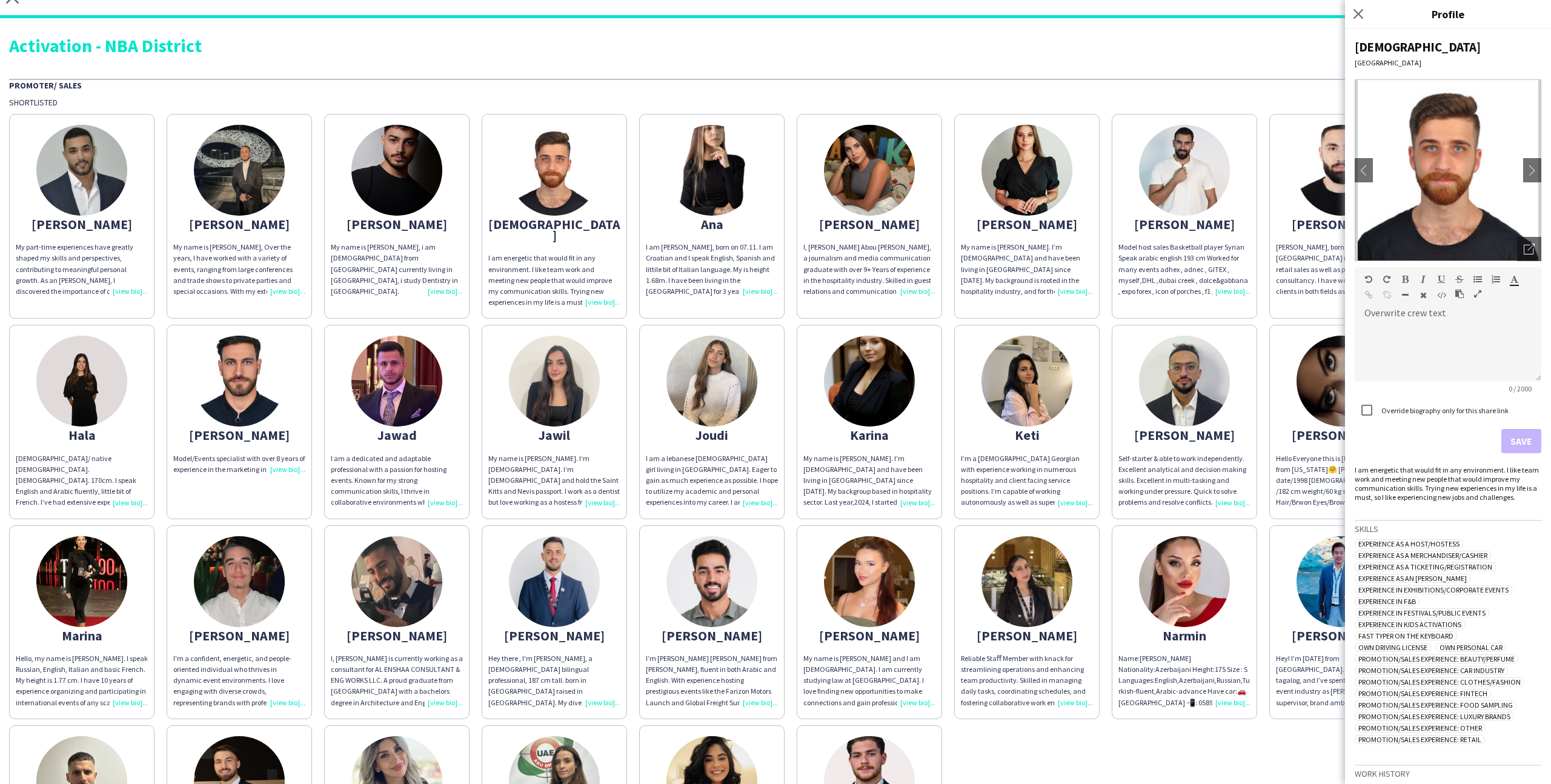
scroll to position [228, 0]
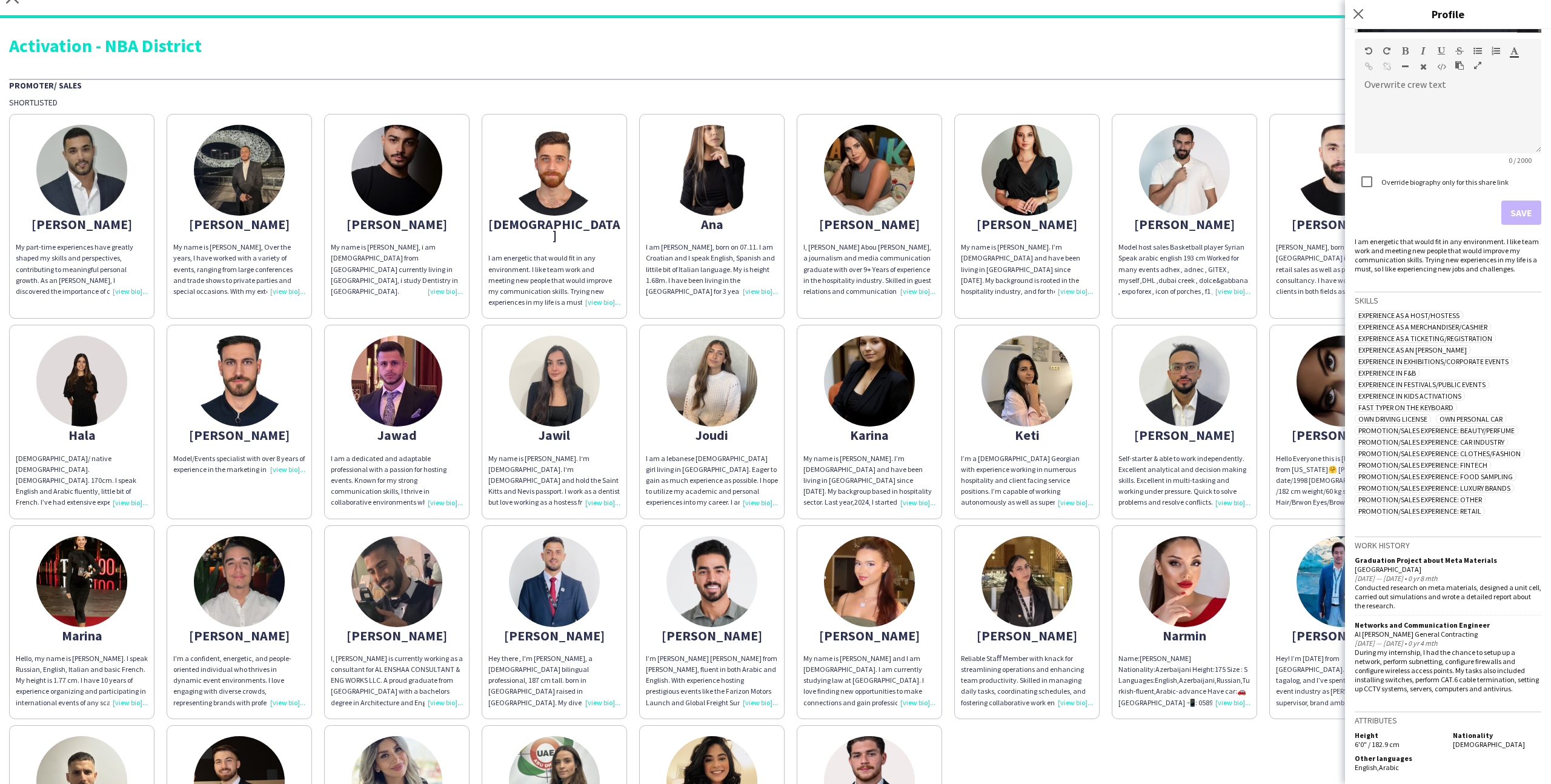
click at [789, 306] on div "Abdulkader My part-time experiences have greatly shaped my skills and perspecti…" at bounding box center [775, 513] width 1533 height 812
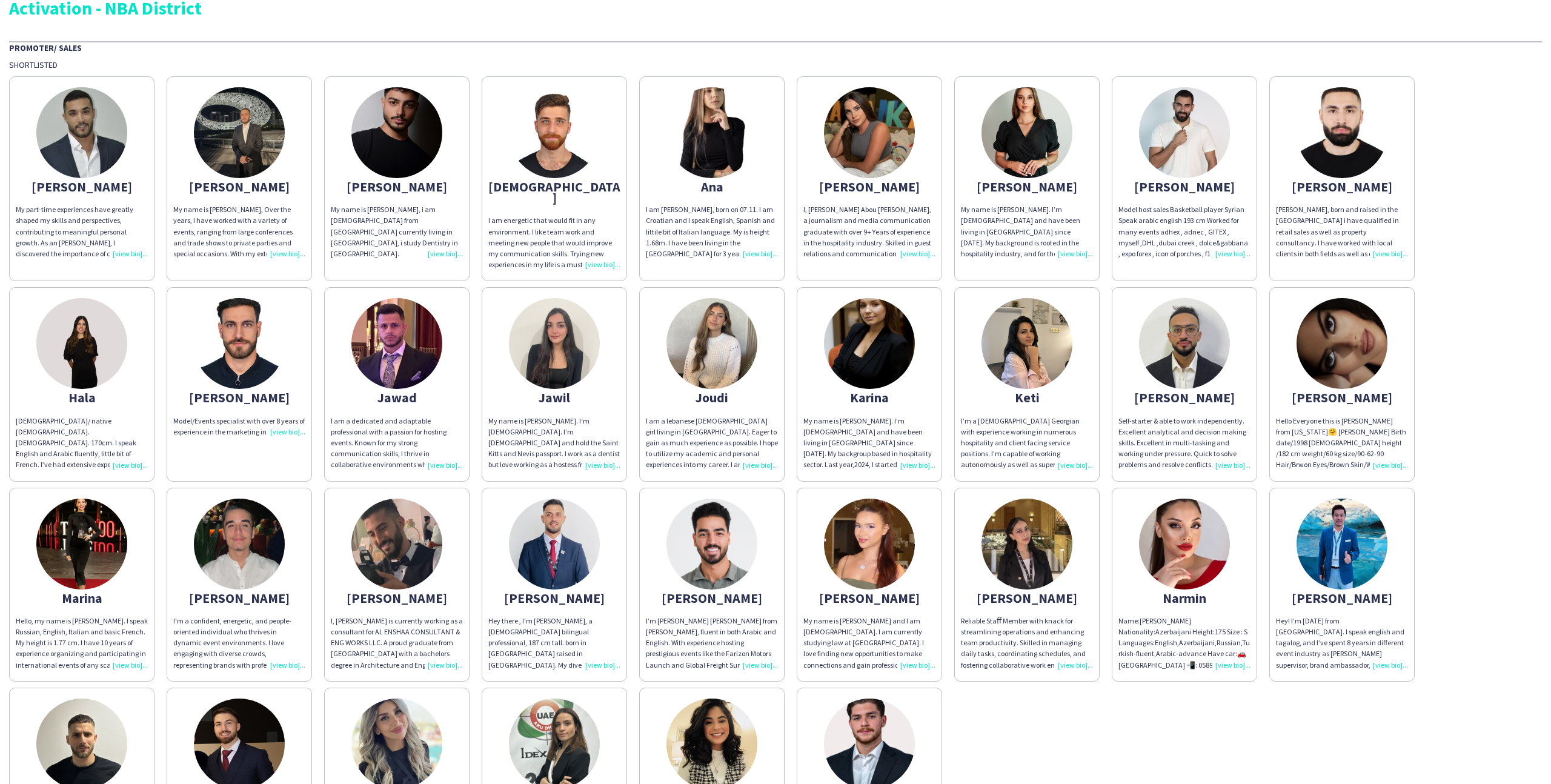
scroll to position [61, 0]
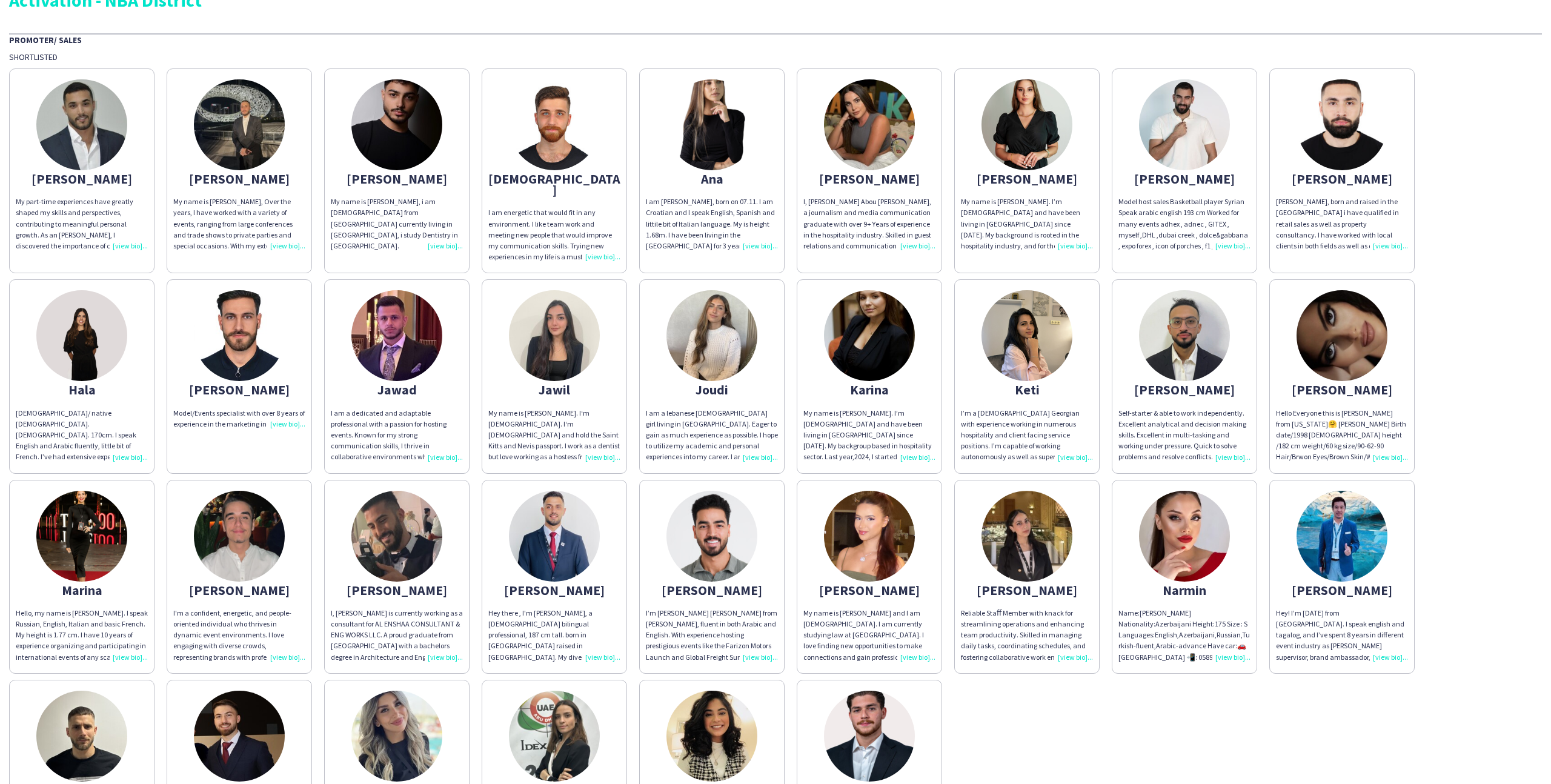
click at [988, 356] on app-share-pages-crew-card "Keti I’m a 27 year old Georgian with experience working in numerous hospitality…" at bounding box center [1027, 376] width 146 height 194
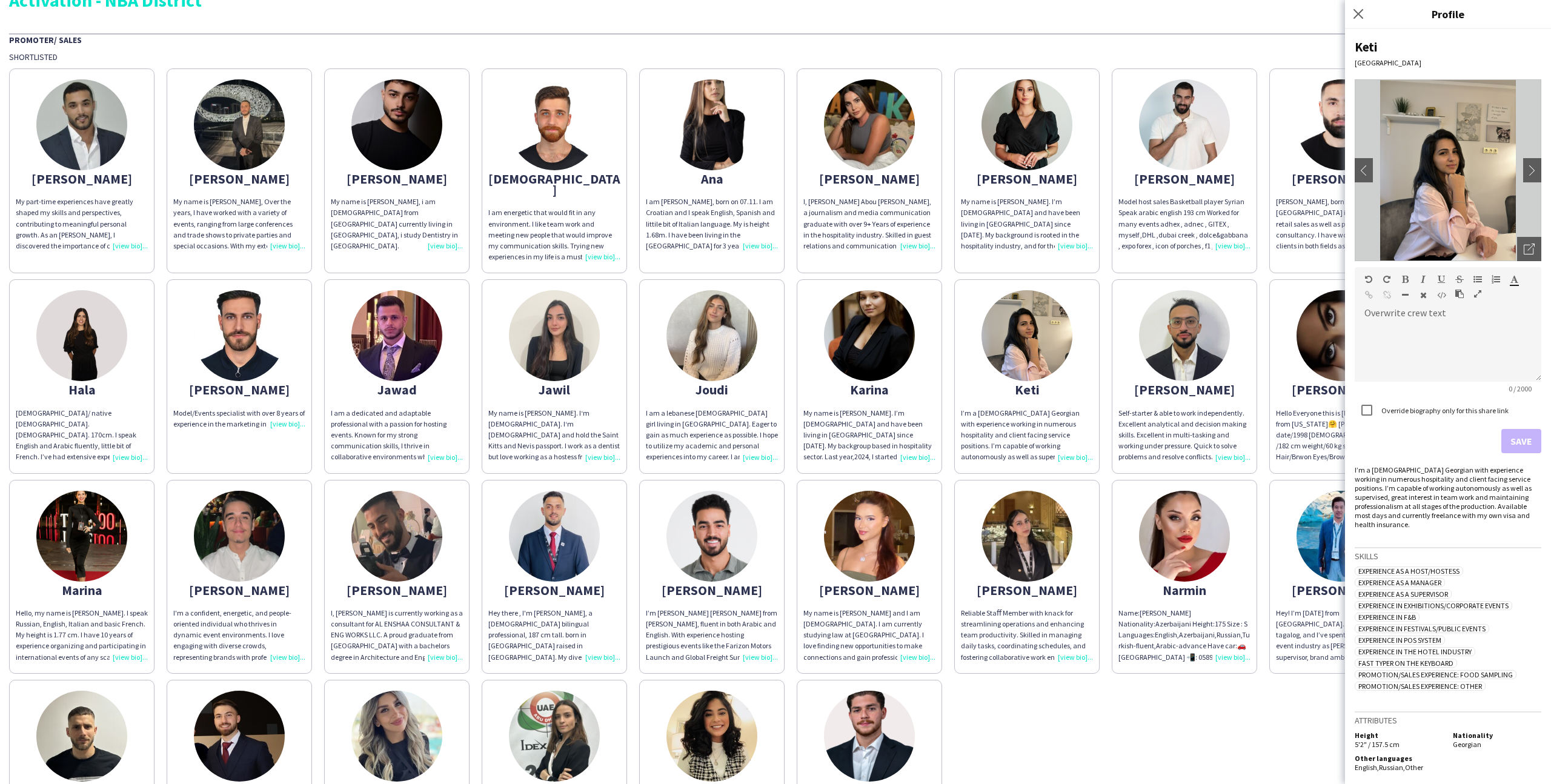
click at [555, 363] on img at bounding box center [554, 335] width 91 height 91
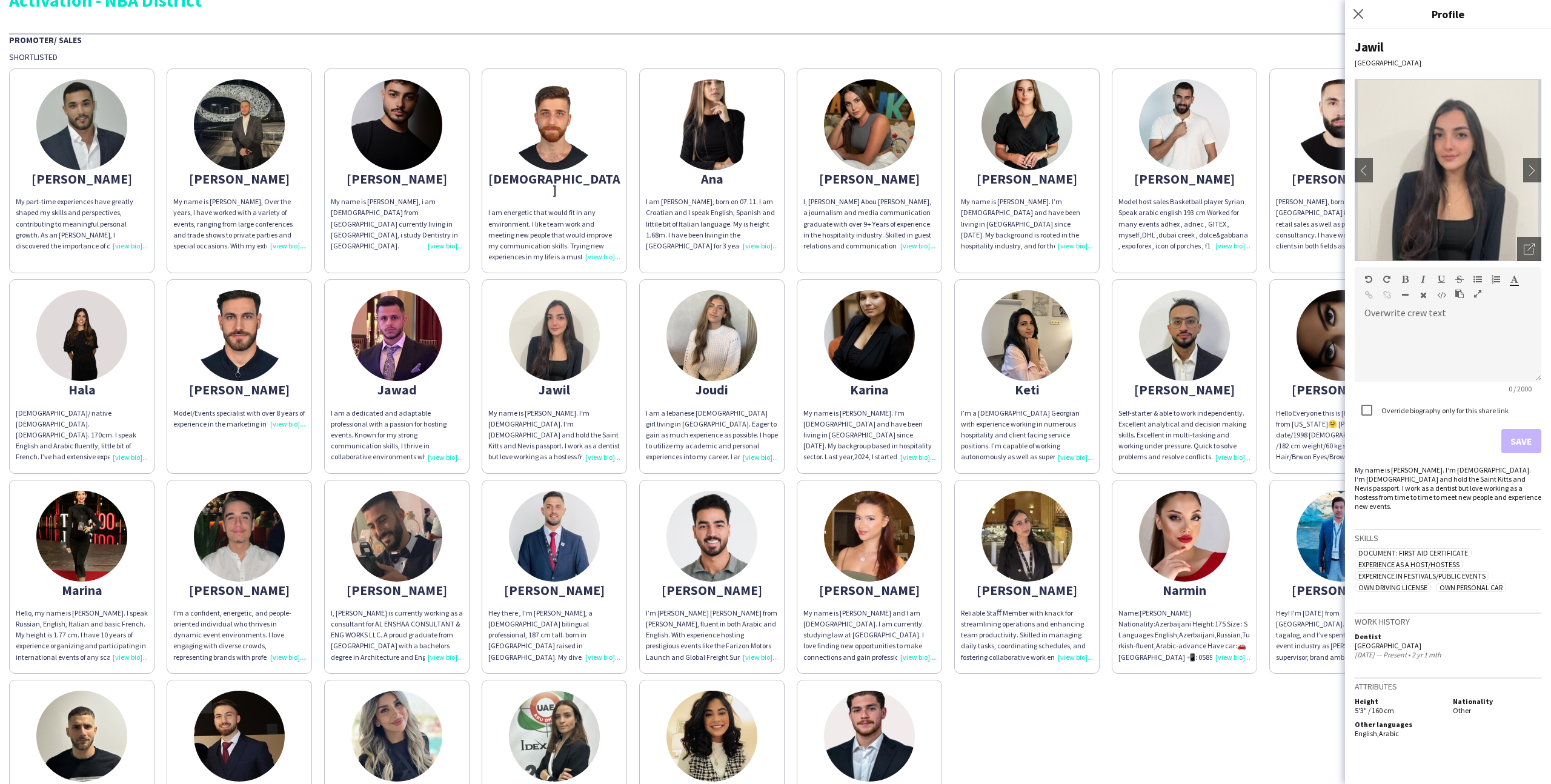
click at [689, 384] on div "Joudi" at bounding box center [712, 389] width 132 height 11
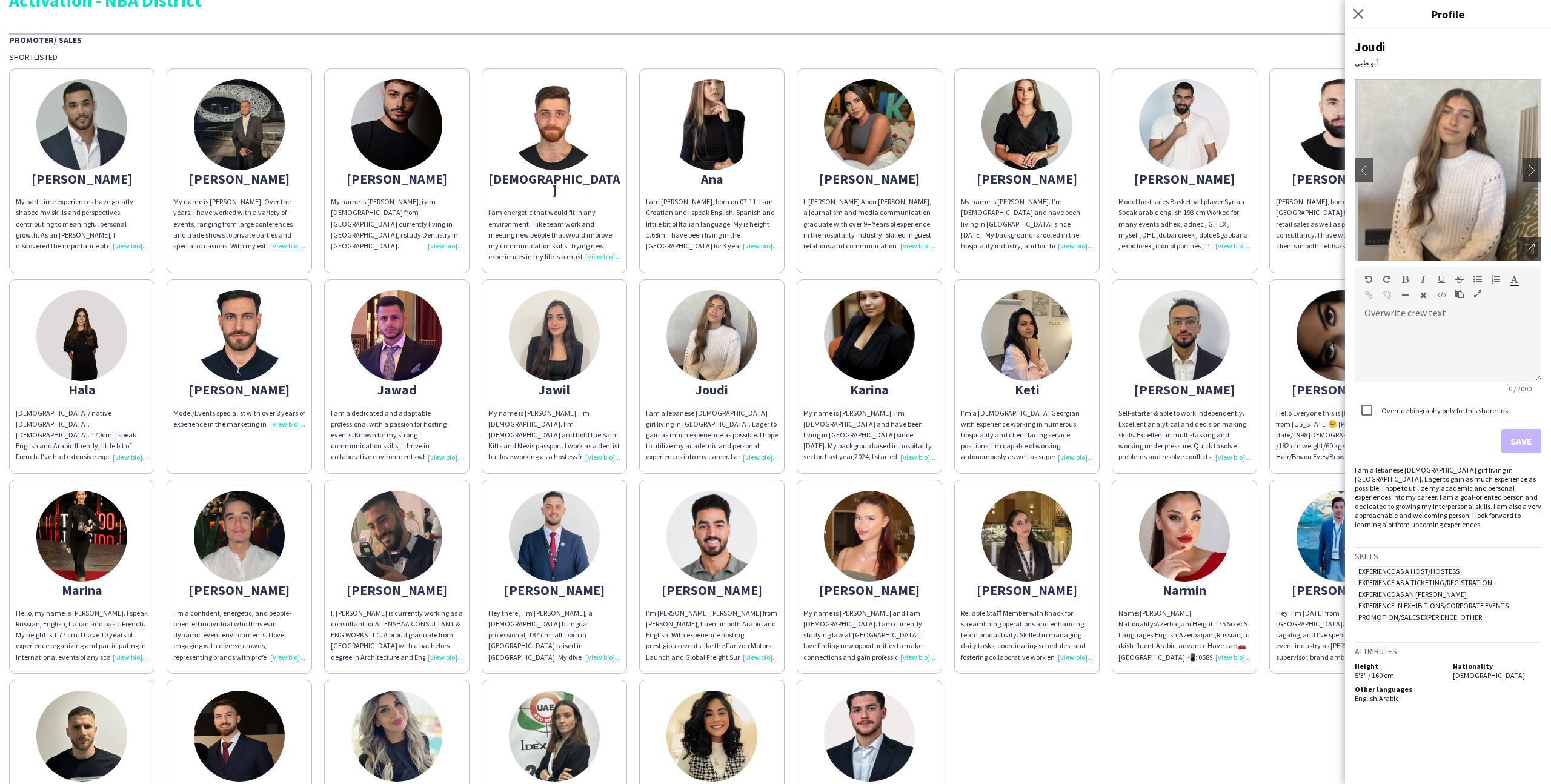
click at [1012, 408] on div "I’m a [DEMOGRAPHIC_DATA] Georgian with experience working in numerous hospitali…" at bounding box center [1027, 436] width 132 height 55
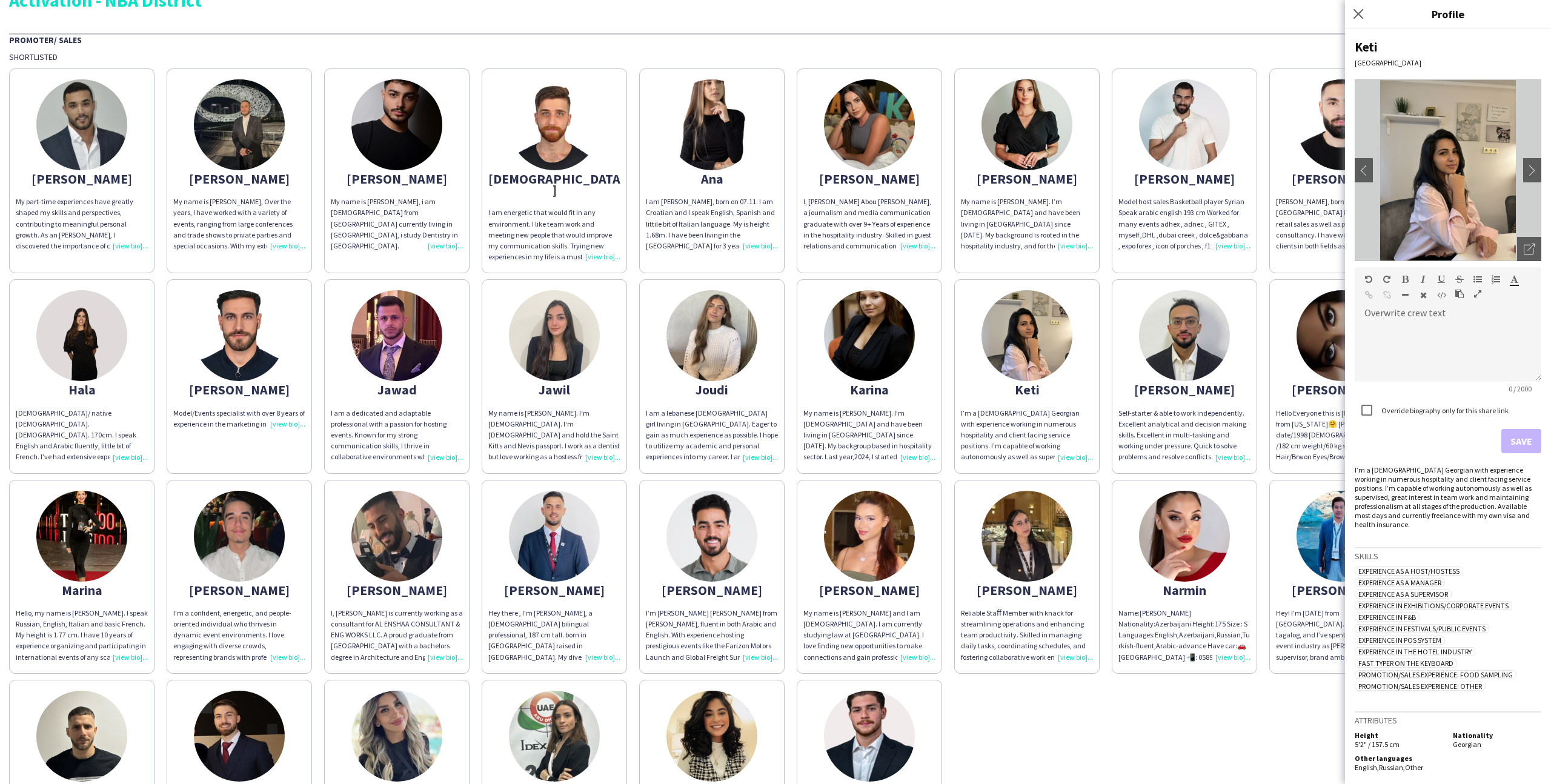
click at [1158, 689] on div "Abdulkader My part-time experiences have greatly shaped my skills and perspecti…" at bounding box center [775, 468] width 1533 height 812
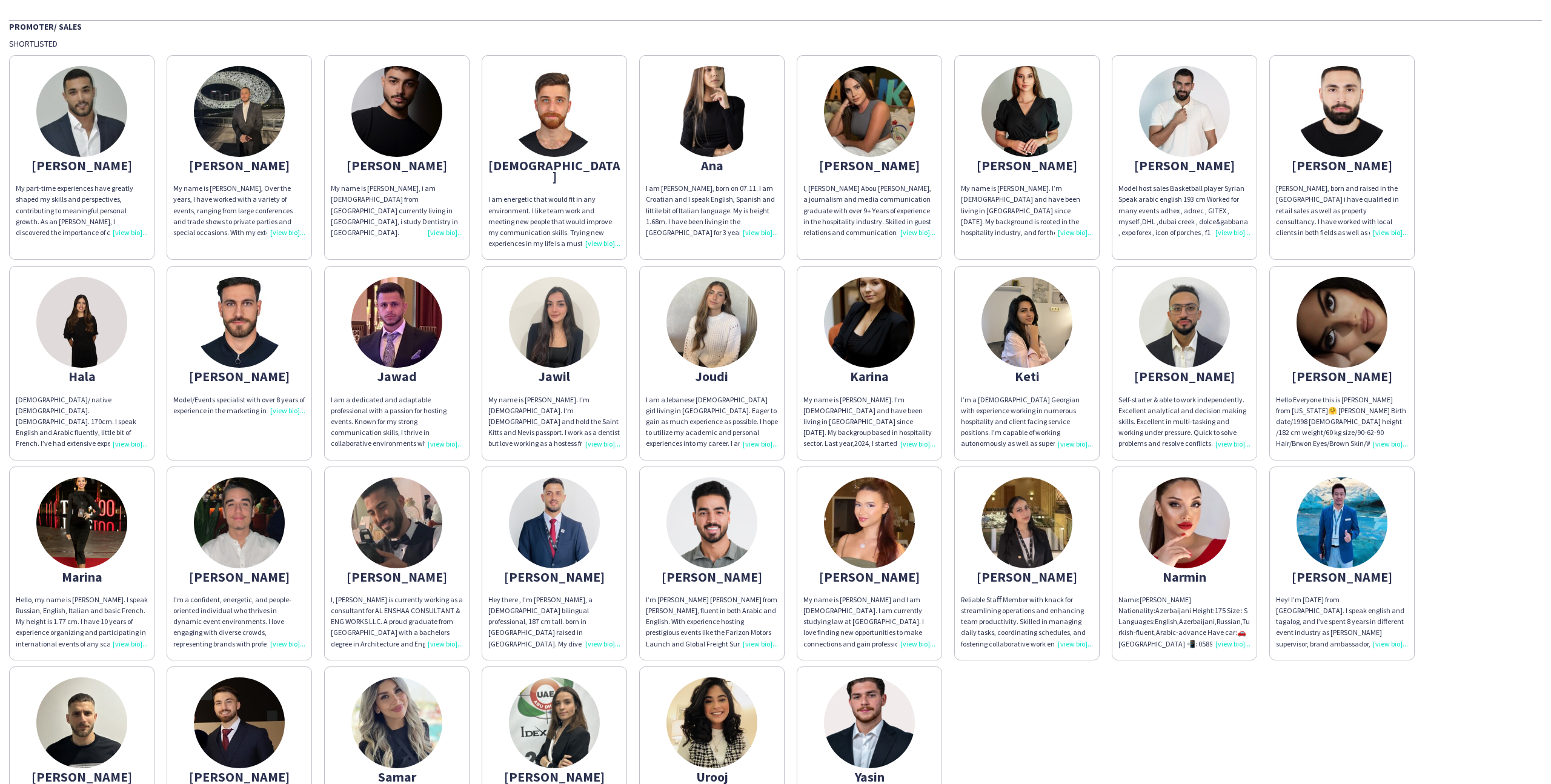
scroll to position [0, 0]
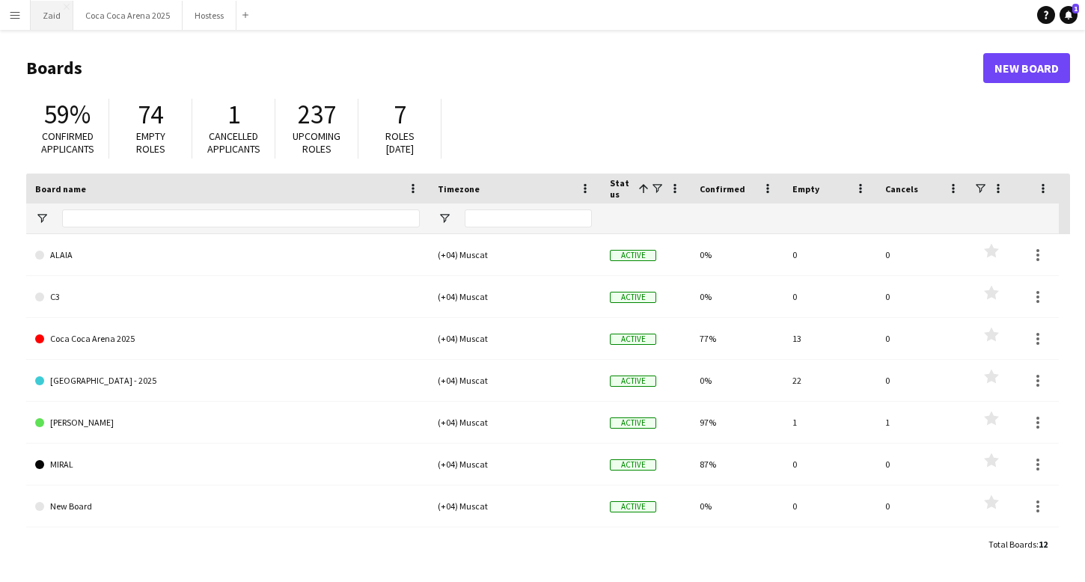
click at [52, 11] on button "Zaid Close" at bounding box center [52, 15] width 43 height 29
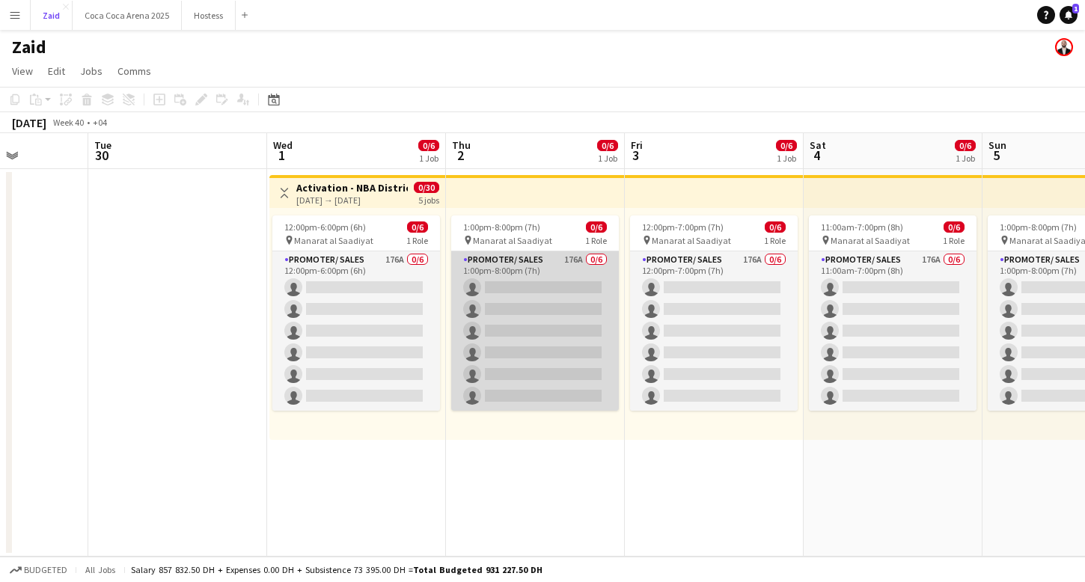
scroll to position [0, 643]
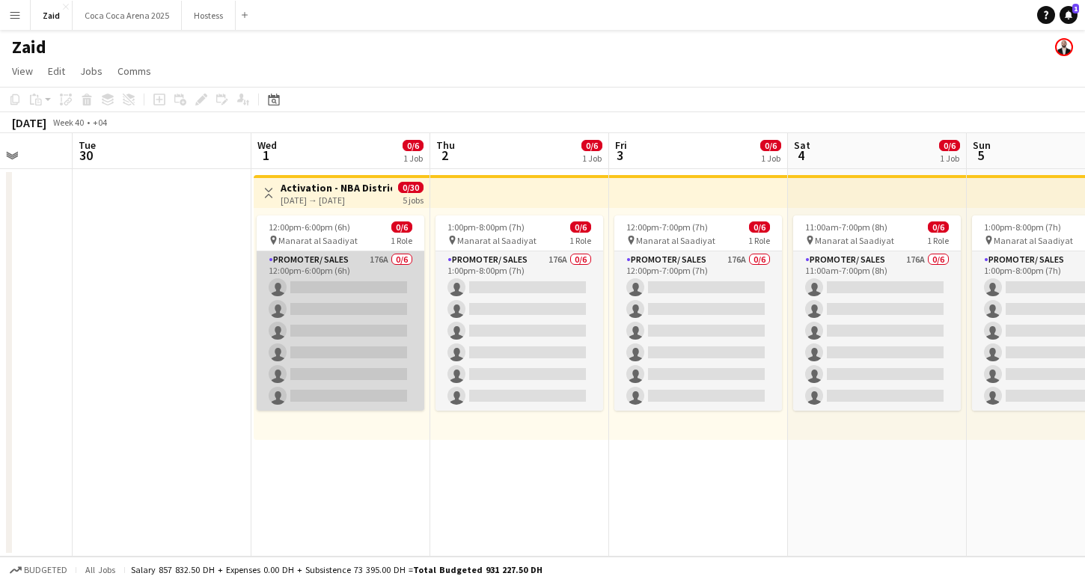
click at [370, 338] on app-card-role "Promoter/ Sales 176A 0/6 12:00pm-6:00pm (6h) single-neutral-actions single-neut…" at bounding box center [341, 330] width 168 height 159
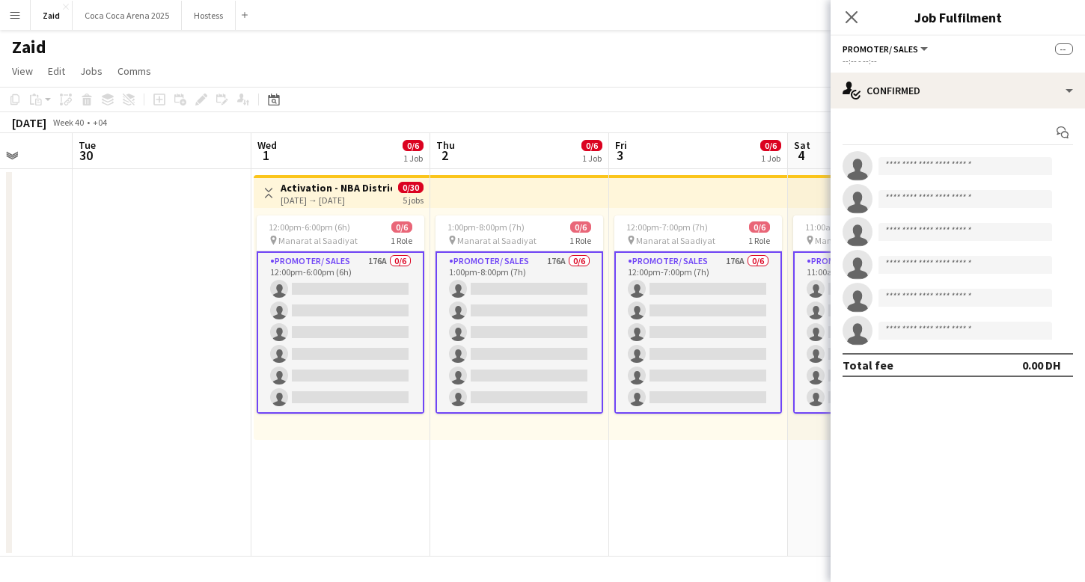
click at [991, 60] on div "--:-- - --:--" at bounding box center [957, 60] width 230 height 11
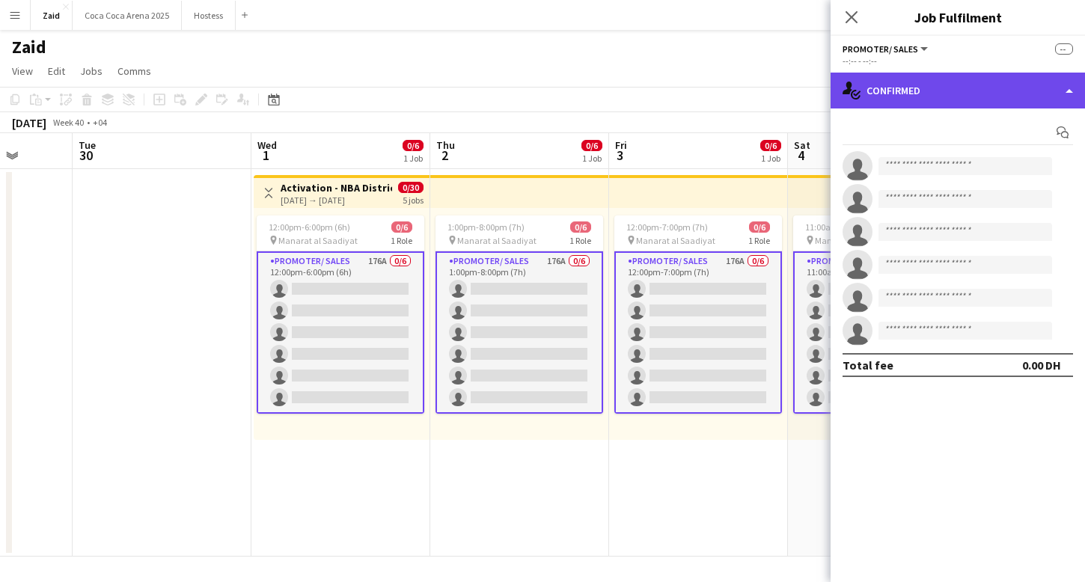
click at [994, 89] on div "single-neutral-actions-check-2 Confirmed" at bounding box center [958, 91] width 254 height 36
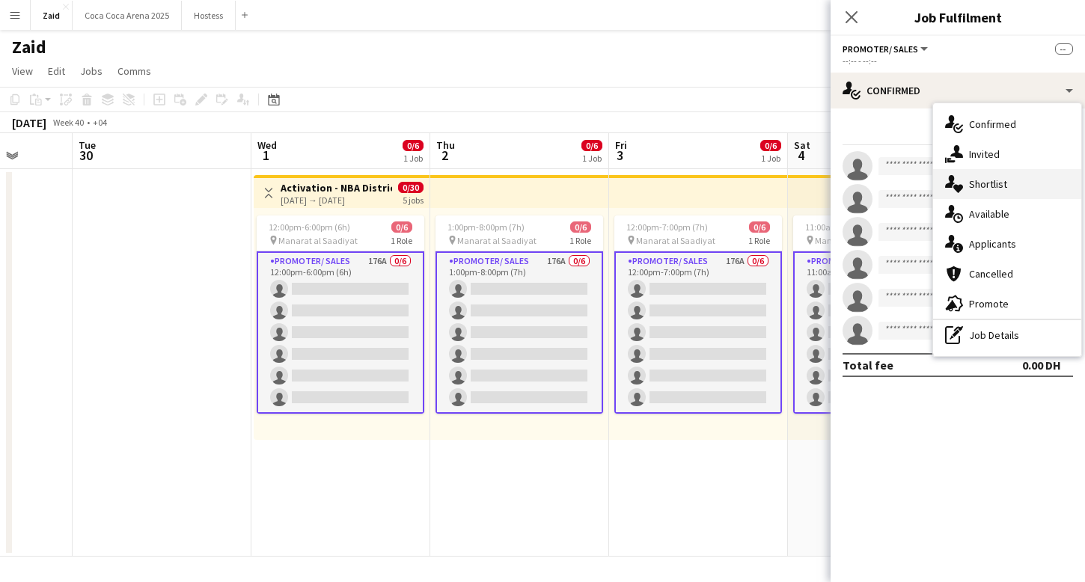
click at [1026, 187] on div "single-neutral-actions-heart Shortlist" at bounding box center [1007, 184] width 148 height 30
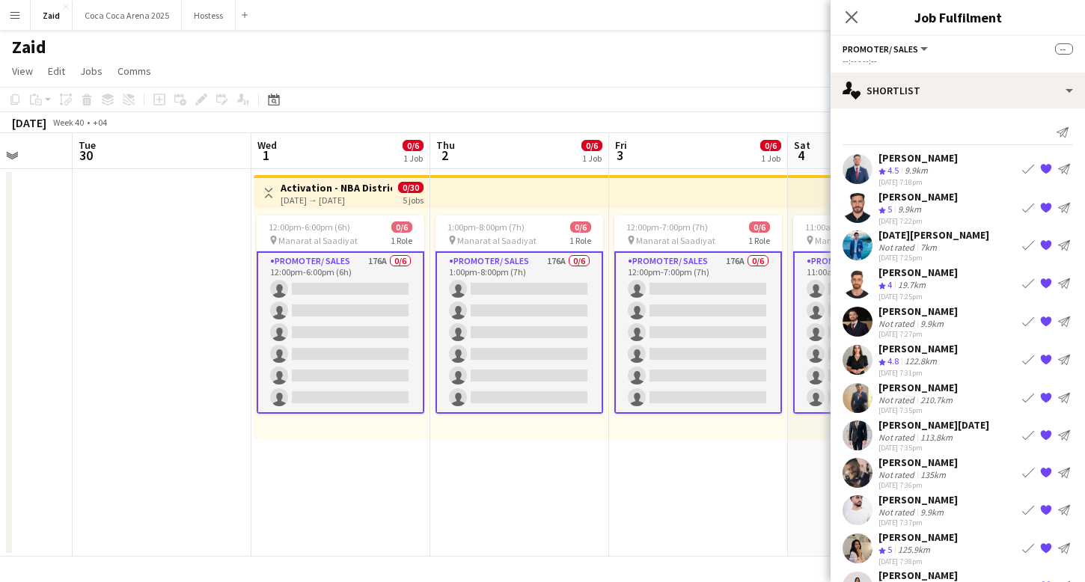
scroll to position [980, 0]
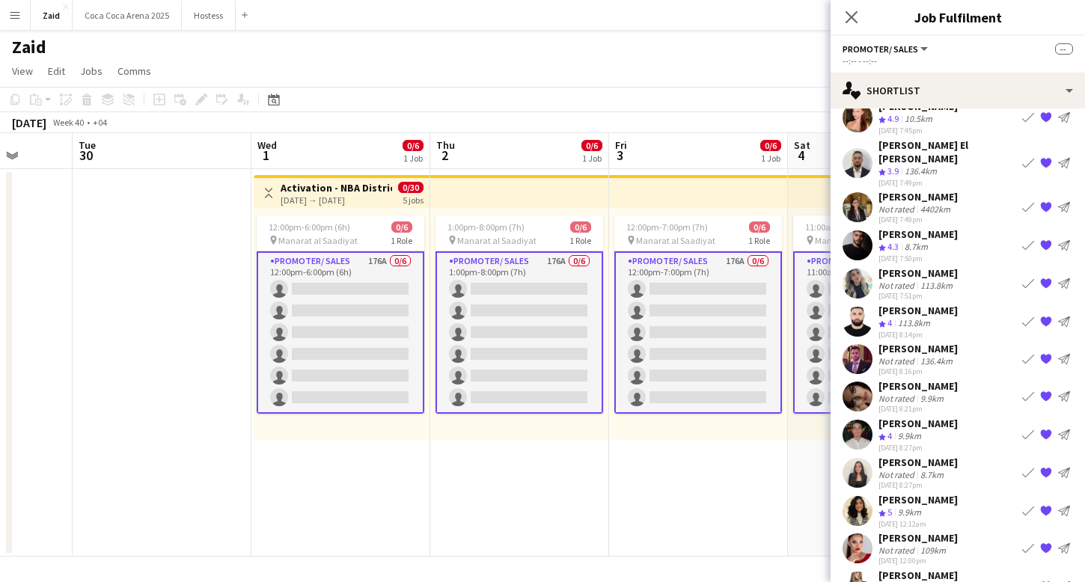
click at [974, 342] on div "Jawad Razouk Not rated 136.4km 28-08-2025 8:16pm Book crew {{ spriteTitle }} Se…" at bounding box center [958, 359] width 254 height 34
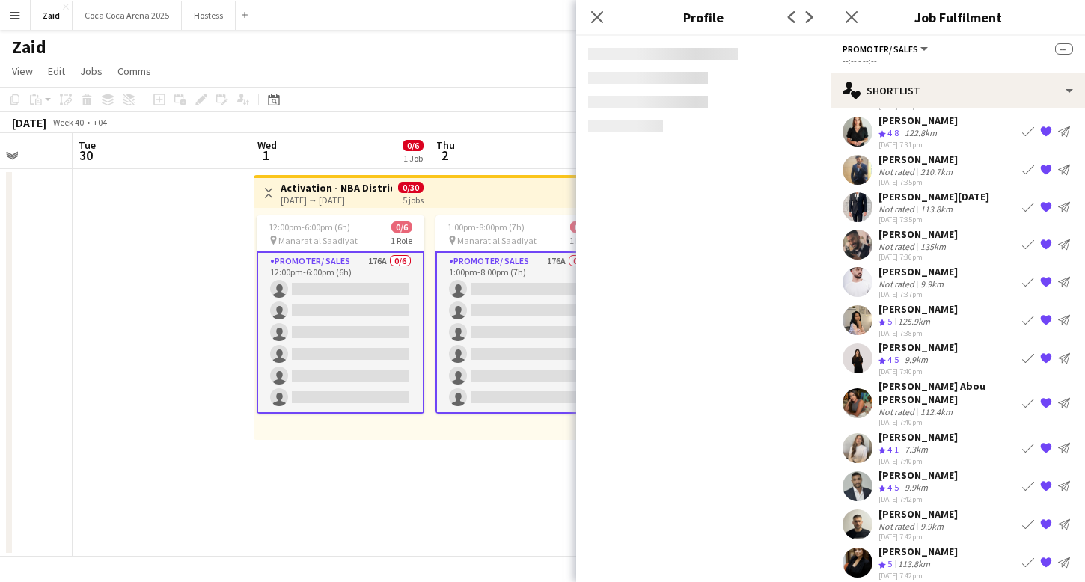
scroll to position [0, 0]
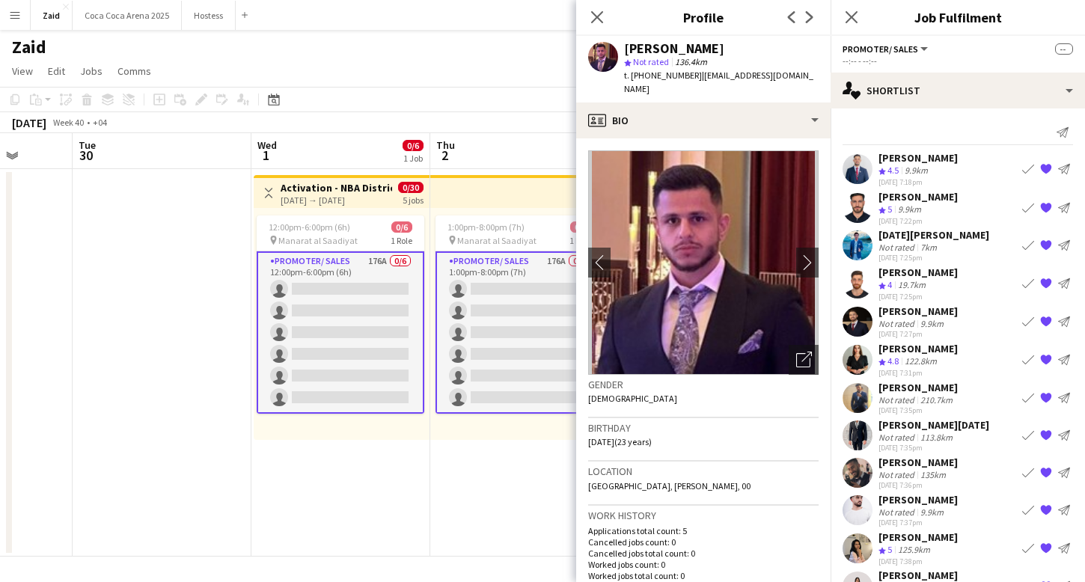
click at [921, 255] on div "28-08-2025 7:25pm" at bounding box center [933, 258] width 111 height 10
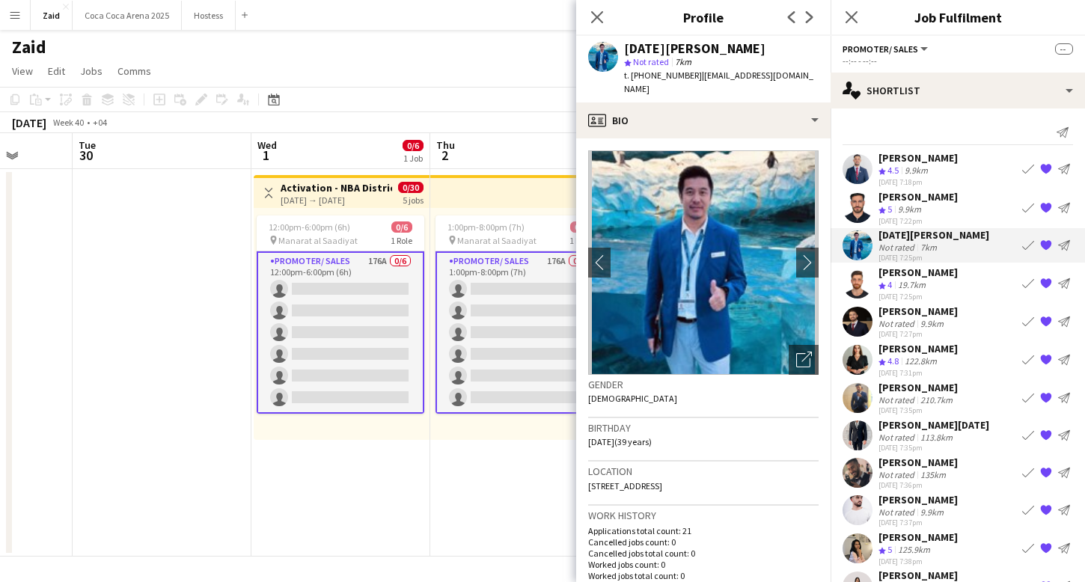
click at [943, 209] on div "Crew rating 5 9.9km" at bounding box center [917, 210] width 79 height 13
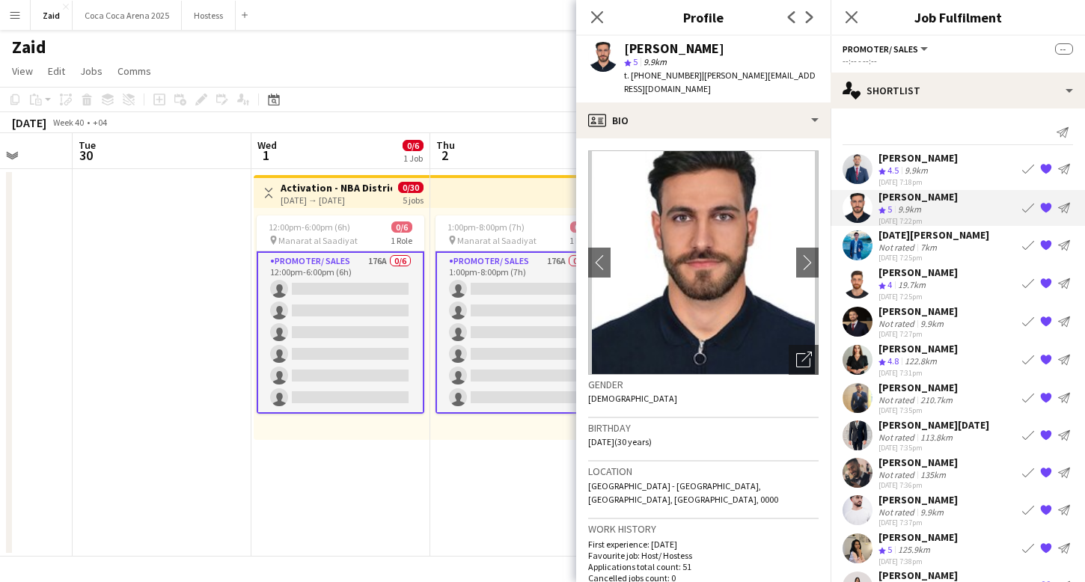
click at [944, 171] on div "Crew rating 4.5 9.9km" at bounding box center [917, 171] width 79 height 13
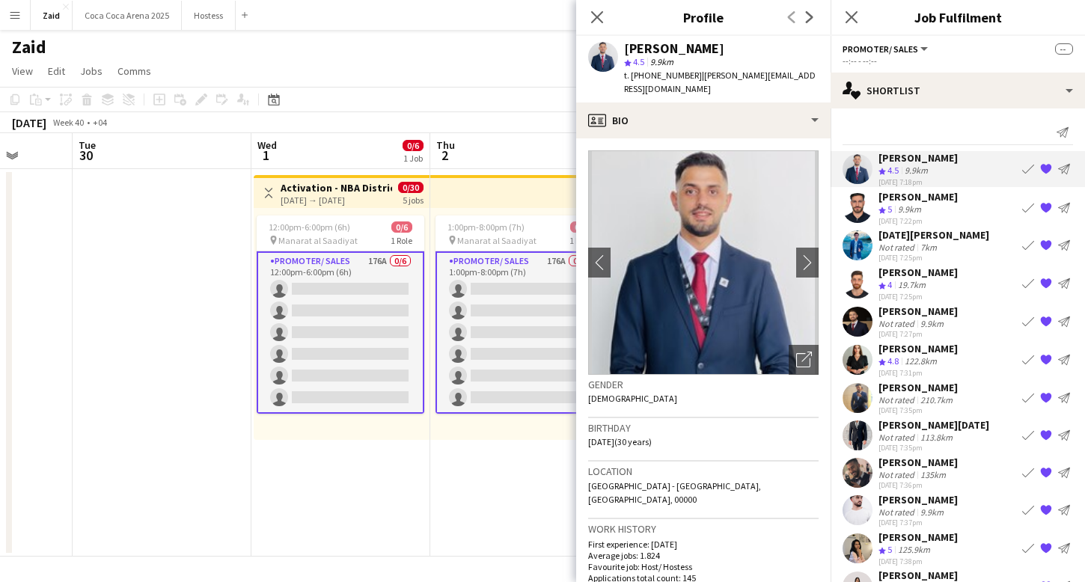
click at [973, 239] on div "Noel Francisco Not rated 7km 28-08-2025 7:25pm Book crew {{ spriteTitle }} Send…" at bounding box center [958, 245] width 254 height 34
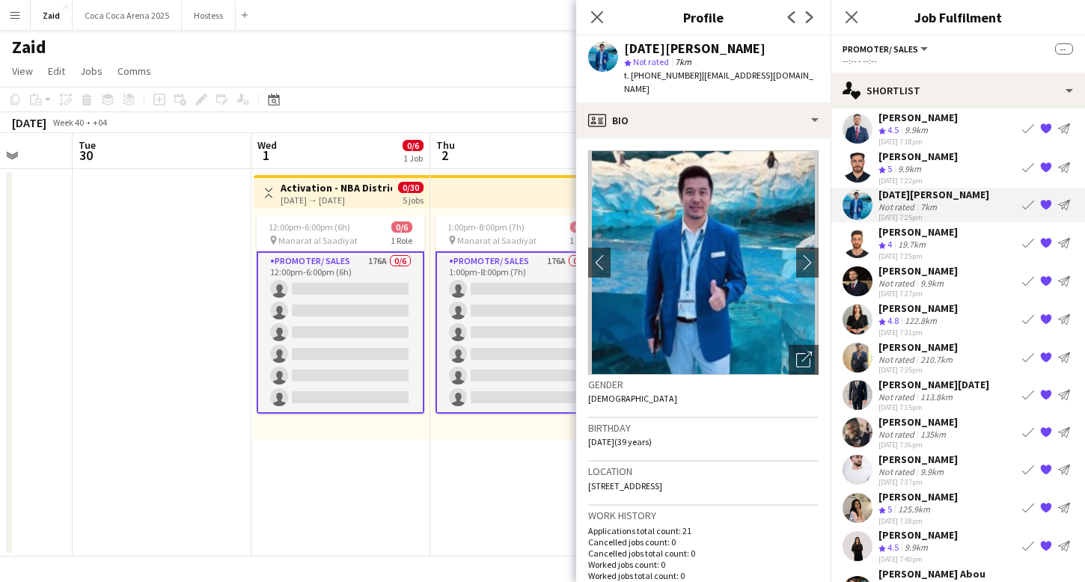
scroll to position [42, 0]
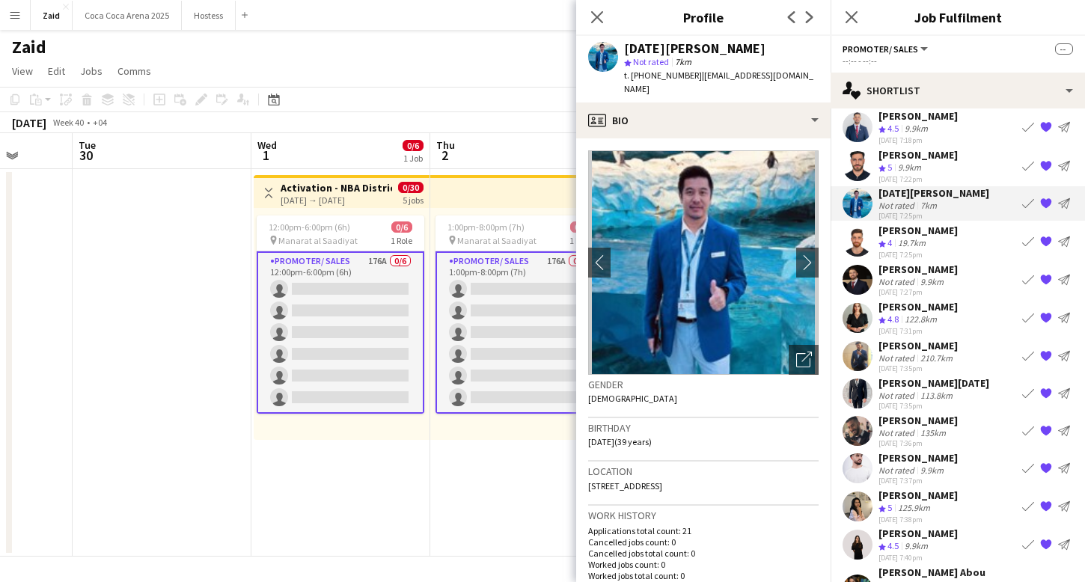
click at [938, 352] on div "210.7km" at bounding box center [936, 357] width 38 height 11
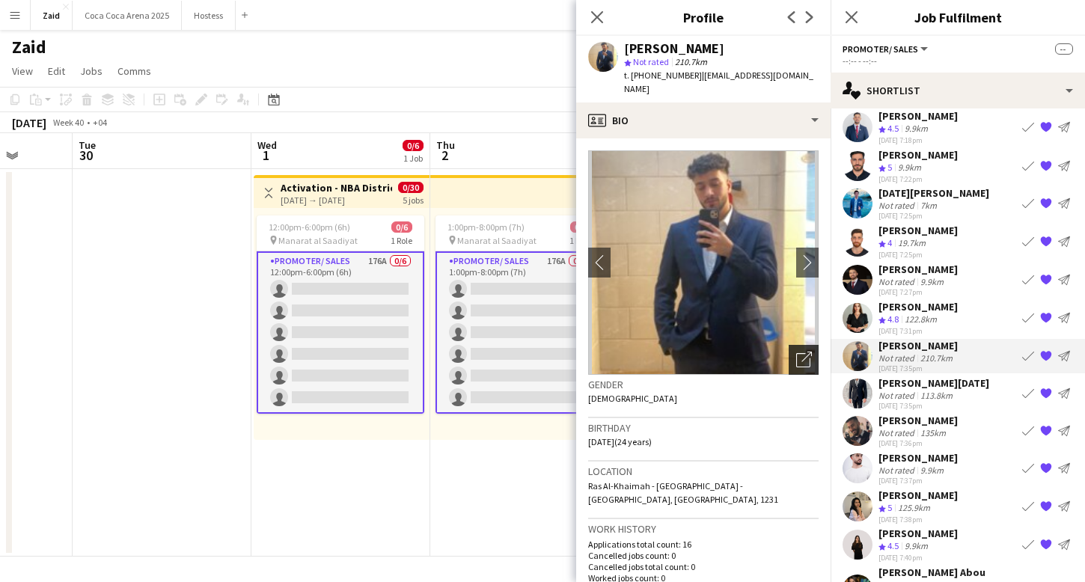
click at [813, 349] on div "Open photos pop-in" at bounding box center [804, 360] width 30 height 30
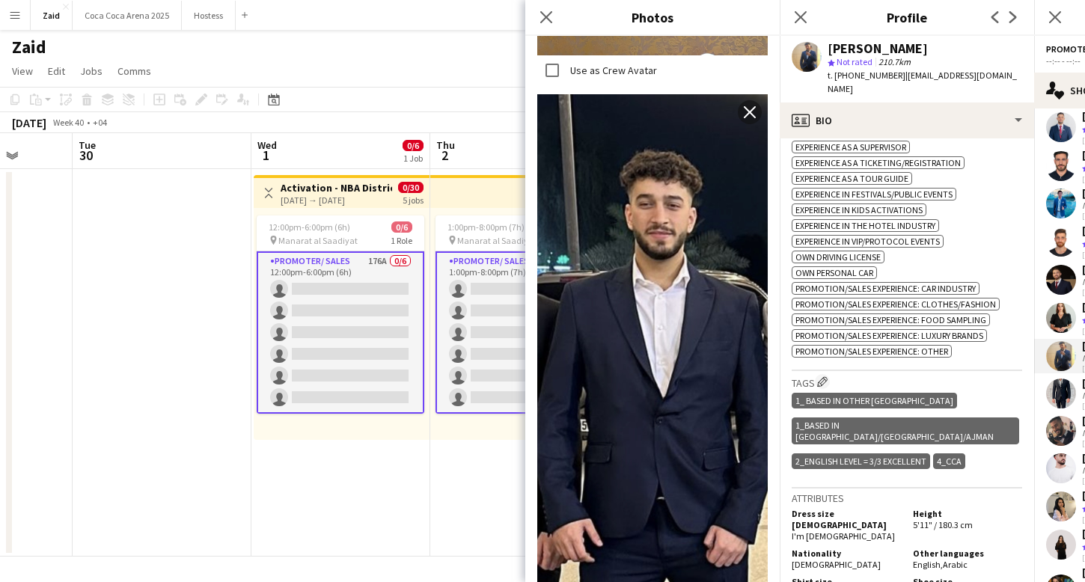
scroll to position [580, 0]
click at [985, 444] on div "1_ Based in Other Emirates 1_Based in Dubai/Sharjah/Ajman 2_English Level = 3/3…" at bounding box center [907, 431] width 230 height 85
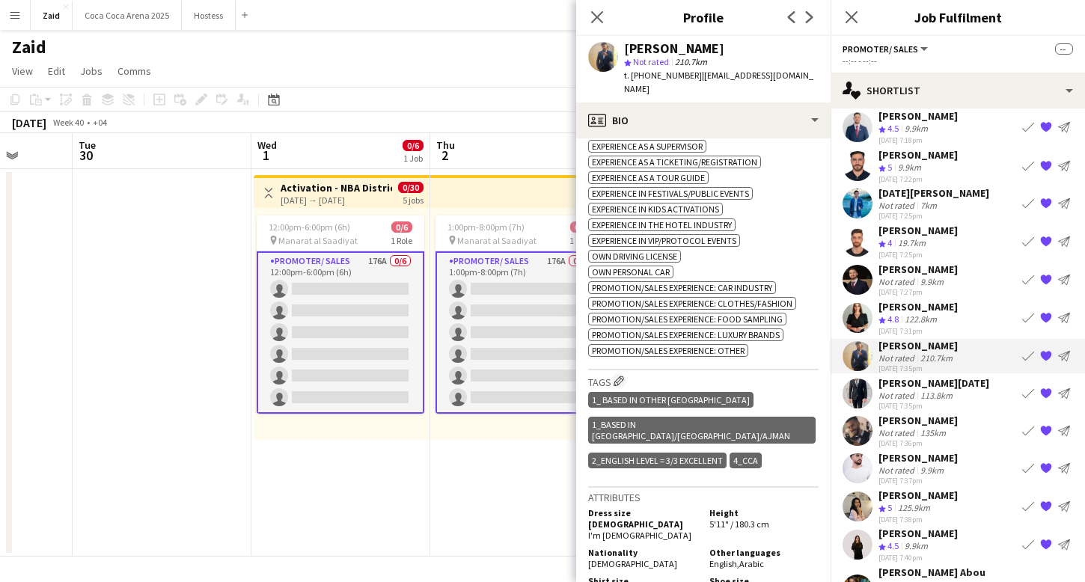
click at [994, 384] on div "Muhammad Hamza Raja Not rated 113.8km 28-08-2025 7:35pm Book crew {{ spriteTitl…" at bounding box center [958, 393] width 254 height 34
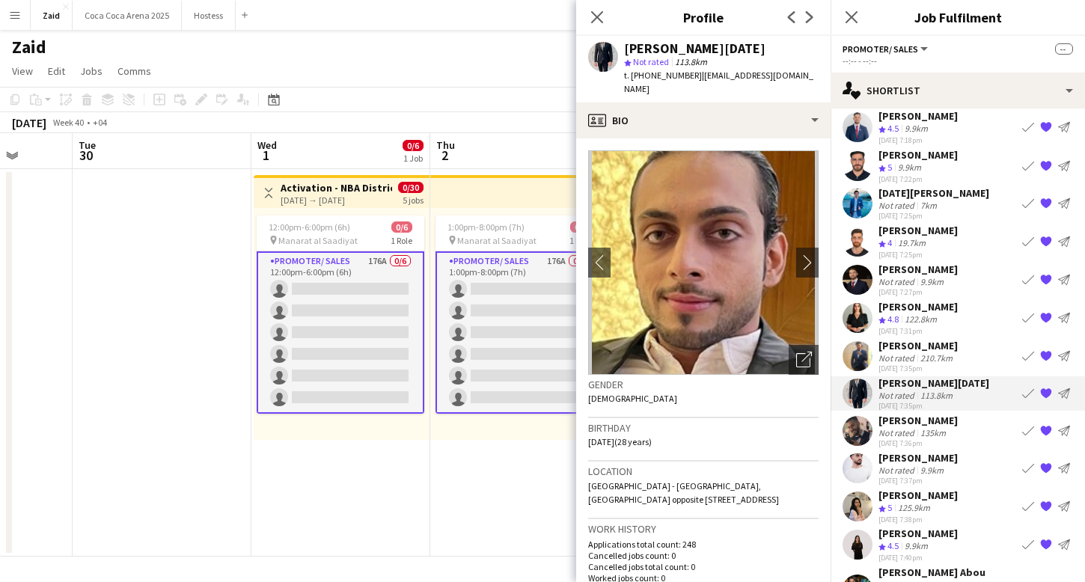
click at [951, 419] on div "Mohamad Aref Not rated 135km 28-08-2025 7:36pm Book crew {{ spriteTitle }} Send…" at bounding box center [958, 431] width 254 height 34
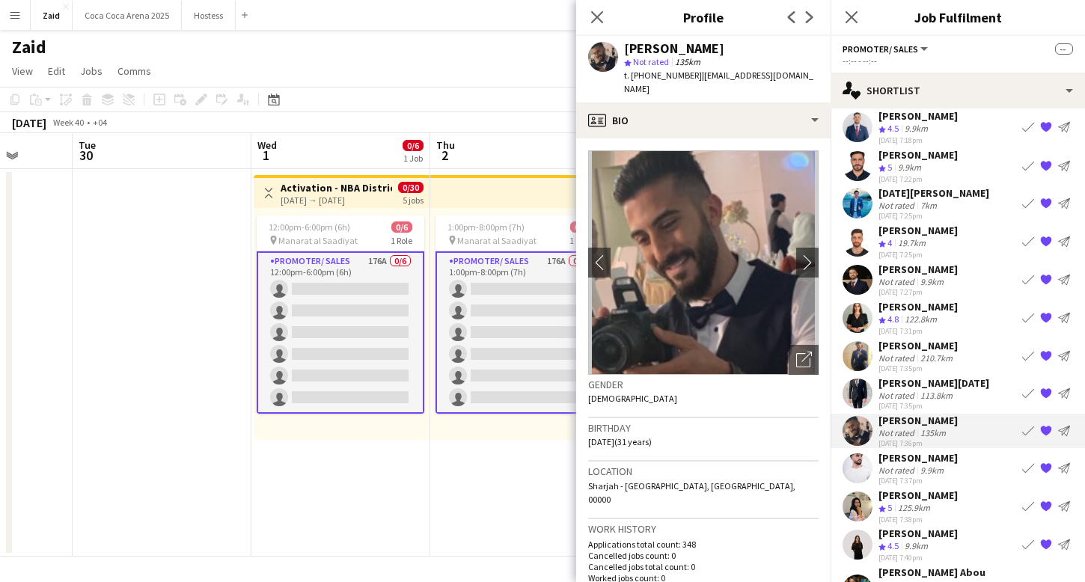
scroll to position [82, 0]
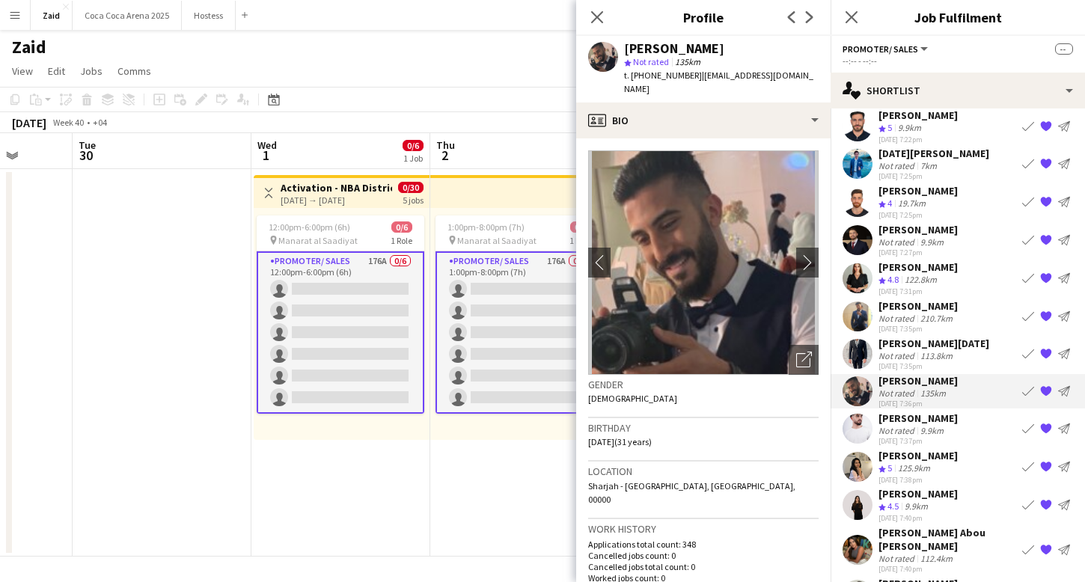
click at [951, 419] on div "Daniel Rasheed Not rated 9.9km 28-08-2025 7:37pm Book crew {{ spriteTitle }} Se…" at bounding box center [958, 429] width 254 height 34
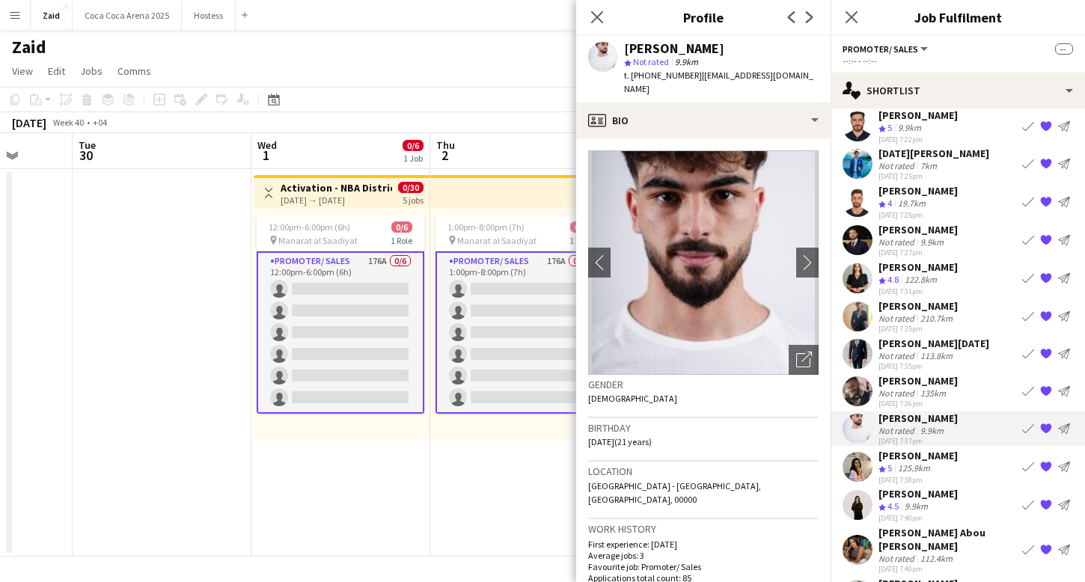
click at [1050, 424] on app-icon "{{ spriteTitle }}" at bounding box center [1046, 428] width 12 height 12
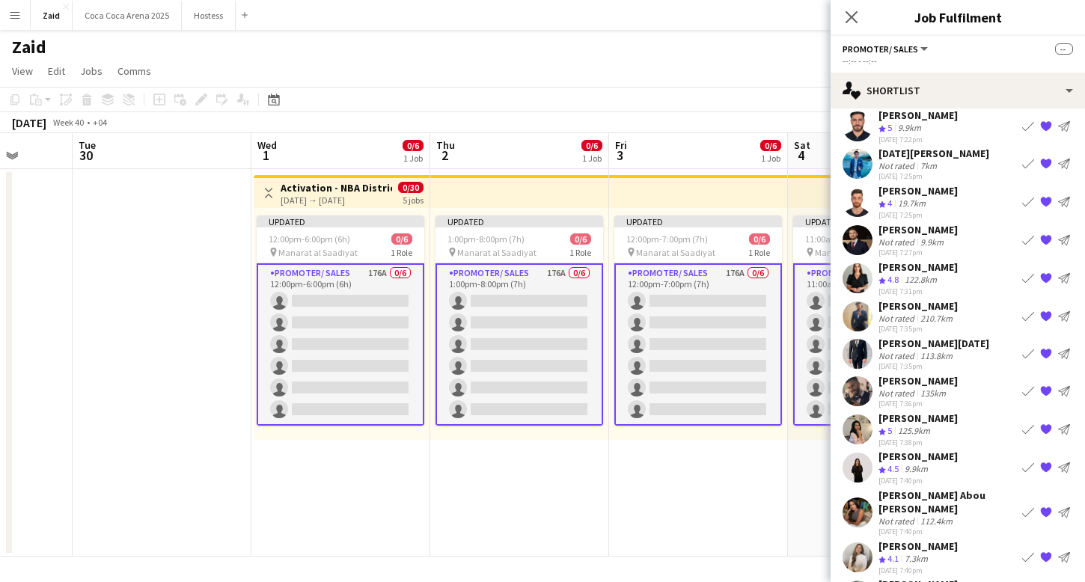
scroll to position [102, 0]
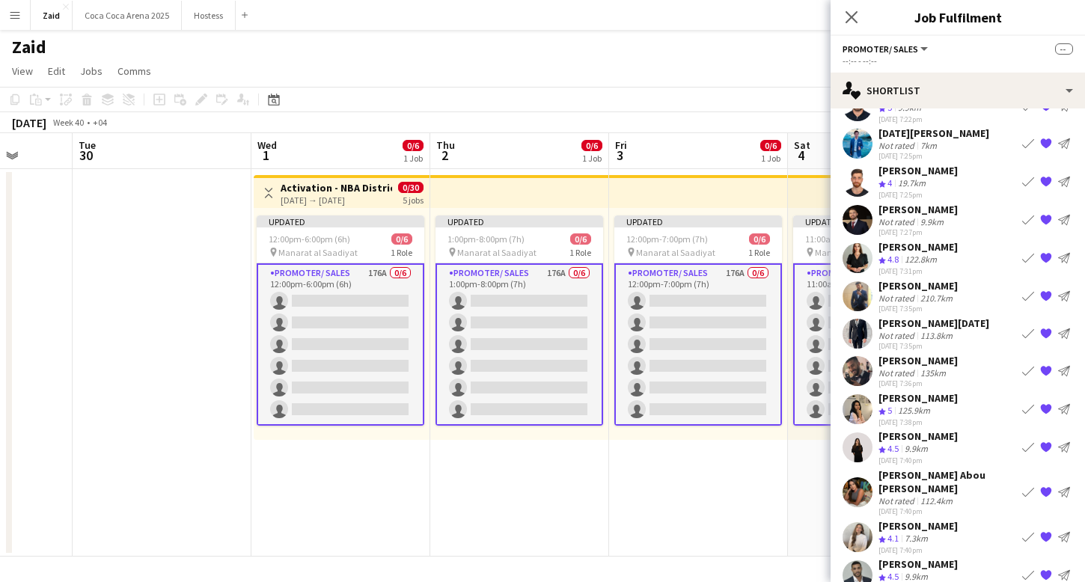
click at [958, 417] on div "[DATE] 7:38pm" at bounding box center [917, 422] width 79 height 10
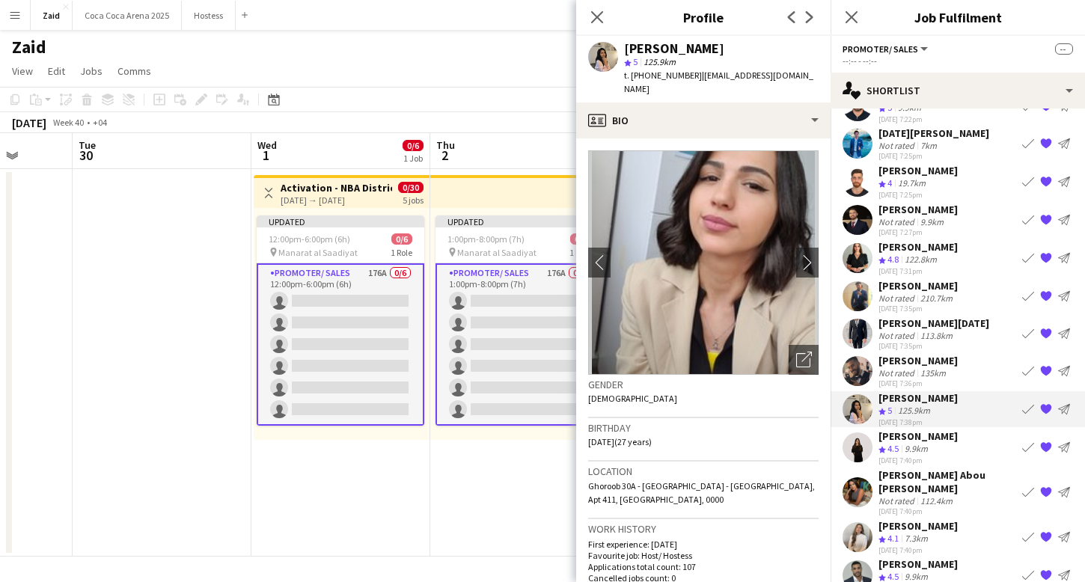
click at [504, 189] on app-top-bar at bounding box center [519, 191] width 179 height 33
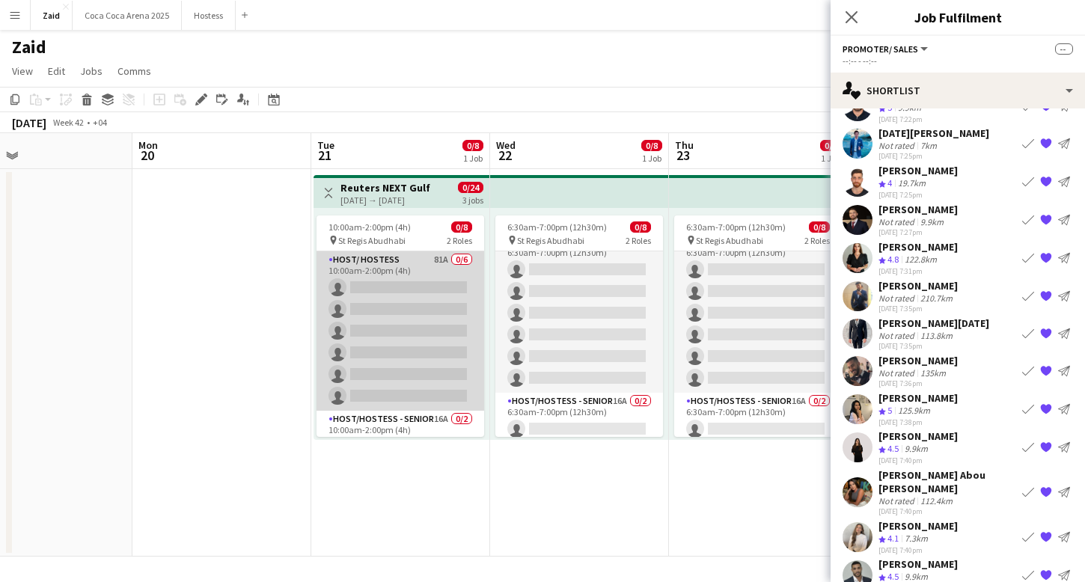
scroll to position [0, 0]
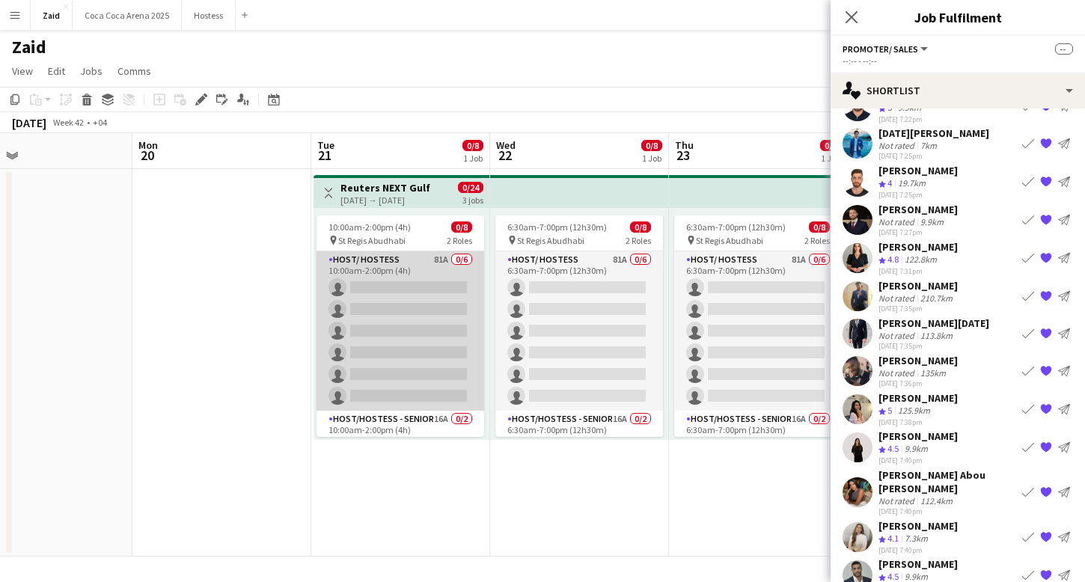
click at [450, 303] on app-card-role "Host/ Hostess 81A 0/6 10:00am-2:00pm (4h) single-neutral-actions single-neutral…" at bounding box center [400, 330] width 168 height 159
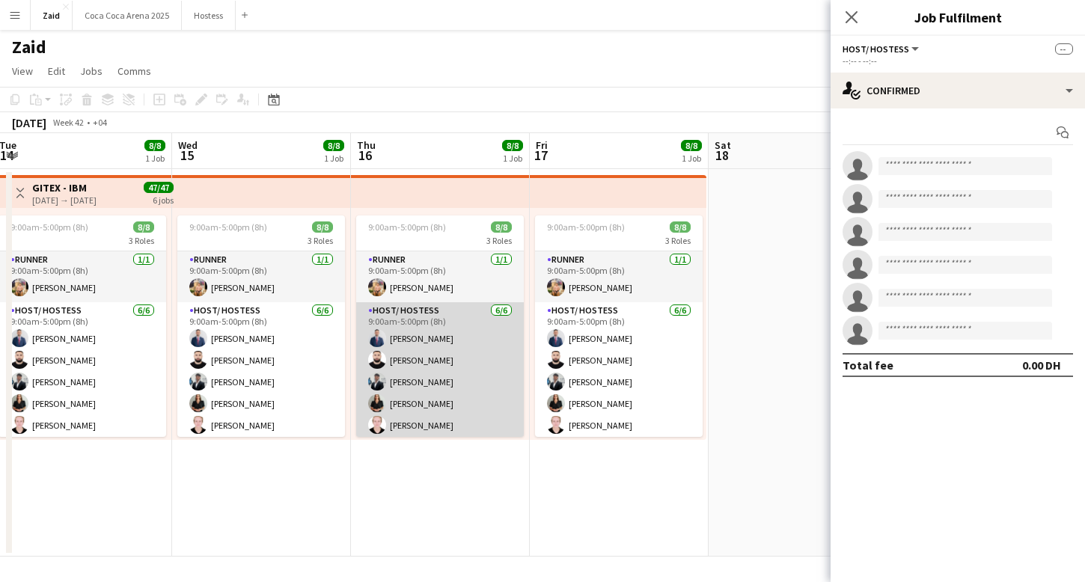
click at [391, 369] on app-card-role "Host/ Hostess 6/6 9:00am-5:00pm (8h) Mohammad Al Taweel Haitham Hammoud Osama H…" at bounding box center [440, 381] width 168 height 159
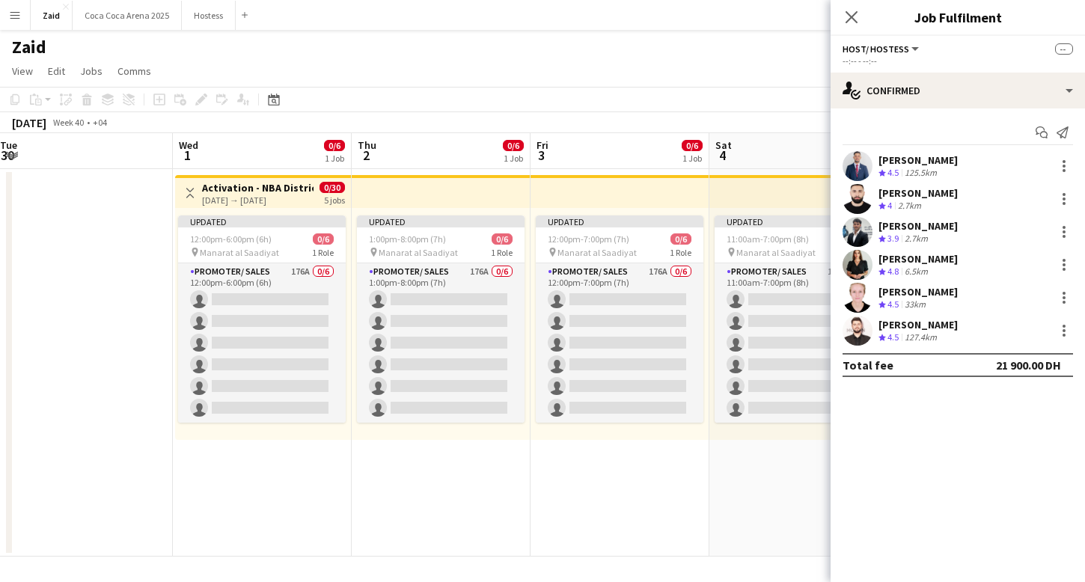
scroll to position [0, 313]
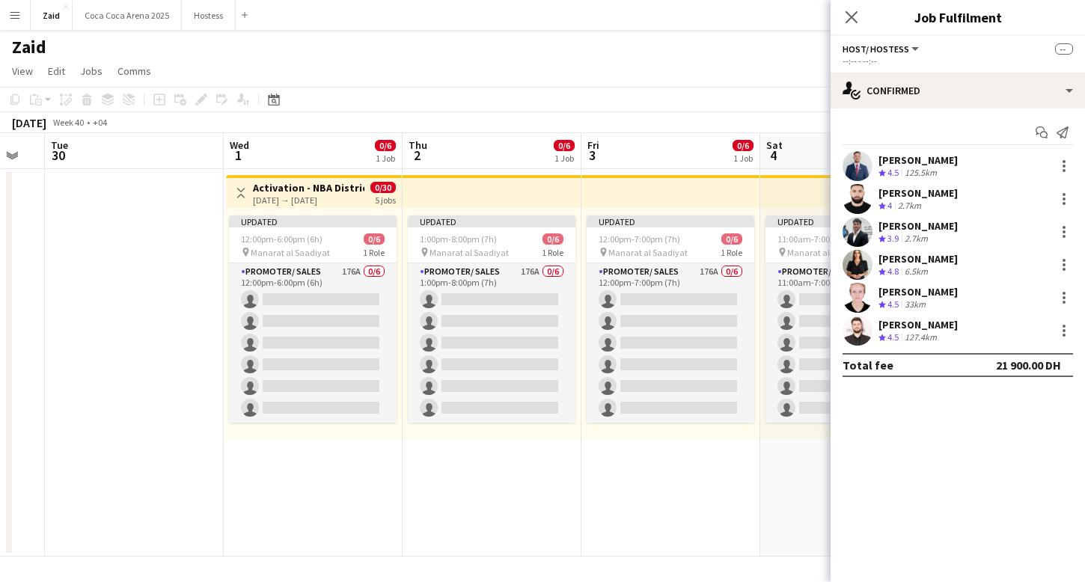
click at [403, 299] on div "Updated 1:00pm-8:00pm (7h) 0/6 pin Manarat al Saadiyat 1 Role Promoter/ Sales 1…" at bounding box center [492, 324] width 179 height 232
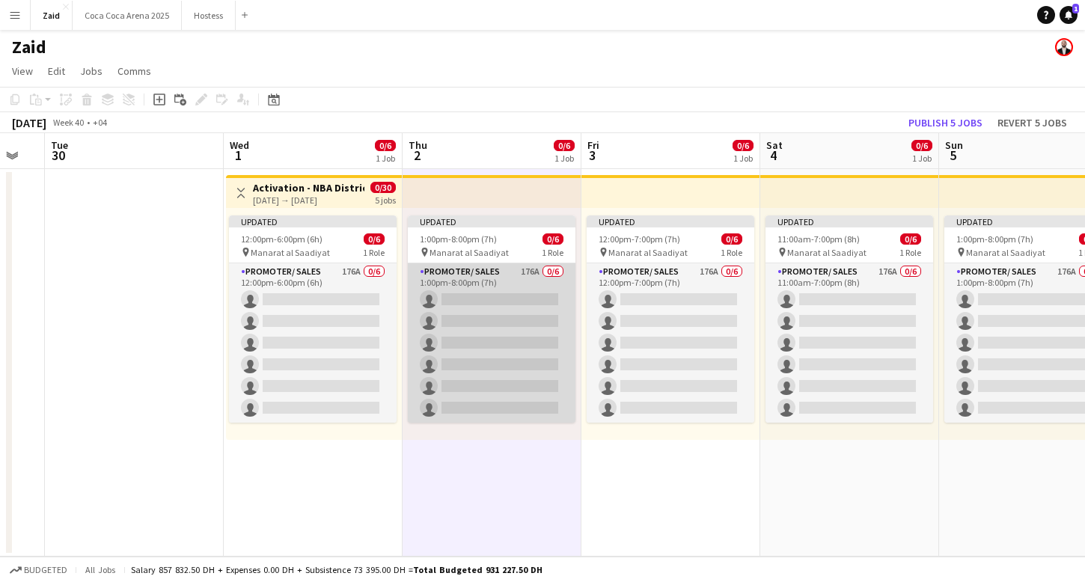
click at [439, 307] on app-card-role "Promoter/ Sales 176A 0/6 1:00pm-8:00pm (7h) single-neutral-actions single-neutr…" at bounding box center [492, 342] width 168 height 159
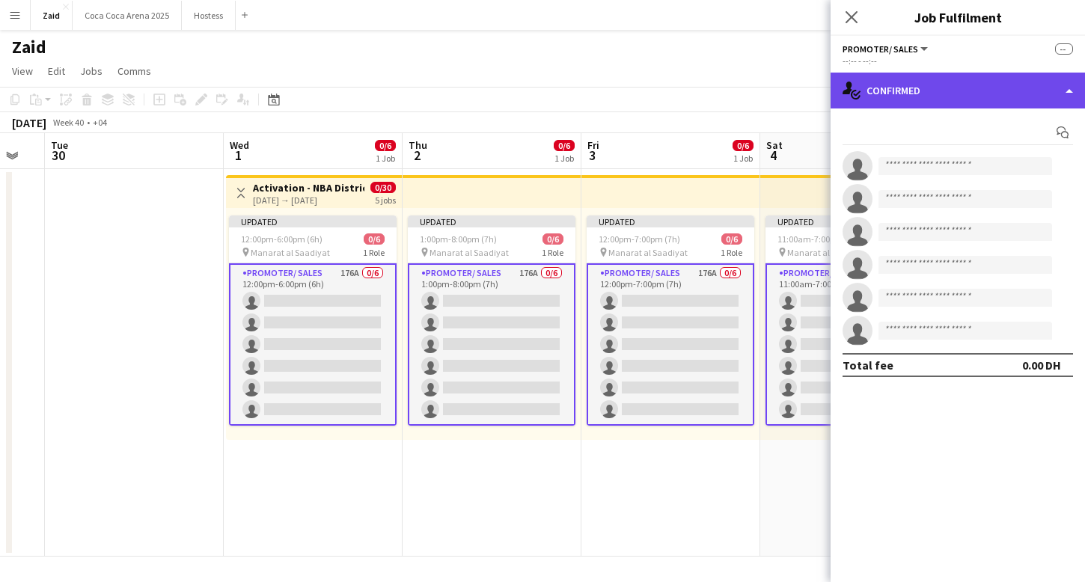
click at [1019, 90] on div "single-neutral-actions-check-2 Confirmed" at bounding box center [958, 91] width 254 height 36
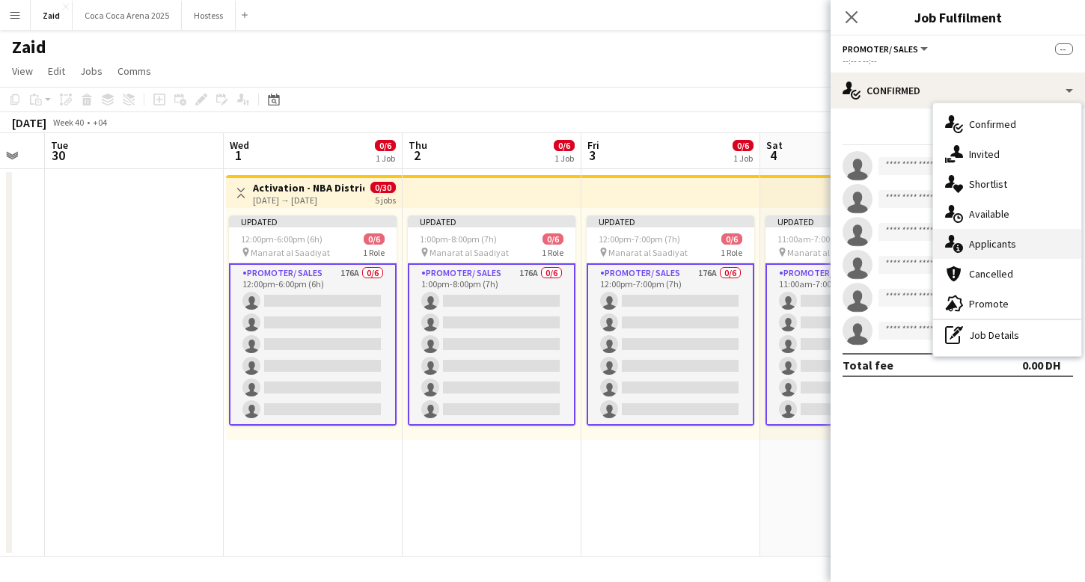
click at [1033, 234] on div "single-neutral-actions-information Applicants" at bounding box center [1007, 244] width 148 height 30
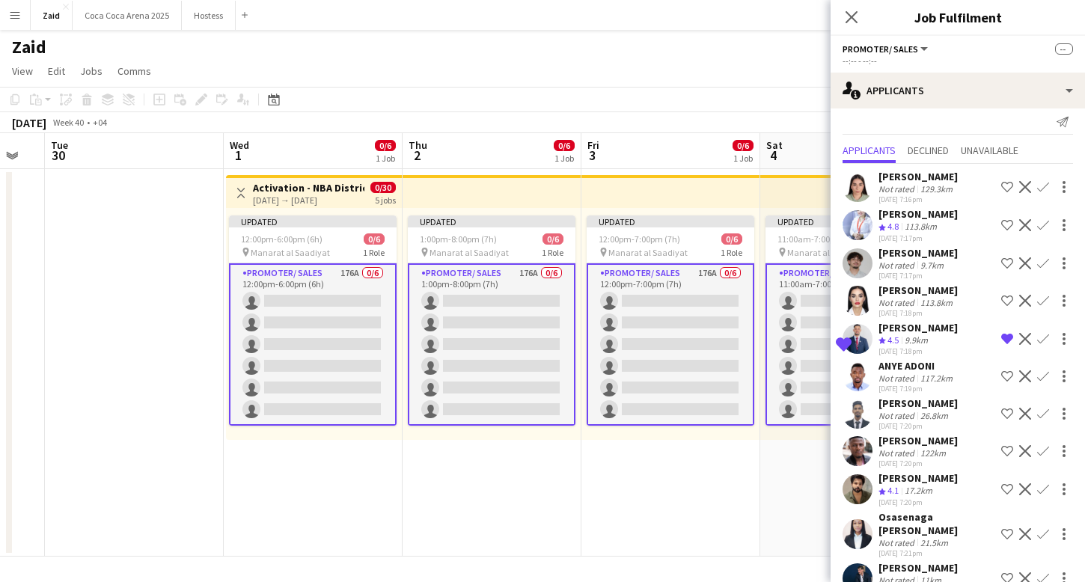
scroll to position [13, 0]
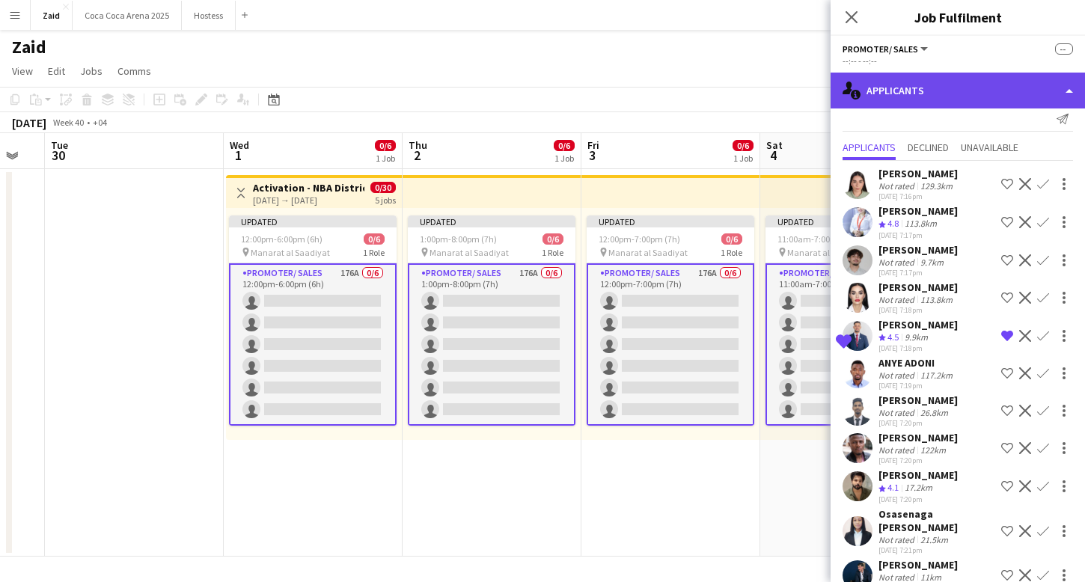
click at [952, 99] on div "single-neutral-actions-information Applicants" at bounding box center [958, 91] width 254 height 36
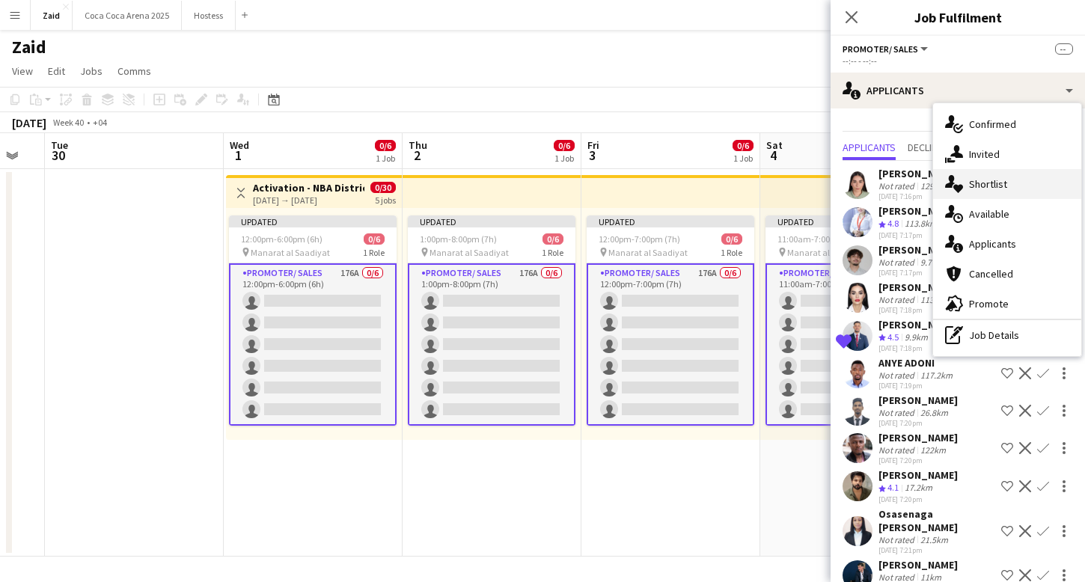
click at [1020, 186] on div "single-neutral-actions-heart Shortlist" at bounding box center [1007, 184] width 148 height 30
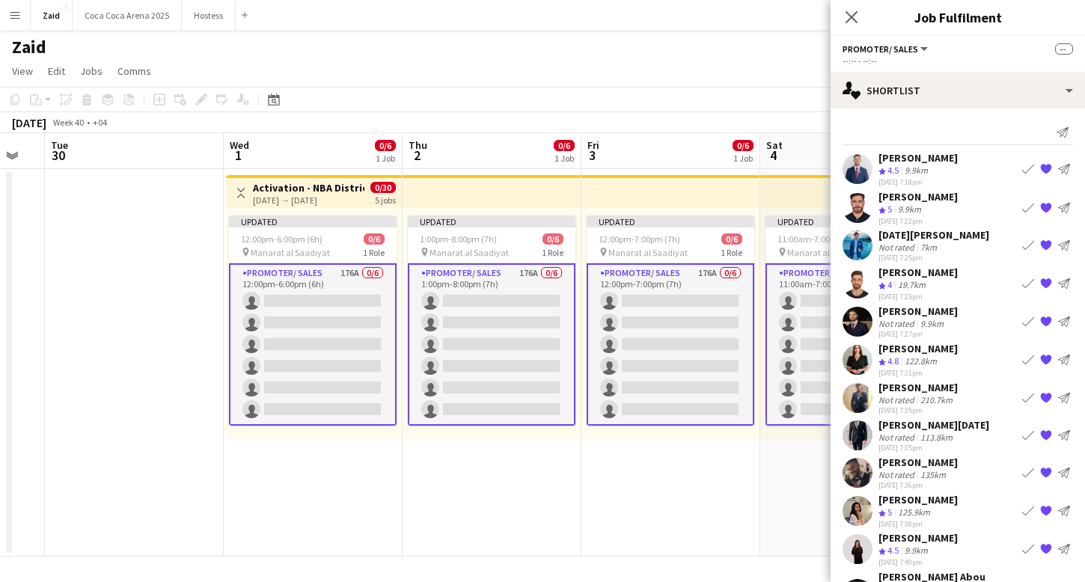
scroll to position [943, 0]
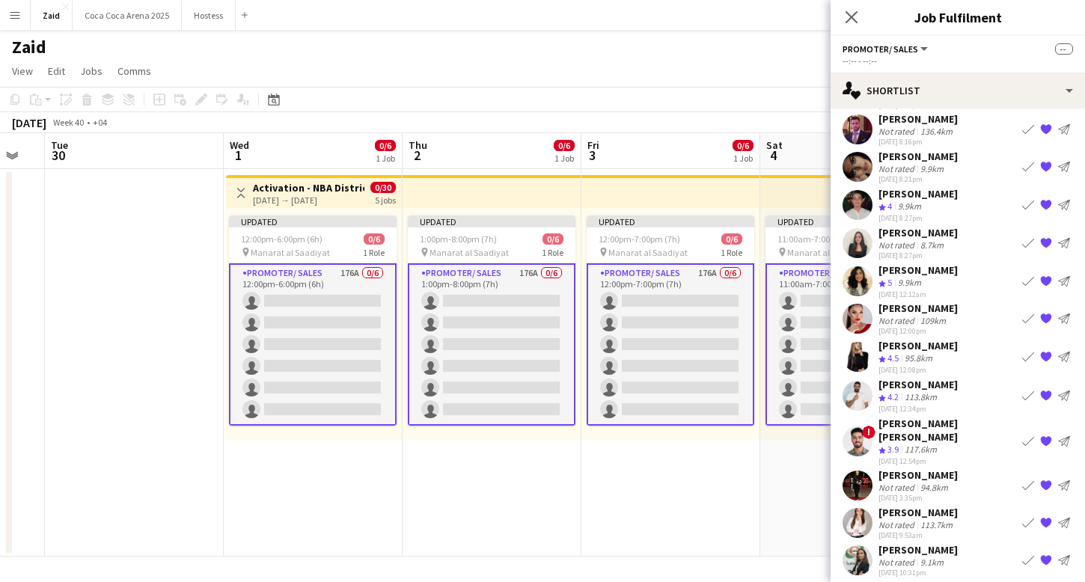
click at [965, 506] on div "Monika Lenc Not rated 113.7km 30-08-2025 9:53am Book crew {{ spriteTitle }} Sen…" at bounding box center [958, 523] width 254 height 34
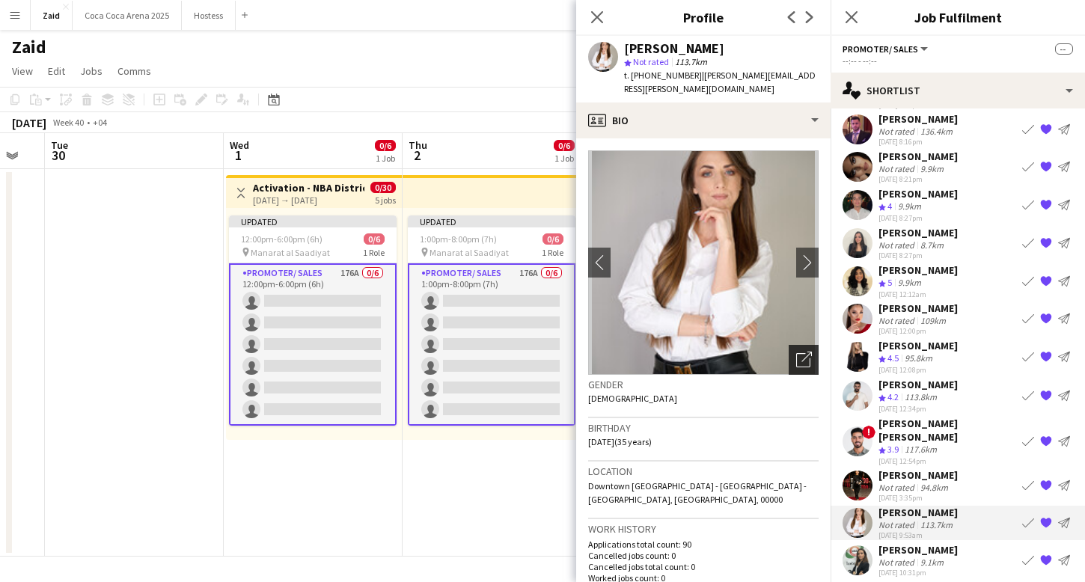
click at [809, 353] on icon at bounding box center [803, 360] width 14 height 14
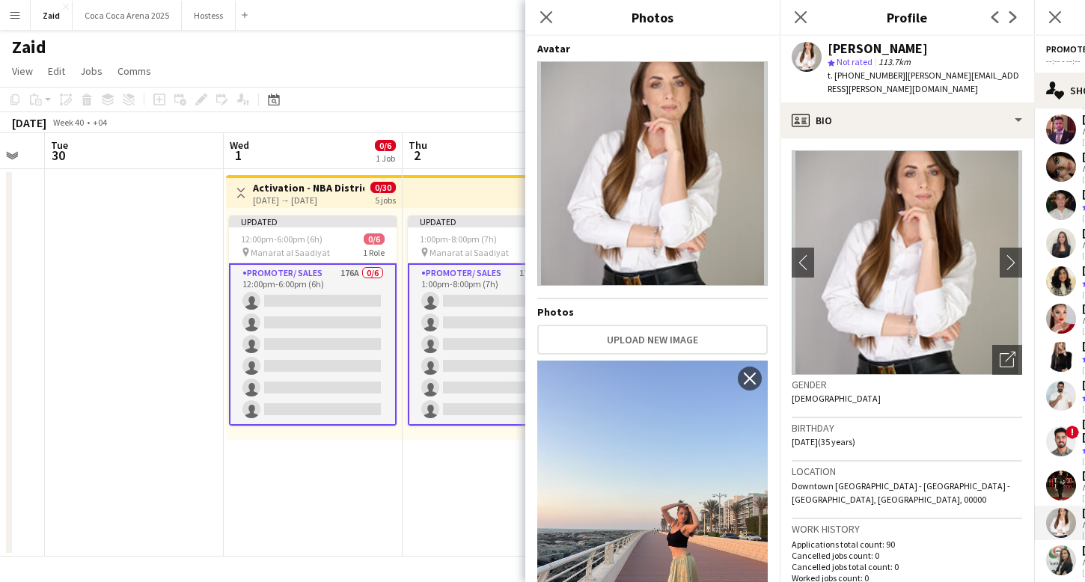
click at [1019, 471] on div "Location Downtown Dubai - Dubai - United Arab Emirates, Dubai, 00000" at bounding box center [907, 491] width 230 height 58
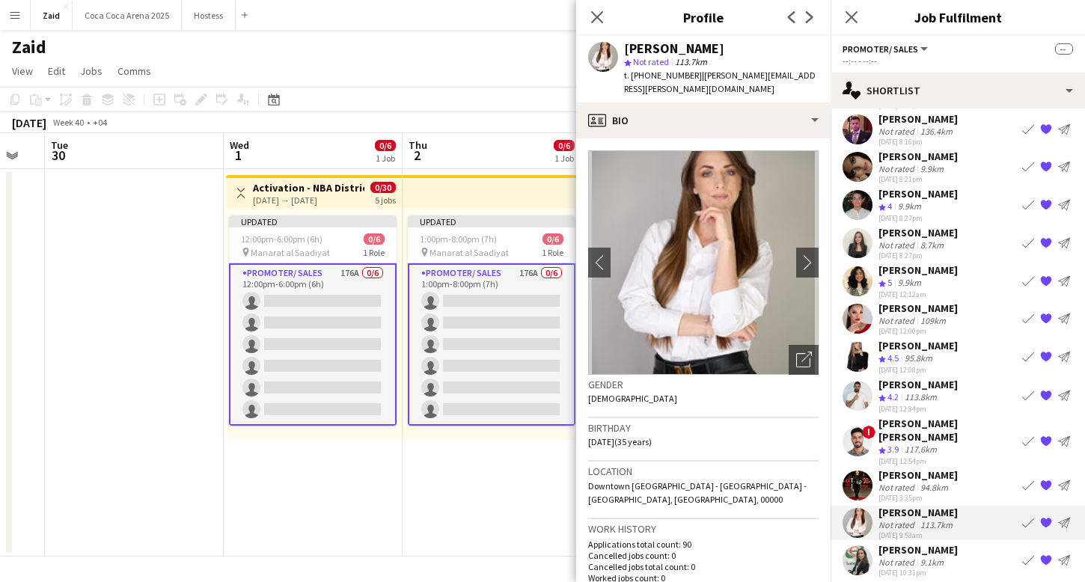
click at [1046, 517] on app-icon "{{ spriteTitle }}" at bounding box center [1046, 523] width 12 height 12
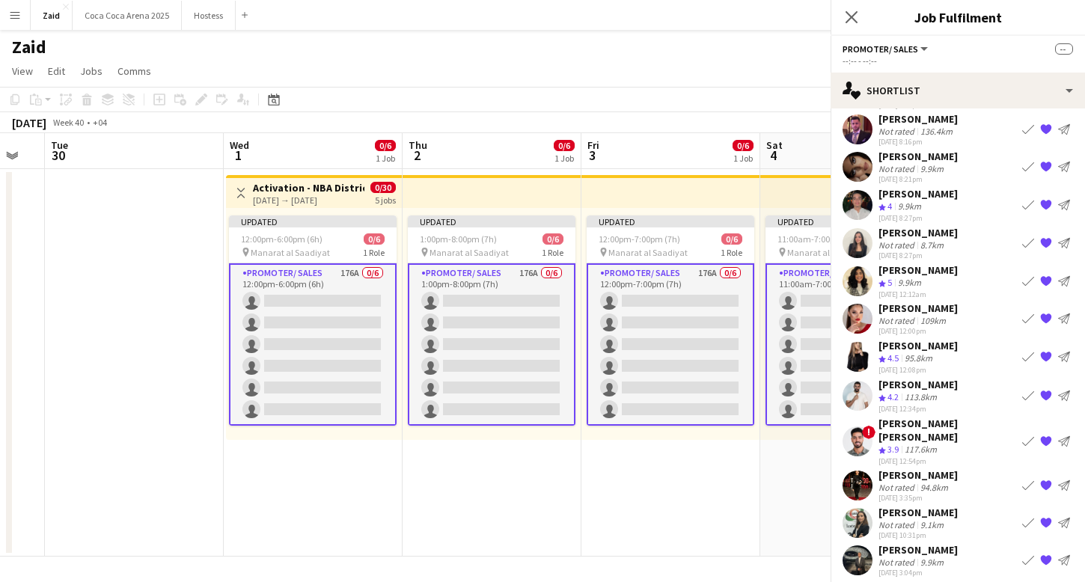
scroll to position [905, 0]
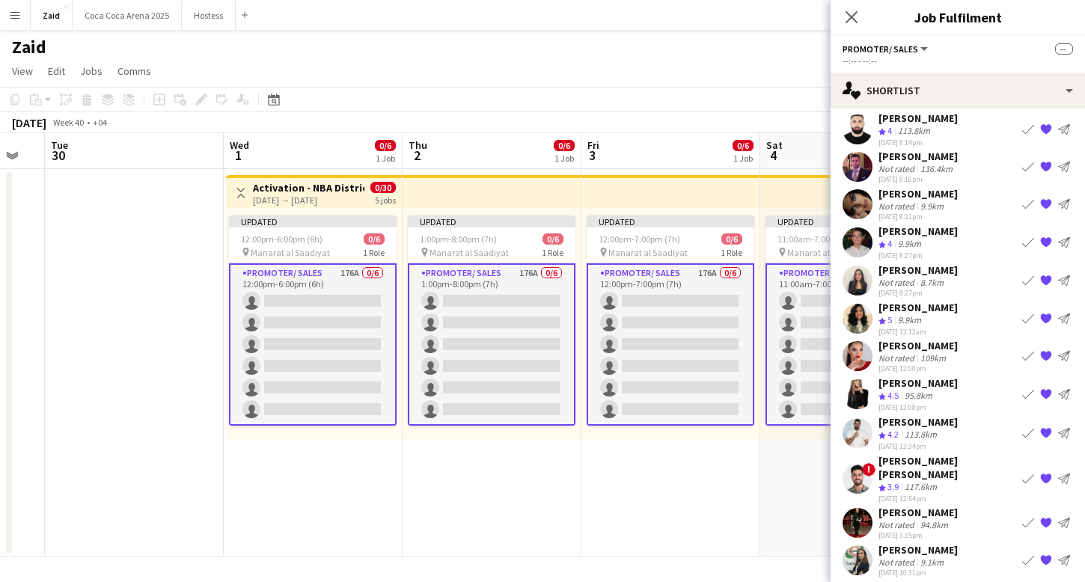
click at [994, 506] on div "Marina Iakovleva Not rated 94.8km 29-08-2025 3:35pm Book crew {{ spriteTitle }}…" at bounding box center [958, 523] width 254 height 34
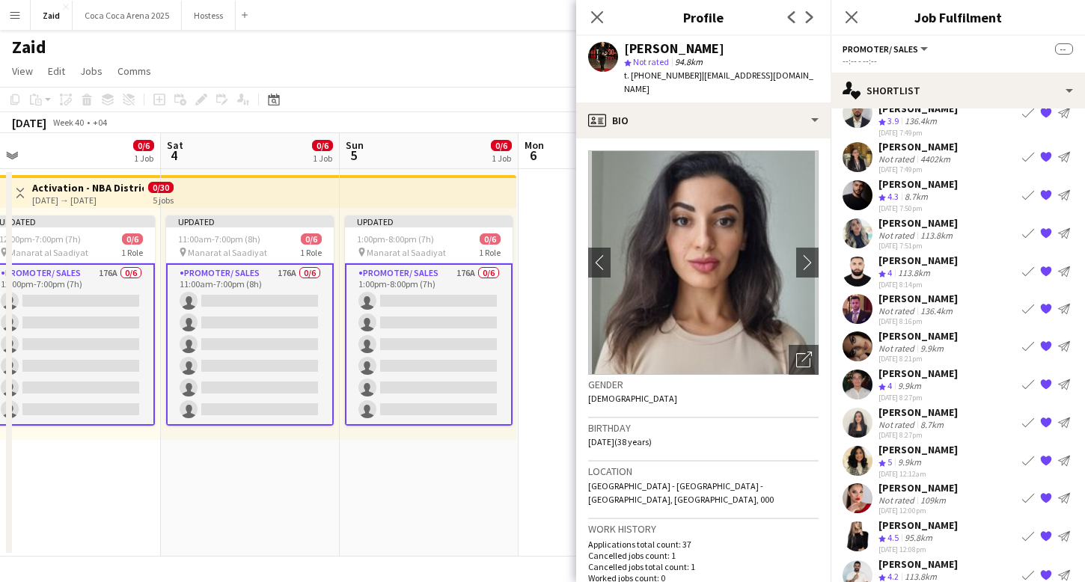
scroll to position [744, 0]
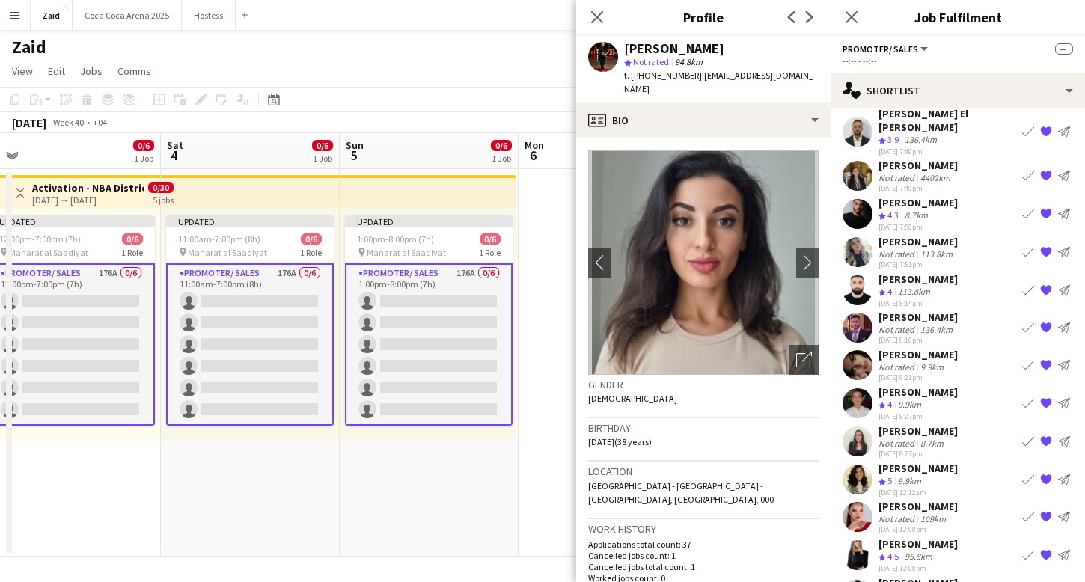
click at [498, 501] on app-date-cell "Updated 1:00pm-8:00pm (7h) 0/6 pin Manarat al Saadiyat 1 Role Promoter/ Sales 1…" at bounding box center [429, 363] width 179 height 388
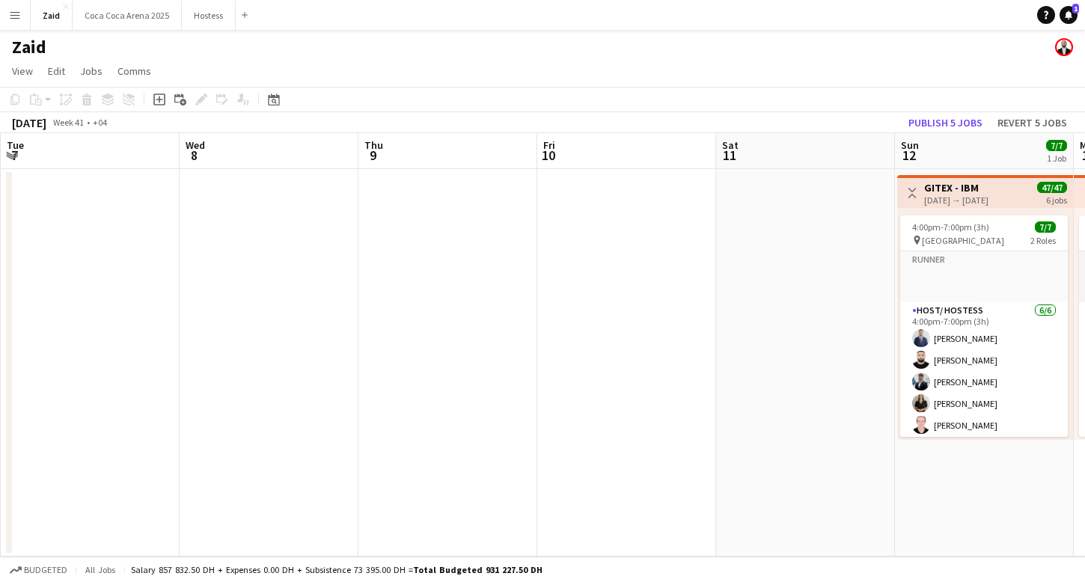
scroll to position [0, 438]
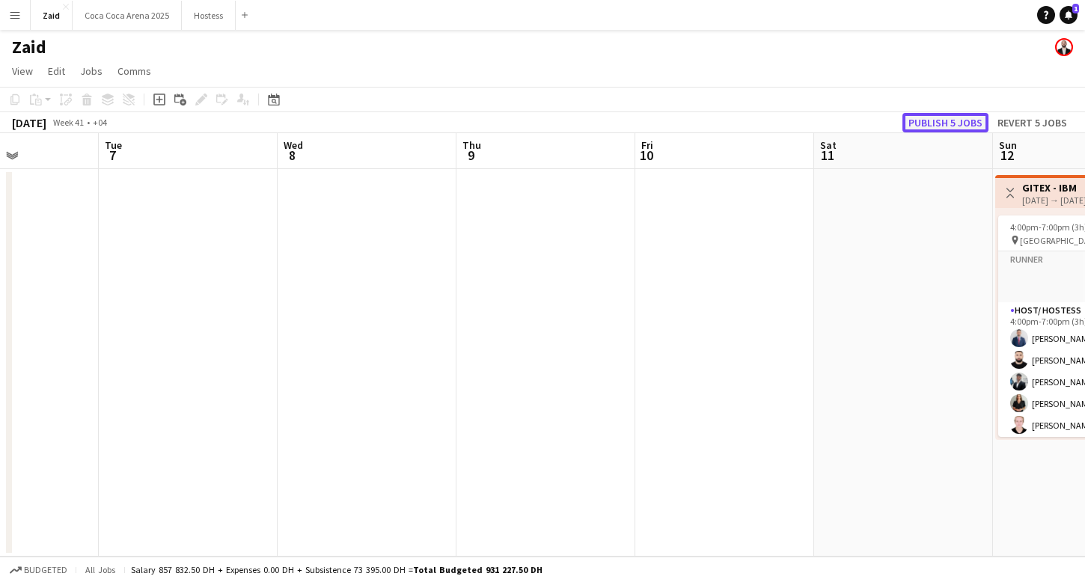
click at [959, 120] on button "Publish 5 jobs" at bounding box center [945, 122] width 86 height 19
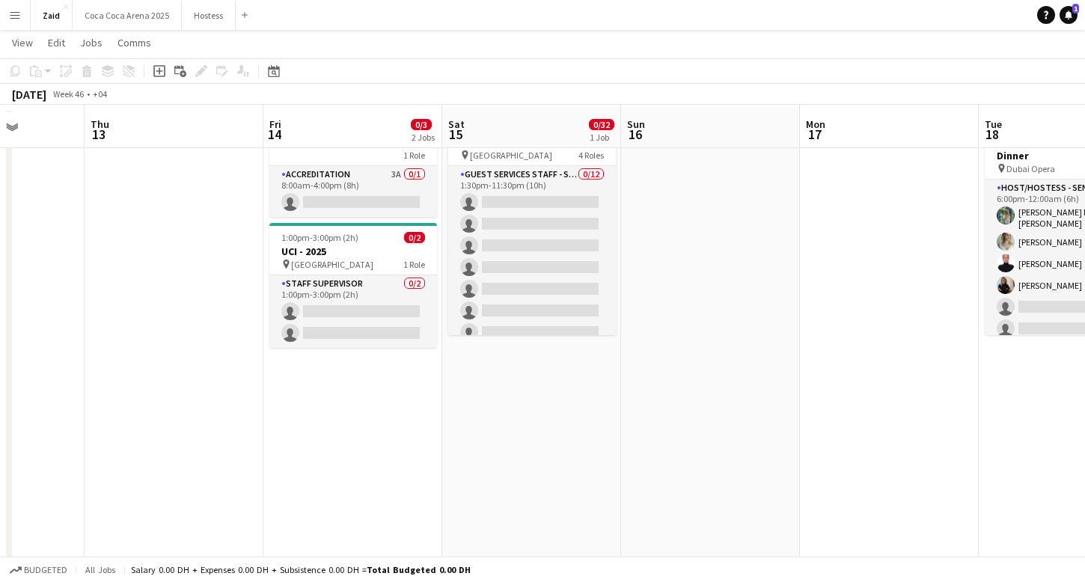
scroll to position [0, 0]
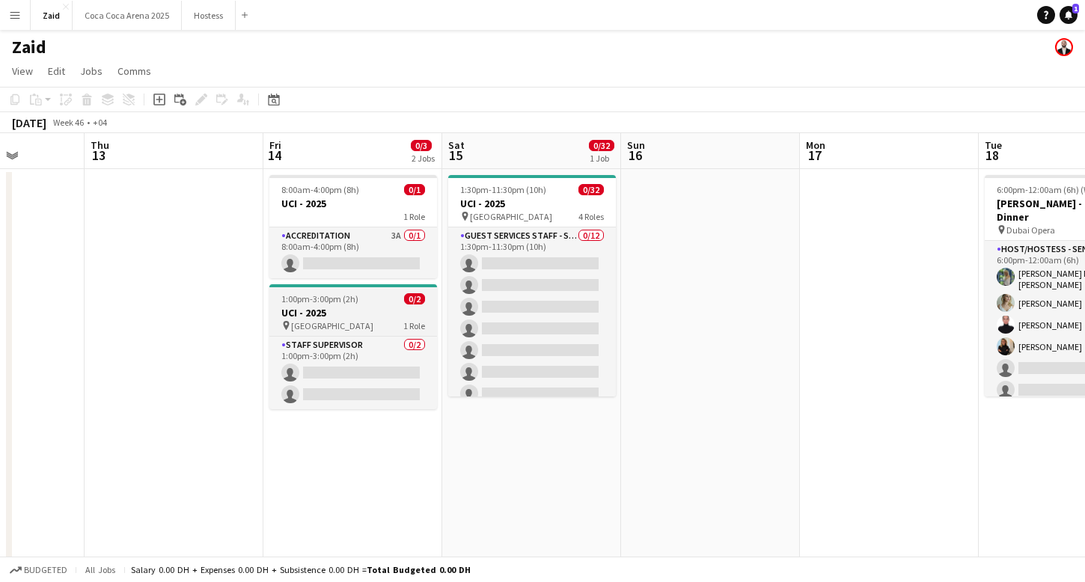
click at [406, 315] on h3 "UCI - 2025" at bounding box center [353, 312] width 168 height 13
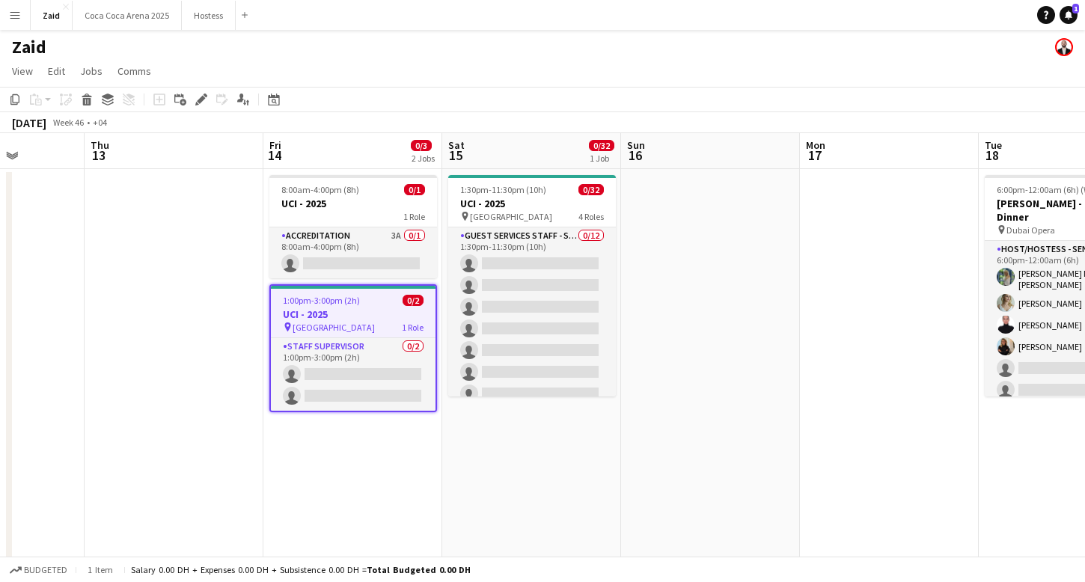
click at [499, 204] on h3 "UCI - 2025" at bounding box center [532, 203] width 168 height 13
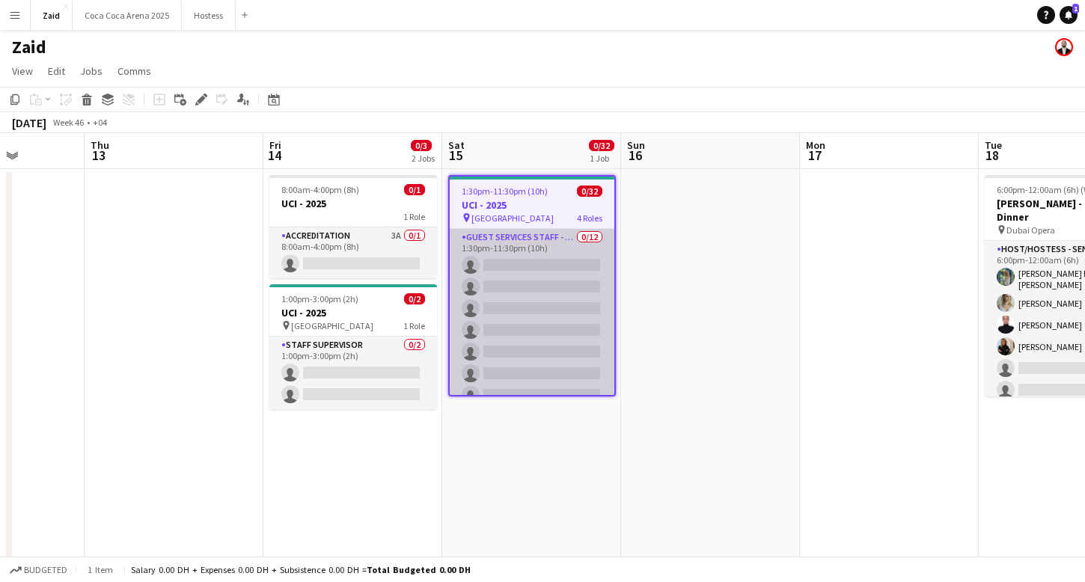
click at [495, 287] on app-card-role "Guest Services Staff - Senior 0/12 1:30pm-11:30pm (10h) single-neutral-actions …" at bounding box center [532, 374] width 165 height 290
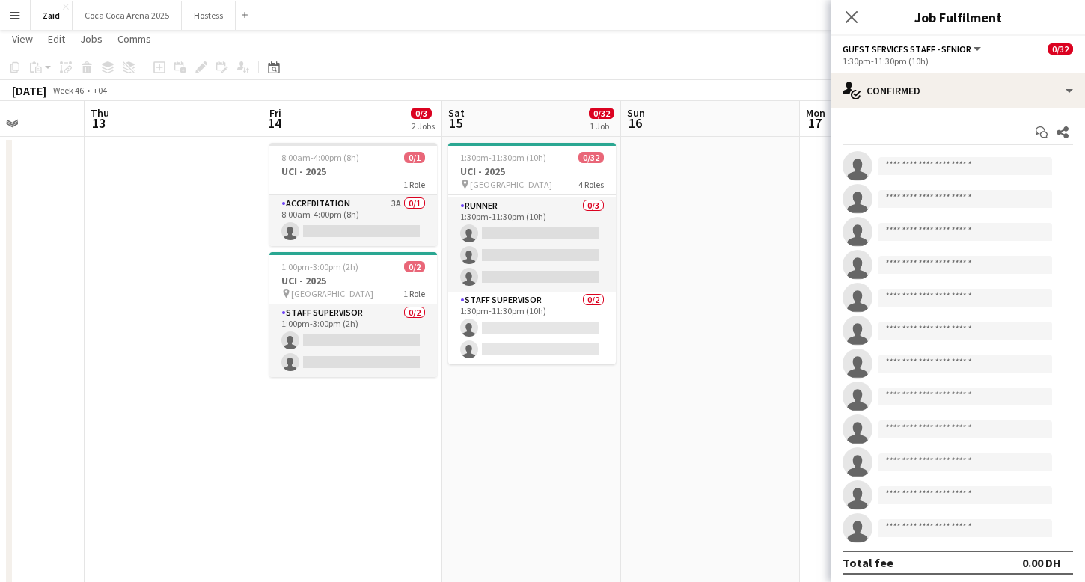
scroll to position [30, 0]
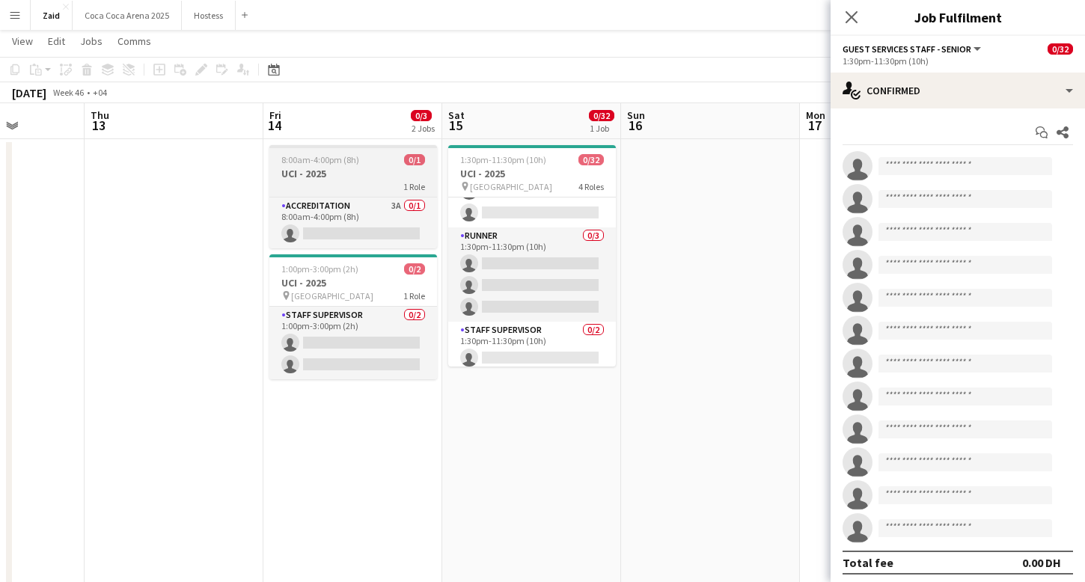
click at [363, 189] on div "1 Role" at bounding box center [353, 186] width 168 height 12
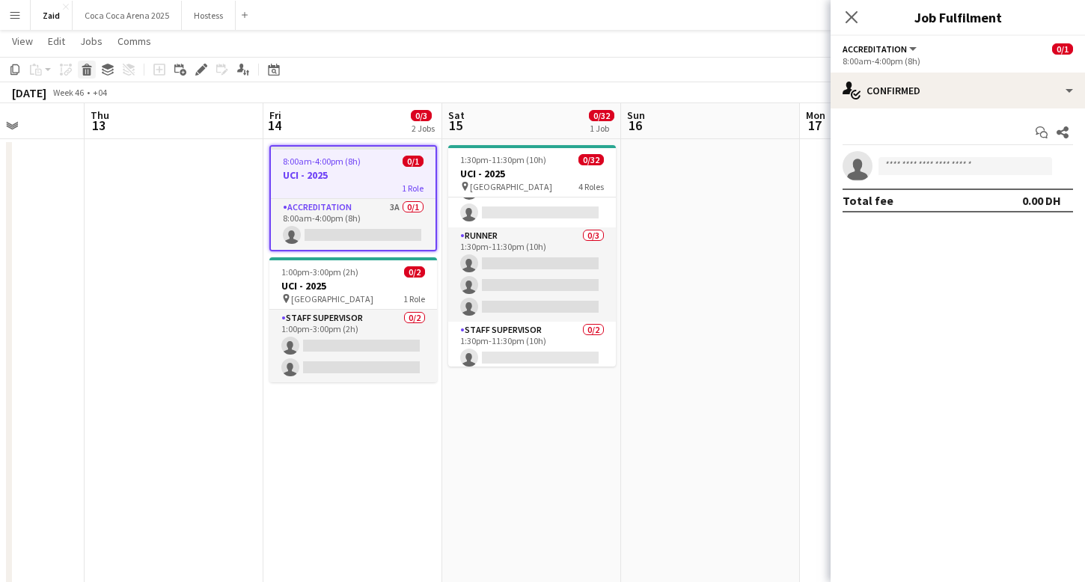
click at [88, 67] on icon at bounding box center [87, 66] width 10 height 4
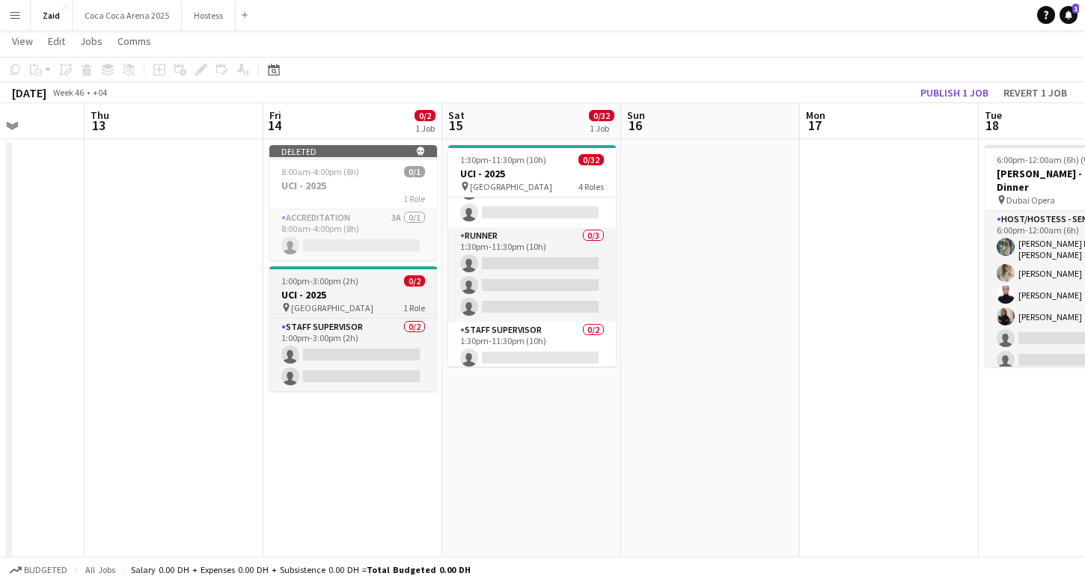
click at [426, 292] on h3 "UCI - 2025" at bounding box center [353, 294] width 168 height 13
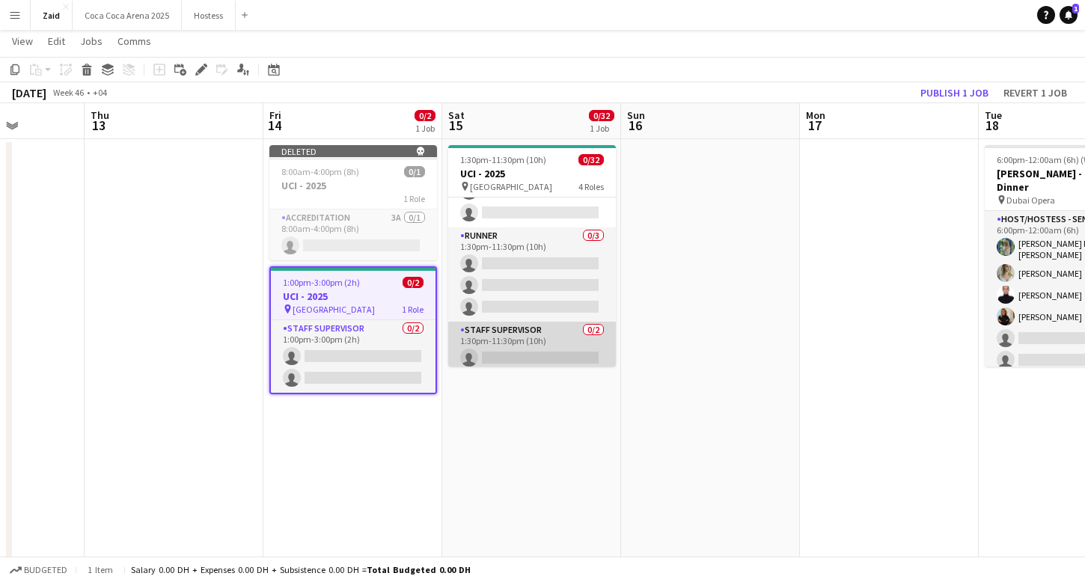
click at [578, 345] on app-card-role "Staff Supervisor 0/2 1:30pm-11:30pm (10h) single-neutral-actions single-neutral…" at bounding box center [532, 358] width 168 height 73
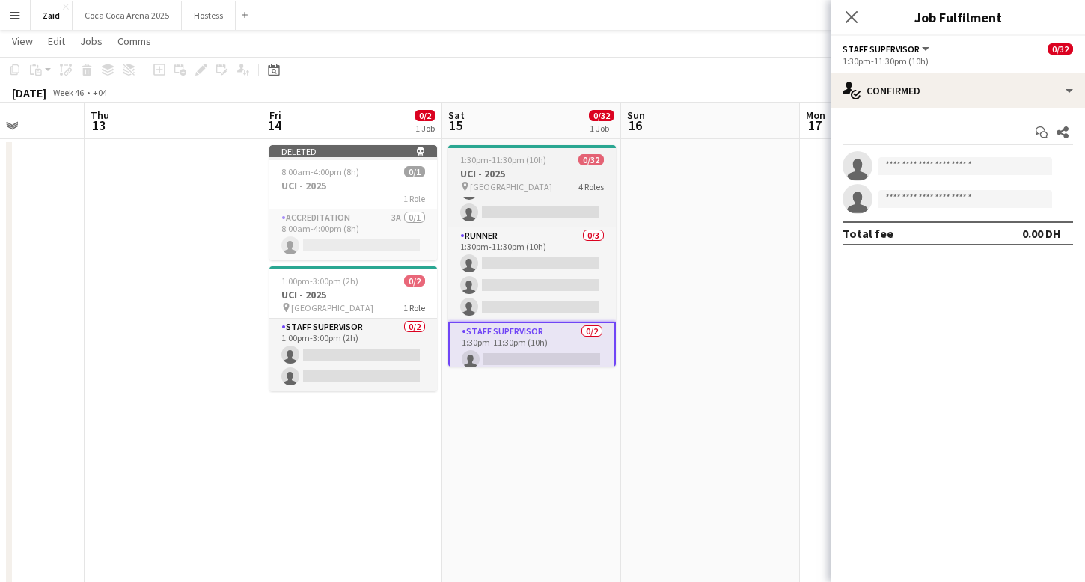
click at [519, 176] on h3 "UCI - 2025" at bounding box center [532, 173] width 168 height 13
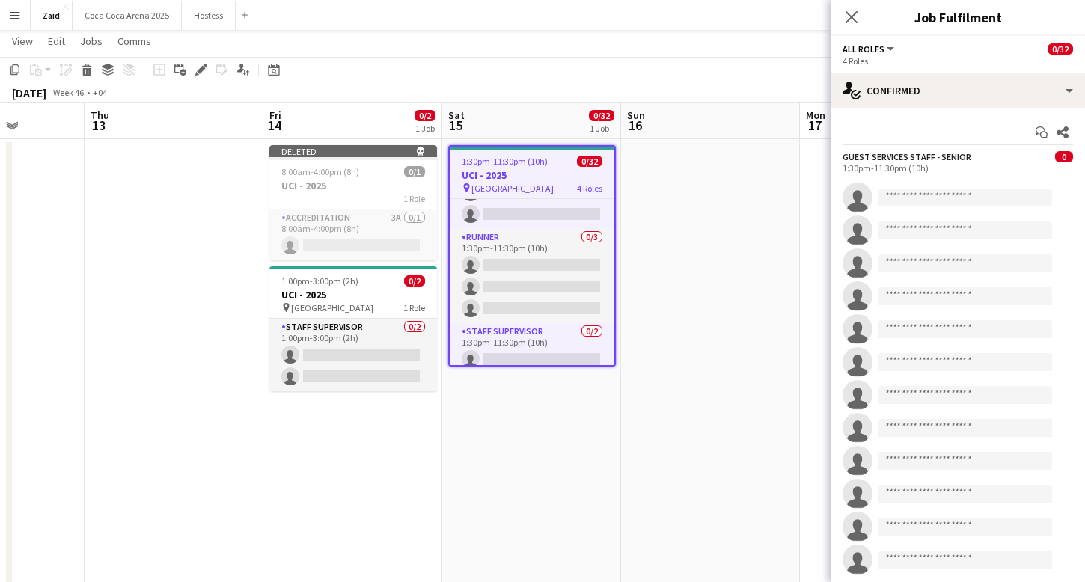
click at [415, 434] on app-date-cell "Deleted skull 8:00am-4:00pm (8h) 0/1 UCI - 2025 1 Role Accreditation 3A 0/1 8:0…" at bounding box center [352, 413] width 179 height 548
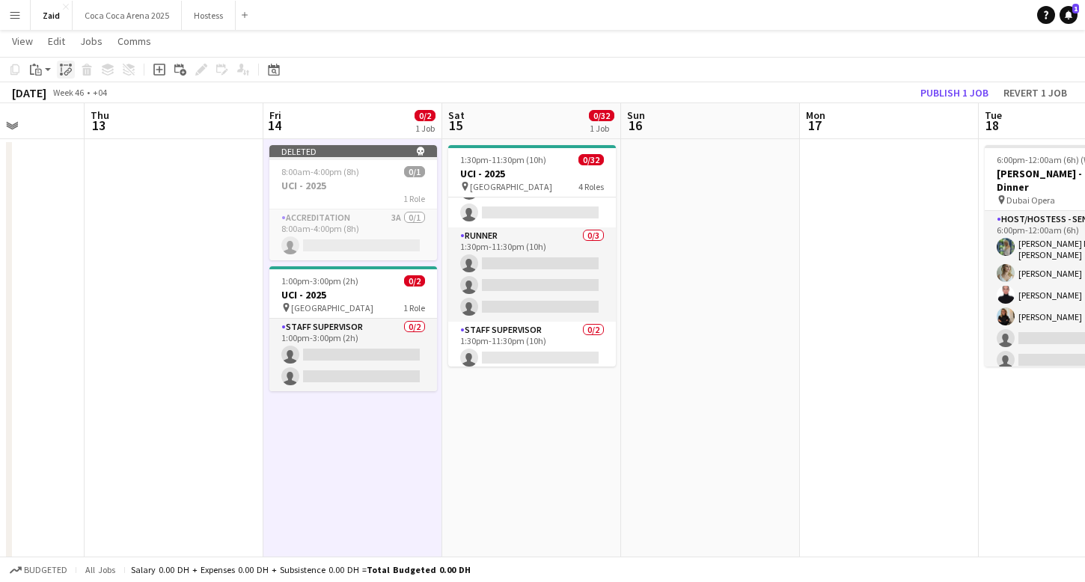
click at [62, 78] on div "Paste linked Job" at bounding box center [66, 70] width 18 height 18
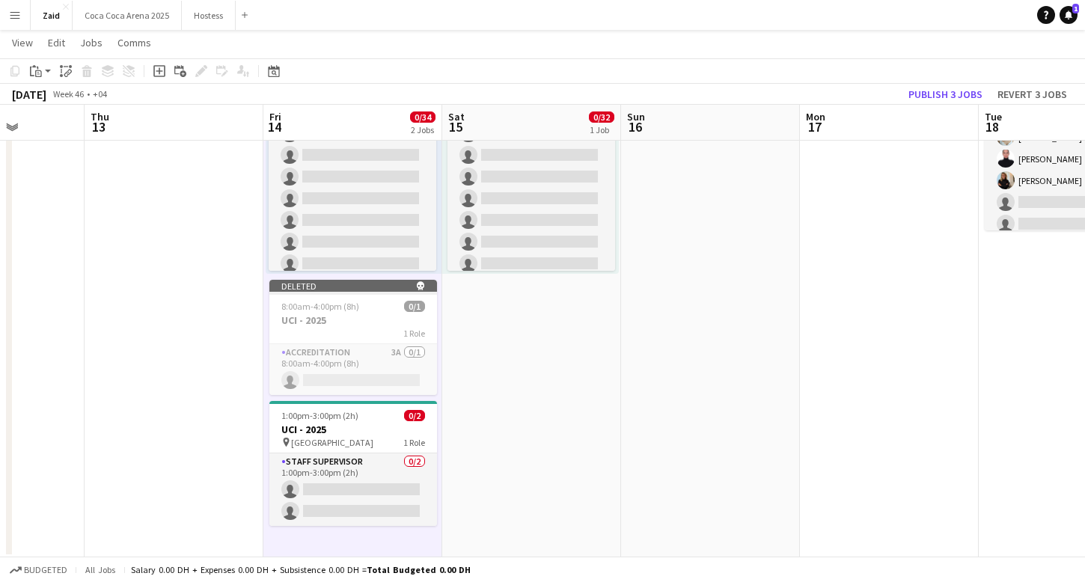
scroll to position [166, 0]
click at [395, 413] on div "1:00pm-3:00pm (2h) 0/2" at bounding box center [353, 414] width 168 height 11
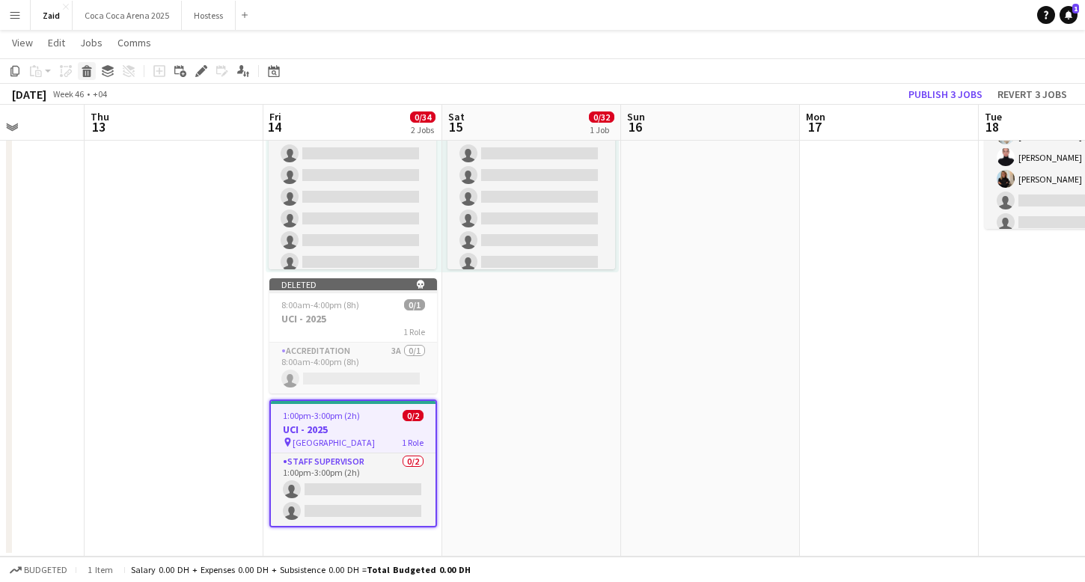
click at [93, 70] on div "Delete" at bounding box center [87, 71] width 18 height 18
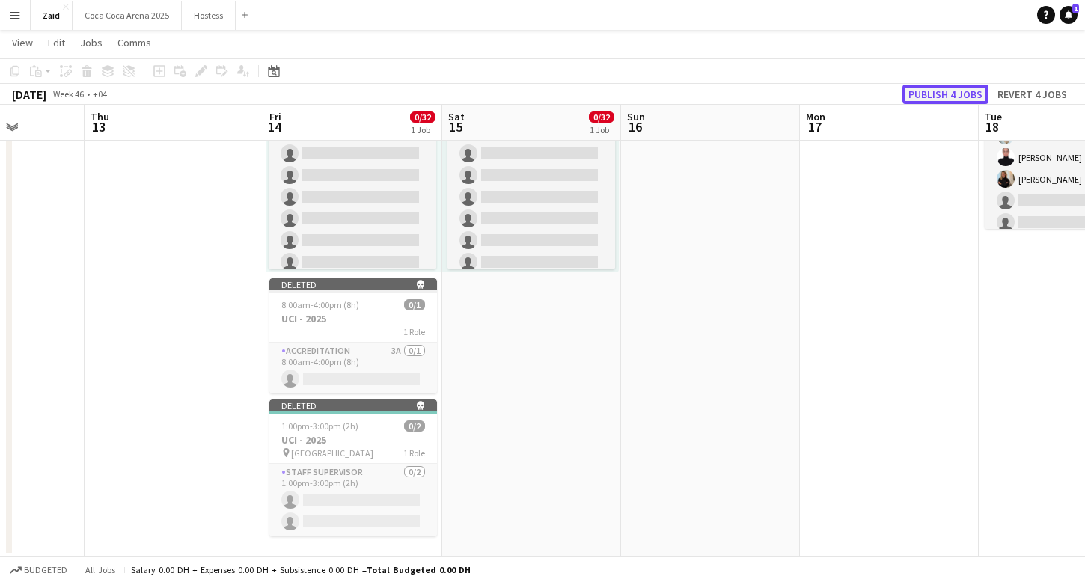
click at [950, 94] on button "Publish 4 jobs" at bounding box center [945, 94] width 86 height 19
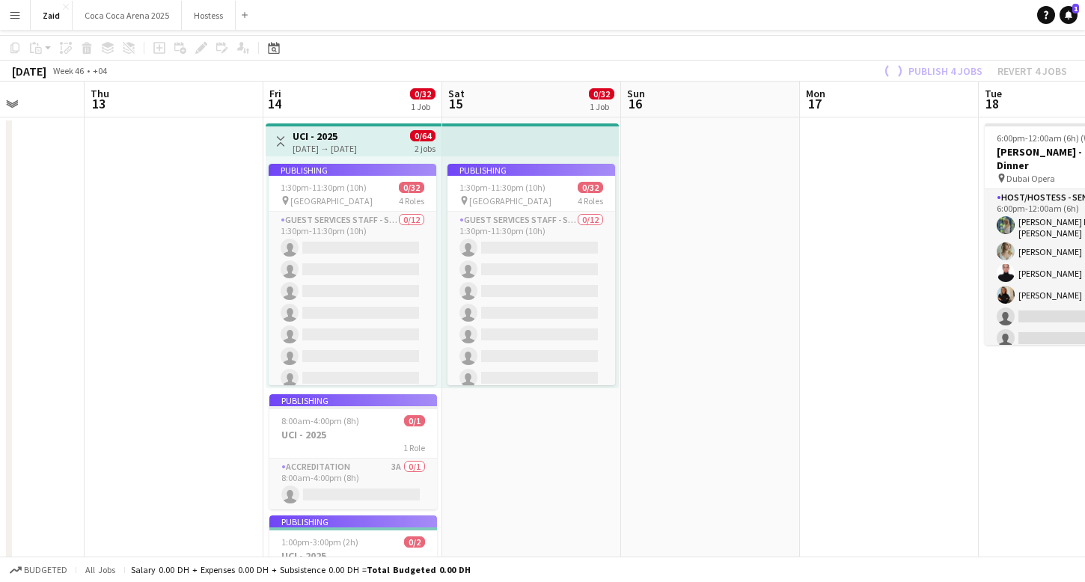
scroll to position [0, 0]
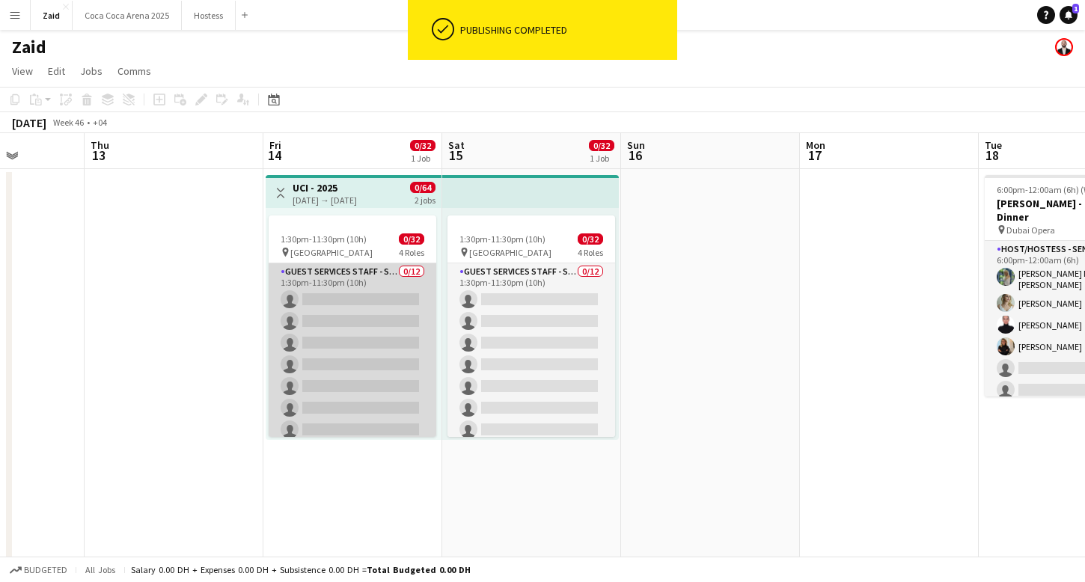
click at [350, 288] on app-card-role "Guest Services Staff - Senior 0/12 1:30pm-11:30pm (10h) single-neutral-actions …" at bounding box center [353, 408] width 168 height 290
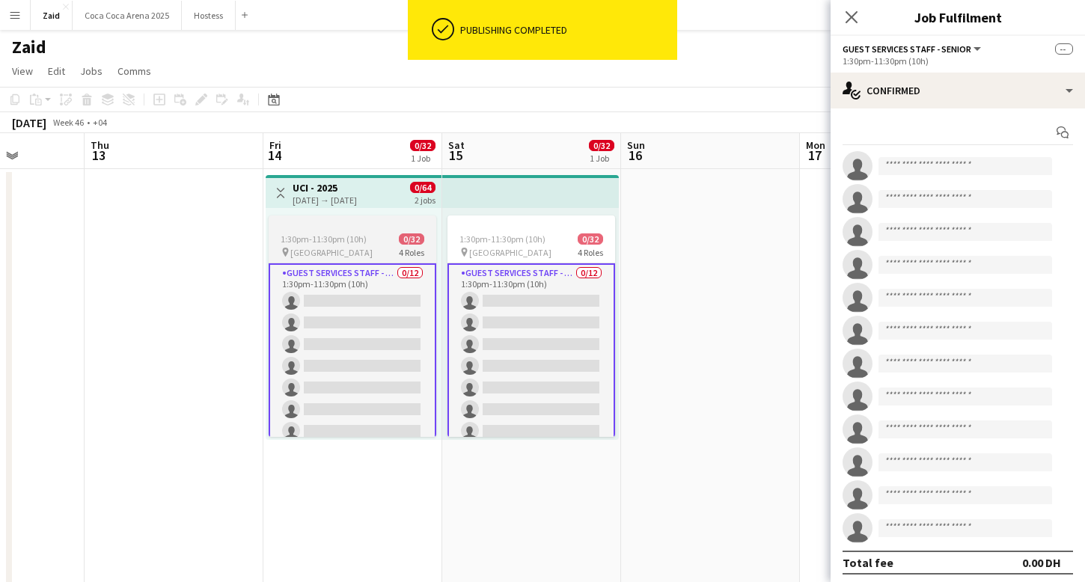
click at [372, 235] on div "1:30pm-11:30pm (10h) 0/32" at bounding box center [353, 238] width 168 height 11
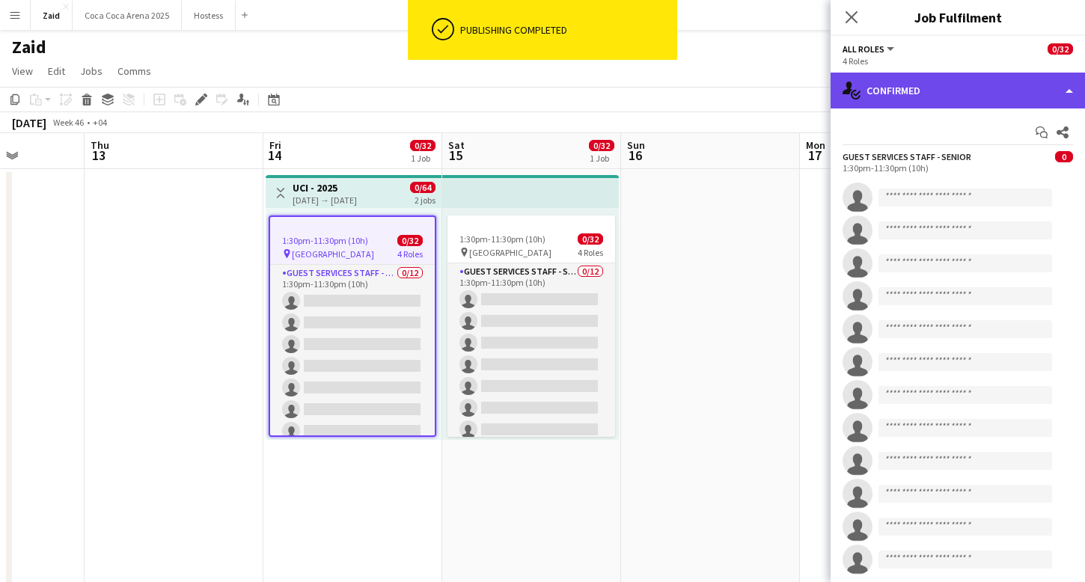
click at [877, 106] on div "single-neutral-actions-check-2 Confirmed" at bounding box center [958, 91] width 254 height 36
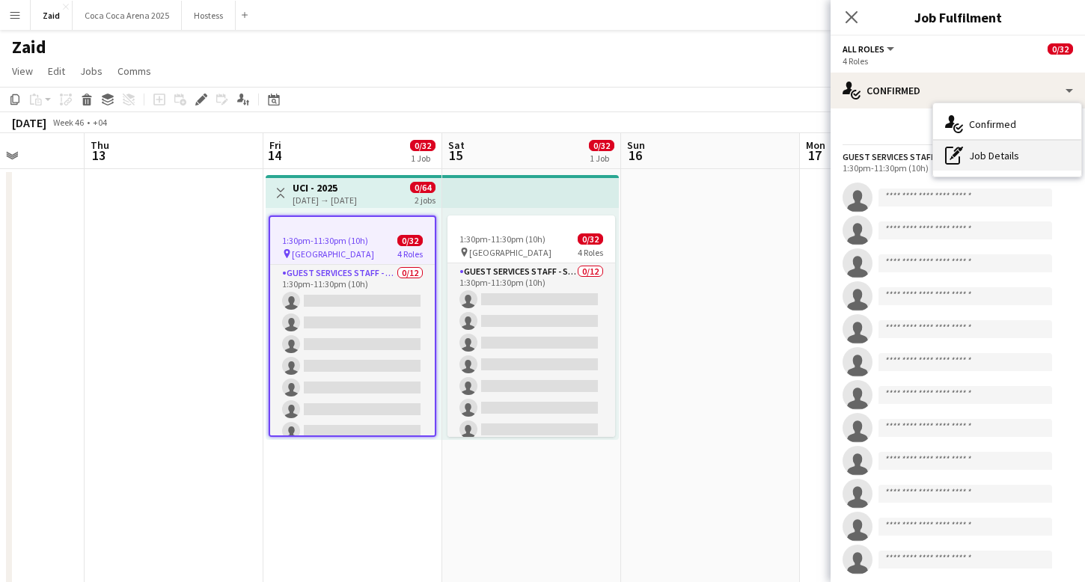
click at [958, 154] on icon "pen-write" at bounding box center [954, 156] width 18 height 18
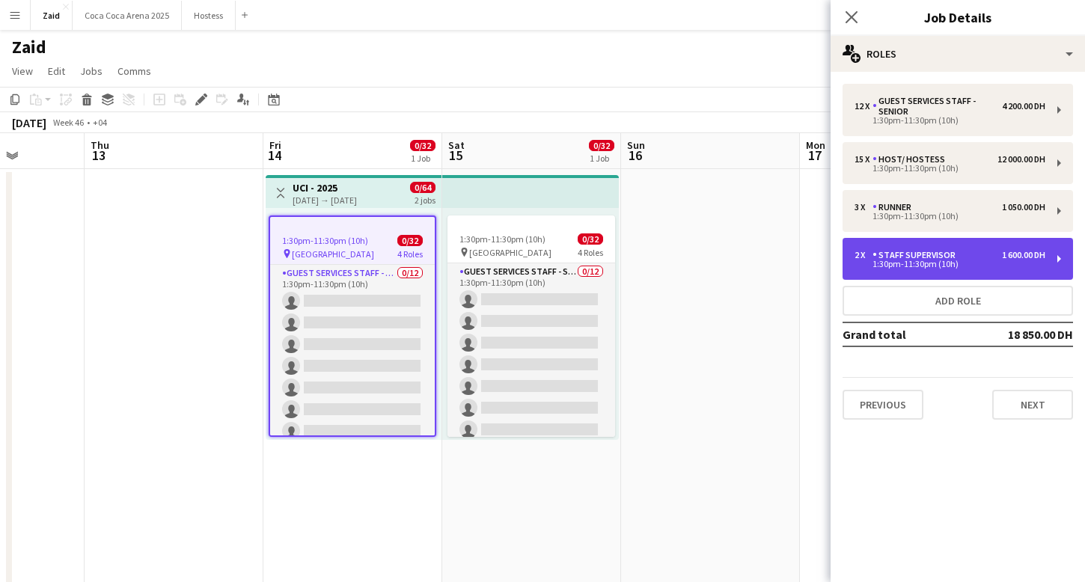
click at [956, 254] on div "Staff Supervisor" at bounding box center [916, 255] width 89 height 10
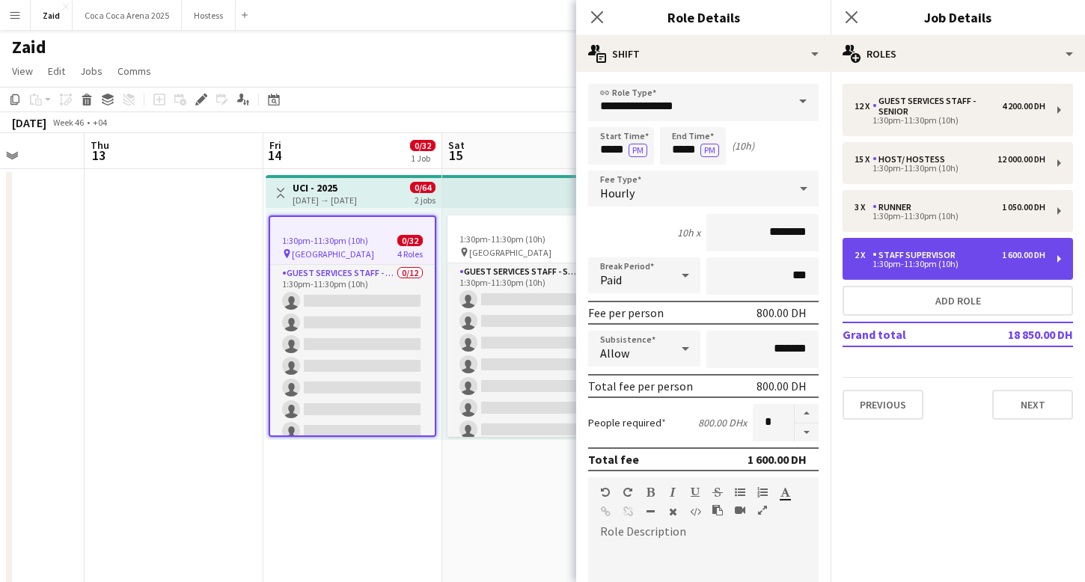
click at [958, 239] on div "2 x Staff Supervisor 1 600.00 DH 1:30pm-11:30pm (10h)" at bounding box center [957, 259] width 230 height 42
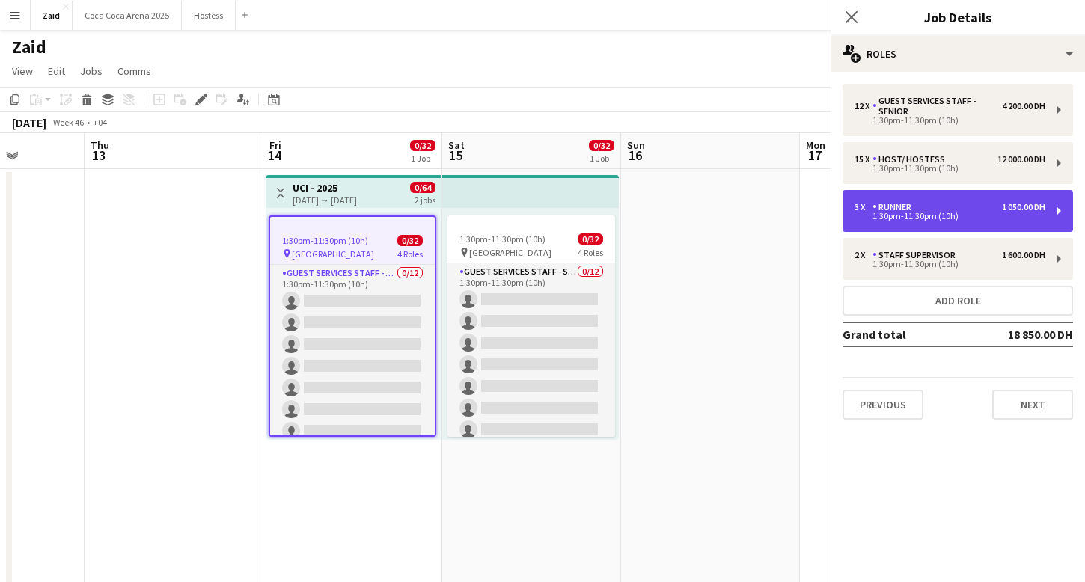
click at [944, 212] on div "1:30pm-11:30pm (10h)" at bounding box center [949, 215] width 191 height 7
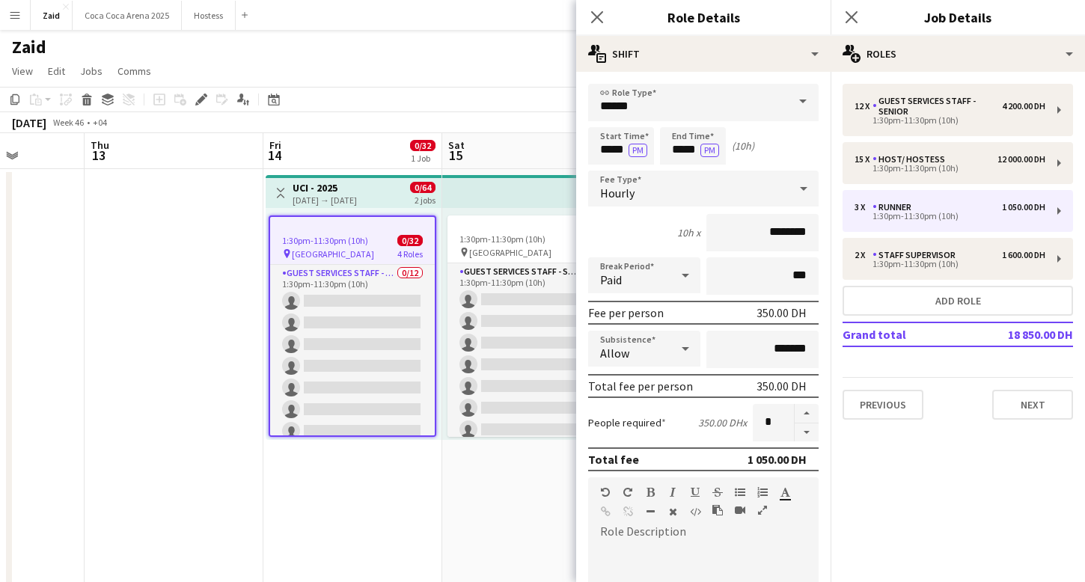
click at [781, 75] on div "link Role Type ****** Start Time ***** PM End Time ***** PM (10h) Fee Type Hour…" at bounding box center [703, 521] width 254 height 899
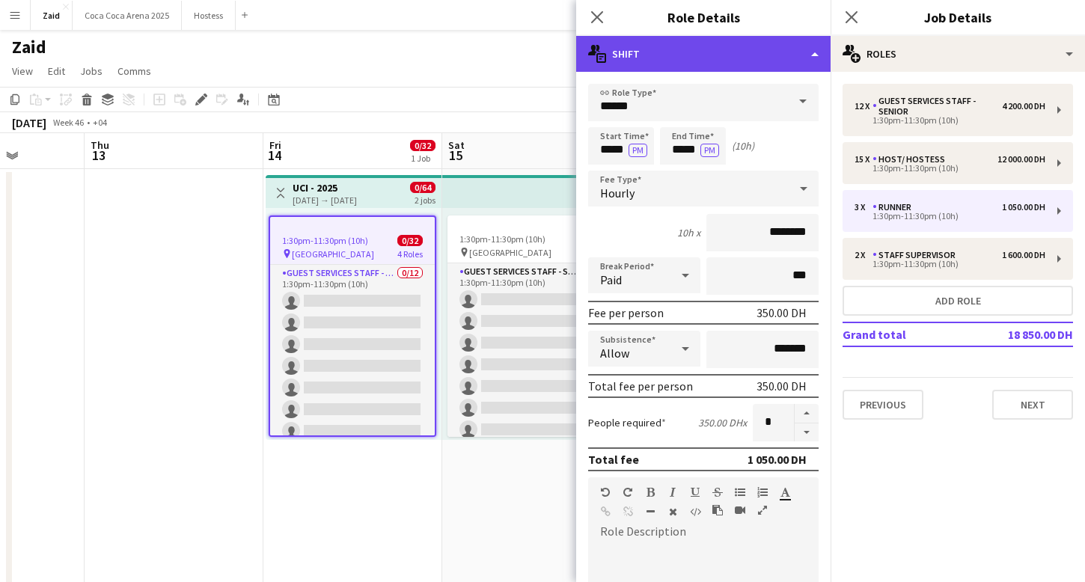
click at [781, 60] on div "multiple-actions-text Shift" at bounding box center [703, 54] width 254 height 36
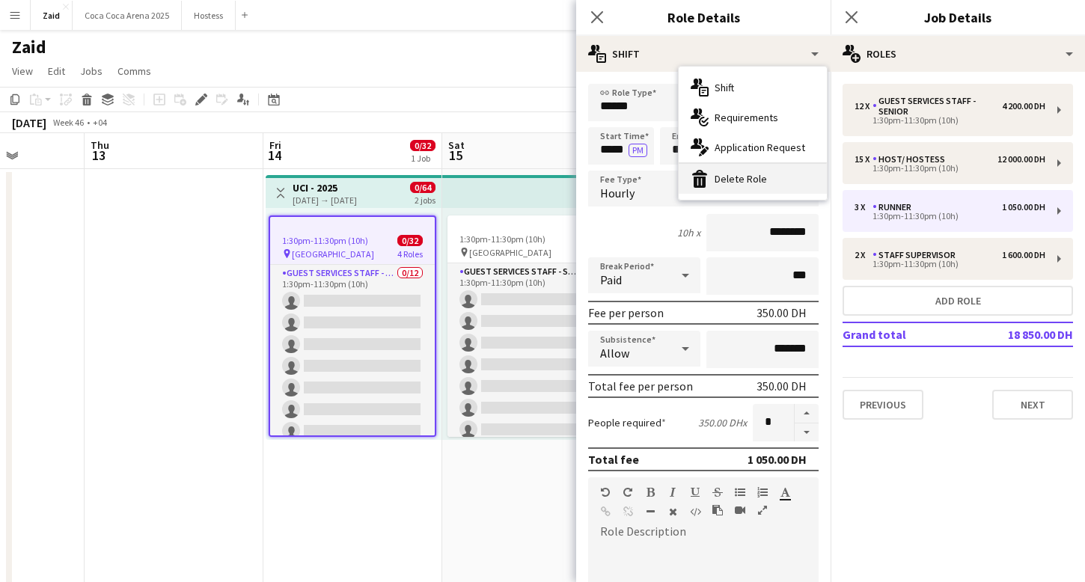
click at [791, 182] on div "bin-2 Delete Role" at bounding box center [753, 179] width 148 height 30
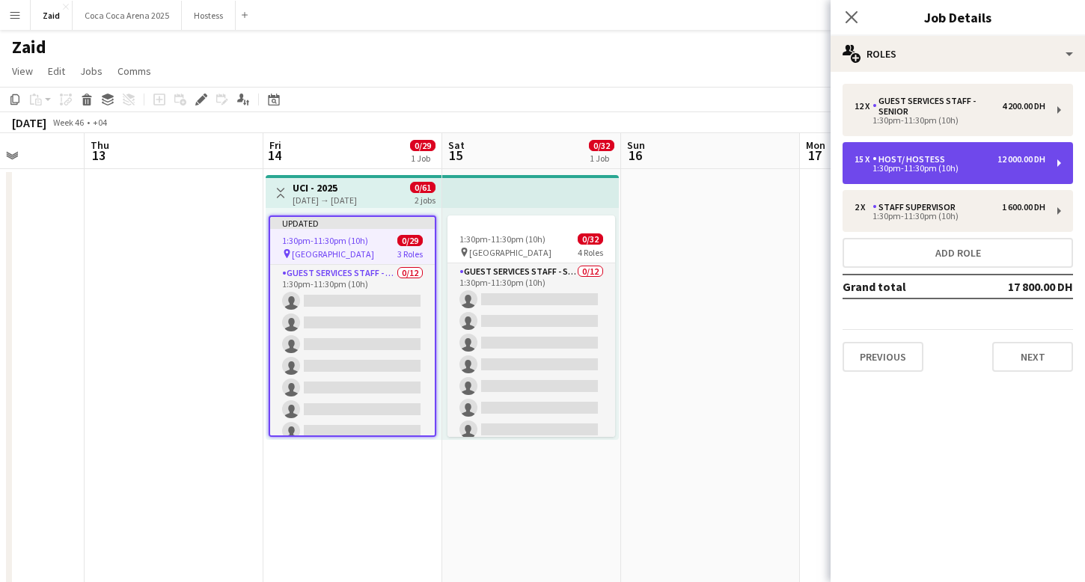
click at [925, 162] on div "Host/ Hostess" at bounding box center [911, 159] width 79 height 10
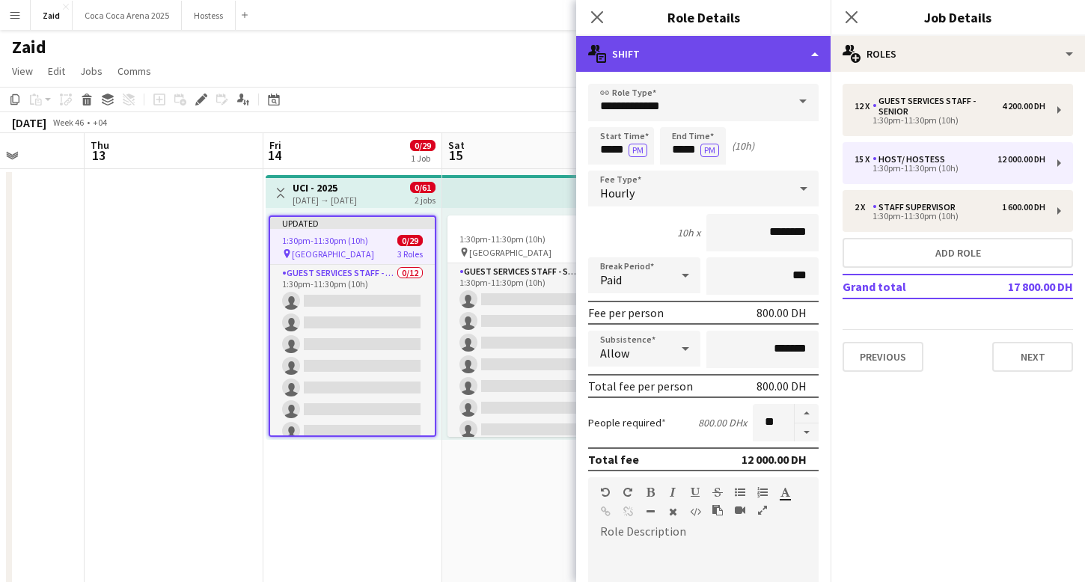
click at [770, 67] on div "multiple-actions-text Shift" at bounding box center [703, 54] width 254 height 36
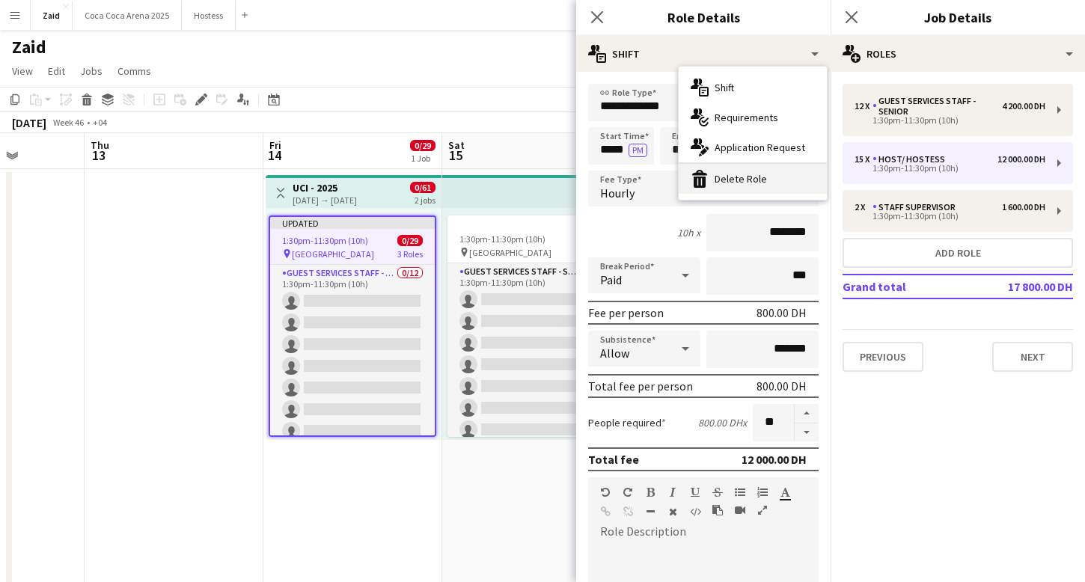
click at [768, 176] on div "bin-2 Delete Role" at bounding box center [753, 179] width 148 height 30
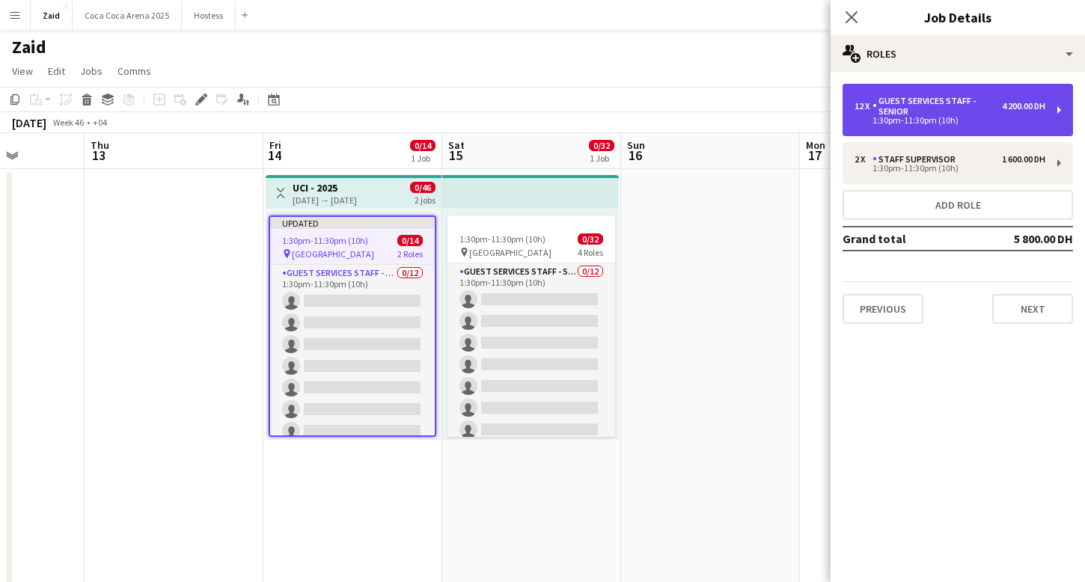
click at [985, 112] on div "Guest Services Staff - Senior" at bounding box center [936, 106] width 129 height 21
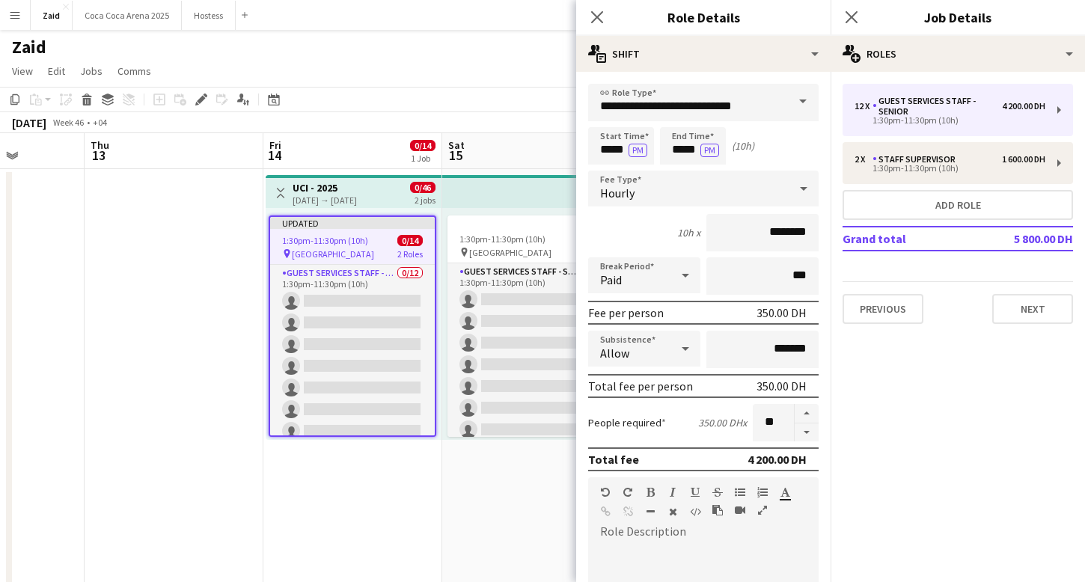
click at [756, 73] on div "**********" at bounding box center [703, 521] width 254 height 899
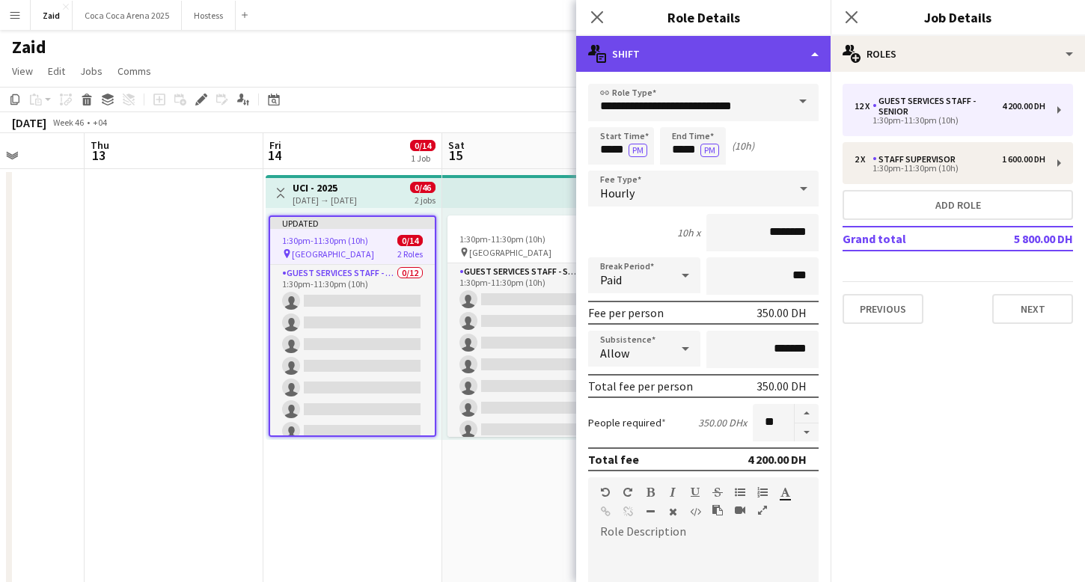
click at [756, 51] on div "multiple-actions-text Shift" at bounding box center [703, 54] width 254 height 36
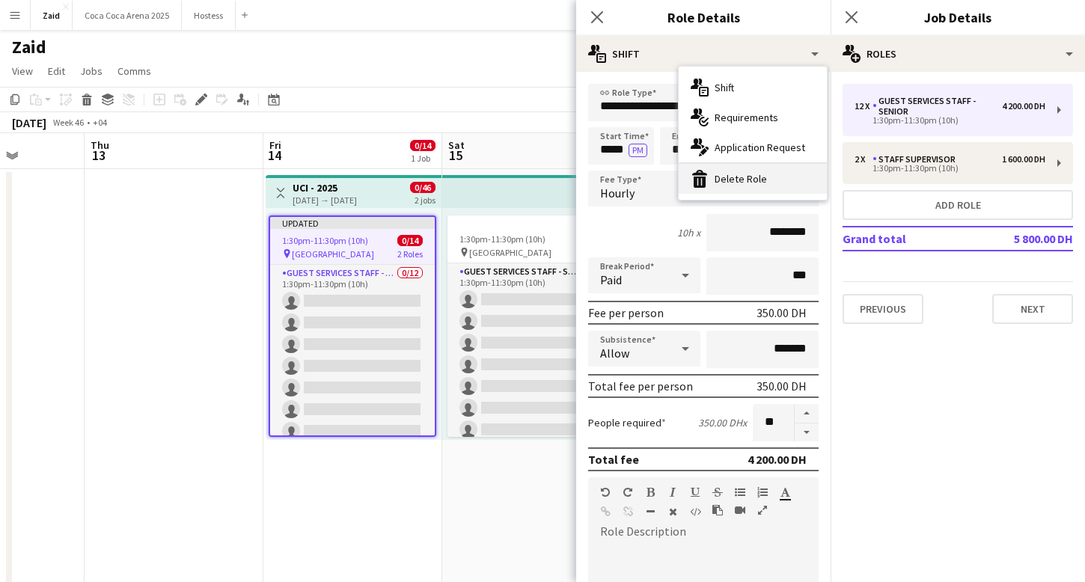
click at [768, 173] on div "bin-2 Delete Role" at bounding box center [753, 179] width 148 height 30
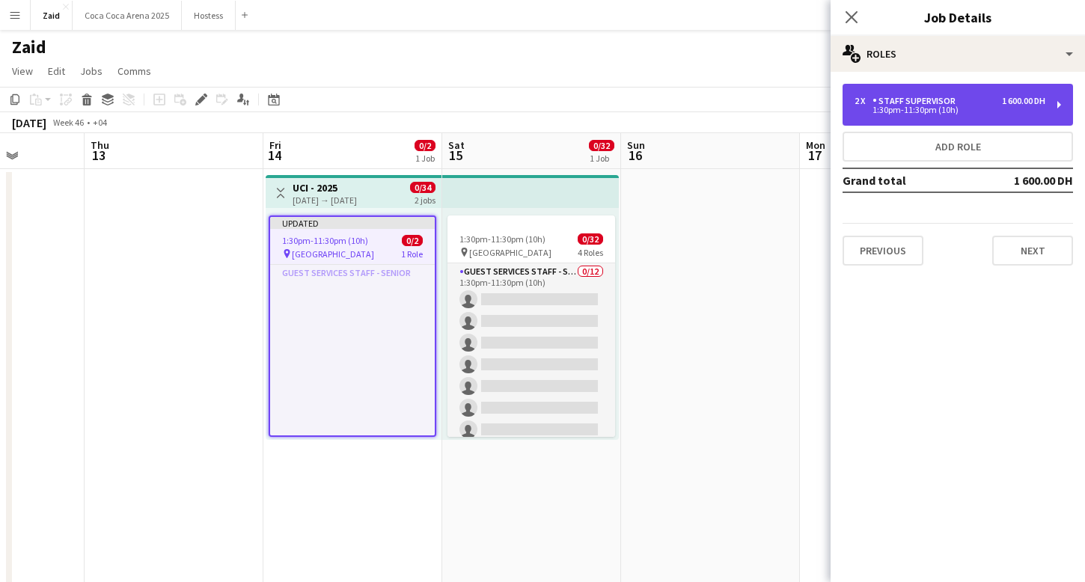
click at [917, 107] on div "1:30pm-11:30pm (10h)" at bounding box center [949, 109] width 191 height 7
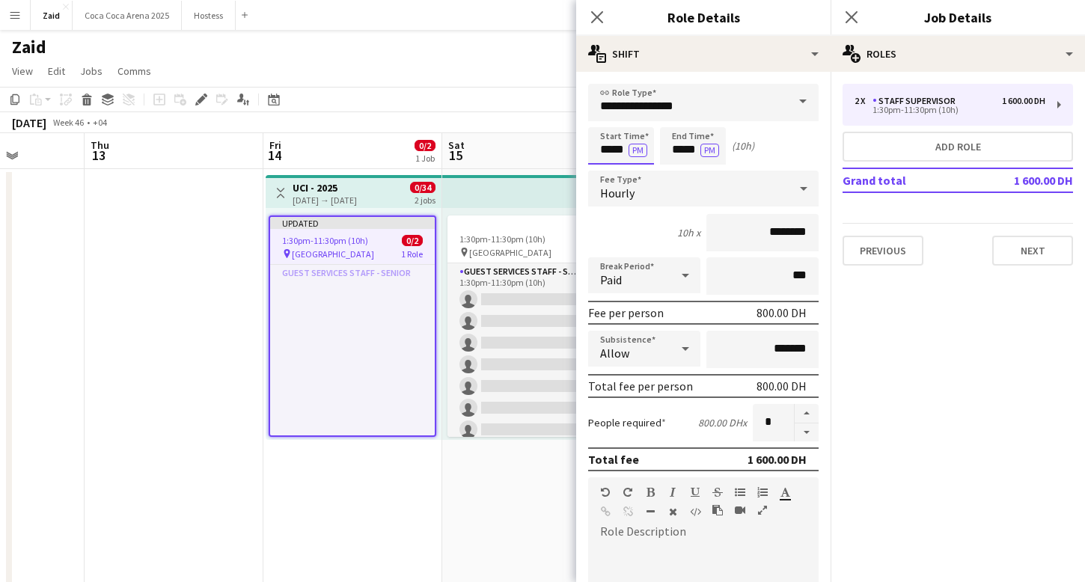
click at [618, 154] on input "*****" at bounding box center [621, 145] width 66 height 37
click at [612, 170] on div at bounding box center [606, 172] width 30 height 15
click at [634, 121] on div at bounding box center [636, 119] width 30 height 15
type input "*****"
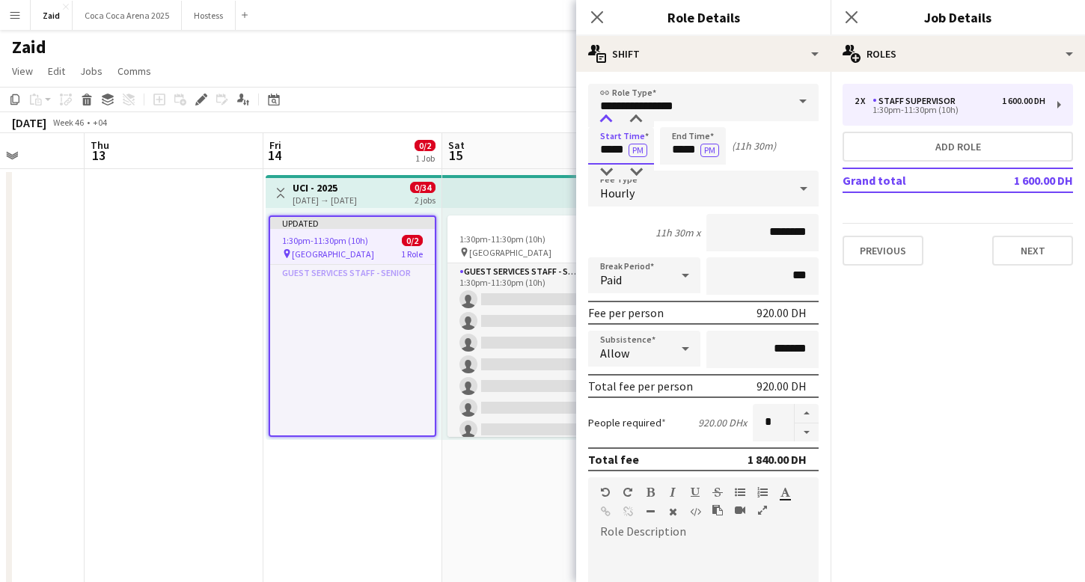
click at [602, 123] on div at bounding box center [606, 119] width 30 height 15
click at [697, 145] on input "*****" at bounding box center [693, 145] width 66 height 37
click at [686, 163] on input "*****" at bounding box center [693, 145] width 66 height 37
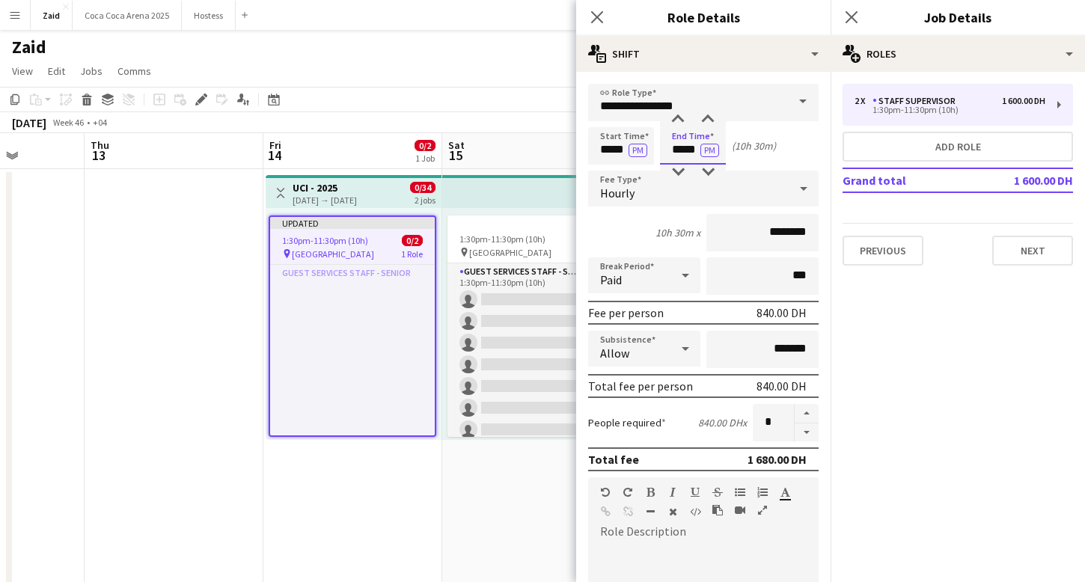
click at [686, 163] on input "*****" at bounding box center [693, 145] width 66 height 37
click at [685, 168] on div at bounding box center [678, 172] width 30 height 15
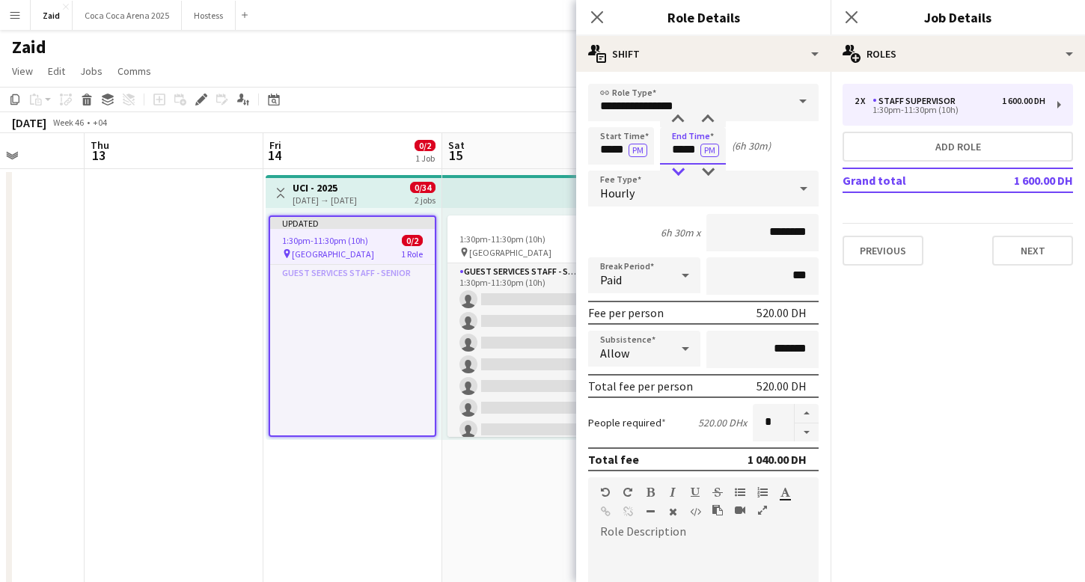
click at [685, 168] on div at bounding box center [678, 172] width 30 height 15
click at [715, 168] on div at bounding box center [708, 172] width 30 height 15
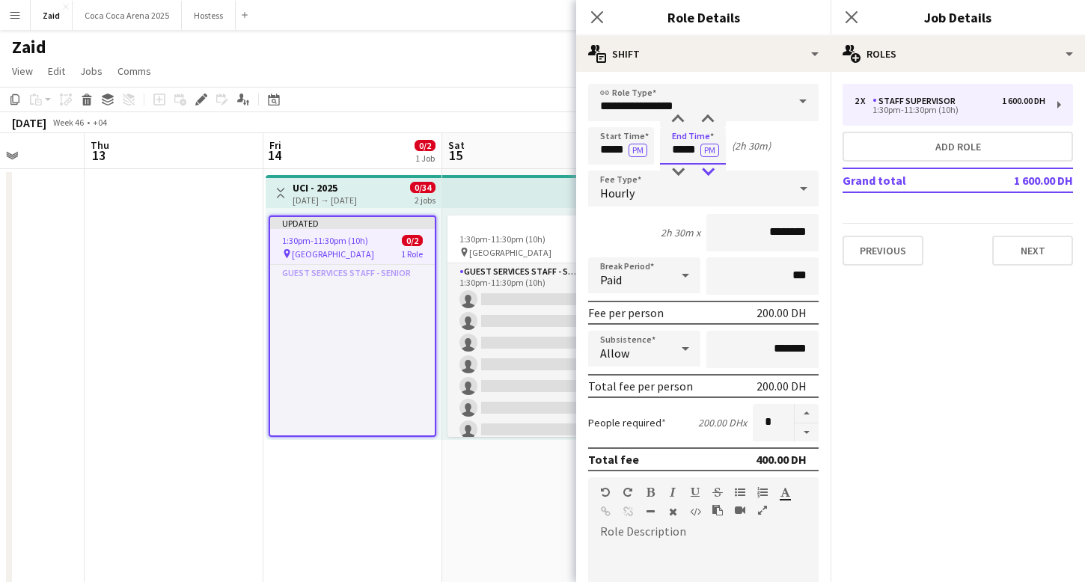
type input "*****"
click at [715, 168] on div at bounding box center [708, 172] width 30 height 15
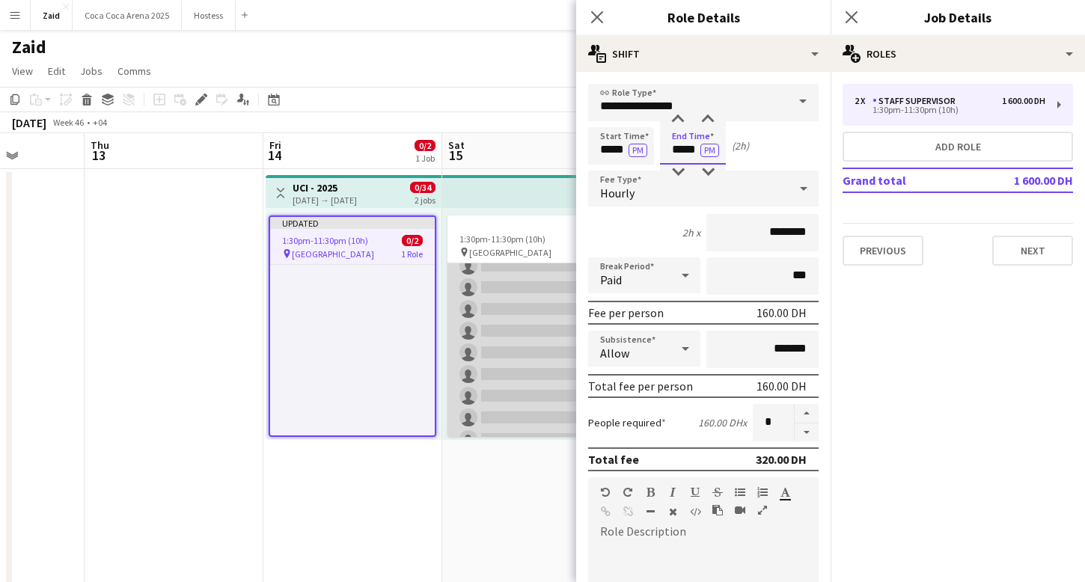
scroll to position [33, 0]
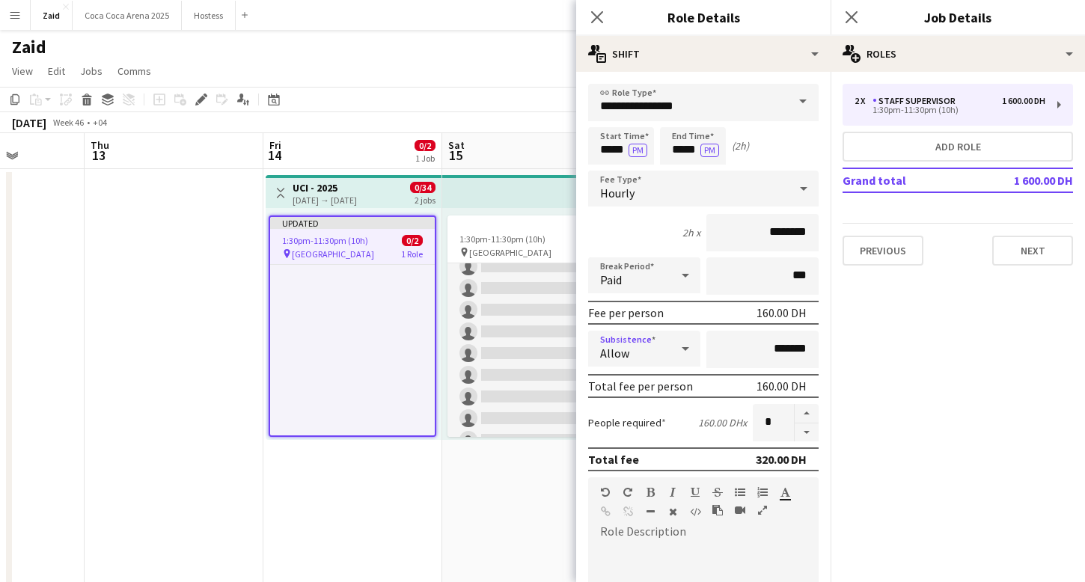
click at [633, 340] on div "Allow" at bounding box center [629, 349] width 82 height 36
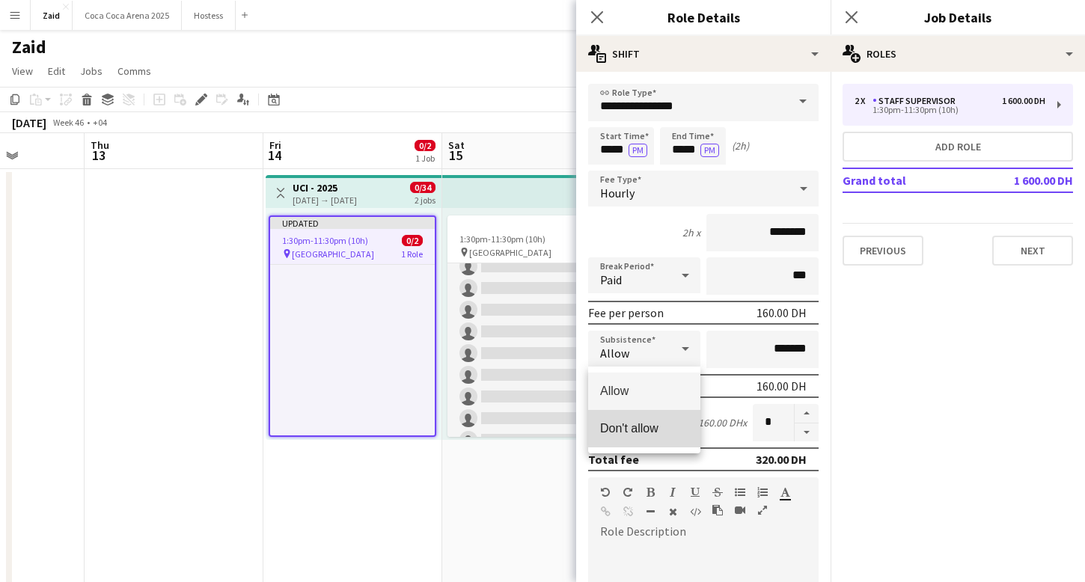
click at [656, 424] on span "Don't allow" at bounding box center [644, 428] width 88 height 14
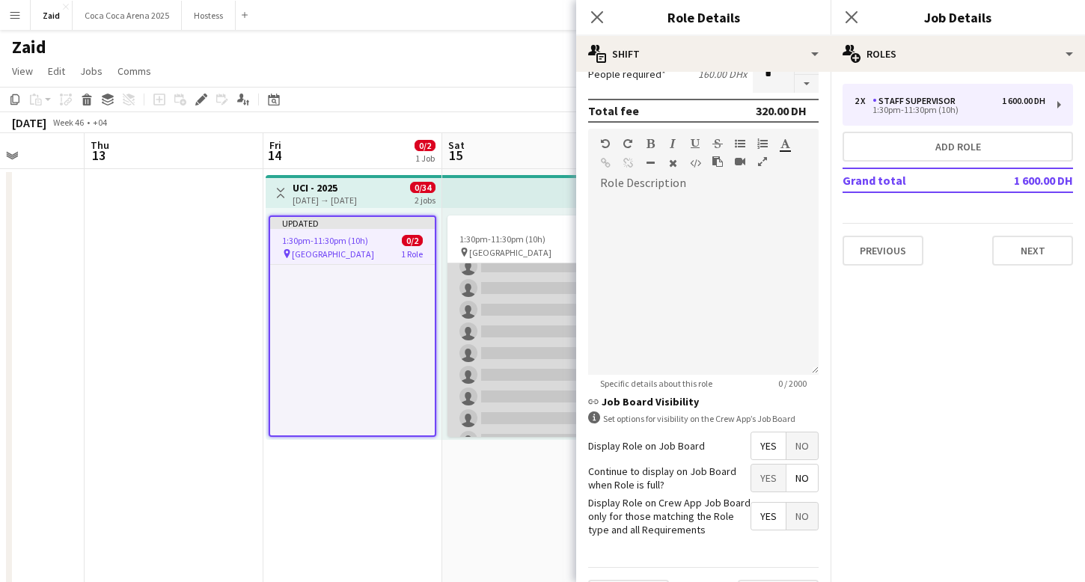
scroll to position [31, 0]
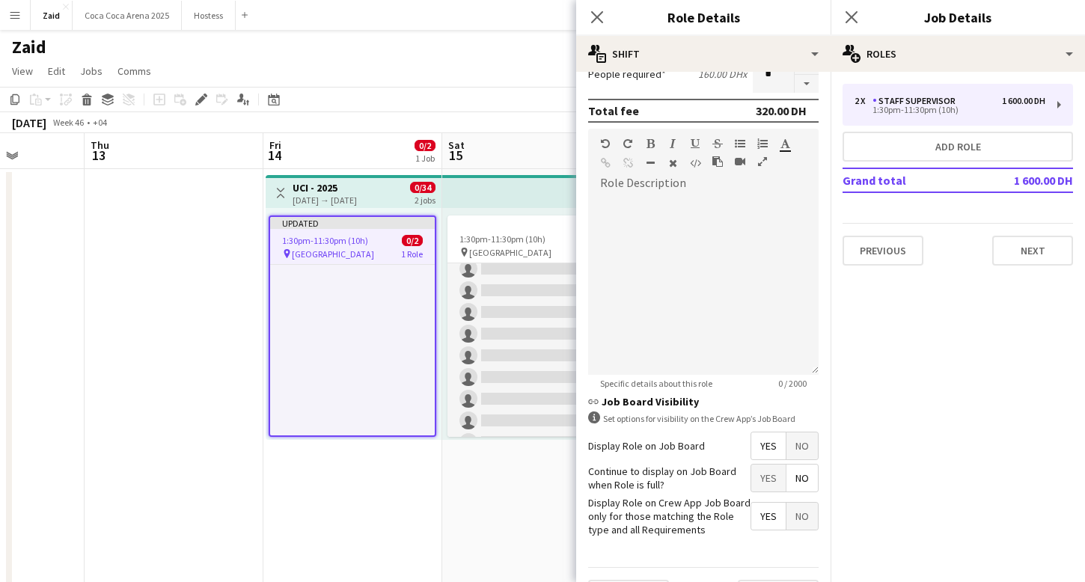
click at [513, 448] on app-date-cell "1:30pm-11:30pm (10h) 0/32 pin Dubai 4 Roles Guest Services Staff - Senior 0/12 …" at bounding box center [531, 443] width 179 height 548
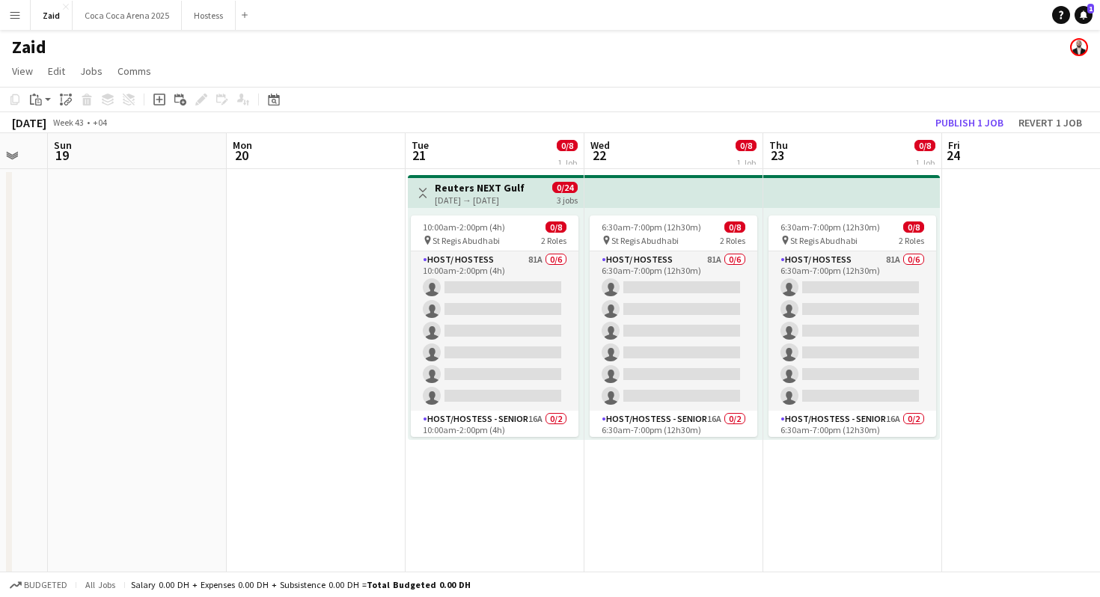
scroll to position [0, 302]
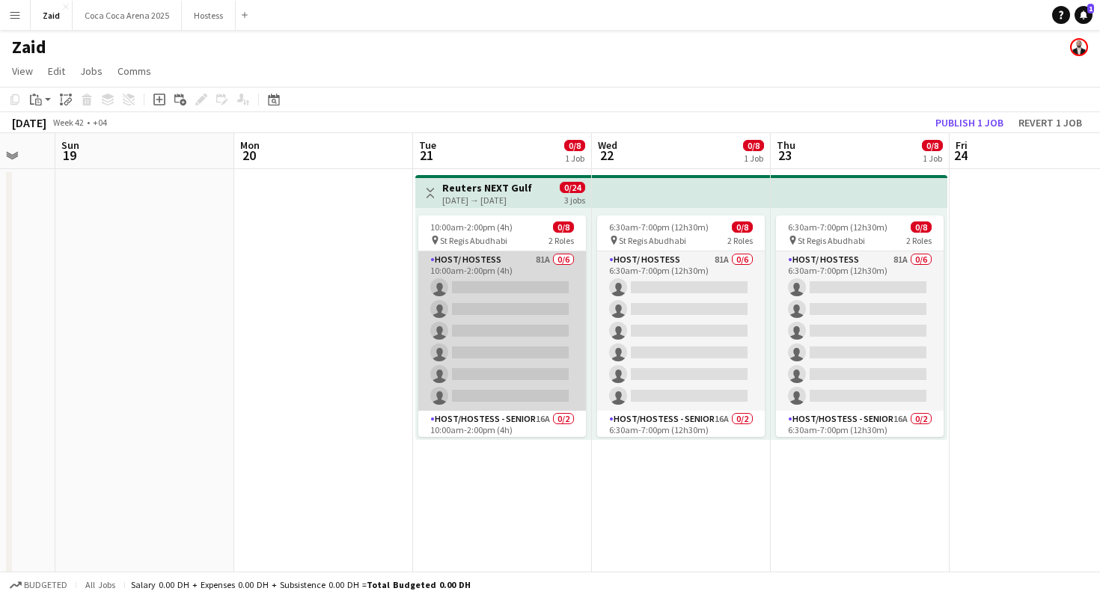
click at [556, 325] on app-card-role "Host/ Hostess 81A 0/6 10:00am-2:00pm (4h) single-neutral-actions single-neutral…" at bounding box center [502, 330] width 168 height 159
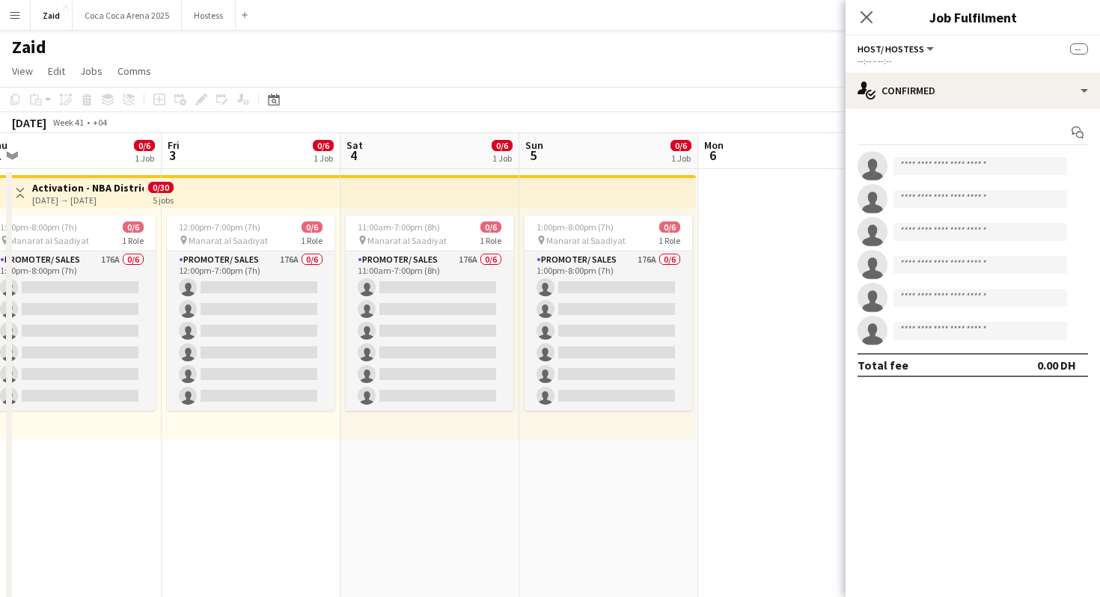
scroll to position [0, 314]
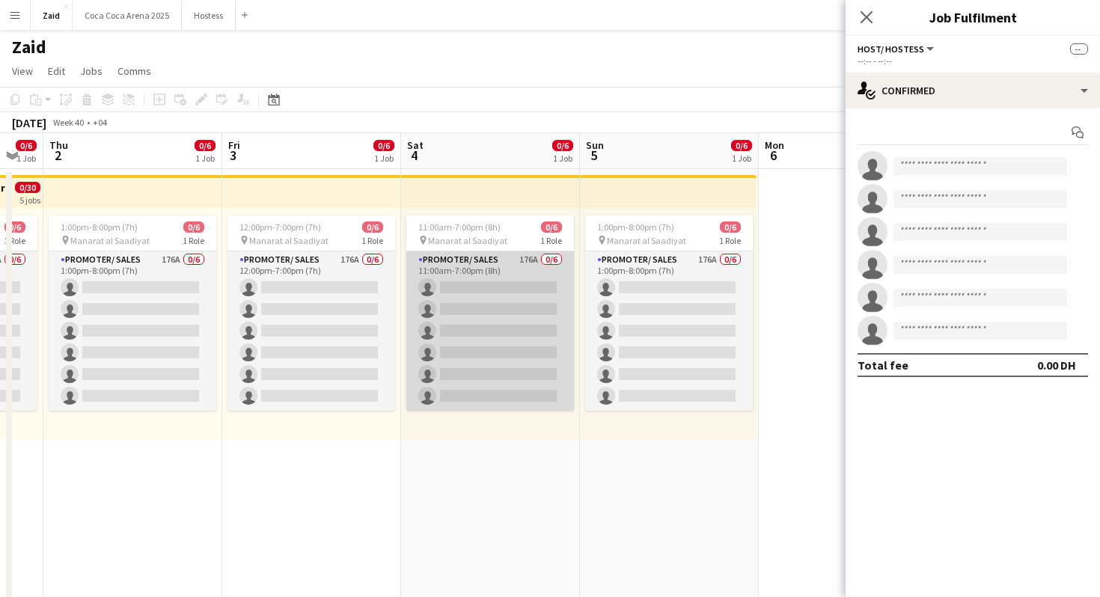
click at [516, 272] on app-card-role "Promoter/ Sales 176A 0/6 11:00am-7:00pm (8h) single-neutral-actions single-neut…" at bounding box center [490, 330] width 168 height 159
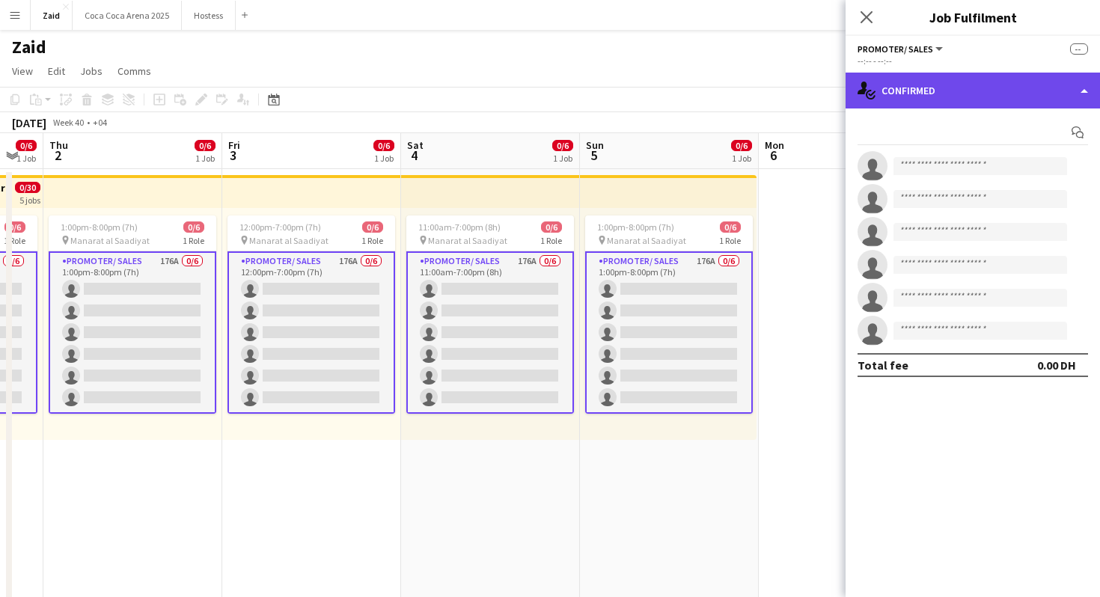
click at [952, 101] on div "single-neutral-actions-check-2 Confirmed" at bounding box center [972, 91] width 254 height 36
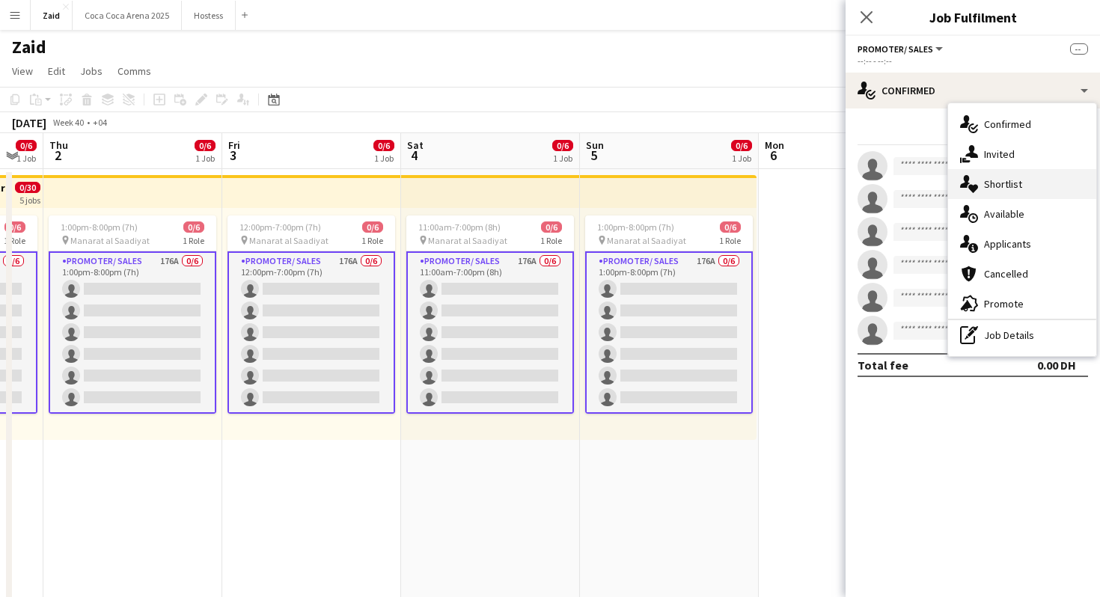
click at [1032, 184] on div "single-neutral-actions-heart Shortlist" at bounding box center [1022, 184] width 148 height 30
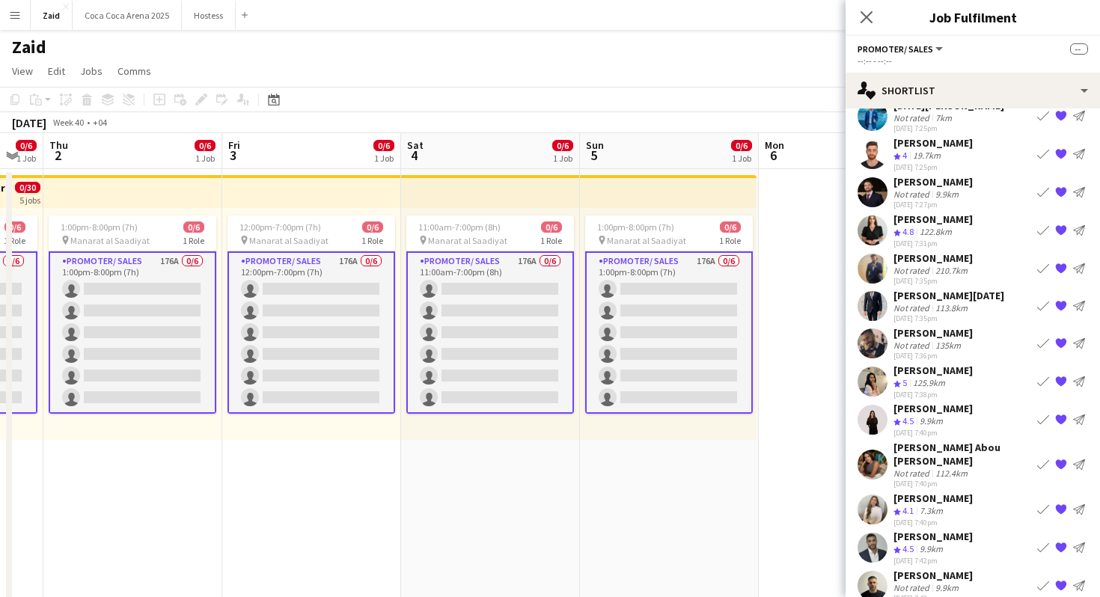
scroll to position [126, 0]
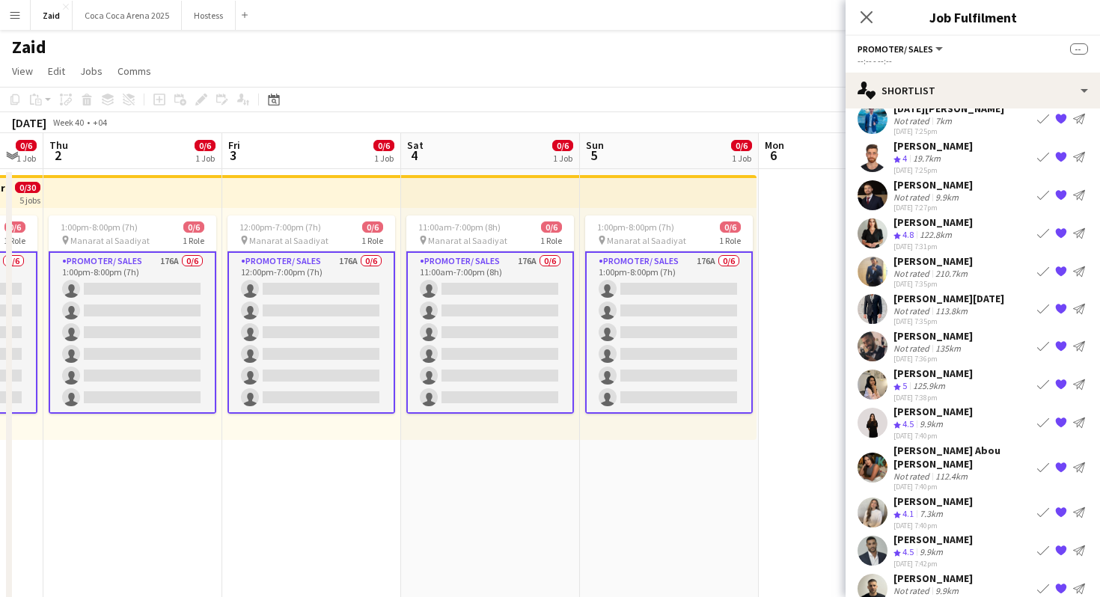
click at [1063, 270] on app-icon "{{ spriteTitle }}" at bounding box center [1061, 271] width 12 height 12
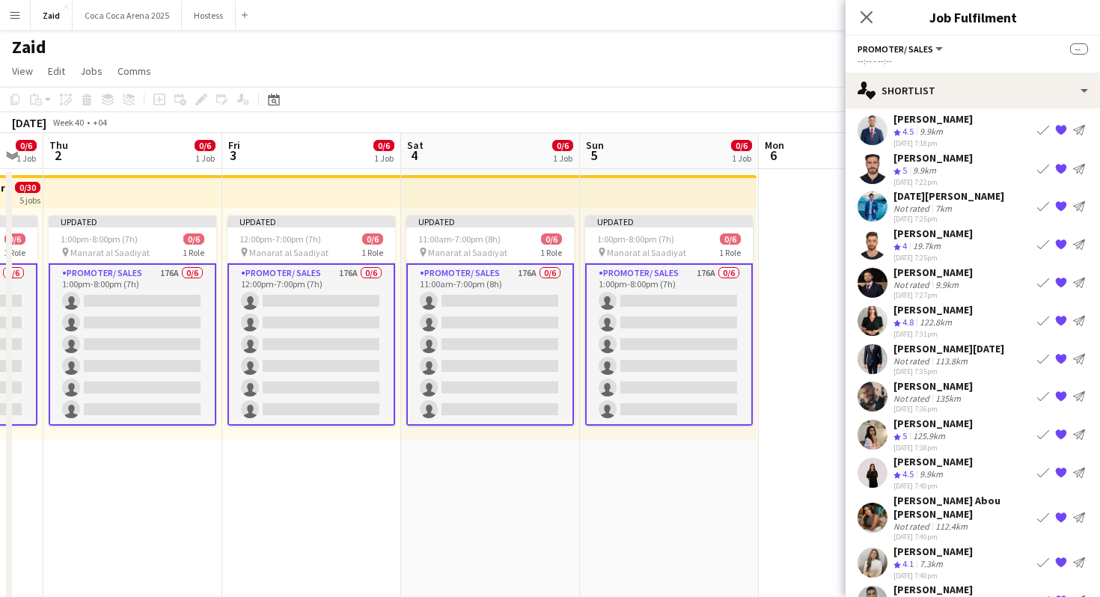
scroll to position [37, 0]
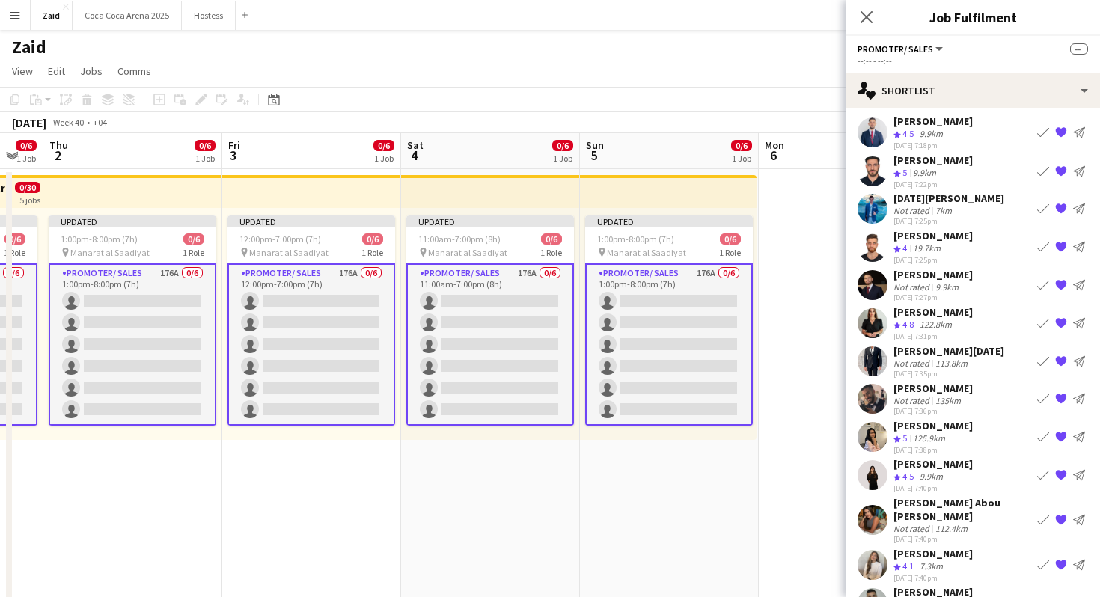
click at [1062, 355] on app-icon "{{ spriteTitle }}" at bounding box center [1061, 361] width 12 height 12
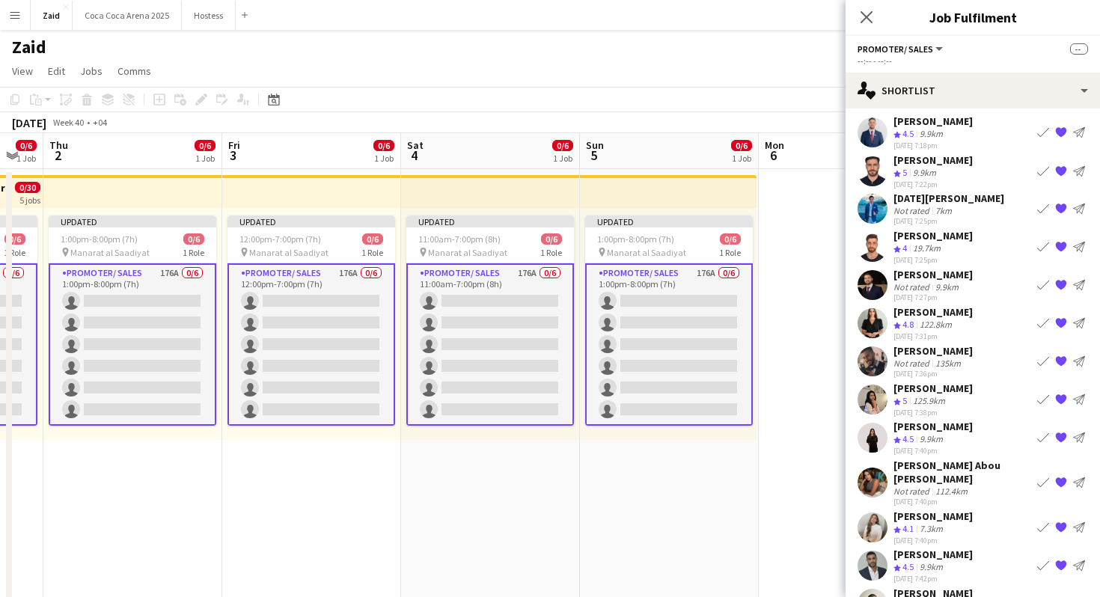
click at [1001, 208] on div "Noel Francisco Not rated 7km 28-08-2025 7:25pm Book crew {{ spriteTitle }} Send…" at bounding box center [972, 209] width 254 height 34
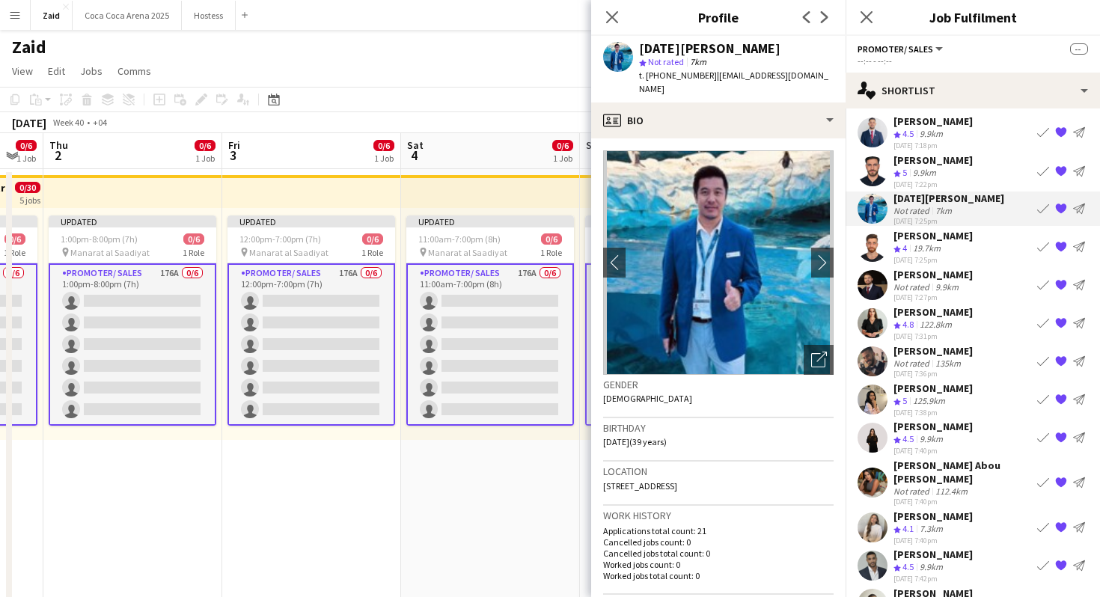
click at [573, 453] on app-date-cell "Updated 11:00am-7:00pm (8h) 0/6 pin Manarat al Saadiyat 1 Role Promoter/ Sales …" at bounding box center [490, 443] width 179 height 548
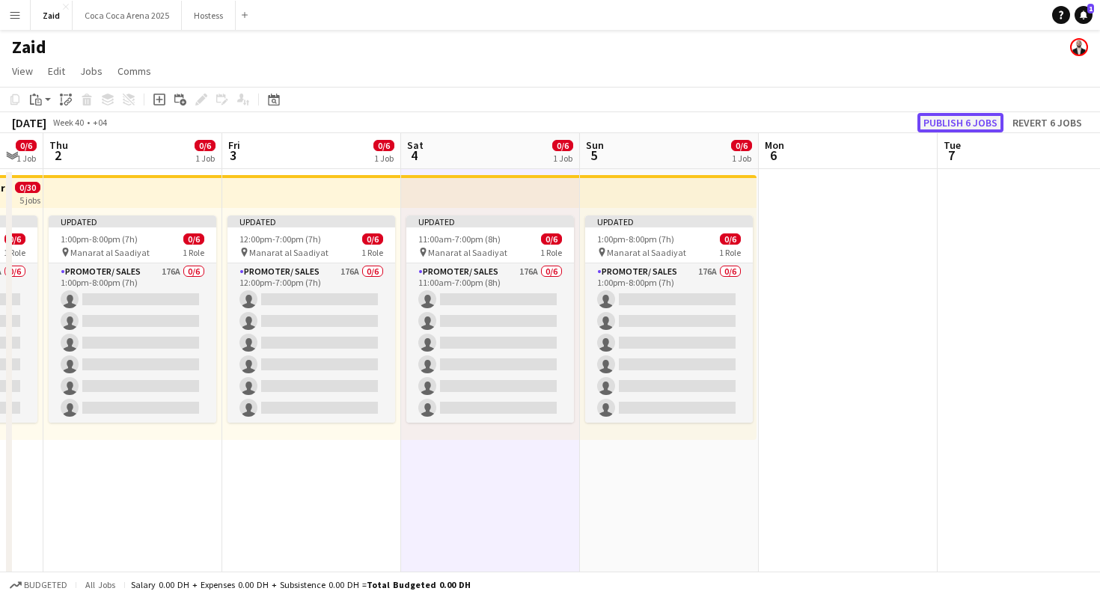
click at [975, 114] on button "Publish 6 jobs" at bounding box center [960, 122] width 86 height 19
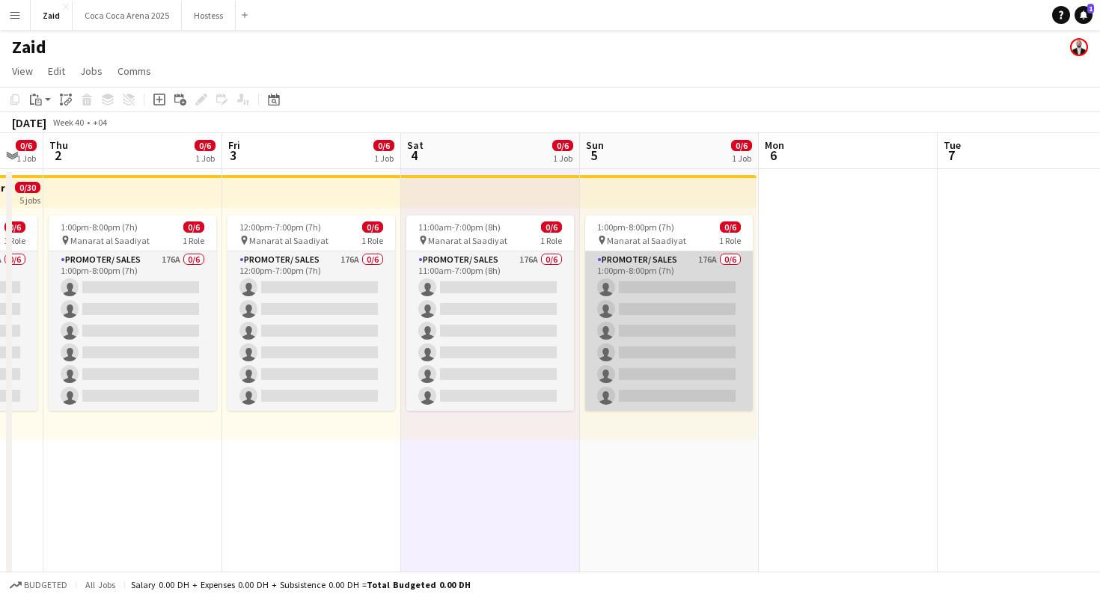
click at [674, 294] on app-card-role "Promoter/ Sales 176A 0/6 1:00pm-8:00pm (7h) single-neutral-actions single-neutr…" at bounding box center [669, 330] width 168 height 159
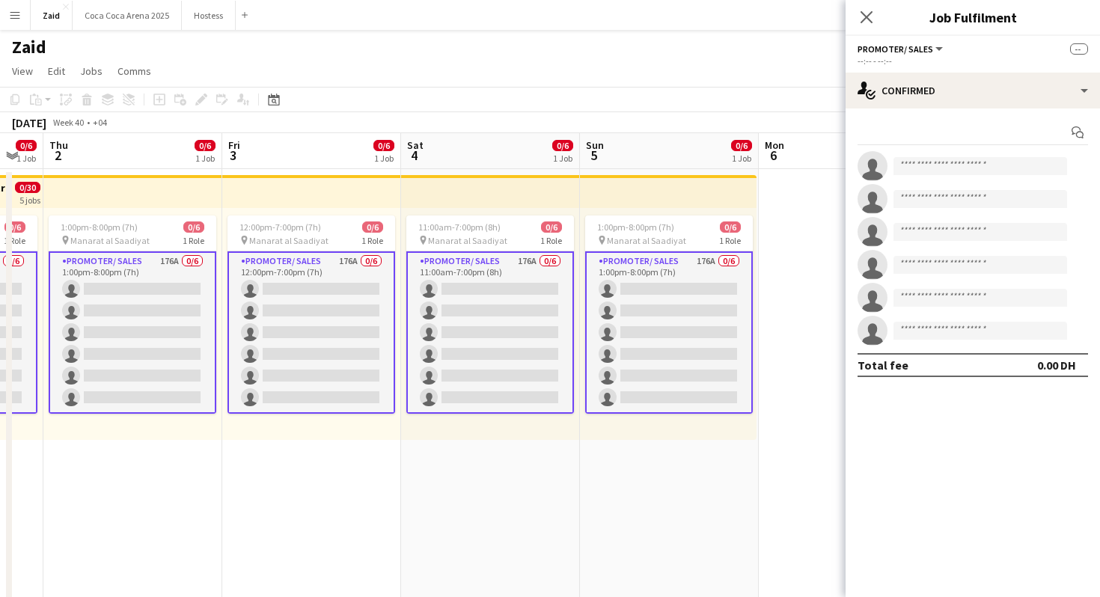
click at [1017, 108] on div "Start chat single-neutral-actions single-neutral-actions single-neutral-actions…" at bounding box center [972, 248] width 254 height 281
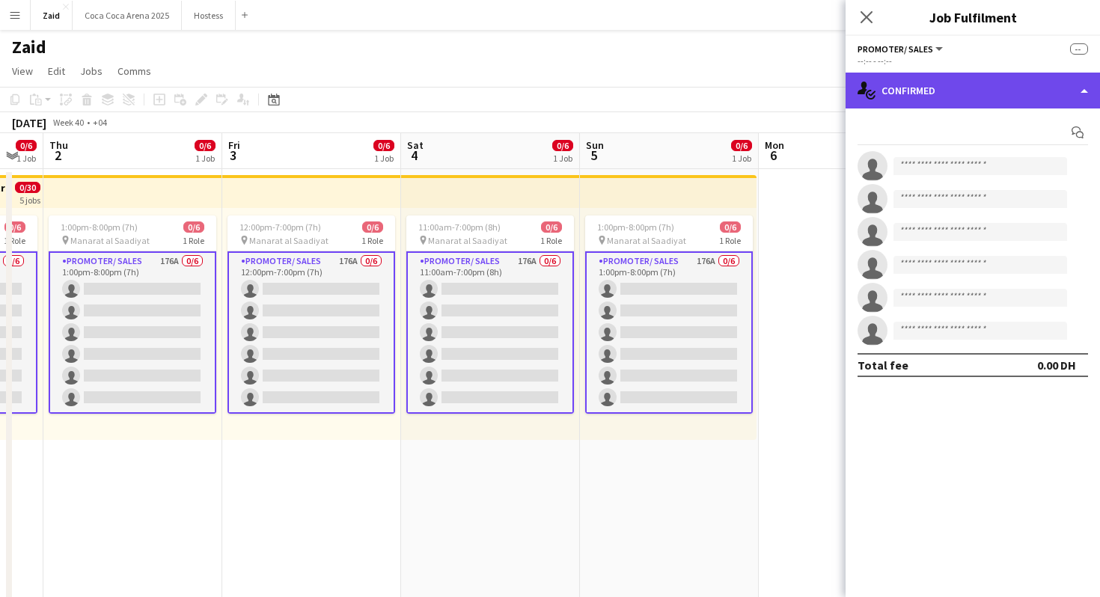
click at [1017, 95] on div "single-neutral-actions-check-2 Confirmed" at bounding box center [972, 91] width 254 height 36
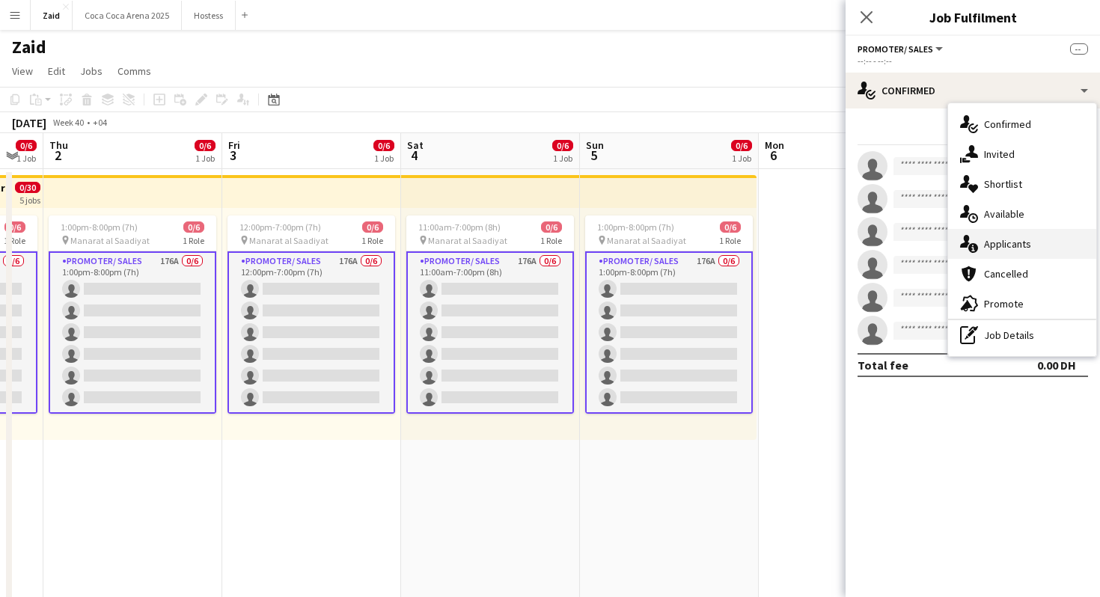
click at [1058, 239] on div "single-neutral-actions-information Applicants" at bounding box center [1022, 244] width 148 height 30
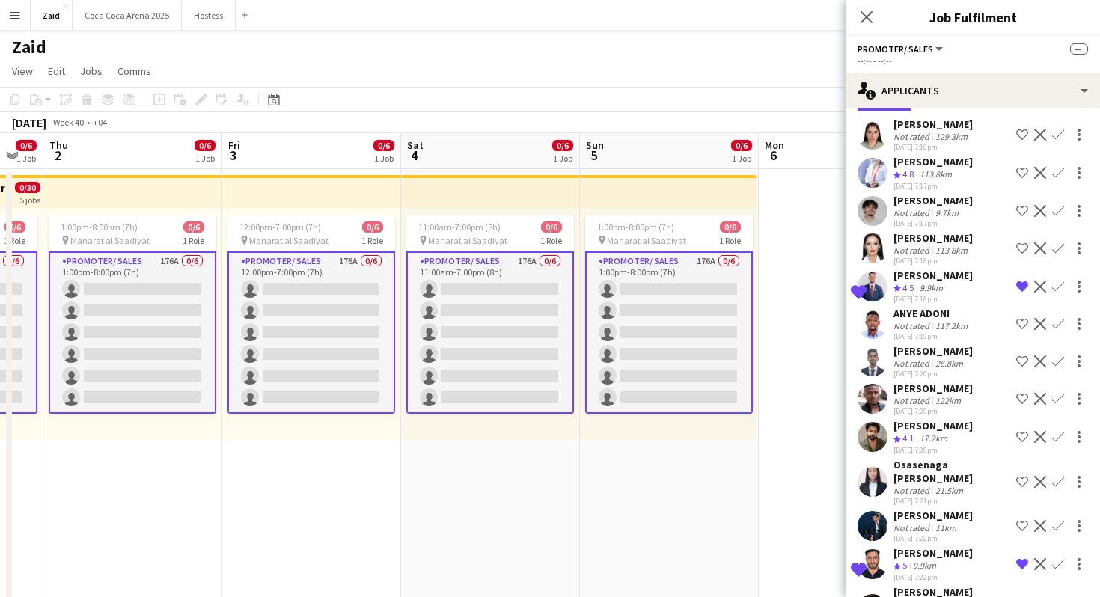
scroll to position [0, 0]
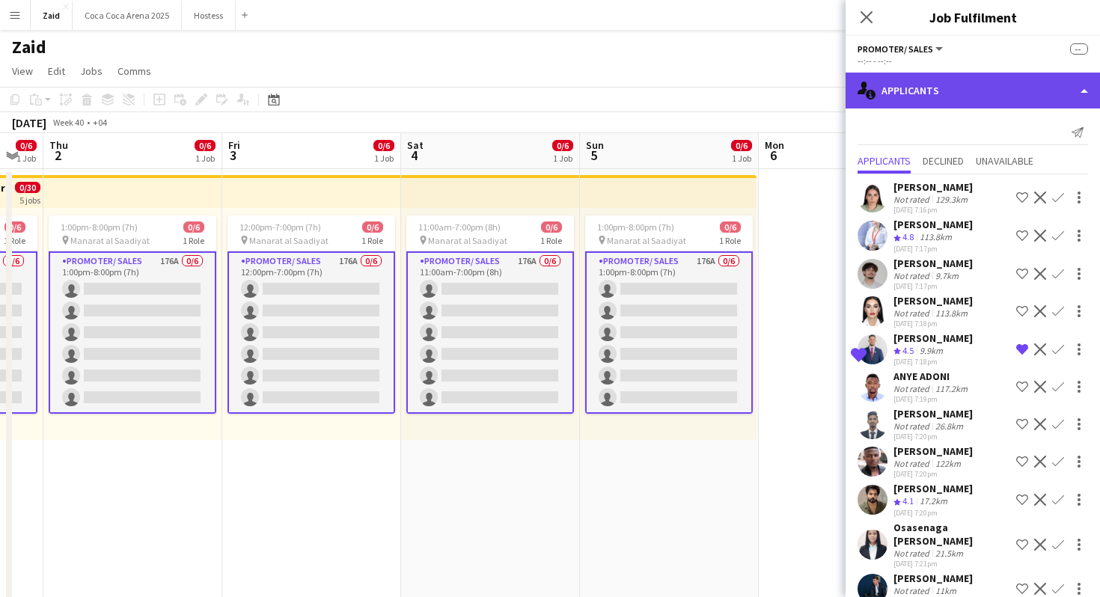
click at [1027, 94] on div "single-neutral-actions-information Applicants" at bounding box center [972, 91] width 254 height 36
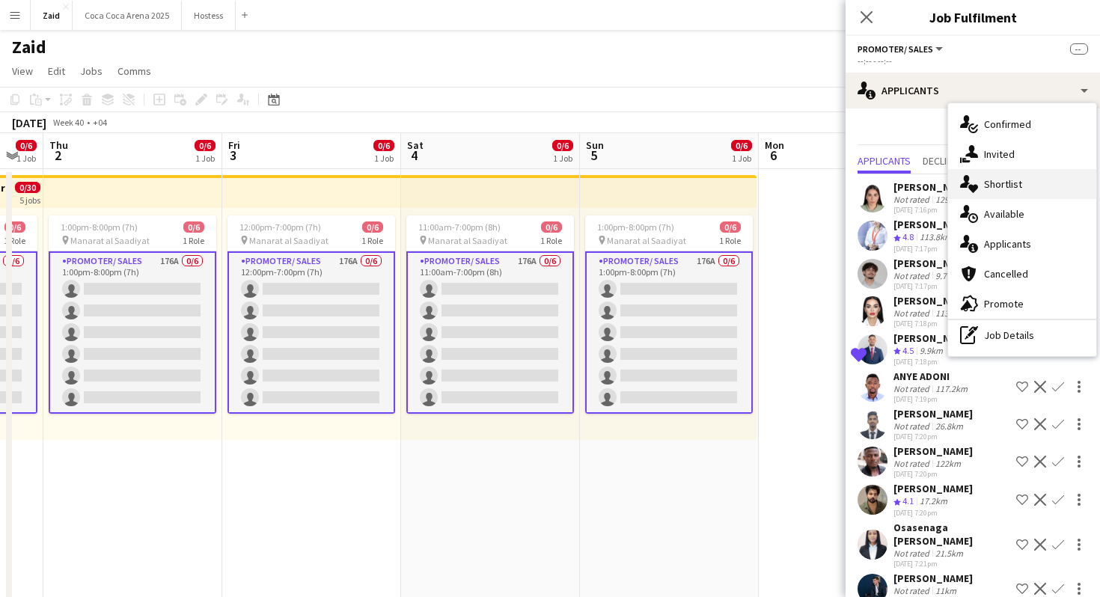
click at [1028, 193] on div "single-neutral-actions-heart Shortlist" at bounding box center [1022, 184] width 148 height 30
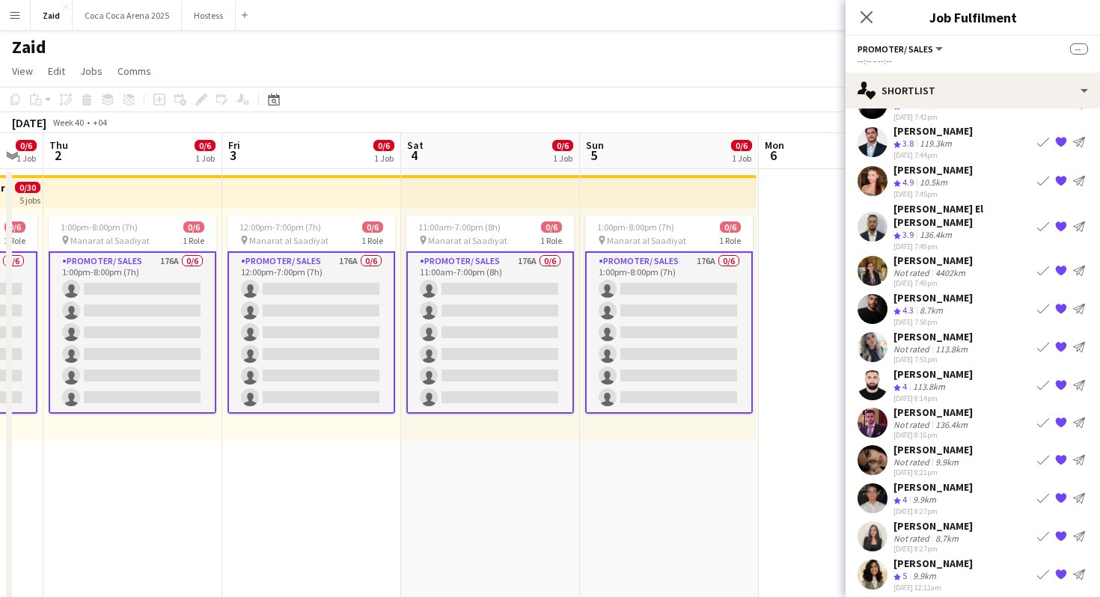
scroll to position [816, 0]
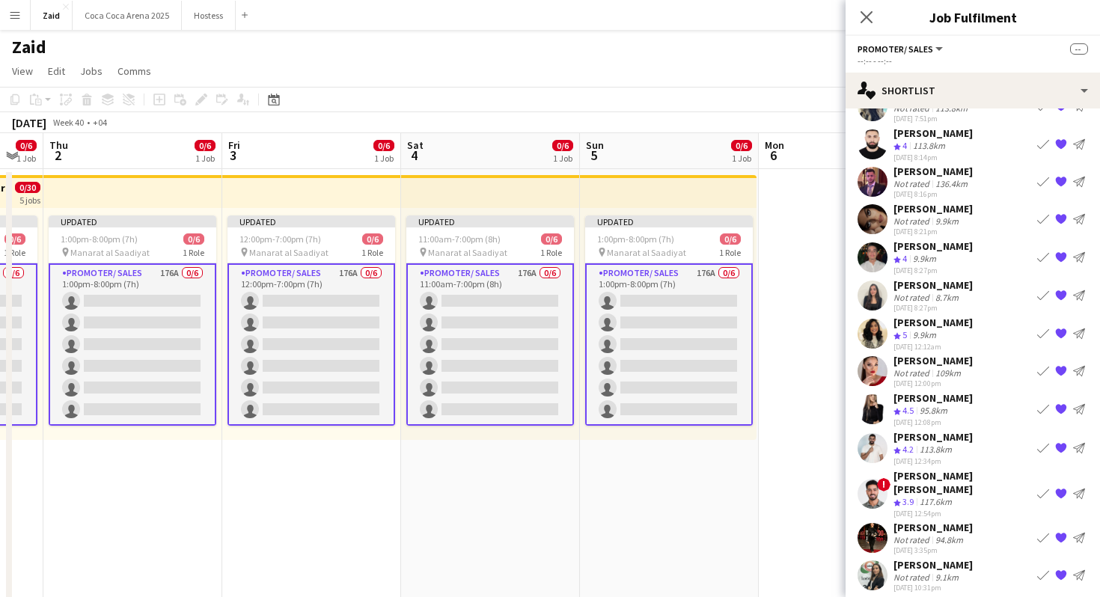
scroll to position [778, 0]
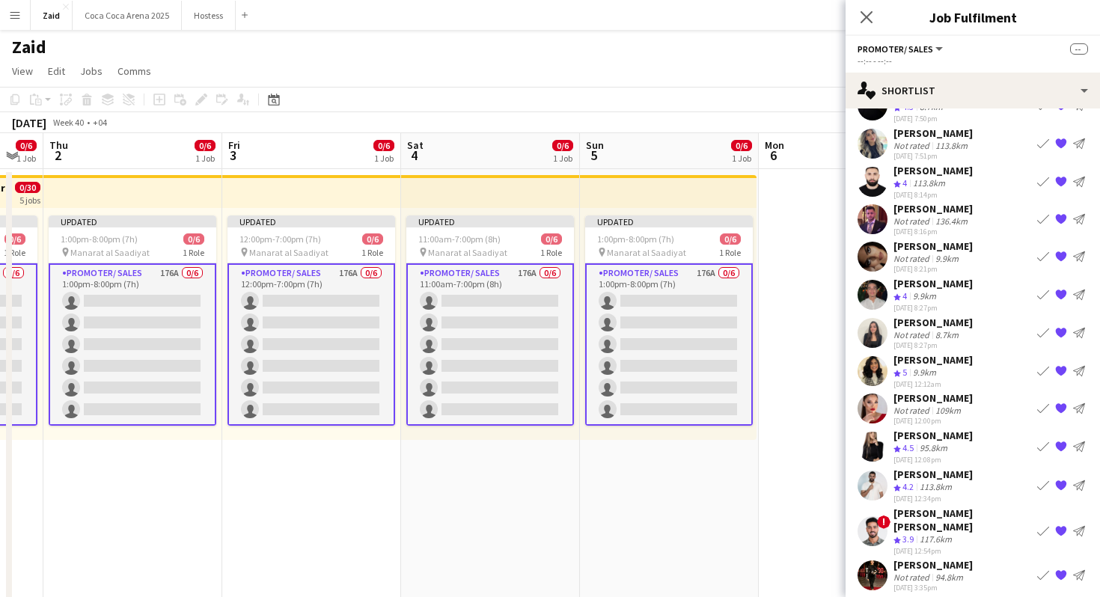
click at [736, 476] on app-date-cell "Updated 1:00pm-8:00pm (7h) 0/6 pin Manarat al Saadiyat 1 Role Promoter/ Sales 1…" at bounding box center [669, 443] width 179 height 548
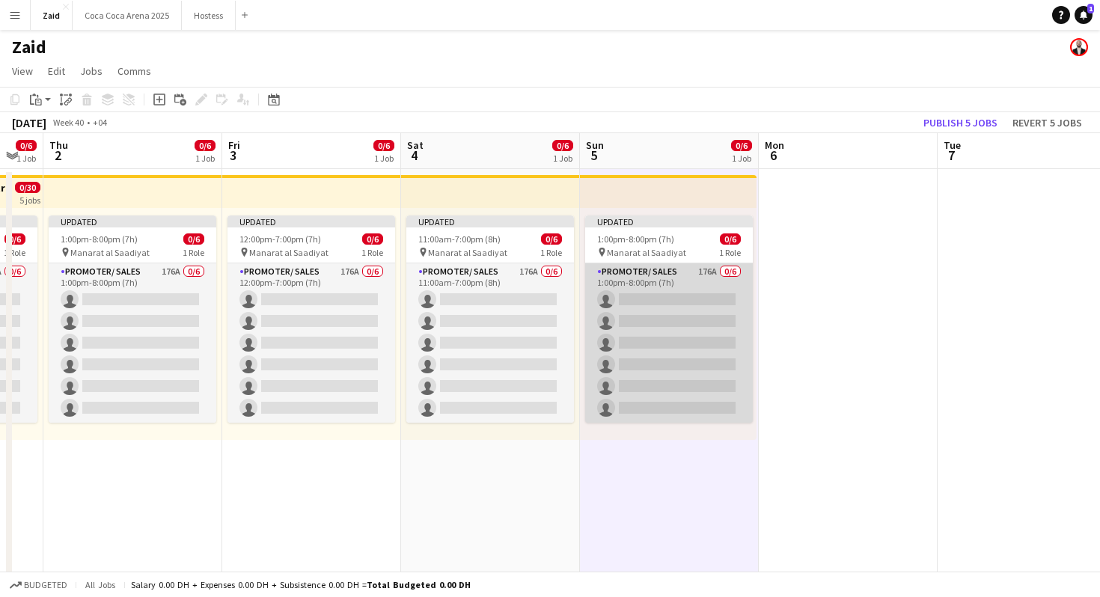
click at [674, 346] on app-card-role "Promoter/ Sales 176A 0/6 1:00pm-8:00pm (7h) single-neutral-actions single-neutr…" at bounding box center [669, 342] width 168 height 159
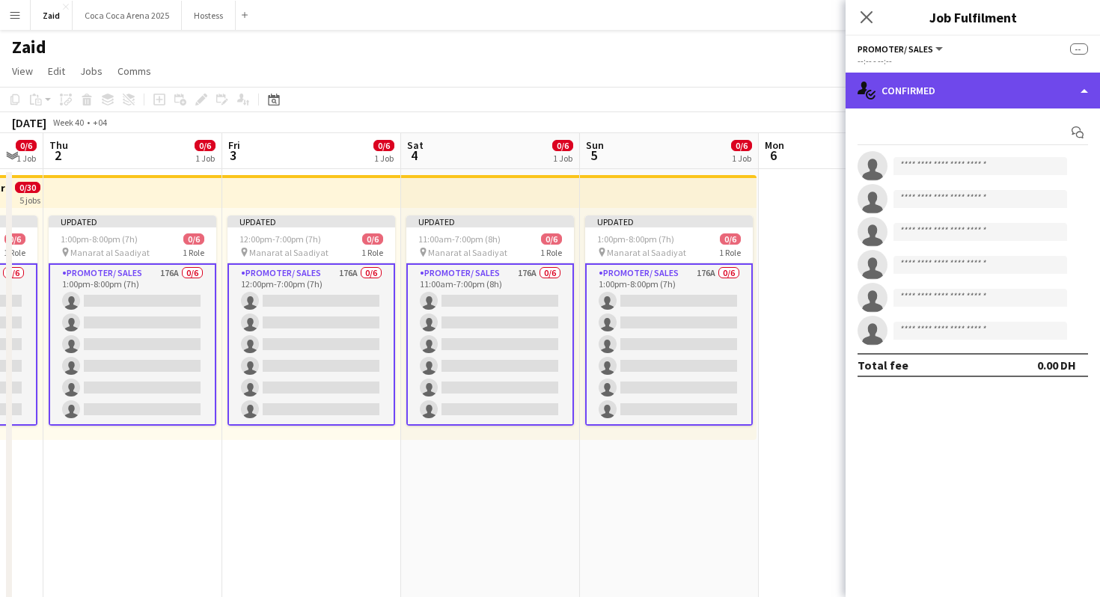
click at [1009, 86] on div "single-neutral-actions-check-2 Confirmed" at bounding box center [972, 91] width 254 height 36
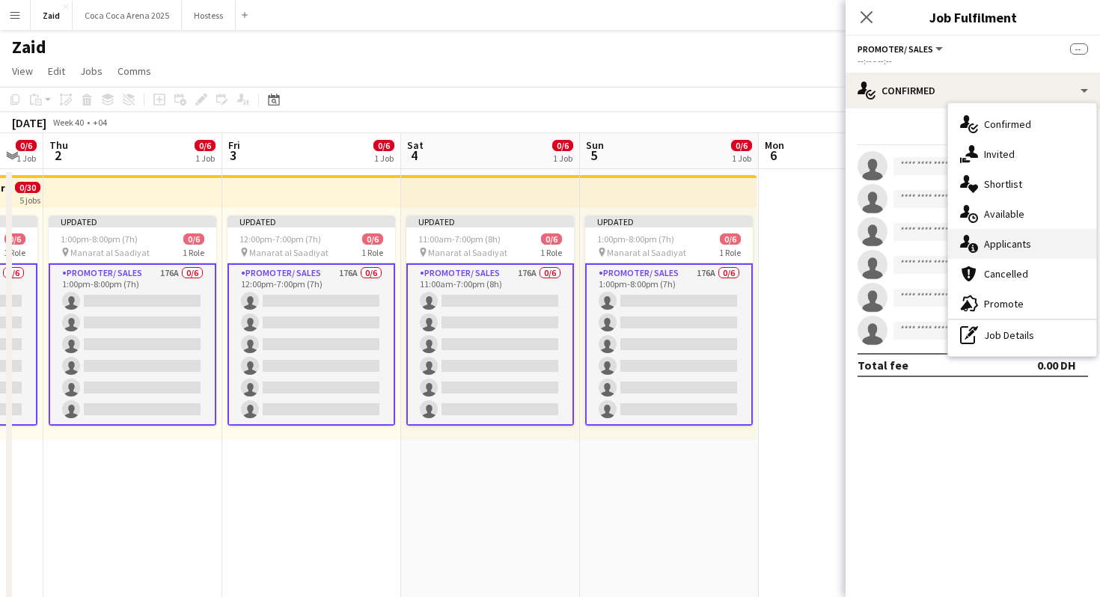
click at [1026, 243] on span "Applicants" at bounding box center [1007, 243] width 47 height 13
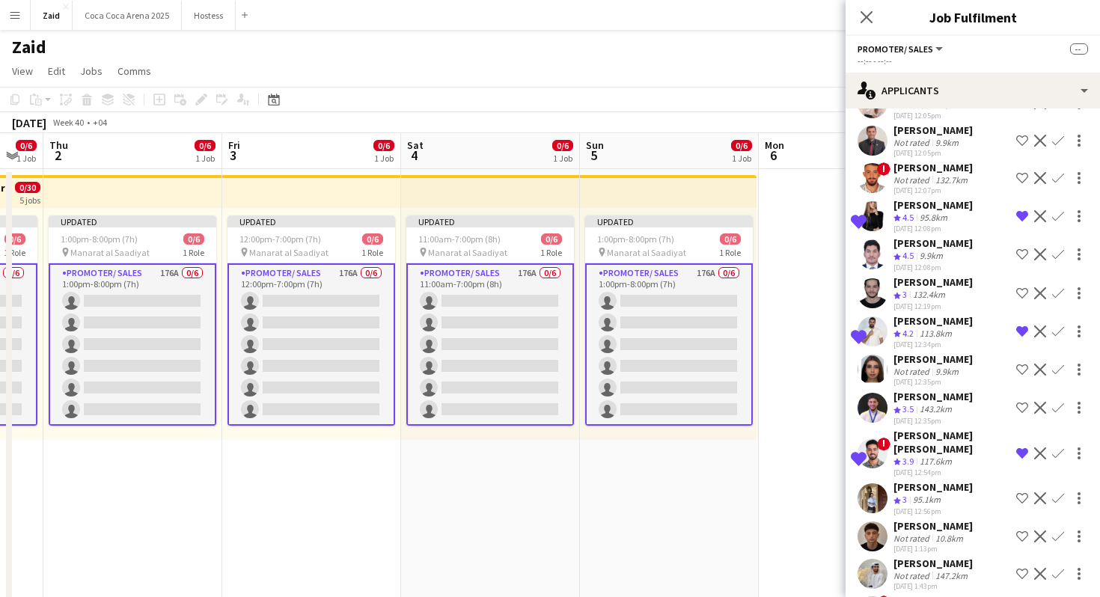
scroll to position [6331, 0]
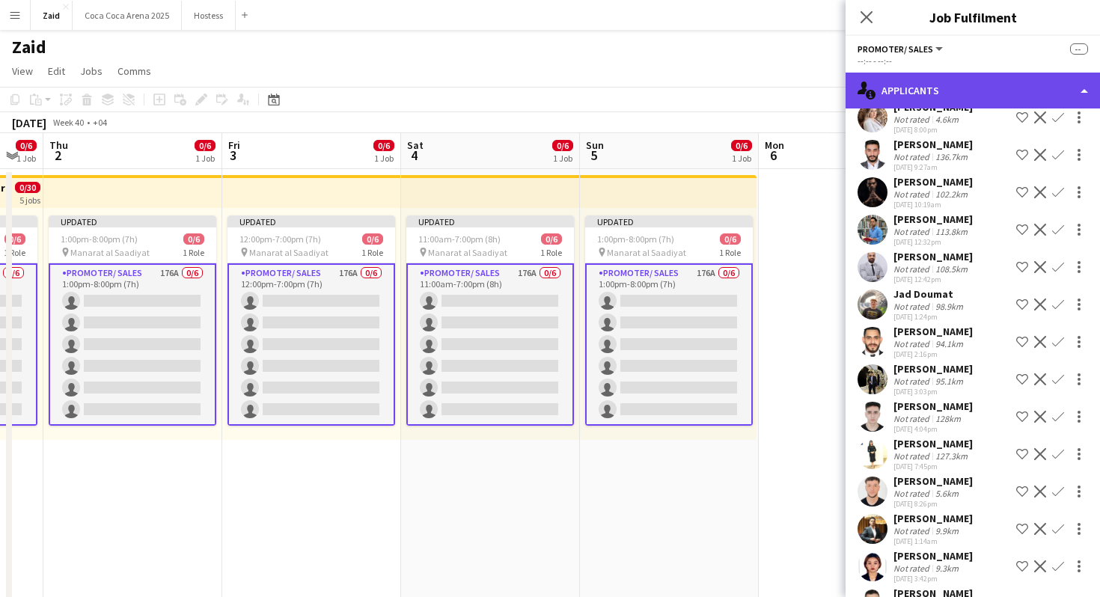
click at [970, 93] on div "single-neutral-actions-information Applicants" at bounding box center [972, 91] width 254 height 36
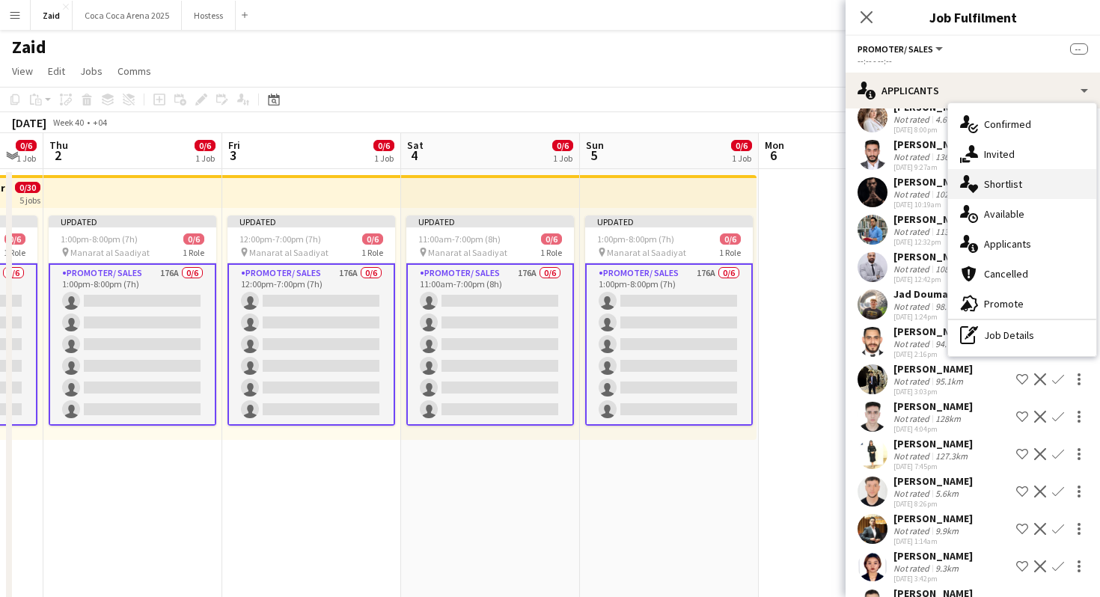
click at [1018, 184] on span "Shortlist" at bounding box center [1003, 183] width 38 height 13
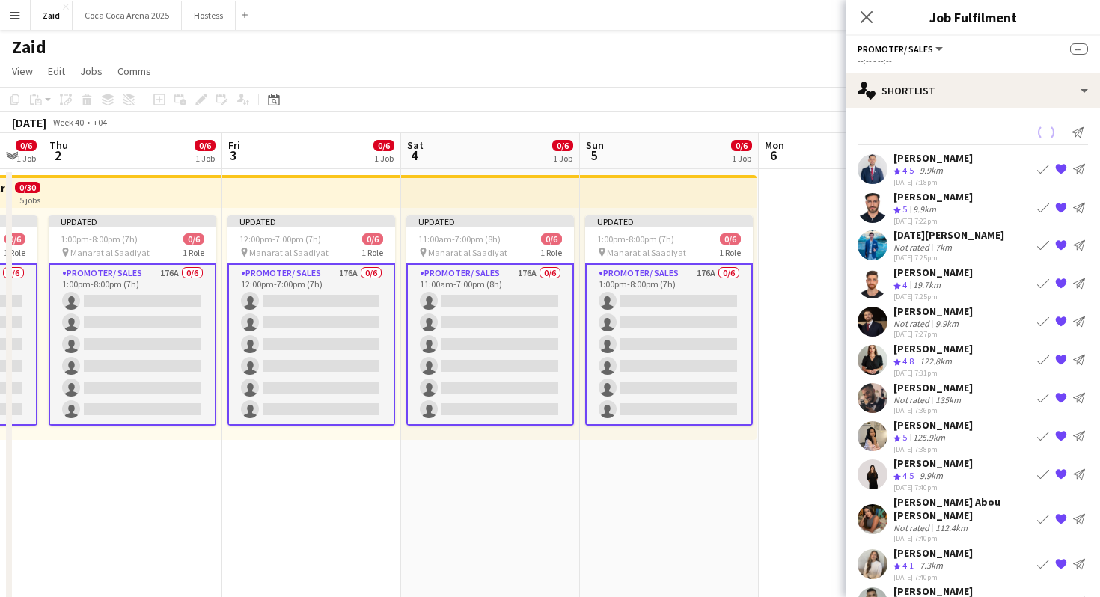
scroll to position [778, 0]
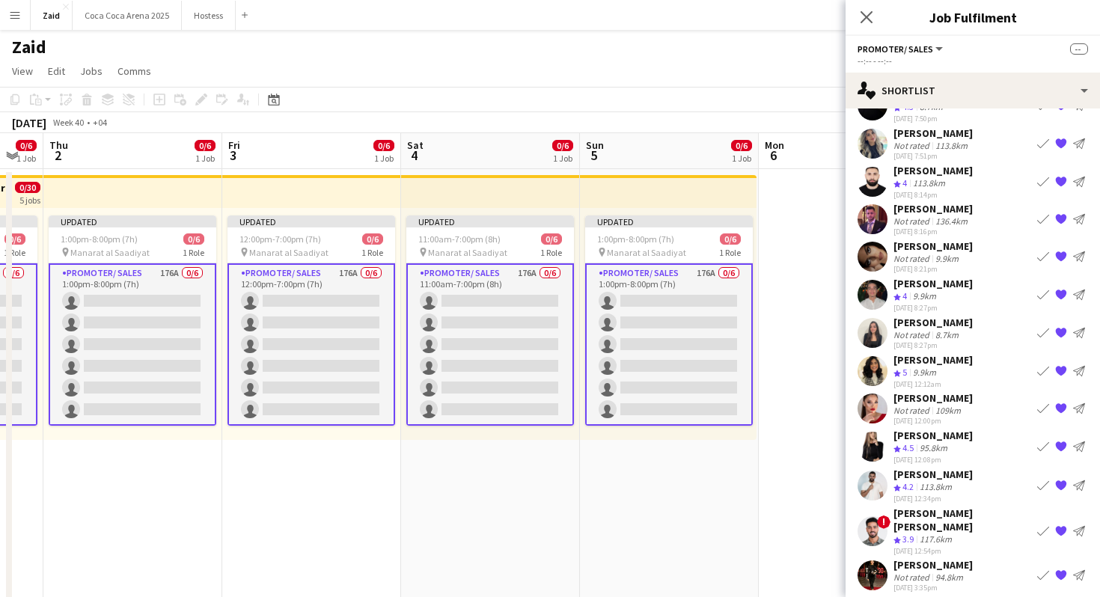
click at [996, 558] on div "Marina Iakovleva Not rated 94.8km 29-08-2025 3:35pm Book crew {{ spriteTitle }}…" at bounding box center [972, 575] width 254 height 34
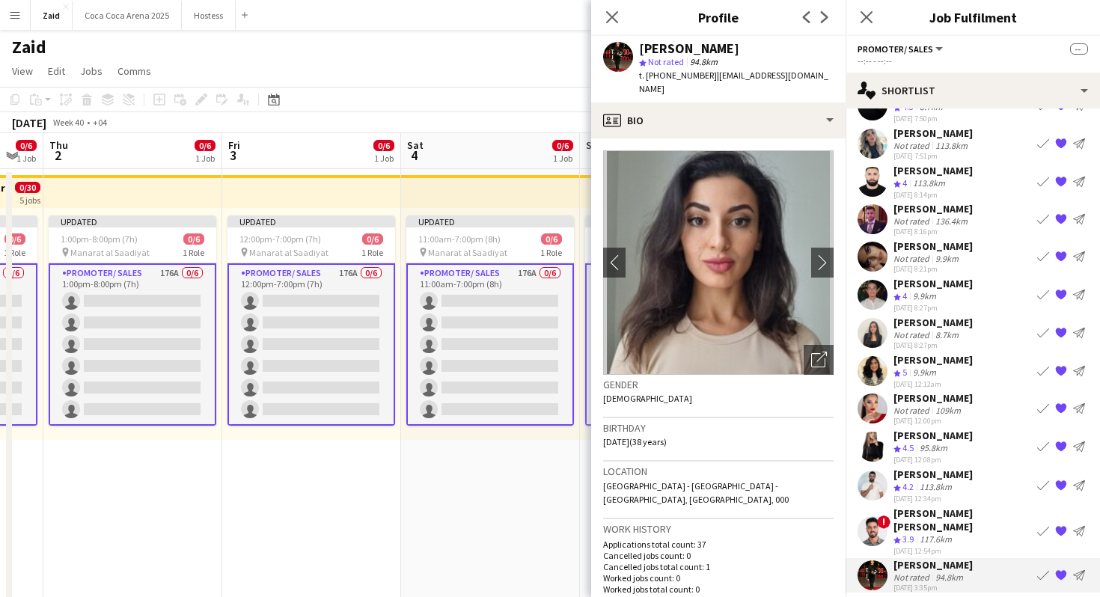
click at [994, 507] on div "[PERSON_NAME] [PERSON_NAME]" at bounding box center [962, 520] width 138 height 27
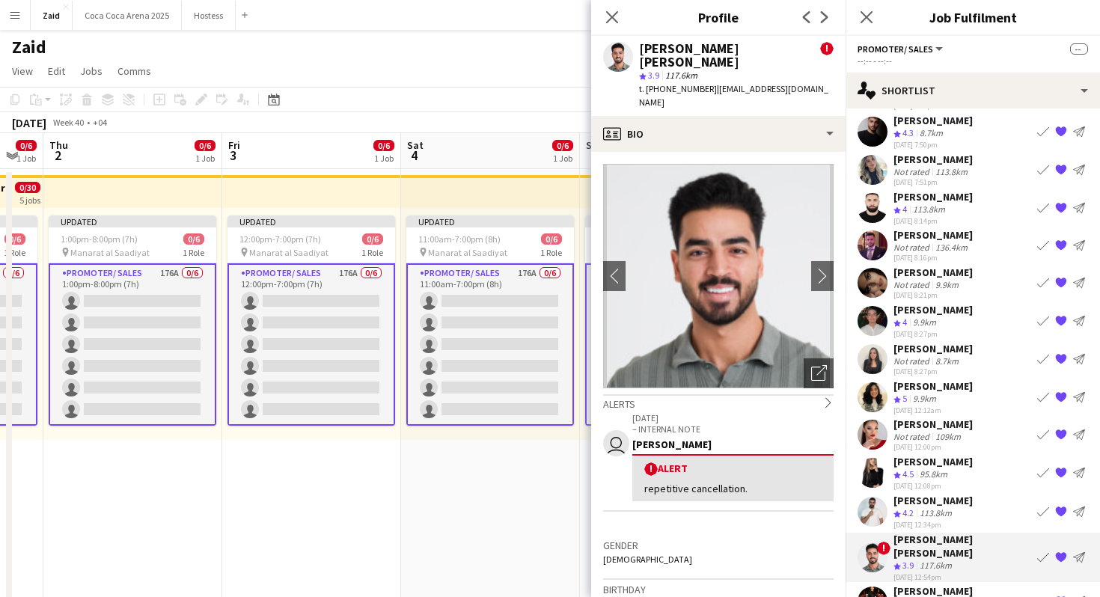
scroll to position [747, 0]
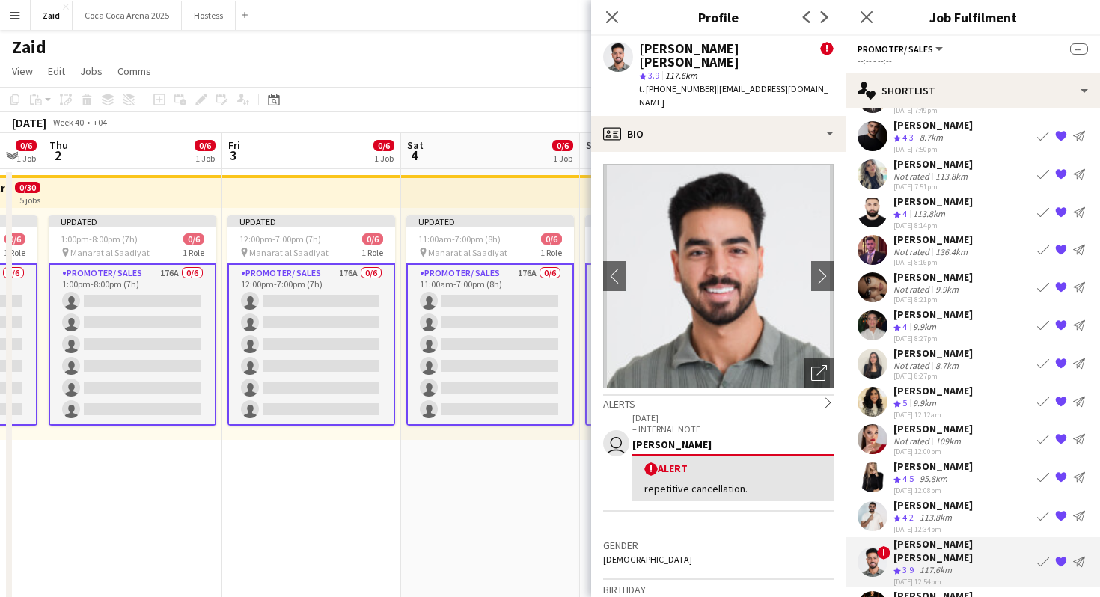
click at [567, 474] on app-date-cell "Updated 11:00am-7:00pm (8h) 0/6 pin Manarat al Saadiyat 1 Role Promoter/ Sales …" at bounding box center [490, 443] width 179 height 548
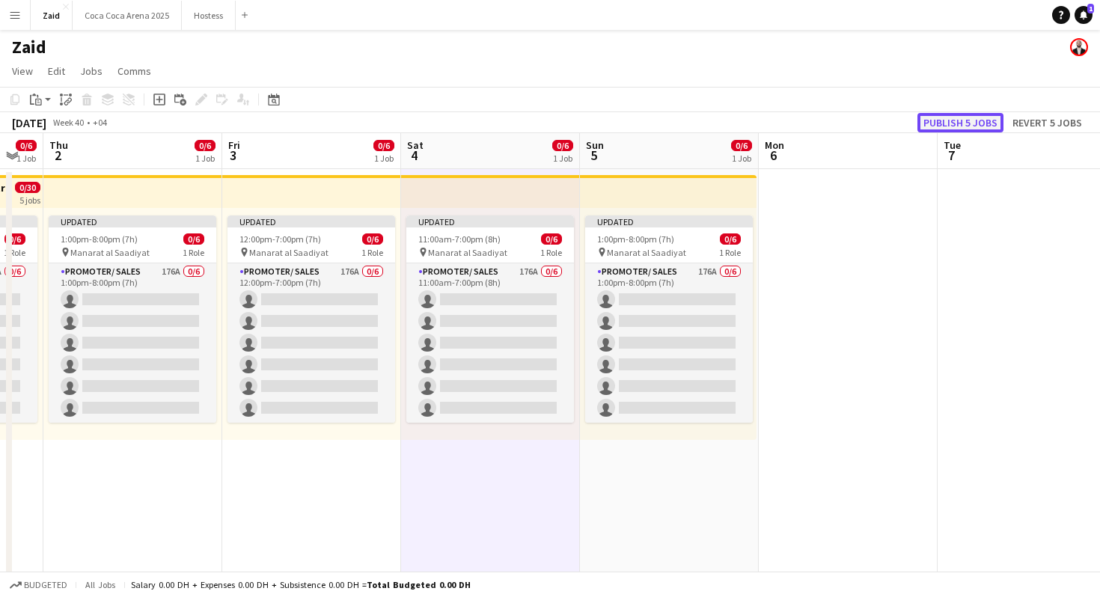
click at [936, 129] on button "Publish 5 jobs" at bounding box center [960, 122] width 86 height 19
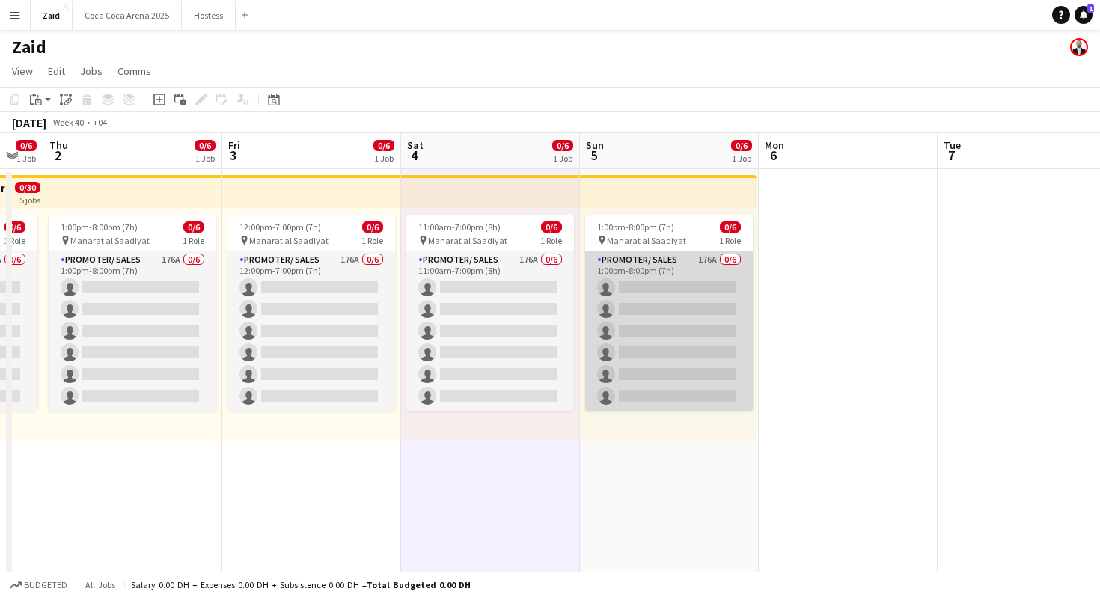
click at [620, 328] on app-card-role "Promoter/ Sales 176A 0/6 1:00pm-8:00pm (7h) single-neutral-actions single-neutr…" at bounding box center [669, 330] width 168 height 159
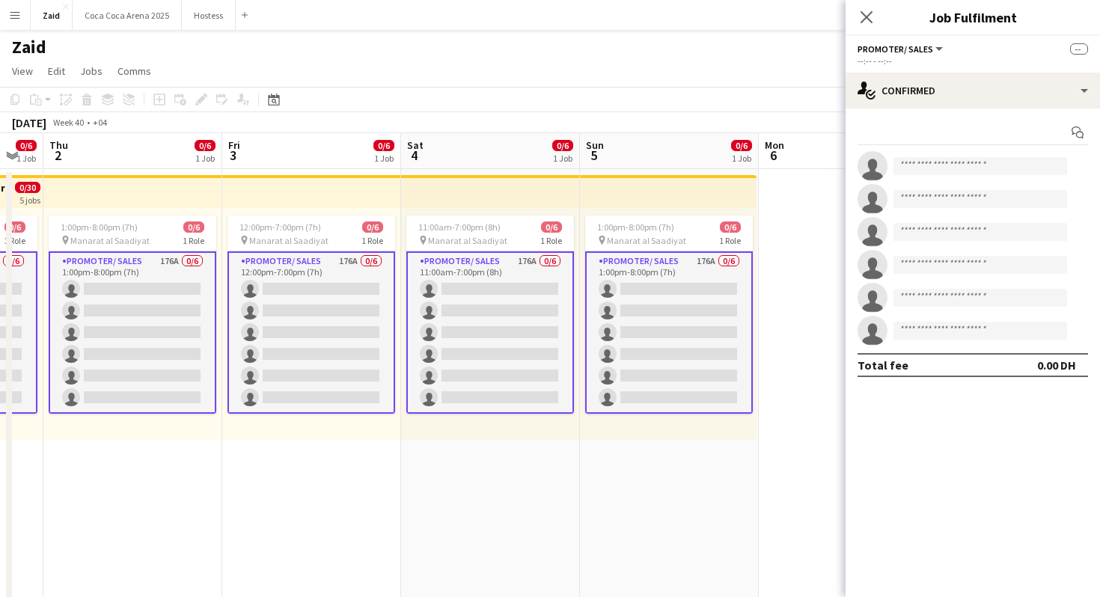
click at [932, 116] on div "Start chat single-neutral-actions single-neutral-actions single-neutral-actions…" at bounding box center [972, 248] width 254 height 281
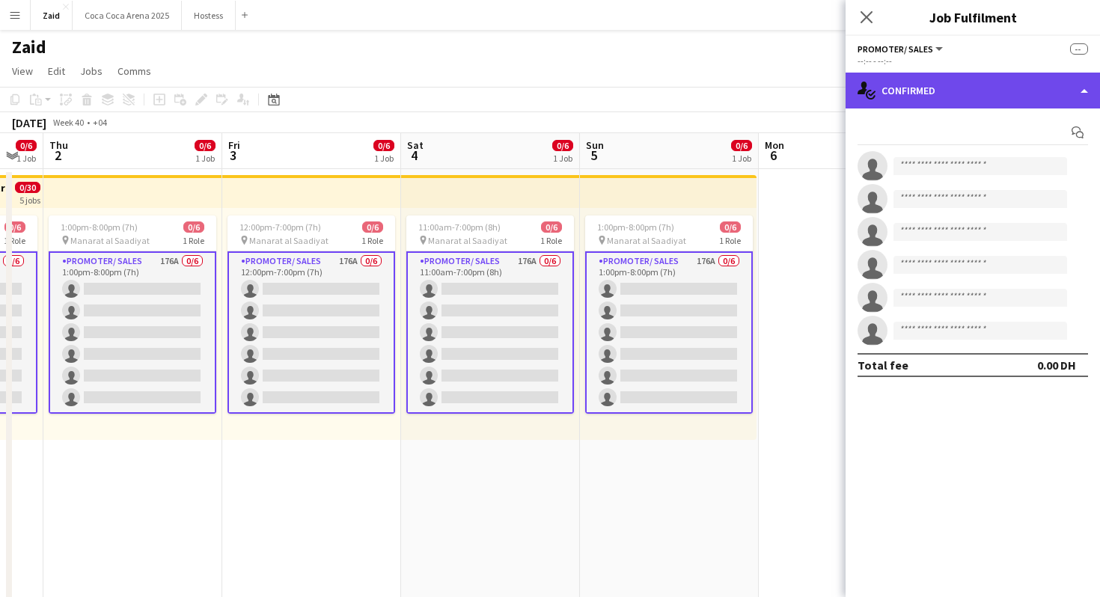
click at [932, 91] on div "single-neutral-actions-check-2 Confirmed" at bounding box center [972, 91] width 254 height 36
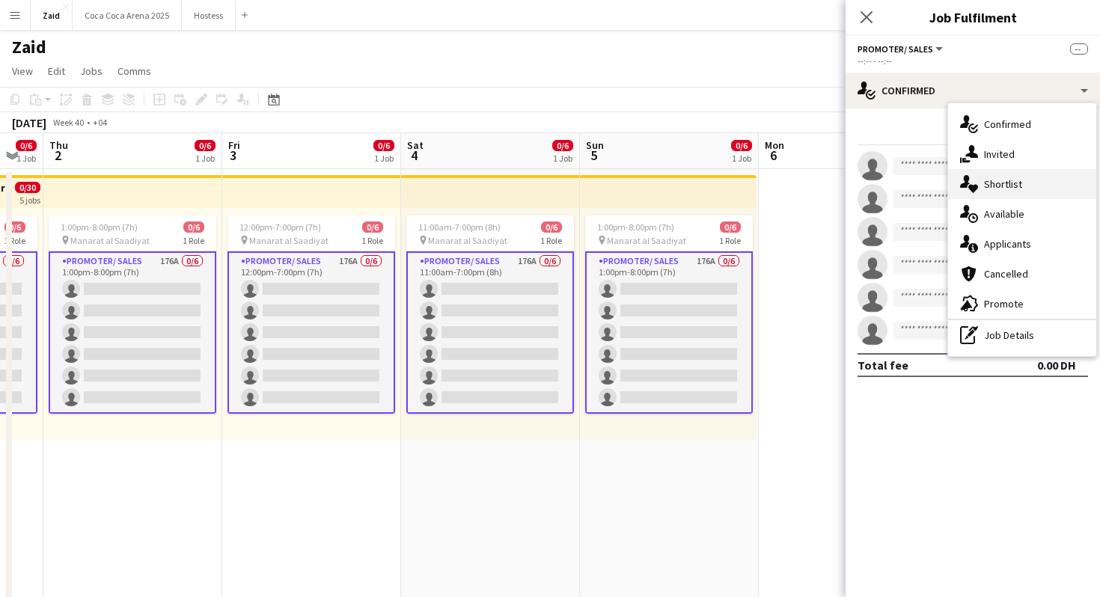
click at [992, 195] on div "single-neutral-actions-heart Shortlist" at bounding box center [1022, 184] width 148 height 30
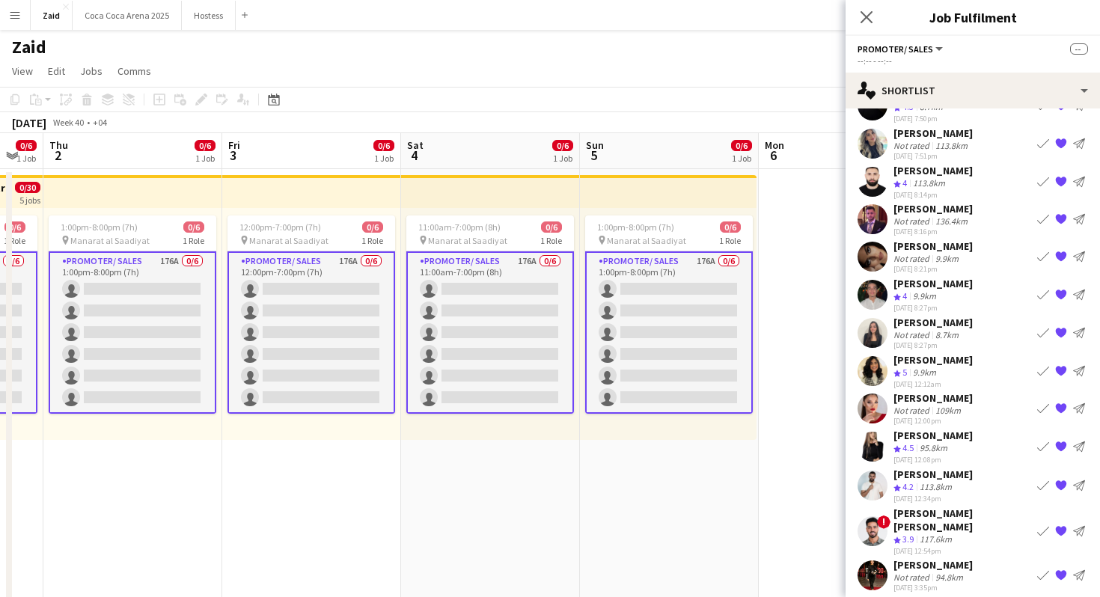
scroll to position [732, 0]
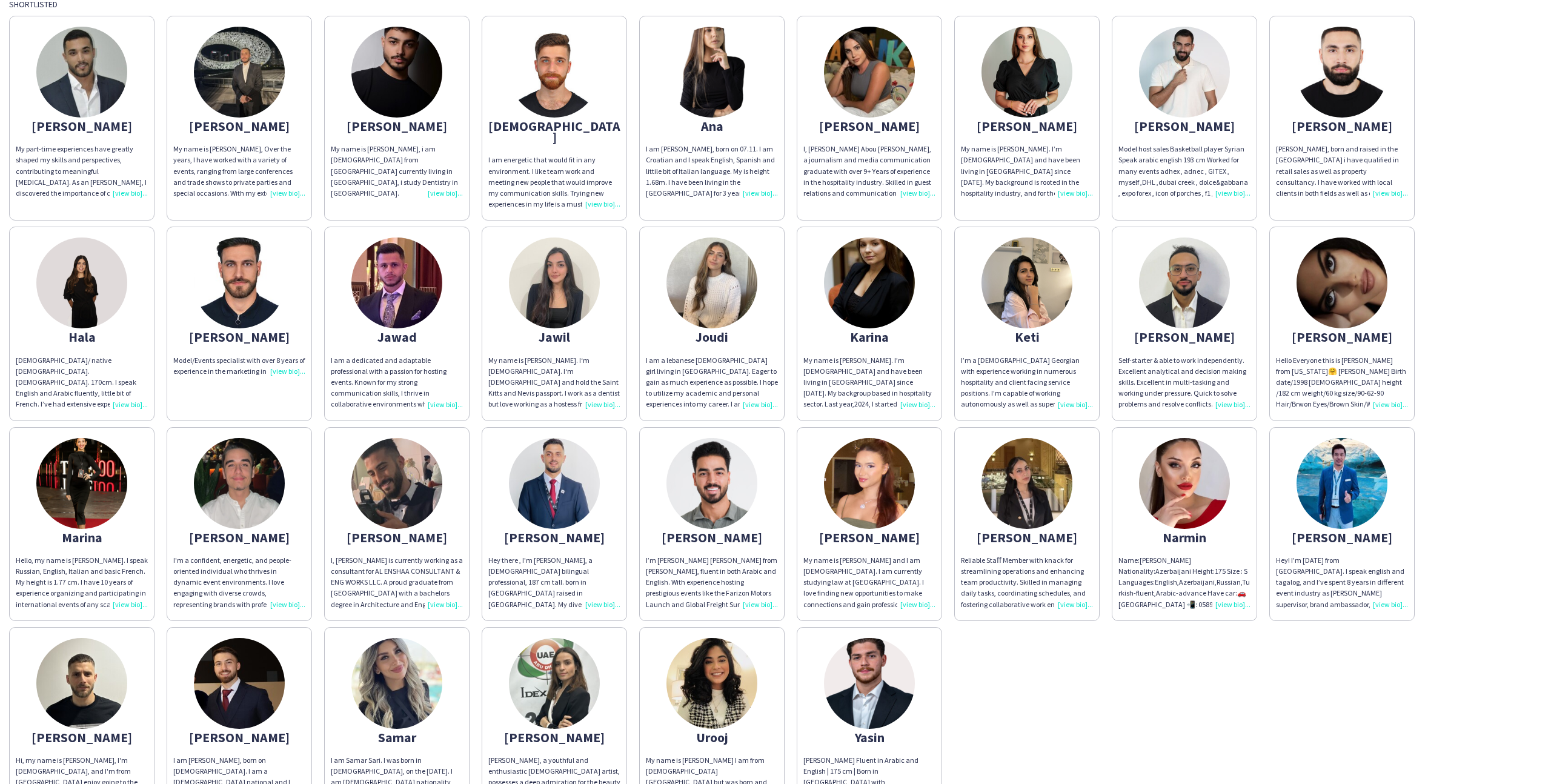
scroll to position [109, 0]
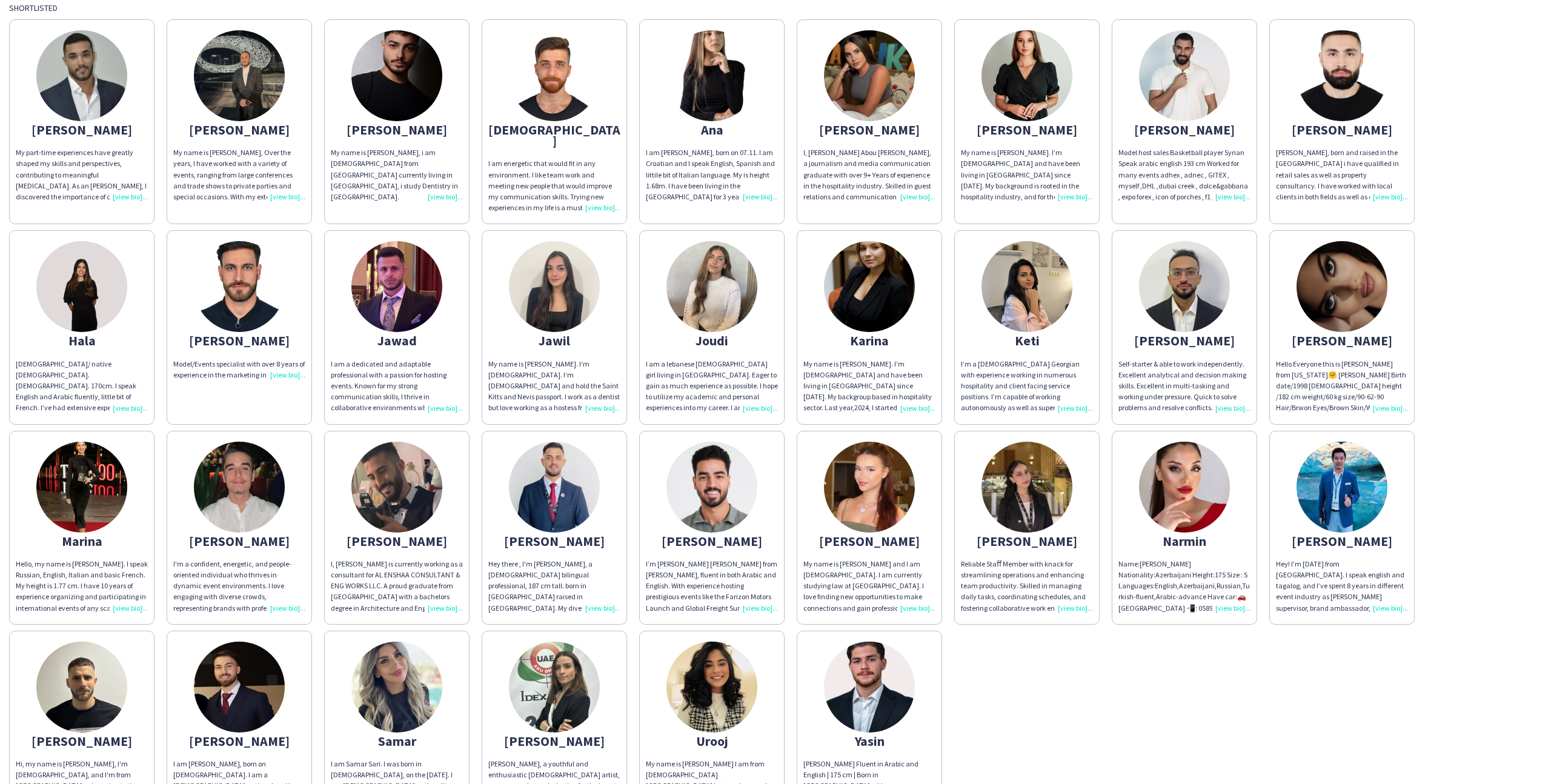
click at [1344, 478] on img at bounding box center [1342, 487] width 91 height 91
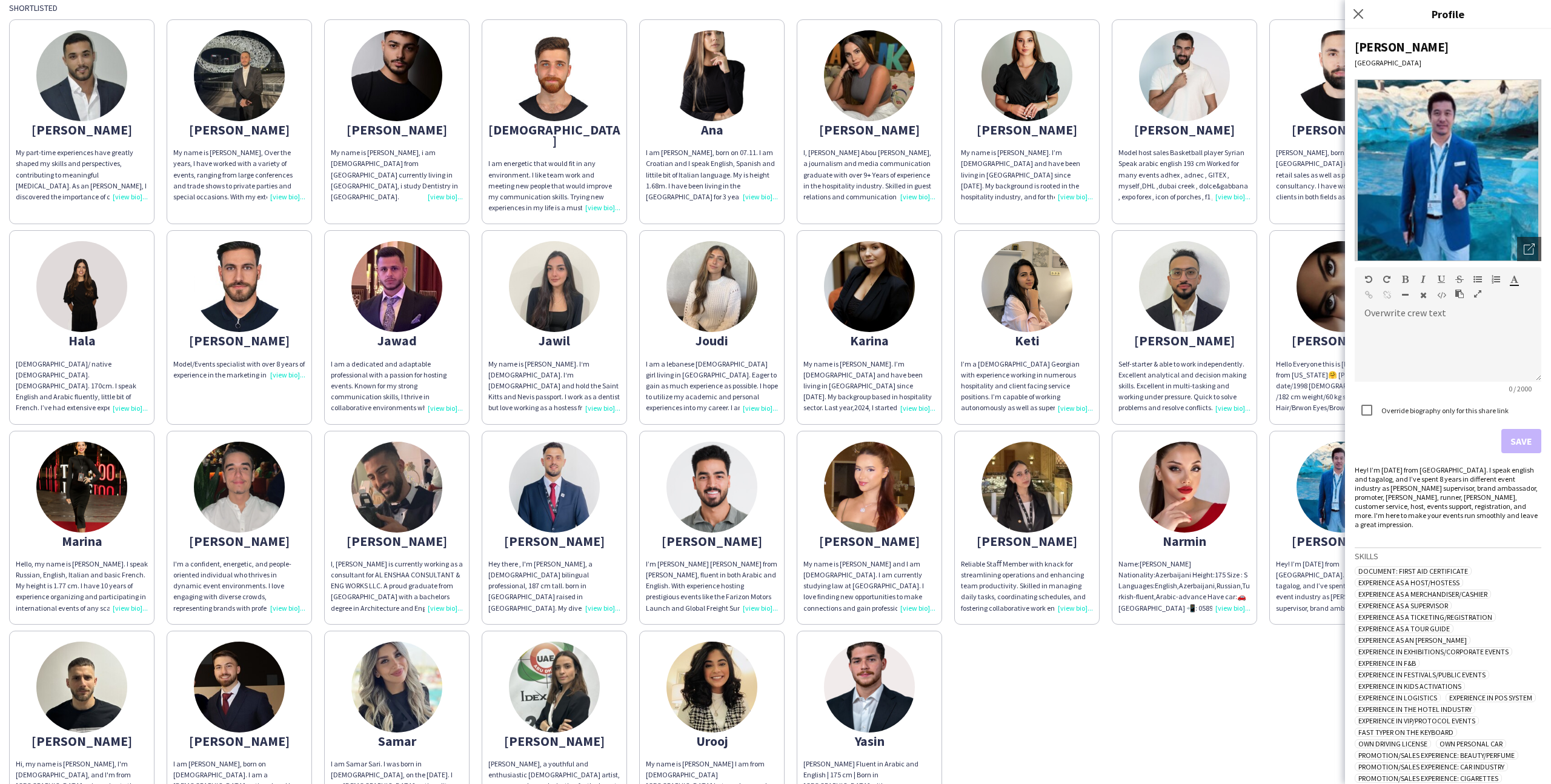
click at [1541, 232] on img at bounding box center [1448, 170] width 186 height 181
click at [1534, 240] on div "Open photos pop-in" at bounding box center [1529, 249] width 24 height 24
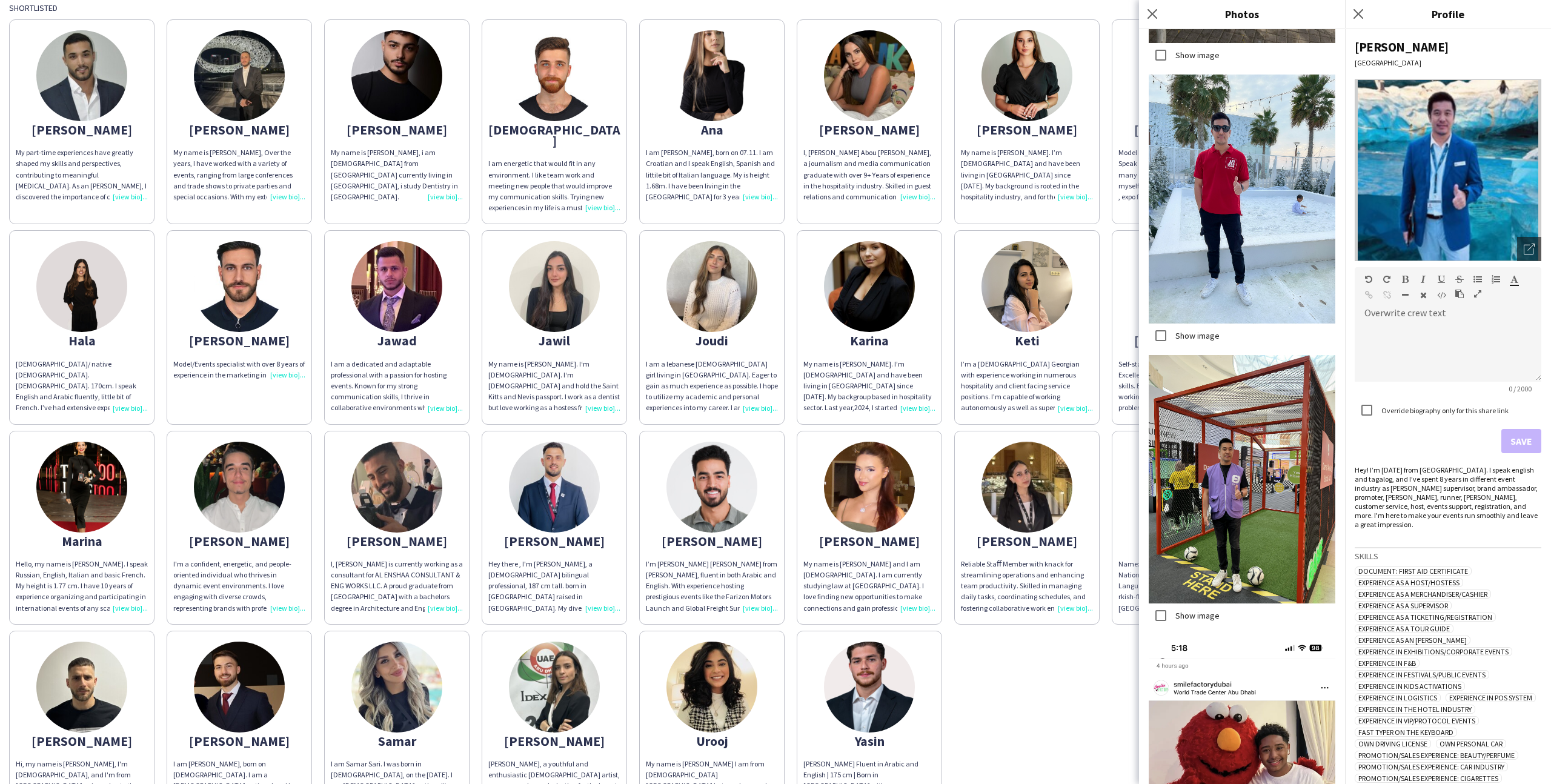
scroll to position [4293, 0]
click at [777, 668] on app-share-pages-crew-card "Urooj My name is Urooj naseem kalis I am from Pakistan Lahore but was born and …" at bounding box center [712, 727] width 146 height 194
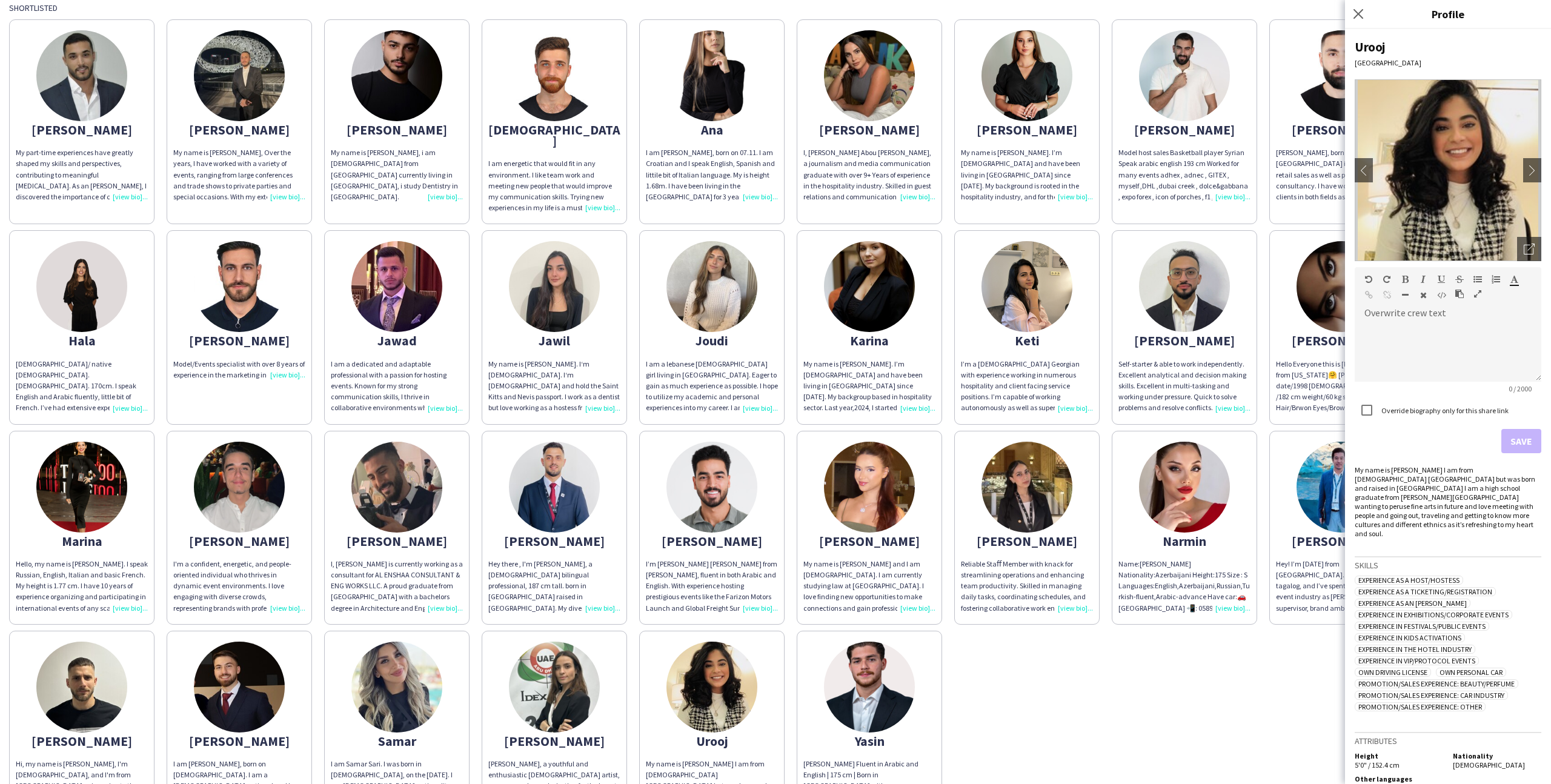
click at [600, 651] on app-share-pages-crew-card "Sarah Sarah, a youthful and enthusiastic Lebanese artist, possesses a deep admi…" at bounding box center [555, 727] width 146 height 194
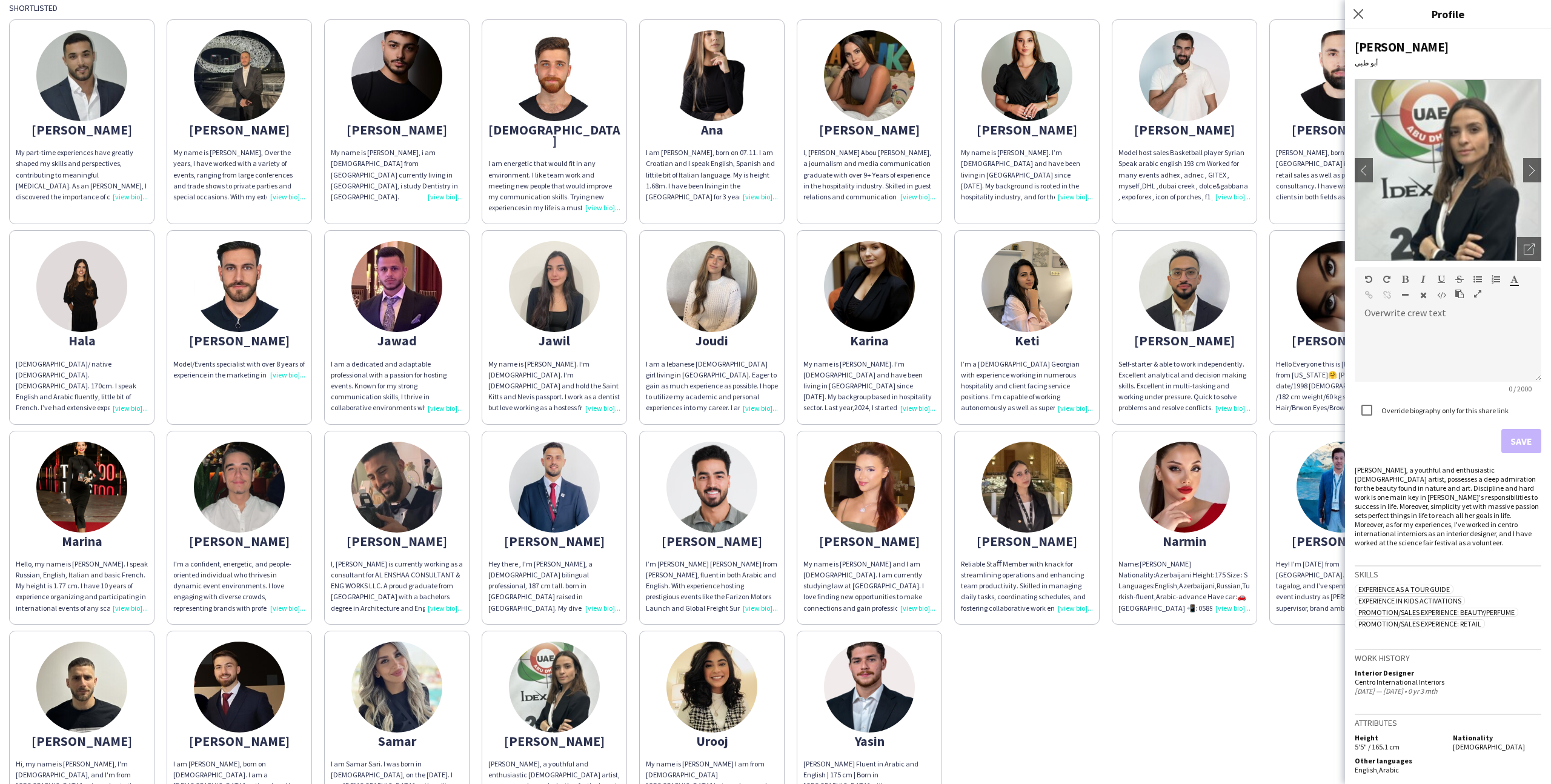
click at [714, 671] on img at bounding box center [712, 687] width 91 height 91
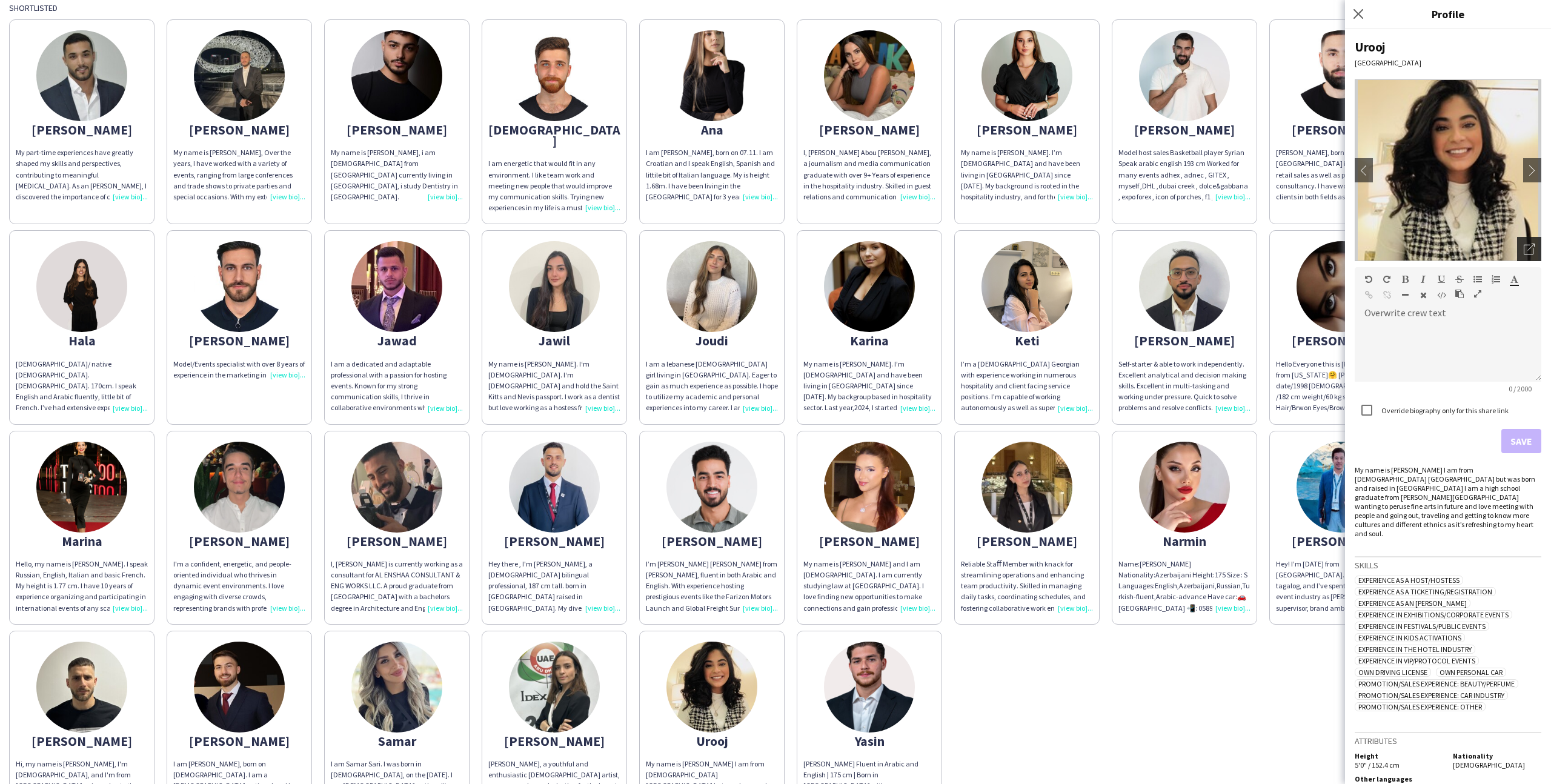
click at [1535, 237] on div "Open photos pop-in" at bounding box center [1529, 249] width 24 height 24
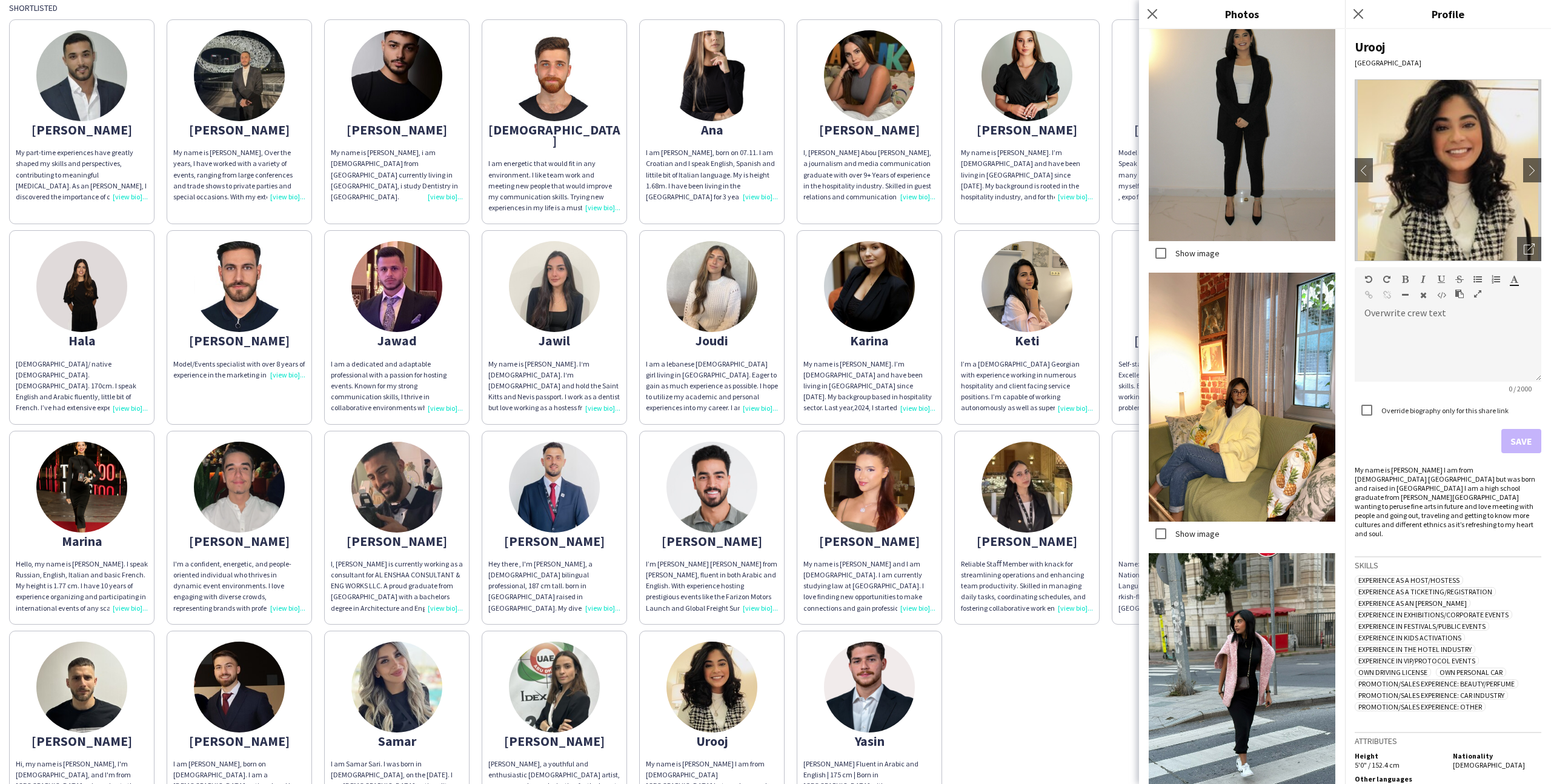
scroll to position [1473, 0]
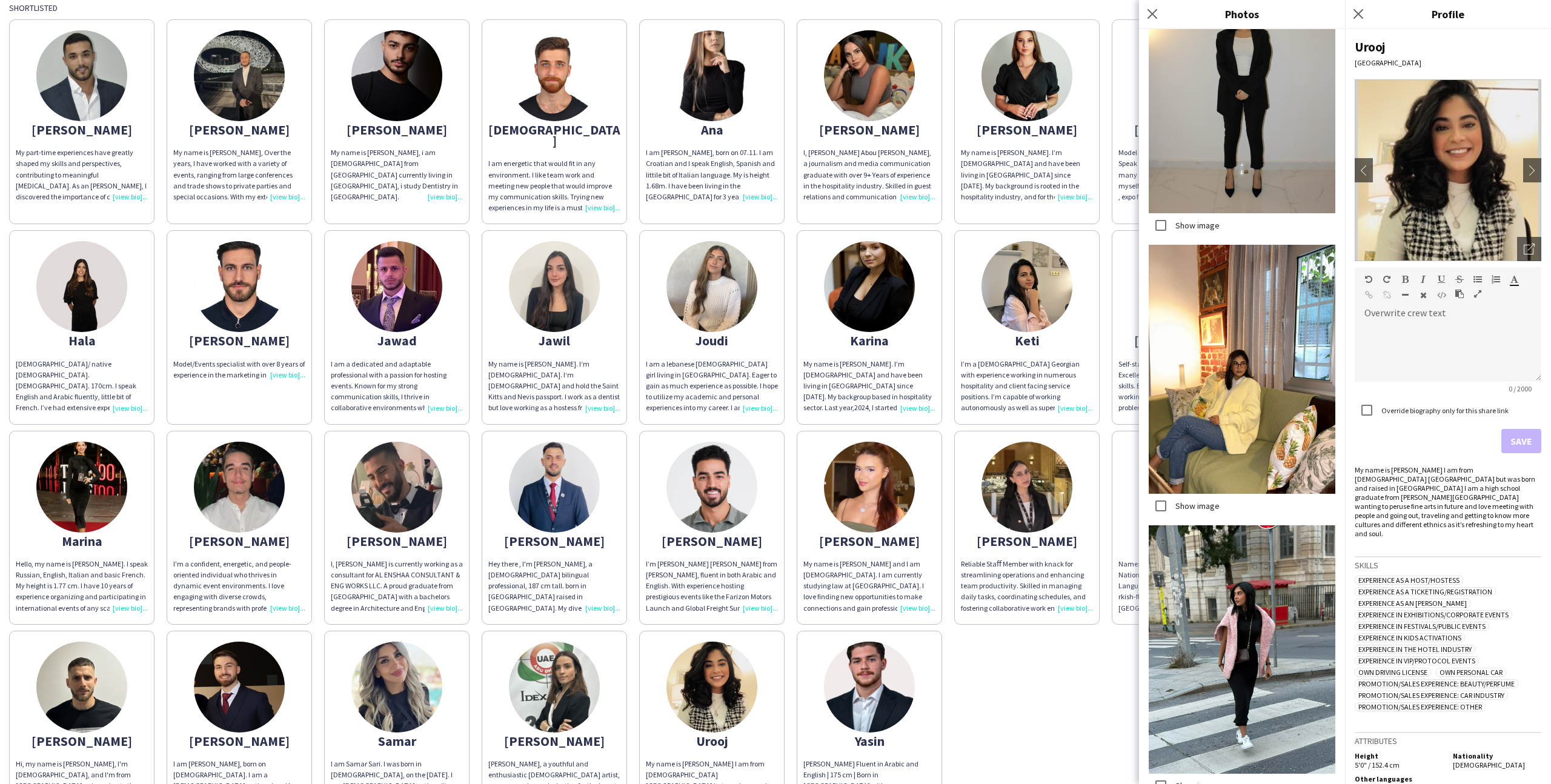
click at [1006, 639] on div "Abdulkader My part-time experiences have greatly shaped my skills and perspecti…" at bounding box center [775, 419] width 1533 height 812
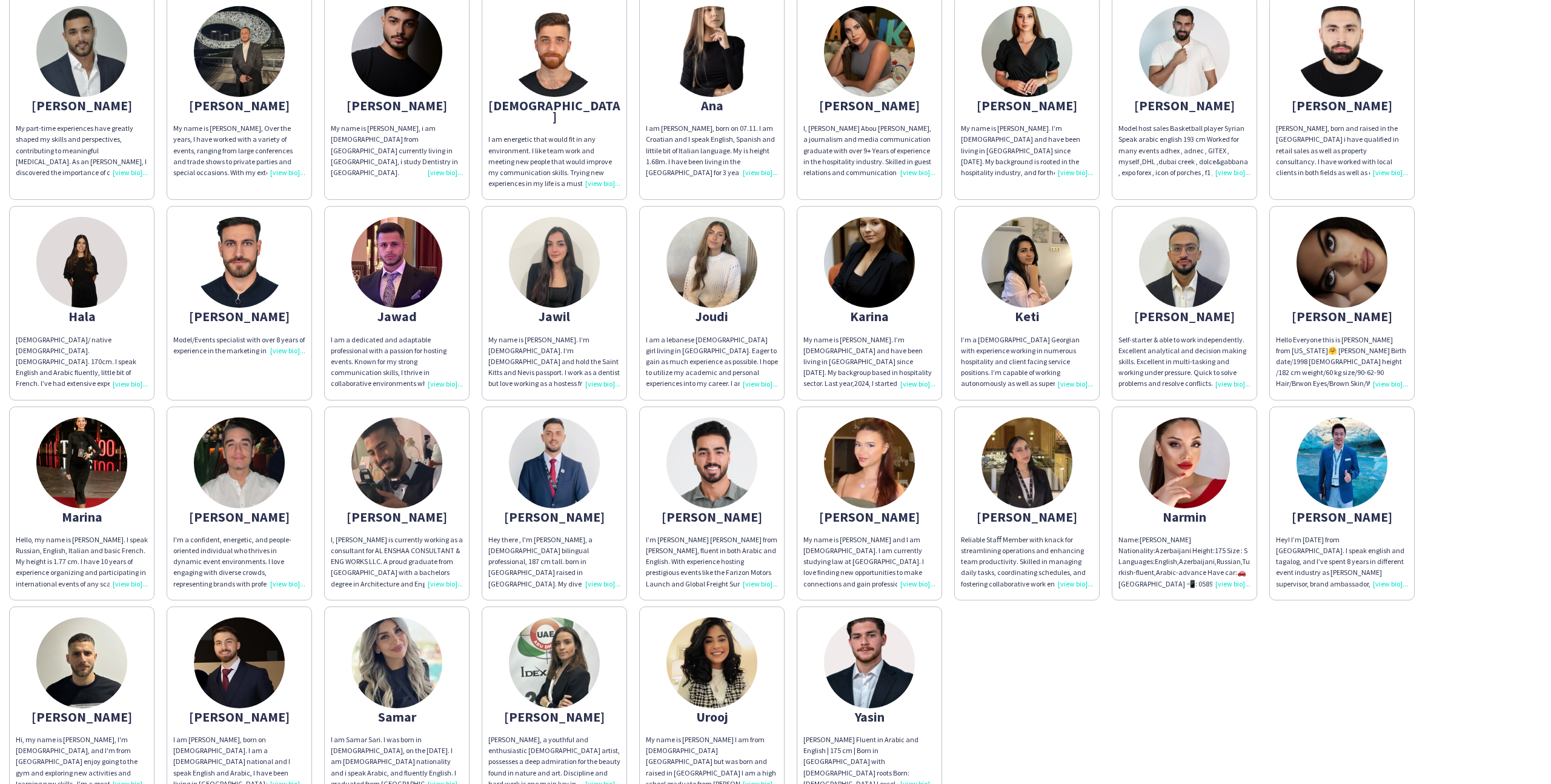
scroll to position [194, 0]
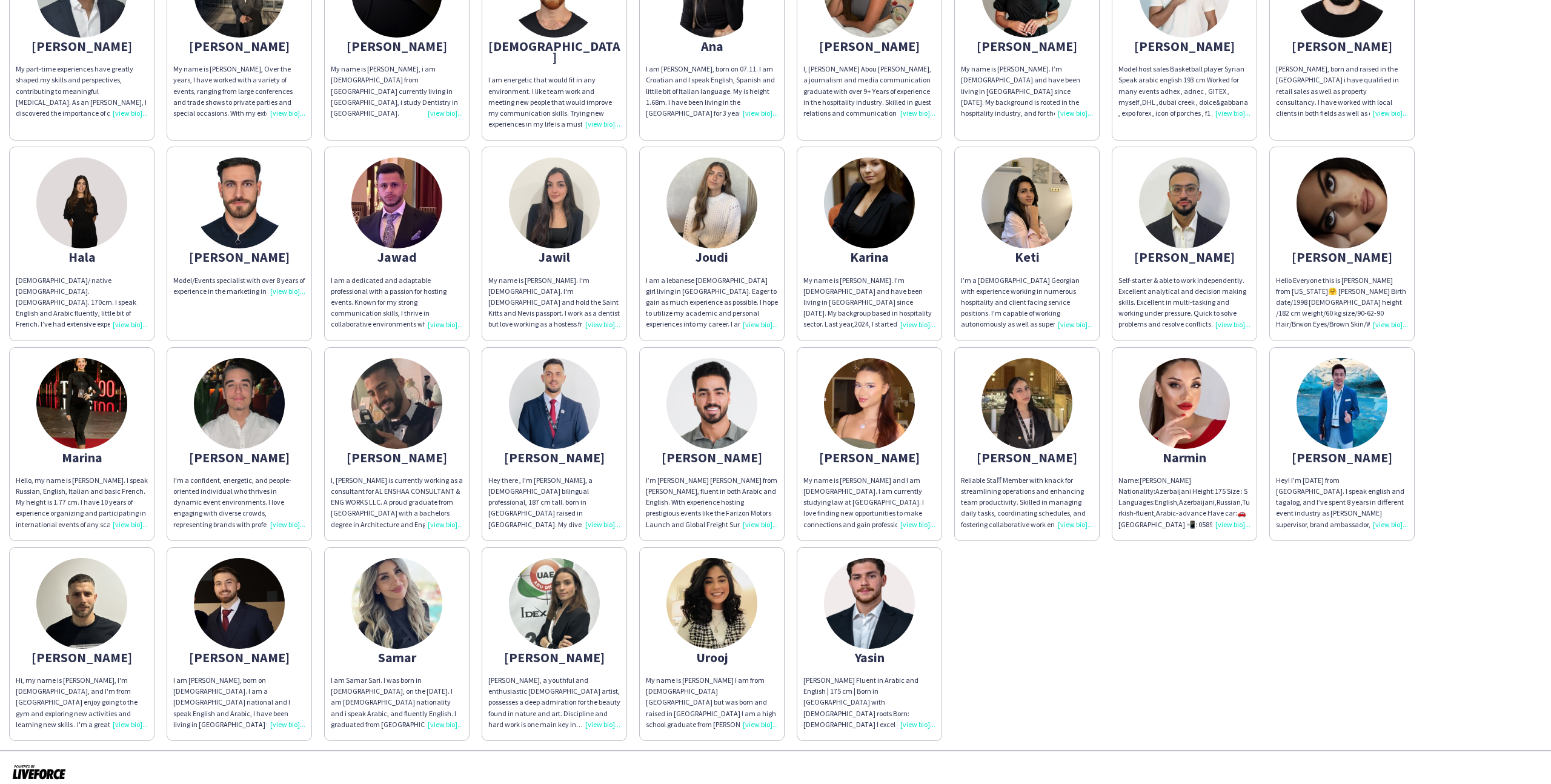
click at [1100, 582] on div "Abdulkader My part-time experiences have greatly shaped my skills and perspecti…" at bounding box center [775, 335] width 1533 height 812
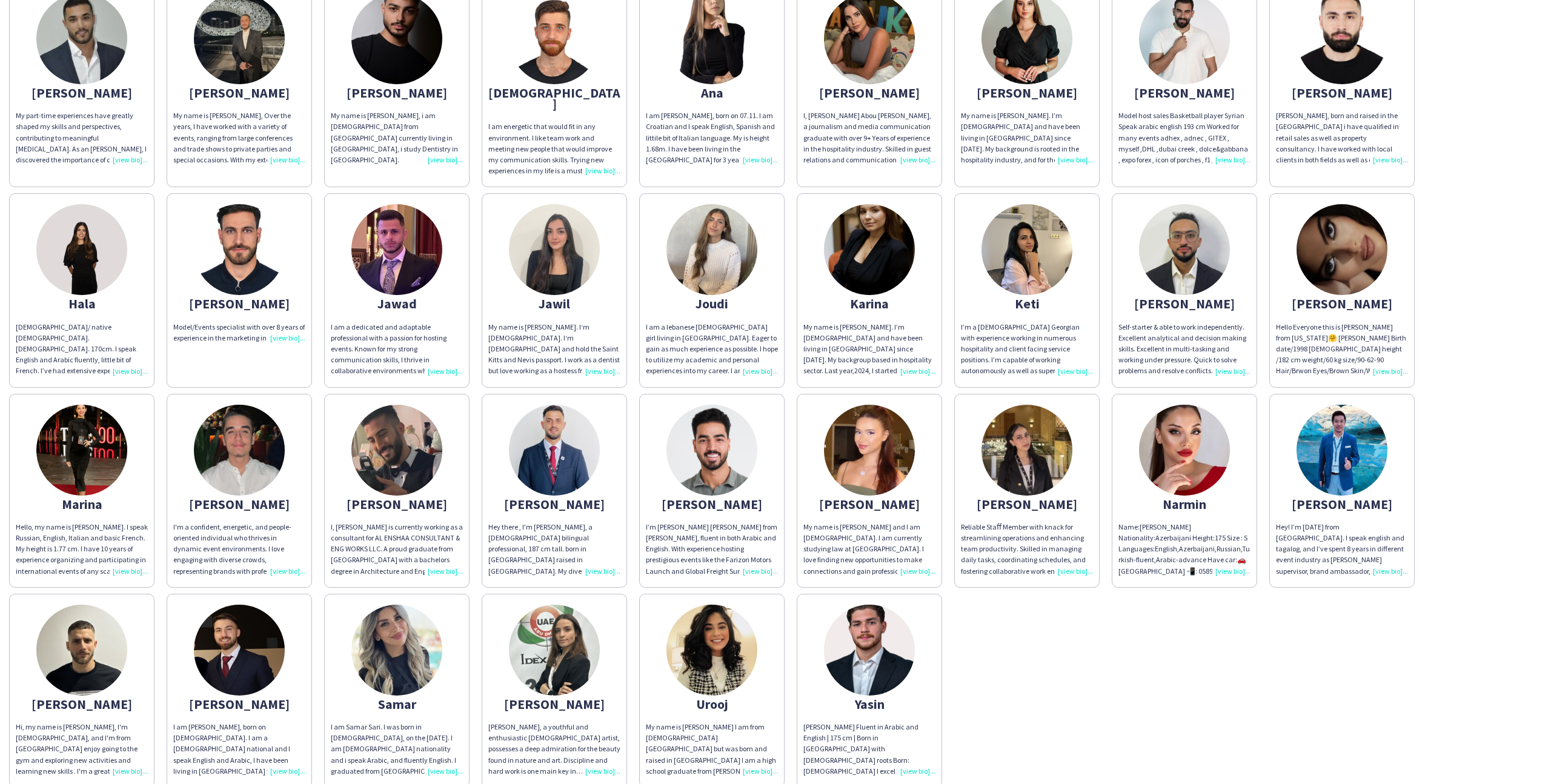
scroll to position [130, 0]
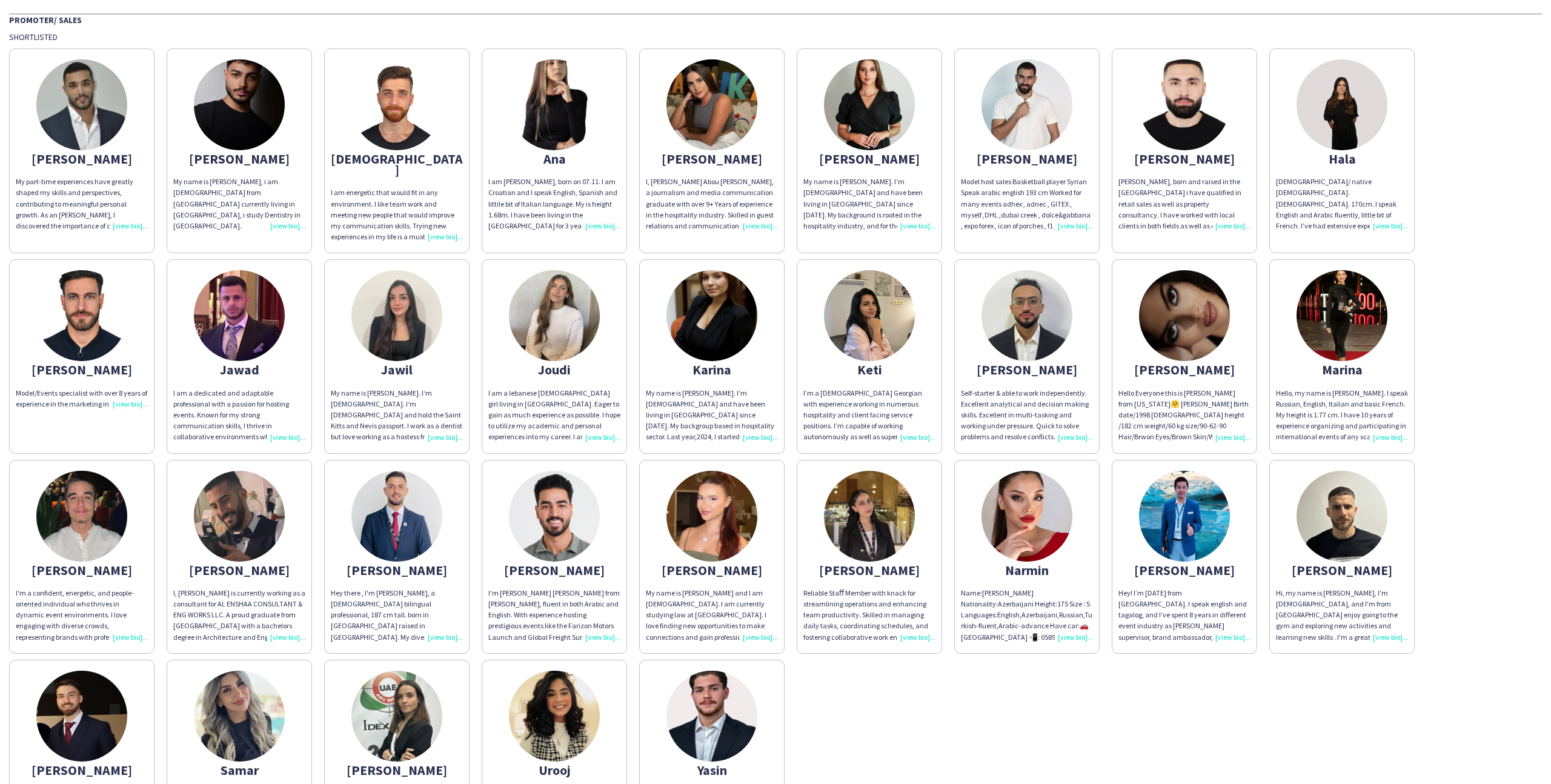
scroll to position [79, 0]
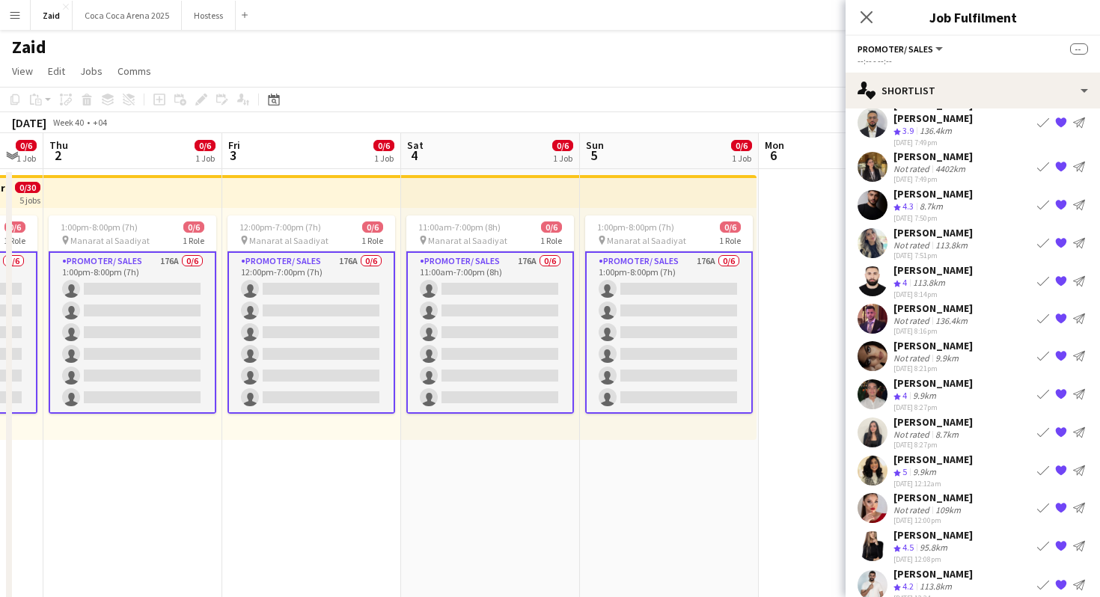
scroll to position [676, 0]
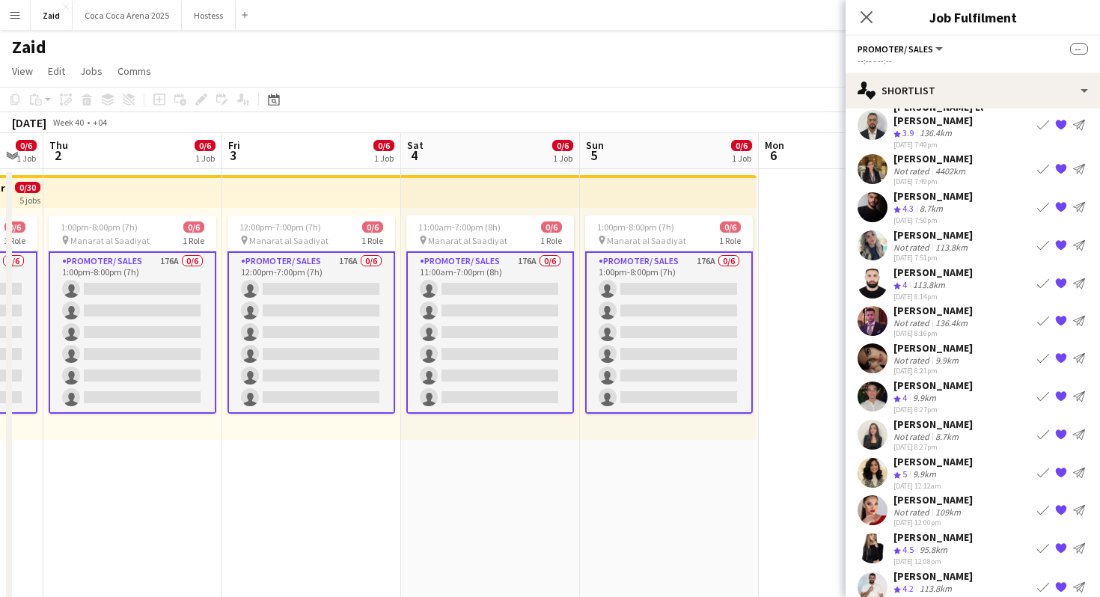
click at [1000, 341] on div "[PERSON_NAME] Not rated 9.9km [DATE] 8:21pm Book crew {{ spriteTitle }} Send no…" at bounding box center [972, 358] width 254 height 34
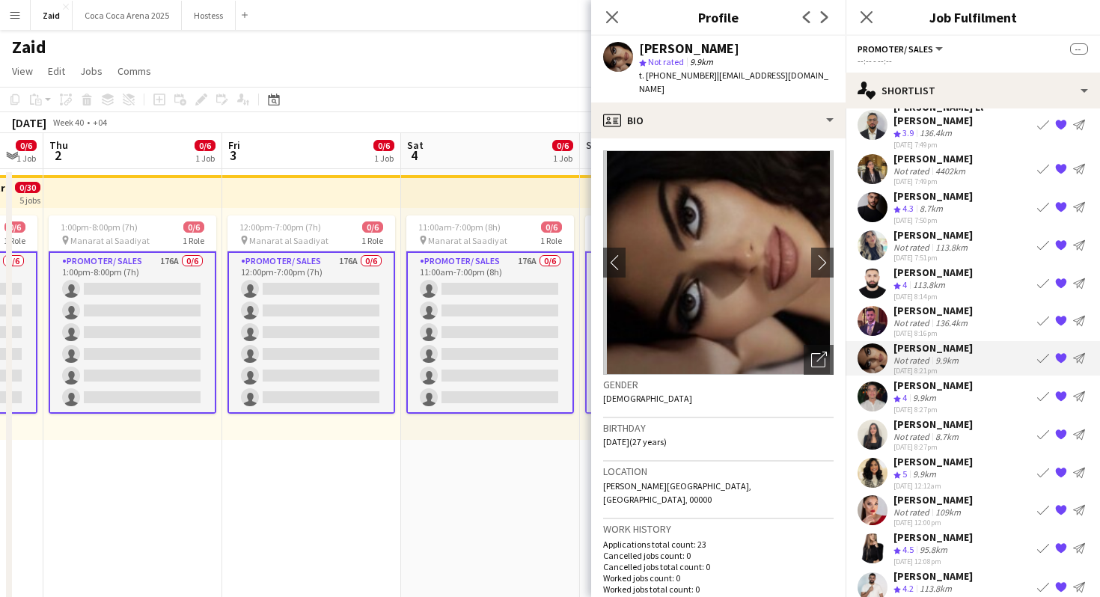
click at [830, 379] on h3 "Gender" at bounding box center [718, 384] width 230 height 13
click at [825, 368] on div "Open photos pop-in" at bounding box center [819, 360] width 30 height 30
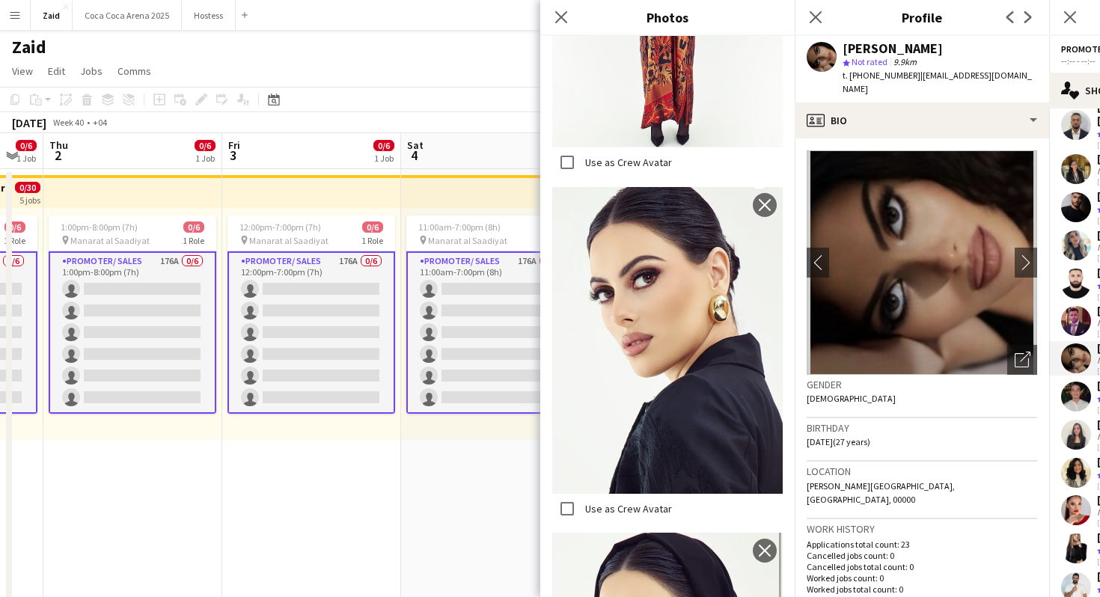
scroll to position [504, 0]
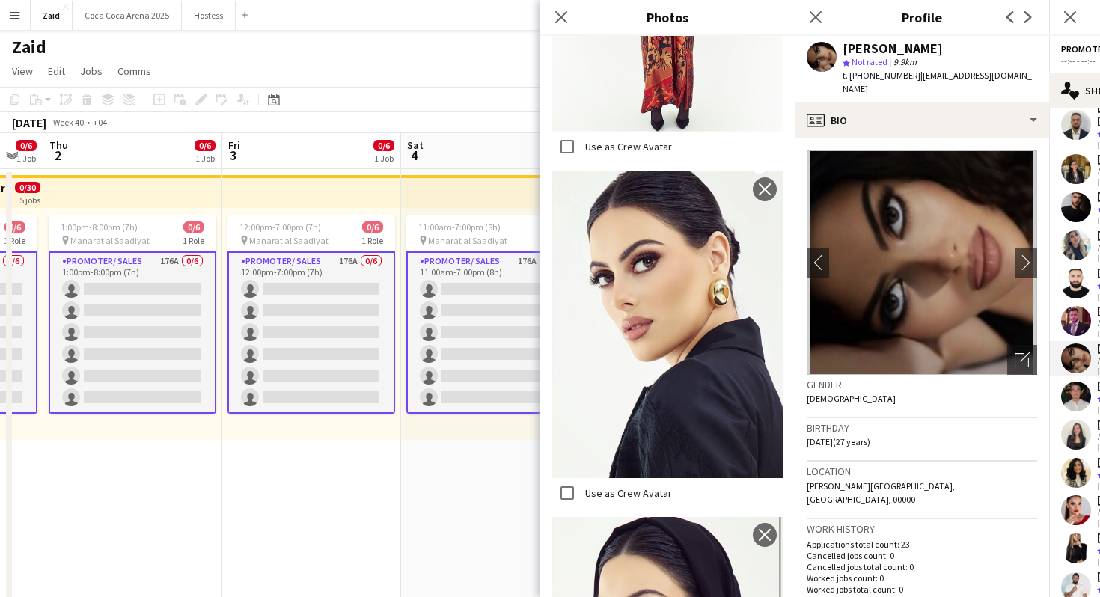
click at [654, 490] on label "Use as Crew Avatar" at bounding box center [627, 492] width 90 height 13
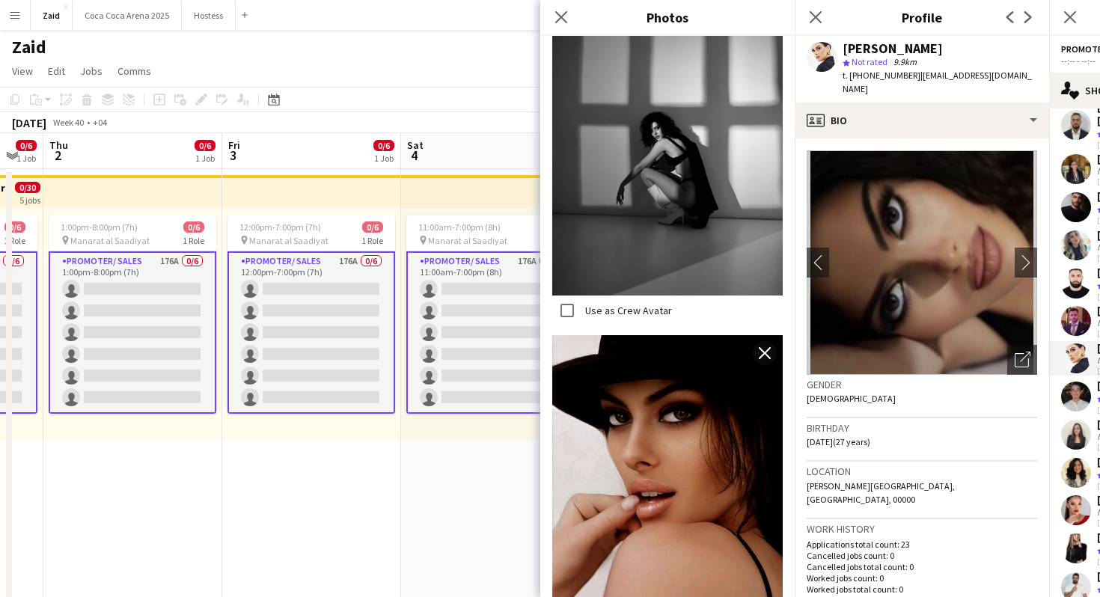
scroll to position [1444, 0]
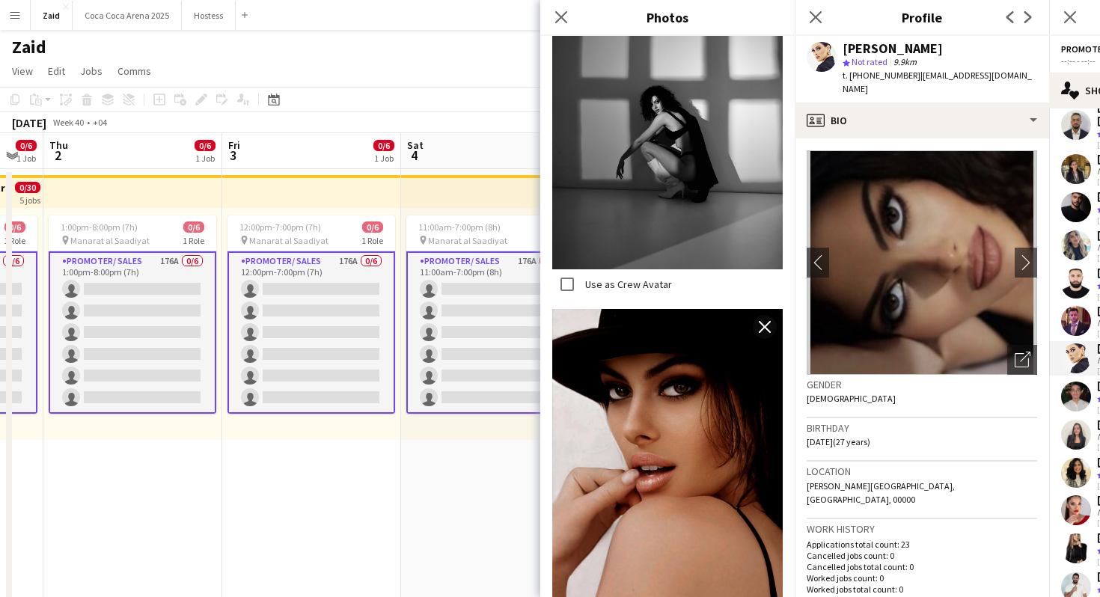
click at [512, 490] on app-date-cell "11:00am-7:00pm (8h) 0/6 pin Manarat al Saadiyat 1 Role Promoter/ Sales 176A 0/6…" at bounding box center [490, 443] width 179 height 548
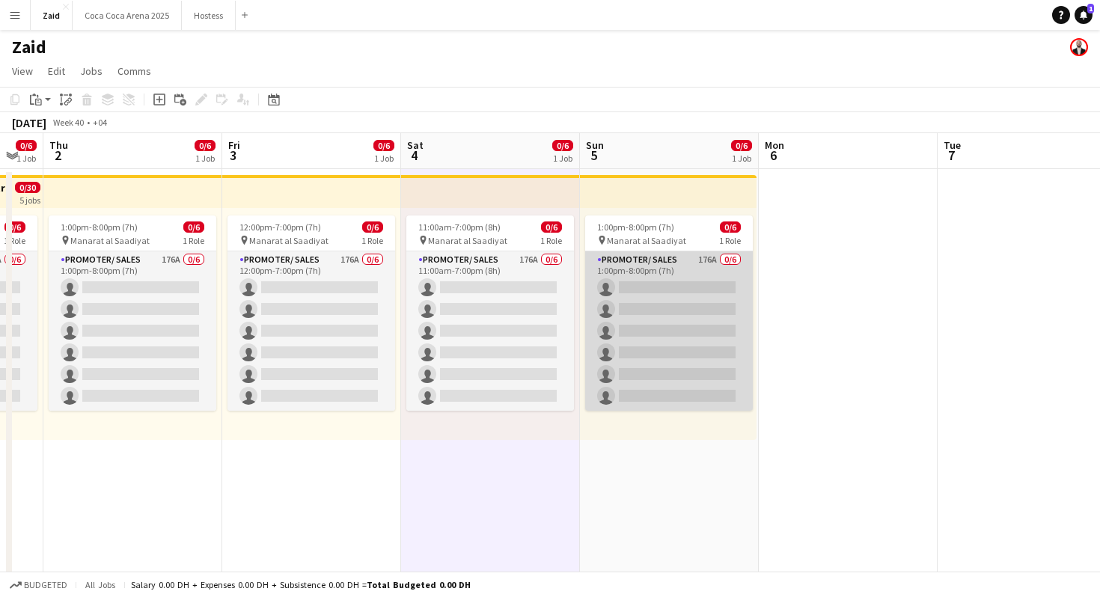
click at [700, 308] on app-card-role "Promoter/ Sales 176A 0/6 1:00pm-8:00pm (7h) single-neutral-actions single-neutr…" at bounding box center [669, 330] width 168 height 159
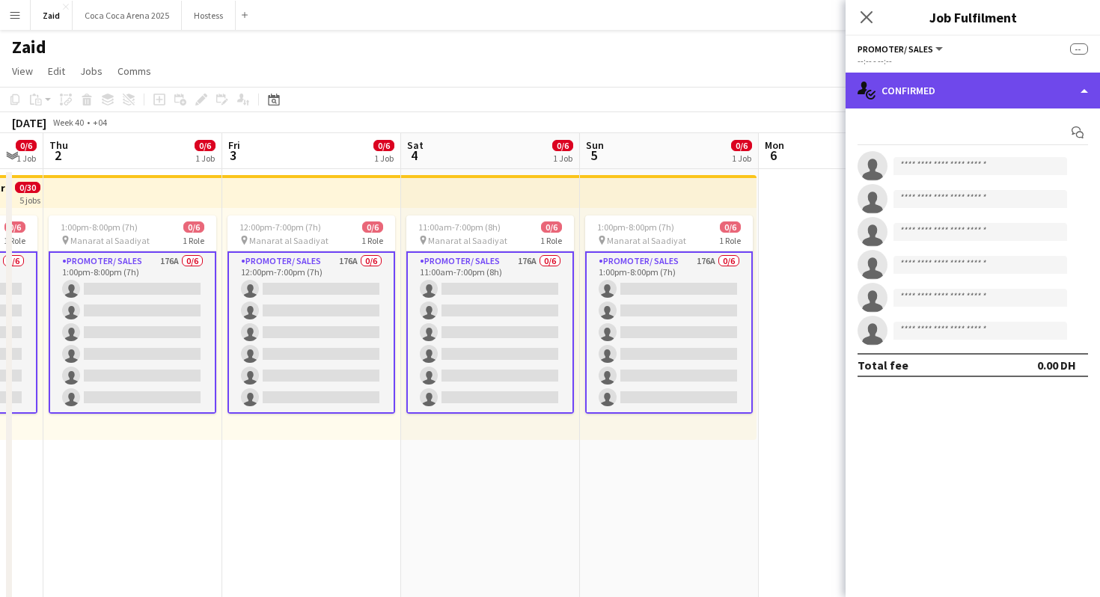
click at [1000, 102] on div "single-neutral-actions-check-2 Confirmed" at bounding box center [972, 91] width 254 height 36
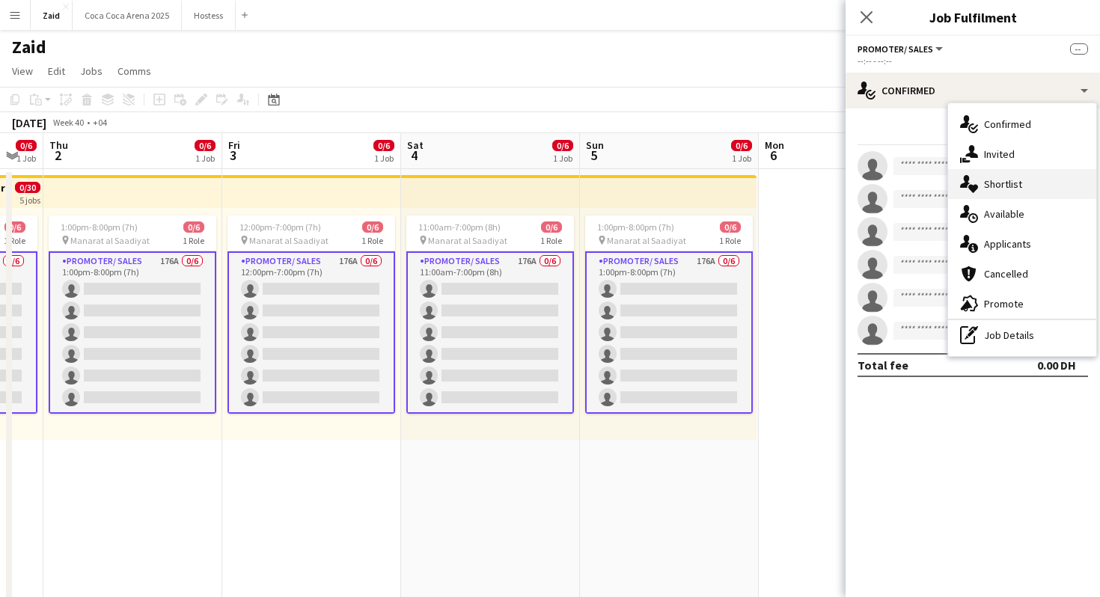
click at [1031, 185] on div "single-neutral-actions-heart Shortlist" at bounding box center [1022, 184] width 148 height 30
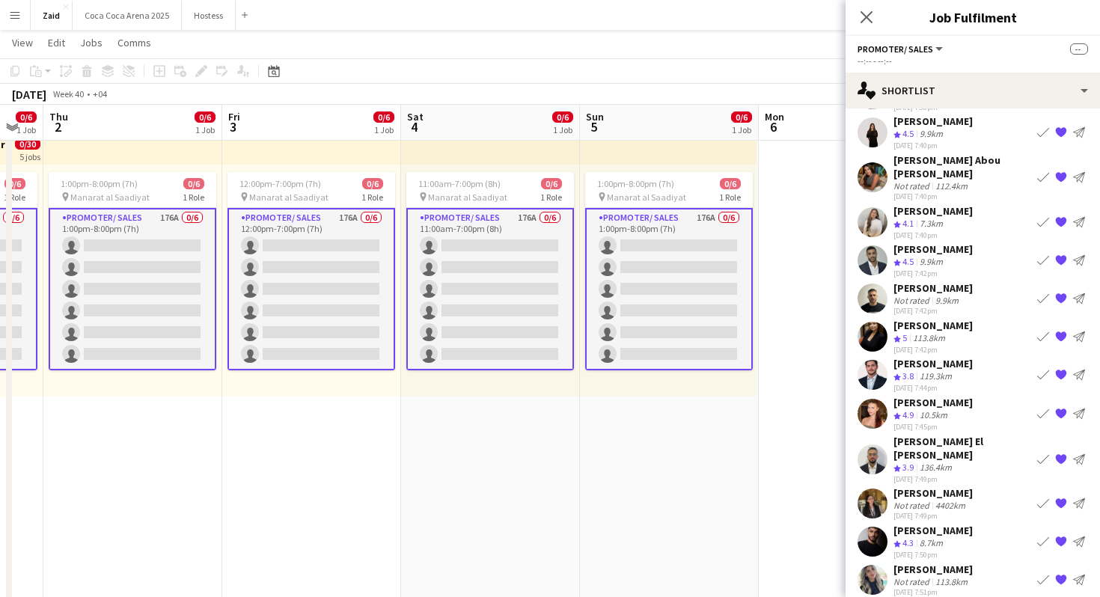
scroll to position [278, 0]
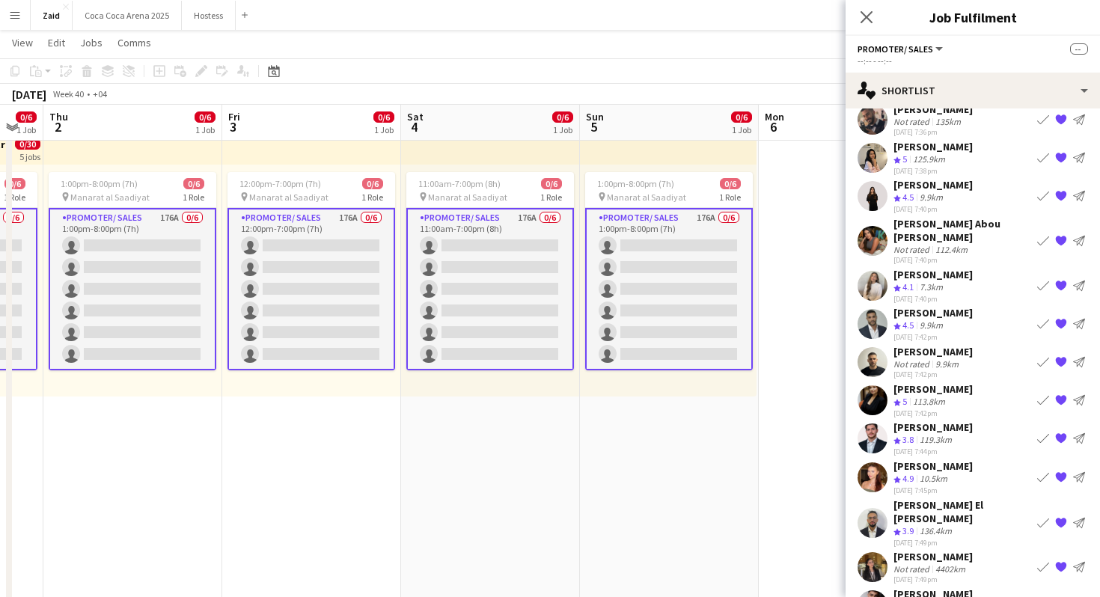
click at [1065, 356] on app-icon "{{ spriteTitle }}" at bounding box center [1061, 362] width 12 height 12
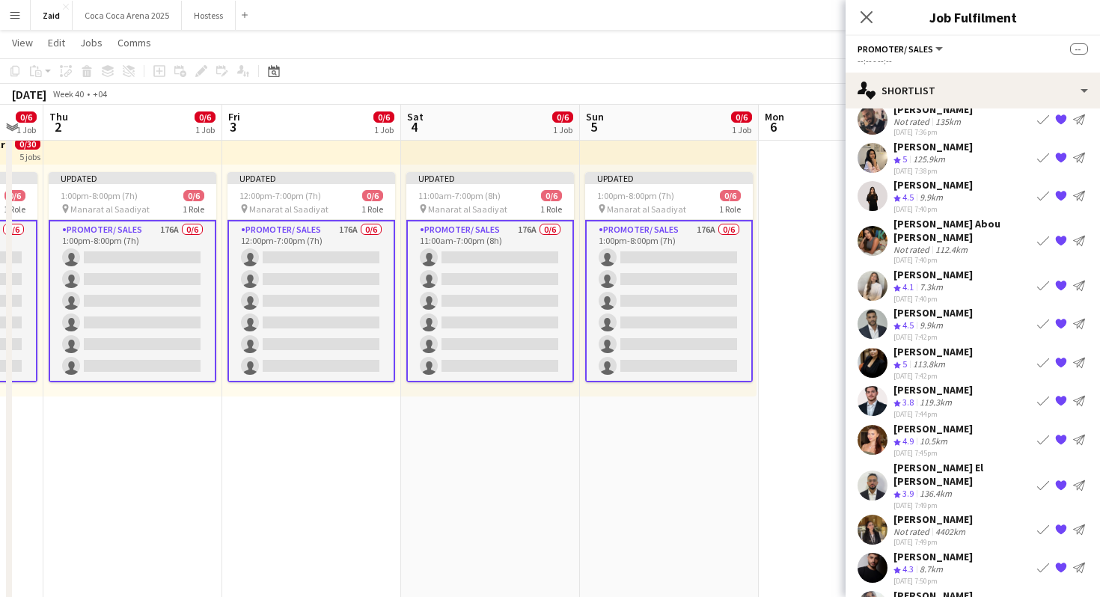
click at [822, 348] on app-date-cell at bounding box center [848, 400] width 179 height 548
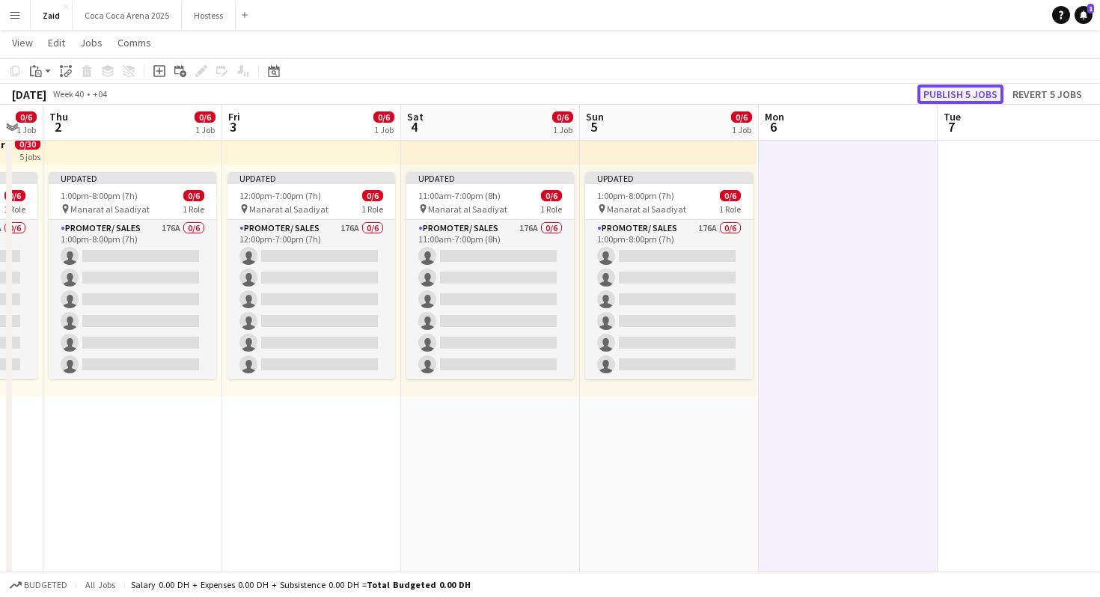
click at [964, 99] on button "Publish 5 jobs" at bounding box center [960, 94] width 86 height 19
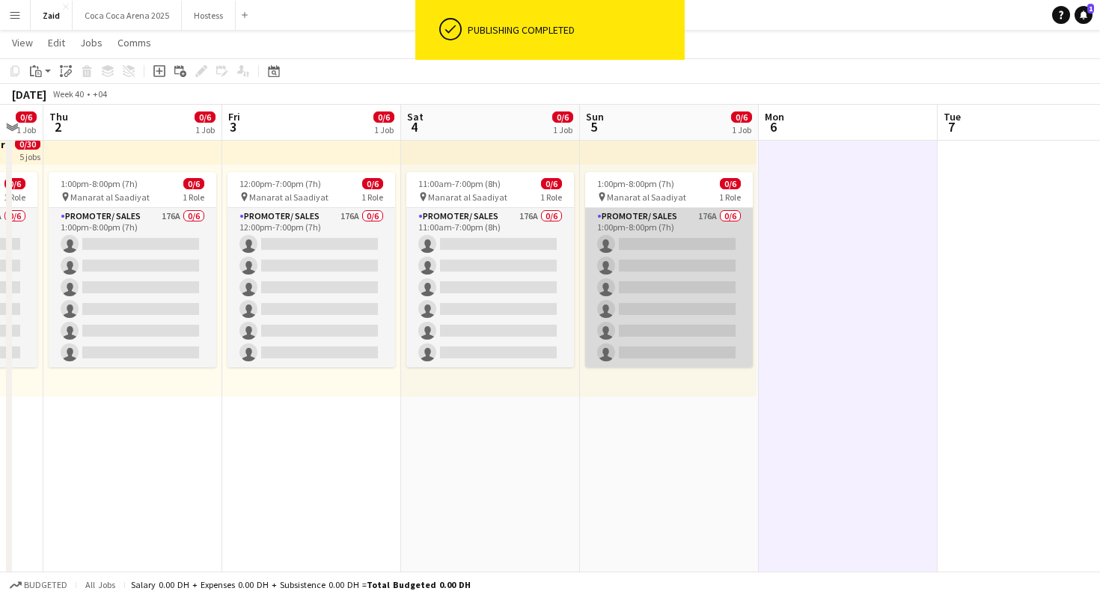
click at [666, 258] on app-card-role "Promoter/ Sales 176A 0/6 1:00pm-8:00pm (7h) single-neutral-actions single-neutr…" at bounding box center [669, 287] width 168 height 159
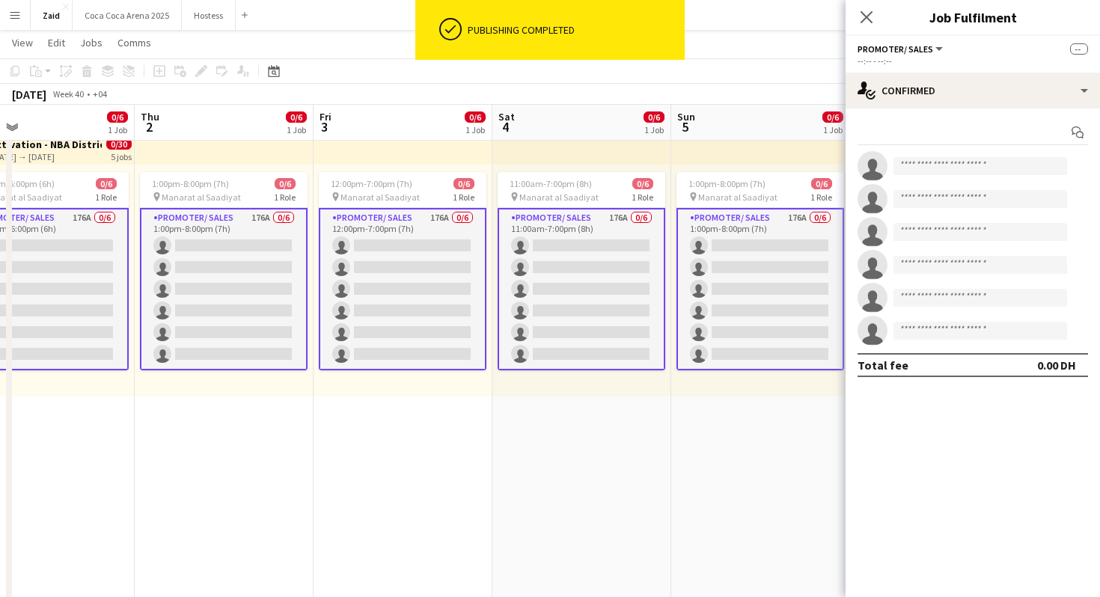
scroll to position [0, 401]
click at [88, 262] on app-card-role "Promoter/ Sales 176A 0/6 12:00pm-6:00pm (6h) single-neutral-actions single-neut…" at bounding box center [46, 289] width 168 height 162
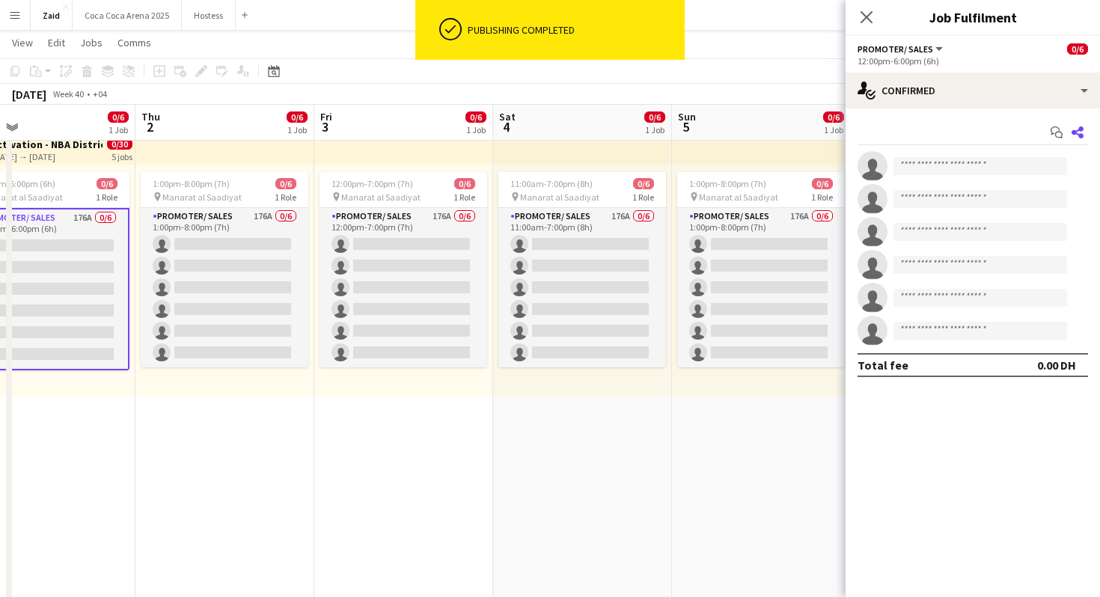
click at [1071, 130] on icon "Share" at bounding box center [1077, 132] width 12 height 12
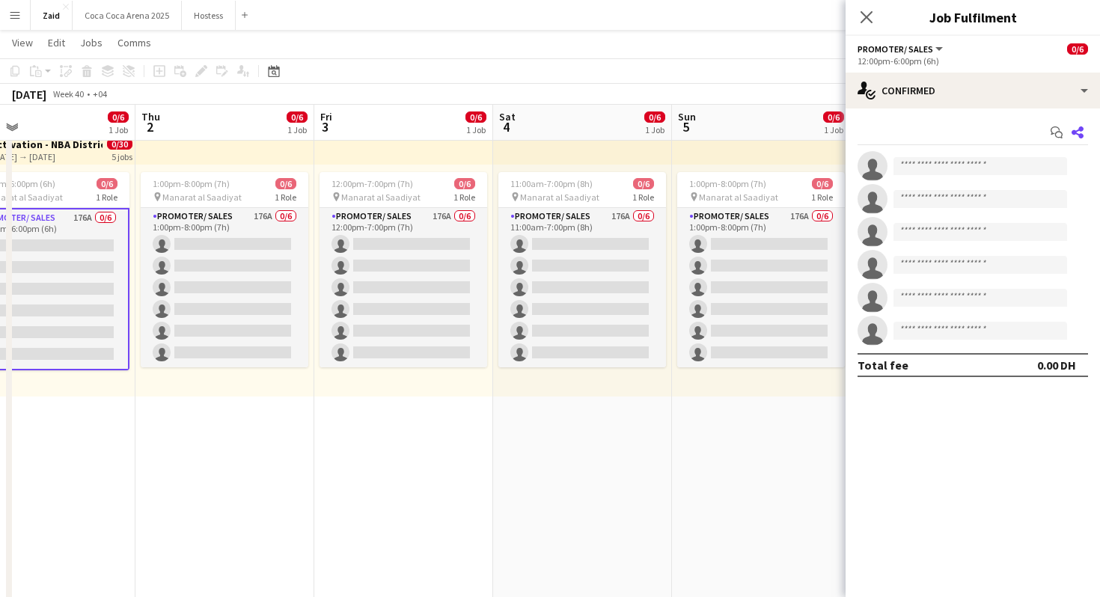
click at [1078, 135] on icon at bounding box center [1077, 132] width 12 height 12
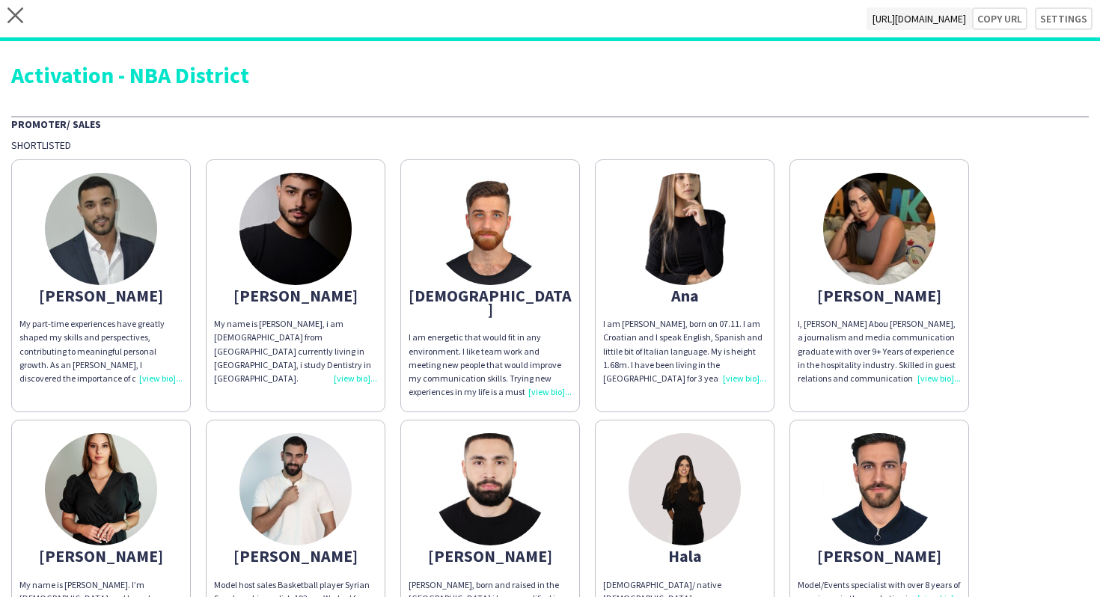
click at [1079, 31] on div "close [URL][DOMAIN_NAME] Copy url Settings" at bounding box center [550, 20] width 1100 height 41
click at [1069, 20] on button "Settings" at bounding box center [1056, 18] width 73 height 22
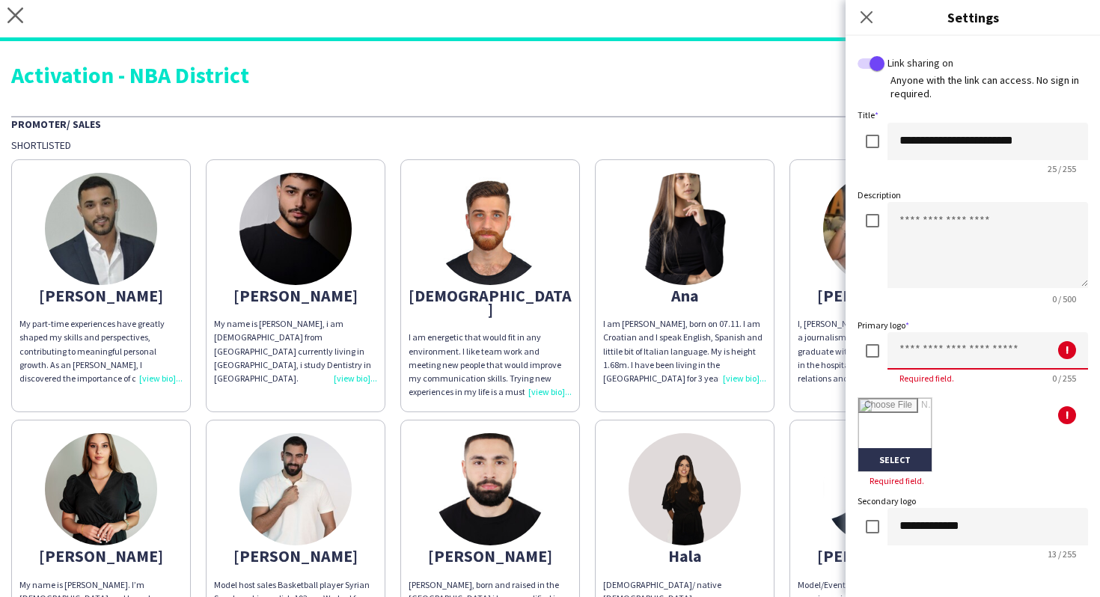
click at [945, 316] on form "**********" at bounding box center [972, 528] width 230 height 946
click at [937, 338] on input at bounding box center [987, 350] width 201 height 37
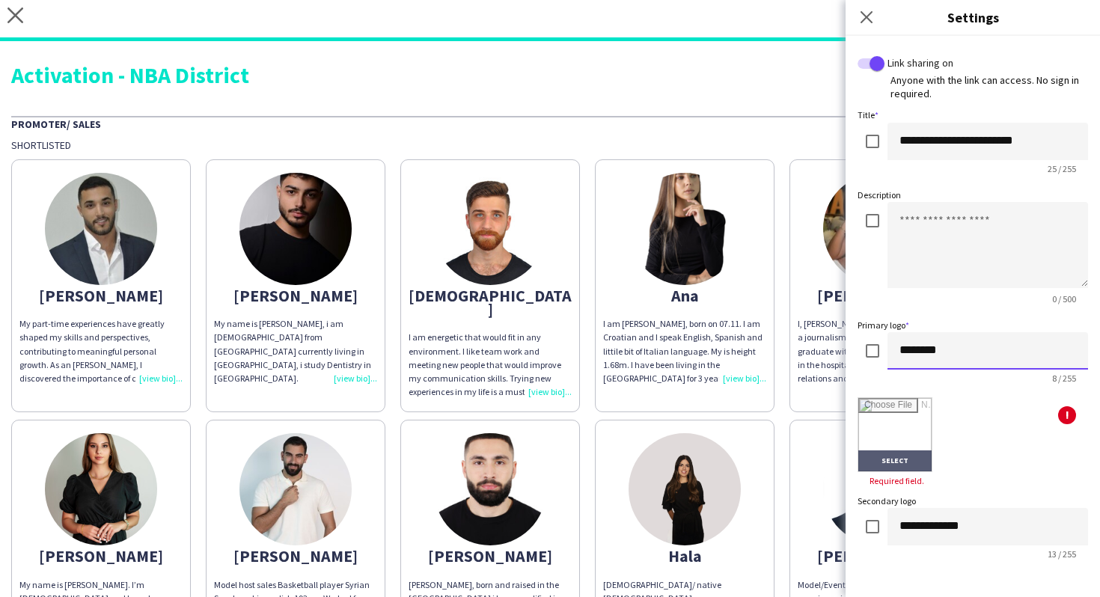
type input "********"
click at [908, 426] on input "file" at bounding box center [894, 434] width 73 height 73
type input "**********"
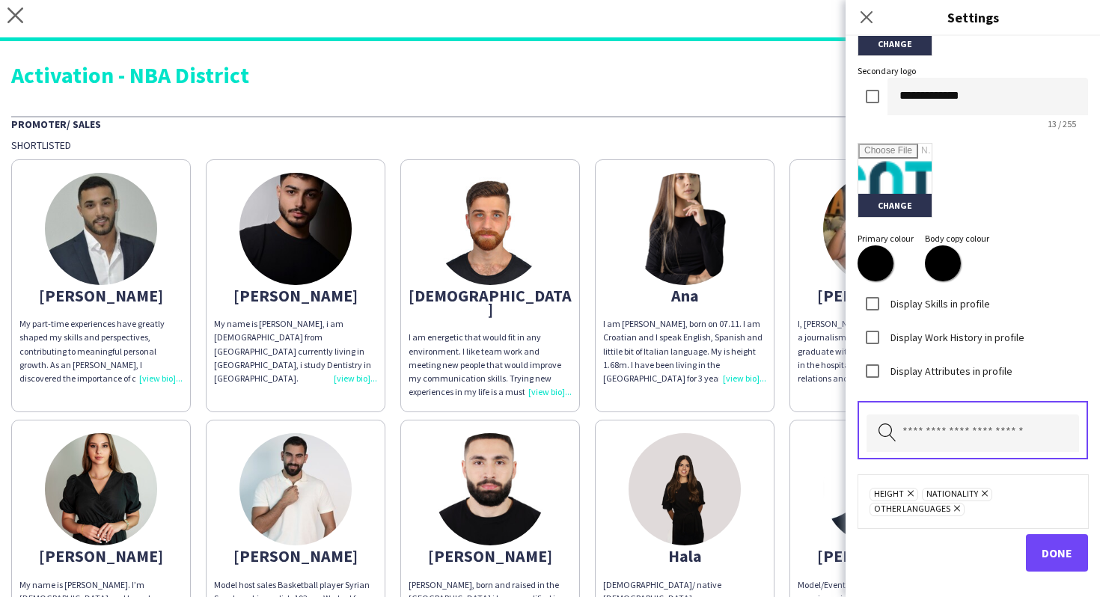
scroll to position [426, 0]
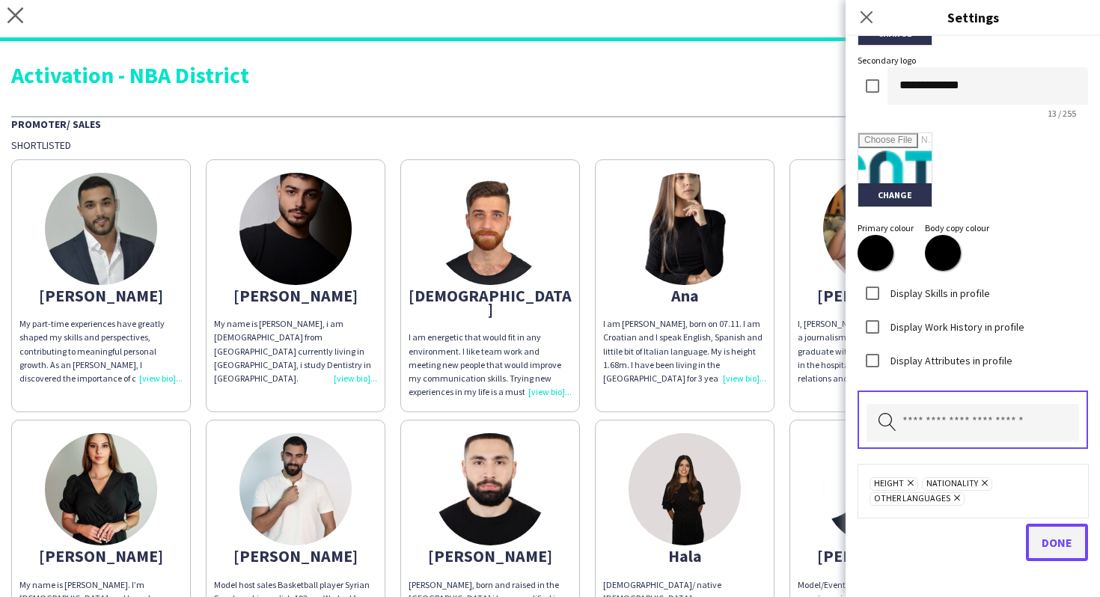
click at [1045, 545] on span "Done" at bounding box center [1056, 542] width 31 height 15
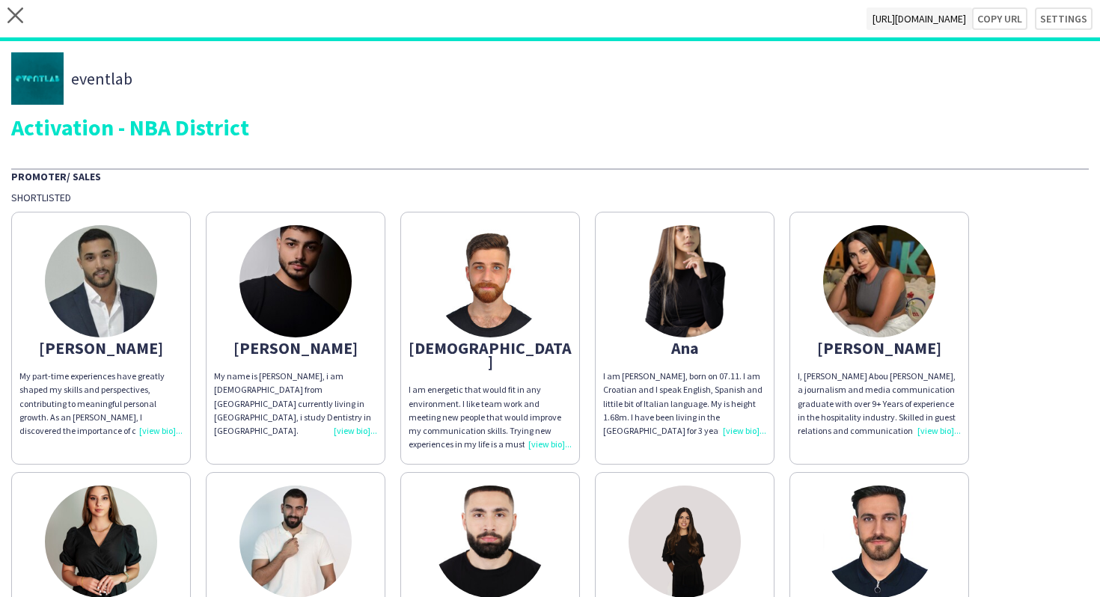
click at [711, 299] on img at bounding box center [684, 281] width 112 height 112
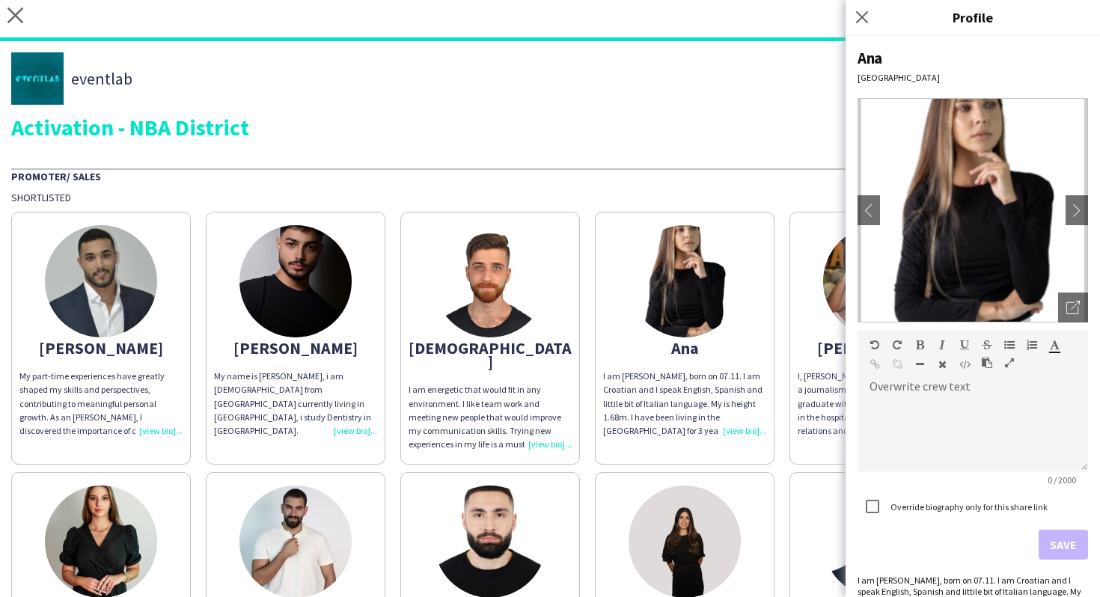
click at [667, 134] on div "Activation - NBA District" at bounding box center [549, 127] width 1077 height 22
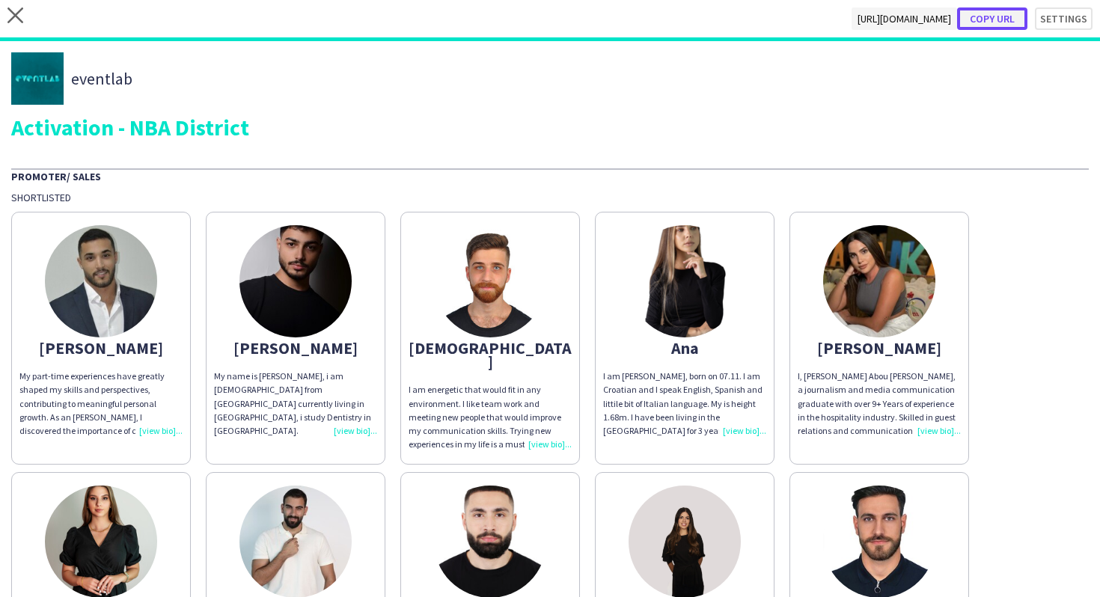
click at [1009, 25] on button "Copy url" at bounding box center [992, 18] width 70 height 22
click at [26, 18] on div "close [URL][DOMAIN_NAME] Copy url Settings" at bounding box center [550, 20] width 1100 height 41
click at [20, 18] on icon "close" at bounding box center [15, 15] width 16 height 16
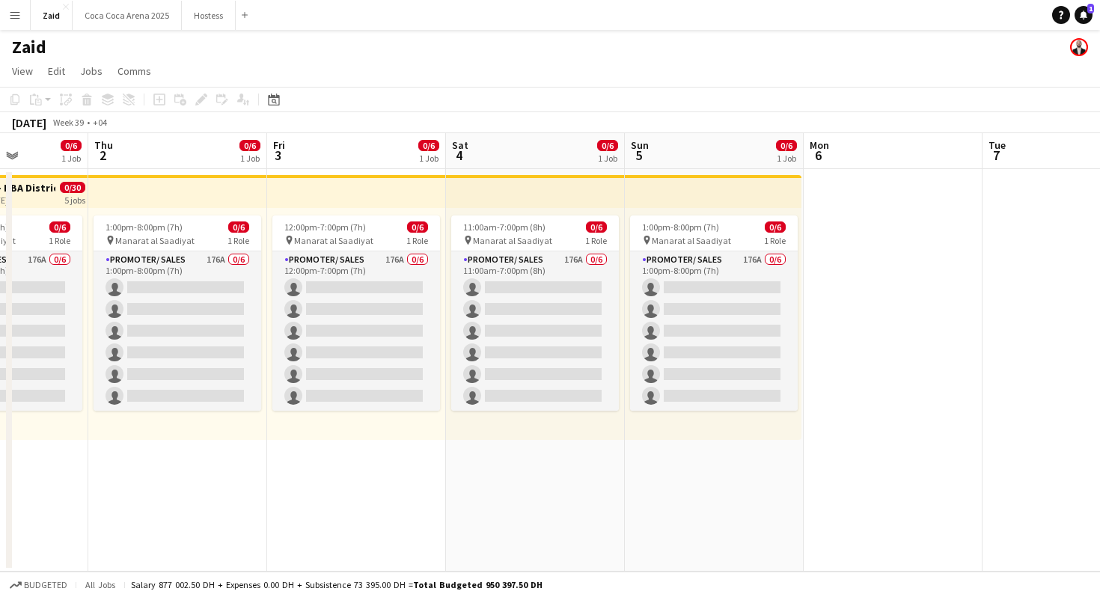
scroll to position [0, 584]
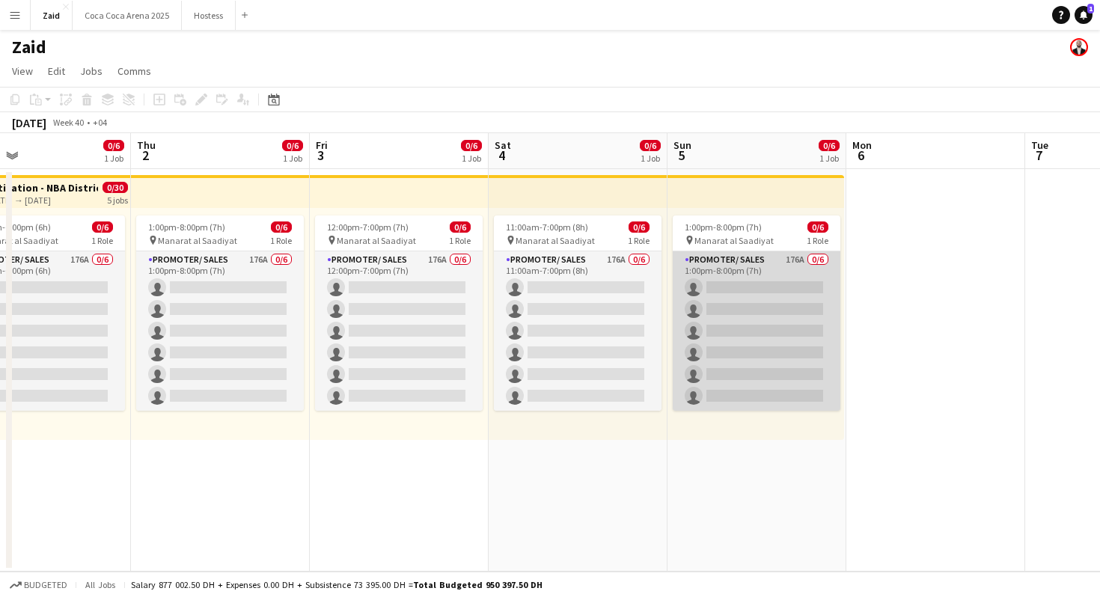
click at [785, 372] on app-card-role "Promoter/ Sales 176A 0/6 1:00pm-8:00pm (7h) single-neutral-actions single-neutr…" at bounding box center [757, 330] width 168 height 159
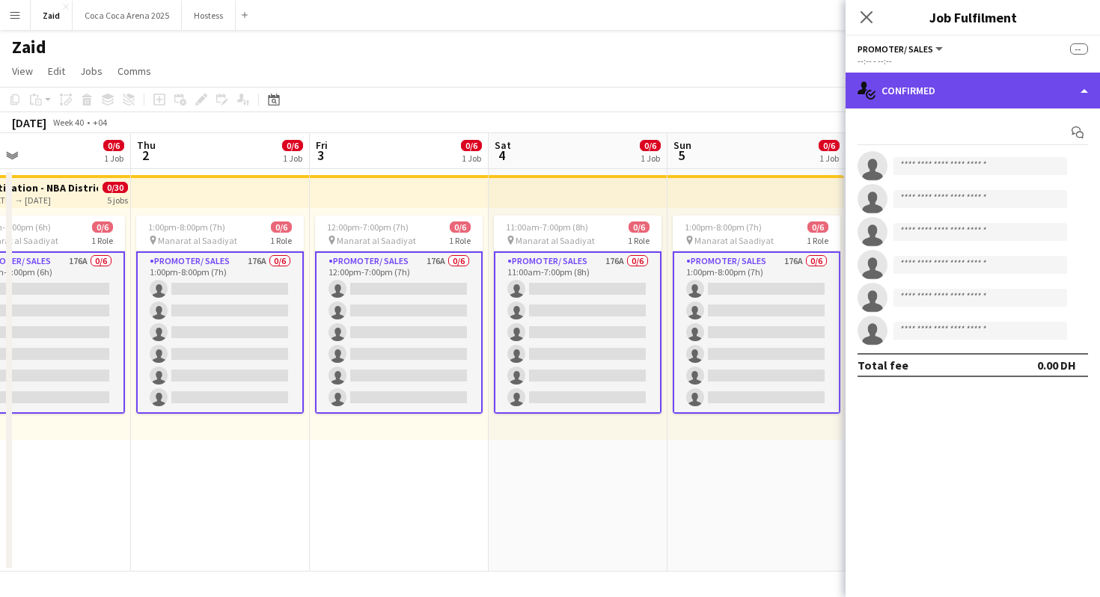
click at [979, 85] on div "single-neutral-actions-check-2 Confirmed" at bounding box center [972, 91] width 254 height 36
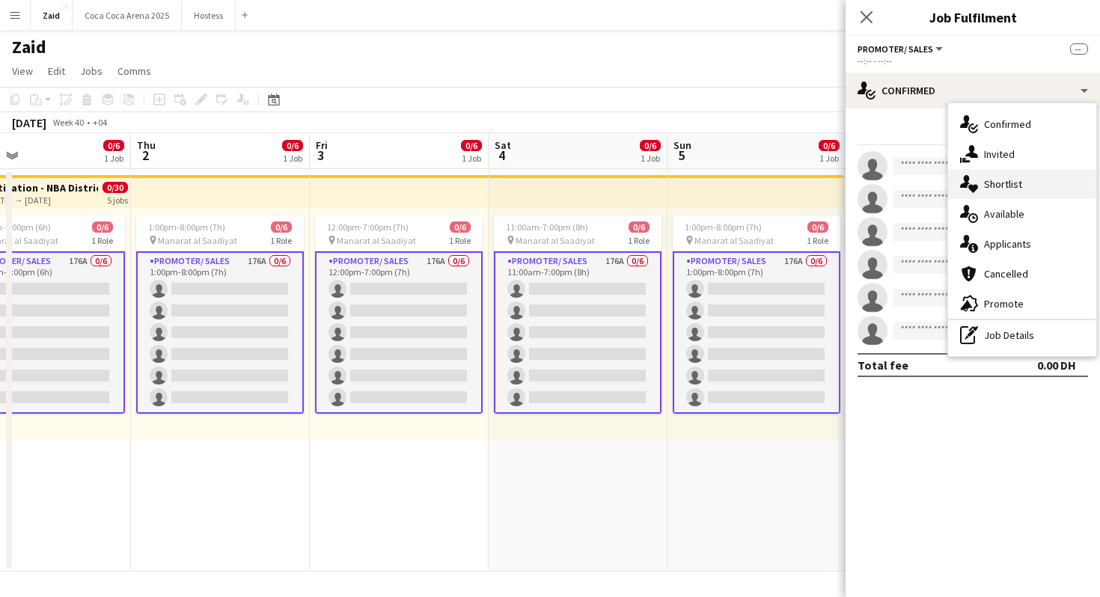
click at [1018, 172] on div "single-neutral-actions-check-2 Confirmed single-neutral-actions-share-1 Invited…" at bounding box center [1022, 229] width 148 height 253
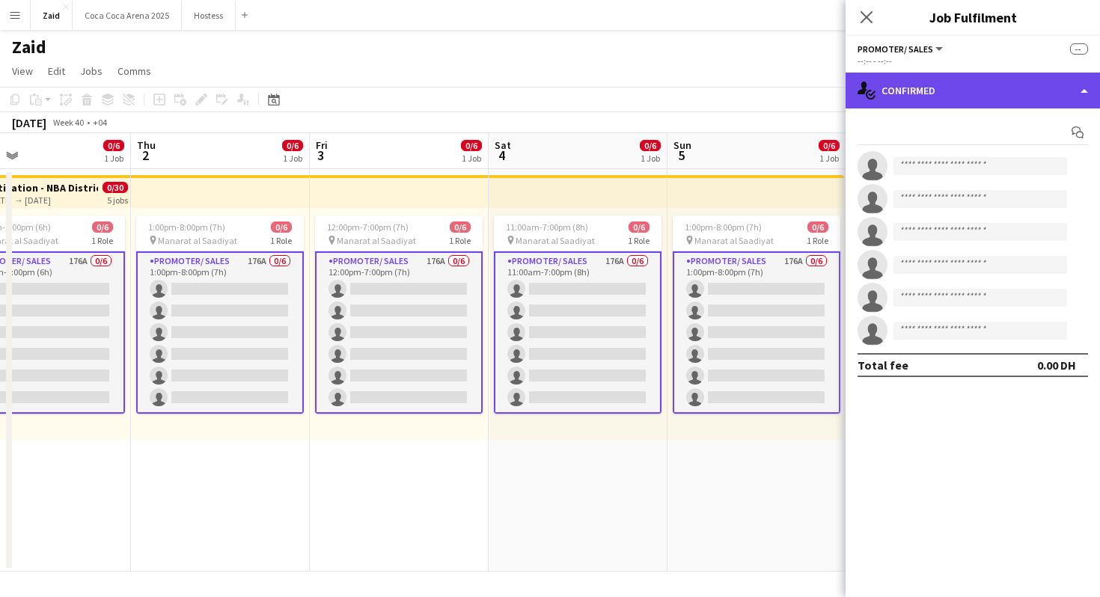
click at [1017, 98] on div "single-neutral-actions-check-2 Confirmed" at bounding box center [972, 91] width 254 height 36
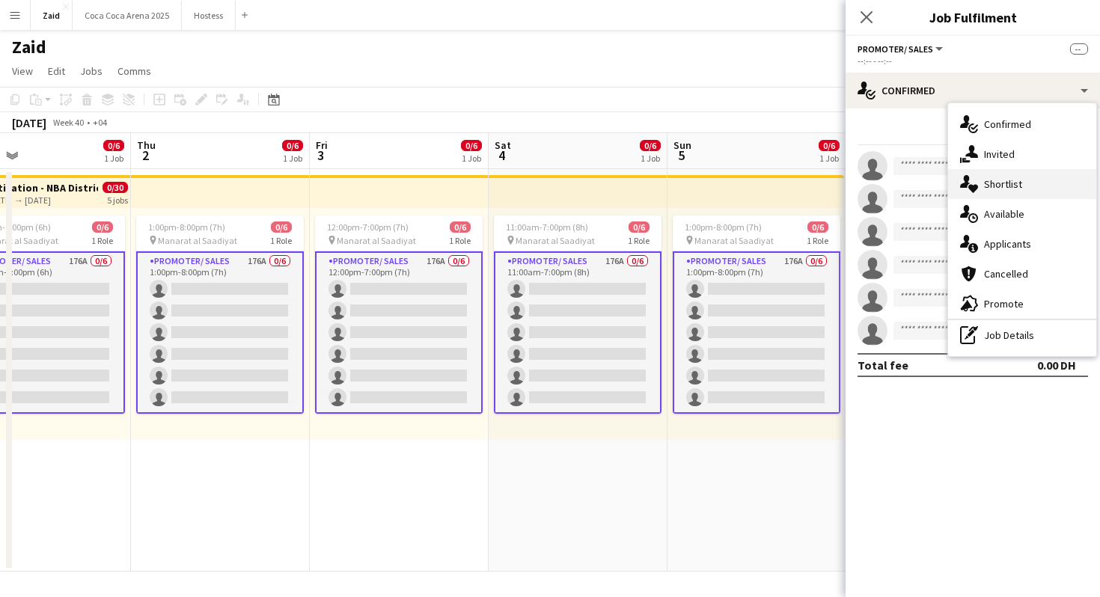
click at [1021, 183] on div "single-neutral-actions-heart Shortlist" at bounding box center [1022, 184] width 148 height 30
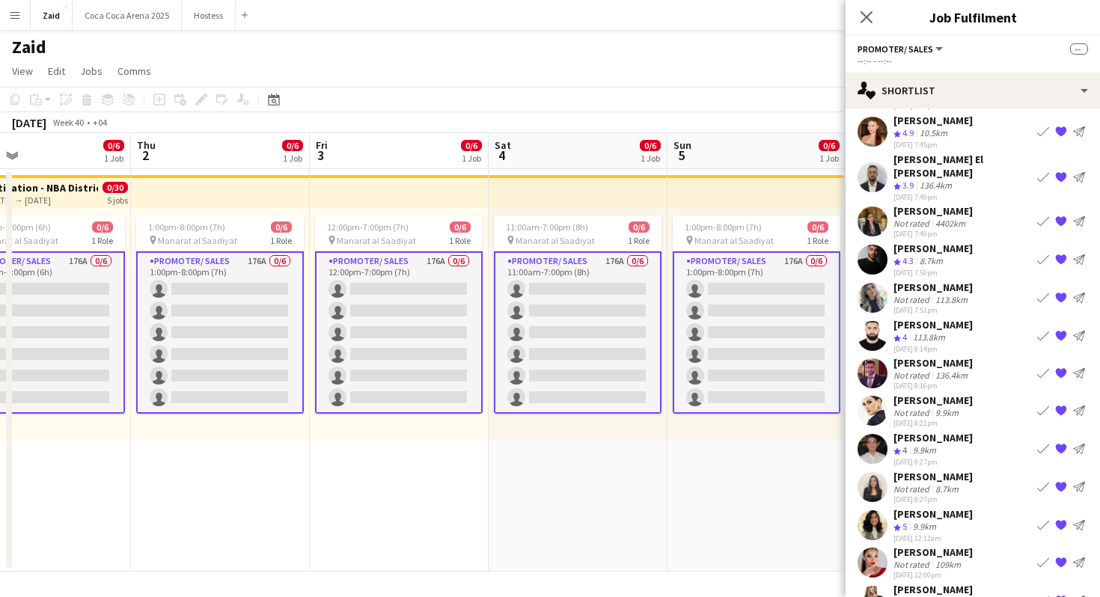
scroll to position [584, 0]
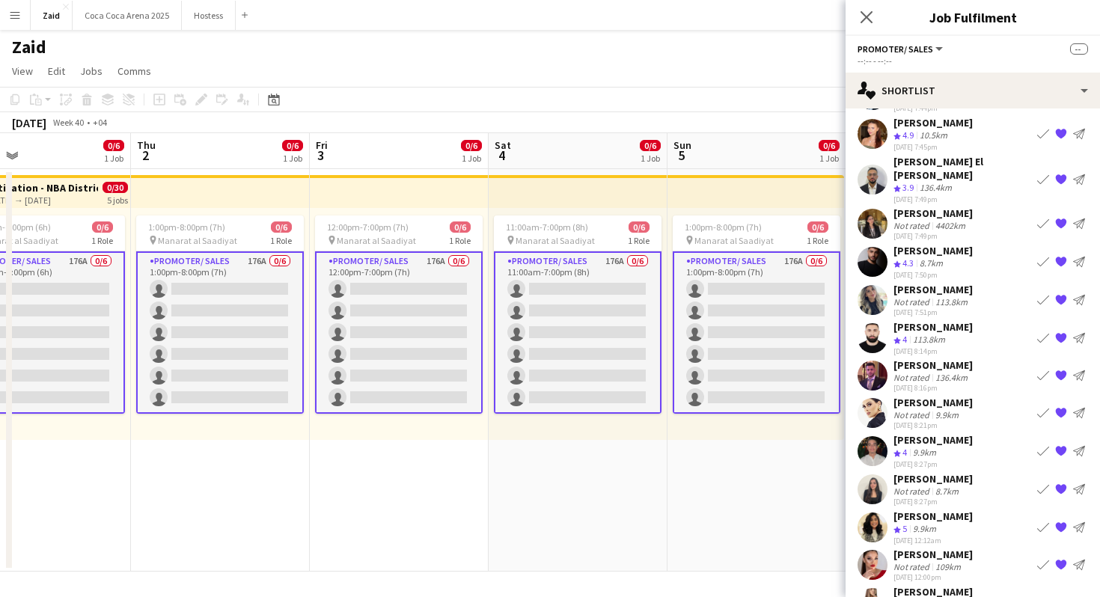
click at [974, 358] on div "[PERSON_NAME] Not rated 136.4km [DATE] 8:16pm Book crew {{ spriteTitle }} Send …" at bounding box center [972, 375] width 254 height 34
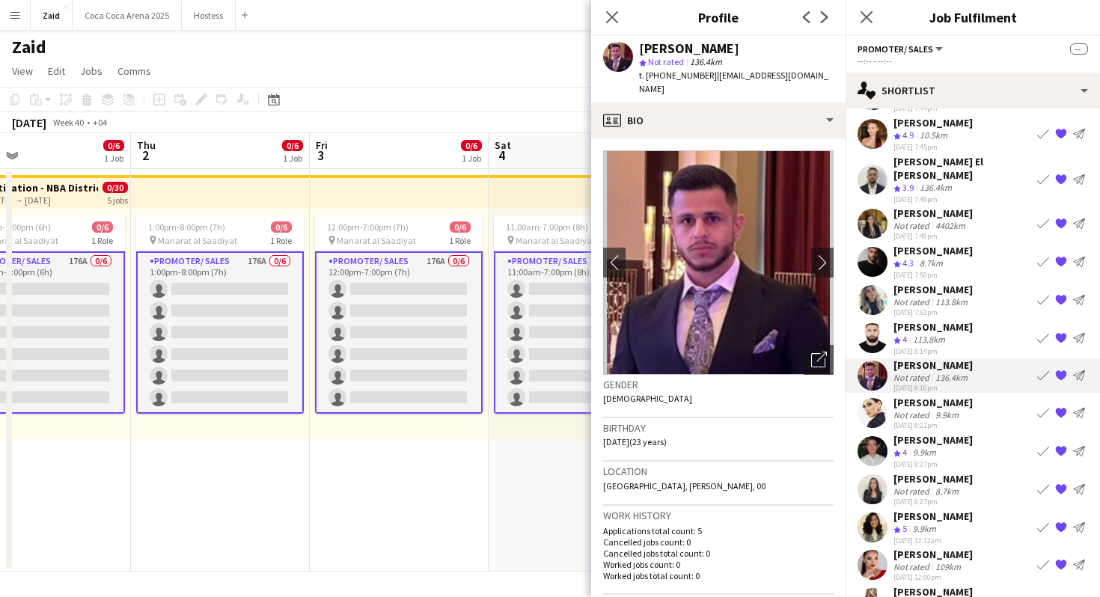
click at [795, 85] on div "[PERSON_NAME] star Not rated 136.4km t. [PHONE_NUMBER] | [EMAIL_ADDRESS][DOMAIN…" at bounding box center [718, 69] width 254 height 67
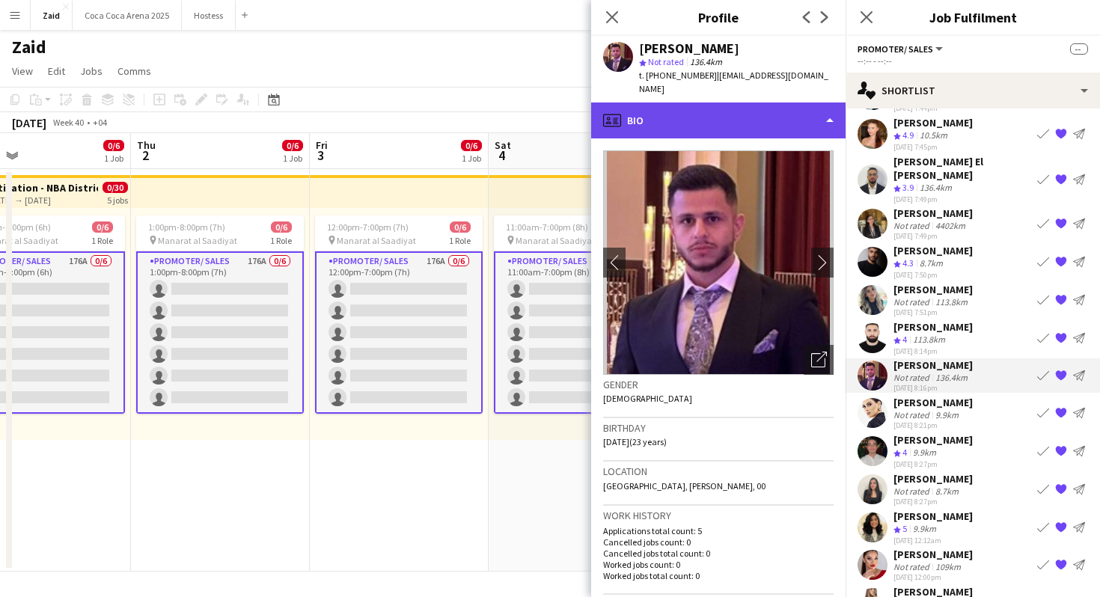
click at [795, 104] on div "profile Bio" at bounding box center [718, 121] width 254 height 36
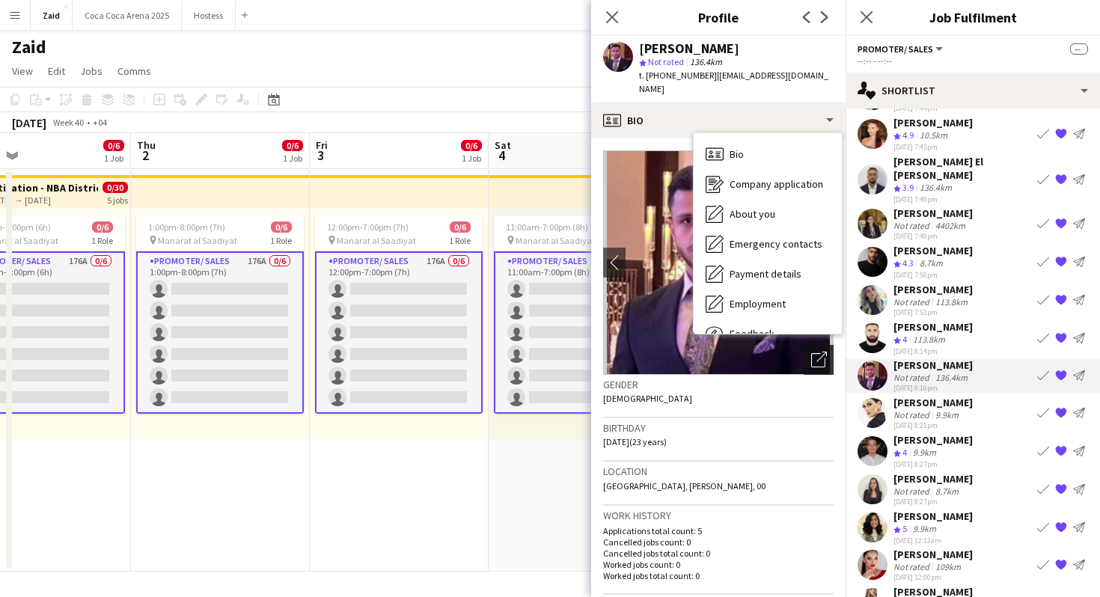
click at [822, 352] on icon "Open photos pop-in" at bounding box center [819, 360] width 16 height 16
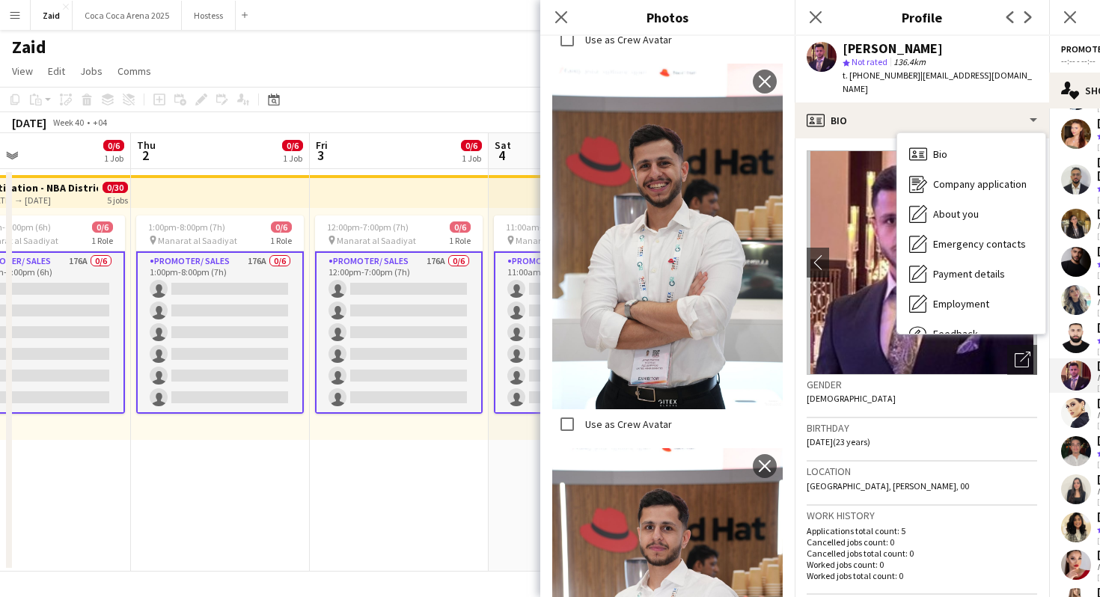
scroll to position [1687, 0]
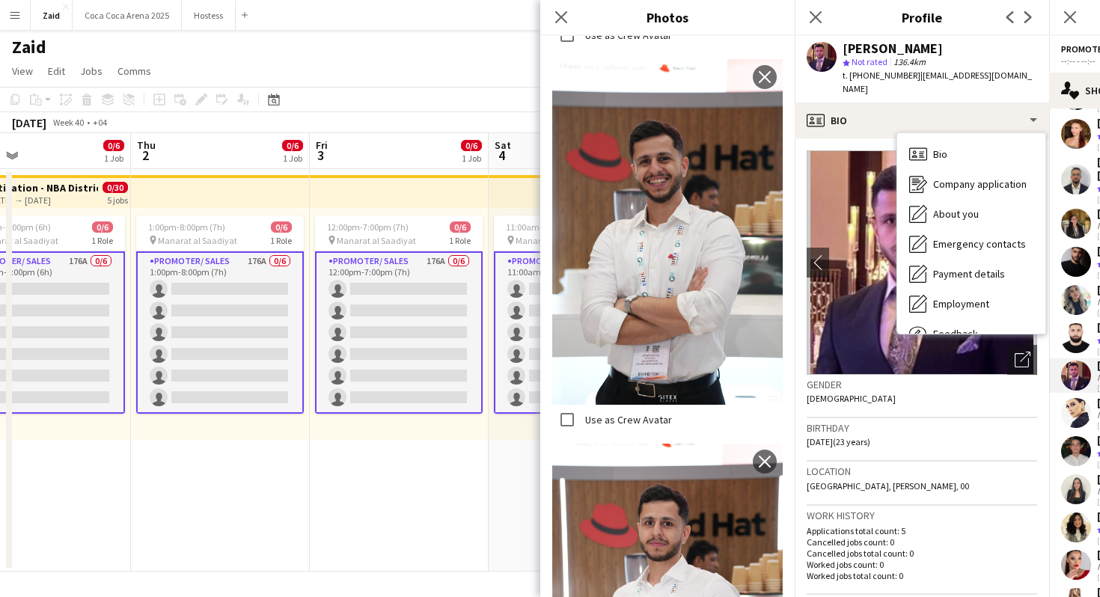
click at [644, 435] on label "Use as Crew Avatar" at bounding box center [667, 248] width 230 height 379
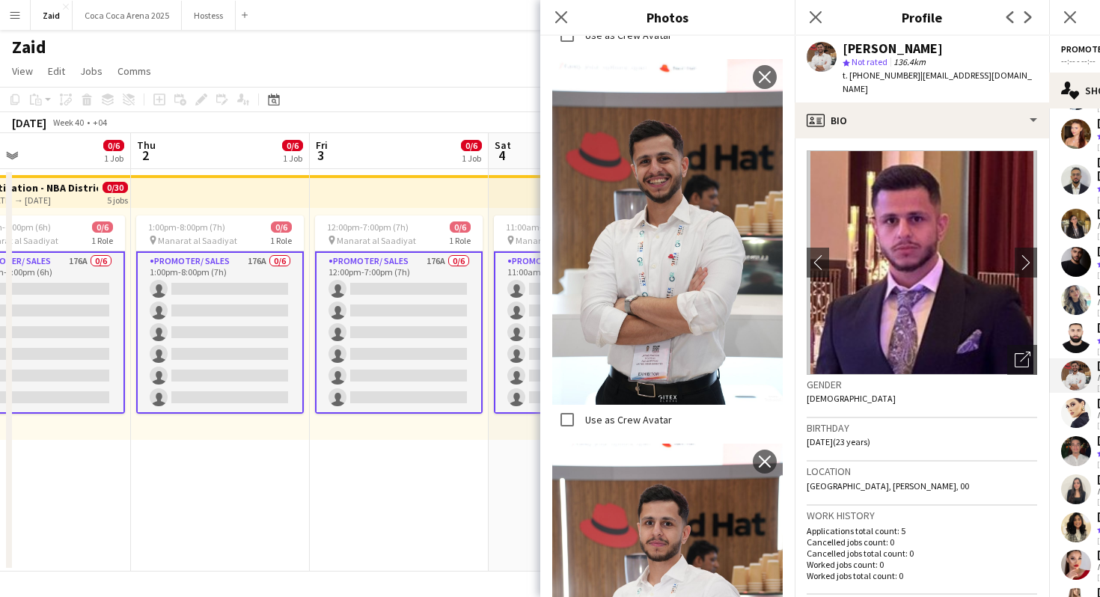
click at [644, 423] on label "Use as Crew Avatar" at bounding box center [627, 419] width 90 height 13
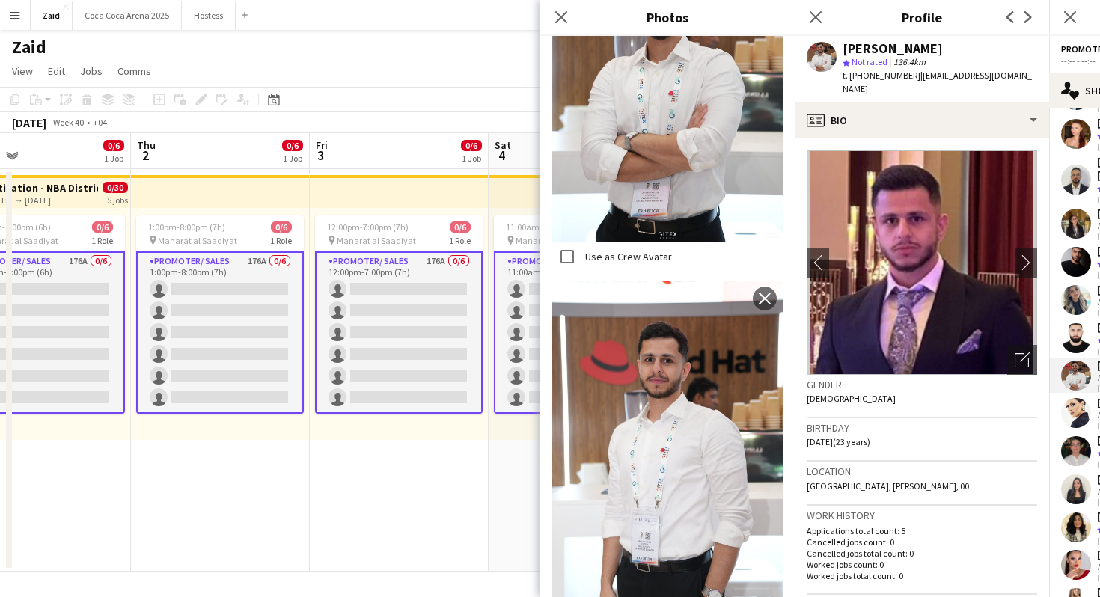
scroll to position [1894, 0]
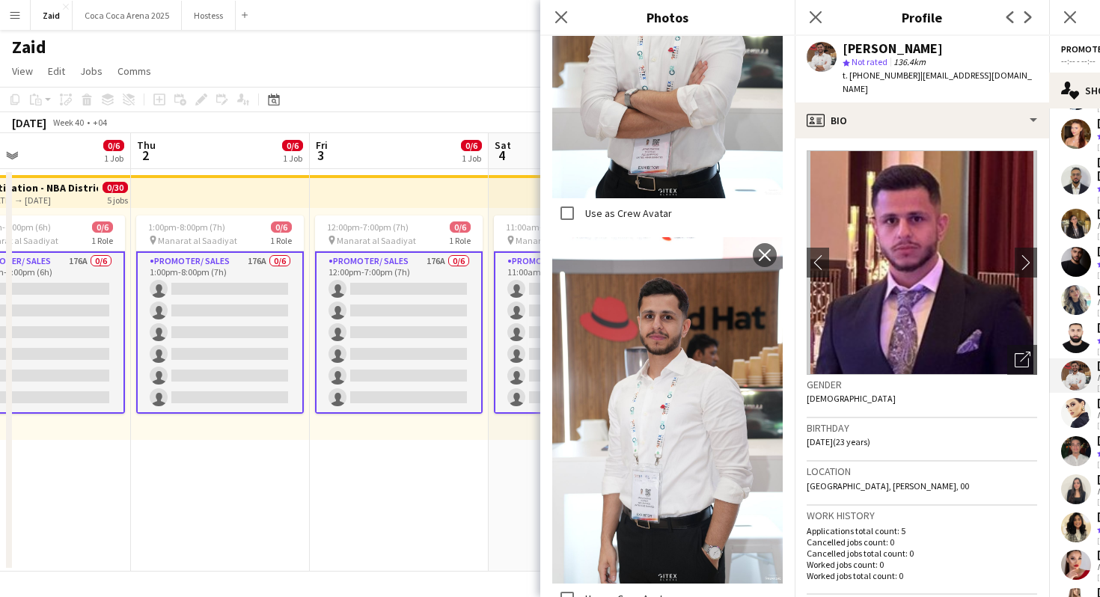
click at [591, 384] on img at bounding box center [667, 410] width 230 height 346
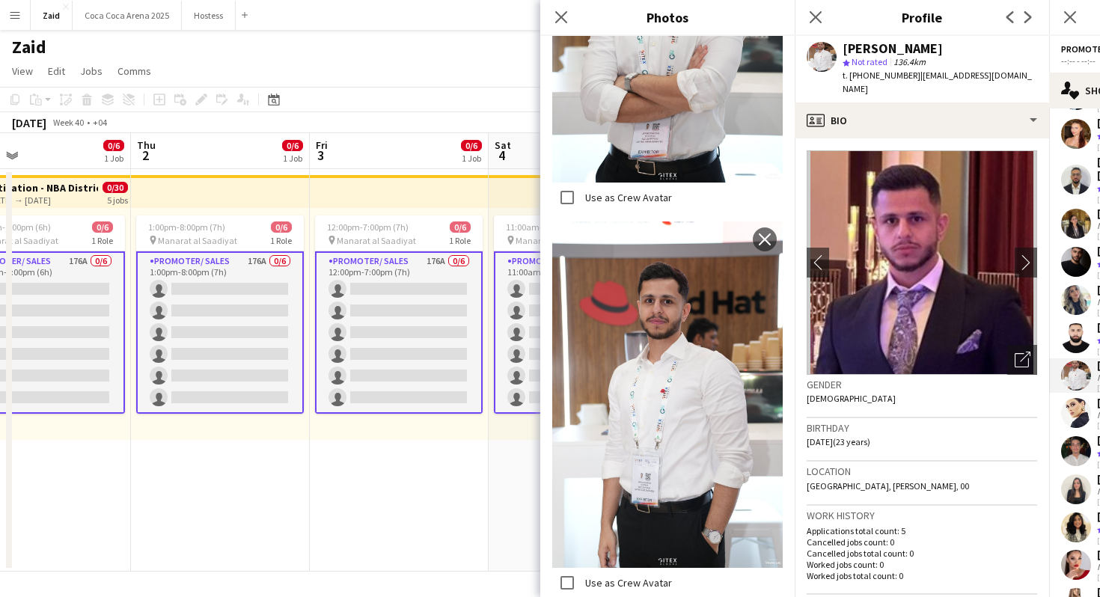
click at [500, 495] on app-date-cell "11:00am-7:00pm (8h) 0/6 pin Manarat al Saadiyat 1 Role Promoter/ Sales 176A 0/6…" at bounding box center [578, 370] width 179 height 403
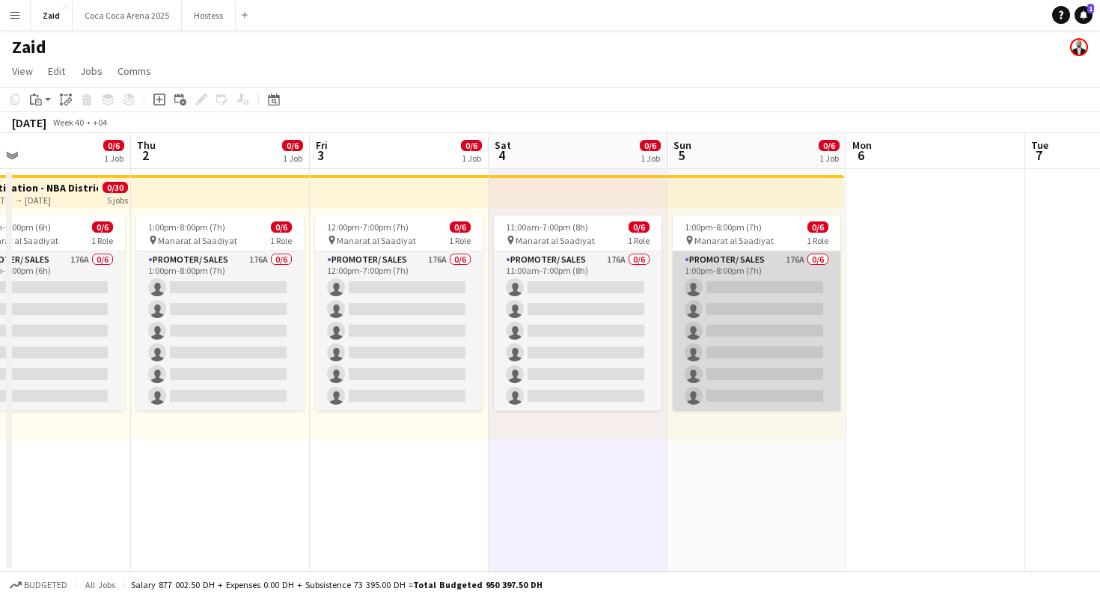
click at [780, 302] on app-card-role "Promoter/ Sales 176A 0/6 1:00pm-8:00pm (7h) single-neutral-actions single-neutr…" at bounding box center [757, 330] width 168 height 159
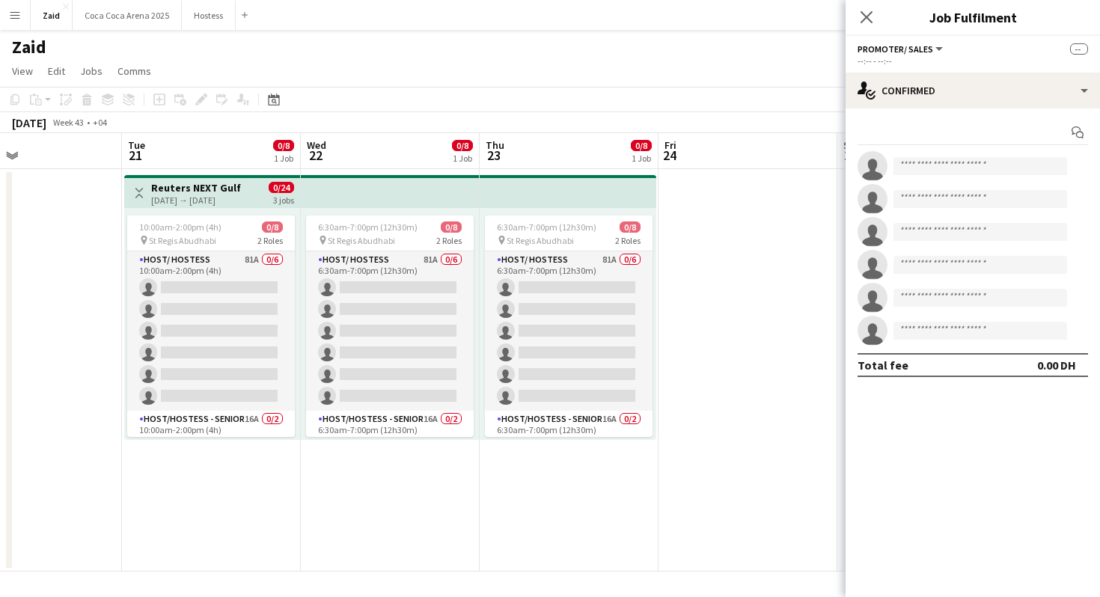
scroll to position [0, 416]
click at [684, 337] on app-date-cell at bounding box center [746, 370] width 179 height 403
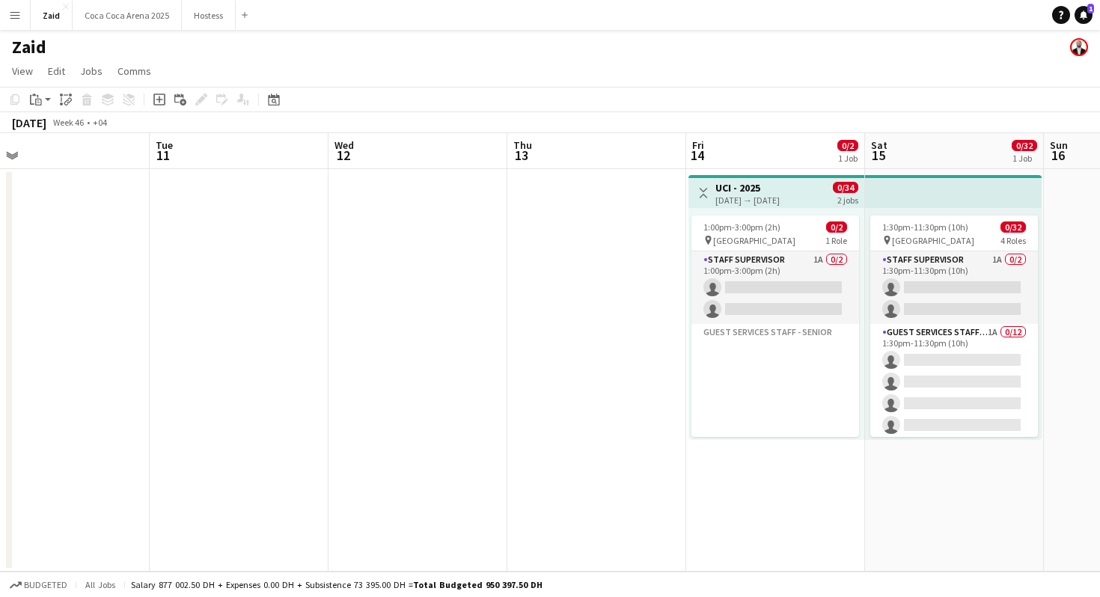
scroll to position [0, 572]
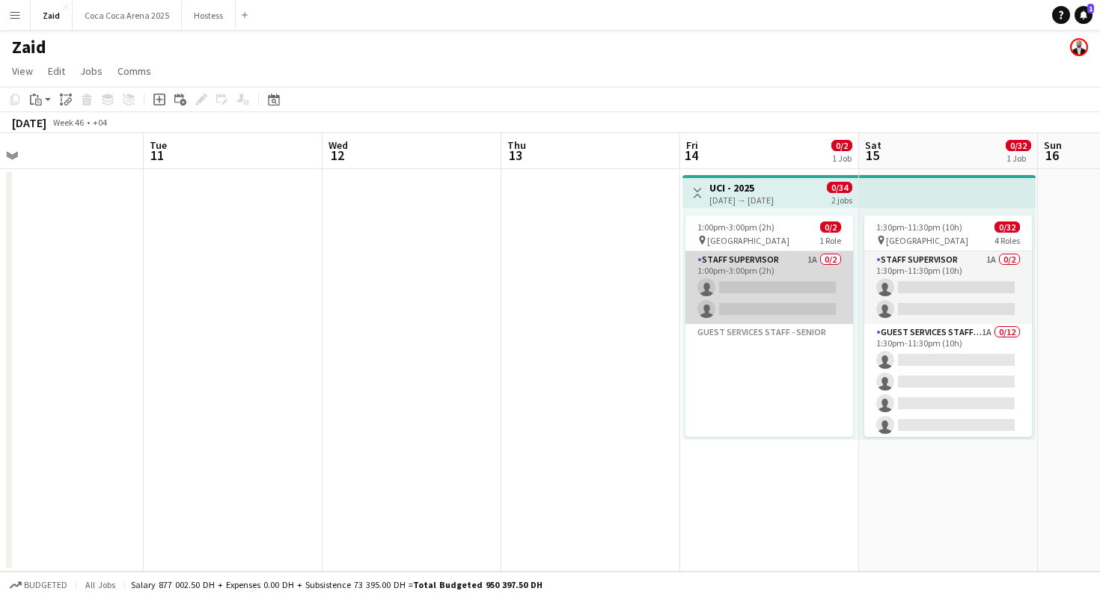
click at [741, 307] on app-card-role "Staff Supervisor 1A 0/2 1:00pm-3:00pm (2h) single-neutral-actions single-neutra…" at bounding box center [769, 287] width 168 height 73
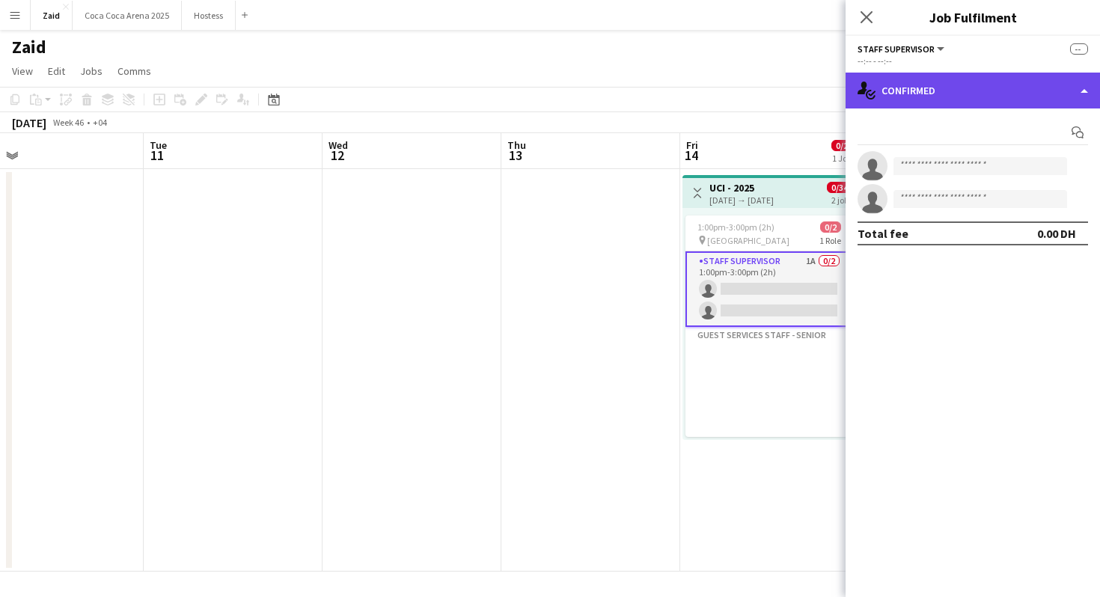
click at [941, 94] on div "single-neutral-actions-check-2 Confirmed" at bounding box center [972, 91] width 254 height 36
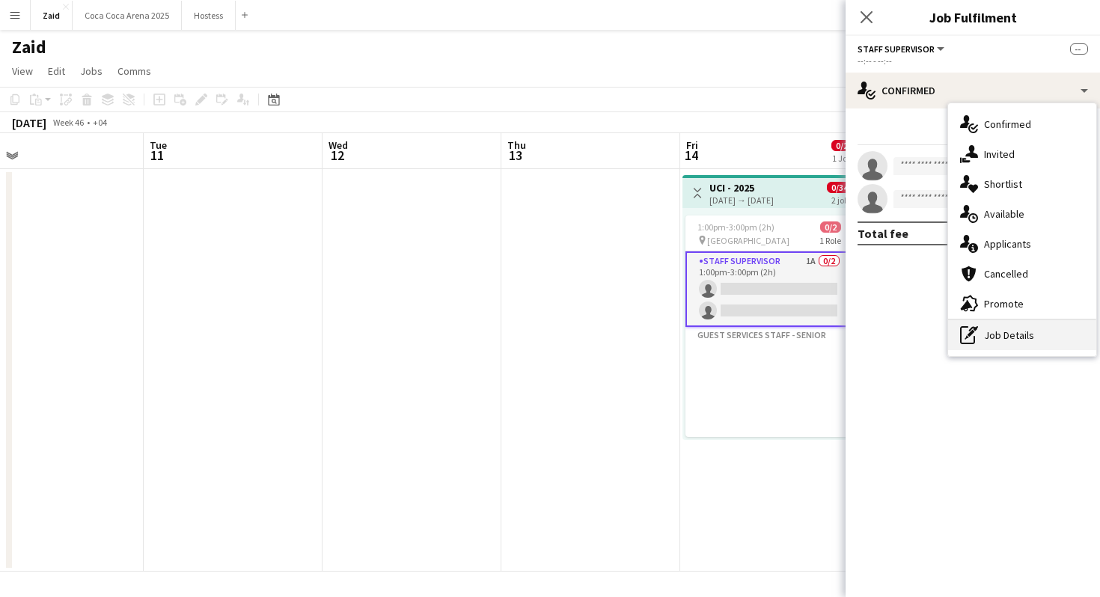
click at [991, 329] on div "pen-write Job Details" at bounding box center [1022, 335] width 148 height 30
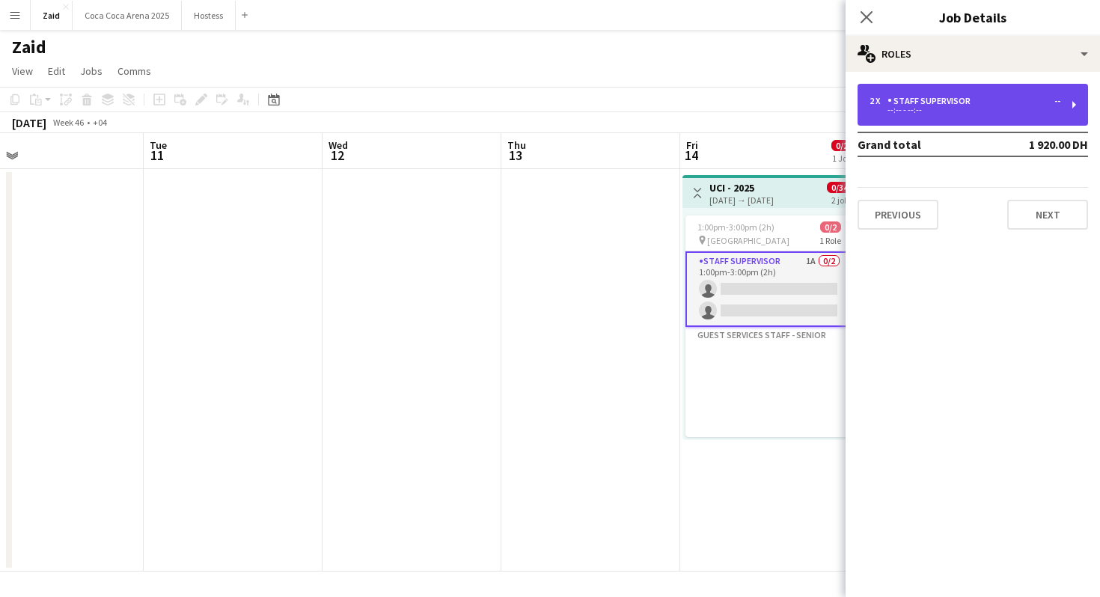
click at [943, 94] on div "2 x Staff Supervisor -- --:-- - --:--" at bounding box center [972, 105] width 230 height 42
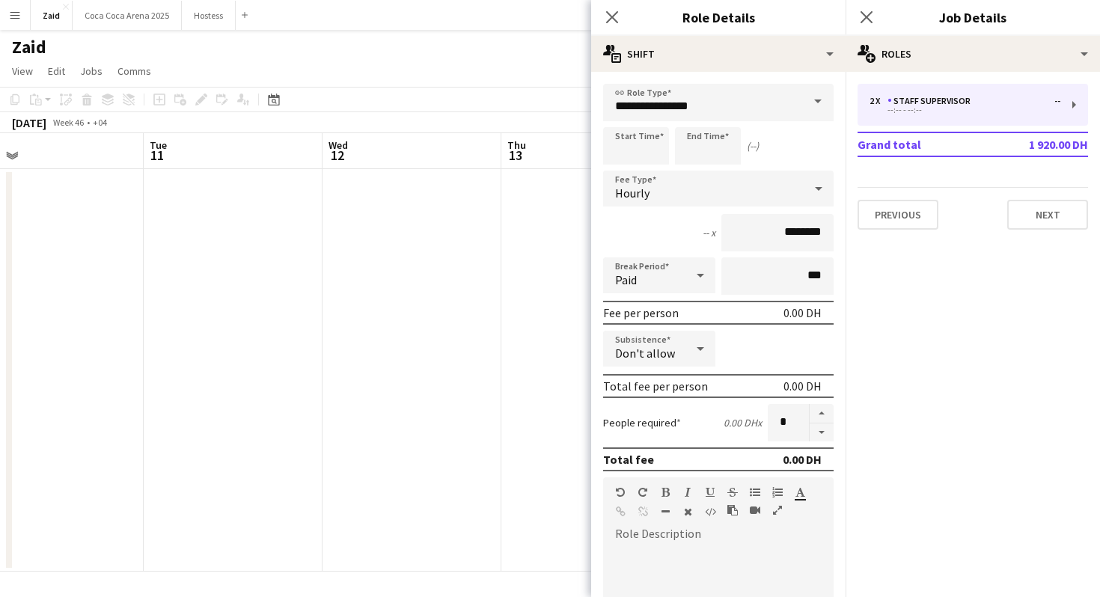
paste div
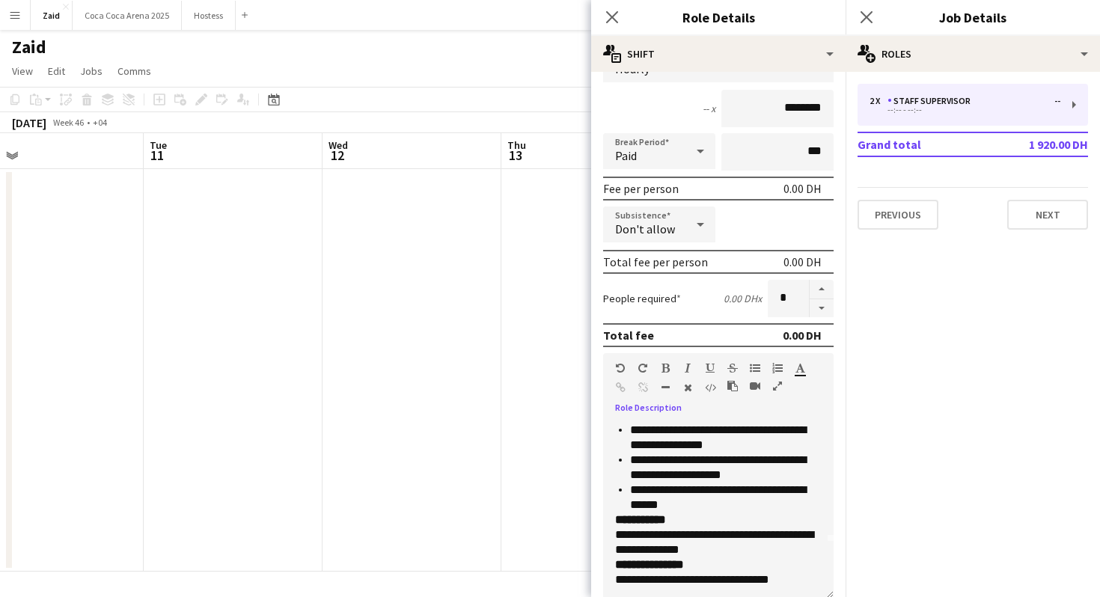
scroll to position [0, 0]
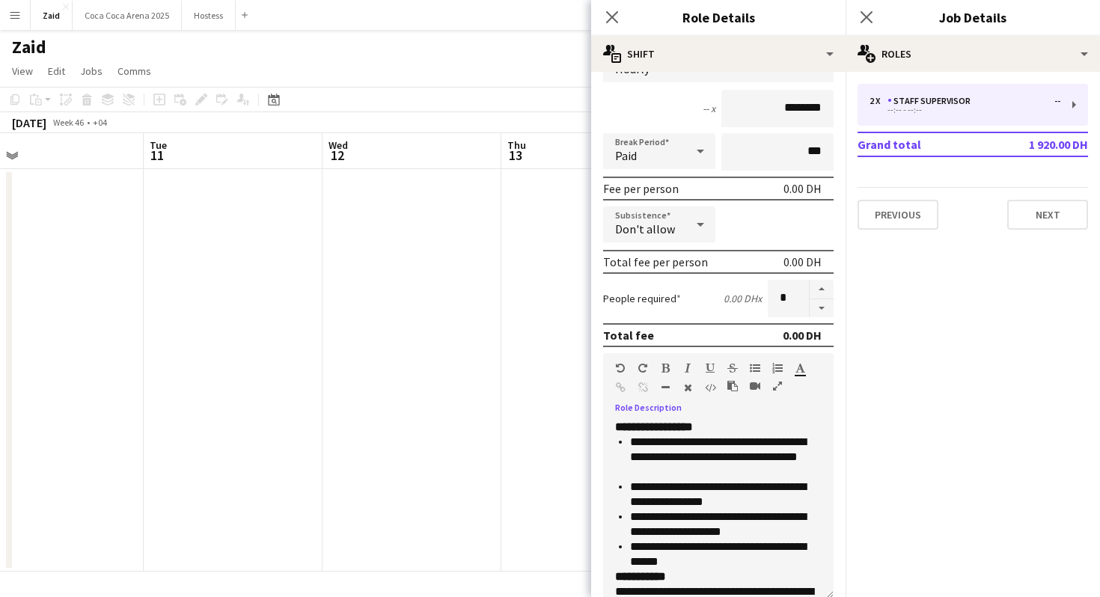
click at [714, 502] on p "**********" at bounding box center [726, 495] width 192 height 30
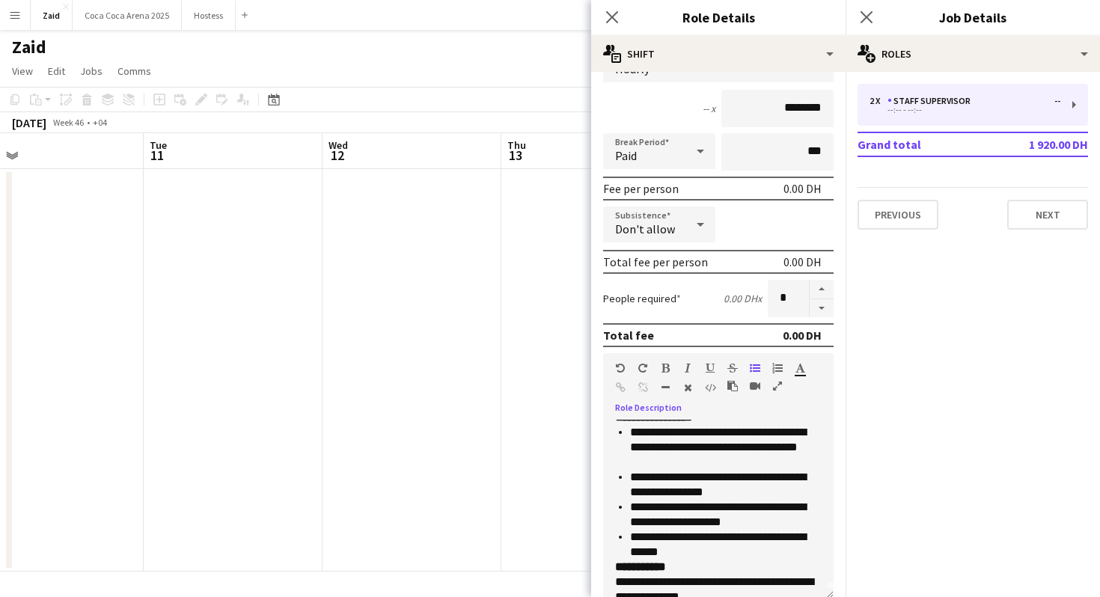
click at [689, 560] on p "**********" at bounding box center [718, 582] width 207 height 45
click at [688, 560] on p "**********" at bounding box center [718, 582] width 207 height 45
click at [688, 556] on p "**********" at bounding box center [726, 545] width 192 height 30
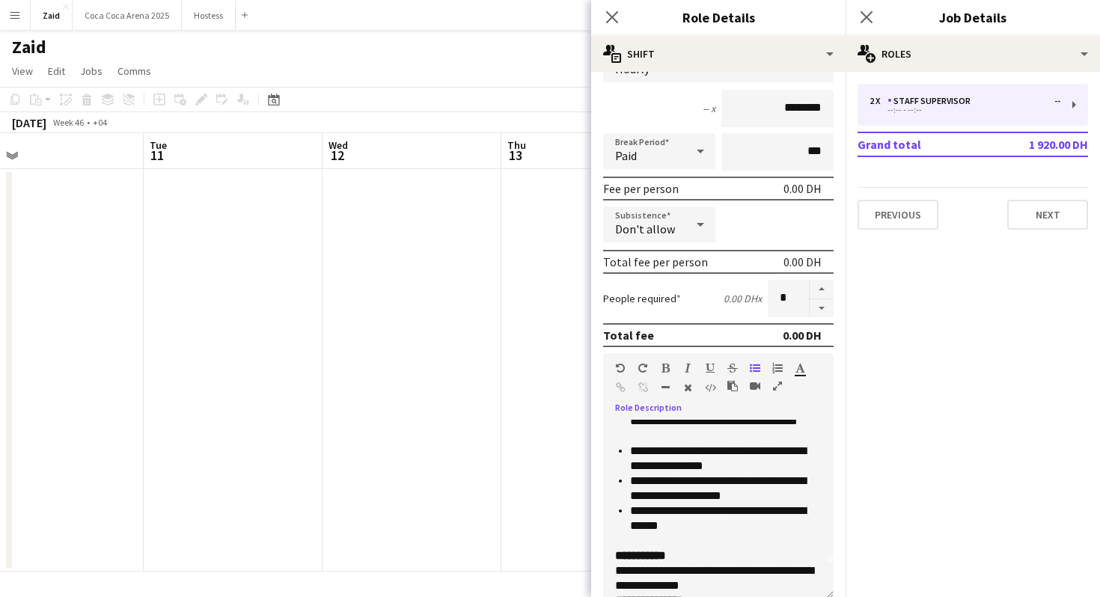
scroll to position [39, 0]
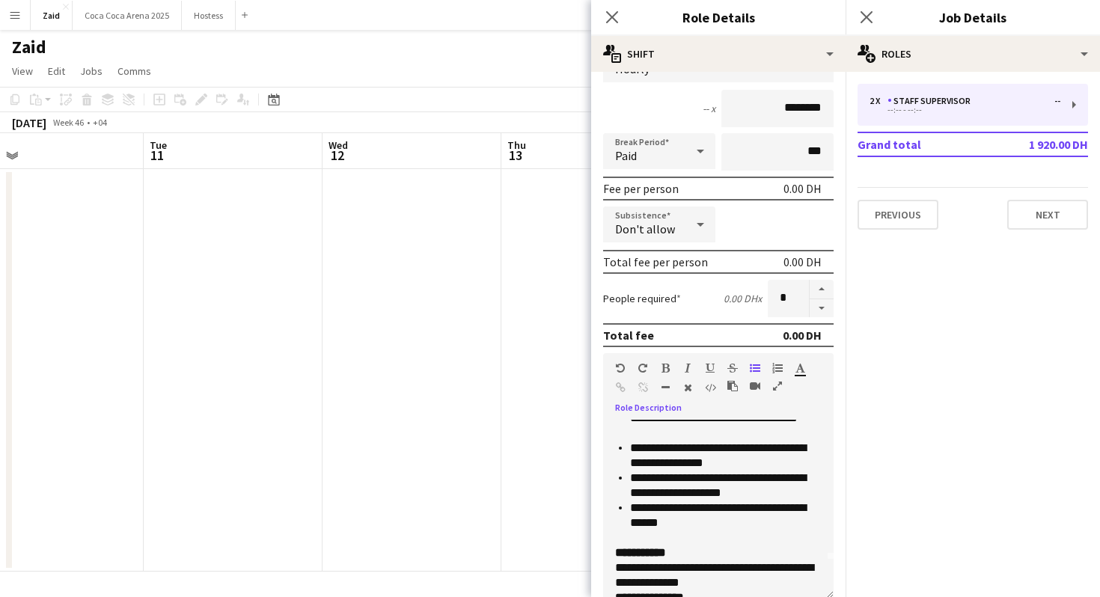
click at [688, 550] on p "**********" at bounding box center [718, 567] width 207 height 45
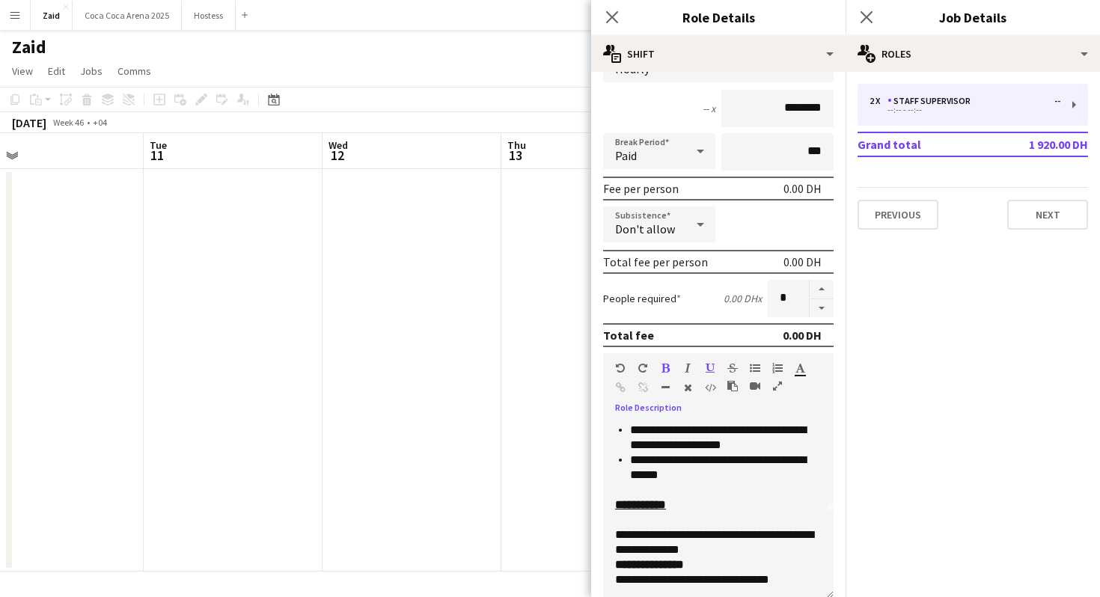
click at [705, 564] on p "**********" at bounding box center [718, 572] width 207 height 30
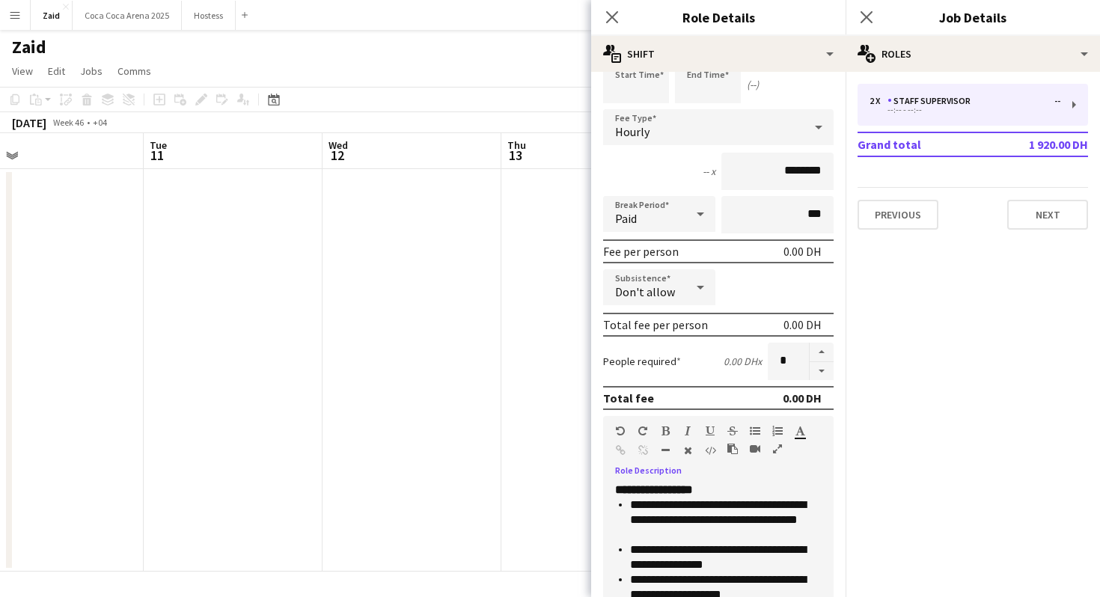
scroll to position [0, 0]
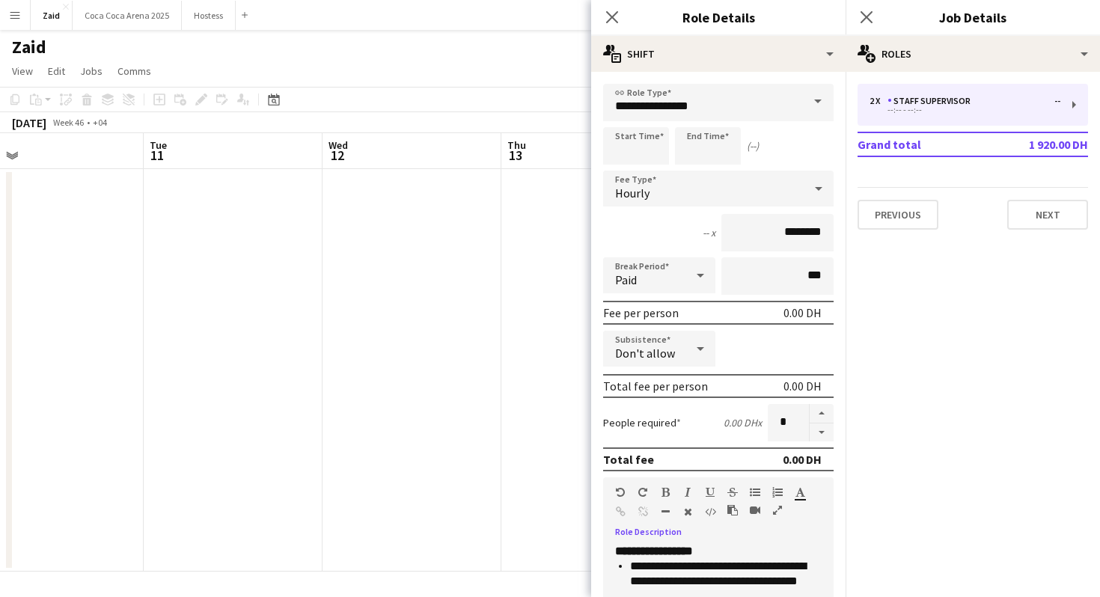
click at [728, 554] on p "**********" at bounding box center [718, 551] width 207 height 15
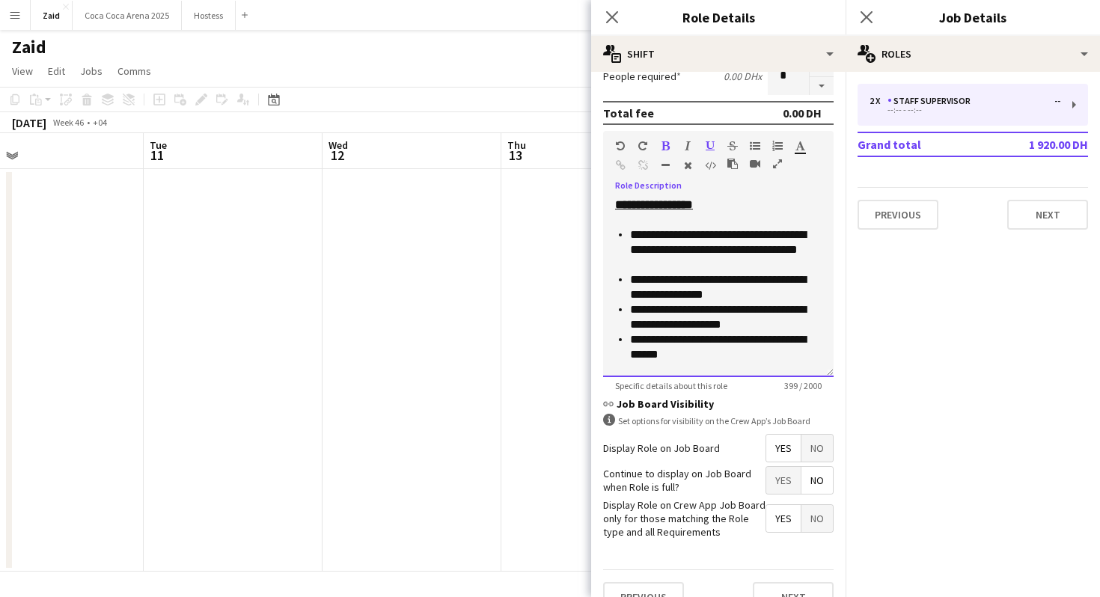
scroll to position [373, 0]
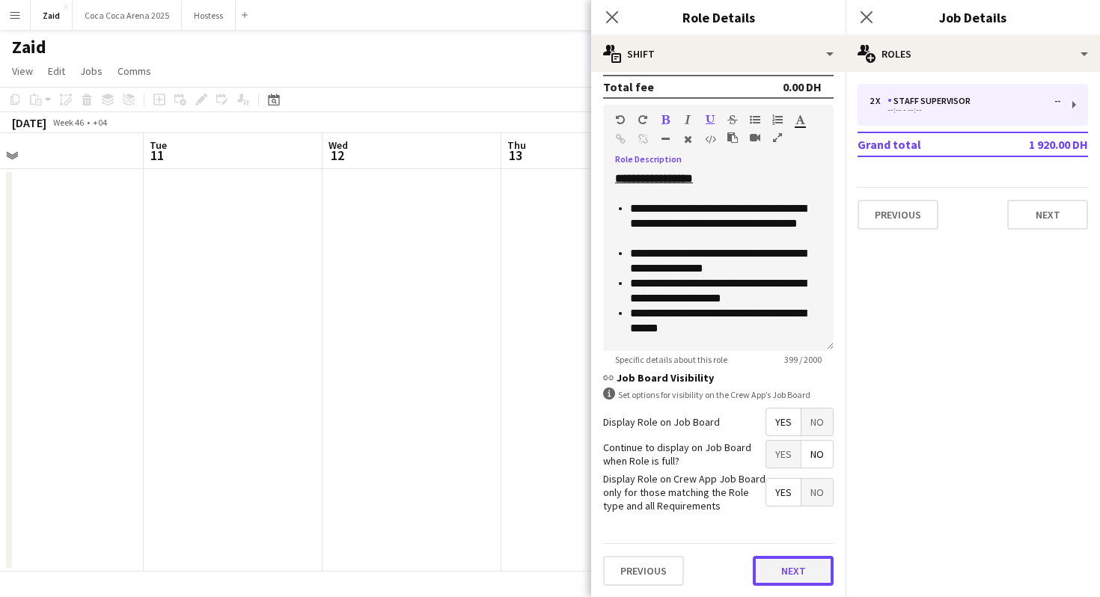
click at [780, 569] on button "Next" at bounding box center [793, 571] width 81 height 30
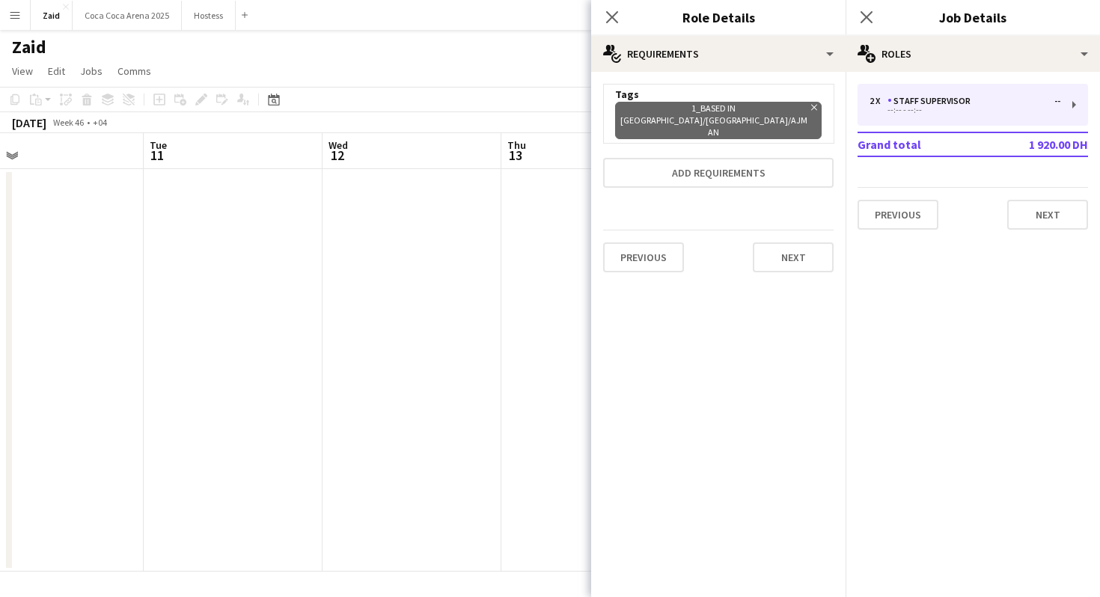
click at [539, 322] on app-date-cell at bounding box center [590, 370] width 179 height 403
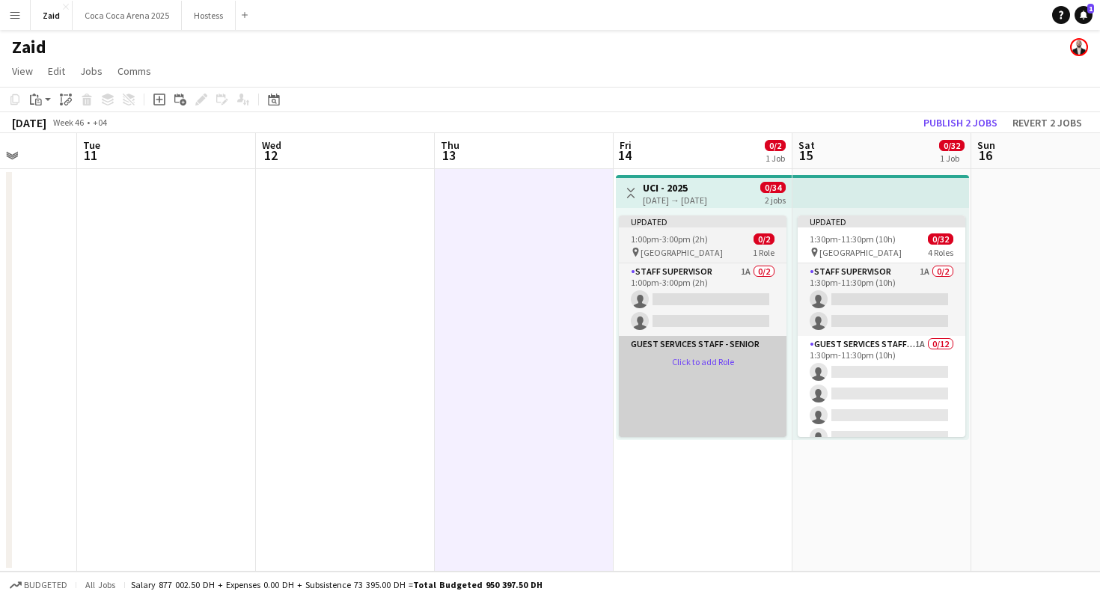
scroll to position [0, 641]
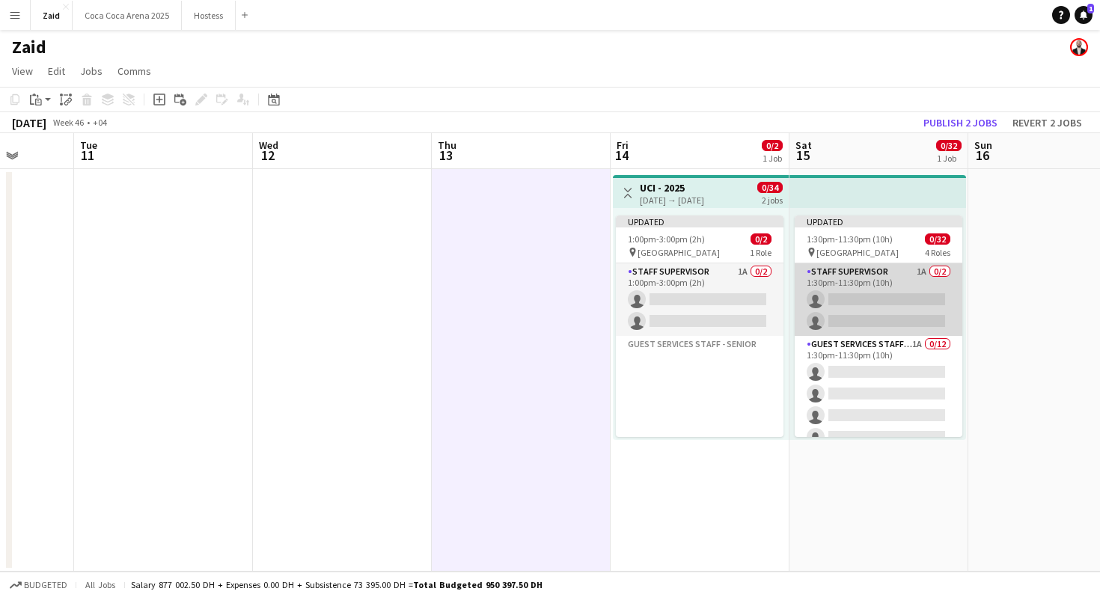
click at [876, 292] on app-card-role "Staff Supervisor 1A 0/2 1:30pm-11:30pm (10h) single-neutral-actions single-neut…" at bounding box center [879, 299] width 168 height 73
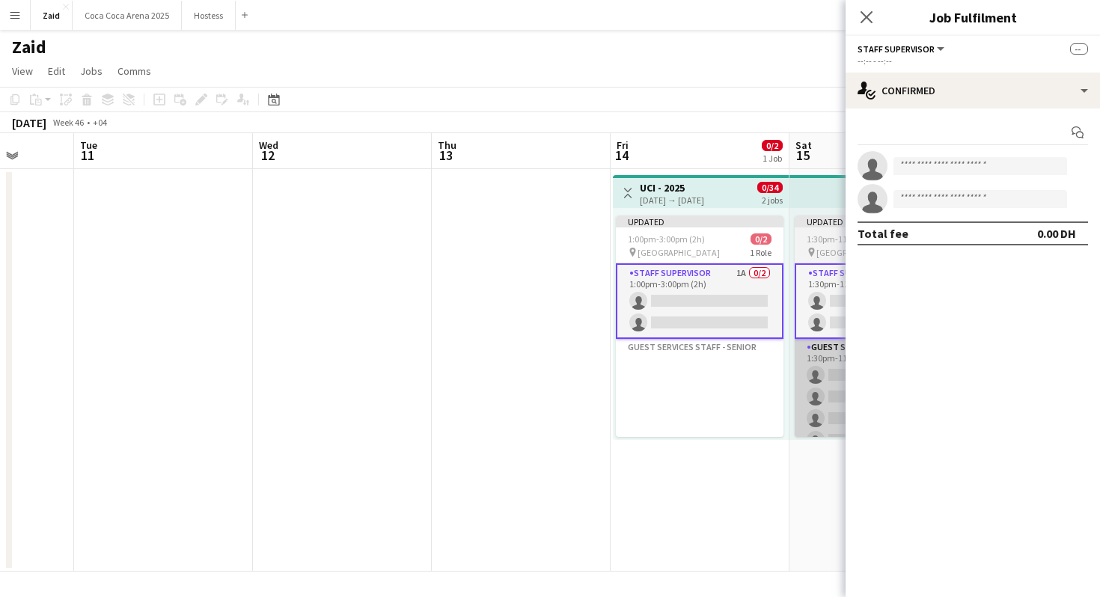
click at [836, 394] on app-card-role "Guest Services Staff - Senior 1A 0/12 1:30pm-11:30pm (10h) single-neutral-actio…" at bounding box center [879, 484] width 168 height 290
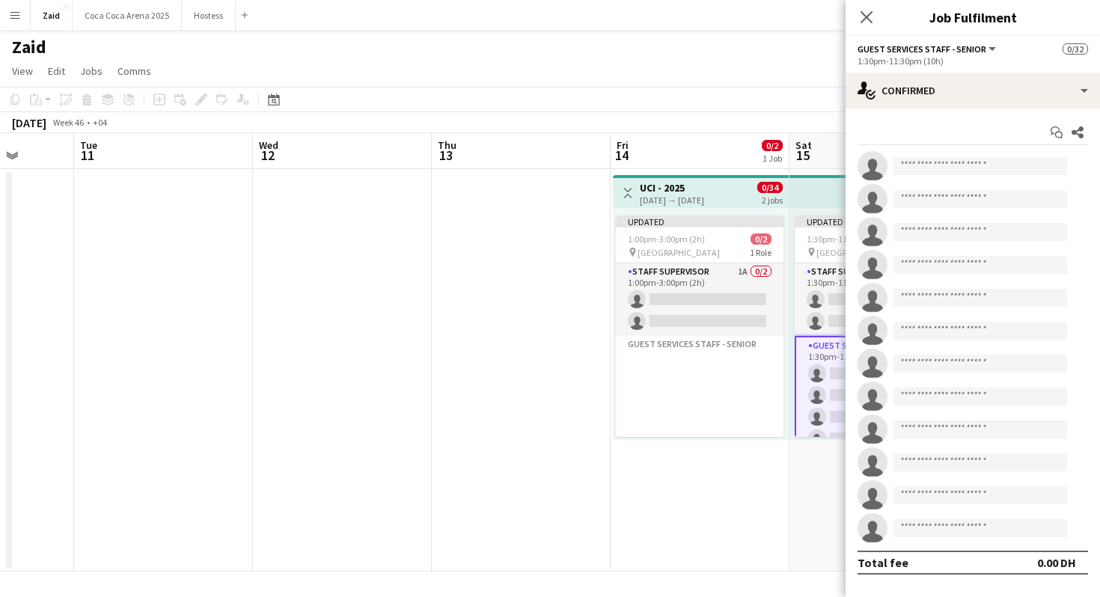
click at [957, 70] on app-options-switcher "Guest Services Staff - Senior All roles Guest Services Staff - Senior 0/32 1:30…" at bounding box center [972, 54] width 254 height 37
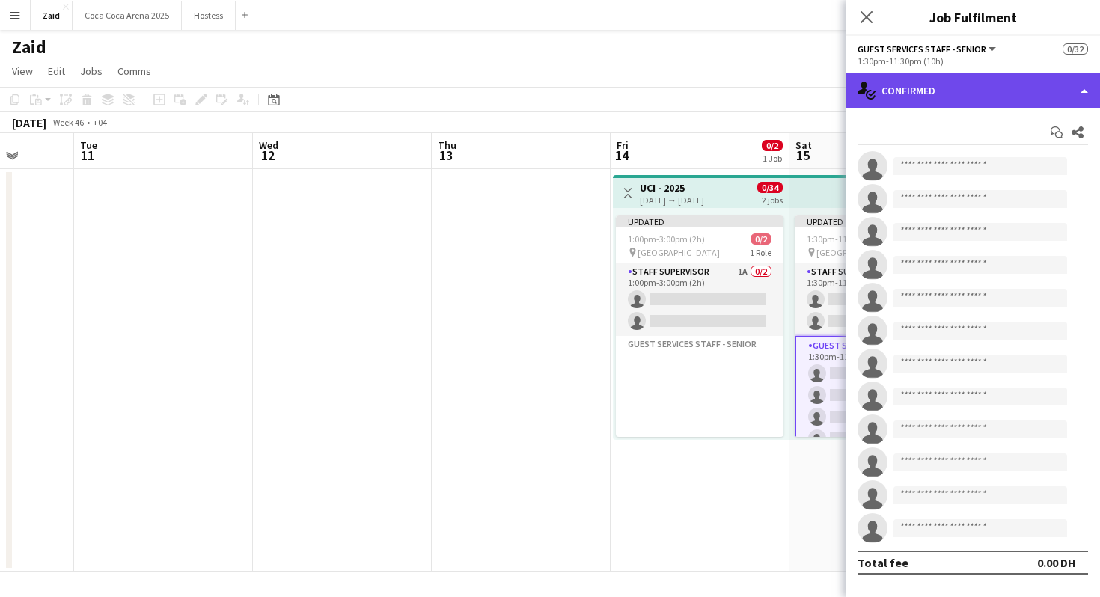
click at [957, 82] on div "single-neutral-actions-check-2 Confirmed" at bounding box center [972, 91] width 254 height 36
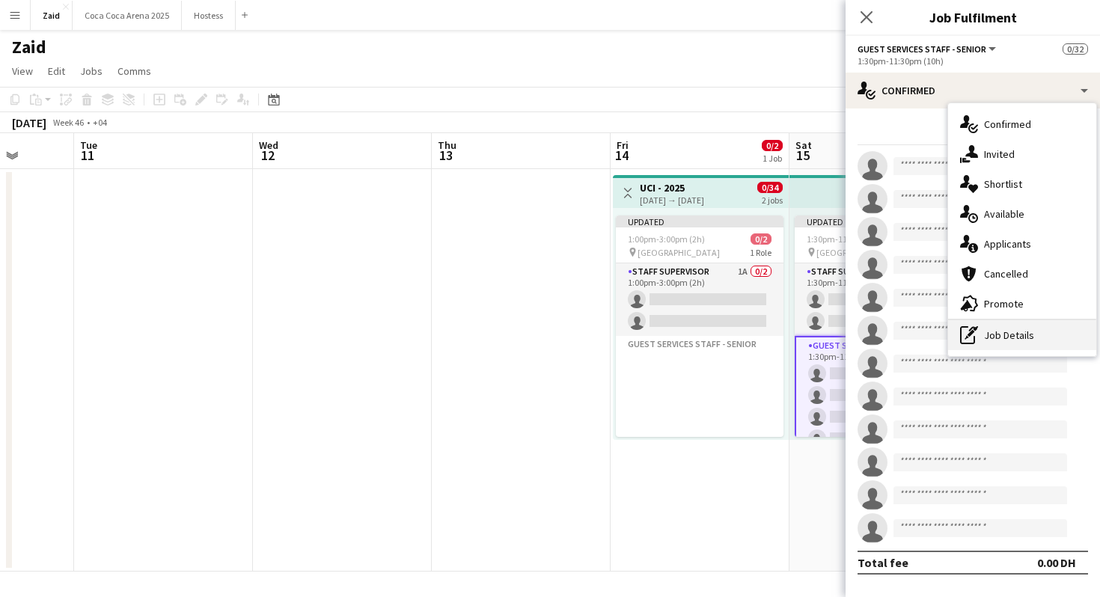
click at [1003, 335] on div "pen-write Job Details" at bounding box center [1022, 335] width 148 height 30
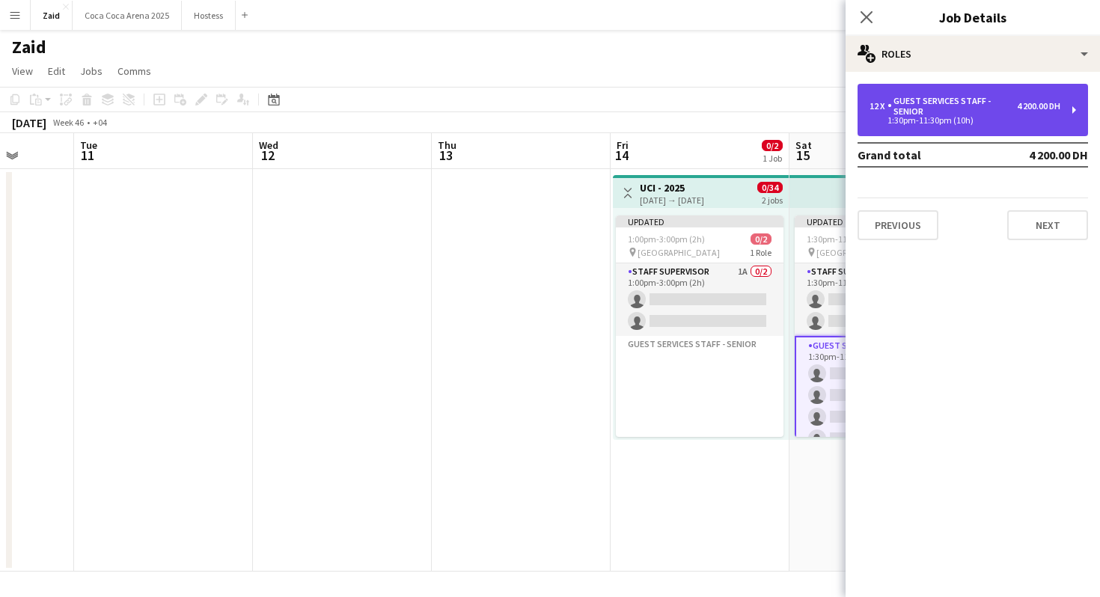
click at [899, 119] on div "1:30pm-11:30pm (10h)" at bounding box center [964, 120] width 191 height 7
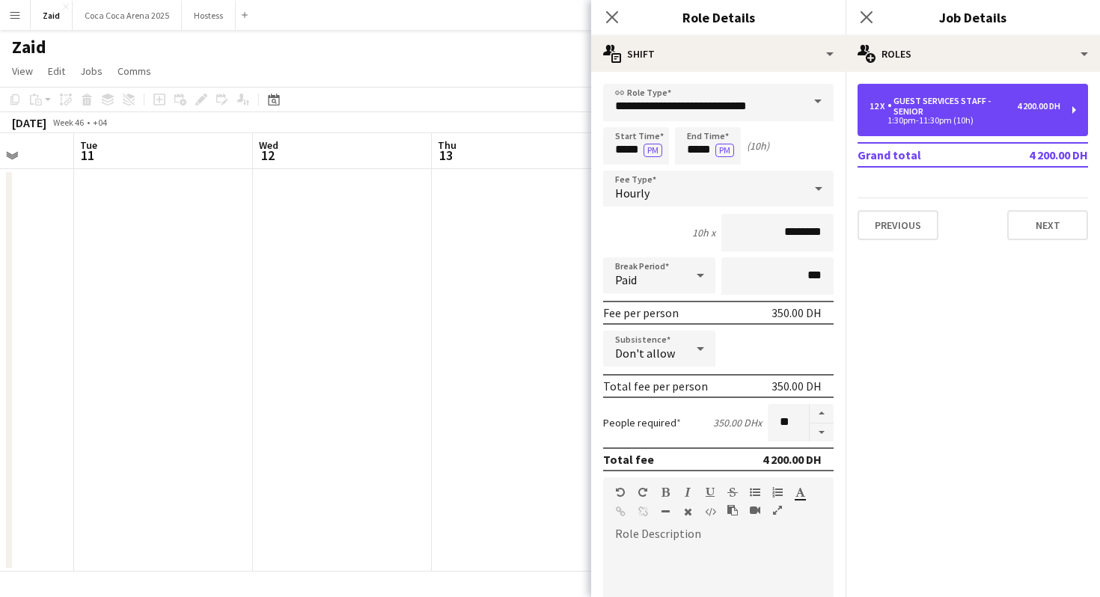
scroll to position [300, 0]
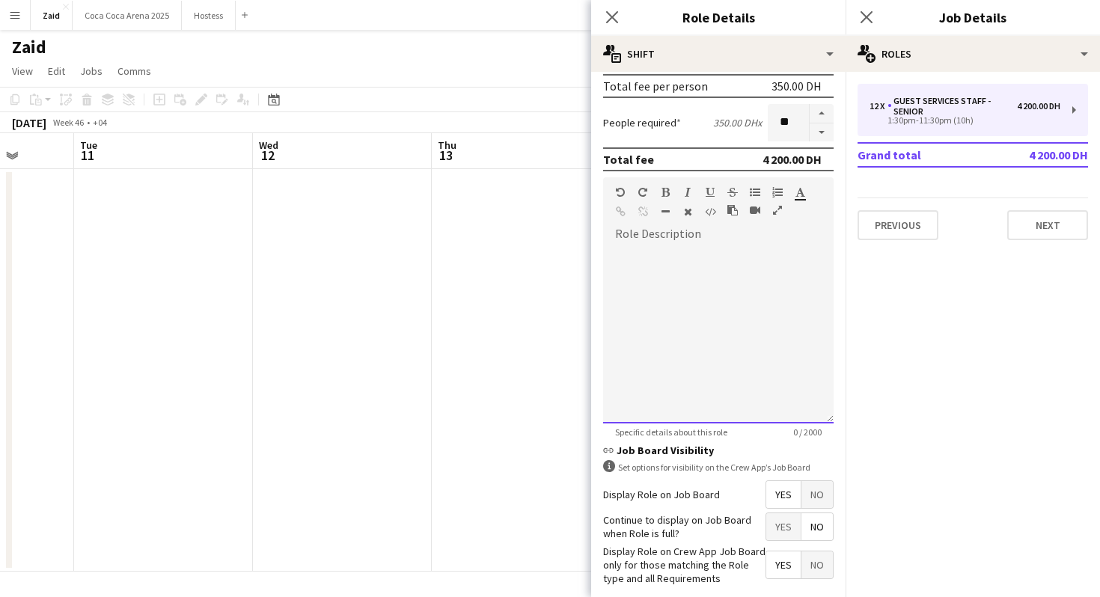
click at [739, 322] on div at bounding box center [718, 334] width 230 height 180
paste div
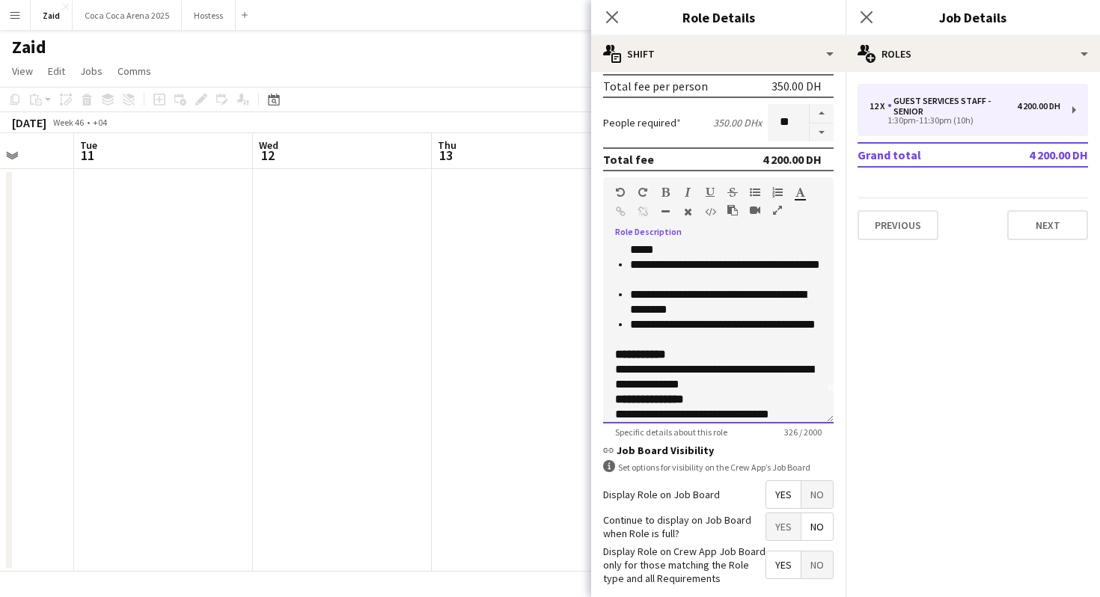
scroll to position [0, 0]
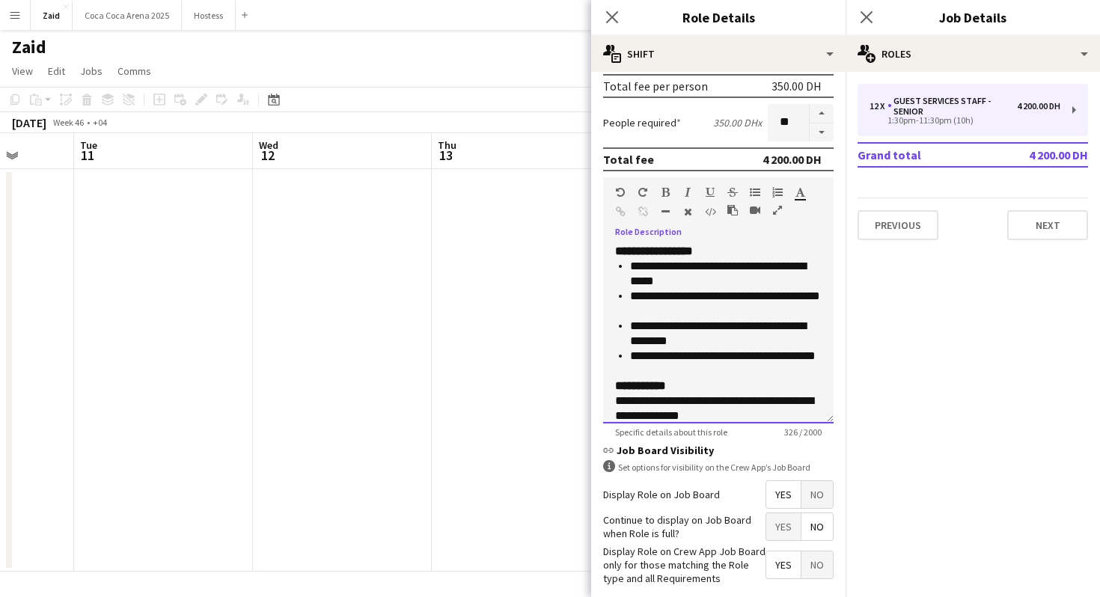
click at [710, 252] on p "**********" at bounding box center [718, 251] width 207 height 15
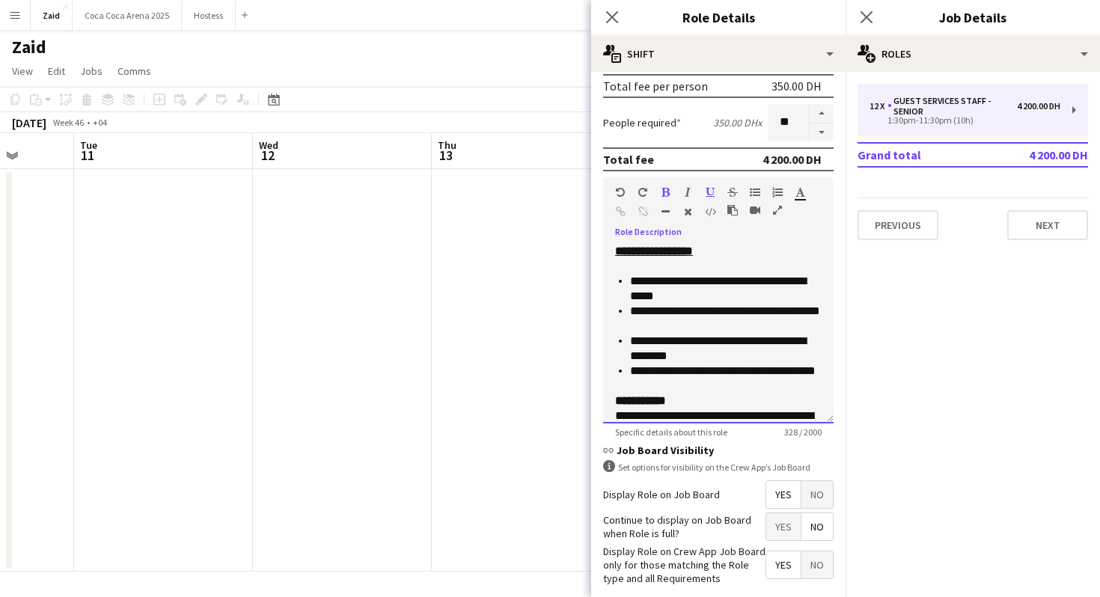
click at [710, 388] on p "**********" at bounding box center [726, 379] width 192 height 30
click at [697, 412] on p "**********" at bounding box center [718, 431] width 207 height 45
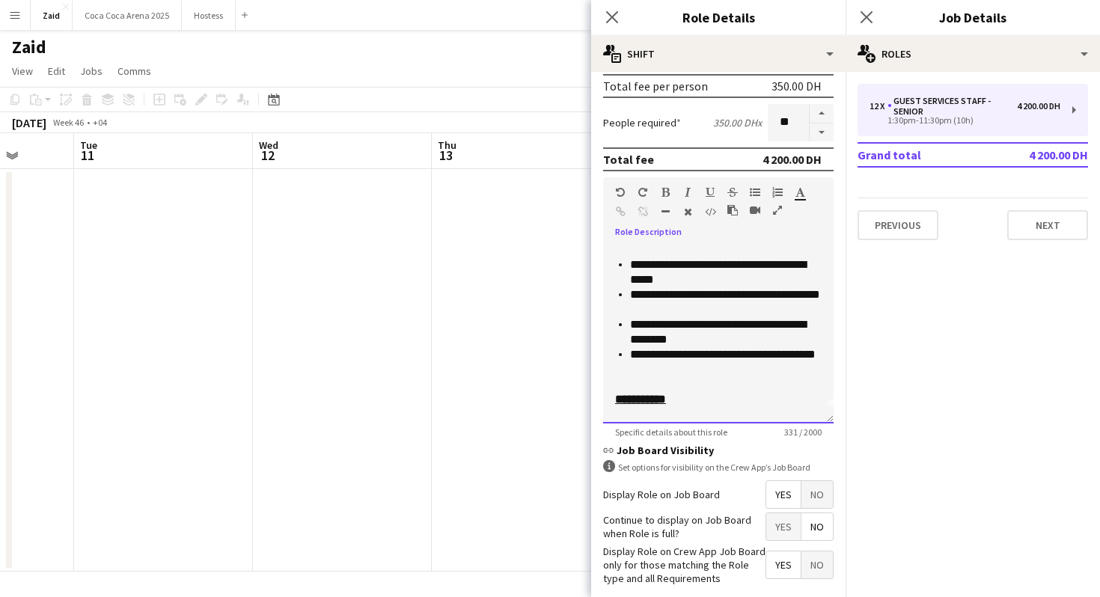
scroll to position [87, 0]
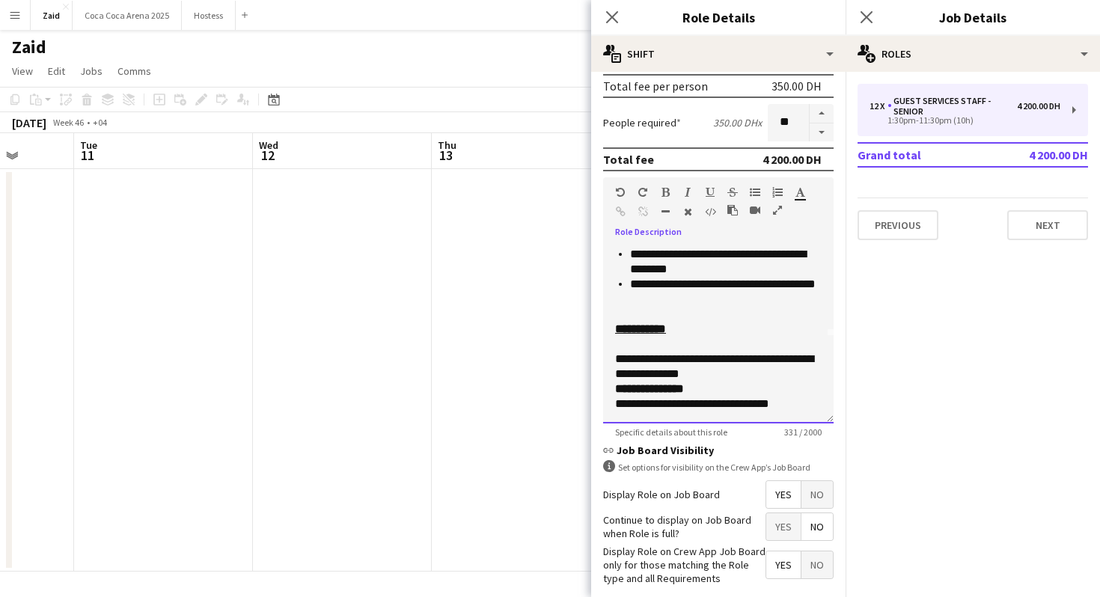
click at [714, 377] on p "**********" at bounding box center [718, 352] width 207 height 60
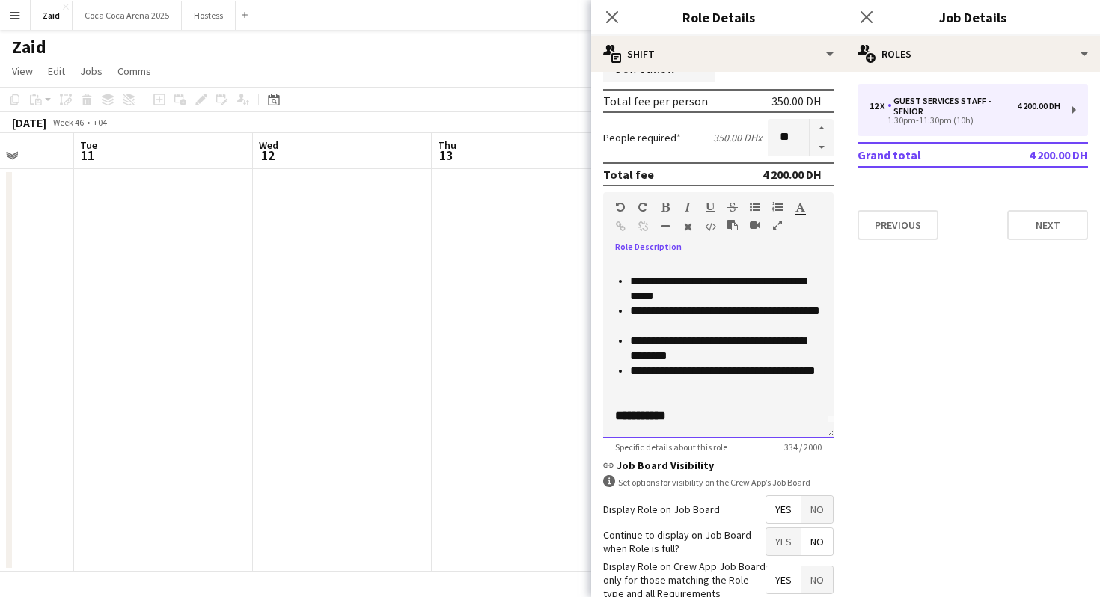
scroll to position [0, 0]
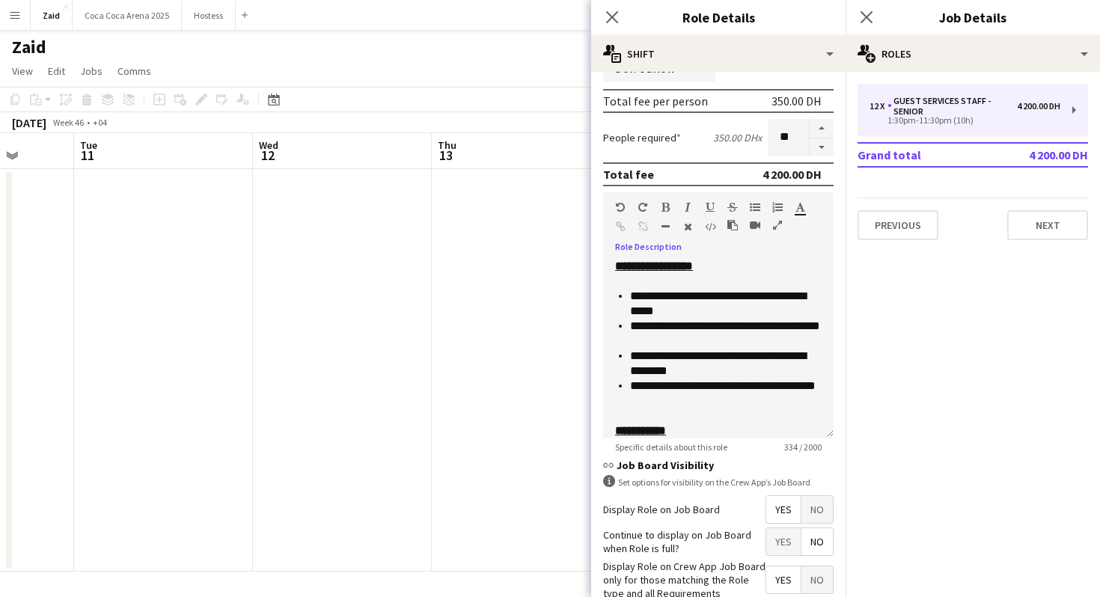
click at [532, 364] on app-date-cell at bounding box center [521, 370] width 179 height 403
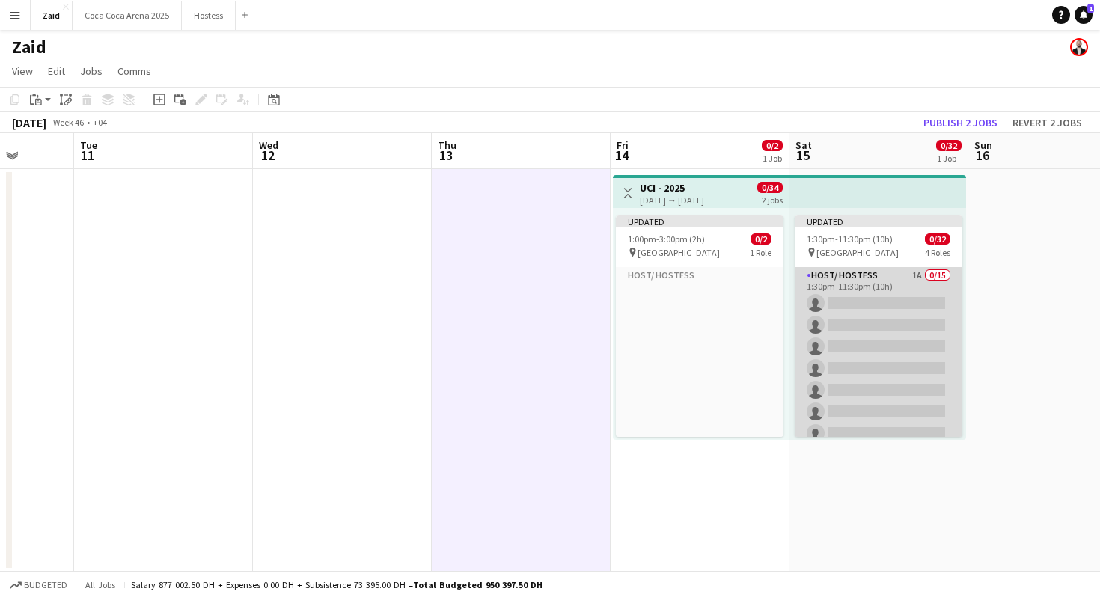
click at [849, 337] on app-card-role "Host/ Hostess 1A 0/15 1:30pm-11:30pm (10h) single-neutral-actions single-neutra…" at bounding box center [879, 444] width 168 height 355
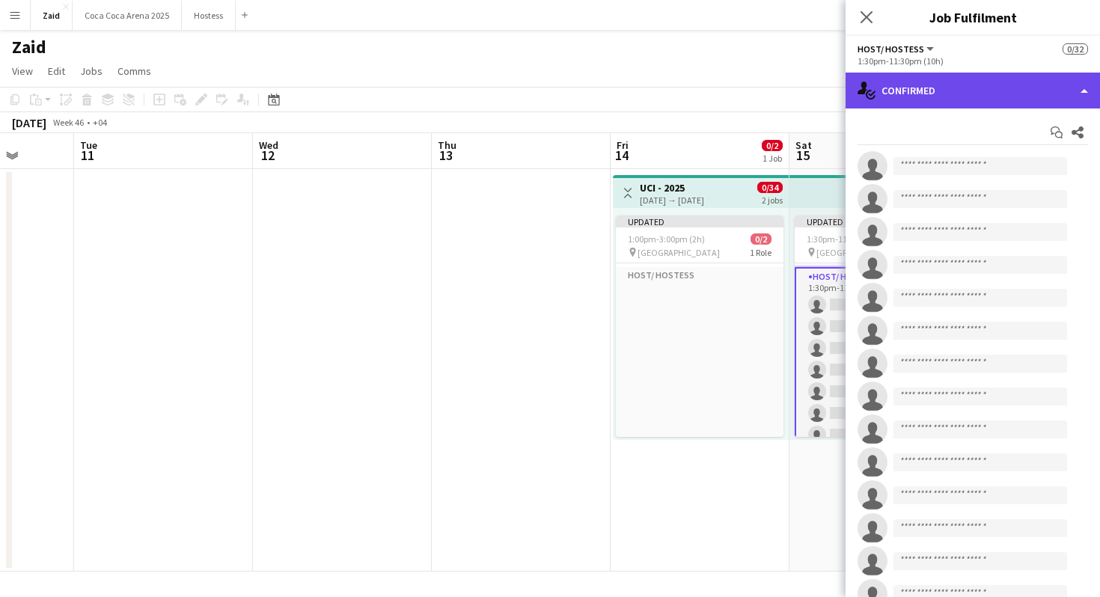
click at [1004, 76] on div "single-neutral-actions-check-2 Confirmed" at bounding box center [972, 91] width 254 height 36
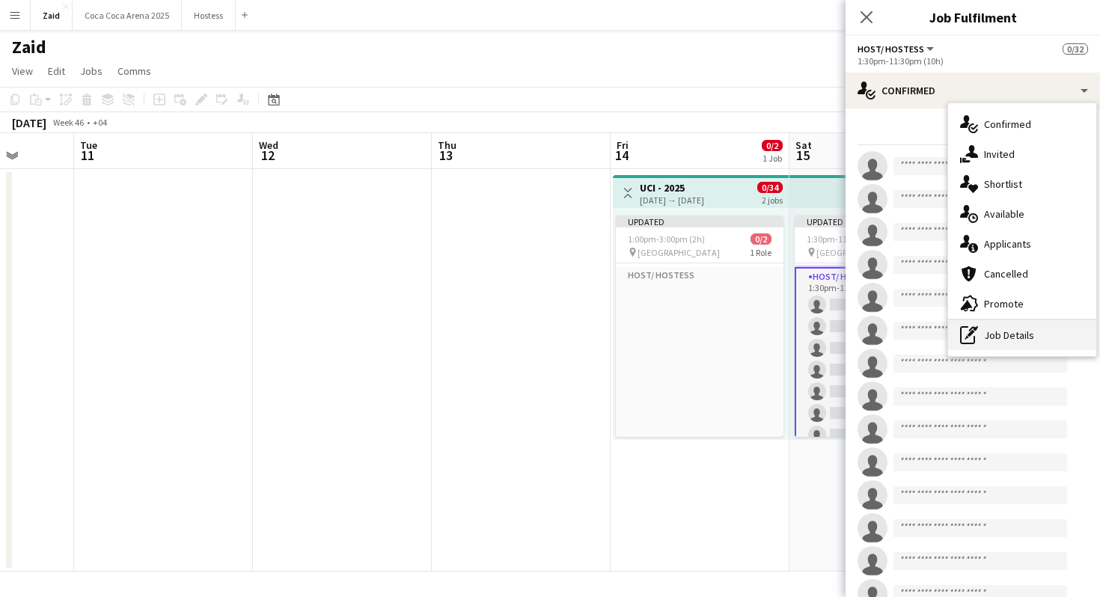
click at [1033, 322] on div "pen-write Job Details" at bounding box center [1022, 335] width 148 height 30
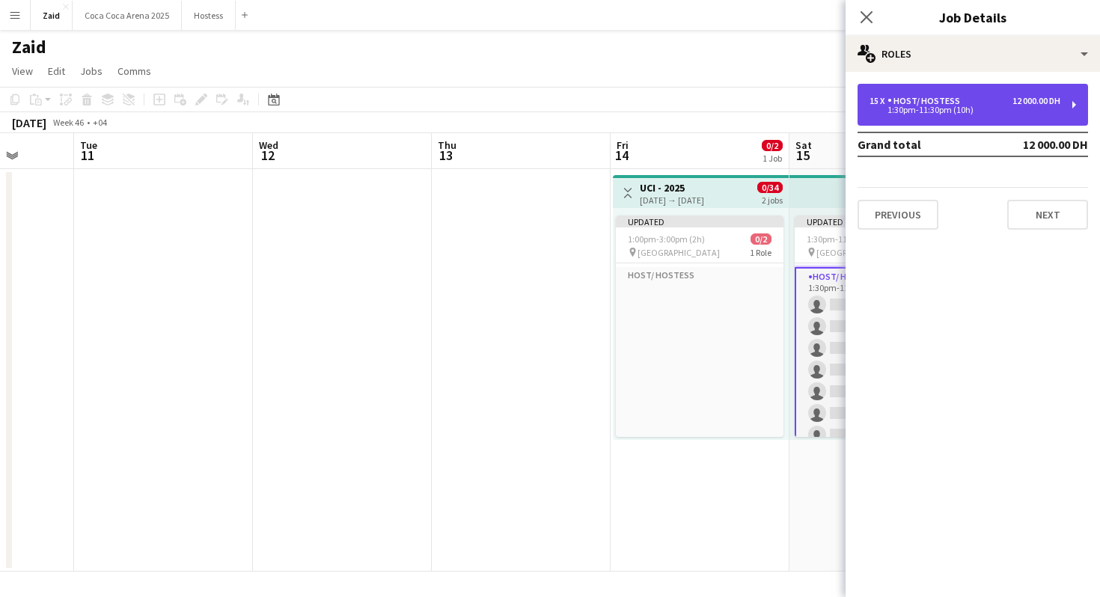
click at [979, 89] on div "15 x Host/ Hostess 12 000.00 DH 1:30pm-11:30pm (10h)" at bounding box center [972, 105] width 230 height 42
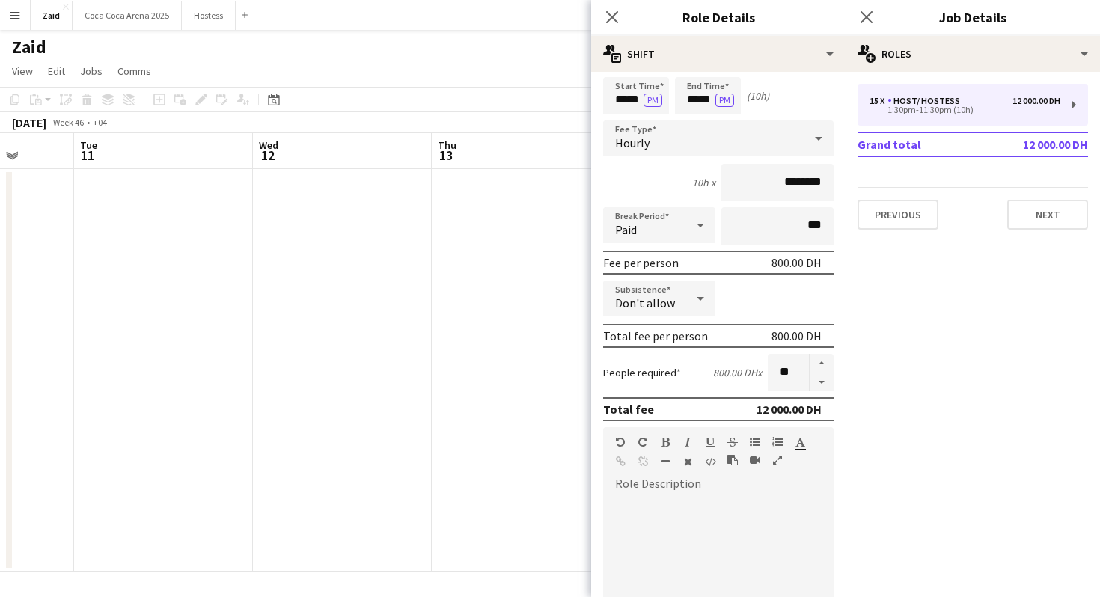
click at [689, 501] on div at bounding box center [718, 584] width 230 height 180
paste div
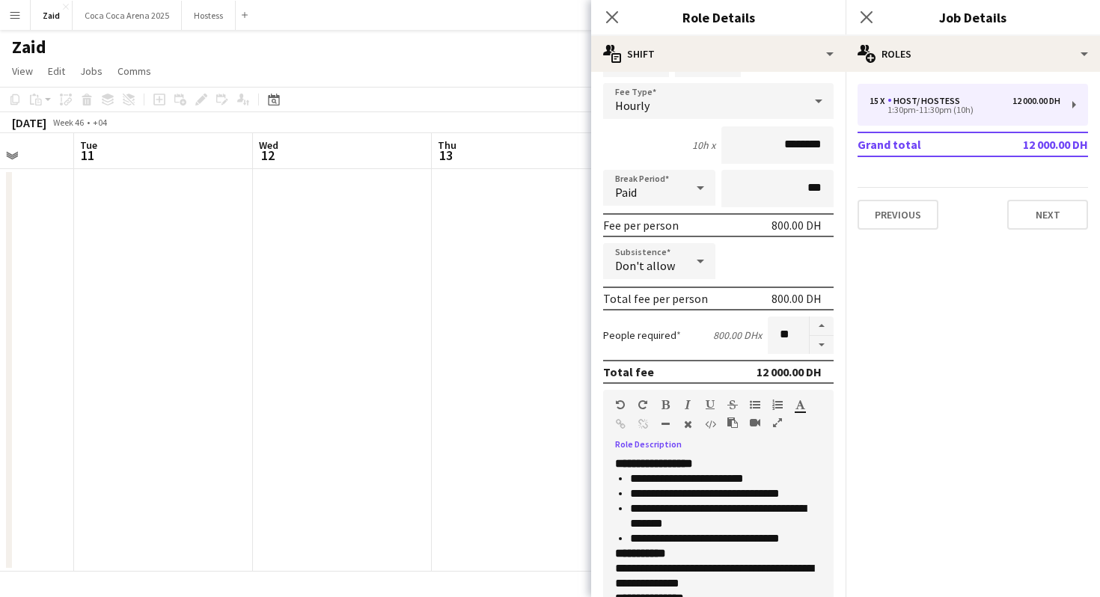
click at [706, 467] on p "**********" at bounding box center [718, 463] width 207 height 15
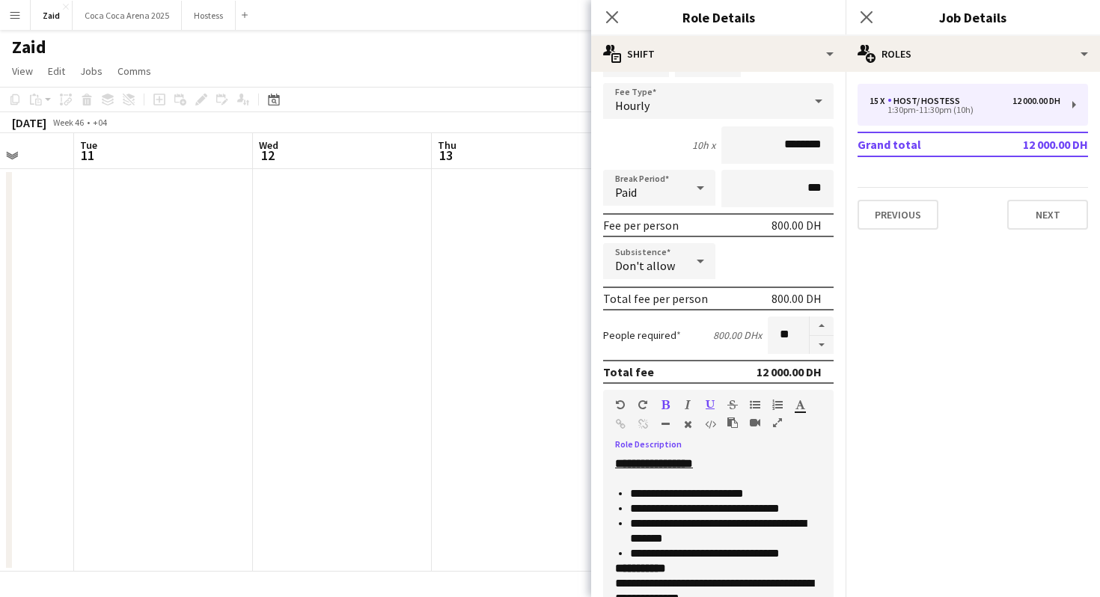
click at [818, 557] on p "**********" at bounding box center [726, 553] width 192 height 15
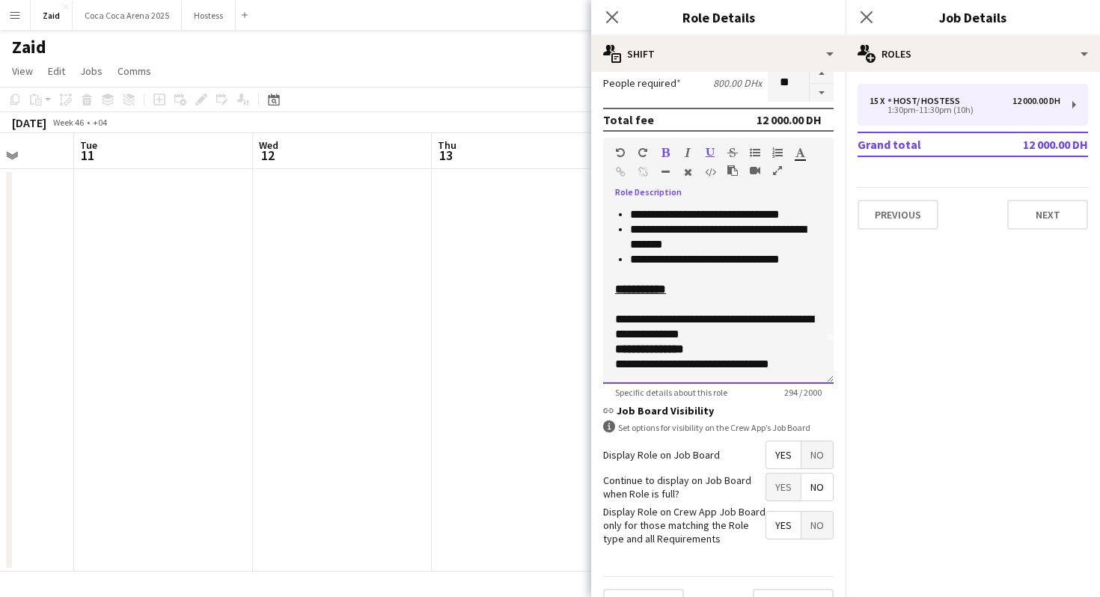
click at [719, 345] on p "**********" at bounding box center [718, 357] width 207 height 30
click at [718, 336] on p "**********" at bounding box center [718, 319] width 207 height 45
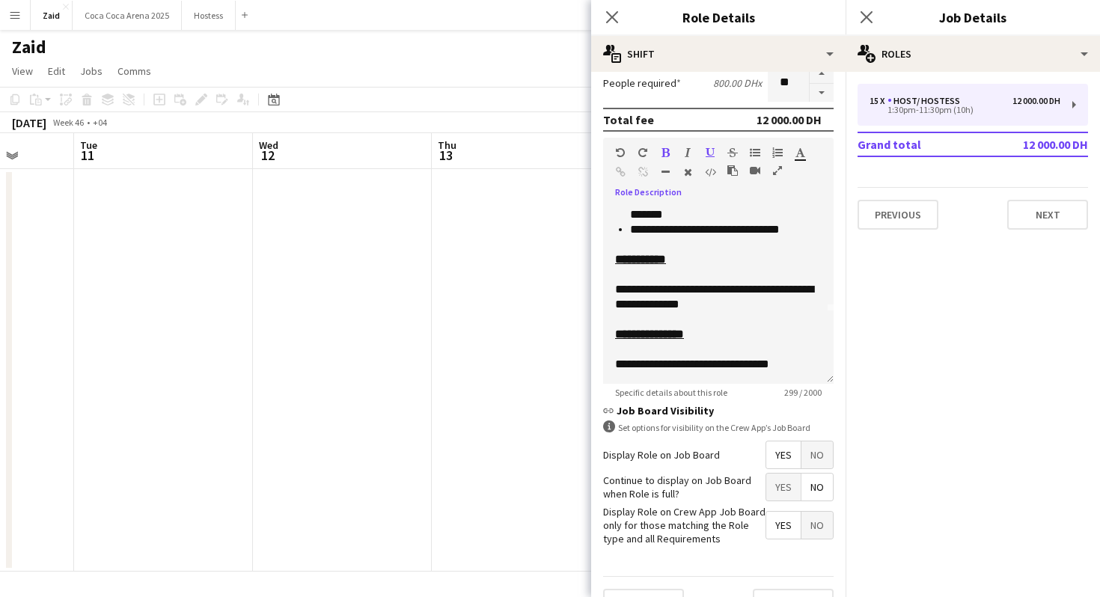
click at [521, 369] on app-date-cell at bounding box center [521, 370] width 179 height 403
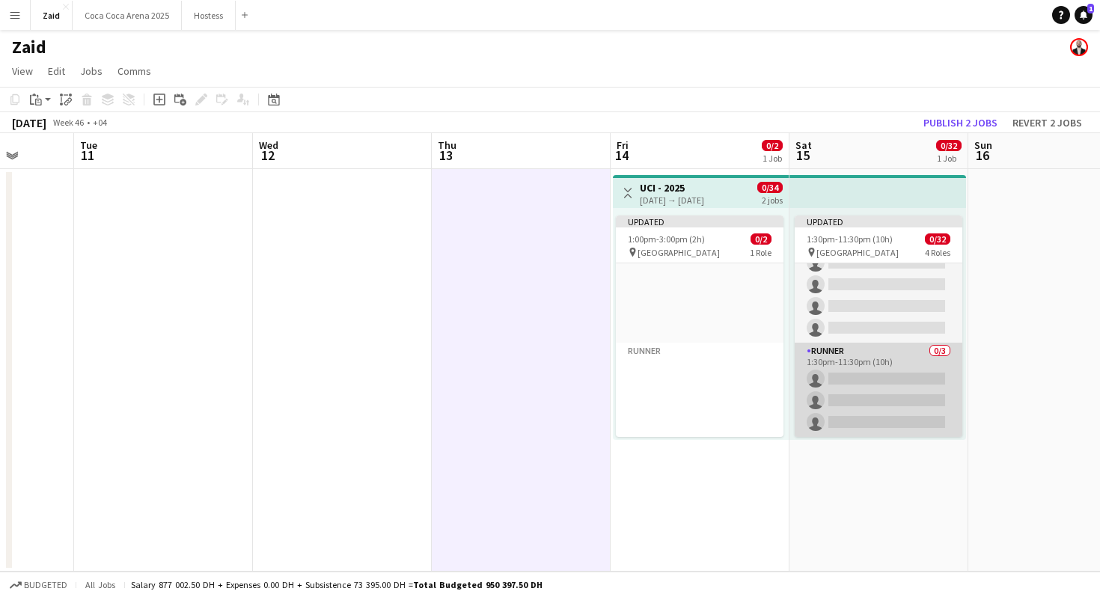
click at [861, 382] on app-card-role "Runner 0/3 1:30pm-11:30pm (10h) single-neutral-actions single-neutral-actions s…" at bounding box center [879, 390] width 168 height 94
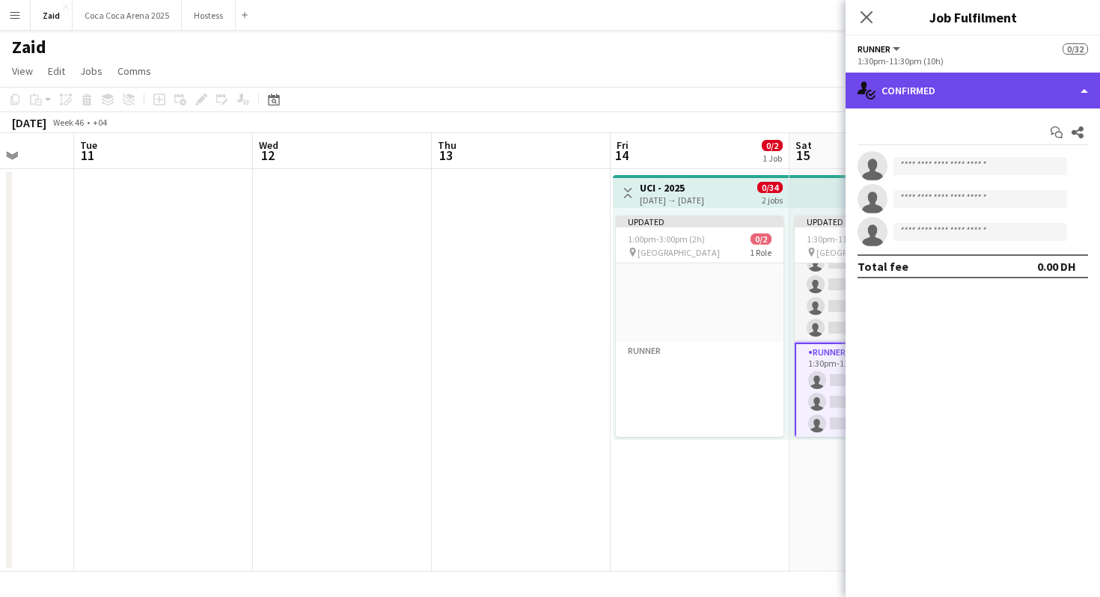
click at [975, 93] on div "single-neutral-actions-check-2 Confirmed" at bounding box center [972, 91] width 254 height 36
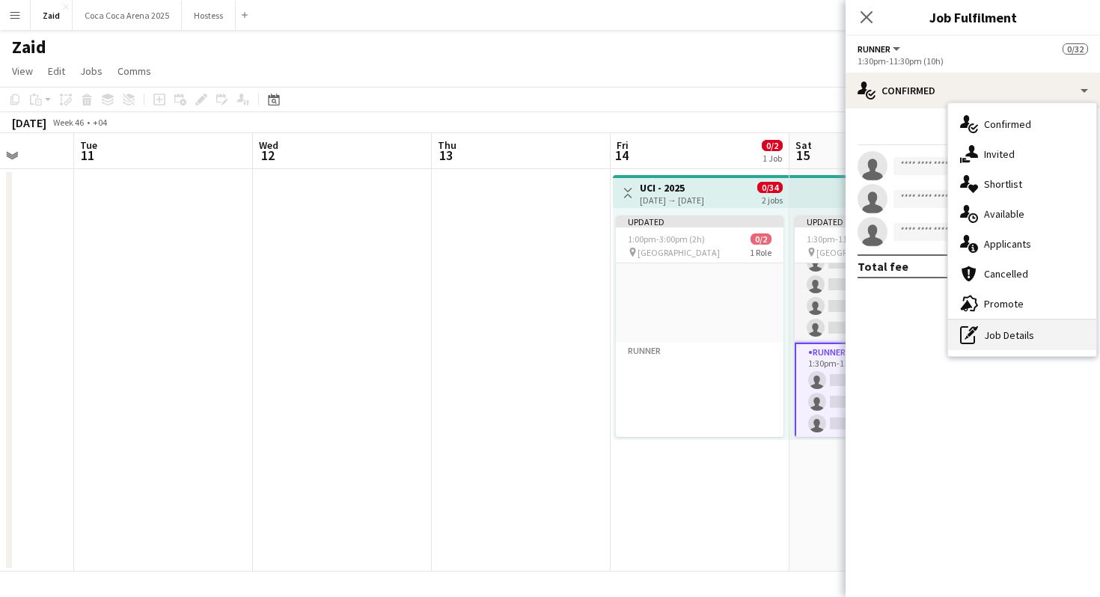
click at [1039, 343] on div "pen-write Job Details" at bounding box center [1022, 335] width 148 height 30
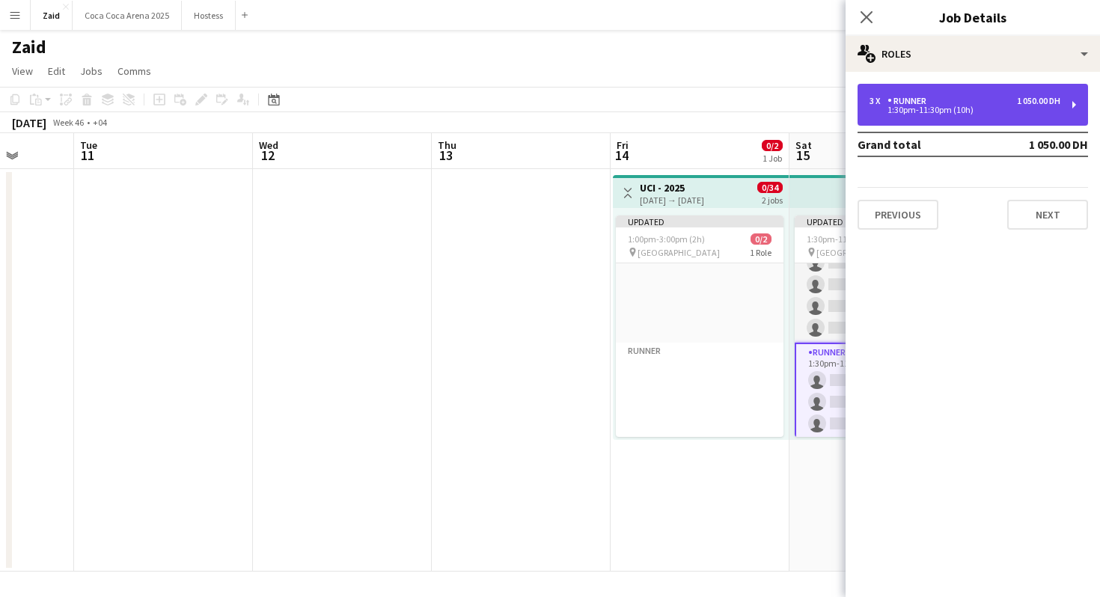
click at [903, 101] on div "Runner" at bounding box center [909, 101] width 45 height 10
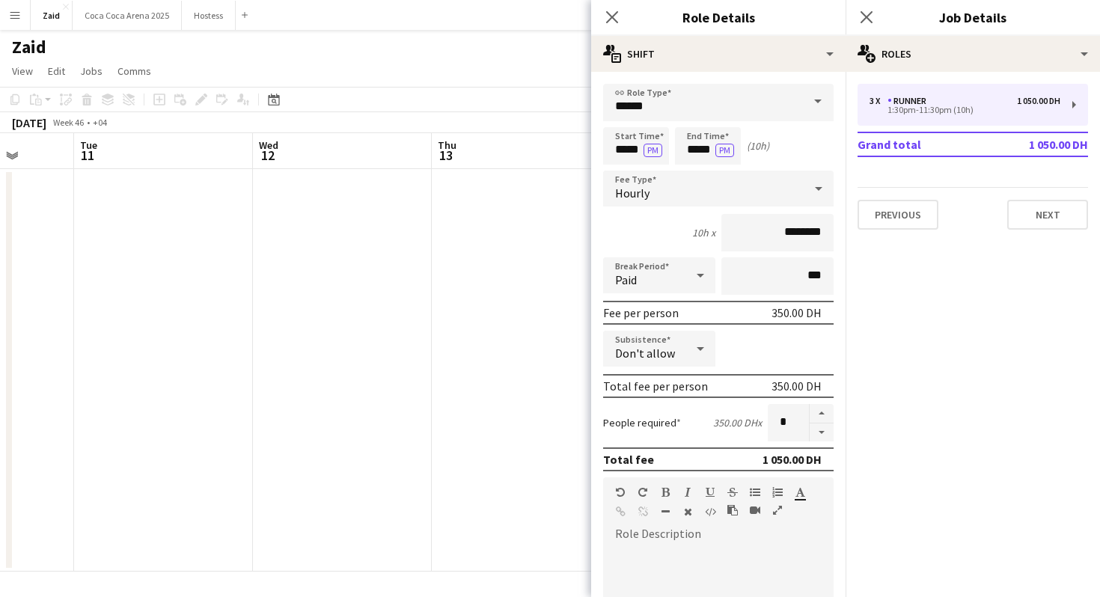
paste div
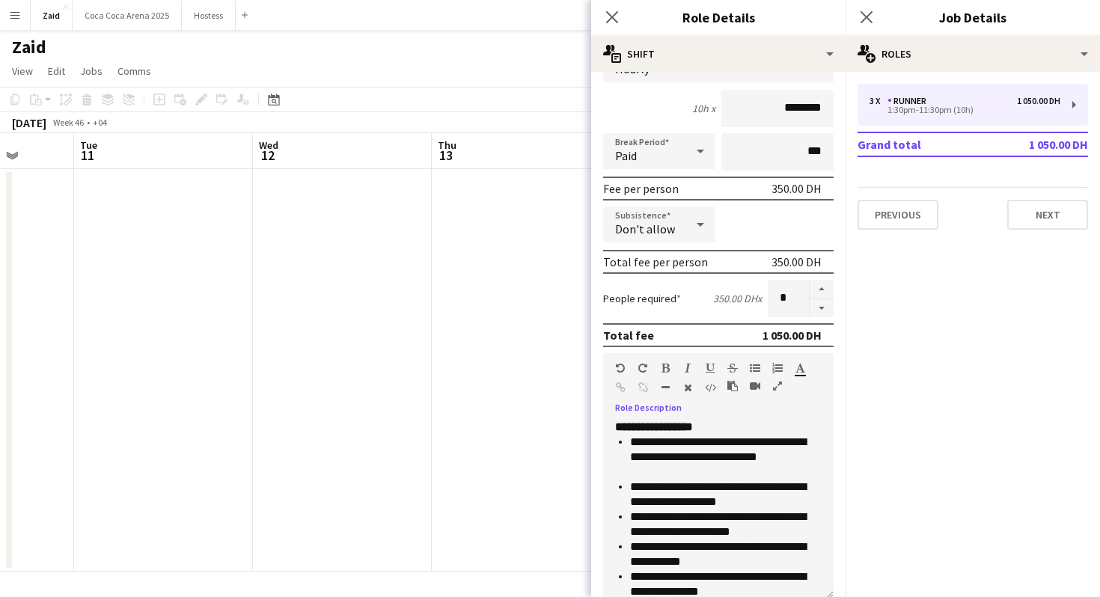
click at [725, 415] on div "**********" at bounding box center [718, 504] width 230 height 190
click at [725, 428] on p "**********" at bounding box center [718, 427] width 207 height 15
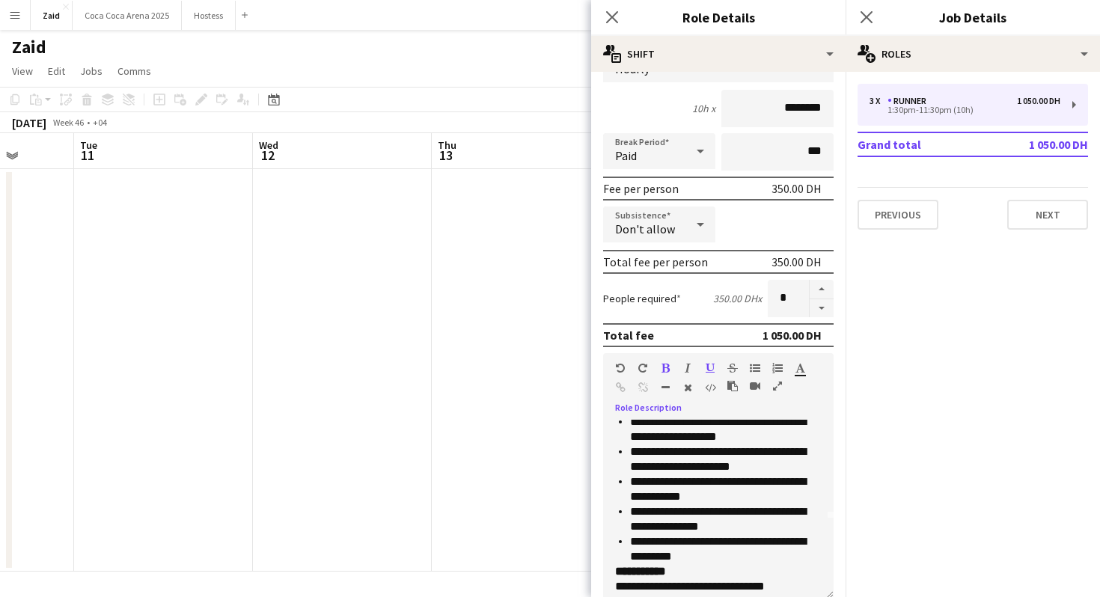
scroll to position [82, 0]
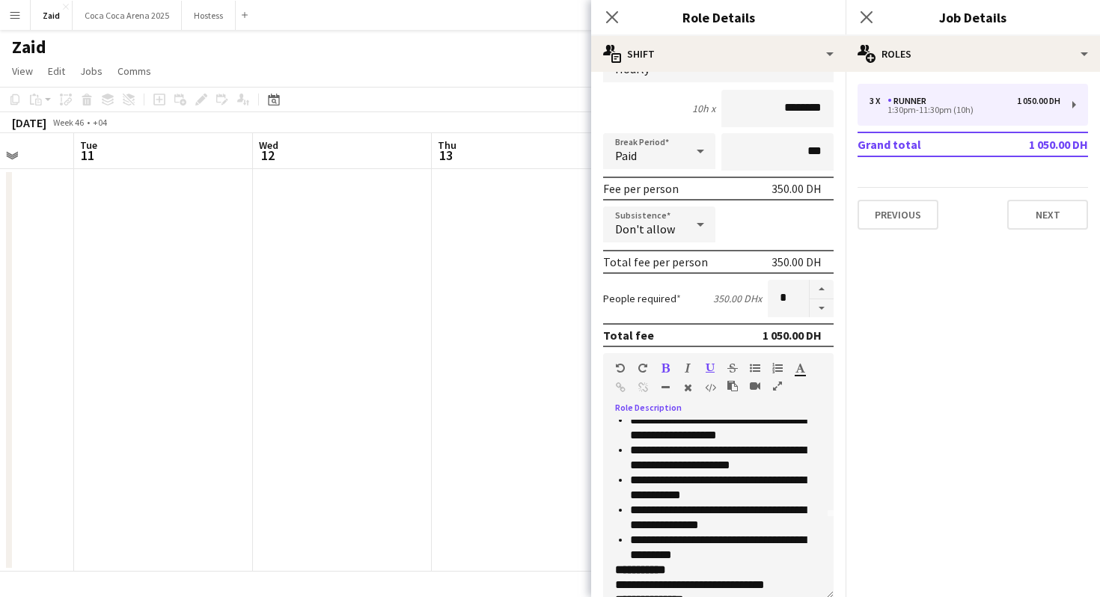
click at [735, 557] on p "**********" at bounding box center [726, 548] width 192 height 30
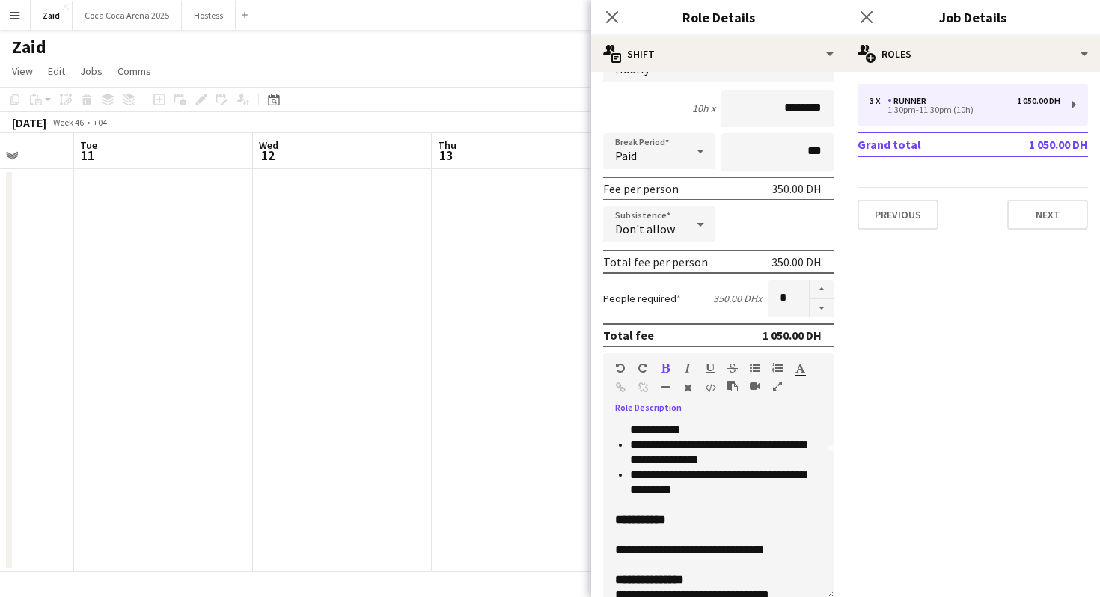
scroll to position [151, 0]
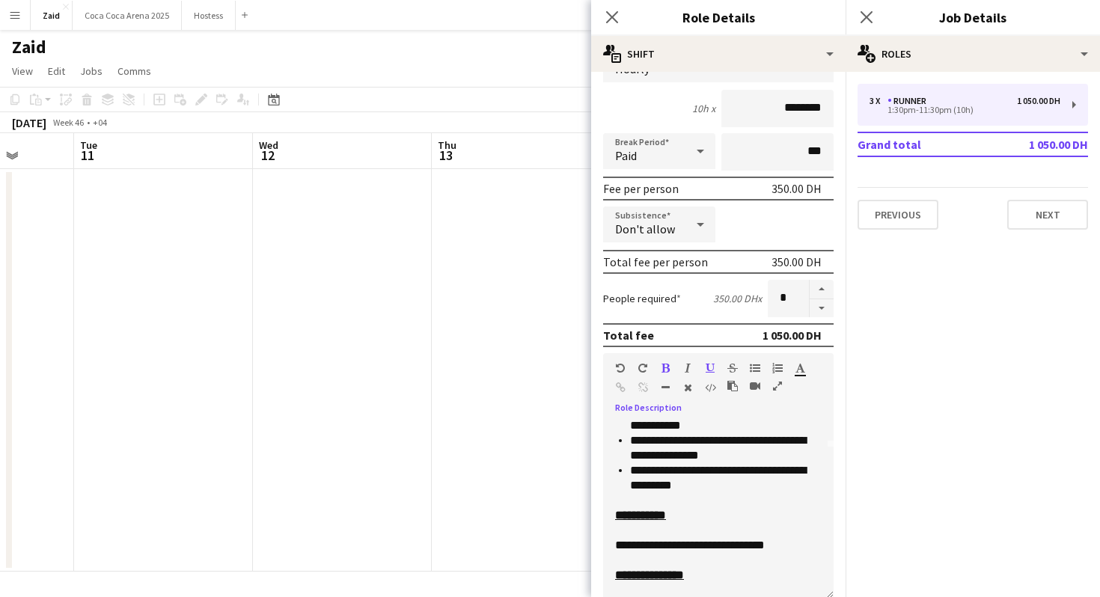
click at [412, 420] on app-date-cell at bounding box center [342, 370] width 179 height 403
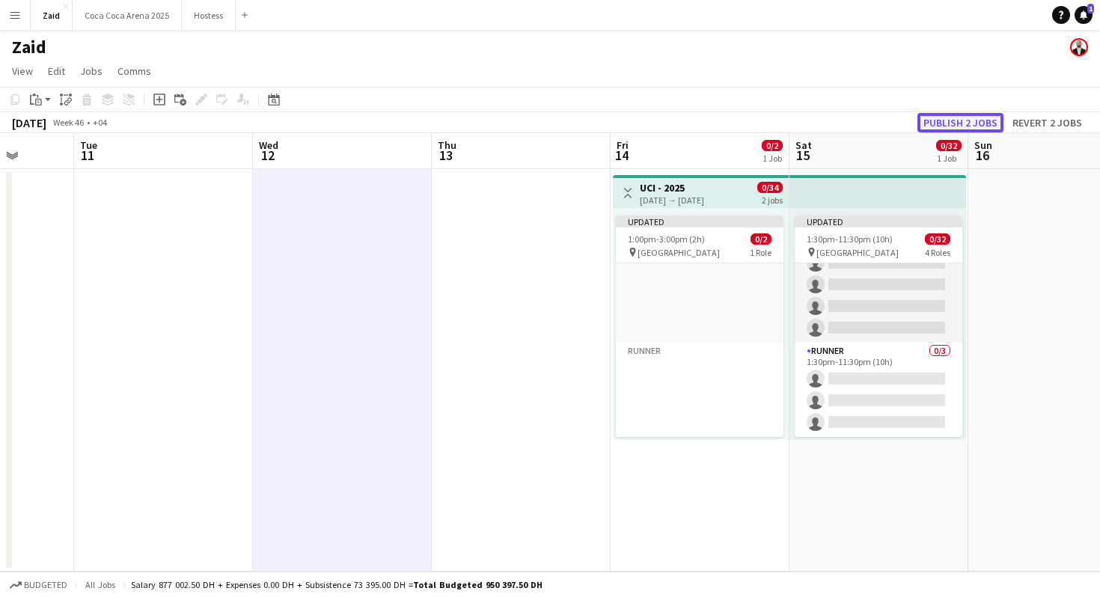
click at [977, 113] on button "Publish 2 jobs" at bounding box center [960, 122] width 86 height 19
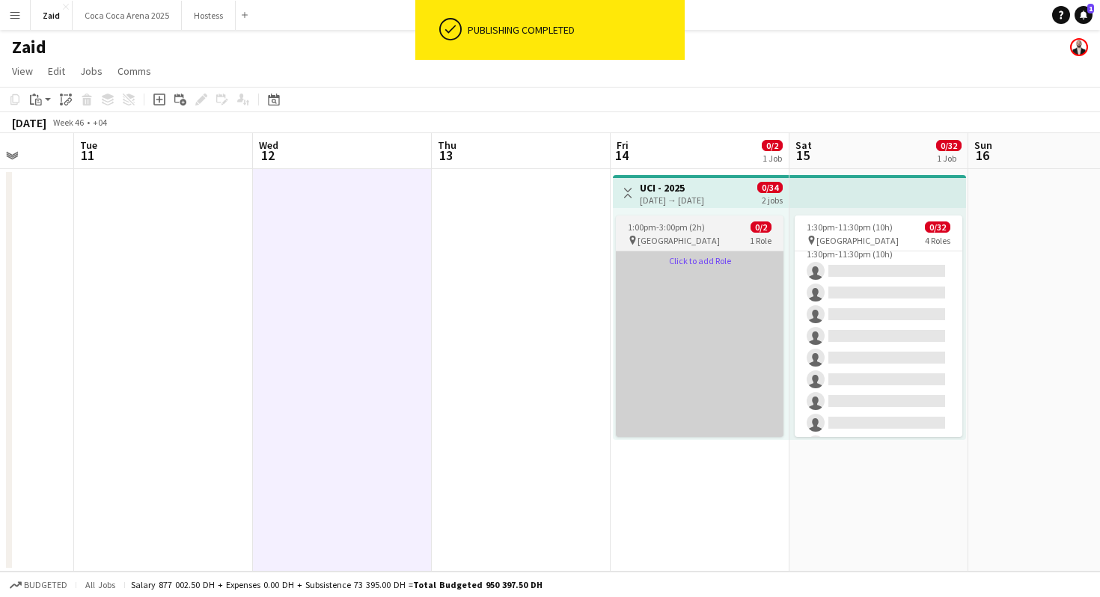
scroll to position [0, 0]
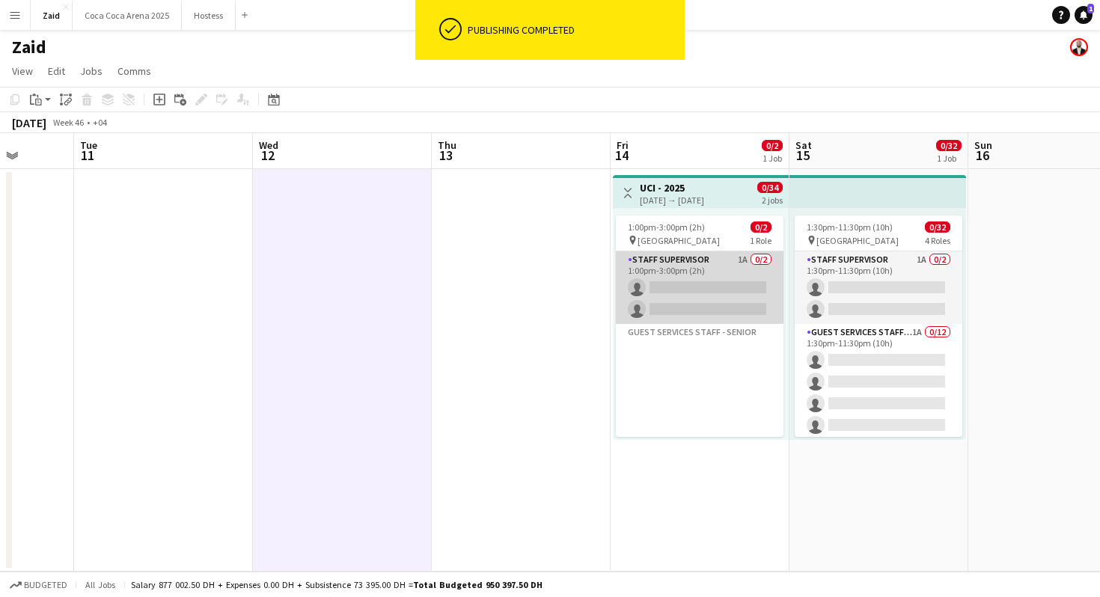
click at [738, 302] on app-card-role "Staff Supervisor 1A 0/2 1:00pm-3:00pm (2h) single-neutral-actions single-neutra…" at bounding box center [700, 287] width 168 height 73
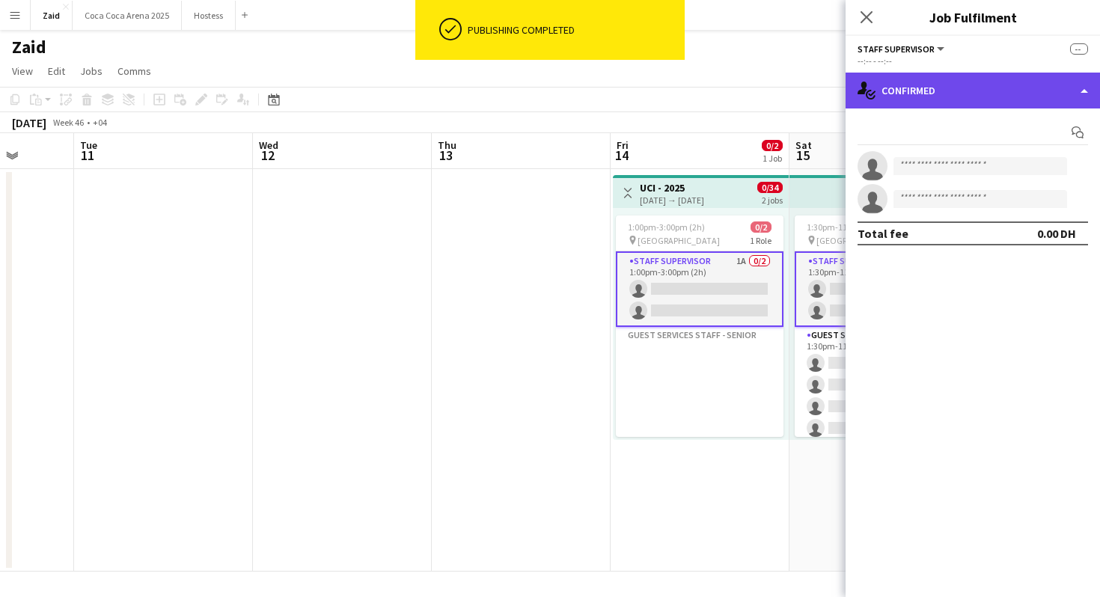
click at [1023, 82] on div "single-neutral-actions-check-2 Confirmed" at bounding box center [972, 91] width 254 height 36
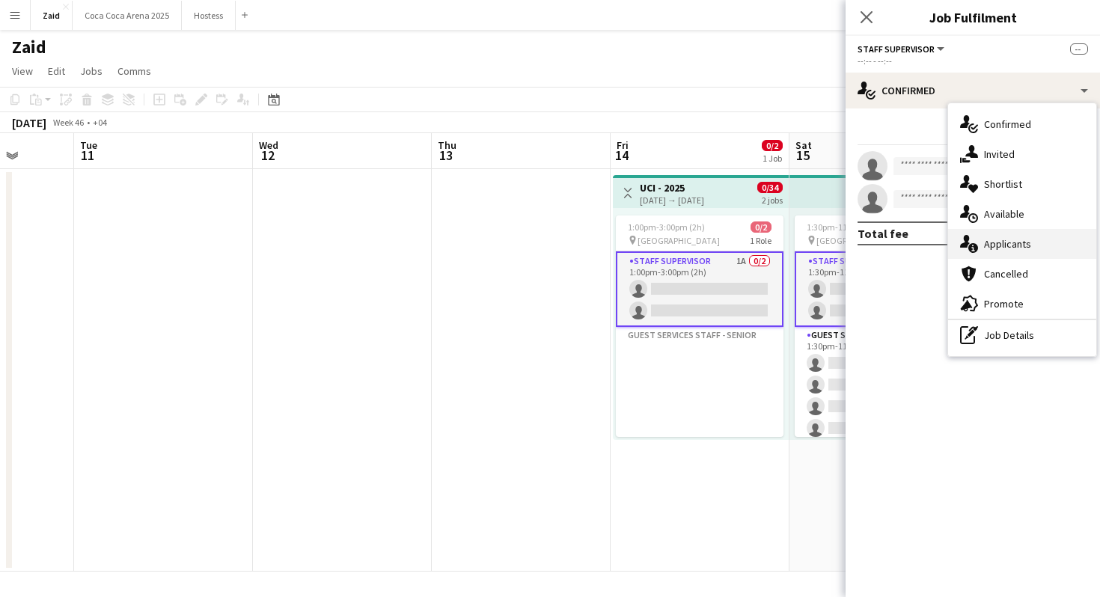
click at [1036, 245] on div "single-neutral-actions-information Applicants" at bounding box center [1022, 244] width 148 height 30
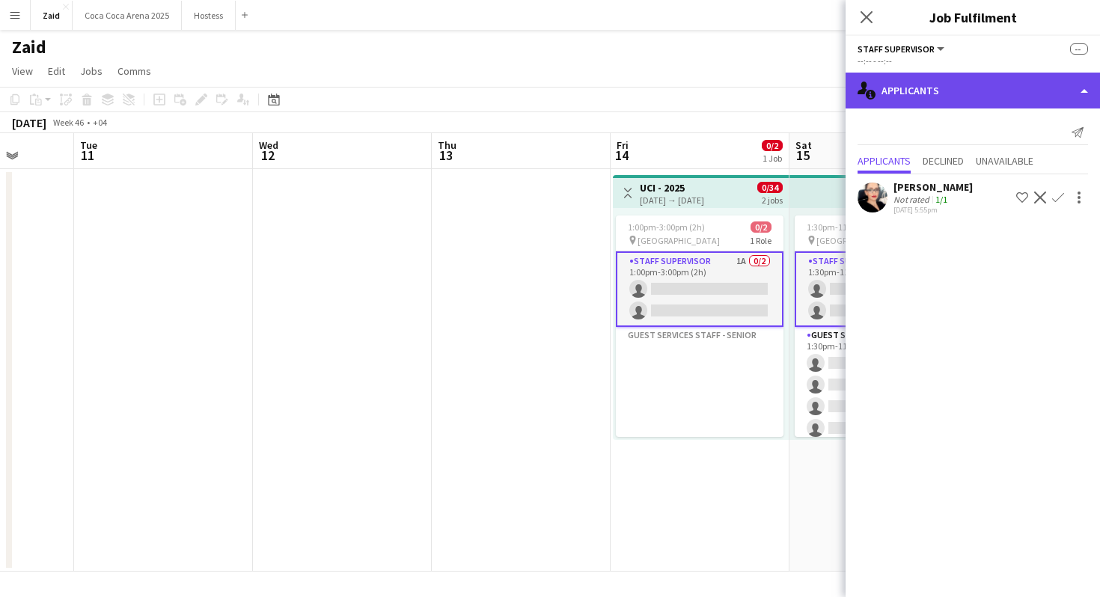
click at [911, 90] on div "single-neutral-actions-information Applicants" at bounding box center [972, 91] width 254 height 36
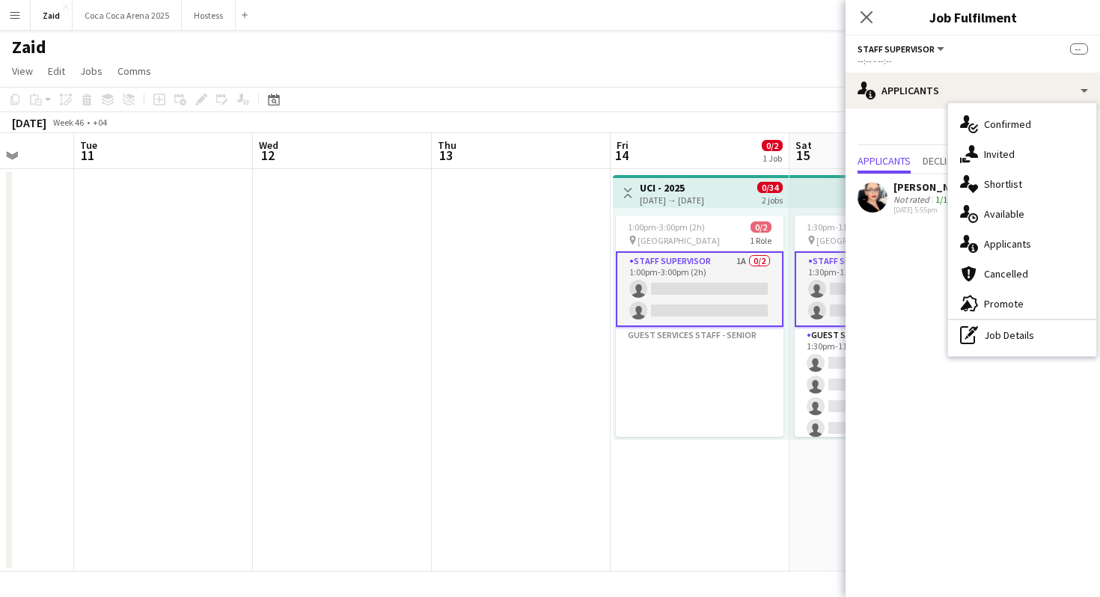
click at [1007, 294] on div "advertising-megaphone Promote" at bounding box center [1022, 304] width 148 height 30
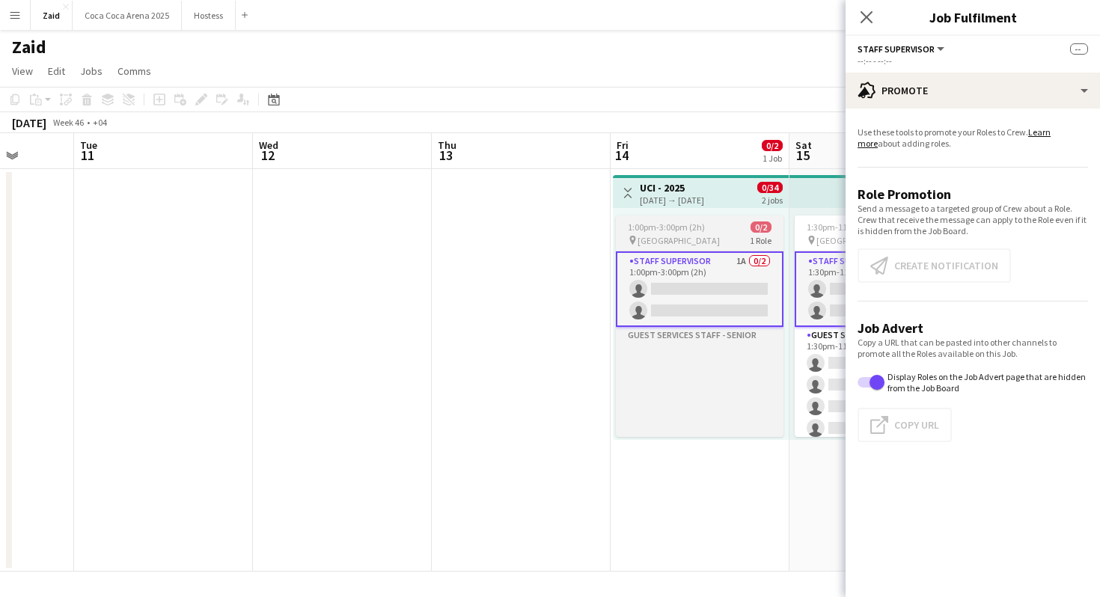
click at [754, 274] on app-card-role "Staff Supervisor 1A 0/2 1:00pm-3:00pm (2h) single-neutral-actions single-neutra…" at bounding box center [700, 289] width 168 height 76
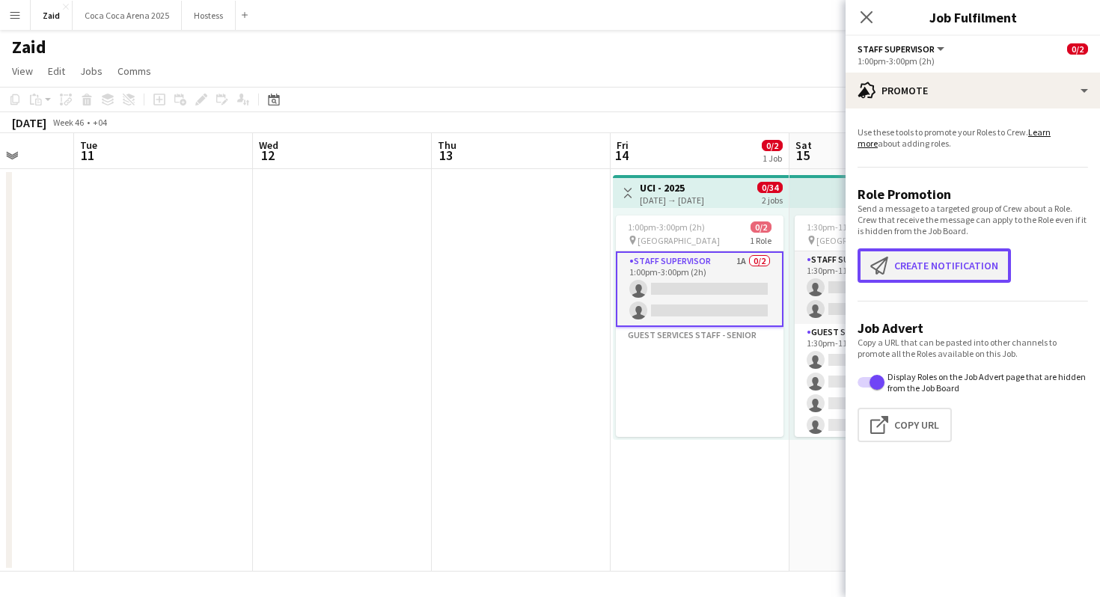
click at [889, 276] on button "Create notification Create notification" at bounding box center [933, 265] width 153 height 34
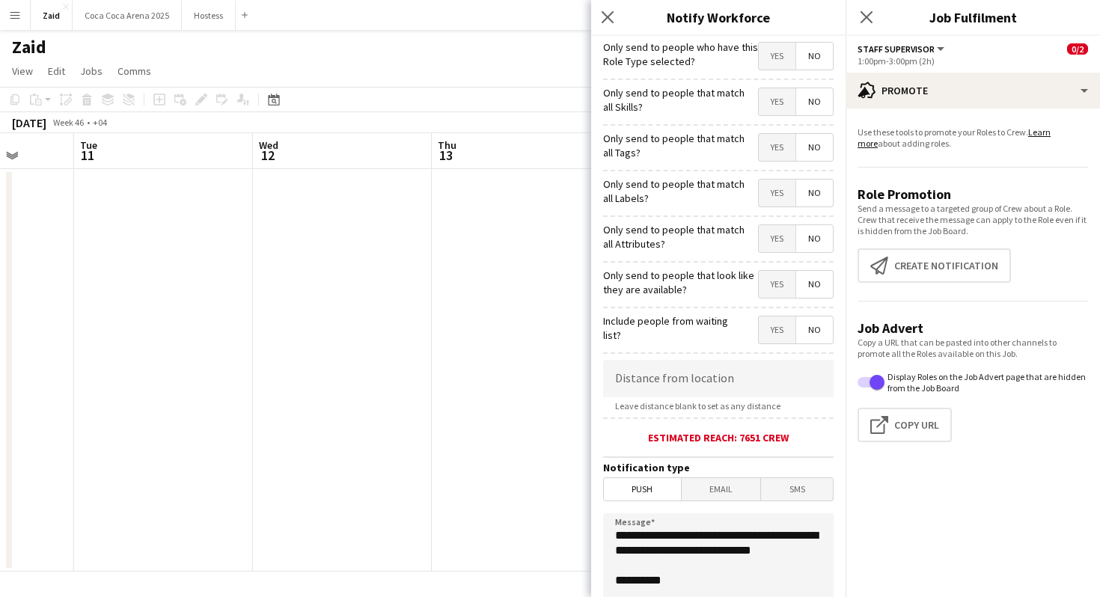
click at [785, 284] on span "Yes" at bounding box center [777, 284] width 37 height 27
click at [783, 249] on span "Yes" at bounding box center [777, 238] width 37 height 27
click at [778, 198] on span "Yes" at bounding box center [777, 193] width 37 height 27
click at [777, 159] on span "Yes" at bounding box center [777, 147] width 37 height 27
click at [780, 114] on span "Yes" at bounding box center [777, 101] width 37 height 27
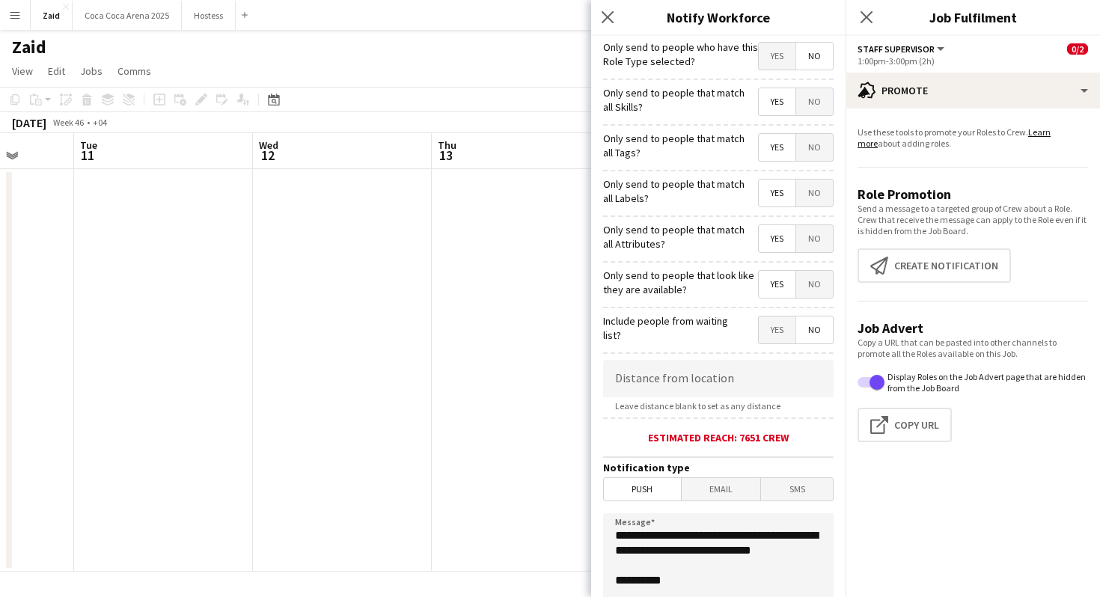
click at [779, 65] on span "Yes" at bounding box center [777, 56] width 37 height 27
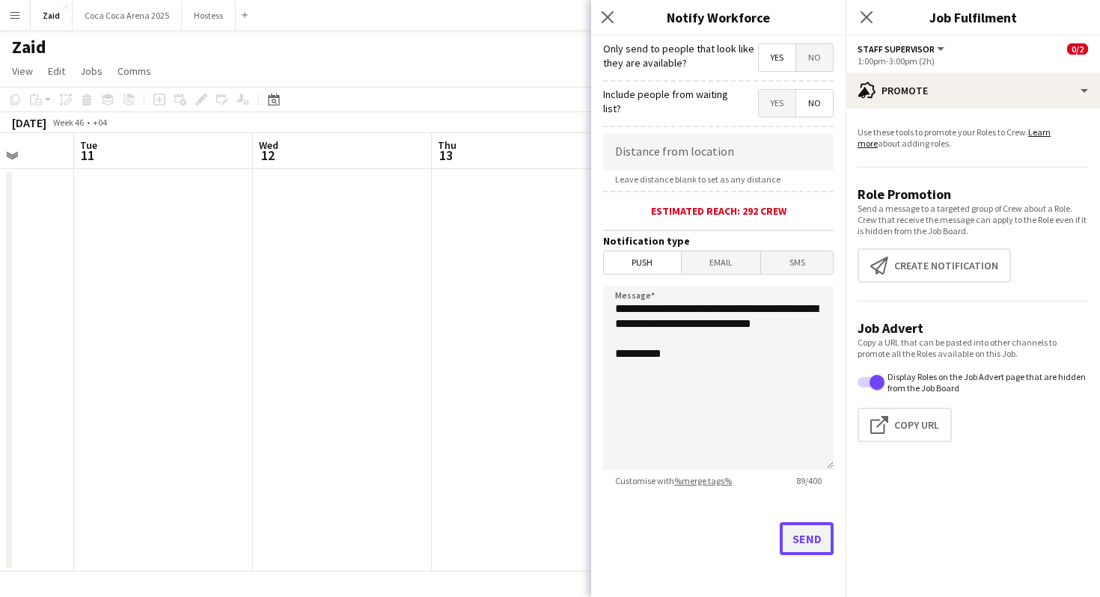
click at [803, 540] on button "Send" at bounding box center [807, 538] width 54 height 33
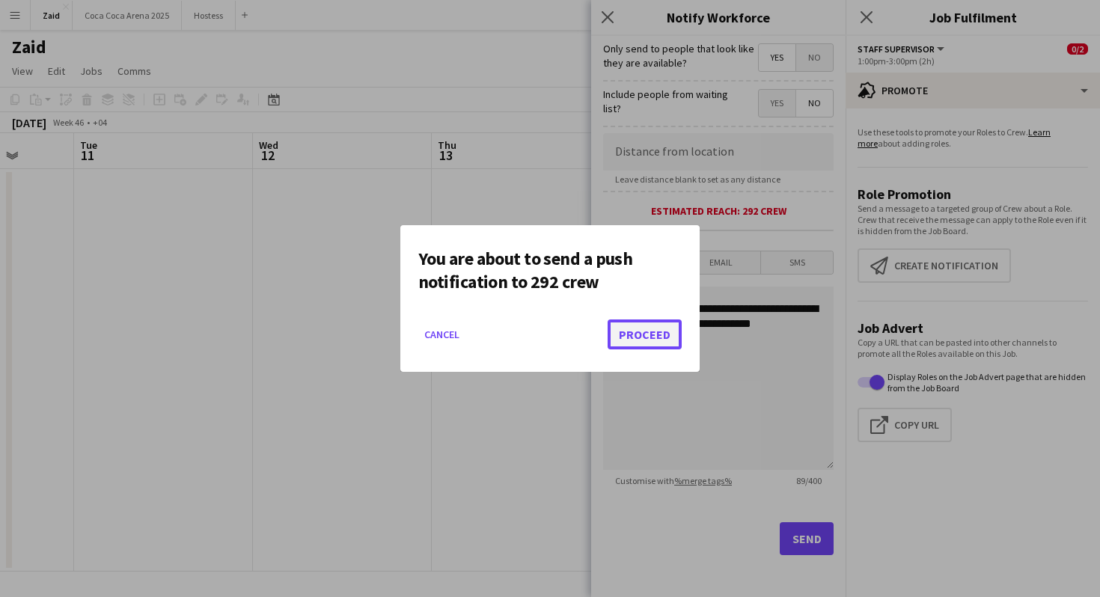
click at [663, 333] on button "Proceed" at bounding box center [645, 334] width 74 height 30
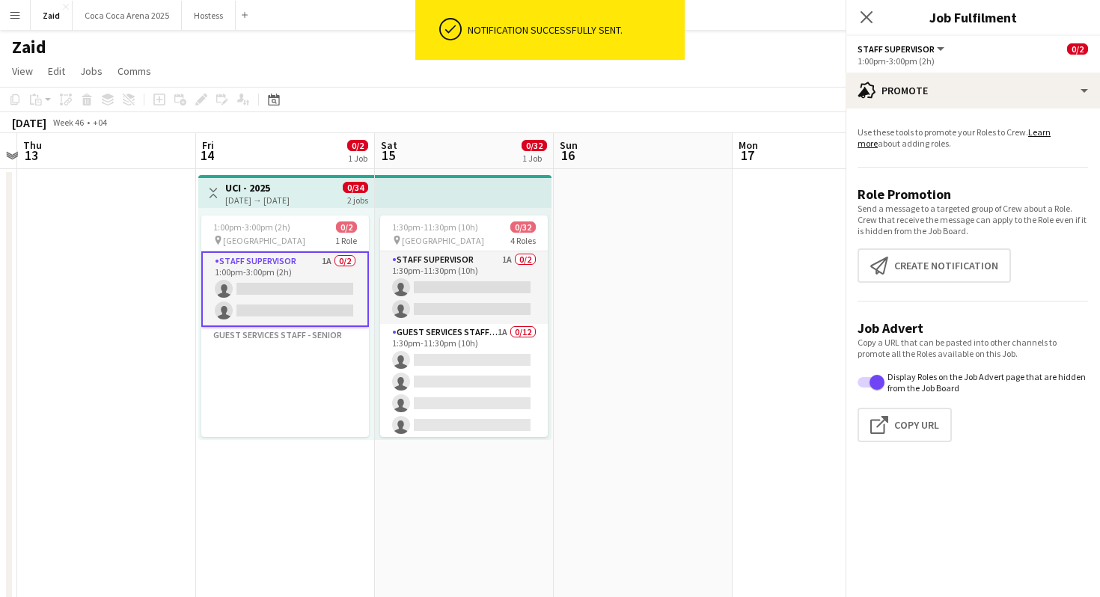
scroll to position [0, 698]
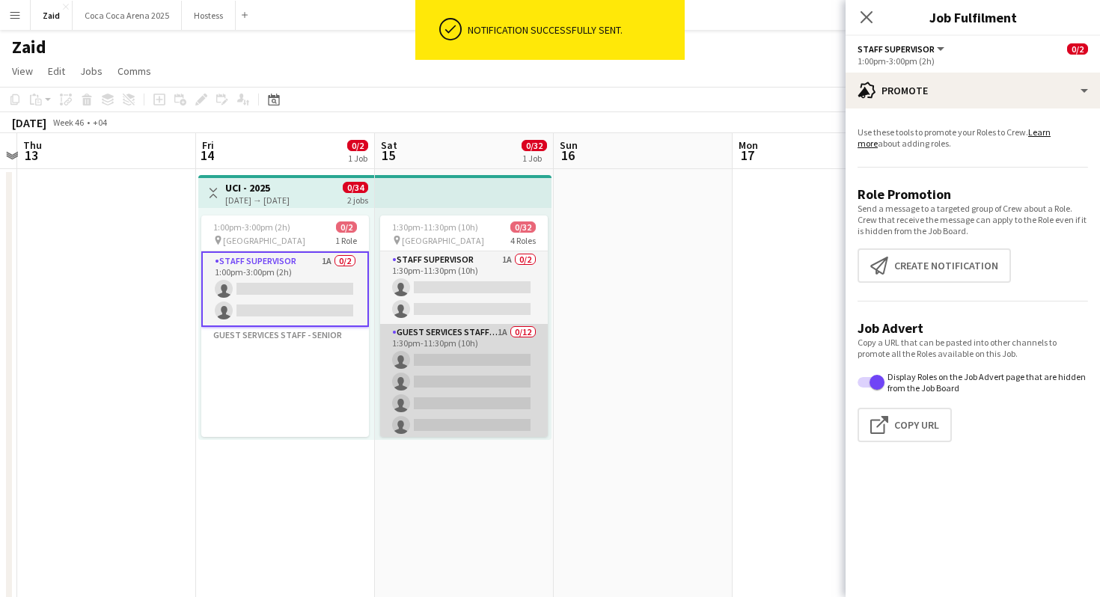
click at [516, 376] on app-card-role "Guest Services Staff - Senior 1A 0/12 1:30pm-11:30pm (10h) single-neutral-actio…" at bounding box center [464, 469] width 168 height 290
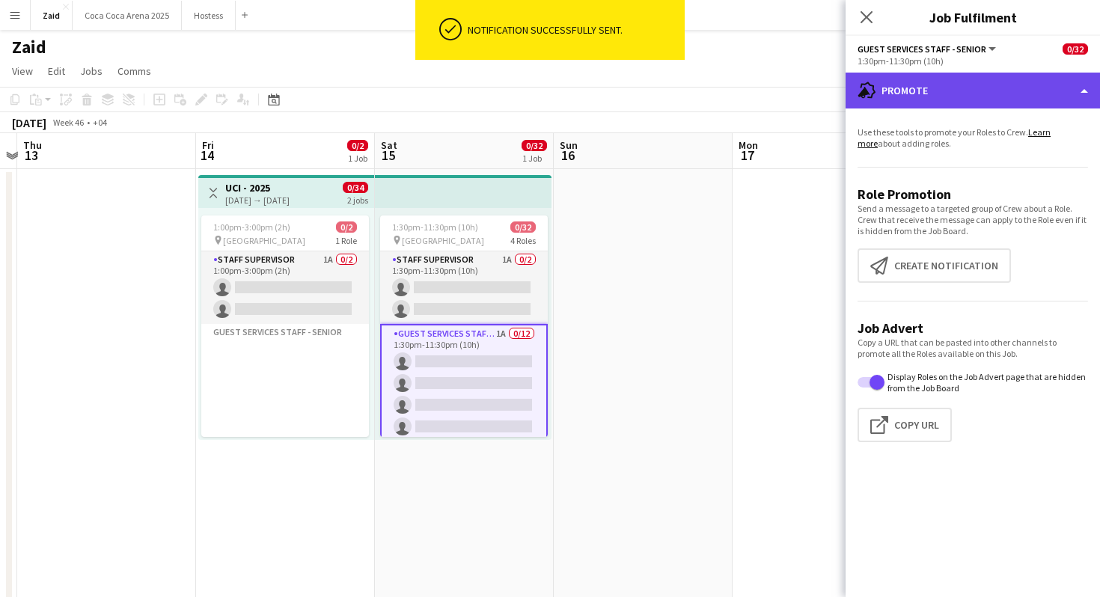
click at [995, 103] on div "advertising-megaphone Promote" at bounding box center [972, 91] width 254 height 36
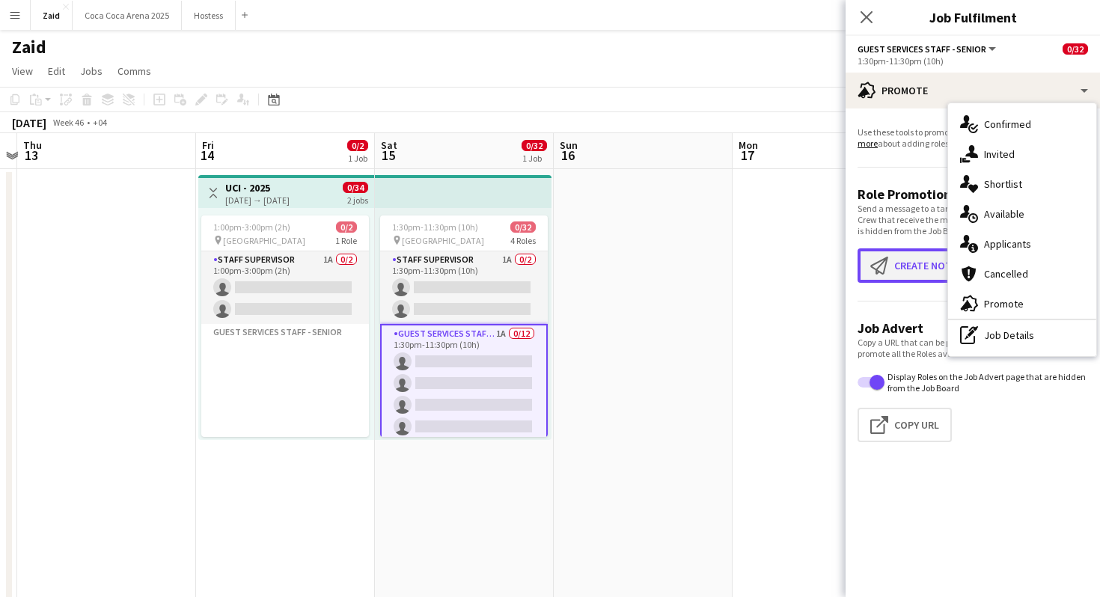
click at [906, 279] on button "Create notification Create notification" at bounding box center [933, 265] width 153 height 34
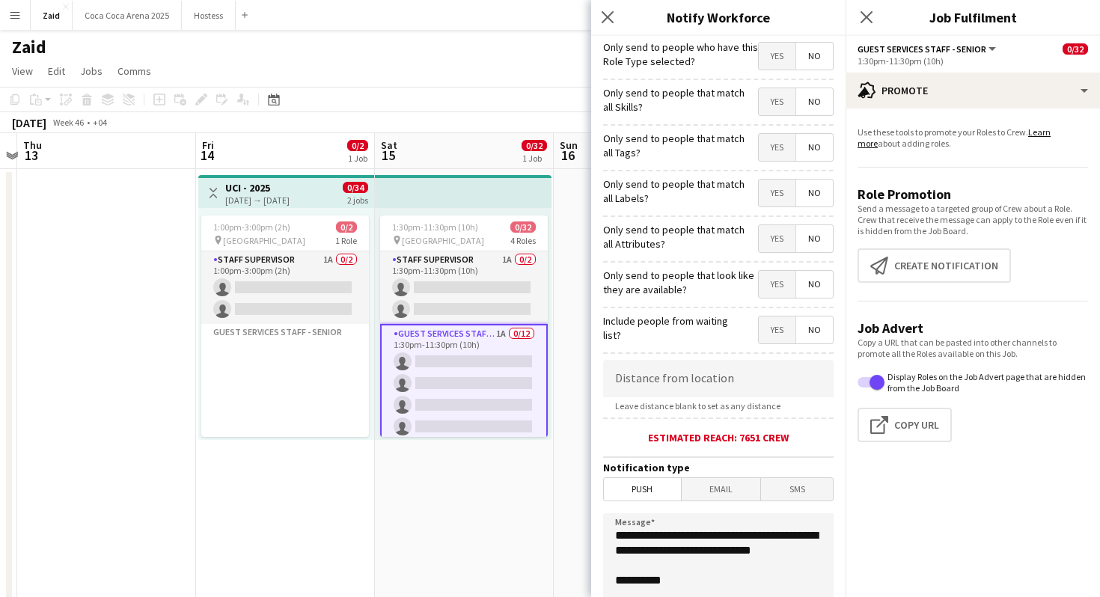
click at [779, 284] on span "Yes" at bounding box center [777, 284] width 37 height 27
click at [777, 244] on span "Yes" at bounding box center [777, 238] width 37 height 27
click at [778, 192] on span "Yes" at bounding box center [777, 193] width 37 height 27
click at [779, 141] on span "Yes" at bounding box center [777, 147] width 37 height 27
click at [779, 105] on span "Yes" at bounding box center [777, 101] width 37 height 27
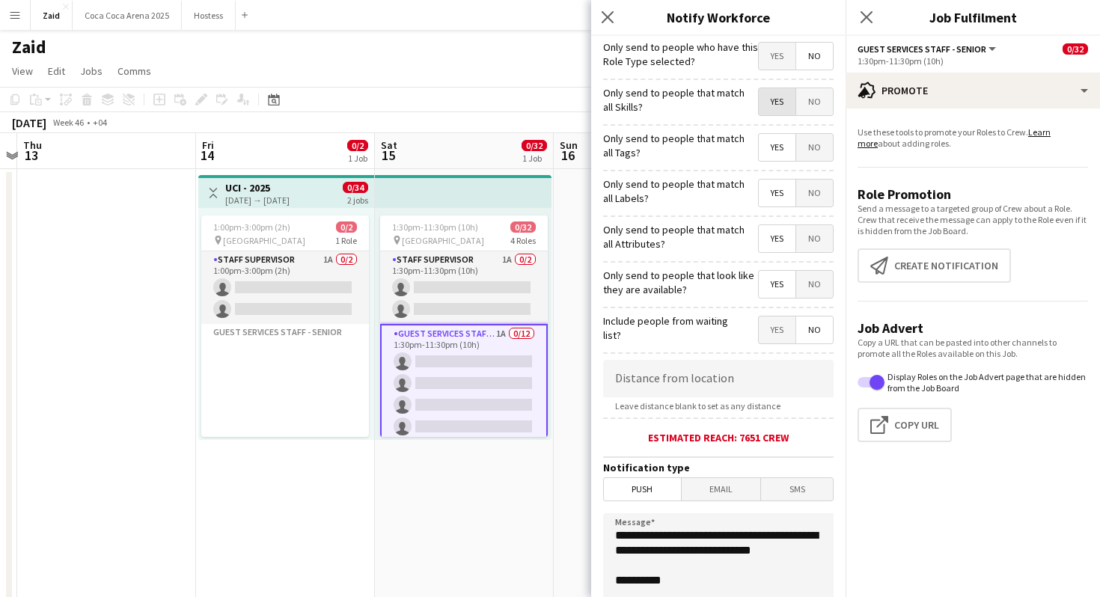
click at [788, 61] on span "Yes" at bounding box center [777, 56] width 37 height 27
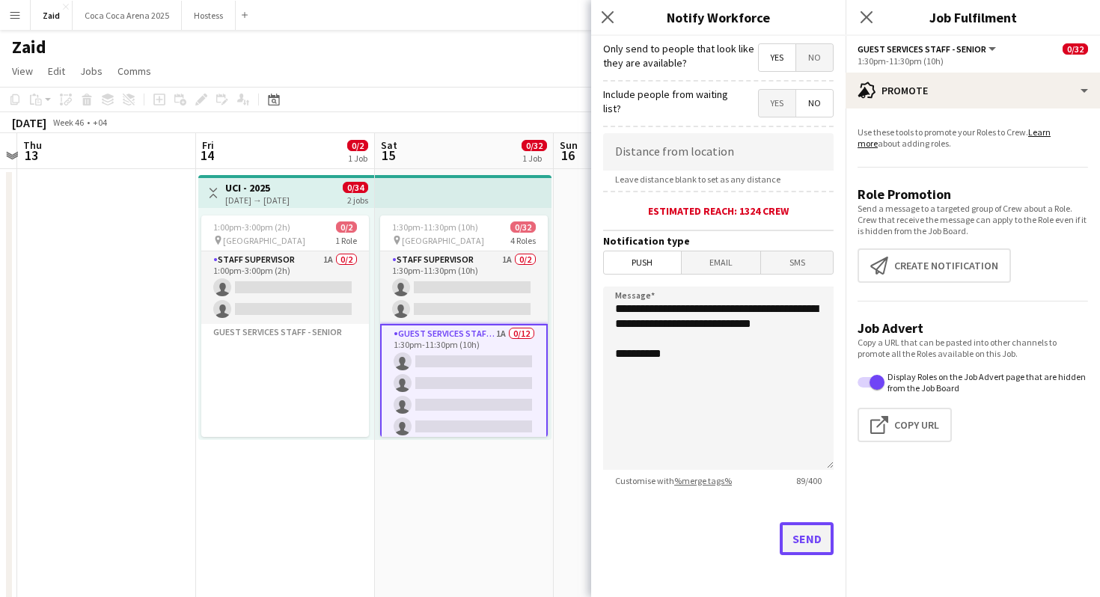
click at [812, 542] on button "Send" at bounding box center [807, 538] width 54 height 33
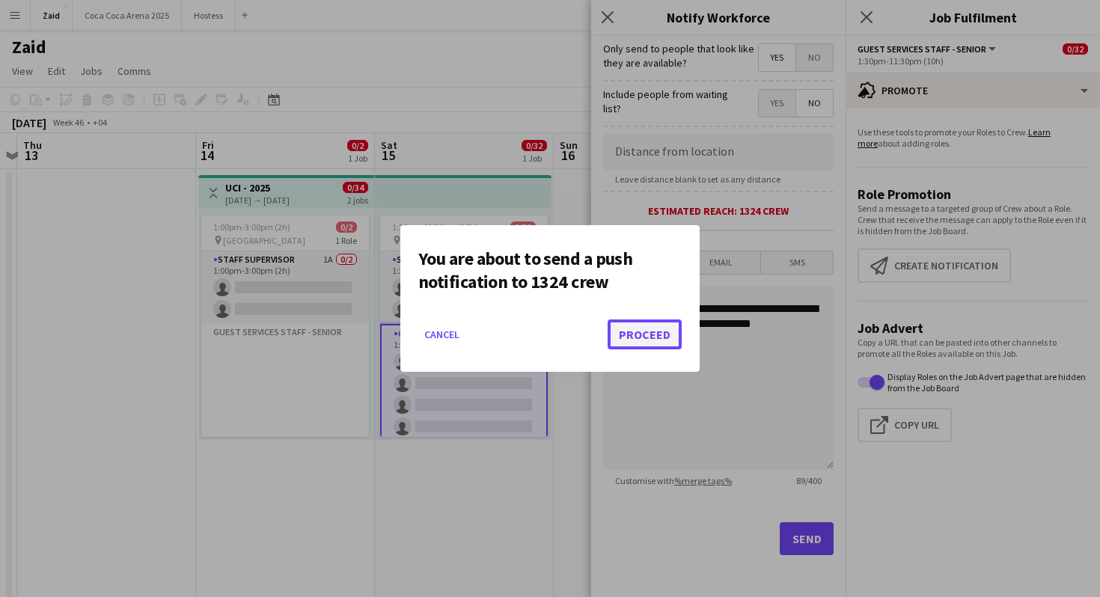
click at [620, 328] on button "Proceed" at bounding box center [645, 334] width 74 height 30
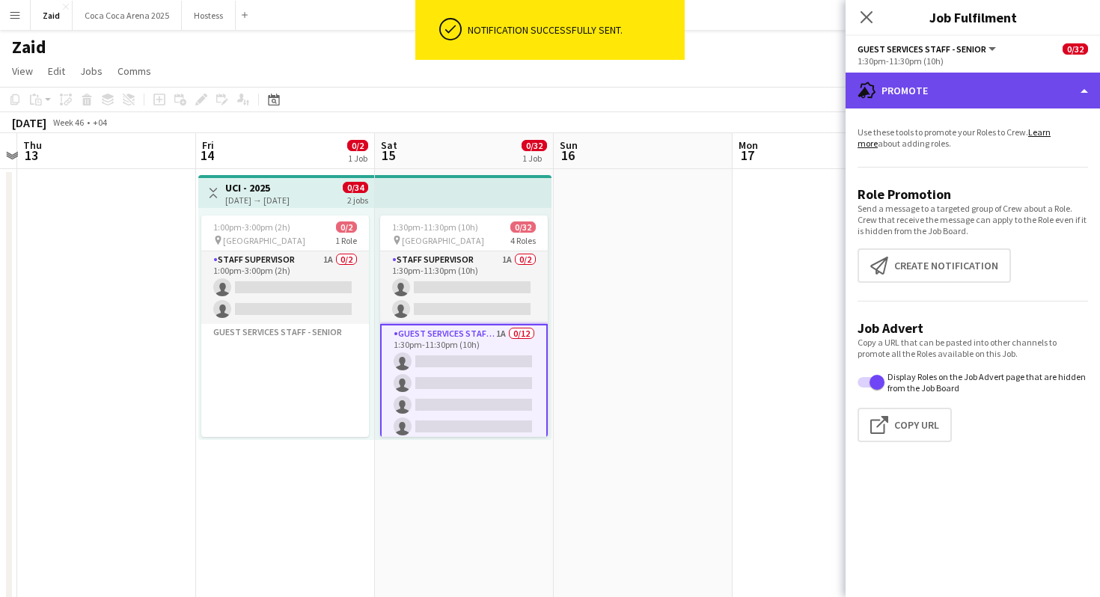
click at [911, 96] on div "advertising-megaphone Promote" at bounding box center [972, 91] width 254 height 36
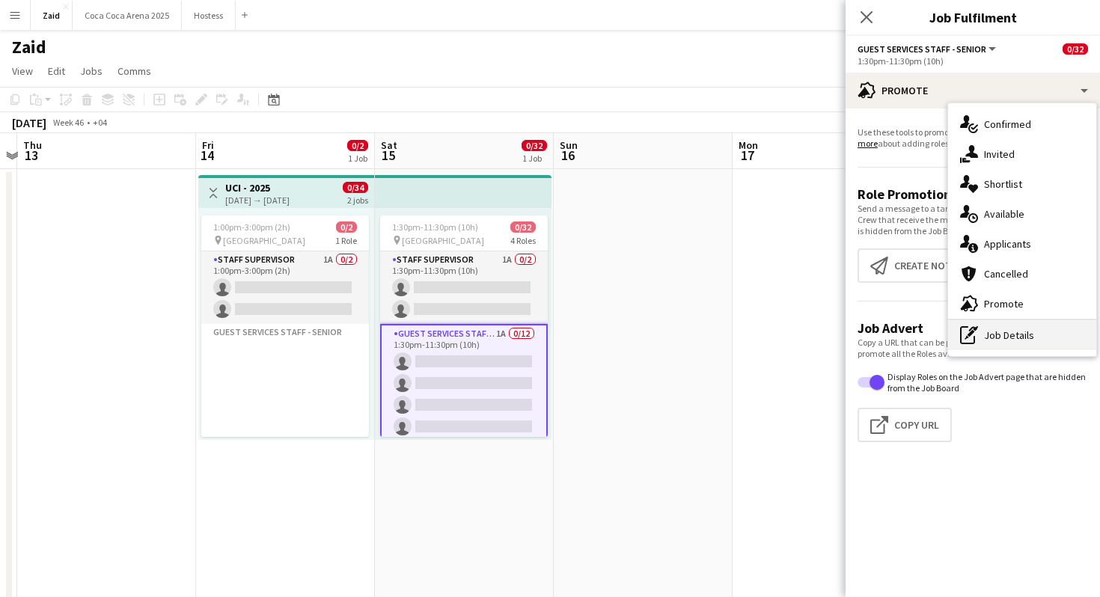
click at [991, 328] on div "pen-write Job Details" at bounding box center [1022, 335] width 148 height 30
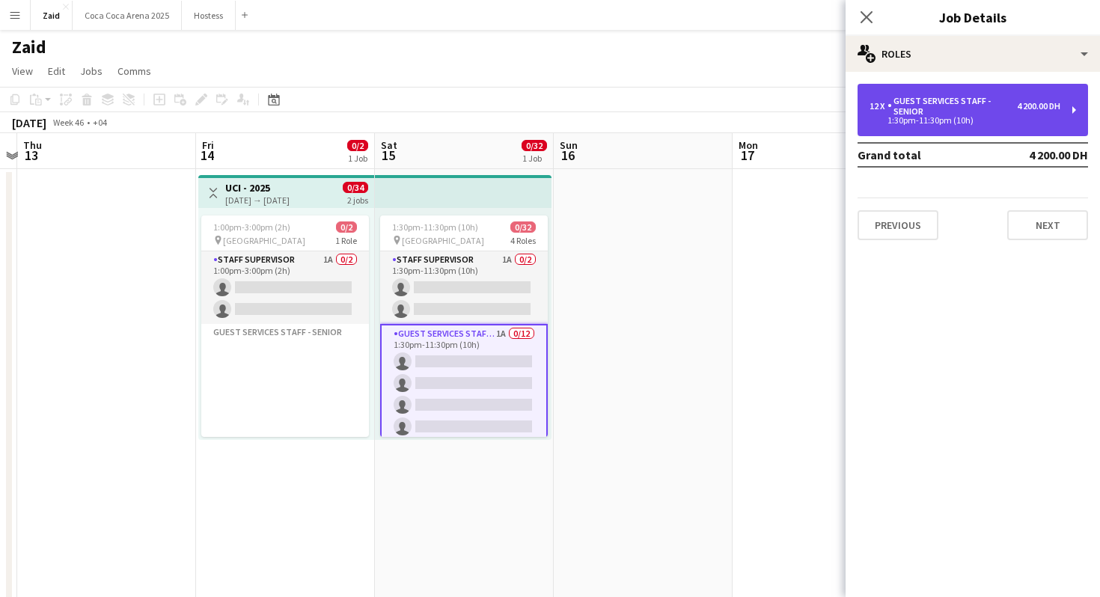
click at [960, 124] on div "1:30pm-11:30pm (10h)" at bounding box center [964, 120] width 191 height 7
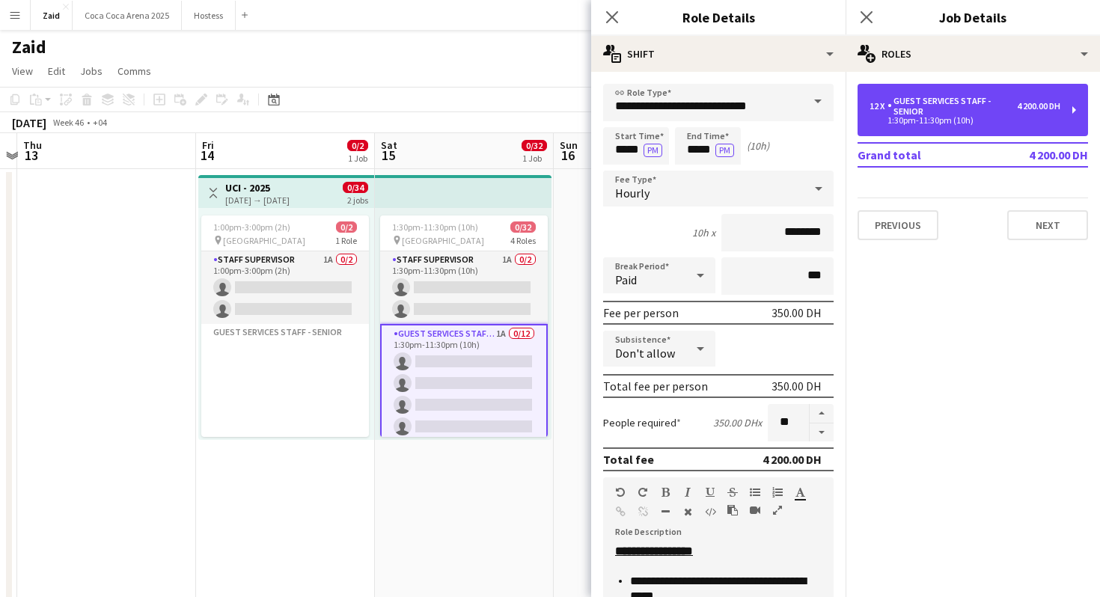
scroll to position [373, 0]
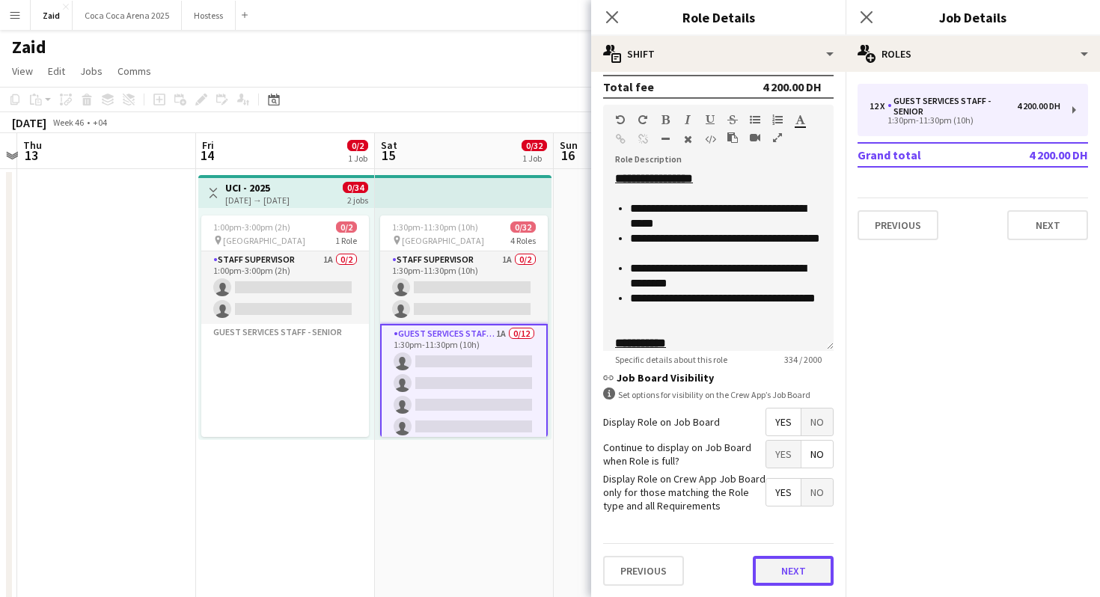
click at [810, 568] on button "Next" at bounding box center [793, 571] width 81 height 30
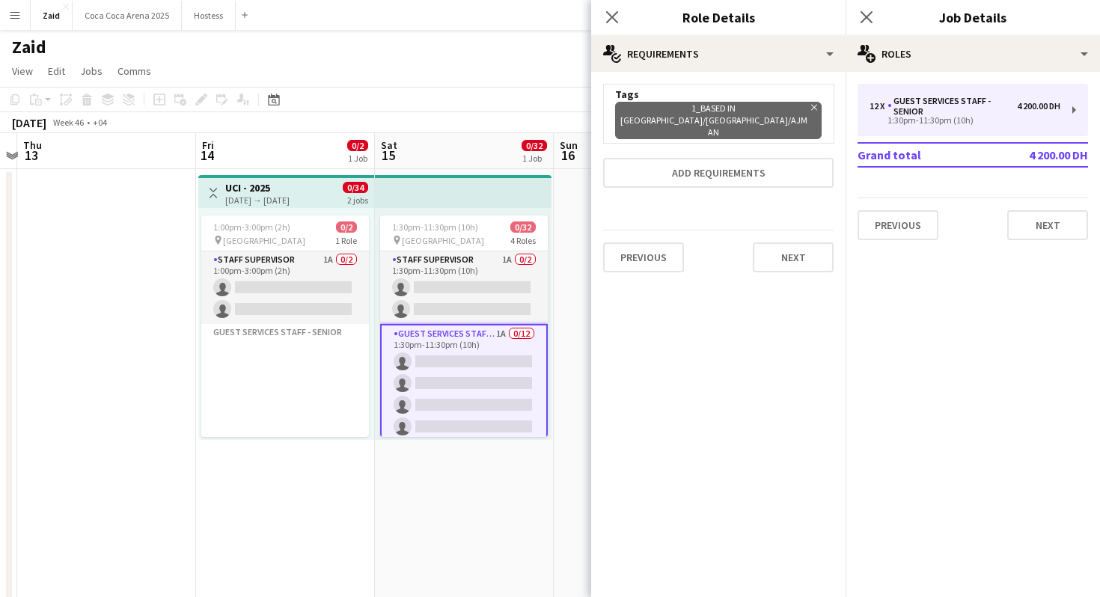
scroll to position [0, 0]
click at [807, 103] on icon "Remove" at bounding box center [812, 108] width 10 height 10
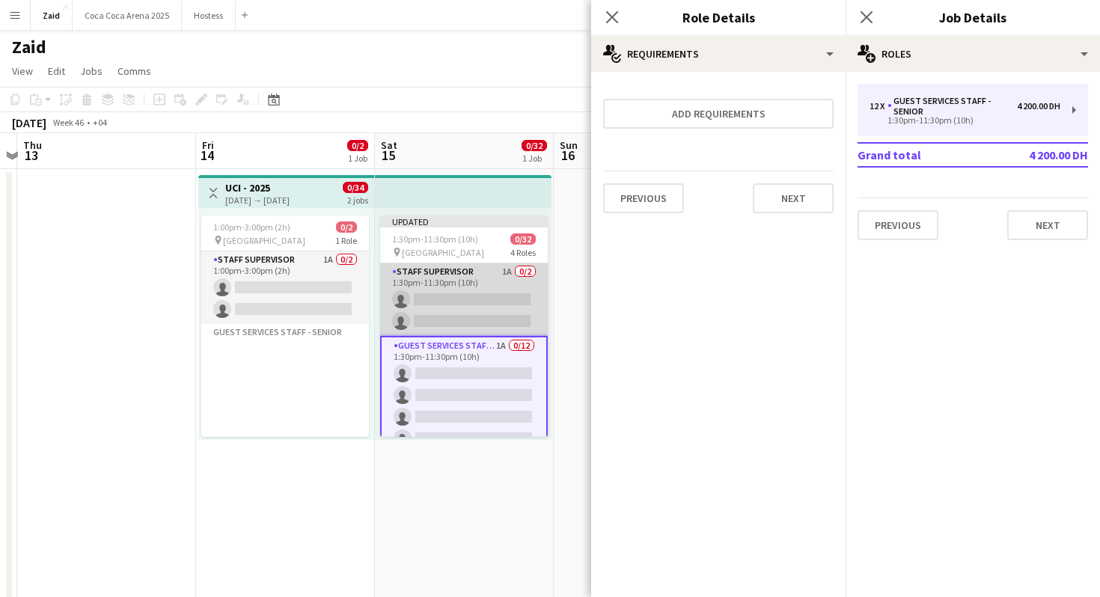
click at [467, 305] on app-card-role "Staff Supervisor 1A 0/2 1:30pm-11:30pm (10h) single-neutral-actions single-neut…" at bounding box center [464, 299] width 168 height 73
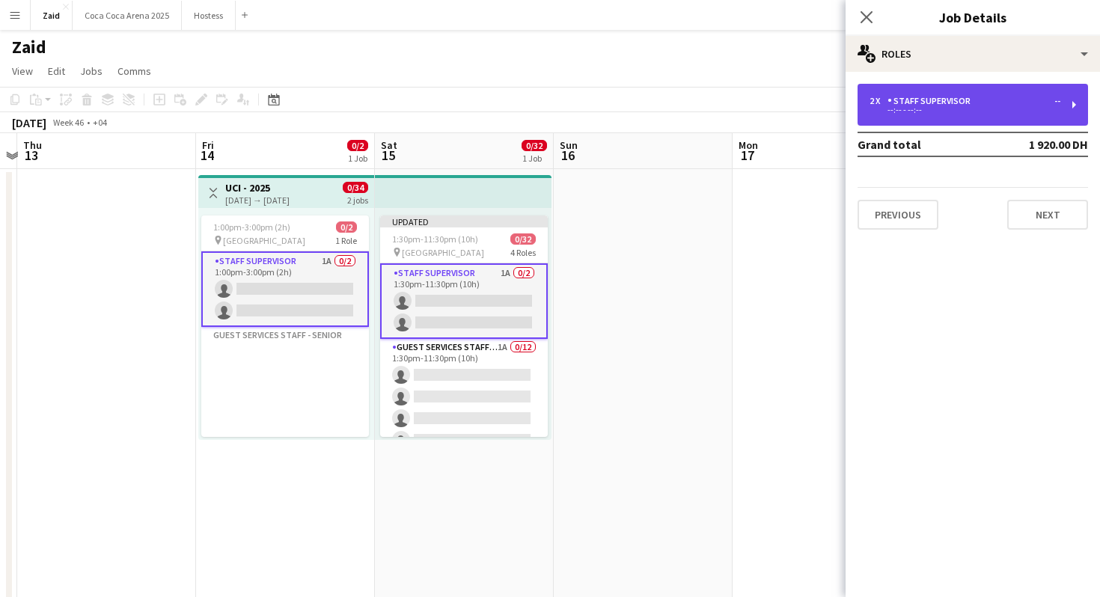
click at [874, 91] on div "2 x Staff Supervisor -- --:-- - --:--" at bounding box center [972, 105] width 230 height 42
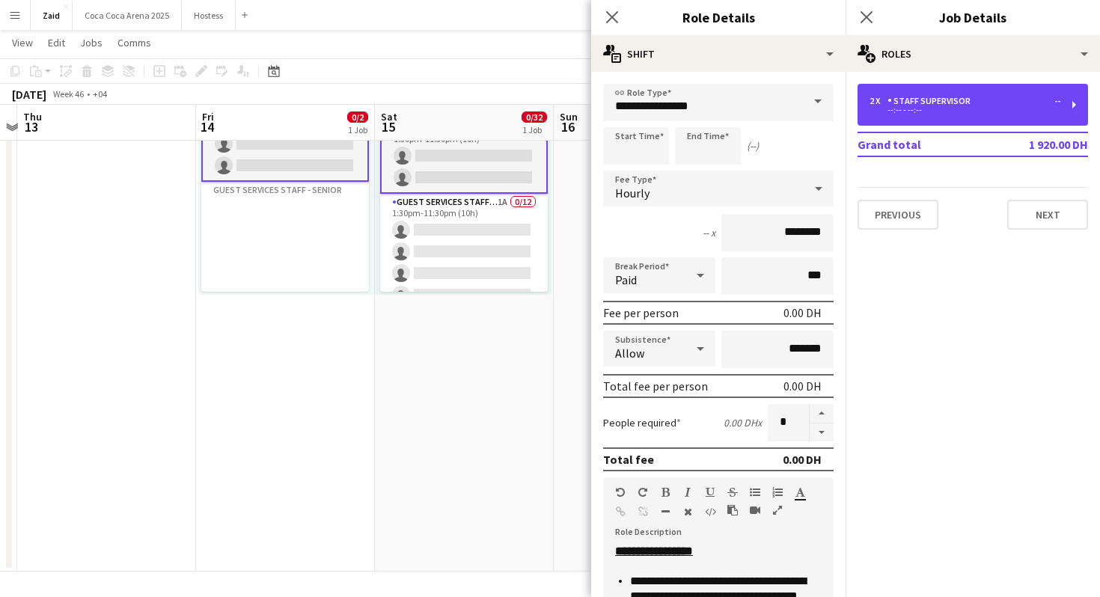
scroll to position [373, 0]
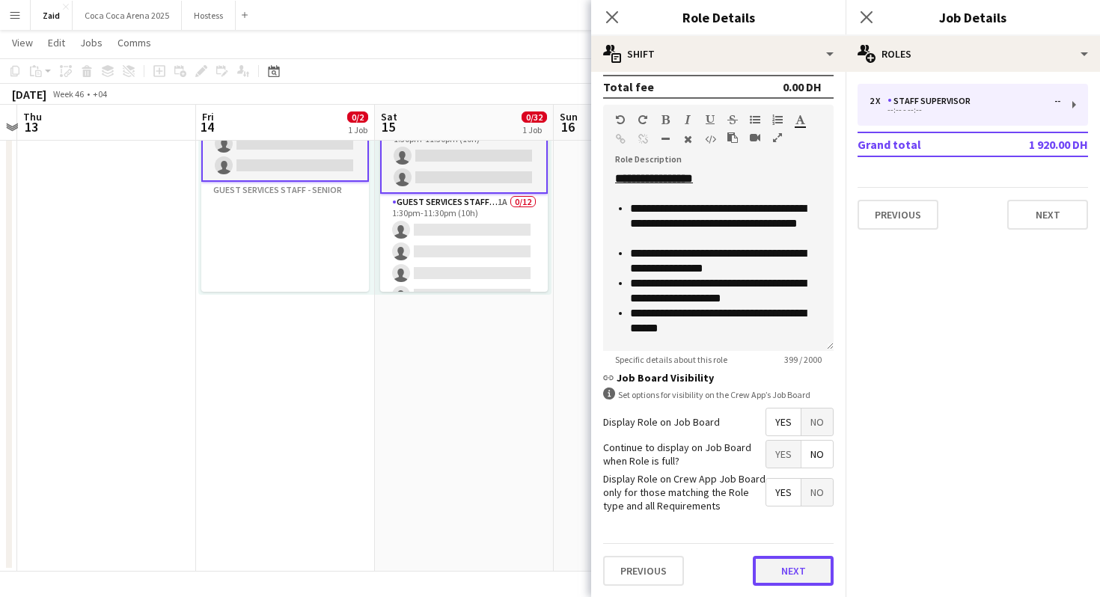
click at [806, 562] on button "Next" at bounding box center [793, 571] width 81 height 30
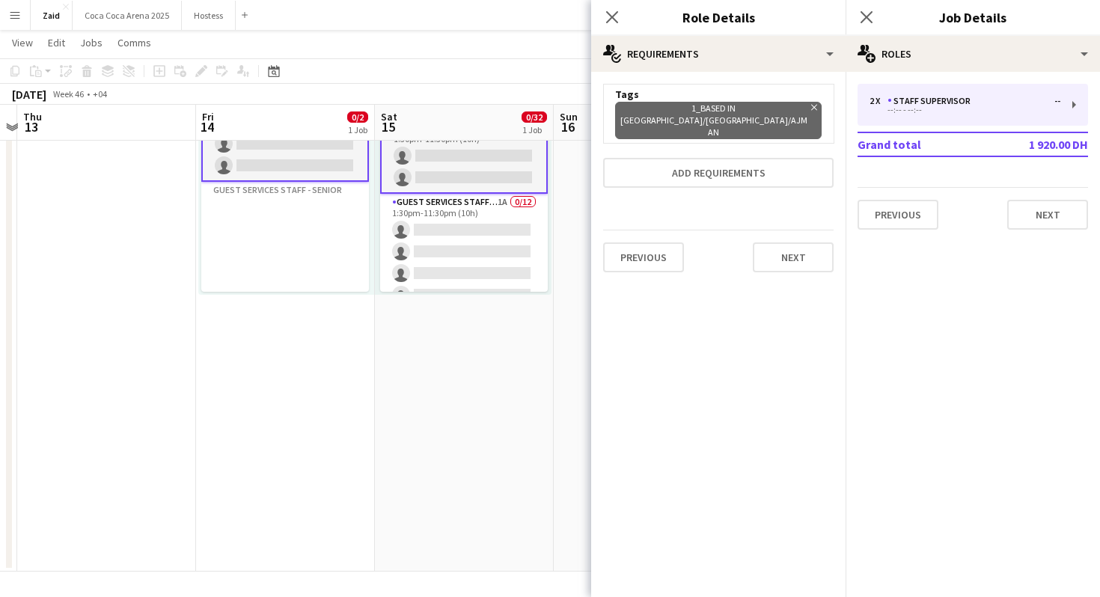
click at [807, 105] on icon "Remove" at bounding box center [812, 108] width 10 height 10
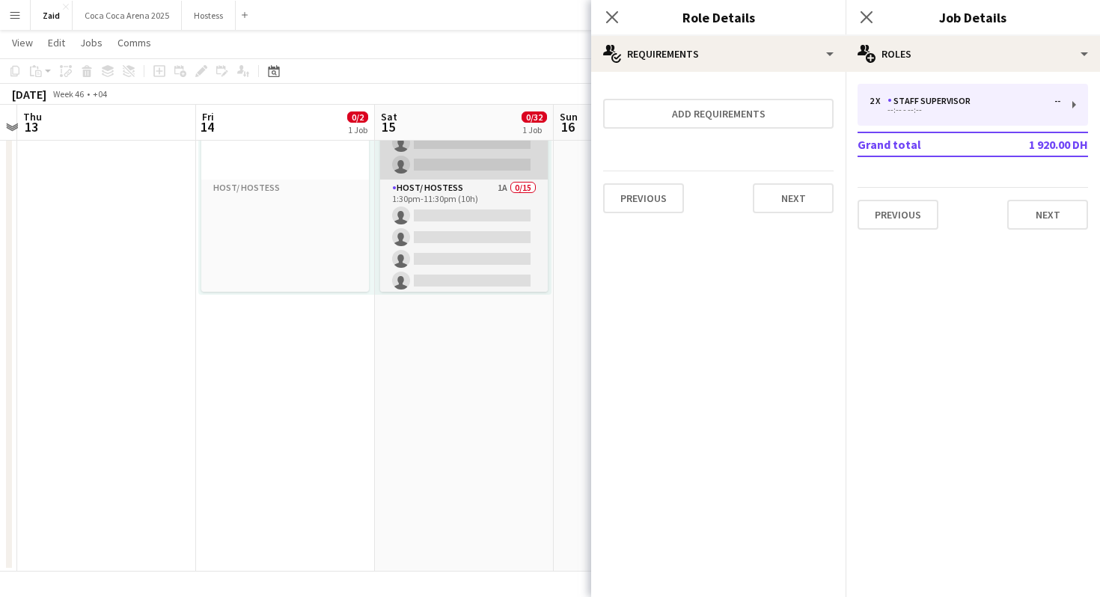
scroll to position [640, 0]
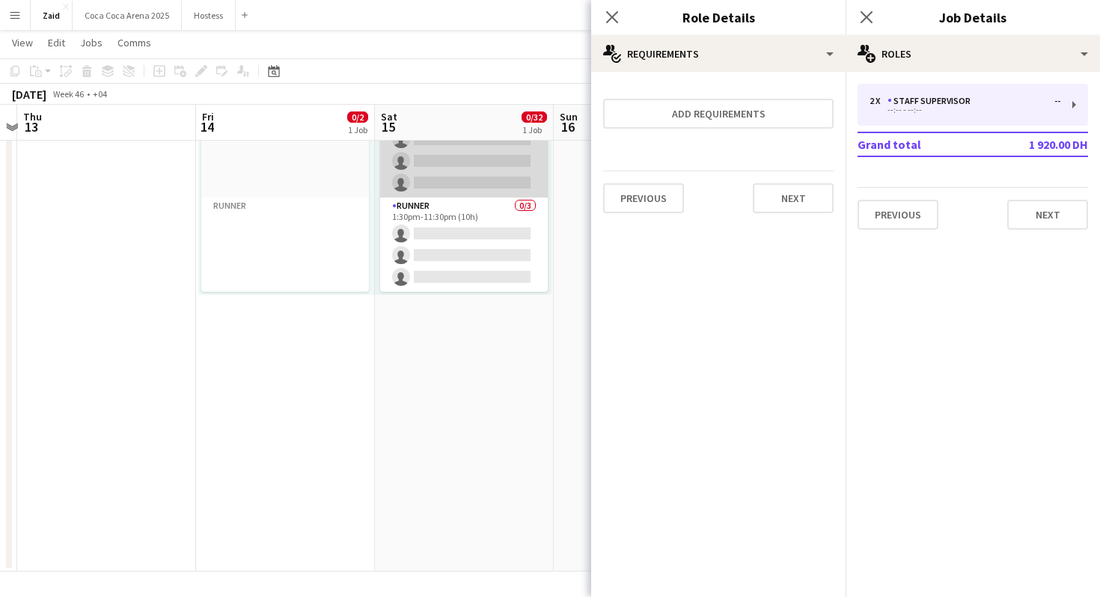
click at [467, 165] on app-card-role "Host/ Hostess 1A 0/15 1:30pm-11:30pm (10h) single-neutral-actions single-neutra…" at bounding box center [464, 20] width 168 height 355
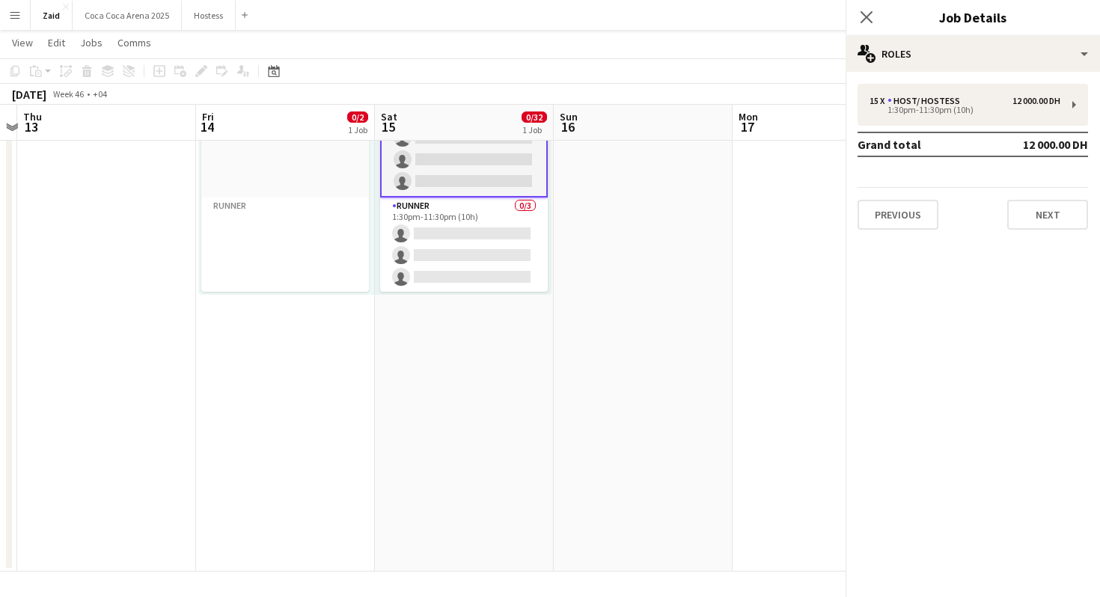
scroll to position [637, 0]
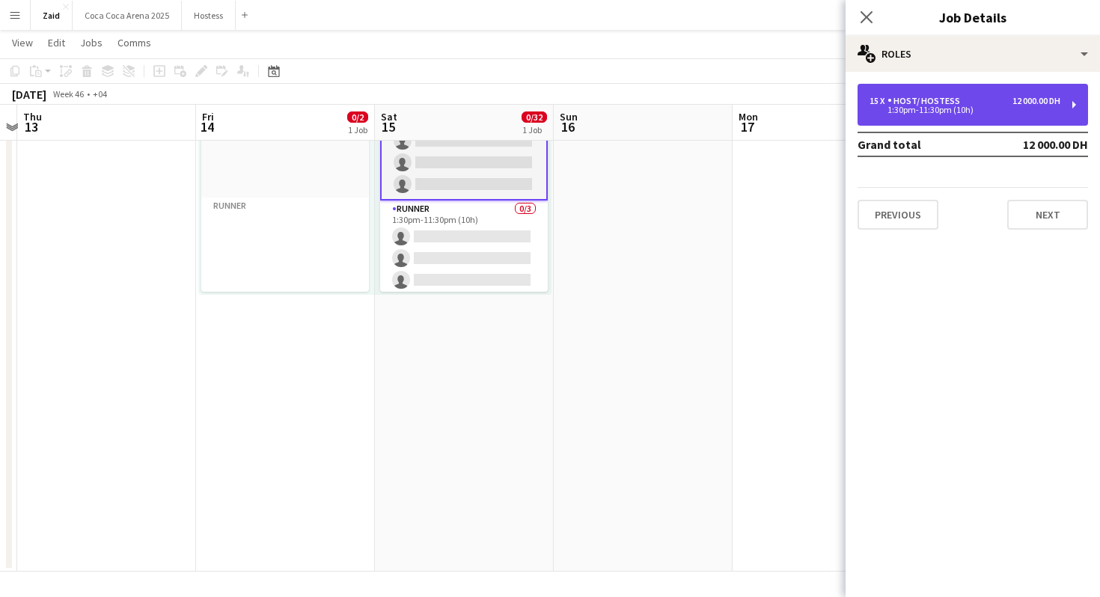
click at [925, 96] on div "Host/ Hostess" at bounding box center [926, 101] width 79 height 10
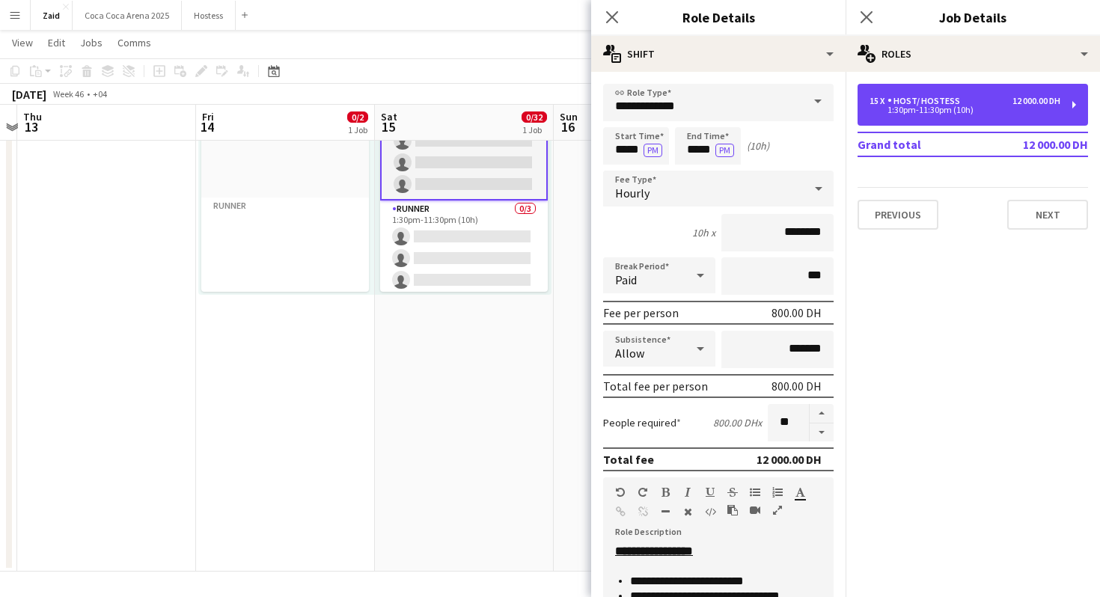
scroll to position [373, 0]
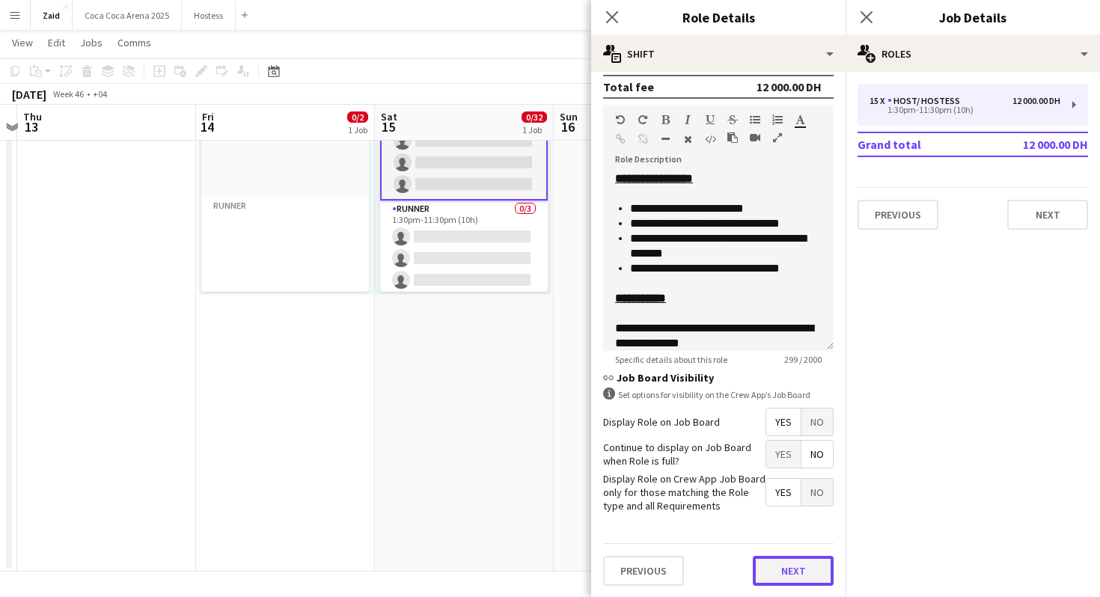
click at [801, 572] on button "Next" at bounding box center [793, 571] width 81 height 30
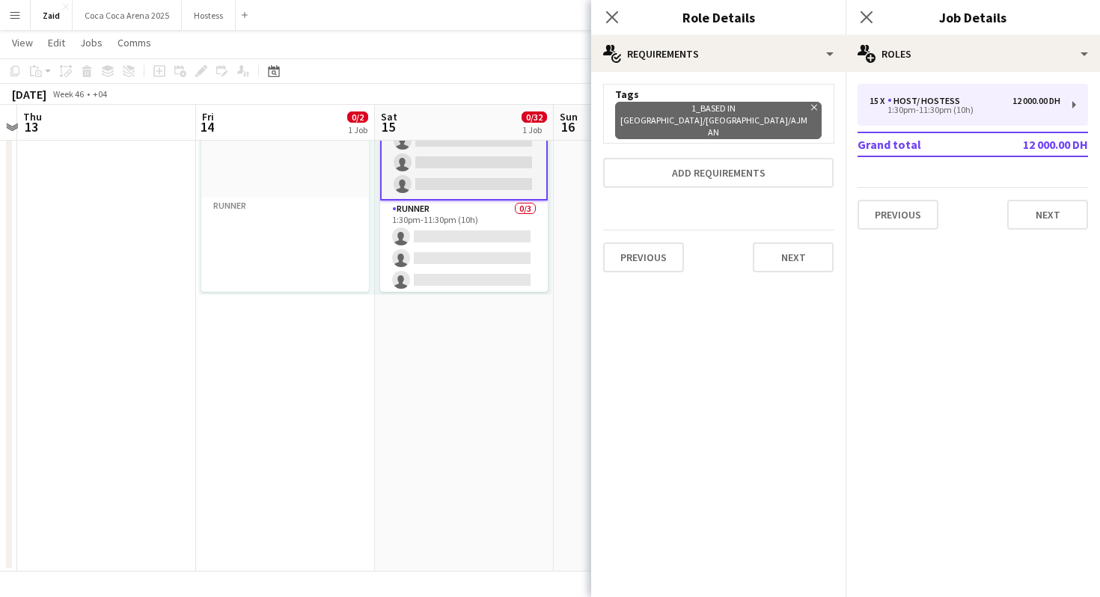
scroll to position [0, 0]
click at [807, 112] on app-icon "Remove" at bounding box center [812, 121] width 10 height 36
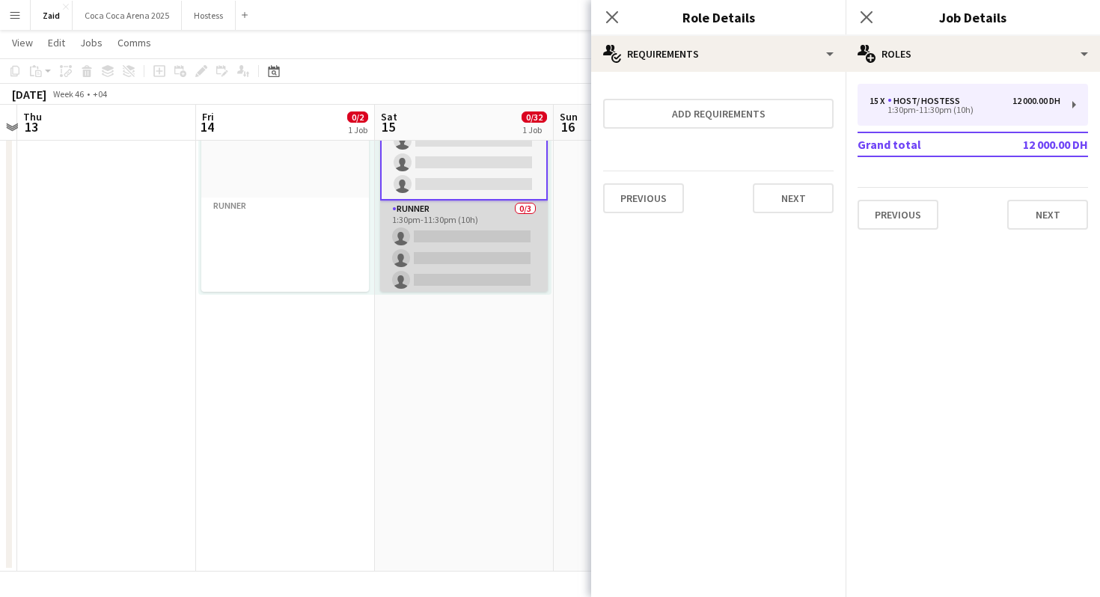
click at [531, 232] on app-card-role "Runner 0/3 1:30pm-11:30pm (10h) single-neutral-actions single-neutral-actions s…" at bounding box center [464, 248] width 168 height 94
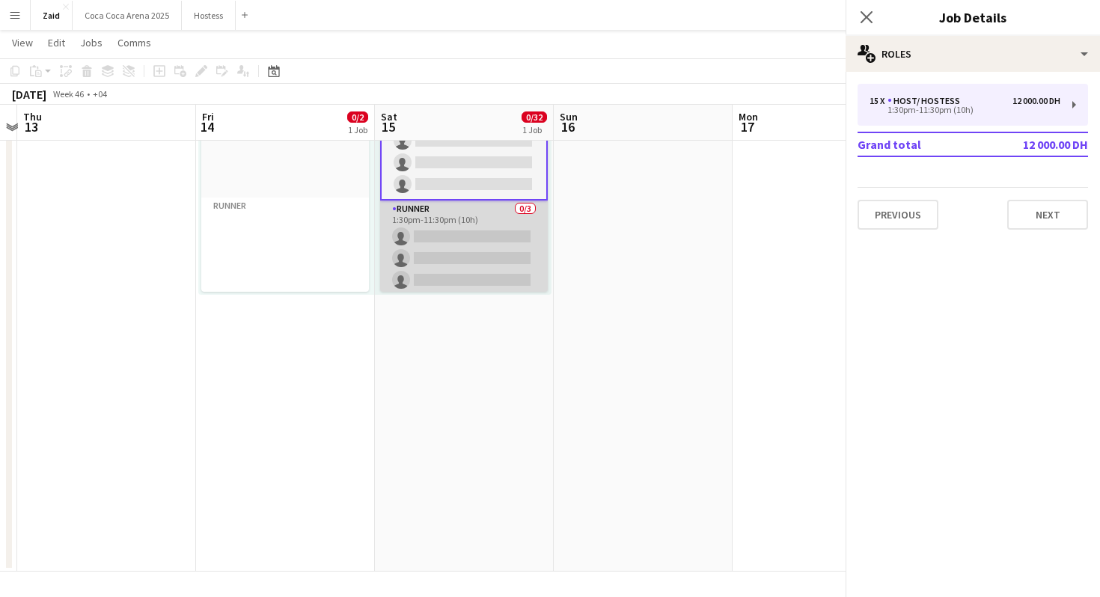
scroll to position [636, 0]
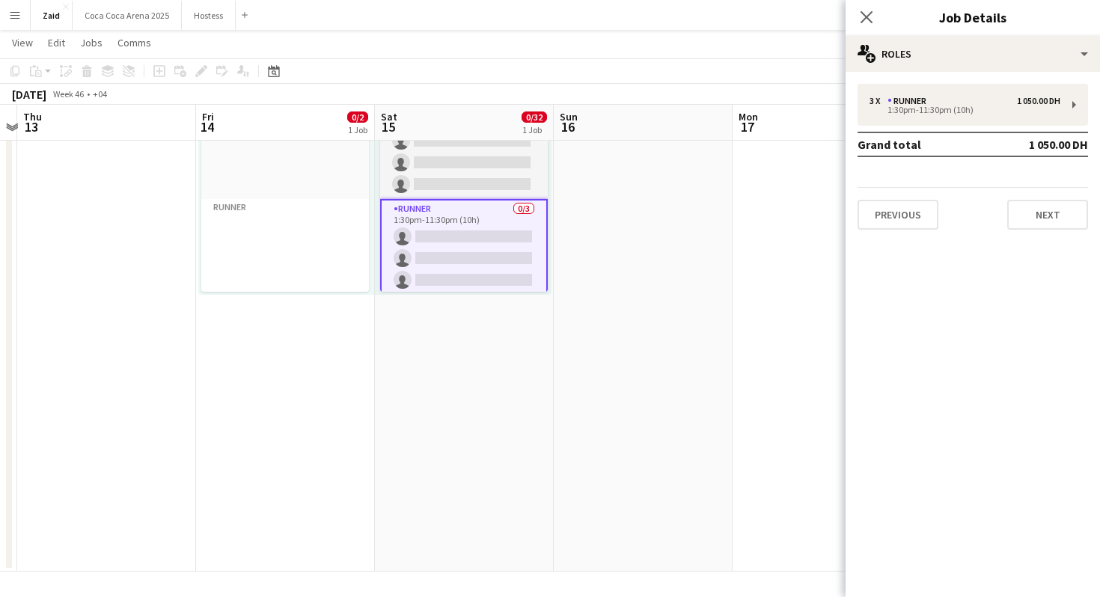
click at [1003, 223] on div "Previous Next" at bounding box center [972, 208] width 230 height 43
click at [1021, 215] on button "Next" at bounding box center [1047, 215] width 81 height 30
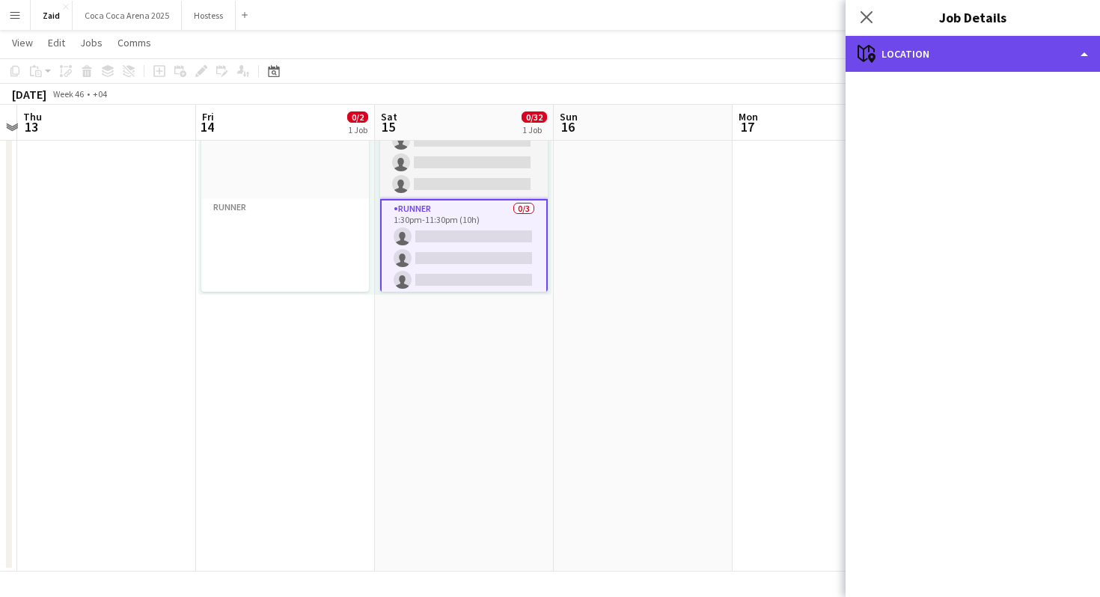
click at [947, 58] on div "maps-pin-1 Location" at bounding box center [972, 54] width 254 height 36
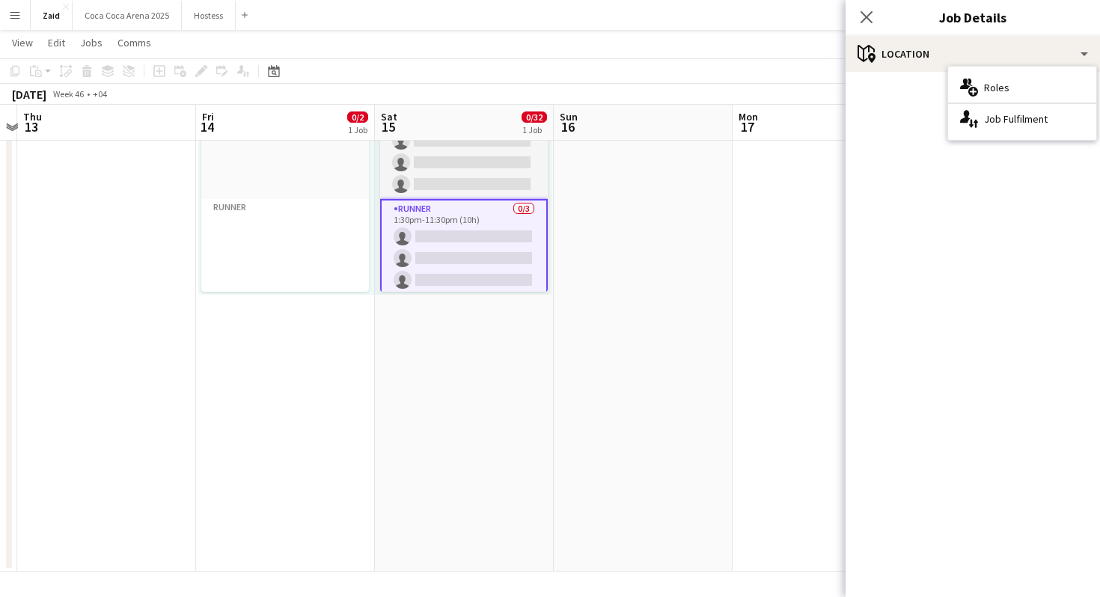
click at [477, 241] on app-card-role "Runner 0/3 1:30pm-11:30pm (10h) single-neutral-actions single-neutral-actions s…" at bounding box center [464, 247] width 168 height 97
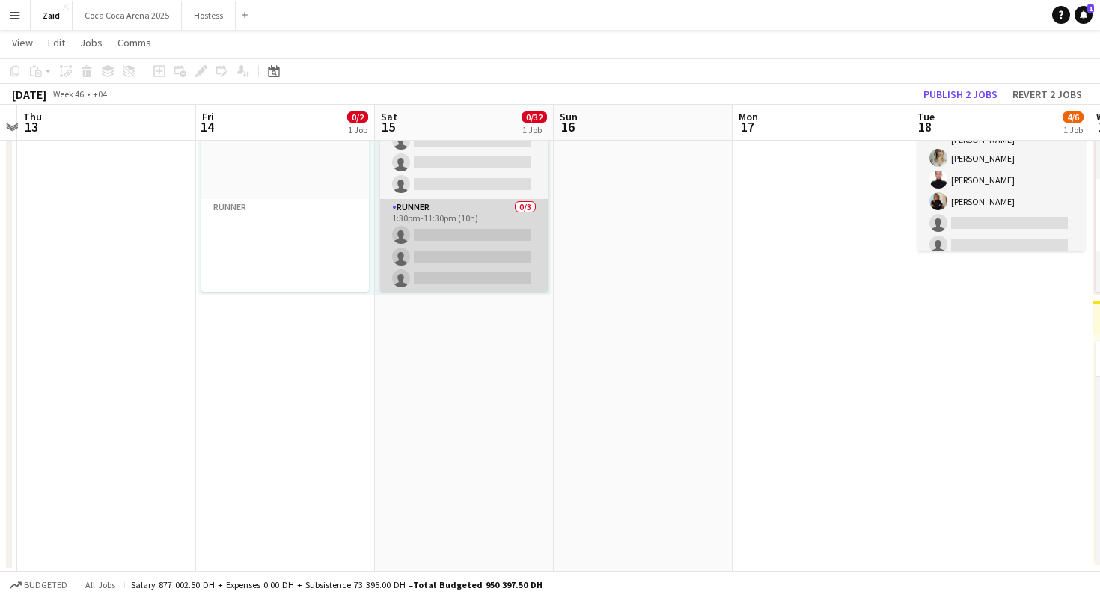
click at [477, 241] on app-card-role "Runner 0/3 1:30pm-11:30pm (10h) single-neutral-actions single-neutral-actions s…" at bounding box center [464, 246] width 168 height 94
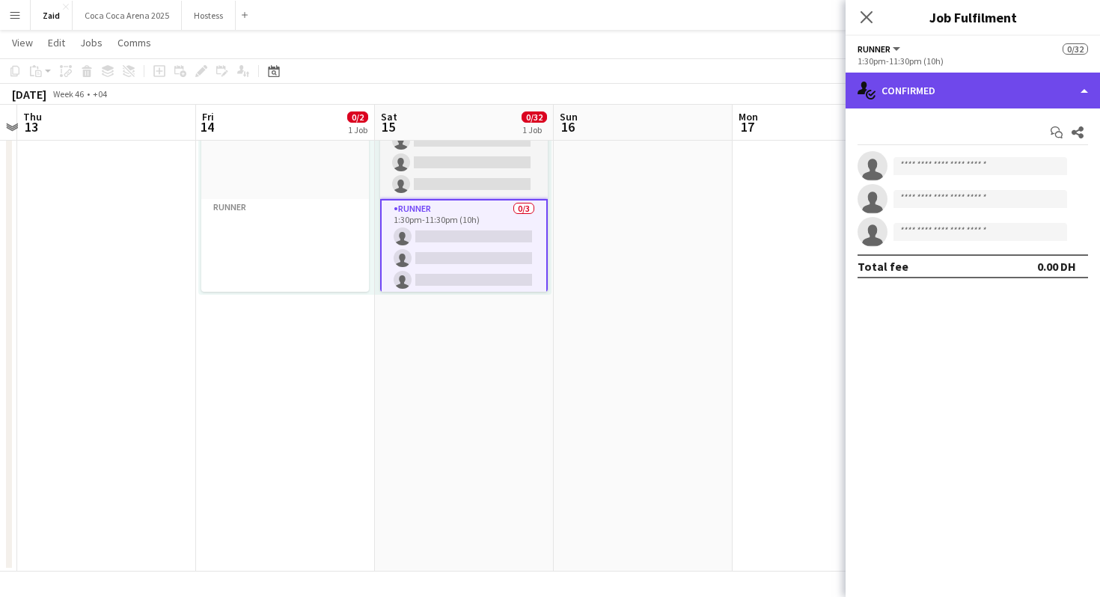
click at [985, 83] on div "single-neutral-actions-check-2 Confirmed" at bounding box center [972, 91] width 254 height 36
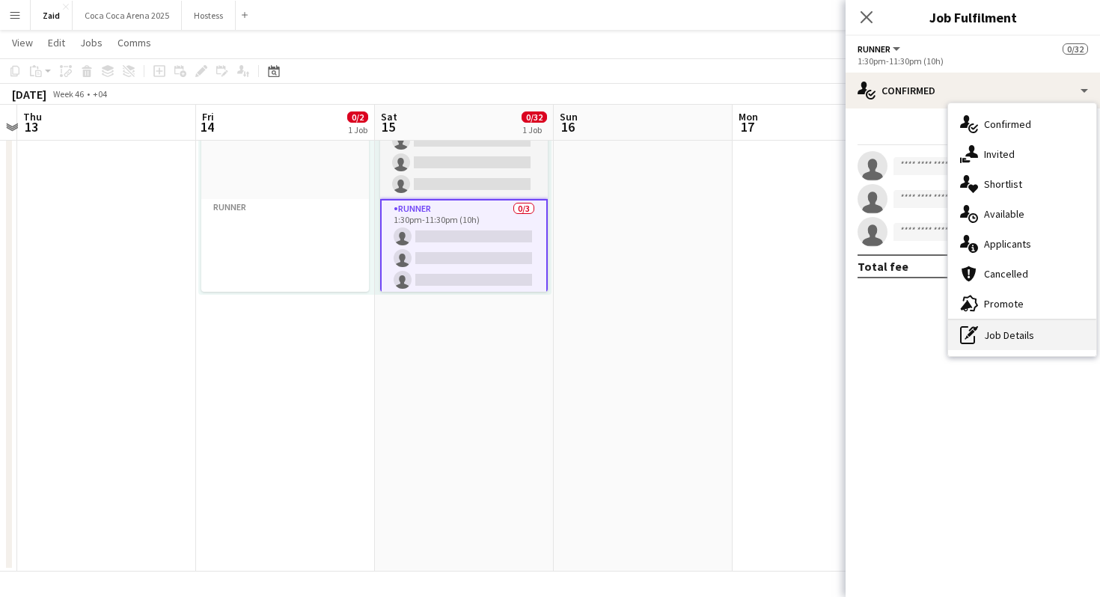
click at [1010, 334] on div "pen-write Job Details" at bounding box center [1022, 335] width 148 height 30
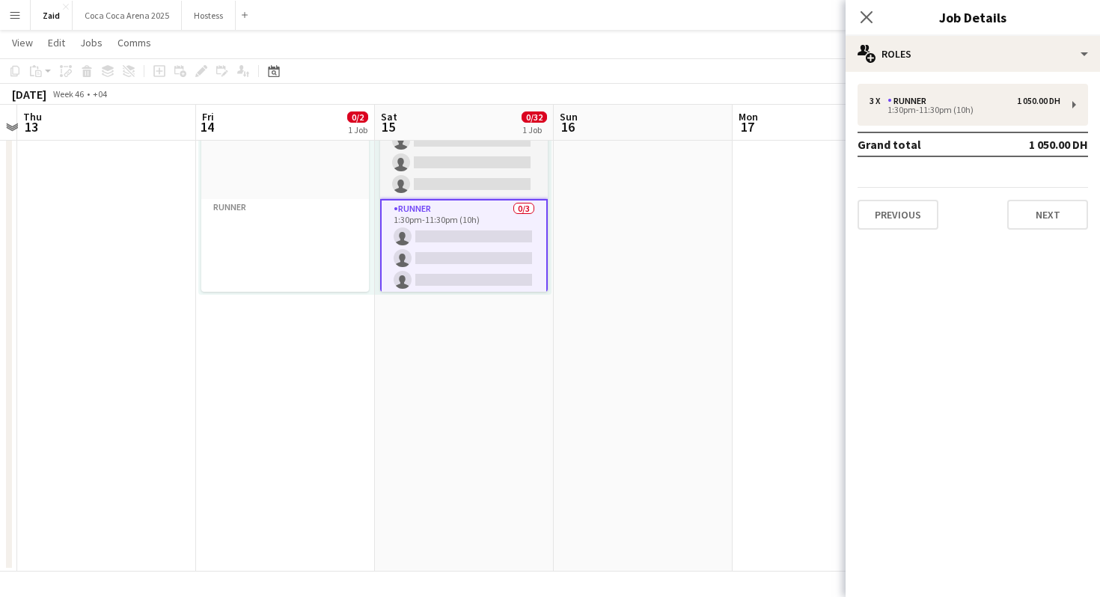
click at [881, 138] on td "Grand total" at bounding box center [925, 144] width 136 height 24
click at [881, 130] on div "3 x Runner 1 050.00 DH 1:30pm-11:30pm (10h) Grand total 1 050.00 DH Previous Ne…" at bounding box center [972, 157] width 254 height 146
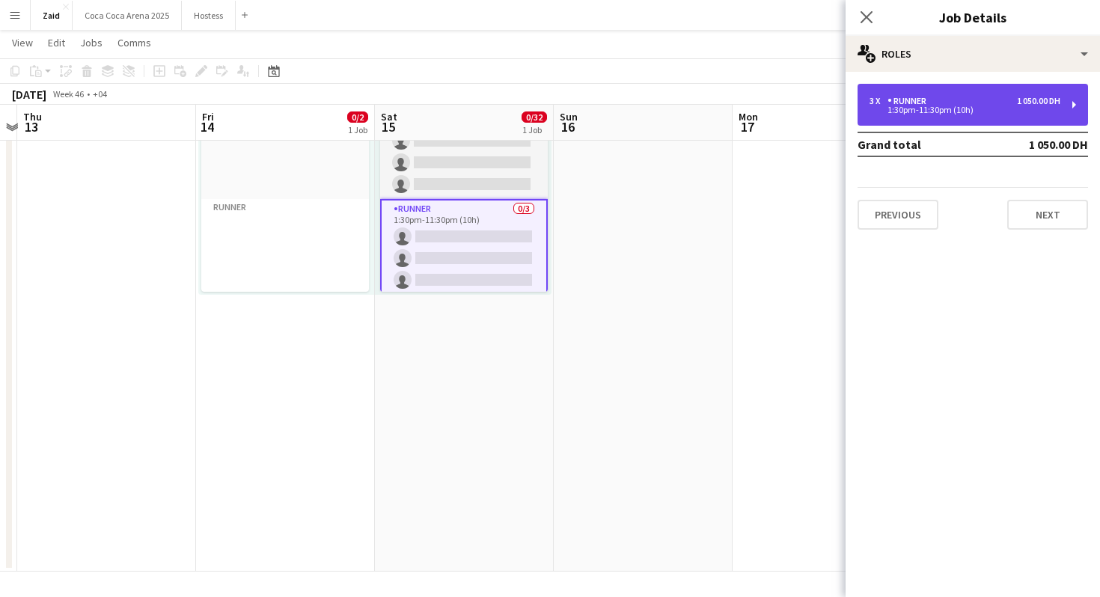
click at [881, 125] on div "3 x Runner 1 050.00 DH 1:30pm-11:30pm (10h)" at bounding box center [972, 105] width 230 height 42
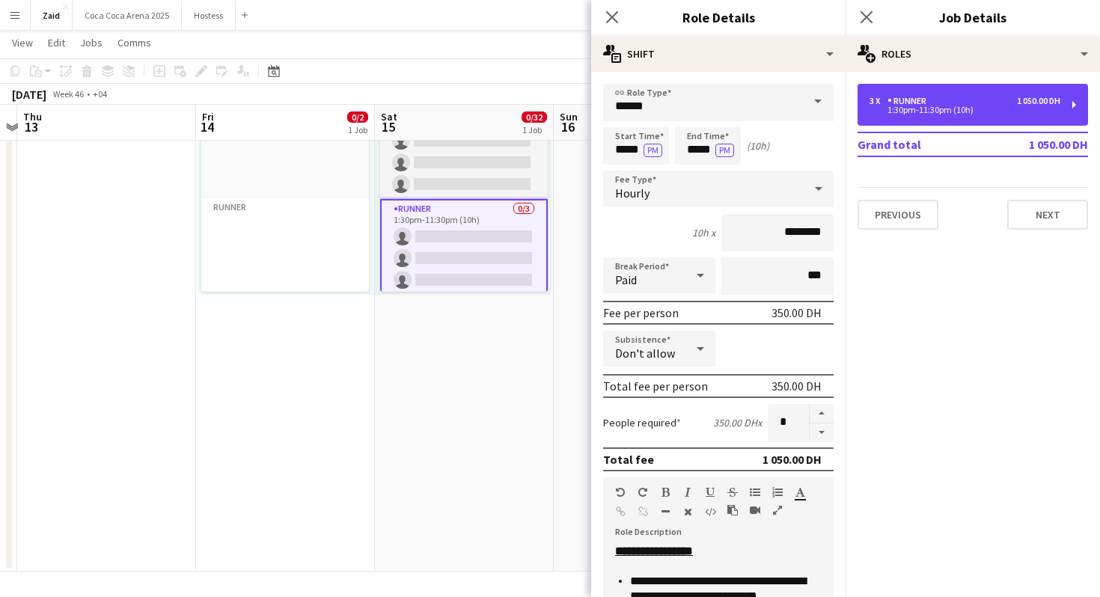
scroll to position [373, 0]
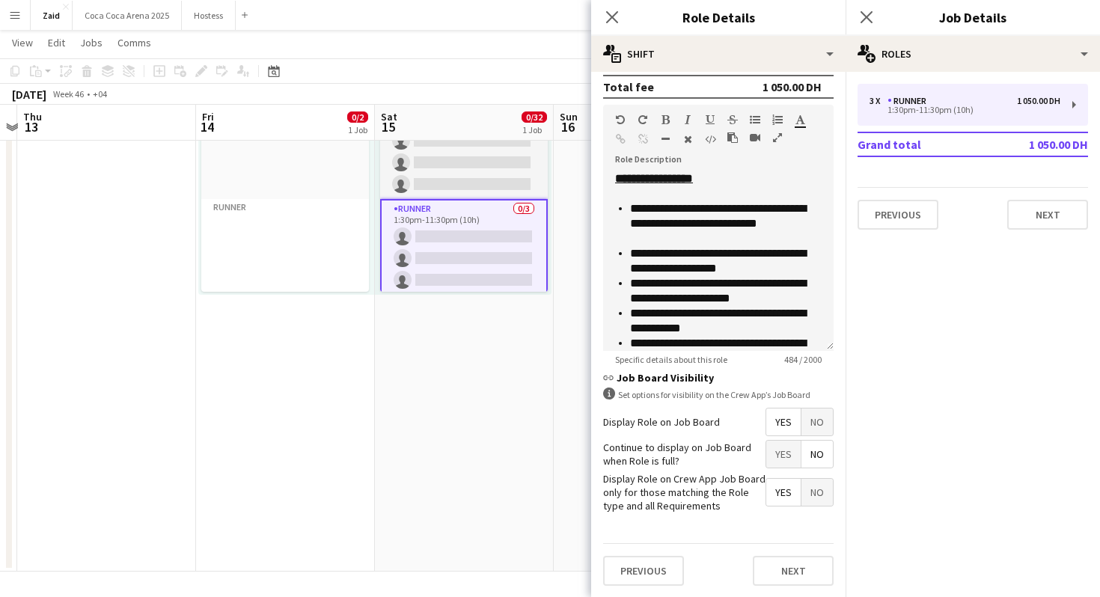
click at [801, 592] on div "Previous Next" at bounding box center [718, 570] width 230 height 55
click at [801, 575] on button "Next" at bounding box center [793, 571] width 81 height 30
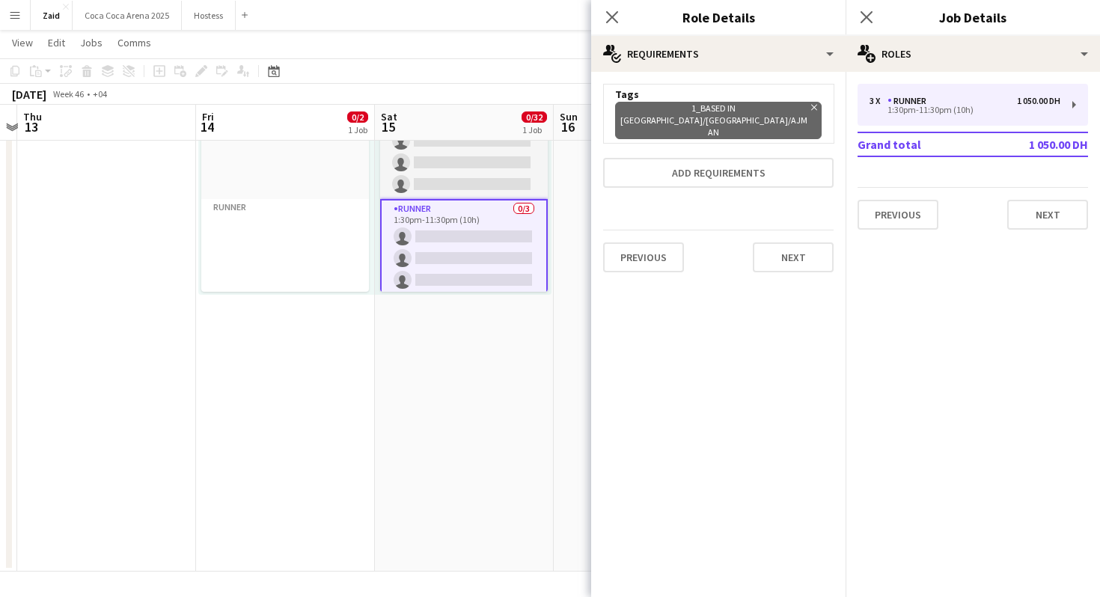
click at [807, 112] on app-icon "Remove" at bounding box center [812, 121] width 10 height 36
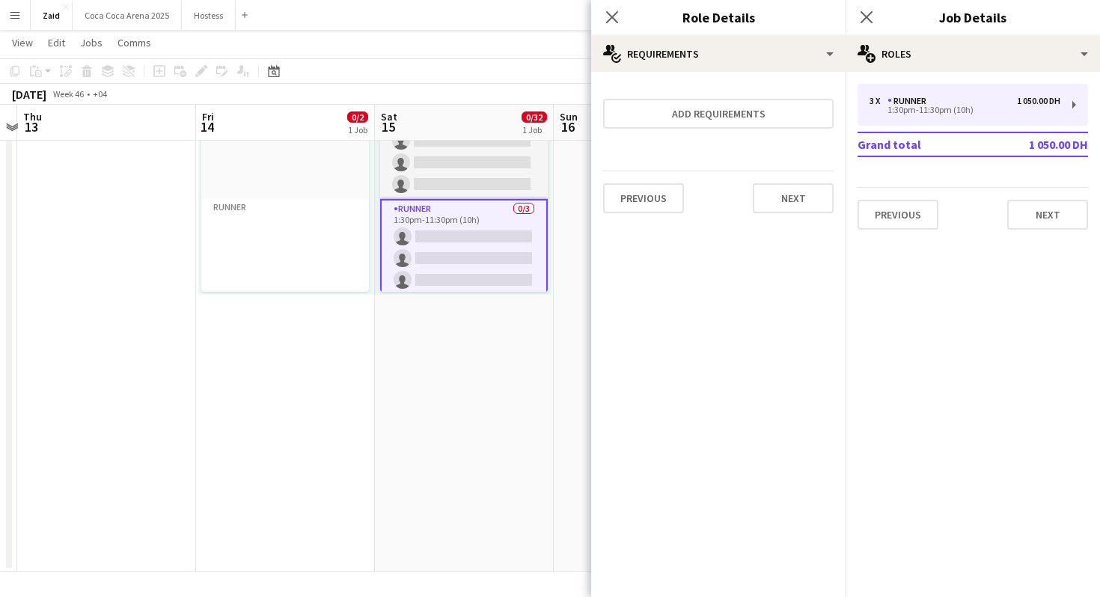
click at [551, 308] on app-date-cell "Updated 1:30pm-11:30pm (10h) 0/32 pin Dubai 4 Roles Staff Supervisor 1A 0/2 1:3…" at bounding box center [464, 298] width 179 height 548
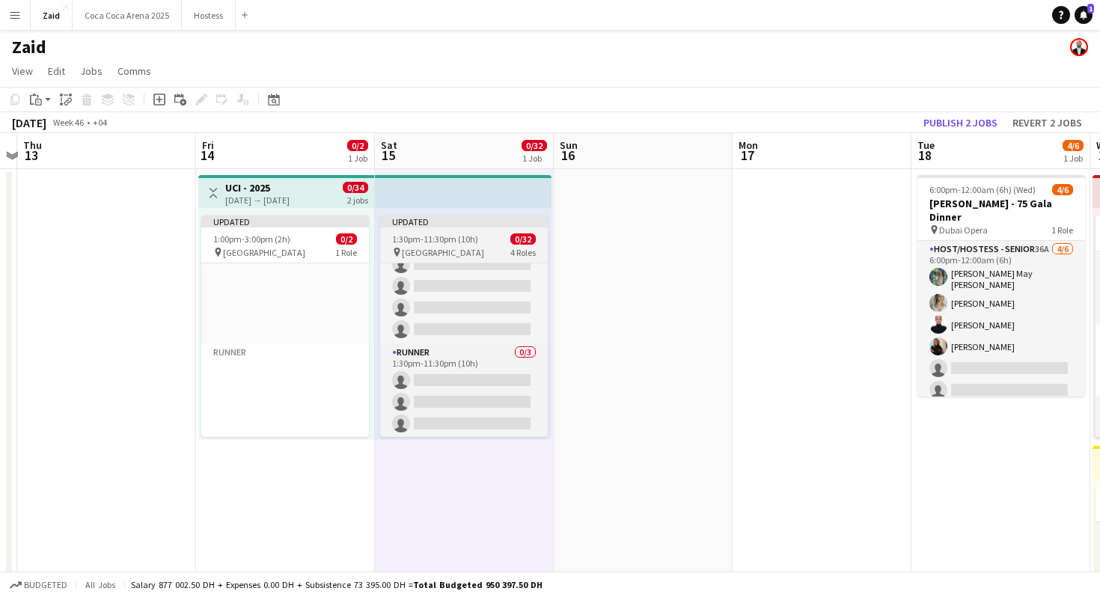
click at [502, 245] on app-job-card "Updated 1:30pm-11:30pm (10h) 0/32 pin Dubai 4 Roles Staff Supervisor 1A 0/2 1:3…" at bounding box center [464, 325] width 168 height 221
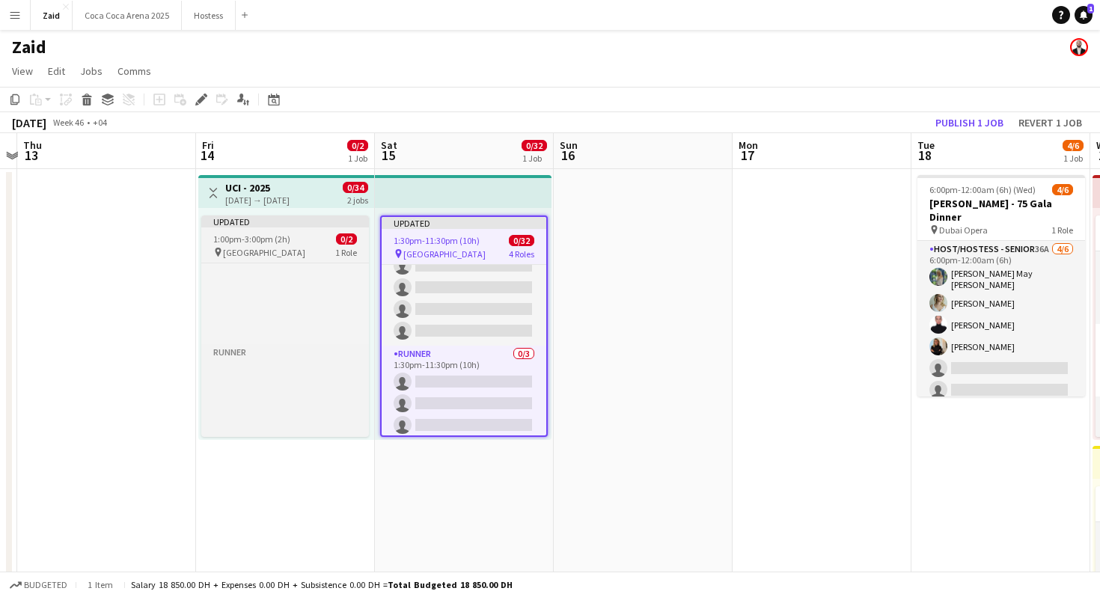
click at [272, 237] on span "1:00pm-3:00pm (2h)" at bounding box center [251, 238] width 77 height 11
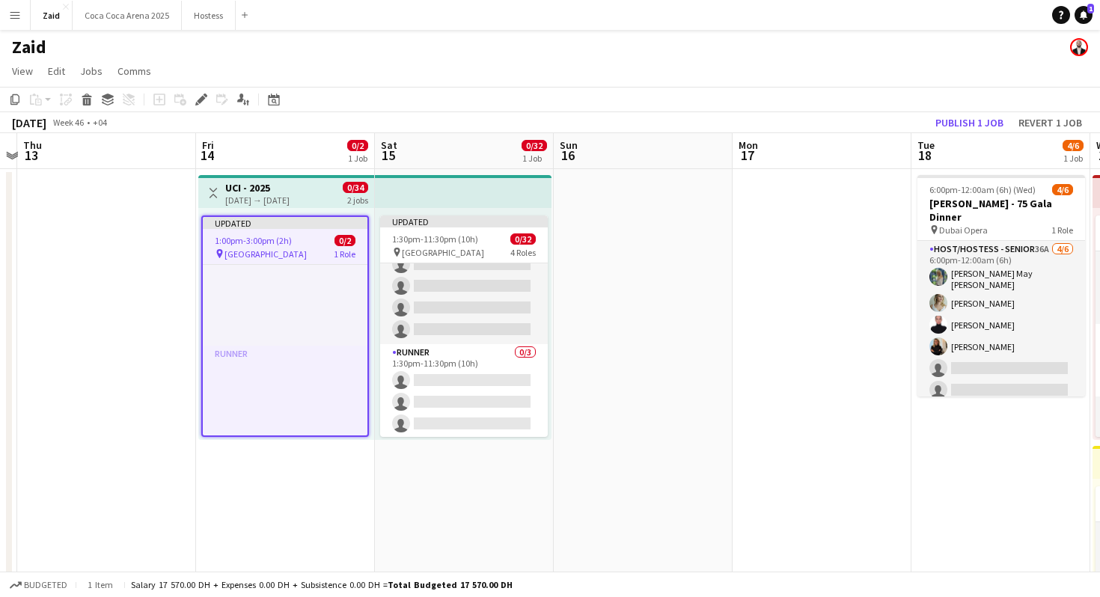
click at [305, 210] on div "Updated 1:00pm-3:00pm (2h) 0/2 pin Dubai 1 Role Staff Supervisor 1A 0/2 1:00pm-…" at bounding box center [286, 324] width 176 height 232
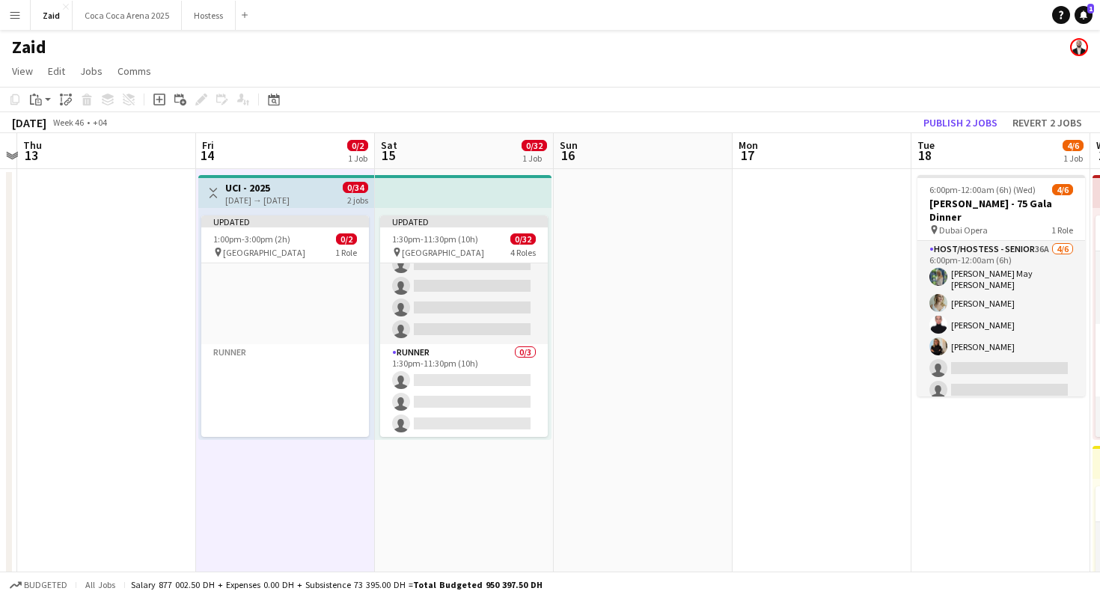
click at [290, 202] on div "[DATE] → [DATE]" at bounding box center [257, 200] width 64 height 11
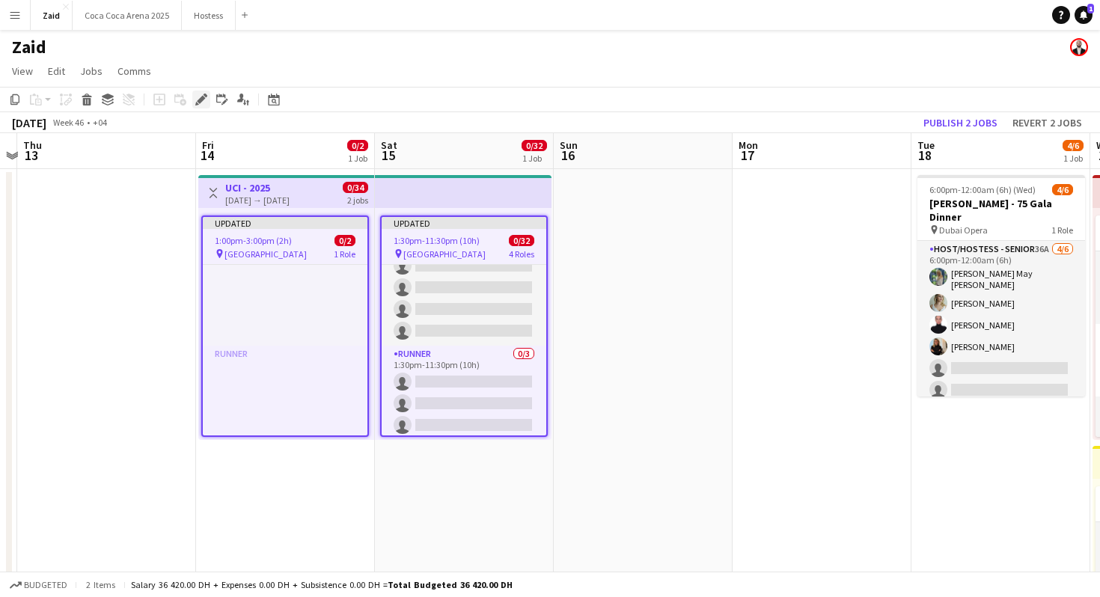
click at [194, 91] on div "Edit" at bounding box center [201, 100] width 18 height 18
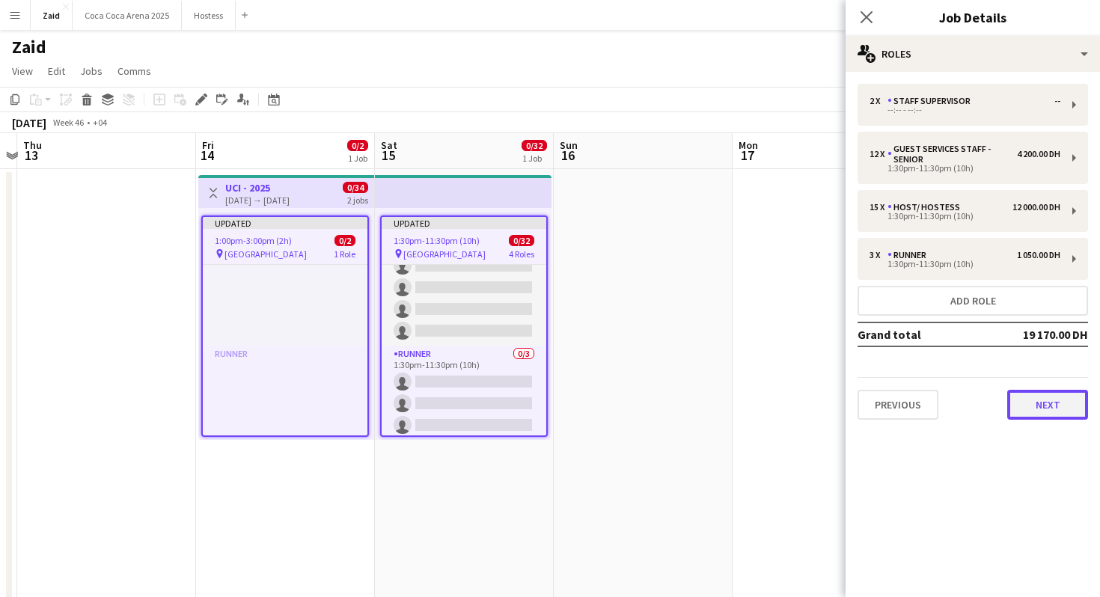
click at [1065, 417] on button "Next" at bounding box center [1047, 405] width 81 height 30
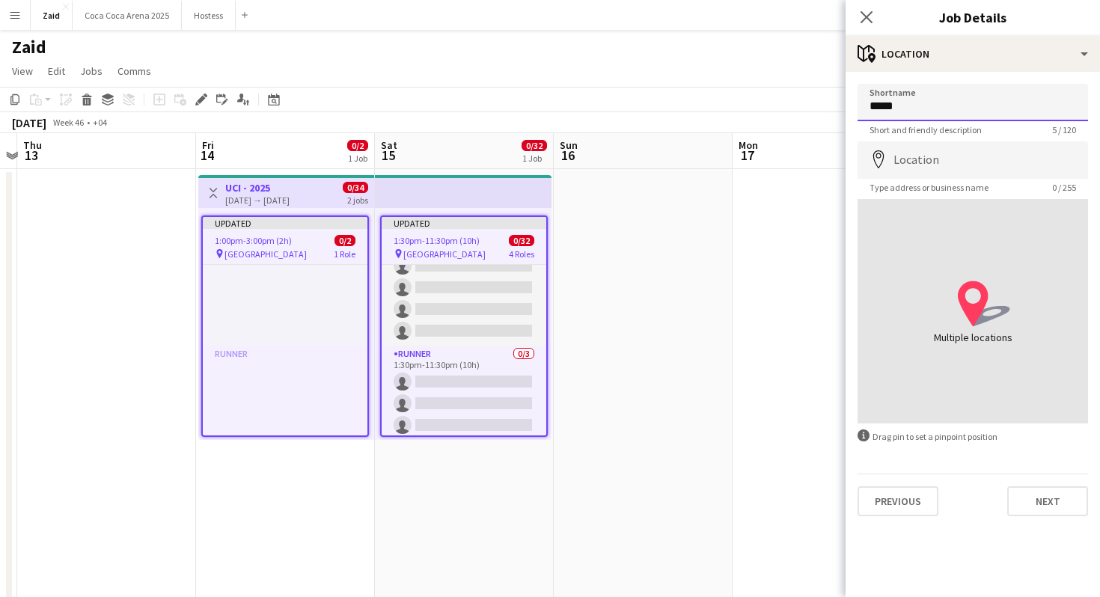
click at [979, 117] on input "*****" at bounding box center [972, 102] width 230 height 37
type input "**********"
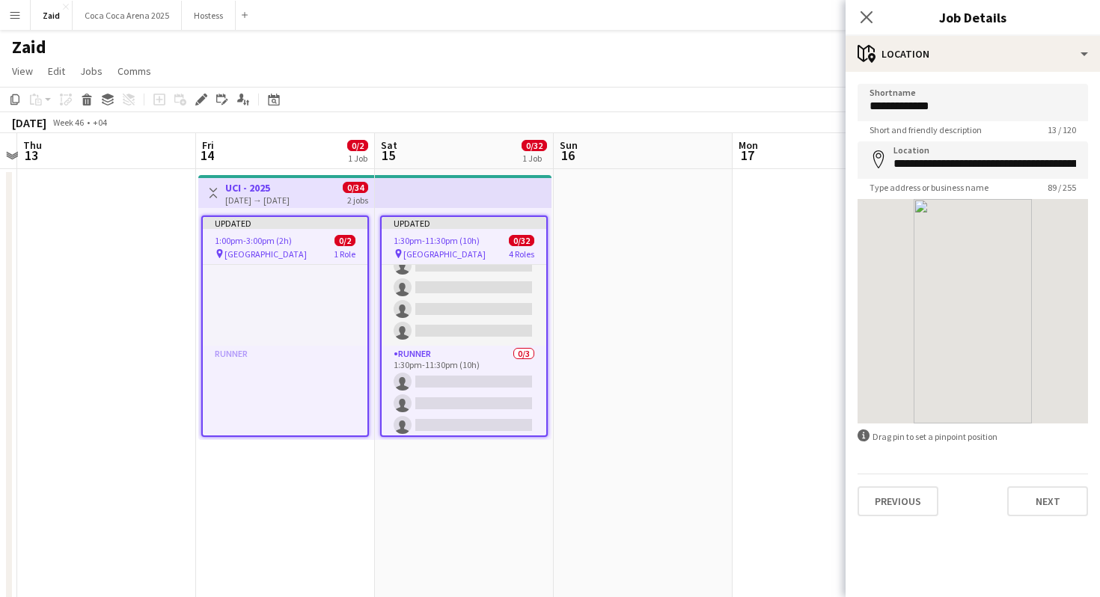
click at [801, 225] on app-date-cell at bounding box center [821, 443] width 179 height 548
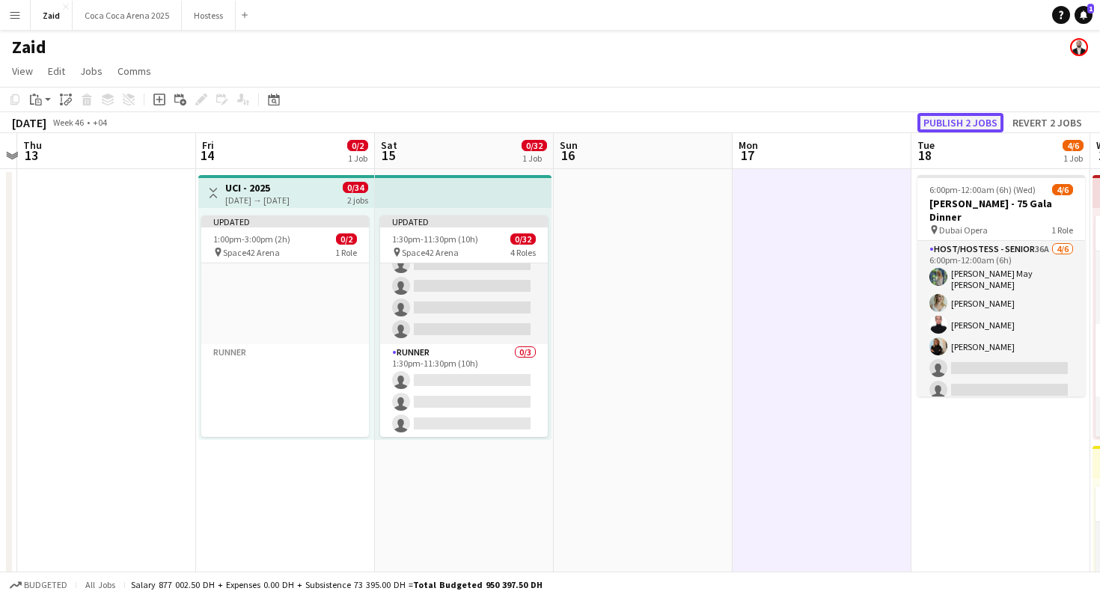
click at [985, 122] on button "Publish 2 jobs" at bounding box center [960, 122] width 86 height 19
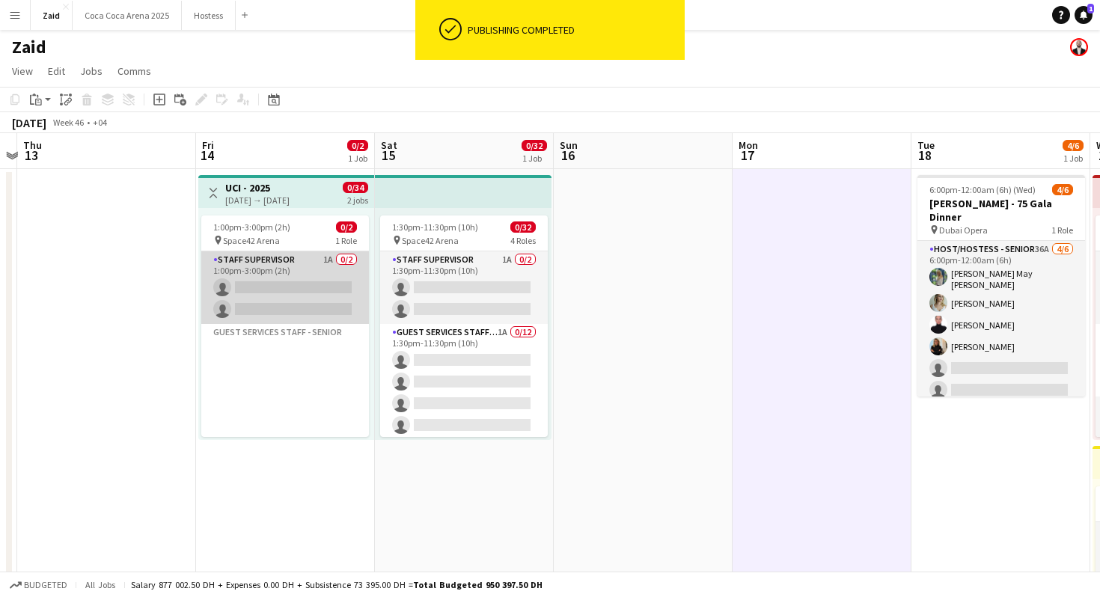
click at [337, 283] on app-card-role "Staff Supervisor 1A 0/2 1:00pm-3:00pm (2h) single-neutral-actions single-neutra…" at bounding box center [285, 287] width 168 height 73
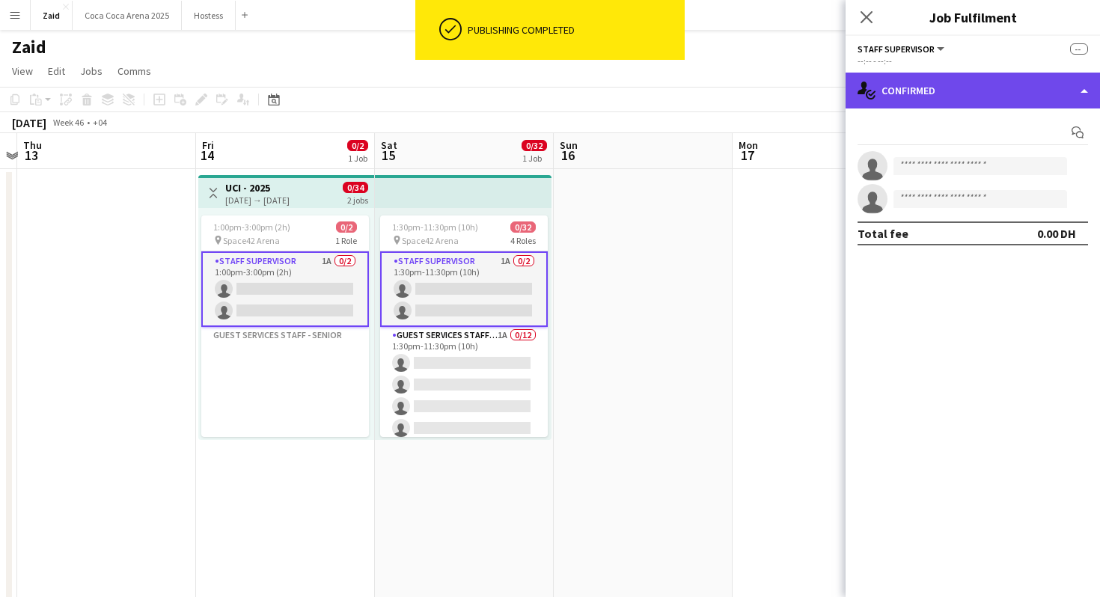
click at [955, 100] on div "single-neutral-actions-check-2 Confirmed" at bounding box center [972, 91] width 254 height 36
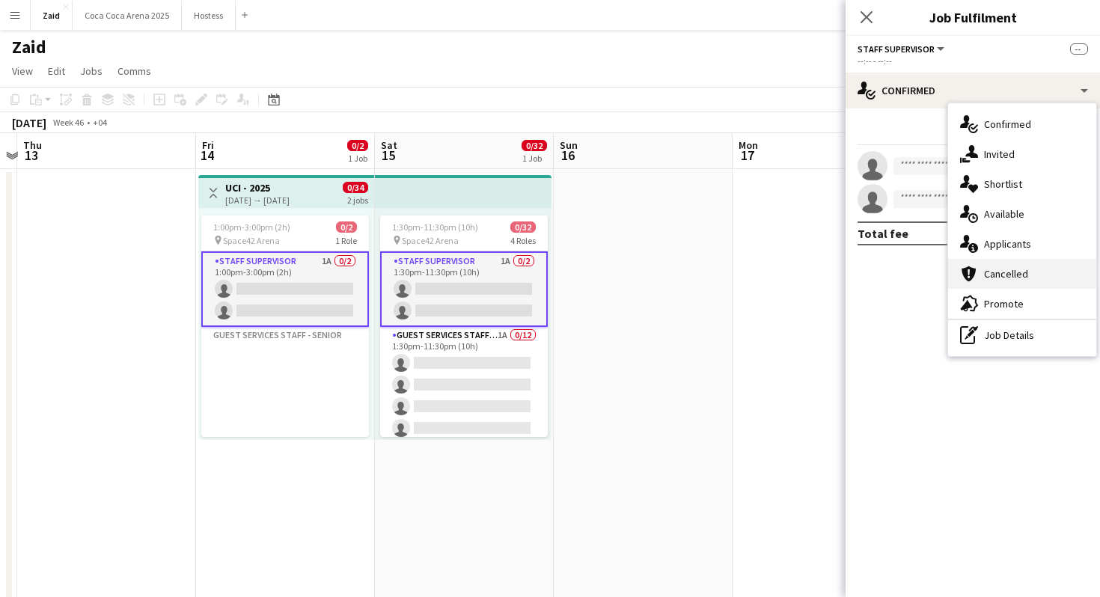
click at [1034, 287] on div "cancellation Cancelled" at bounding box center [1022, 274] width 148 height 30
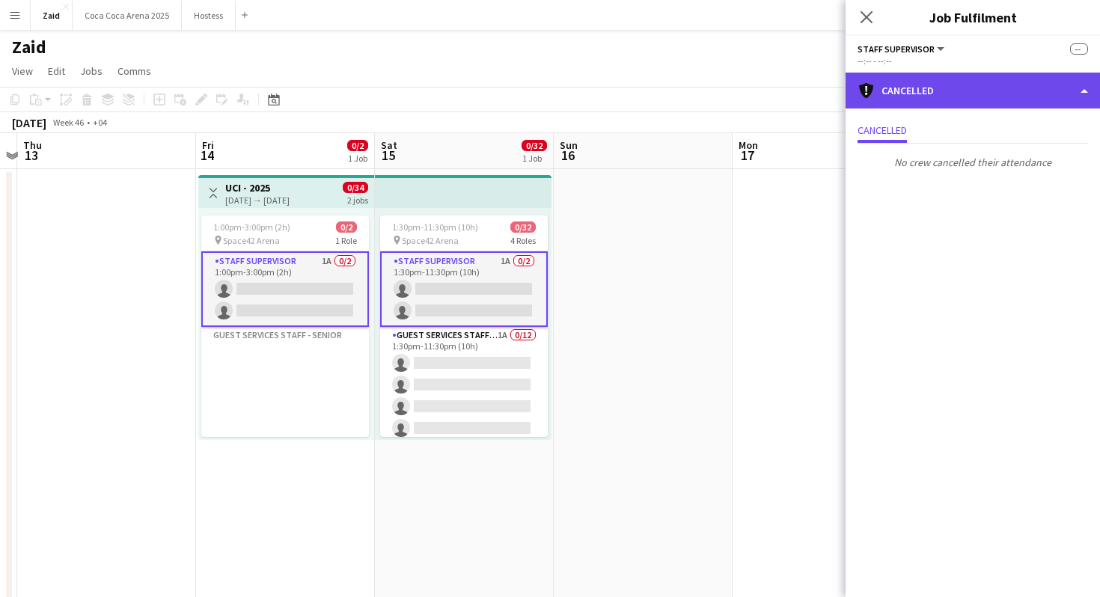
click at [939, 83] on div "cancellation Cancelled" at bounding box center [972, 91] width 254 height 36
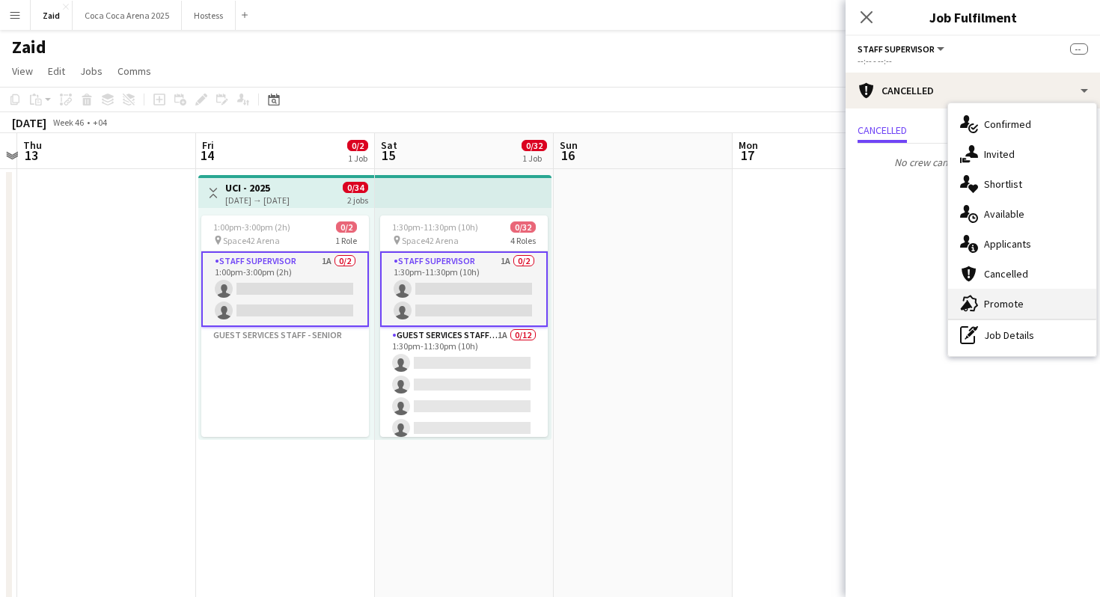
drag, startPoint x: 1016, startPoint y: 322, endPoint x: 1016, endPoint y: 309, distance: 12.7
click at [1016, 309] on div "single-neutral-actions-check-2 Confirmed single-neutral-actions-share-1 Invited…" at bounding box center [1022, 229] width 148 height 253
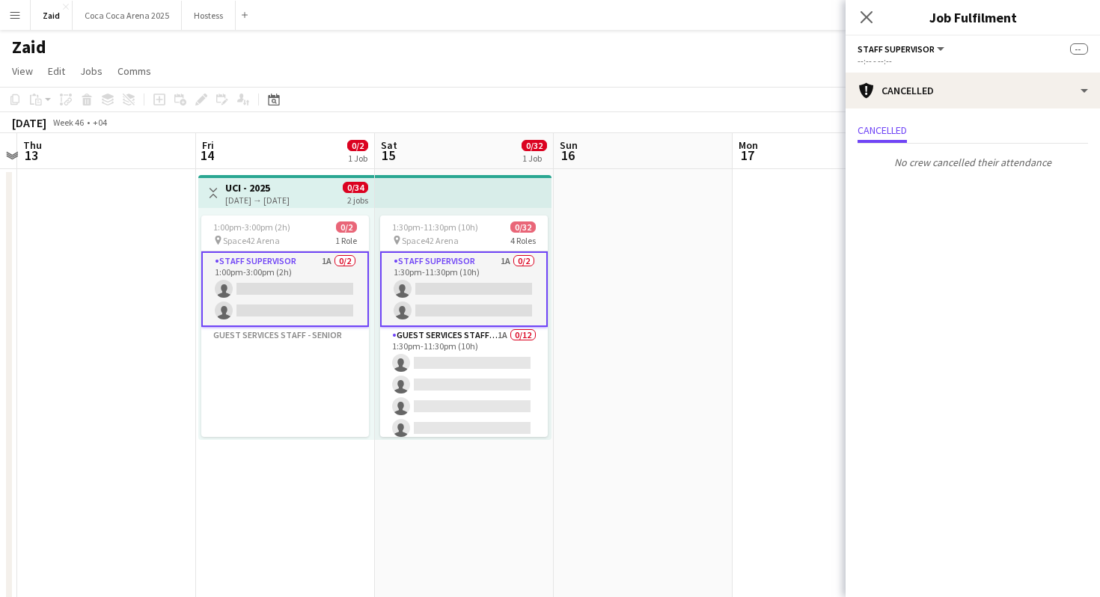
click at [1016, 309] on mat-expansion-panel "Cancellations Cancellations Cancelled No crew cancelled their attendance" at bounding box center [972, 352] width 254 height 489
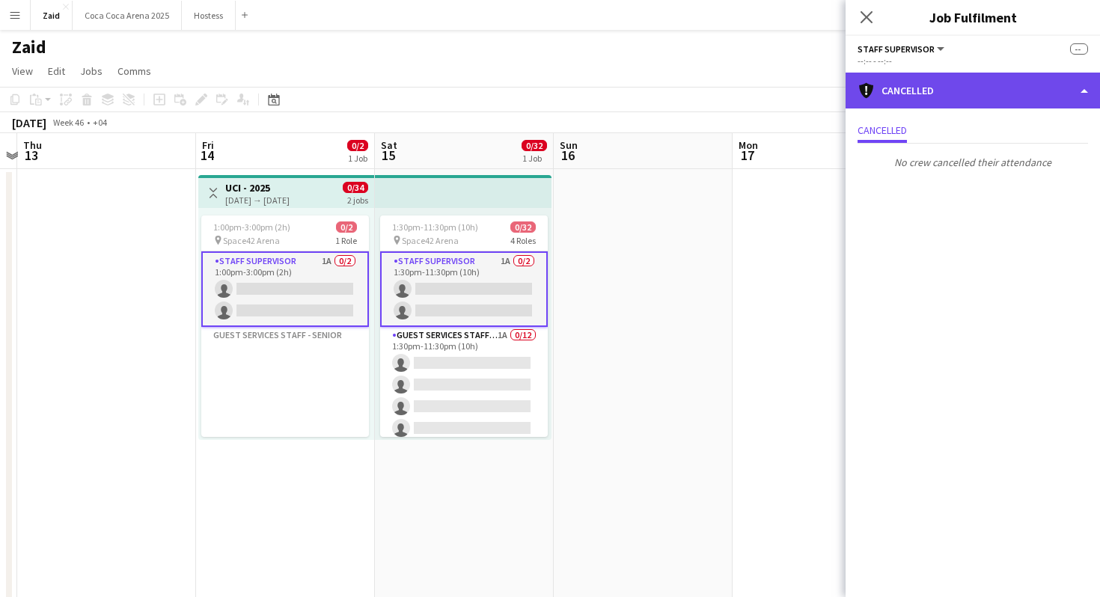
click at [946, 94] on div "cancellation Cancelled" at bounding box center [972, 91] width 254 height 36
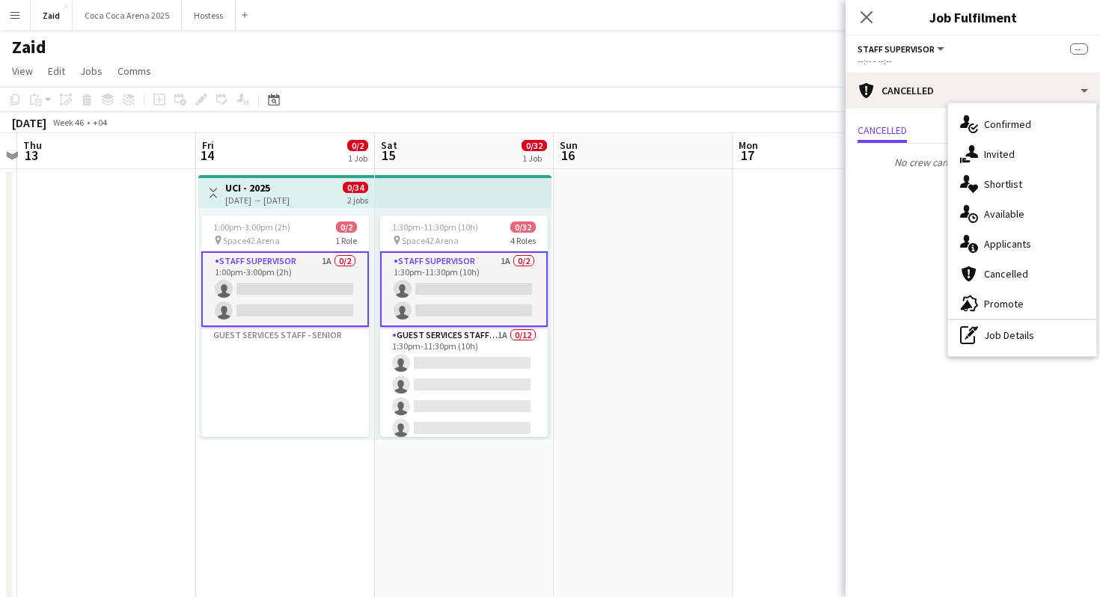
drag, startPoint x: 1033, startPoint y: 325, endPoint x: 1033, endPoint y: 311, distance: 14.2
click at [1033, 311] on div "single-neutral-actions-check-2 Confirmed single-neutral-actions-share-1 Invited…" at bounding box center [1022, 229] width 148 height 253
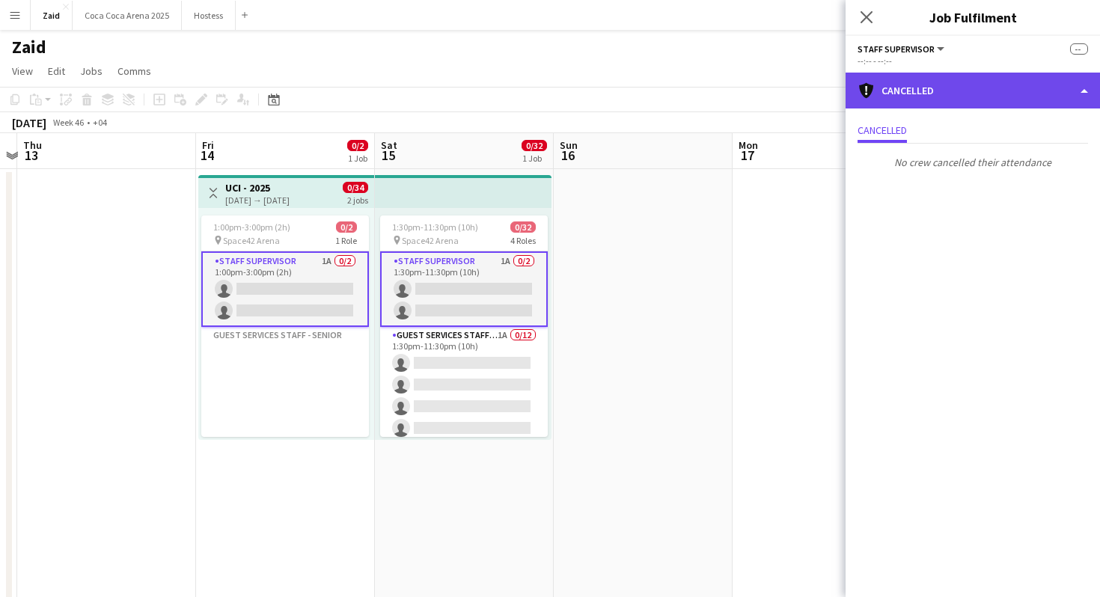
click at [1000, 103] on div "cancellation Cancelled" at bounding box center [972, 91] width 254 height 36
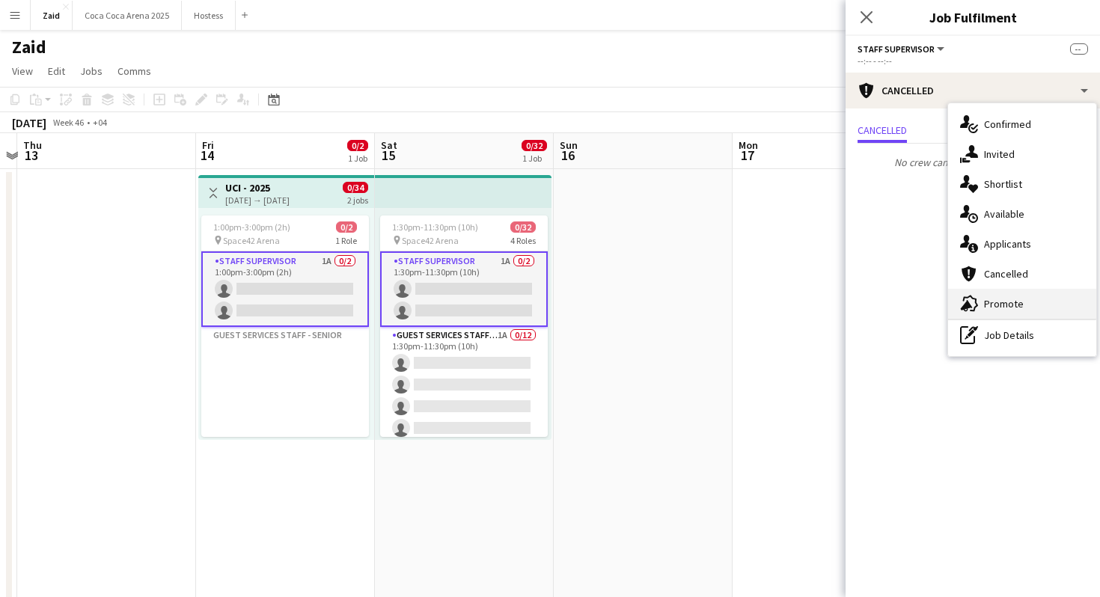
click at [1020, 305] on span "Promote" at bounding box center [1004, 303] width 40 height 13
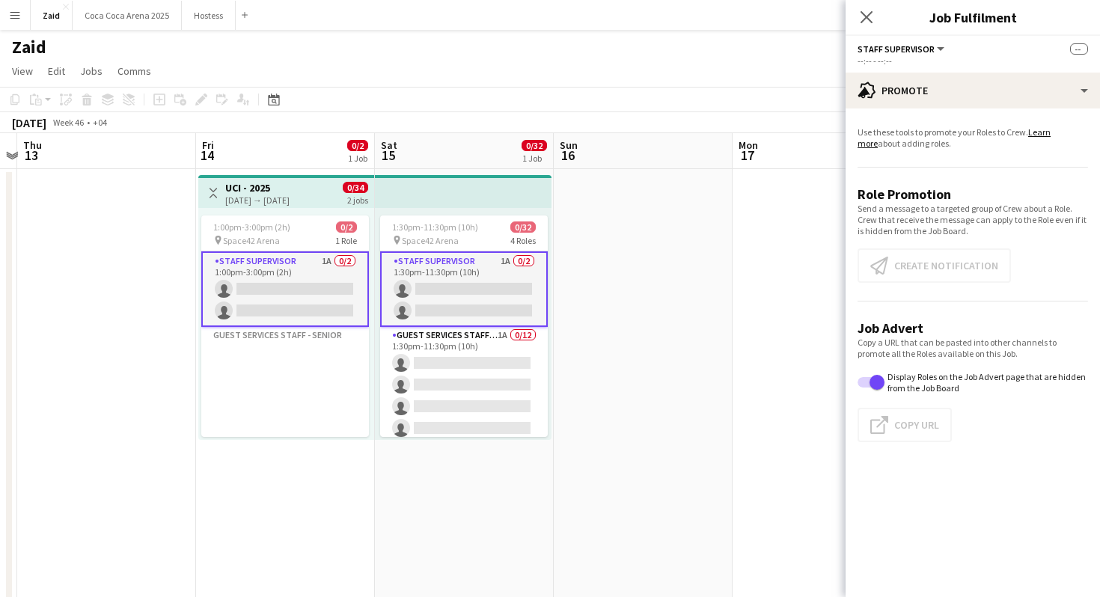
click at [342, 278] on app-card-role "Staff Supervisor 1A 0/2 1:00pm-3:00pm (2h) single-neutral-actions single-neutra…" at bounding box center [285, 289] width 168 height 76
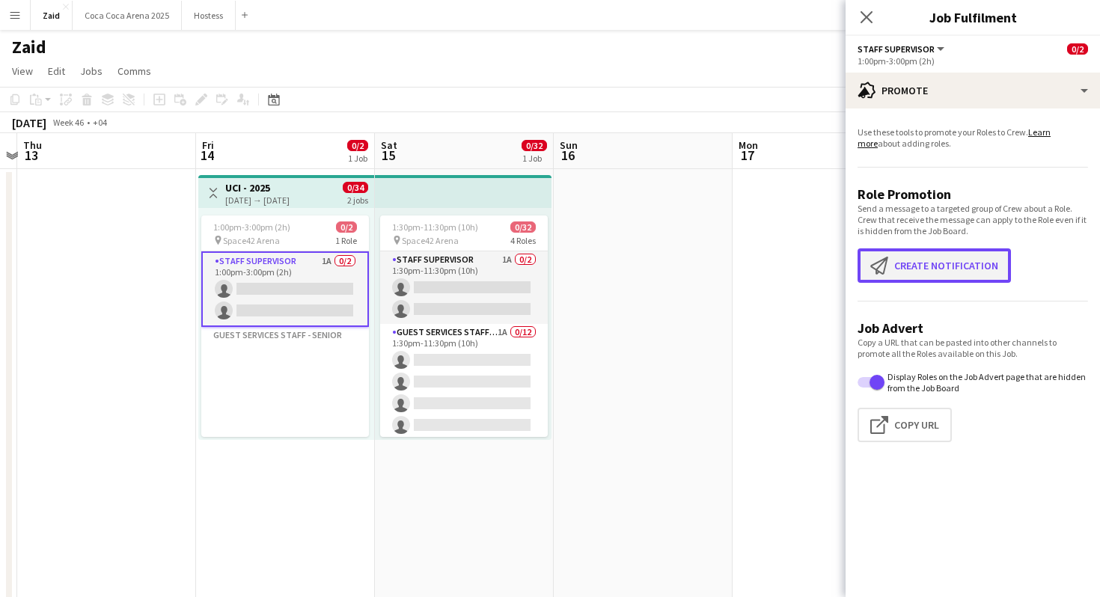
click at [878, 263] on app-icon "Create notification" at bounding box center [882, 266] width 24 height 18
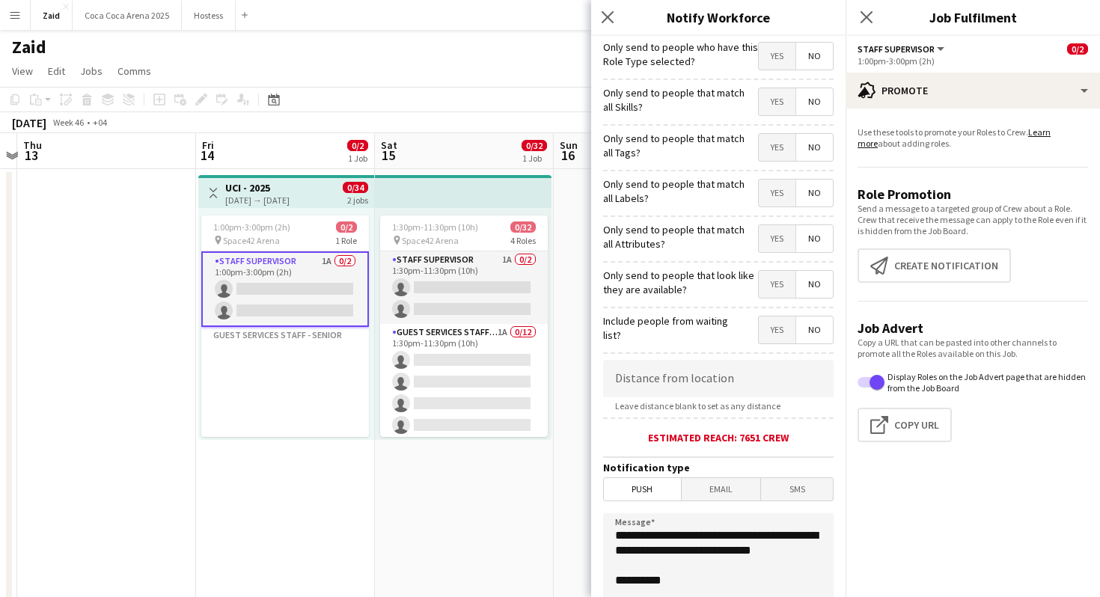
click at [761, 290] on span "Yes" at bounding box center [777, 284] width 37 height 27
click at [773, 230] on span "Yes" at bounding box center [777, 238] width 37 height 27
click at [773, 201] on span "Yes" at bounding box center [777, 193] width 37 height 27
click at [773, 149] on span "Yes" at bounding box center [777, 147] width 37 height 27
click at [773, 113] on span "Yes" at bounding box center [777, 101] width 37 height 27
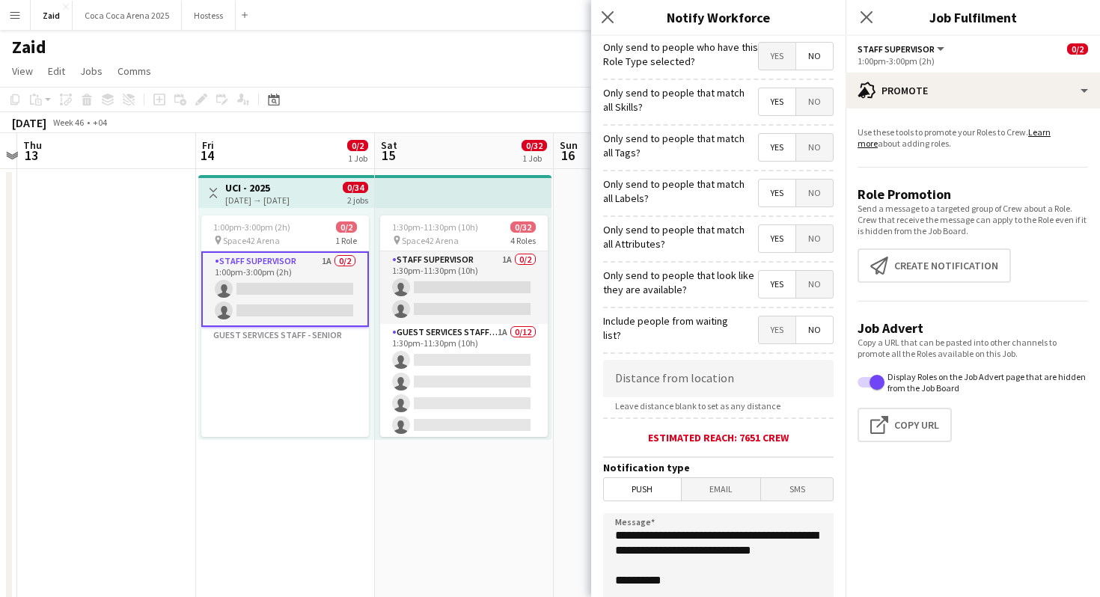
click at [776, 74] on form "**********" at bounding box center [718, 430] width 254 height 788
click at [776, 68] on span "Yes" at bounding box center [777, 56] width 37 height 27
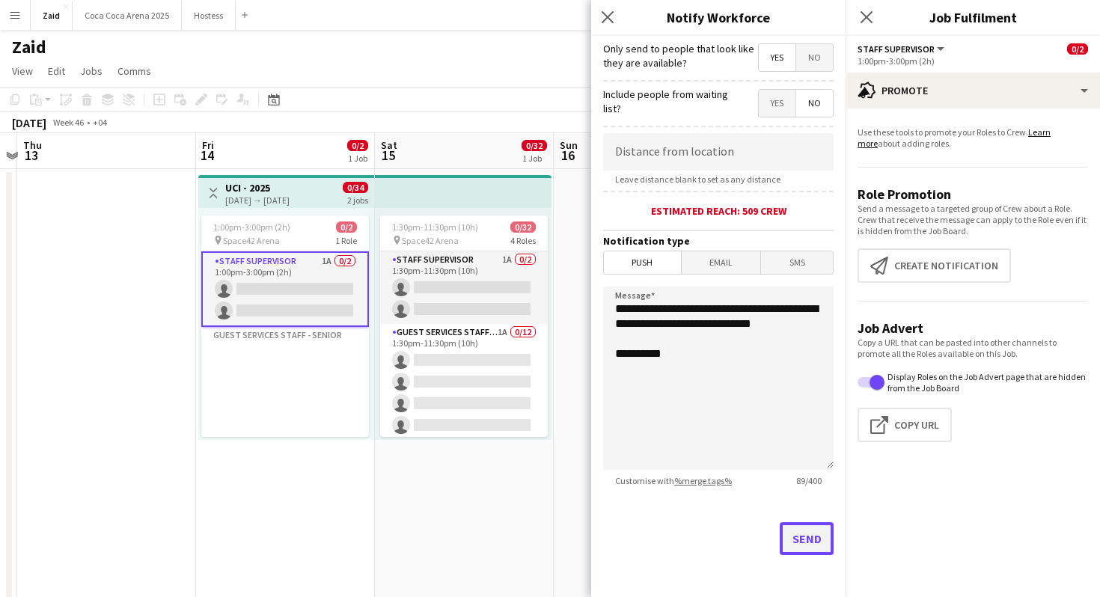
click at [804, 525] on button "Send" at bounding box center [807, 538] width 54 height 33
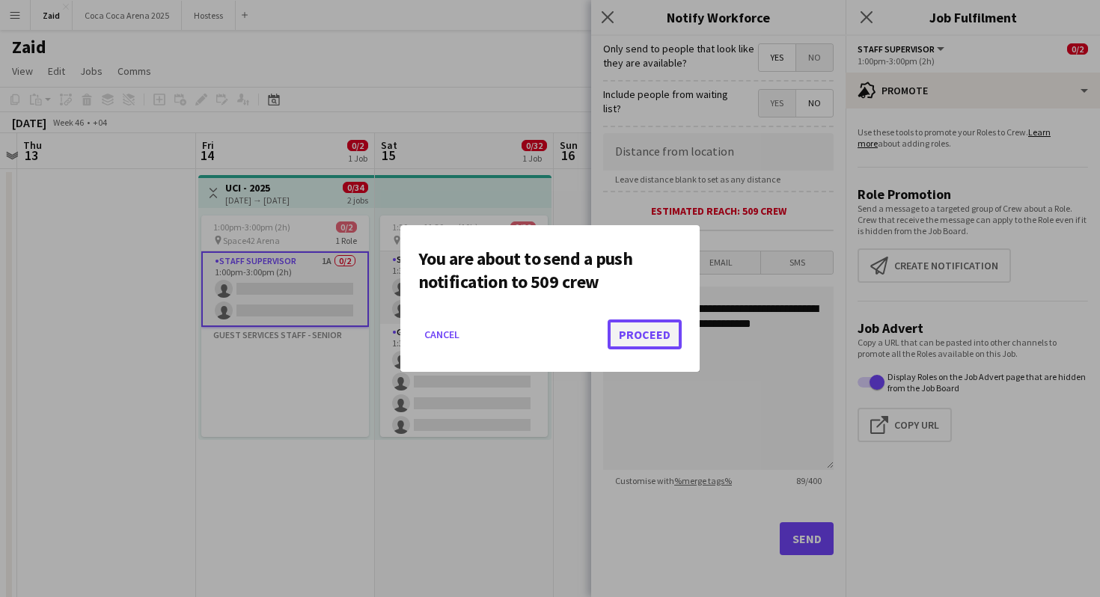
click at [620, 335] on button "Proceed" at bounding box center [645, 334] width 74 height 30
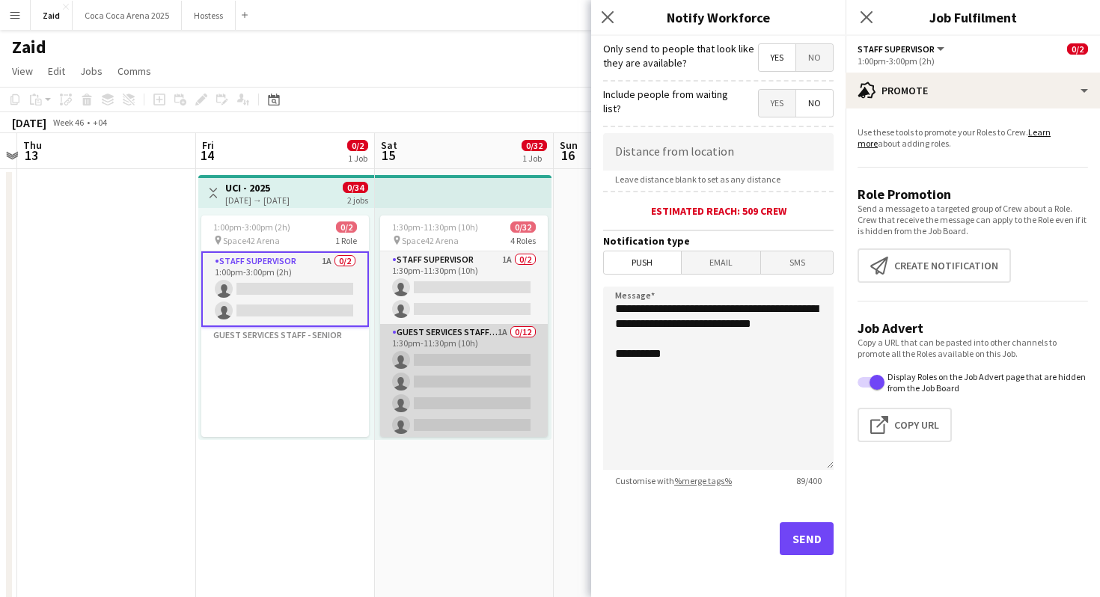
click at [466, 360] on app-card-role "Guest Services Staff - Senior 1A 0/12 1:30pm-11:30pm (10h) single-neutral-actio…" at bounding box center [464, 469] width 168 height 290
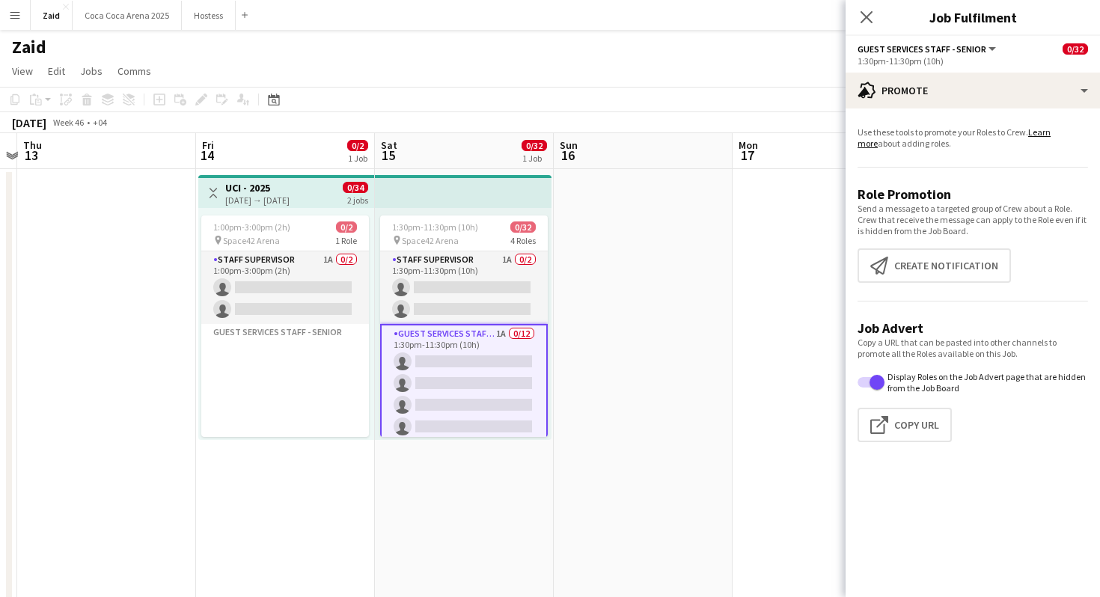
click at [932, 247] on app-promote-tab "Use these tools to promote your Roles to Crew. Learn more about adding roles. R…" at bounding box center [972, 287] width 254 height 334
click at [932, 257] on button "Create notification Create notification" at bounding box center [933, 265] width 153 height 34
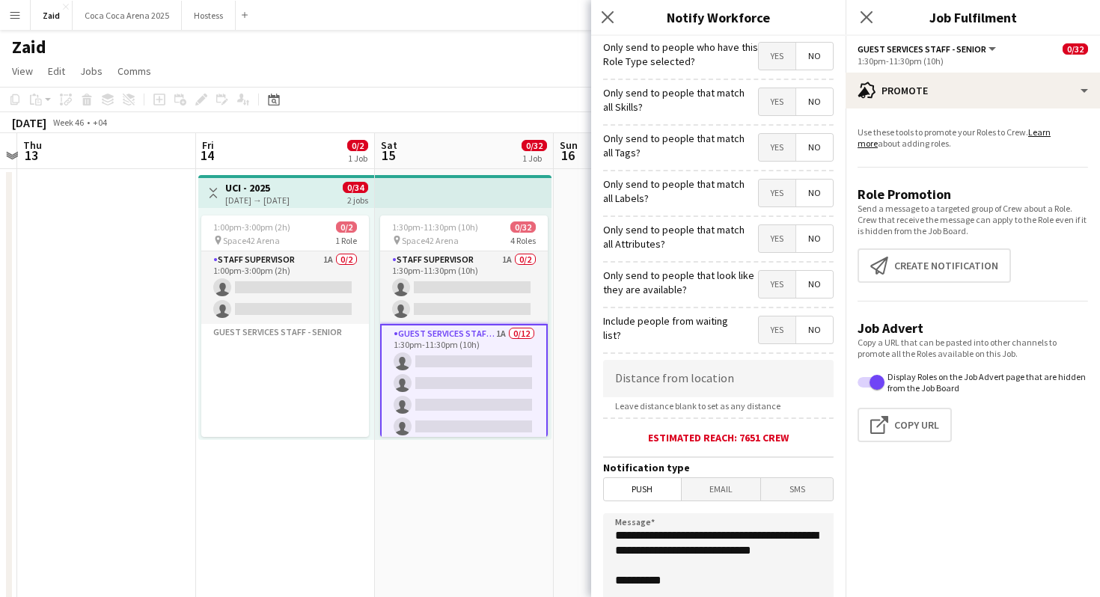
click at [783, 286] on span "Yes" at bounding box center [777, 284] width 37 height 27
click at [783, 246] on span "Yes" at bounding box center [777, 238] width 37 height 27
click at [780, 177] on div "Only send to people that match all Labels? Yes No" at bounding box center [718, 191] width 230 height 37
click at [780, 188] on span "Yes" at bounding box center [777, 193] width 37 height 27
click at [780, 159] on span "Yes" at bounding box center [777, 147] width 37 height 27
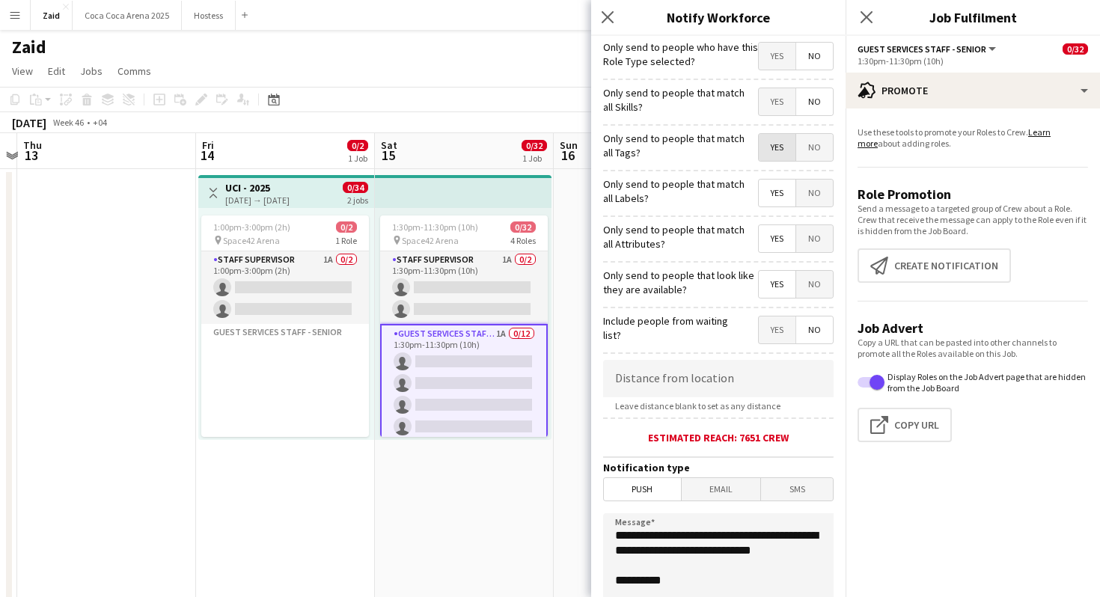
click at [779, 113] on span "Yes" at bounding box center [777, 101] width 37 height 27
click at [779, 63] on span "Yes" at bounding box center [777, 56] width 37 height 27
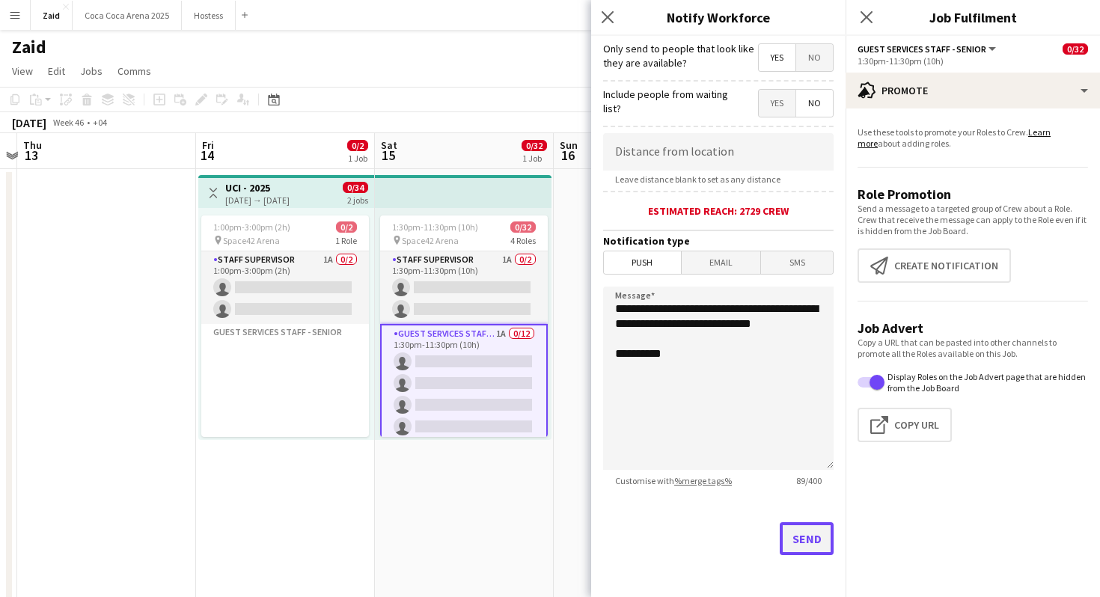
click at [807, 537] on button "Send" at bounding box center [807, 538] width 54 height 33
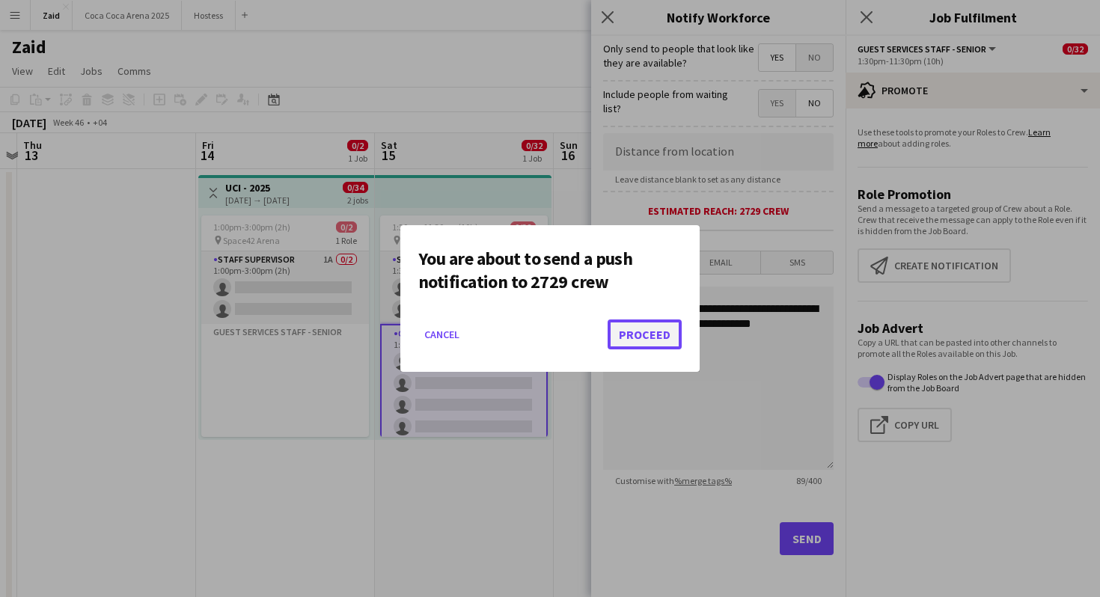
click at [640, 340] on button "Proceed" at bounding box center [645, 334] width 74 height 30
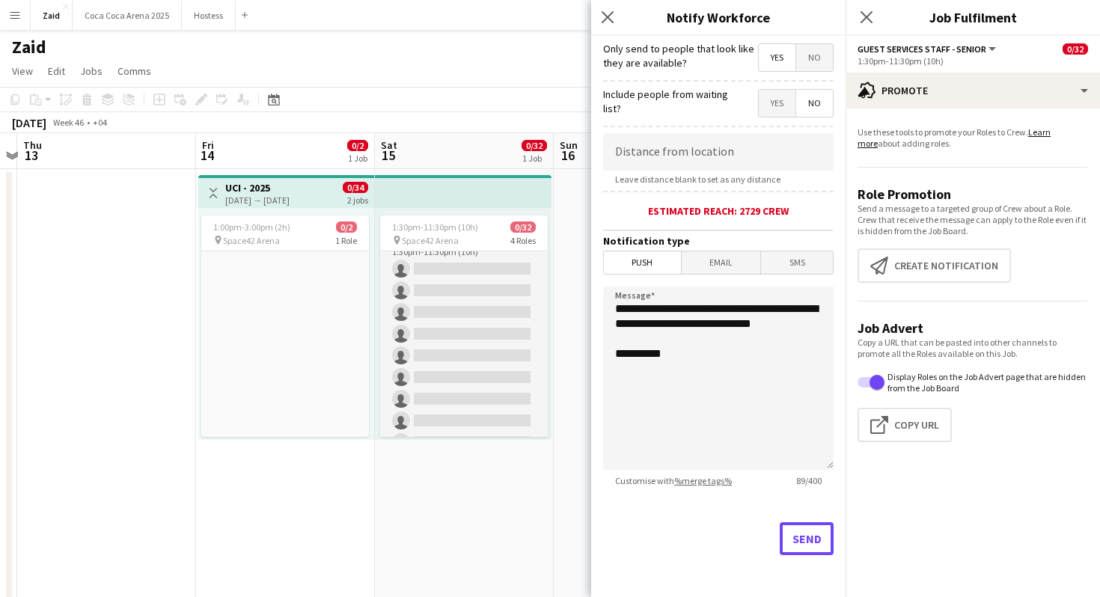
scroll to position [406, 0]
click at [452, 356] on app-card-role "Host/ Hostess 1A 0/15 1:30pm-11:30pm (10h) single-neutral-actions single-neutra…" at bounding box center [464, 388] width 168 height 355
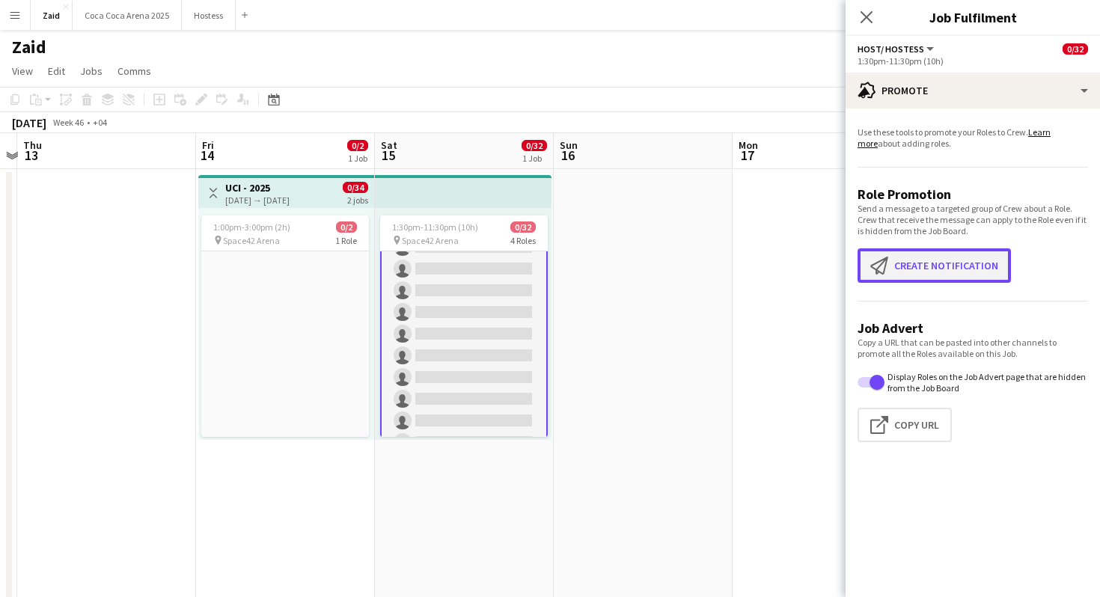
click at [925, 271] on button "Create notification Create notification" at bounding box center [933, 265] width 153 height 34
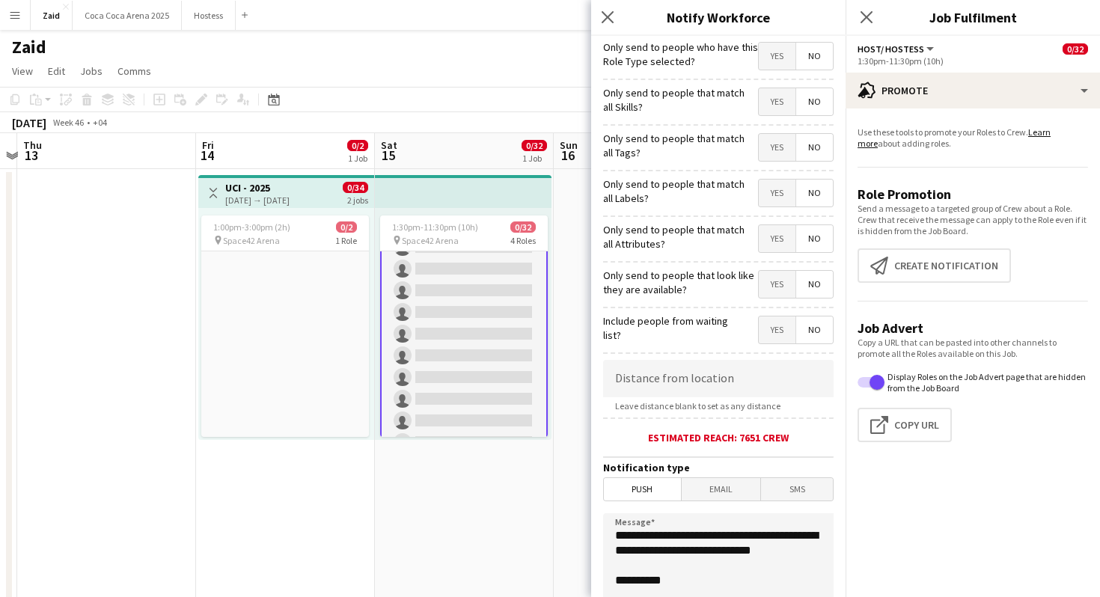
click at [779, 287] on span "Yes" at bounding box center [777, 284] width 37 height 27
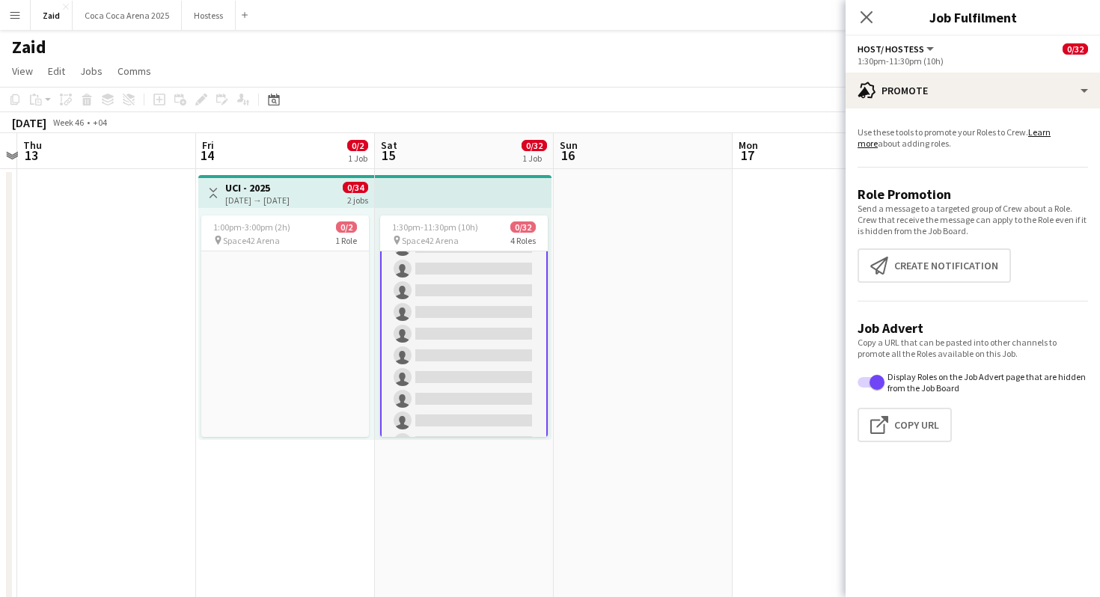
click at [779, 250] on app-date-cell at bounding box center [821, 443] width 179 height 548
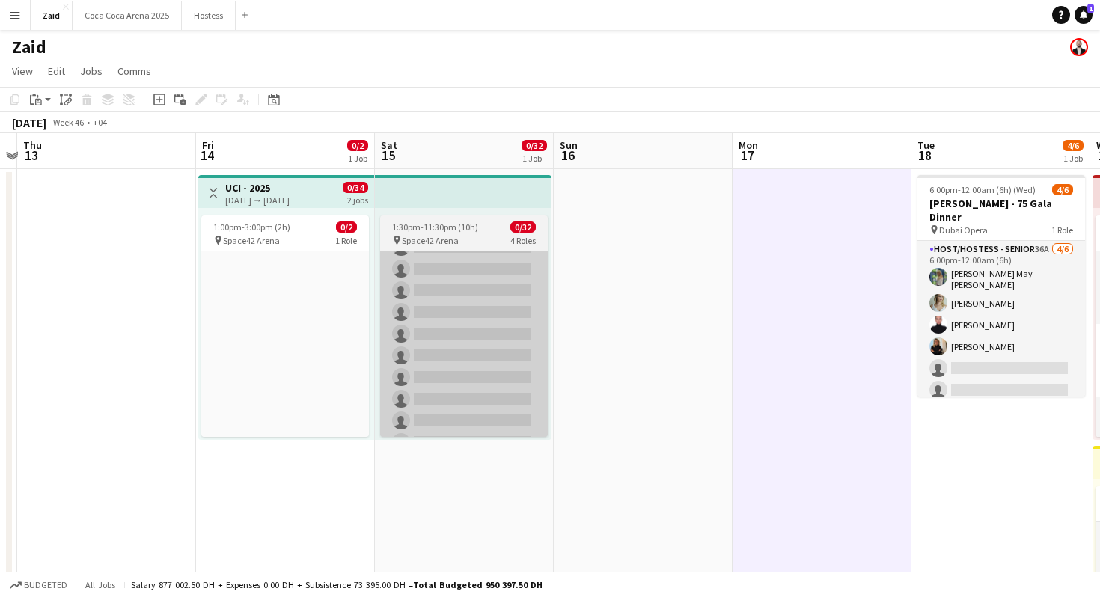
click at [545, 334] on app-card-role "Host/ Hostess 1A 0/15 1:30pm-11:30pm (10h) single-neutral-actions single-neutra…" at bounding box center [464, 388] width 168 height 355
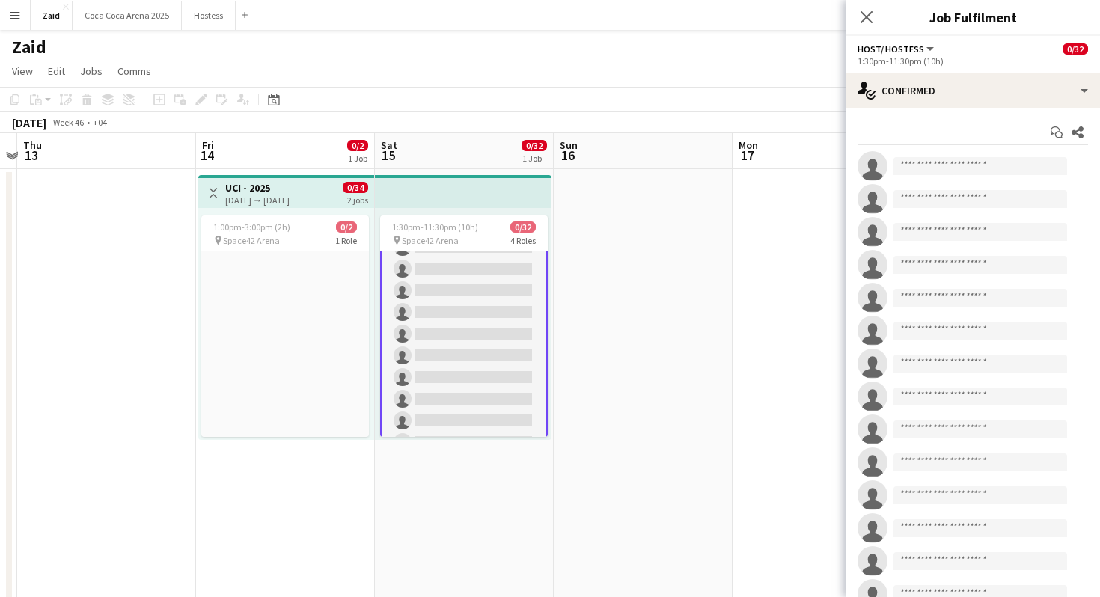
click at [530, 332] on app-card-role "Host/ Hostess 1A 0/15 1:30pm-11:30pm (10h) single-neutral-actions single-neutra…" at bounding box center [464, 388] width 168 height 358
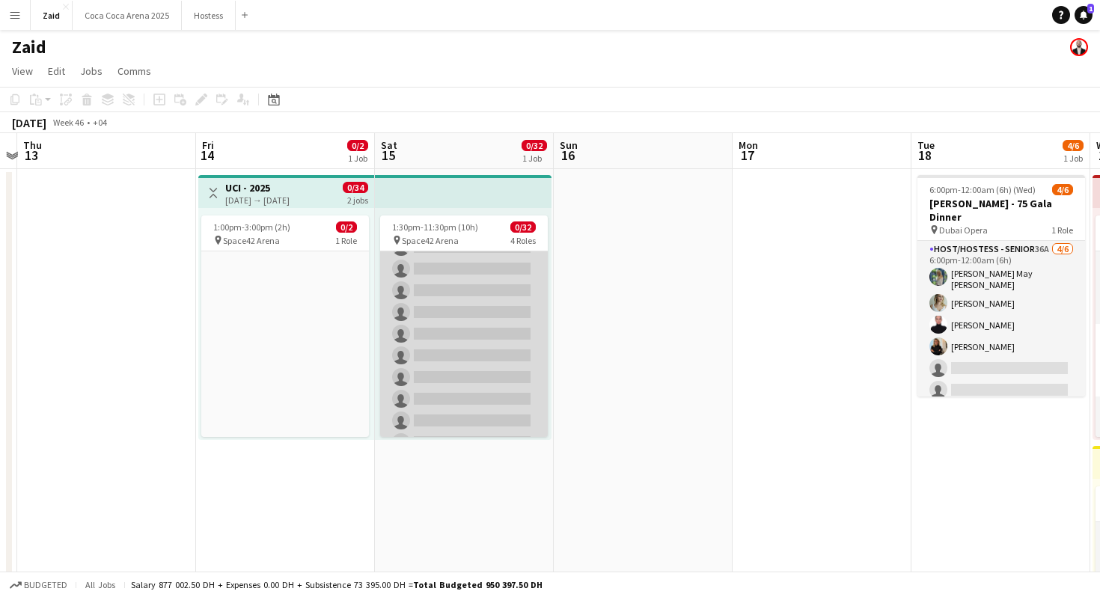
click at [530, 332] on app-card-role "Host/ Hostess 1A 0/15 1:30pm-11:30pm (10h) single-neutral-actions single-neutra…" at bounding box center [464, 388] width 168 height 355
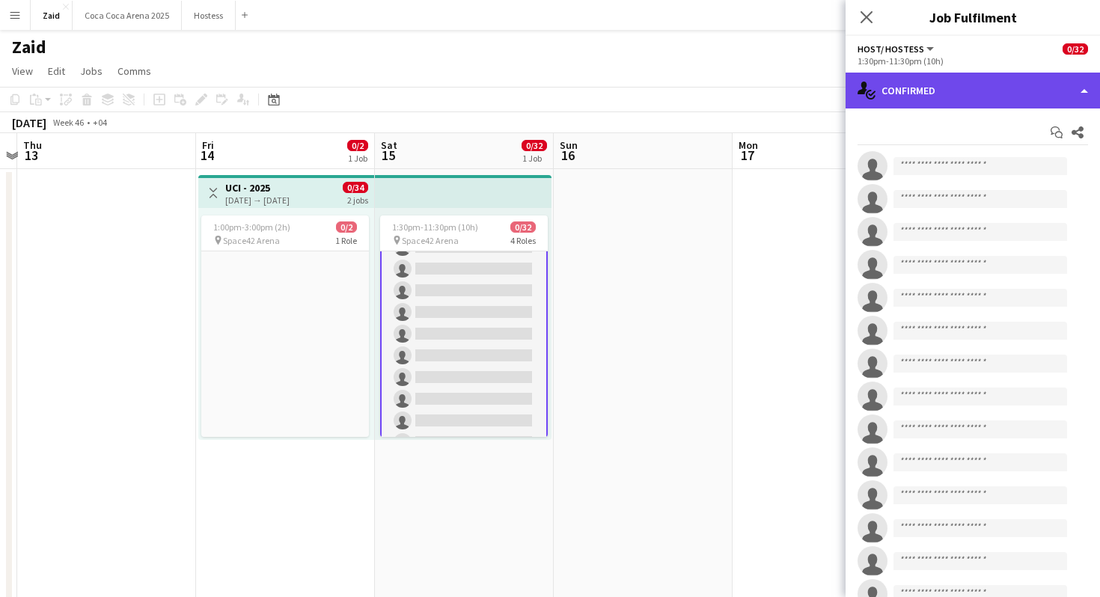
click at [918, 100] on div "single-neutral-actions-check-2 Confirmed" at bounding box center [972, 91] width 254 height 36
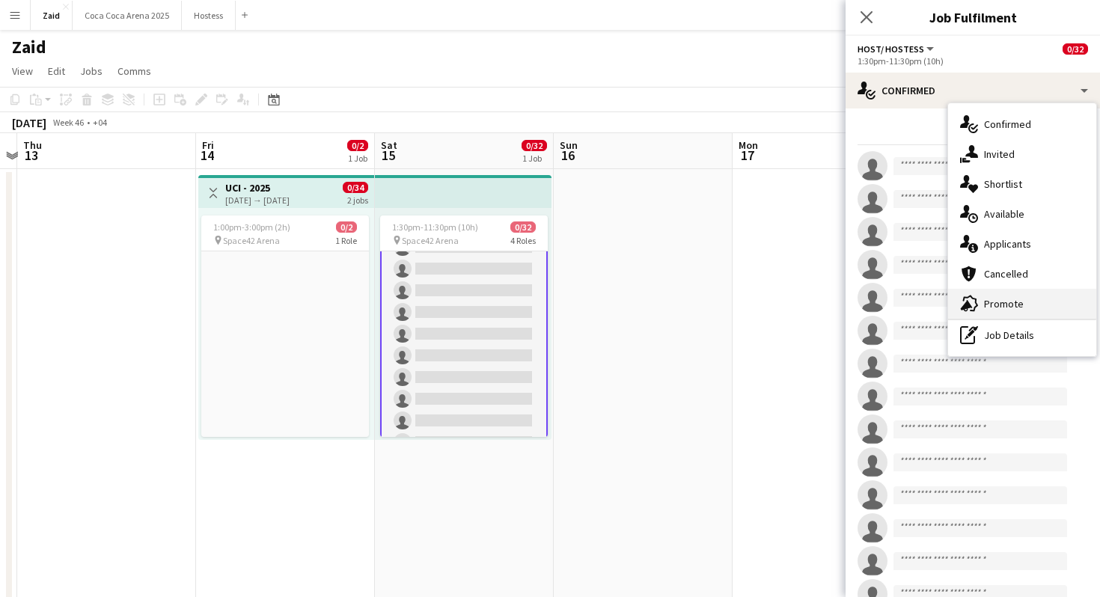
click at [988, 293] on div "advertising-megaphone Promote" at bounding box center [1022, 304] width 148 height 30
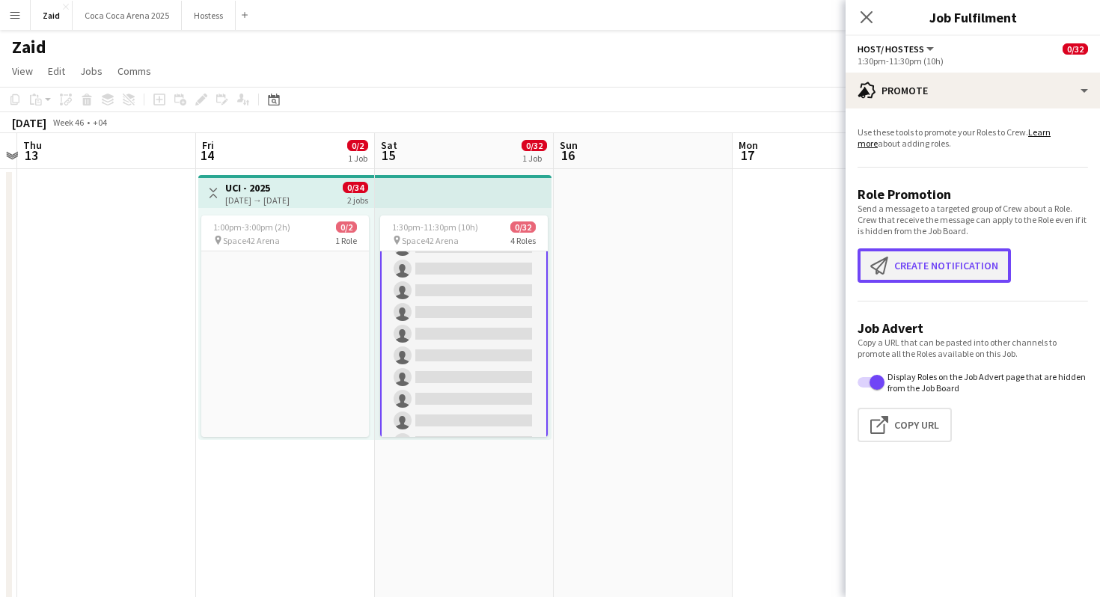
click at [931, 252] on button "Create notification Create notification" at bounding box center [933, 265] width 153 height 34
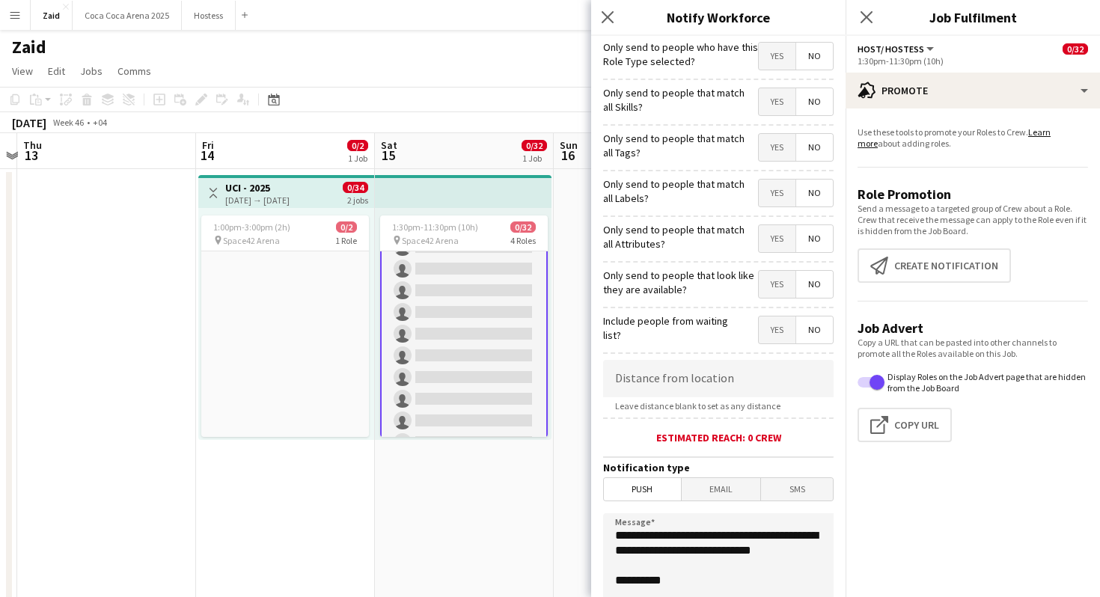
click at [782, 281] on span "Yes" at bounding box center [777, 284] width 37 height 27
click at [780, 230] on span "Yes" at bounding box center [777, 238] width 37 height 27
click at [778, 189] on span "Yes" at bounding box center [777, 193] width 37 height 27
click at [778, 150] on span "Yes" at bounding box center [777, 147] width 37 height 27
click at [774, 95] on span "Yes" at bounding box center [777, 101] width 37 height 27
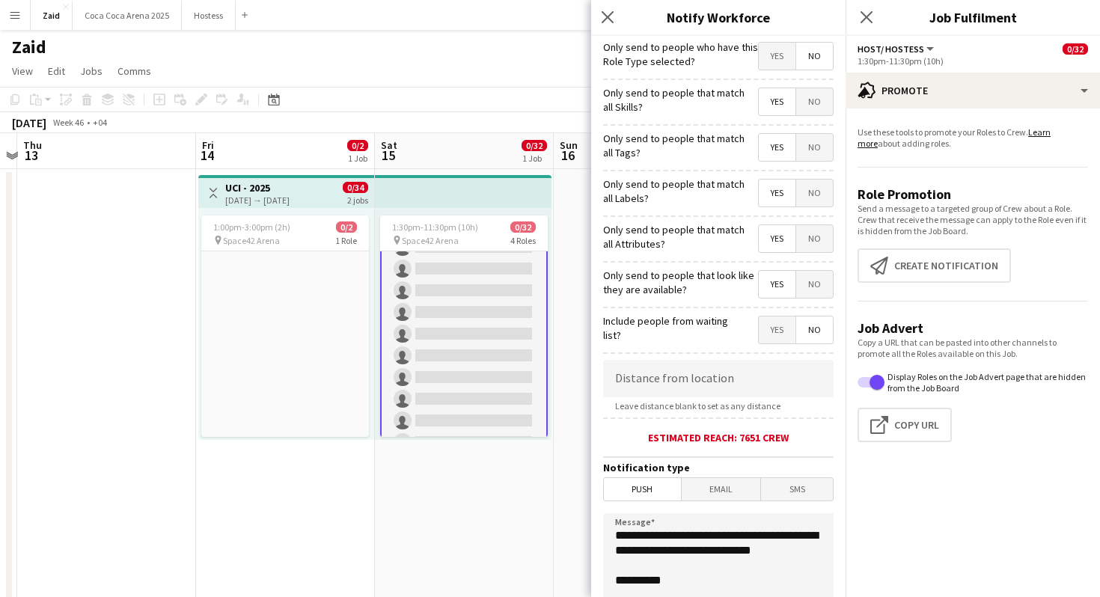
click at [776, 63] on span "Yes" at bounding box center [777, 56] width 37 height 27
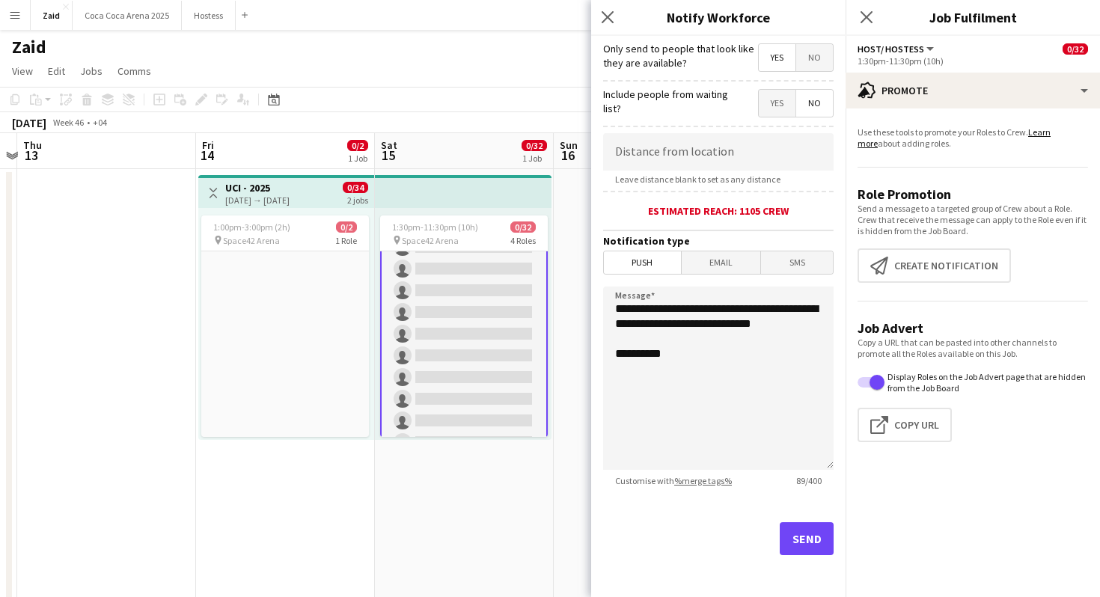
click at [816, 519] on div "Send" at bounding box center [718, 544] width 230 height 105
click at [813, 529] on button "Send" at bounding box center [807, 538] width 54 height 33
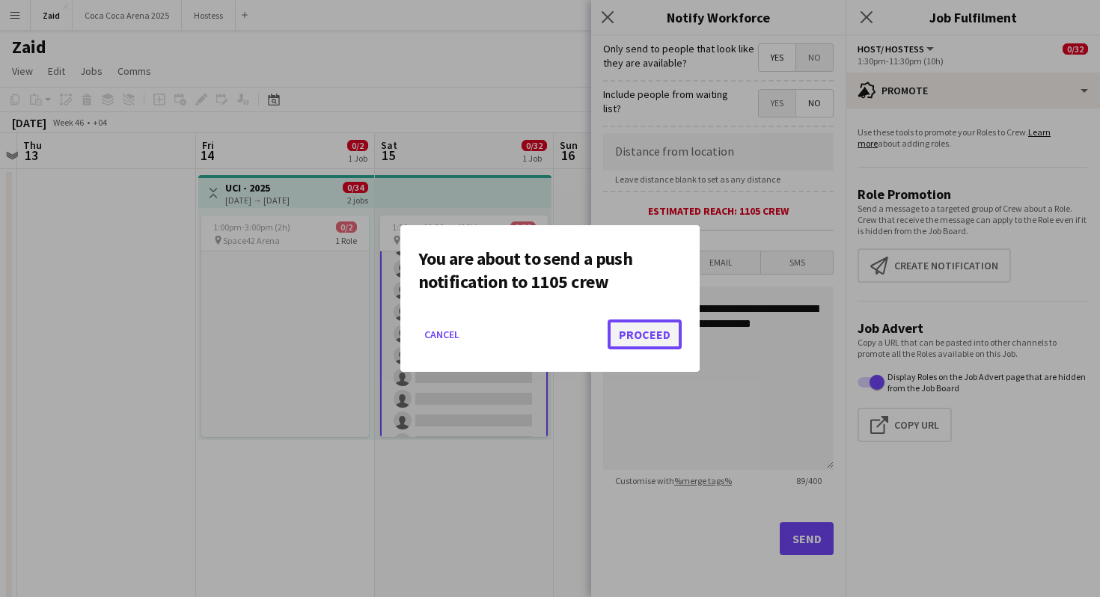
click at [648, 326] on button "Proceed" at bounding box center [645, 334] width 74 height 30
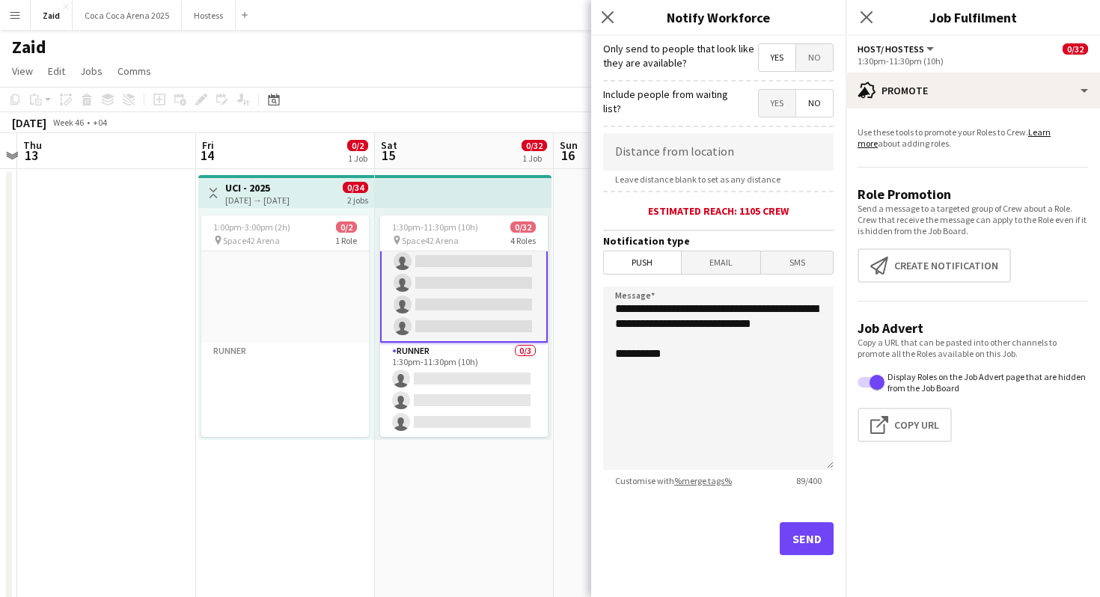
click at [465, 386] on app-card-role "Runner 0/3 1:30pm-11:30pm (10h) single-neutral-actions single-neutral-actions s…" at bounding box center [464, 390] width 168 height 94
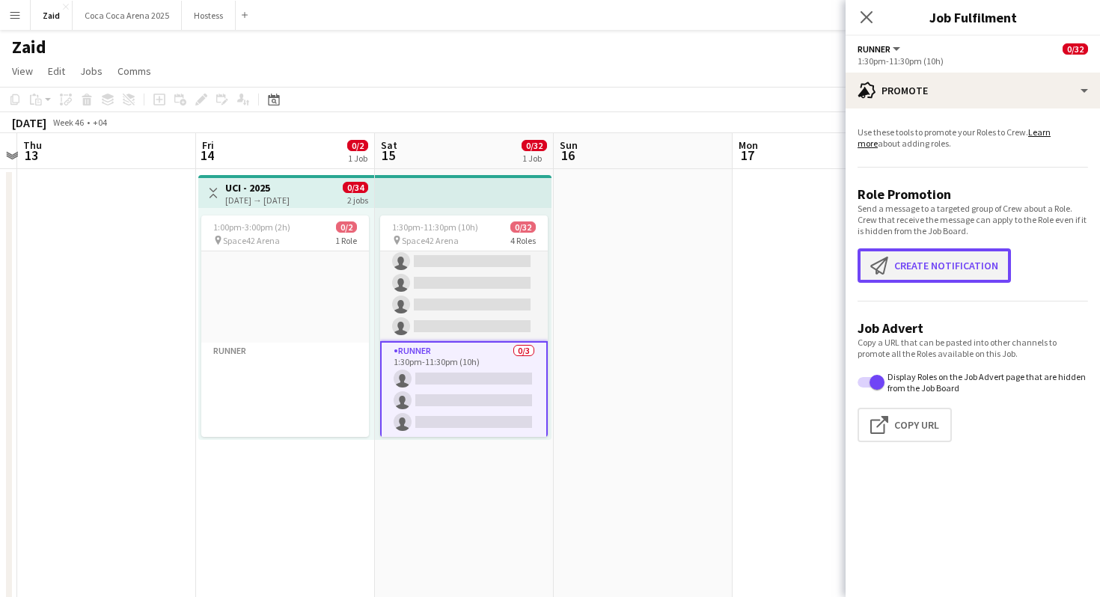
click at [970, 251] on button "Create notification Create notification" at bounding box center [933, 265] width 153 height 34
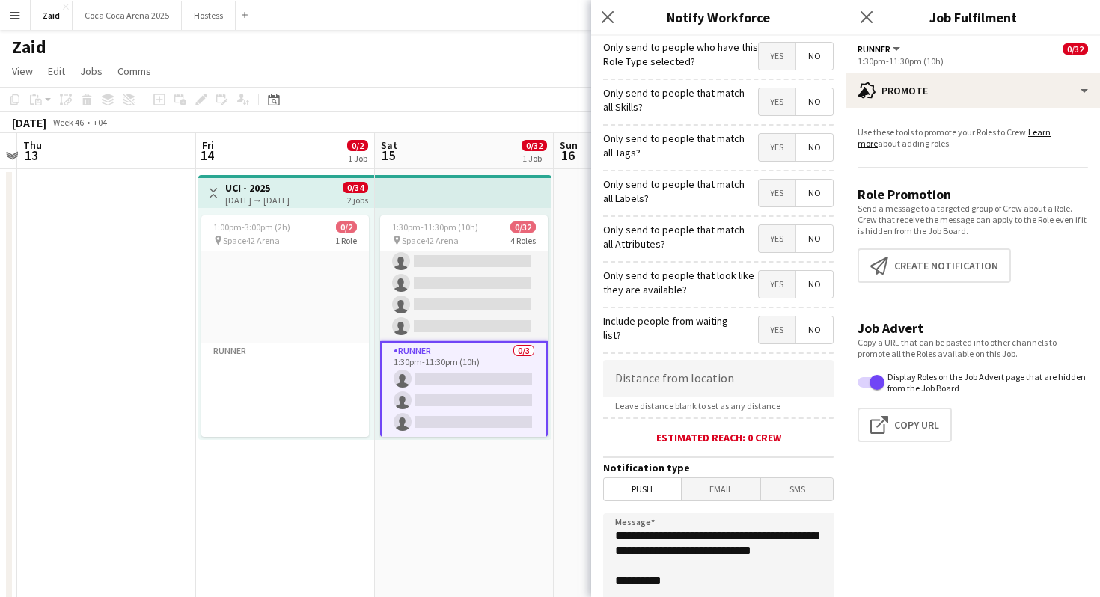
click at [772, 283] on span "Yes" at bounding box center [777, 284] width 37 height 27
click at [776, 236] on span "Yes" at bounding box center [777, 238] width 37 height 27
click at [774, 183] on span "Yes" at bounding box center [777, 193] width 37 height 27
click at [774, 162] on mat-button-toggle-group "Yes No" at bounding box center [796, 147] width 76 height 28
click at [774, 143] on span "Yes" at bounding box center [777, 147] width 37 height 27
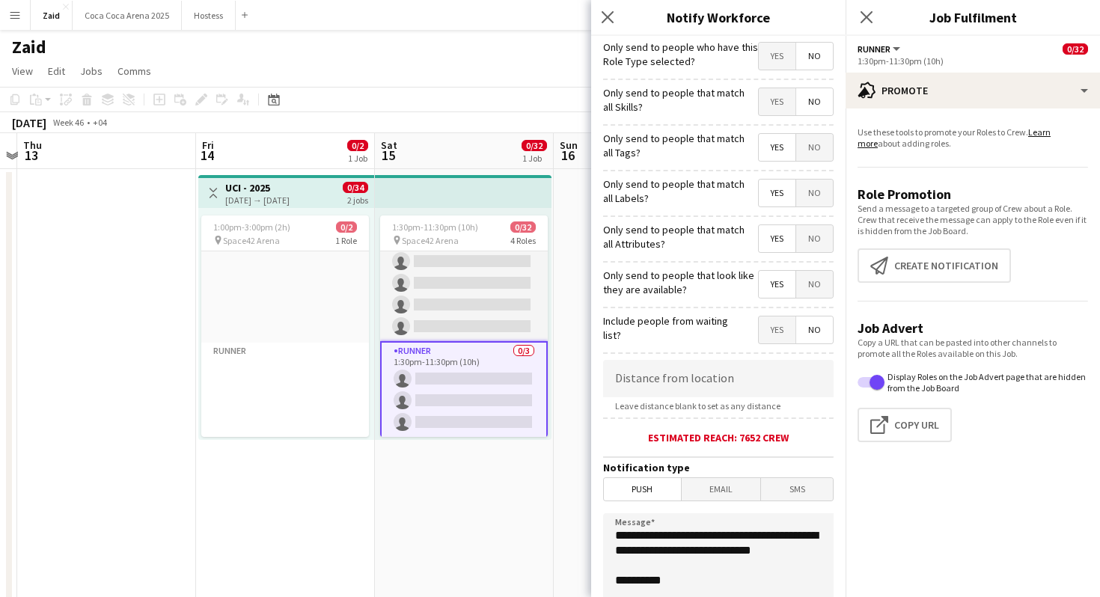
click at [783, 97] on span "Yes" at bounding box center [777, 101] width 37 height 27
click at [783, 44] on span "Yes" at bounding box center [777, 56] width 37 height 27
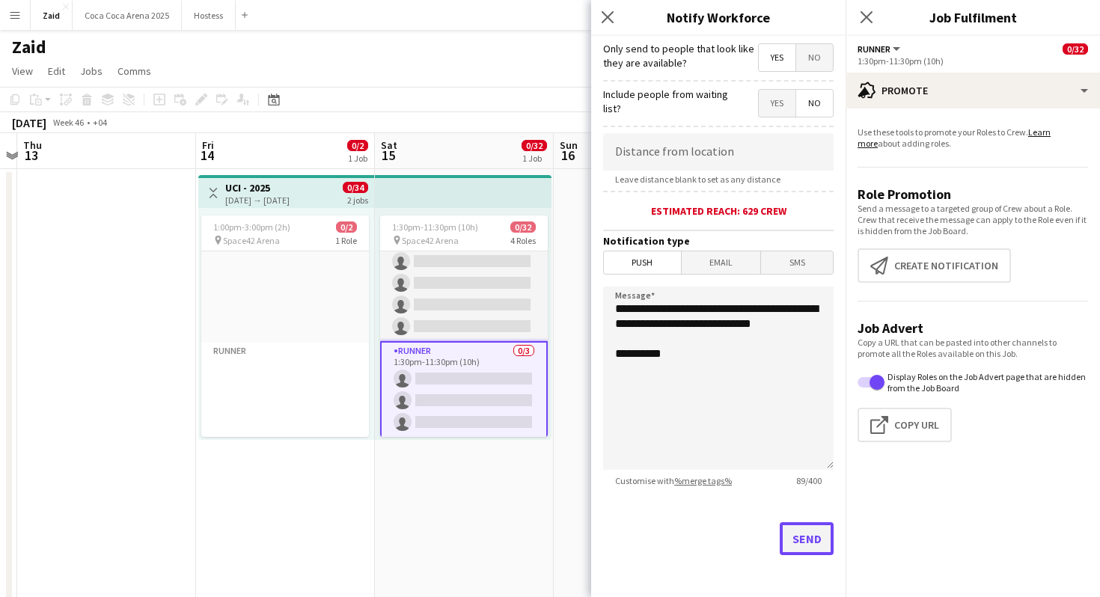
click at [802, 527] on button "Send" at bounding box center [807, 538] width 54 height 33
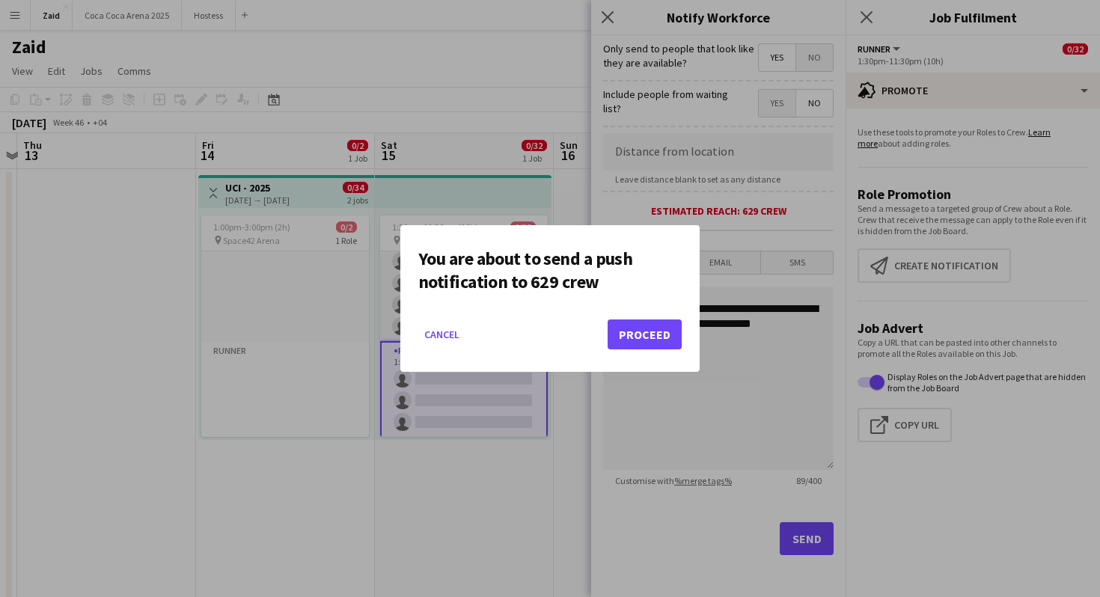
click at [646, 316] on mat-dialog-actions "Cancel Proceed" at bounding box center [549, 340] width 263 height 64
click at [649, 326] on button "Proceed" at bounding box center [645, 334] width 74 height 30
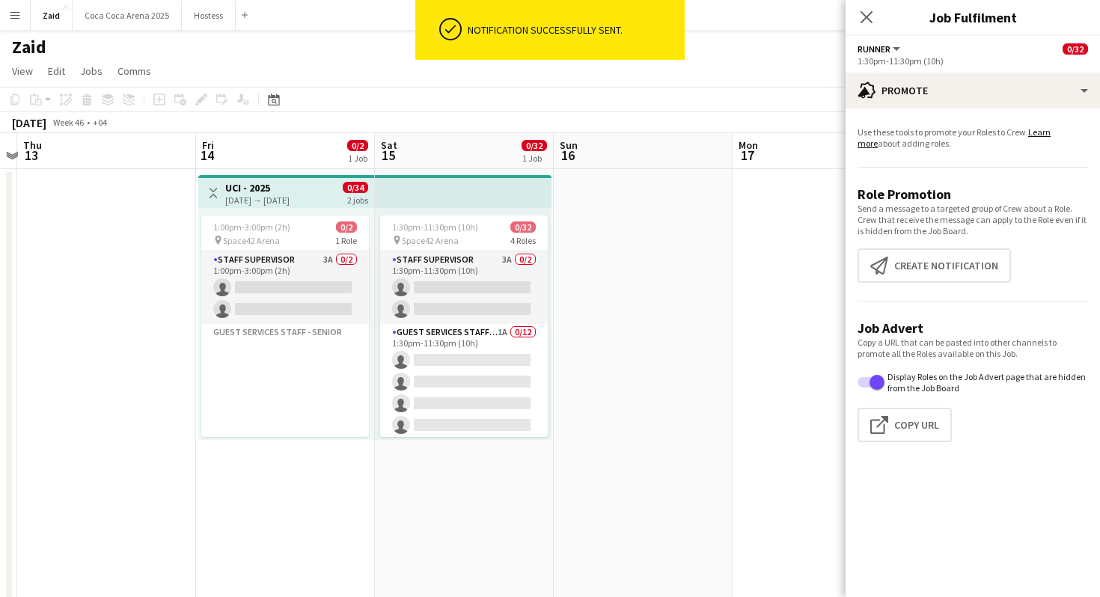
click at [578, 366] on app-date-cell at bounding box center [643, 443] width 179 height 548
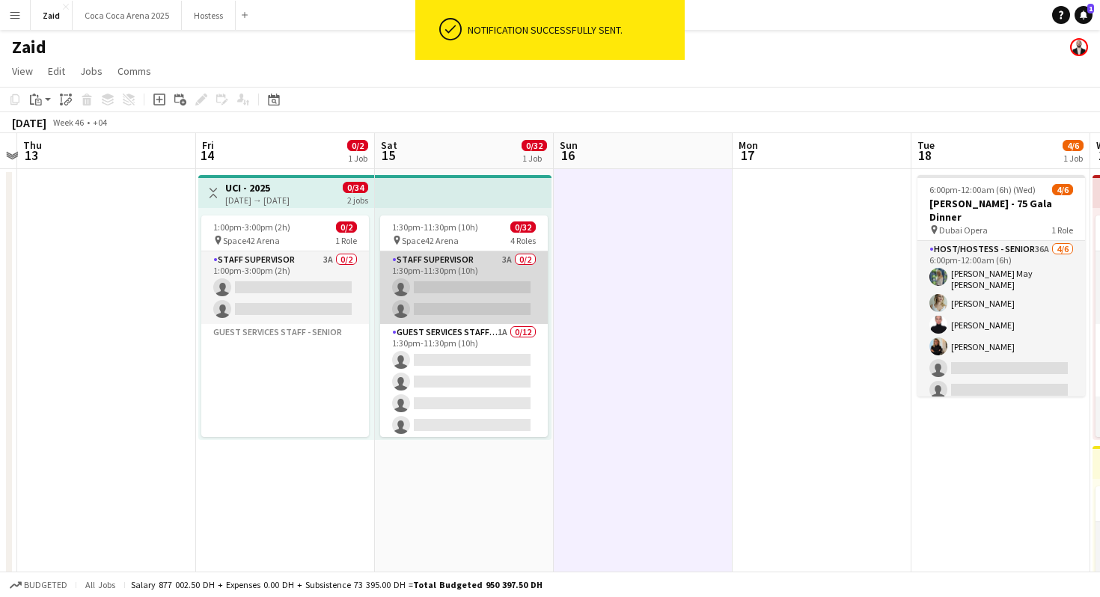
click at [498, 272] on app-card-role "Staff Supervisor 3A 0/2 1:30pm-11:30pm (10h) single-neutral-actions single-neut…" at bounding box center [464, 287] width 168 height 73
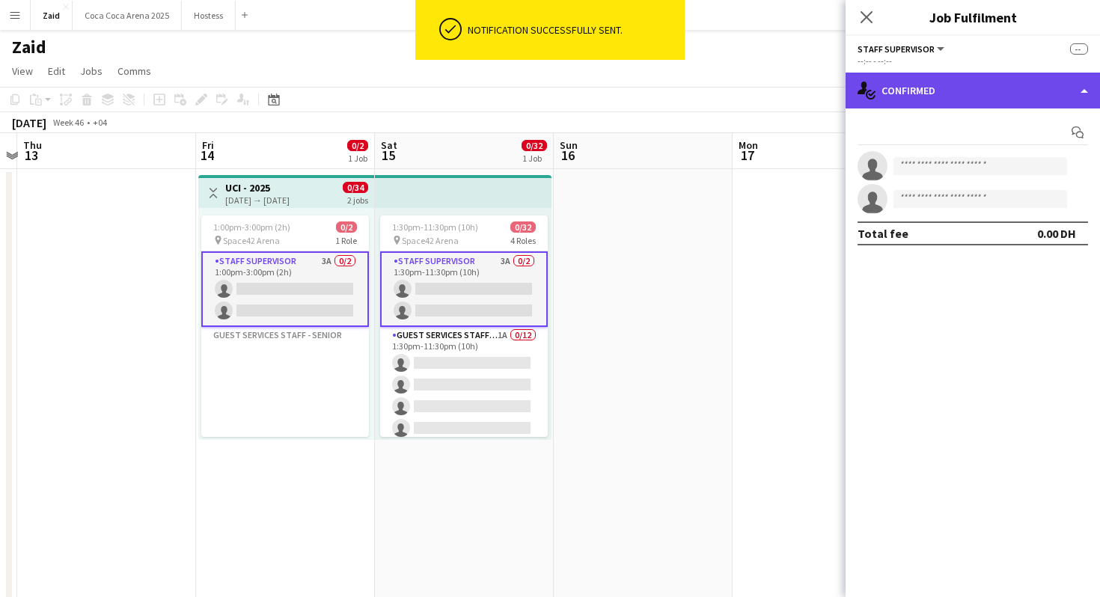
click at [968, 94] on div "single-neutral-actions-check-2 Confirmed" at bounding box center [972, 91] width 254 height 36
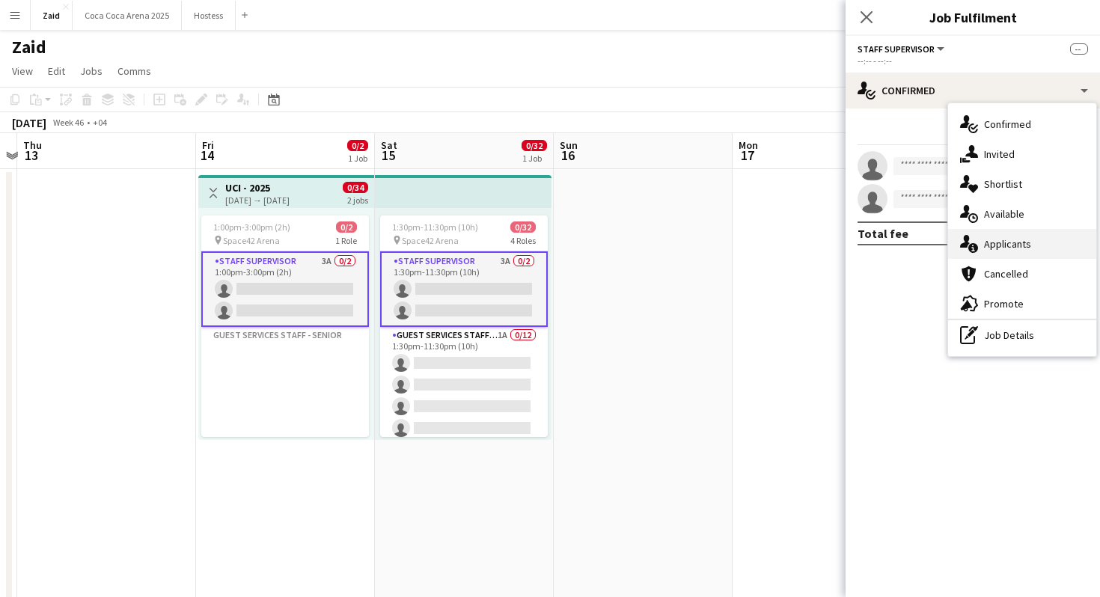
click at [1030, 234] on div "single-neutral-actions-information Applicants" at bounding box center [1022, 244] width 148 height 30
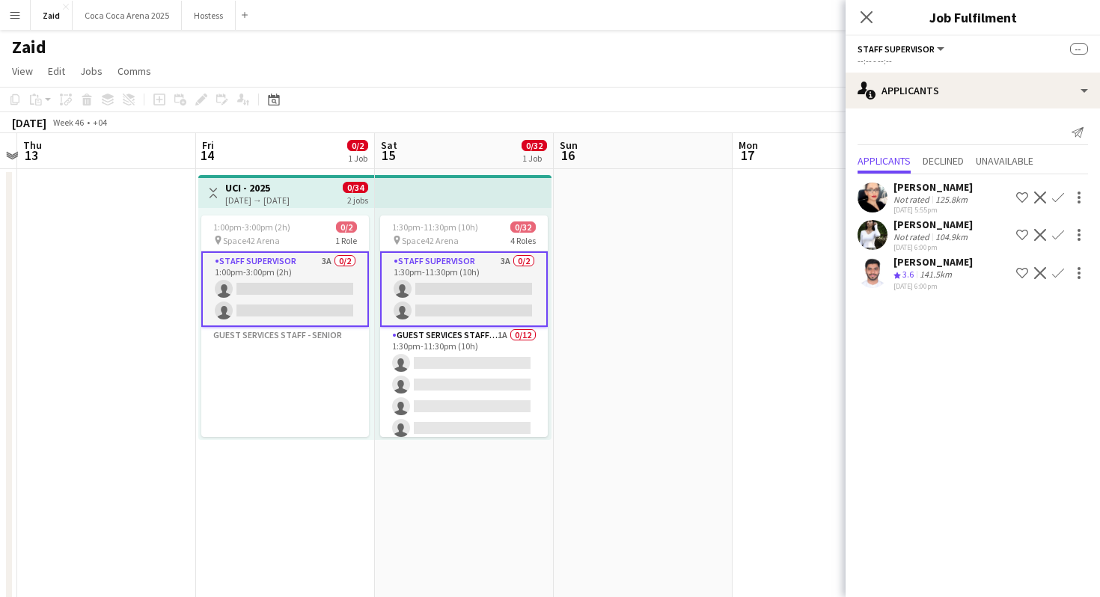
click at [890, 256] on div "[PERSON_NAME] Crew rating 3.6 141.5km [DATE] 6:00pm Shortlist crew Decline Conf…" at bounding box center [972, 273] width 254 height 36
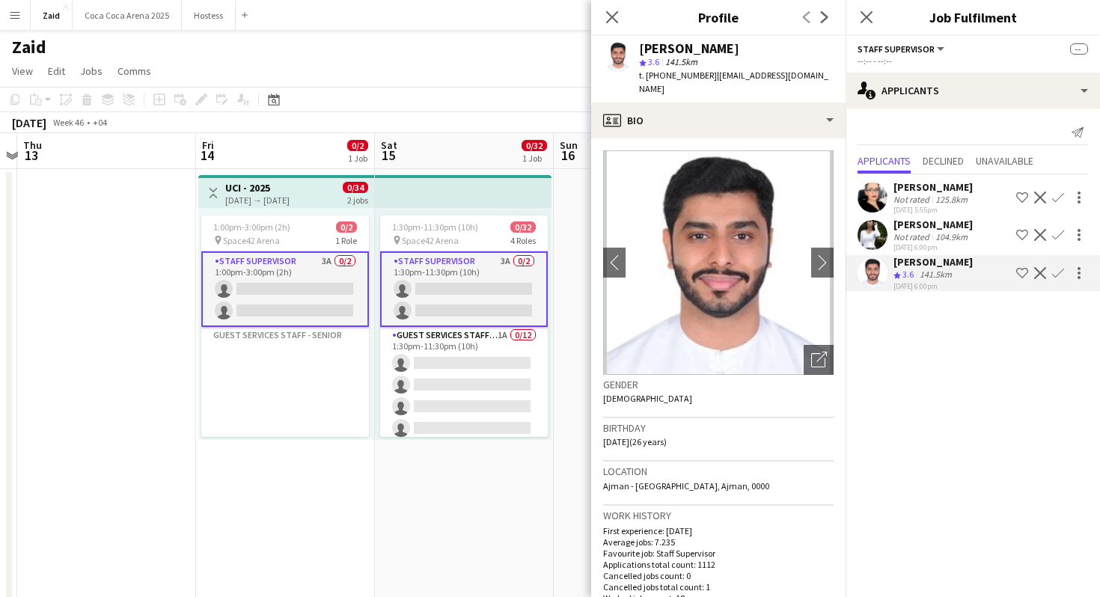
click at [925, 239] on div "Not rated" at bounding box center [912, 236] width 39 height 11
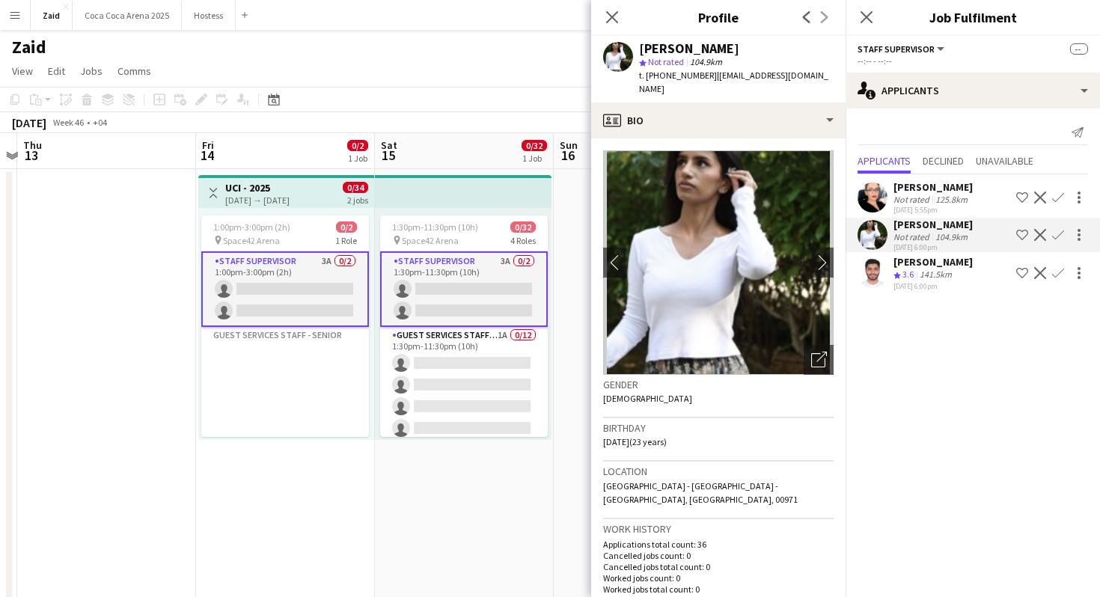
click at [913, 190] on div "[PERSON_NAME]" at bounding box center [932, 186] width 79 height 13
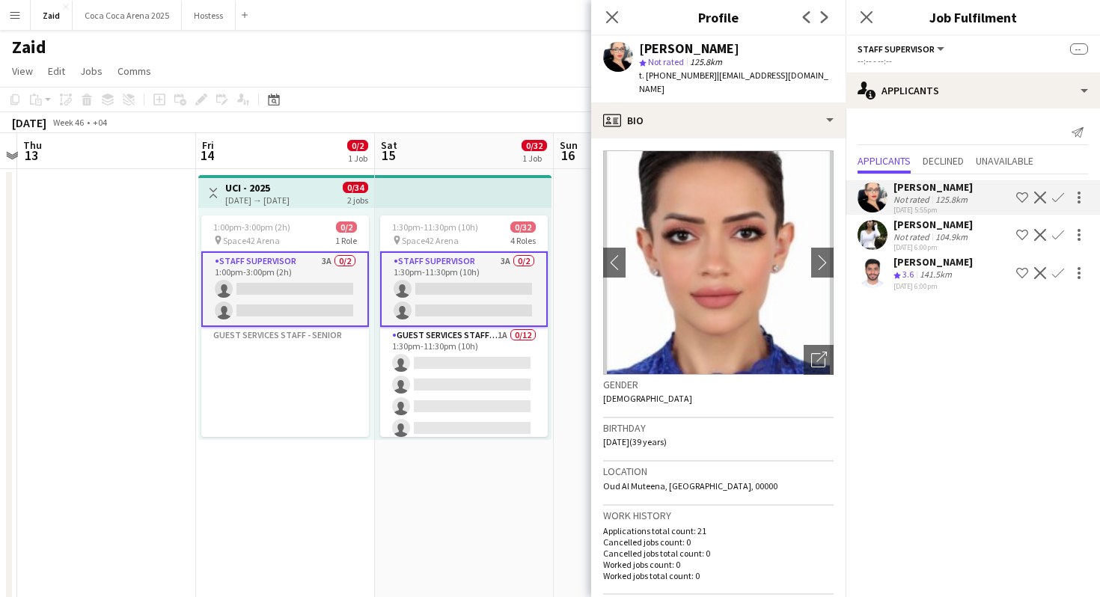
click at [536, 325] on app-card-role "Staff Supervisor 3A 0/2 1:30pm-11:30pm (10h) single-neutral-actions single-neut…" at bounding box center [464, 289] width 168 height 76
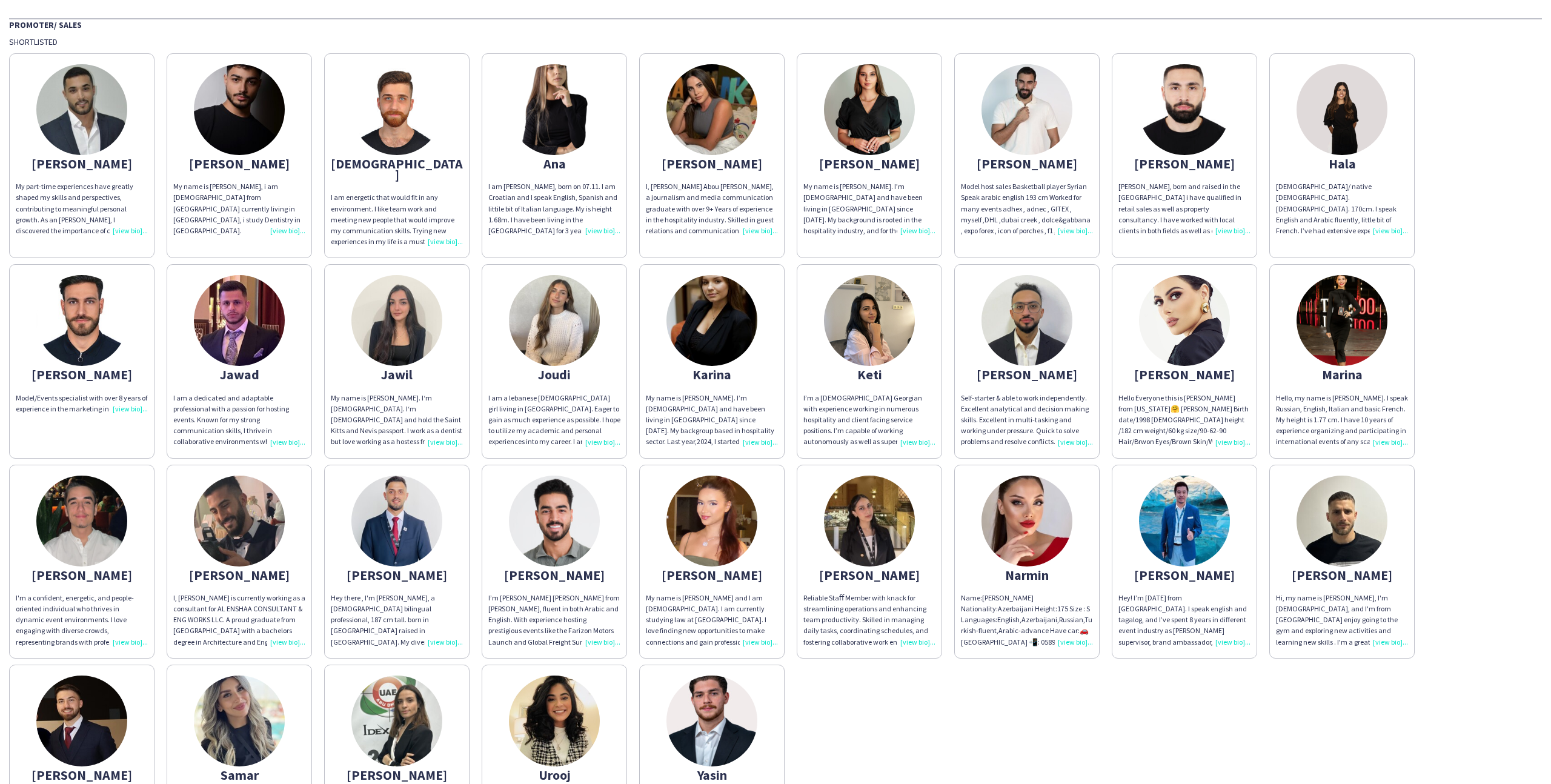
scroll to position [75, 0]
click at [959, 369] on app-share-pages-crew-card "[PERSON_NAME]-starter & able to work independently. Excellent analytical and de…" at bounding box center [1027, 361] width 146 height 194
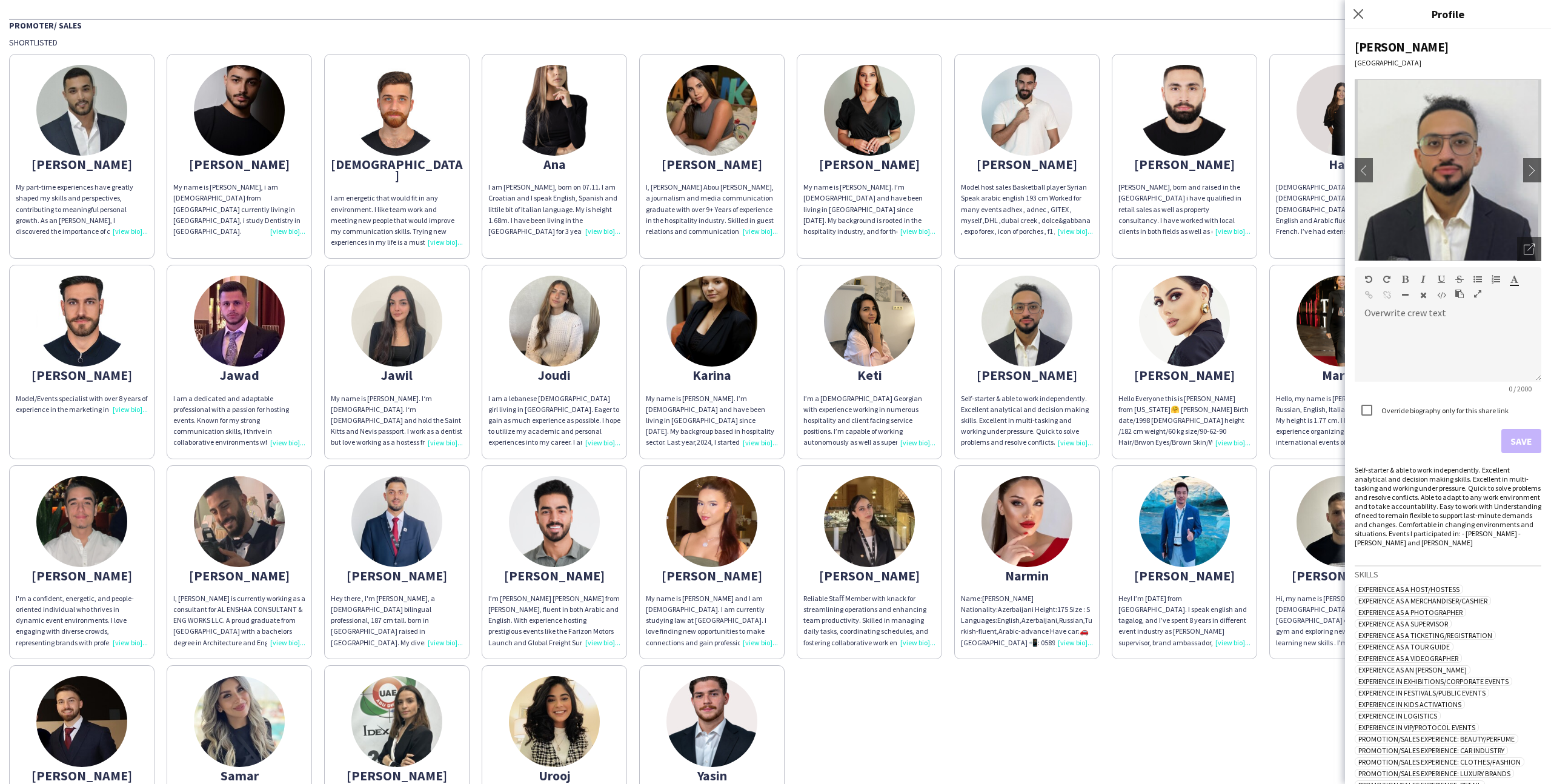
click at [1178, 697] on div "[PERSON_NAME] My part-time experiences have greatly shaped my skills and perspe…" at bounding box center [775, 454] width 1533 height 812
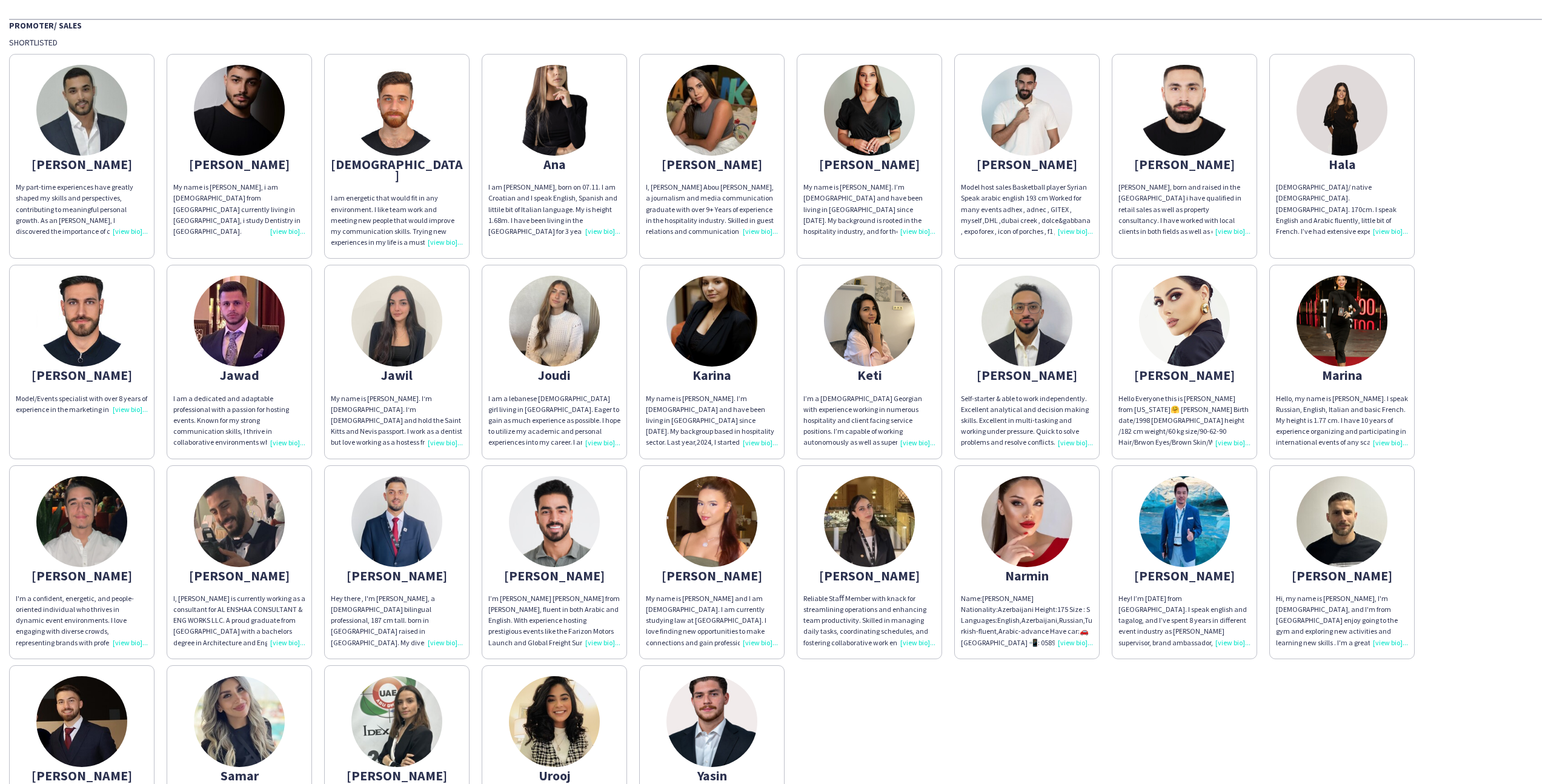
scroll to position [0, 0]
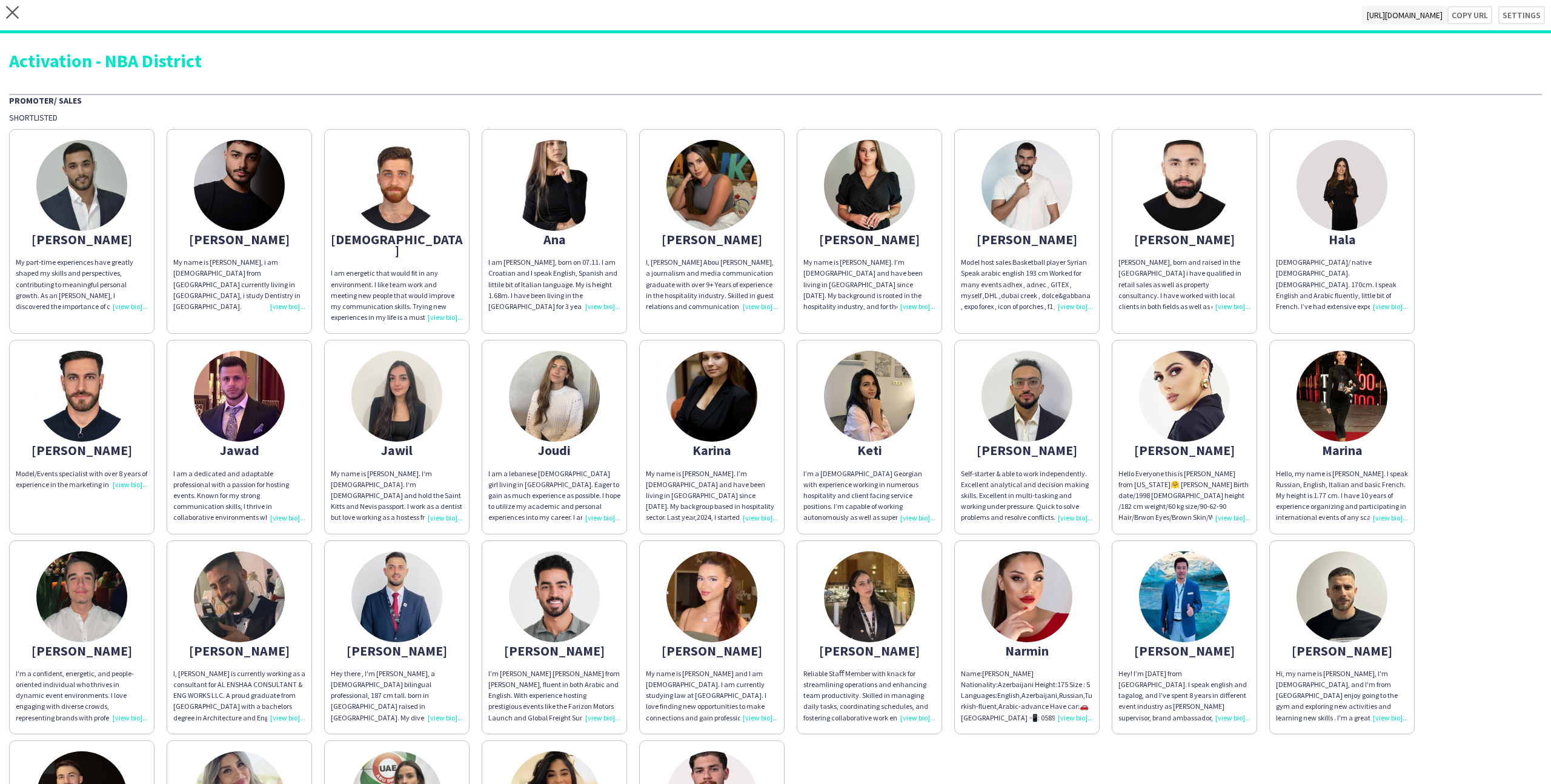
click at [254, 390] on img at bounding box center [239, 396] width 91 height 91
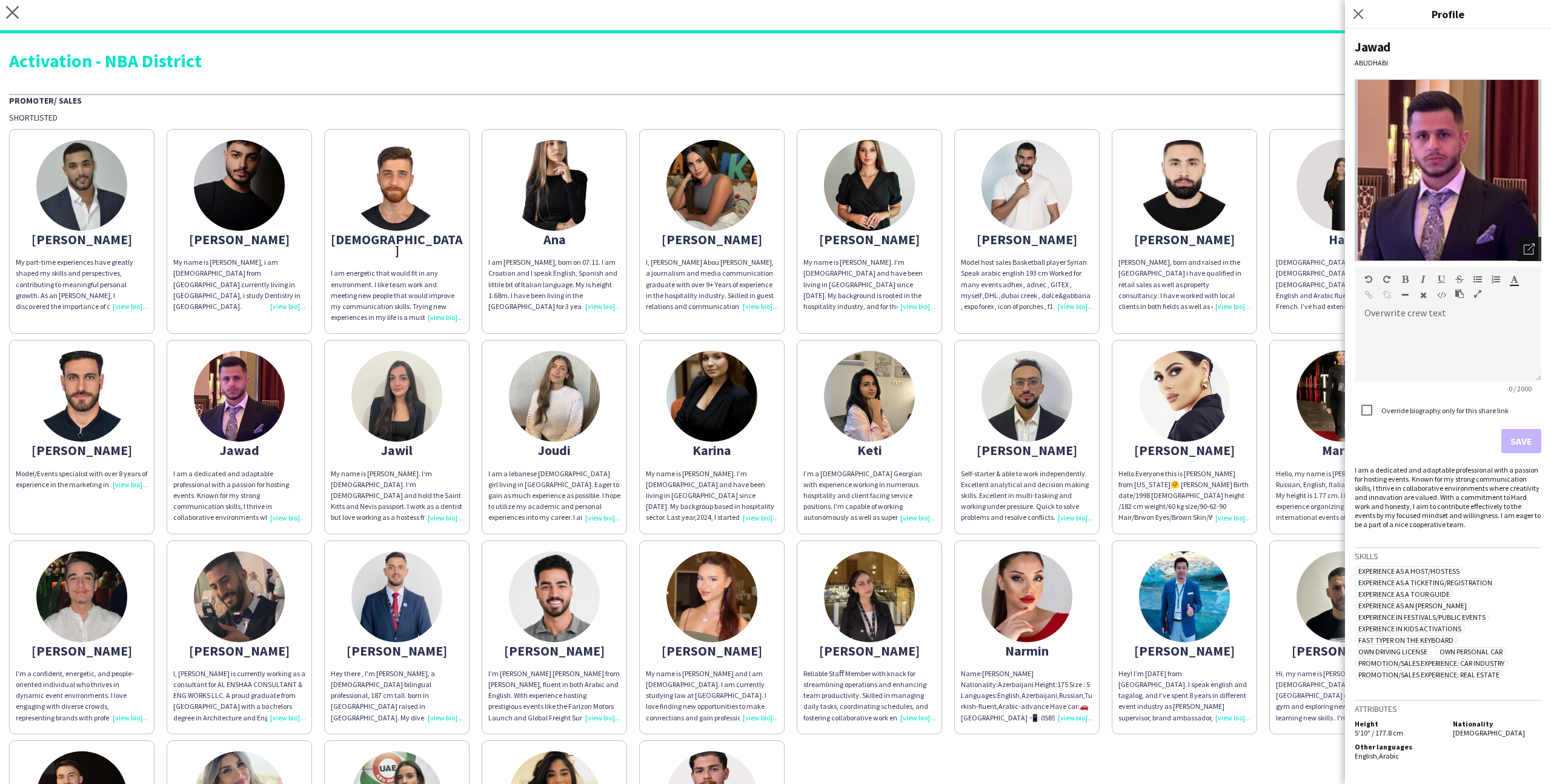
click at [1519, 241] on div "Open photos pop-in" at bounding box center [1529, 249] width 24 height 24
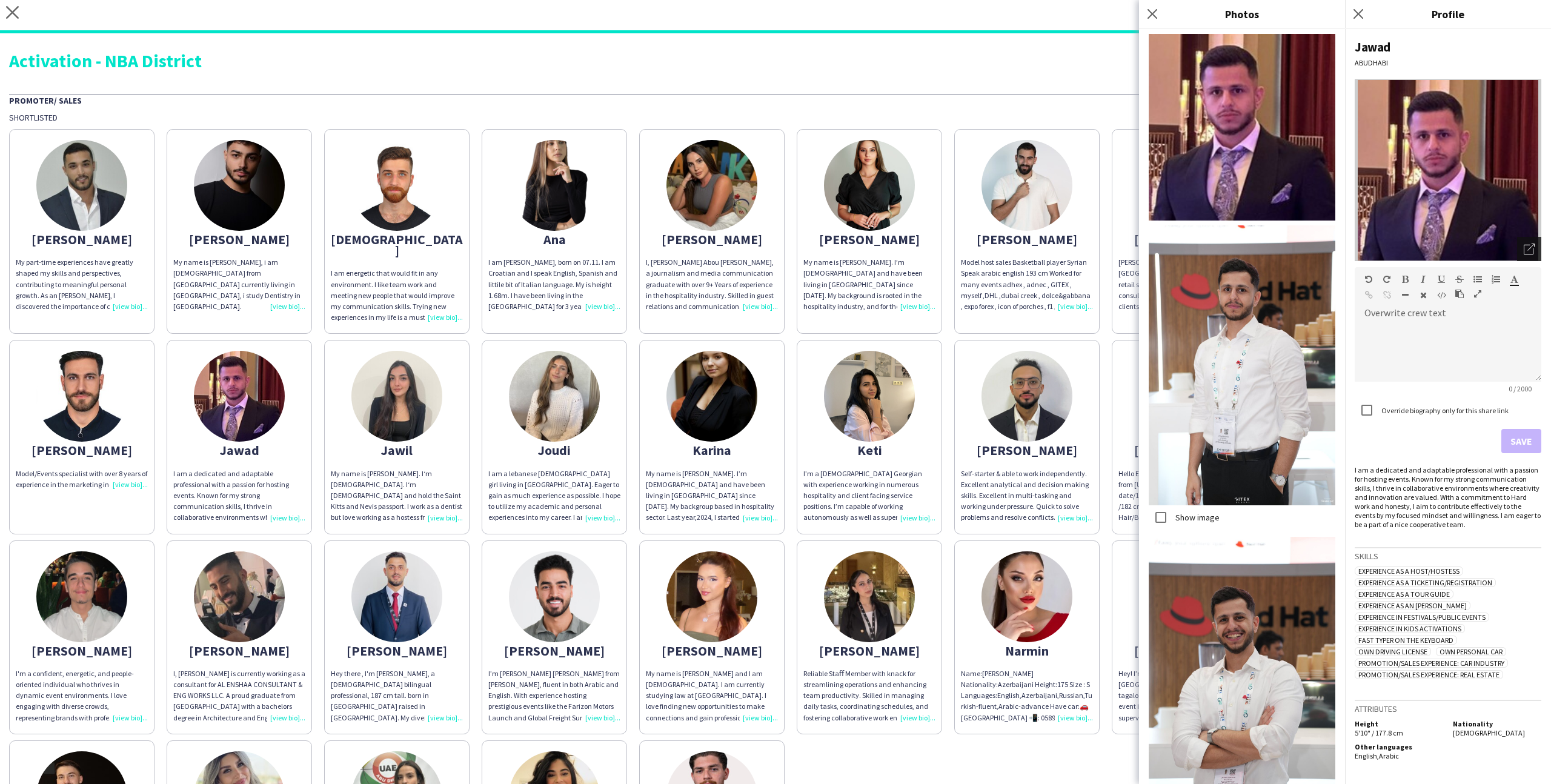
click at [1529, 245] on icon at bounding box center [1529, 249] width 10 height 10
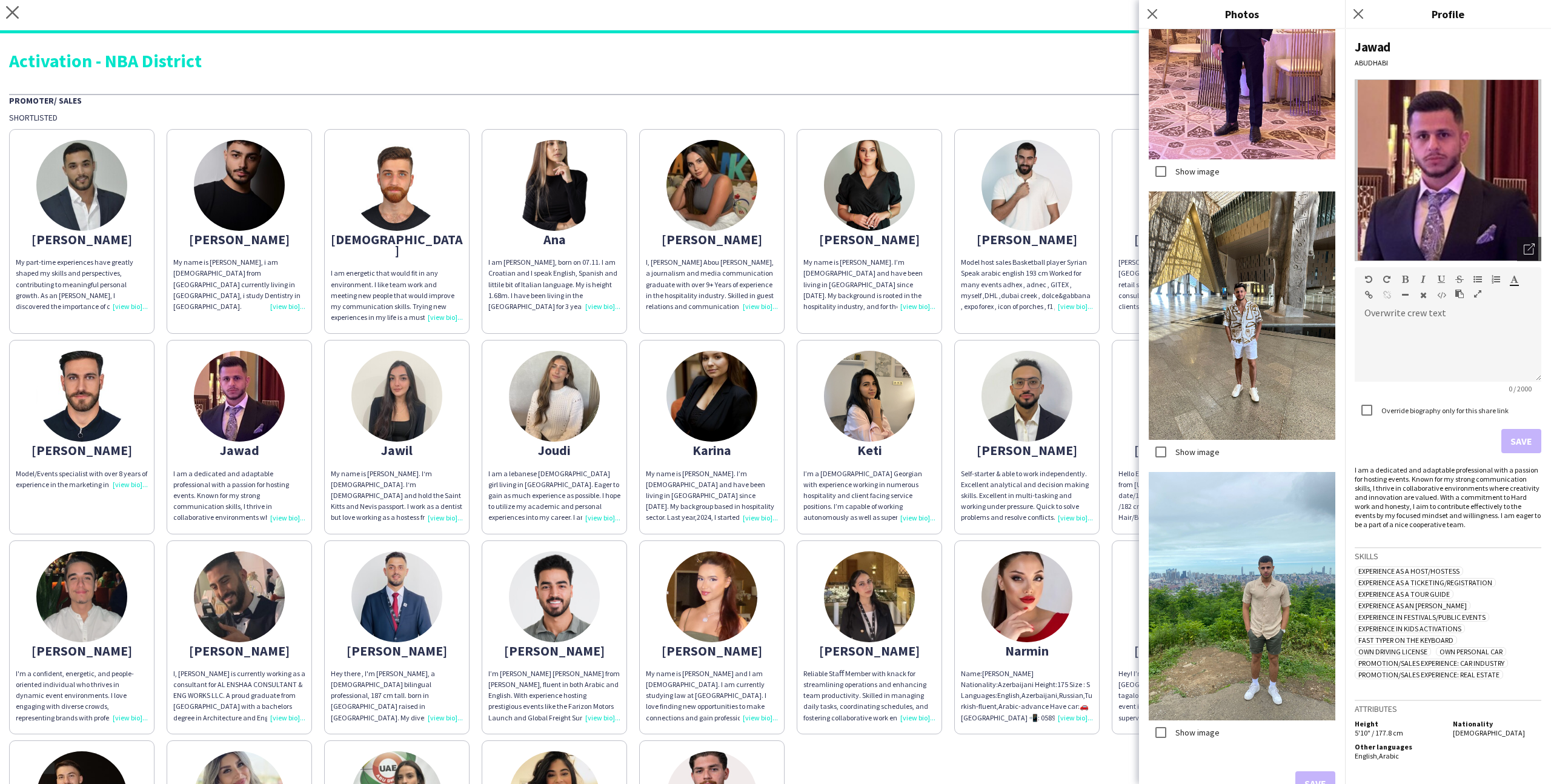
scroll to position [1221, 0]
click at [1208, 440] on div "Show image" at bounding box center [1185, 450] width 71 height 24
click at [1208, 445] on label "Show image" at bounding box center [1197, 450] width 47 height 11
click at [1305, 770] on button "Save" at bounding box center [1315, 782] width 40 height 24
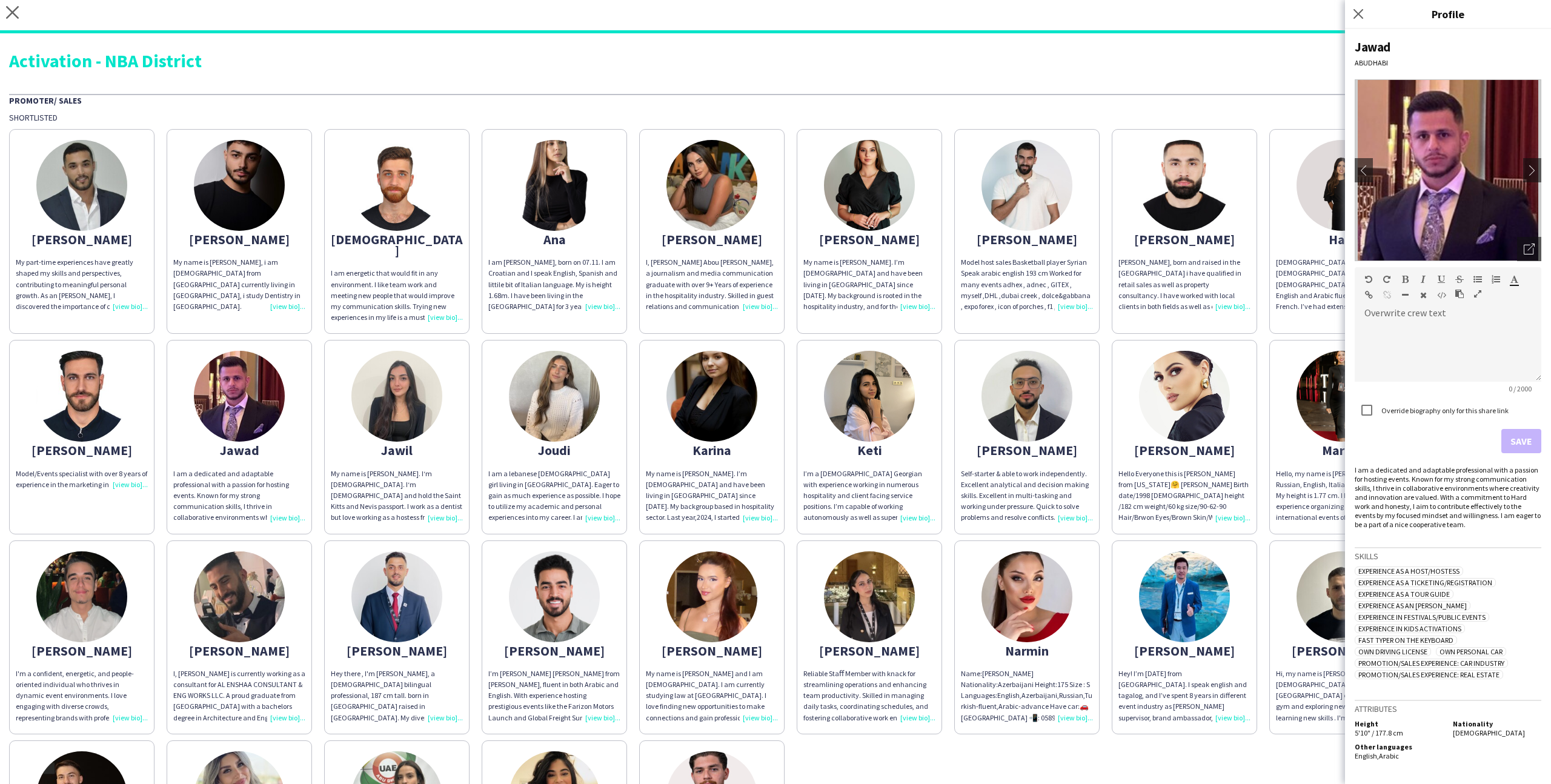
click at [897, 597] on img at bounding box center [870, 597] width 91 height 91
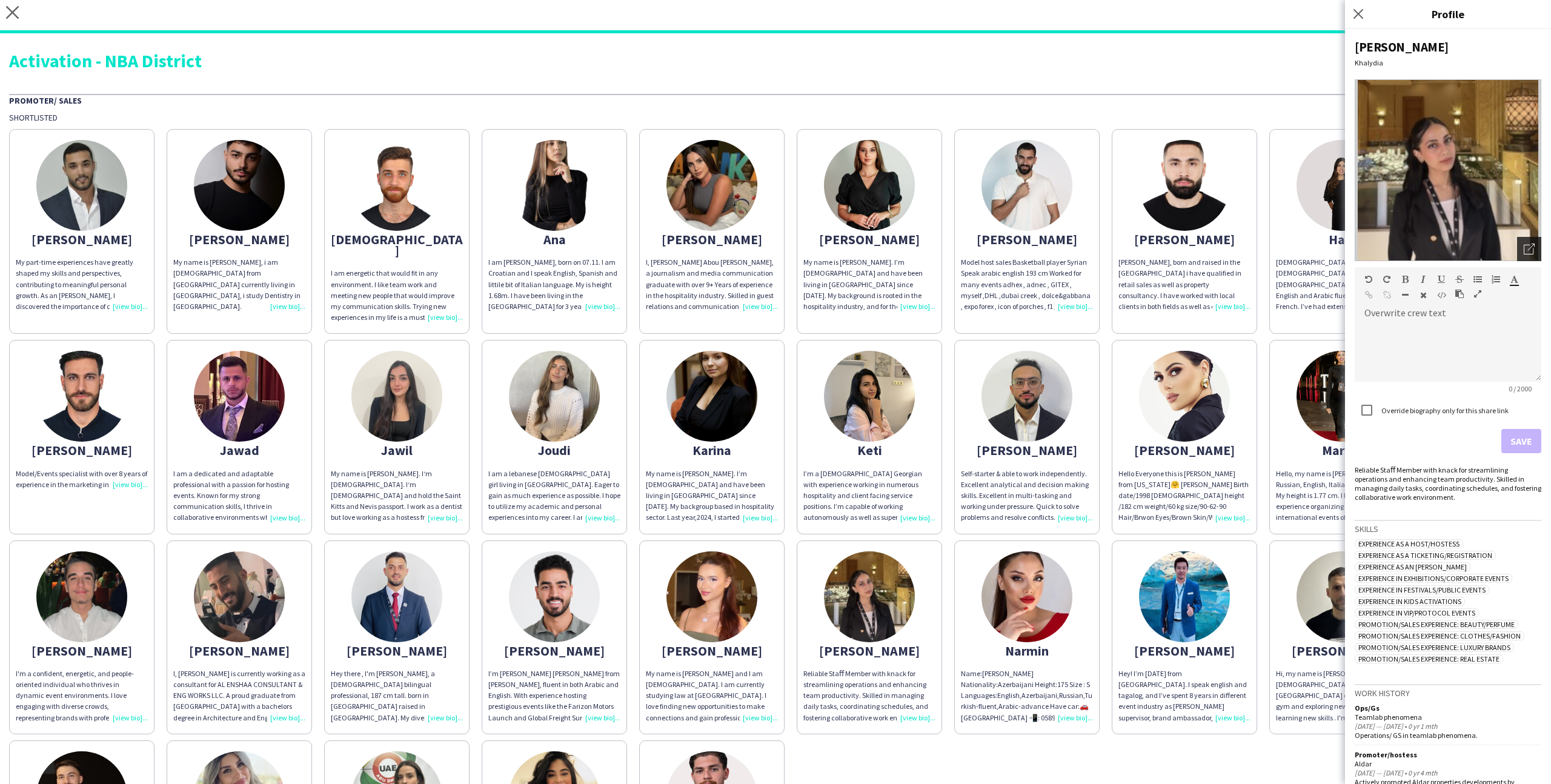
click at [1519, 249] on div "Open photos pop-in" at bounding box center [1529, 249] width 24 height 24
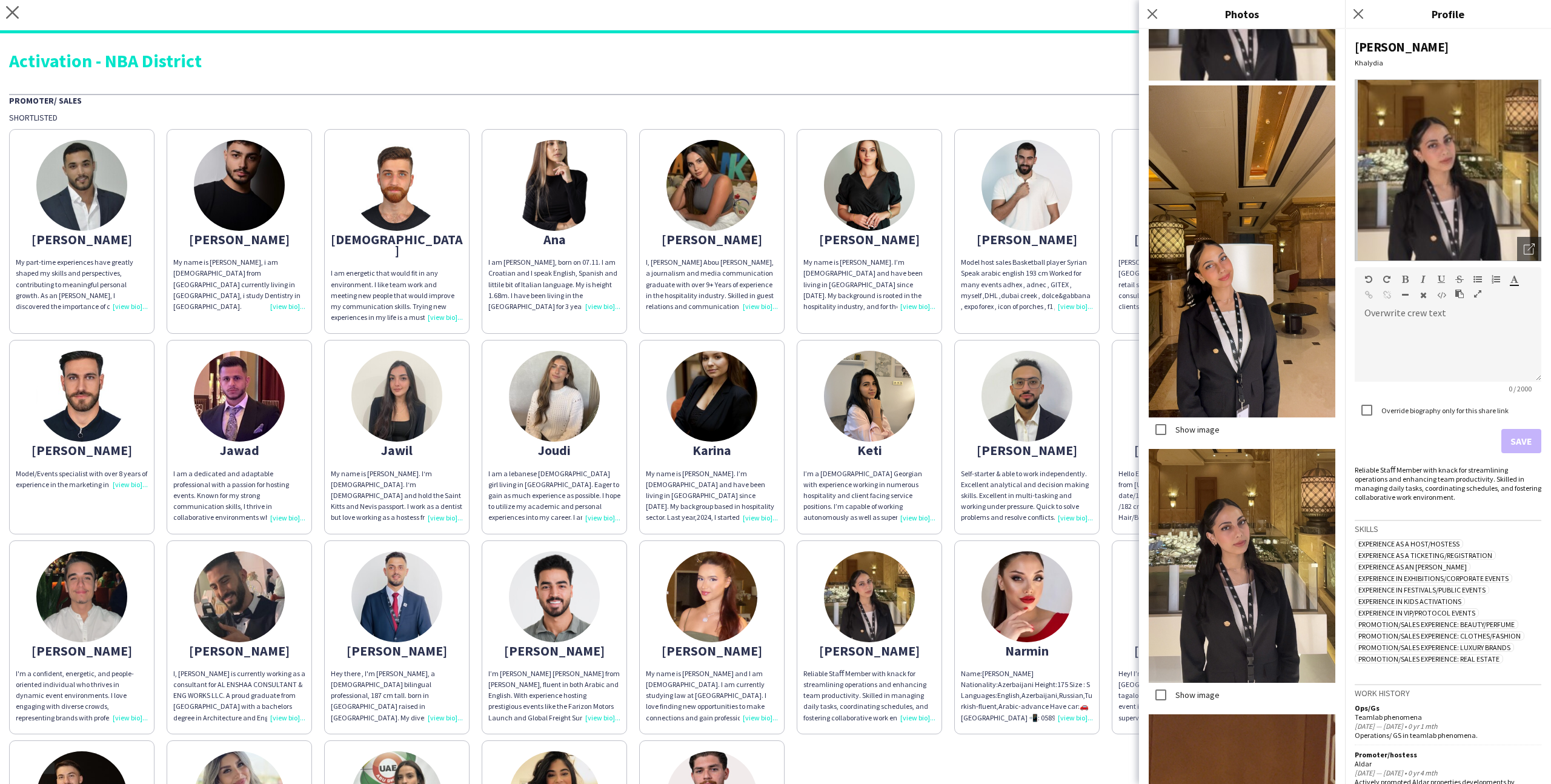
scroll to position [138, 0]
click at [1195, 437] on div "Show image" at bounding box center [1185, 431] width 71 height 24
click at [1195, 425] on label "Show image" at bounding box center [1197, 430] width 47 height 11
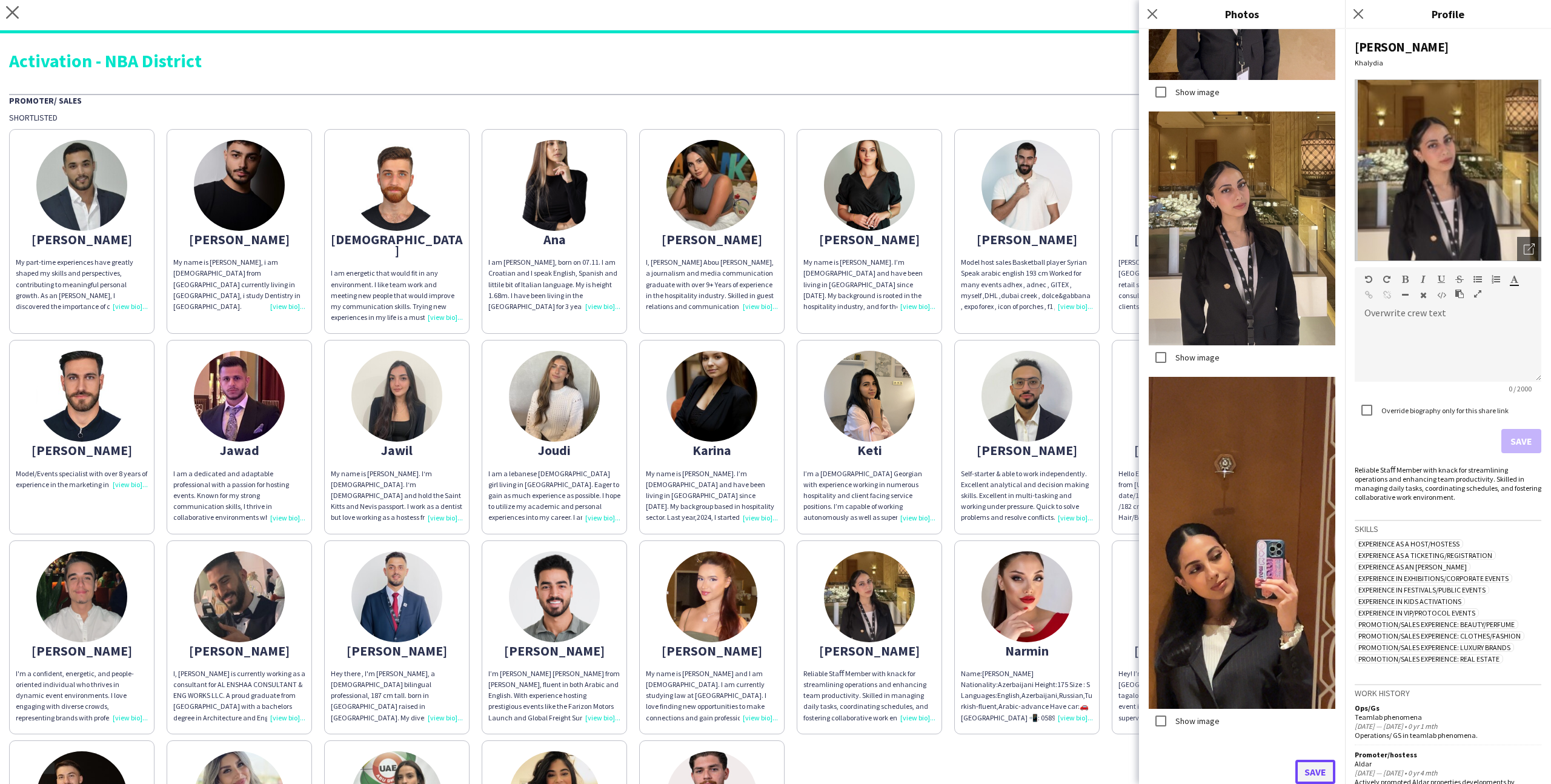
click at [1309, 761] on button "Save" at bounding box center [1315, 772] width 40 height 24
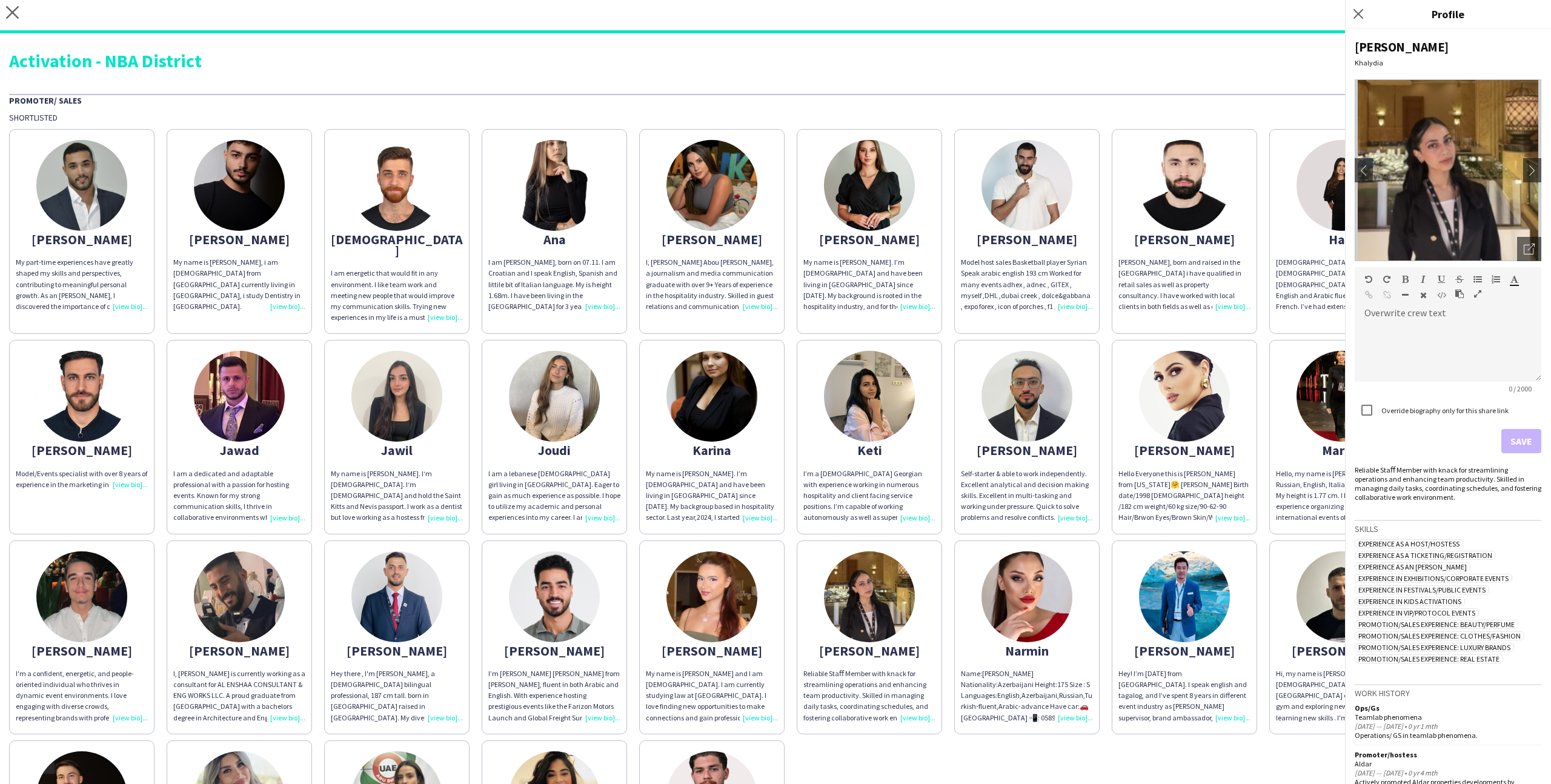
click at [1063, 671] on div "Name:[PERSON_NAME] Nationality:Azerbaijani Height:175 Size : S Languages:Englis…" at bounding box center [1027, 696] width 132 height 55
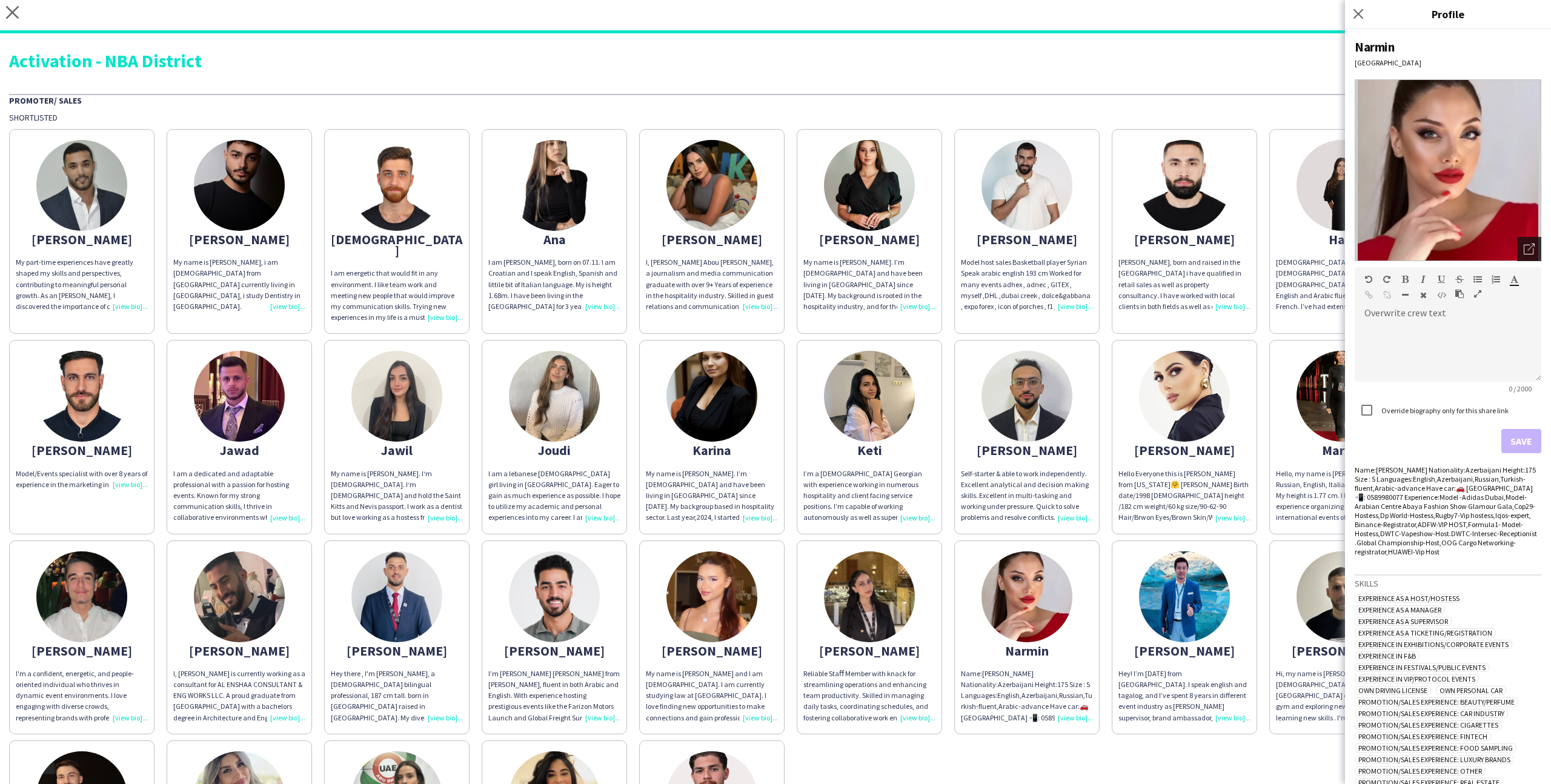
click at [1521, 251] on div "Open photos pop-in" at bounding box center [1529, 249] width 24 height 24
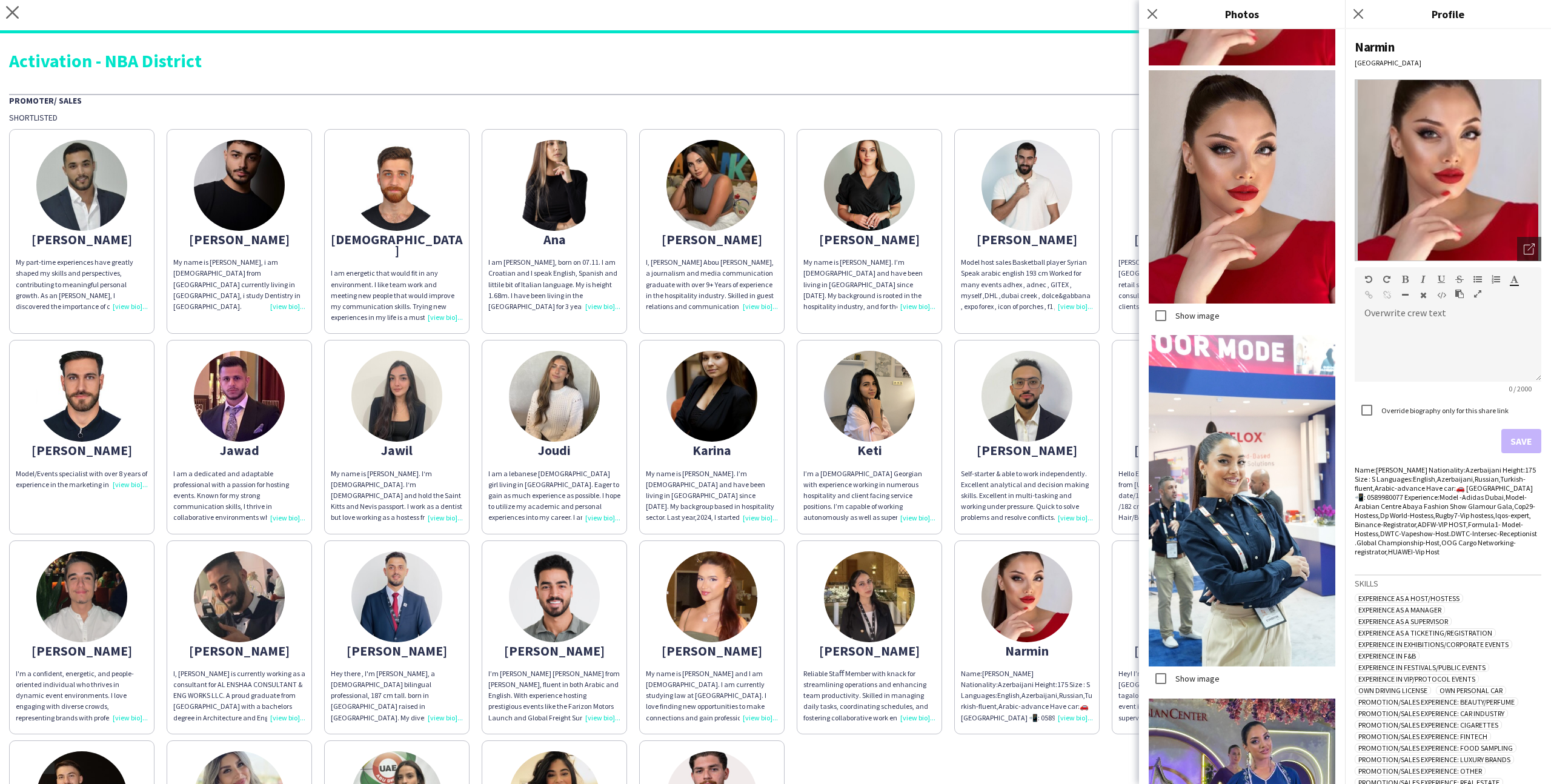
scroll to position [206, 0]
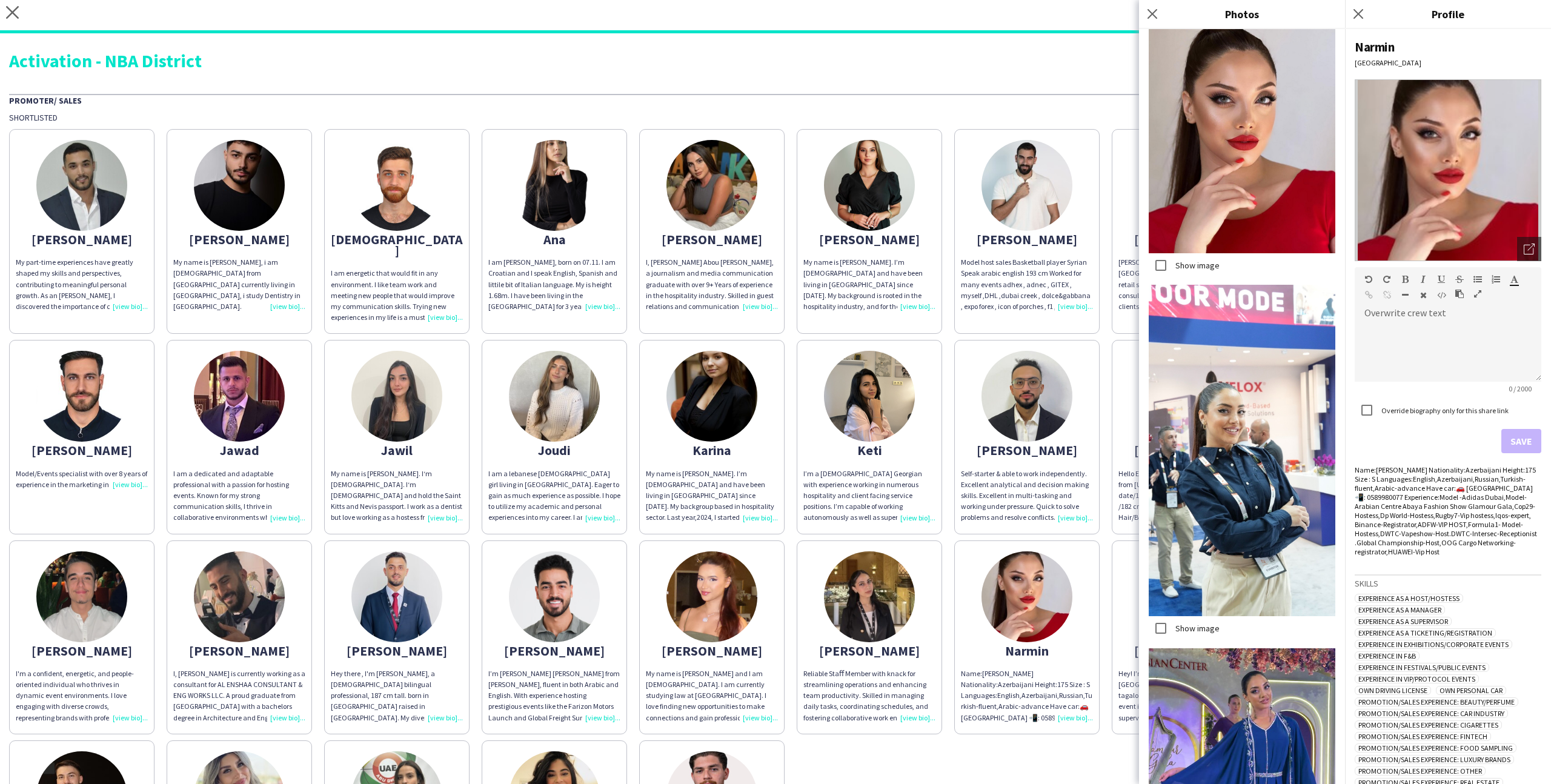
click at [1208, 628] on label "Show image" at bounding box center [1197, 628] width 47 height 11
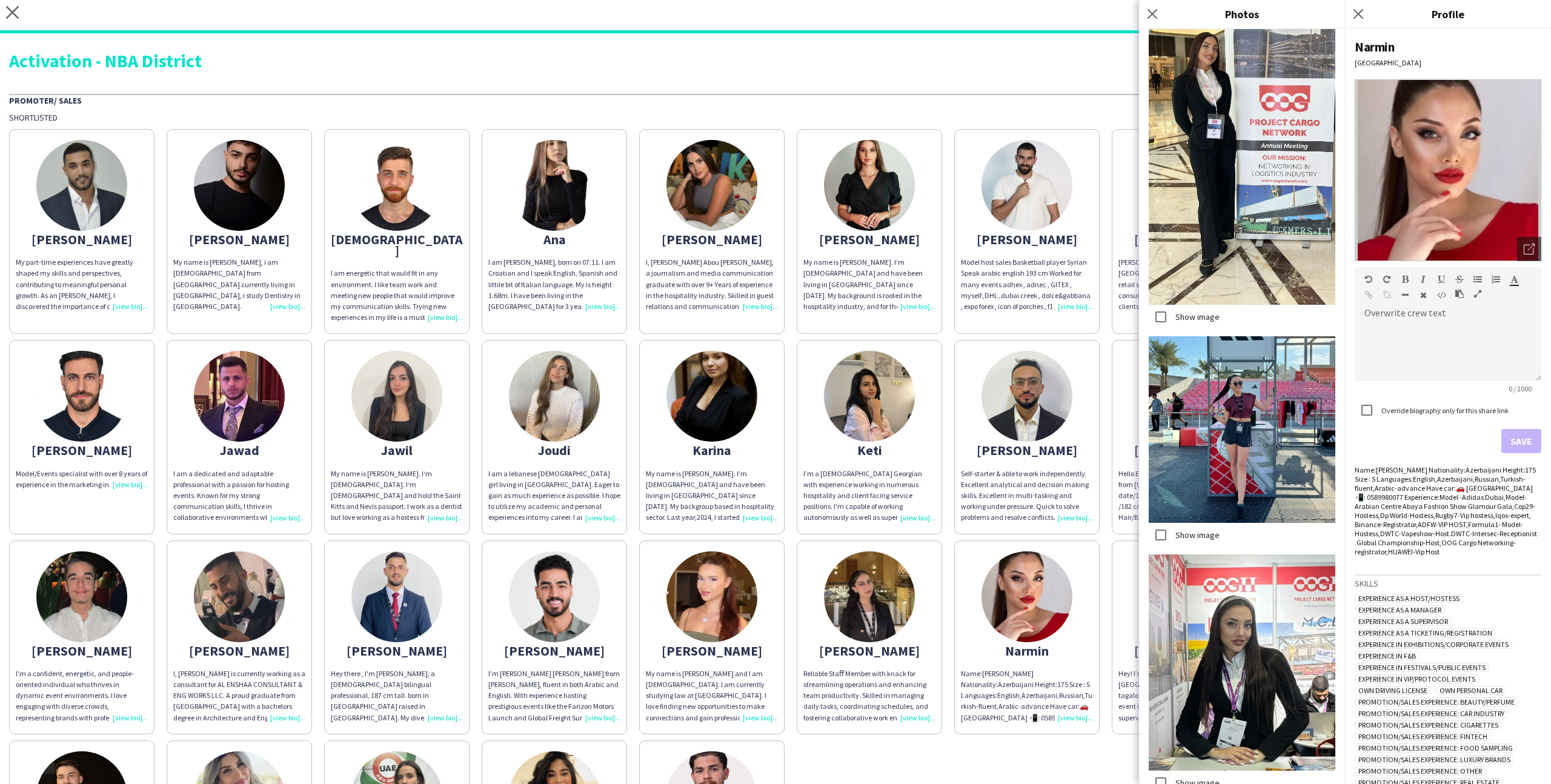
scroll to position [1211, 0]
click at [1201, 535] on label "Show image" at bounding box center [1197, 534] width 47 height 11
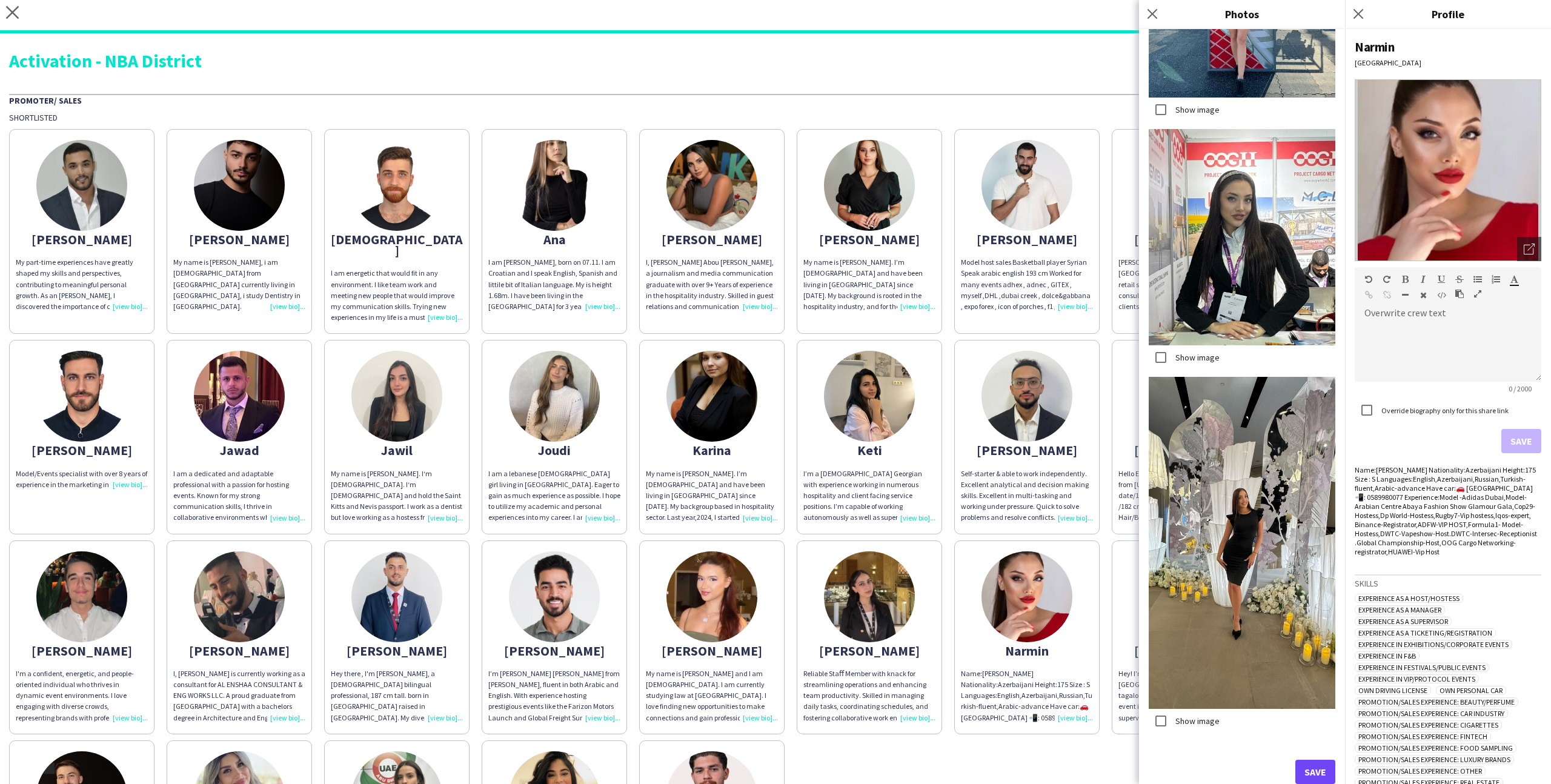
click at [1201, 751] on div "Show image Show image Show image Show image Show image Show image Show image Sa…" at bounding box center [1242, 407] width 206 height 755
click at [1205, 712] on div "Show image" at bounding box center [1185, 721] width 71 height 24
click at [1207, 718] on label "Show image" at bounding box center [1197, 721] width 47 height 11
click at [1300, 756] on div "Show image Show image Show image Show image Show image Show image Show image Sa…" at bounding box center [1242, 407] width 206 height 755
click at [1302, 765] on button "Save" at bounding box center [1315, 772] width 40 height 24
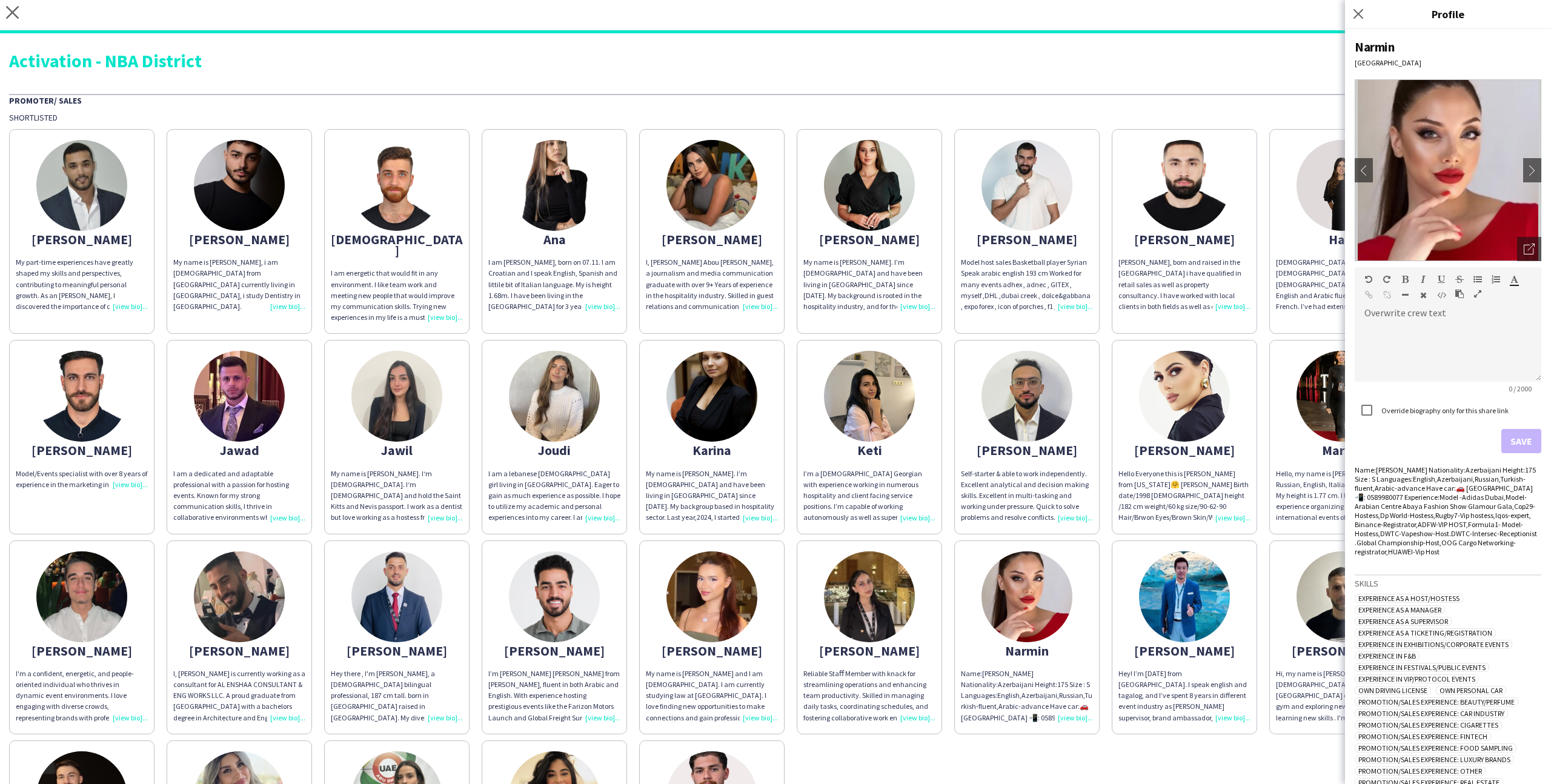
click at [1067, 748] on div "[PERSON_NAME] My part-time experiences have greatly shaped my skills and perspe…" at bounding box center [775, 529] width 1533 height 812
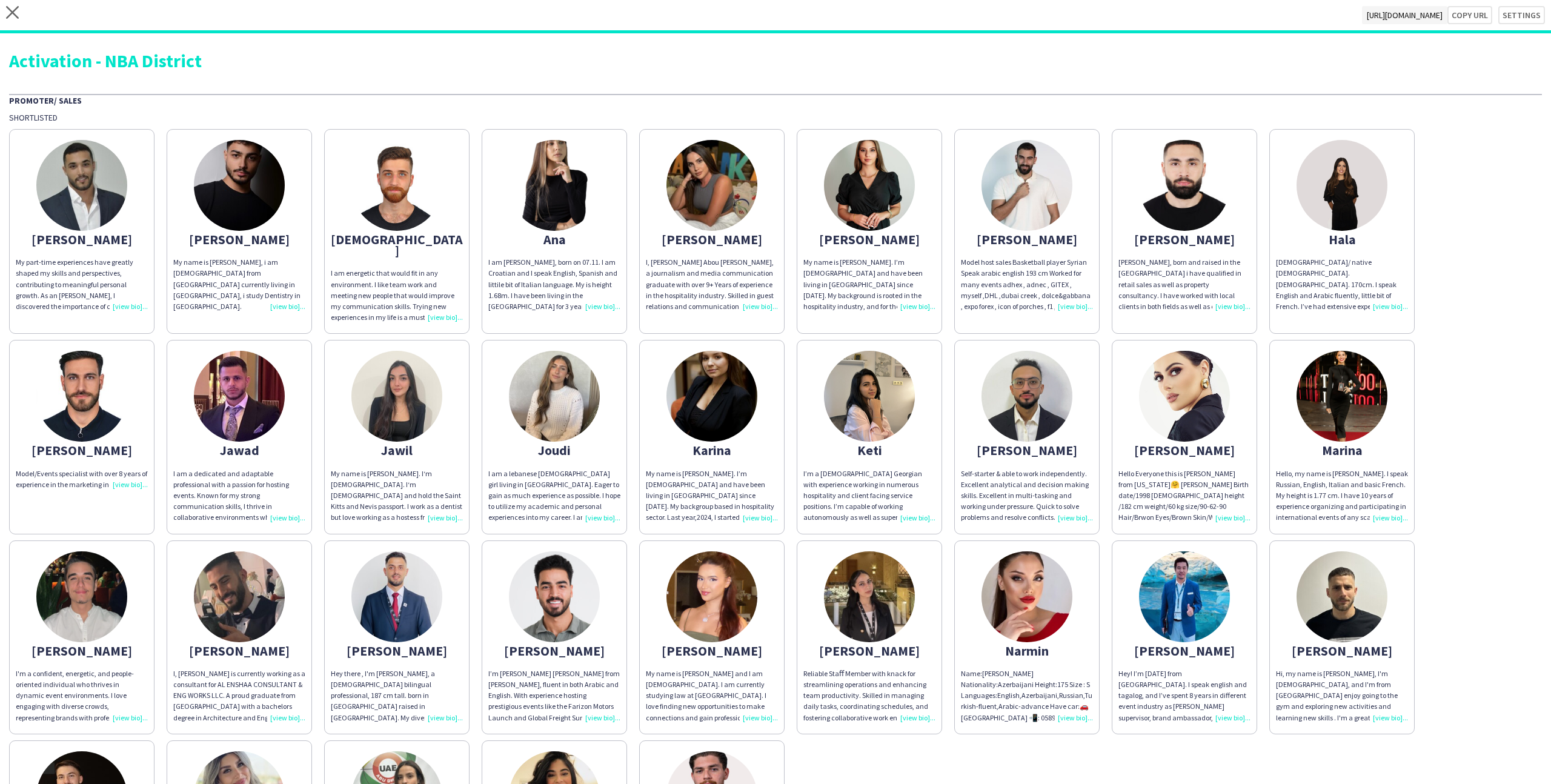
click at [1327, 471] on div "Hello, my name is [PERSON_NAME]. I speak Russian, English, Italian and basic Fr…" at bounding box center [1342, 496] width 132 height 55
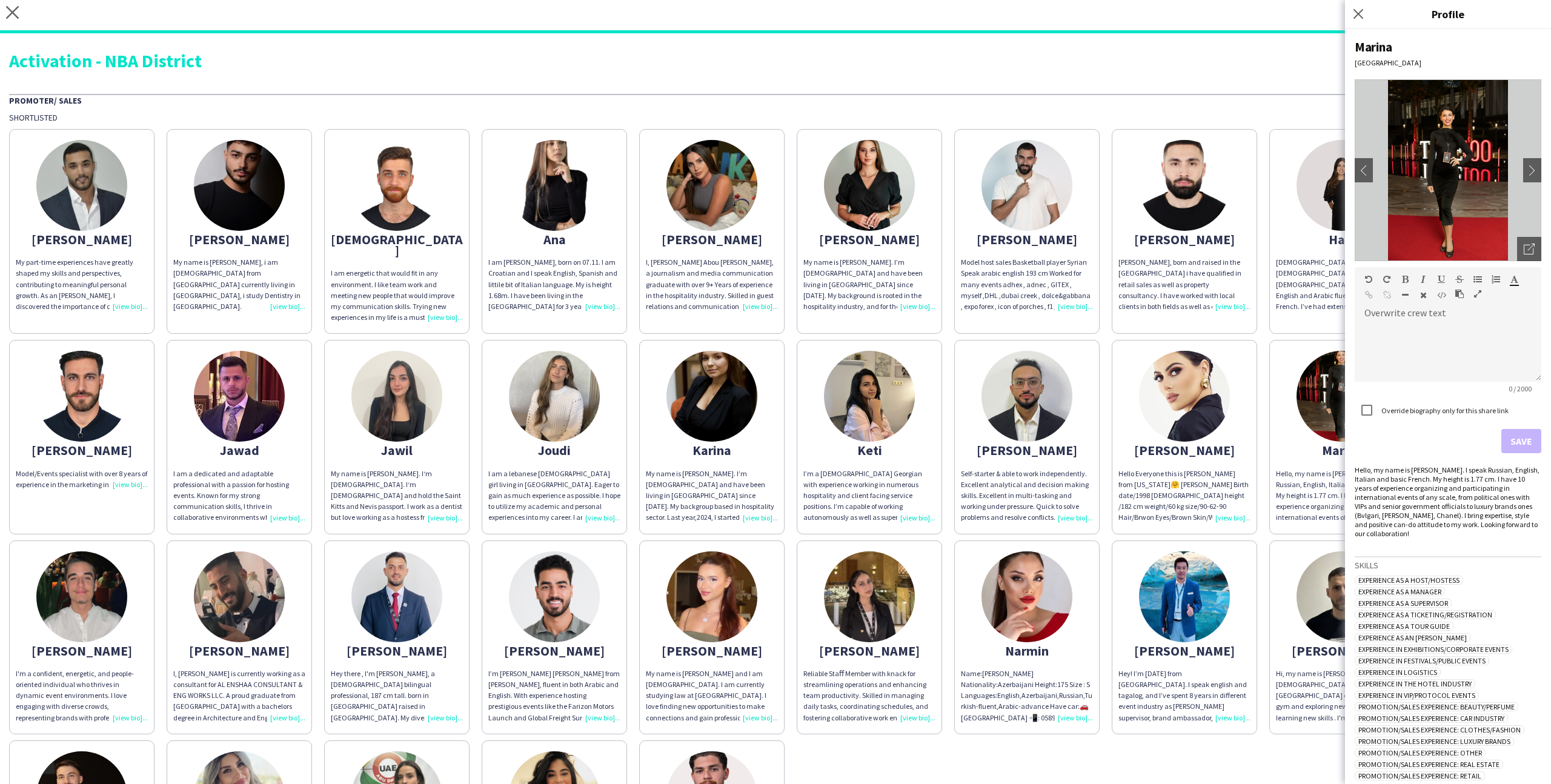
click at [1520, 262] on div "Marina [GEOGRAPHIC_DATA] chevron-left chevron-right Open photos pop-in Overwrit…" at bounding box center [1448, 407] width 206 height 755
click at [1525, 246] on icon "Open photos pop-in" at bounding box center [1529, 249] width 11 height 11
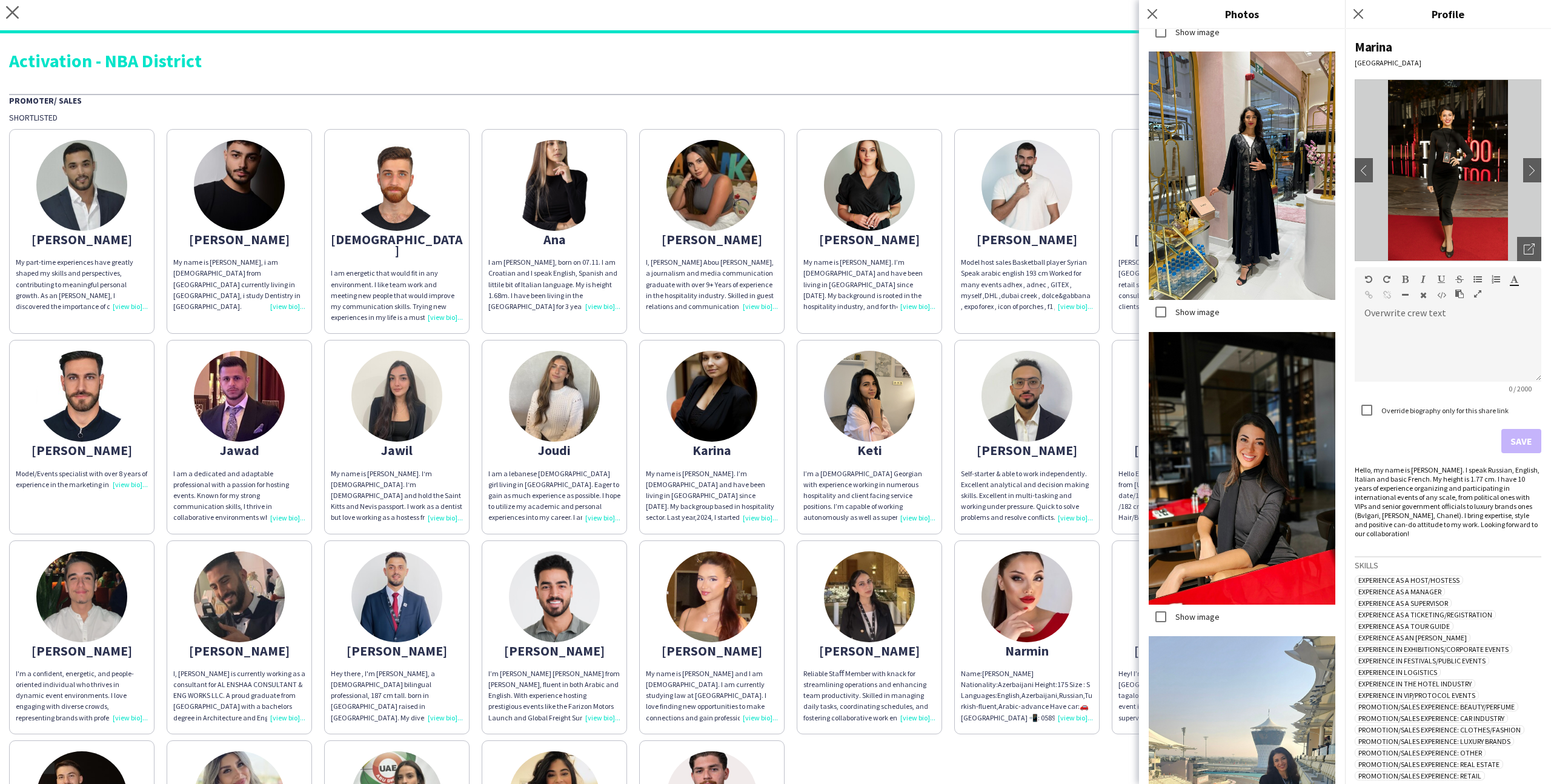
scroll to position [2605, 0]
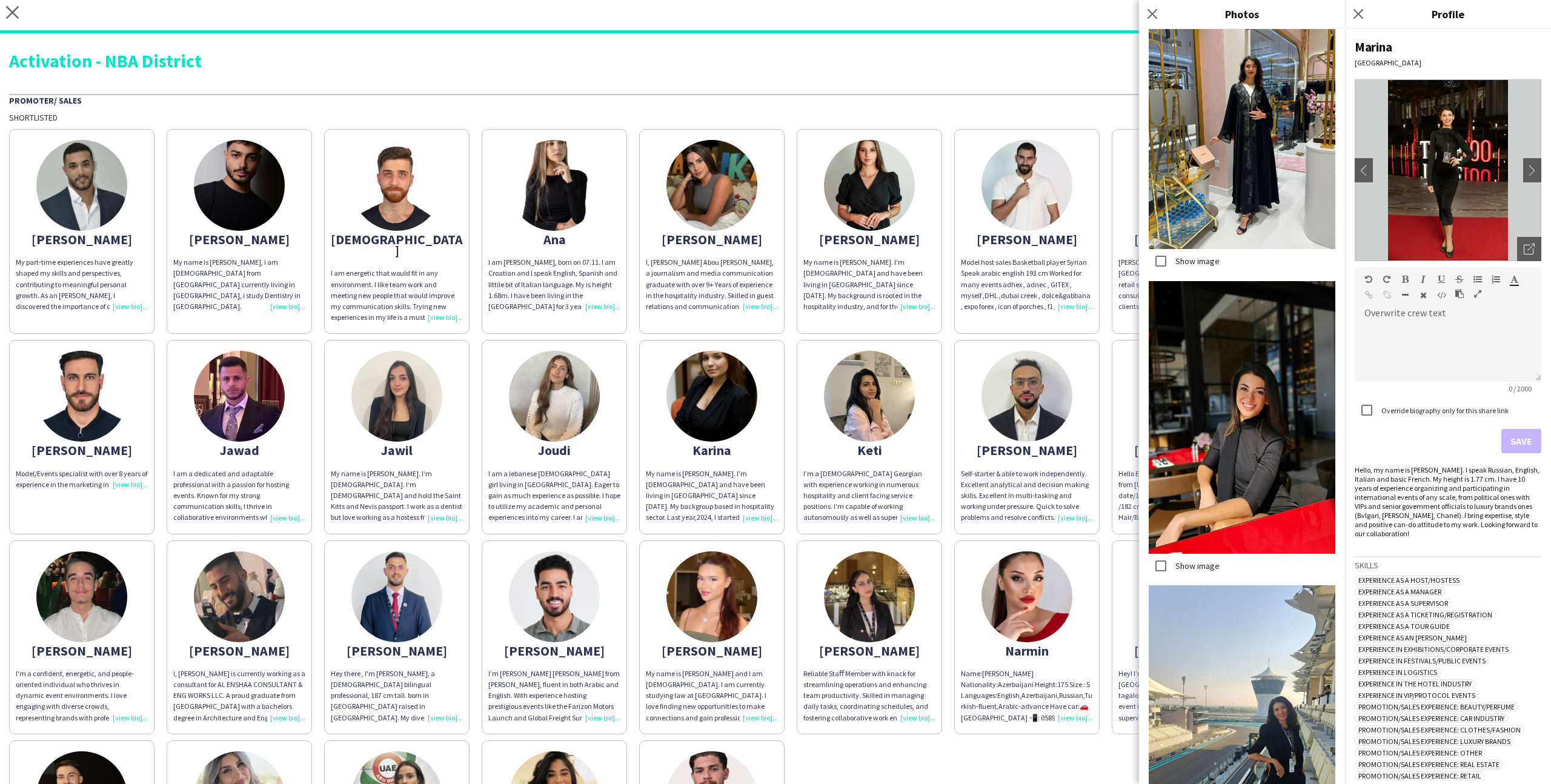
click at [1206, 567] on label "Show image" at bounding box center [1197, 565] width 47 height 11
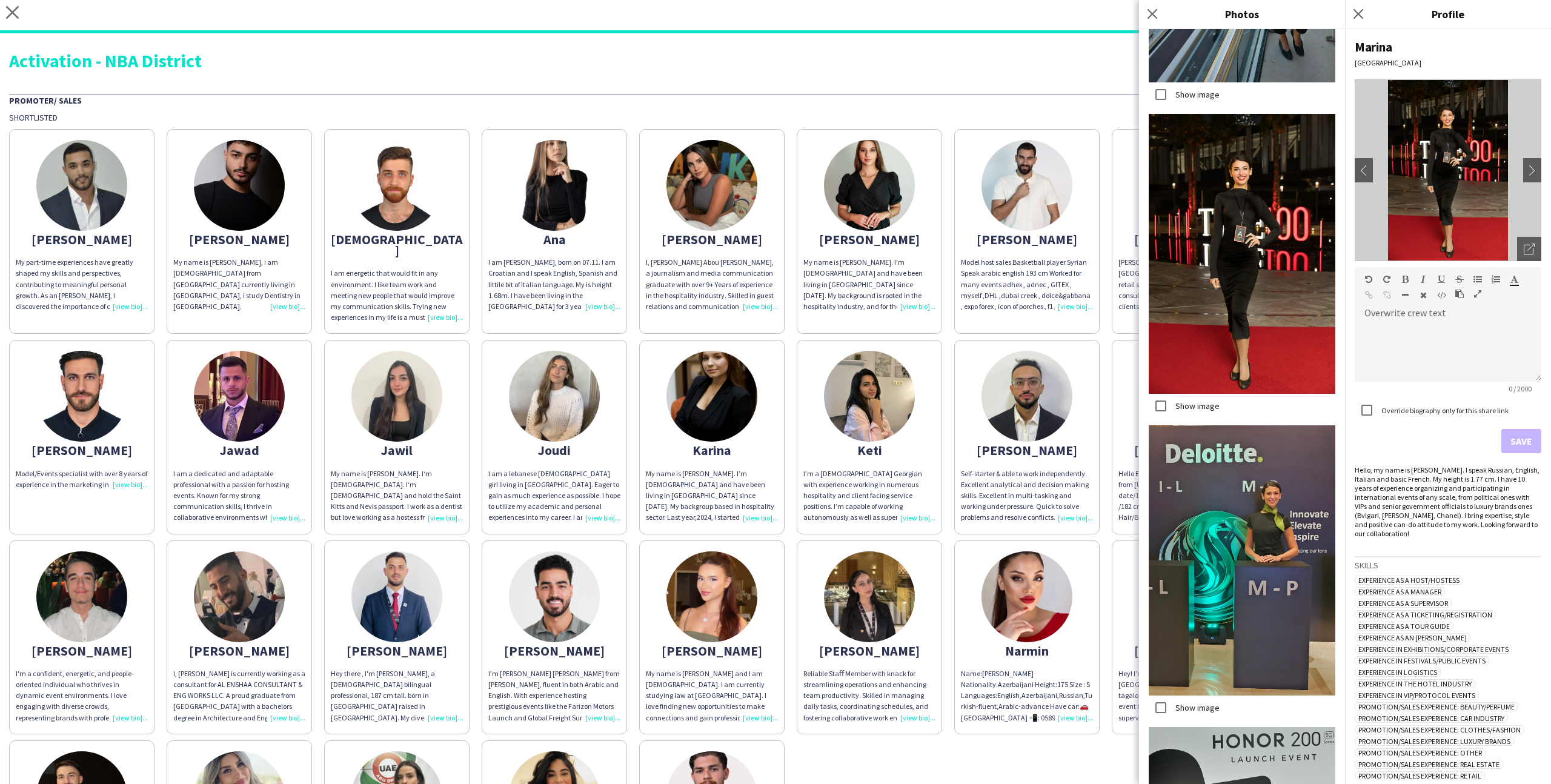
scroll to position [3685, 0]
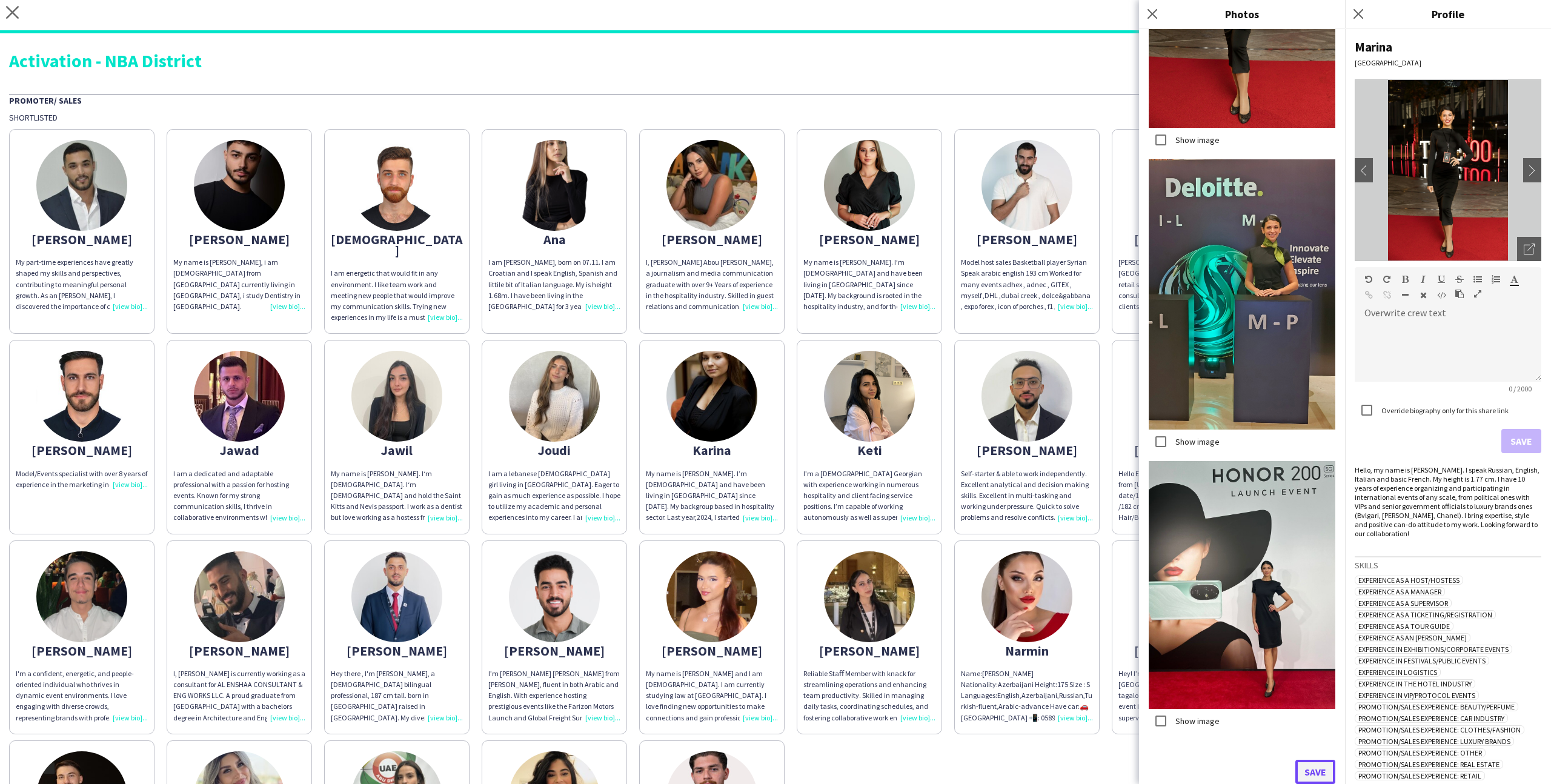
click at [1306, 778] on button "Save" at bounding box center [1315, 772] width 40 height 24
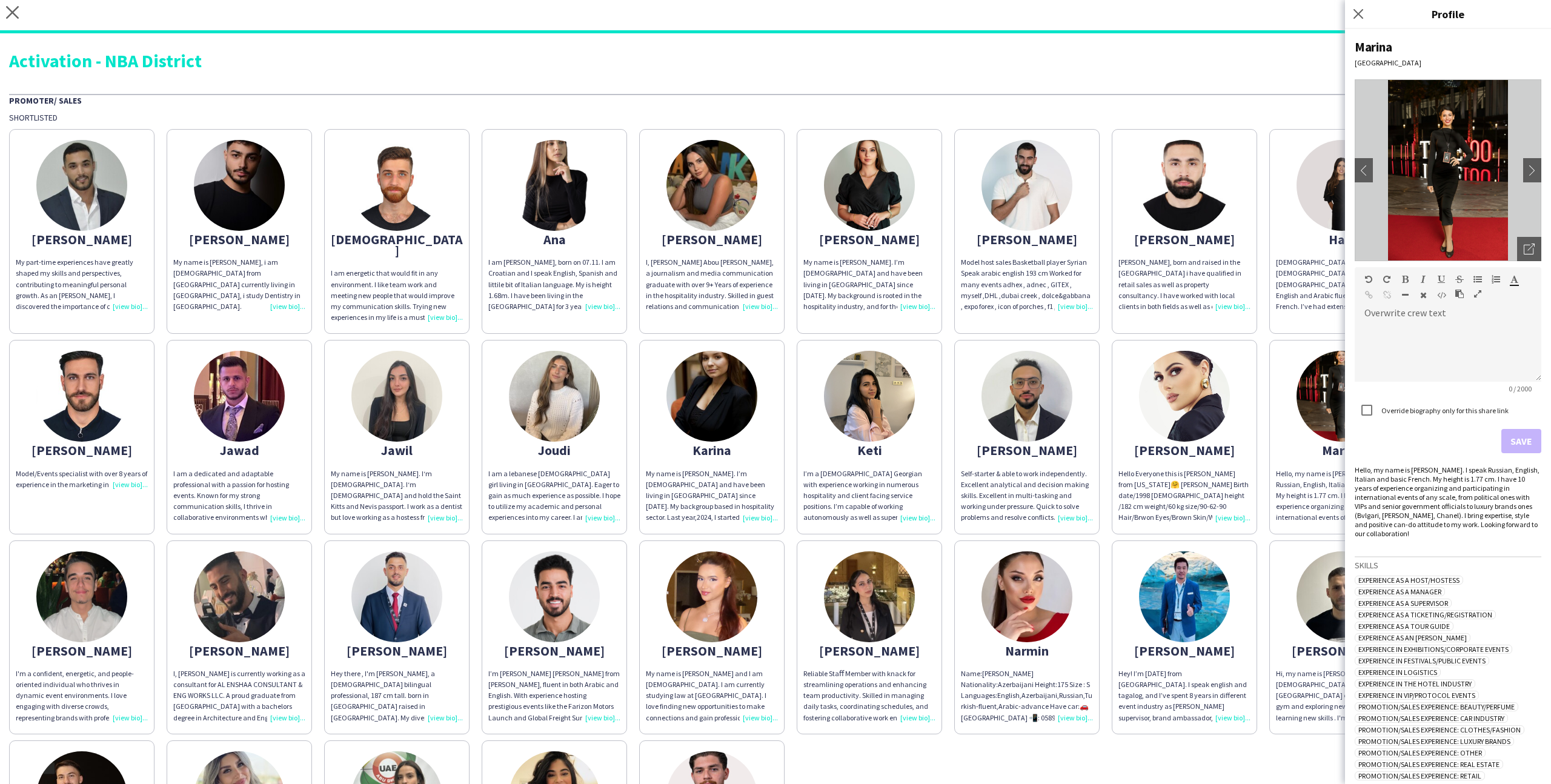
click at [290, 590] on app-share-pages-crew-card "[PERSON_NAME], [PERSON_NAME] is currently working as a consultant for AL ENSHAA…" at bounding box center [240, 637] width 146 height 194
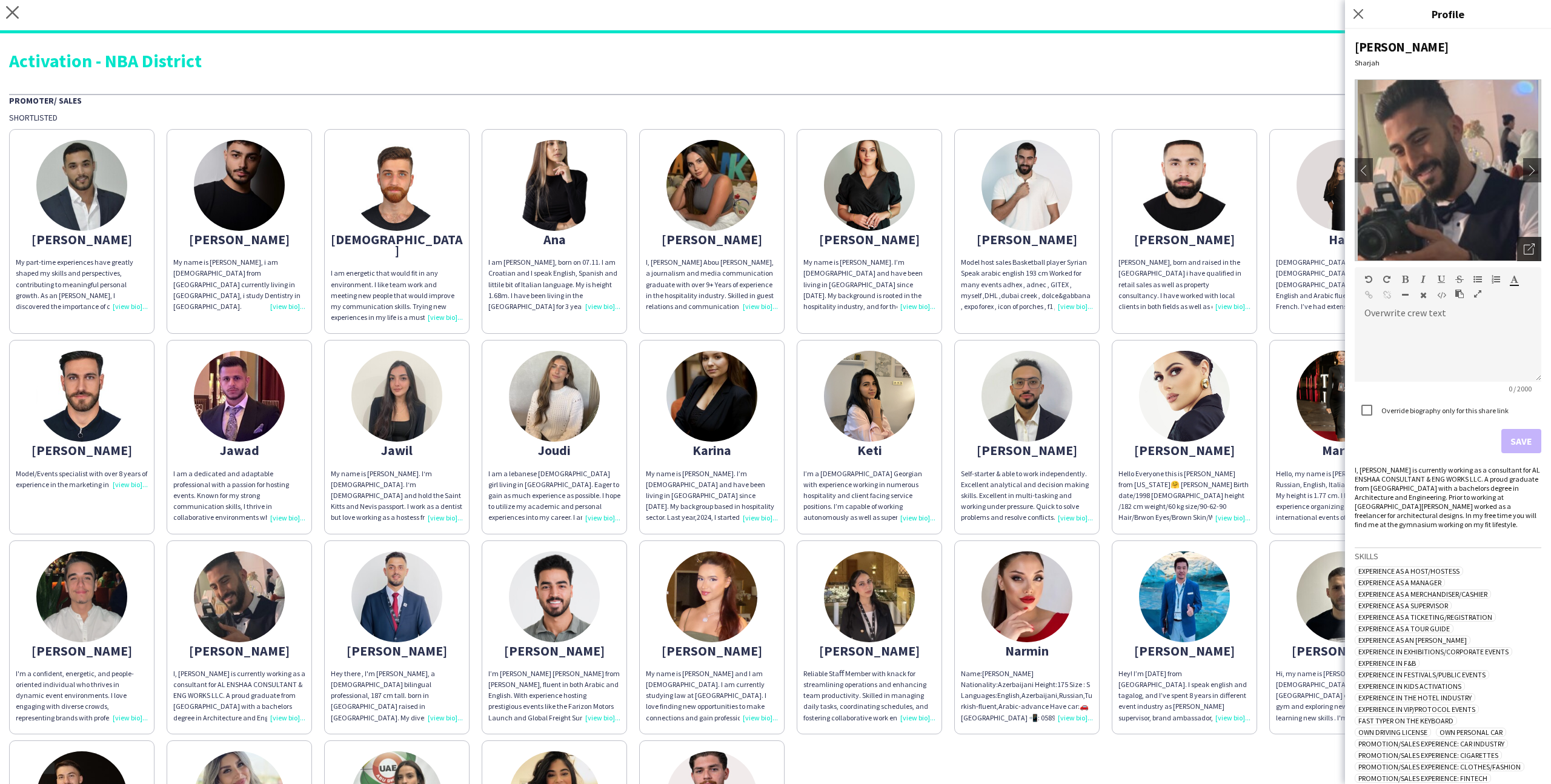
click at [1524, 252] on icon "Open photos pop-in" at bounding box center [1529, 249] width 11 height 11
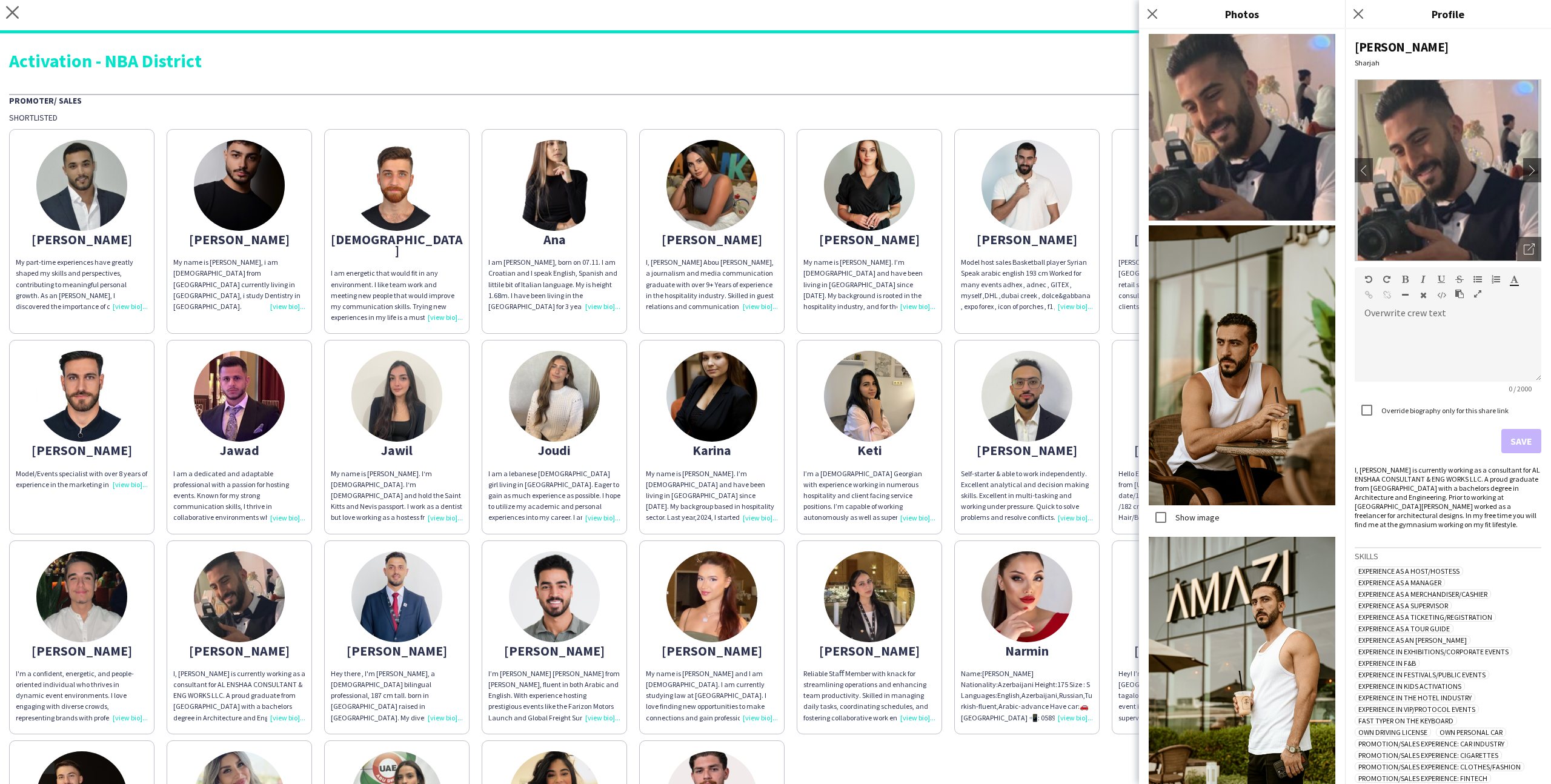
click at [1101, 328] on div "[PERSON_NAME] My part-time experiences have greatly shaped my skills and perspe…" at bounding box center [775, 529] width 1533 height 812
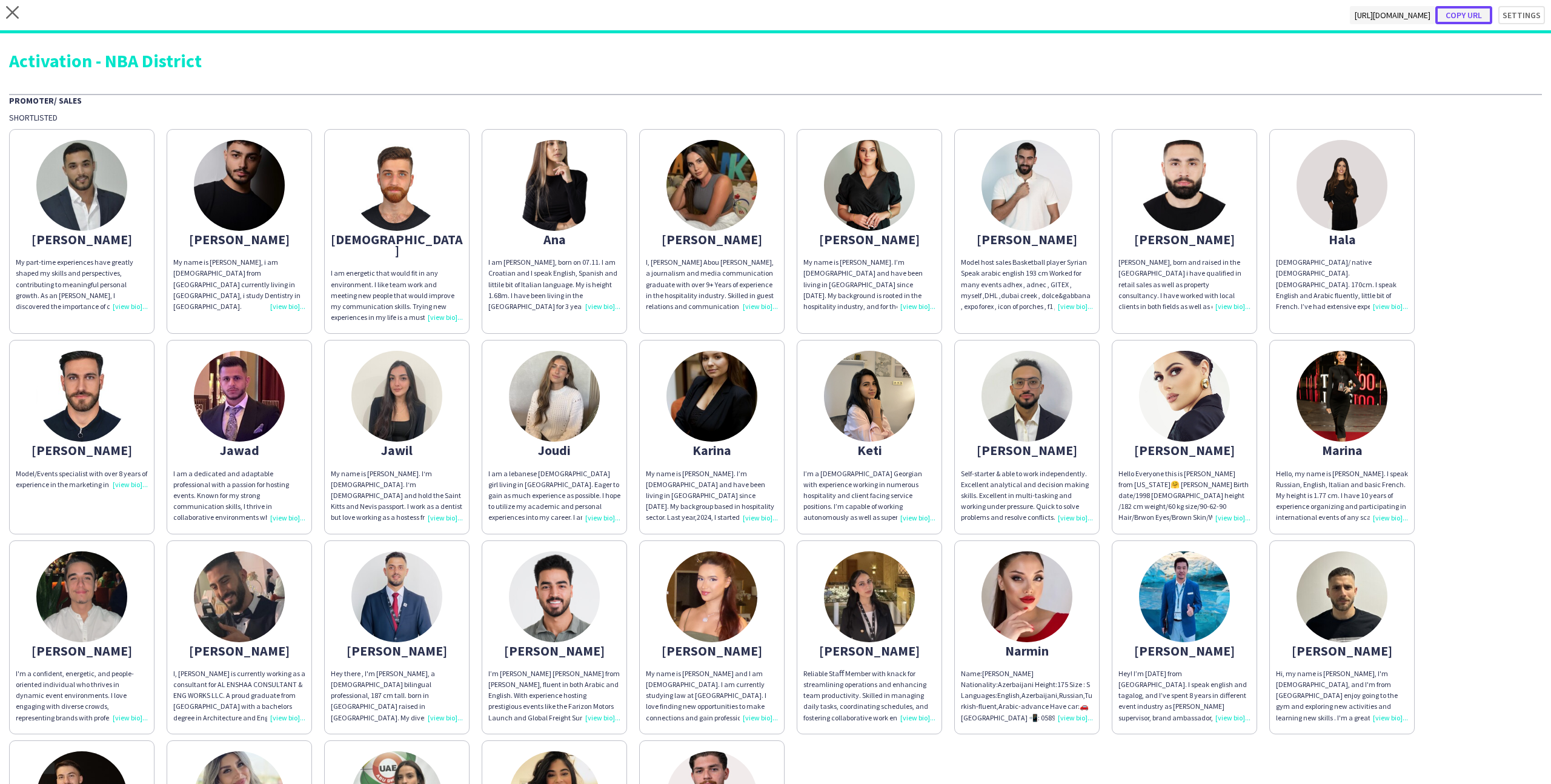
click at [1462, 15] on button "Copy url" at bounding box center [1464, 15] width 57 height 18
